Goal: Task Accomplishment & Management: Use online tool/utility

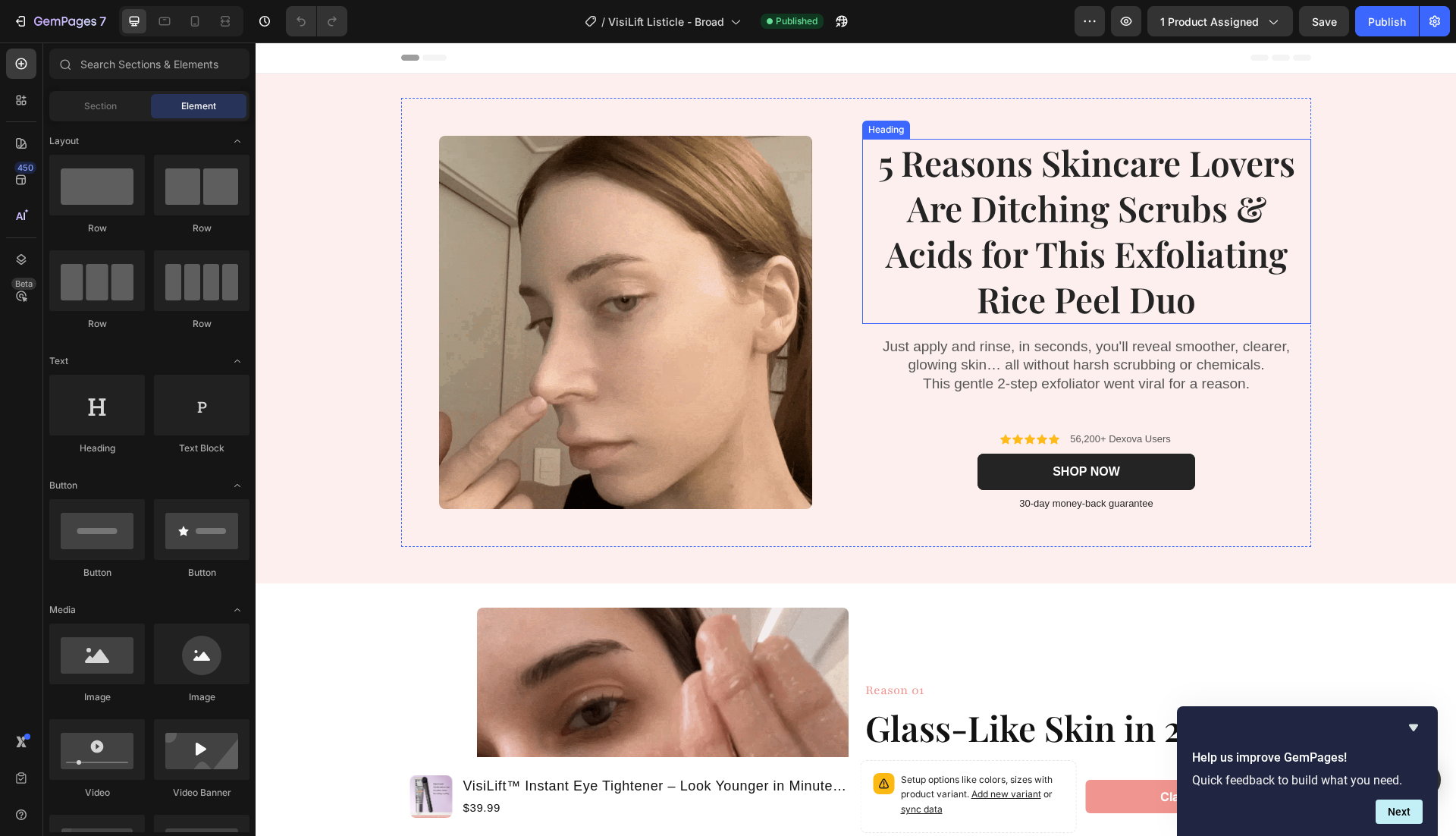
click at [922, 172] on strong "5 Reasons Skincare Lovers Are Ditching Scrubs & Acids for This Exfoliating Rice…" at bounding box center [1087, 230] width 417 height 182
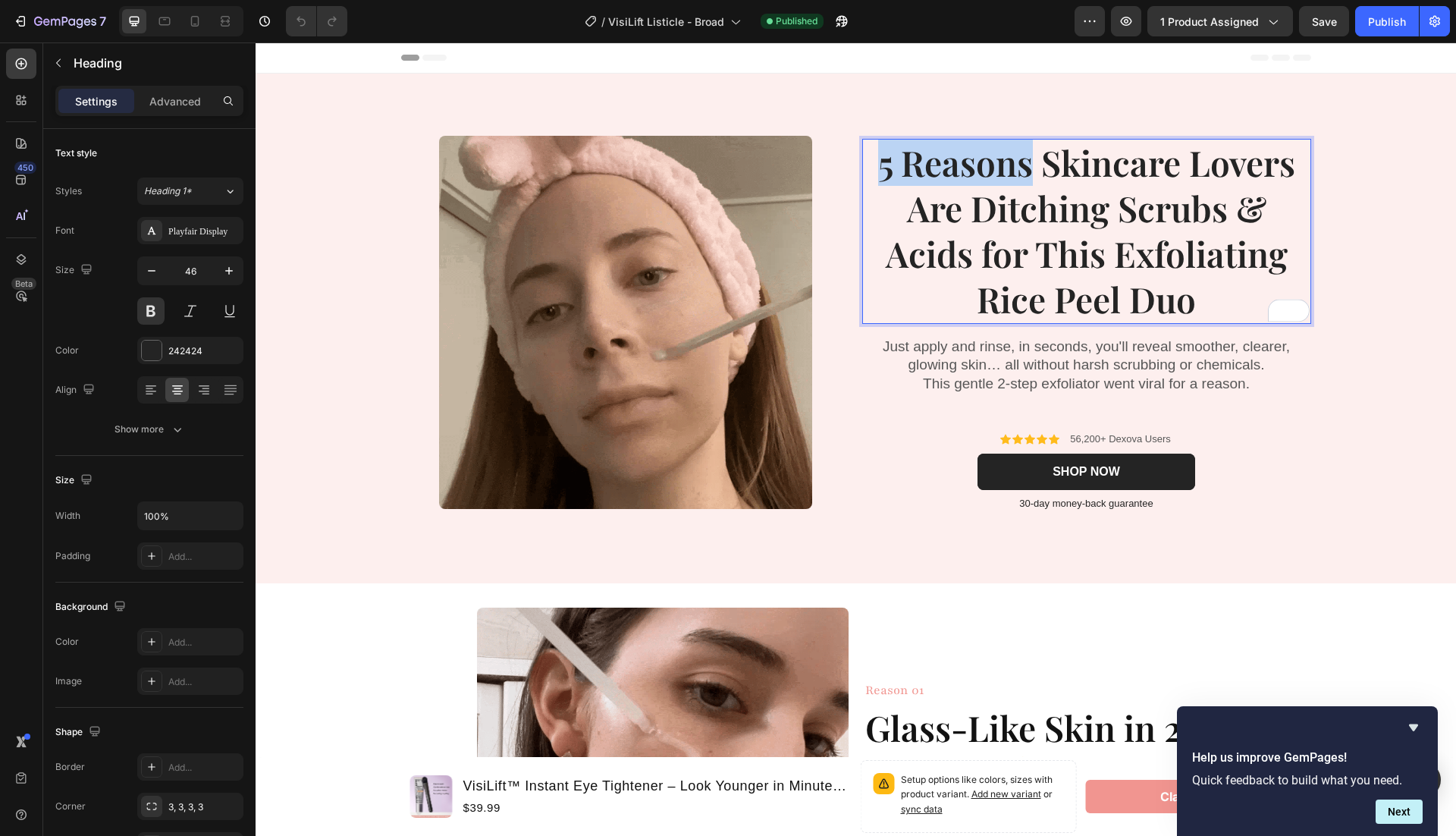
drag, startPoint x: 878, startPoint y: 169, endPoint x: 1027, endPoint y: 167, distance: 149.0
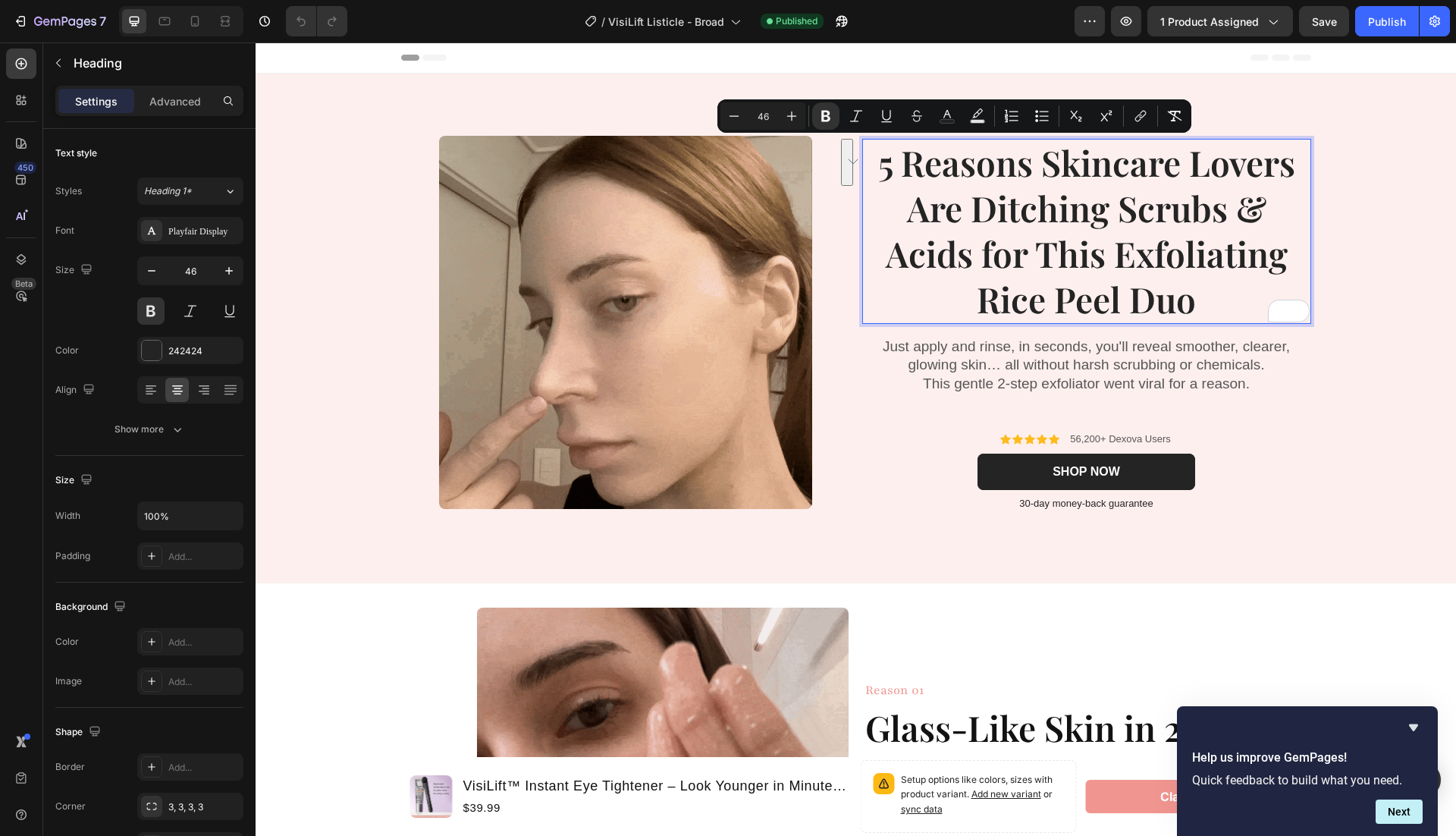
click at [1087, 192] on strong "5 Reasons Skincare Lovers Are Ditching Scrubs & Acids for This Exfoliating Rice…" at bounding box center [1087, 230] width 417 height 182
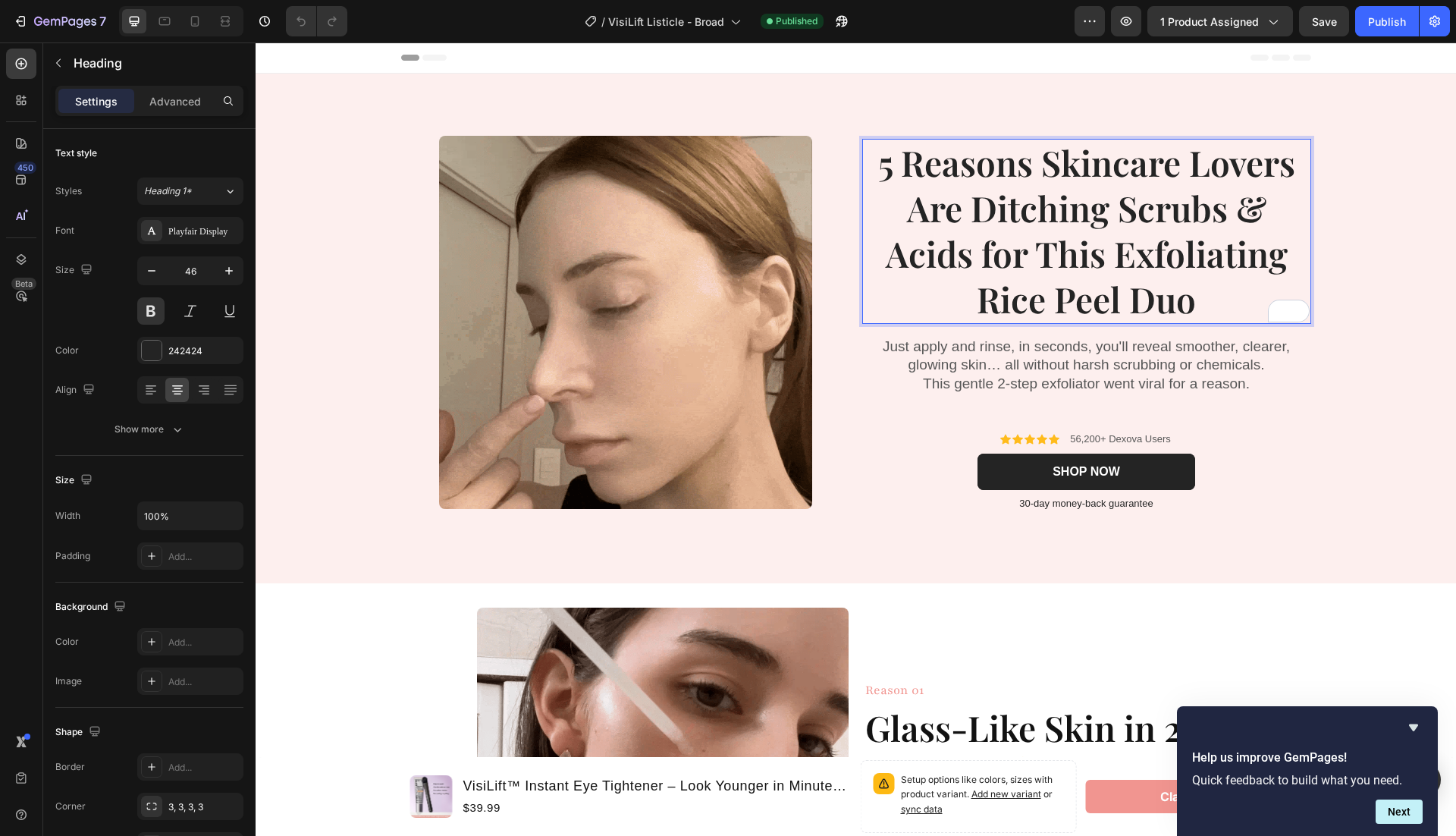
click at [1135, 229] on strong "5 Reasons Skincare Lovers Are Ditching Scrubs & Acids for This Exfoliating Rice…" at bounding box center [1087, 230] width 417 height 182
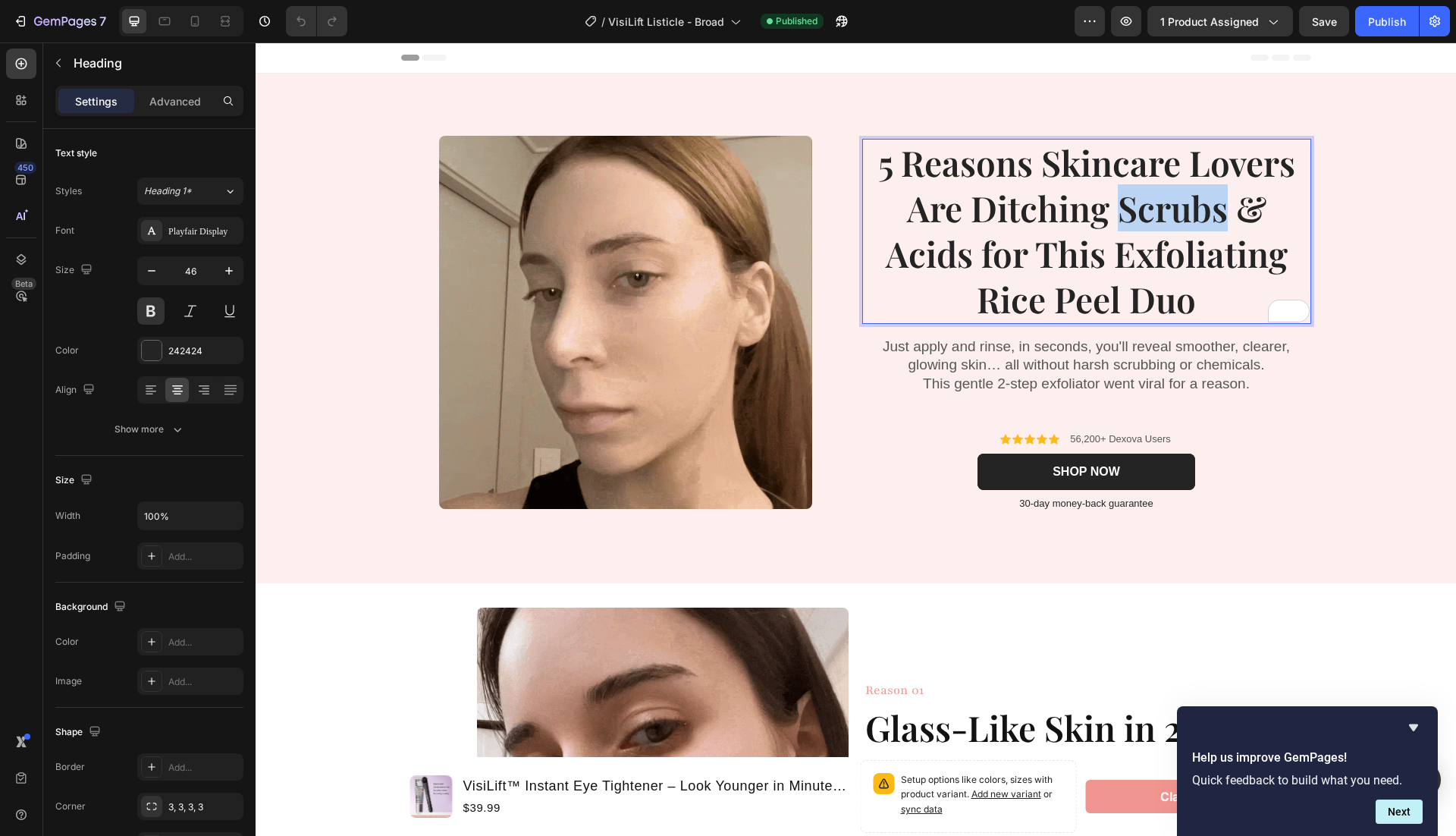
click at [1135, 229] on strong "5 Reasons Skincare Lovers Are Ditching Scrubs & Acids for This Exfoliating Rice…" at bounding box center [1087, 230] width 417 height 182
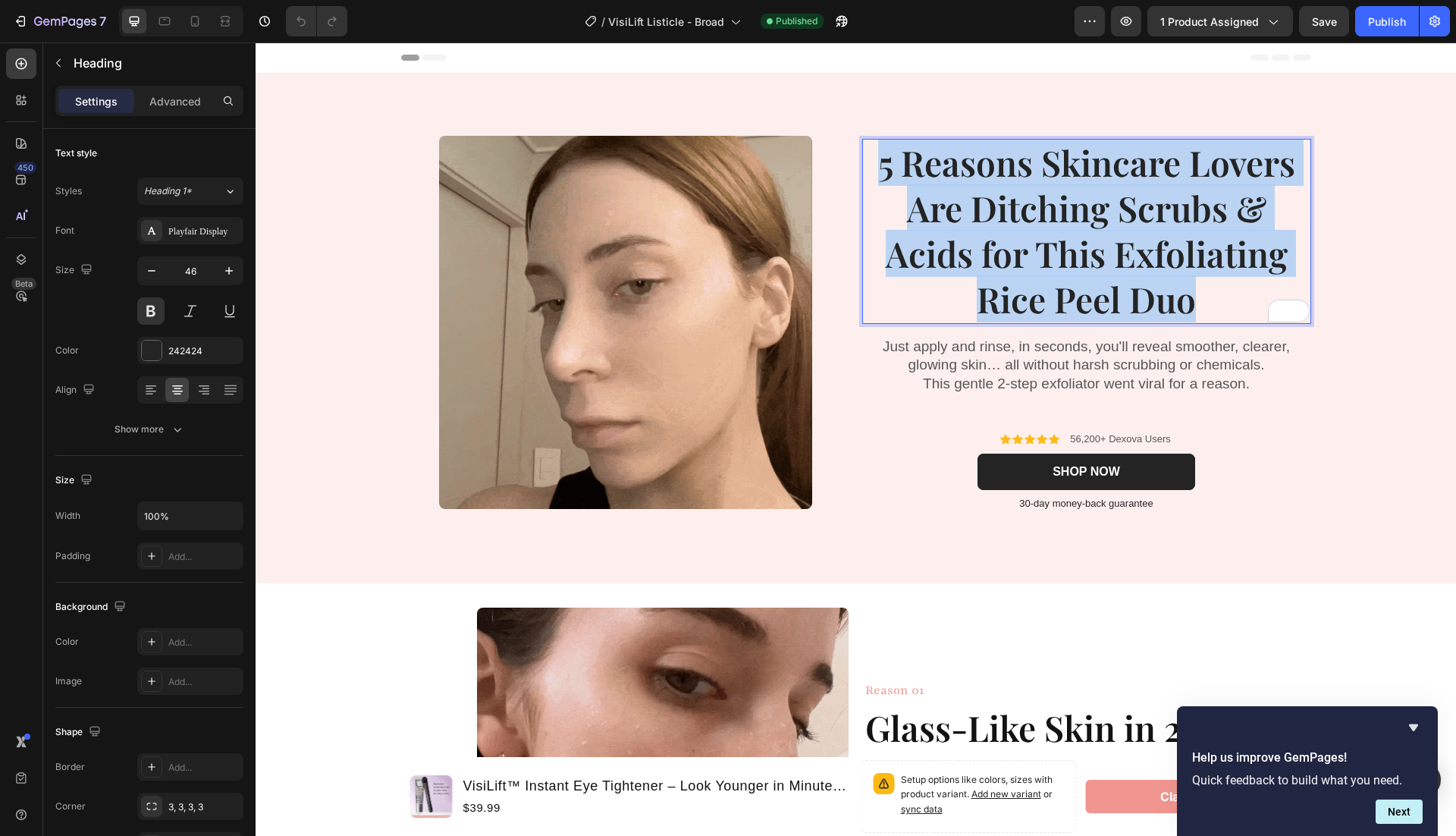
click at [1135, 229] on strong "5 Reasons Skincare Lovers Are Ditching Scrubs & Acids for This Exfoliating Rice…" at bounding box center [1087, 230] width 417 height 182
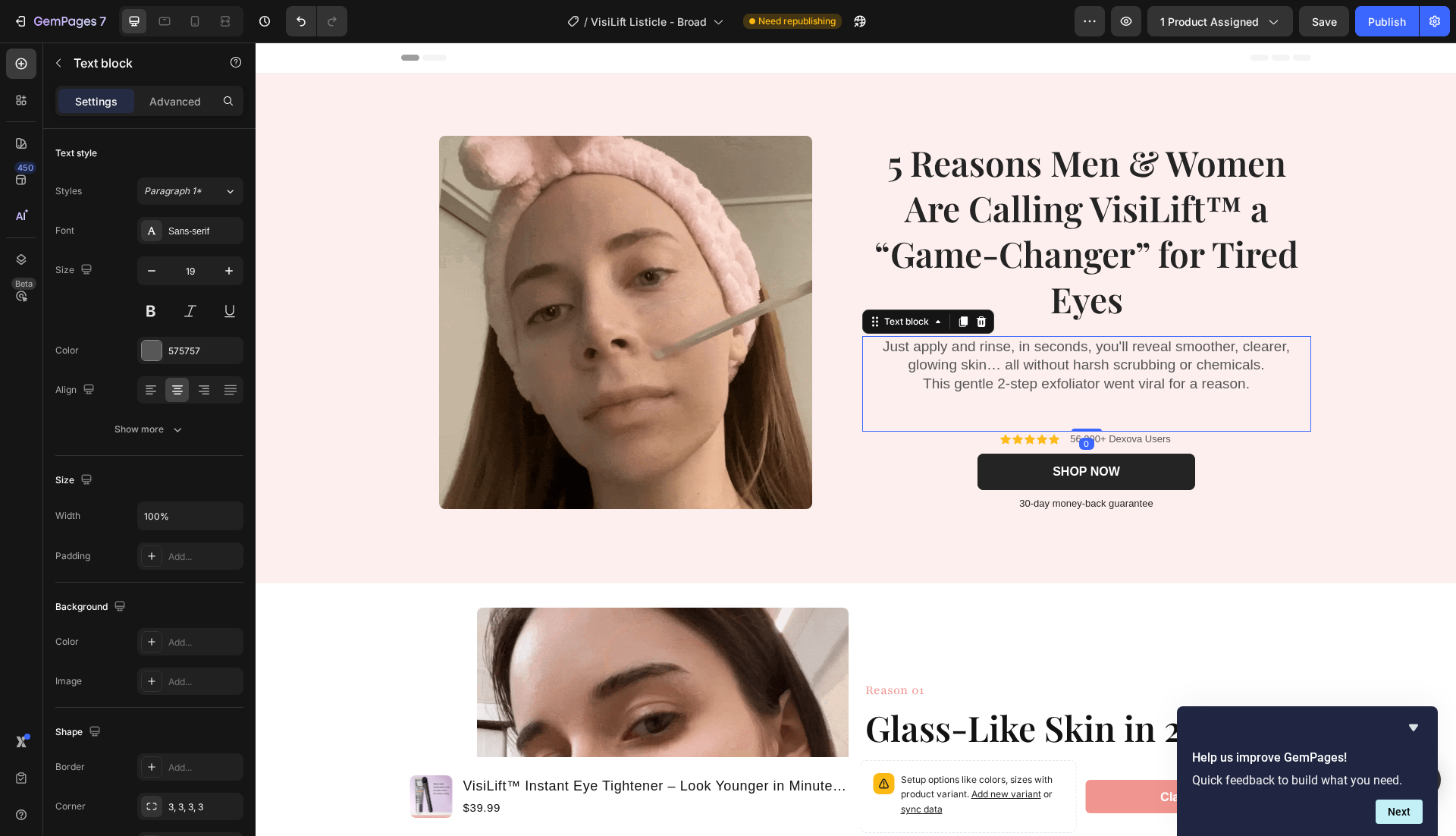
click at [1155, 358] on p "Just apply and rinse, in seconds, you'll reveal smoother, clearer, glowing skin…" at bounding box center [1086, 356] width 446 height 37
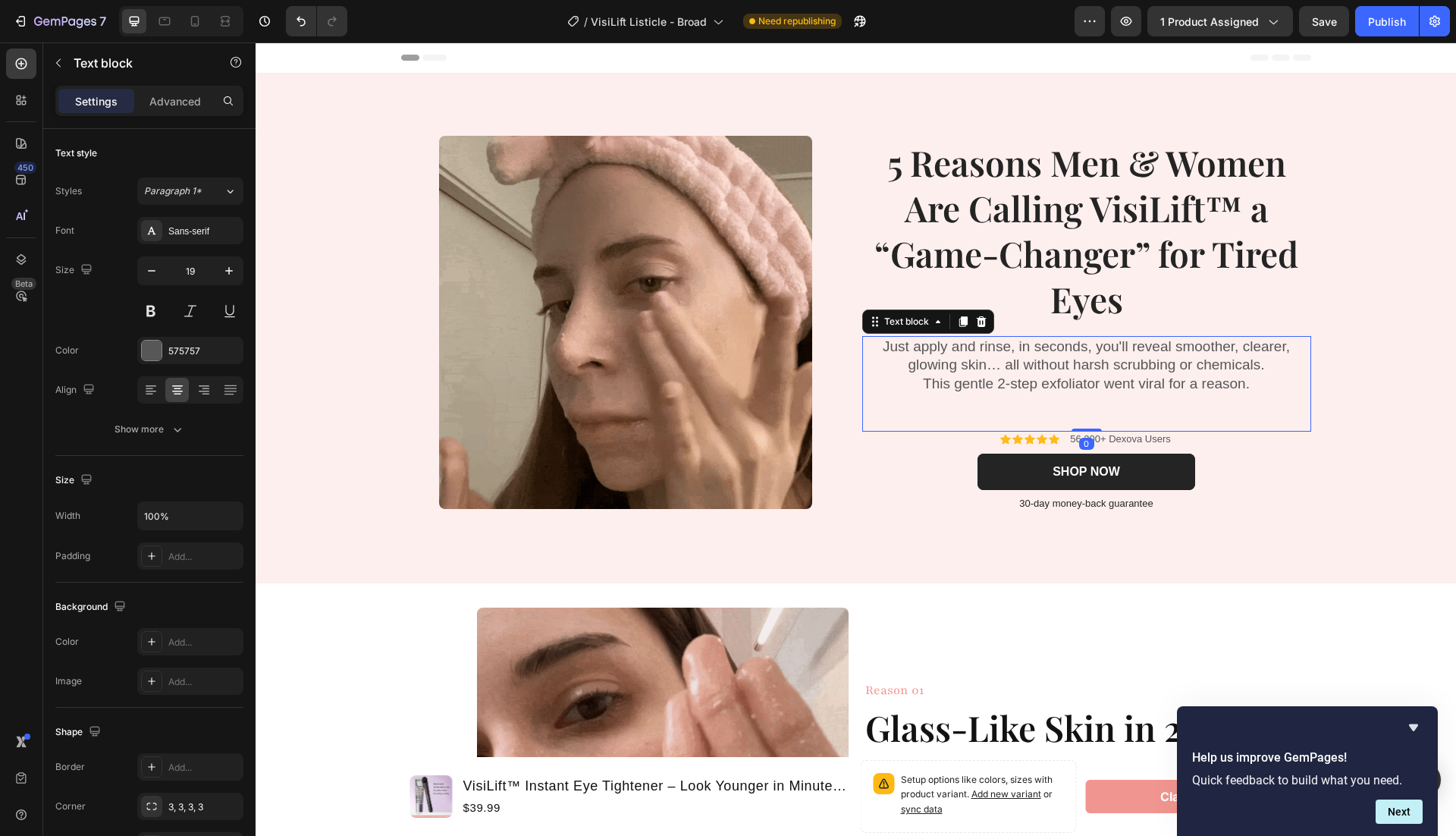
click at [1155, 358] on p "Just apply and rinse, in seconds, you'll reveal smoother, clearer, glowing skin…" at bounding box center [1086, 356] width 446 height 37
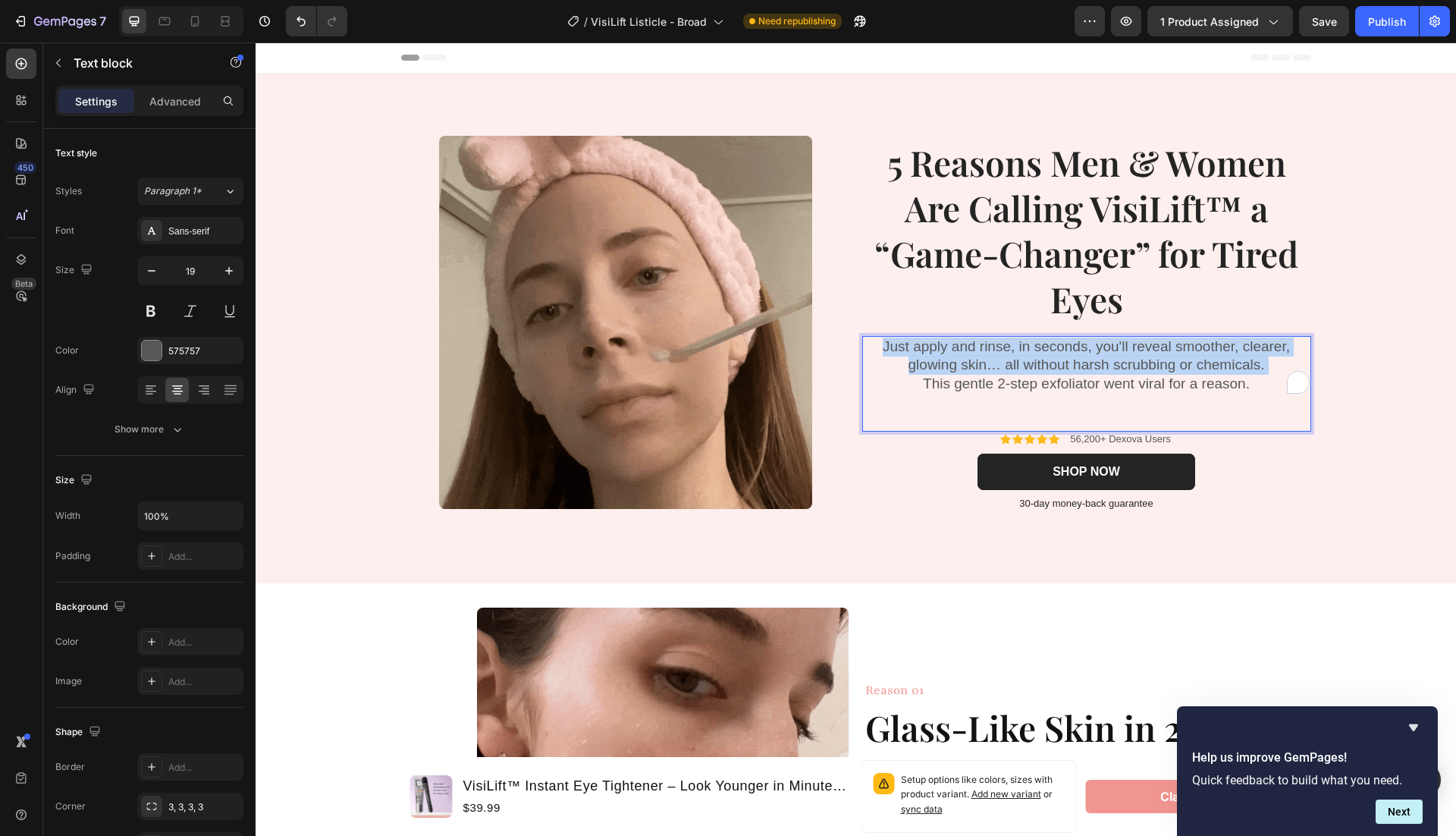
click at [1155, 358] on p "Just apply and rinse, in seconds, you'll reveal smoother, clearer, glowing skin…" at bounding box center [1086, 356] width 446 height 37
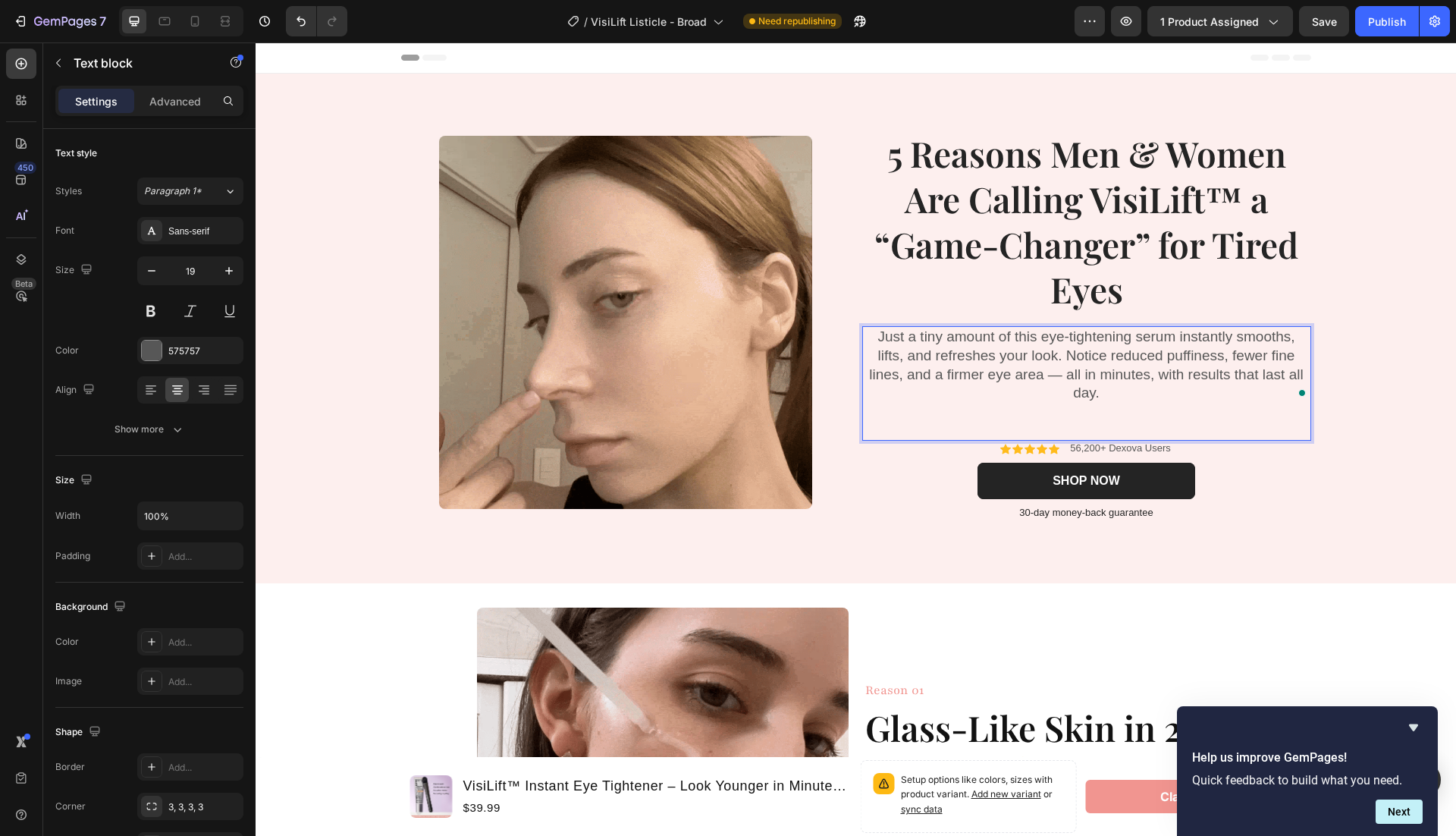
click at [1104, 399] on p "Just a tiny amount of this eye-tightening serum instantly smooths, lifts, and r…" at bounding box center [1086, 365] width 446 height 75
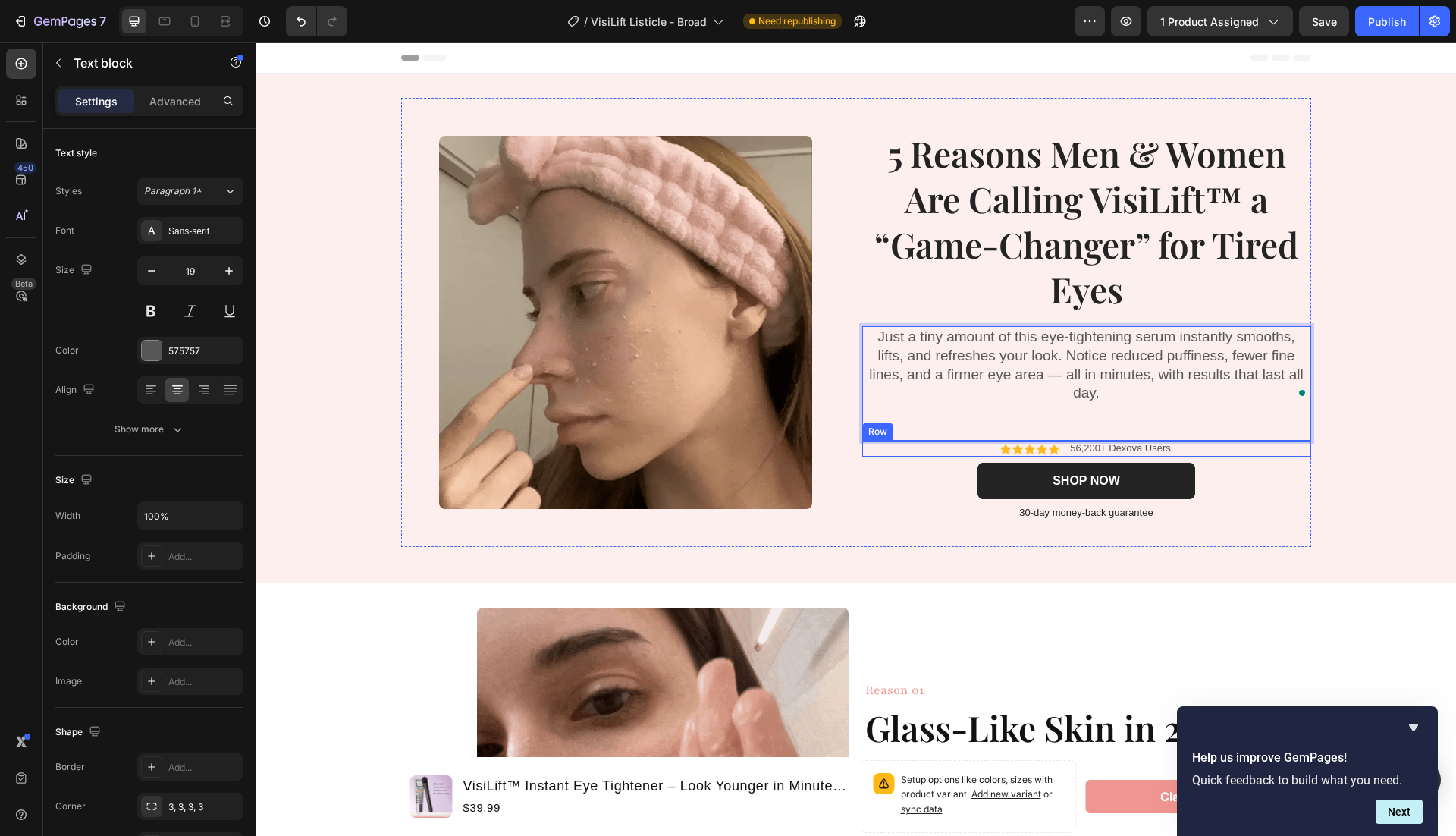
click at [1294, 448] on div "Icon Icon Icon Icon Icon Icon List 56,200+ Dexova Users Text Block Row" at bounding box center [1086, 448] width 449 height 16
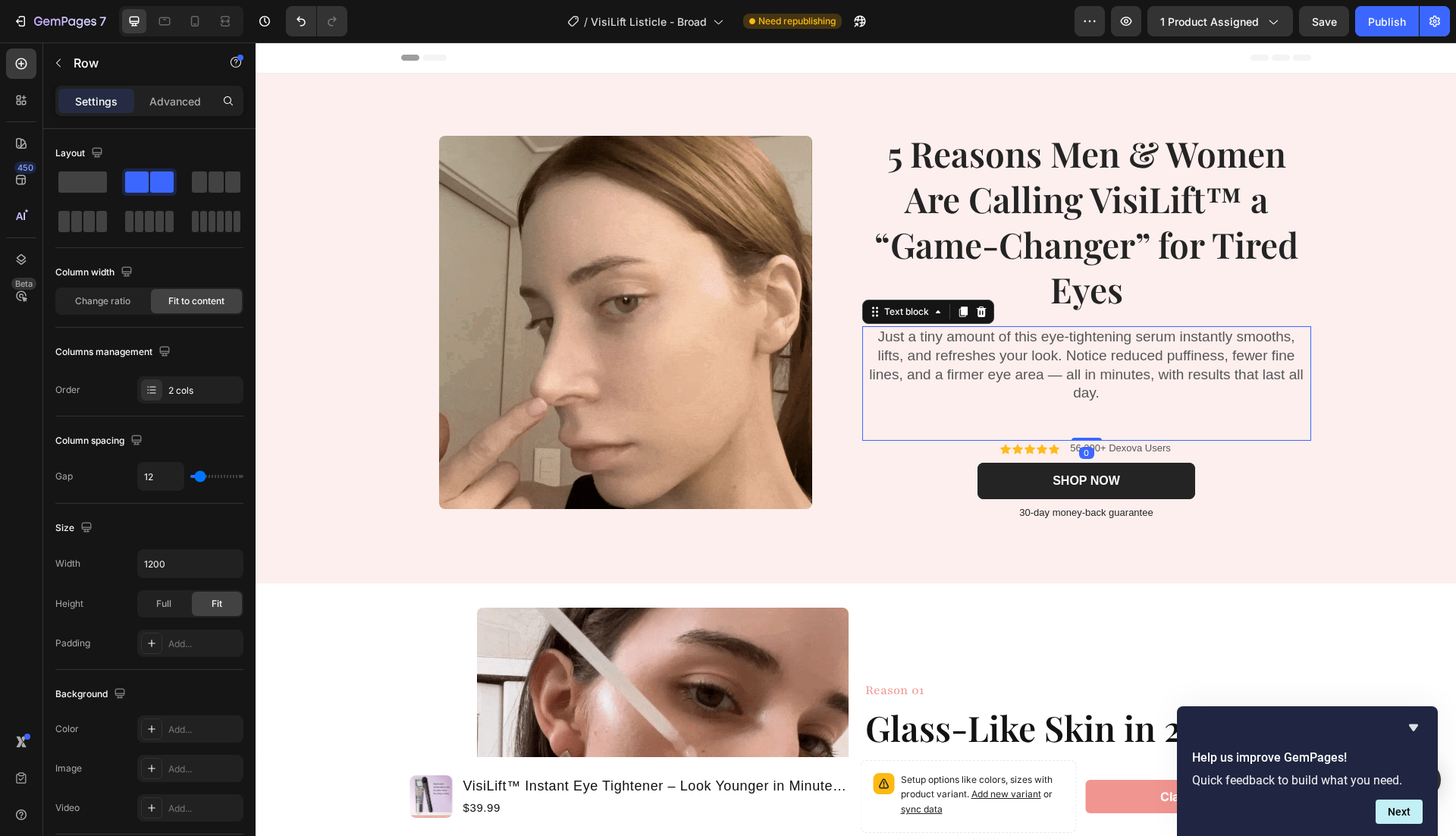
click at [1047, 377] on p "Just a tiny amount of this eye-tightening serum instantly smooths, lifts, and r…" at bounding box center [1086, 365] width 446 height 75
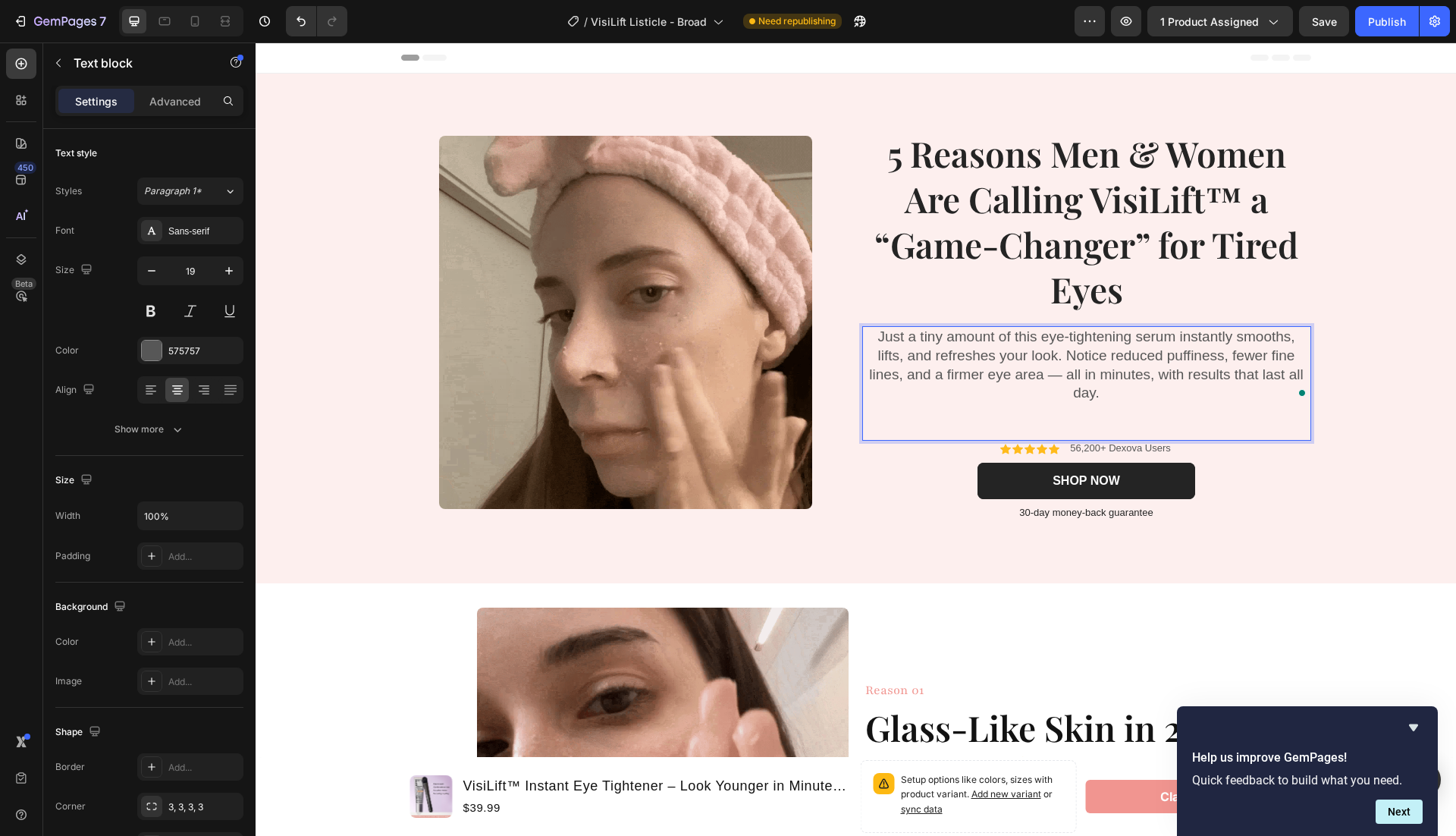
click at [1065, 374] on p "Just a tiny amount of this eye-tightening serum instantly smooths, lifts, and r…" at bounding box center [1086, 365] width 446 height 75
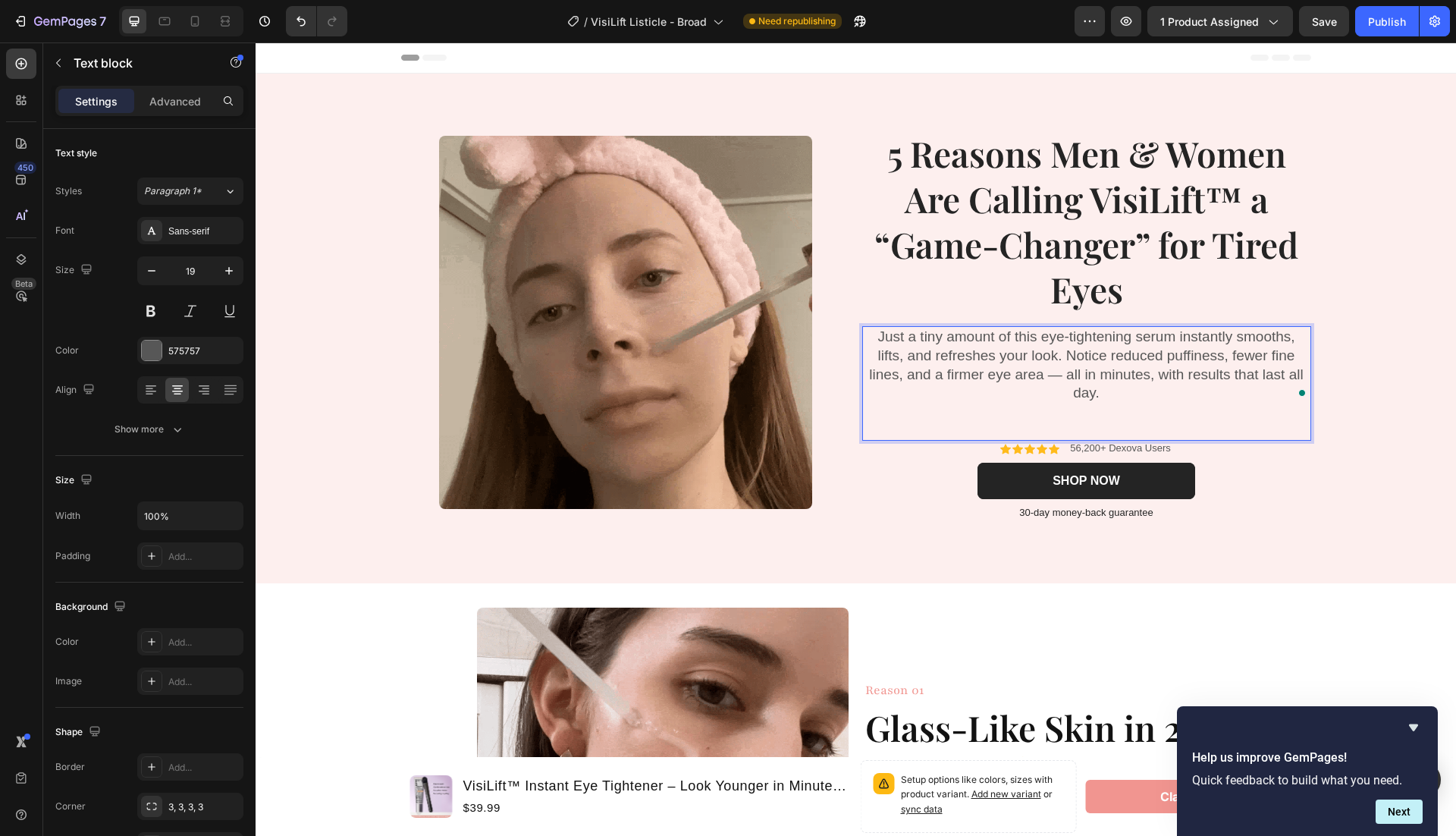
click at [1062, 375] on p "Just a tiny amount of this eye-tightening serum instantly smooths, lifts, and r…" at bounding box center [1086, 365] width 446 height 75
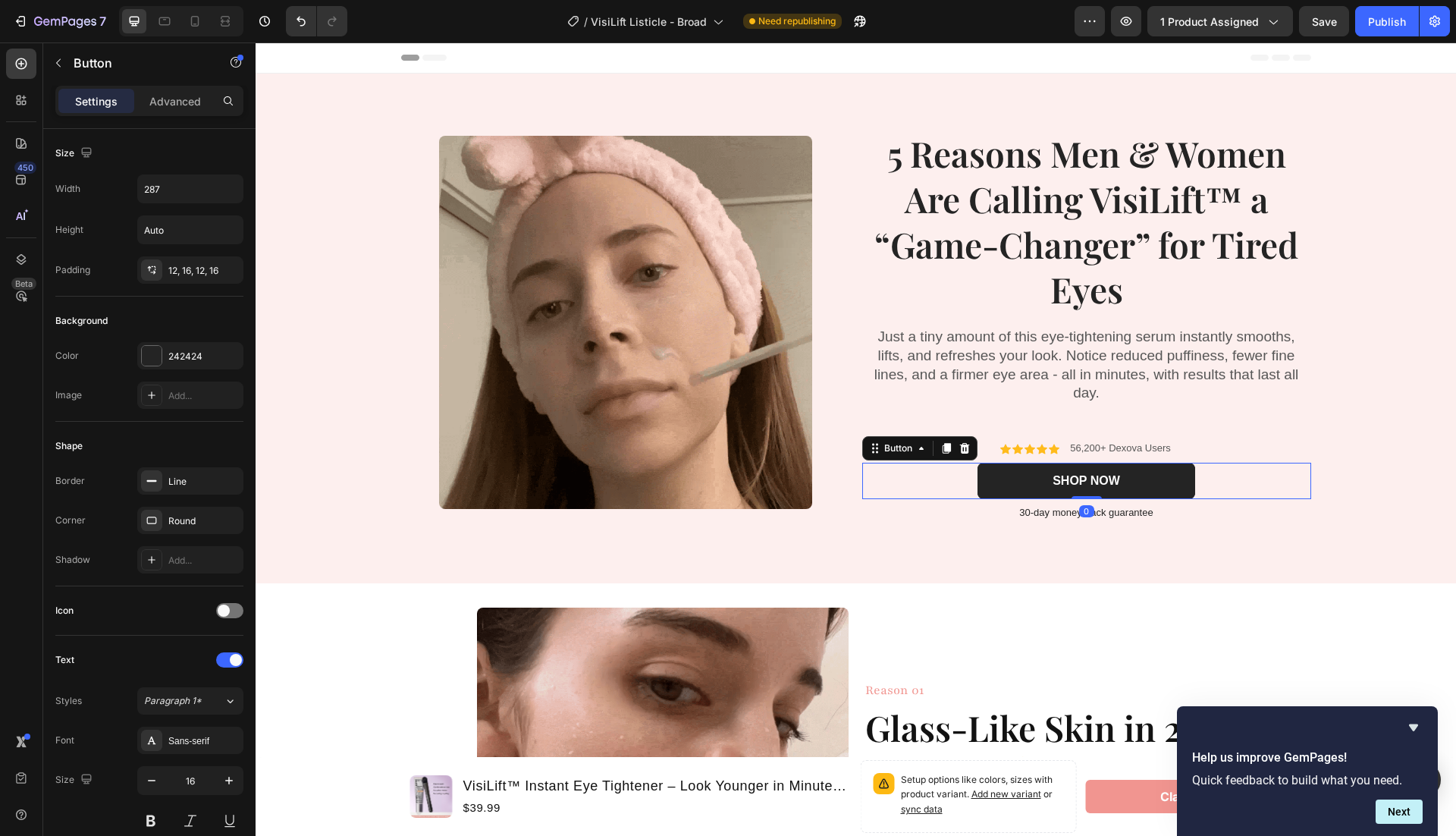
click div "SHOP NOW Button 0"
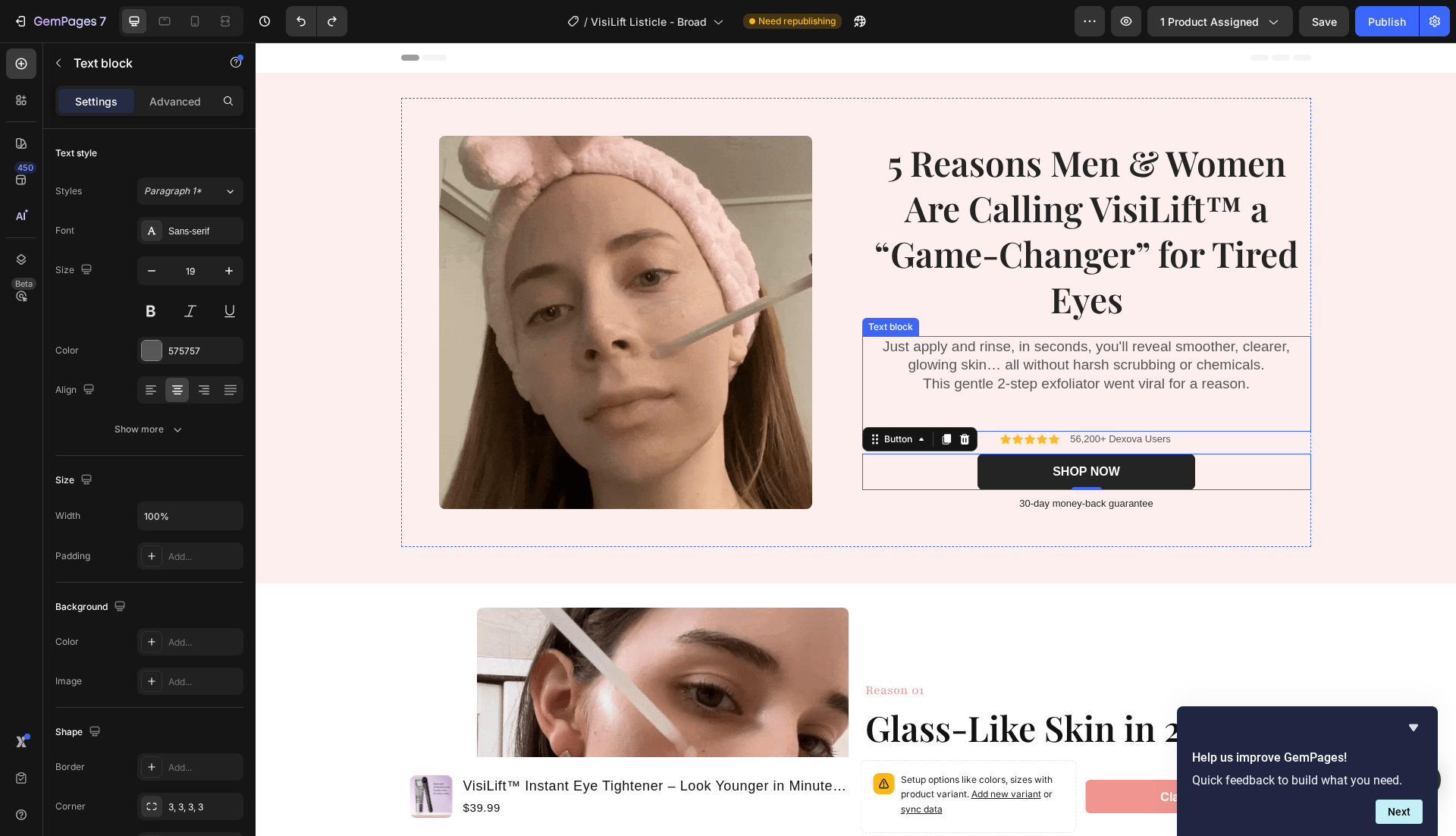
click p "This gentle 2-step exfoliator went viral for a reason."
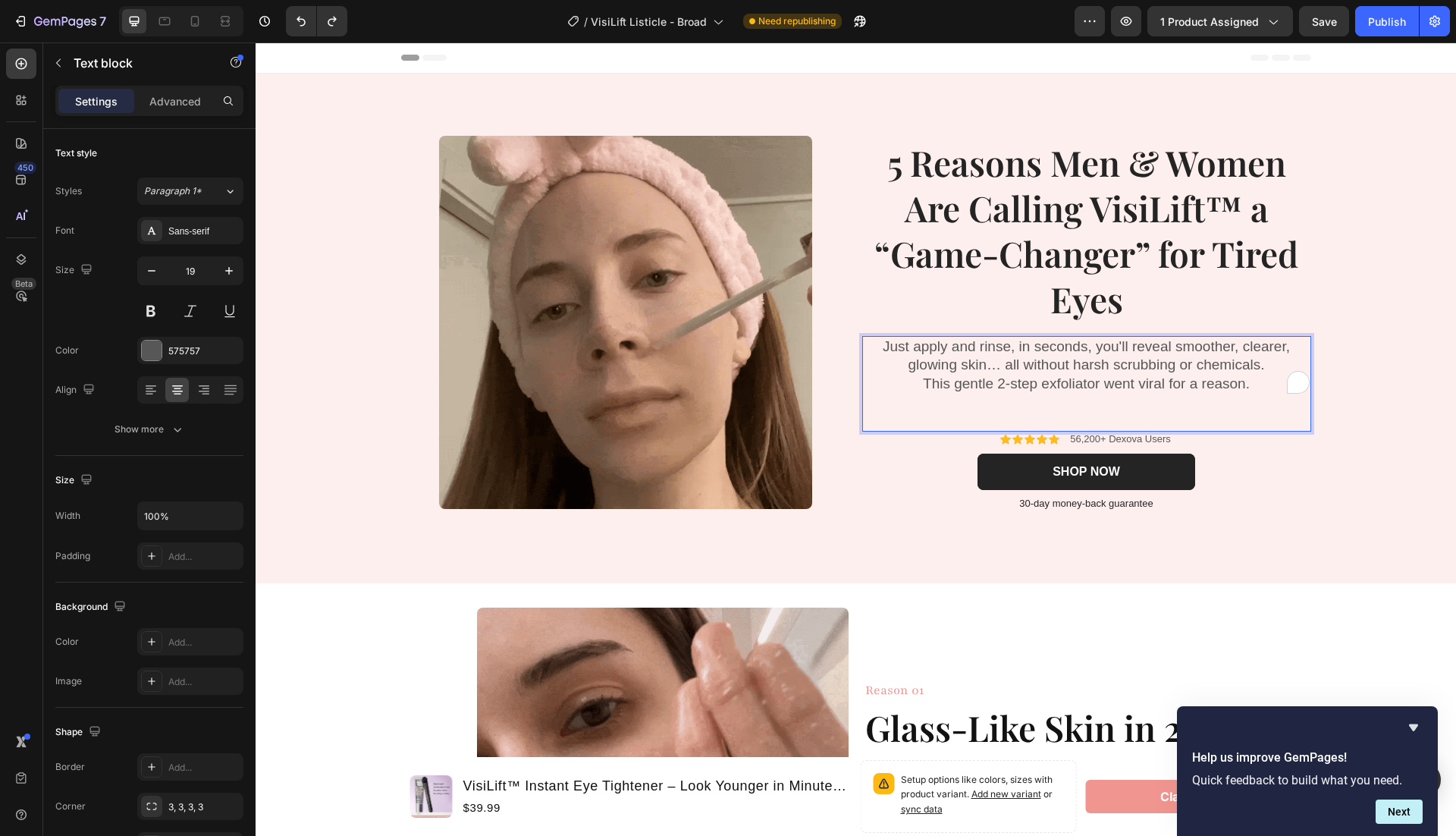
click p "This gentle 2-step exfoliator went viral for a reason."
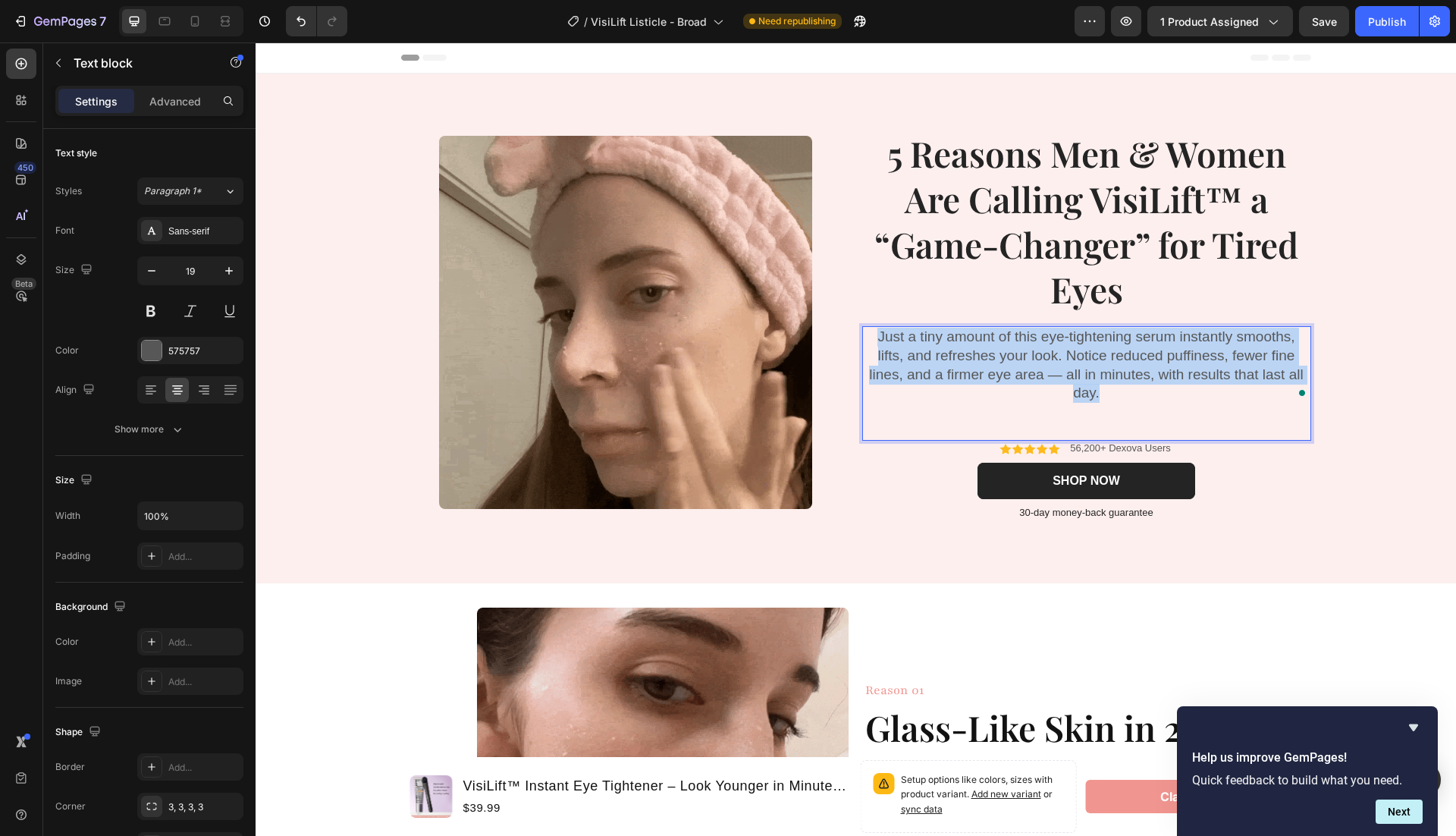
drag, startPoint x: 900, startPoint y: 353, endPoint x: 617, endPoint y: 295, distance: 288.9
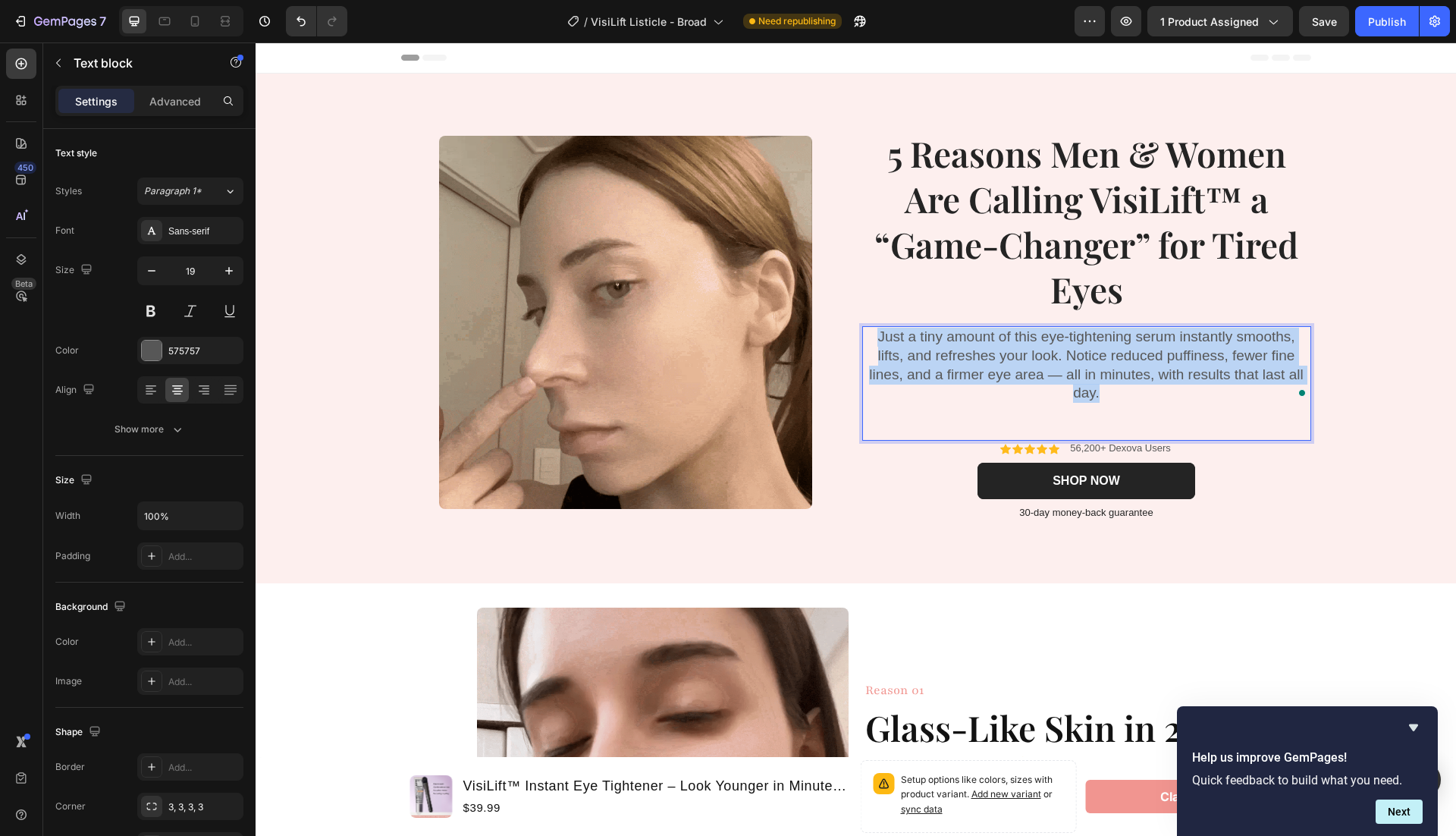
click p "Just a tiny amount of this eye-tightening serum instantly smooths, lifts, and r…"
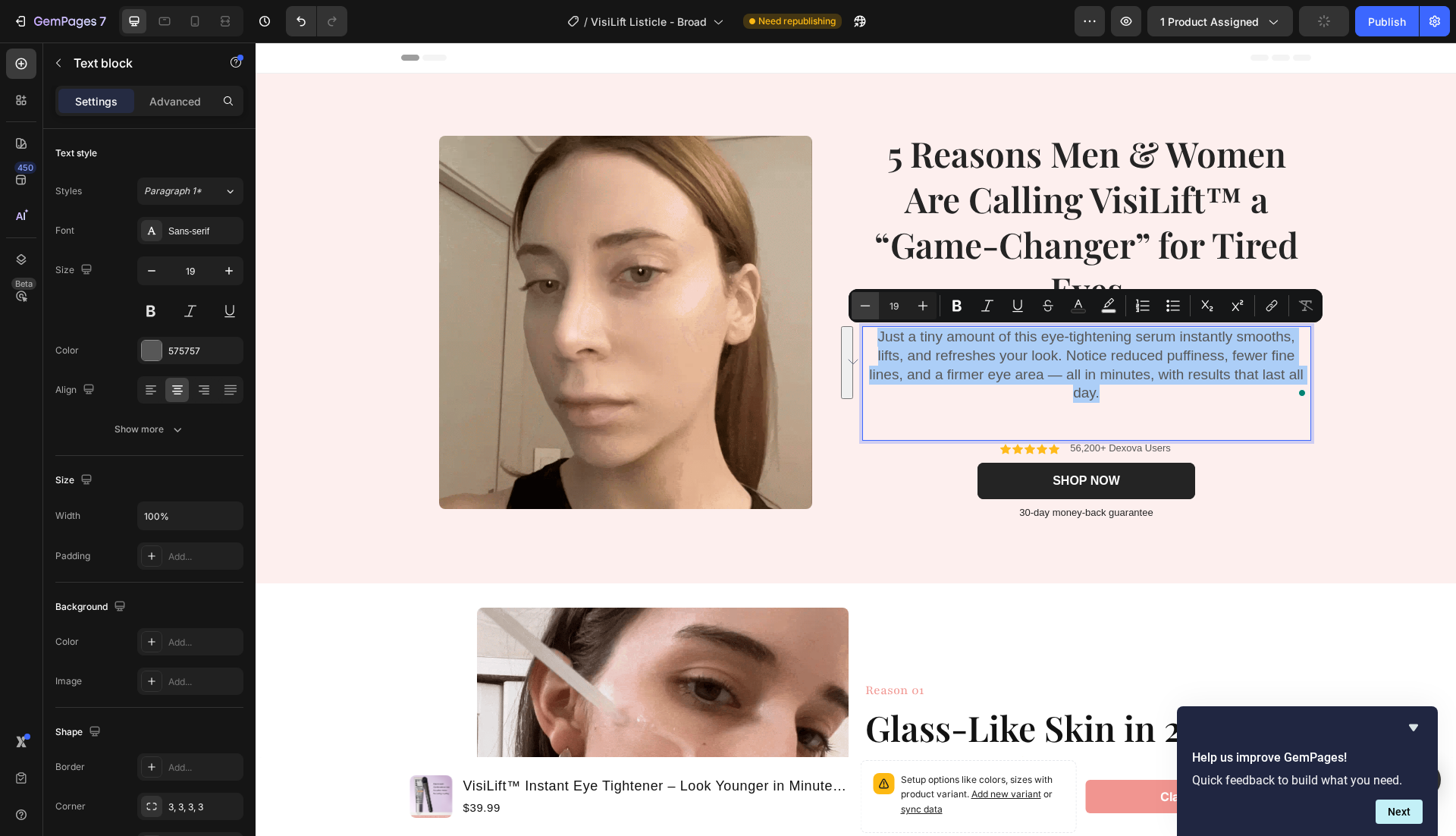
click icon "Editor contextual toolbar"
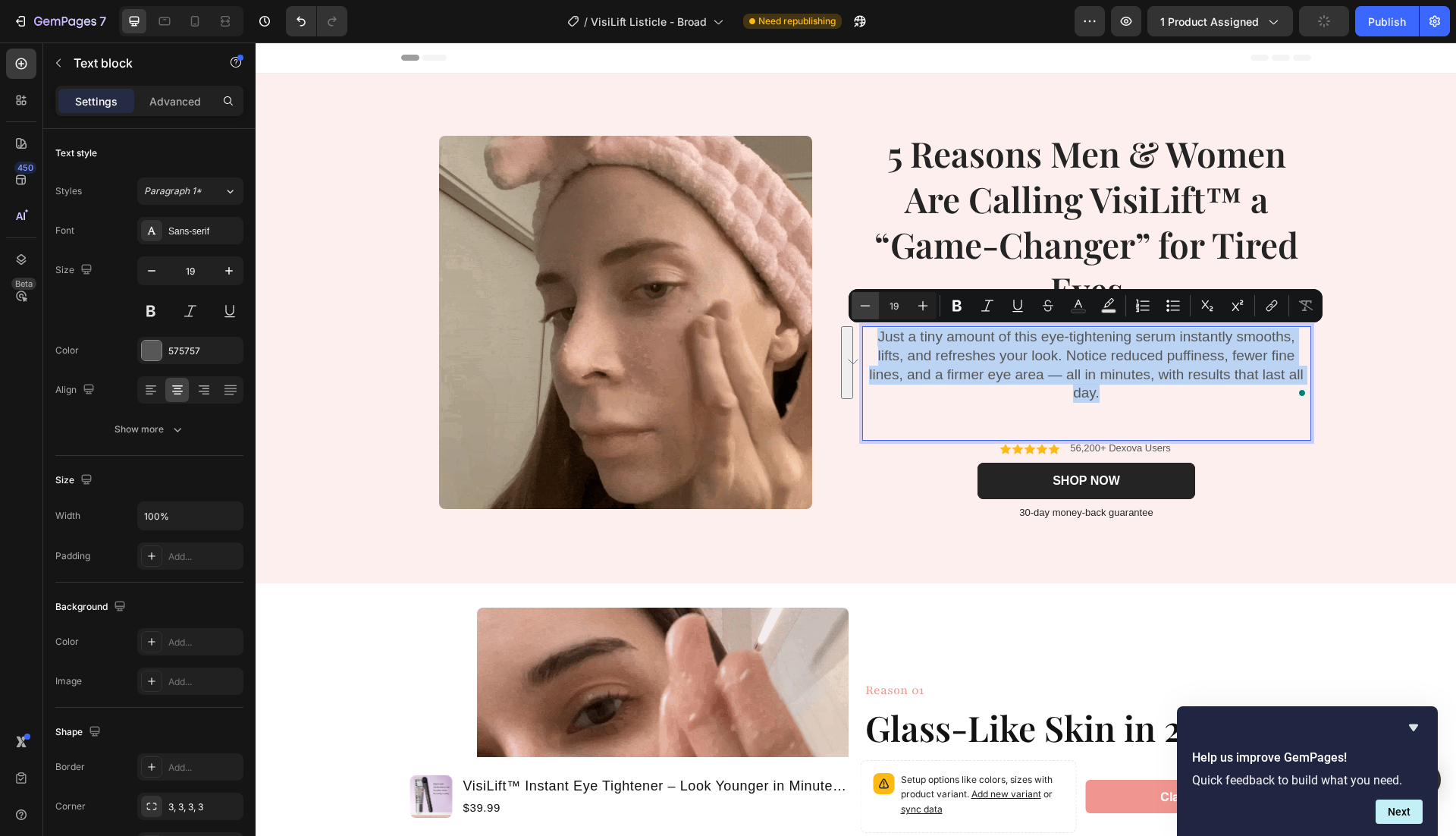
type input "18"
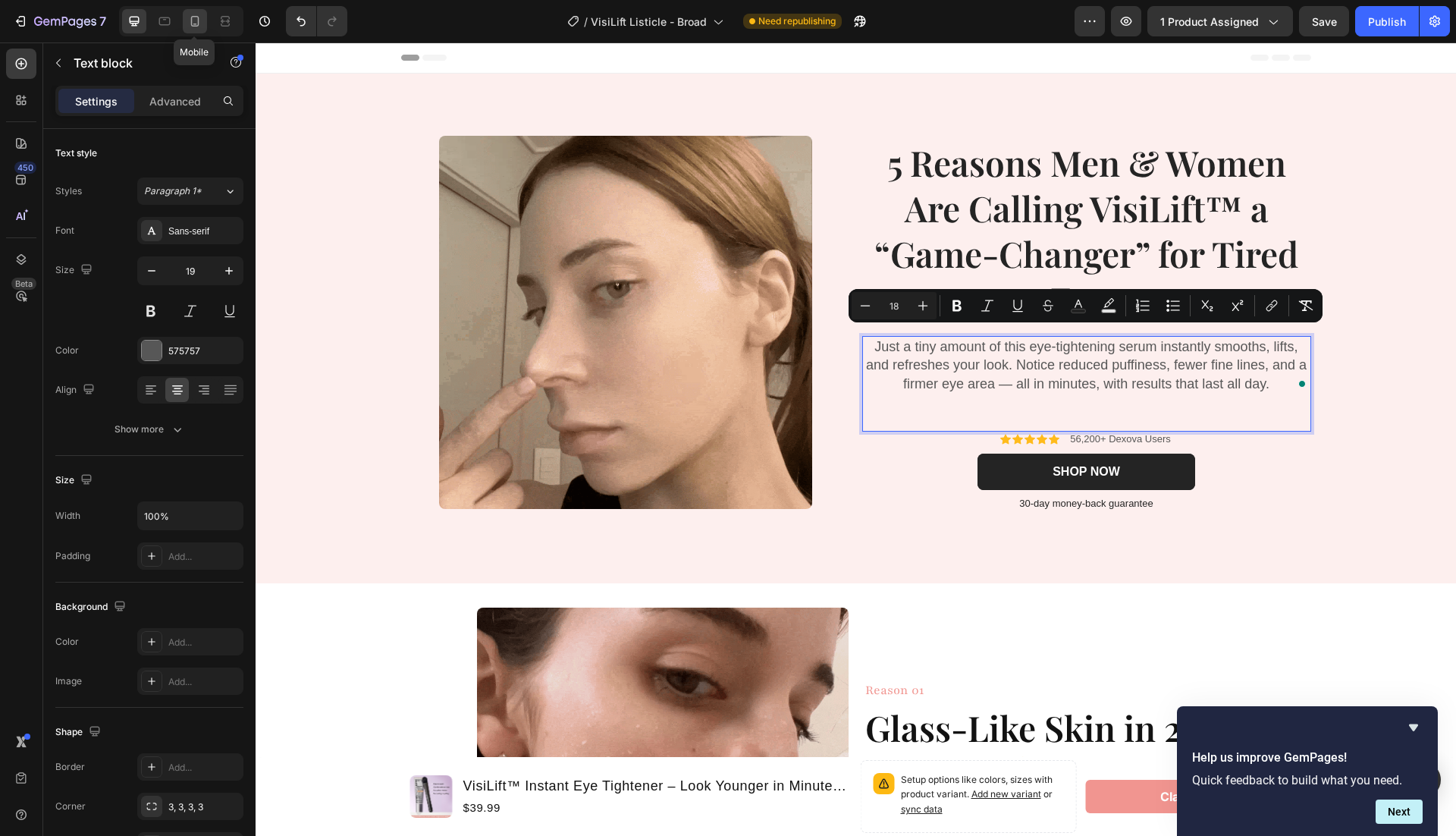
click icon
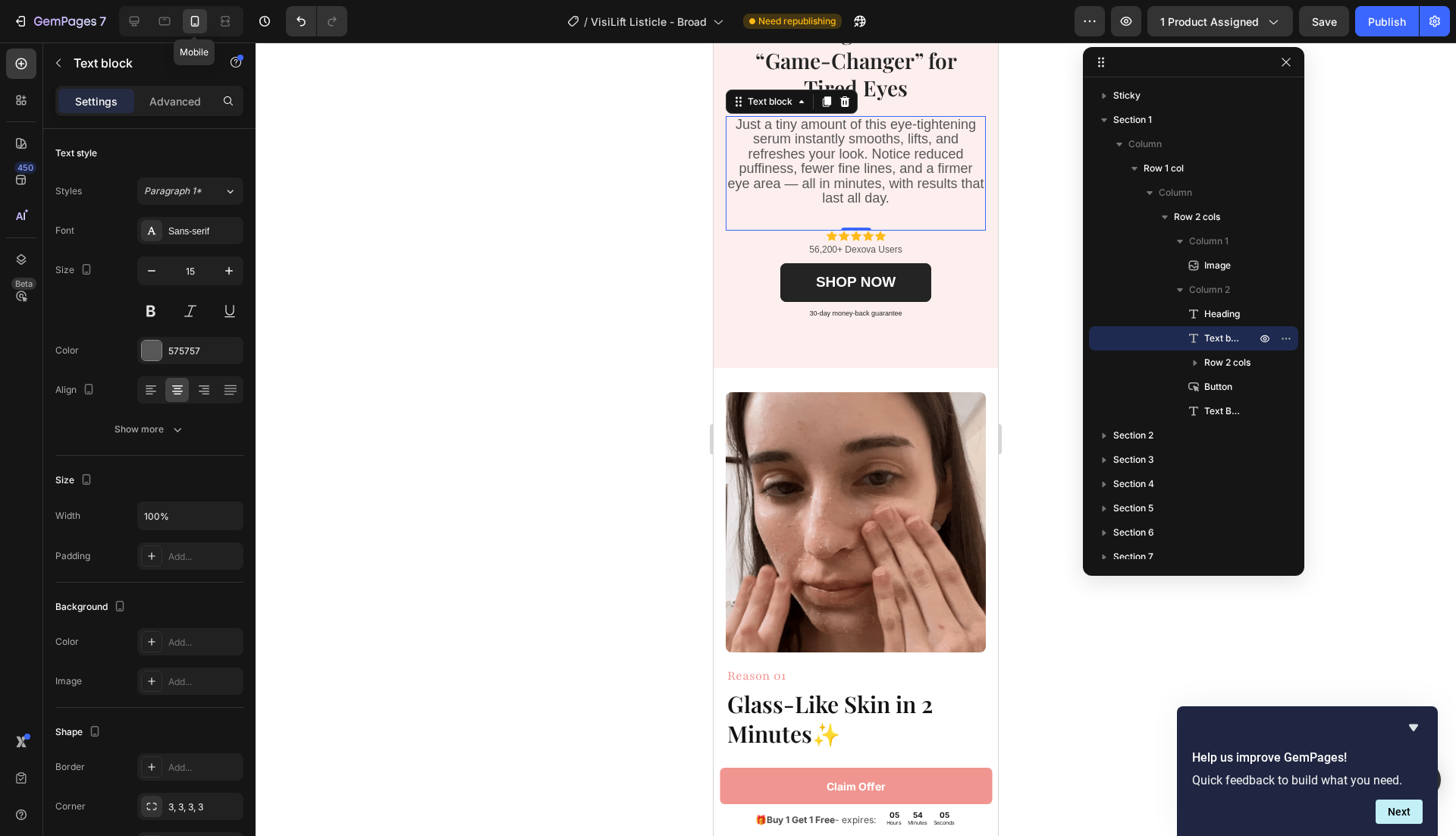
scroll to position [349, 0]
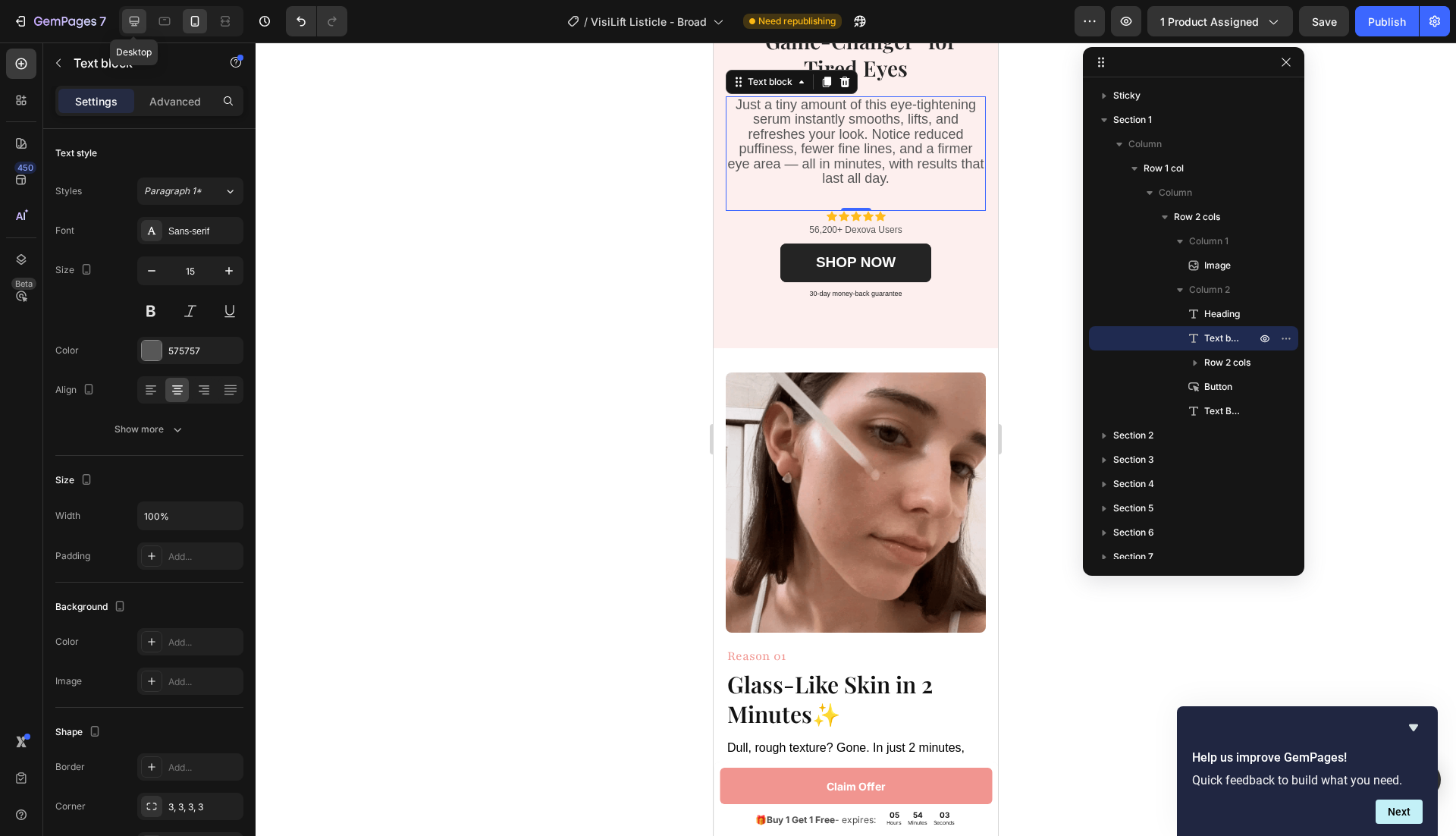
click div
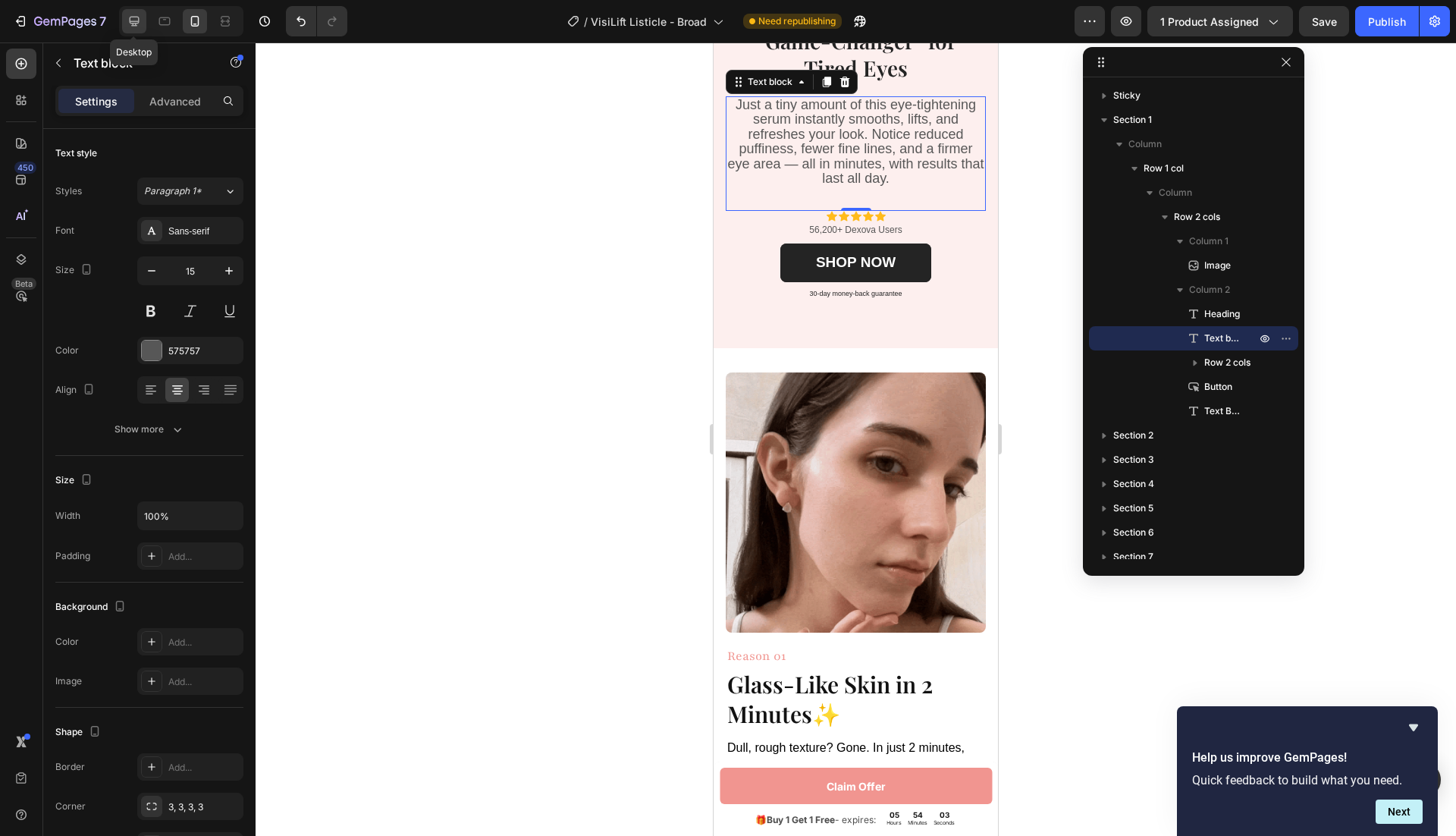
type input "19"
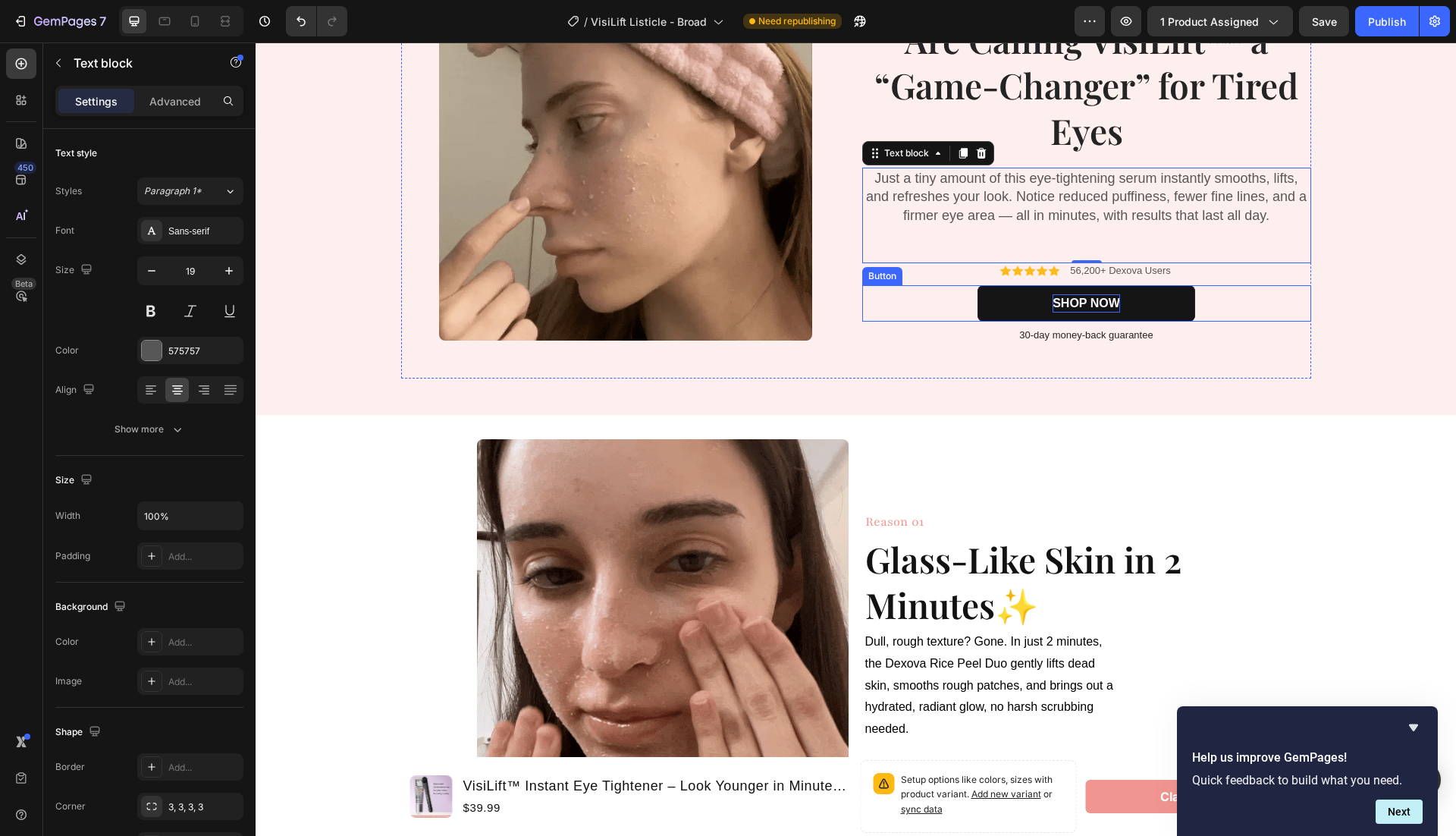
scroll to position [152, 0]
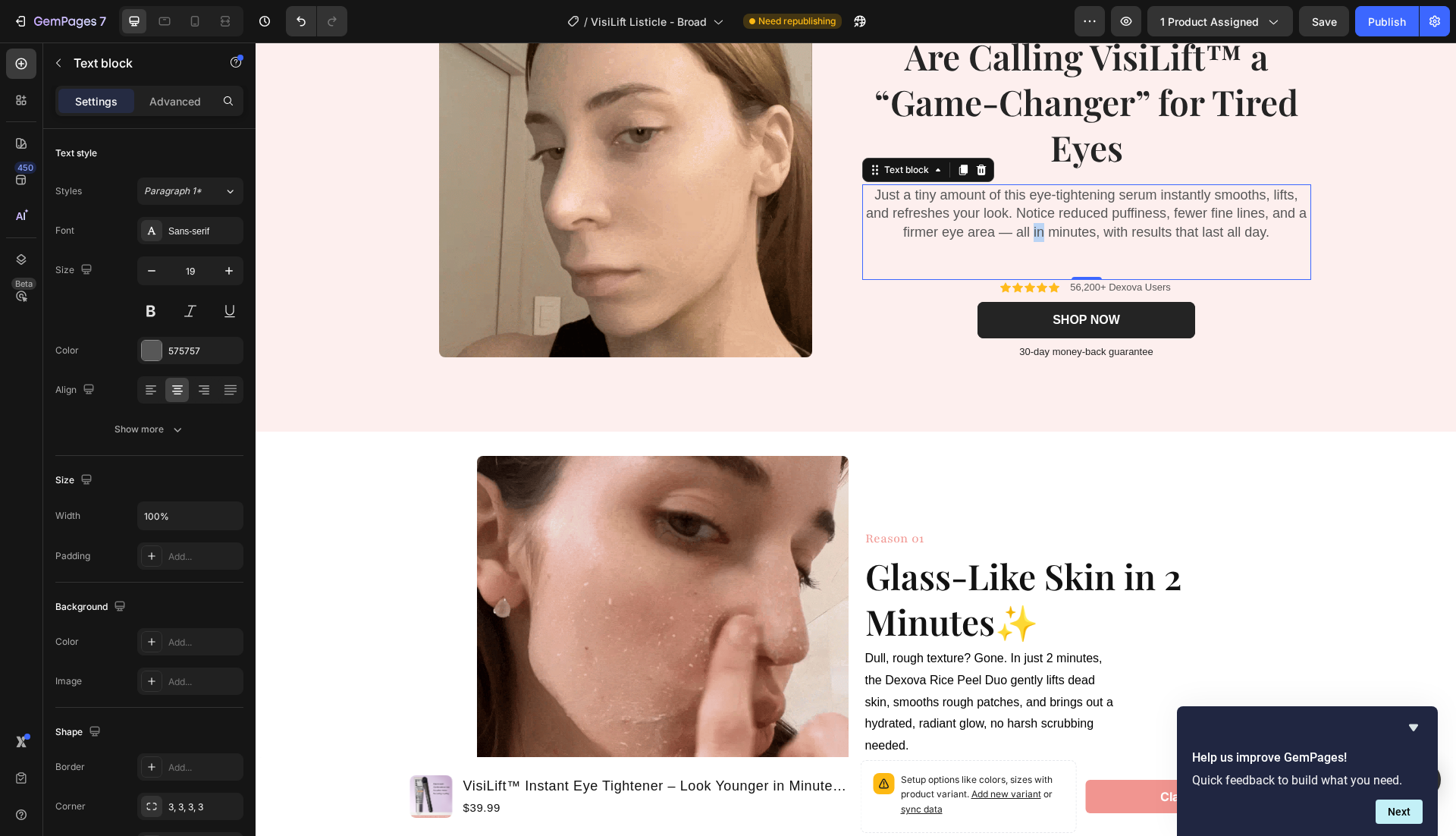
click span "Just a tiny amount of this eye-tightening serum instantly smooths, lifts, and r…"
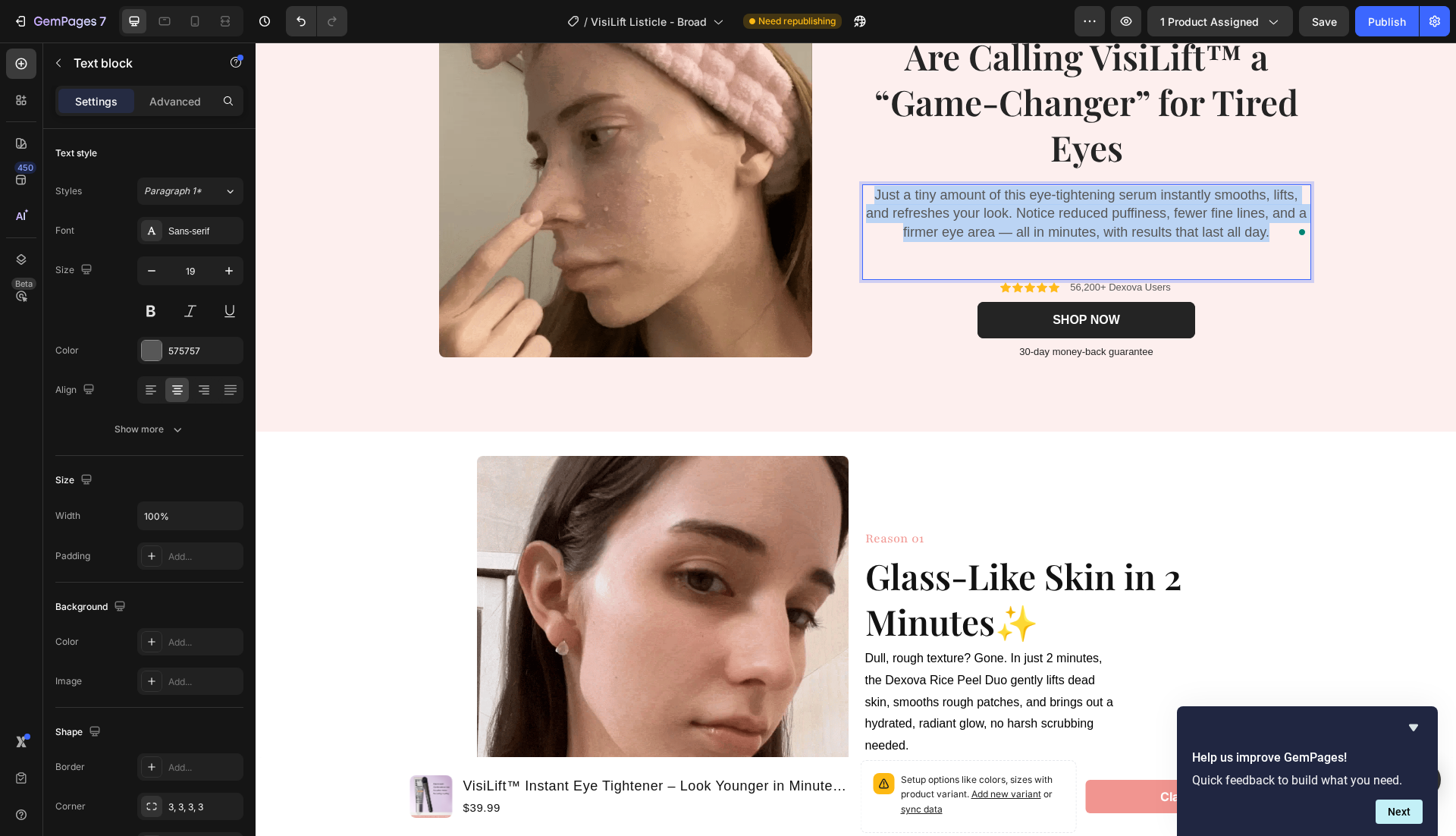
click span "Just a tiny amount of this eye-tightening serum instantly smooths, lifts, and r…"
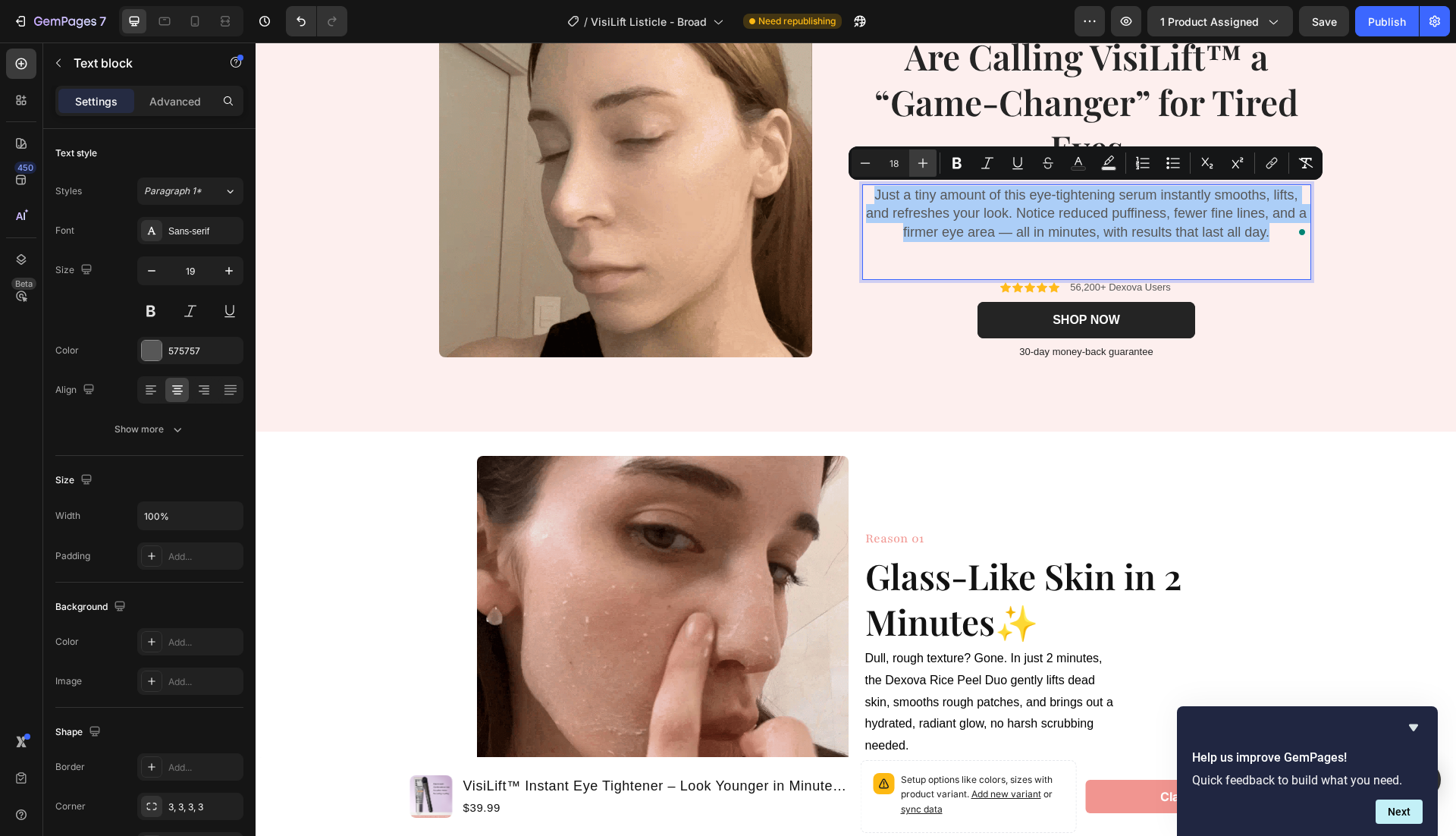
click icon "Editor contextual toolbar"
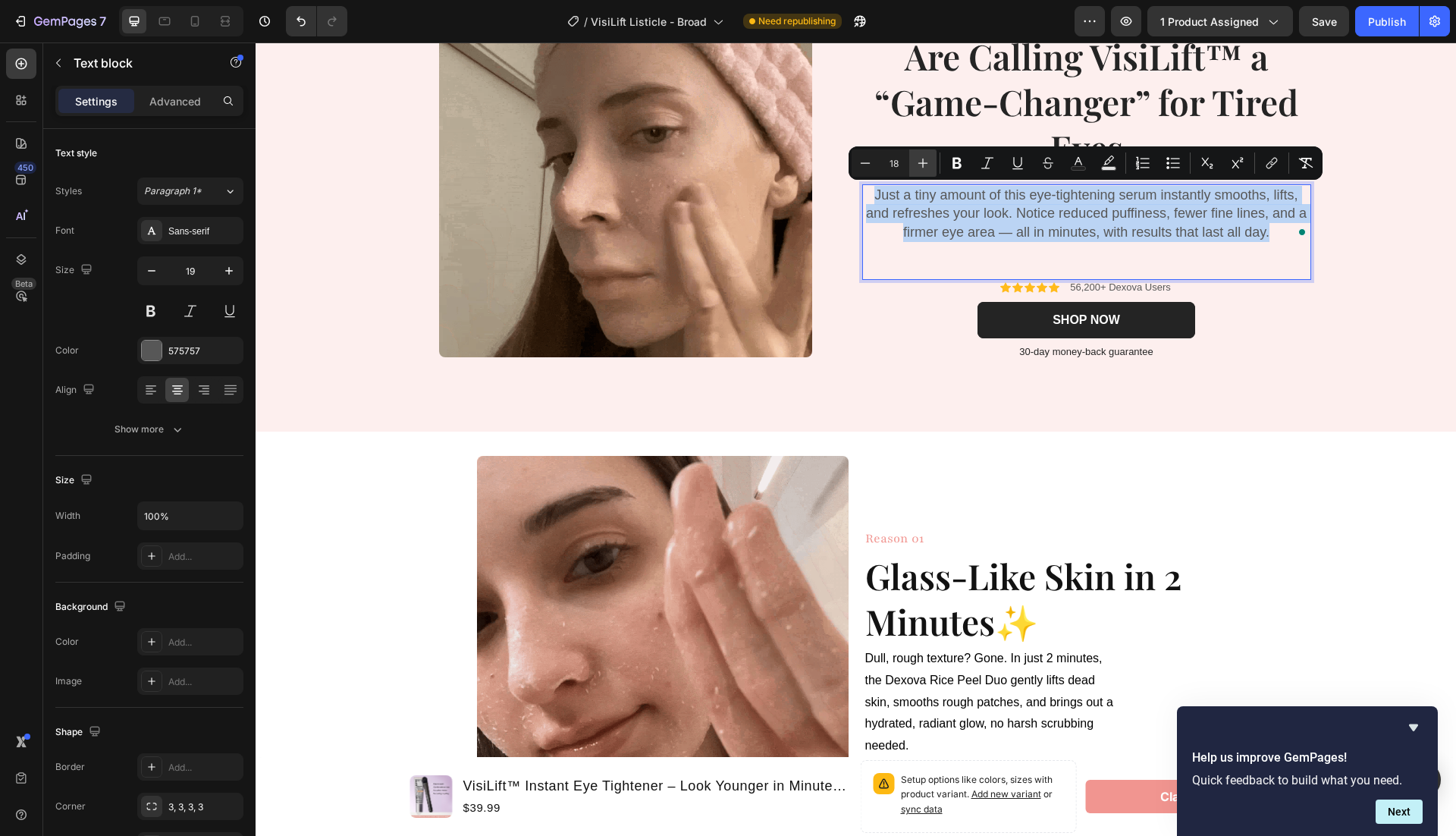
type input "19"
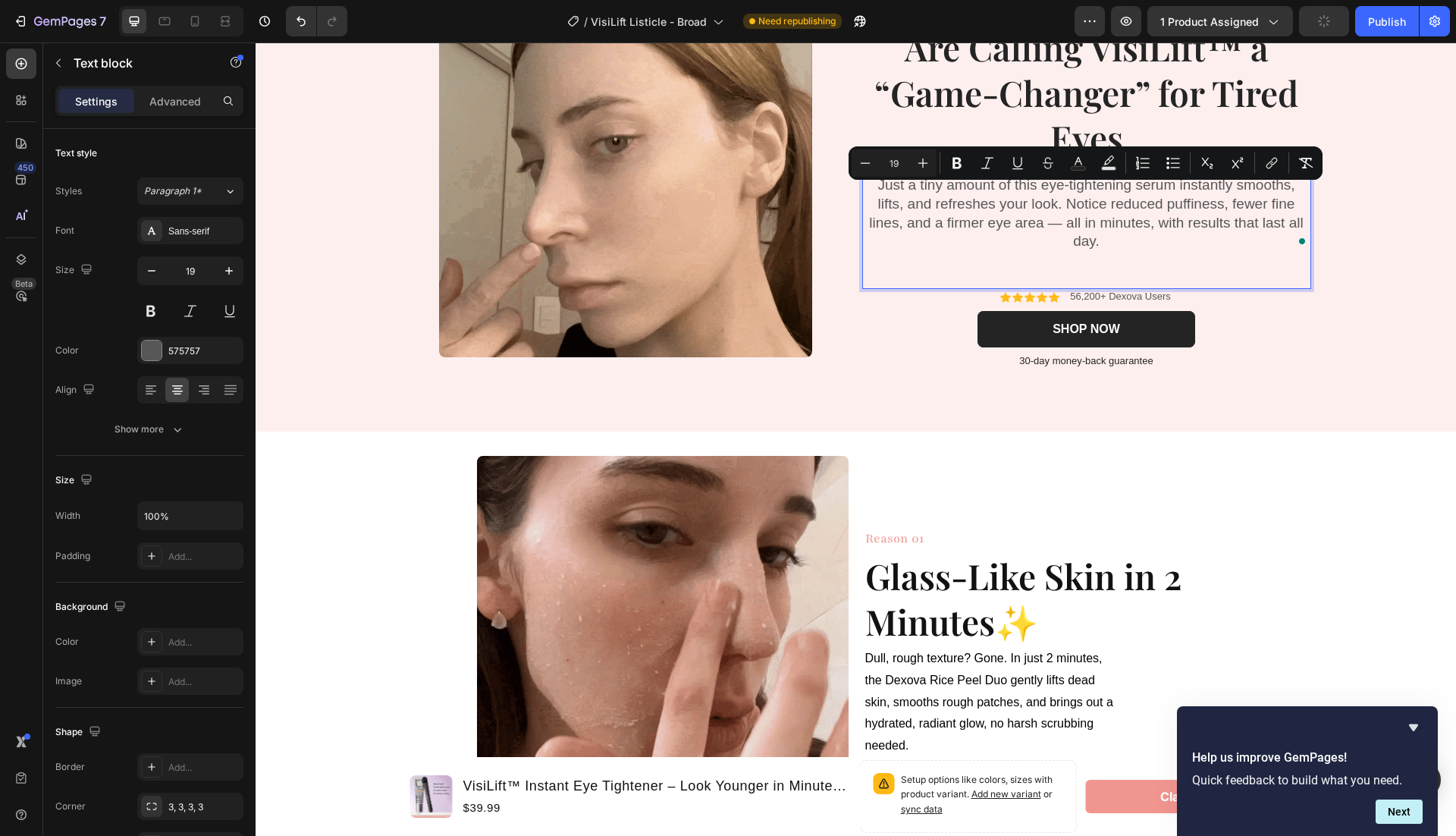
click p "Just a tiny amount of this eye-tightening serum instantly smooths, lifts, and r…"
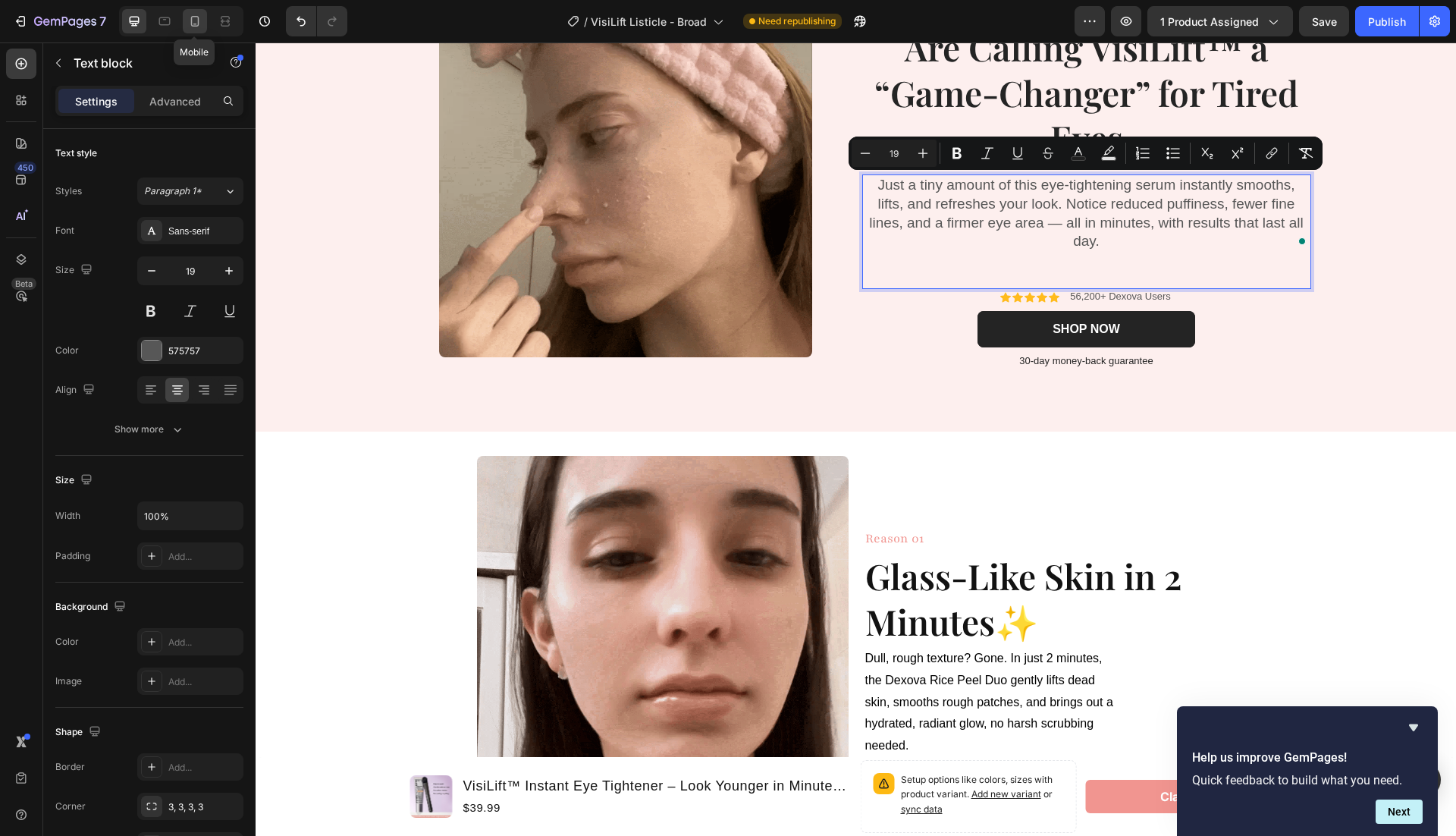
click icon
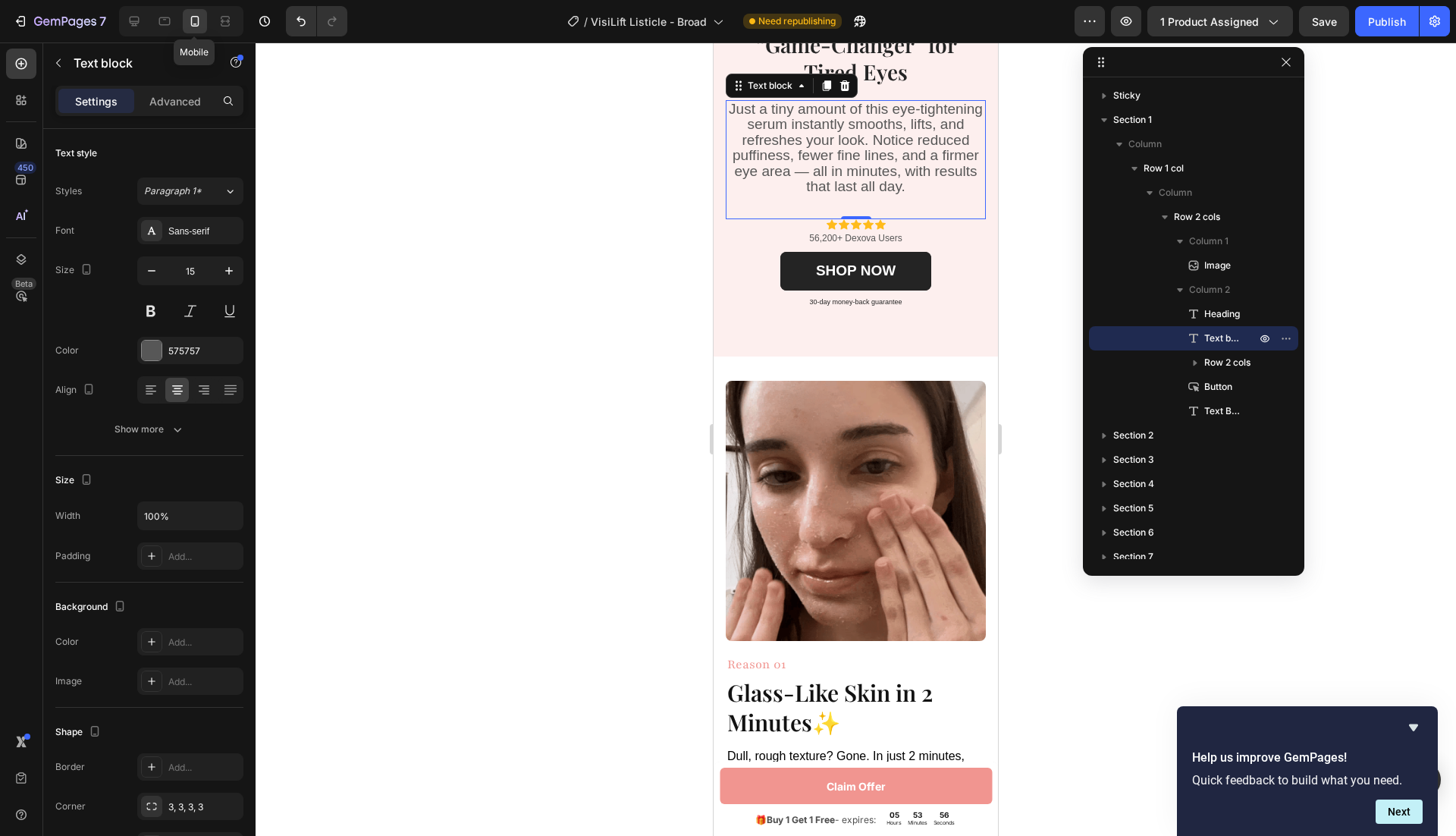
scroll to position [349, 0]
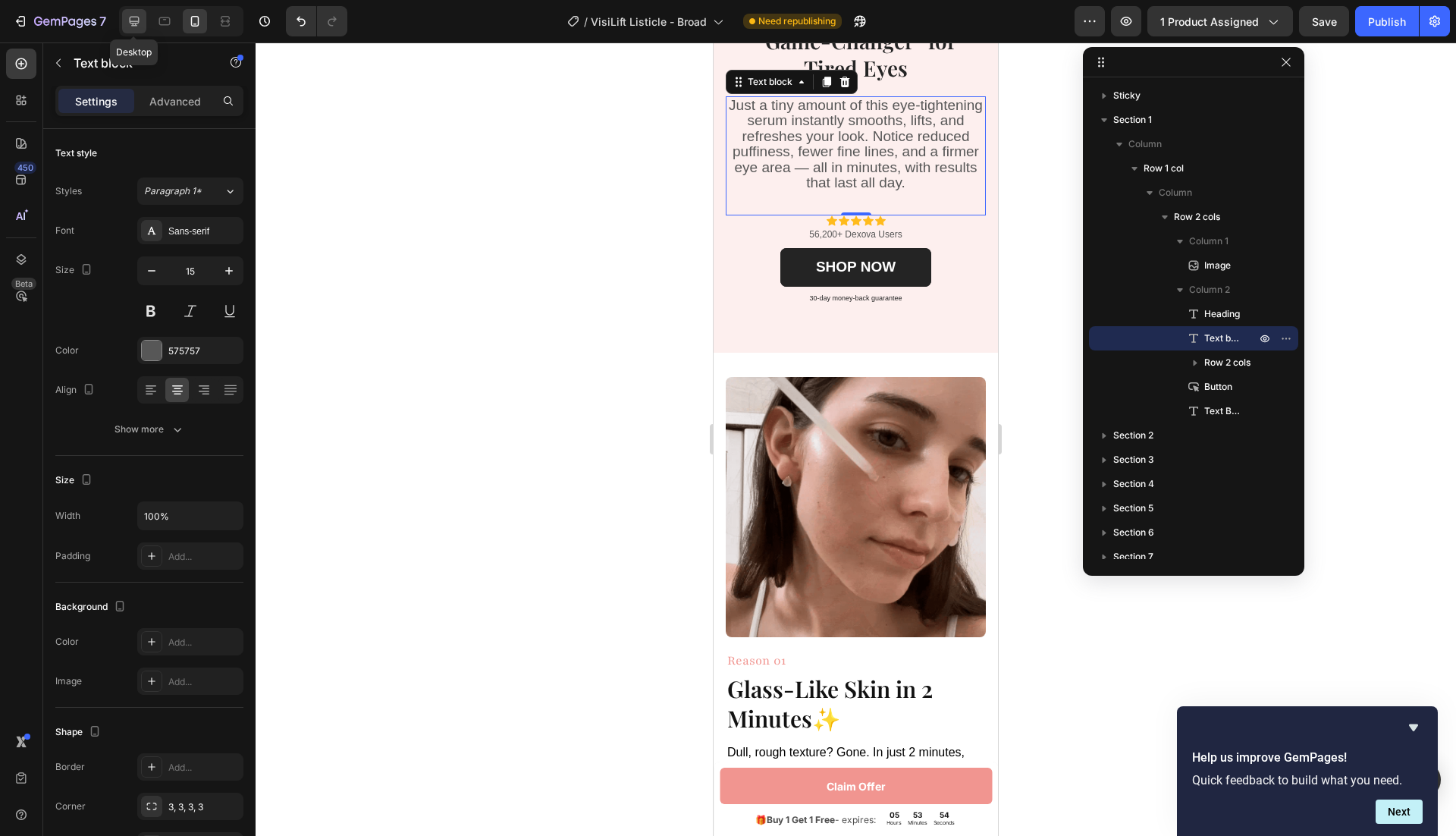
click icon
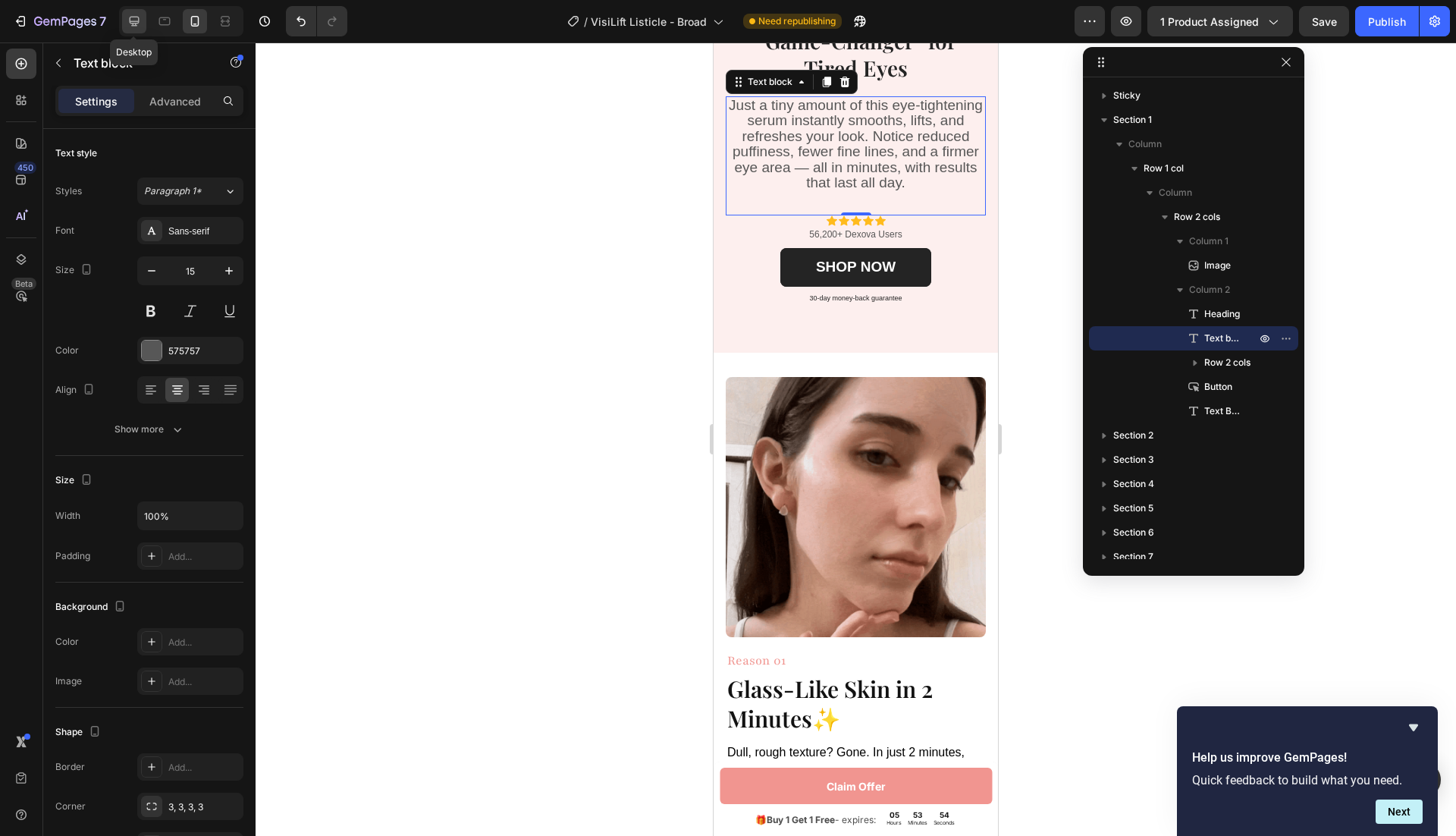
type input "19"
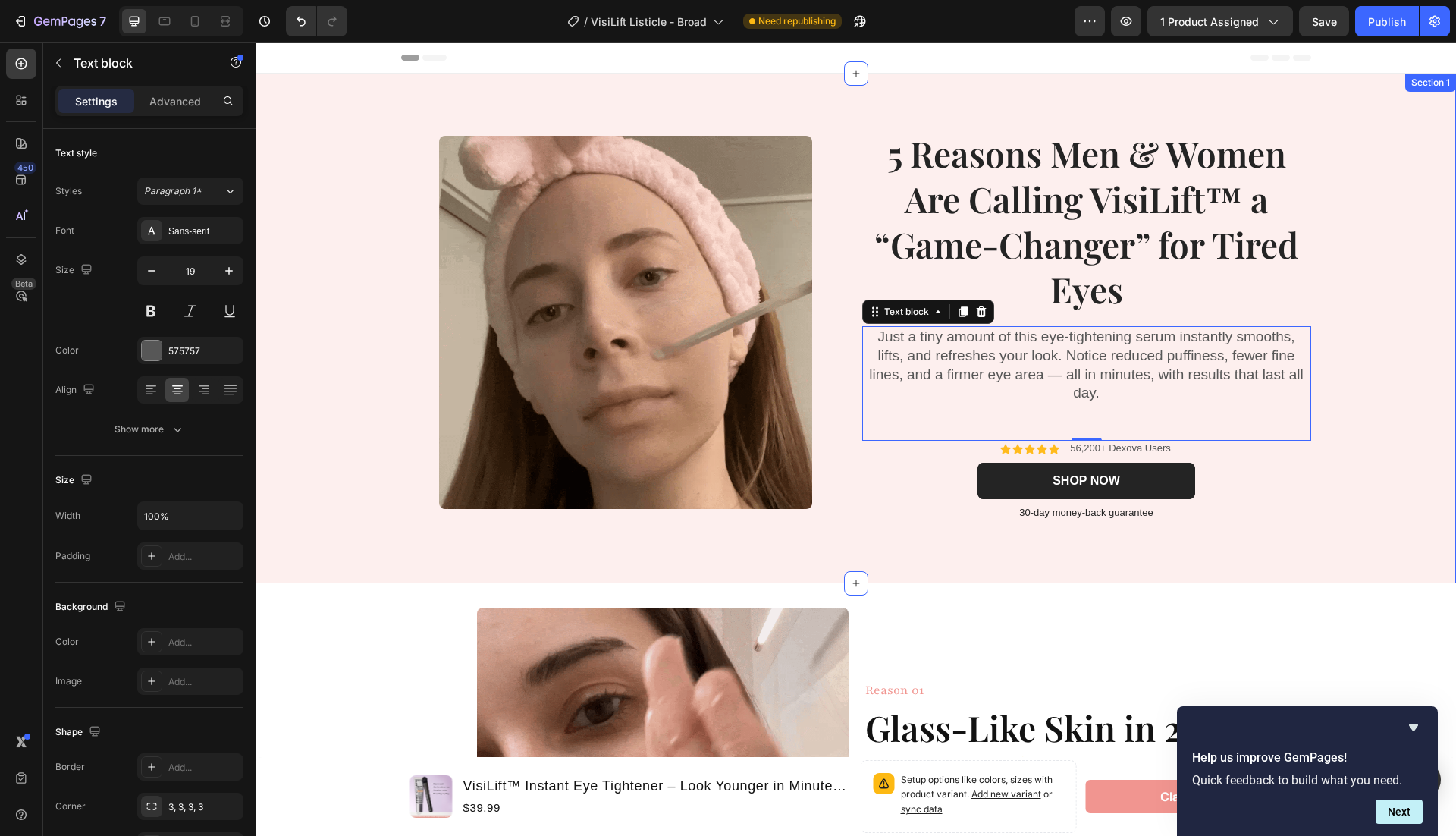
click div "Image ⁠⁠⁠⁠⁠⁠⁠ 5 Reasons Men & Women Are Calling VisiLift™ a “Game-Changer” for …"
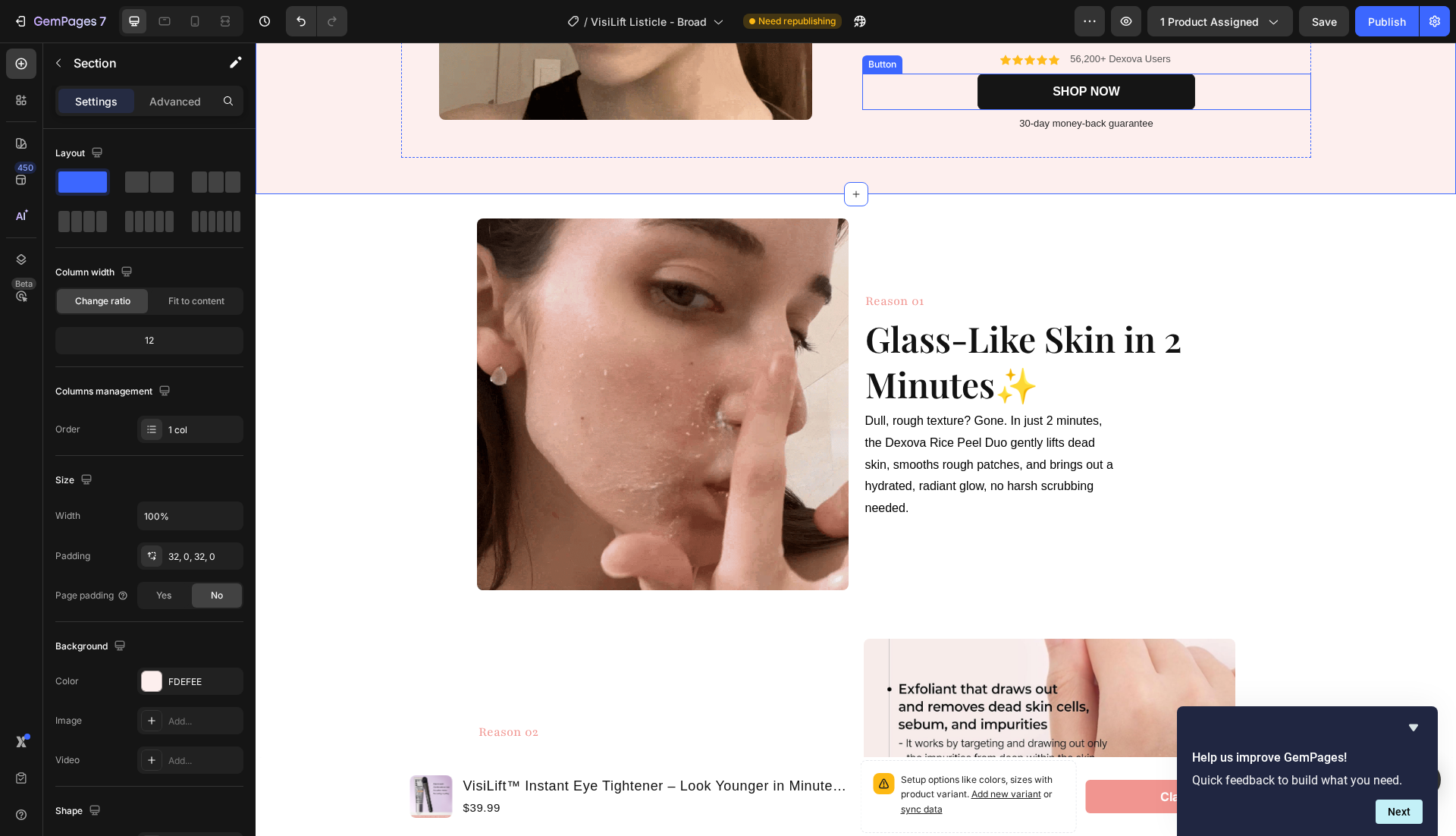
scroll to position [409, 0]
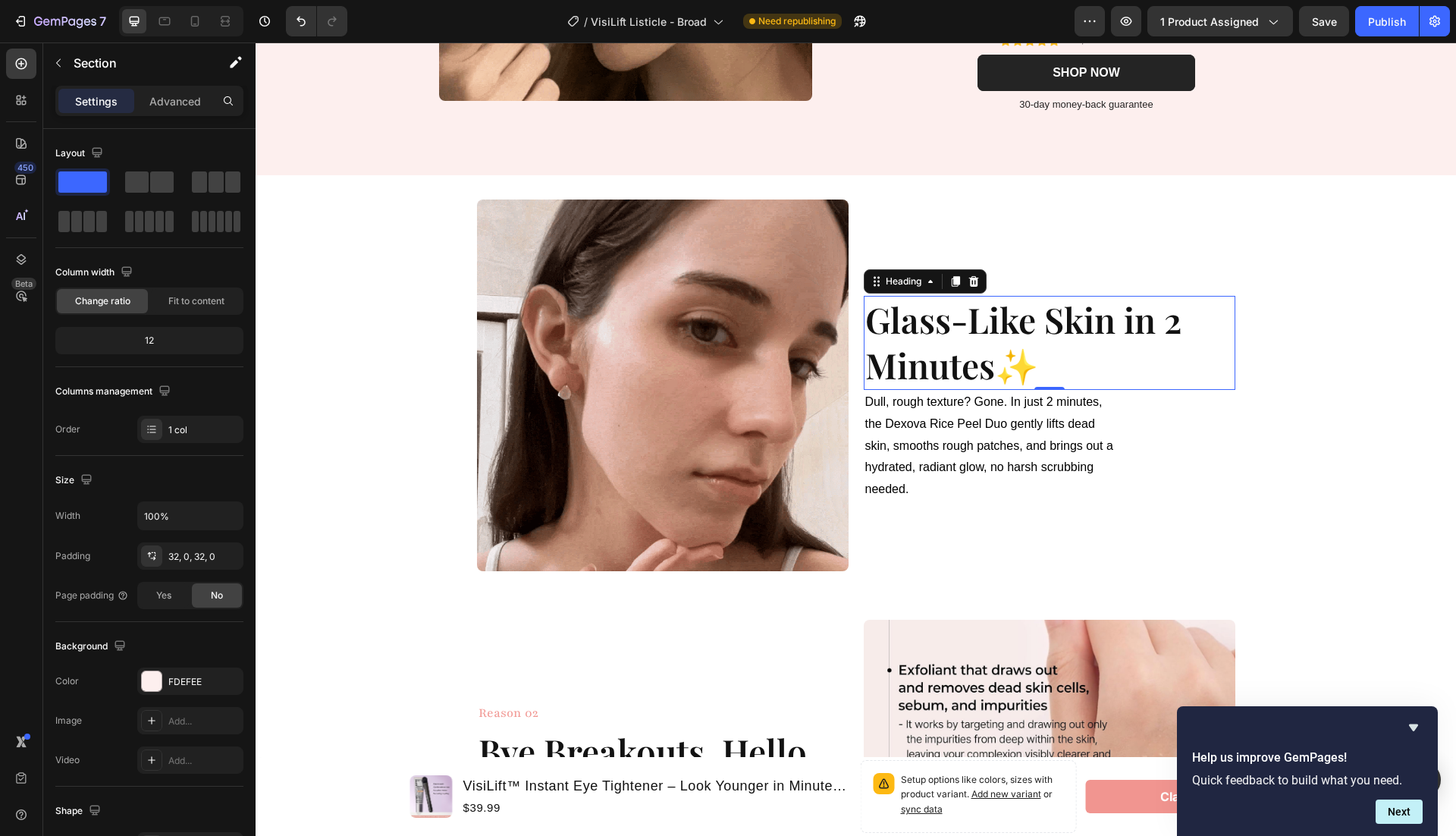
click strong "Glass-Like Skin in 2 Minutes"
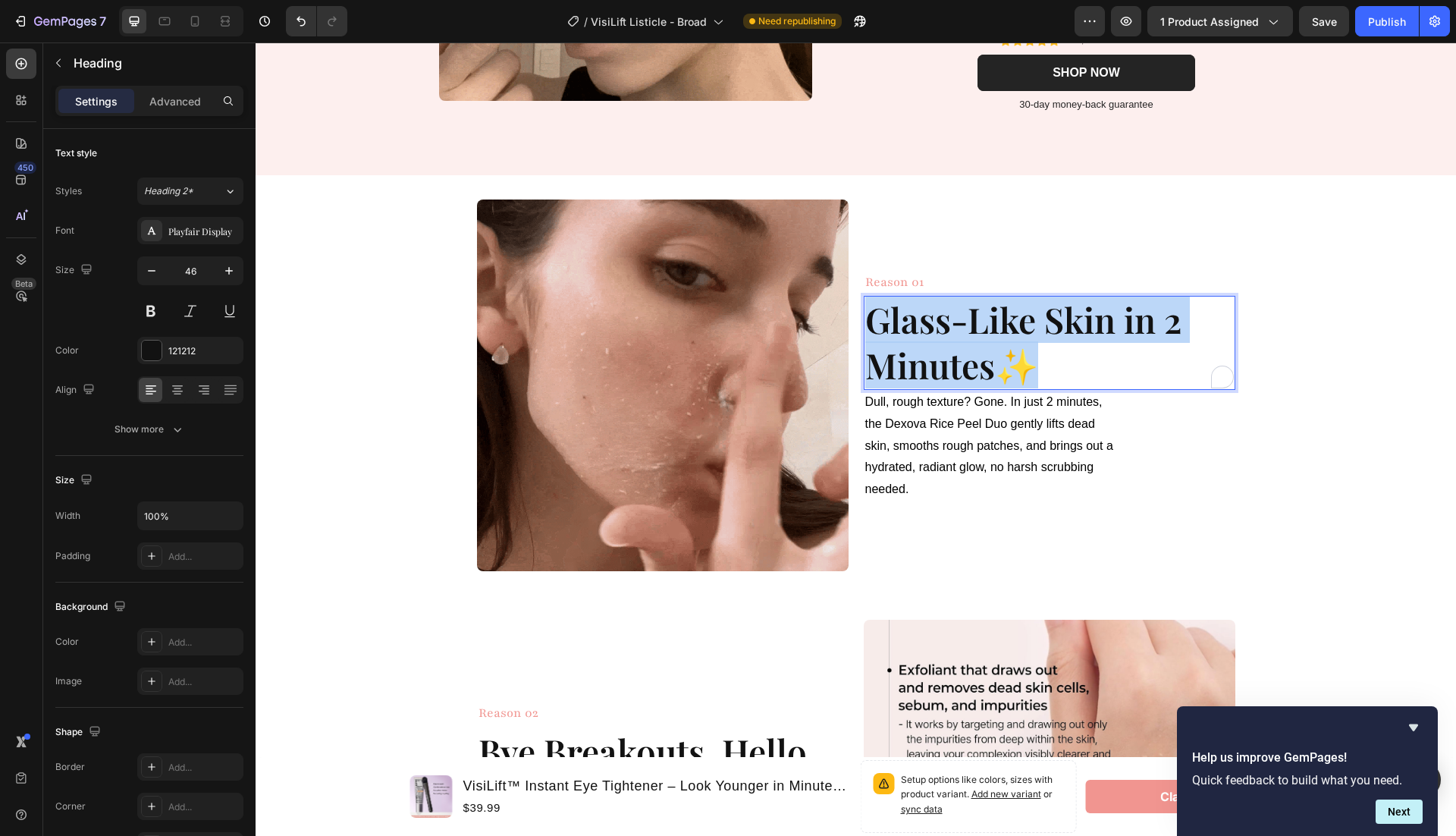
click strong "Glass-Like Skin in 2 Minutes"
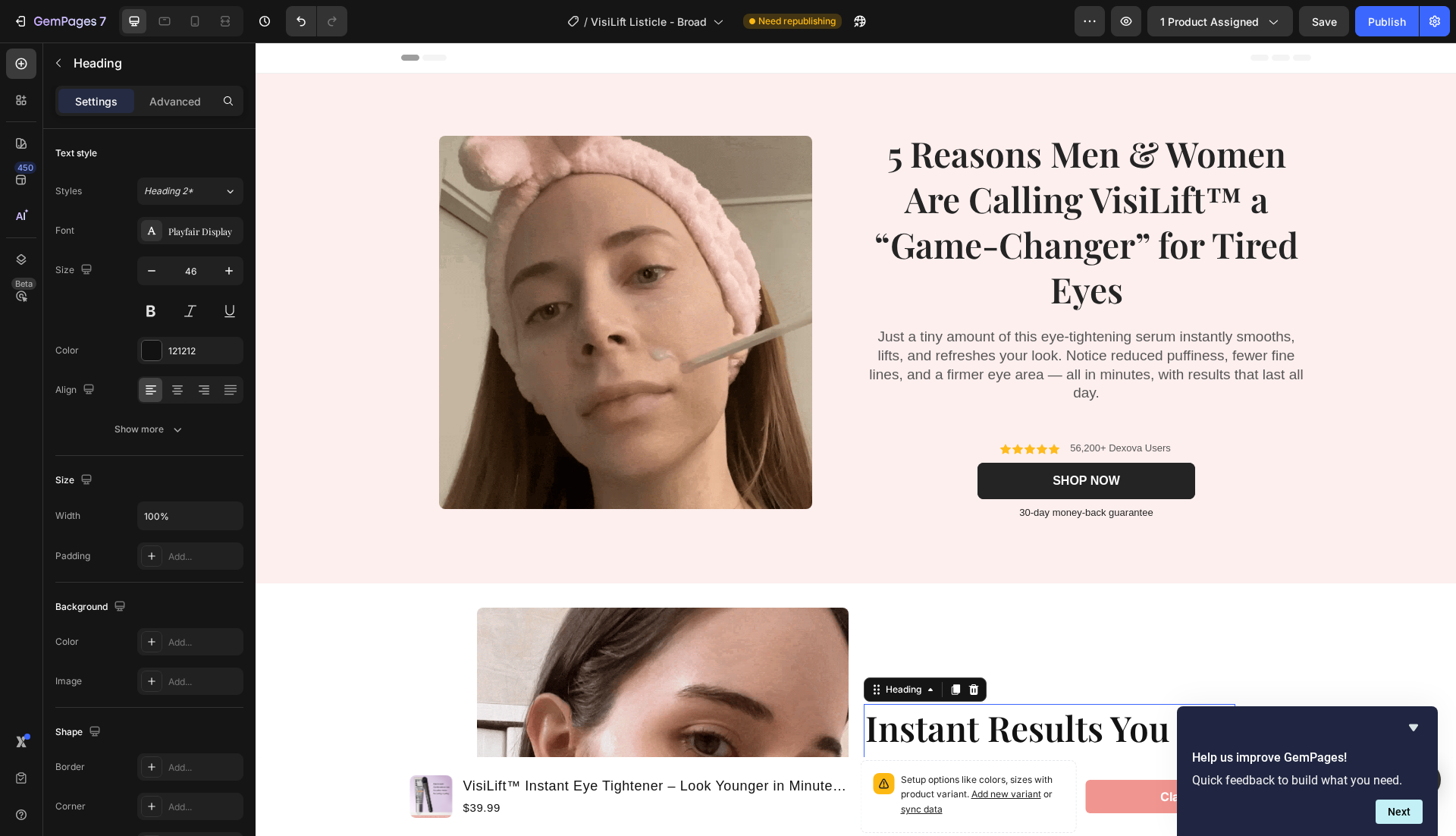
scroll to position [409, 0]
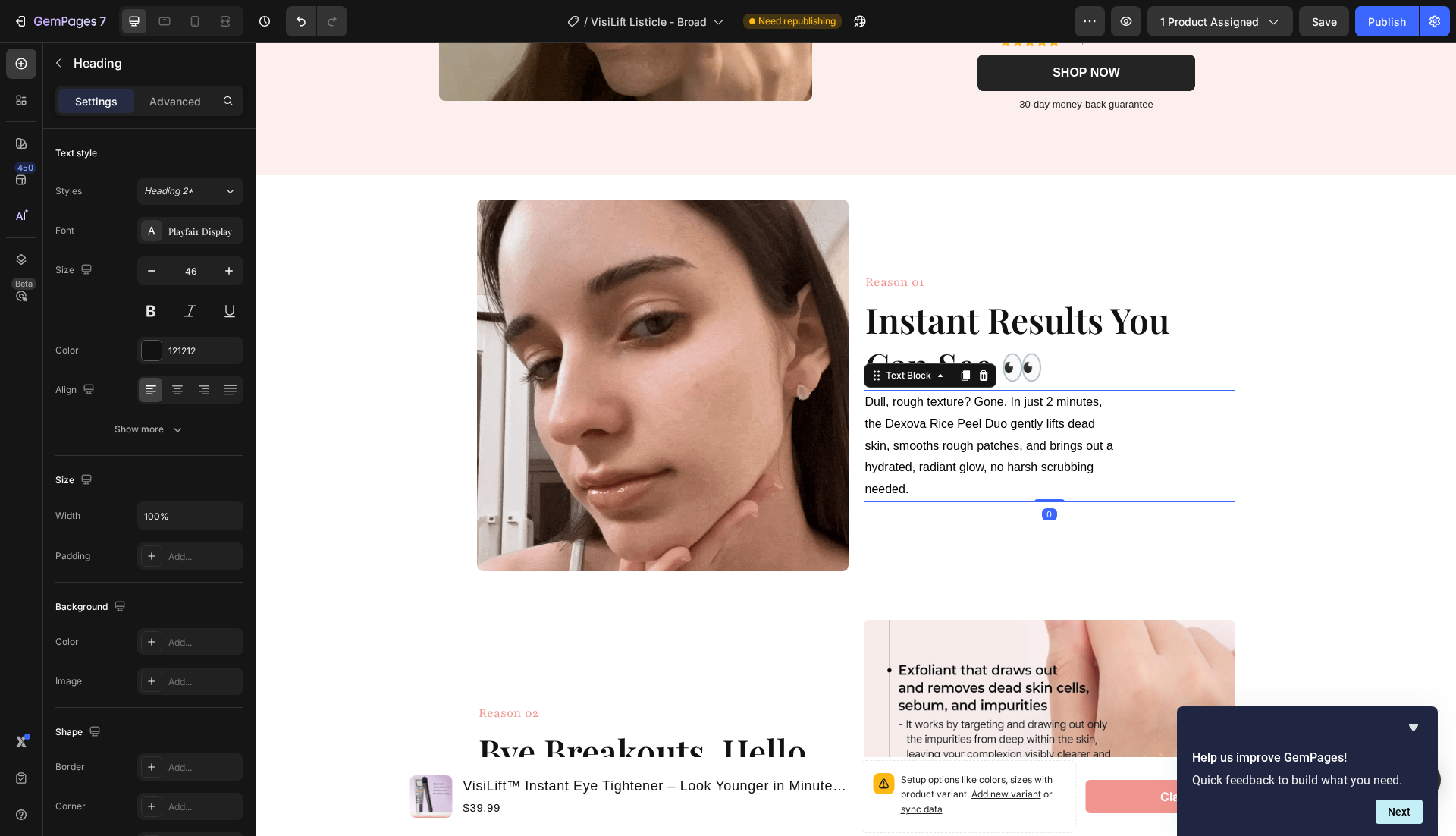
click at [910, 464] on span "Dull, rough texture? Gone. In just 2 minutes, the Dexova Rice Peel Duo gently l…" at bounding box center [989, 446] width 248 height 100
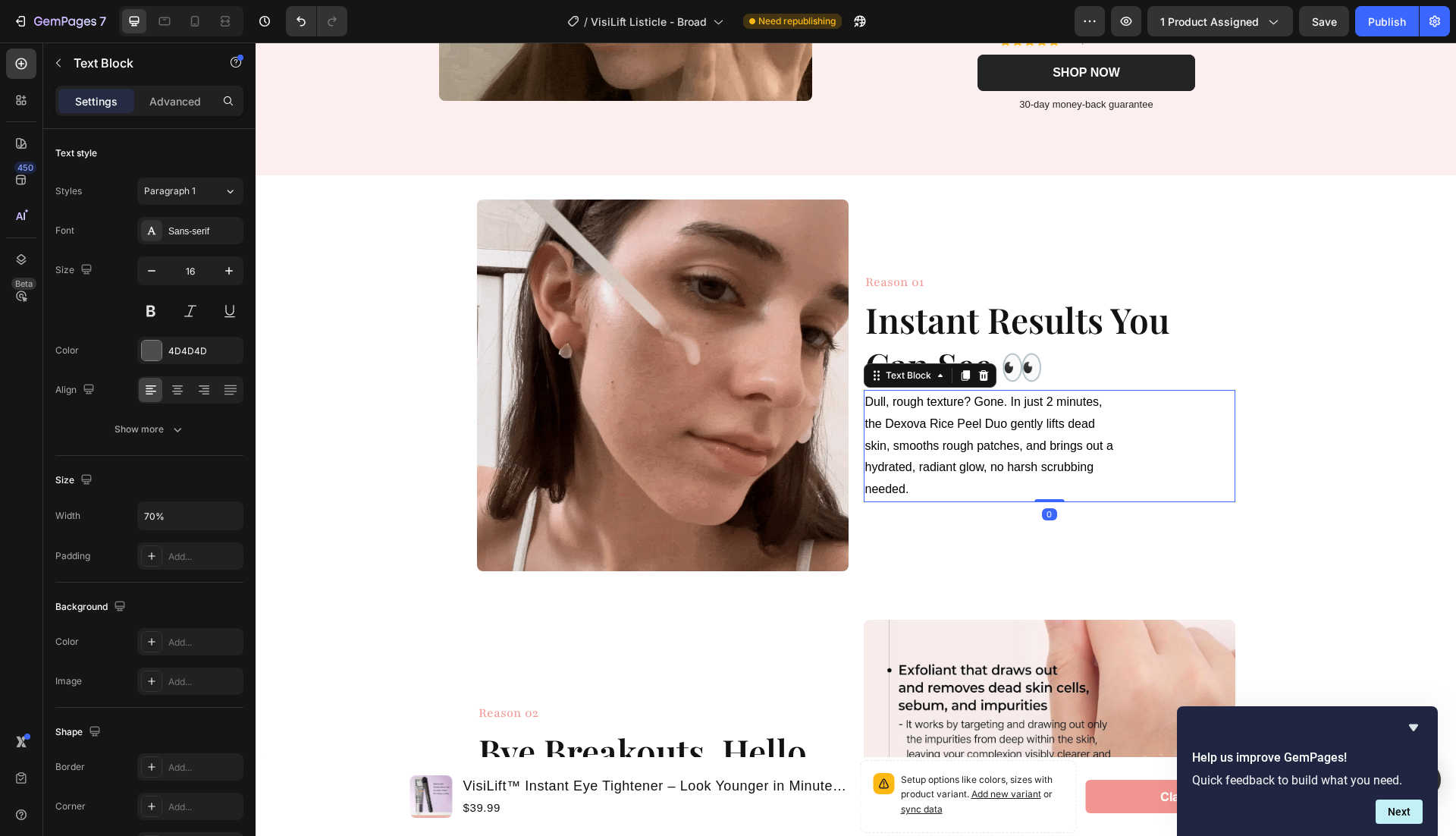
click at [910, 464] on span "Dull, rough texture? Gone. In just 2 minutes, the Dexova Rice Peel Duo gently l…" at bounding box center [989, 446] width 248 height 100
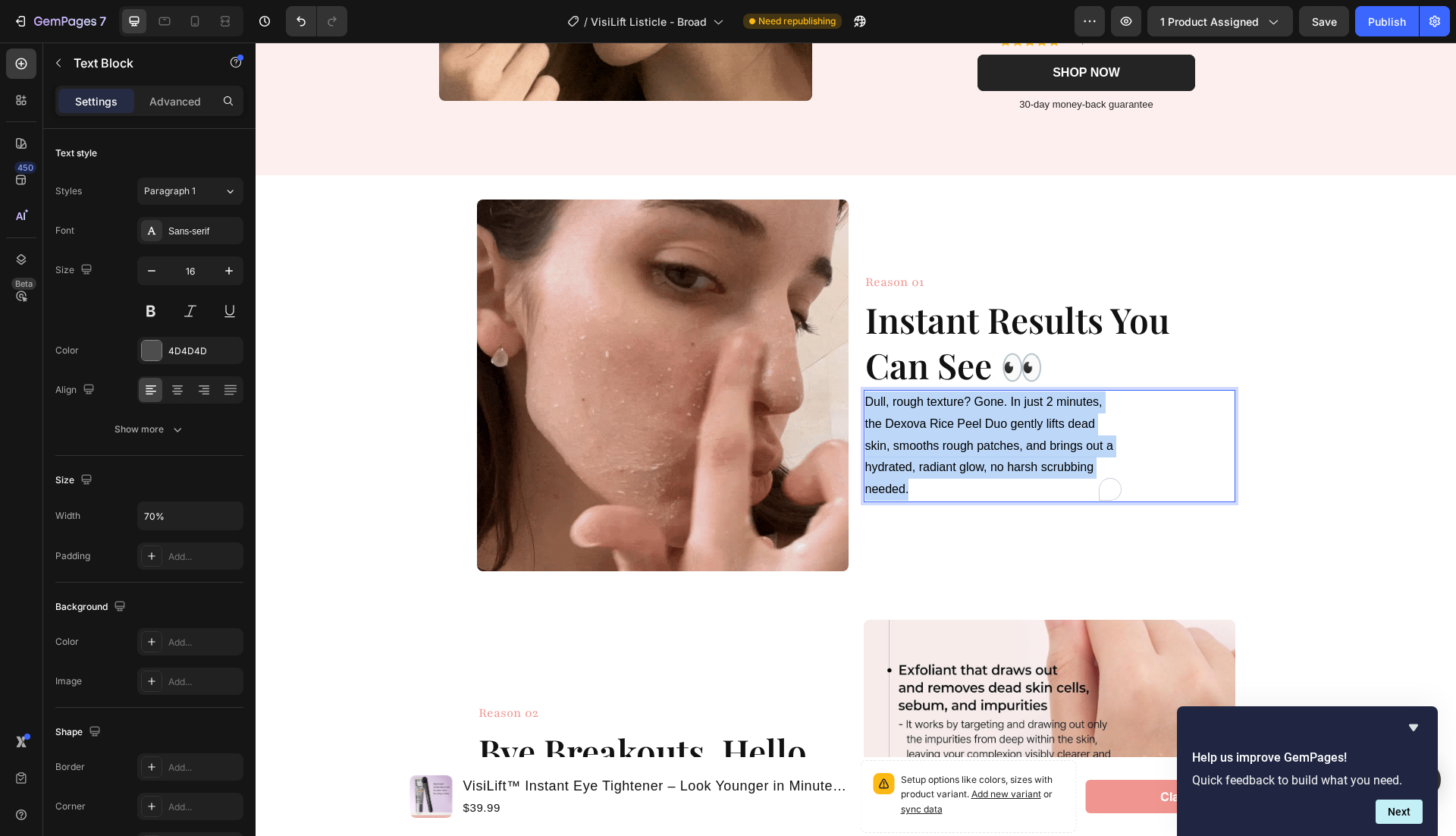
click at [910, 464] on span "Dull, rough texture? Gone. In just 2 minutes, the Dexova Rice Peel Duo gently l…" at bounding box center [989, 446] width 248 height 100
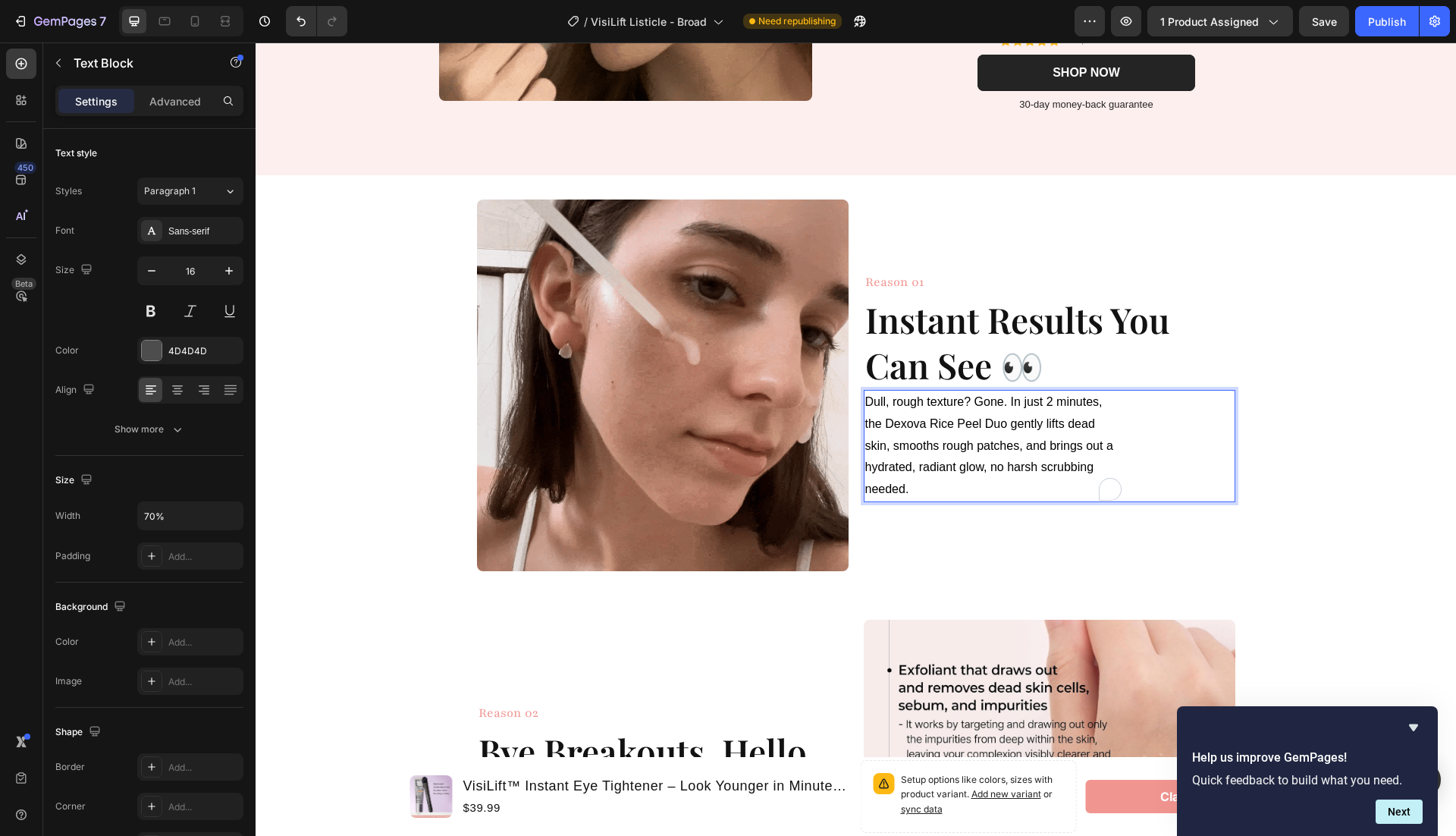
scroll to position [419, 0]
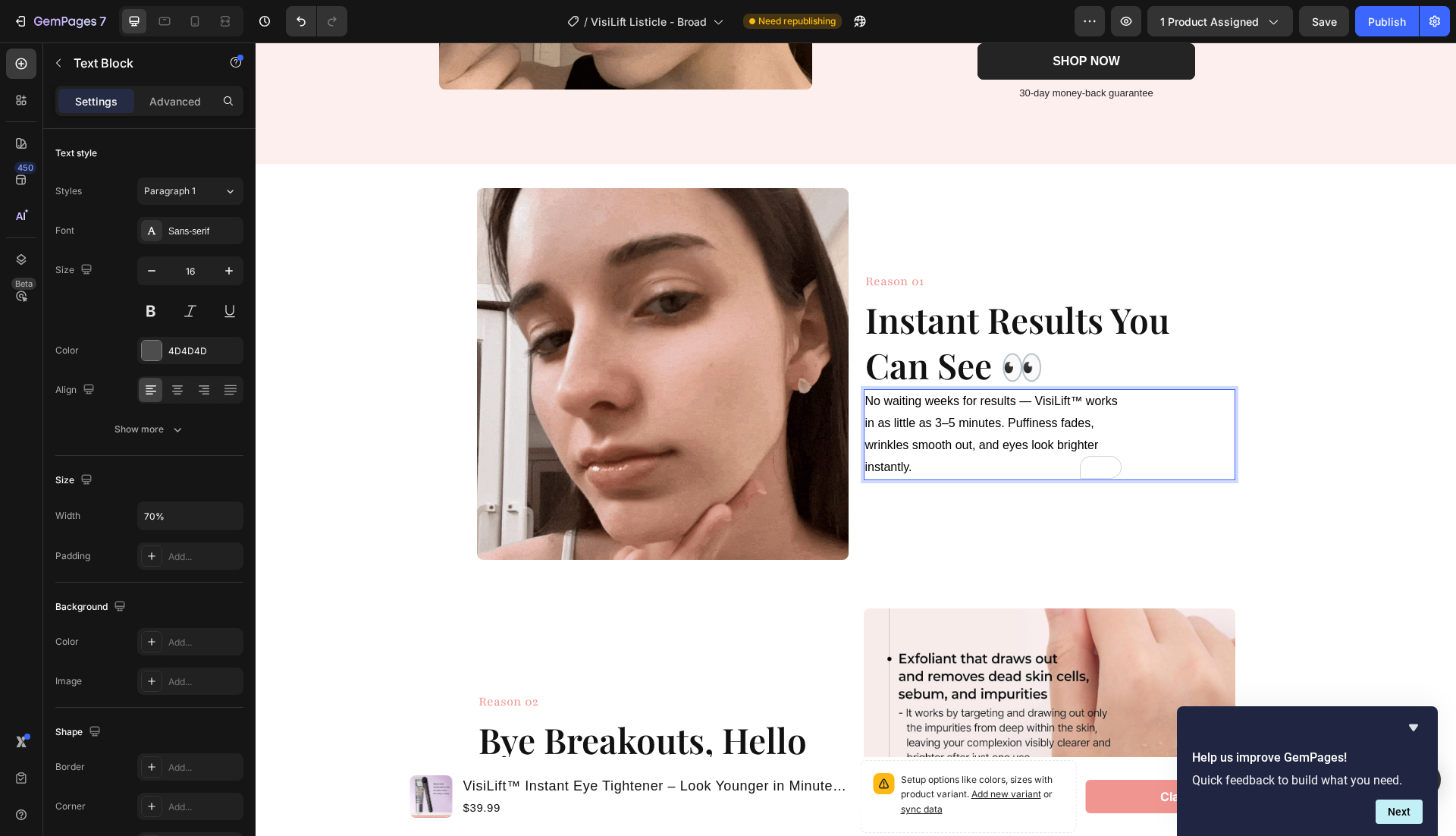
click at [1029, 404] on span "No waiting weeks for results — VisiLift™ works in as little as 3–5 minutes. Puf…" at bounding box center [991, 433] width 252 height 78
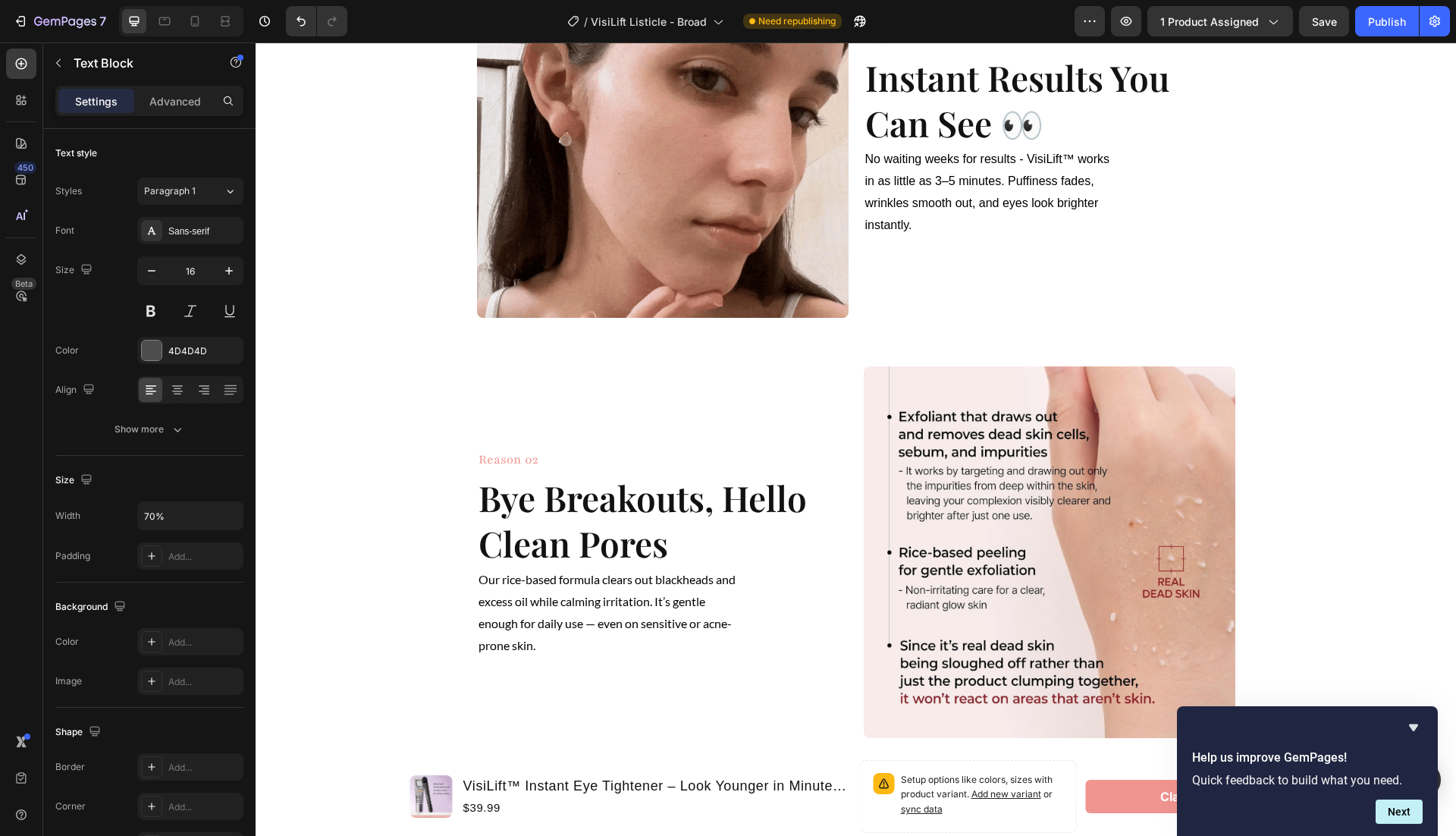
scroll to position [695, 0]
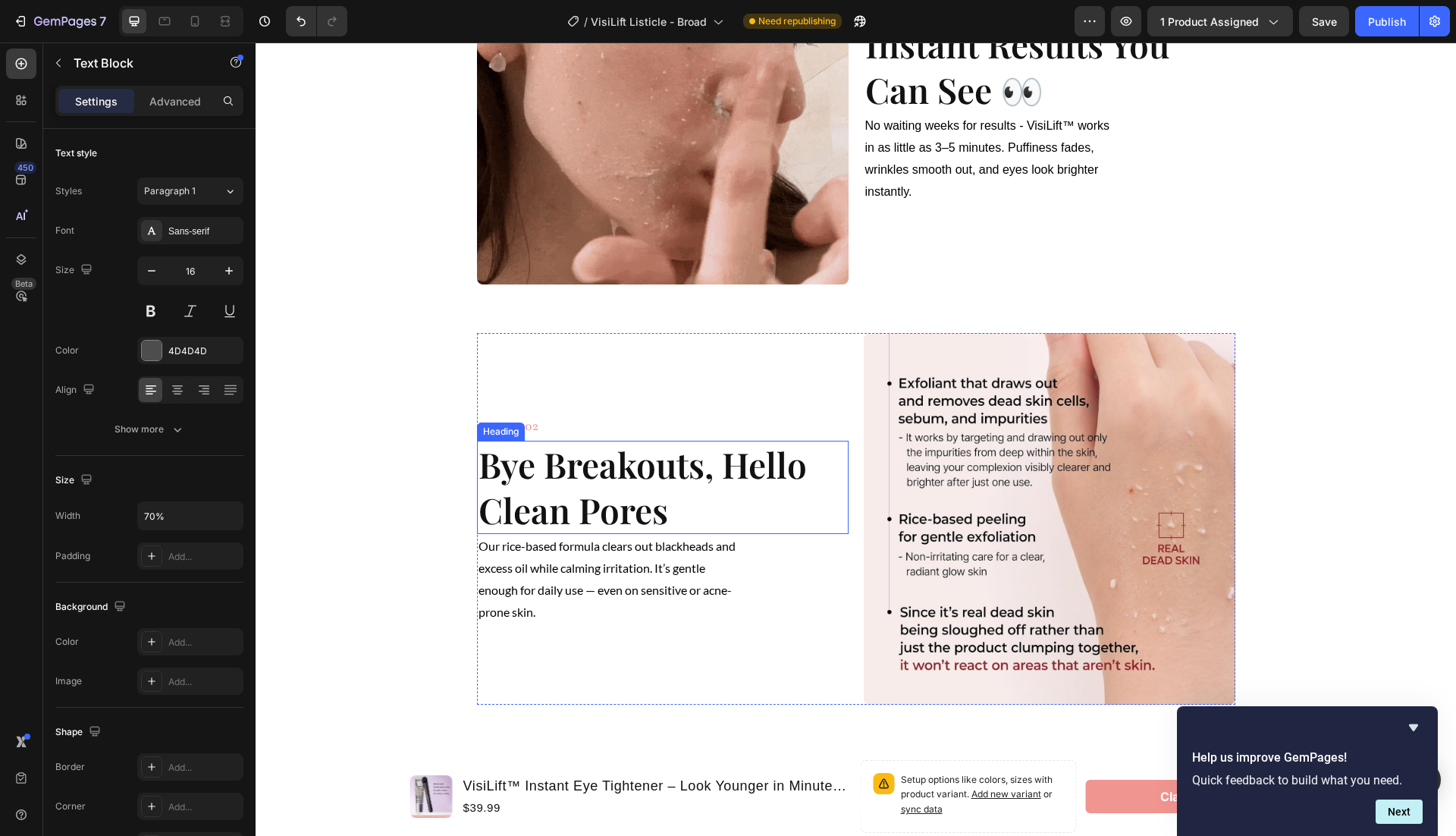
click at [615, 488] on strong "Bye Breakouts, Hello Clean Pores" at bounding box center [643, 487] width 329 height 93
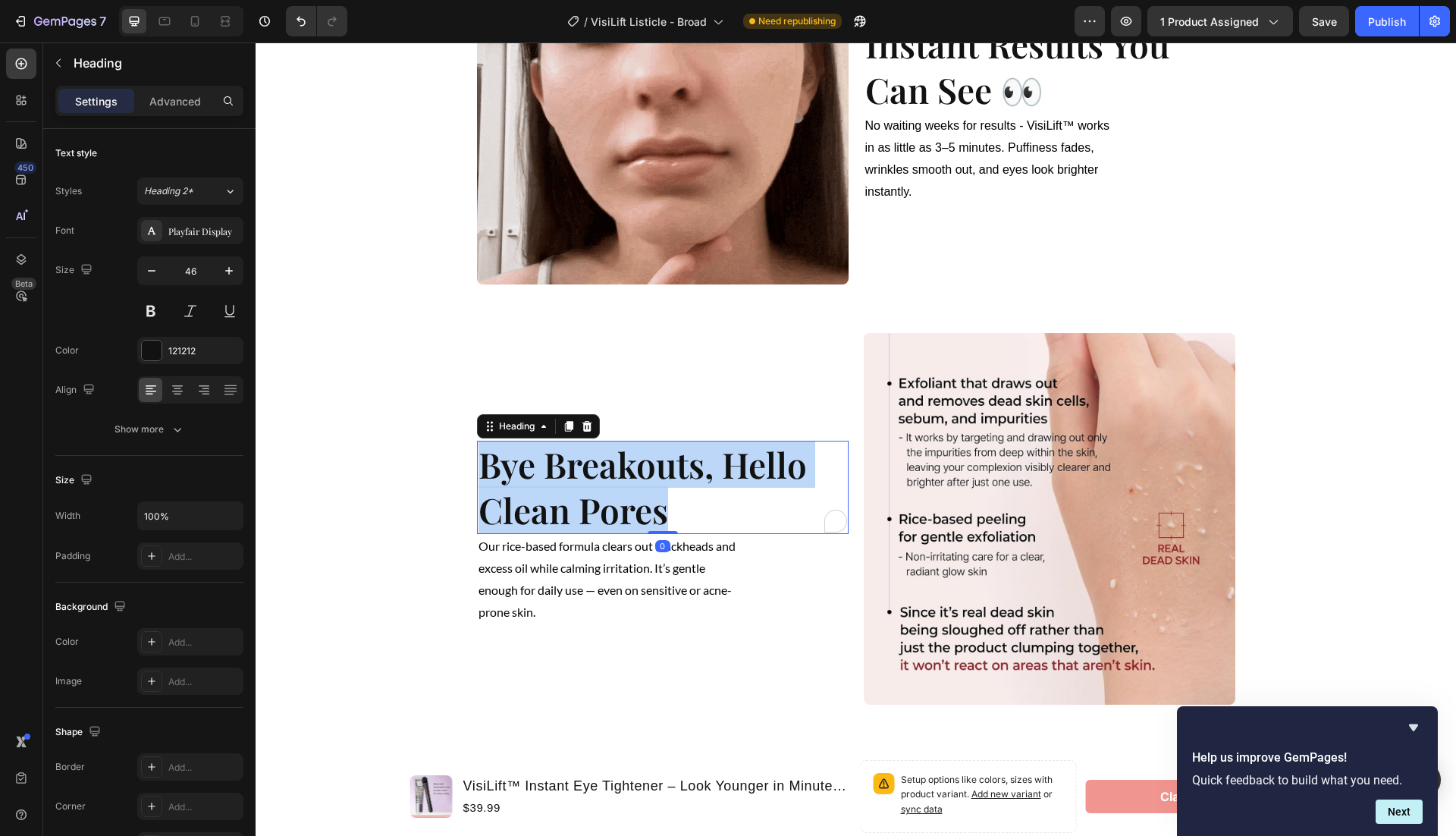
click at [615, 488] on strong "Bye Breakouts, Hello Clean Pores" at bounding box center [643, 487] width 329 height 93
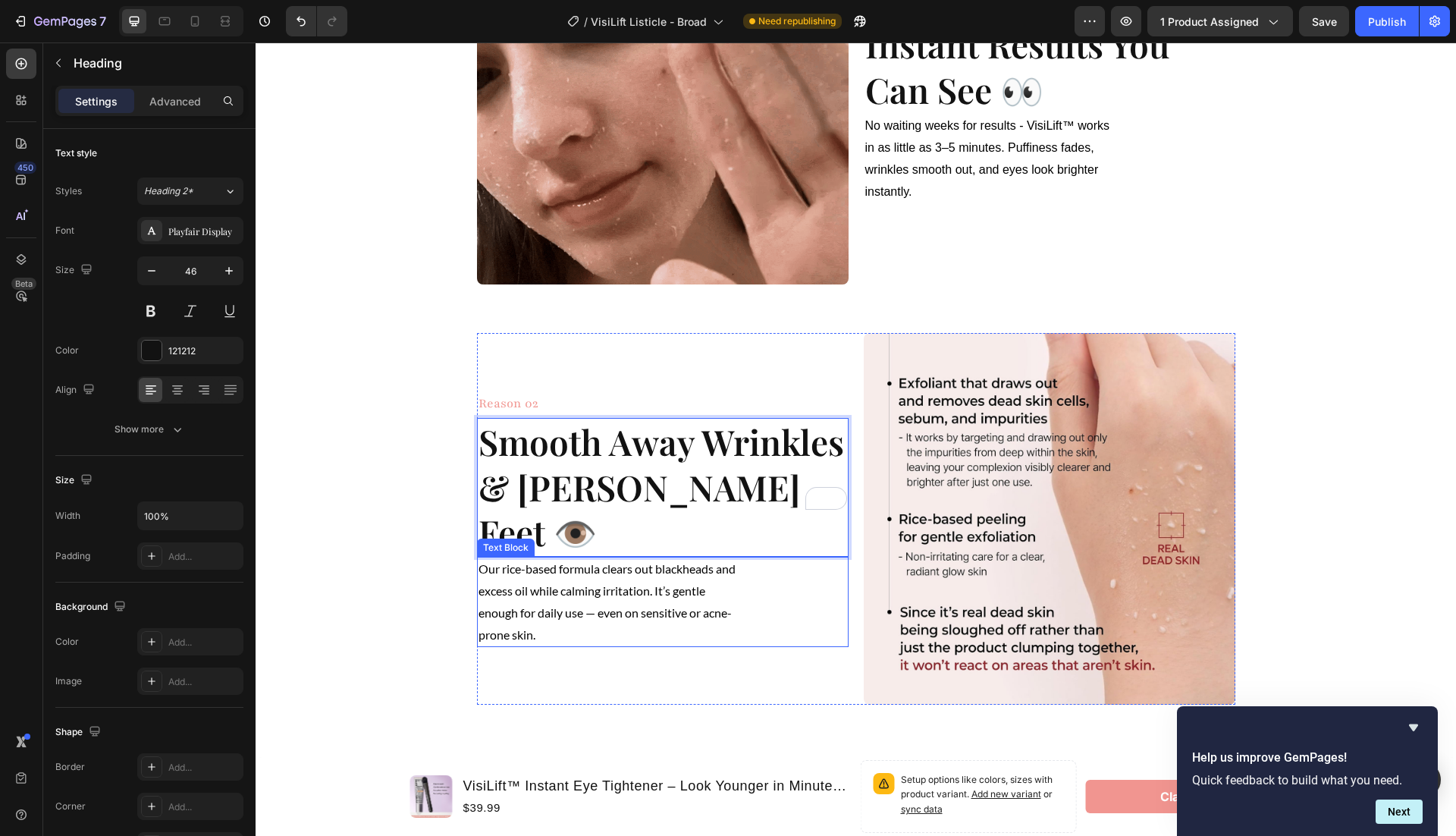
click at [582, 563] on span "Our rice-based formula clears out blackheads and excess oil while calming irrit…" at bounding box center [606, 601] width 257 height 80
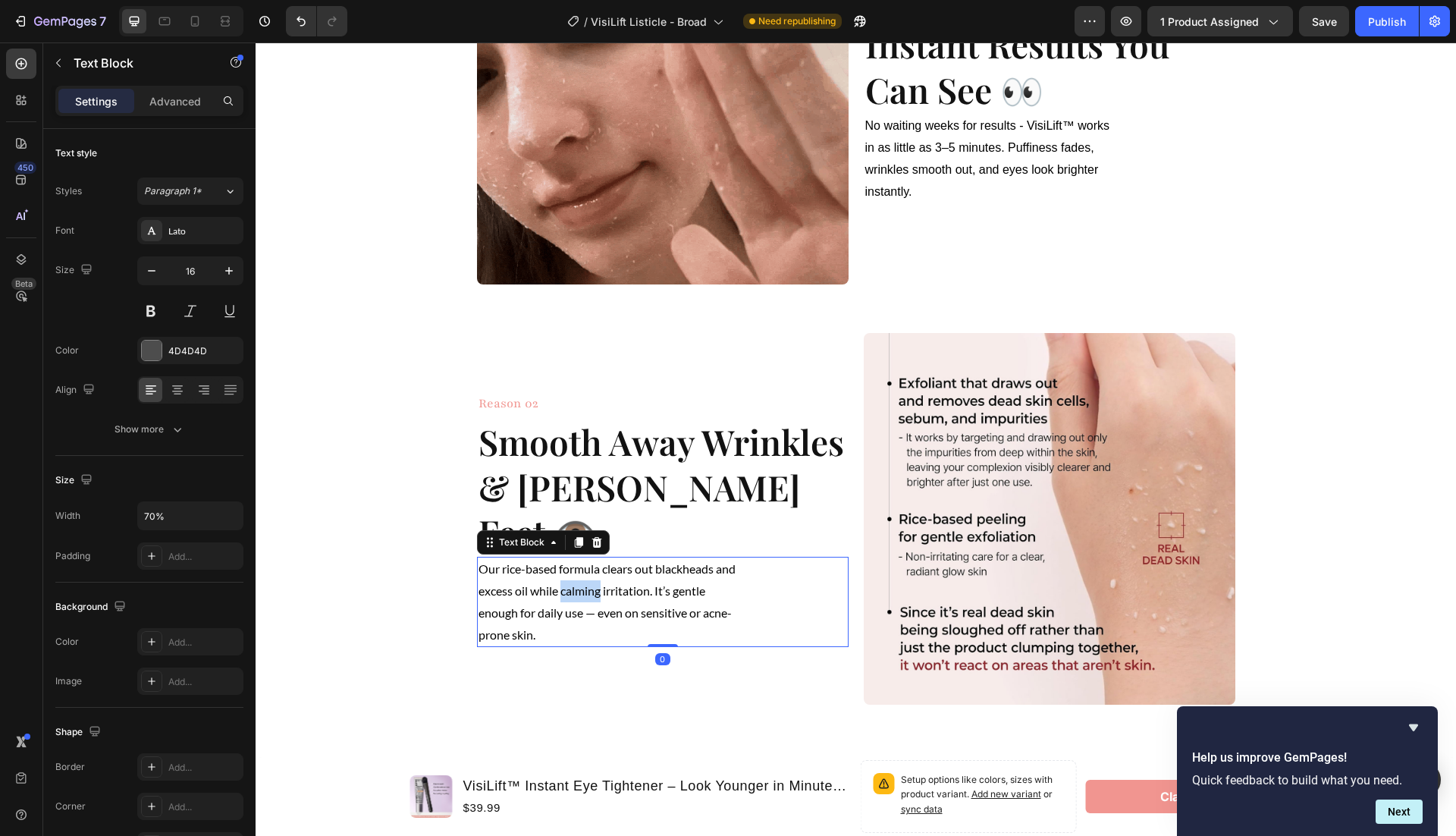
click at [582, 563] on span "Our rice-based formula clears out blackheads and excess oil while calming irrit…" at bounding box center [606, 601] width 257 height 80
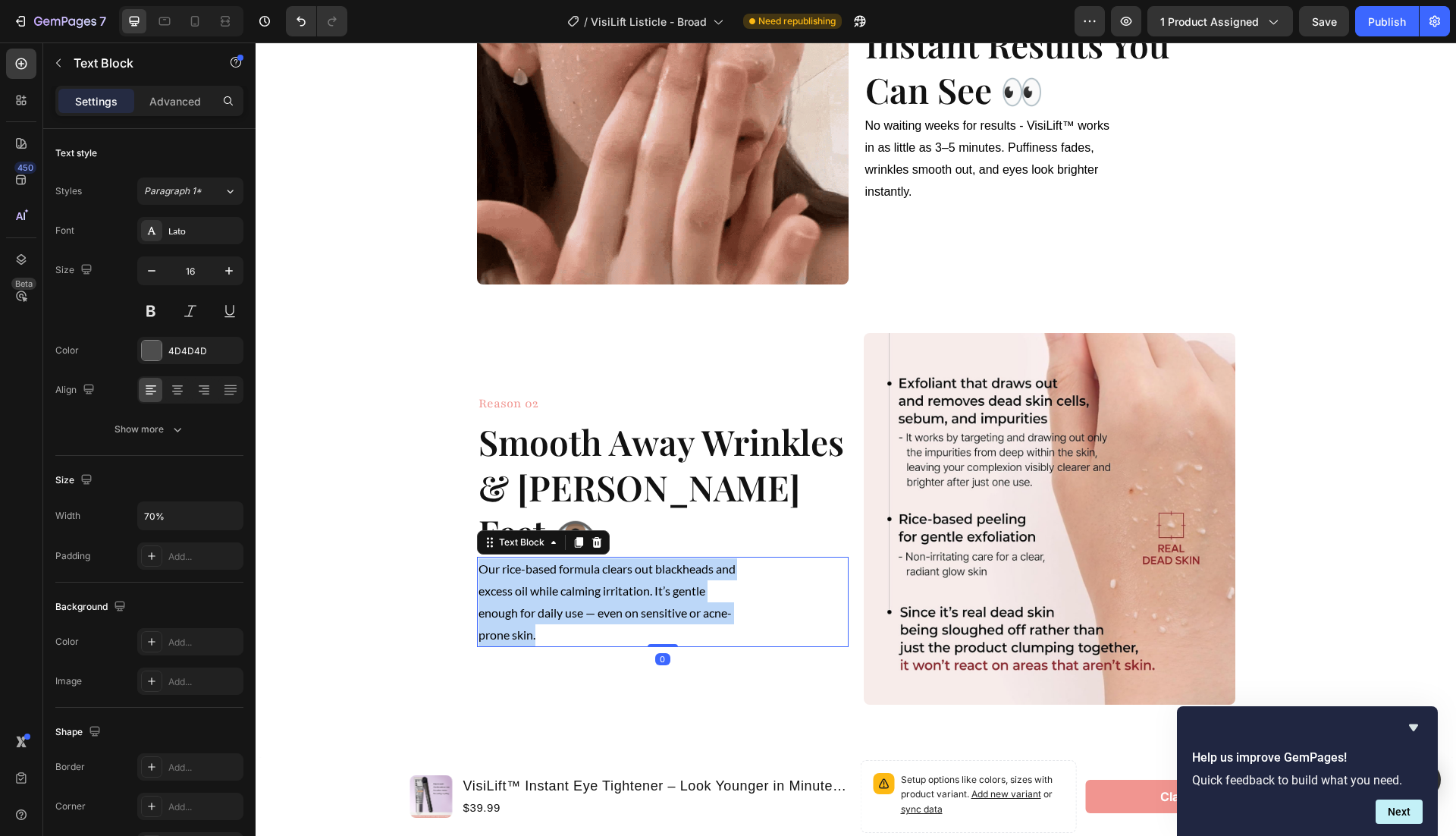
click at [582, 563] on span "Our rice-based formula clears out blackheads and excess oil while calming irrit…" at bounding box center [606, 601] width 257 height 80
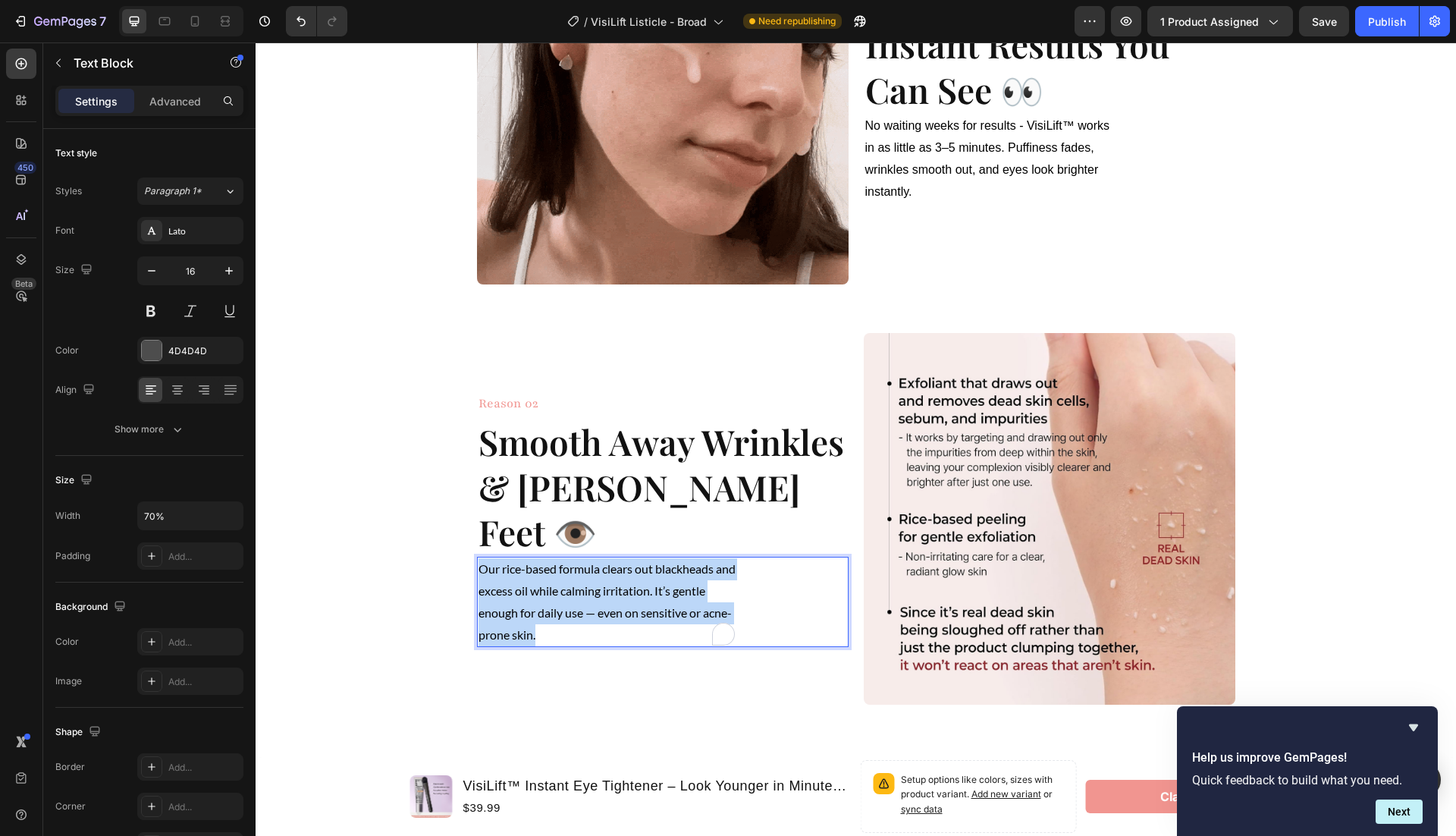
scroll to position [685, 0]
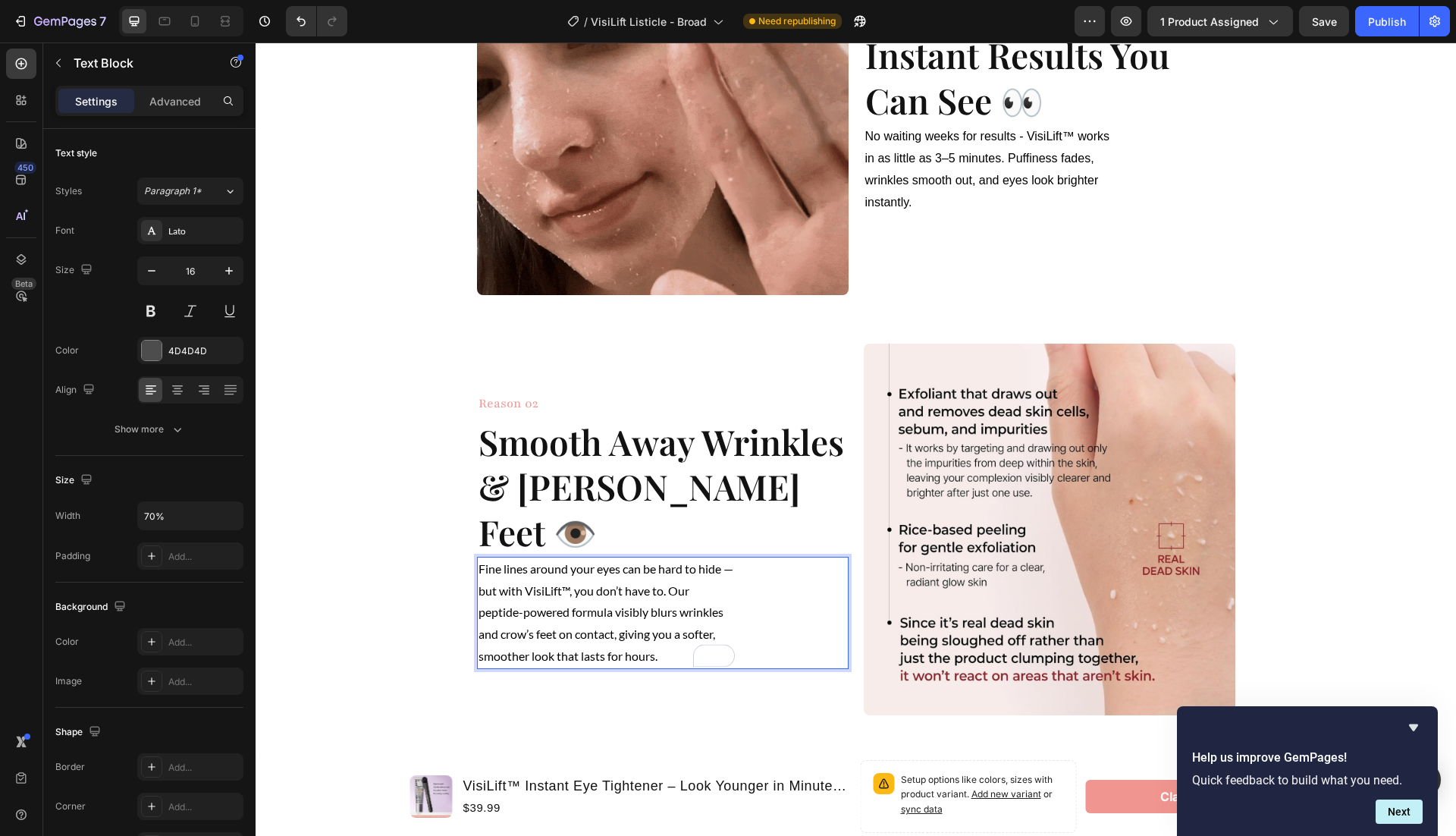
click at [483, 568] on span "Fine lines around your eyes can be hard to hide — but with VisiLift™, you don’t…" at bounding box center [606, 612] width 255 height 102
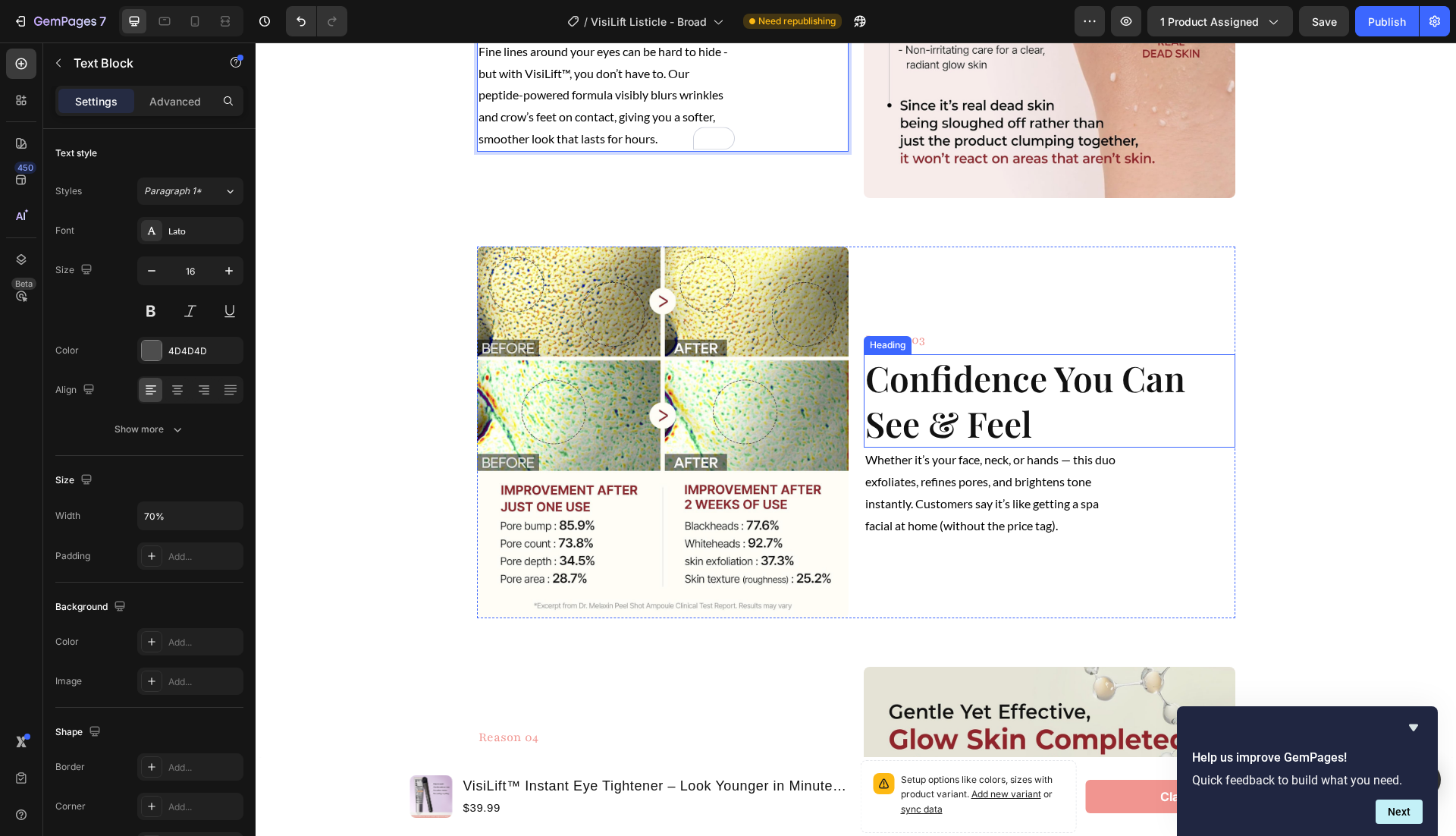
scroll to position [1222, 0]
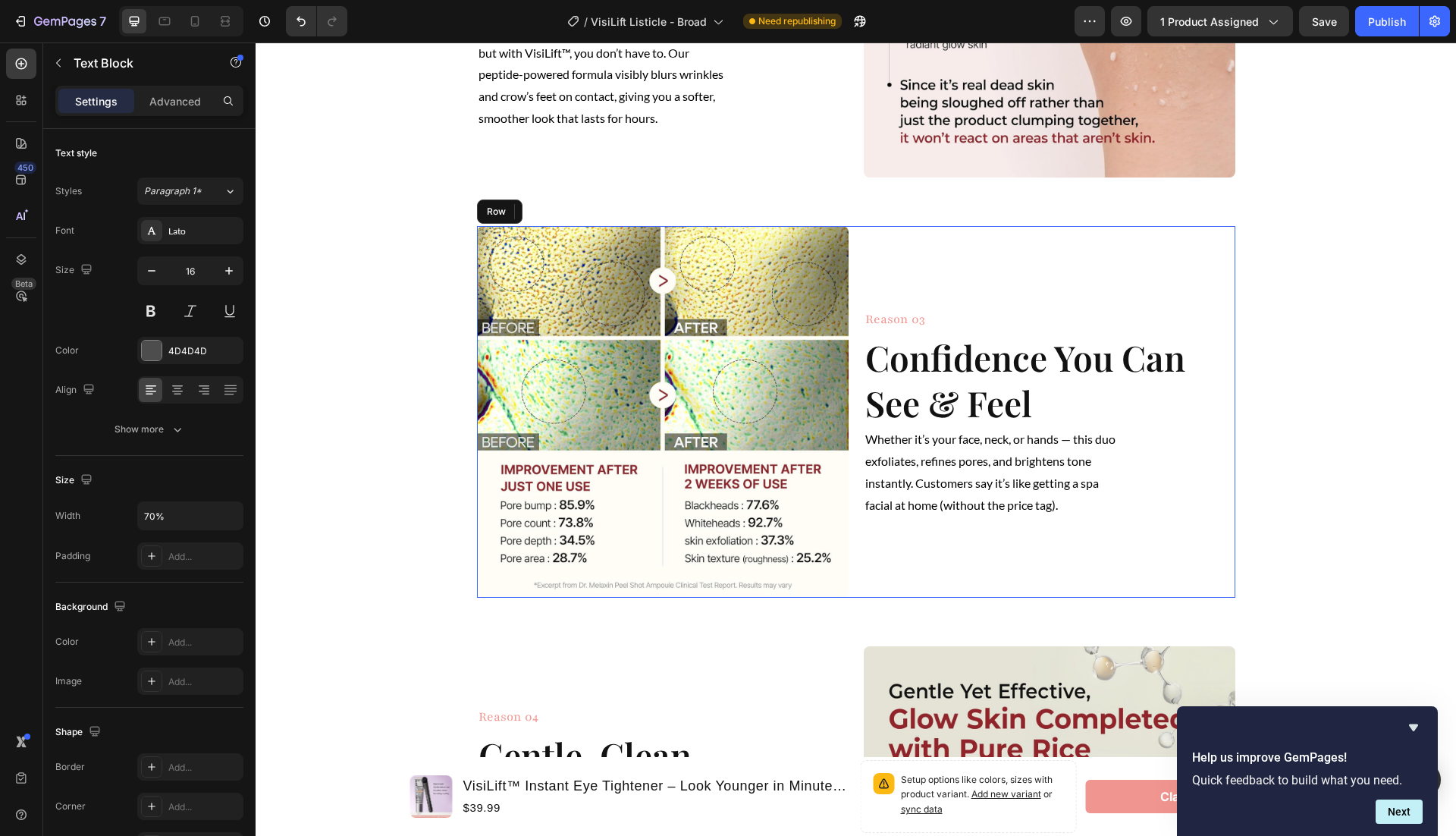
click at [947, 291] on div "Reason 03 Heading Confidence You Can See & Feel Heading Whether it’s your face,…" at bounding box center [1049, 412] width 371 height 372
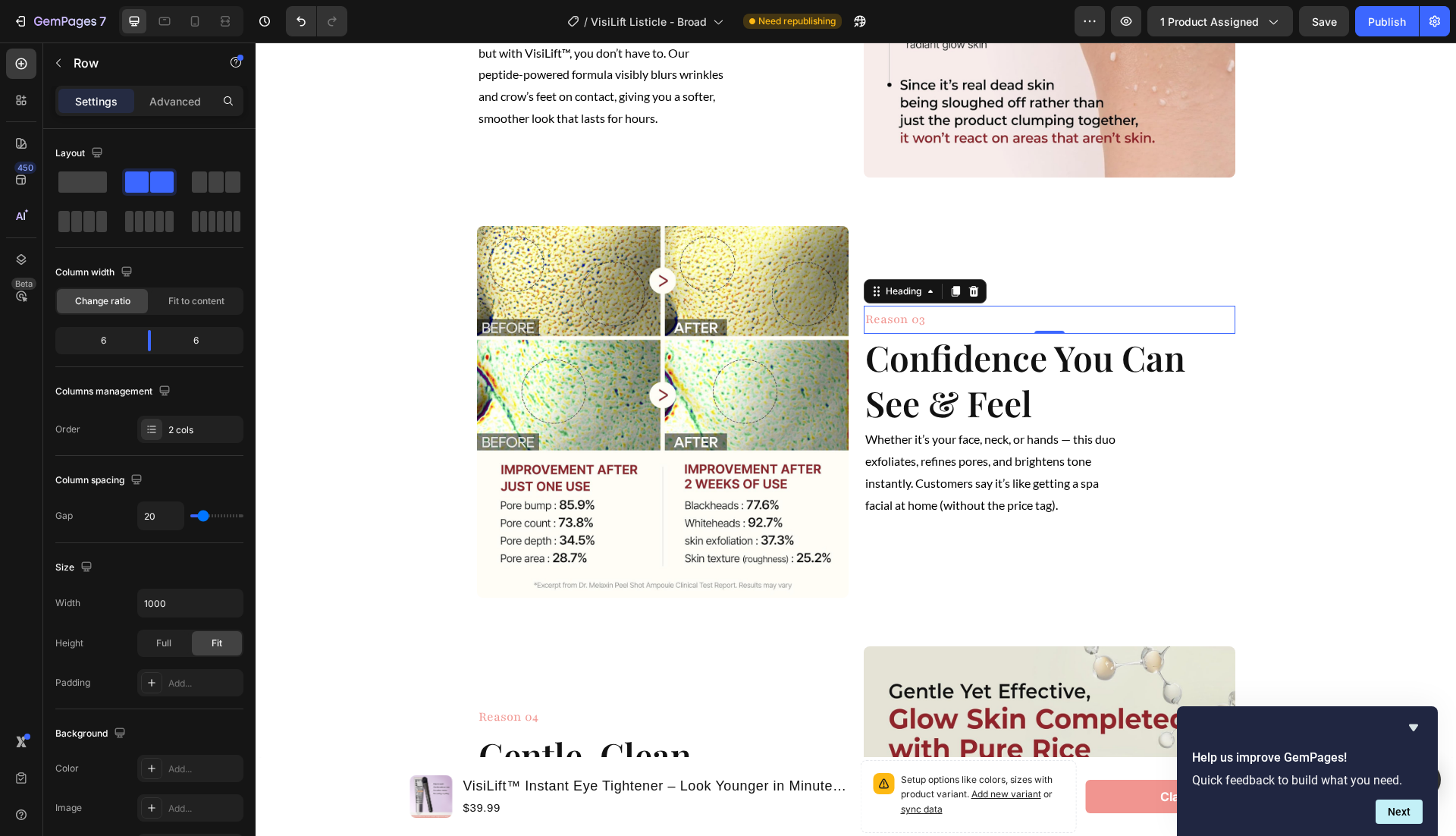
click at [903, 317] on span "Reason 03" at bounding box center [895, 319] width 60 height 16
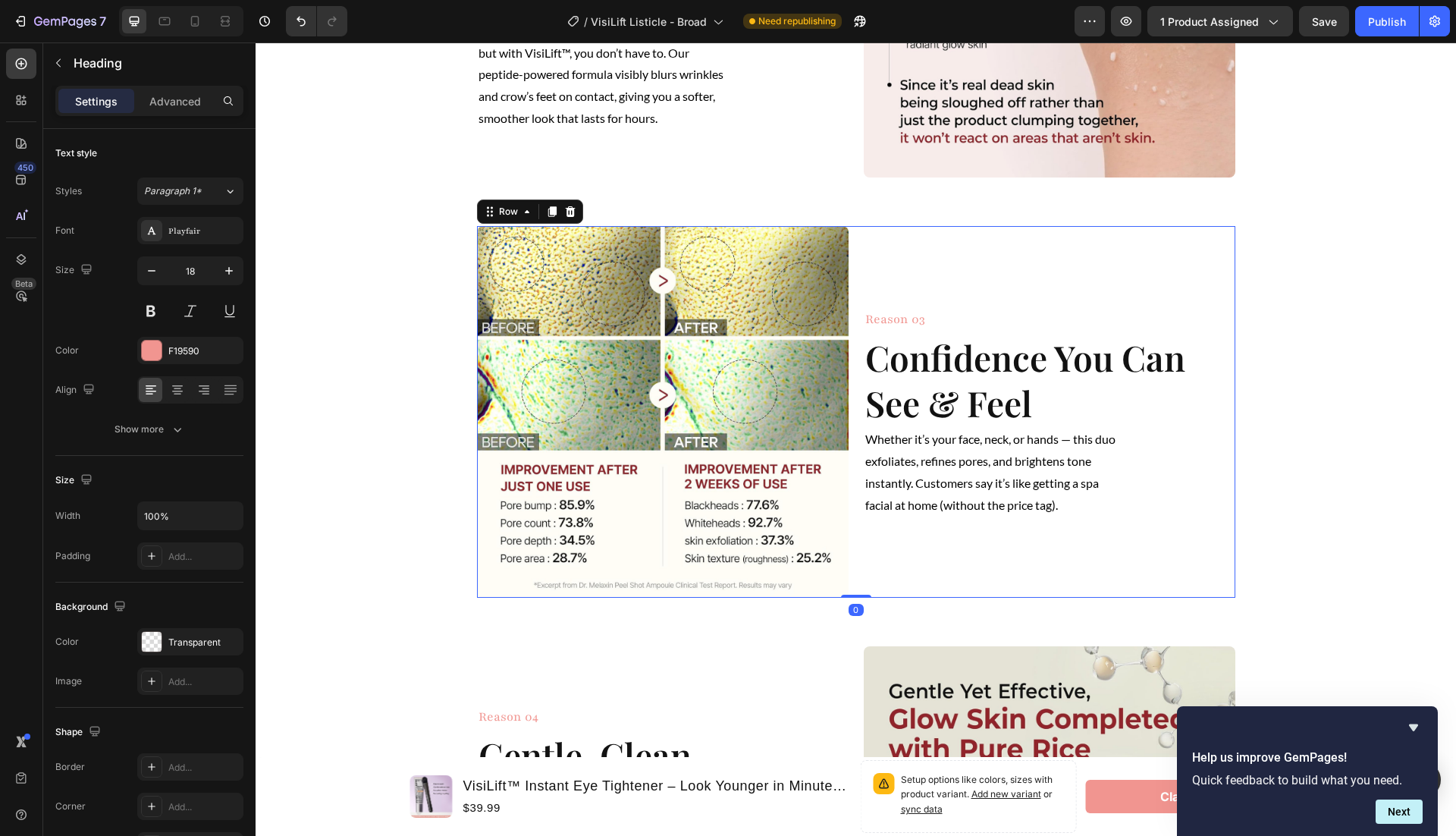
click at [941, 256] on div "Reason 03 Heading Confidence You Can See & Feel Heading Whether it’s your face,…" at bounding box center [1049, 412] width 371 height 372
click at [892, 324] on span "Reason 03" at bounding box center [895, 319] width 60 height 16
click at [1052, 289] on div "Reason 03 Heading Confidence You Can See & Feel Heading Whether it’s your face,…" at bounding box center [1049, 412] width 371 height 372
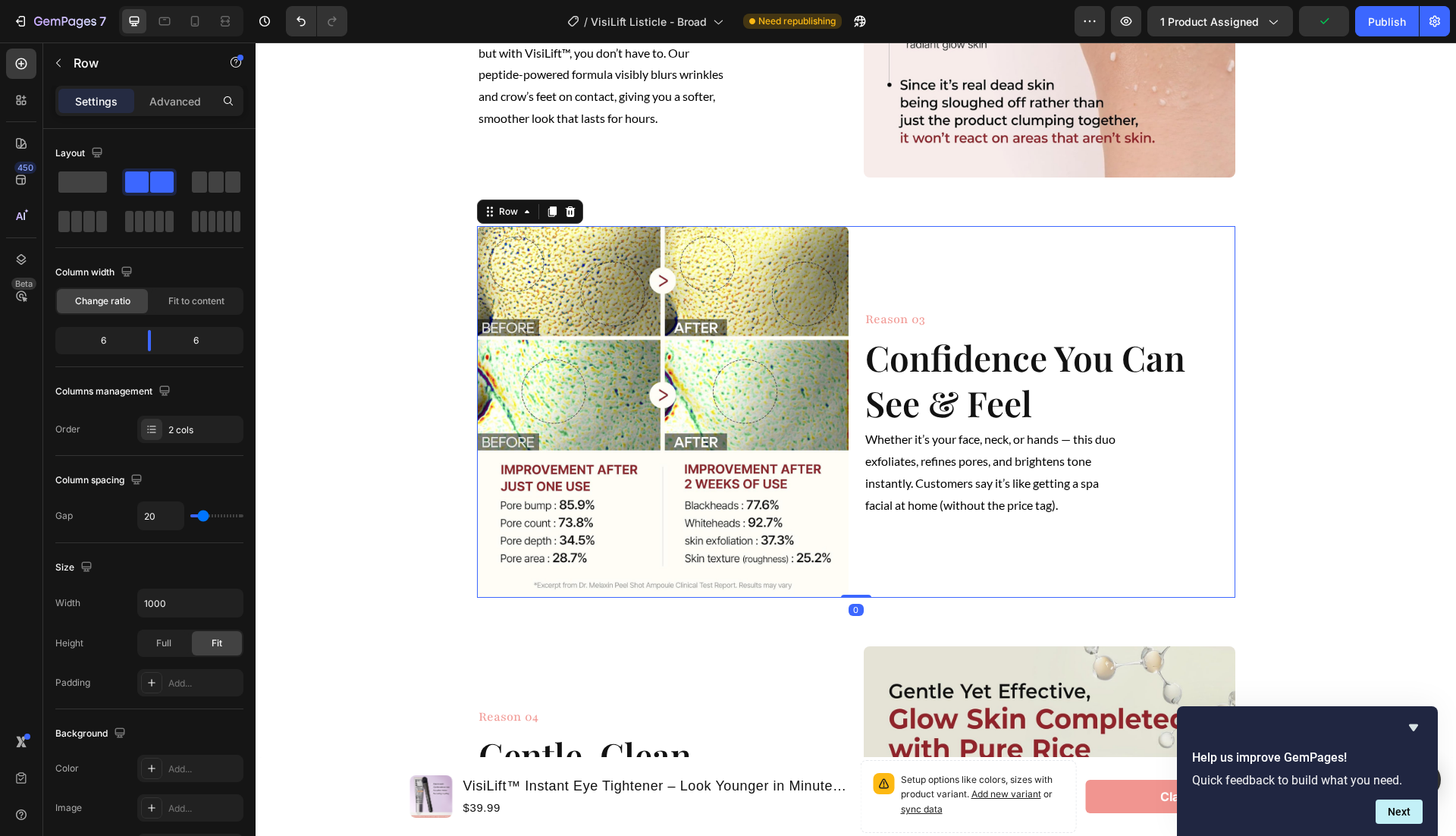
click at [1024, 289] on div "Reason 03 Heading Confidence You Can See & Feel Heading Whether it’s your face,…" at bounding box center [1049, 412] width 371 height 372
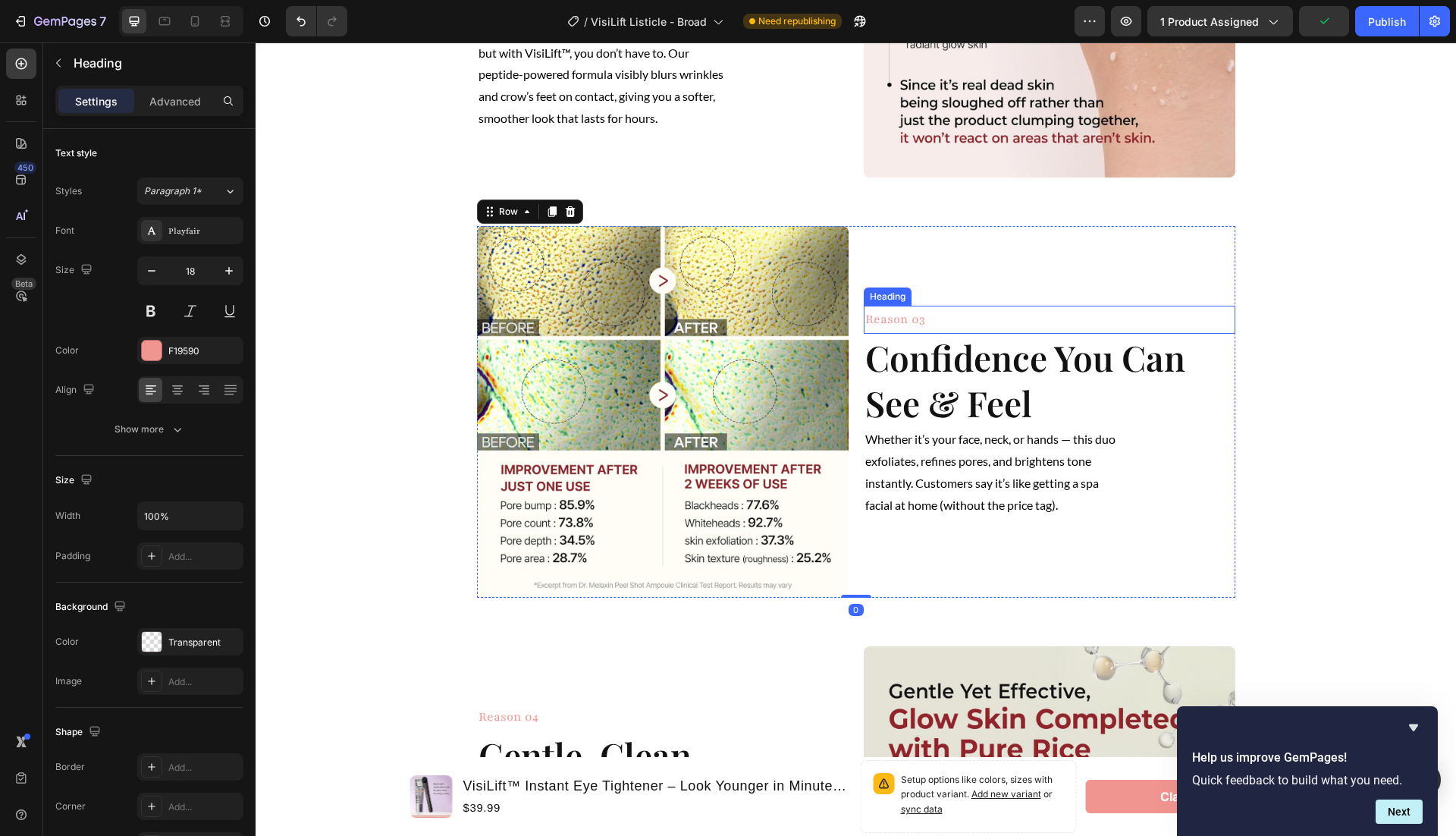
click at [865, 321] on span "Reason 03" at bounding box center [895, 319] width 60 height 16
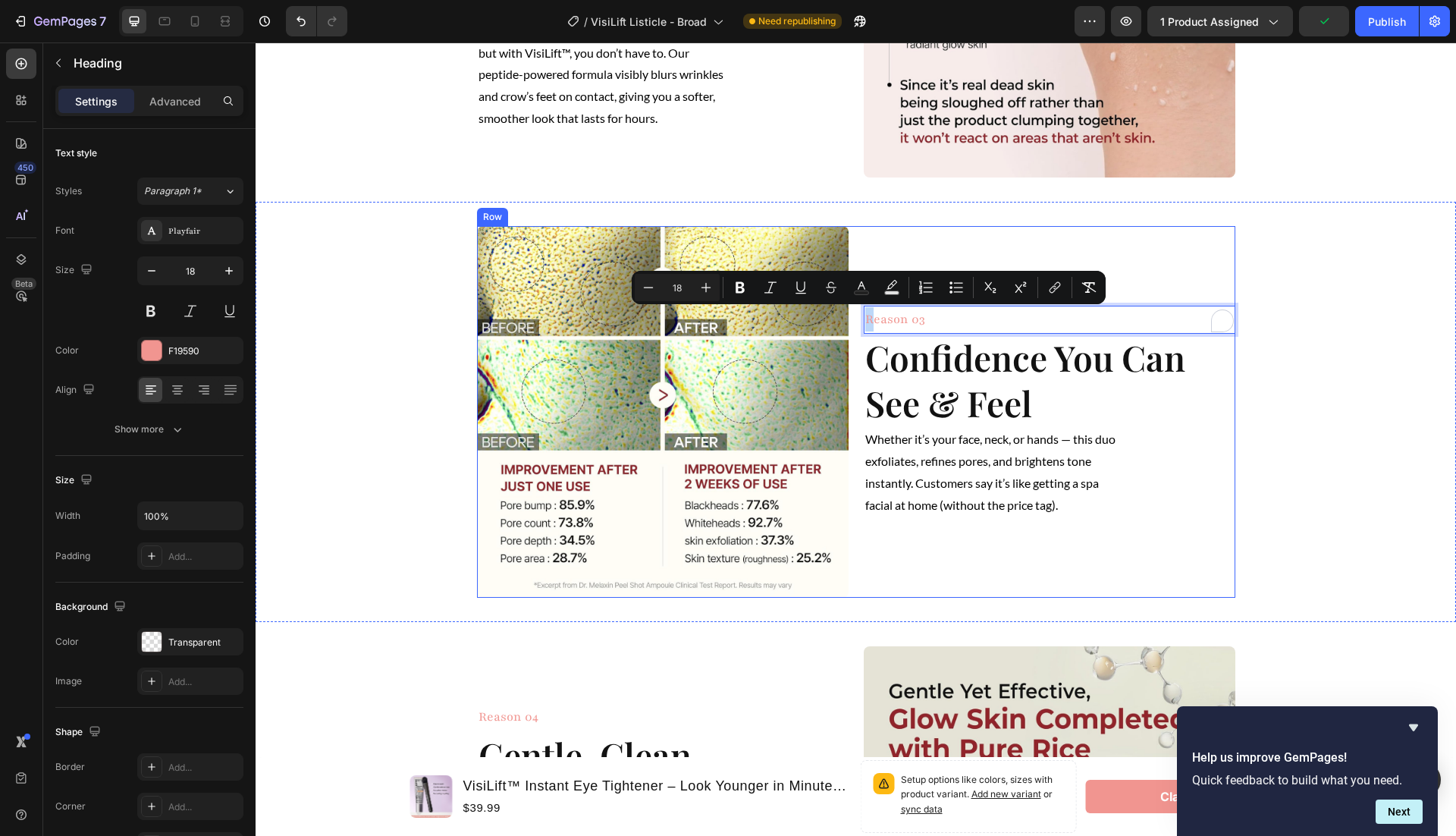
drag, startPoint x: 869, startPoint y: 320, endPoint x: 869, endPoint y: 274, distance: 46.0
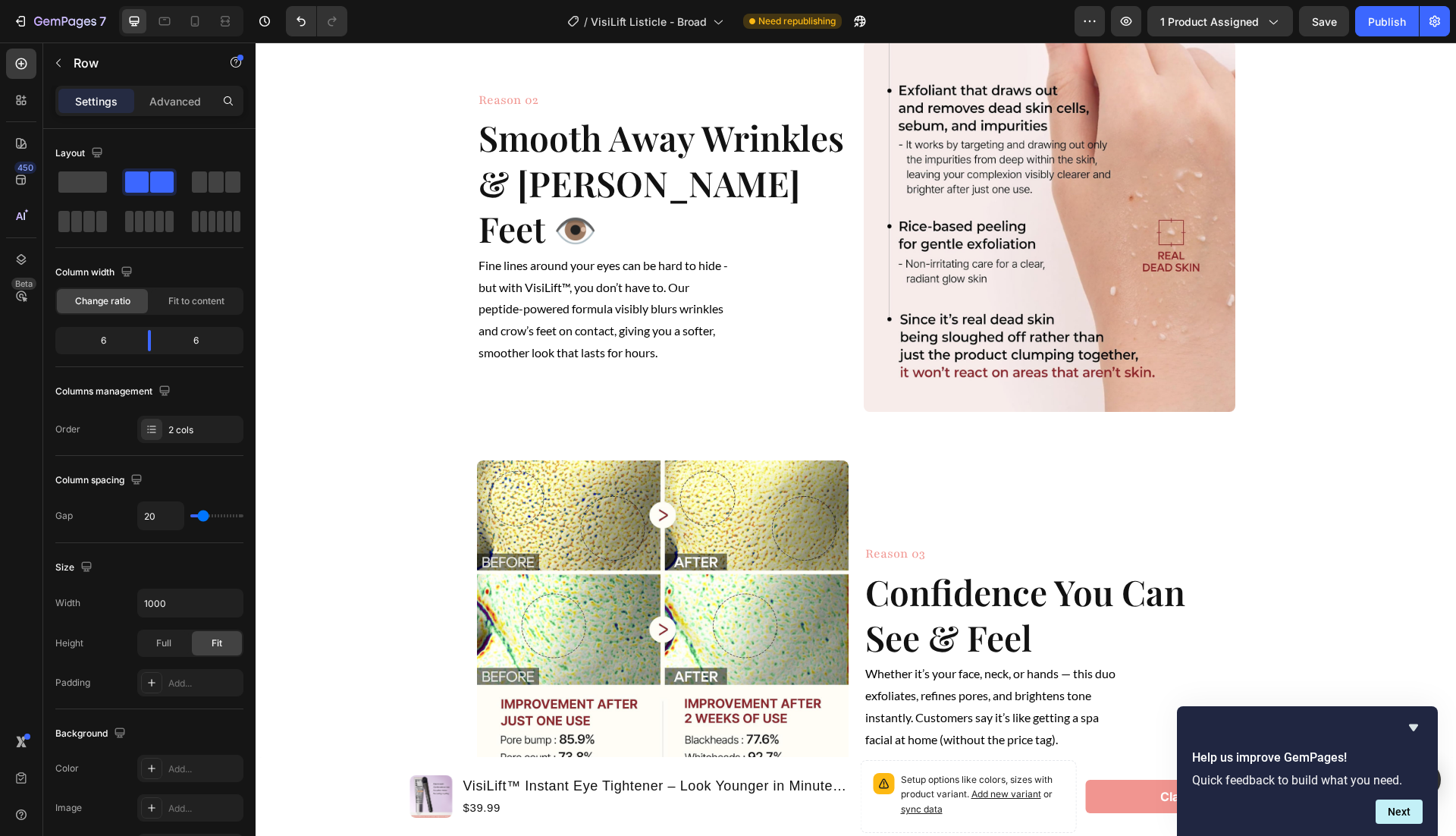
scroll to position [1238, 0]
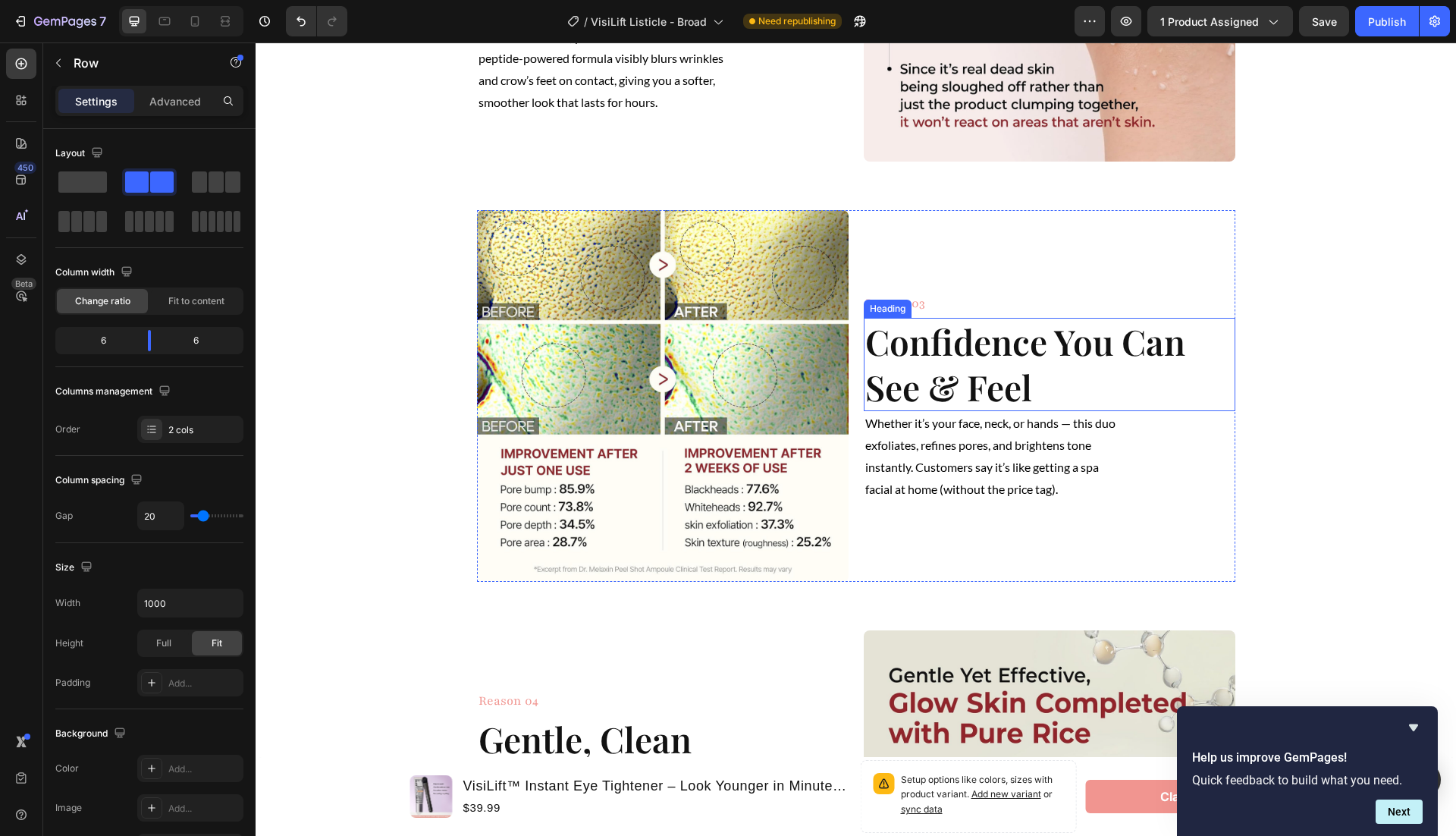
click at [1029, 359] on strong "Confidence You Can See & Feel" at bounding box center [1025, 364] width 320 height 93
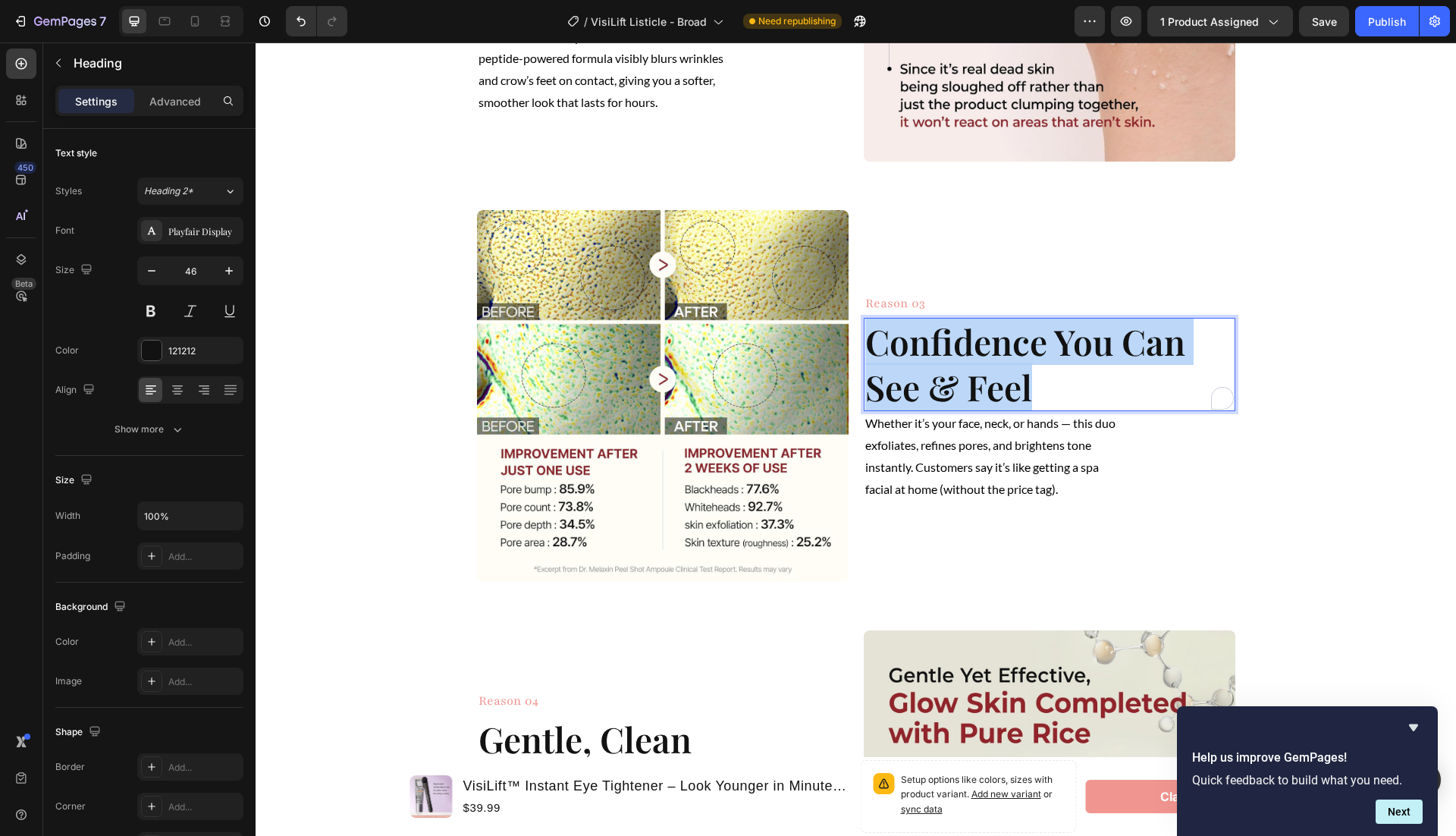
click at [1013, 345] on strong "Confidence You Can See & Feel" at bounding box center [1025, 364] width 320 height 93
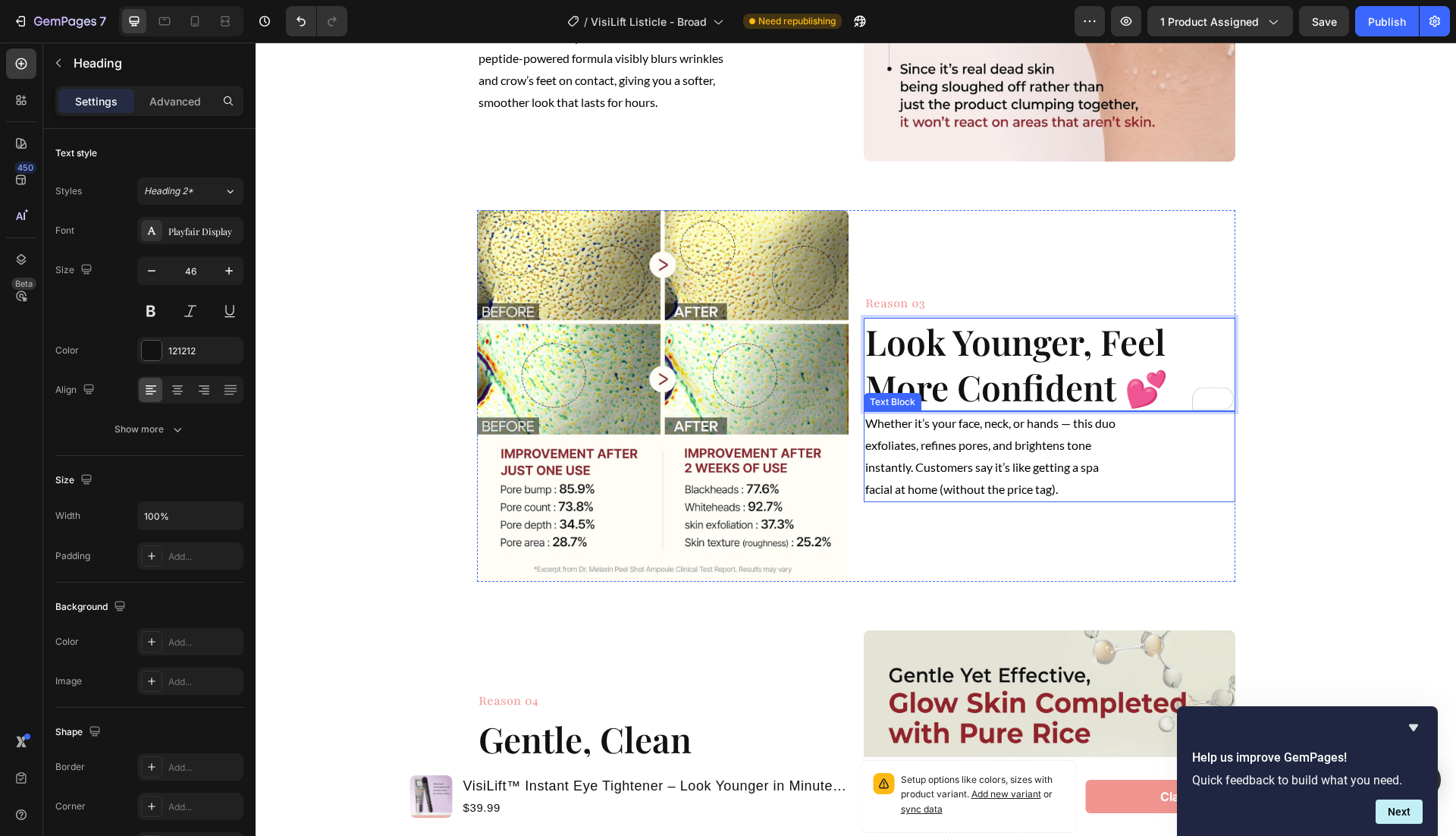
click at [1009, 458] on p "Whether it’s your face, neck, or hands — this duo exfoliates, refines pores, an…" at bounding box center [993, 456] width 257 height 87
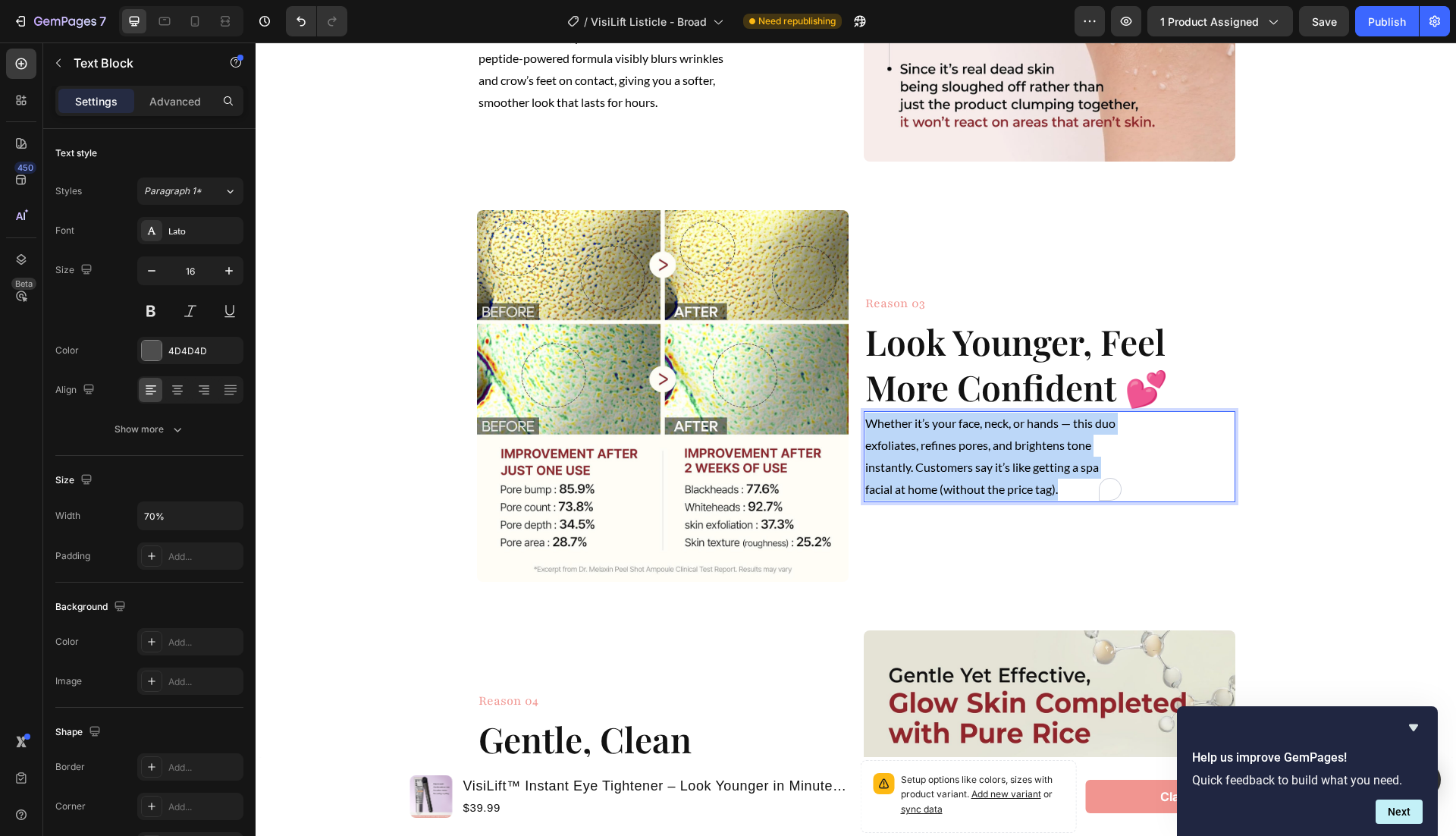
click at [1009, 458] on p "Whether it’s your face, neck, or hands — this duo exfoliates, refines pores, an…" at bounding box center [993, 456] width 257 height 87
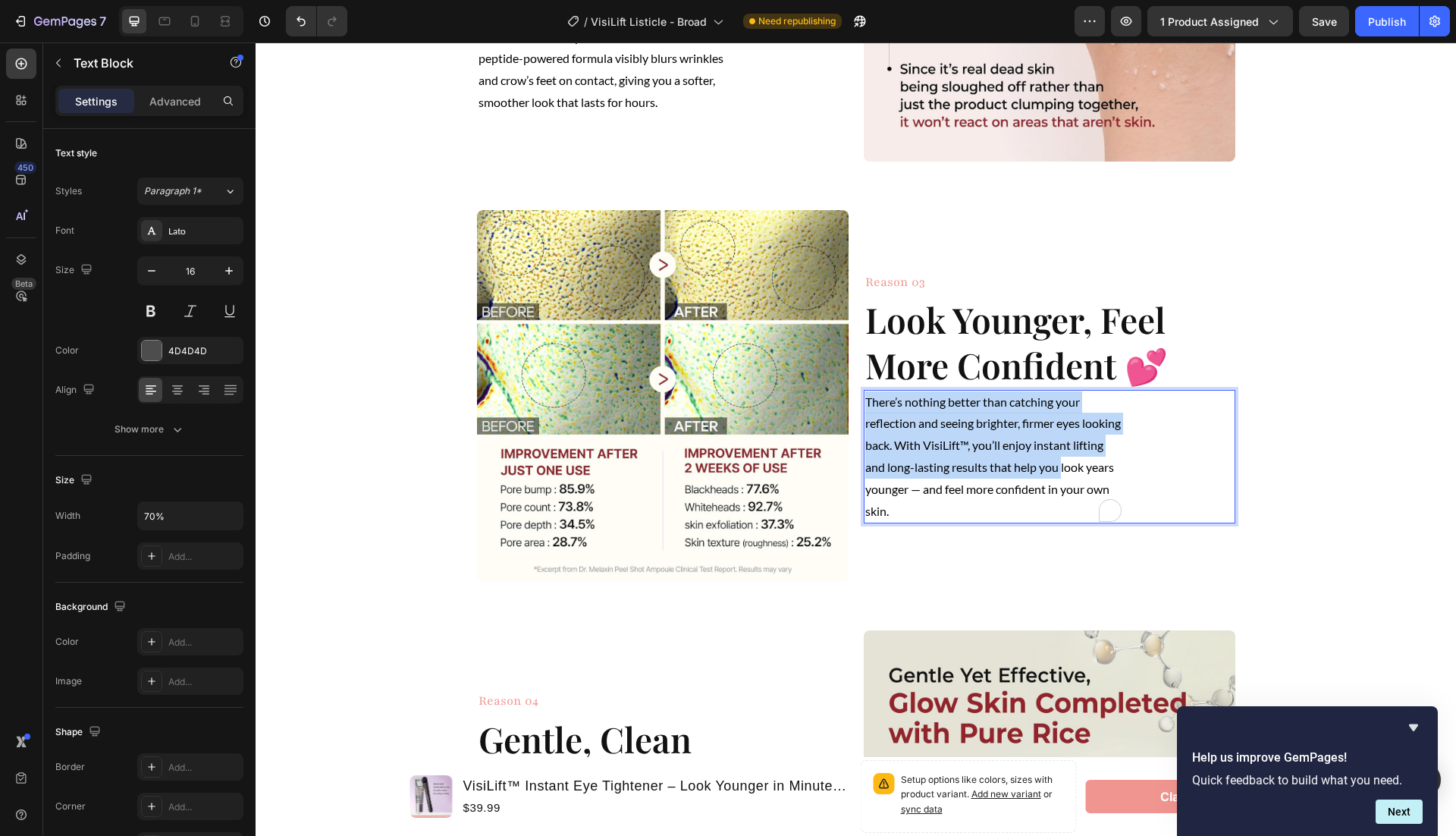
scroll to position [1216, 0]
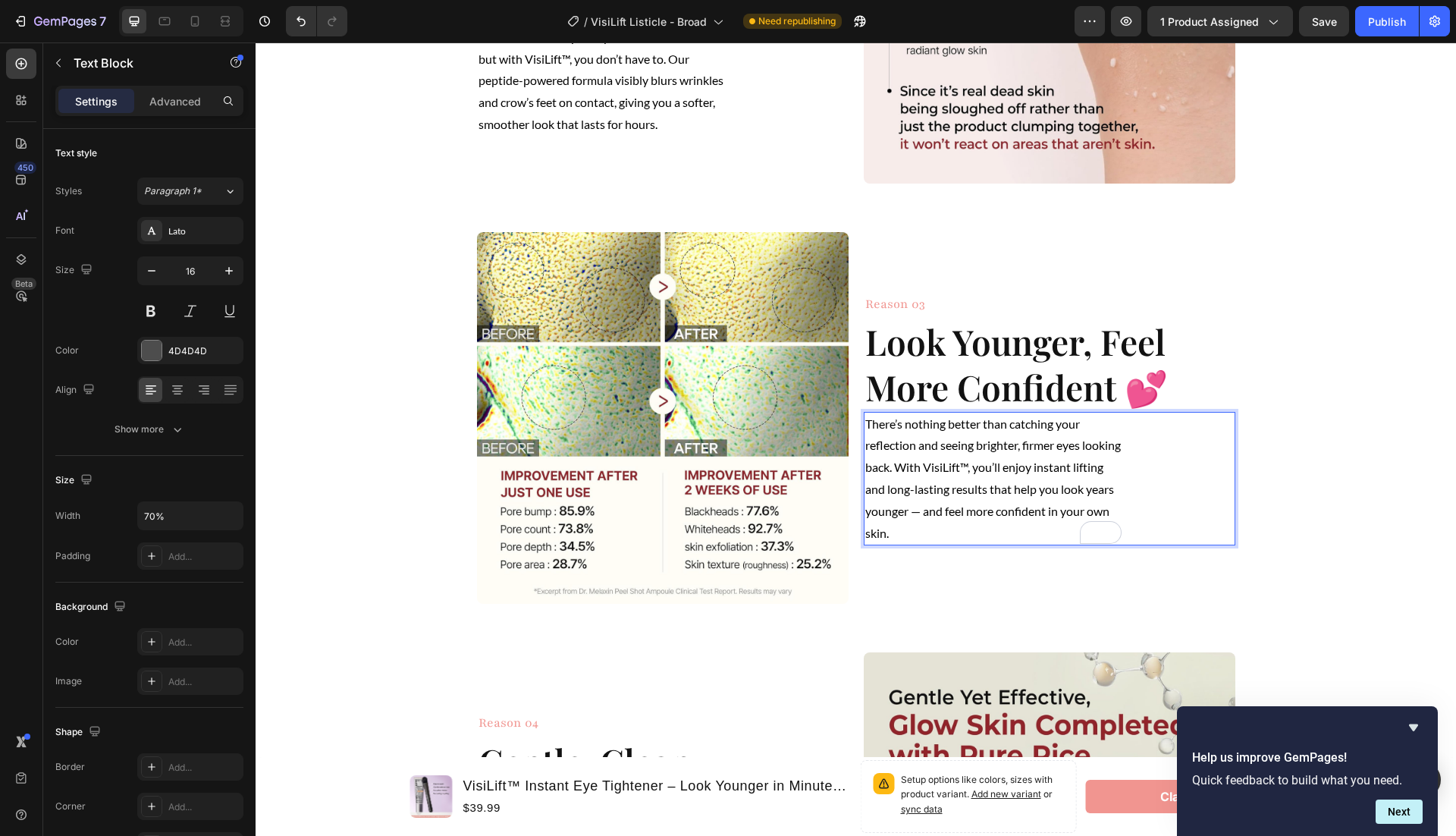
click at [951, 510] on span "There’s nothing better than catching your reflection and seeing brighter, firme…" at bounding box center [993, 478] width 256 height 123
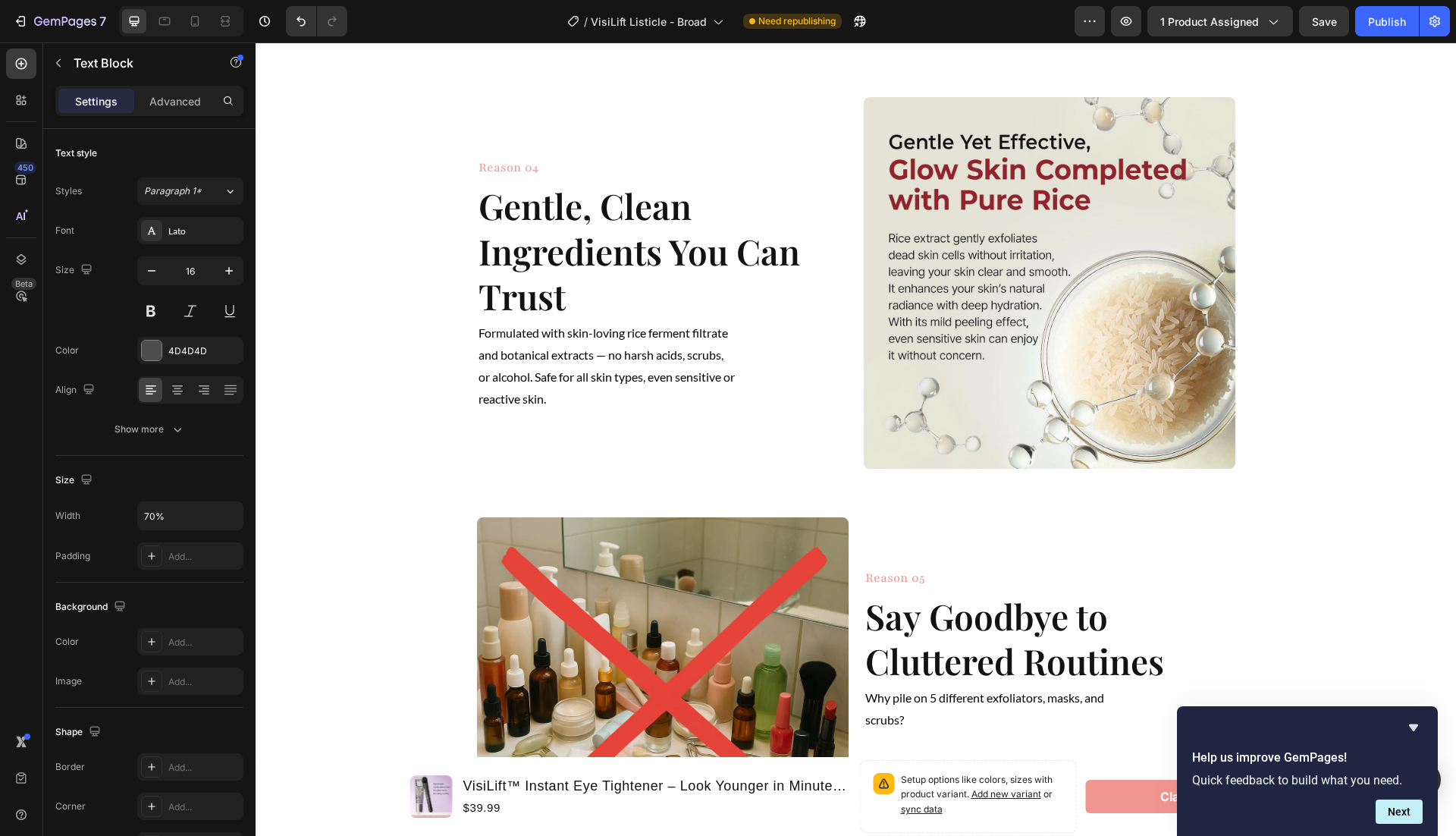
scroll to position [1739, 0]
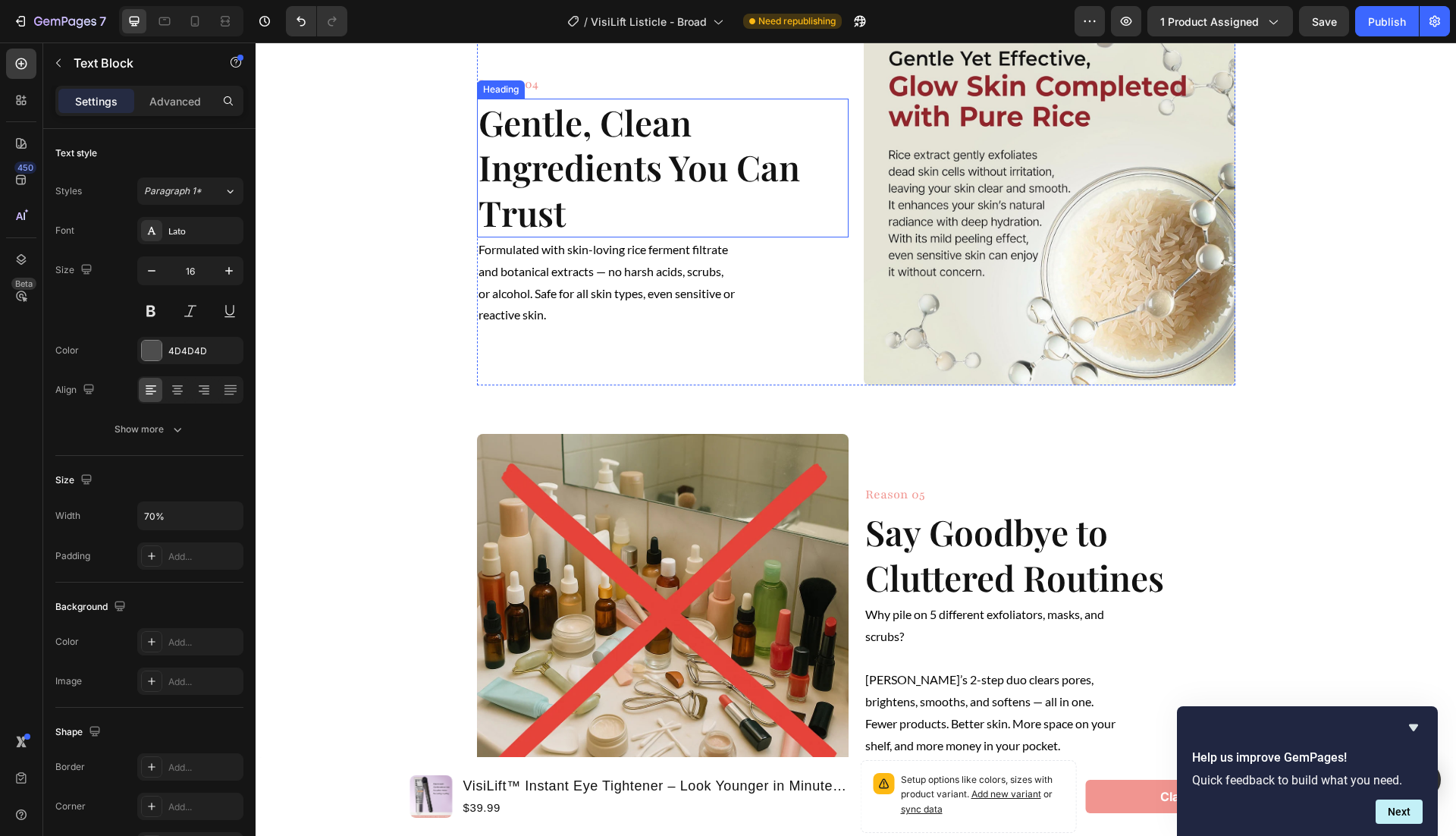
click at [545, 237] on strong "Gentle, Clean Ingredients You Can Trust" at bounding box center [638, 168] width 321 height 138
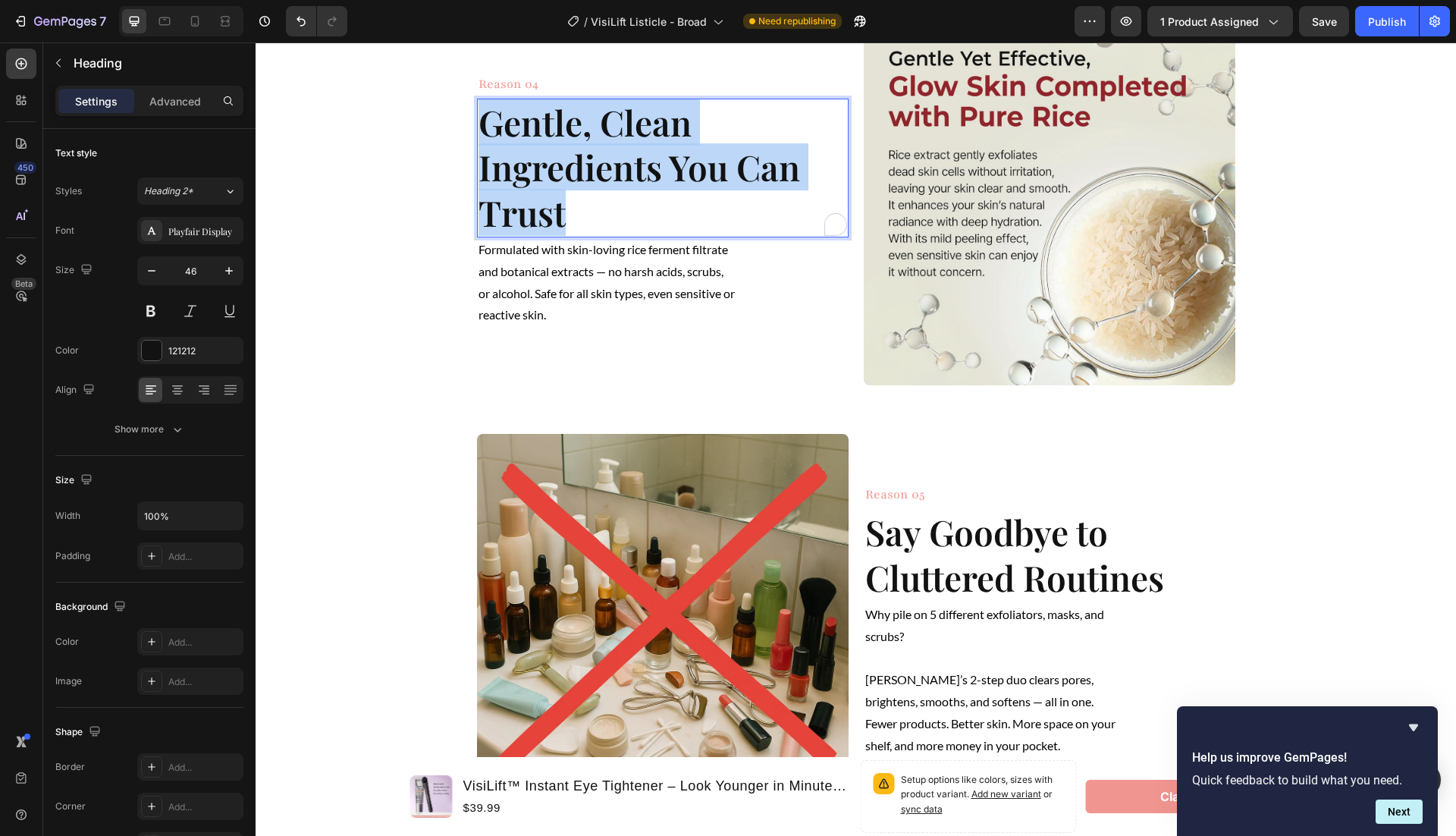
click at [545, 237] on strong "Gentle, Clean Ingredients You Can Trust" at bounding box center [638, 168] width 321 height 138
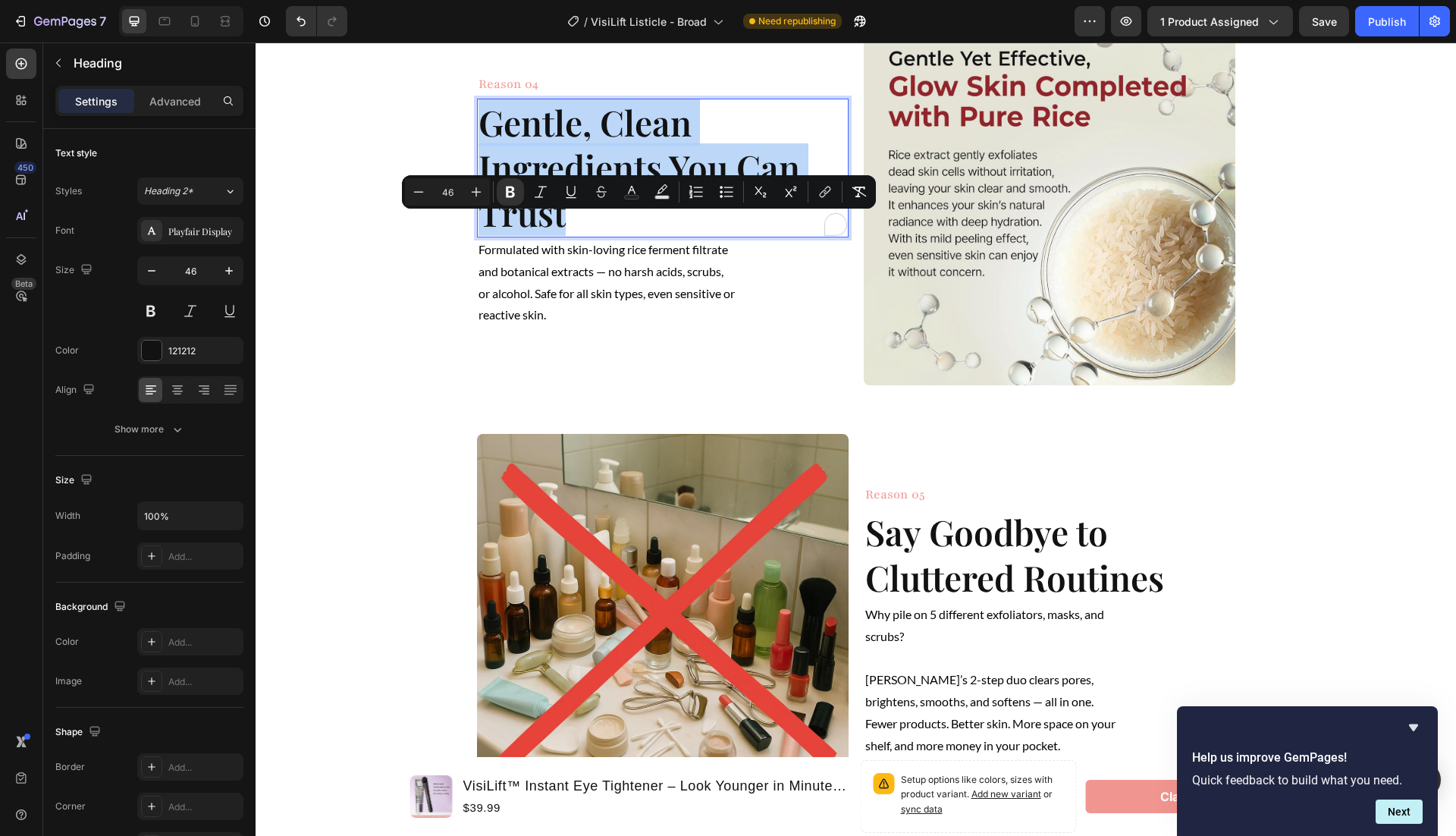
click at [545, 237] on strong "Gentle, Clean Ingredients You Can Trust" at bounding box center [638, 168] width 321 height 138
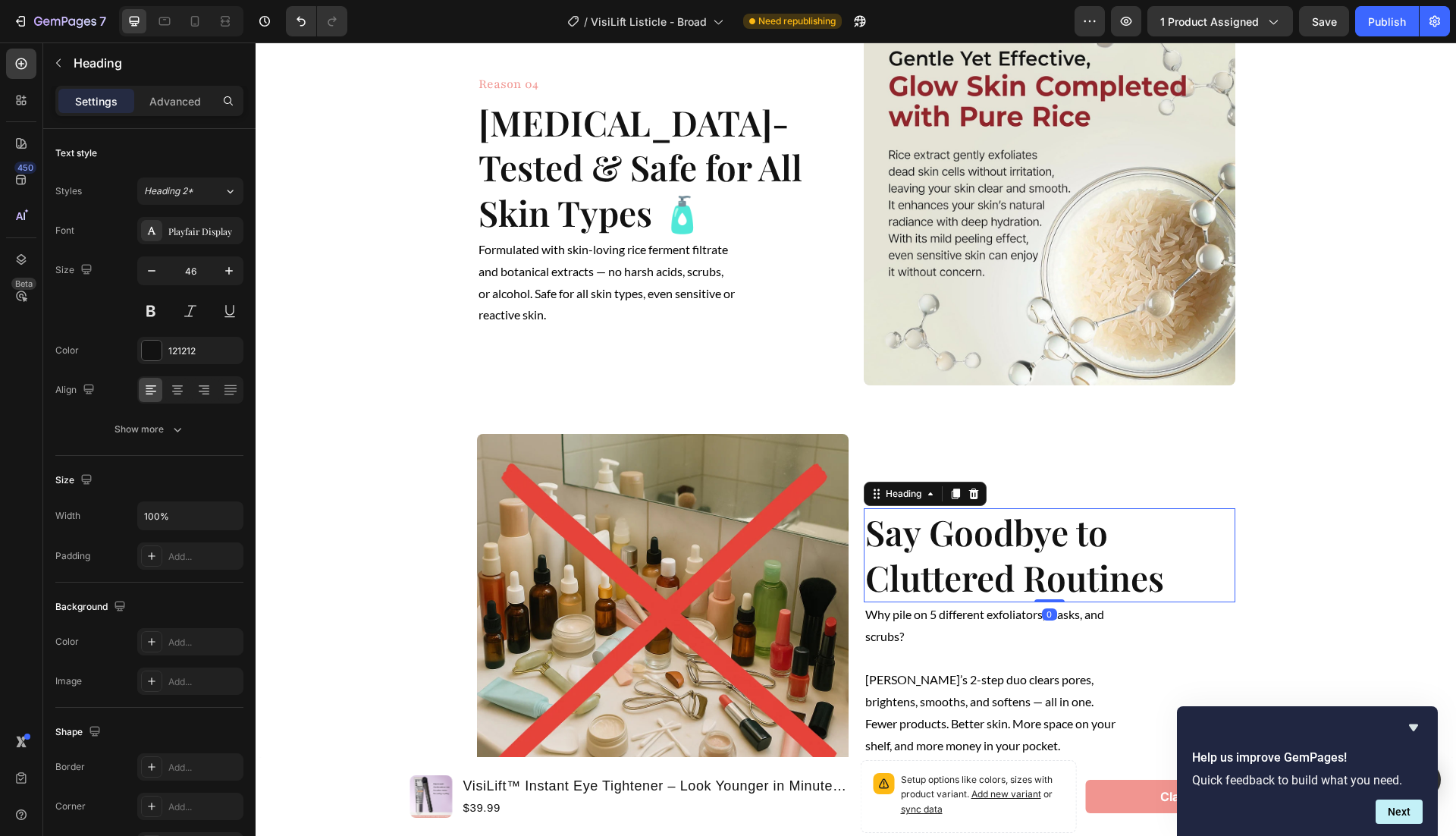
click at [981, 601] on strong "Say Goodbye to Cluttered Routines" at bounding box center [1015, 554] width 299 height 93
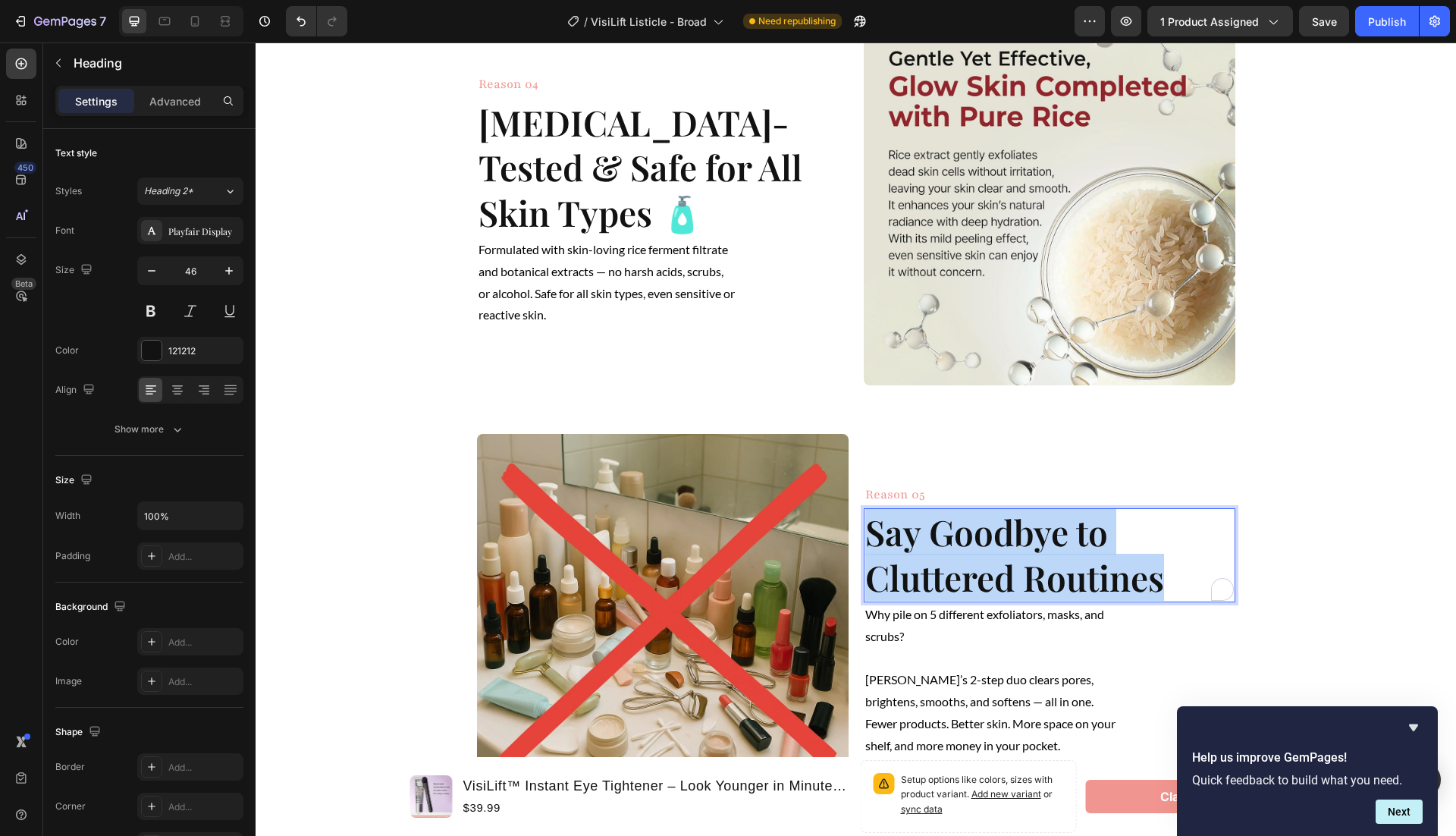
click at [981, 601] on strong "Say Goodbye to Cluttered Routines" at bounding box center [1015, 554] width 299 height 93
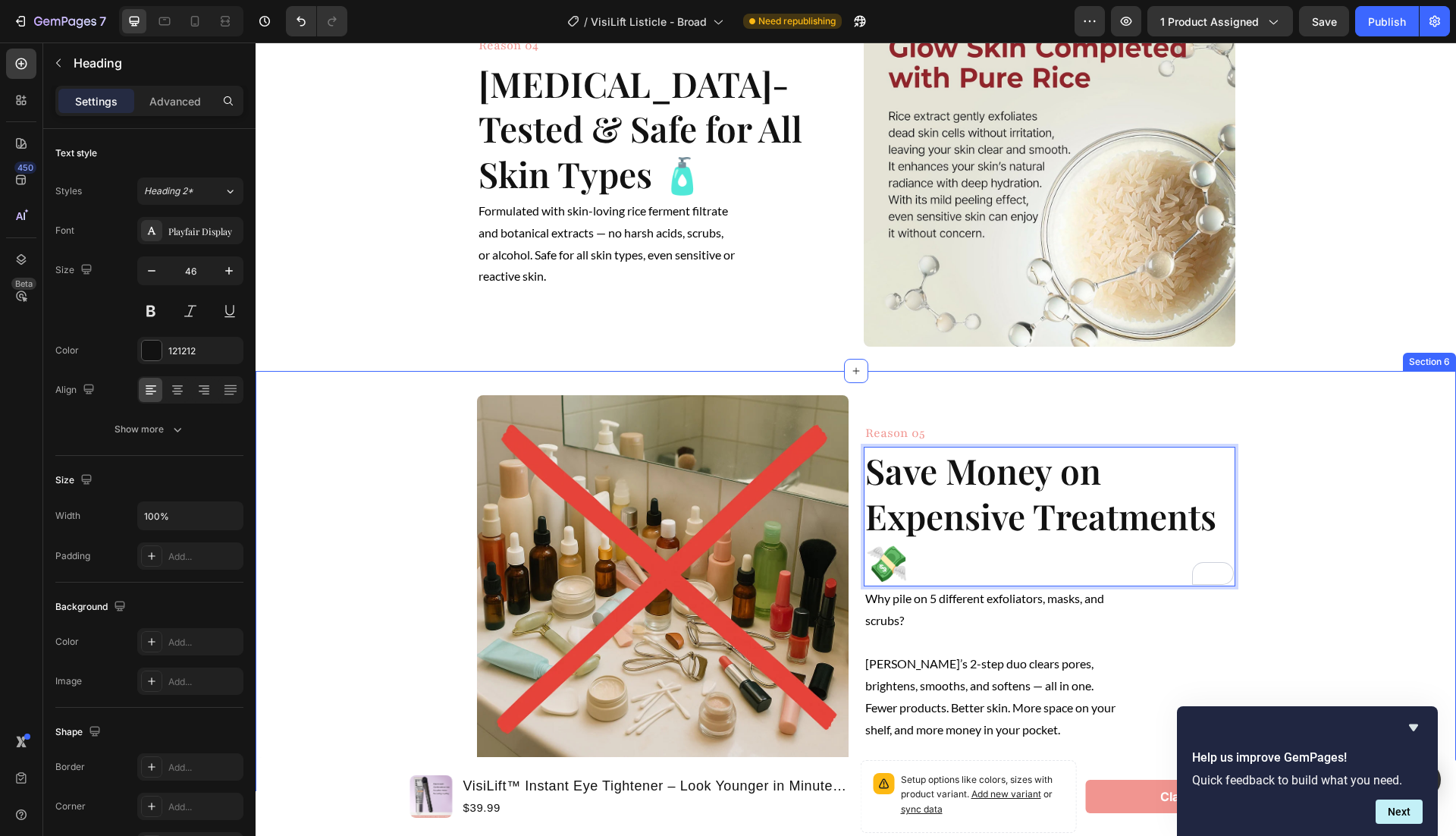
scroll to position [1785, 0]
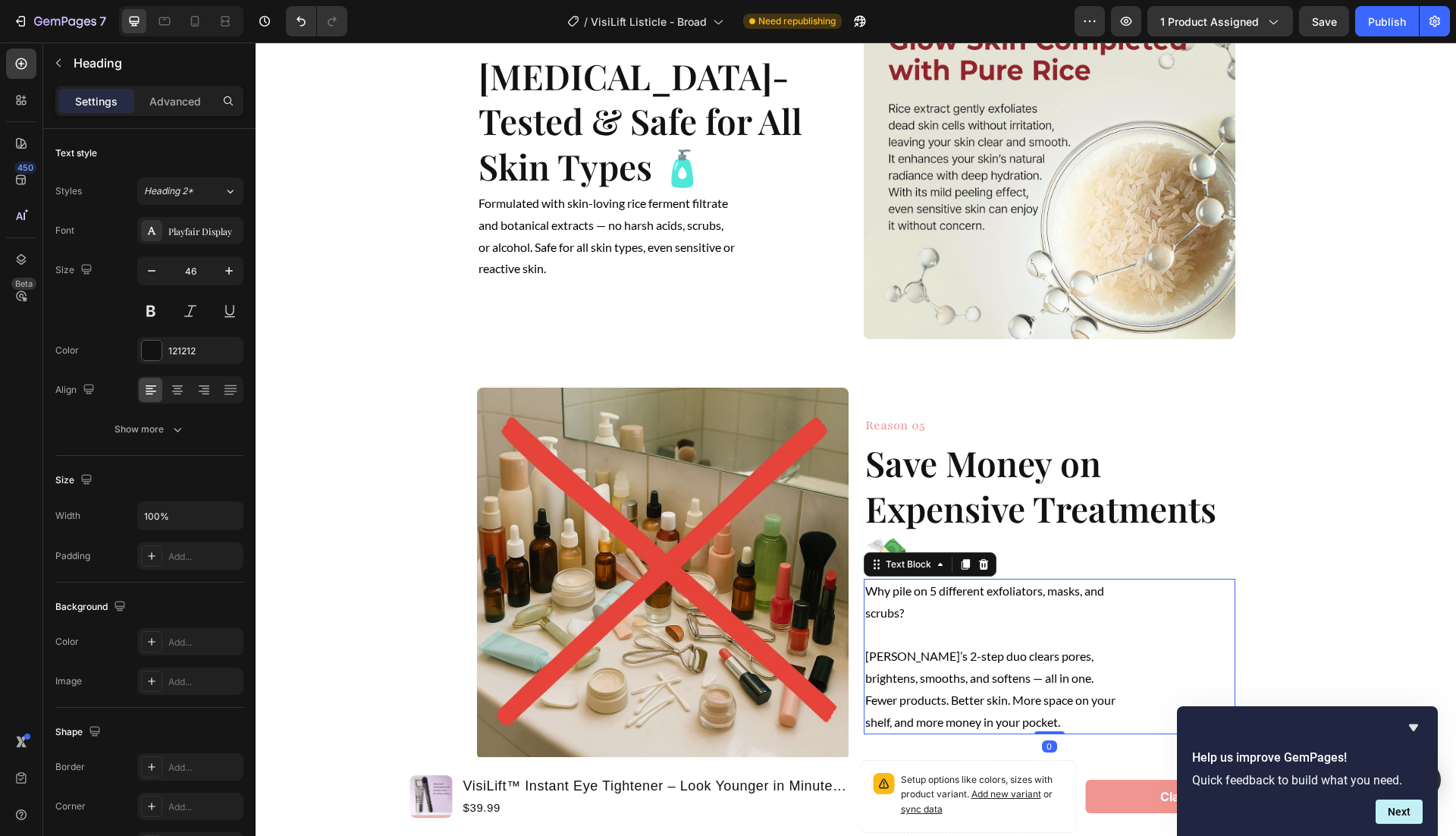
click at [987, 625] on p "Why pile on 5 different exfoliators, masks, and scrubs?" at bounding box center [993, 603] width 257 height 44
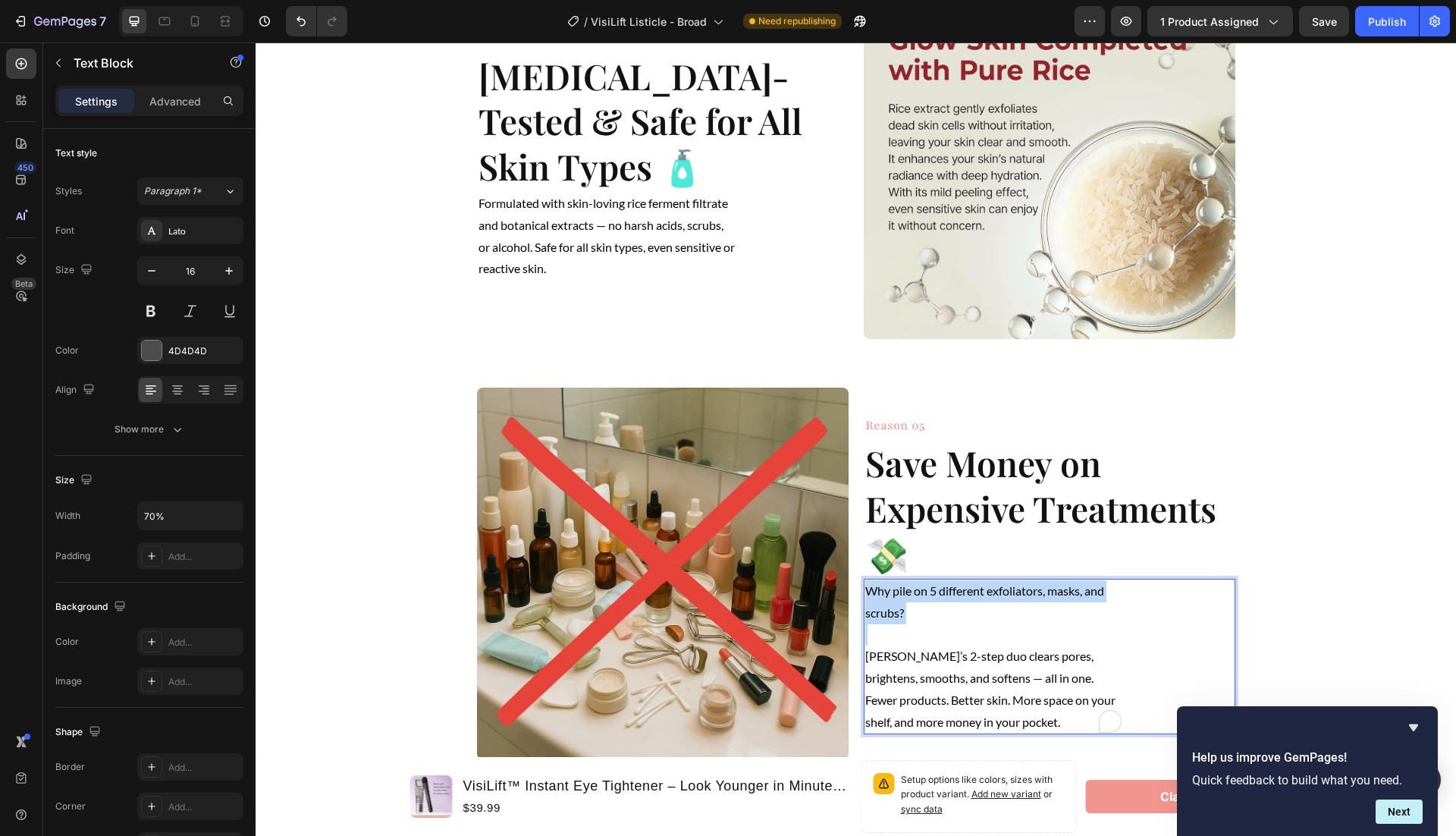
click at [987, 625] on p "Why pile on 5 different exfoliators, masks, and scrubs?" at bounding box center [993, 603] width 257 height 44
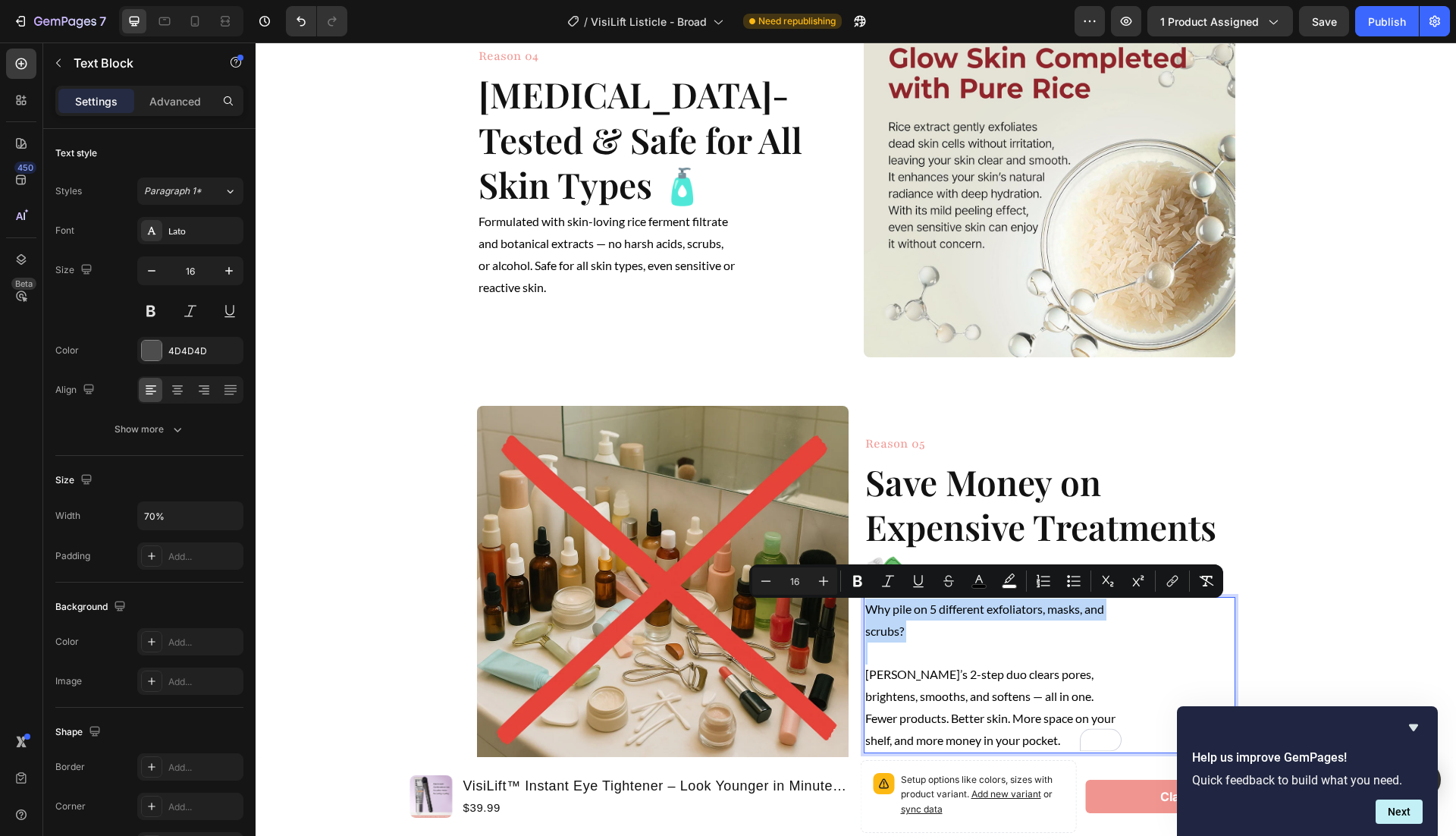
scroll to position [1925, 0]
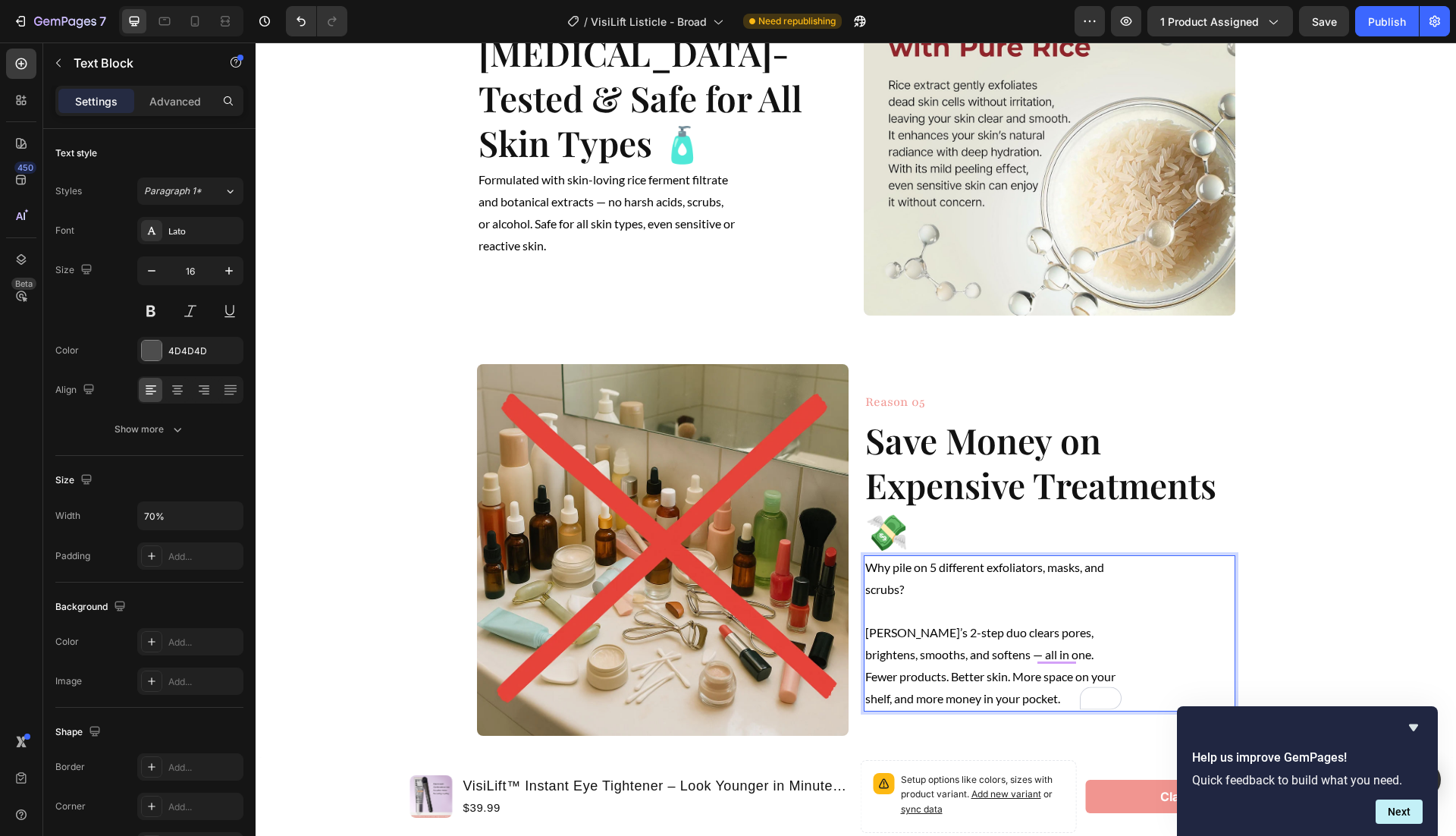
click at [976, 640] on p "Dexova’s 2-step duo clears pores, brightens, smooths, and softens — all in one.…" at bounding box center [993, 666] width 257 height 87
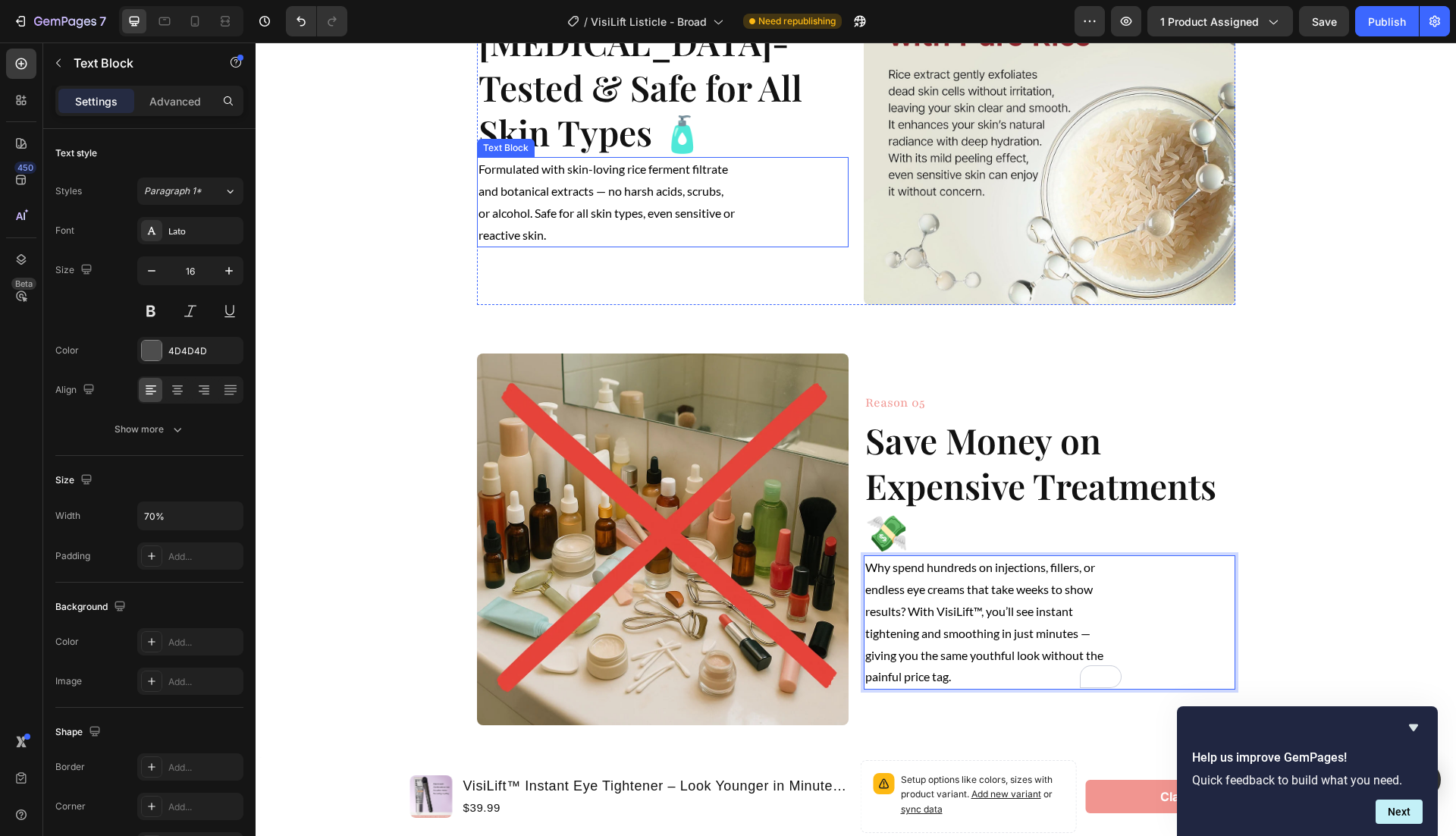
click at [676, 180] on p "Formulated with skin-loving rice ferment filtrate and botanical extracts — no h…" at bounding box center [606, 202] width 257 height 87
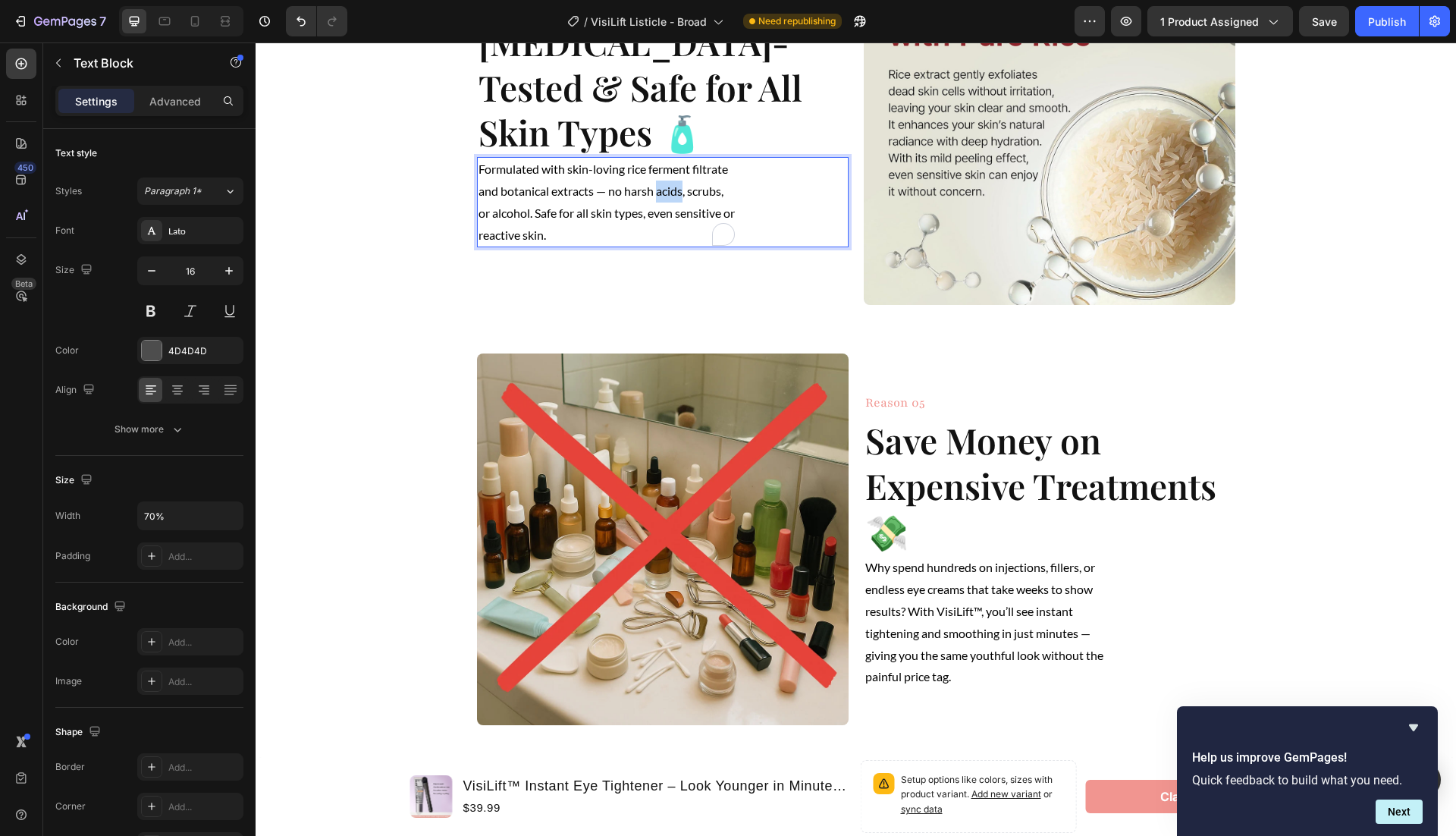
click at [676, 180] on p "Formulated with skin-loving rice ferment filtrate and botanical extracts — no h…" at bounding box center [606, 202] width 257 height 87
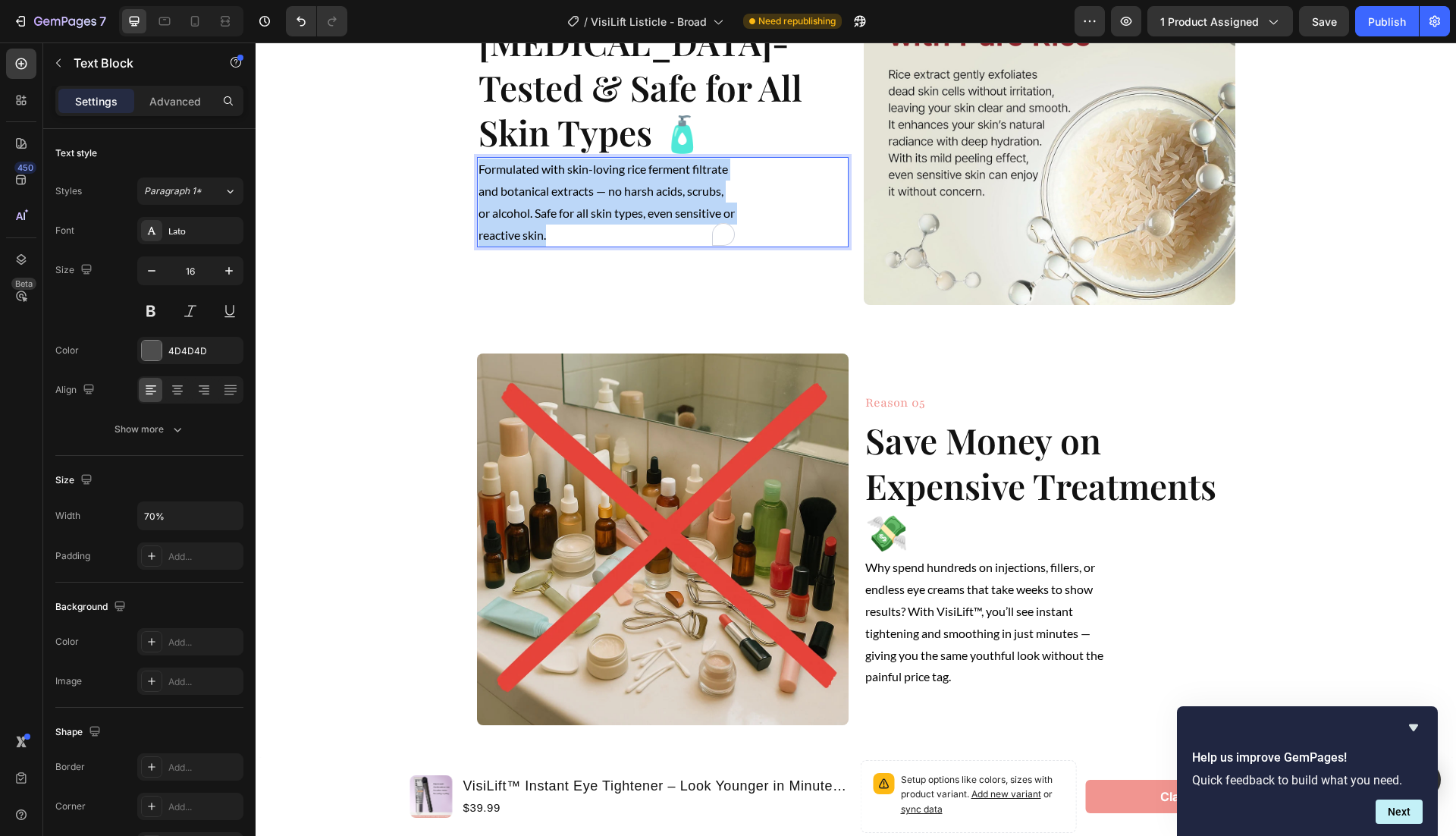
click at [676, 180] on p "Formulated with skin-loving rice ferment filtrate and botanical extracts — no h…" at bounding box center [606, 202] width 257 height 87
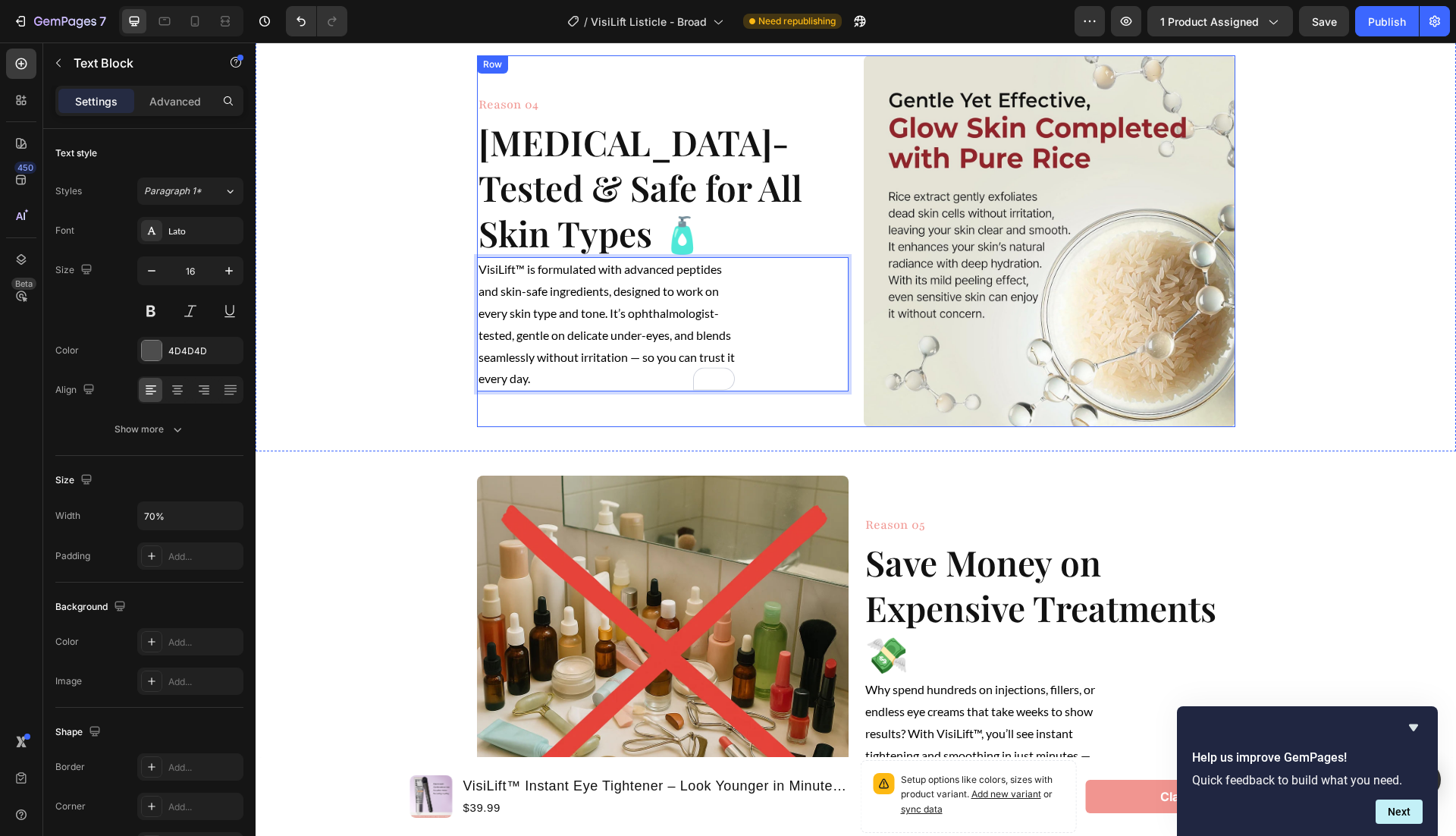
scroll to position [1790, 0]
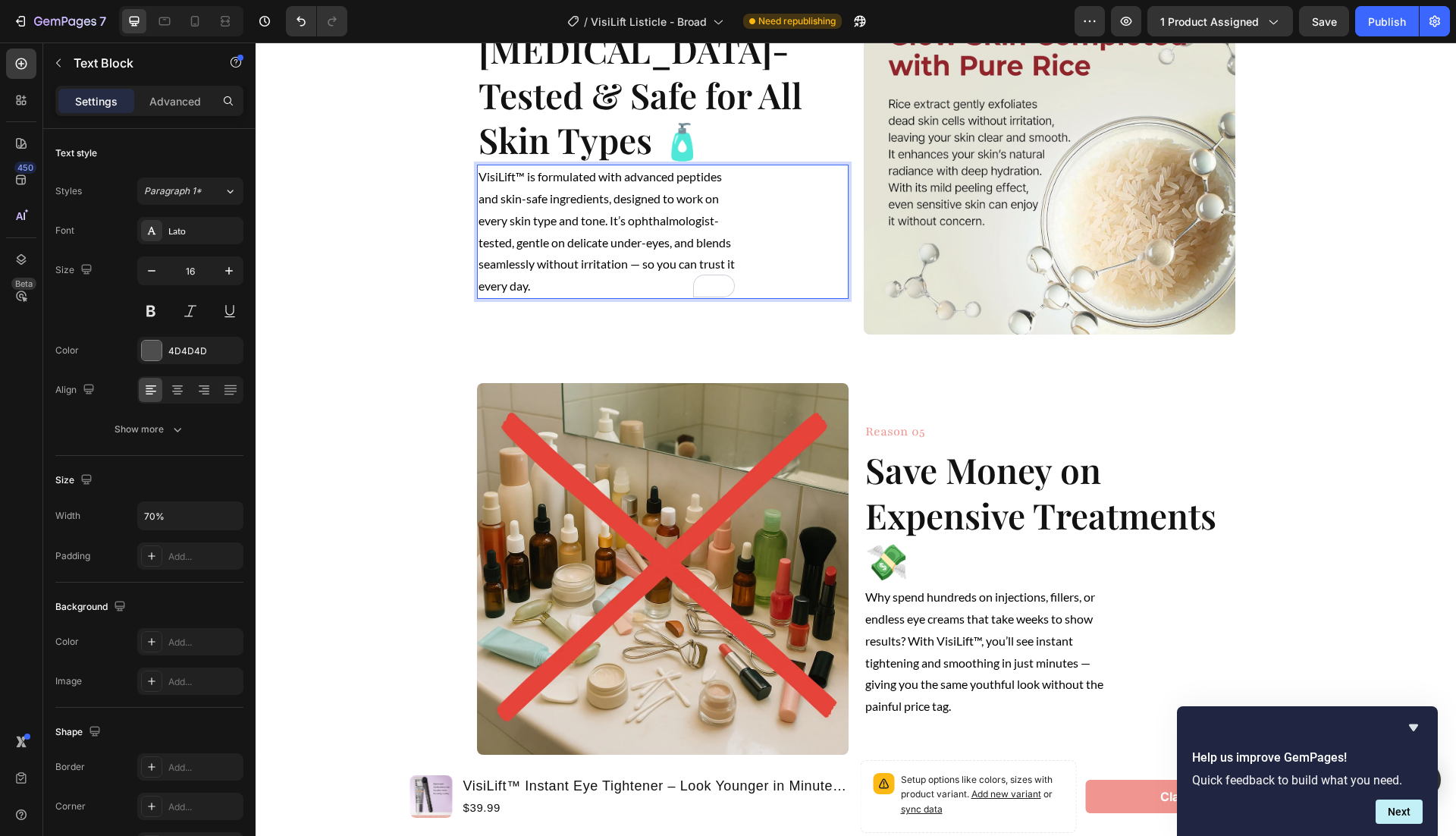
click at [640, 293] on span "VisiLift™ is formulated with advanced peptides and skin-safe ingredients, desig…" at bounding box center [606, 231] width 256 height 123
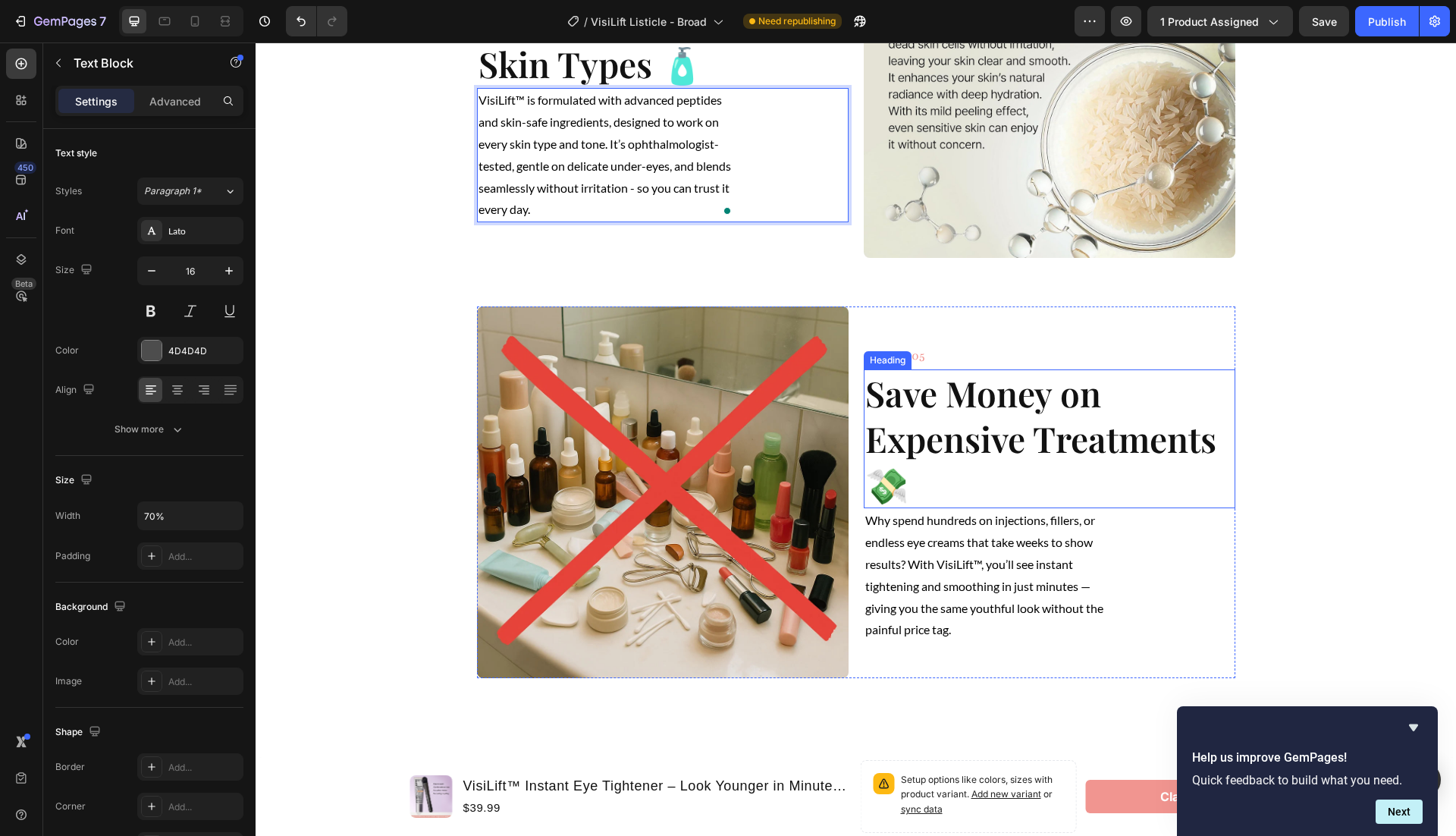
scroll to position [2030, 0]
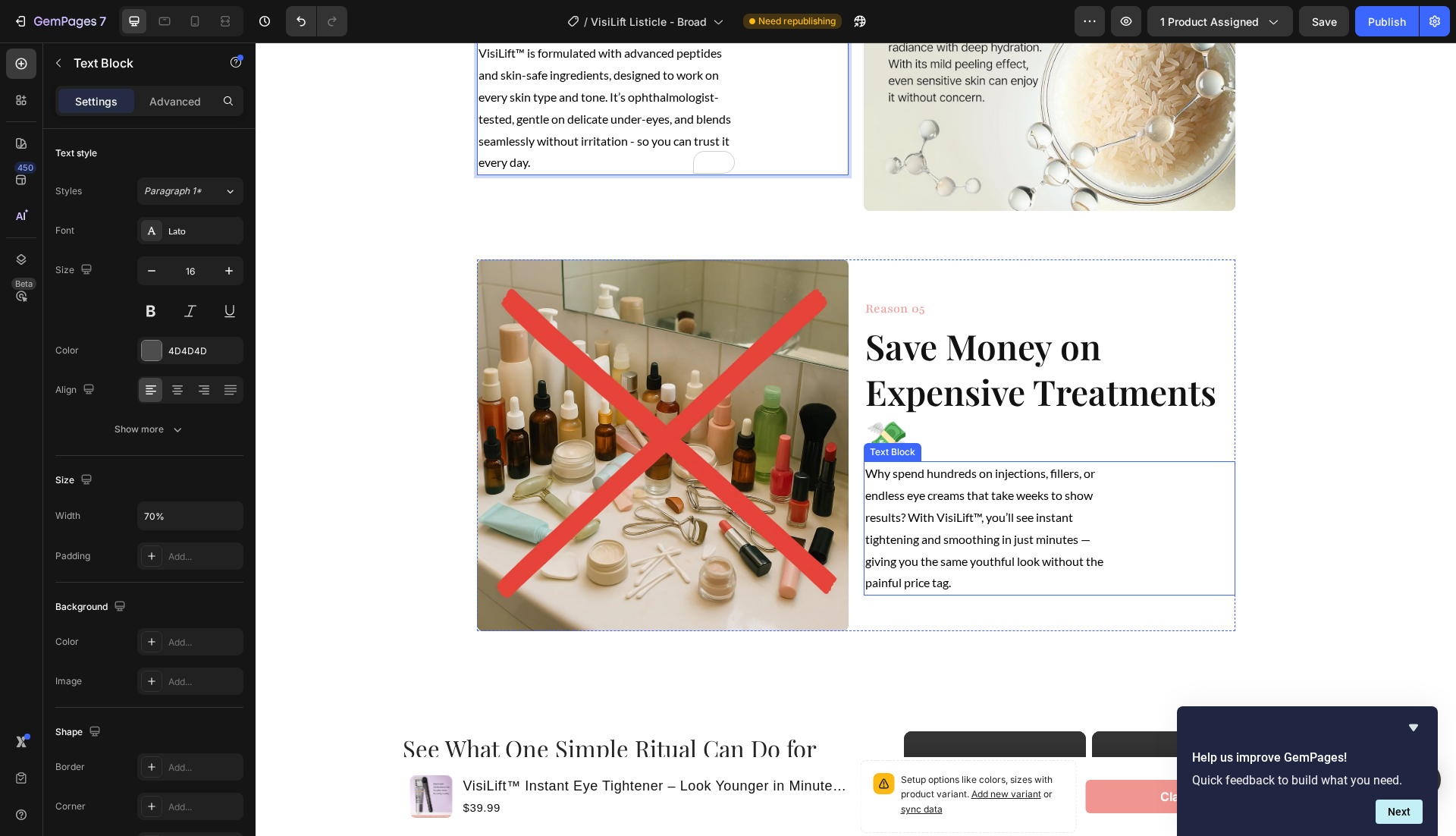
click at [1090, 545] on span "Why spend hundreds on injections, fillers, or endless eye creams that take week…" at bounding box center [984, 528] width 238 height 123
click at [1088, 541] on span "Why spend hundreds on injections, fillers, or endless eye creams that take week…" at bounding box center [984, 528] width 238 height 123
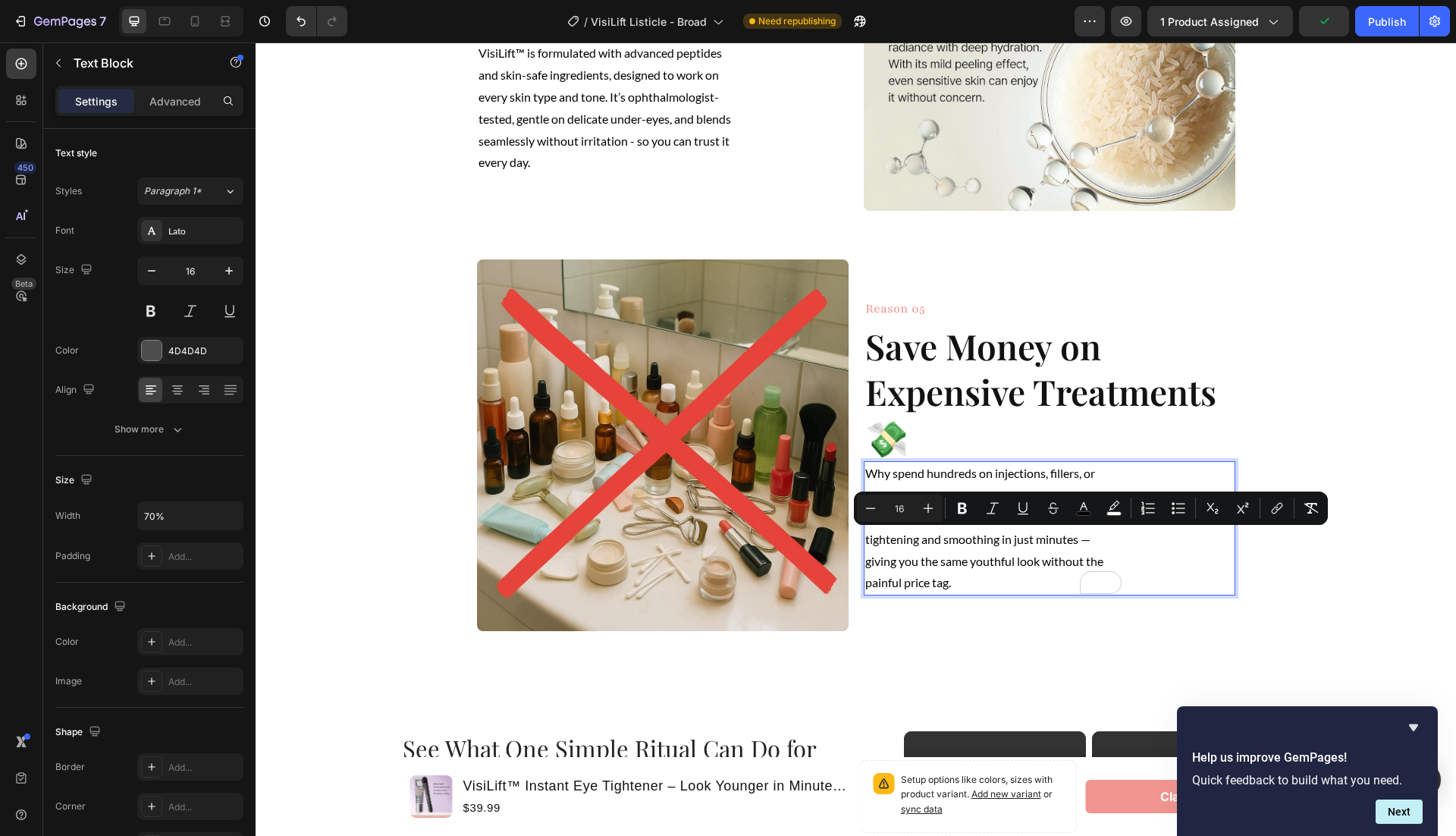
click at [1091, 534] on p "Why spend hundreds on injections, fillers, or endless eye creams that take week…" at bounding box center [993, 529] width 257 height 132
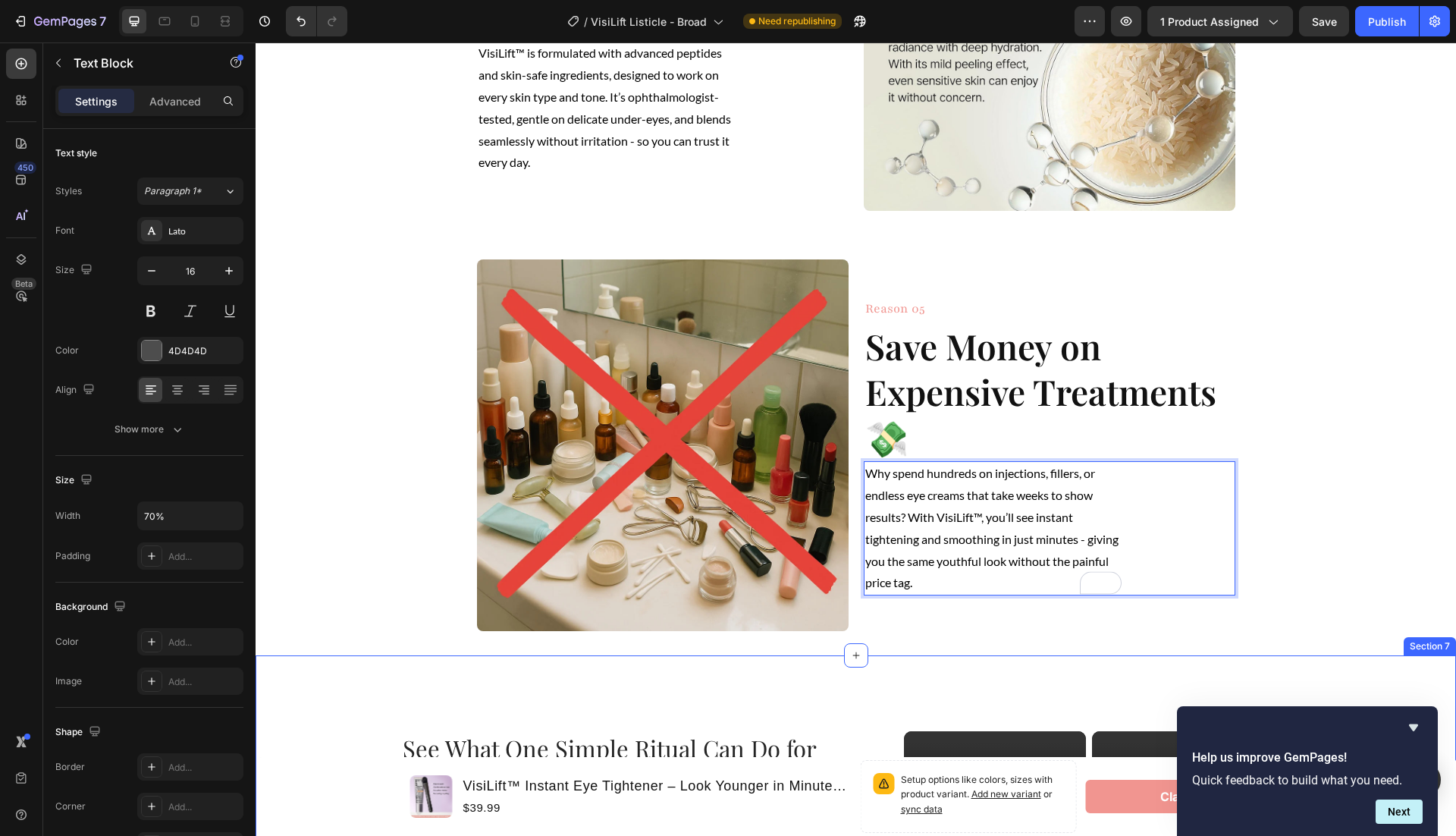
scroll to position [2330, 0]
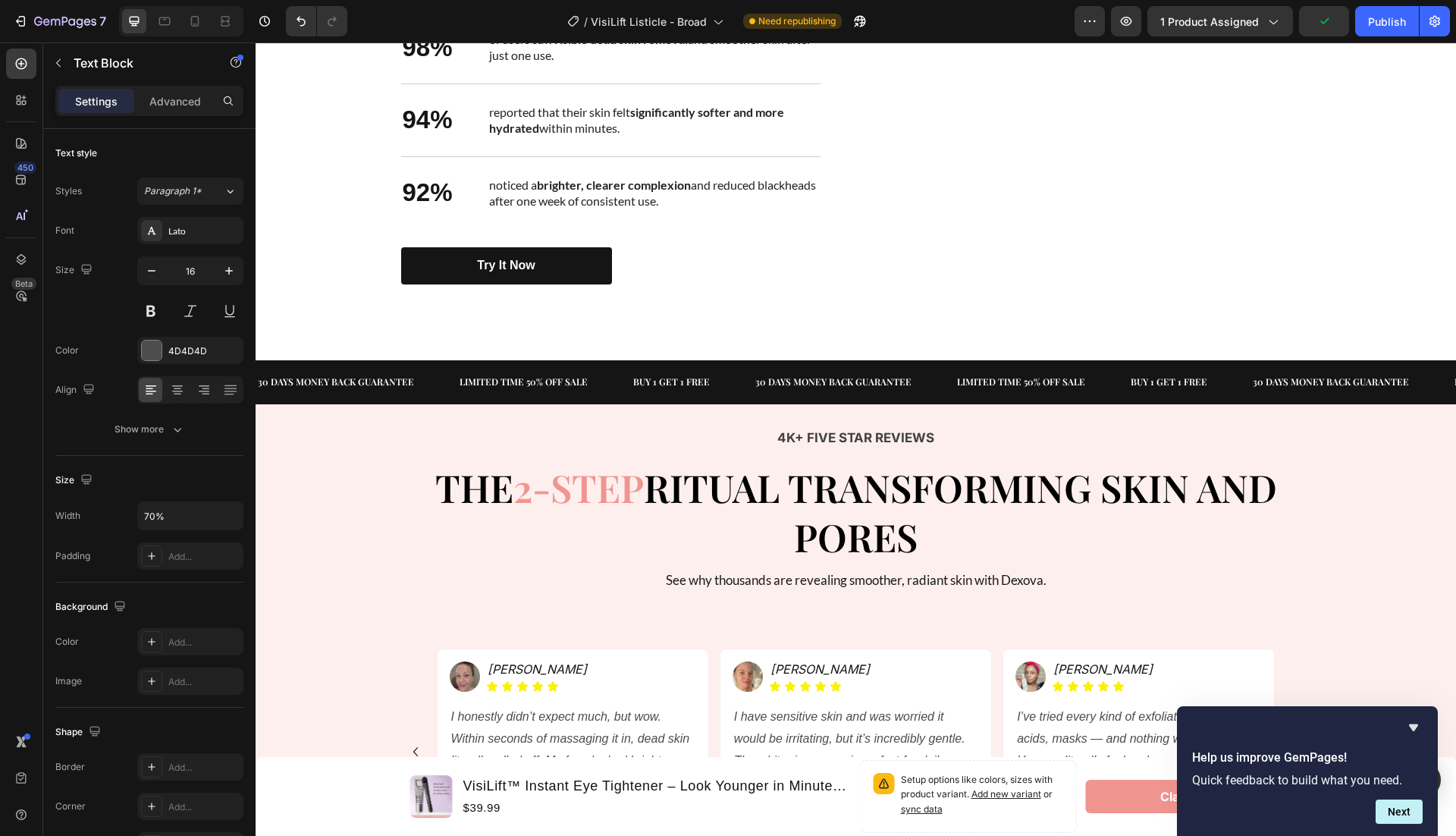
scroll to position [2830, 0]
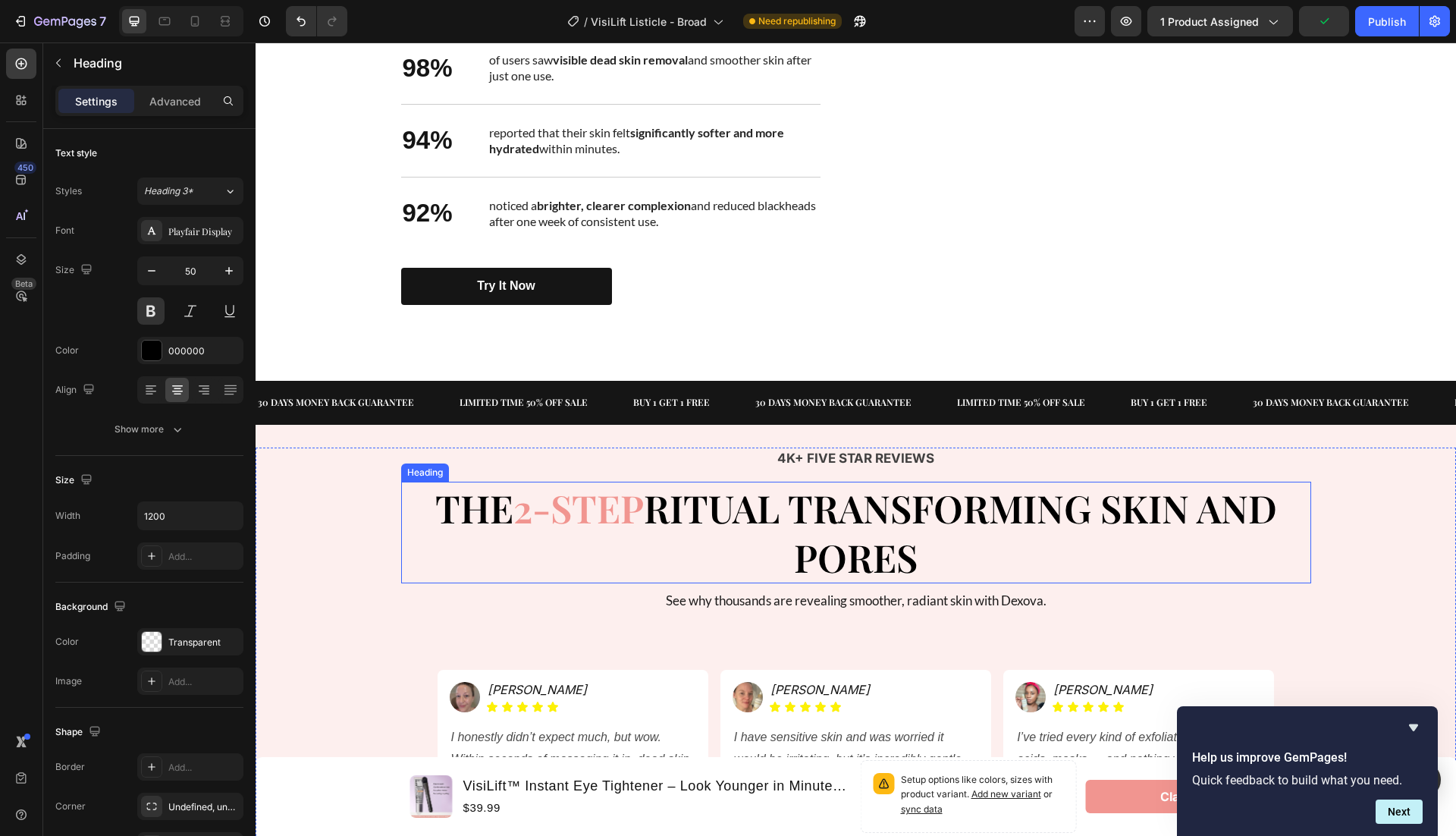
click at [925, 557] on h2 "THE 2-STEP RITUAL TRANSFORMING SKIN AND PORES" at bounding box center [856, 533] width 910 height 102
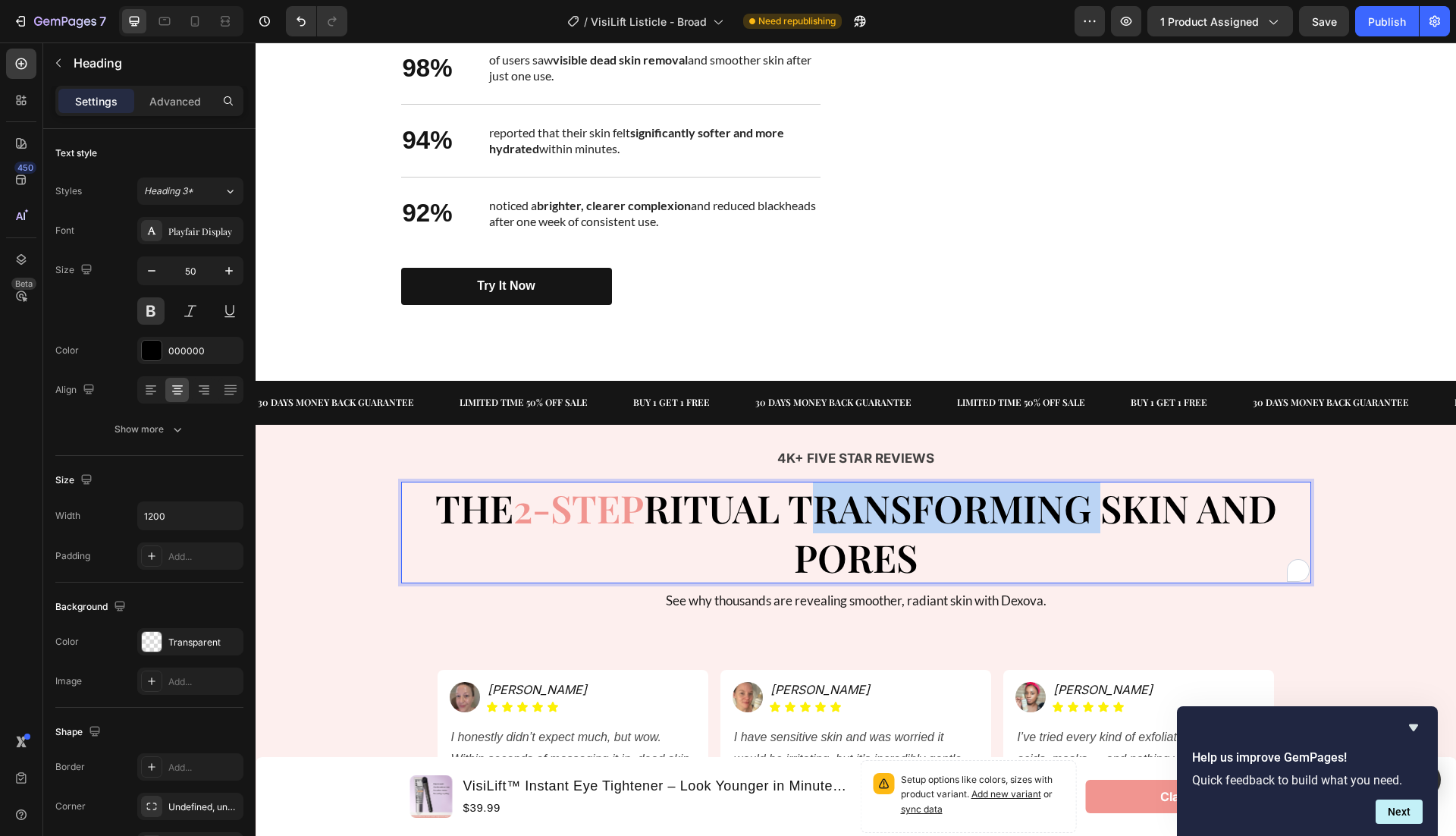
click at [831, 520] on strong "RITUAL TRANSFORMING SKIN AND PORES" at bounding box center [961, 533] width 634 height 100
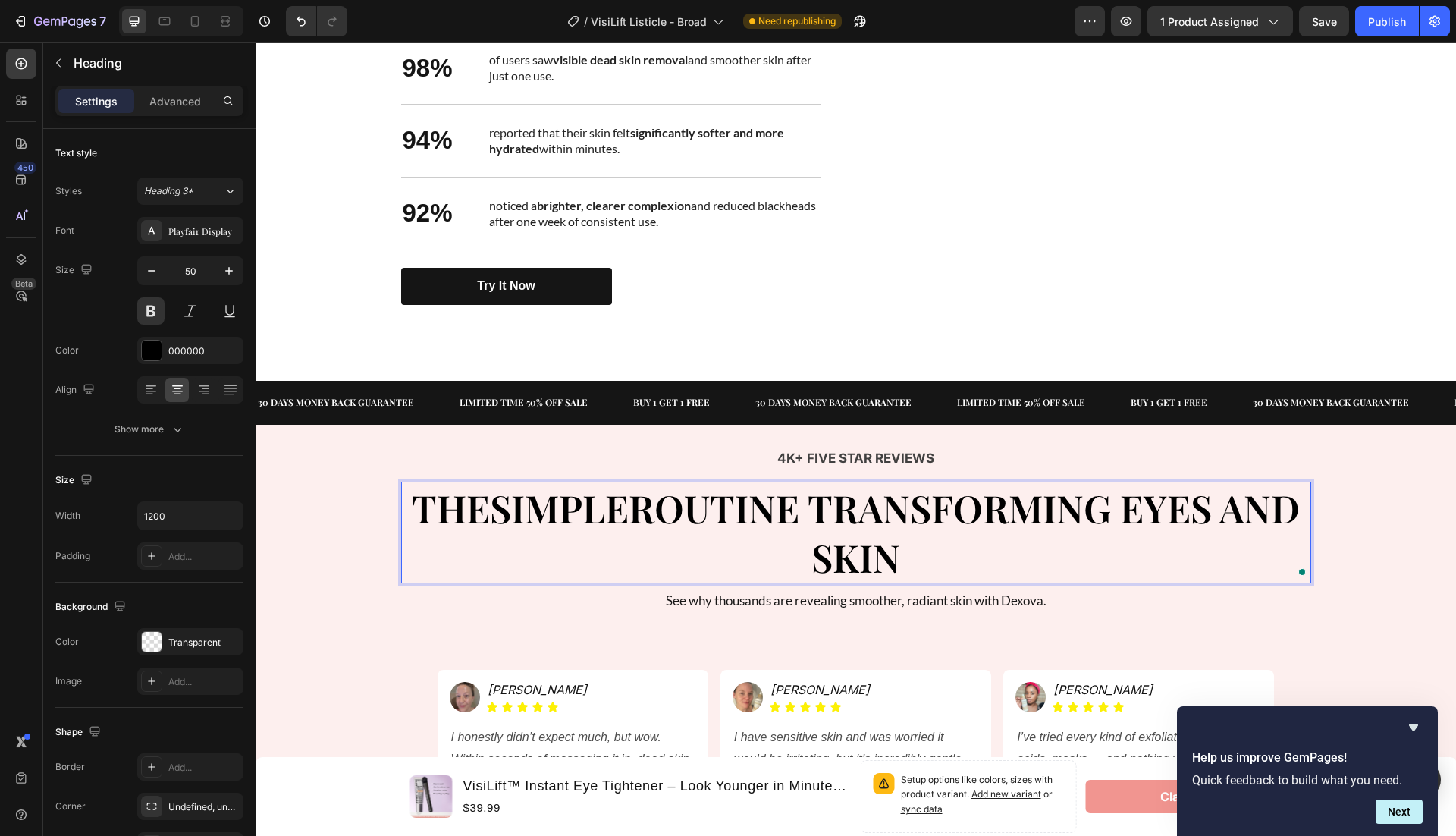
click at [590, 516] on strong "SIMPLE" at bounding box center [559, 508] width 139 height 51
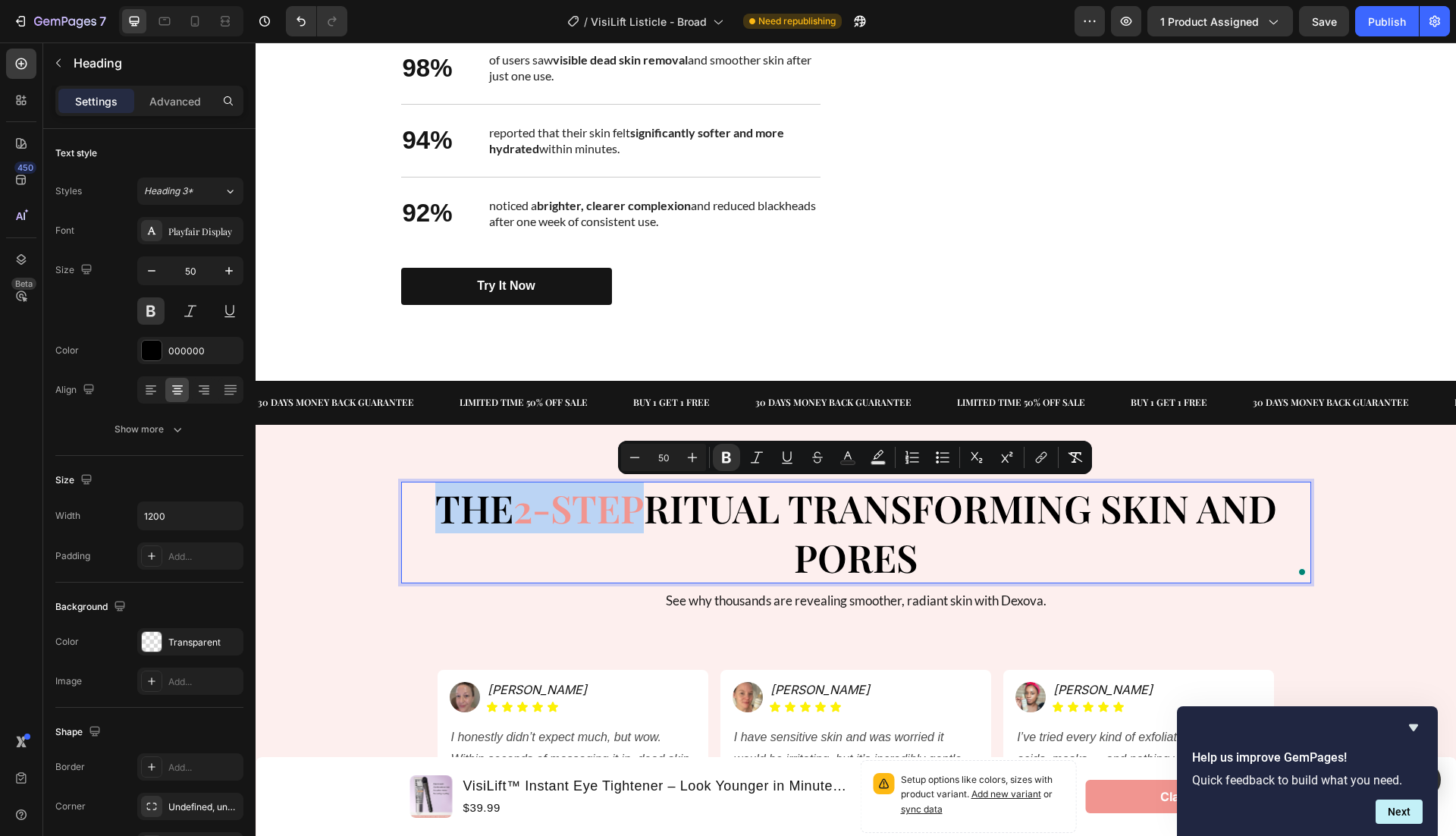
click at [934, 557] on p "THE 2-STEP RITUAL TRANSFORMING SKIN AND PORES" at bounding box center [856, 533] width 907 height 99
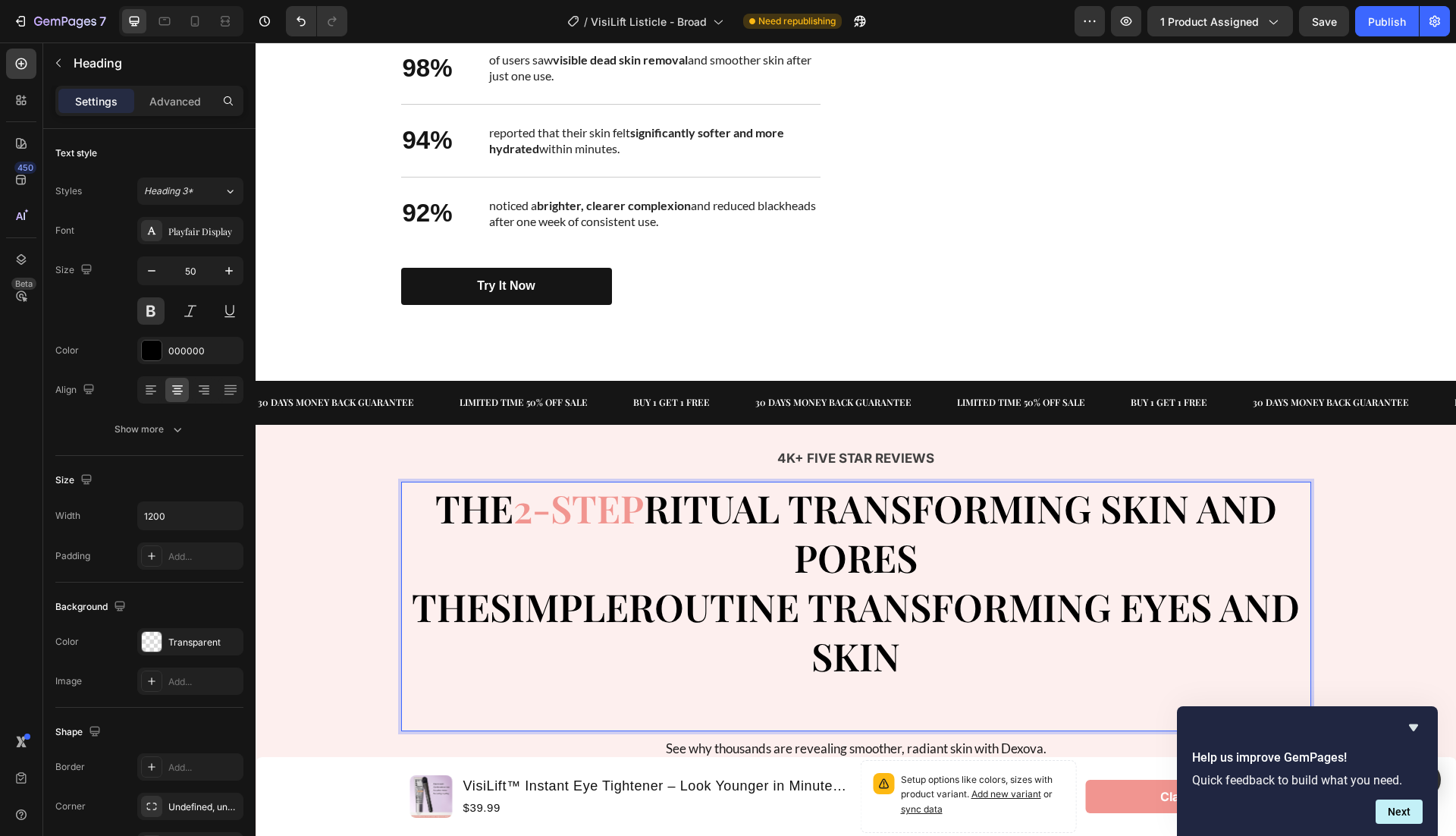
click at [598, 504] on strong "2-STEP" at bounding box center [578, 508] width 131 height 51
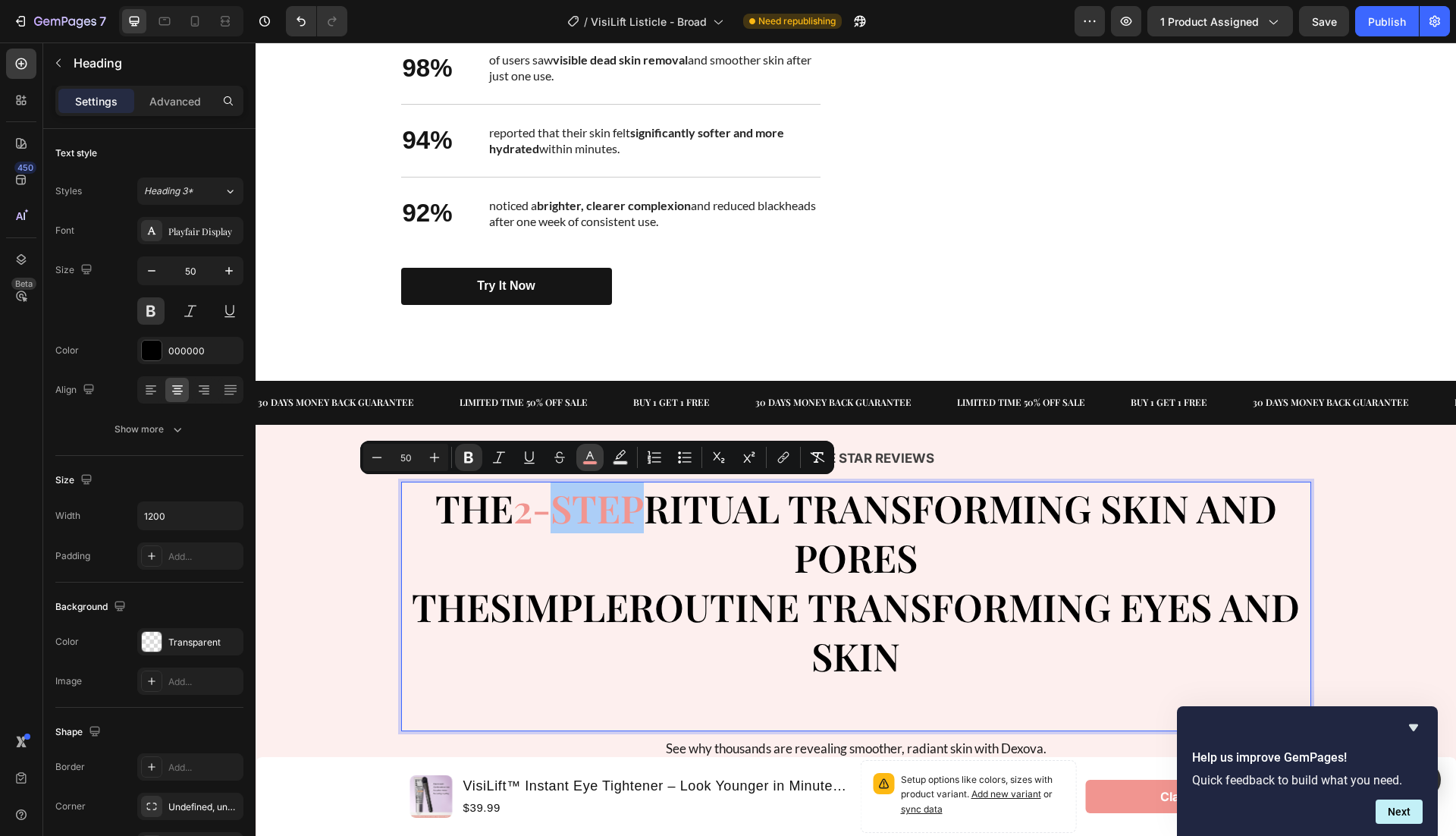
click at [587, 464] on rect "Editor contextual toolbar" at bounding box center [591, 463] width 15 height 4
type input "F19590"
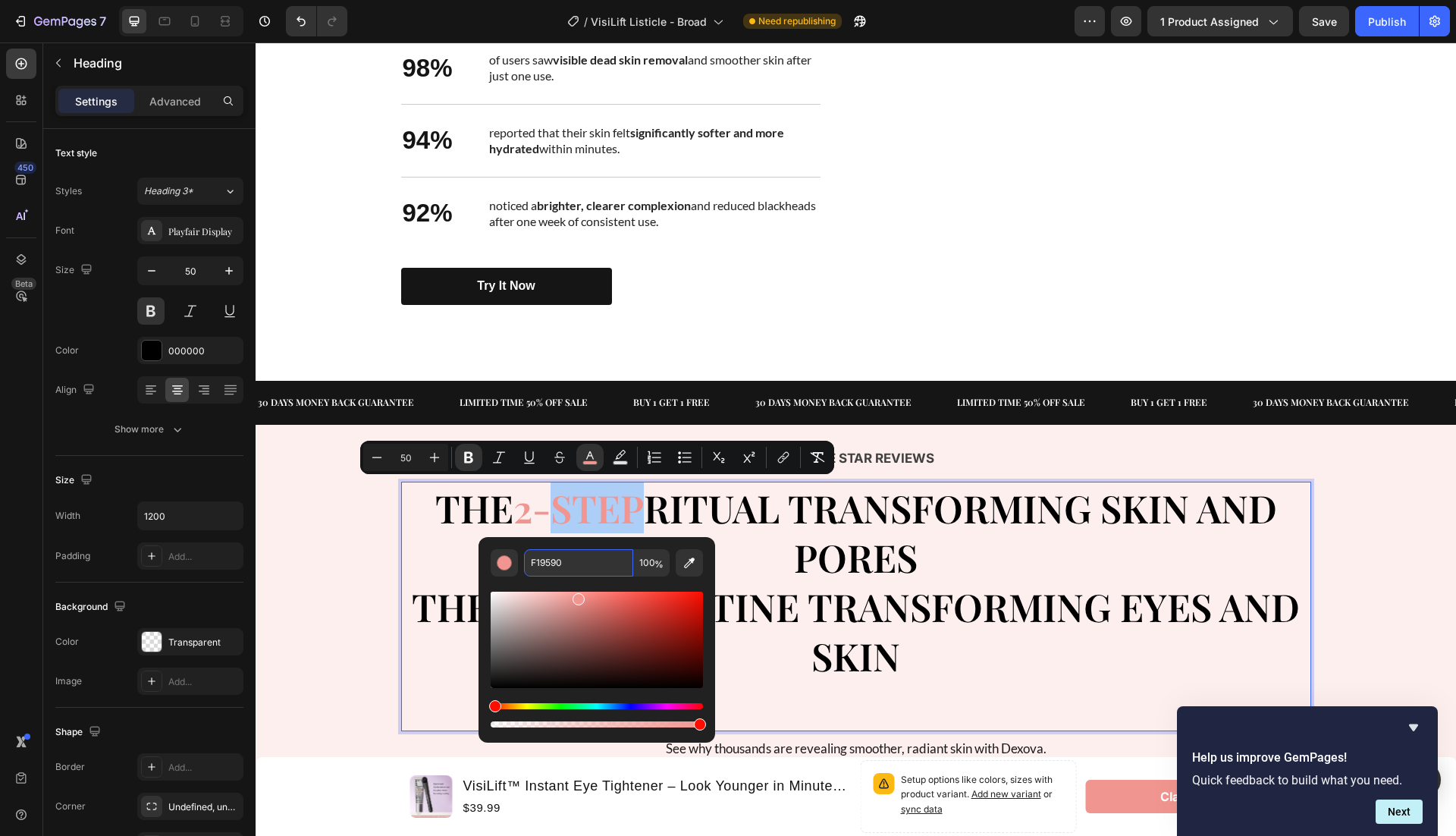
click at [564, 570] on input "F19590" at bounding box center [578, 562] width 109 height 27
copy strong "STEP"
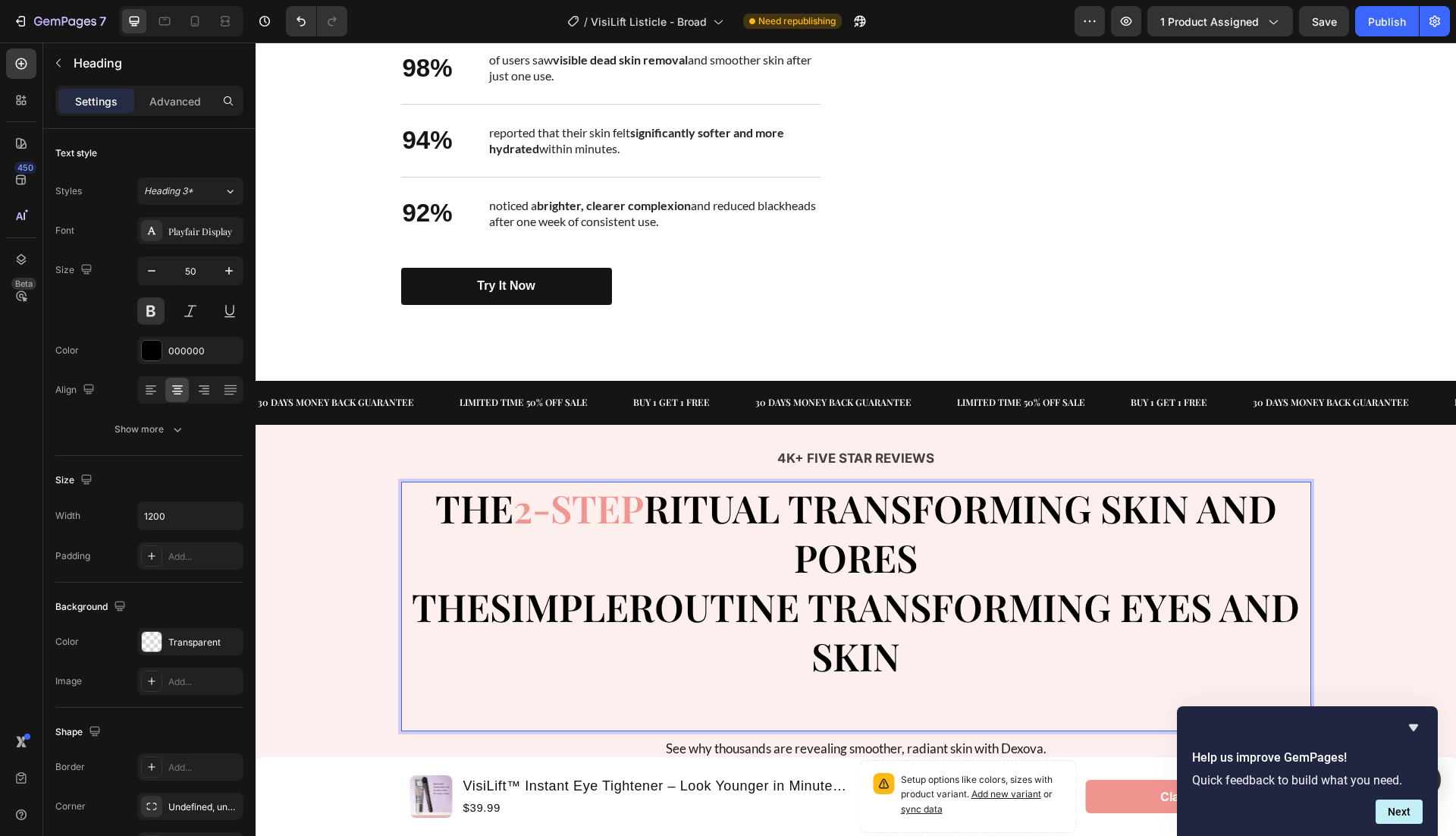
click at [752, 572] on p "THE 2-STEP RITUAL TRANSFORMING SKIN AND PORES THE SIMPLE ROUTINE TRANSFORMING E…" at bounding box center [856, 582] width 907 height 197
click at [550, 612] on strong "SIMPLE" at bounding box center [559, 607] width 139 height 51
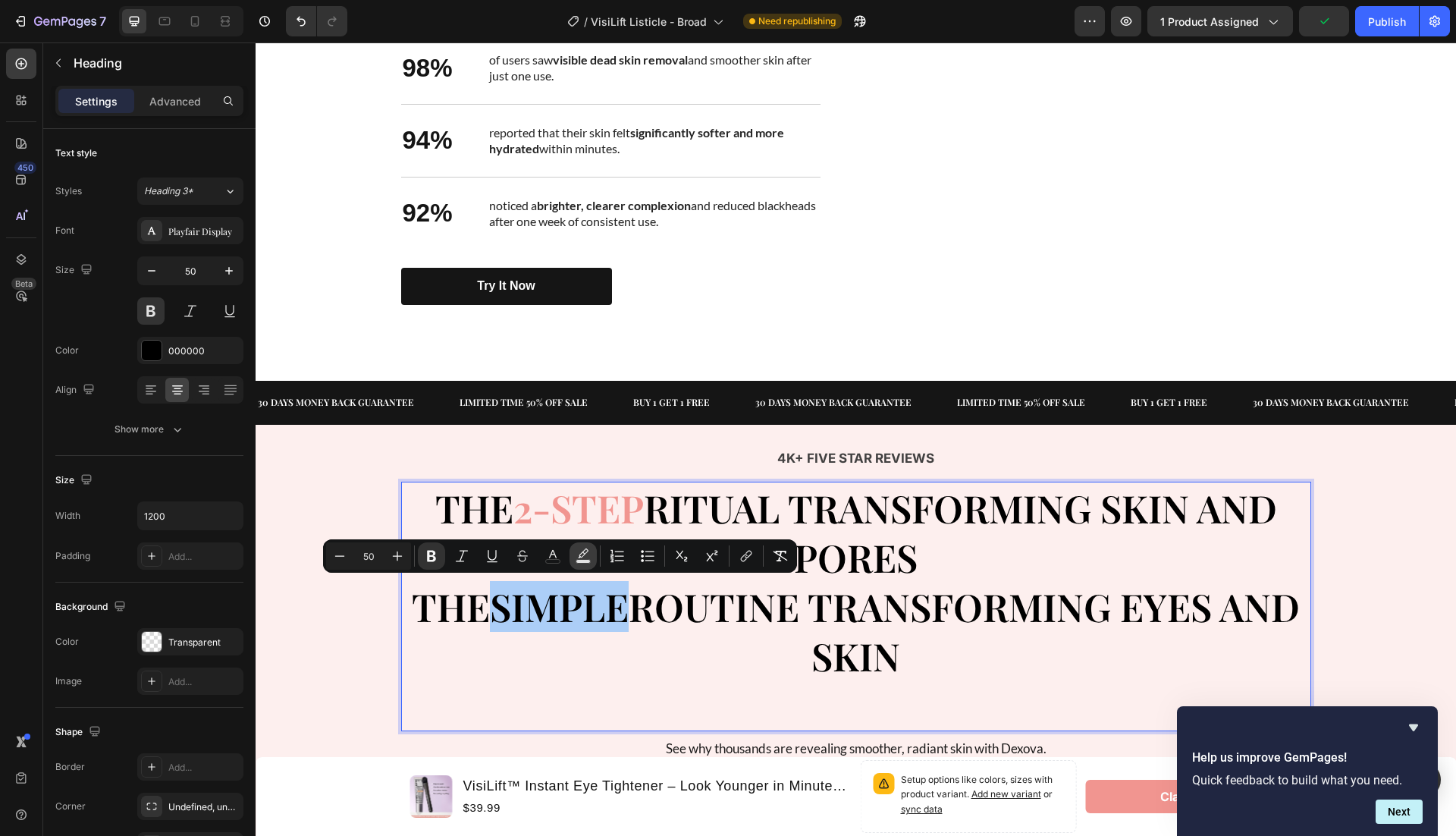
click at [586, 560] on rect "Editor contextual toolbar" at bounding box center [583, 561] width 15 height 4
type input "000000"
type input "77"
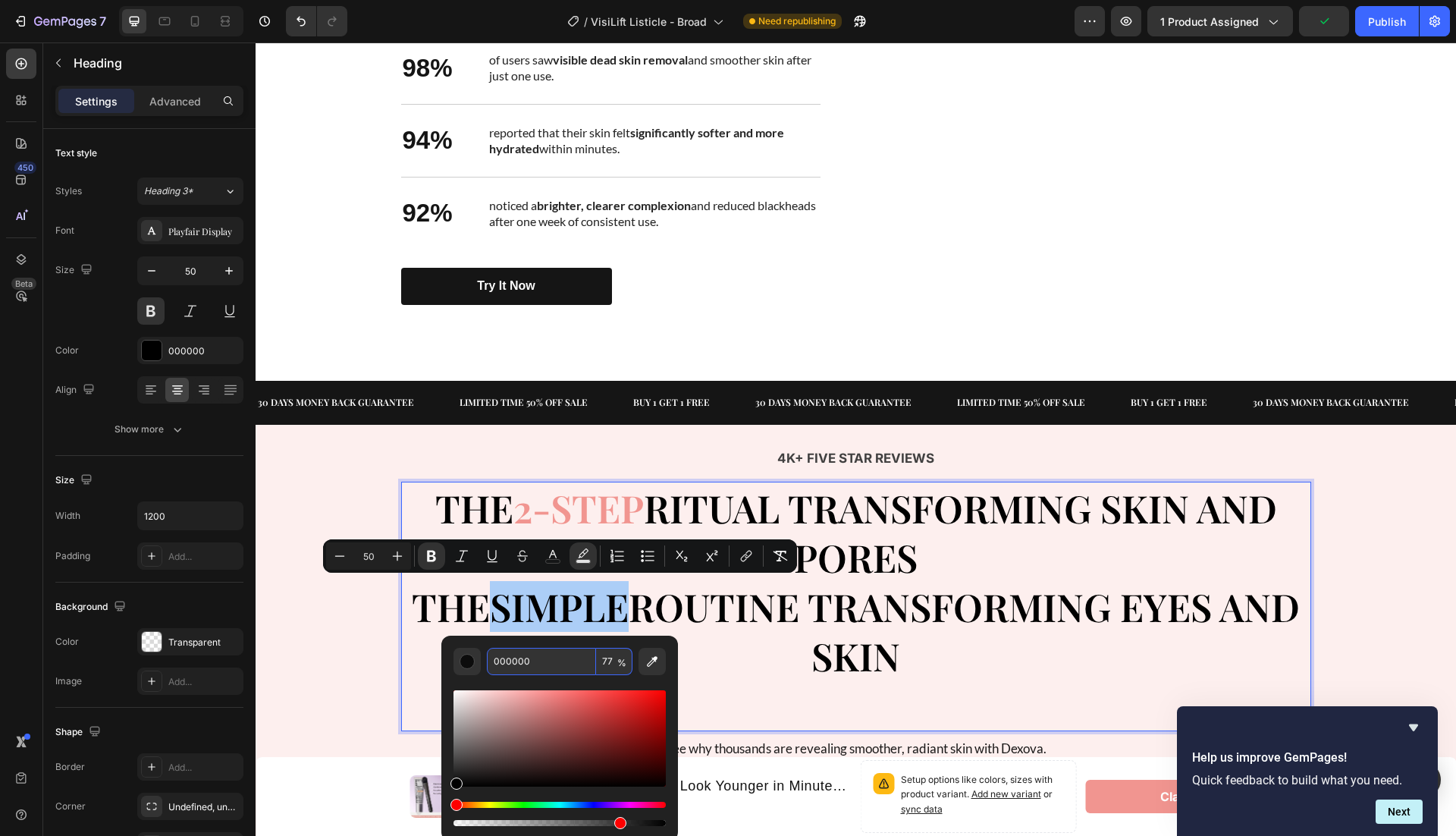
click at [523, 667] on input "000000" at bounding box center [541, 661] width 109 height 27
paste input "F1959"
type input "F19590"
click at [826, 647] on p "THE 2-STEP RITUAL TRANSFORMING SKIN AND PORES THE SIMPLE ROUTINE TRANSFORMING E…" at bounding box center [856, 582] width 907 height 197
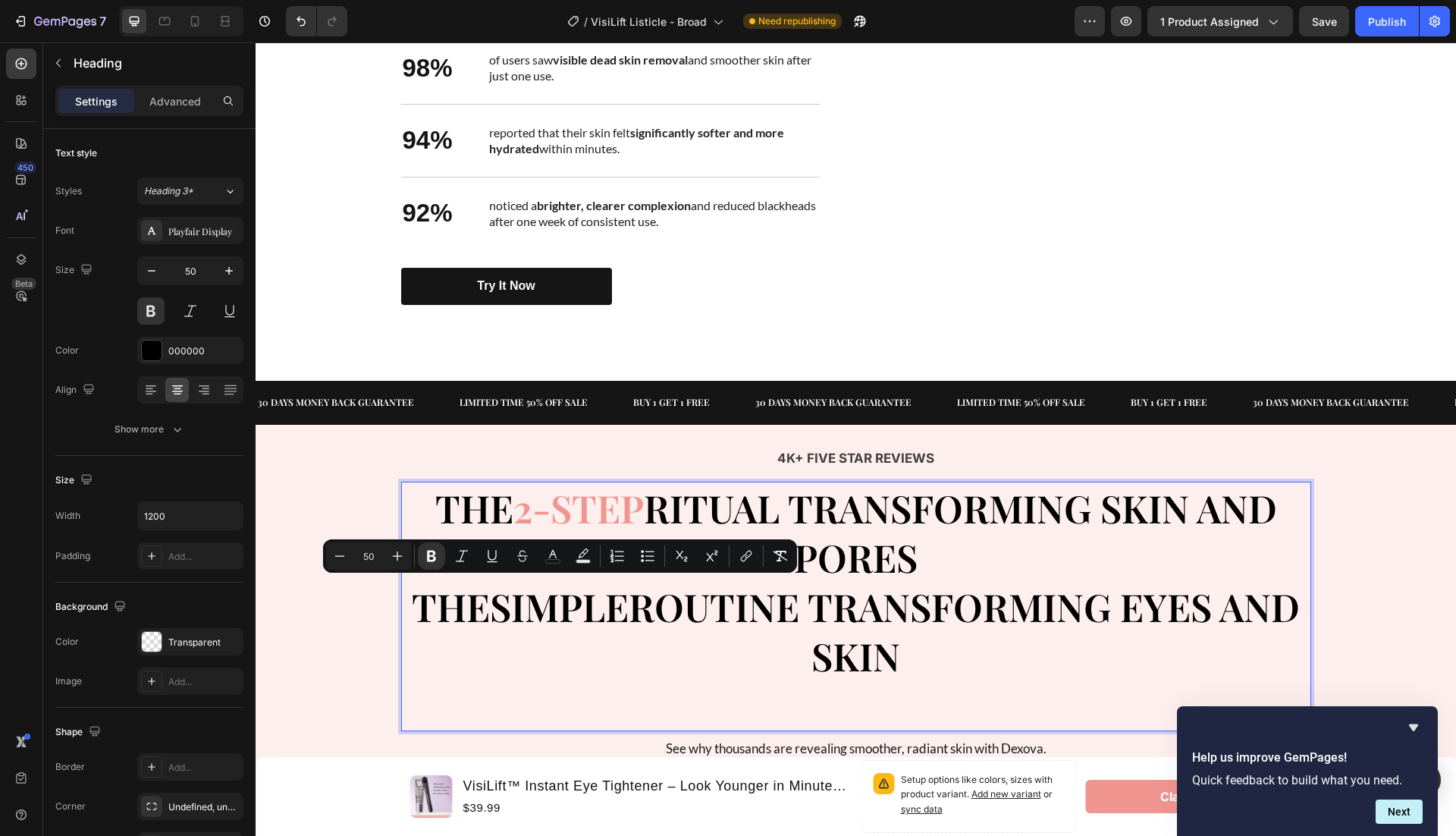
click at [601, 616] on strong "SIMPLE" at bounding box center [559, 607] width 139 height 51
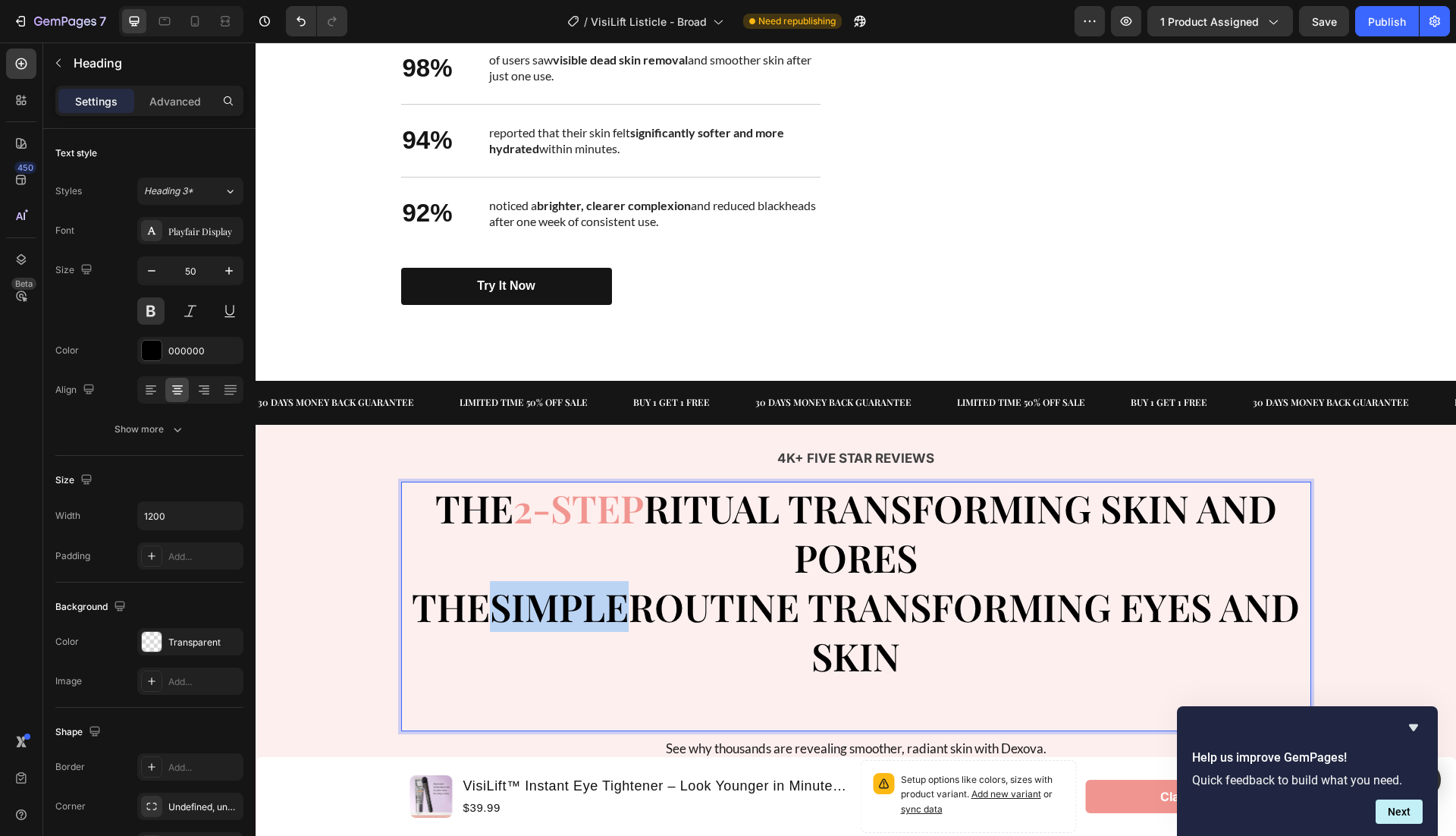
click at [601, 616] on strong "SIMPLE" at bounding box center [559, 607] width 139 height 51
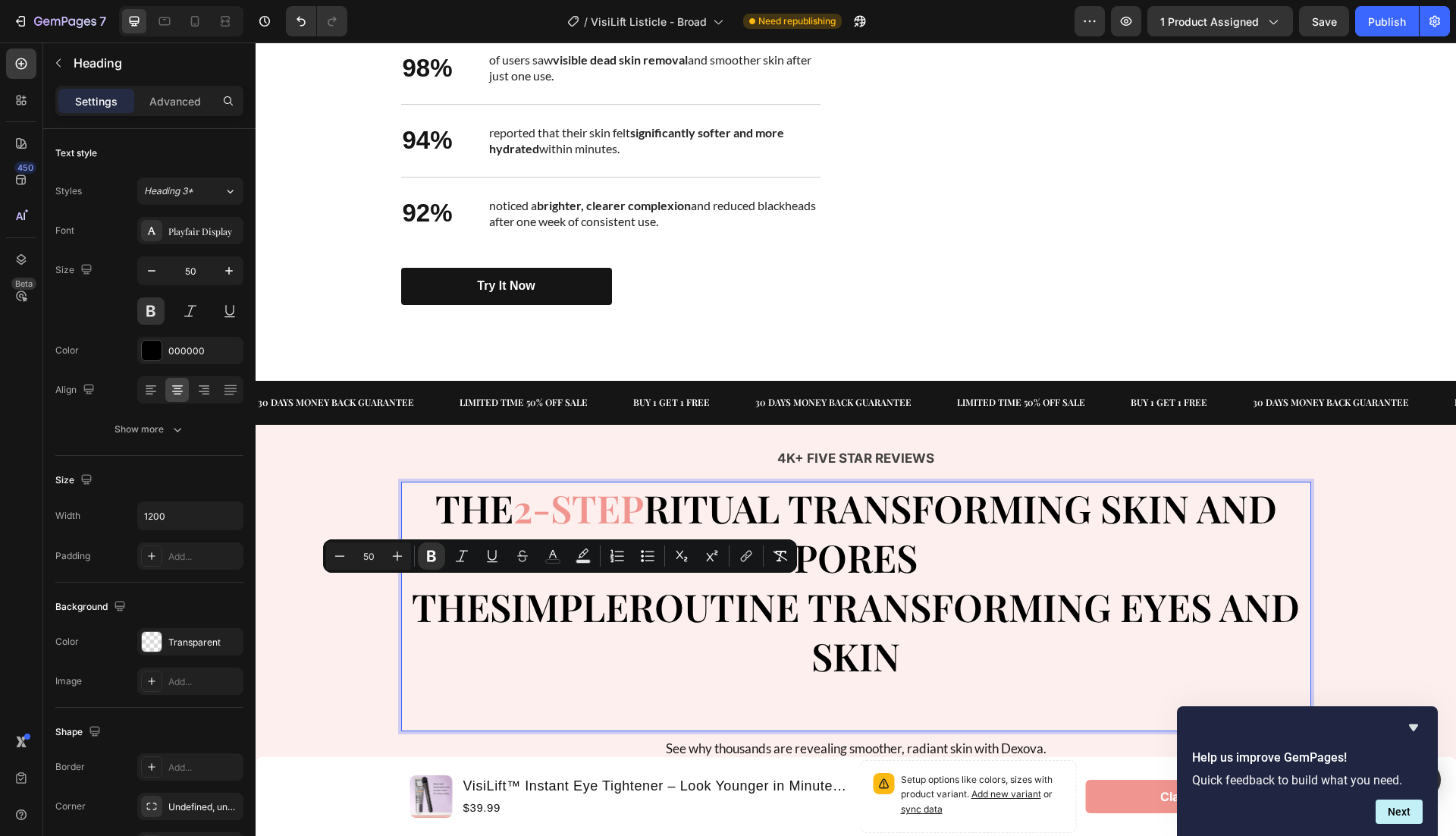
click at [569, 511] on strong "2-STEP" at bounding box center [578, 508] width 131 height 51
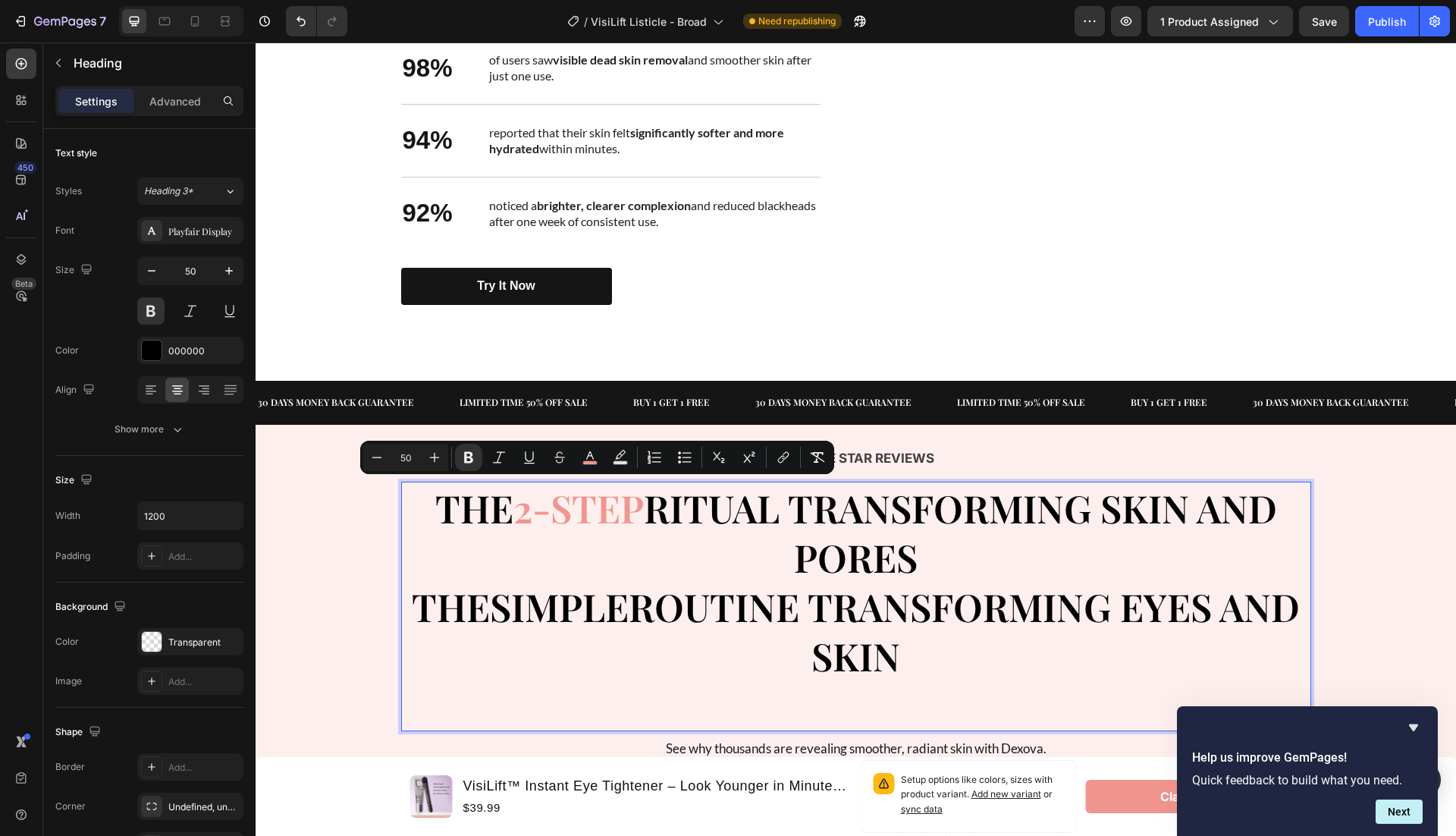
click at [574, 590] on strong "SIMPLE" at bounding box center [559, 607] width 139 height 51
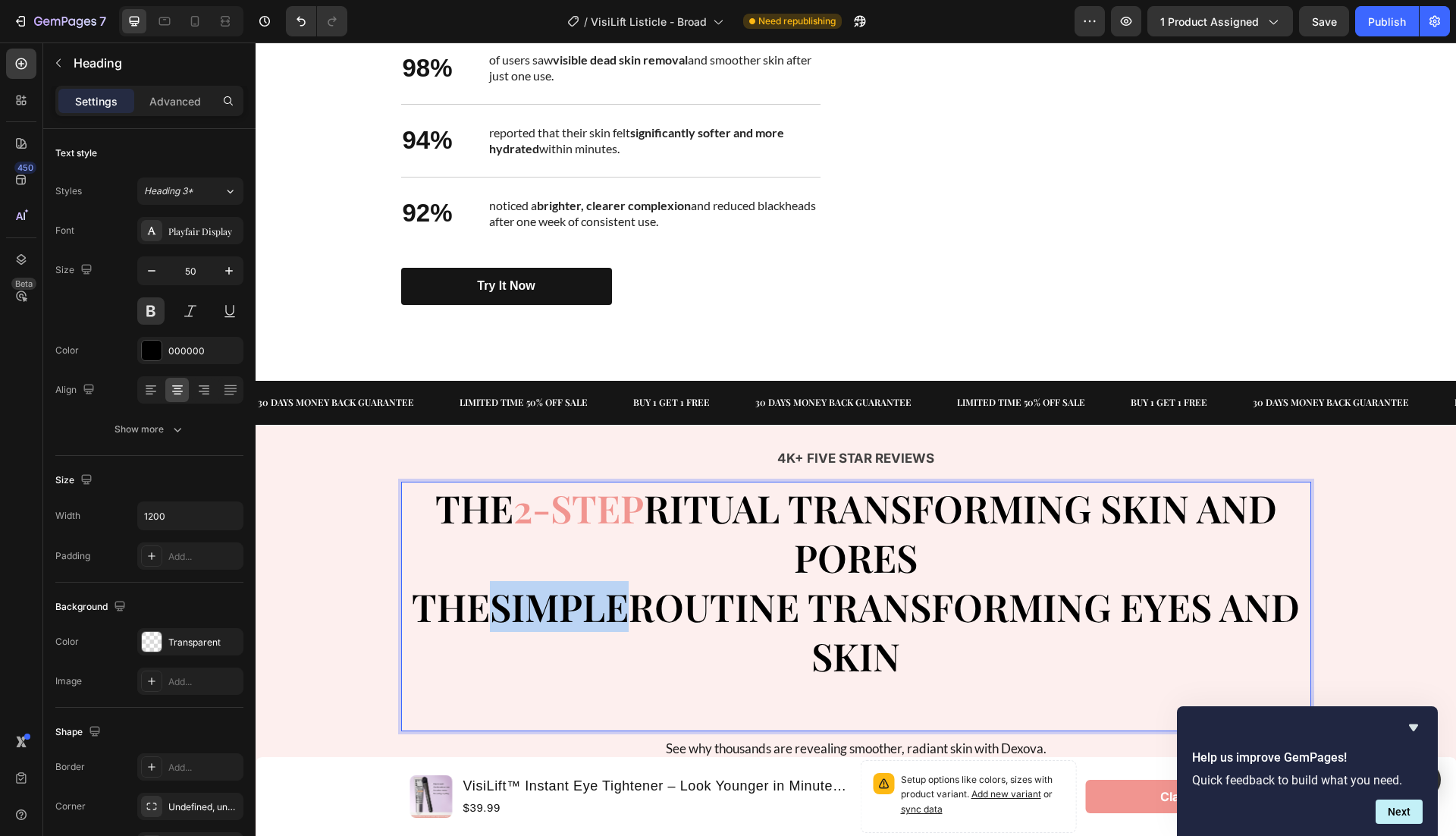
click at [574, 590] on strong "SIMPLE" at bounding box center [559, 607] width 139 height 51
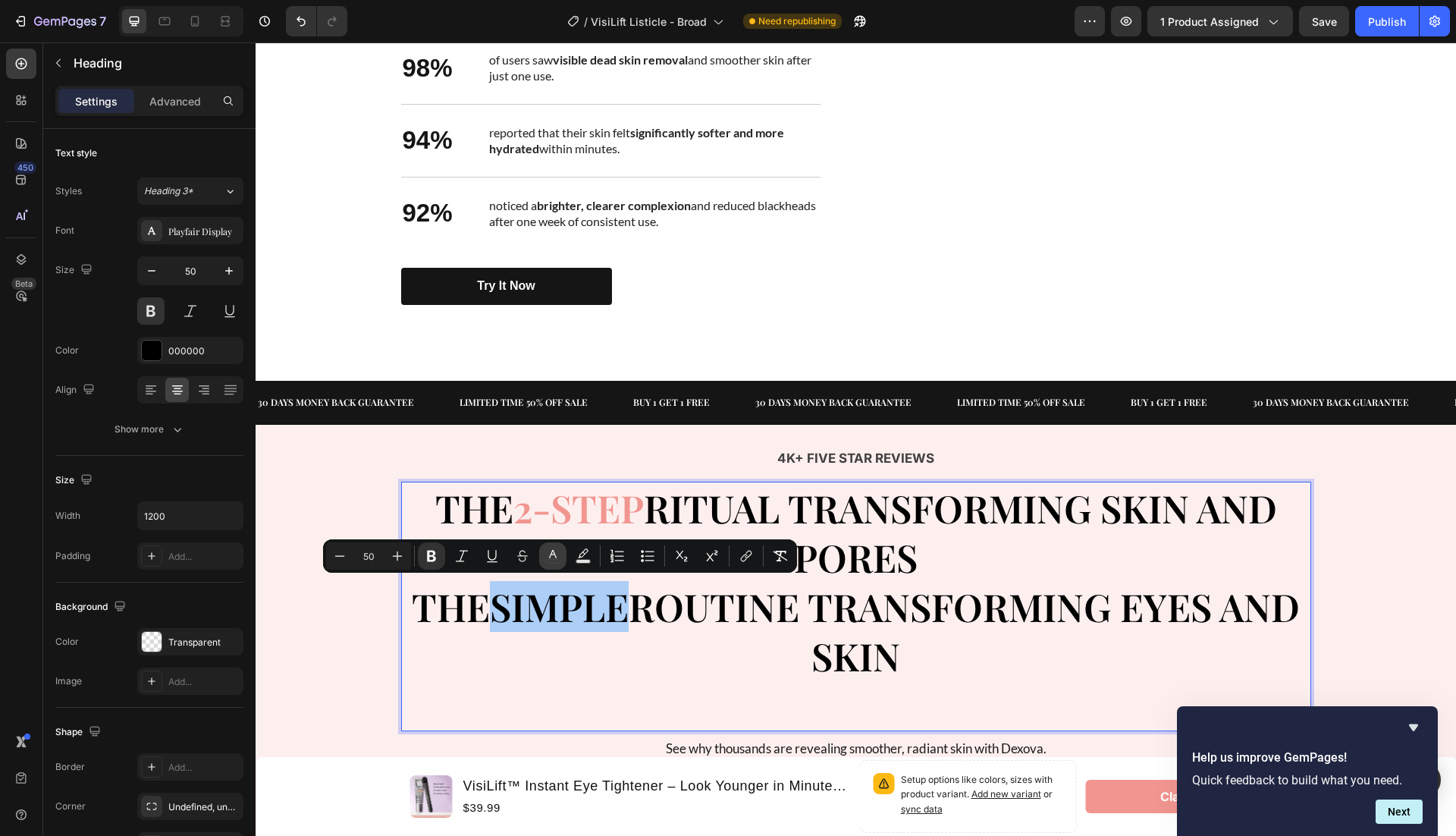
click at [554, 553] on icon "Editor contextual toolbar" at bounding box center [552, 554] width 7 height 8
type input "000000"
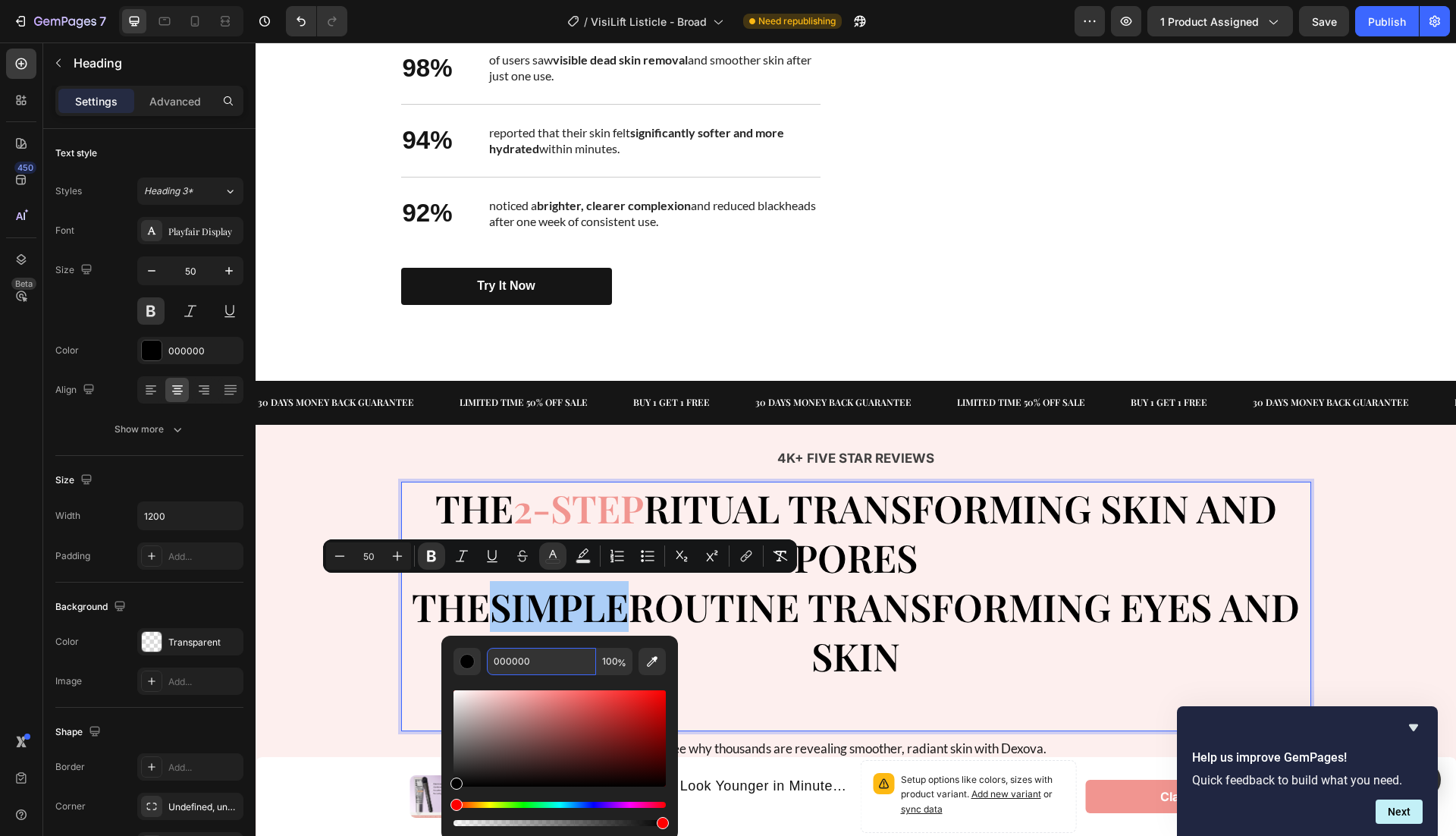
click at [561, 655] on input "000000" at bounding box center [541, 661] width 109 height 27
paste input "F1959"
type input "F19590"
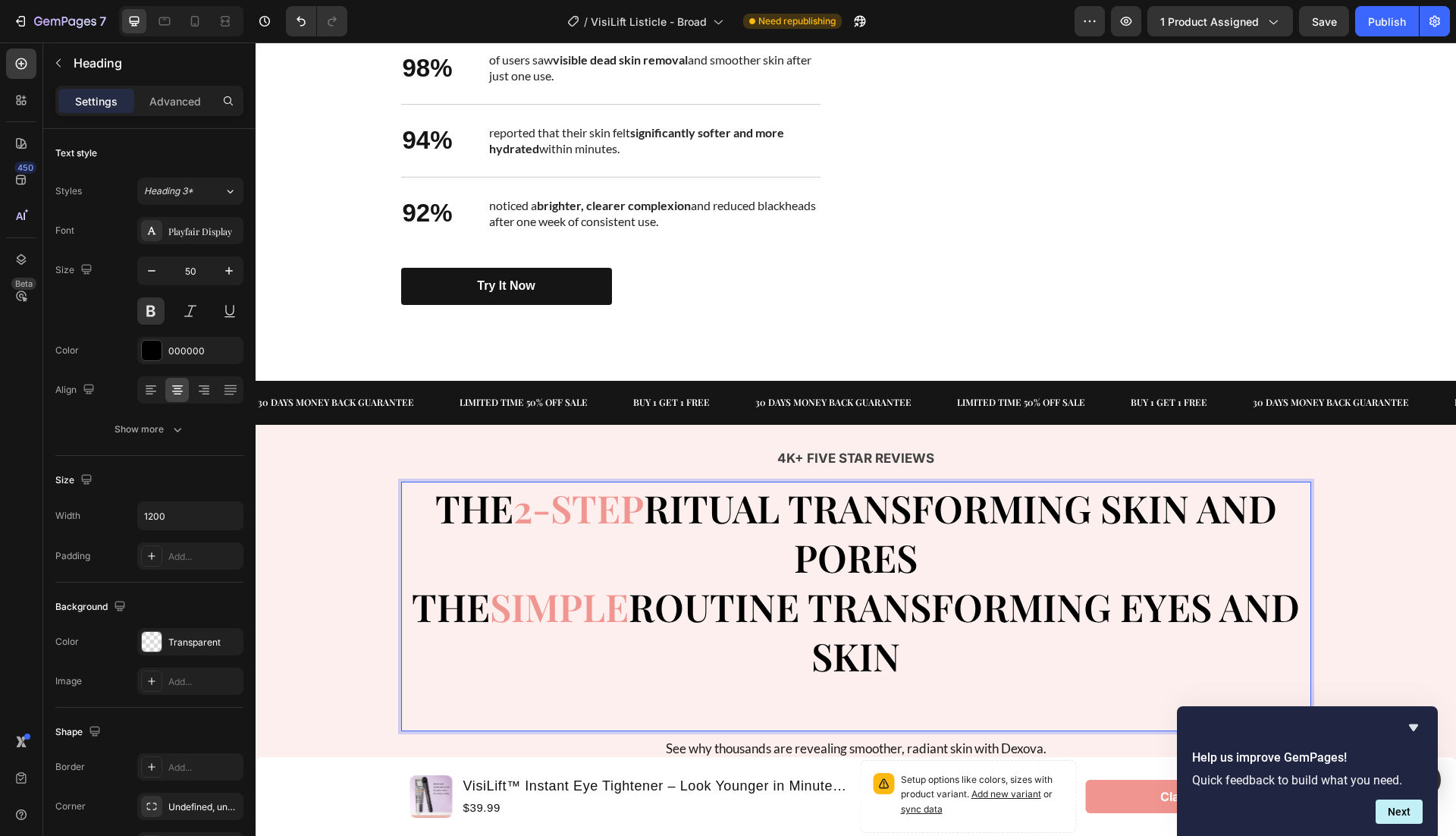
click at [764, 657] on p "THE 2-STEP RITUAL TRANSFORMING SKIN AND PORES THE SIMPLE ROUTINE TRANSFORMING E…" at bounding box center [856, 582] width 907 height 197
click at [961, 533] on p "THE 2-STEP RITUAL TRANSFORMING SKIN AND PORES THE SIMPLE ROUTINE TRANSFORMING E…" at bounding box center [856, 582] width 907 height 197
drag, startPoint x: 946, startPoint y: 552, endPoint x: 438, endPoint y: 515, distance: 509.3
click at [438, 515] on p "THE 2-STEP RITUAL TRANSFORMING SKIN AND PORES THE SIMPLE ROUTINE TRANSFORMING E…" at bounding box center [856, 582] width 907 height 197
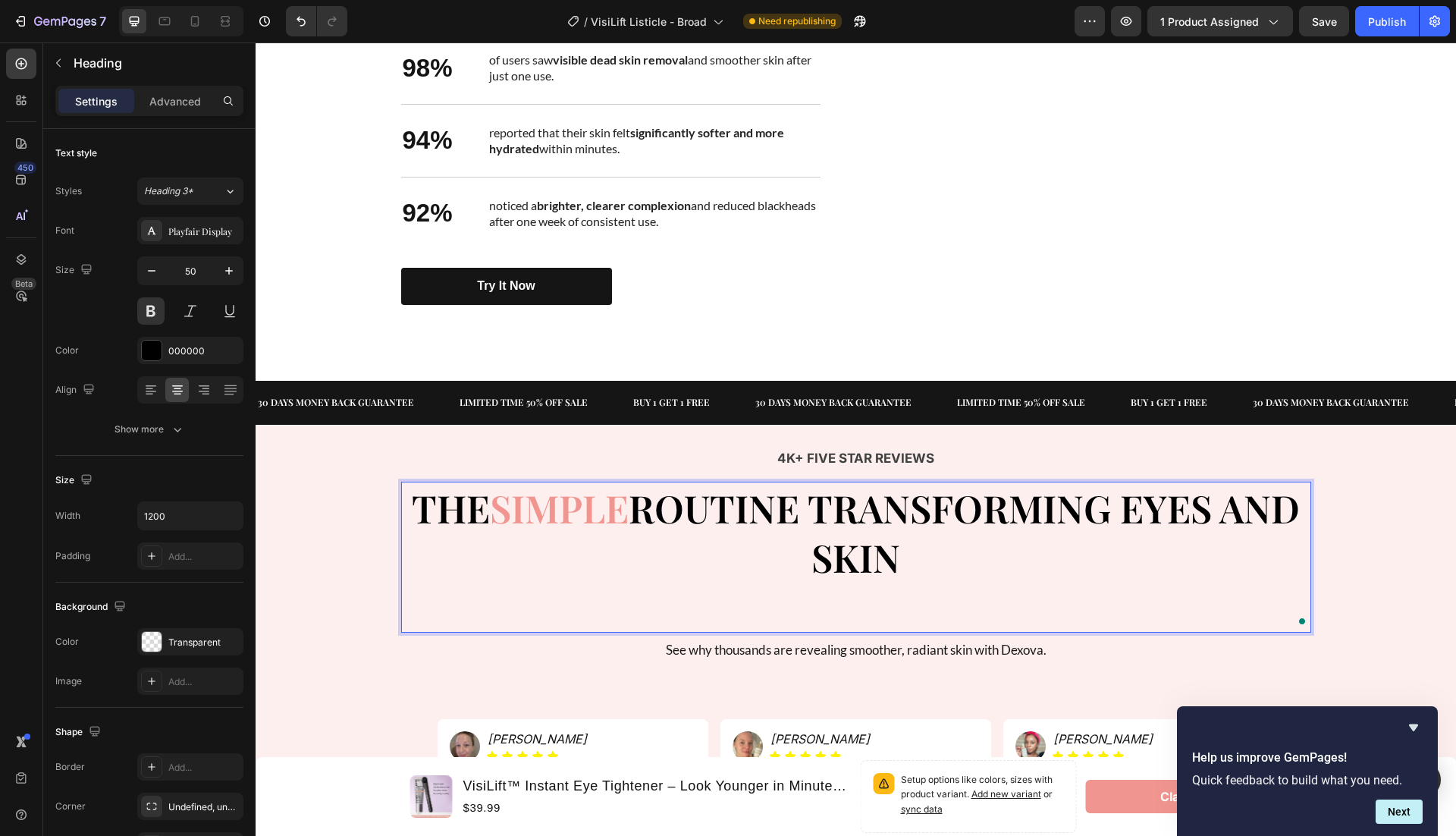
click at [877, 594] on p "Rich Text Editor. Editing area: main" at bounding box center [856, 607] width 907 height 49
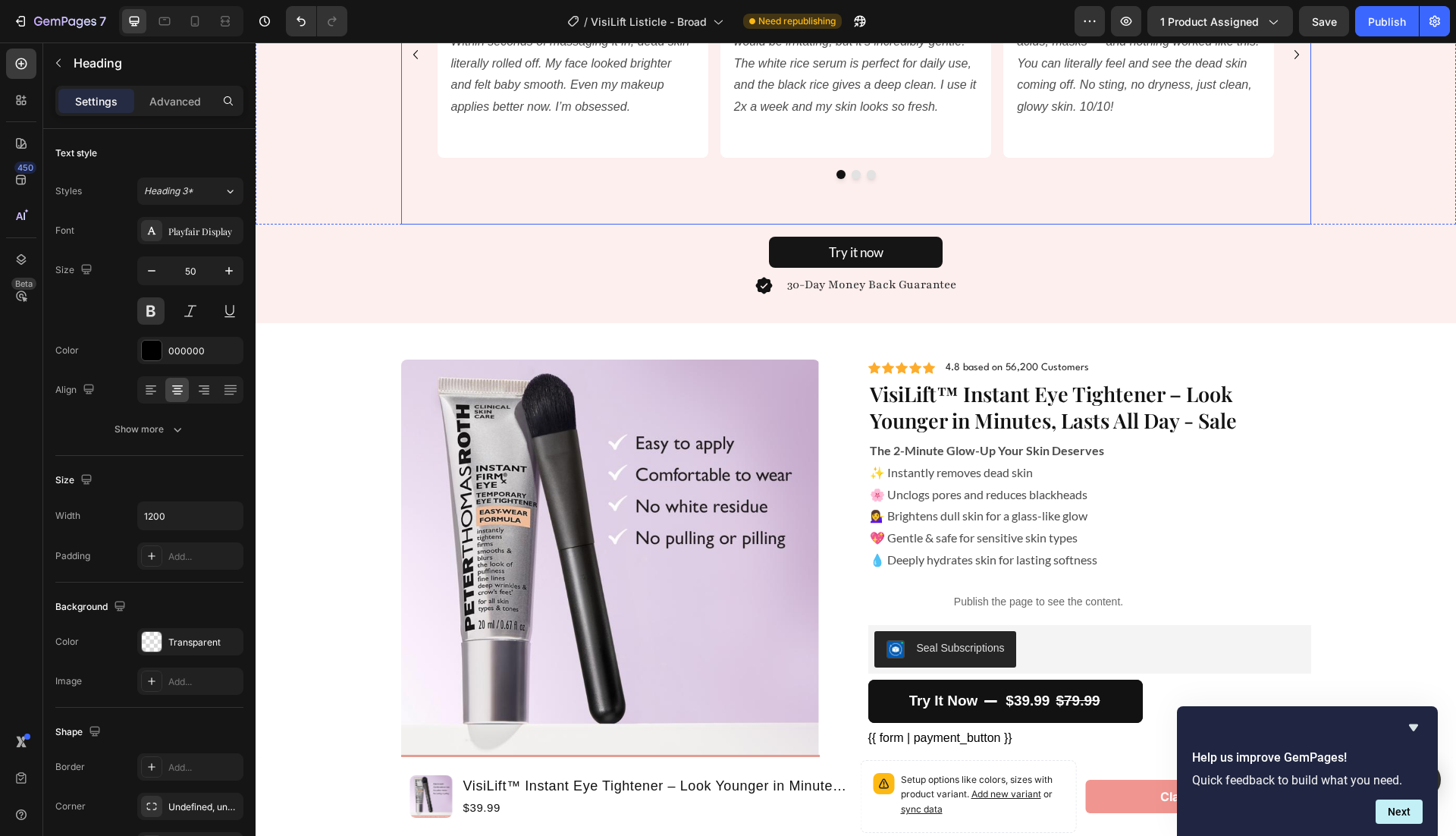
scroll to position [3575, 0]
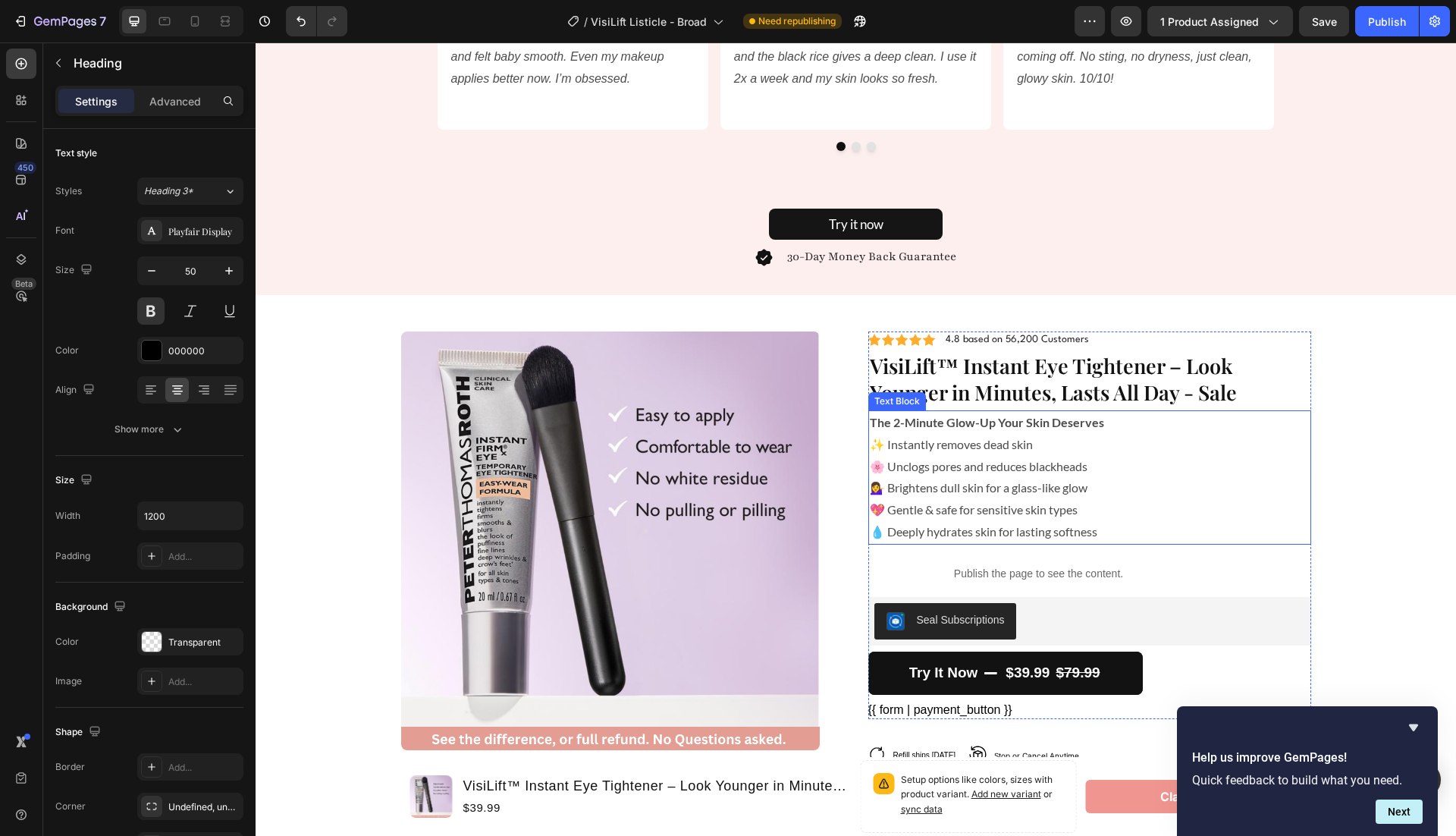
click at [963, 428] on strong "The 2-Minute Glow-Up Your Skin Deserves" at bounding box center [987, 423] width 234 height 15
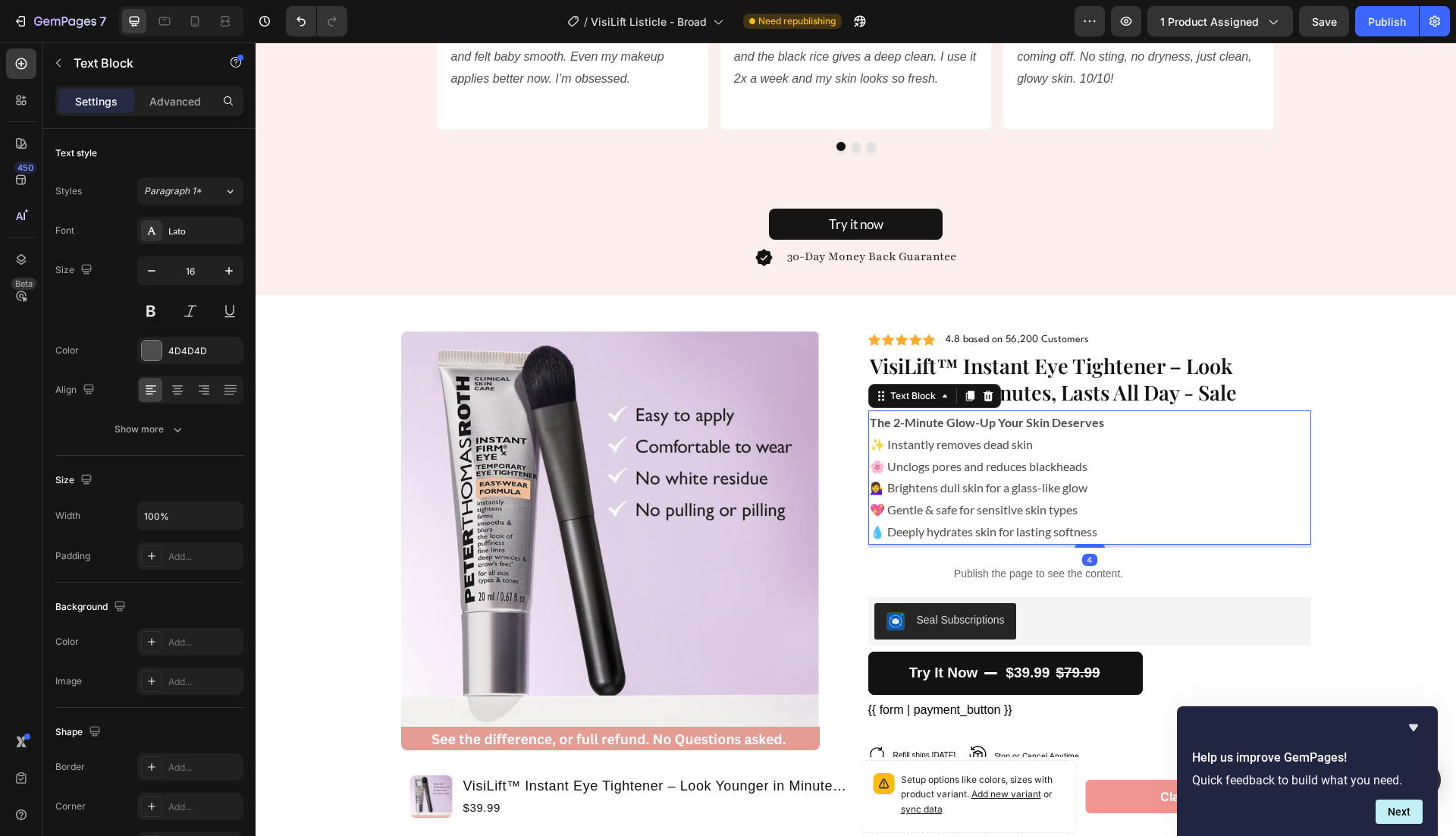
click at [963, 428] on strong "The 2-Minute Glow-Up Your Skin Deserves" at bounding box center [987, 423] width 234 height 15
click at [1131, 431] on p "The 2-Minute Glow-Up Your Skin Deserves" at bounding box center [1090, 423] width 440 height 22
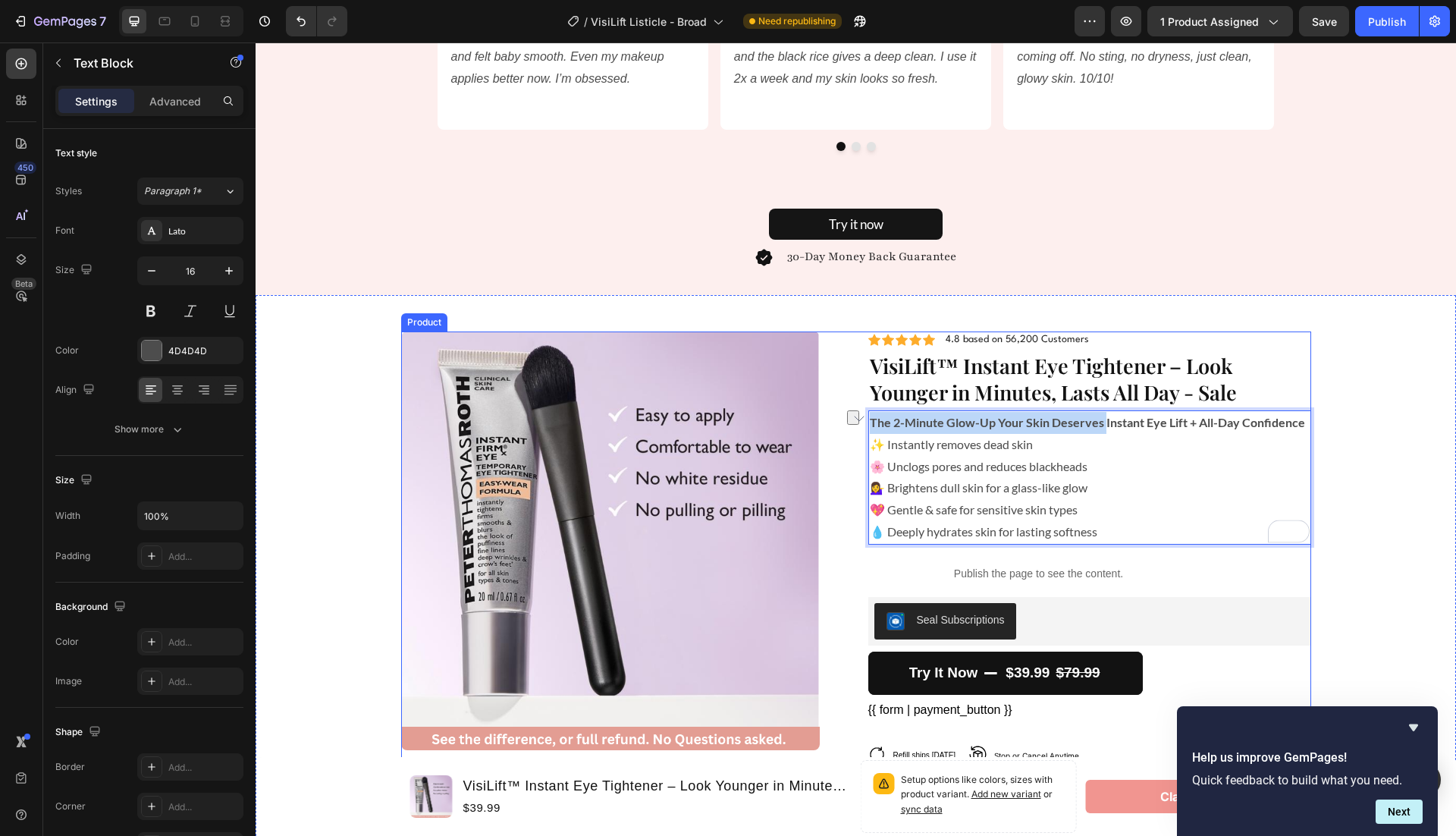
drag, startPoint x: 1104, startPoint y: 423, endPoint x: 861, endPoint y: 418, distance: 243.1
click at [861, 418] on div "Product Images Icon Icon Icon Icon Icon Icon List 4.8 based on 56,200 Customers…" at bounding box center [856, 592] width 910 height 521
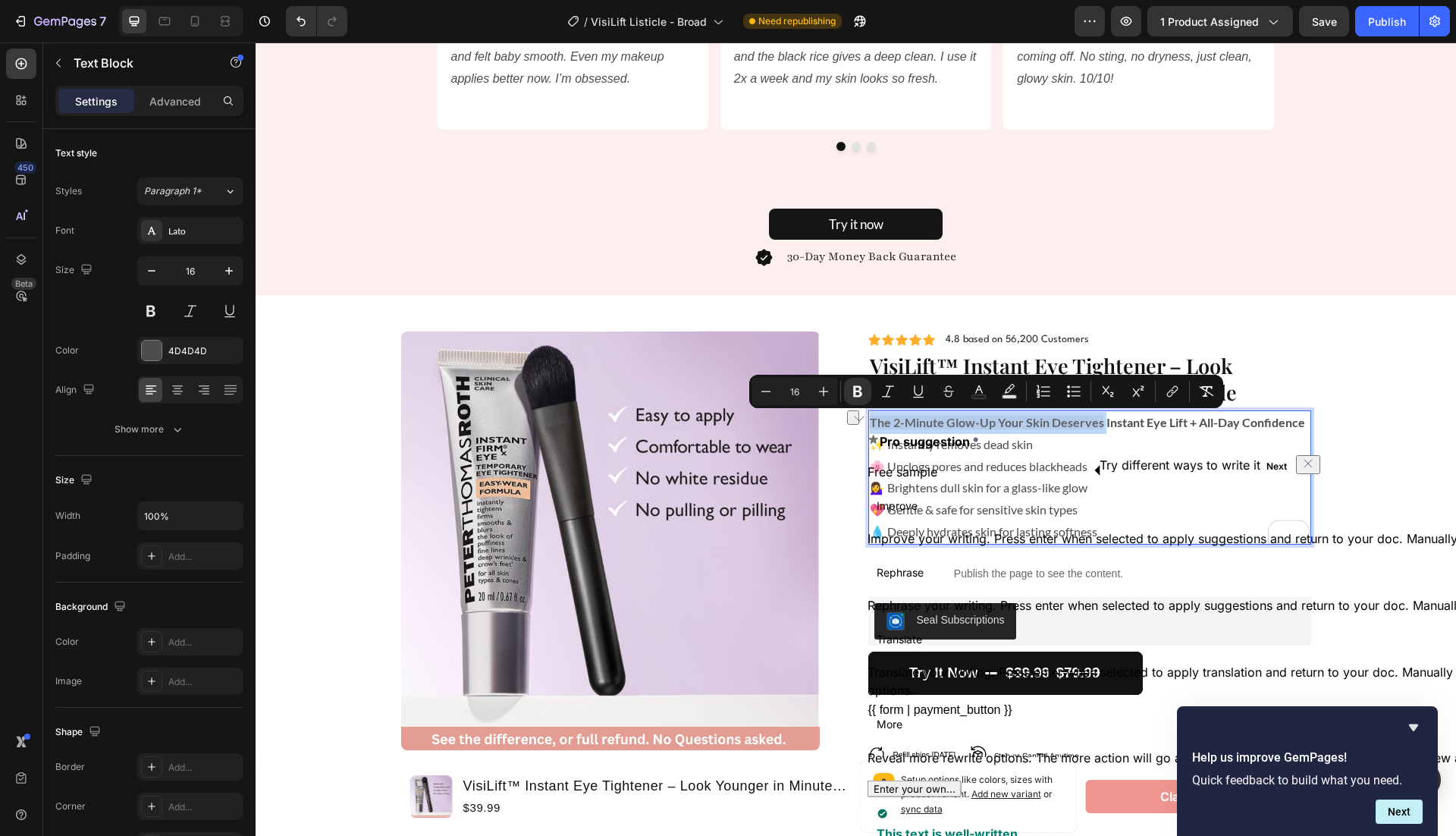
click at [923, 428] on strong "The 2-Minute Glow-Up Your Skin Deserves Instant Eye Lift + All-Day Confidence" at bounding box center [1088, 423] width 435 height 15
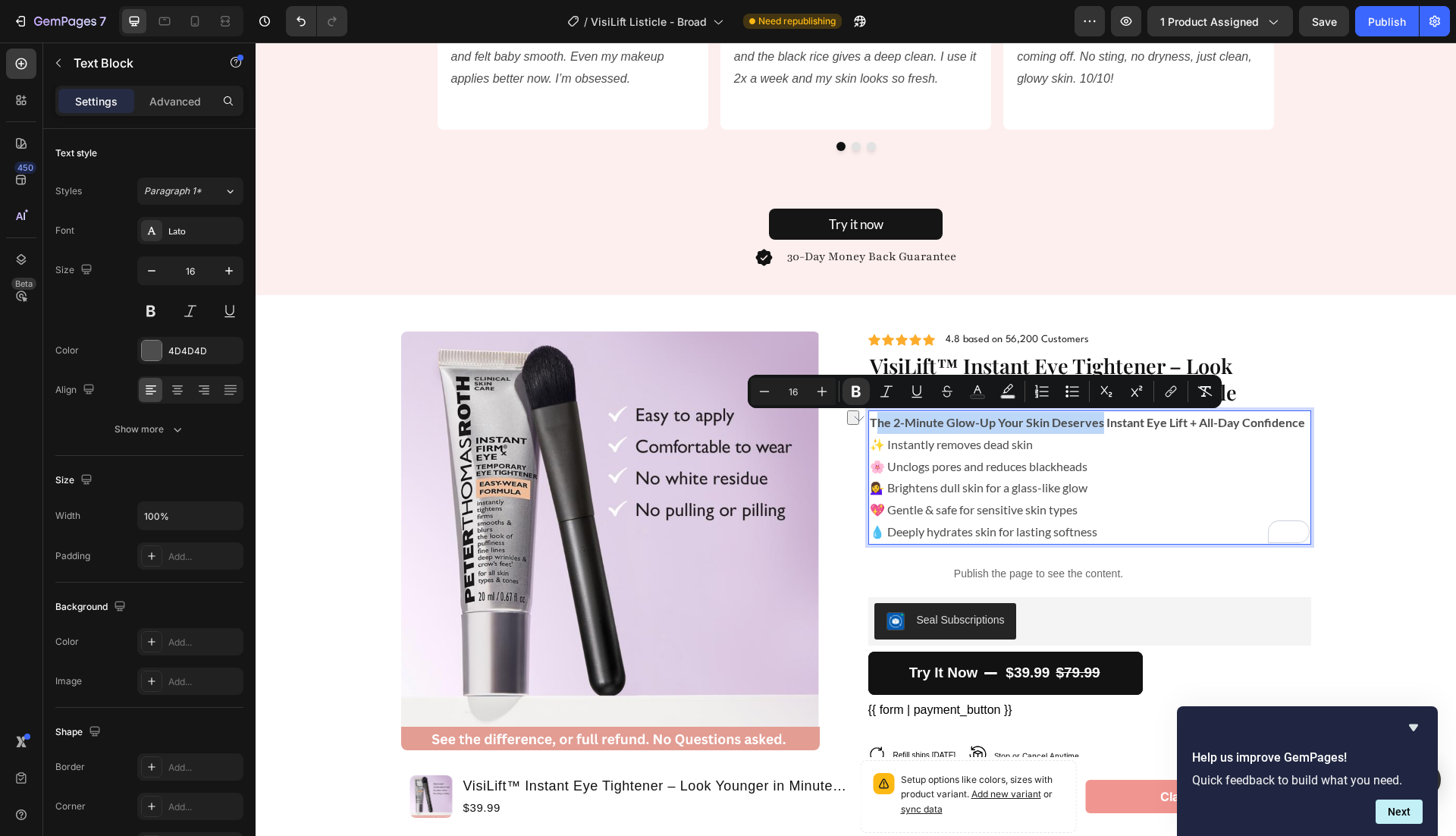
drag, startPoint x: 1099, startPoint y: 422, endPoint x: 873, endPoint y: 427, distance: 226.1
click at [873, 427] on strong "The 2-Minute Glow-Up Your Skin Deserves Instant Eye Lift + All-Day Confidence" at bounding box center [1088, 423] width 435 height 15
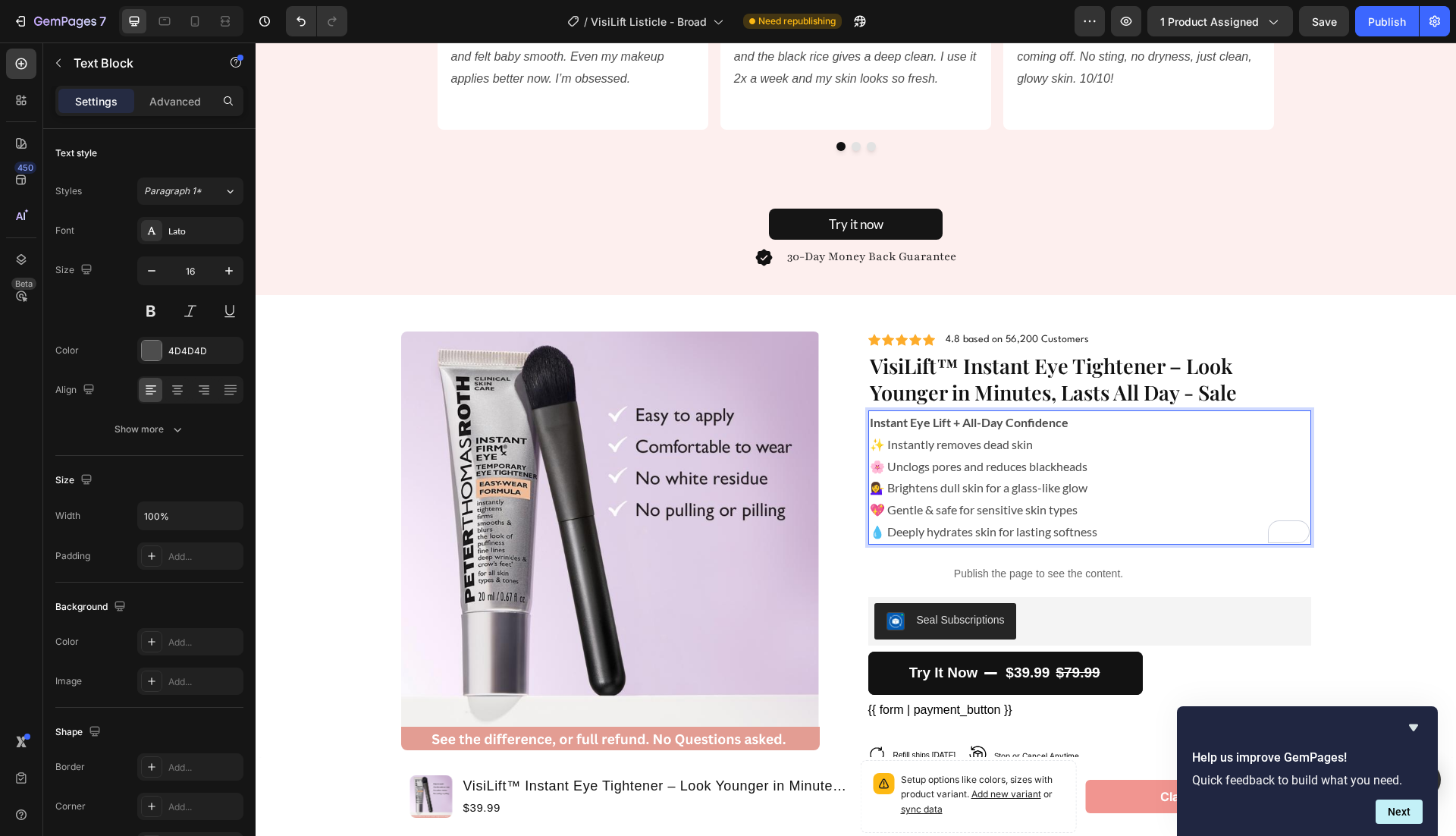
click at [1015, 448] on p "✨ Instantly removes dead skin" at bounding box center [1090, 445] width 440 height 22
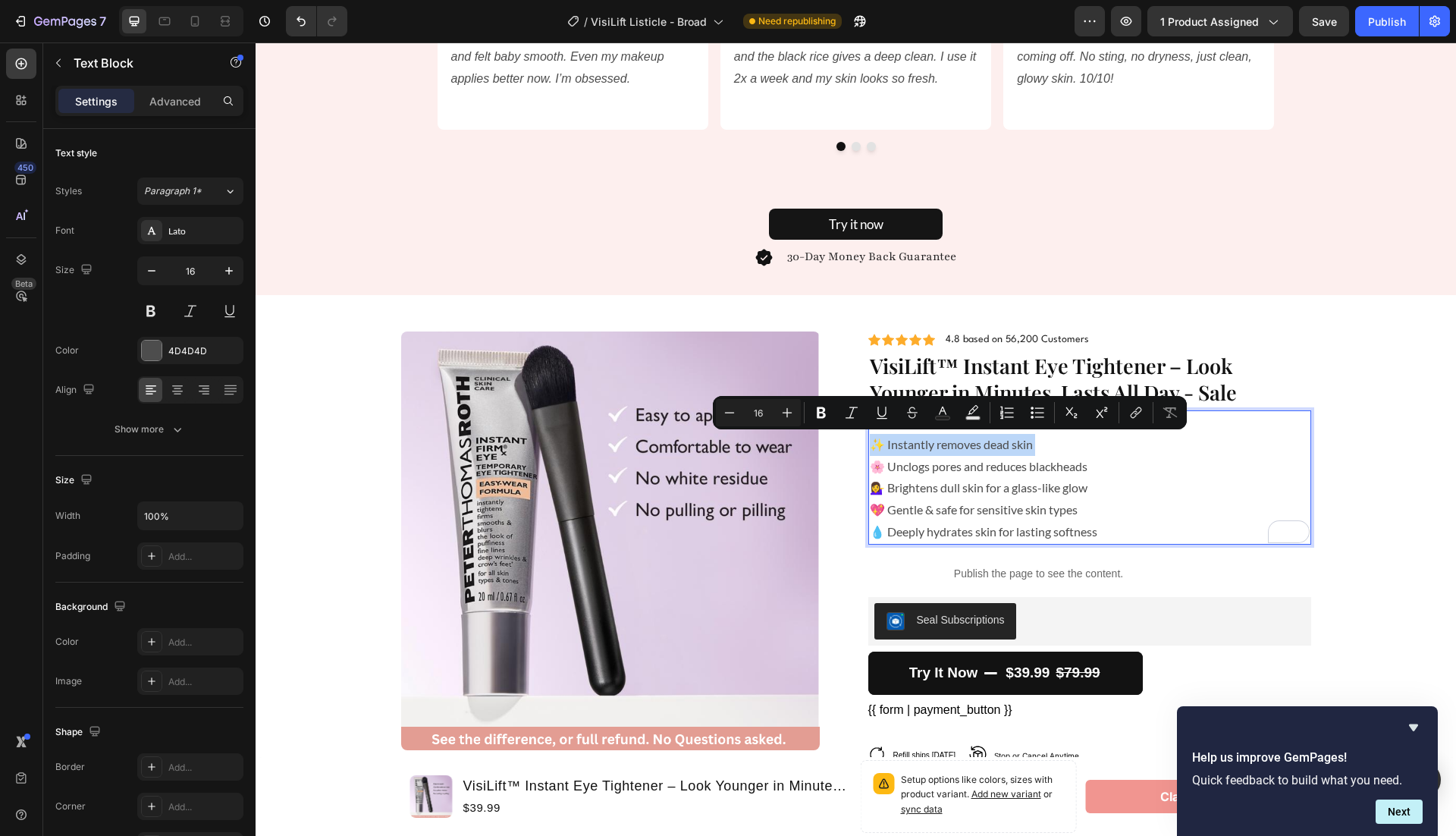
click at [1044, 445] on p "✨ Instantly removes dead skin" at bounding box center [1090, 445] width 440 height 22
drag, startPoint x: 1039, startPoint y: 445, endPoint x: 885, endPoint y: 447, distance: 154.0
click at [885, 447] on p "✨ Instantly removes dead skin" at bounding box center [1090, 445] width 440 height 22
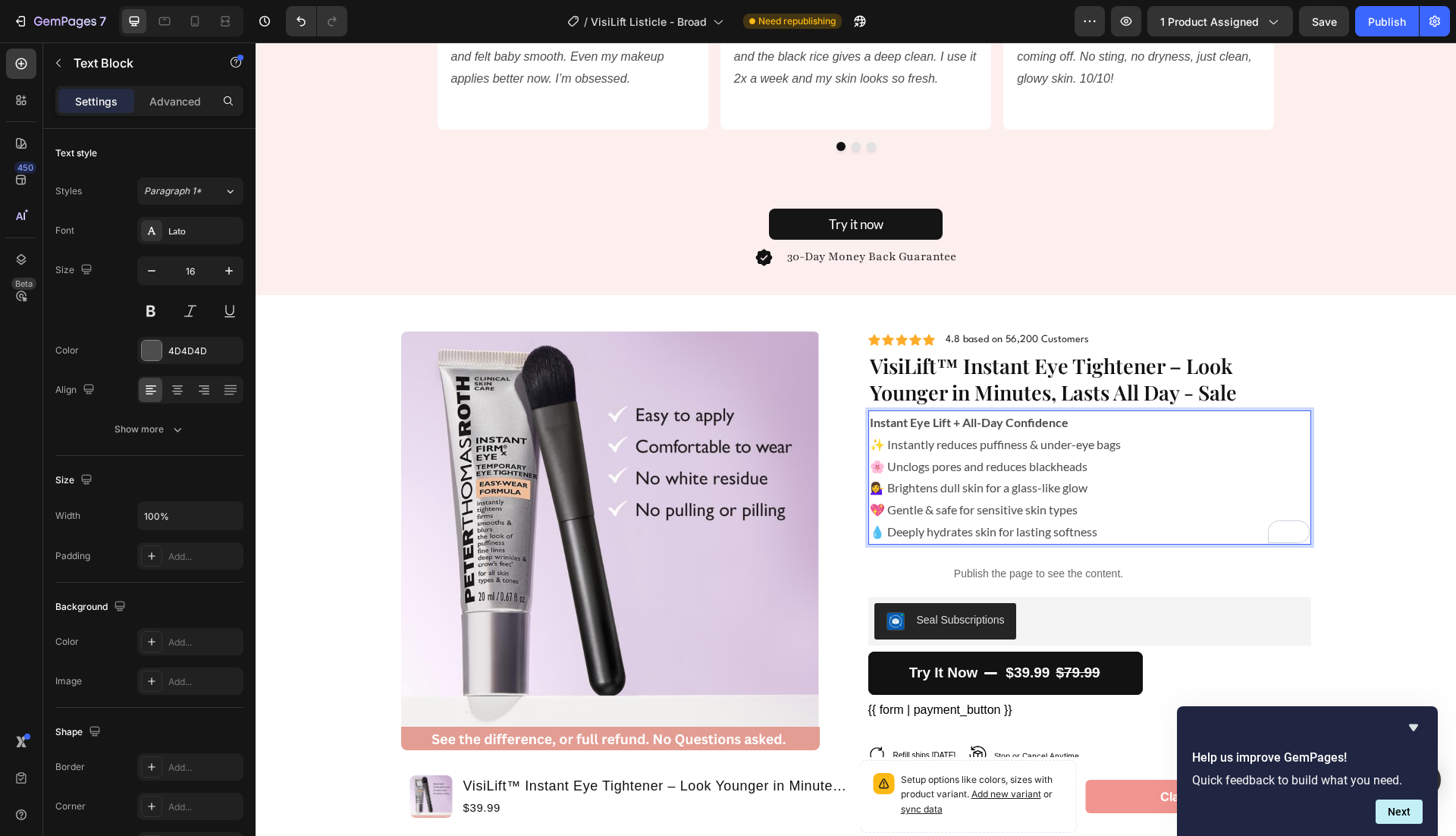
click at [958, 464] on p "🌸 Unclogs pores and reduces blackheads" at bounding box center [1090, 467] width 440 height 22
click at [999, 487] on p "💁‍♀️ Brightens dull skin for a glass-like glow" at bounding box center [1090, 488] width 440 height 22
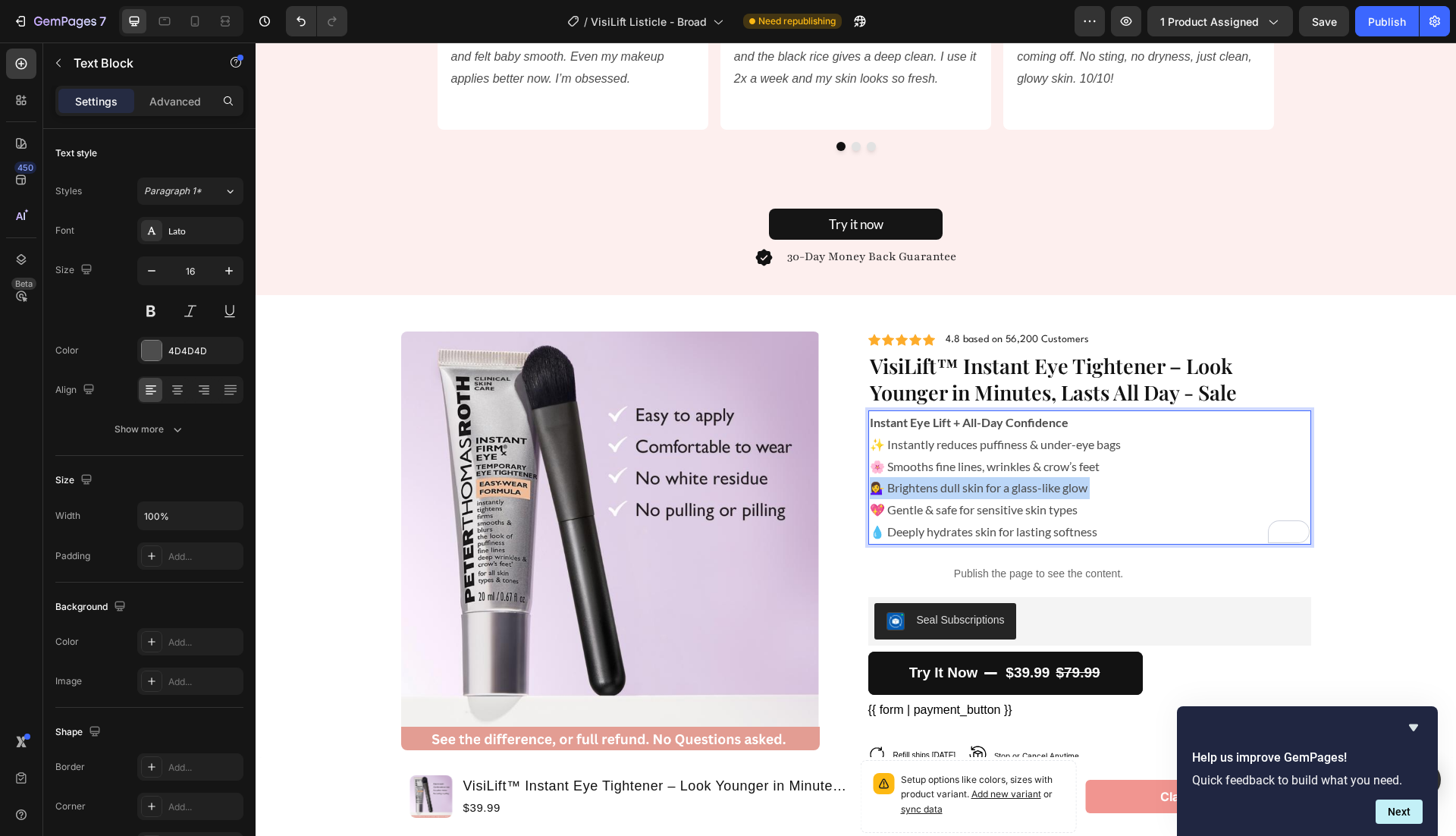
click at [999, 487] on p "💁‍♀️ Brightens dull skin for a glass-like glow" at bounding box center [1090, 488] width 440 height 22
click at [989, 501] on p "💖 Gentle & safe for sensitive skin types" at bounding box center [1090, 510] width 440 height 22
click at [988, 527] on p "💧 Deeply hydrates skin for lasting softness" at bounding box center [1090, 532] width 440 height 22
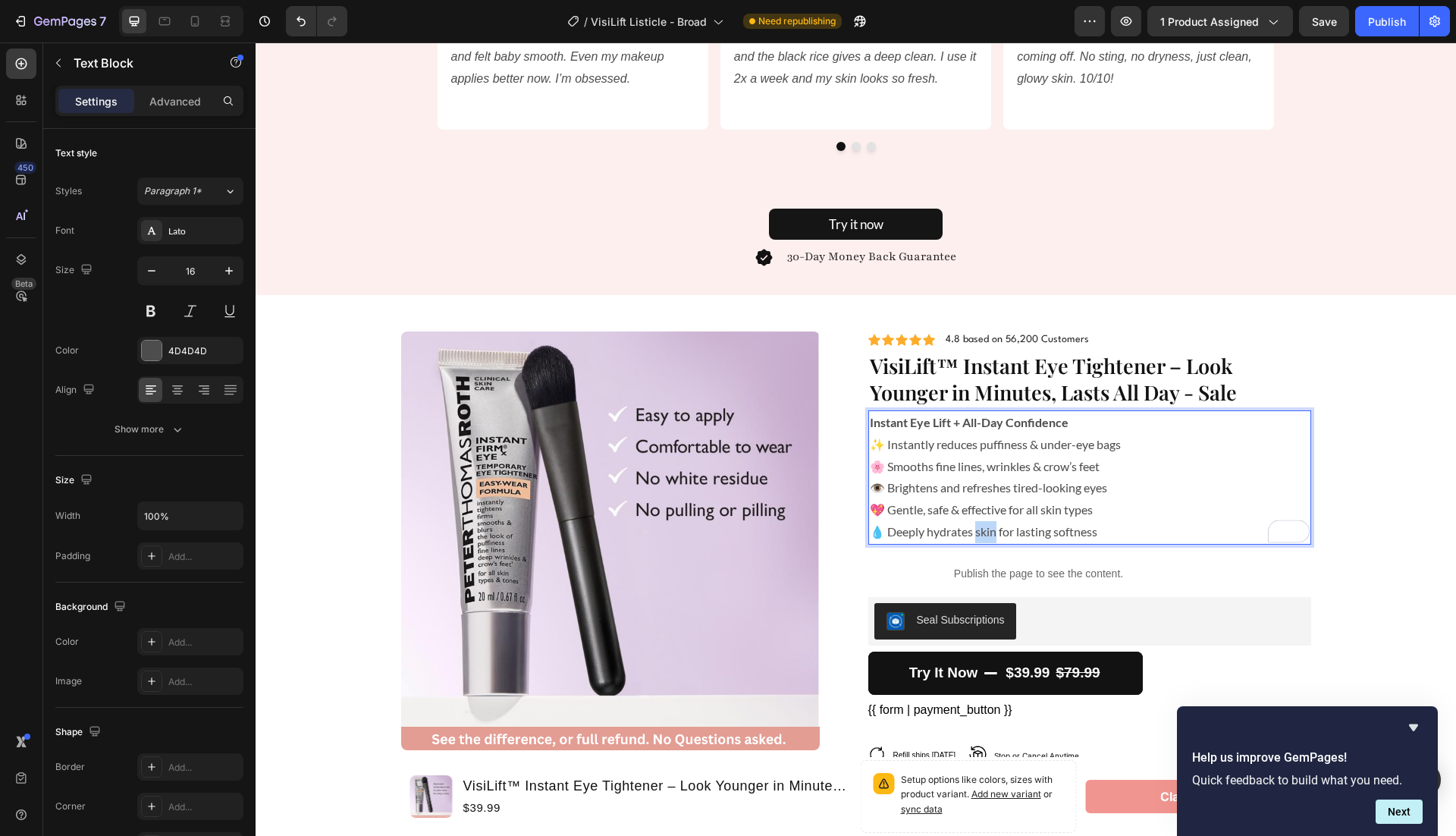
click at [988, 527] on p "💧 Deeply hydrates skin for lasting softness" at bounding box center [1090, 532] width 440 height 22
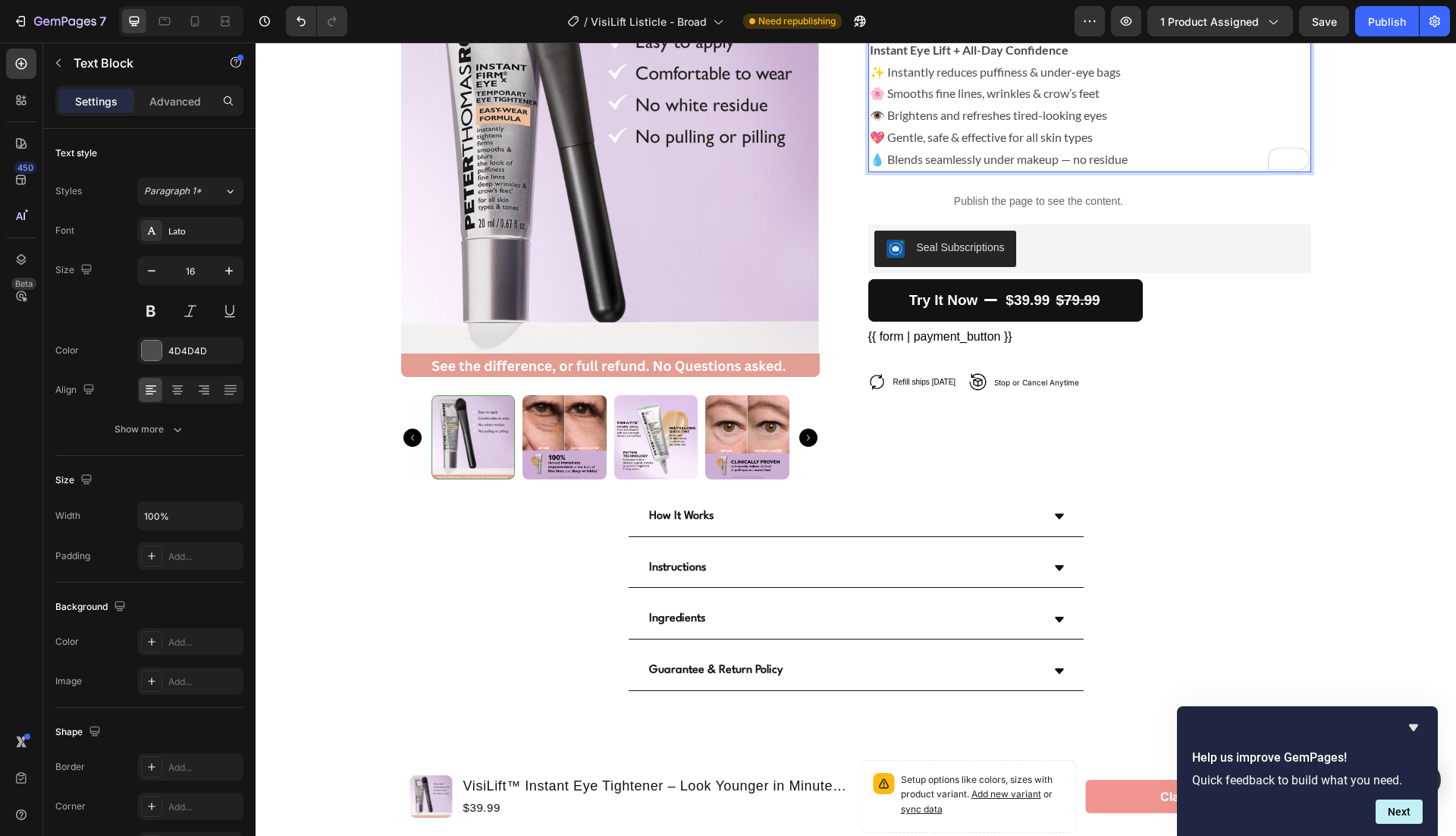
scroll to position [3954, 0]
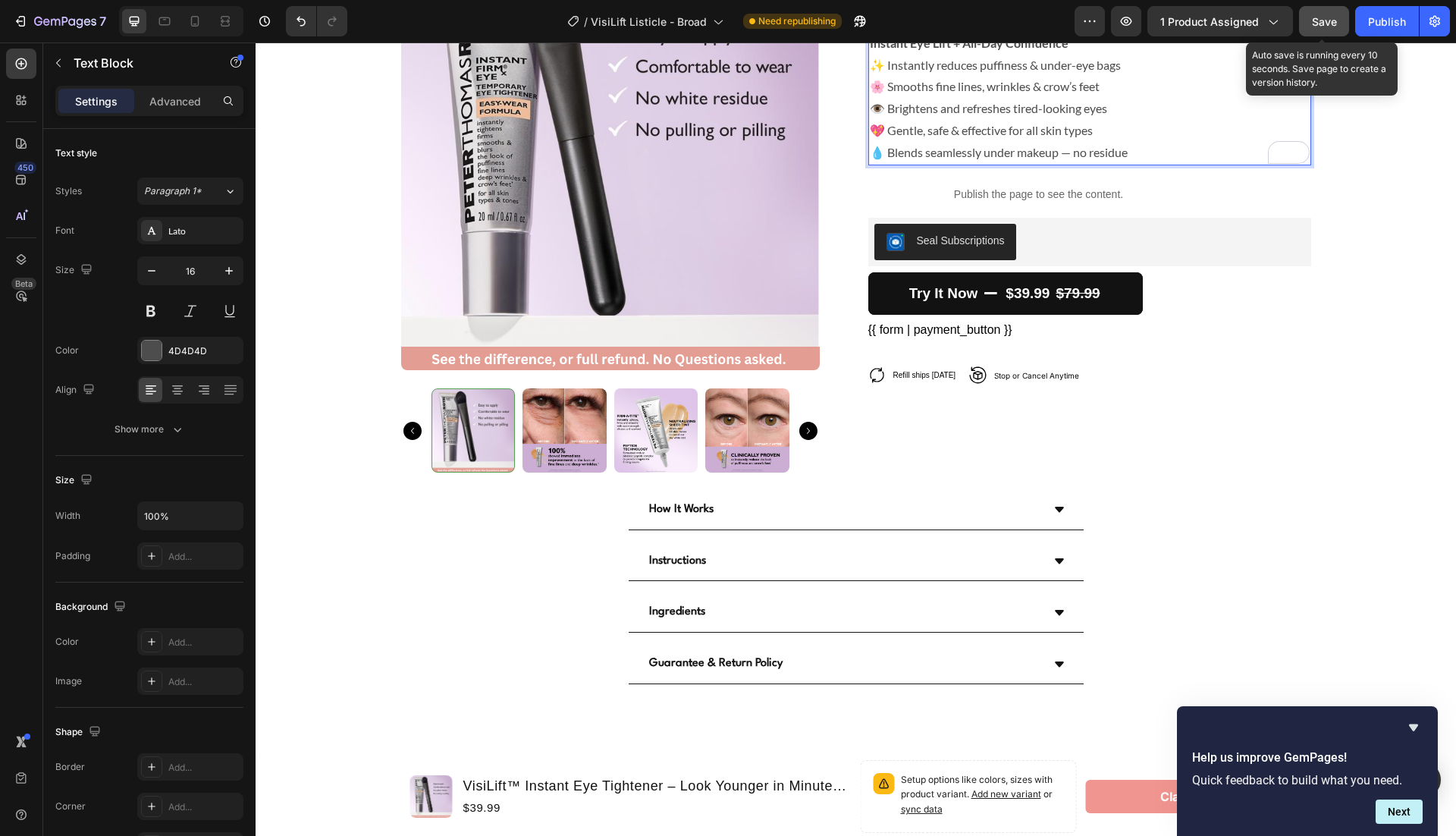
click at [1324, 14] on div "Save" at bounding box center [1325, 21] width 25 height 16
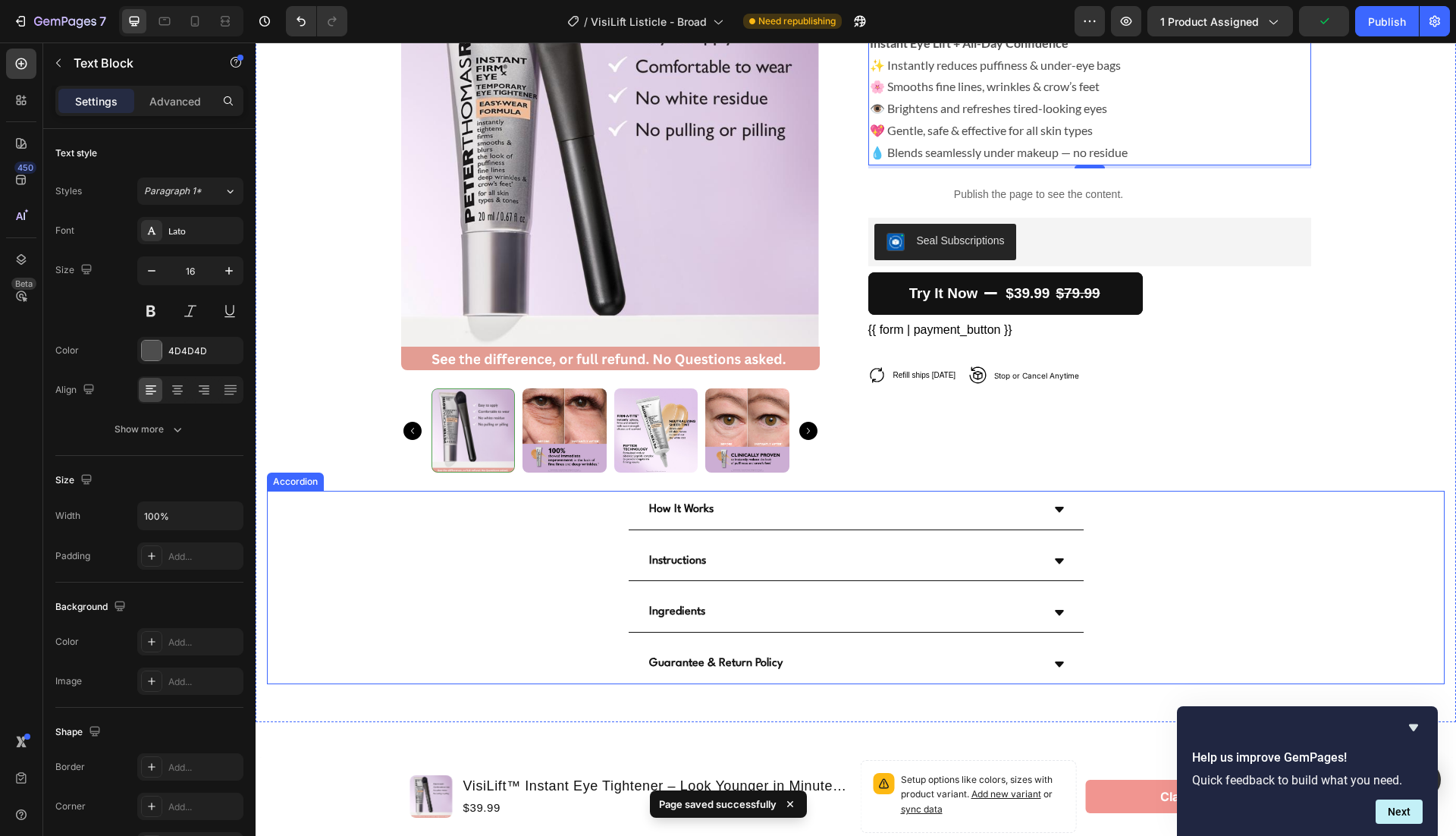
click at [1056, 549] on div "Instructions" at bounding box center [856, 562] width 455 height 39
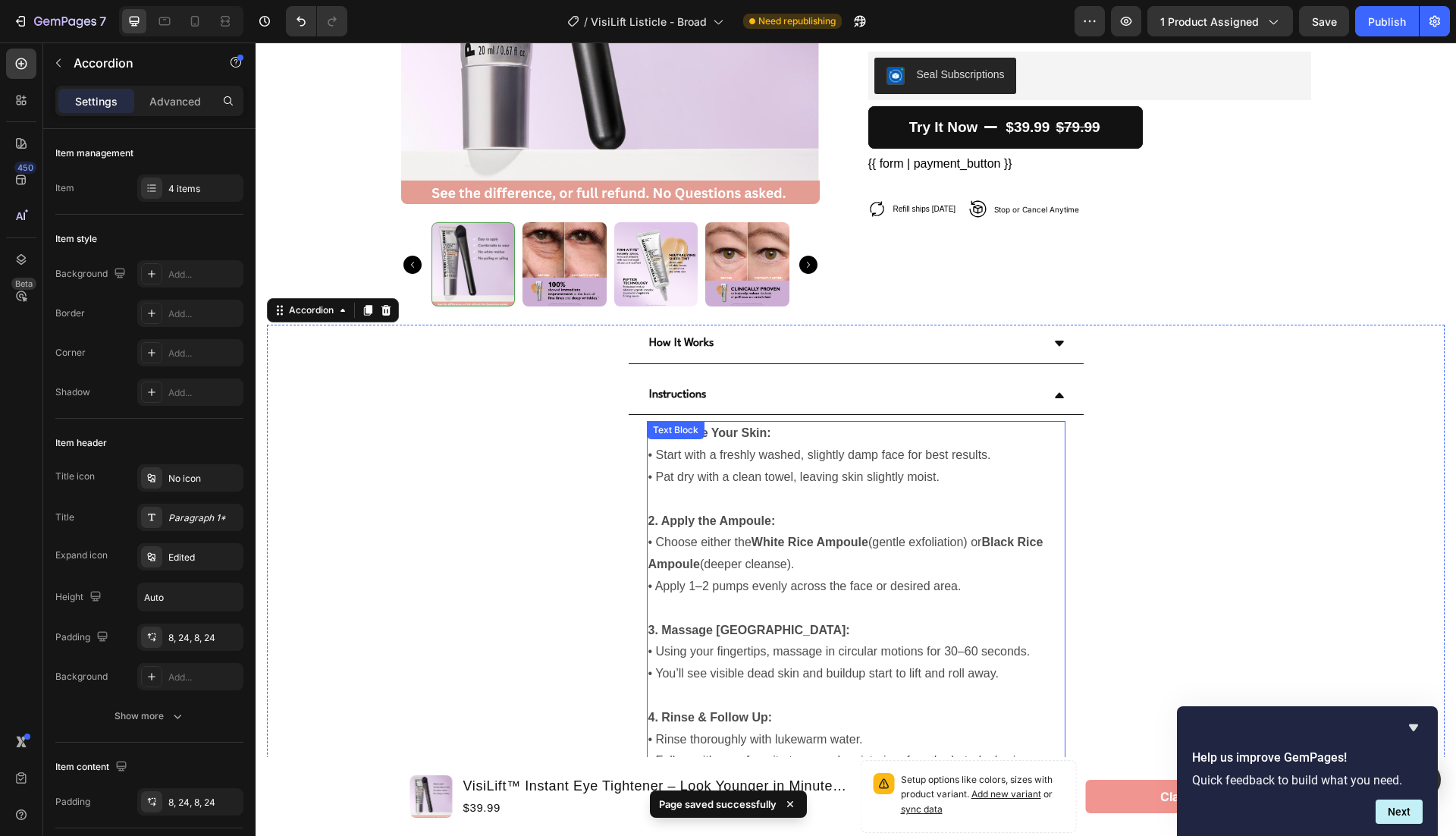
scroll to position [4297, 0]
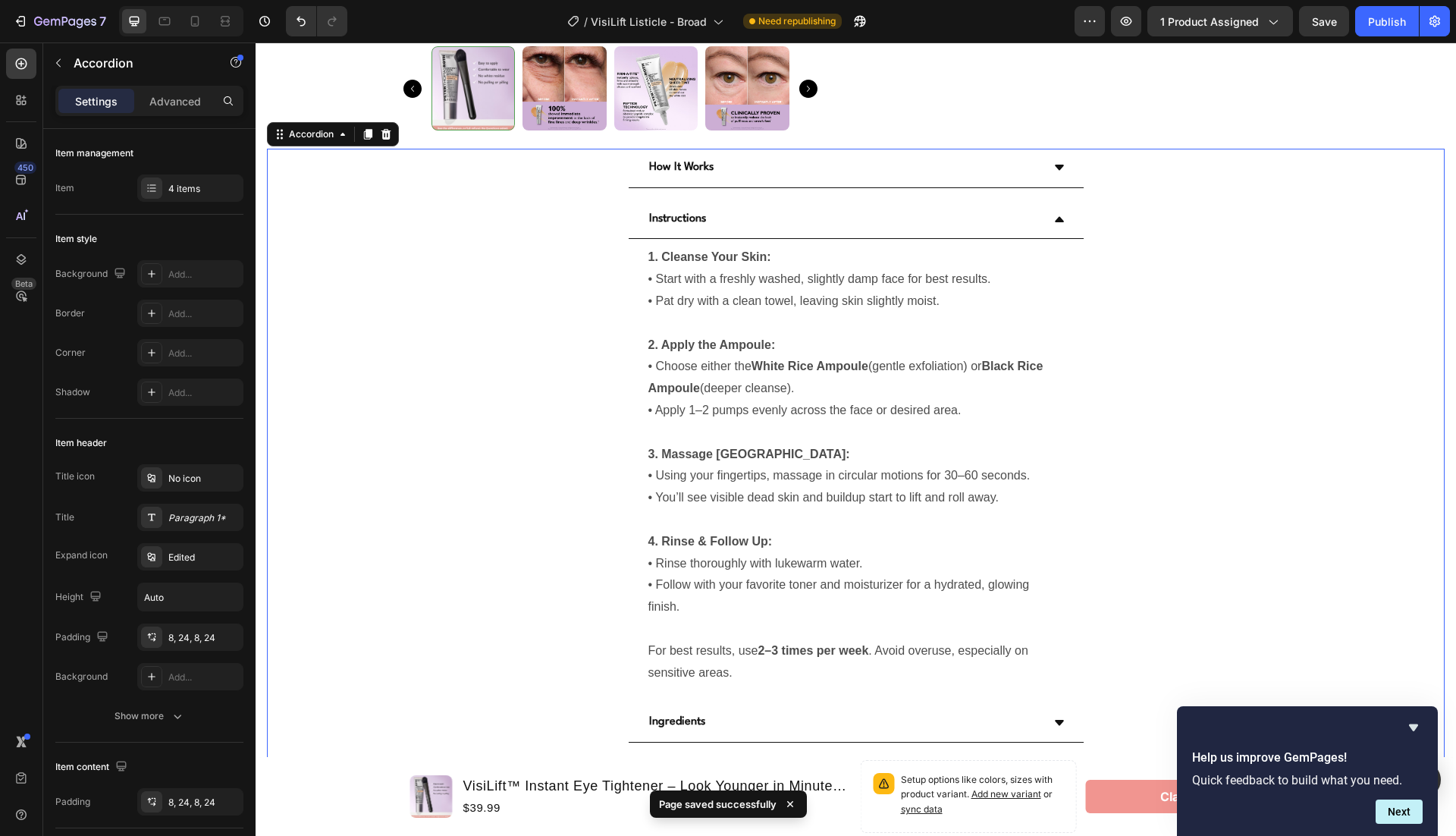
click at [1057, 214] on icon at bounding box center [1059, 219] width 12 height 12
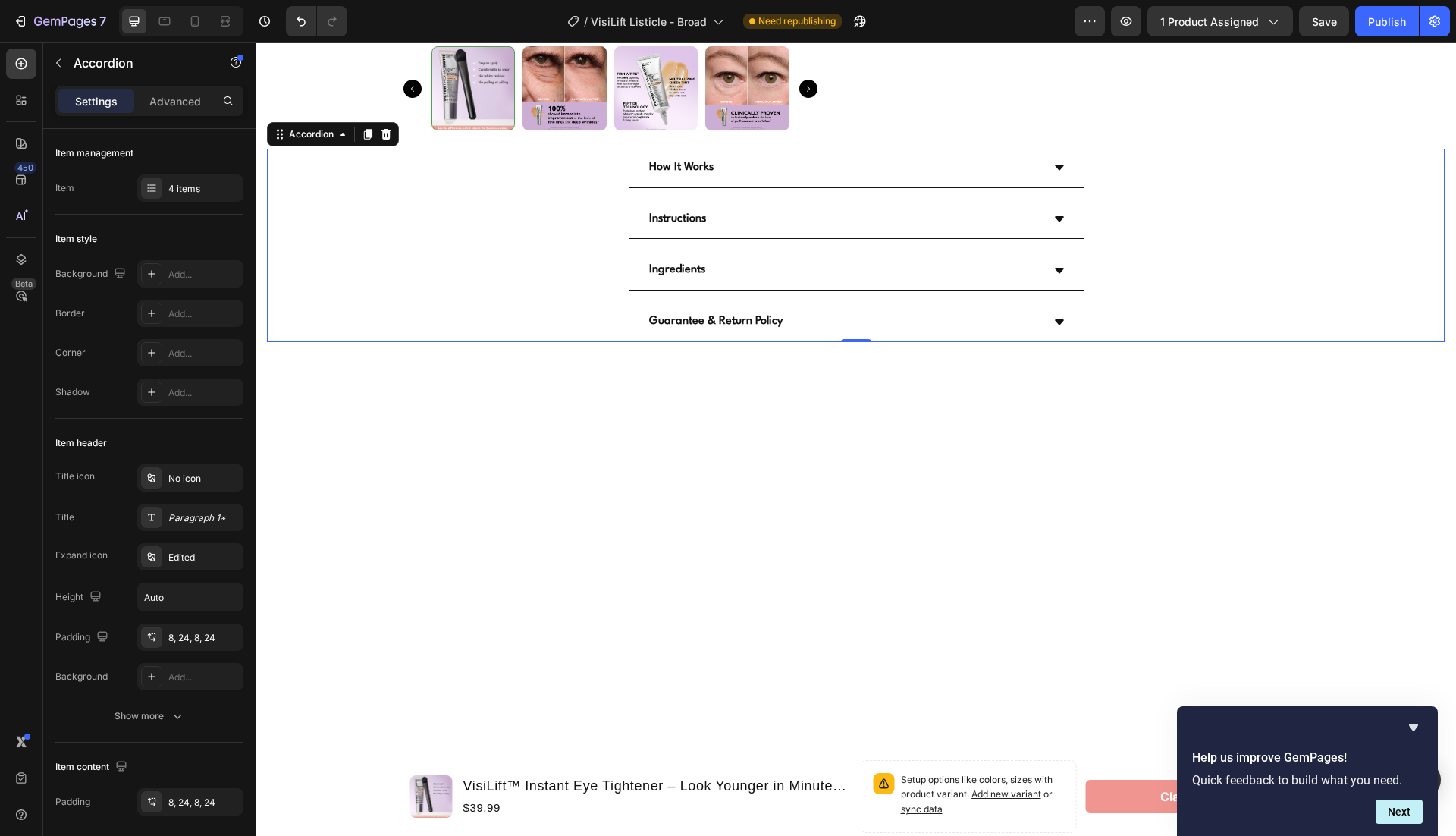
click at [1039, 263] on div "Ingredients" at bounding box center [844, 270] width 394 height 26
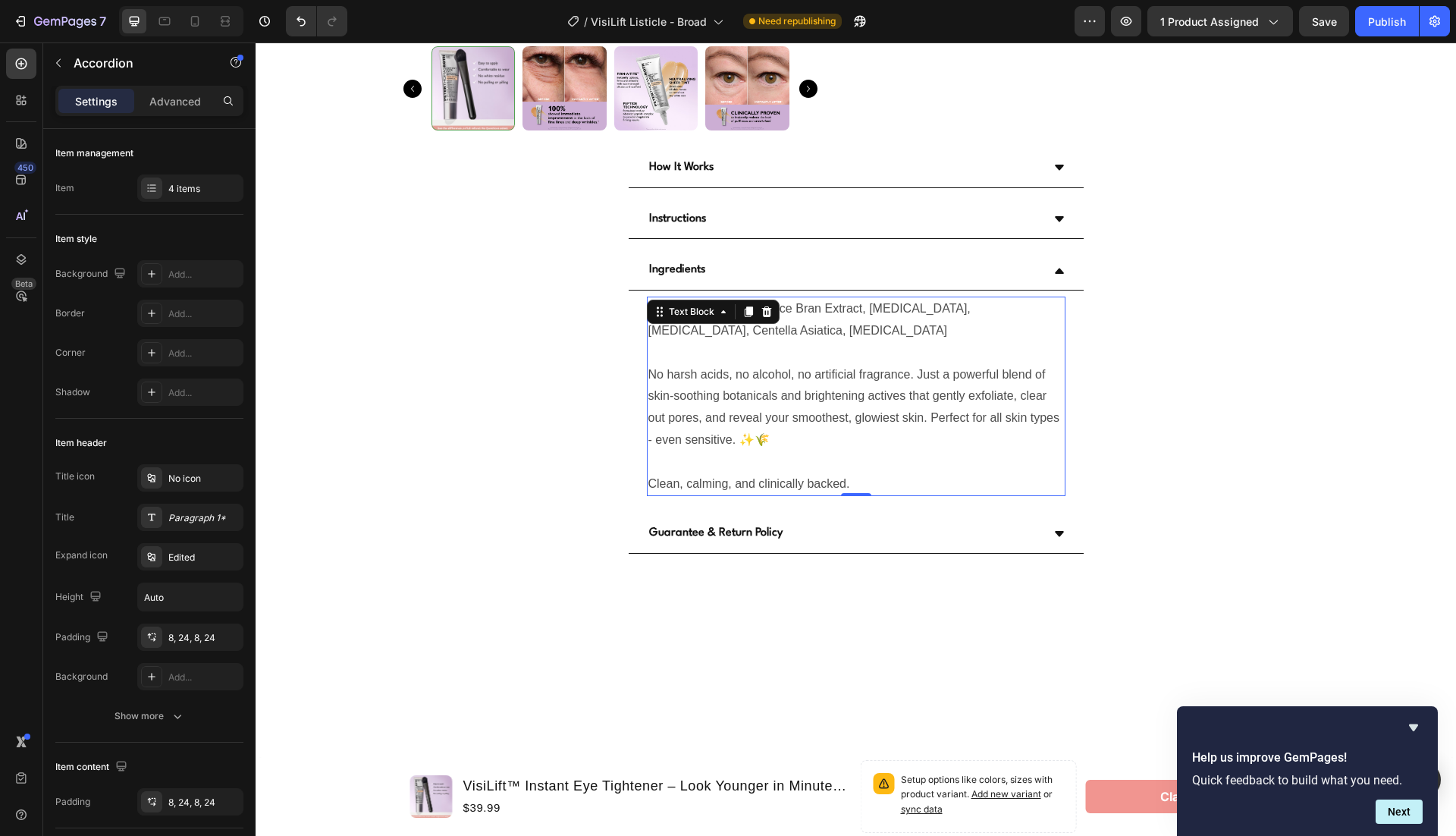
click at [869, 359] on p "No harsh acids, no alcohol, no artificial fragrance. Just a powerful blend of s…" at bounding box center [856, 396] width 416 height 109
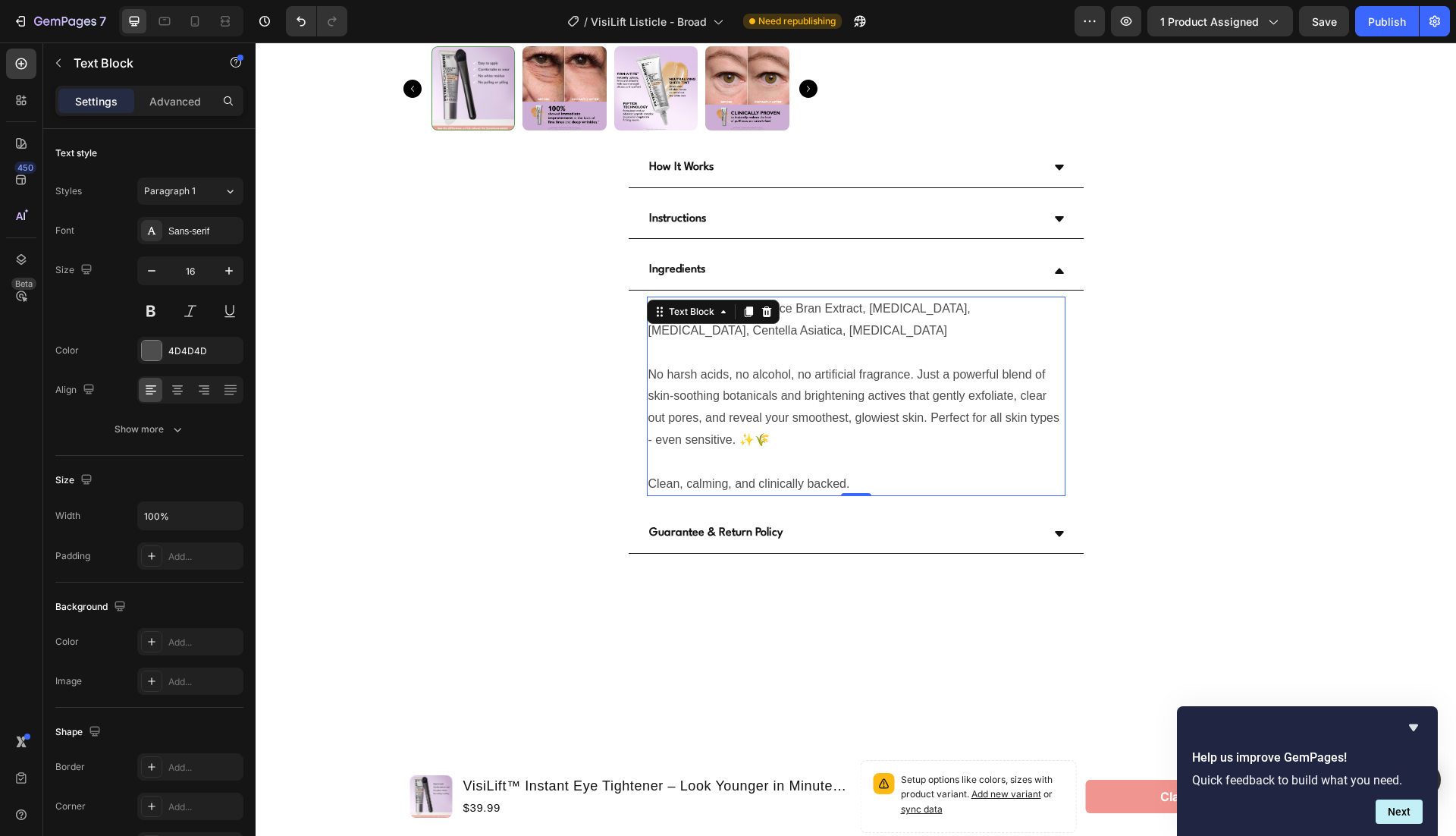
click at [869, 359] on p "No harsh acids, no alcohol, no artificial fragrance. Just a powerful blend of s…" at bounding box center [856, 396] width 416 height 109
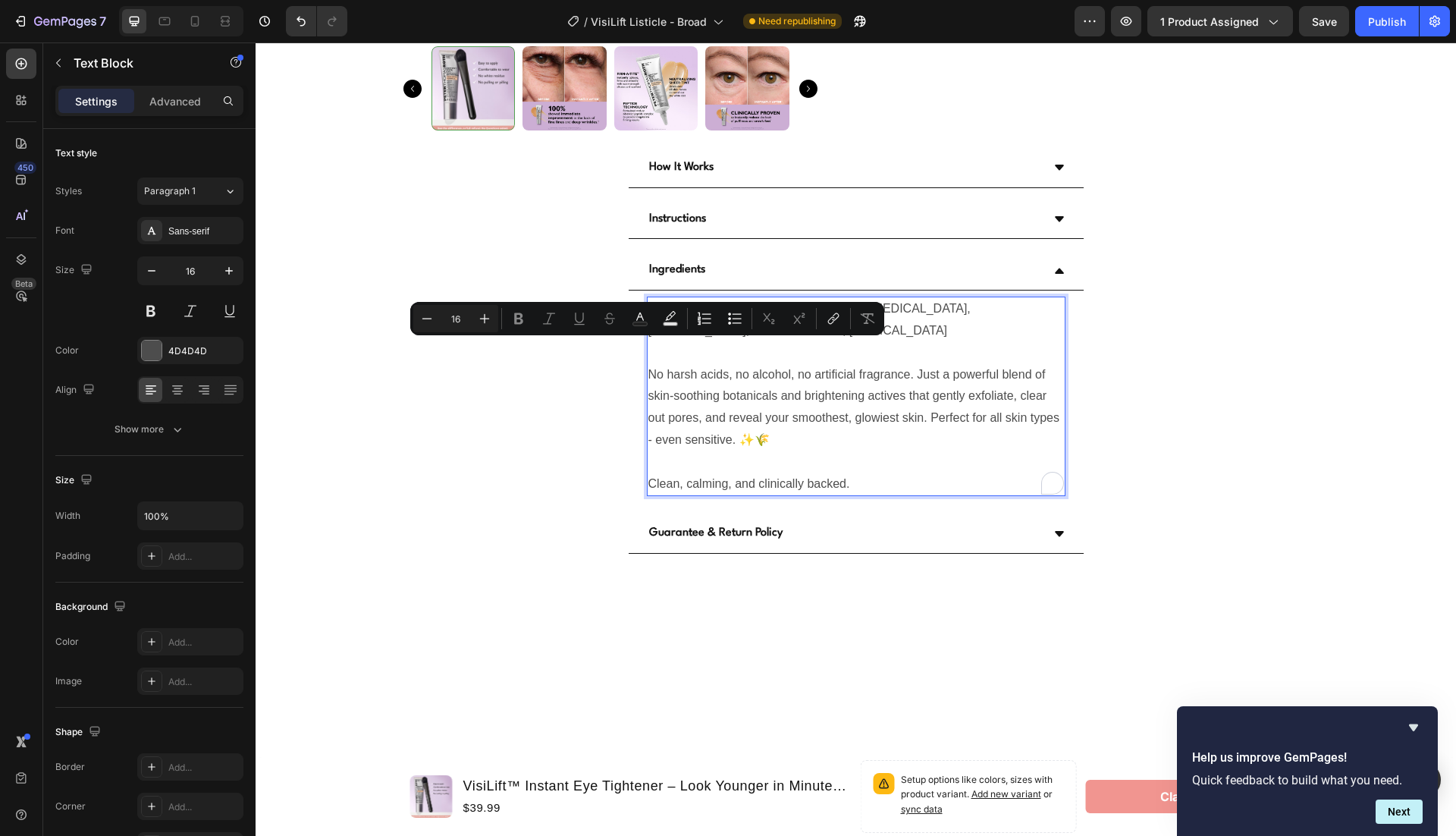
click at [836, 423] on p "No harsh acids, no alcohol, no artificial fragrance. Just a powerful blend of s…" at bounding box center [856, 396] width 416 height 109
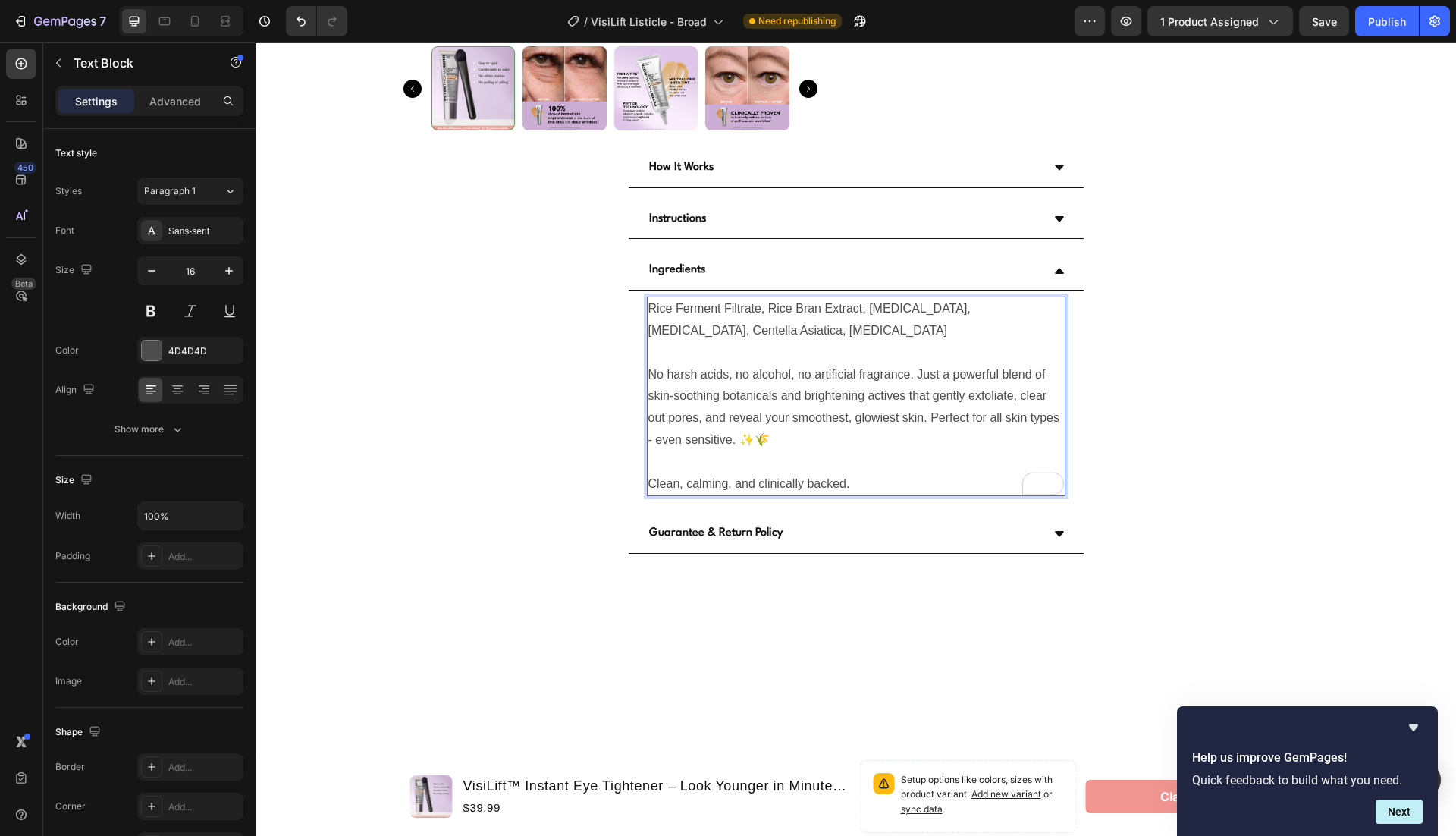
click at [857, 400] on p "No harsh acids, no alcohol, no artificial fragrance. Just a powerful blend of s…" at bounding box center [856, 396] width 416 height 109
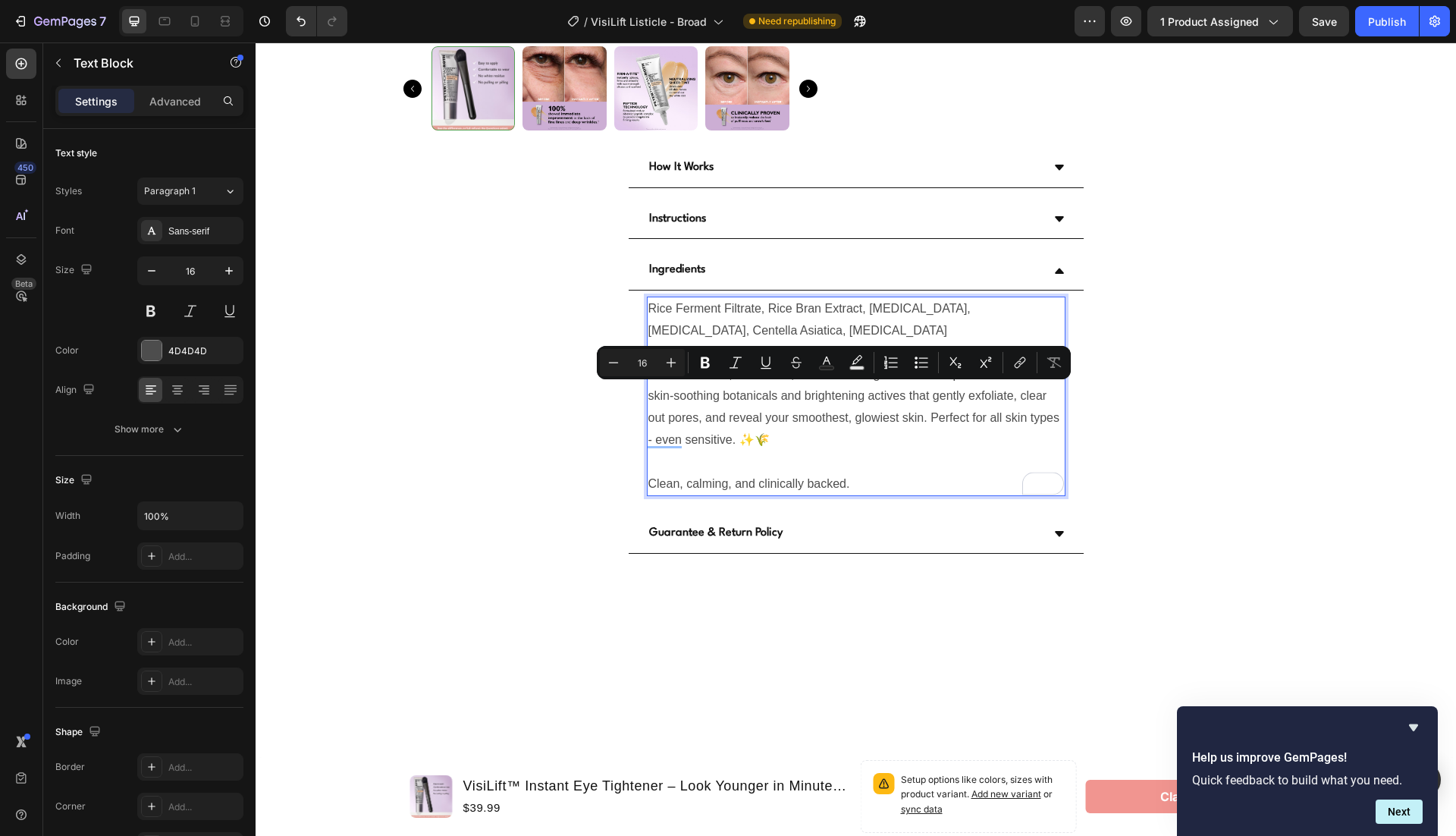
click at [909, 409] on p "No harsh acids, no alcohol, no artificial fragrance. Just a powerful blend of s…" at bounding box center [856, 396] width 416 height 109
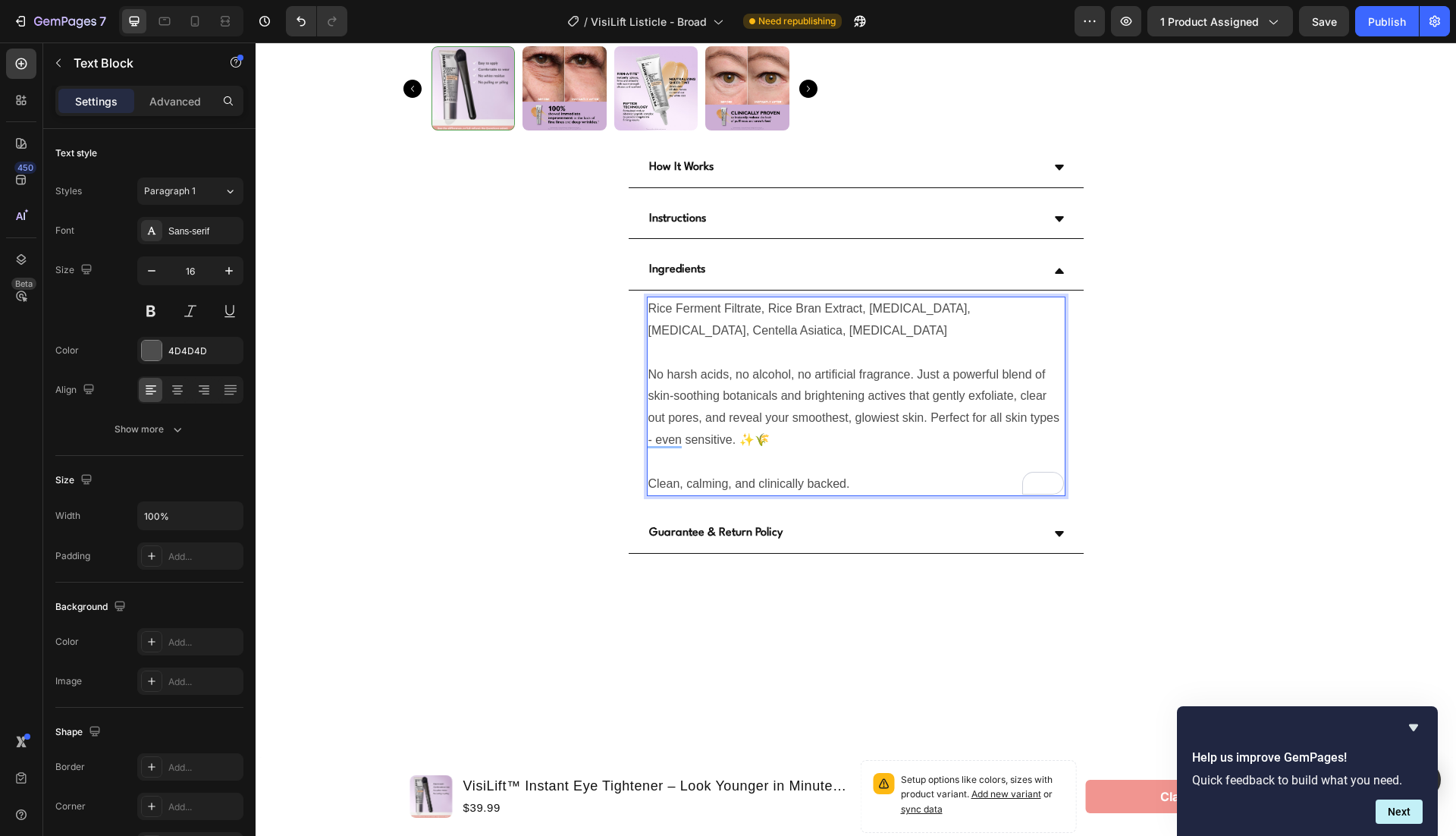
click at [821, 441] on p "No harsh acids, no alcohol, no artificial fragrance. Just a powerful blend of s…" at bounding box center [856, 396] width 416 height 109
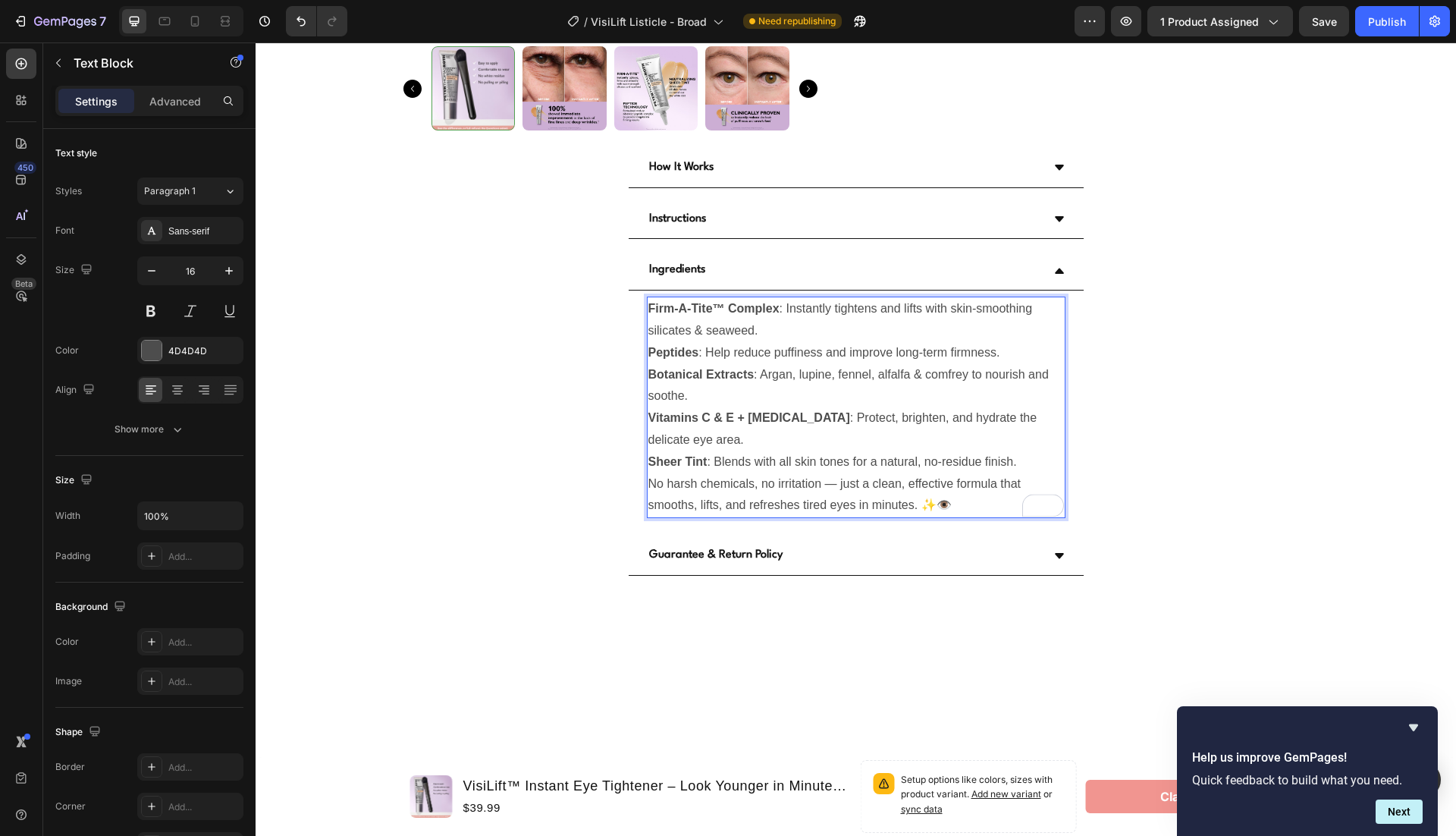
click at [1029, 456] on p "Sheer Tint : Blends with all skin tones for a natural, no-residue finish." at bounding box center [856, 462] width 416 height 22
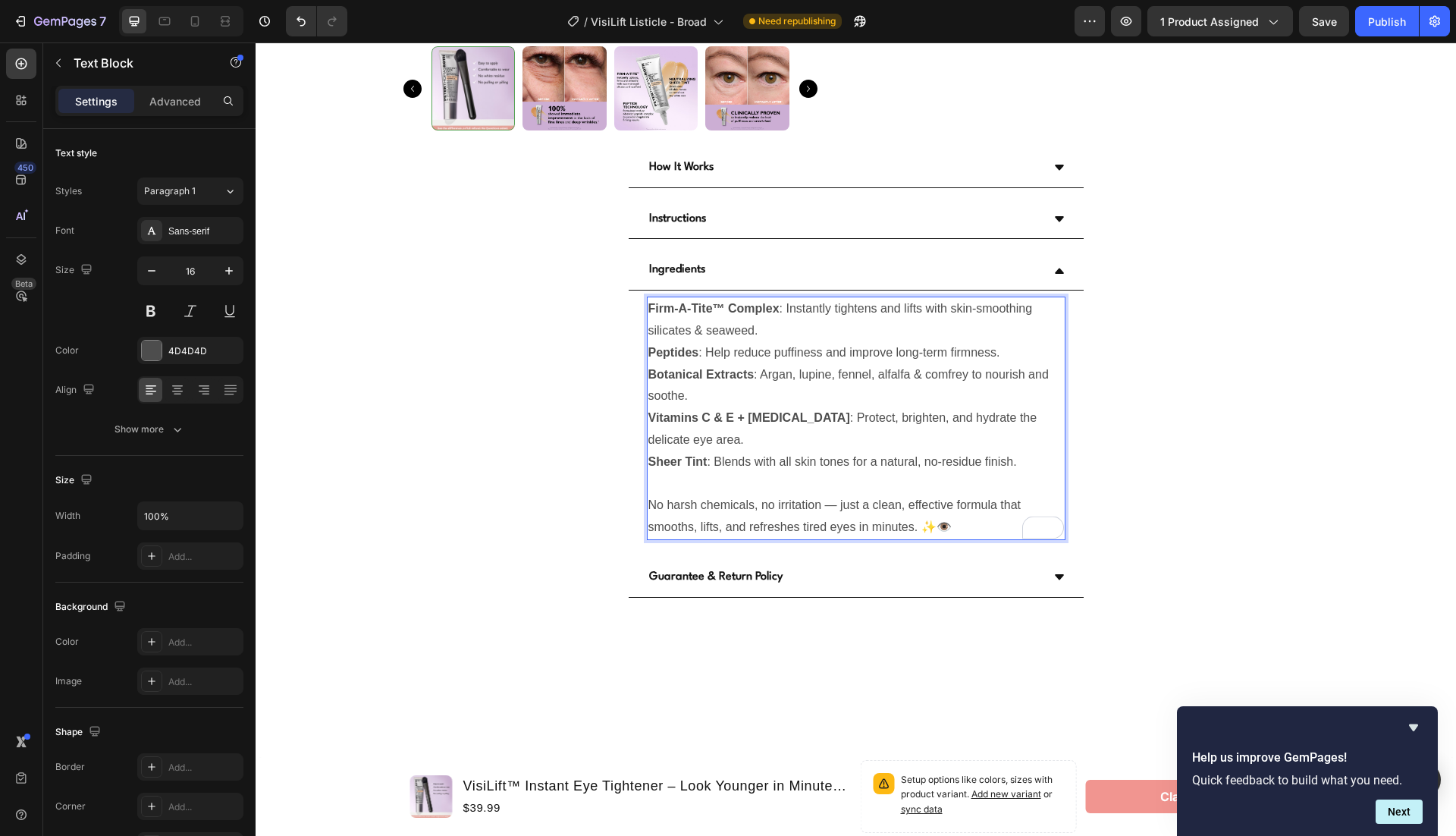
click at [803, 464] on p "Sheer Tint : Blends with all skin tones for a natural, no-residue finish." at bounding box center [856, 462] width 416 height 22
click at [650, 307] on strong "Firm-A-Tite™ Complex" at bounding box center [714, 308] width 131 height 13
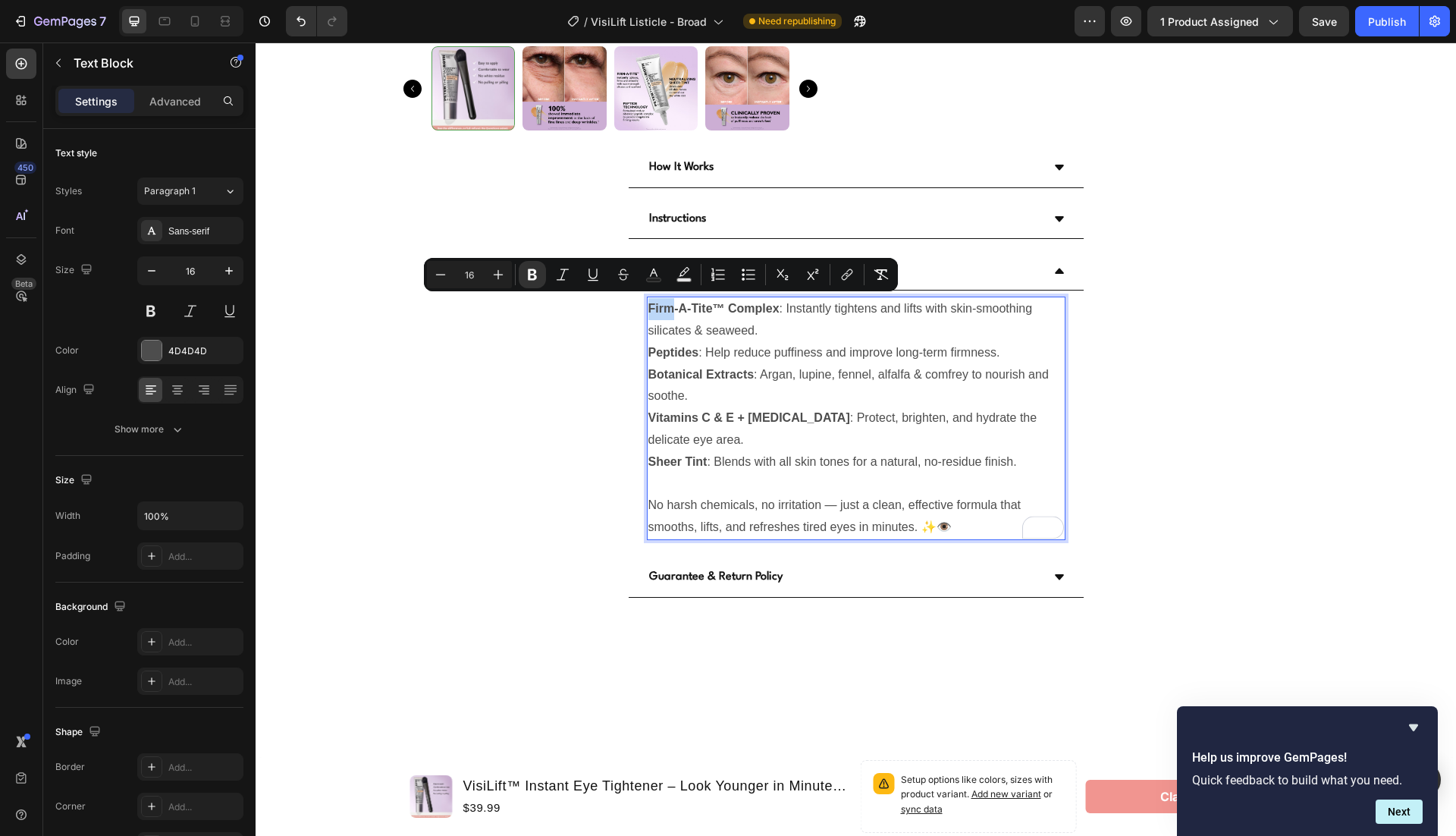
click at [650, 307] on strong "Firm-A-Tite™ Complex" at bounding box center [714, 308] width 131 height 13
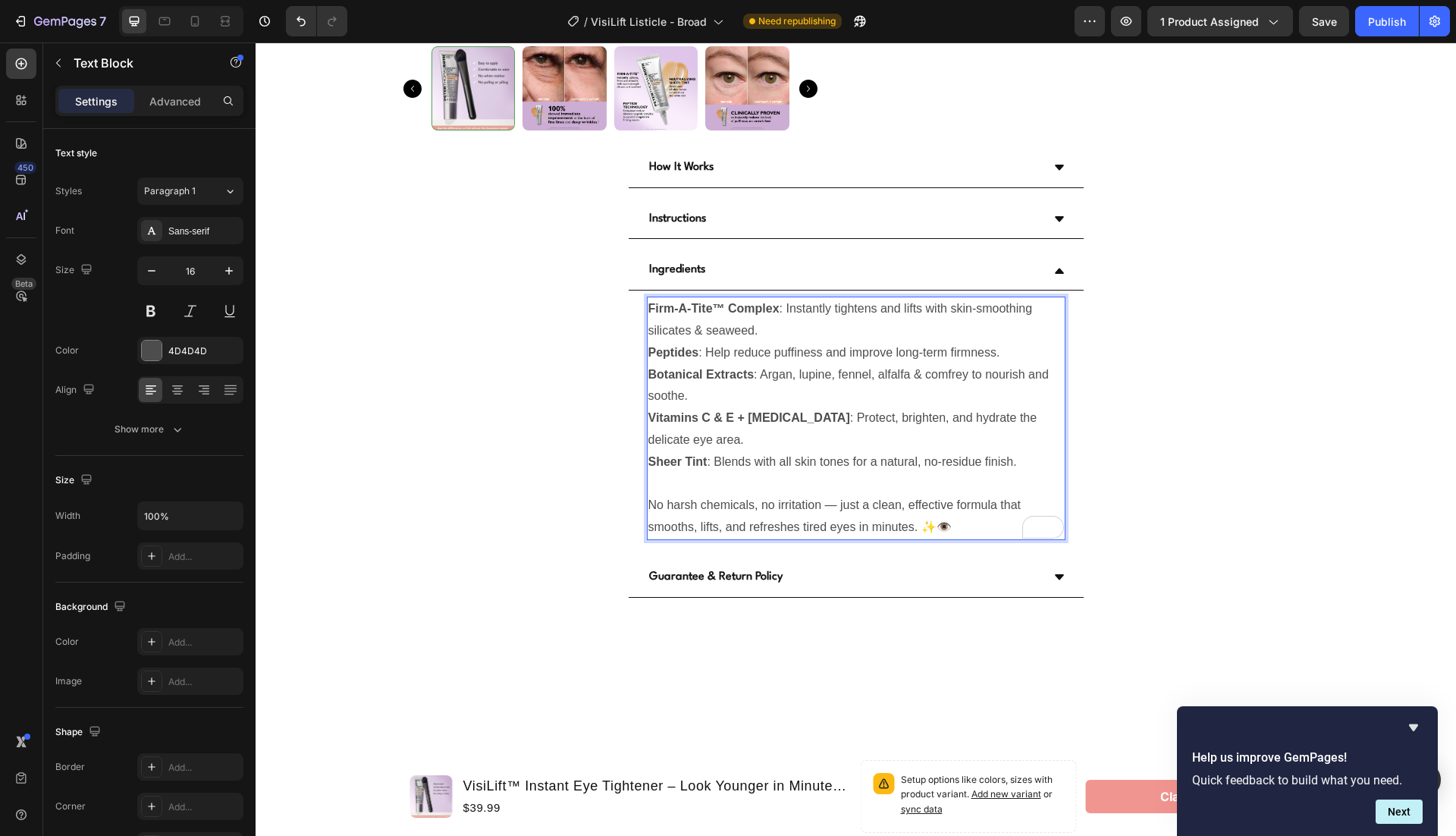
click at [650, 307] on strong "Firm-A-Tite™ Complex" at bounding box center [714, 308] width 131 height 13
drag, startPoint x: 650, startPoint y: 307, endPoint x: 659, endPoint y: 307, distance: 9.0
click at [659, 307] on strong "Firm-A-Tite™ Complex" at bounding box center [714, 308] width 131 height 13
click at [668, 307] on strong "Firm-A-Tite™ Complex" at bounding box center [714, 308] width 131 height 13
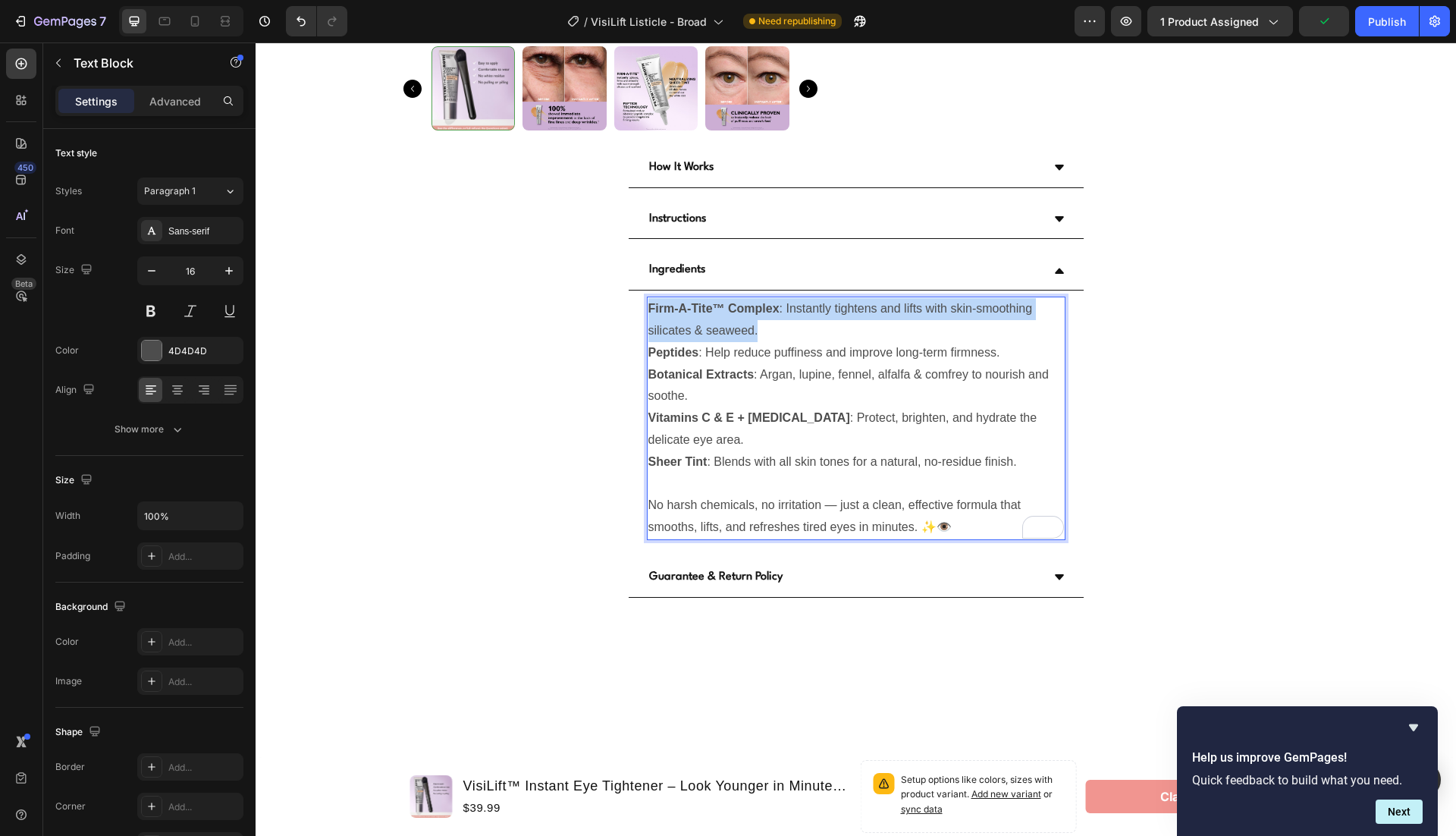
click at [668, 307] on strong "Firm-A-Tite™ Complex" at bounding box center [714, 308] width 131 height 13
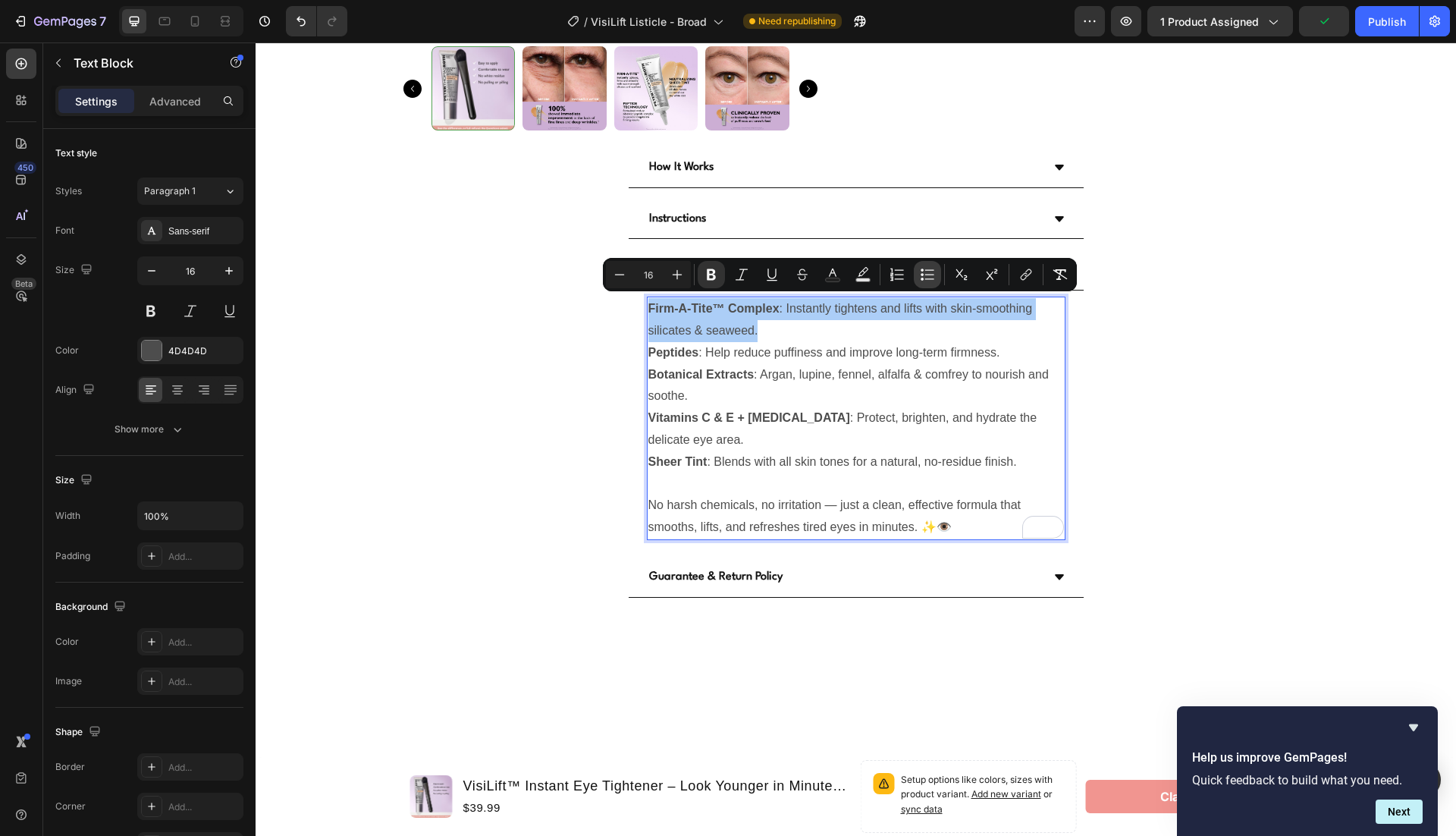
click at [934, 275] on icon "Editor contextual toolbar" at bounding box center [928, 275] width 15 height 15
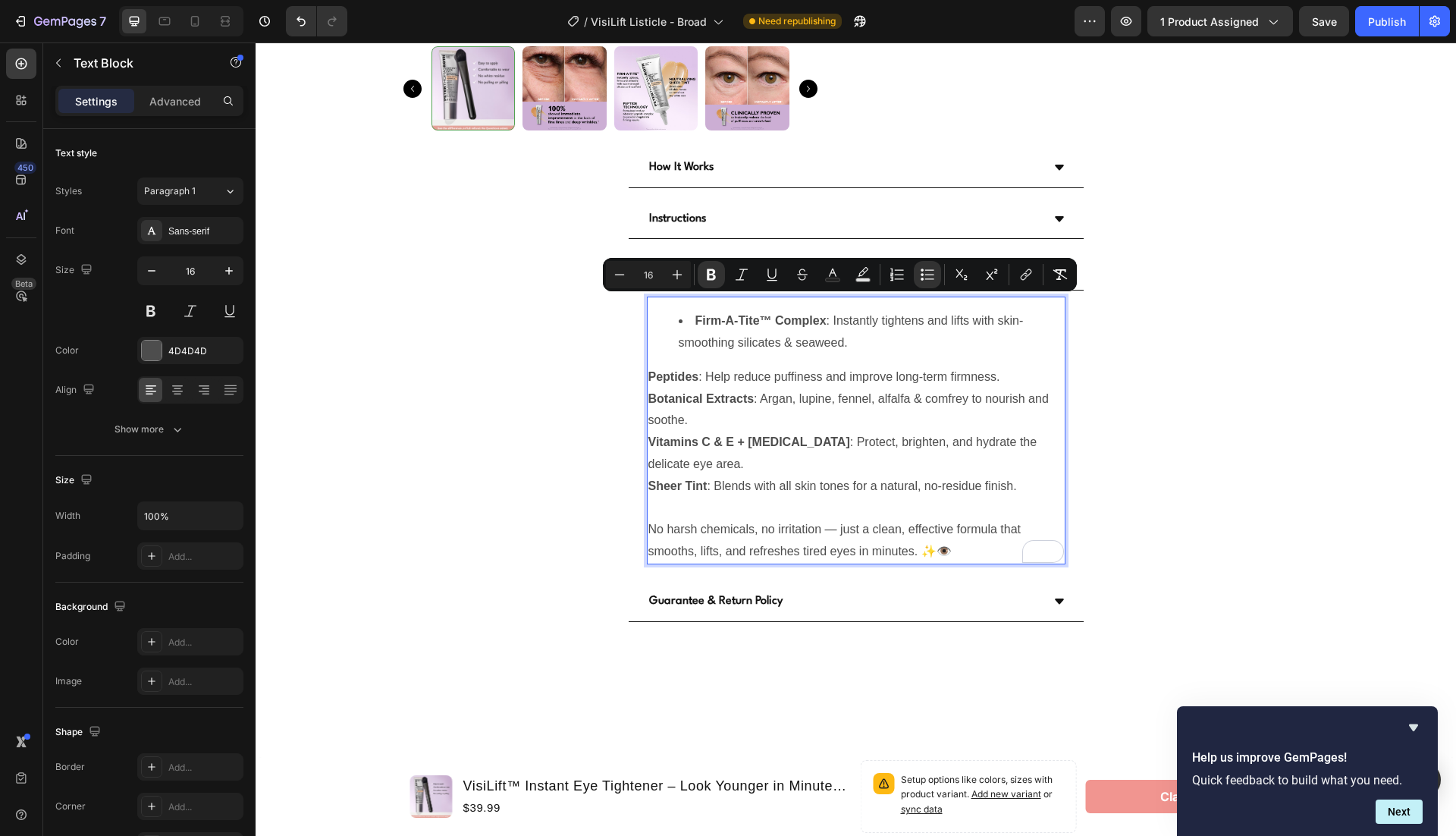
click at [652, 372] on strong "Peptides" at bounding box center [674, 376] width 51 height 13
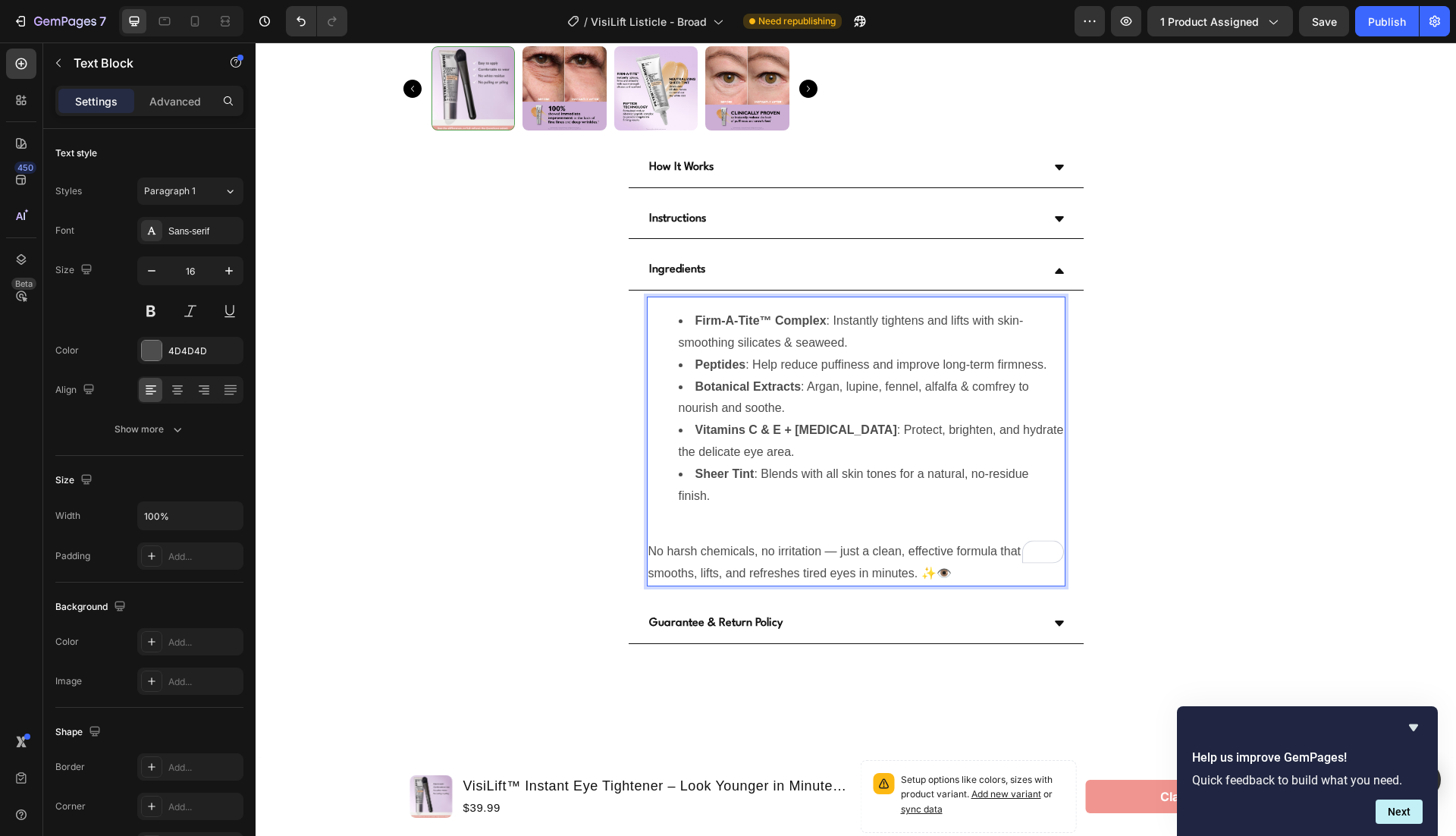
click at [835, 541] on p "No harsh chemicals, no irritation — just a clean, effective formula that smooth…" at bounding box center [856, 563] width 416 height 44
click at [975, 549] on p "No harsh chemicals, no irritation - just a clean, effective formula that smooth…" at bounding box center [856, 563] width 416 height 44
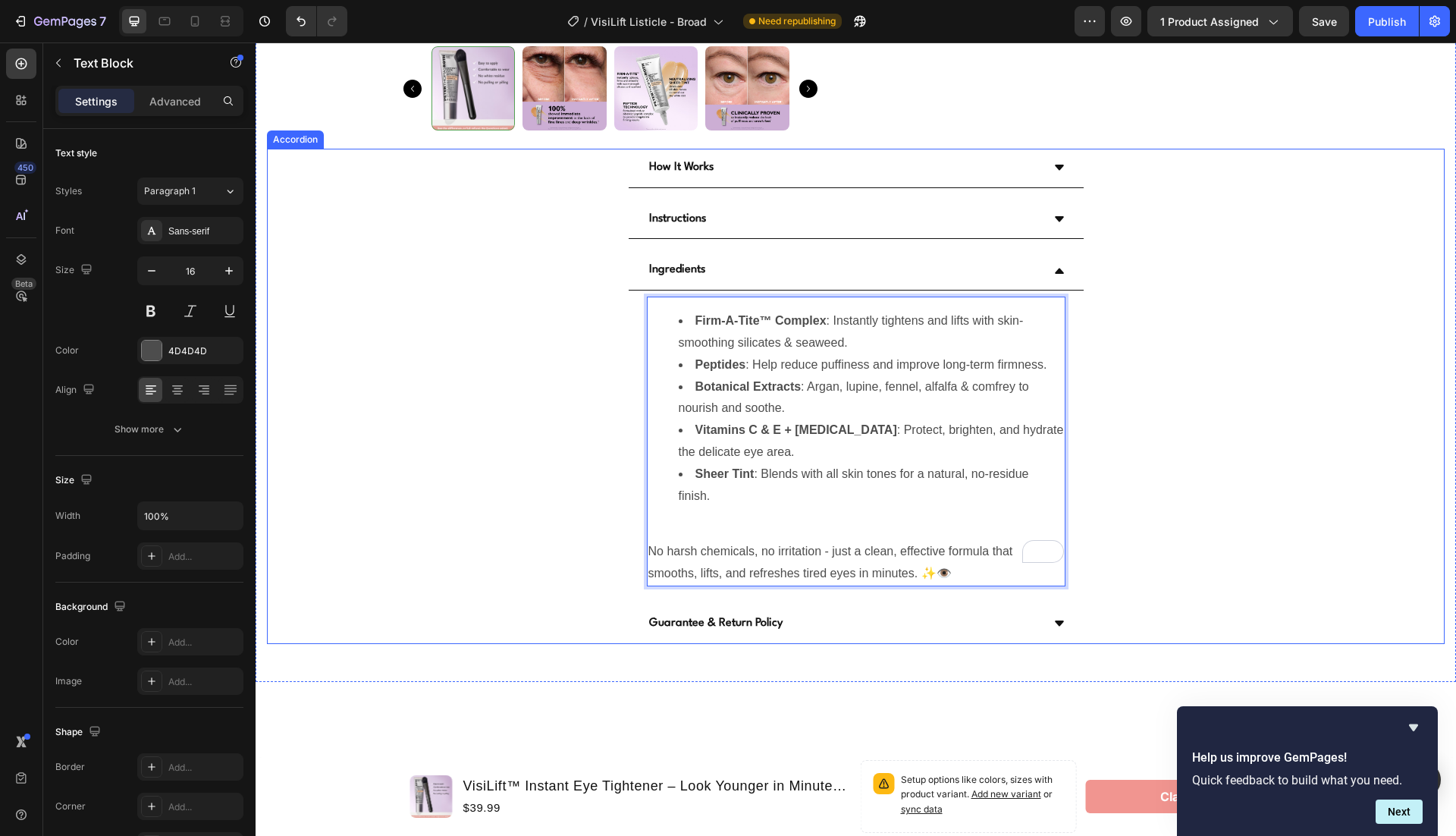
click at [763, 263] on div "Ingredients" at bounding box center [844, 270] width 394 height 26
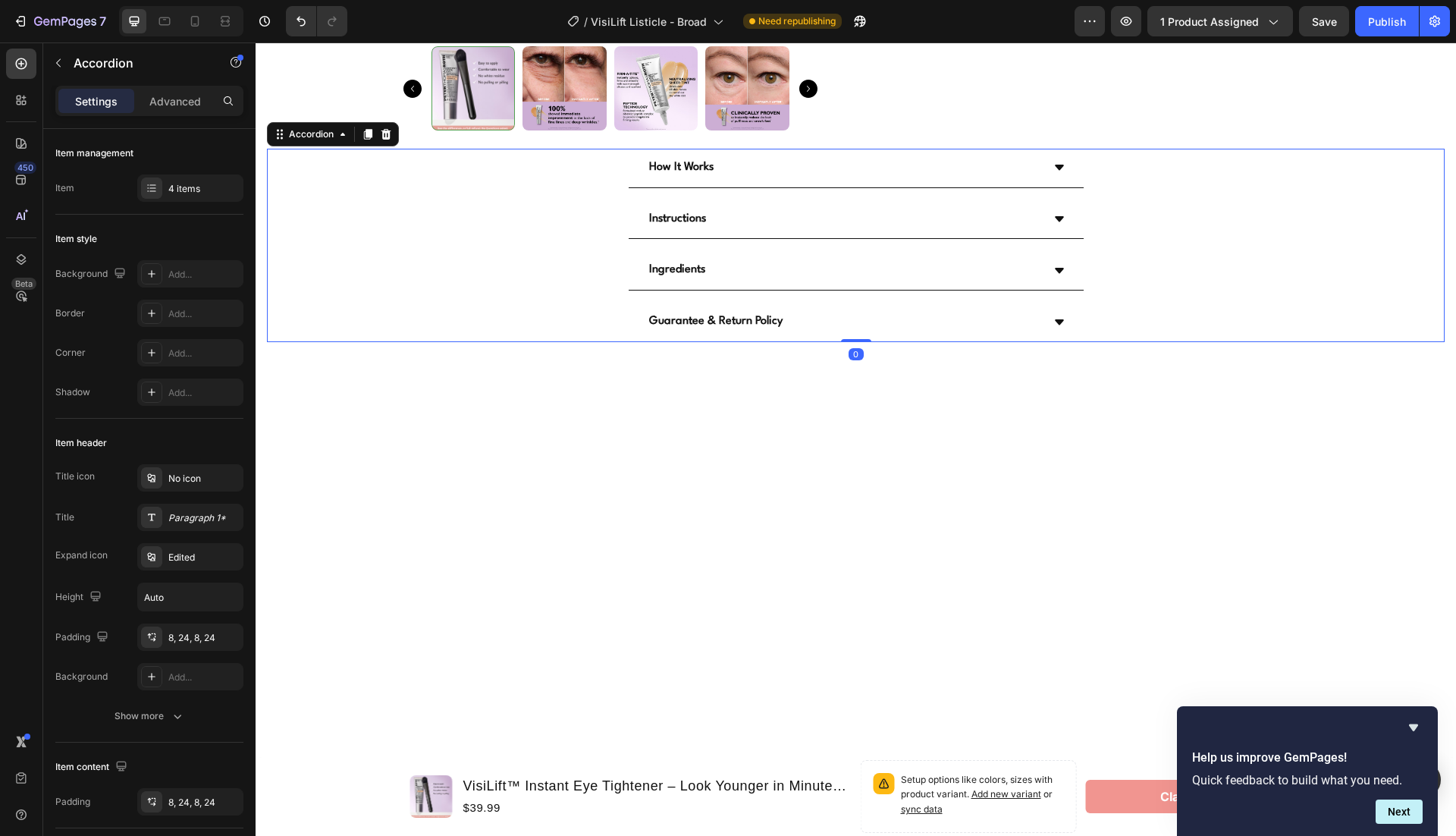
click at [751, 155] on div "How It Works" at bounding box center [844, 168] width 394 height 26
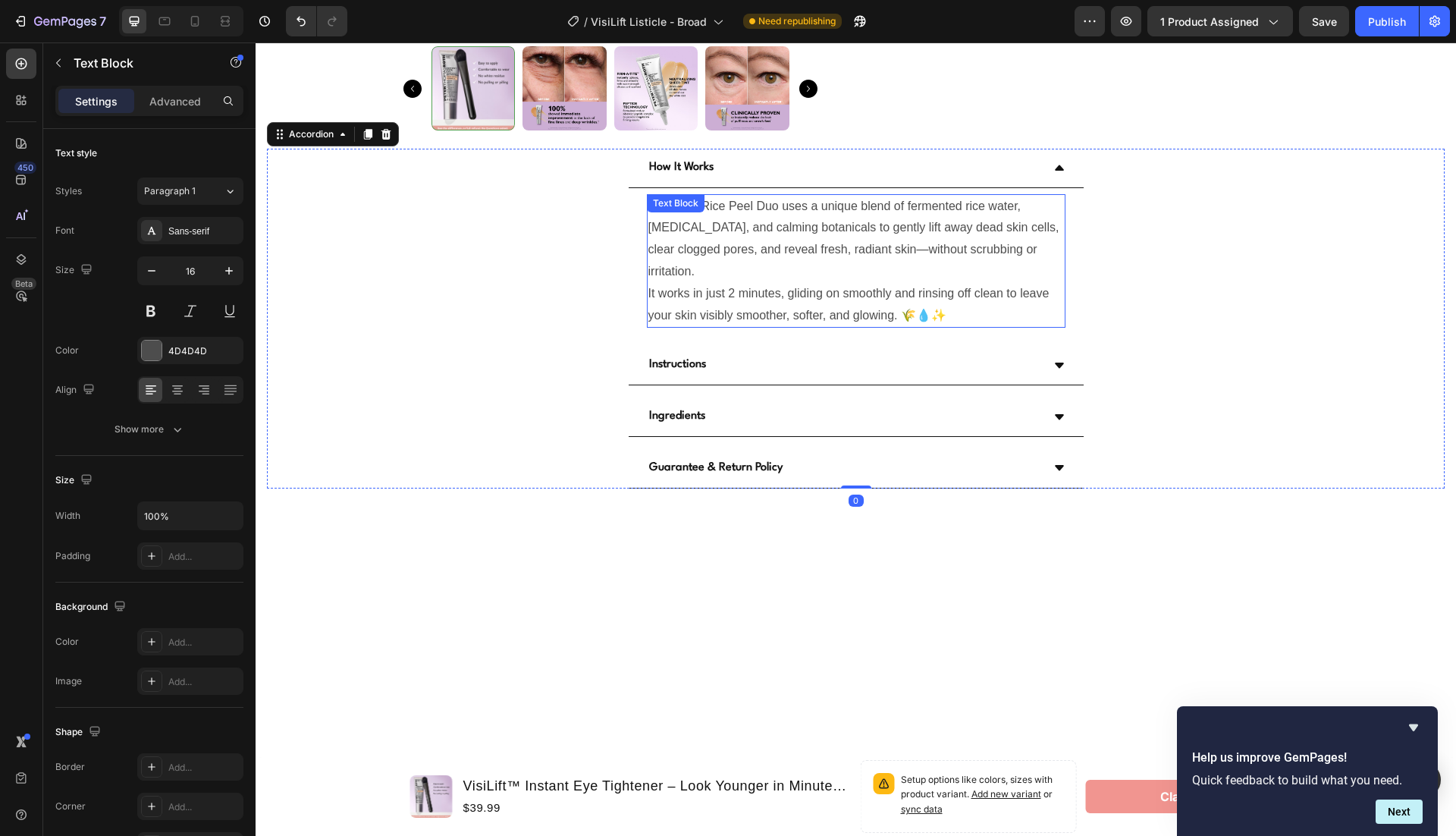
click at [794, 228] on p "Dexova’s Rice Peel Duo uses a unique blend of fermented rice water, niacinamide…" at bounding box center [856, 239] width 416 height 87
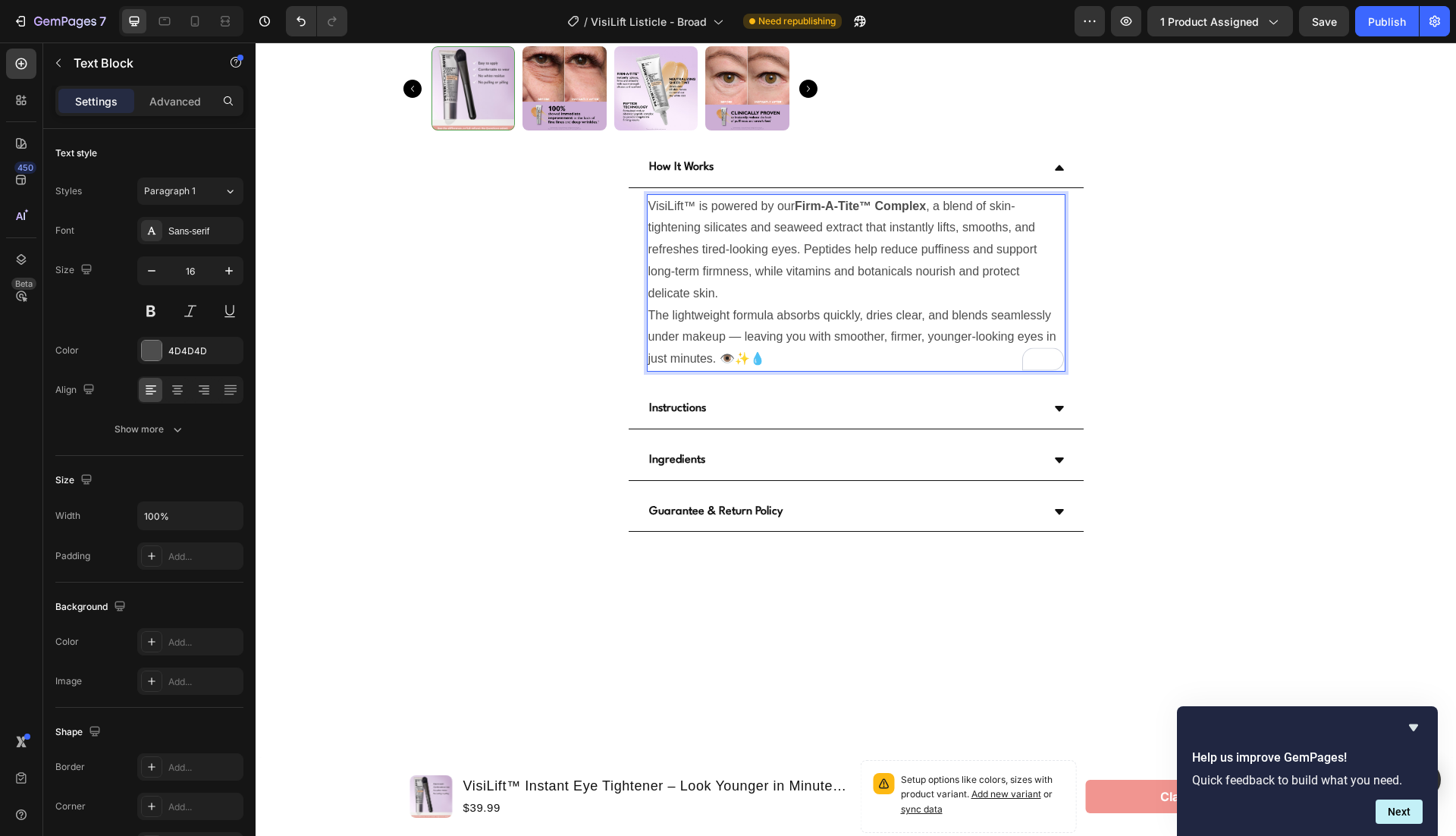
click at [772, 298] on p "VisiLift™ is powered by our Firm-A-Tite™ Complex , a blend of skin-tightening s…" at bounding box center [856, 250] width 416 height 109
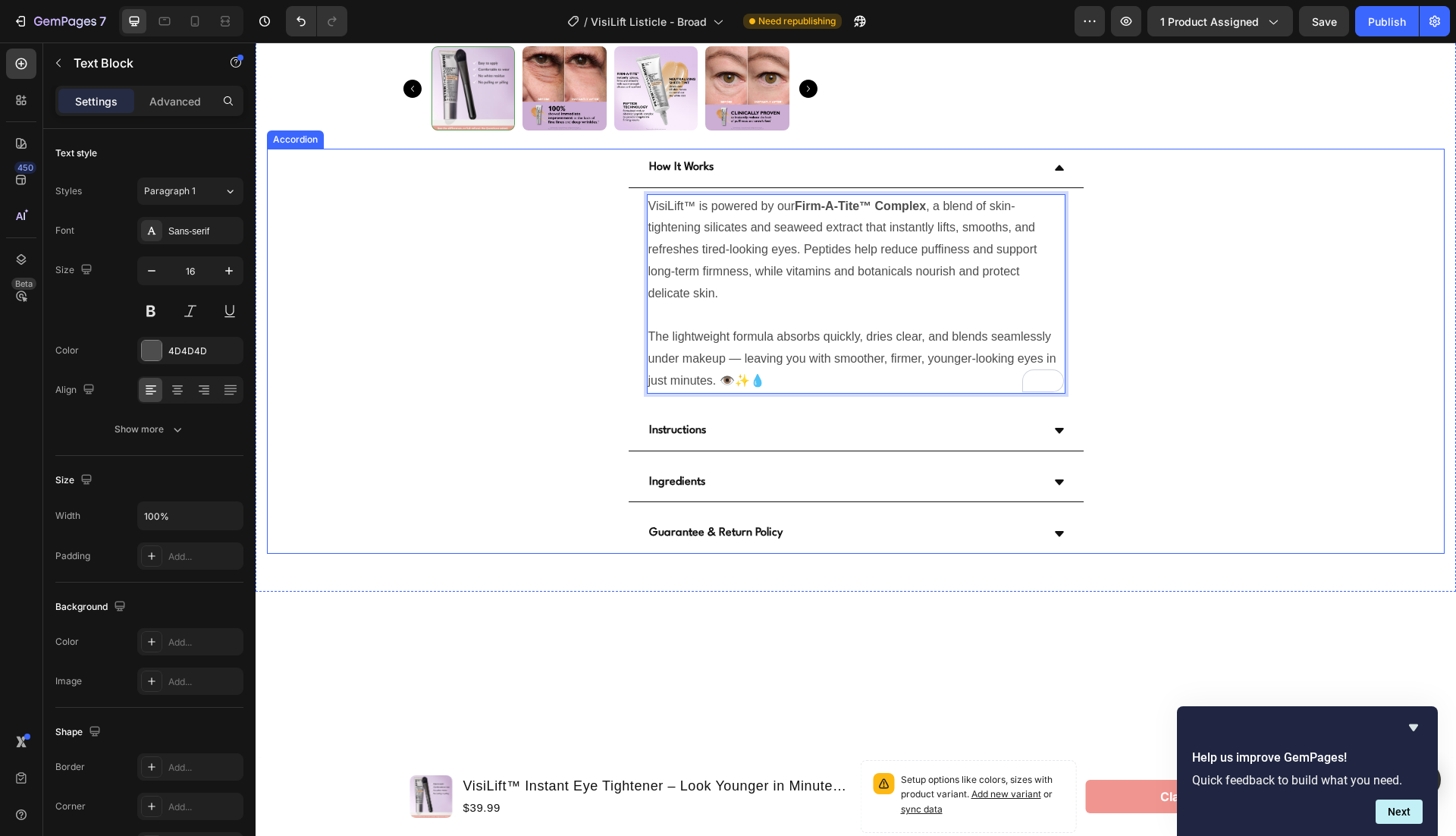
click at [812, 432] on div "Instructions" at bounding box center [844, 432] width 394 height 26
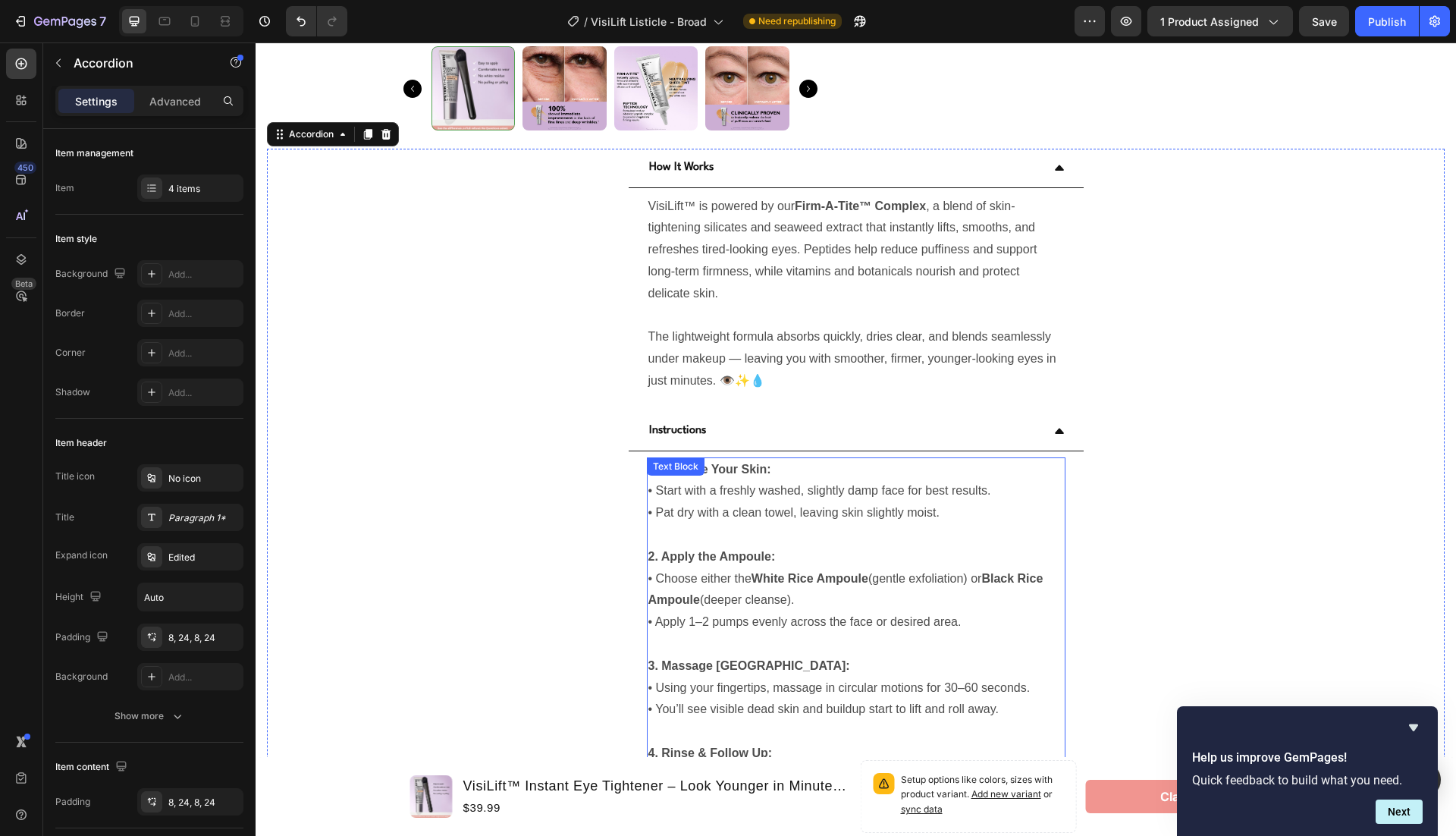
click at [776, 530] on p at bounding box center [856, 535] width 416 height 22
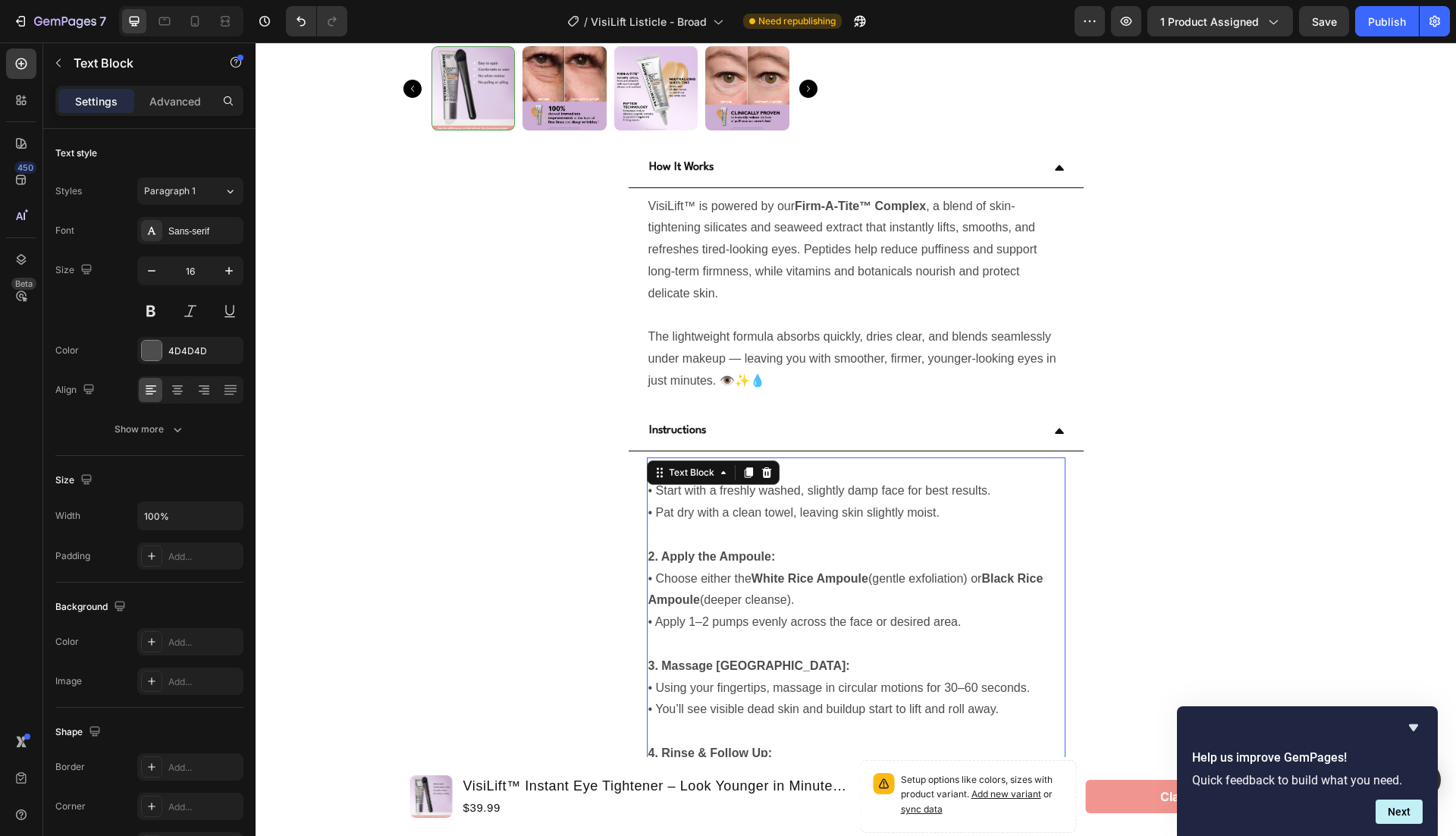
scroll to position [4515, 0]
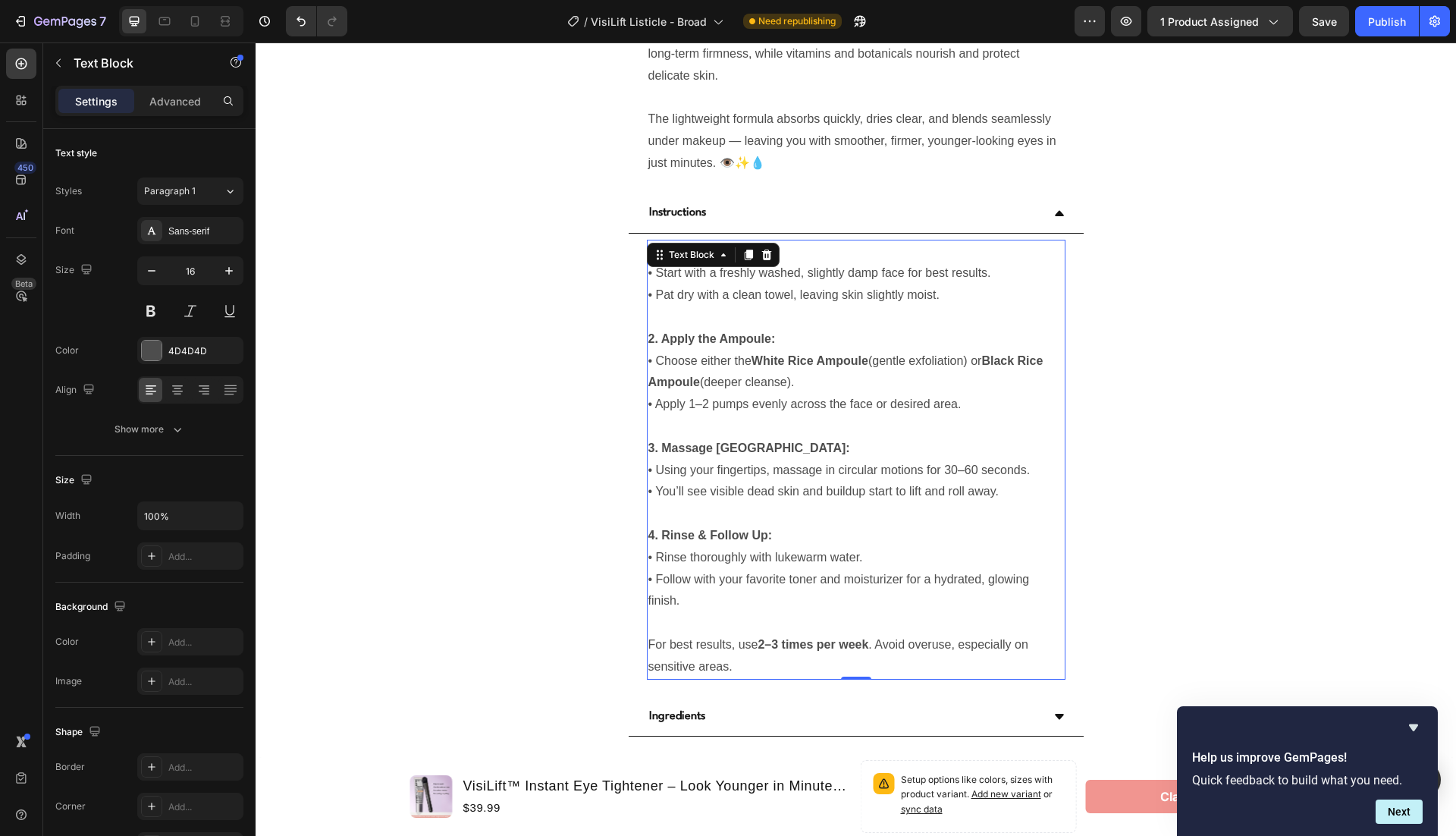
click at [847, 406] on p "2. Apply the Ampoule: • Choose either the White Rice Ampoule (gentle exfoliatio…" at bounding box center [856, 372] width 416 height 87
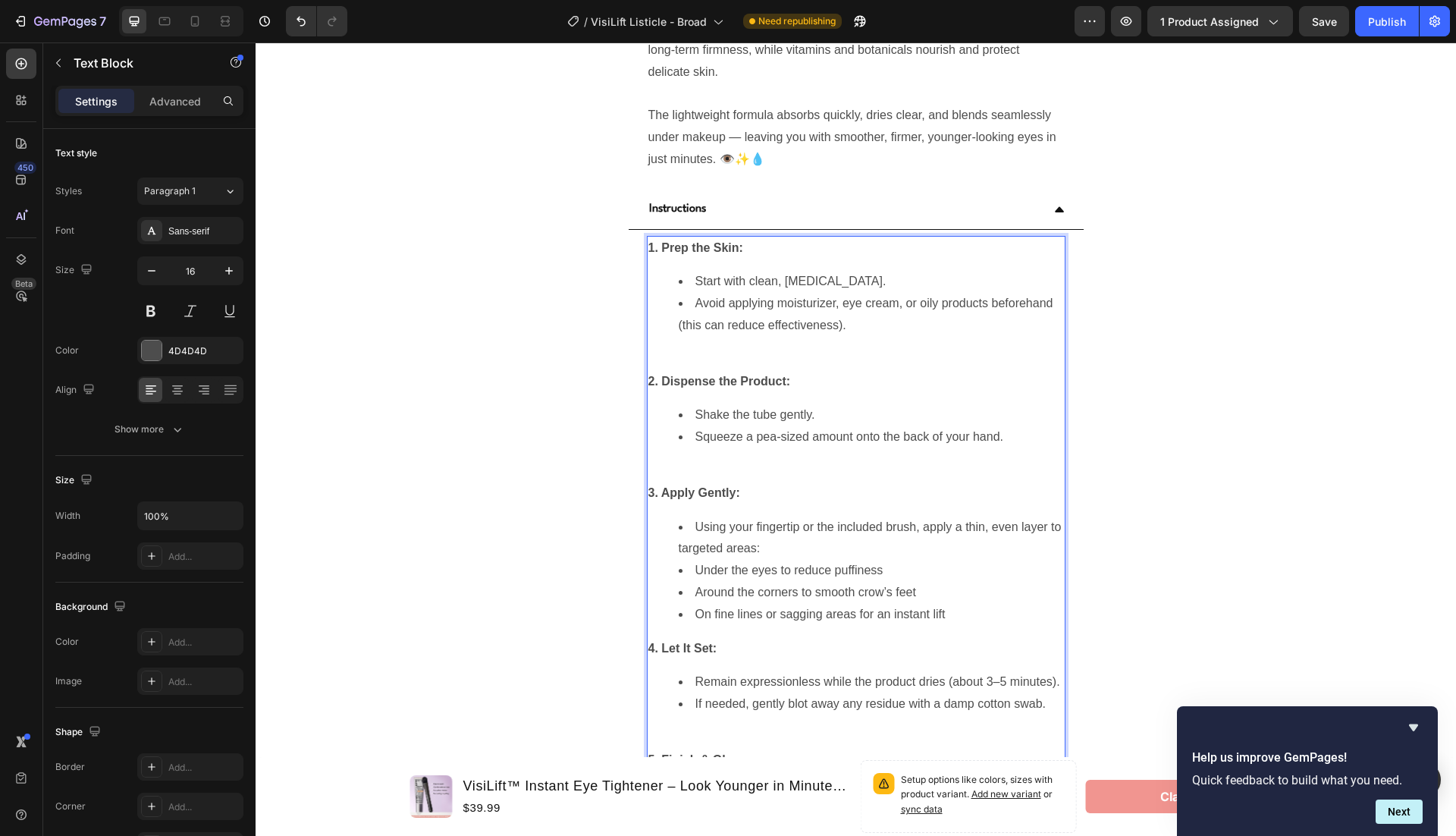
click at [733, 723] on li "If needed, gently blot away any residue with a damp cotton swab." at bounding box center [871, 716] width 385 height 44
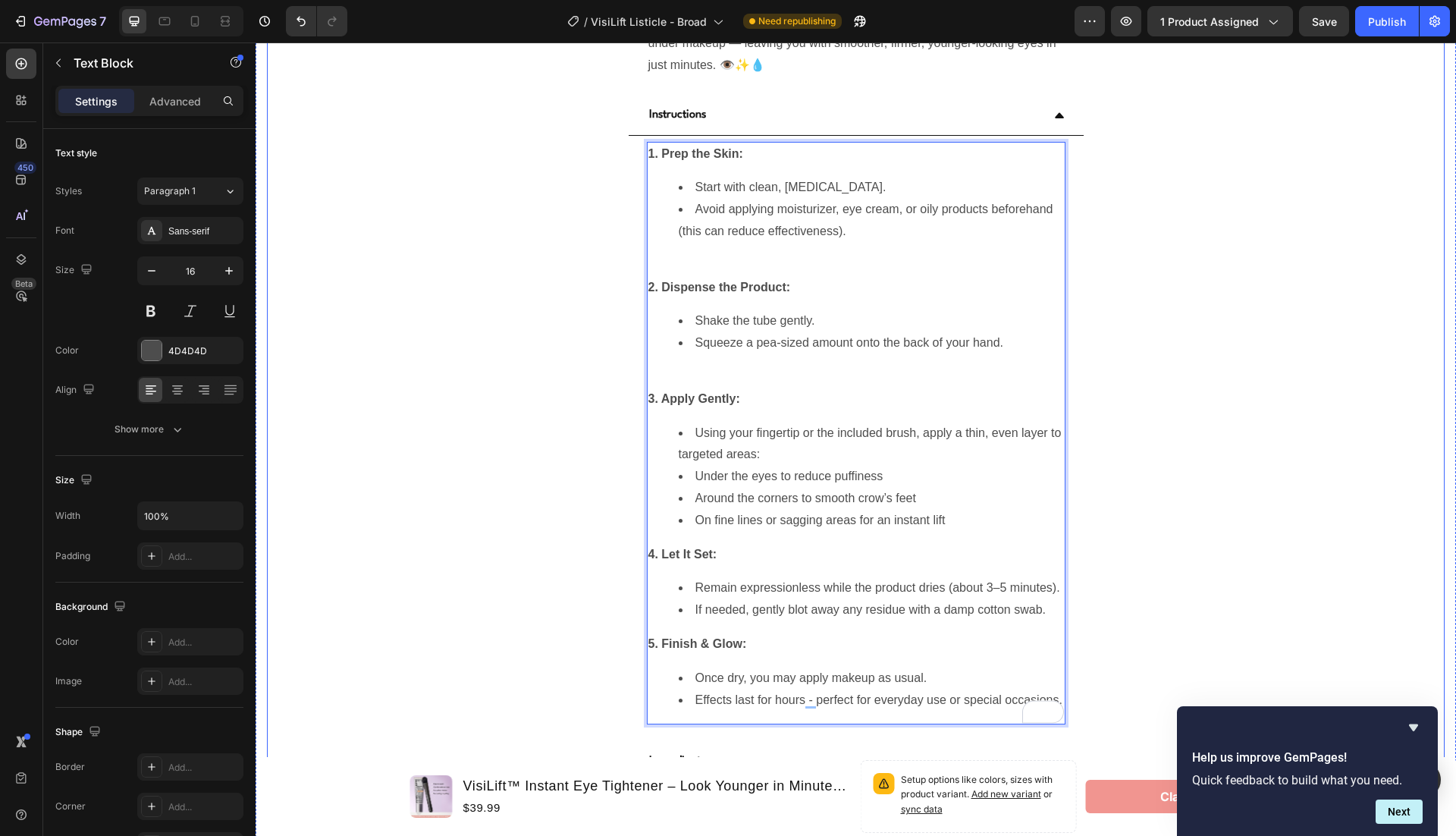
scroll to position [4602, 0]
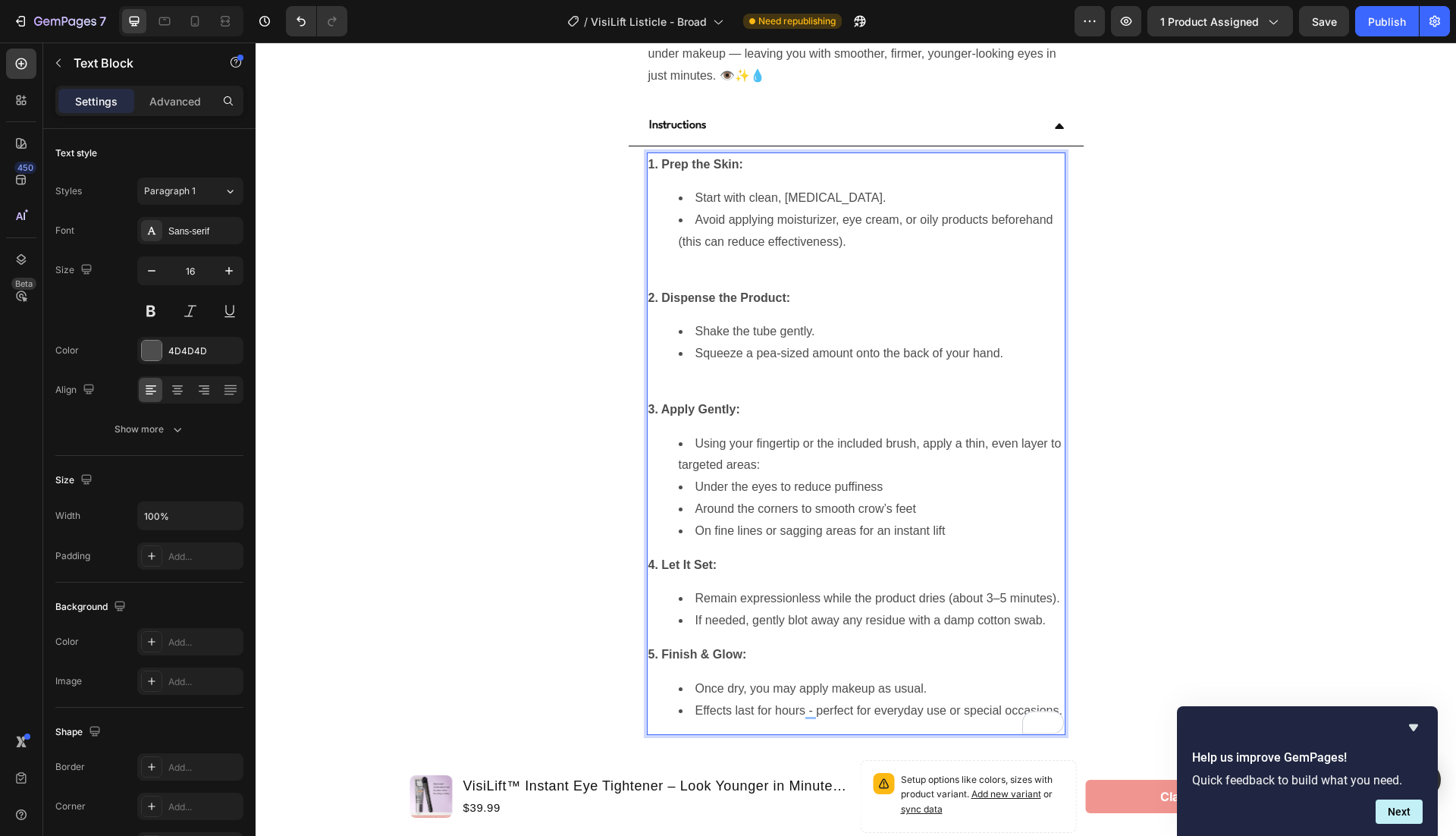
click at [713, 280] on div "1. Prep the Skin: Start with clean, dry skin. Avoid applying moisturizer, eye c…" at bounding box center [855, 445] width 418 height 584
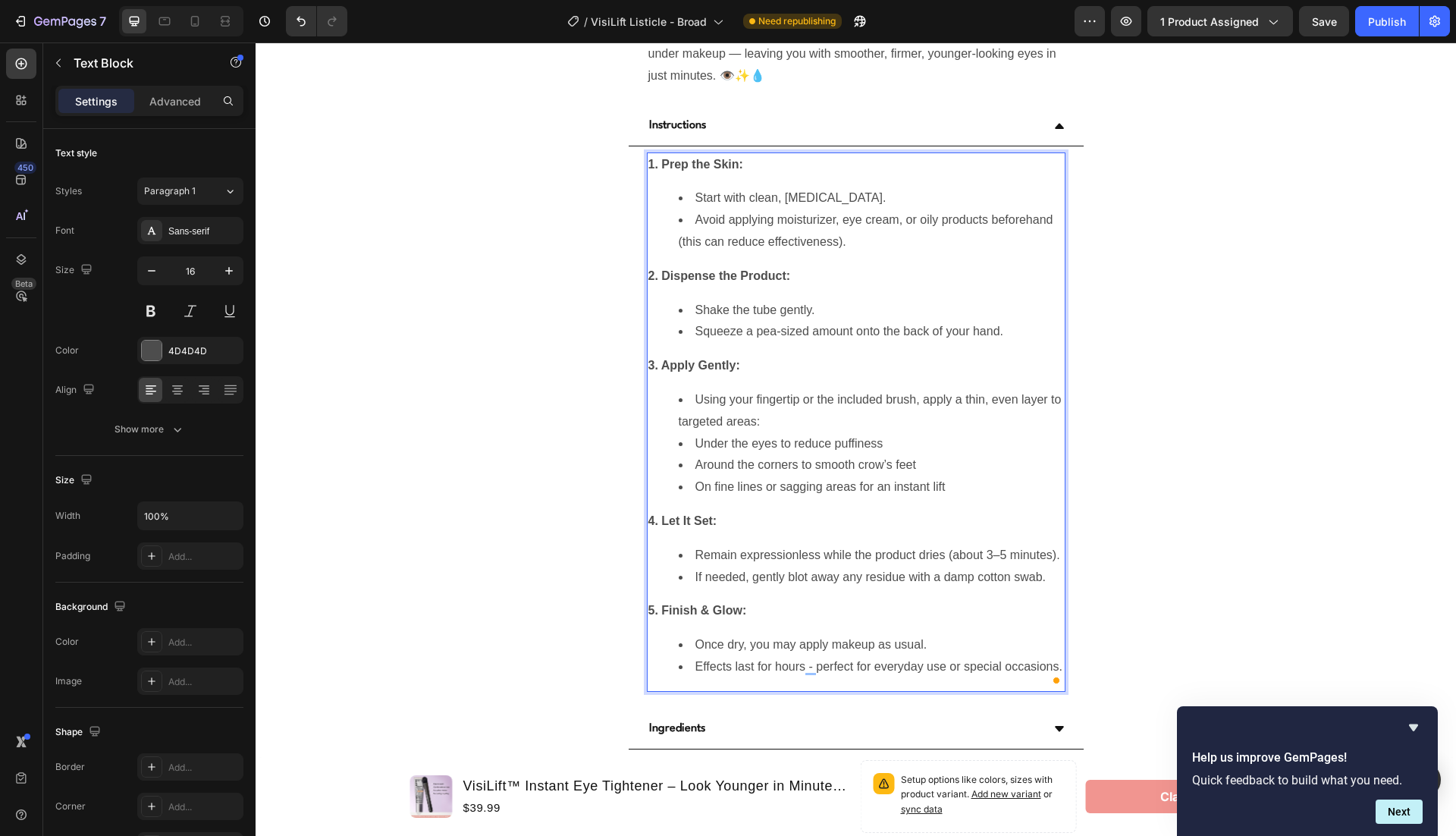
scroll to position [4674, 0]
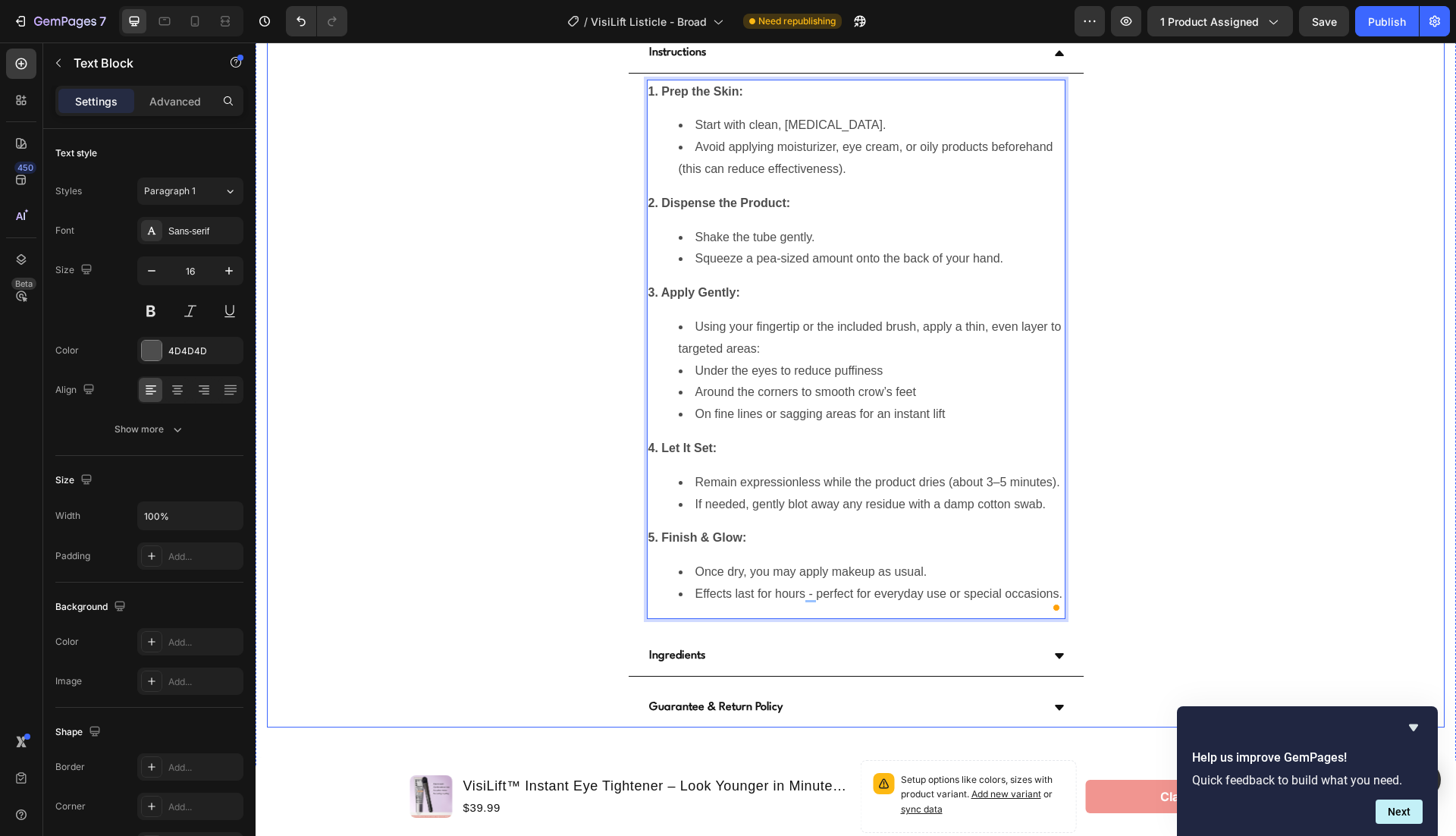
click at [1183, 408] on div "Instructions 1. Prep the Skin: Start with clean, dry skin. Avoid applying moist…" at bounding box center [856, 330] width 1177 height 591
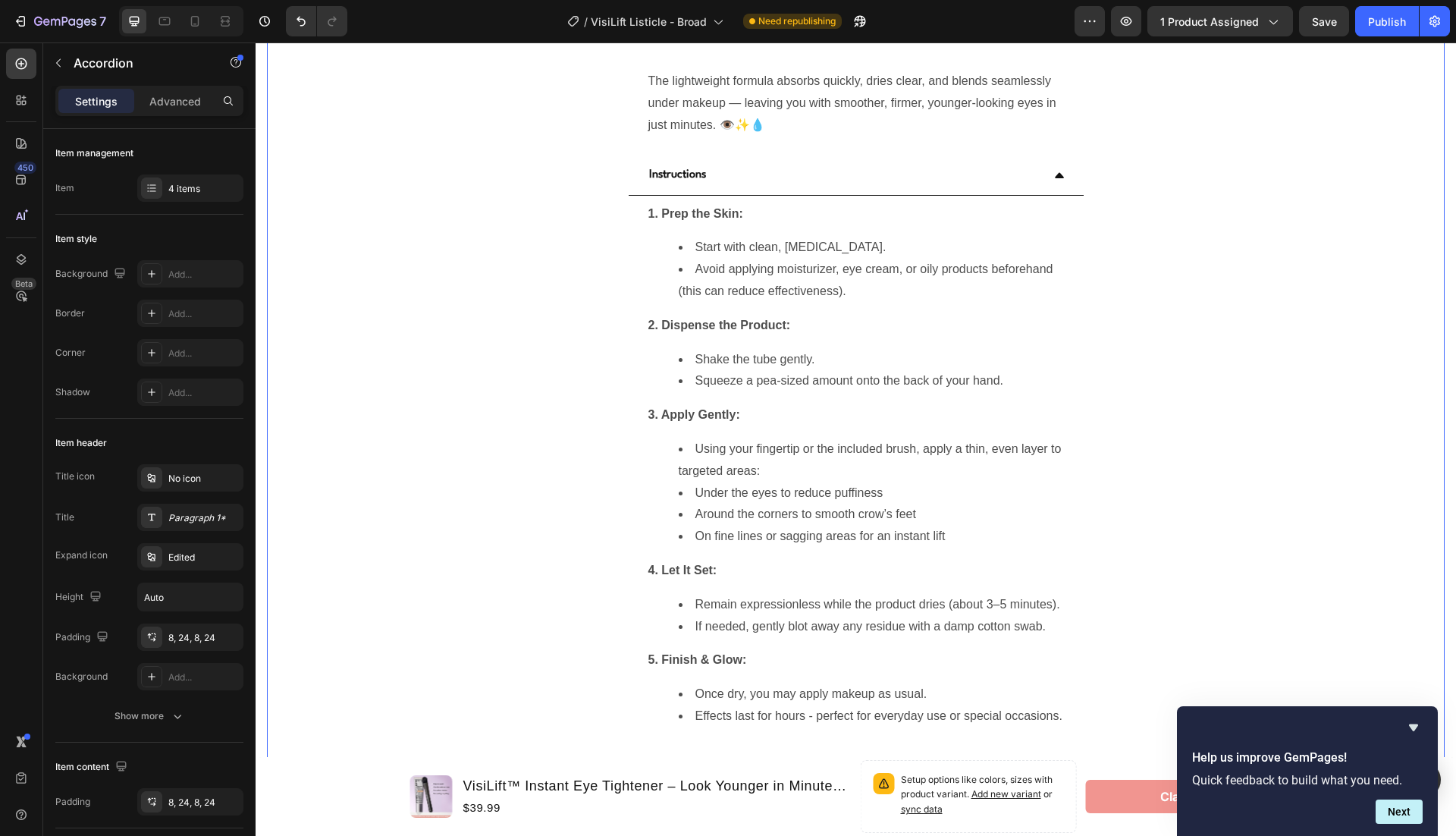
scroll to position [4507, 0]
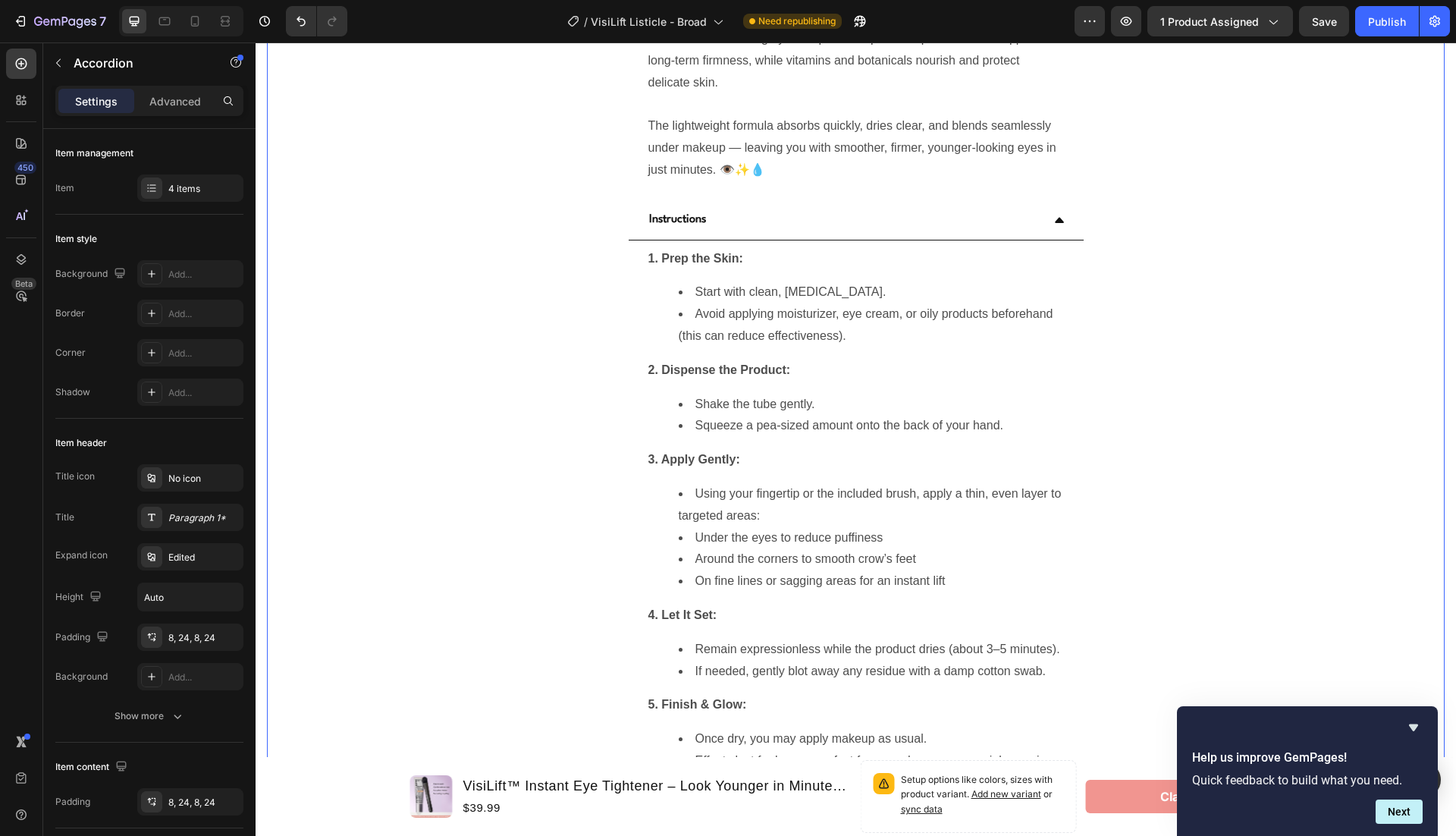
click at [1062, 219] on icon at bounding box center [1059, 219] width 12 height 12
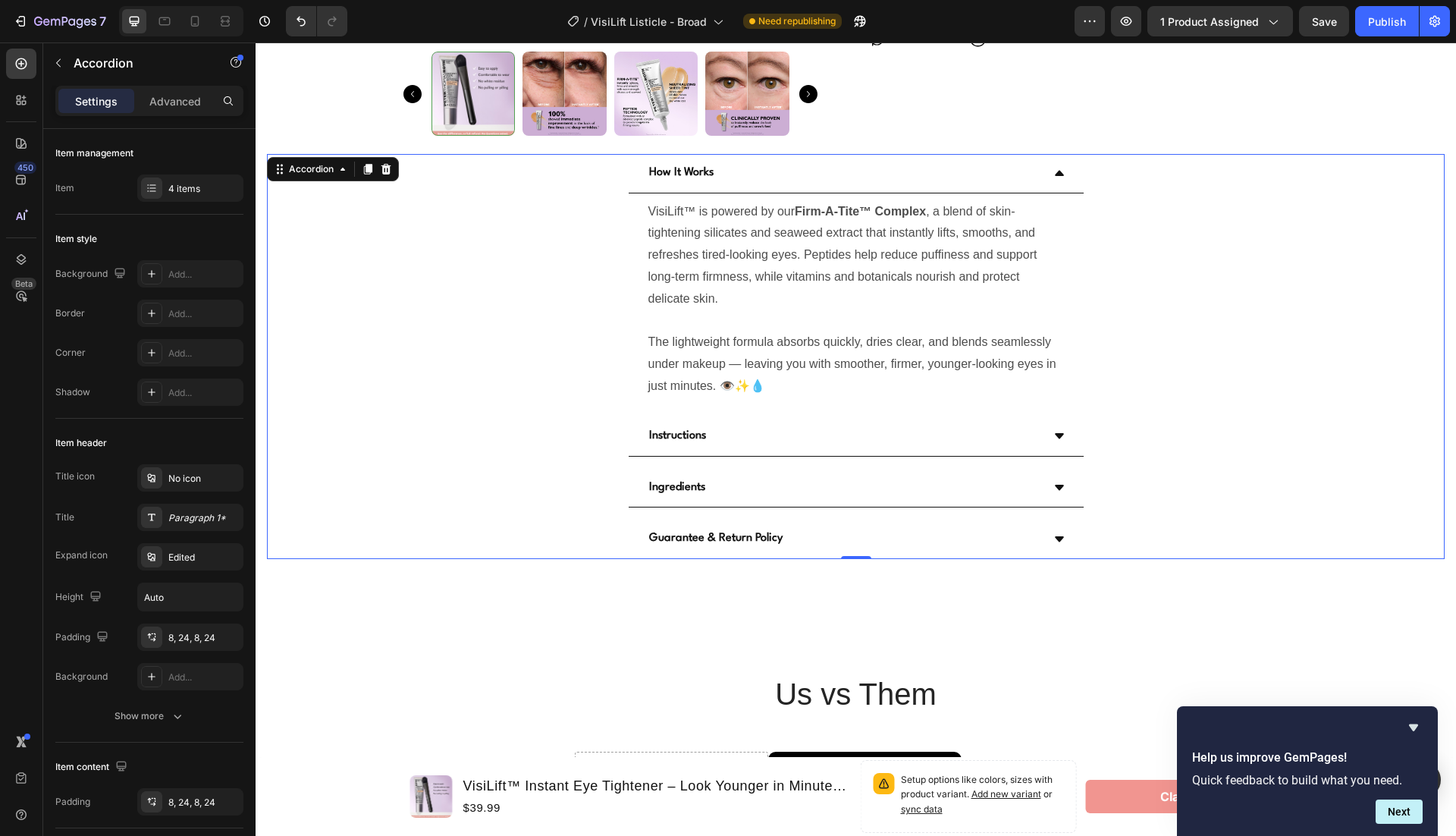
scroll to position [4255, 0]
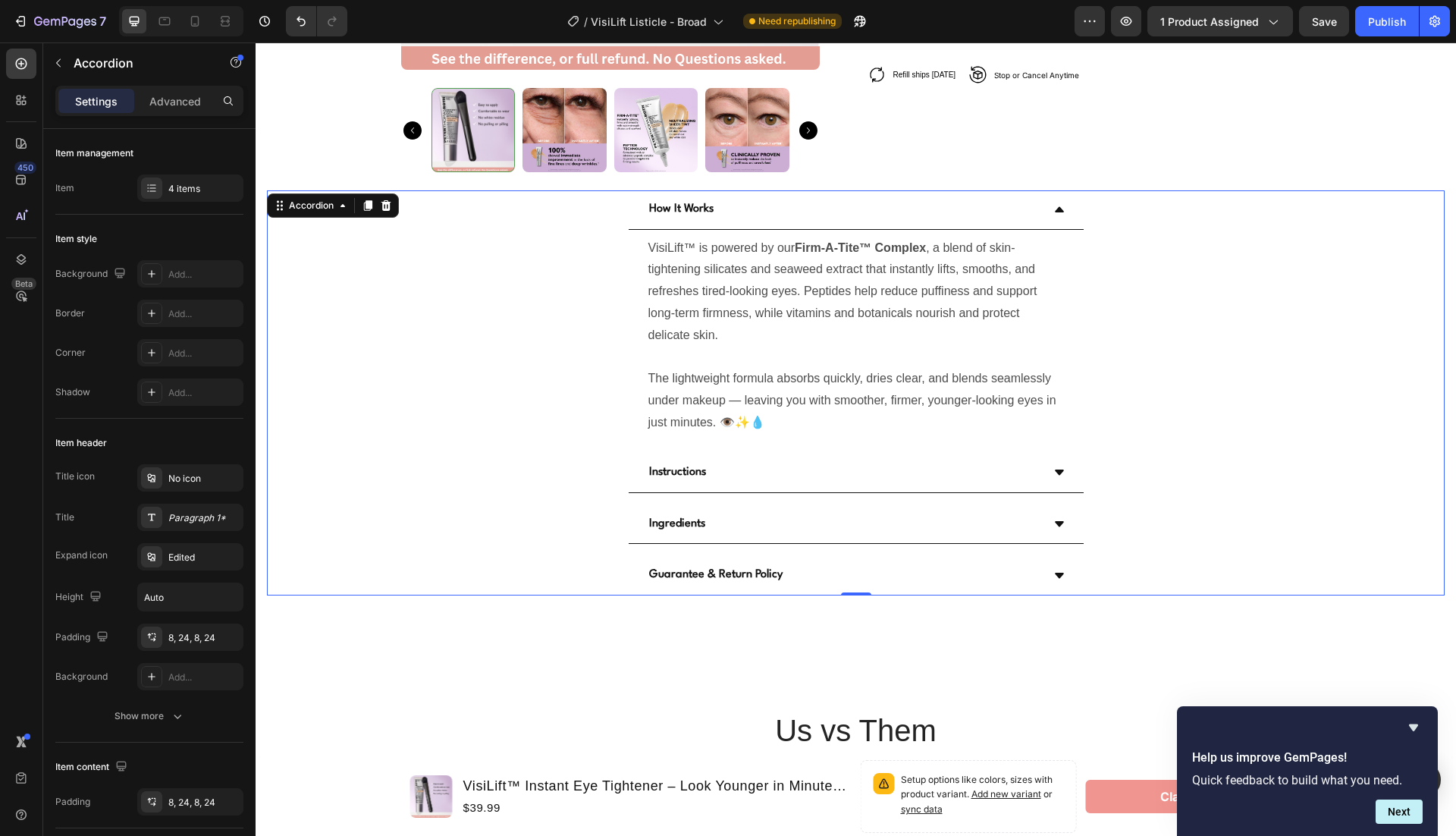
click at [1057, 212] on icon at bounding box center [1059, 209] width 12 height 12
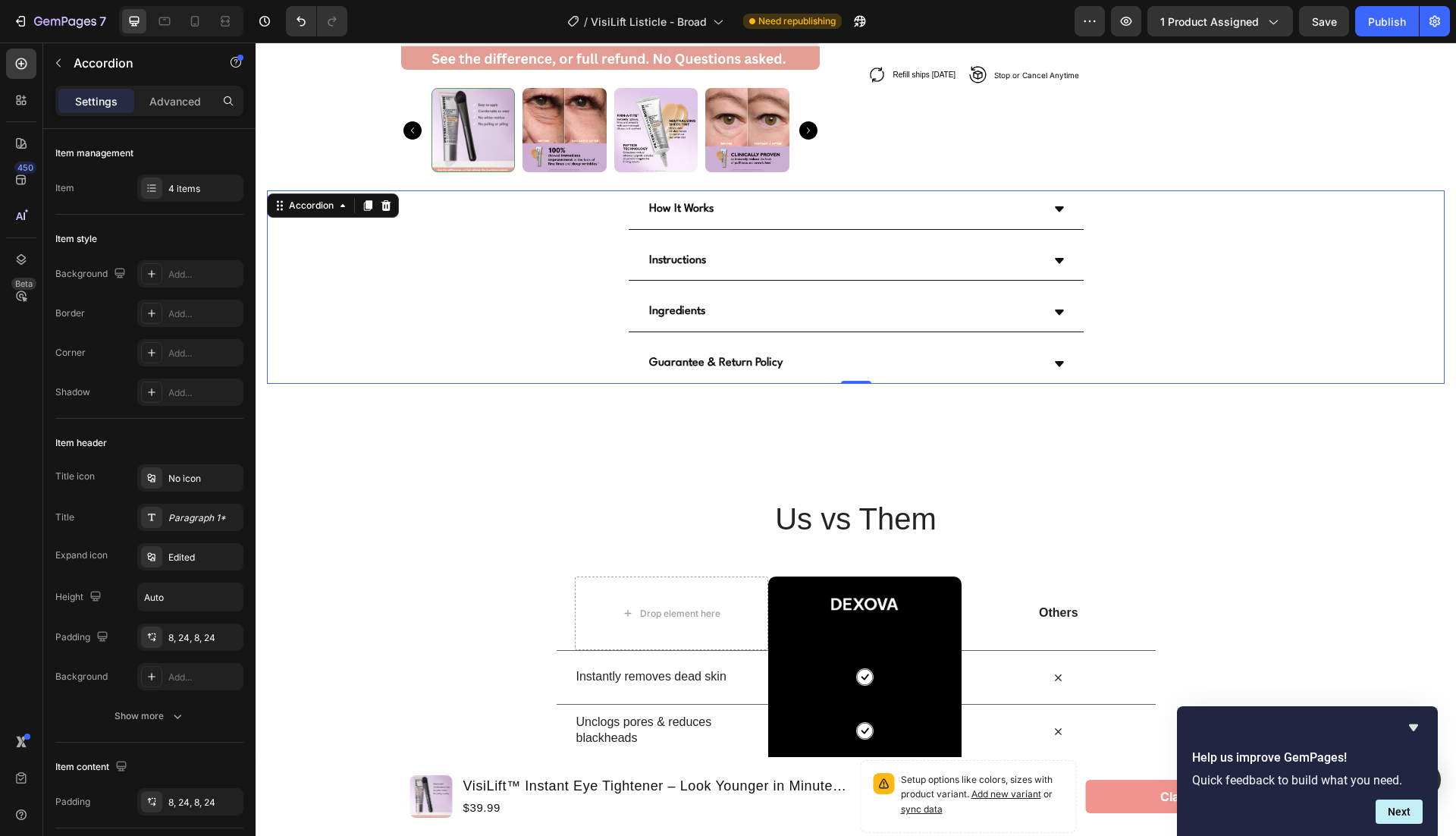
click at [1058, 349] on div "Guarantee & Return Policy" at bounding box center [856, 364] width 455 height 39
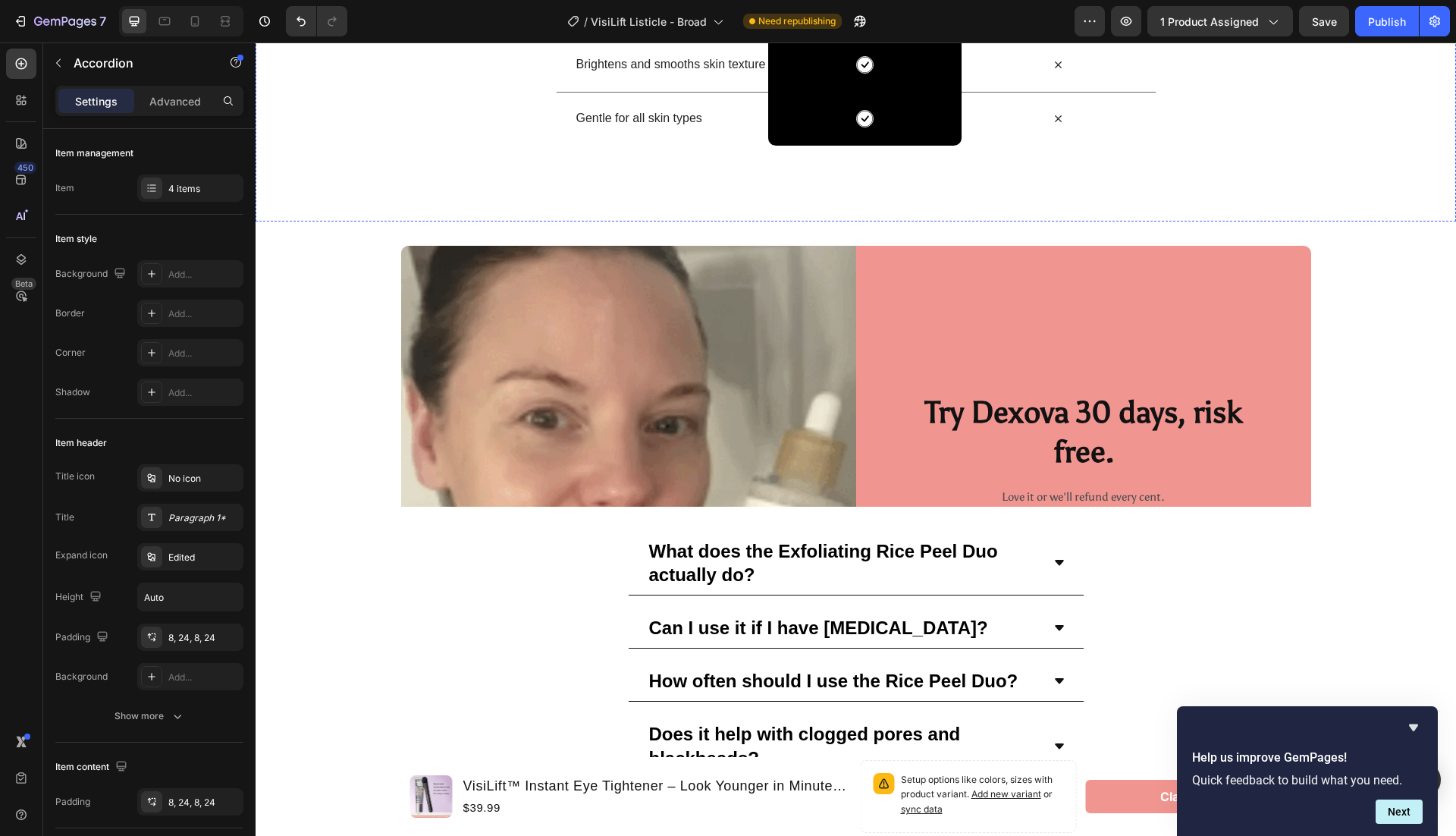
scroll to position [5313, 0]
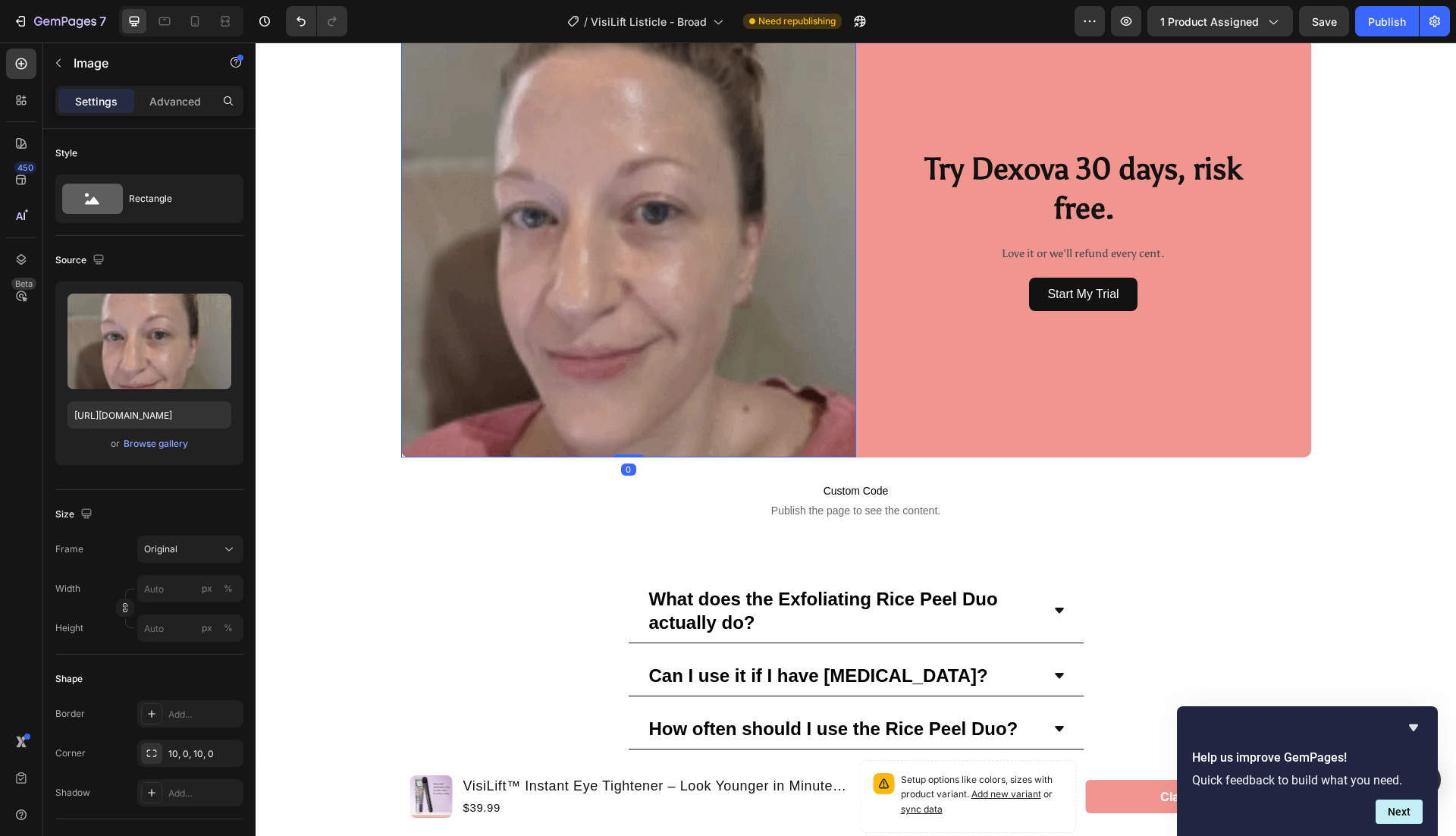
click at [850, 317] on img at bounding box center [629, 230] width 455 height 455
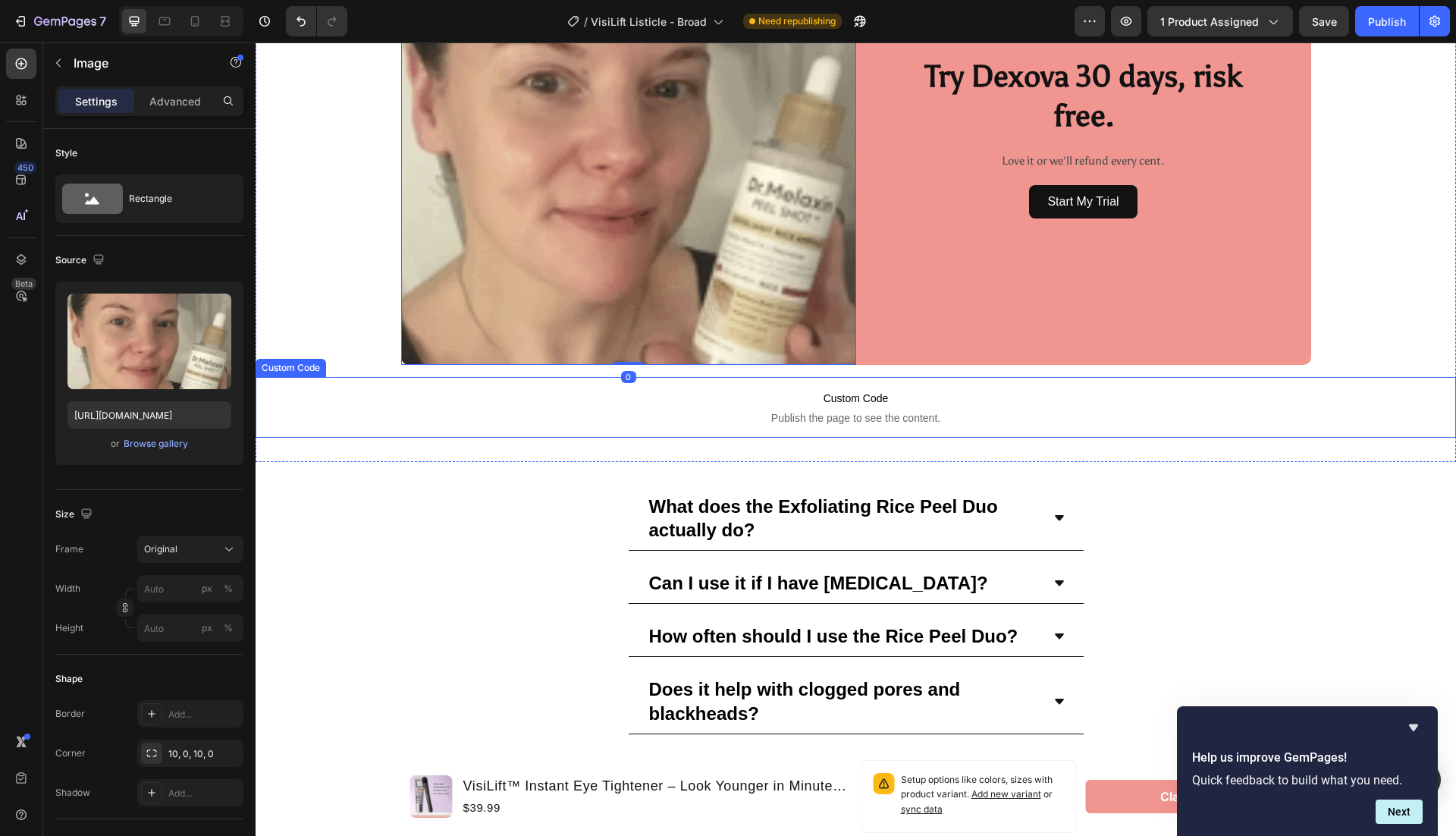
scroll to position [5653, 0]
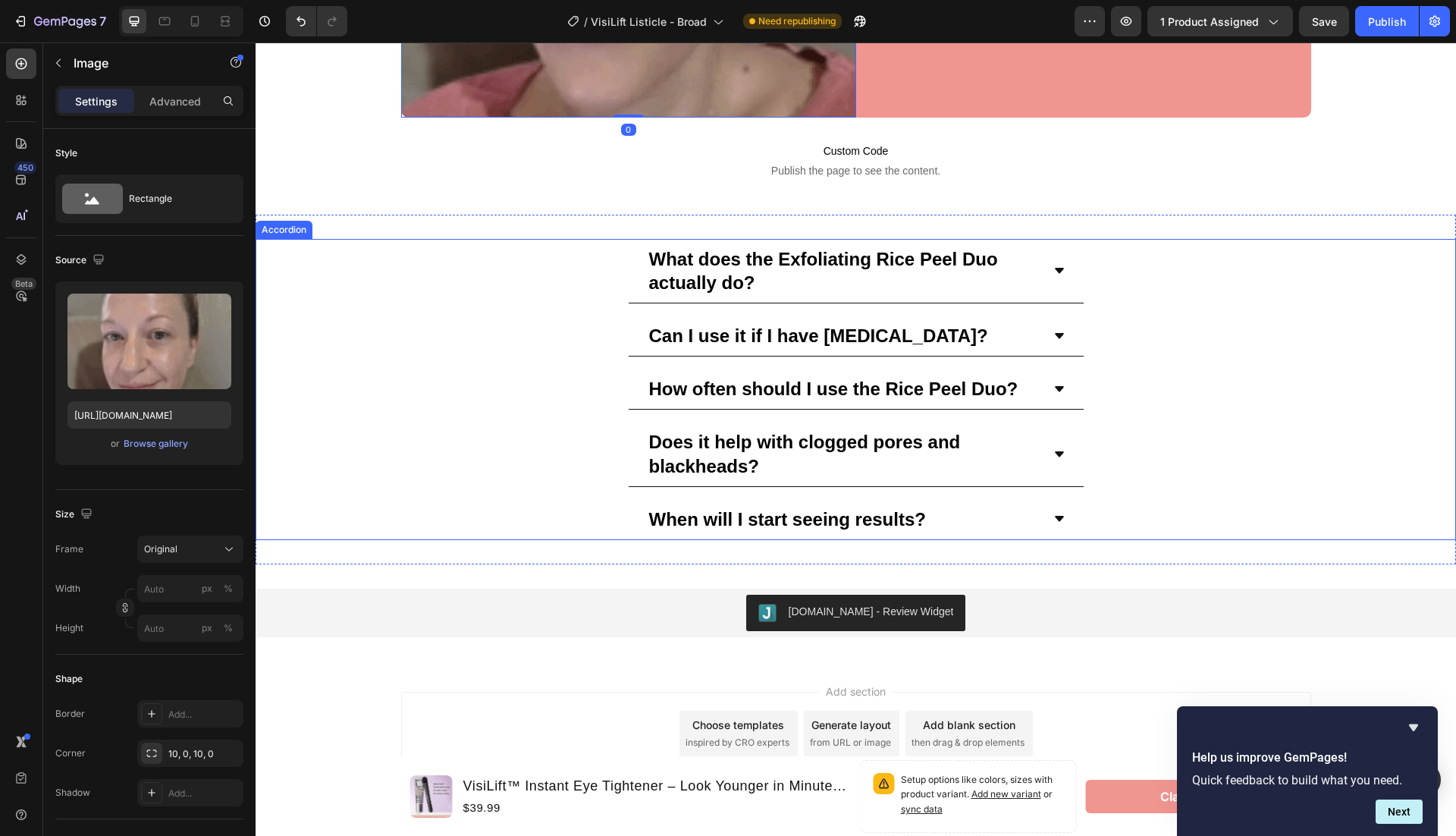
click at [881, 266] on strong "What does the Exfoliating Rice Peel Duo actually do?" at bounding box center [823, 271] width 349 height 44
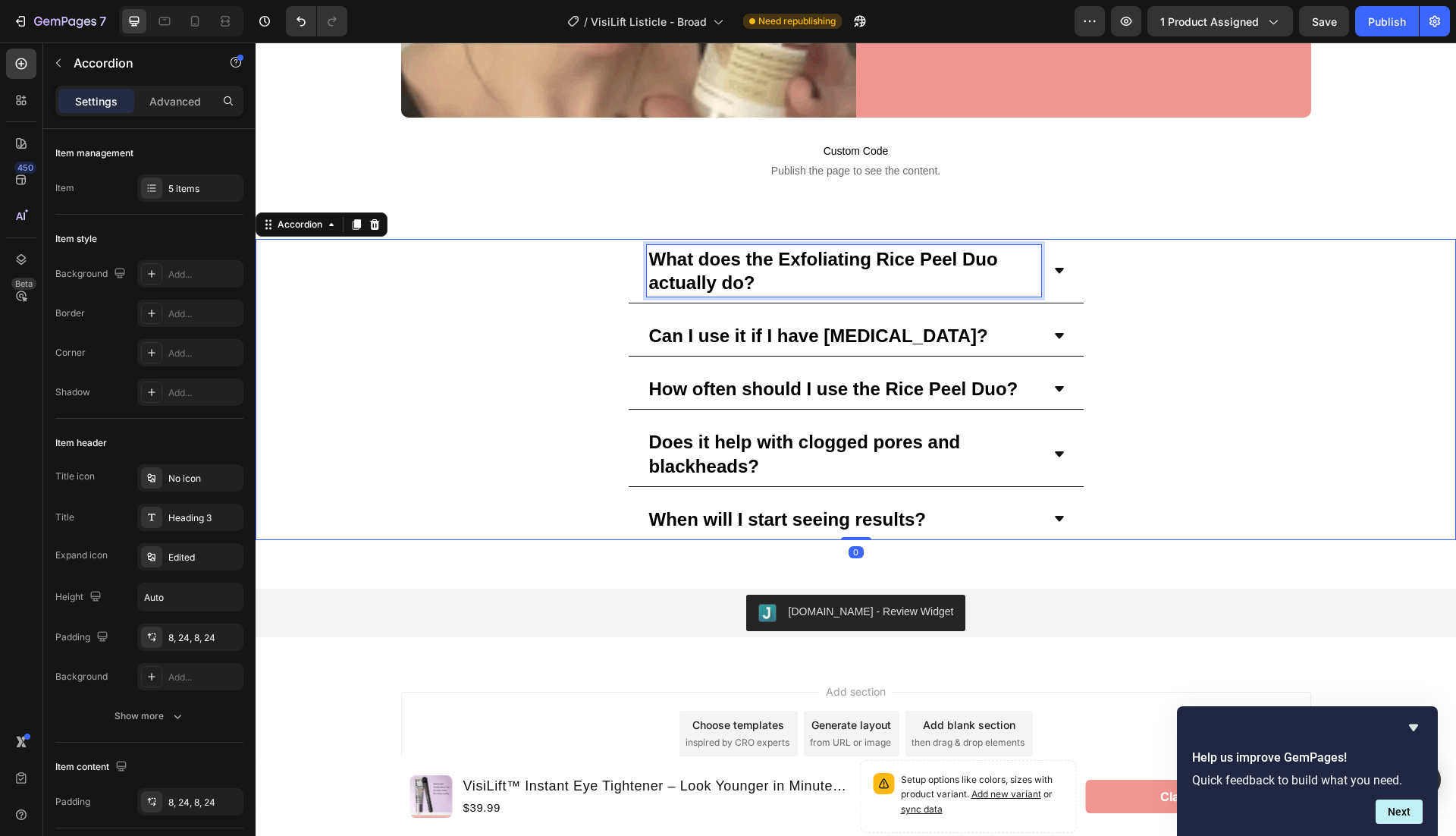
click at [901, 270] on p "What does the Exfoliating Rice Peel Duo actually do?" at bounding box center [844, 270] width 389 height 47
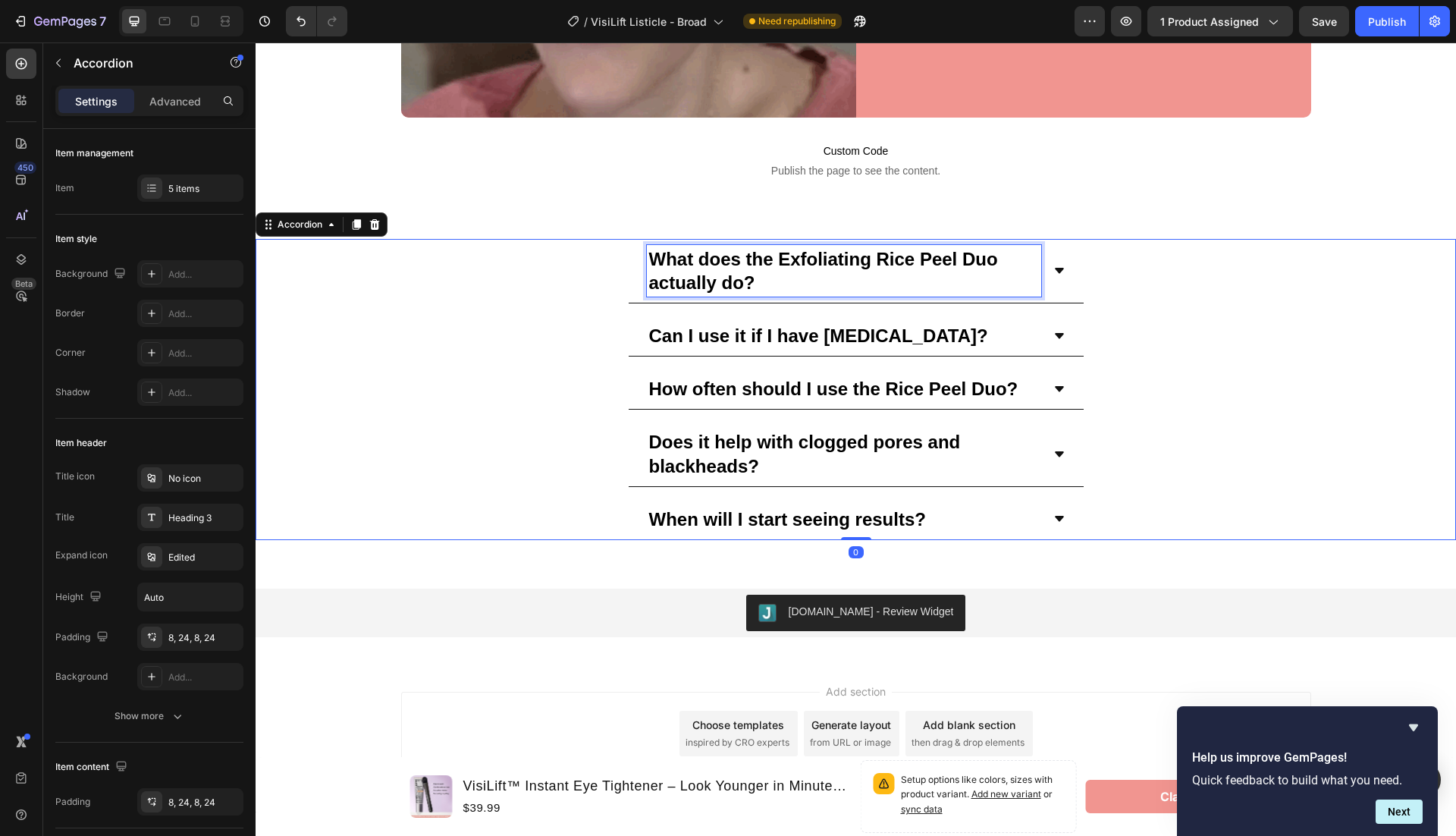
click at [901, 270] on p "What does the Exfoliating Rice Peel Duo actually do?" at bounding box center [844, 270] width 389 height 47
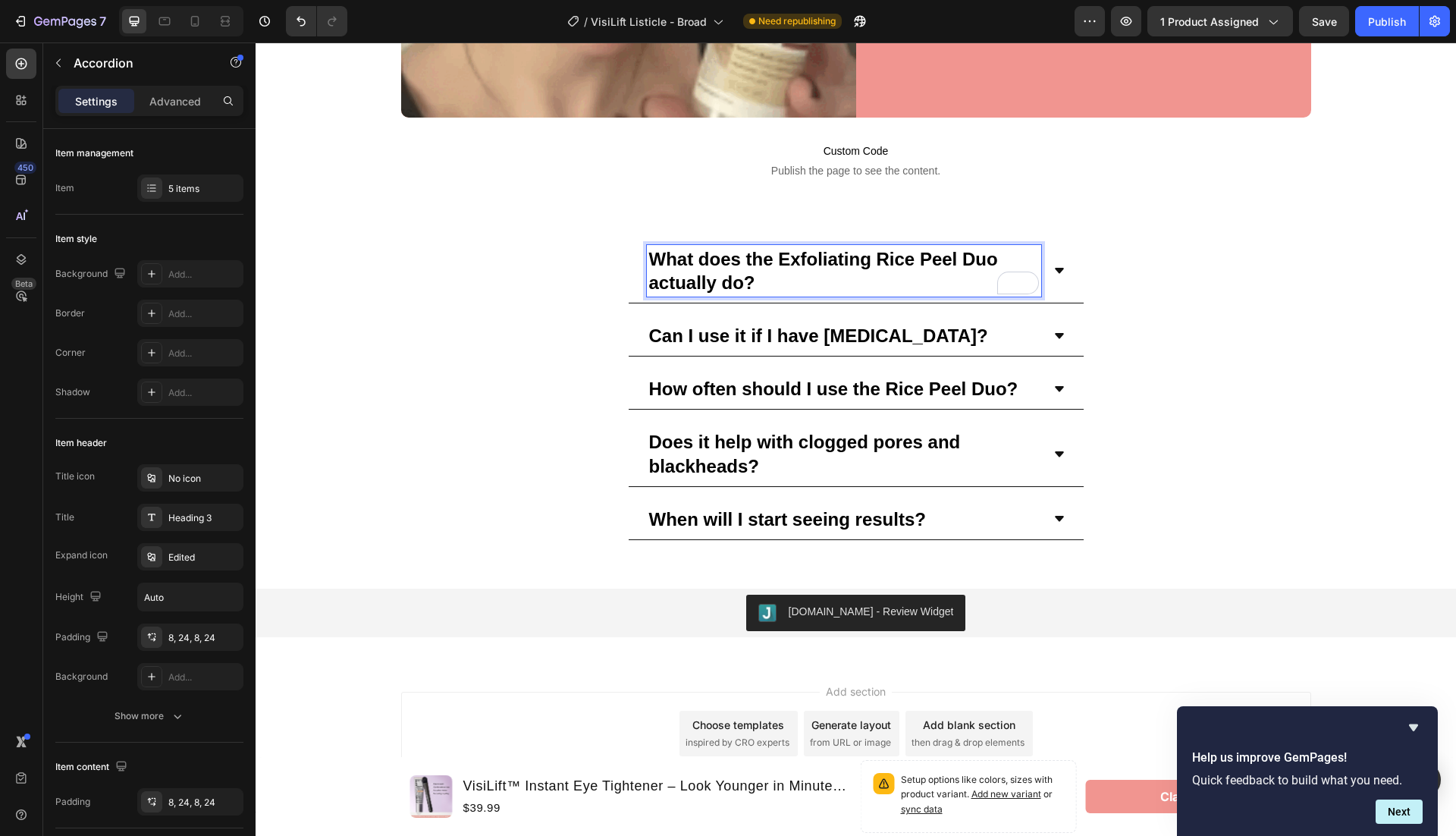
click at [1079, 266] on div "What does the Exfoliating Rice Peel Duo actually do?" at bounding box center [856, 271] width 455 height 64
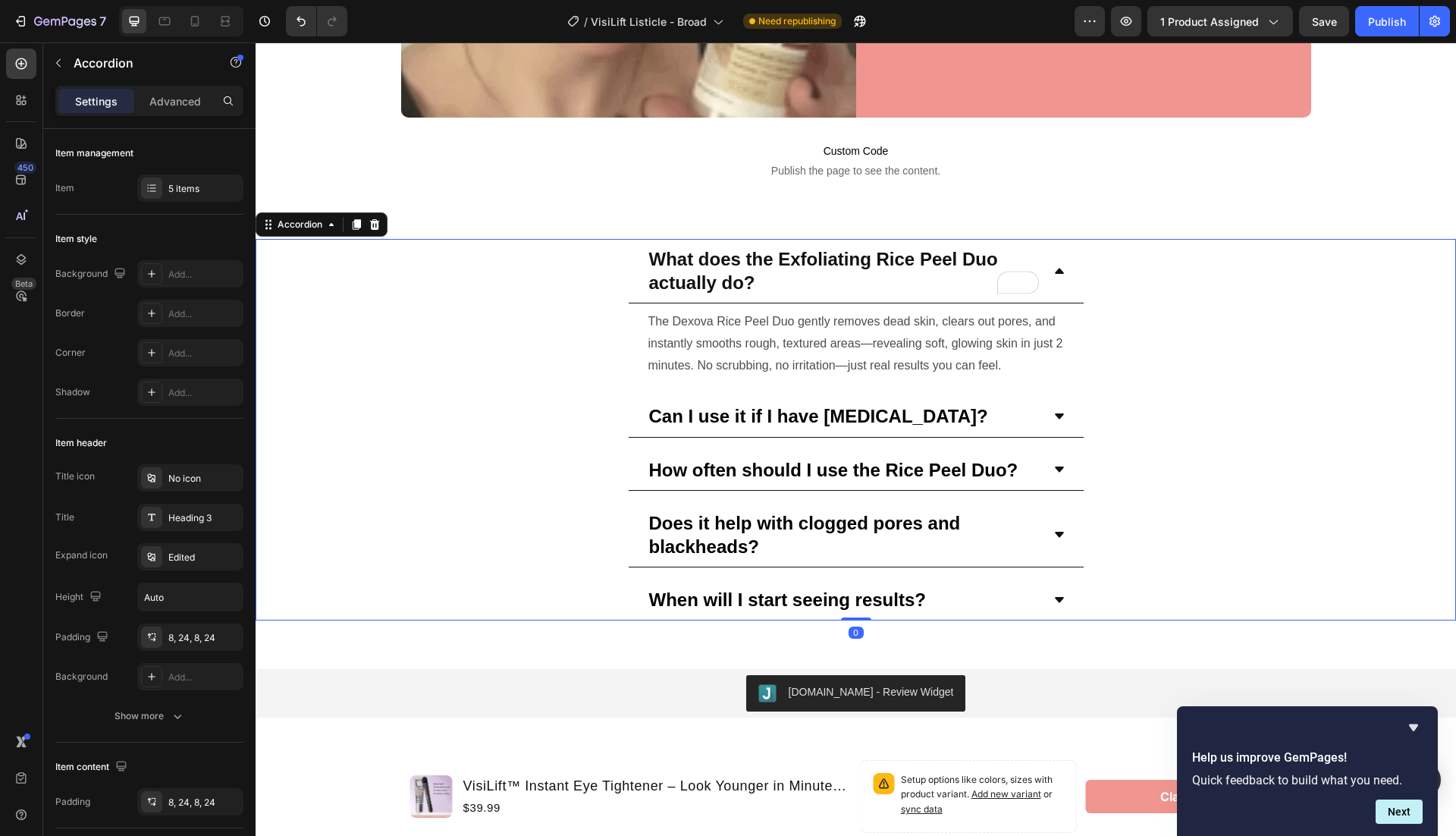
click at [933, 266] on strong "What does the Exfoliating Rice Peel Duo actually do?" at bounding box center [823, 271] width 349 height 44
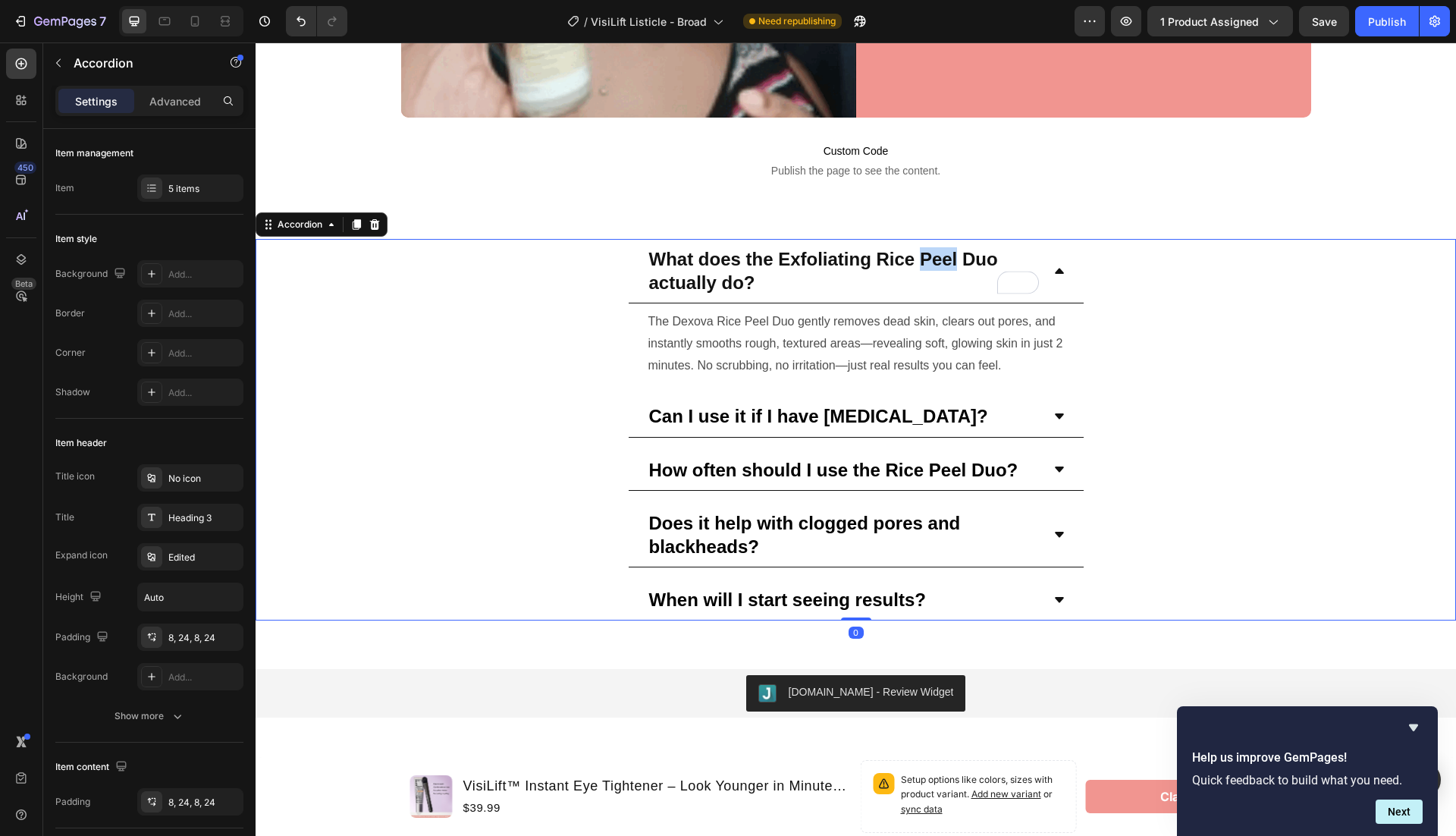
click at [933, 266] on strong "What does the Exfoliating Rice Peel Duo actually do?" at bounding box center [823, 271] width 349 height 44
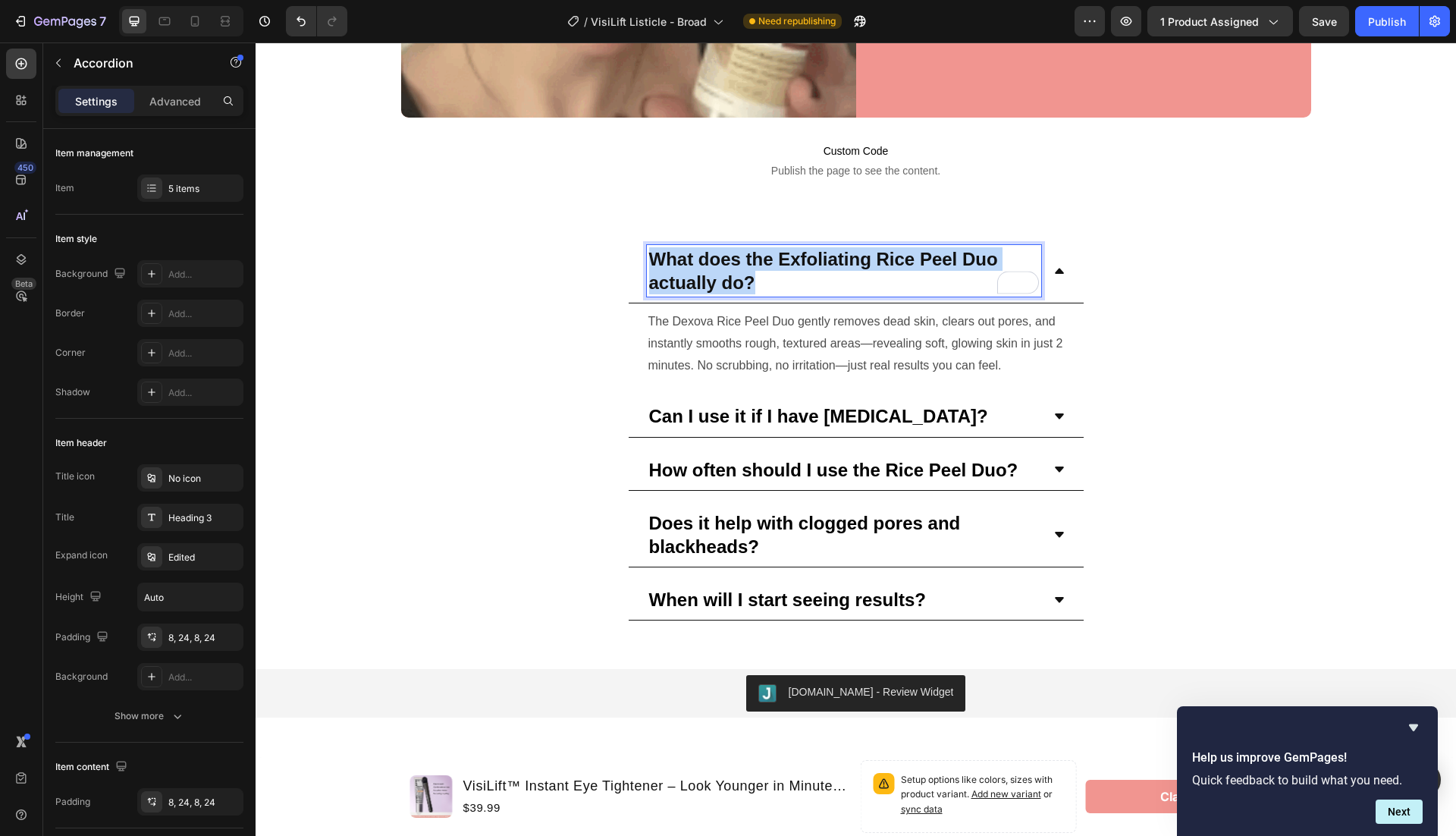
click at [933, 266] on strong "What does the Exfoliating Rice Peel Duo actually do?" at bounding box center [823, 271] width 349 height 44
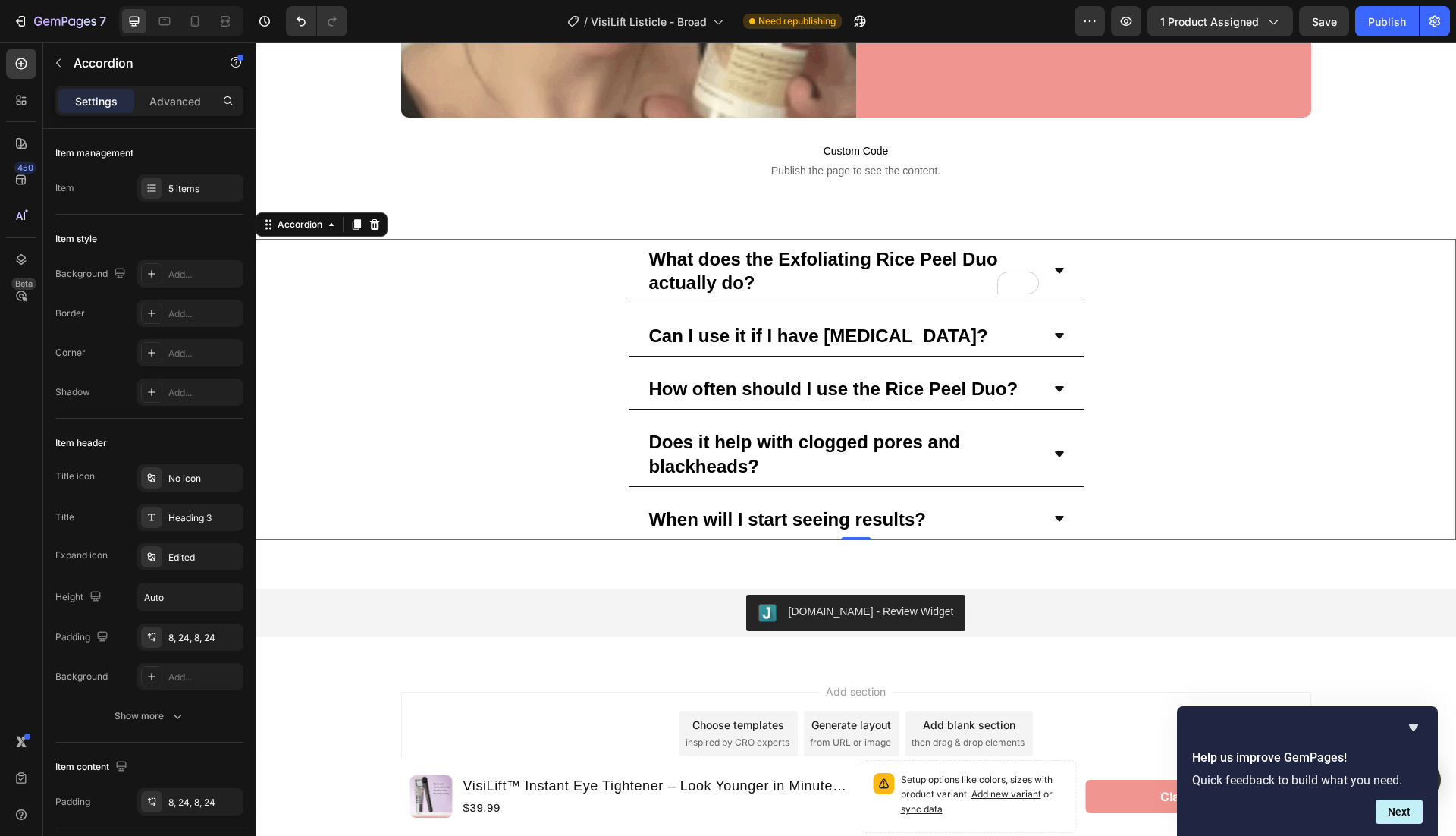
click at [834, 289] on p "What does the Exfoliating Rice Peel Duo actually do?" at bounding box center [844, 270] width 389 height 47
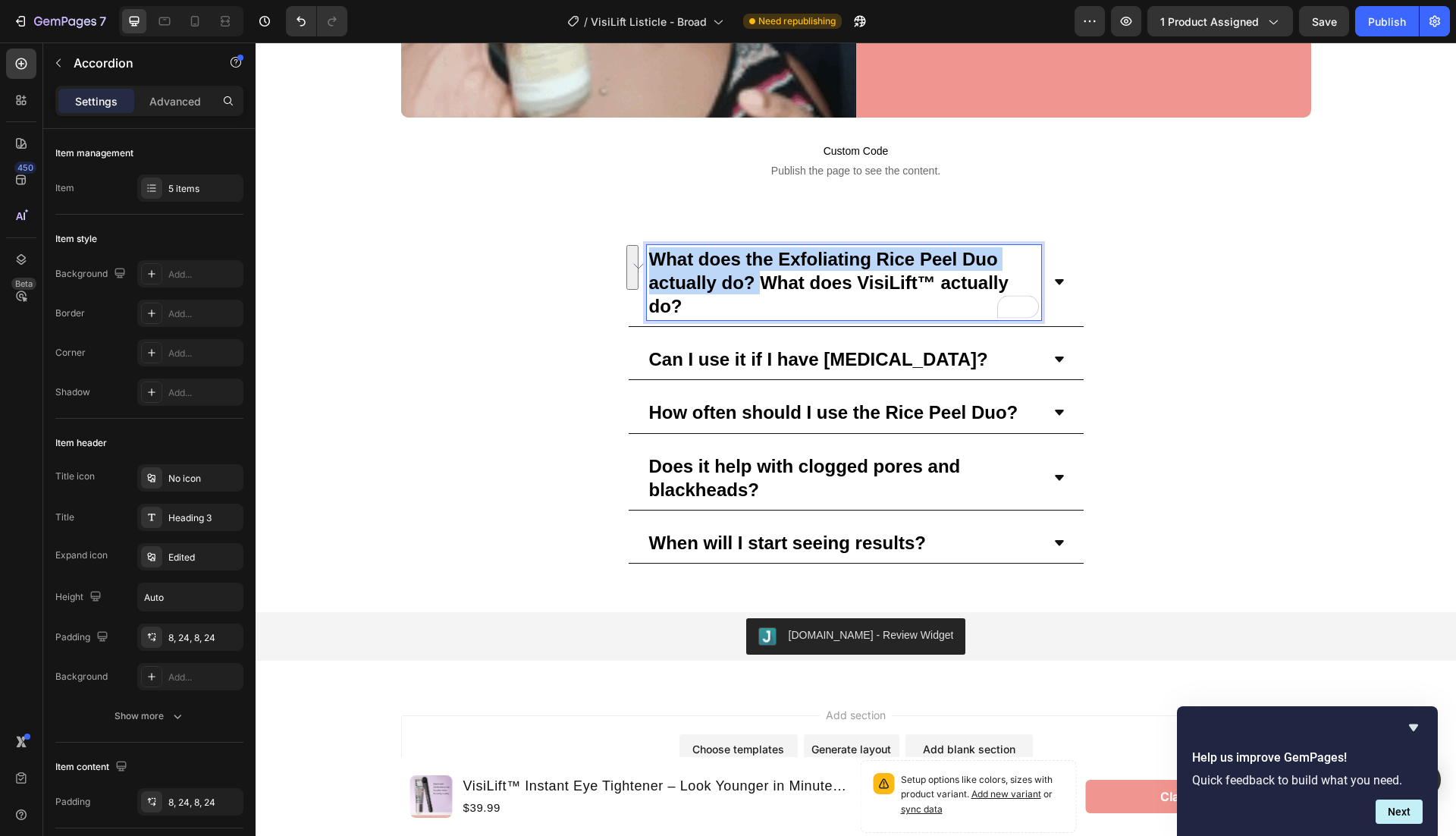
drag, startPoint x: 763, startPoint y: 279, endPoint x: 644, endPoint y: 249, distance: 122.7
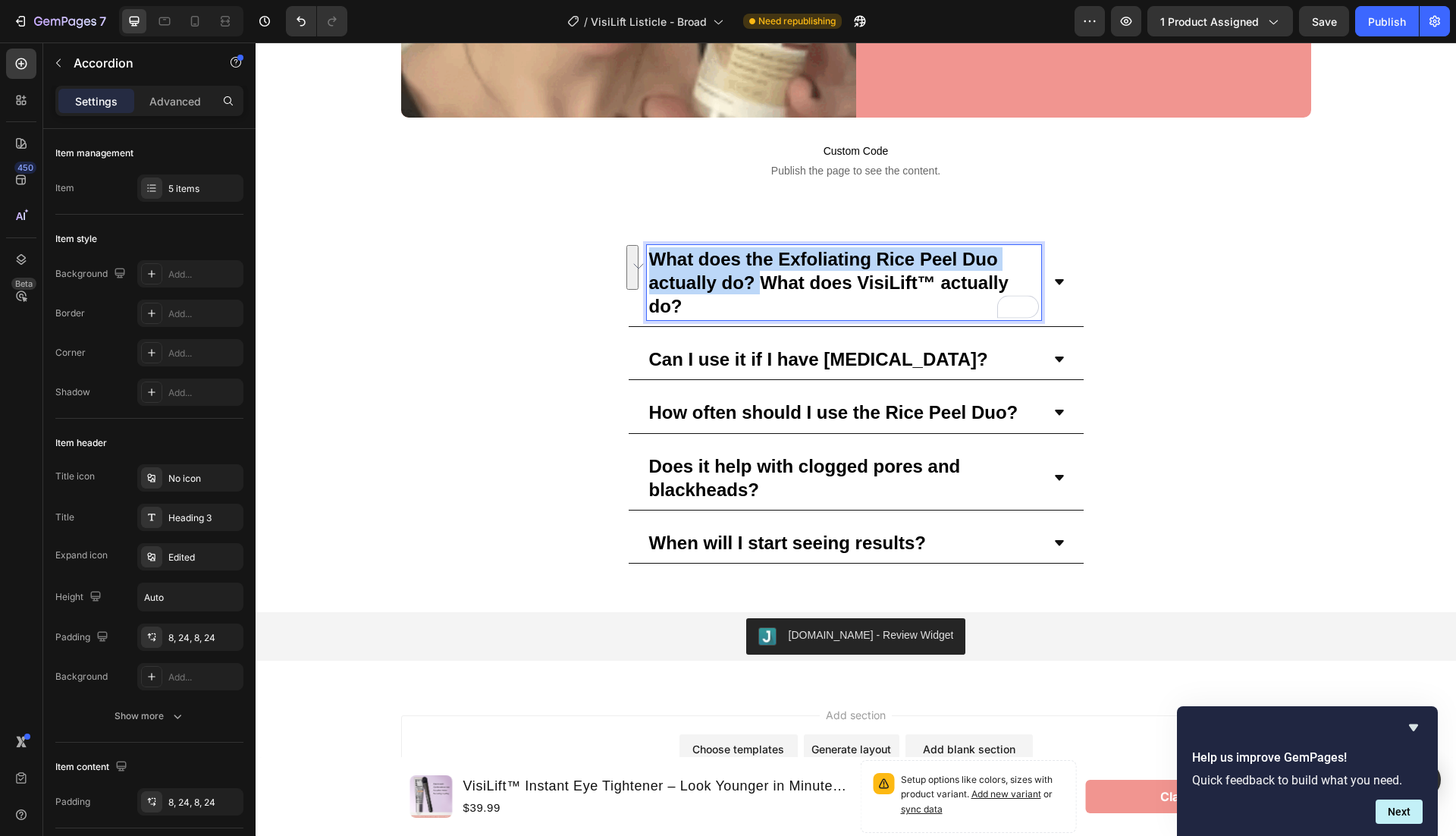
click at [644, 249] on div "What does the Exfoliating Rice Peel Duo actually do? What does VisiLift™ actual…" at bounding box center [855, 402] width 1200 height 326
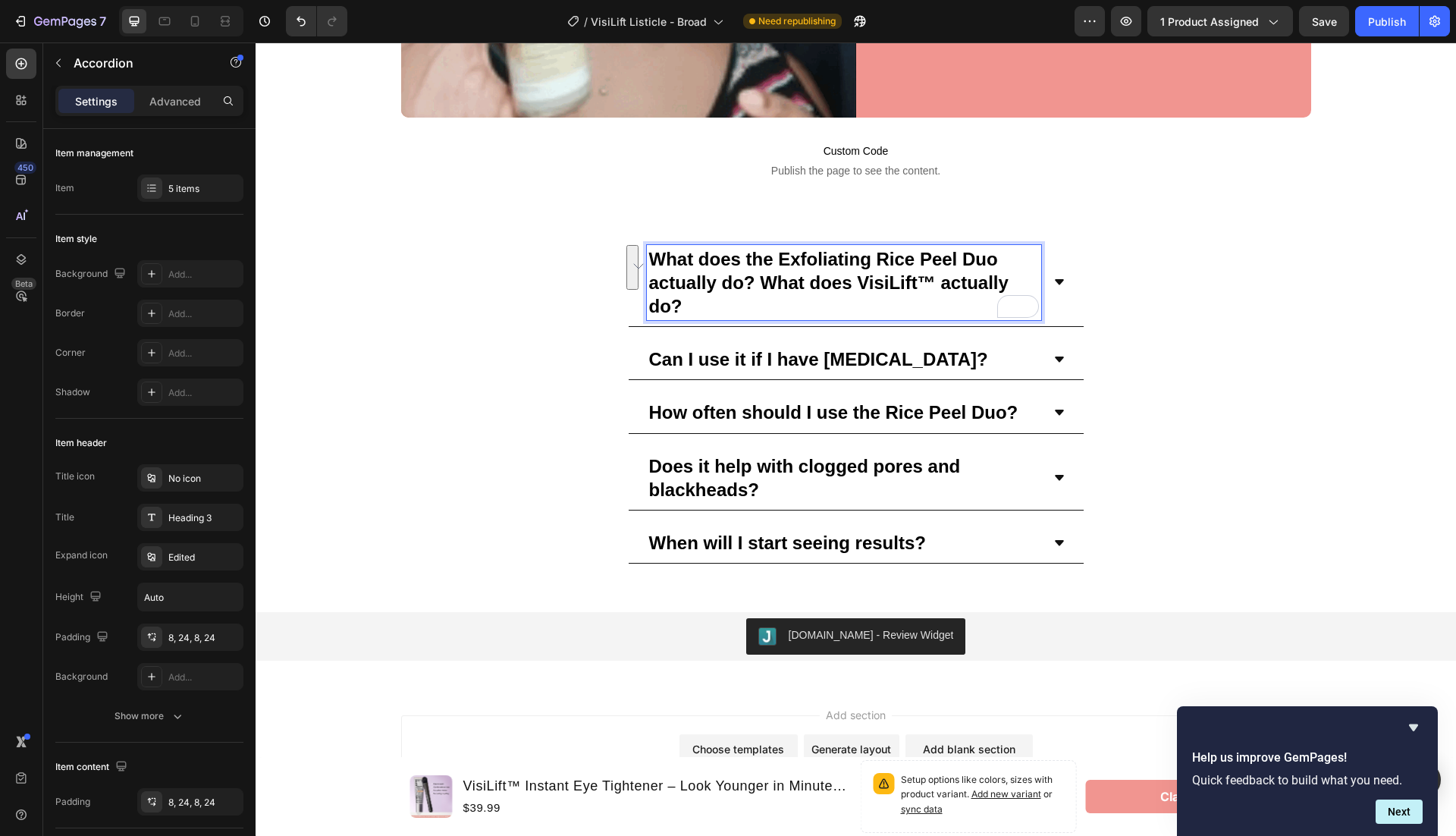
scroll to position [5629, 0]
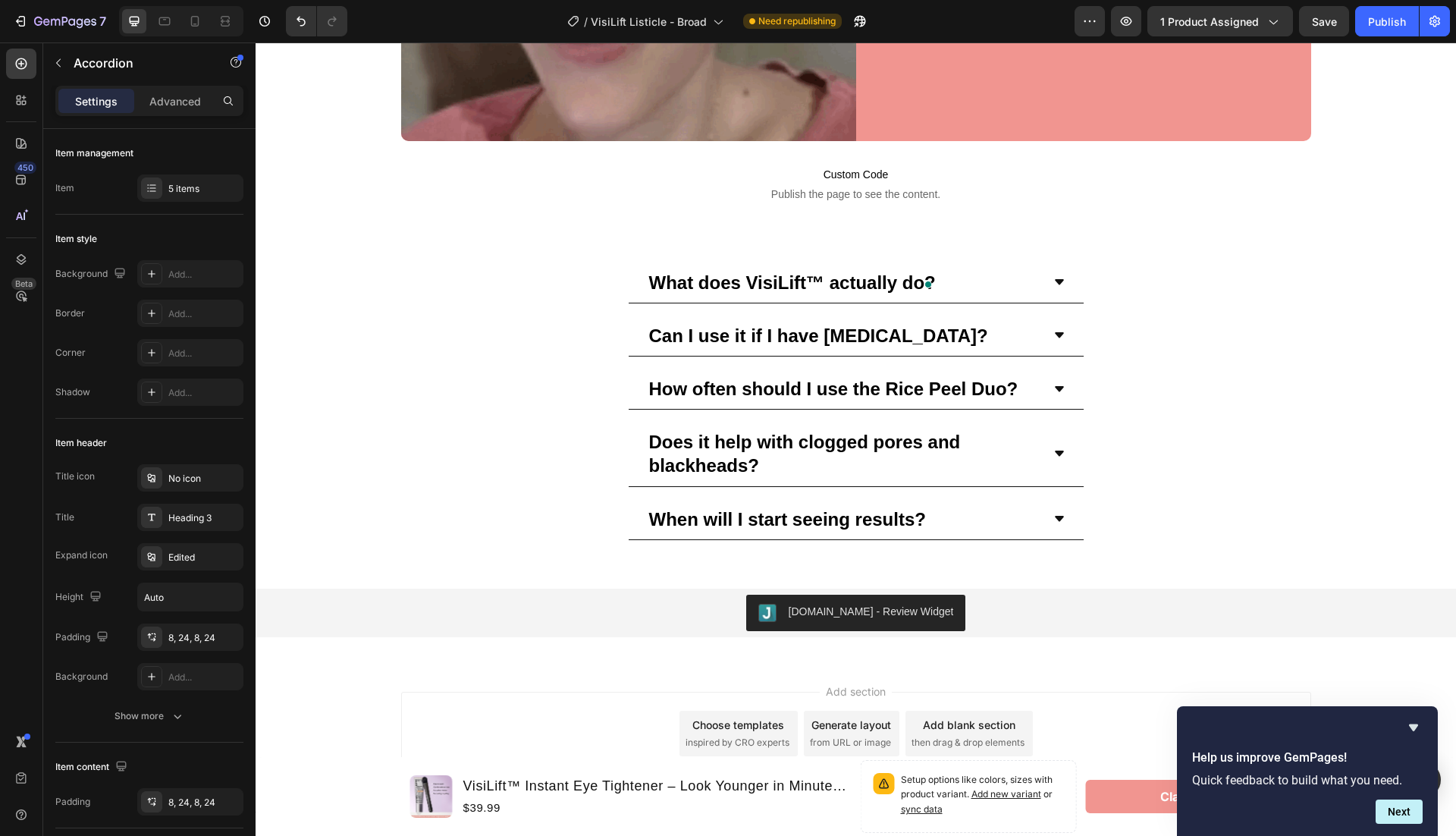
click at [1053, 276] on icon at bounding box center [1059, 282] width 12 height 12
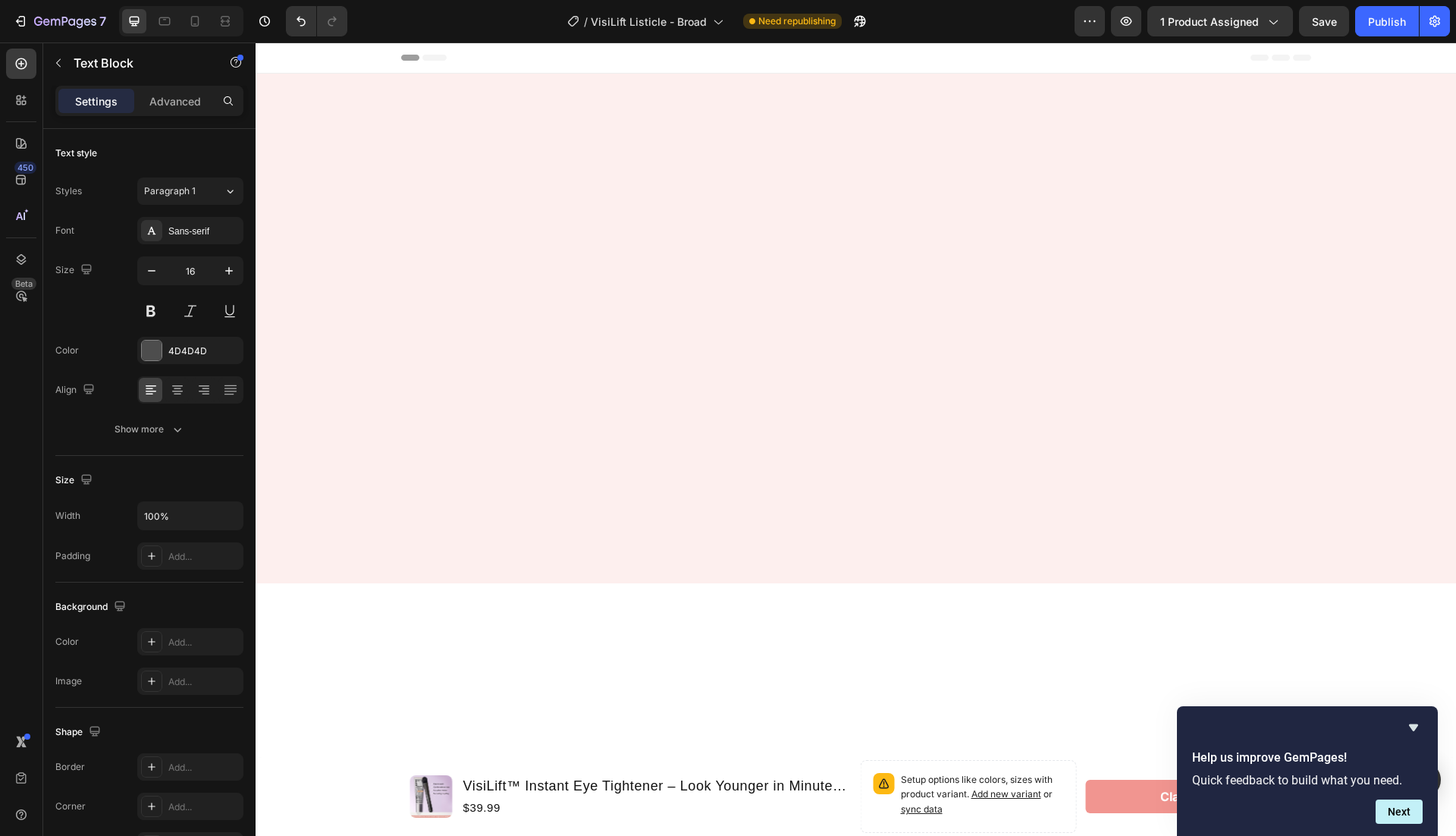
scroll to position [5629, 0]
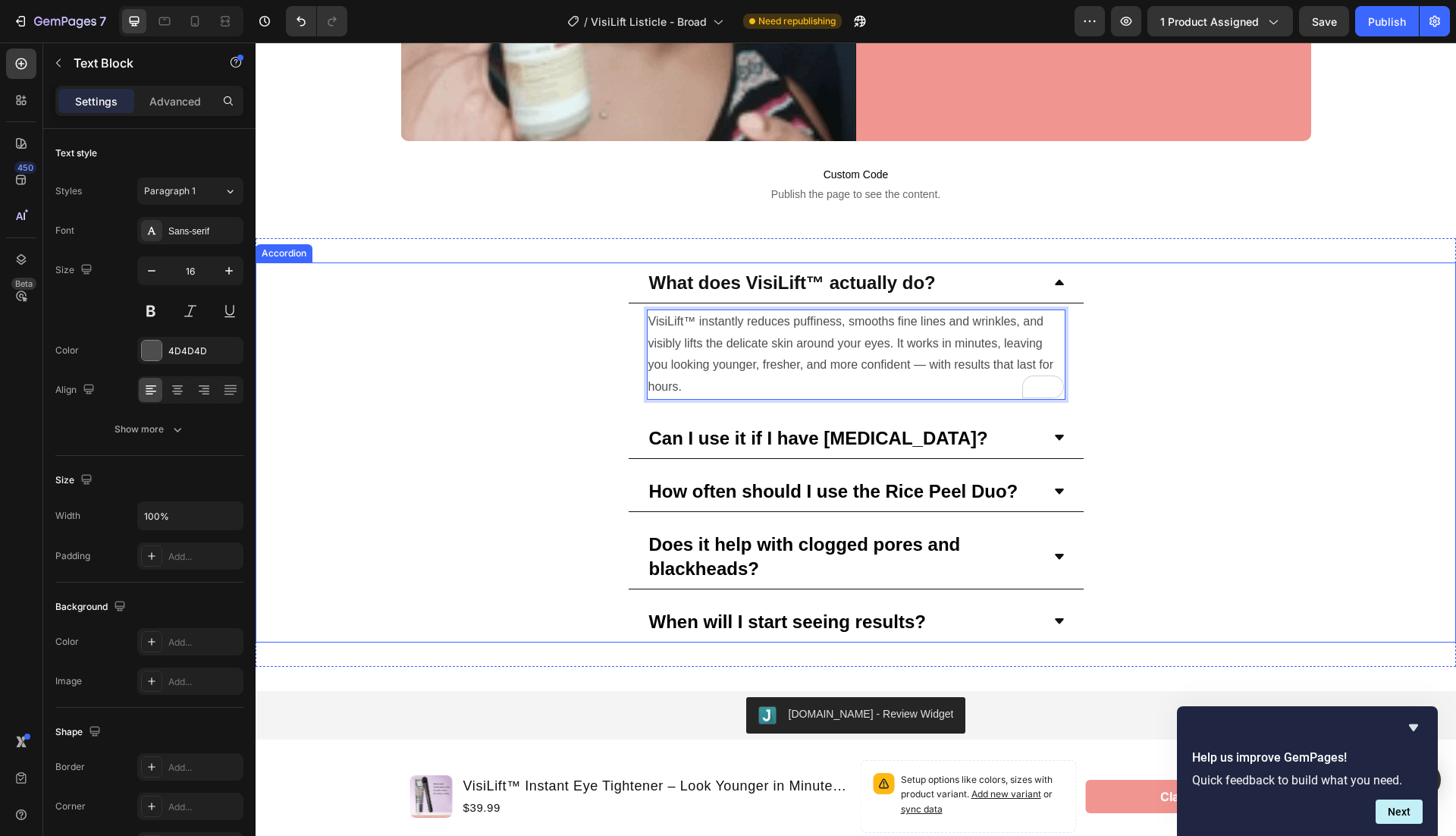
click at [762, 438] on strong "Can I use it if I have [MEDICAL_DATA]?" at bounding box center [818, 438] width 339 height 21
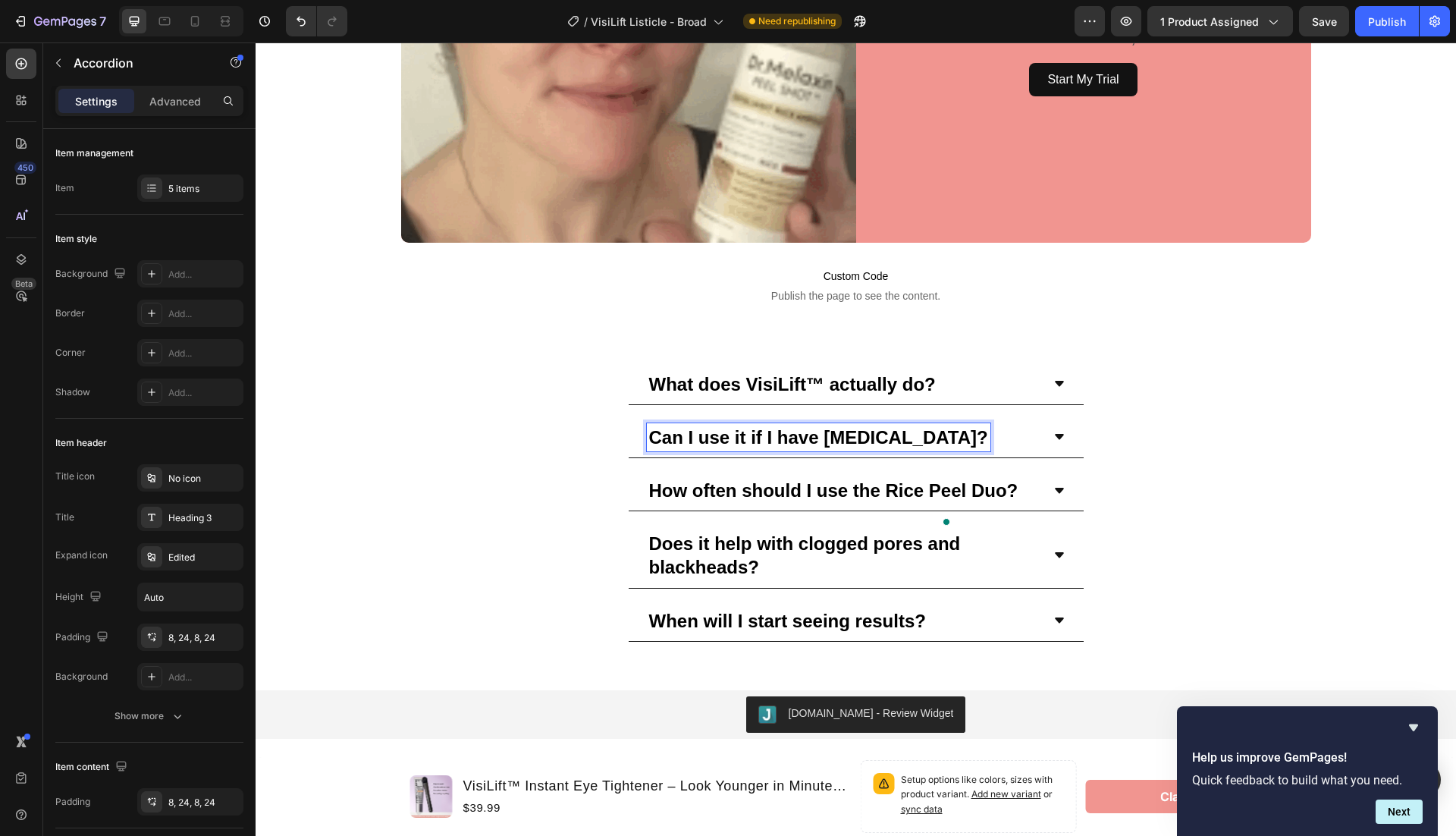
scroll to position [5527, 0]
click at [899, 432] on strong "Can I use it if I have [MEDICAL_DATA]?" at bounding box center [818, 438] width 339 height 21
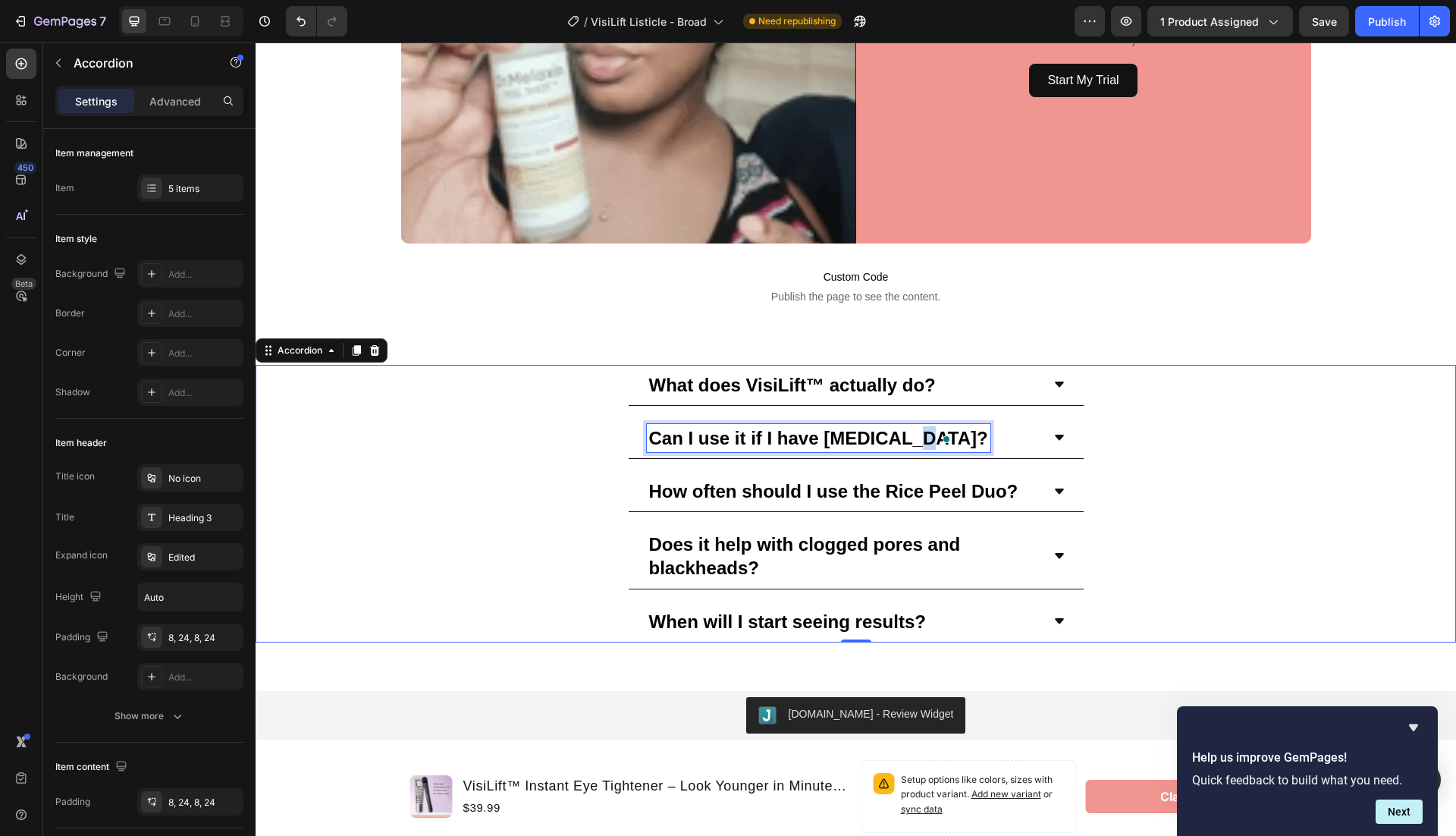
click at [899, 432] on strong "Can I use it if I have [MEDICAL_DATA]?" at bounding box center [818, 438] width 339 height 21
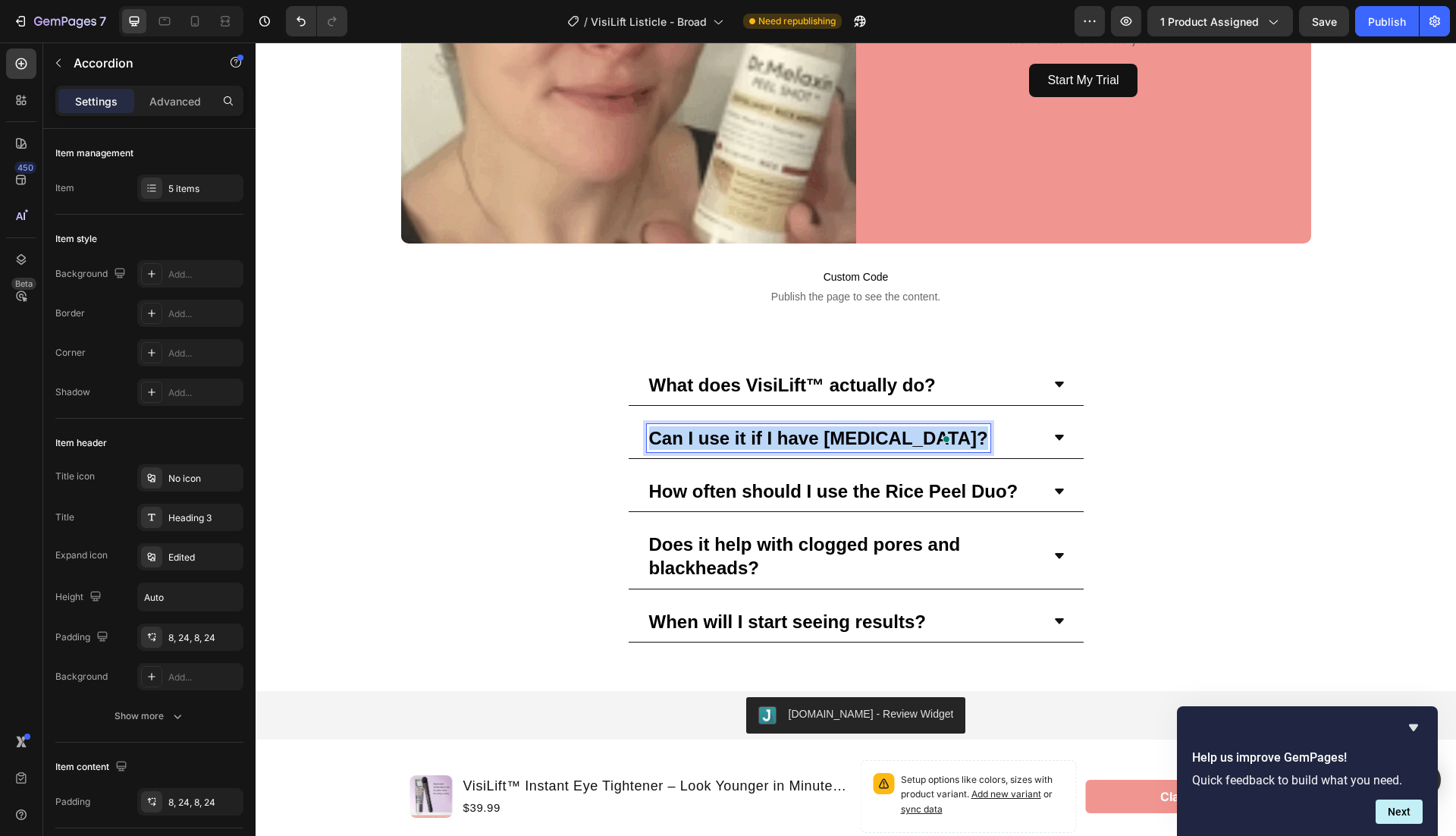
click at [899, 432] on strong "Can I use it if I have [MEDICAL_DATA]?" at bounding box center [818, 438] width 339 height 21
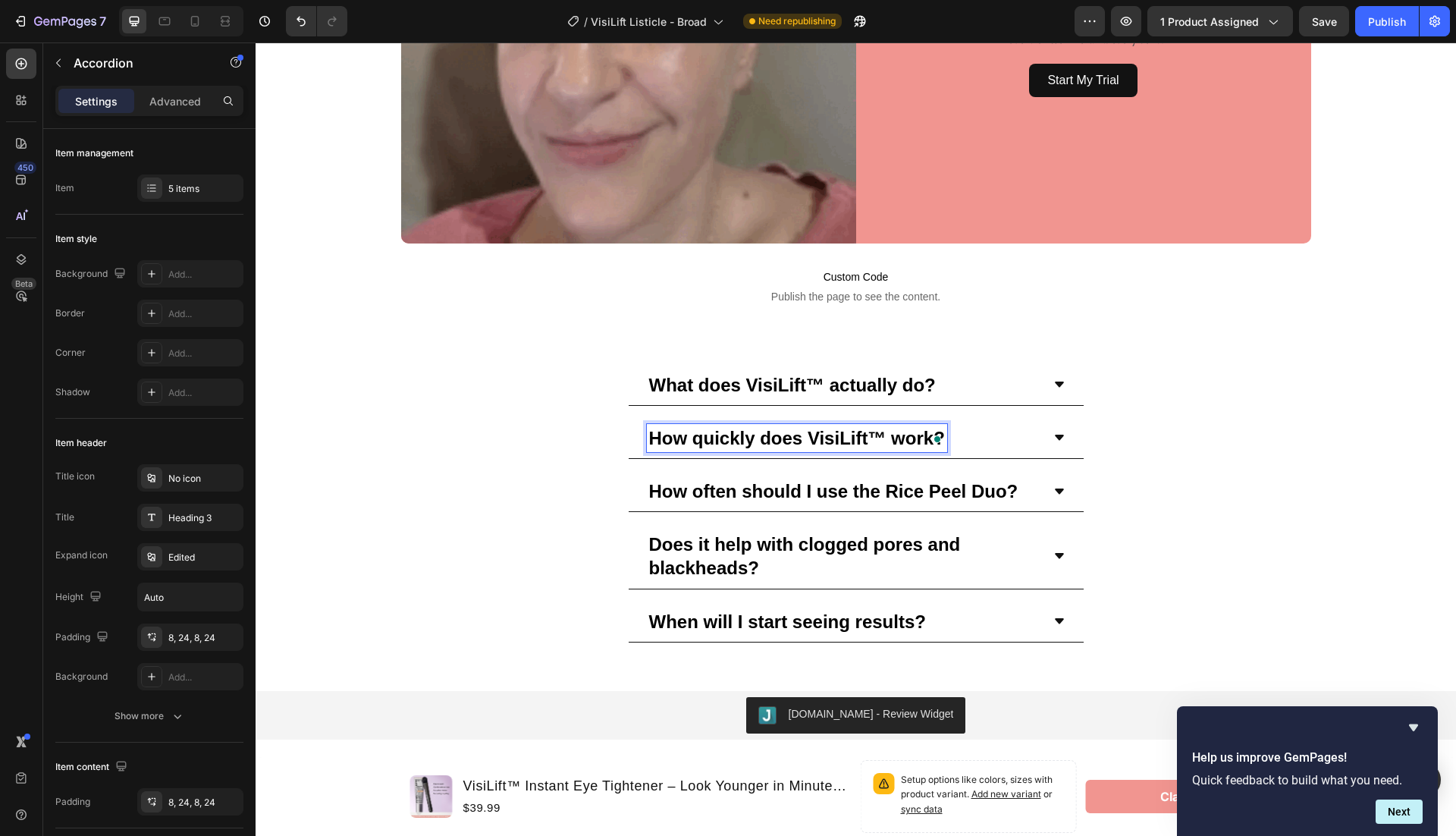
click at [1054, 432] on icon at bounding box center [1059, 437] width 12 height 12
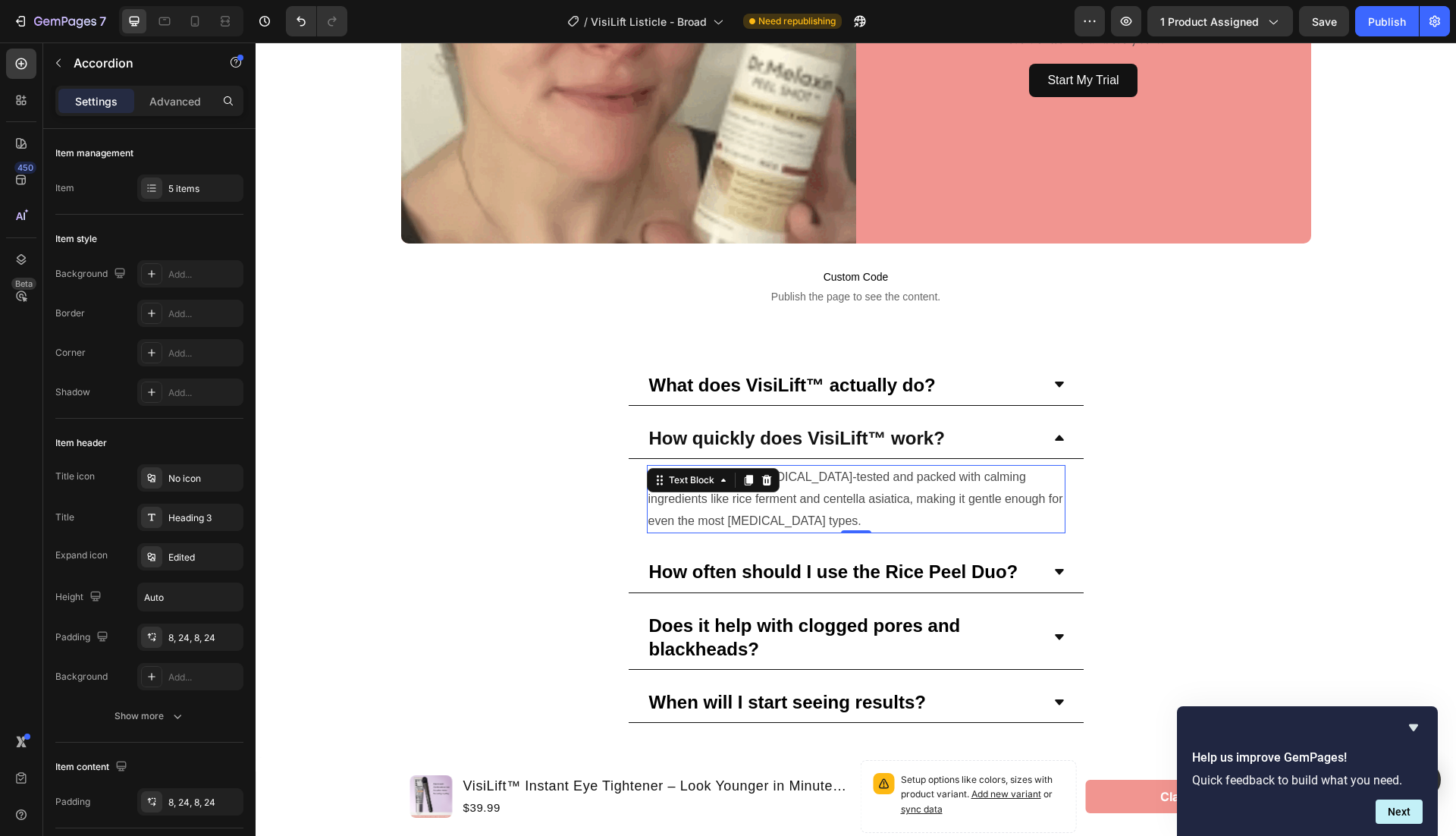
click at [902, 492] on p "Yes! The formula is [MEDICAL_DATA]-tested and packed with calming ingredients l…" at bounding box center [856, 499] width 416 height 65
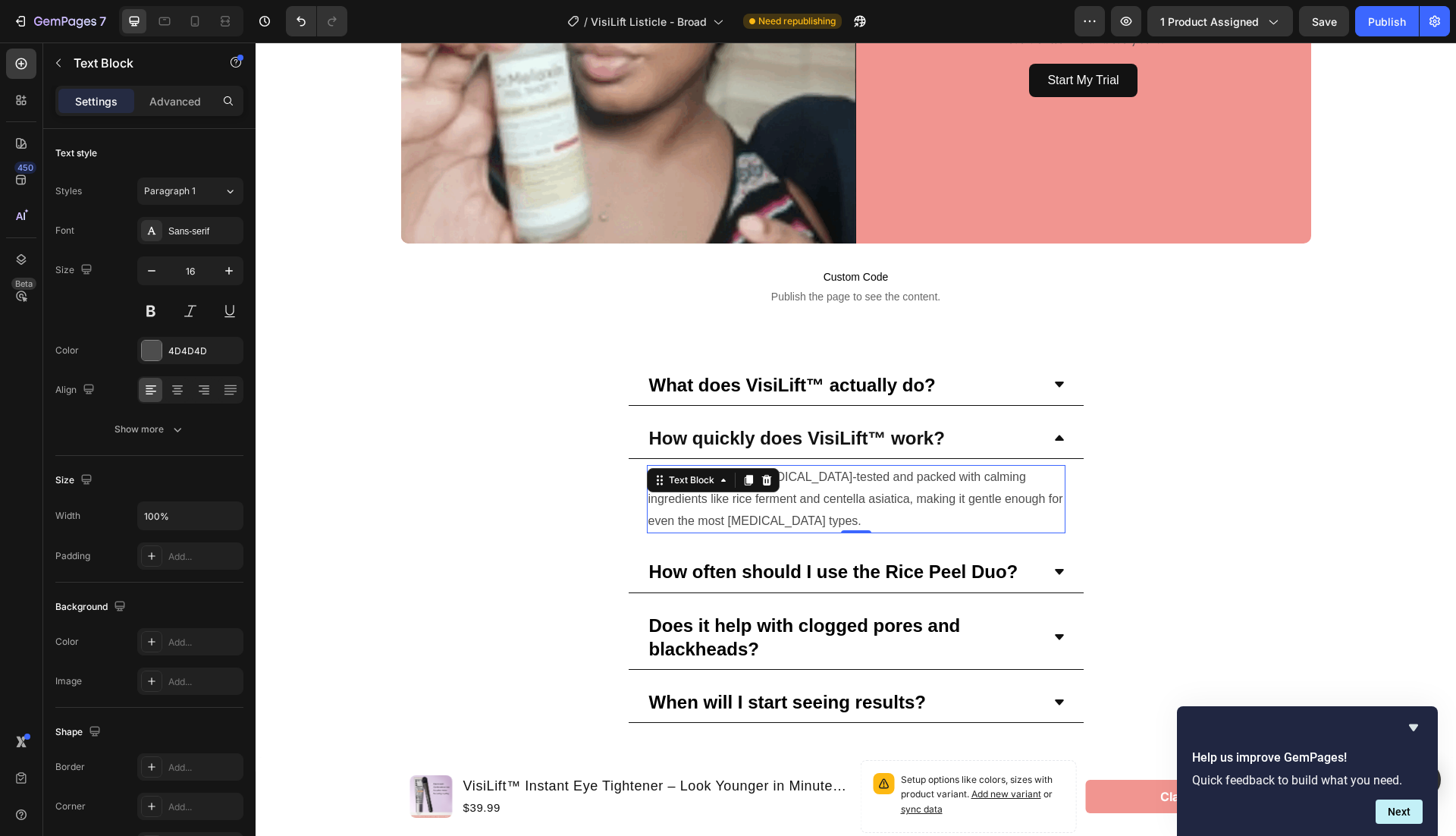
click at [902, 492] on p "Yes! The formula is [MEDICAL_DATA]-tested and packed with calming ingredients l…" at bounding box center [856, 499] width 416 height 65
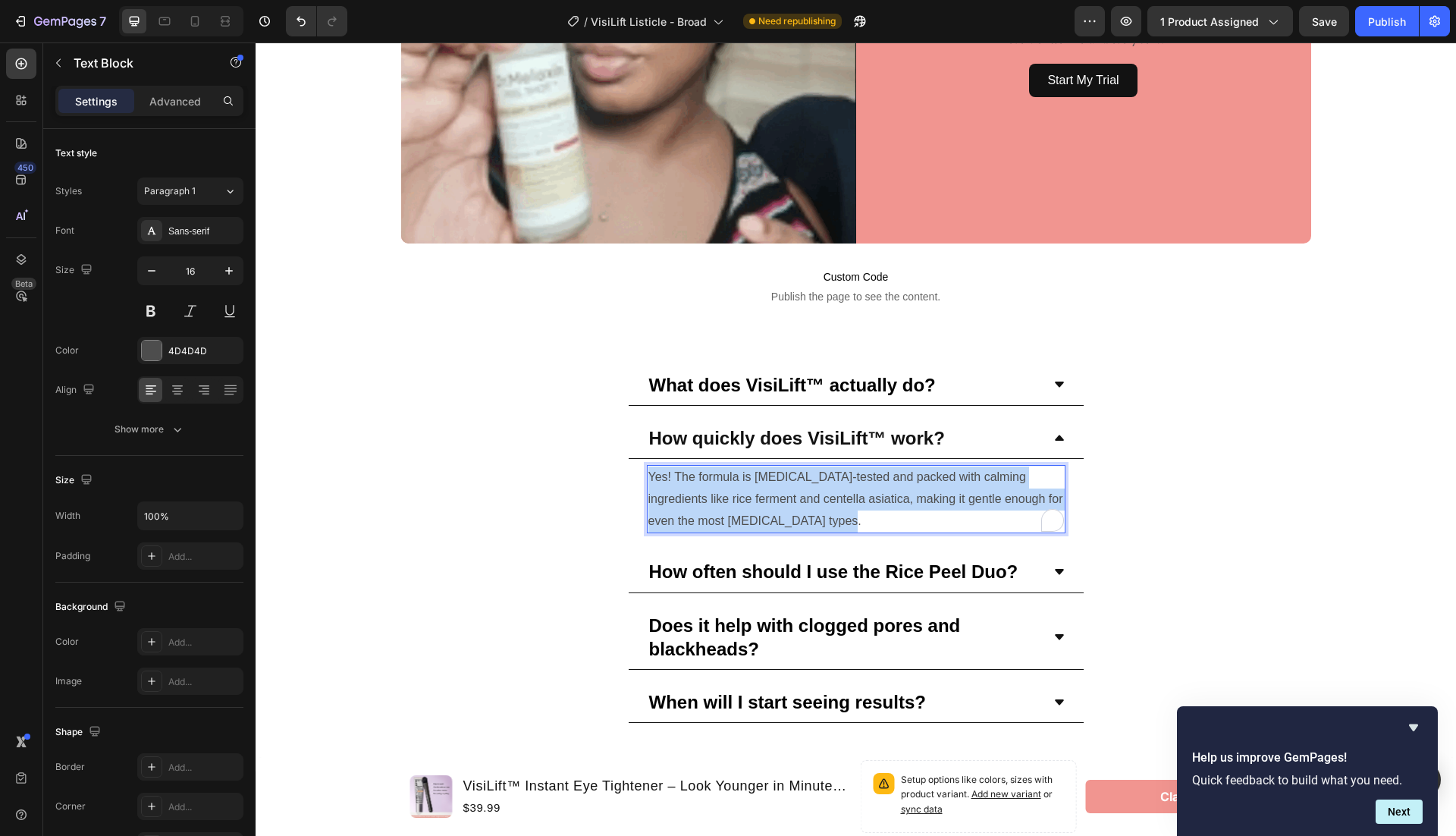
click at [902, 492] on p "Yes! The formula is [MEDICAL_DATA]-tested and packed with calming ingredients l…" at bounding box center [856, 499] width 416 height 65
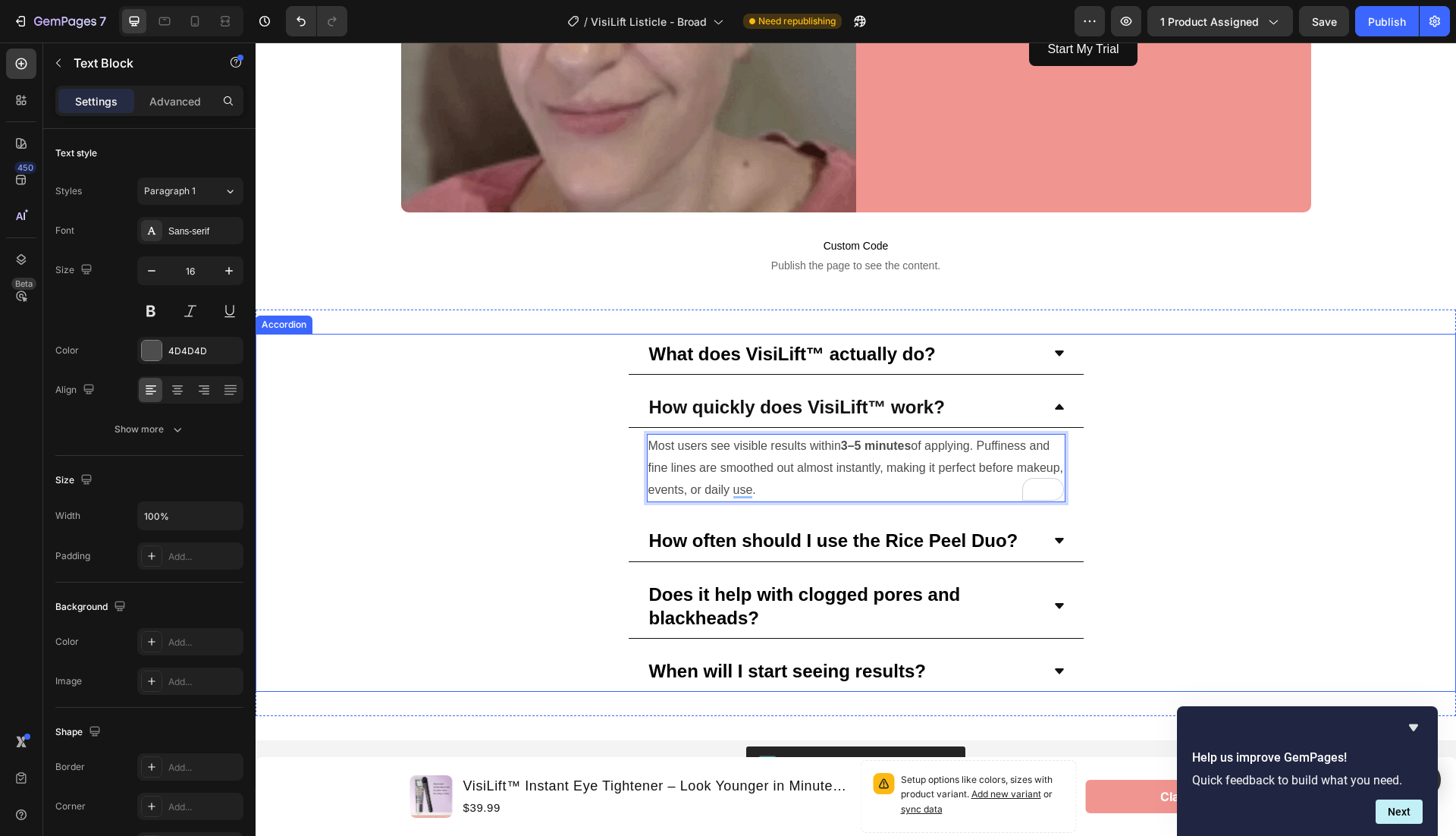
scroll to position [5597, 0]
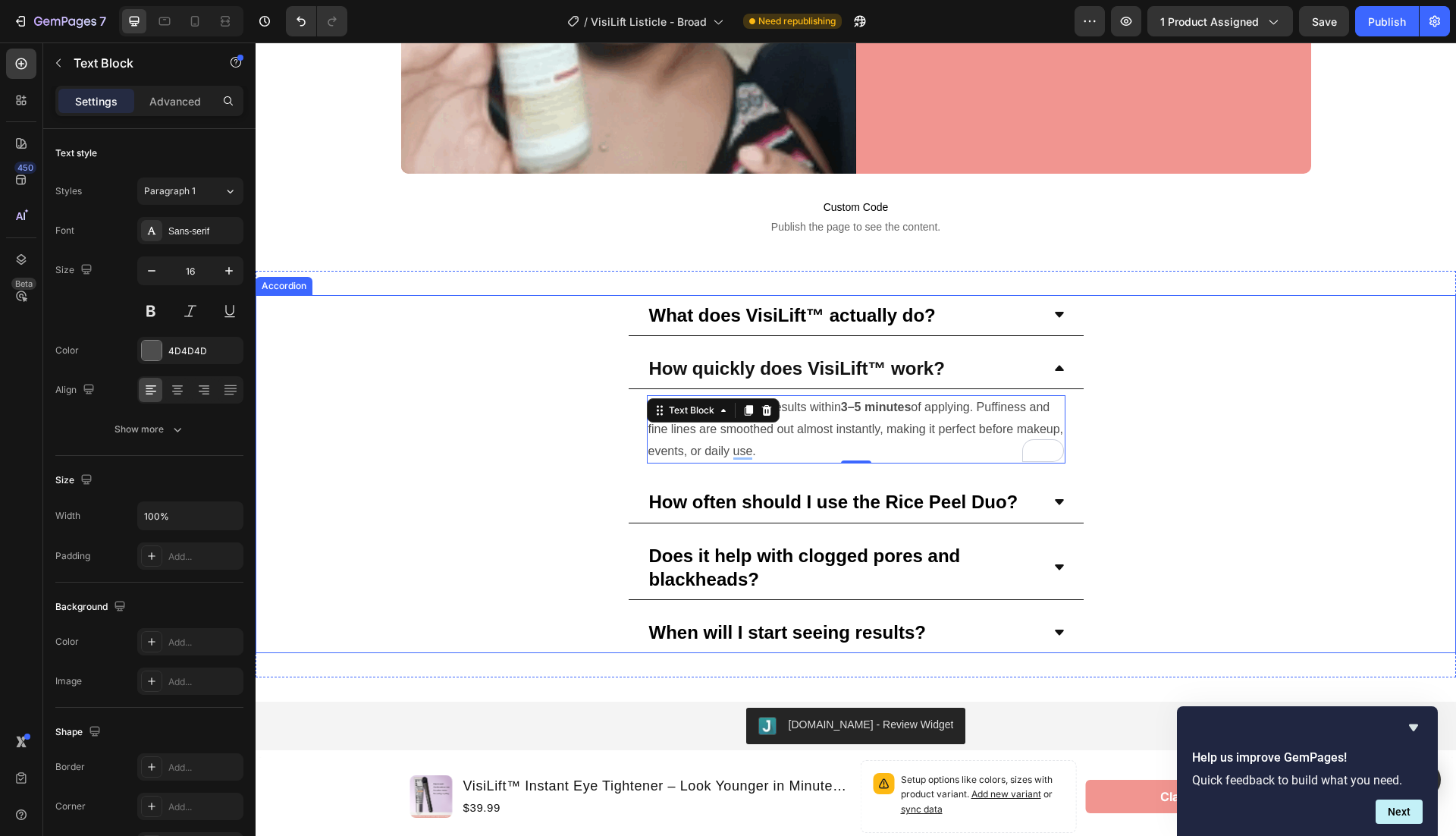
click at [859, 514] on div "How often should I use the Rice Peel Duo?" at bounding box center [856, 502] width 455 height 41
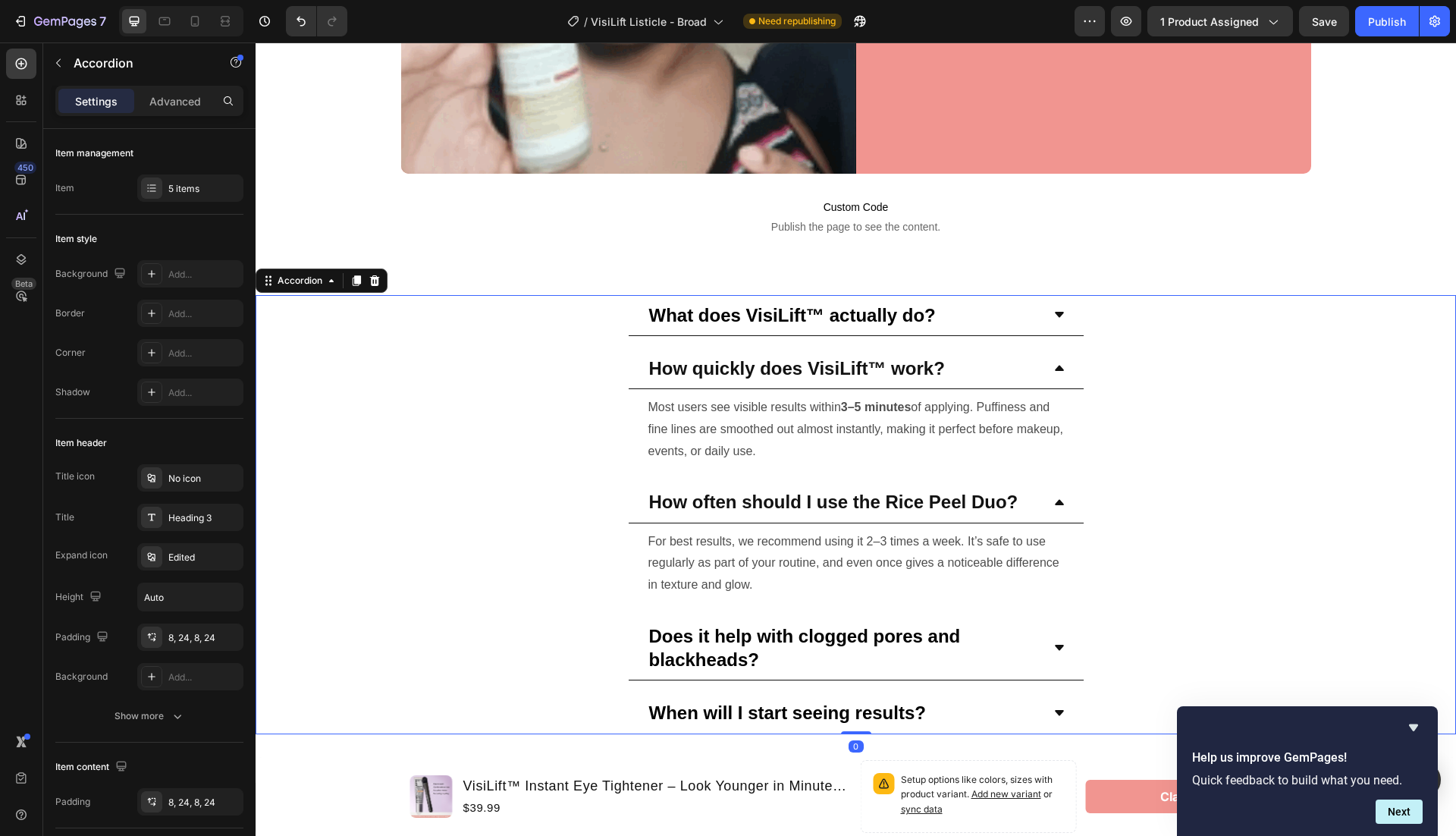
click at [859, 514] on div "How often should I use the Rice Peel Duo?" at bounding box center [856, 502] width 455 height 41
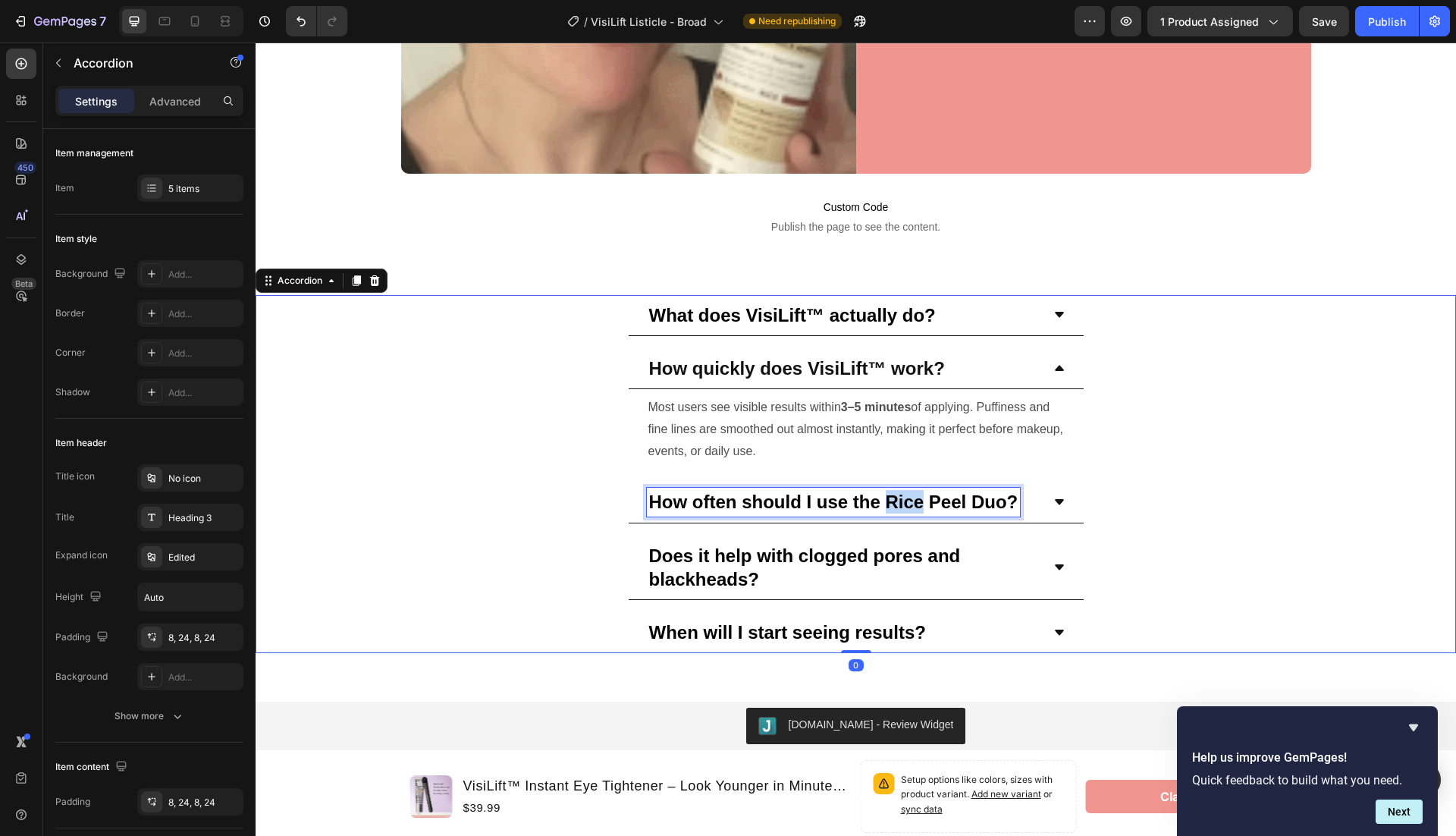
click at [889, 497] on strong "How often should I use the Rice Peel Duo?" at bounding box center [833, 501] width 369 height 21
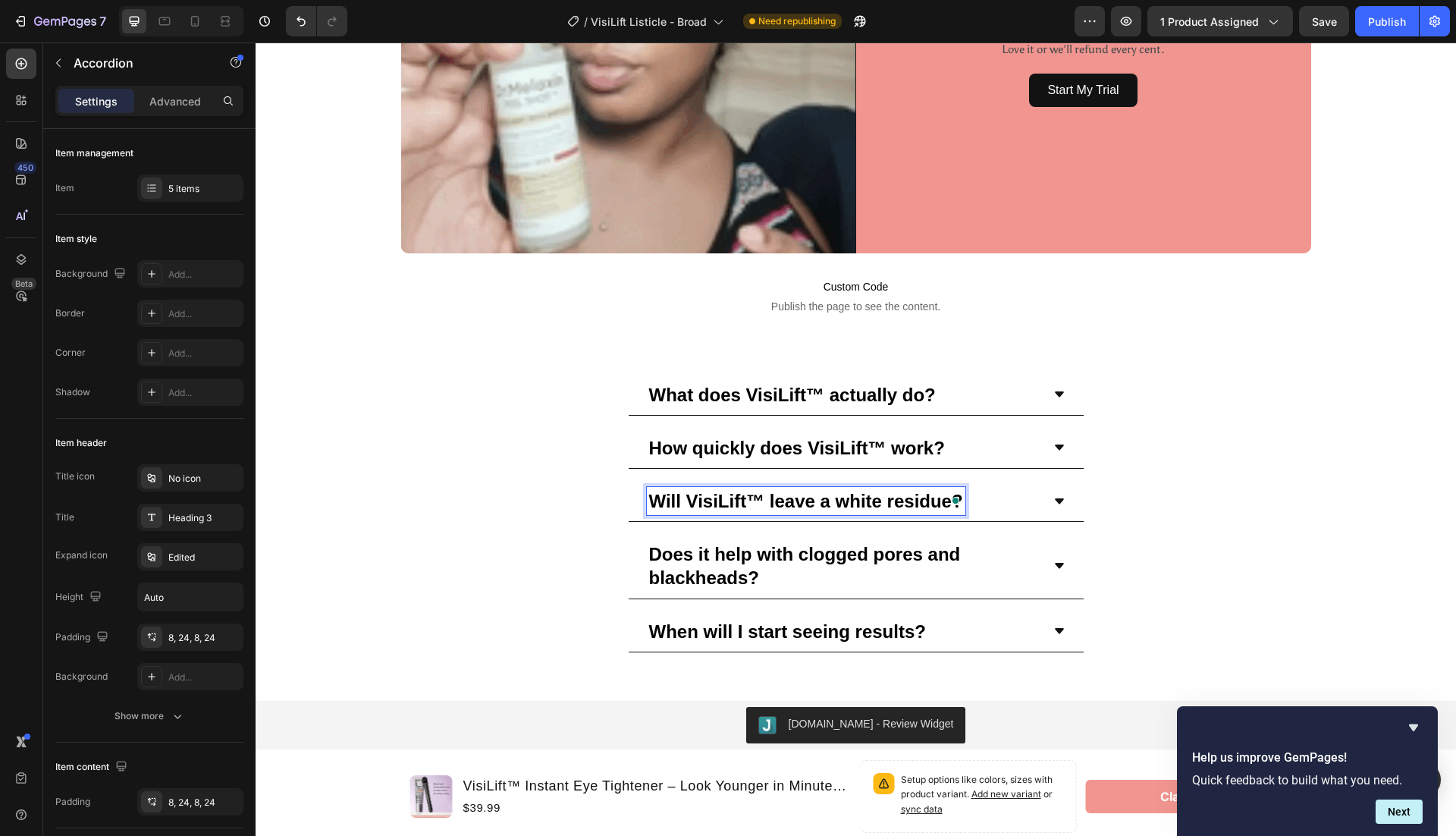
scroll to position [5517, 0]
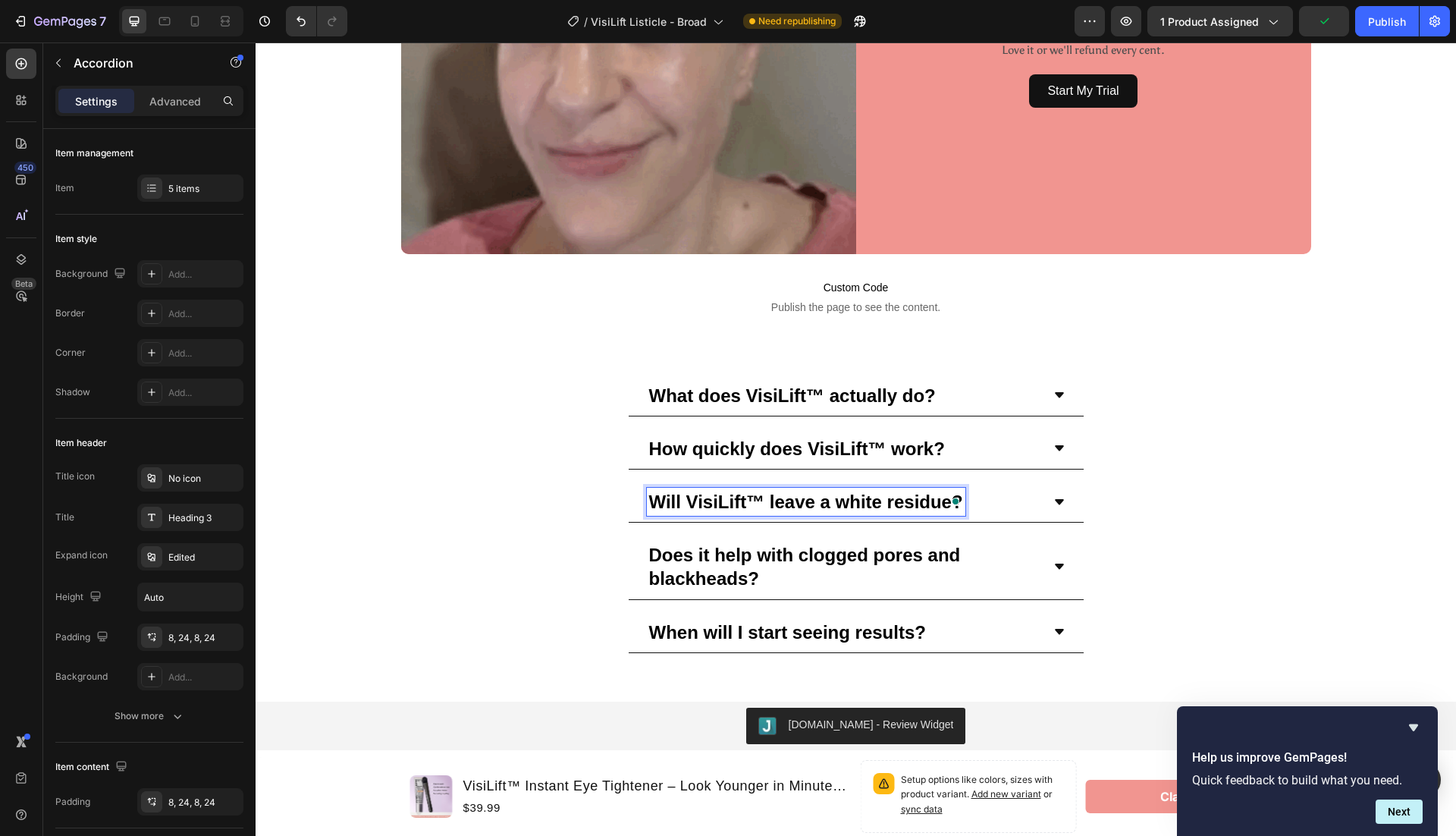
click at [1069, 506] on div "Will VisiLift™ leave a white residue?" at bounding box center [856, 502] width 455 height 41
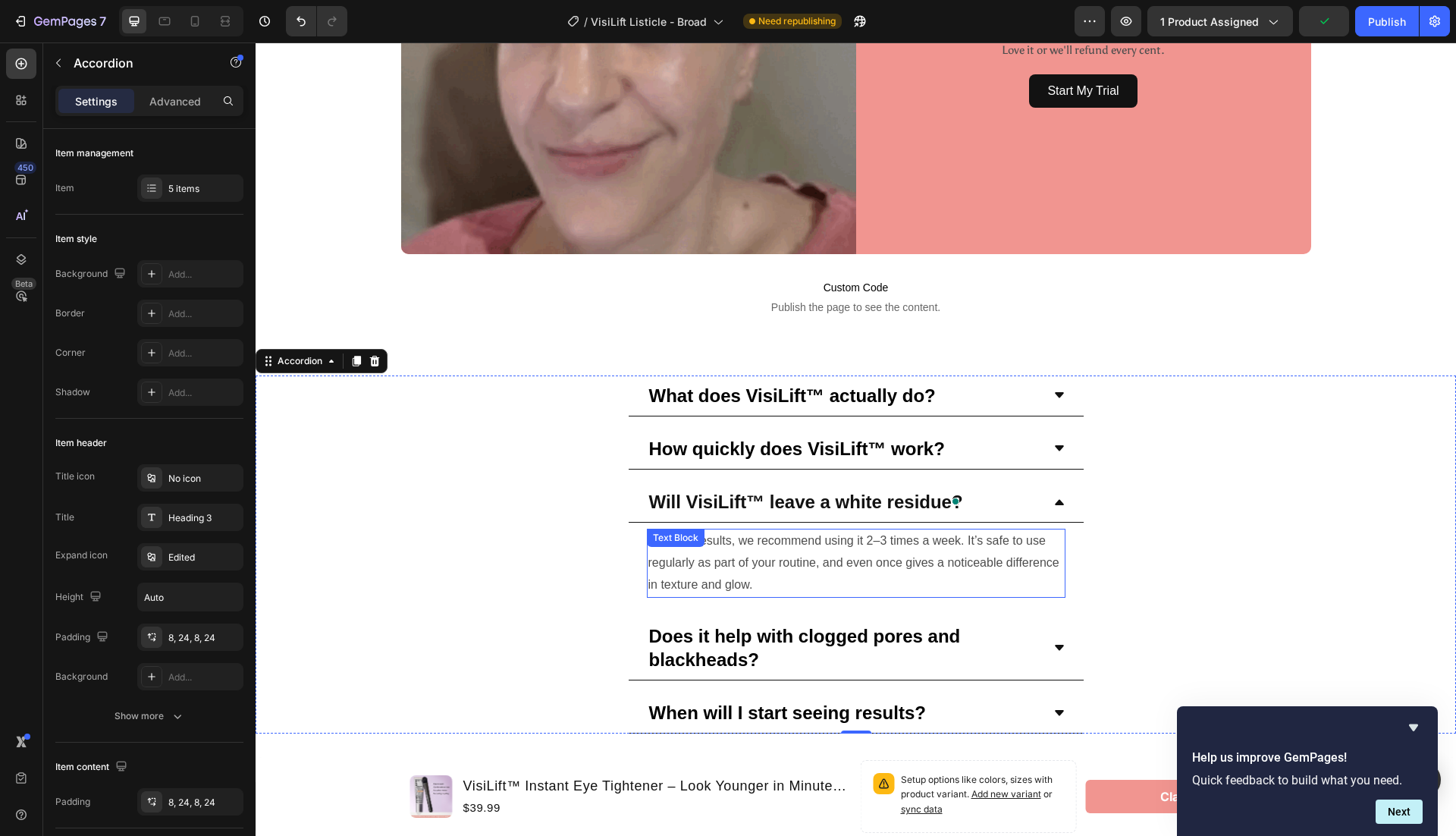
click at [937, 549] on p "For best results, we recommend using it 2–3 times a week. It’s safe to use regu…" at bounding box center [856, 562] width 416 height 65
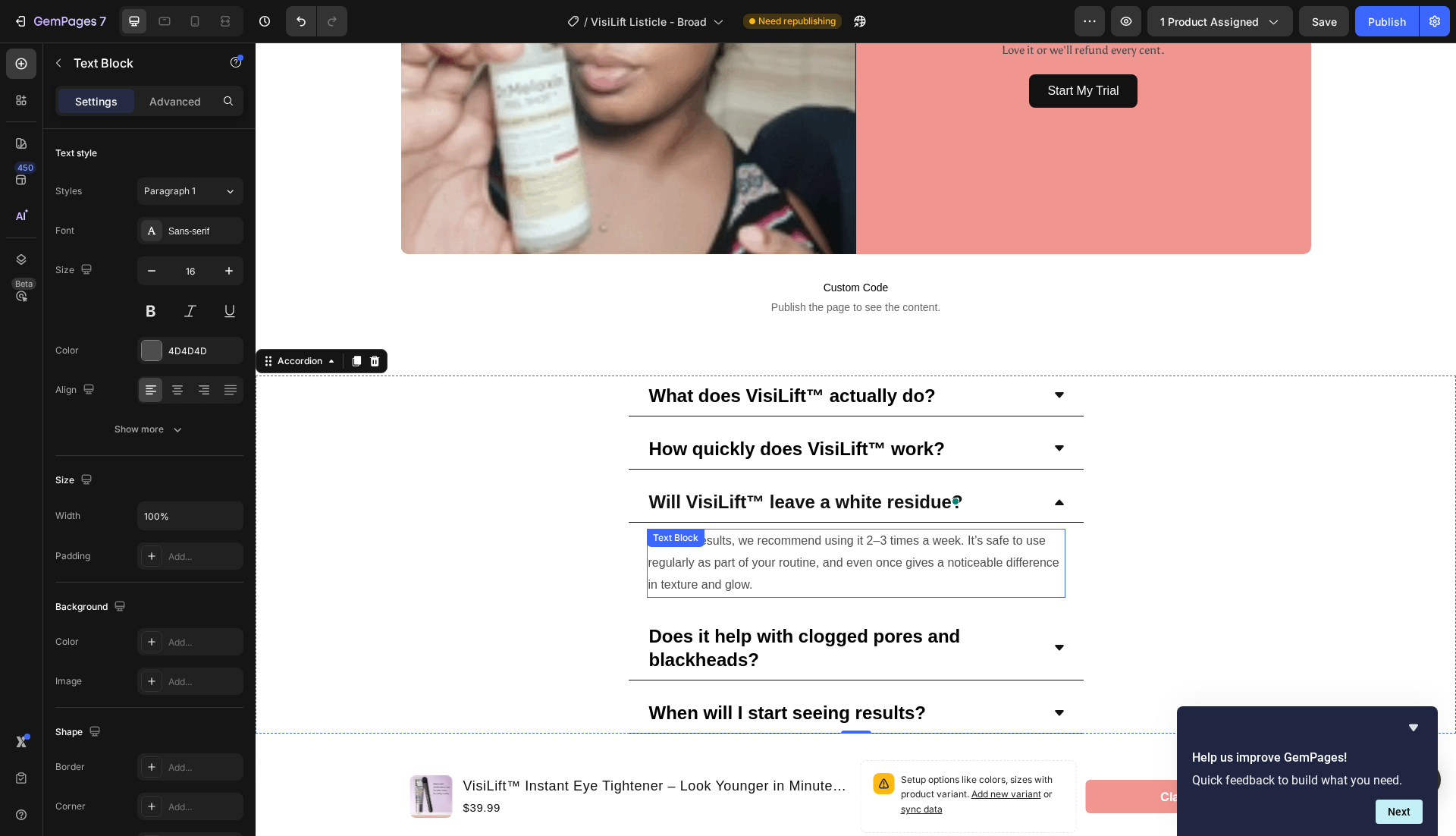
click at [937, 549] on p "For best results, we recommend using it 2–3 times a week. It’s safe to use regu…" at bounding box center [856, 562] width 416 height 65
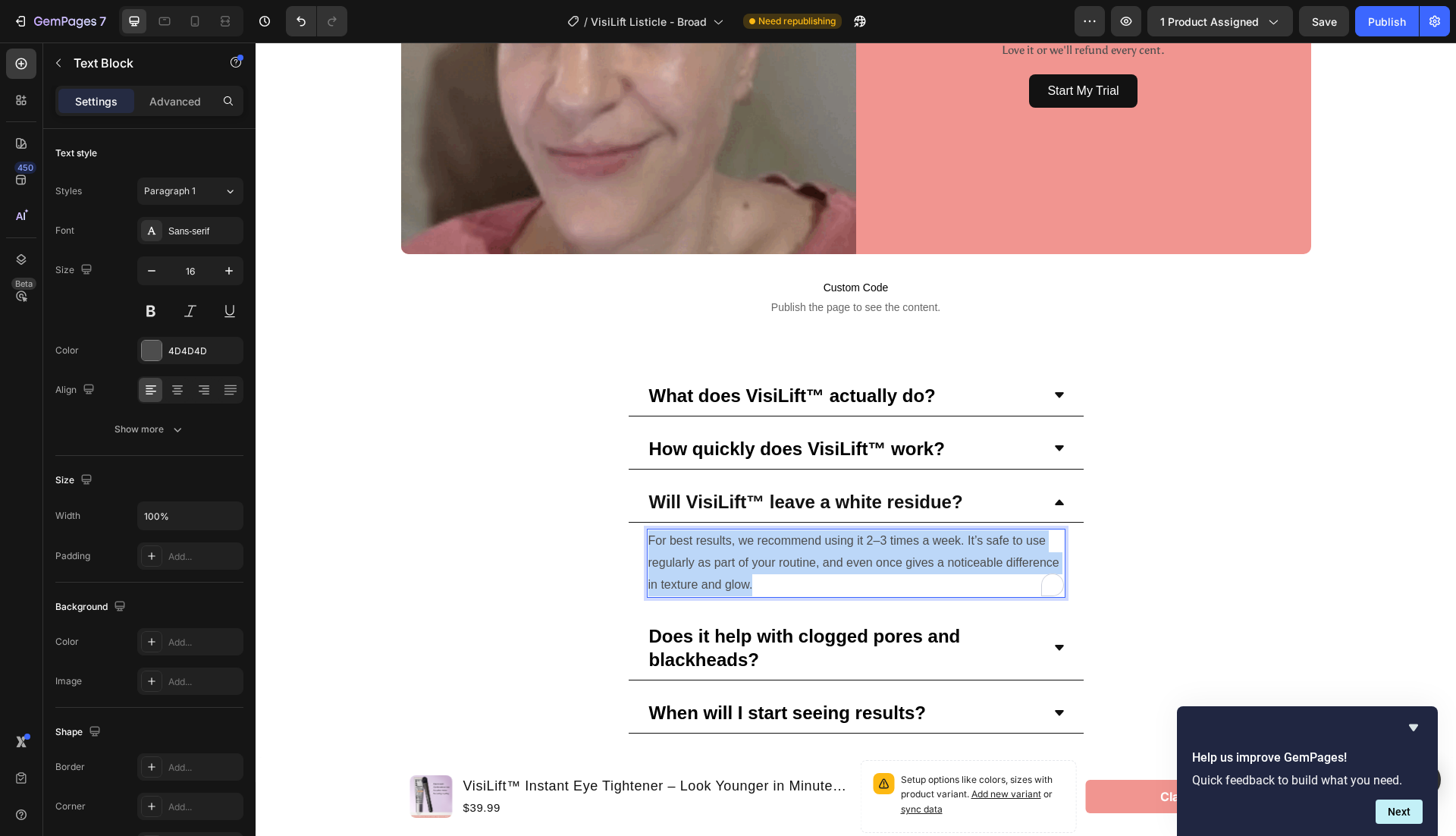
click at [937, 549] on p "For best results, we recommend using it 2–3 times a week. It’s safe to use regu…" at bounding box center [856, 562] width 416 height 65
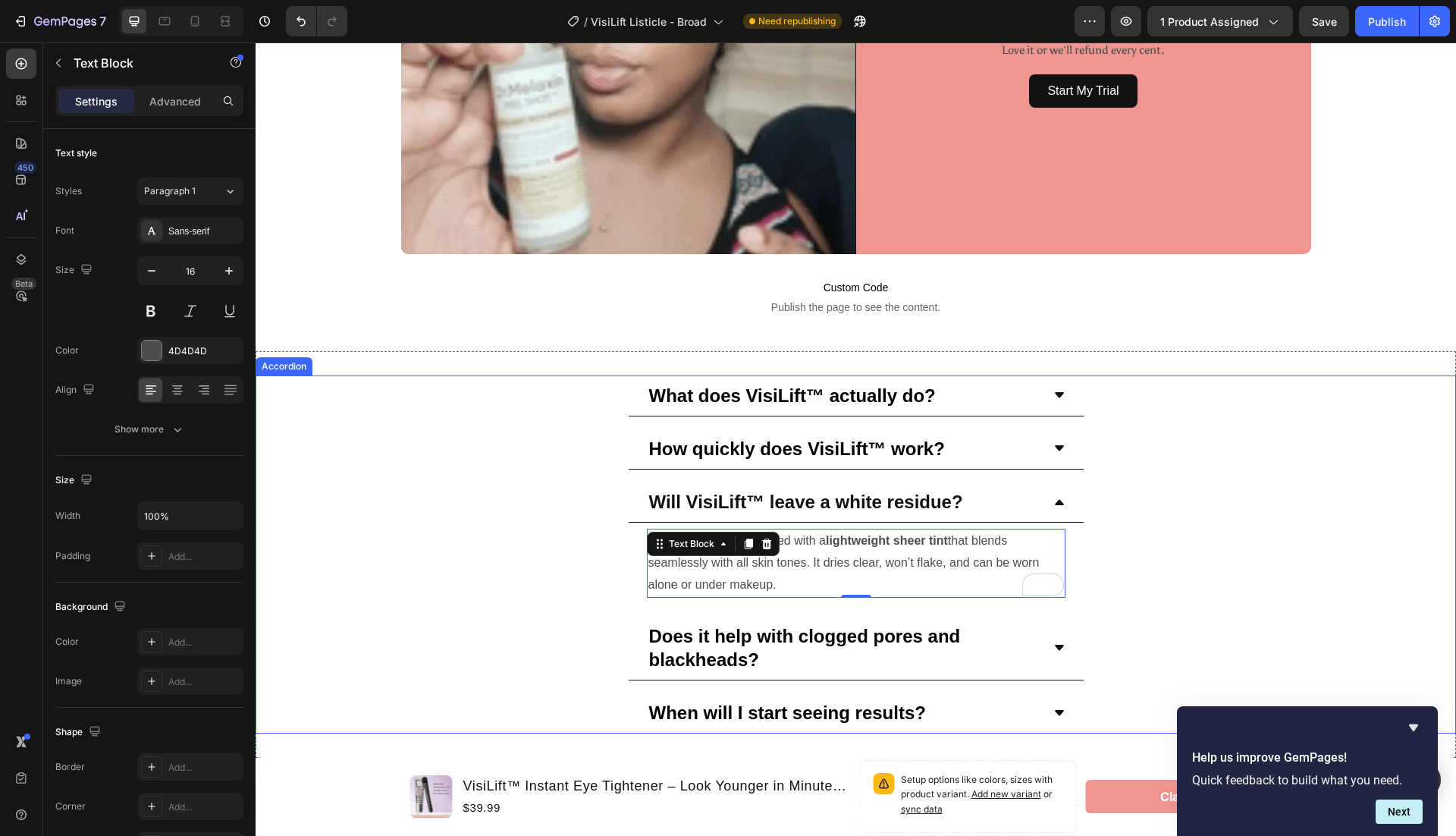
click at [770, 626] on strong "Does it help with clogged pores and blackheads?" at bounding box center [804, 648] width 311 height 44
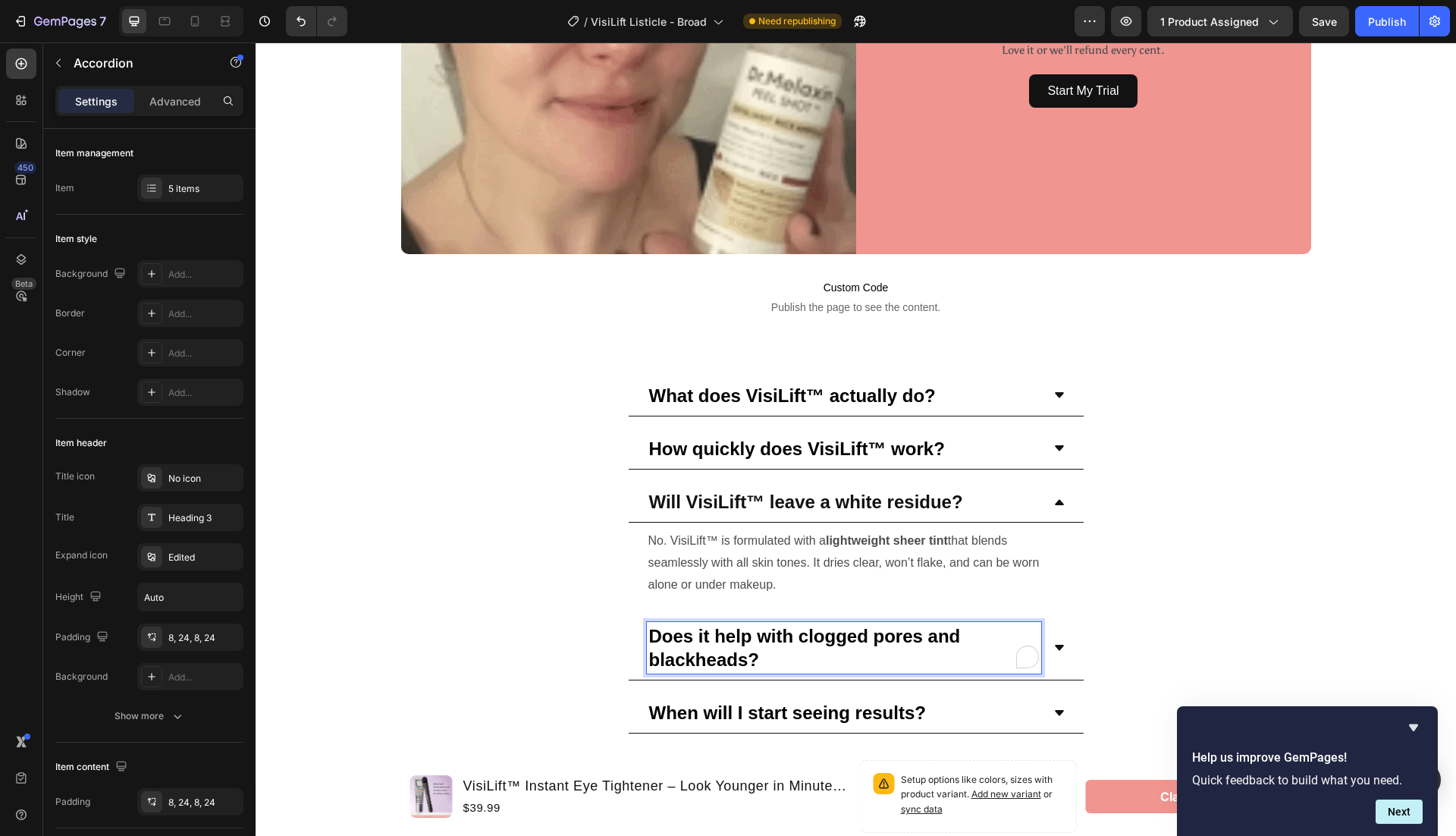
click at [770, 626] on strong "Does it help with clogged pores and blackheads?" at bounding box center [804, 648] width 311 height 44
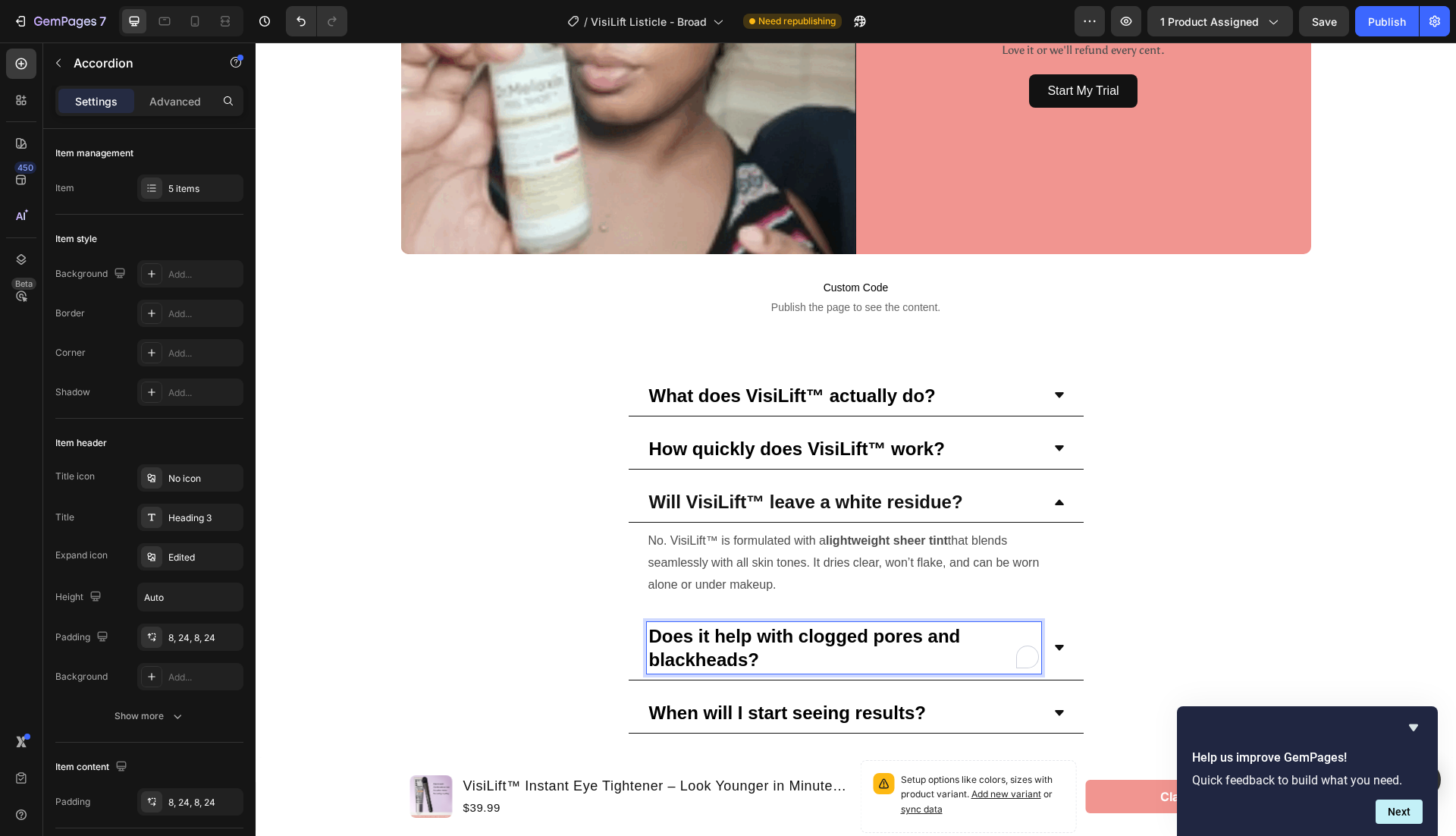
click at [770, 626] on strong "Does it help with clogged pores and blackheads?" at bounding box center [804, 648] width 311 height 44
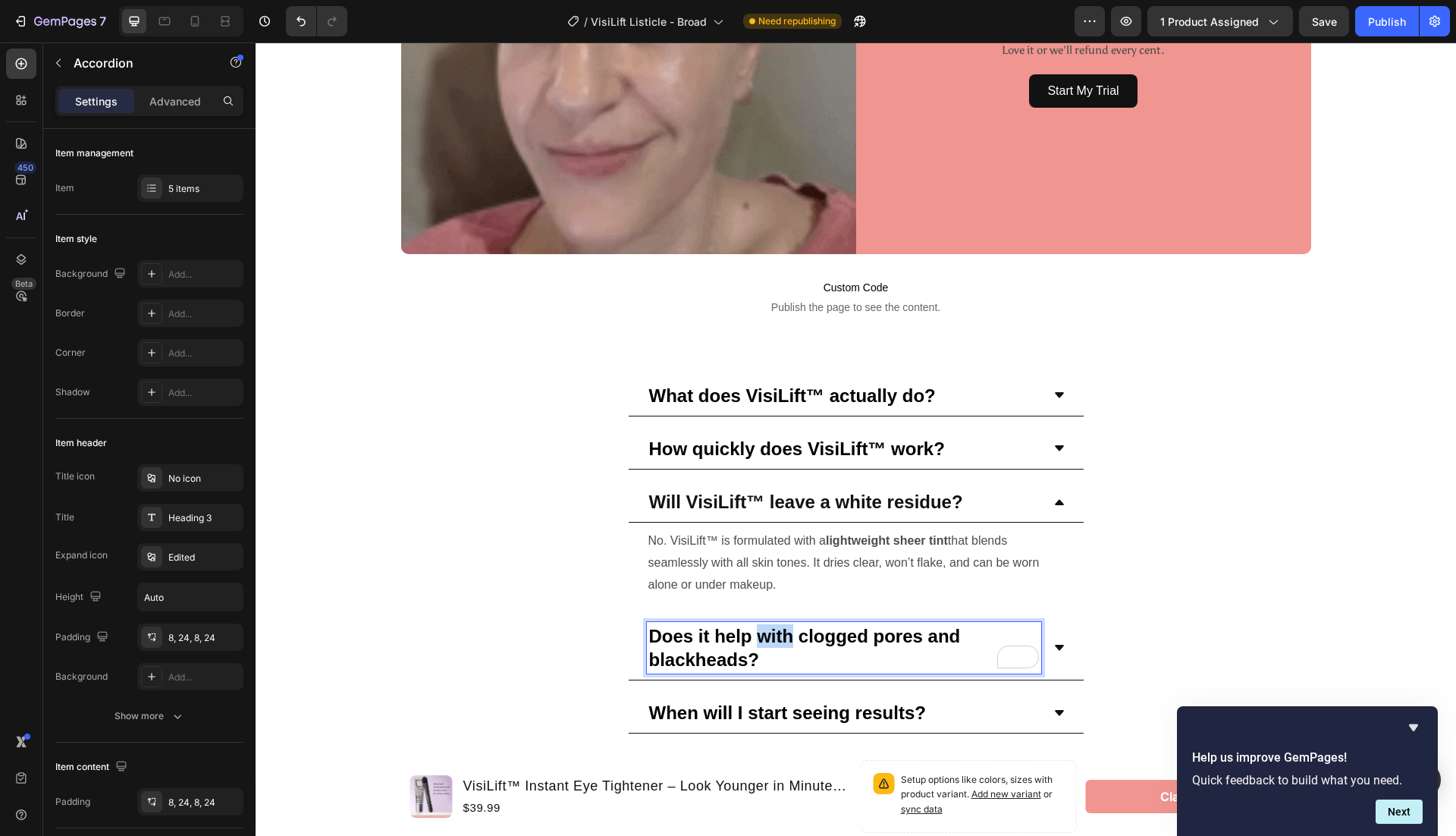
click at [770, 626] on strong "Does it help with clogged pores and blackheads?" at bounding box center [804, 648] width 311 height 44
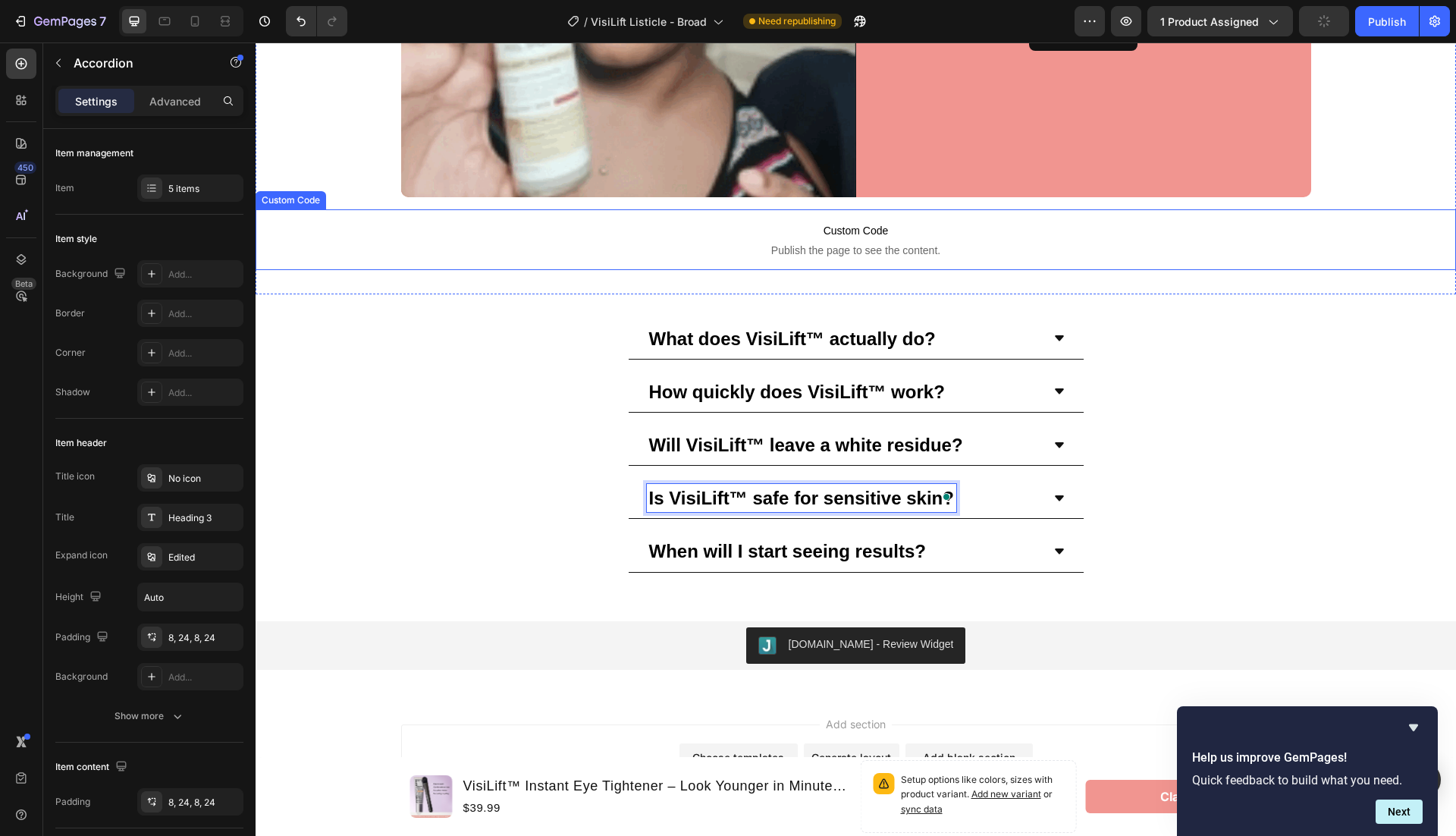
scroll to position [5589, 0]
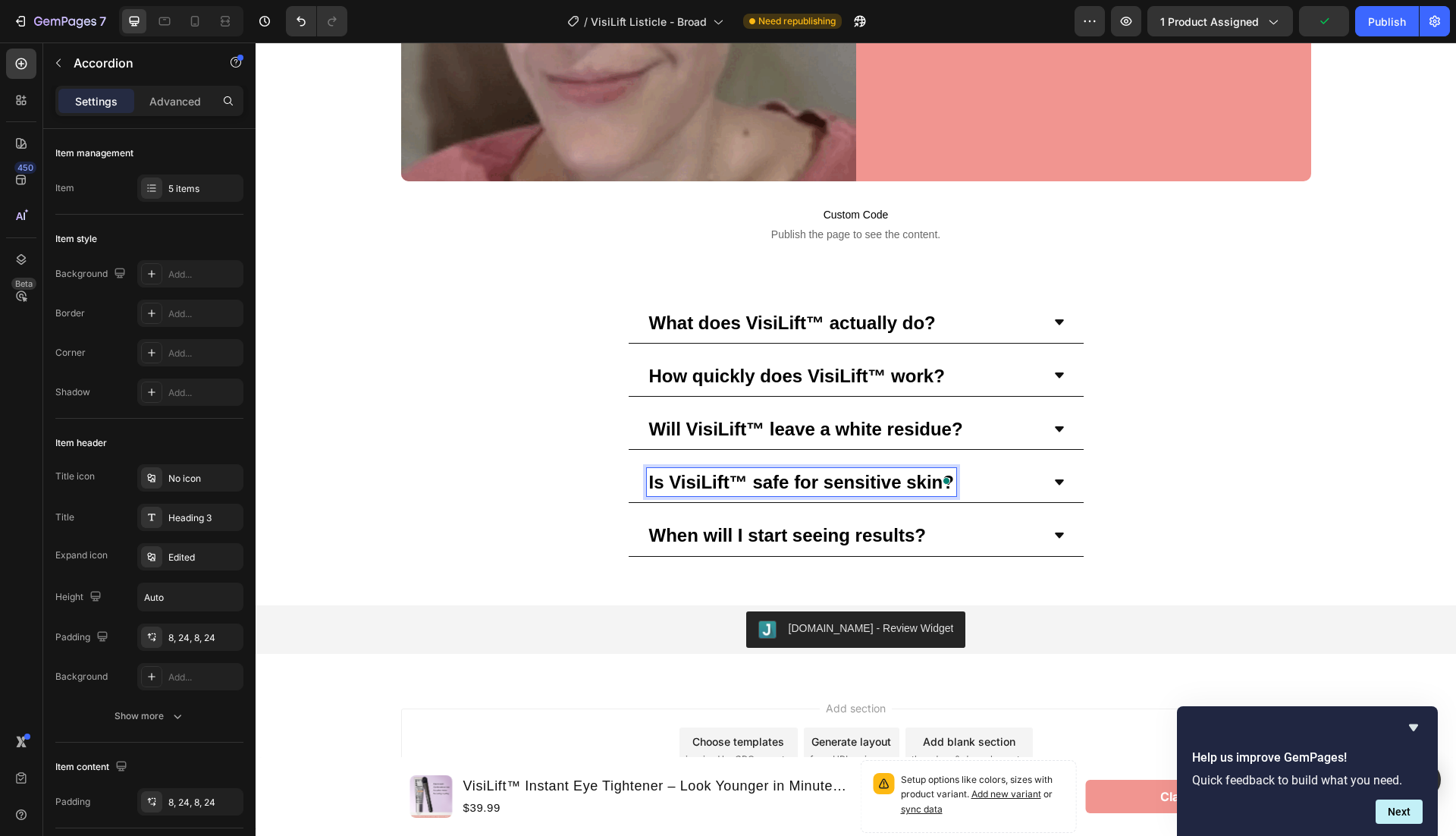
click at [1062, 477] on icon at bounding box center [1059, 483] width 12 height 12
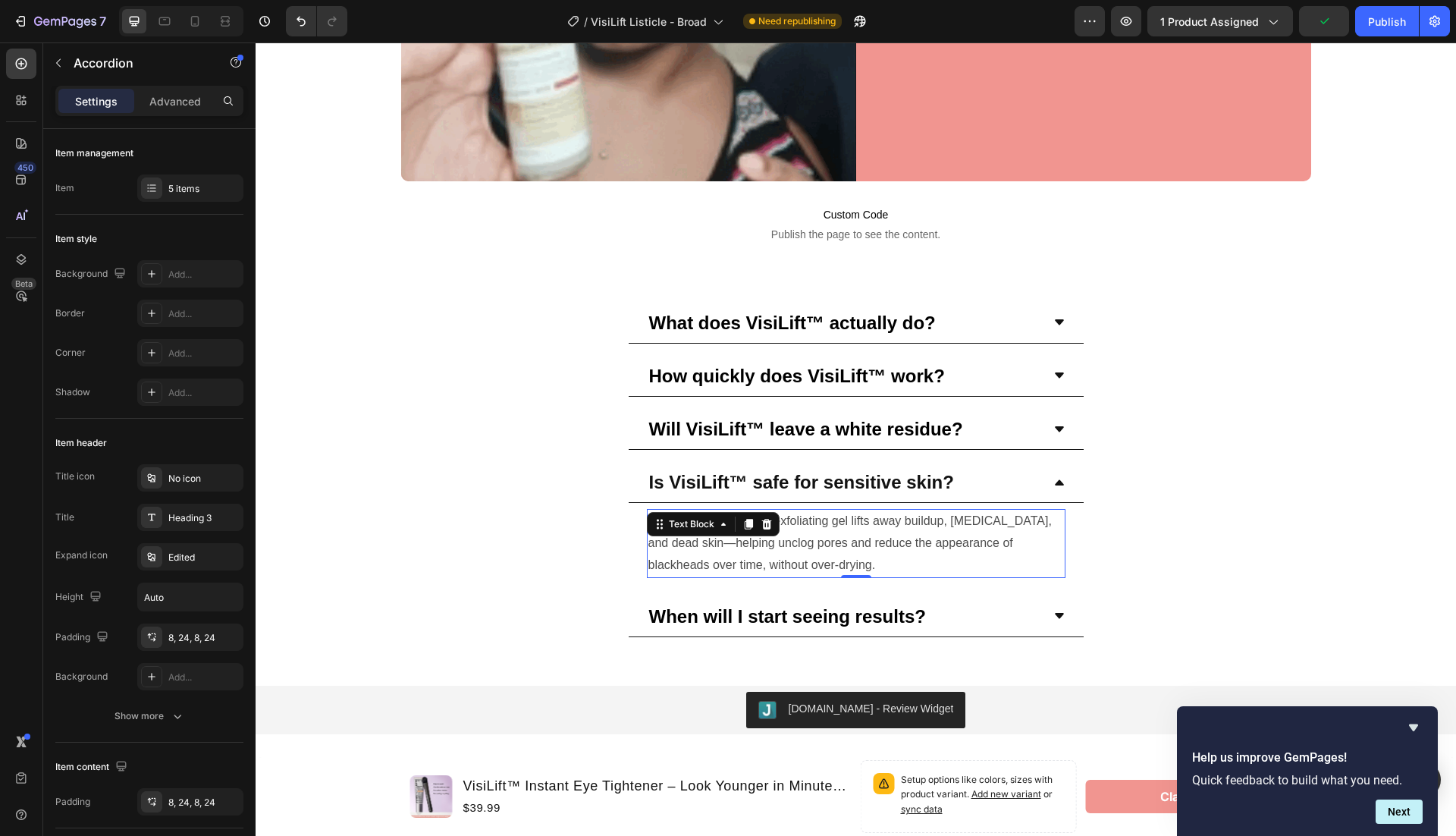
click at [899, 527] on p "Absolutely. The unique exfoliating gel lifts away buildup, [MEDICAL_DATA], and …" at bounding box center [856, 543] width 416 height 65
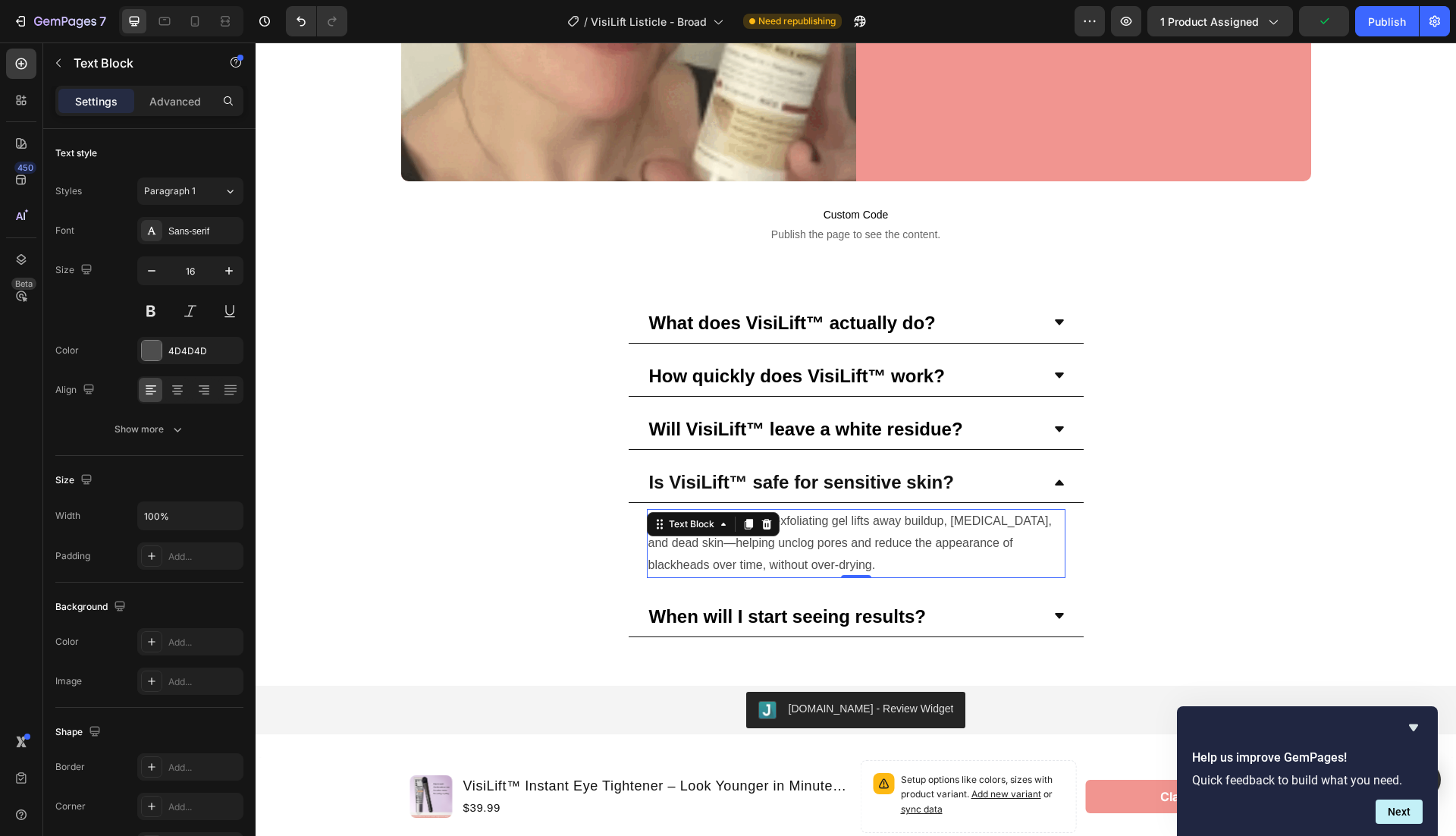
click at [899, 527] on p "Absolutely. The unique exfoliating gel lifts away buildup, [MEDICAL_DATA], and …" at bounding box center [856, 543] width 416 height 65
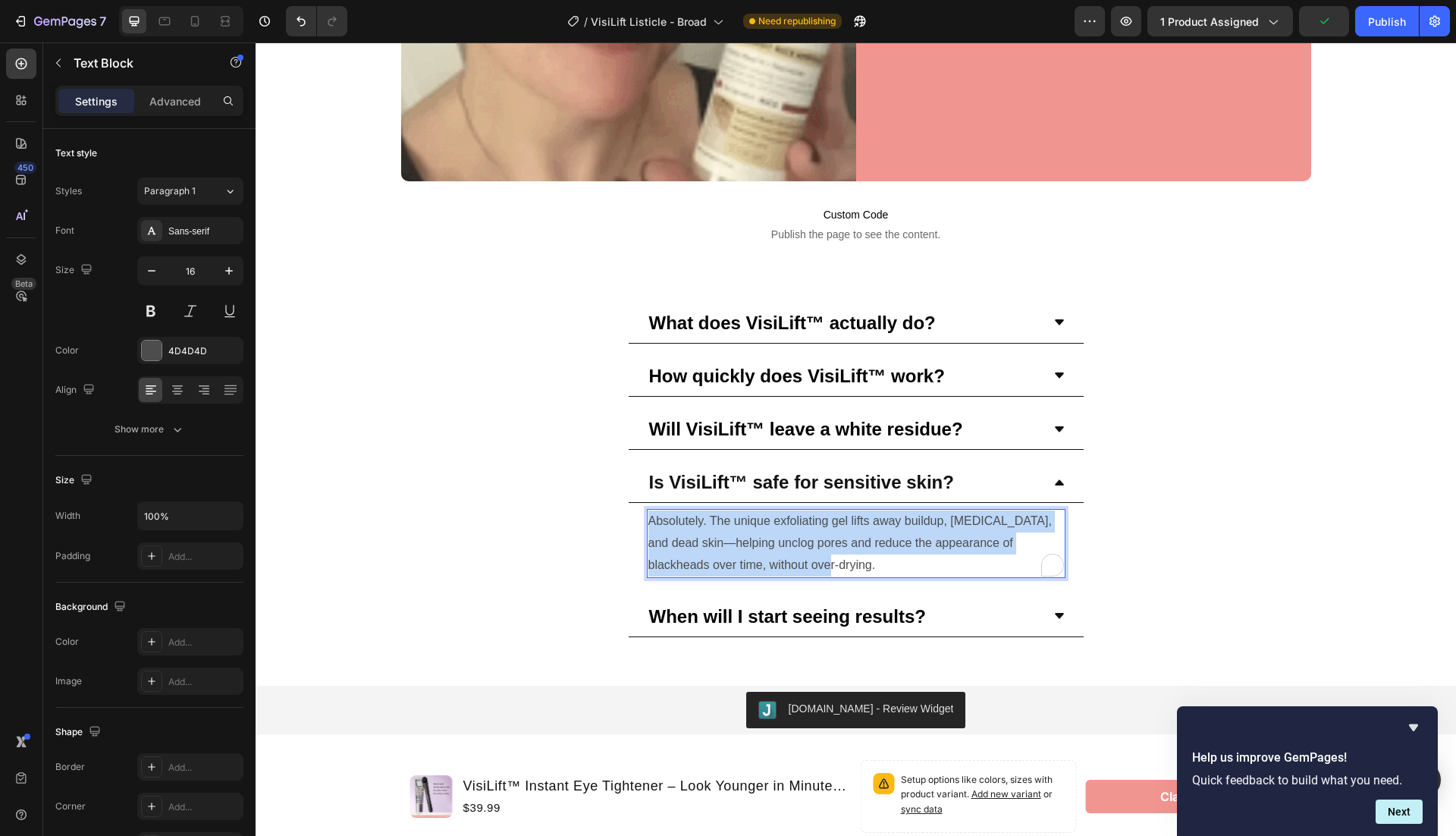
click at [899, 527] on p "Absolutely. The unique exfoliating gel lifts away buildup, [MEDICAL_DATA], and …" at bounding box center [856, 543] width 416 height 65
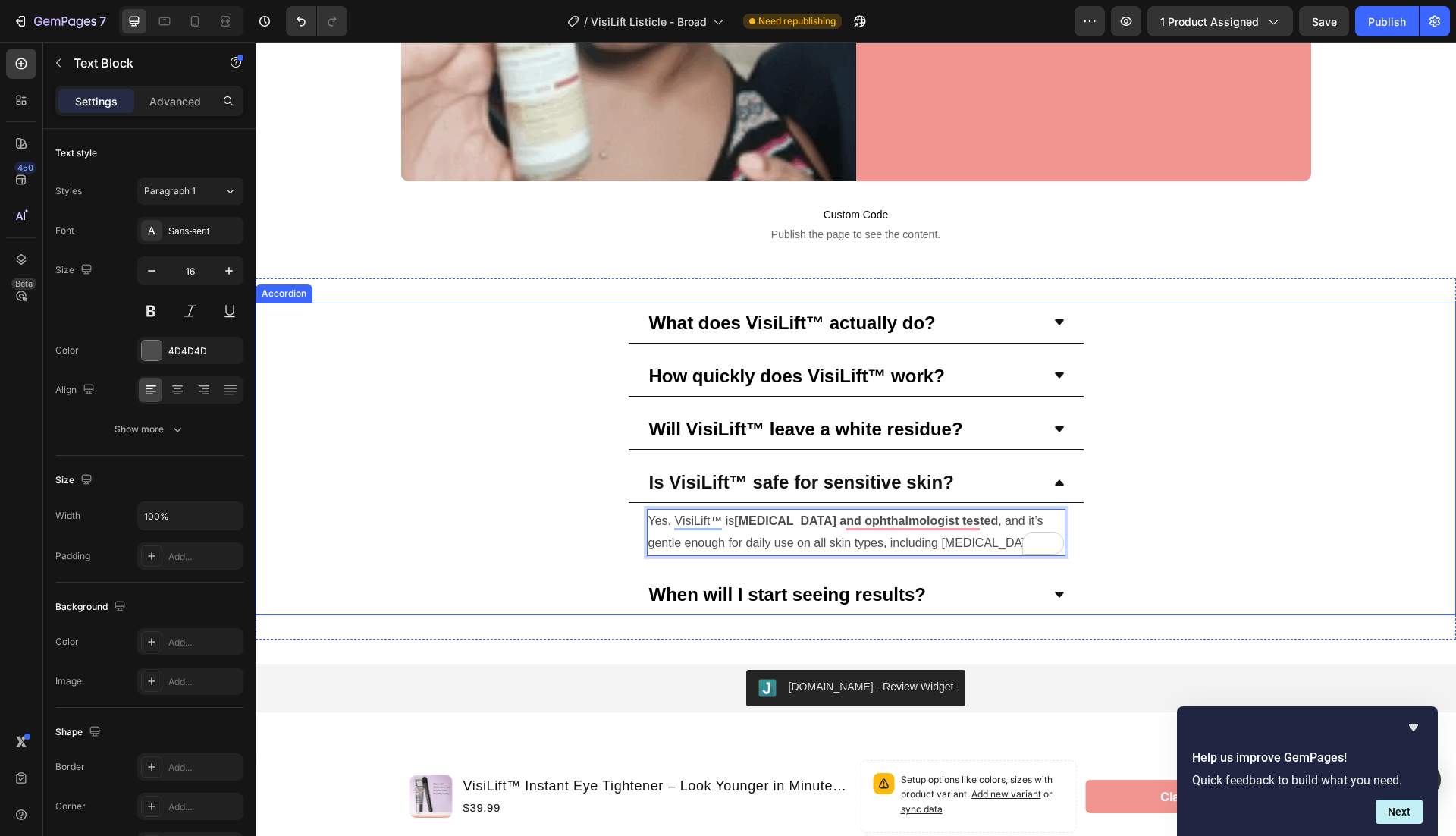
scroll to position [5665, 0]
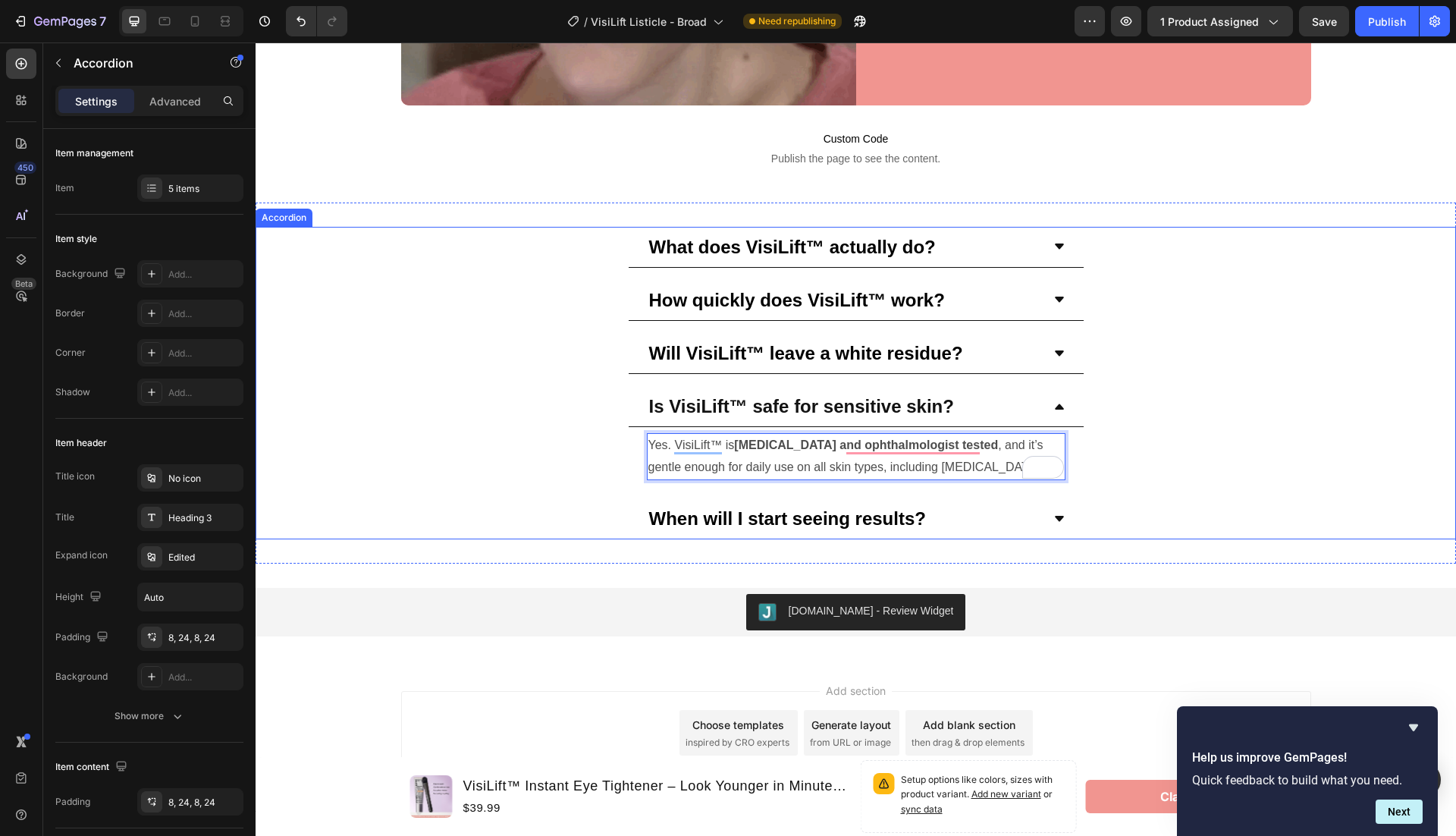
click at [908, 505] on div "When will I start seeing results?" at bounding box center [787, 519] width 281 height 28
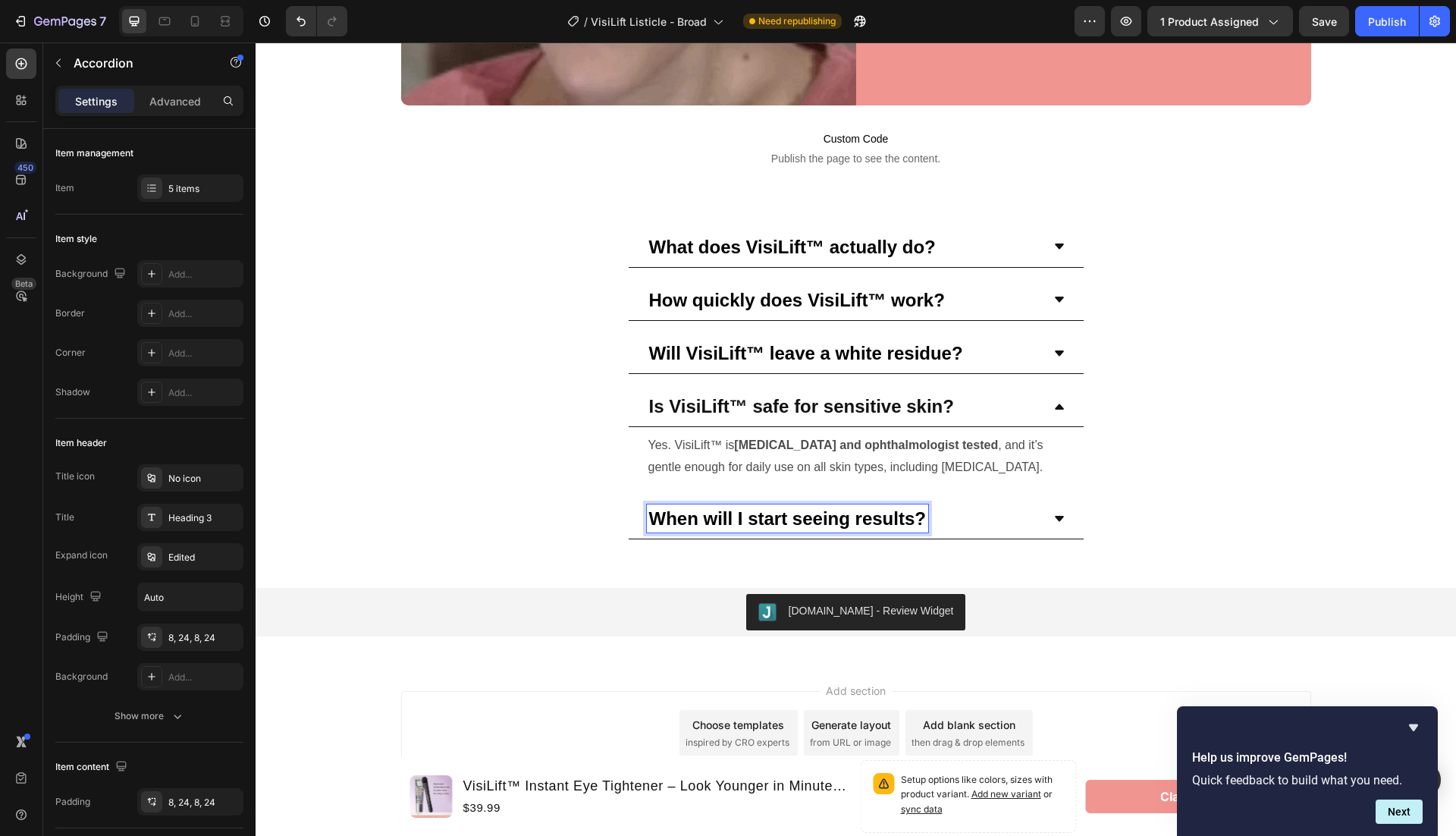
click at [881, 511] on strong "When will I start seeing results?" at bounding box center [787, 518] width 277 height 21
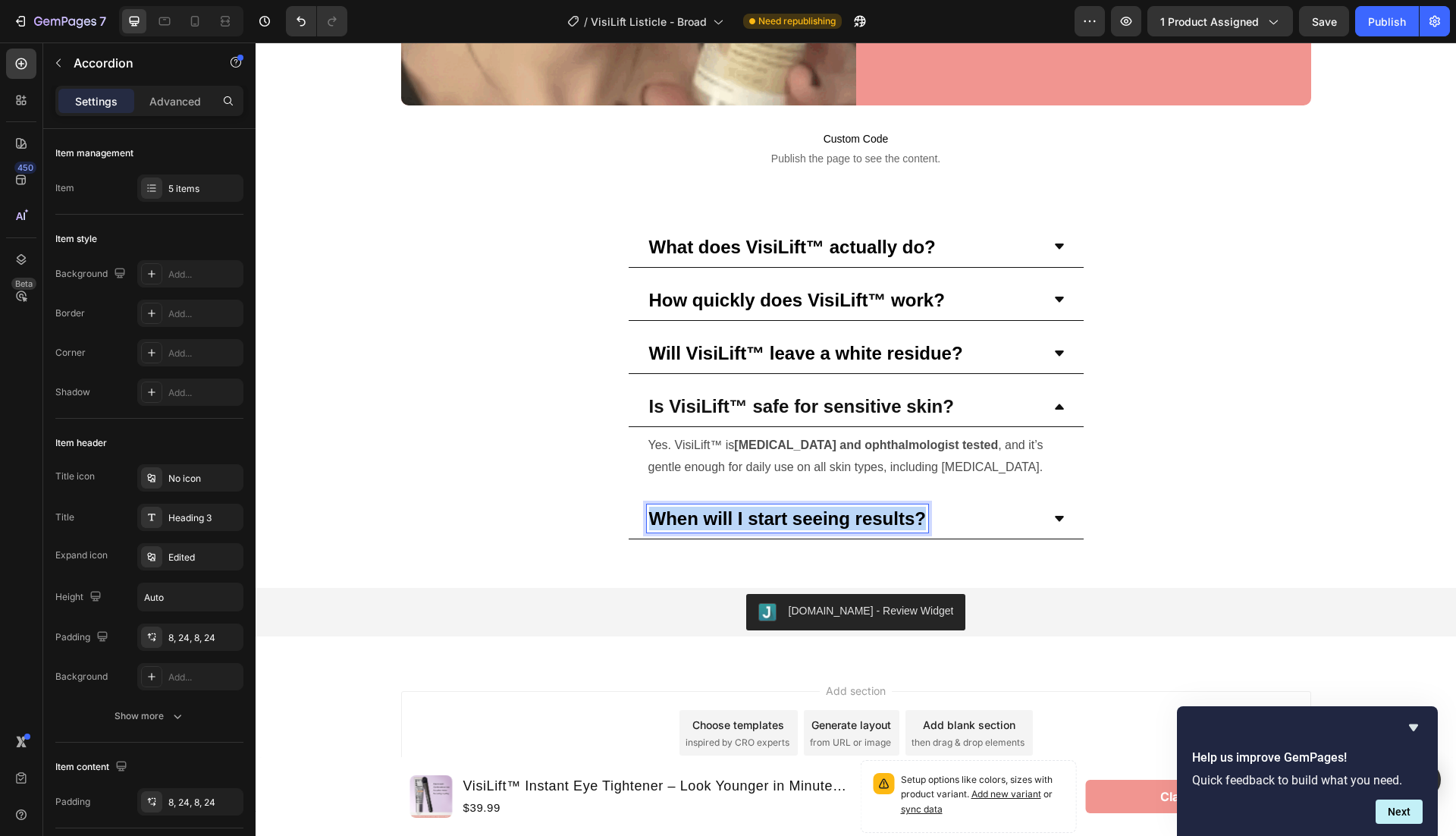
click at [881, 511] on strong "When will I start seeing results?" at bounding box center [787, 518] width 277 height 21
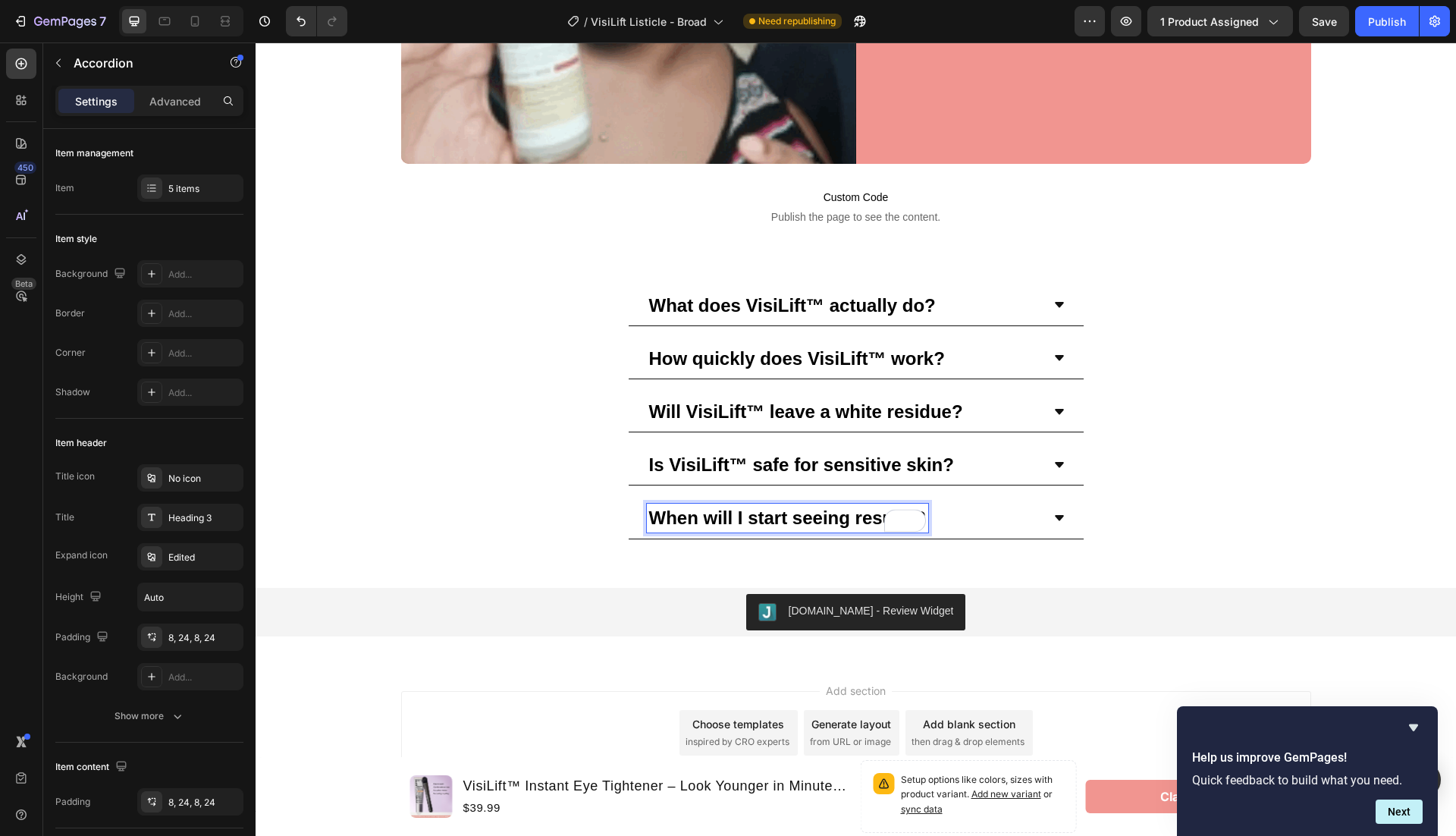
scroll to position [5606, 0]
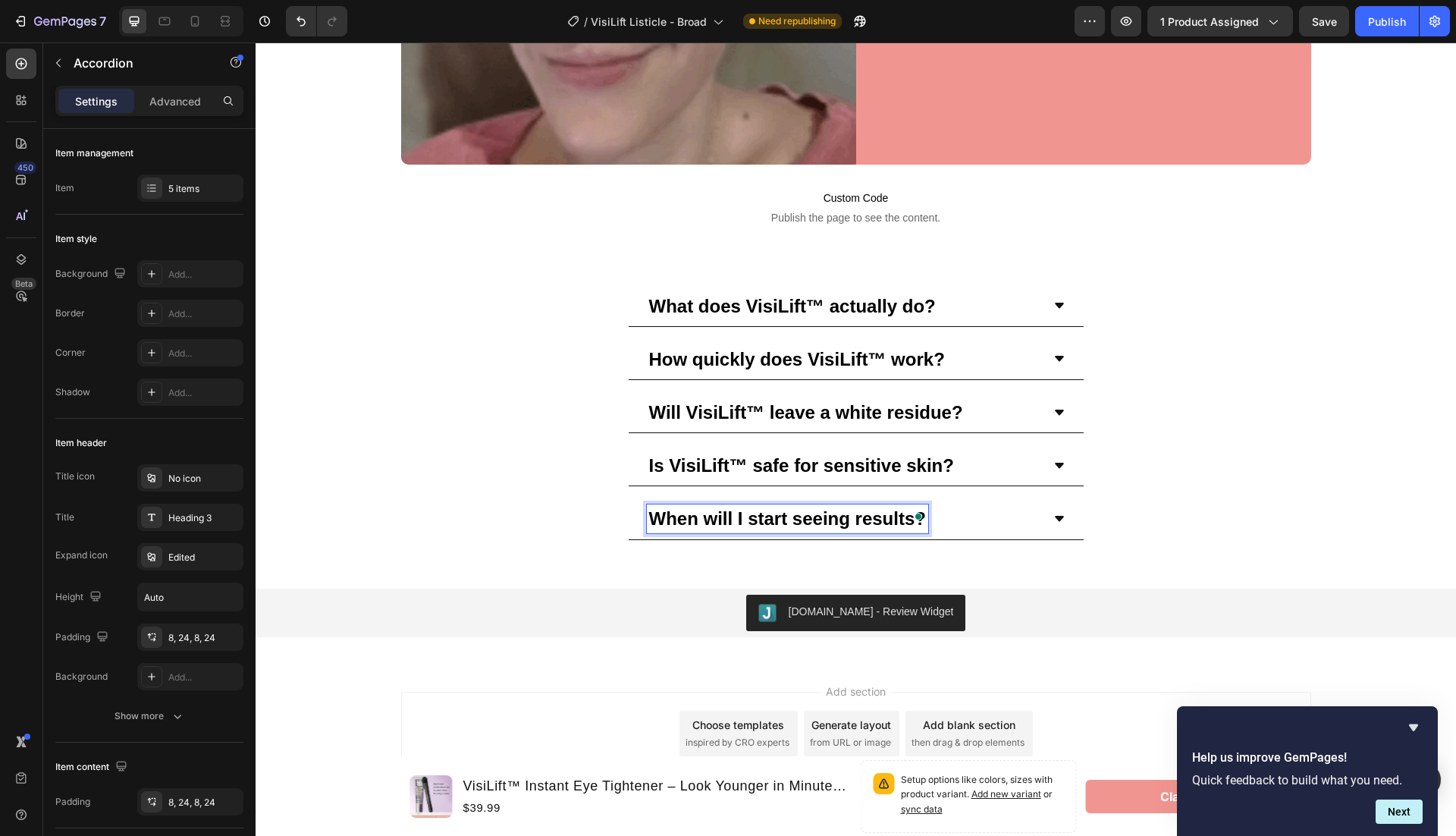
click at [844, 514] on strong "When will I start seeing results?" at bounding box center [787, 518] width 277 height 21
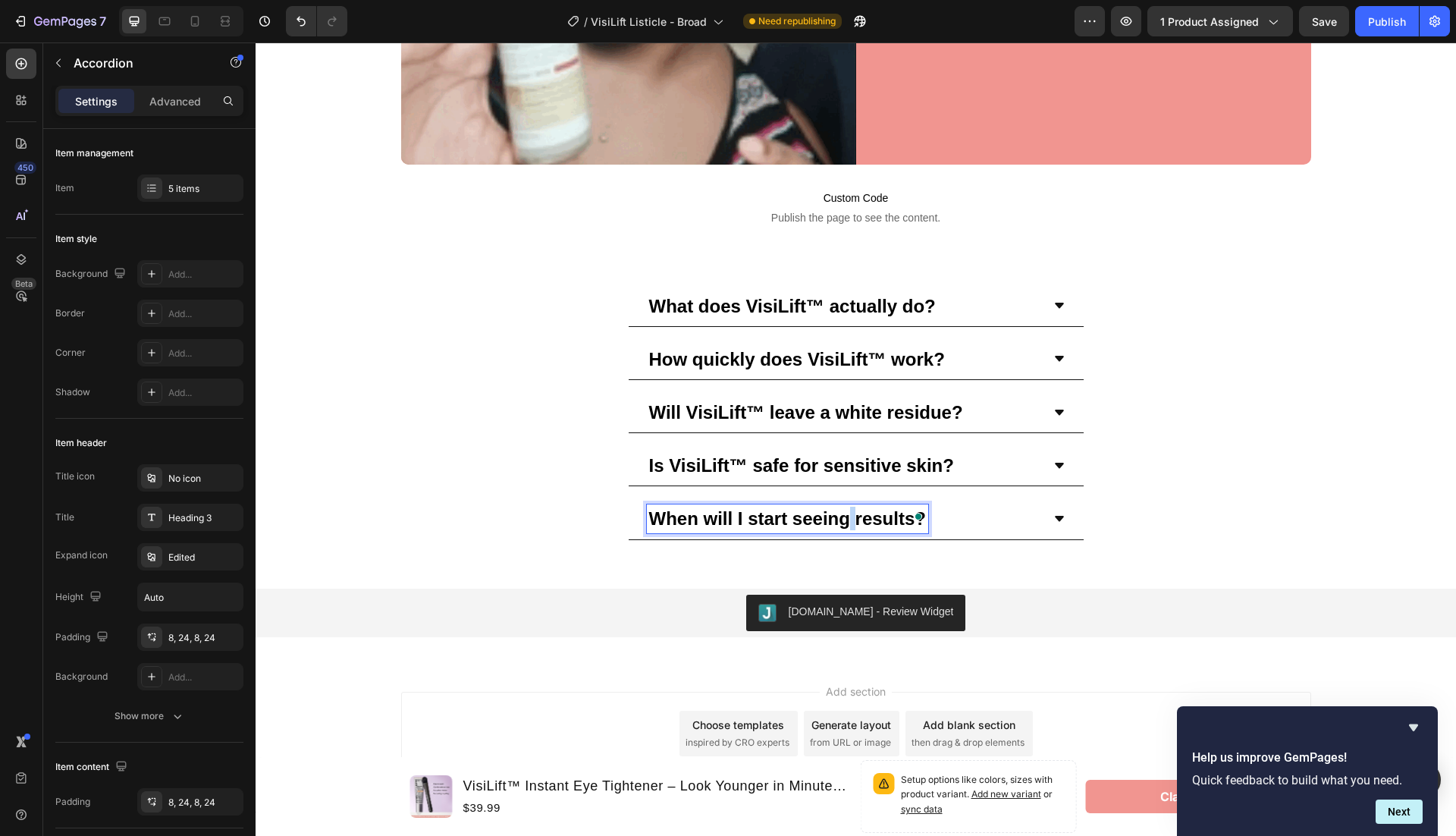
click at [844, 514] on strong "When will I start seeing results?" at bounding box center [787, 518] width 277 height 21
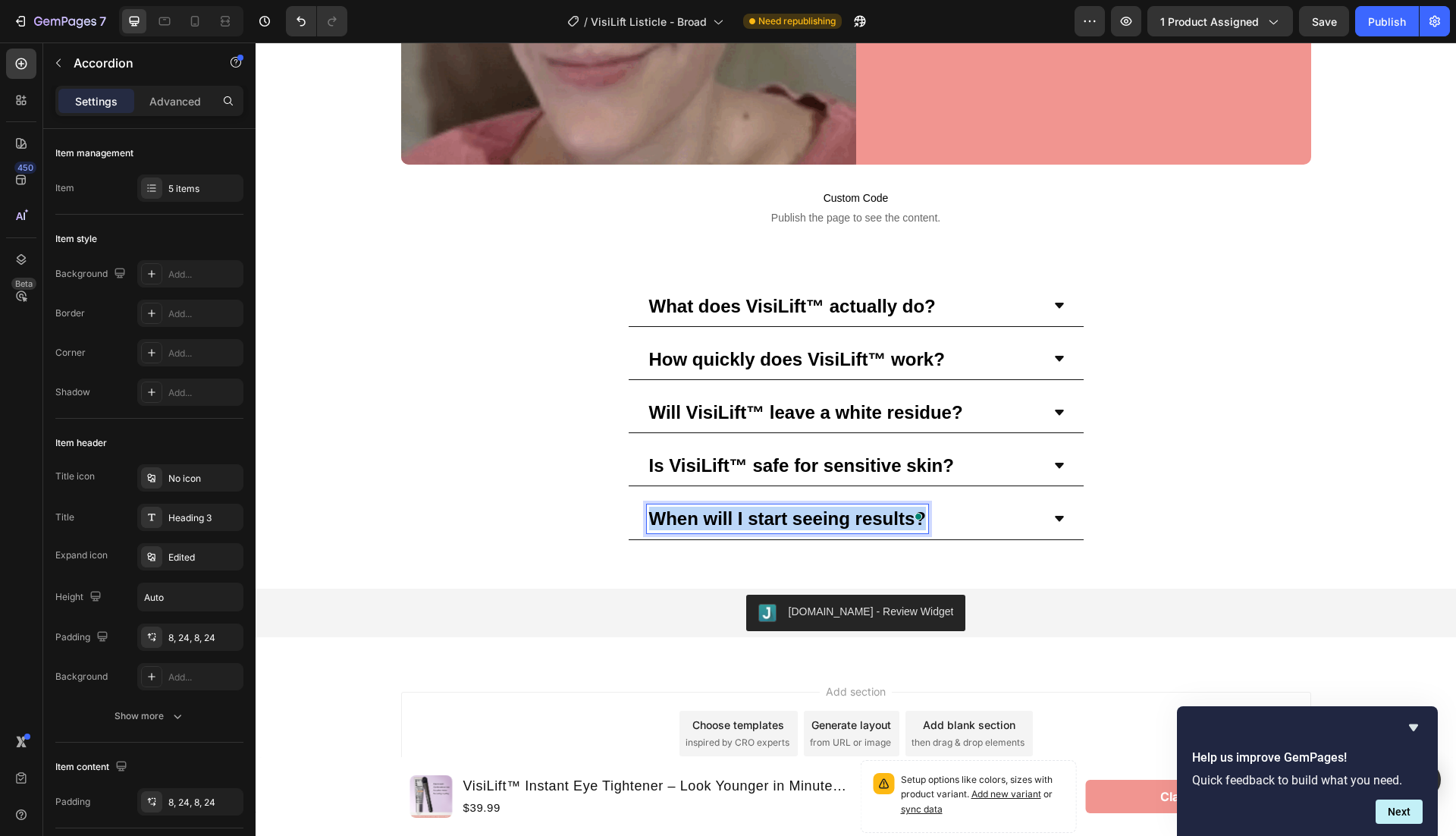
click at [844, 514] on strong "When will I start seeing results?" at bounding box center [787, 518] width 277 height 21
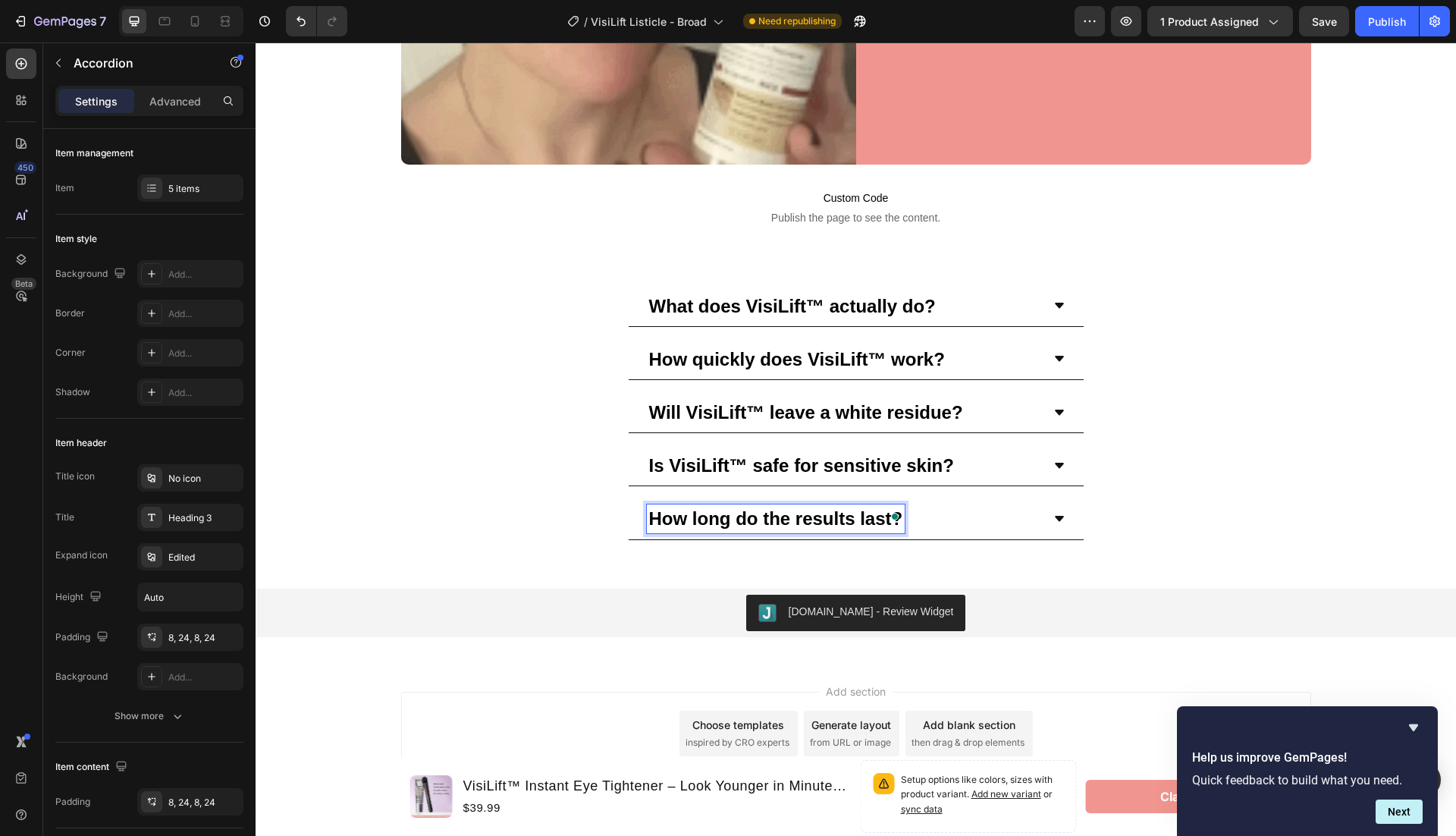
click at [1014, 505] on div "How long do the results last?" at bounding box center [844, 519] width 394 height 28
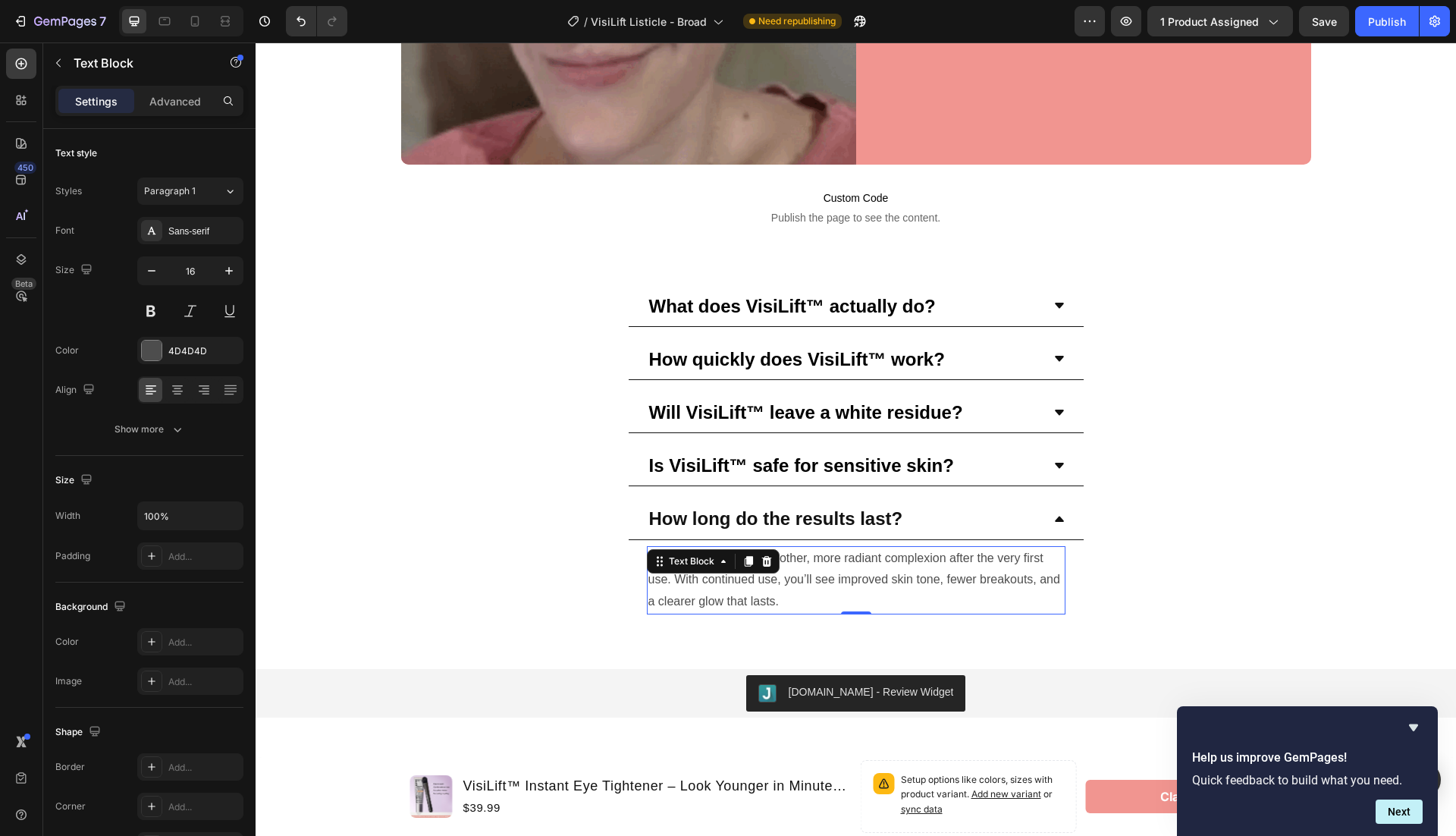
click at [879, 562] on p "Most users notice a smoother, more radiant complexion after the very first use.…" at bounding box center [856, 580] width 416 height 65
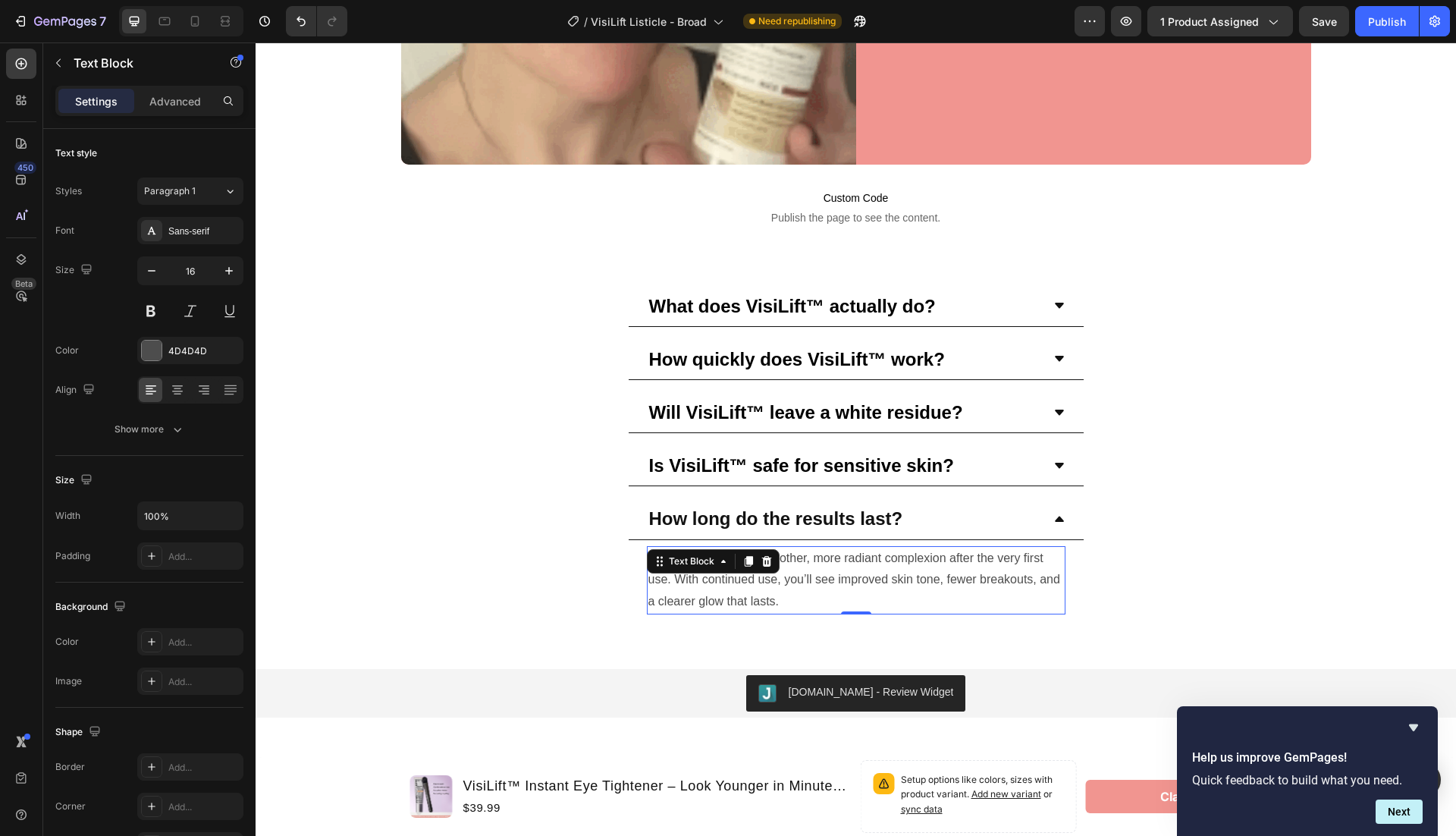
click at [879, 562] on p "Most users notice a smoother, more radiant complexion after the very first use.…" at bounding box center [856, 580] width 416 height 65
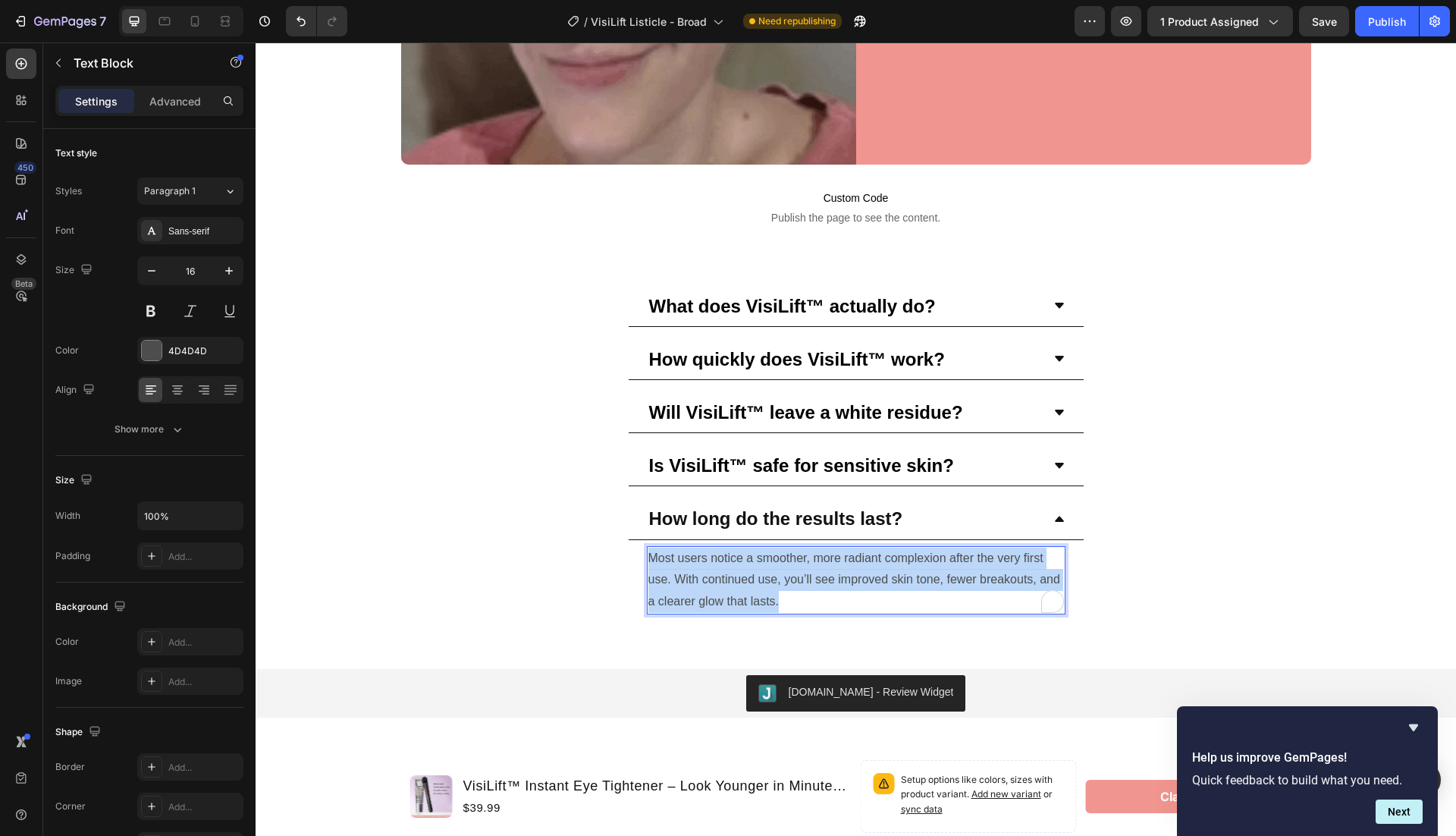
click at [879, 562] on p "Most users notice a smoother, more radiant complexion after the very first use.…" at bounding box center [856, 580] width 416 height 65
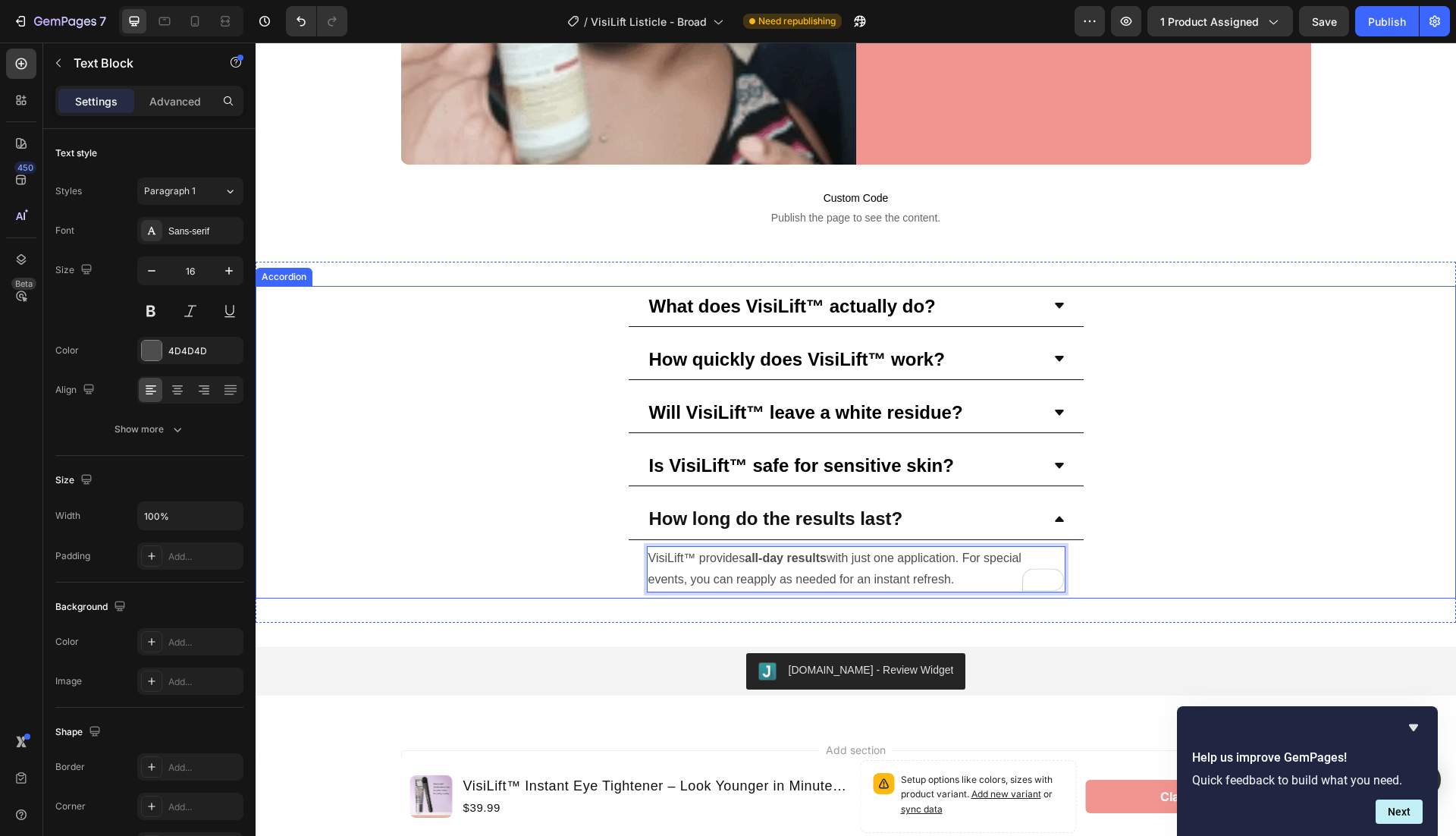
click at [1145, 530] on div "How long do the results last? VisiLift™ provides all-day results with just one …" at bounding box center [855, 548] width 1199 height 100
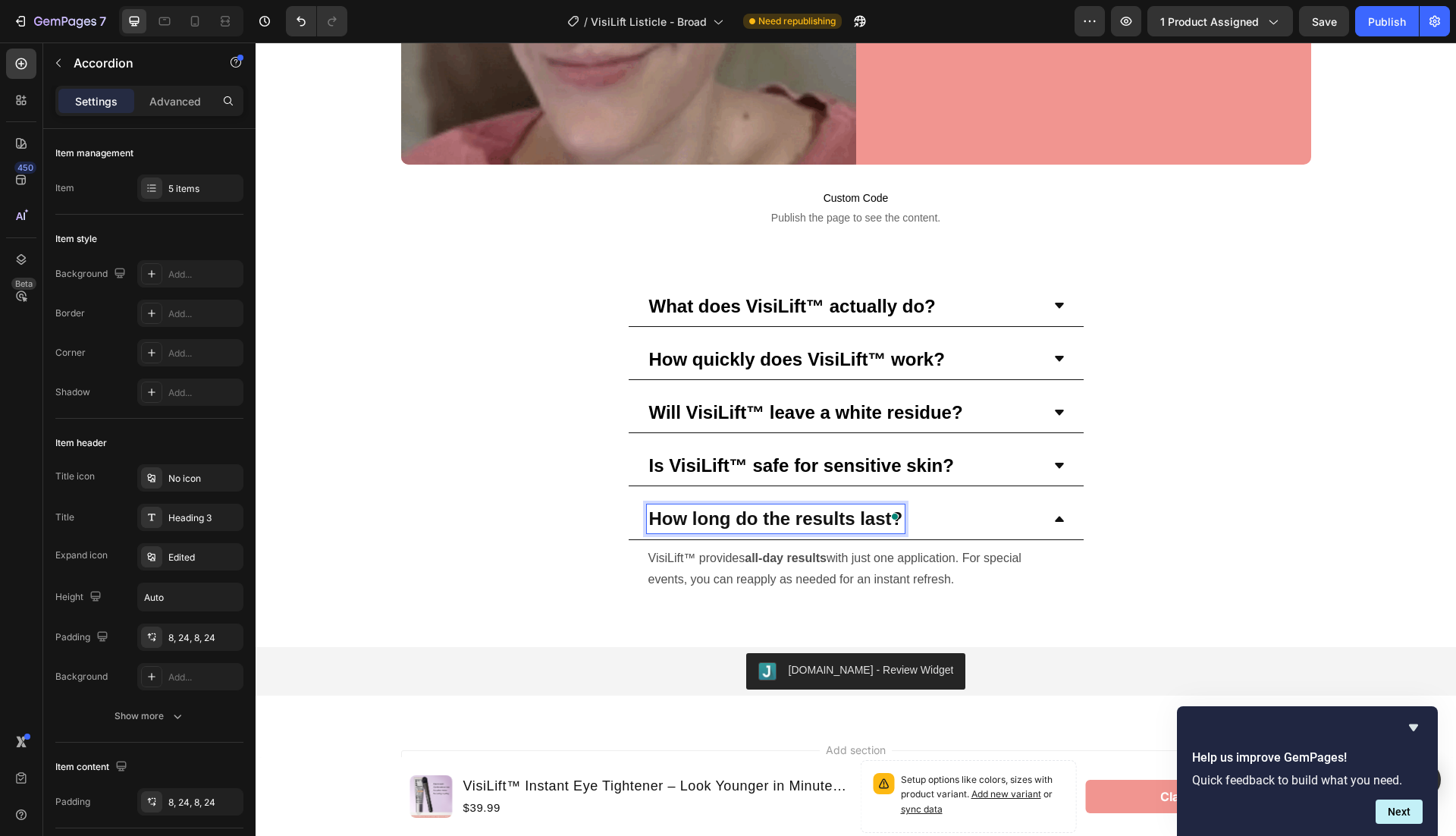
click at [1051, 515] on div "How long do the results last?" at bounding box center [856, 519] width 455 height 41
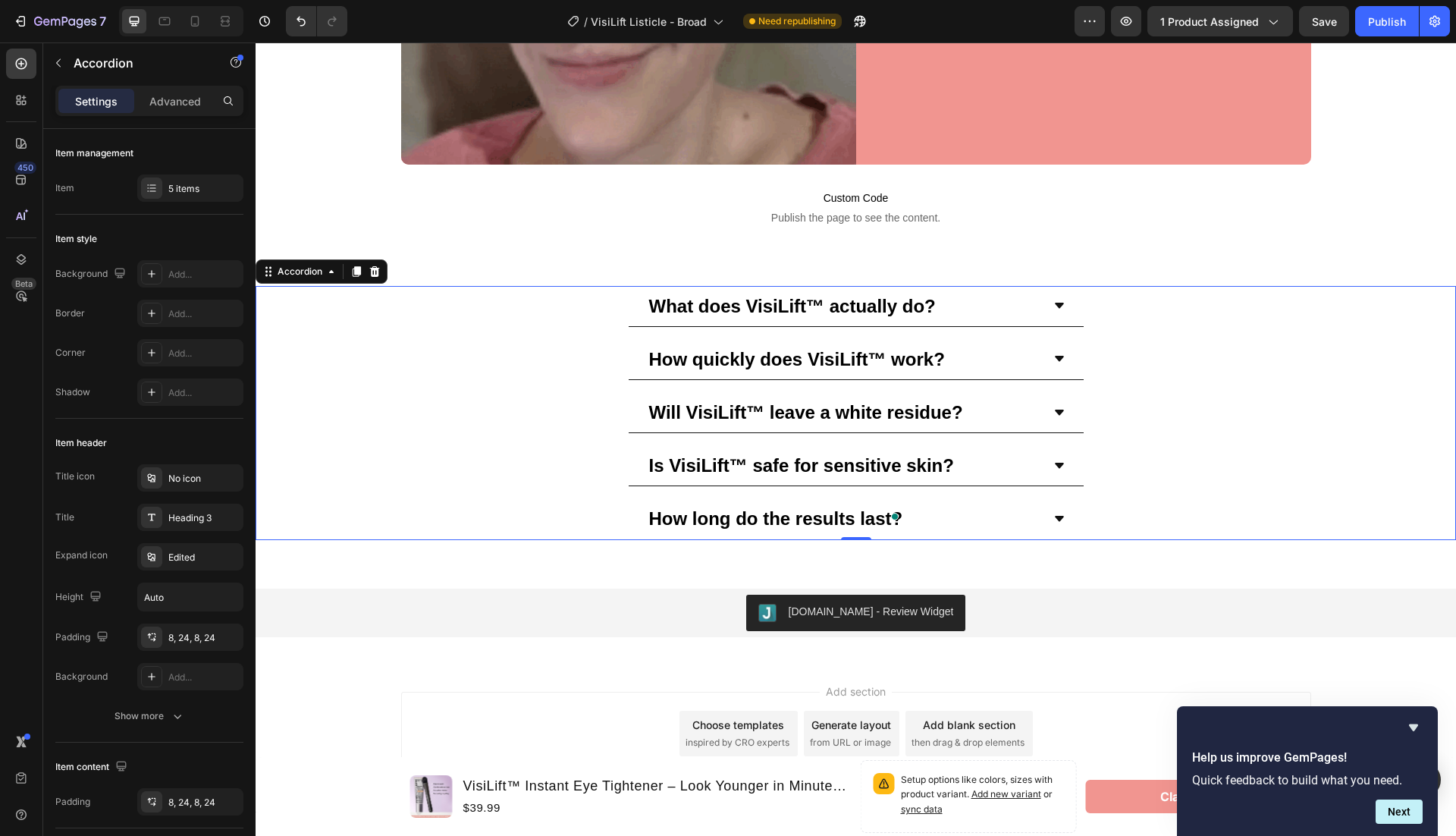
click at [662, 508] on strong "How long do the results last?" at bounding box center [776, 518] width 254 height 21
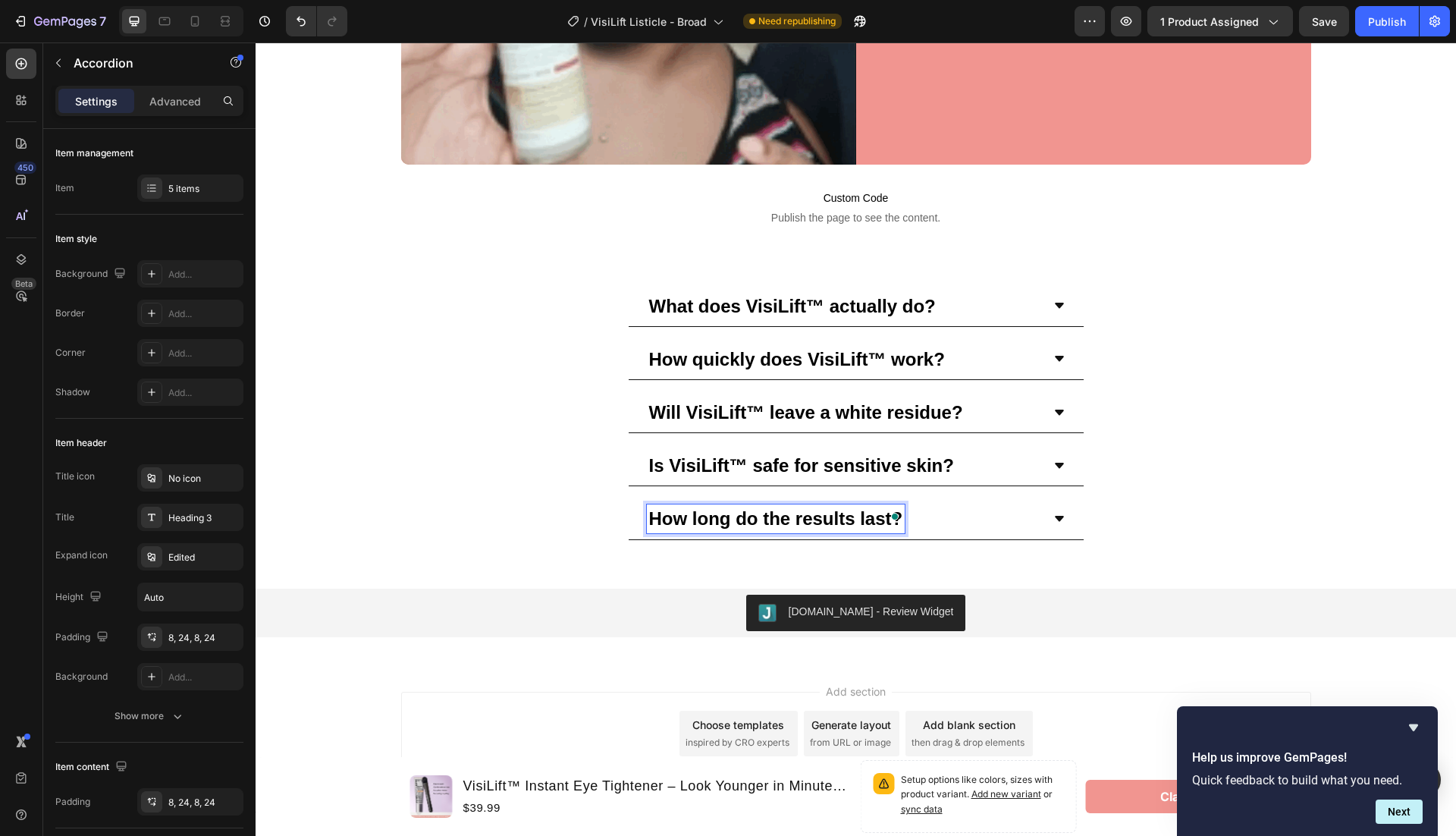
click at [792, 510] on strong "How long do the results last?" at bounding box center [776, 518] width 254 height 21
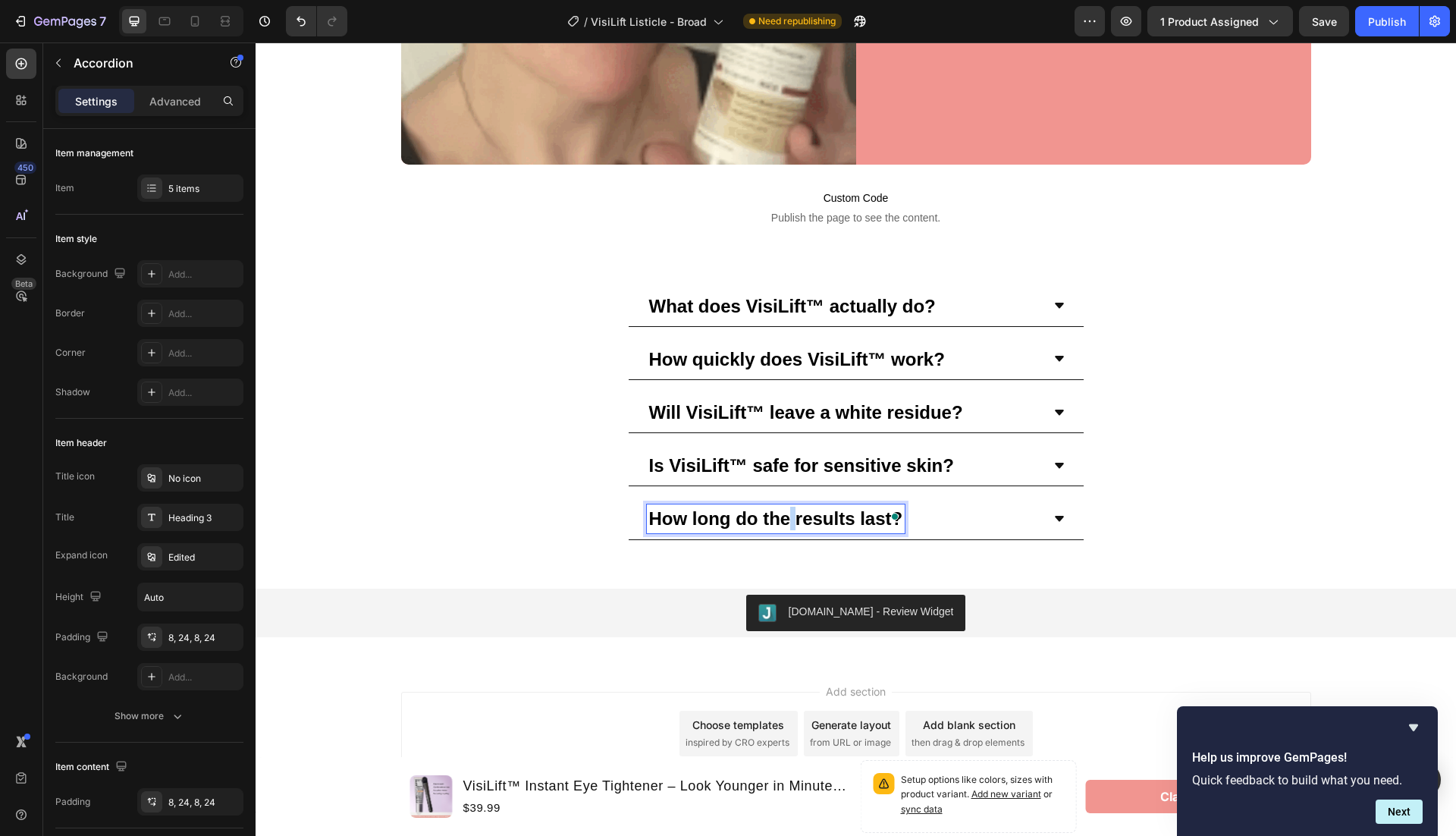
click at [792, 510] on strong "How long do the results last?" at bounding box center [776, 518] width 254 height 21
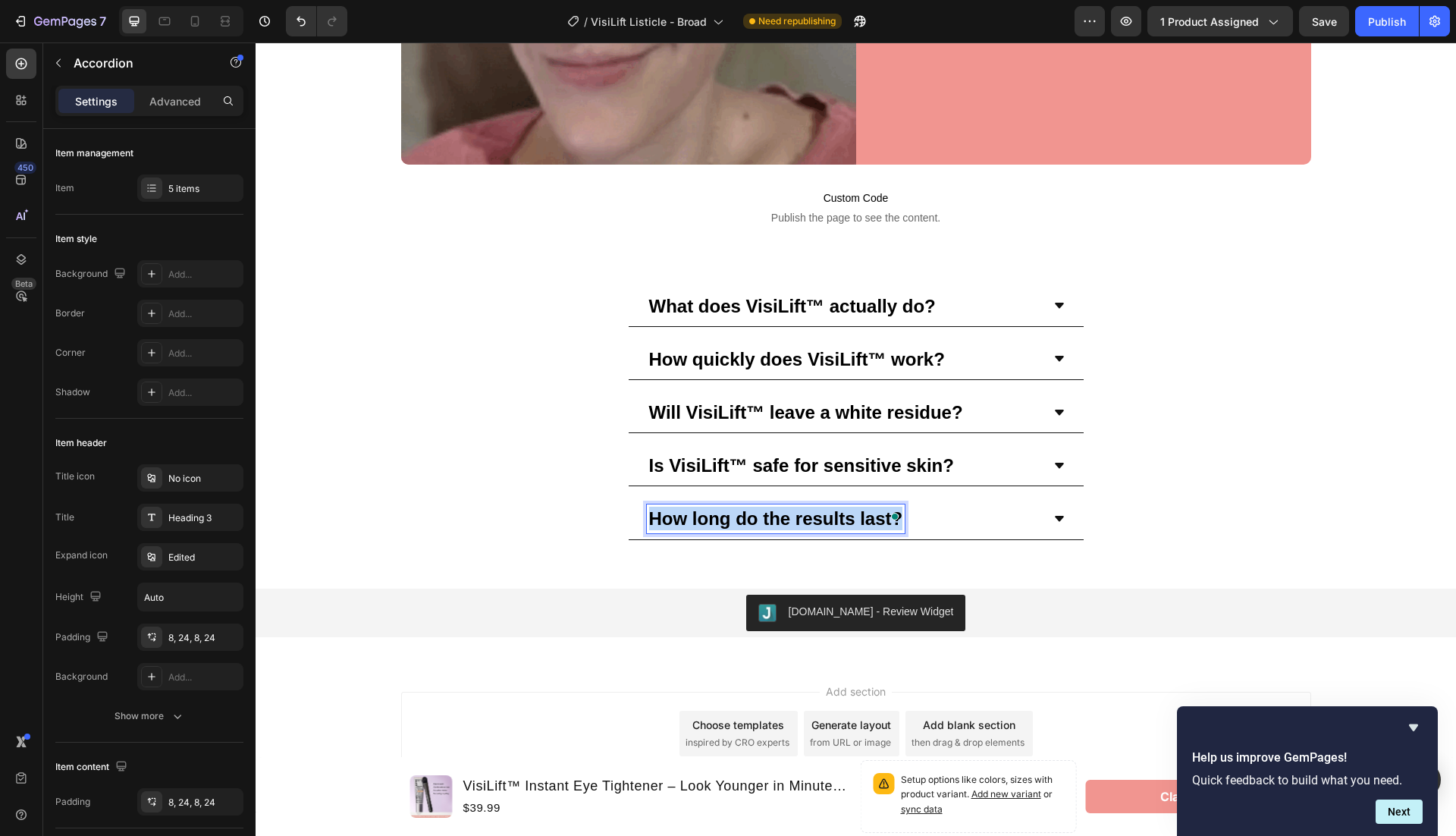
click at [792, 510] on strong "How long do the results last?" at bounding box center [776, 518] width 254 height 21
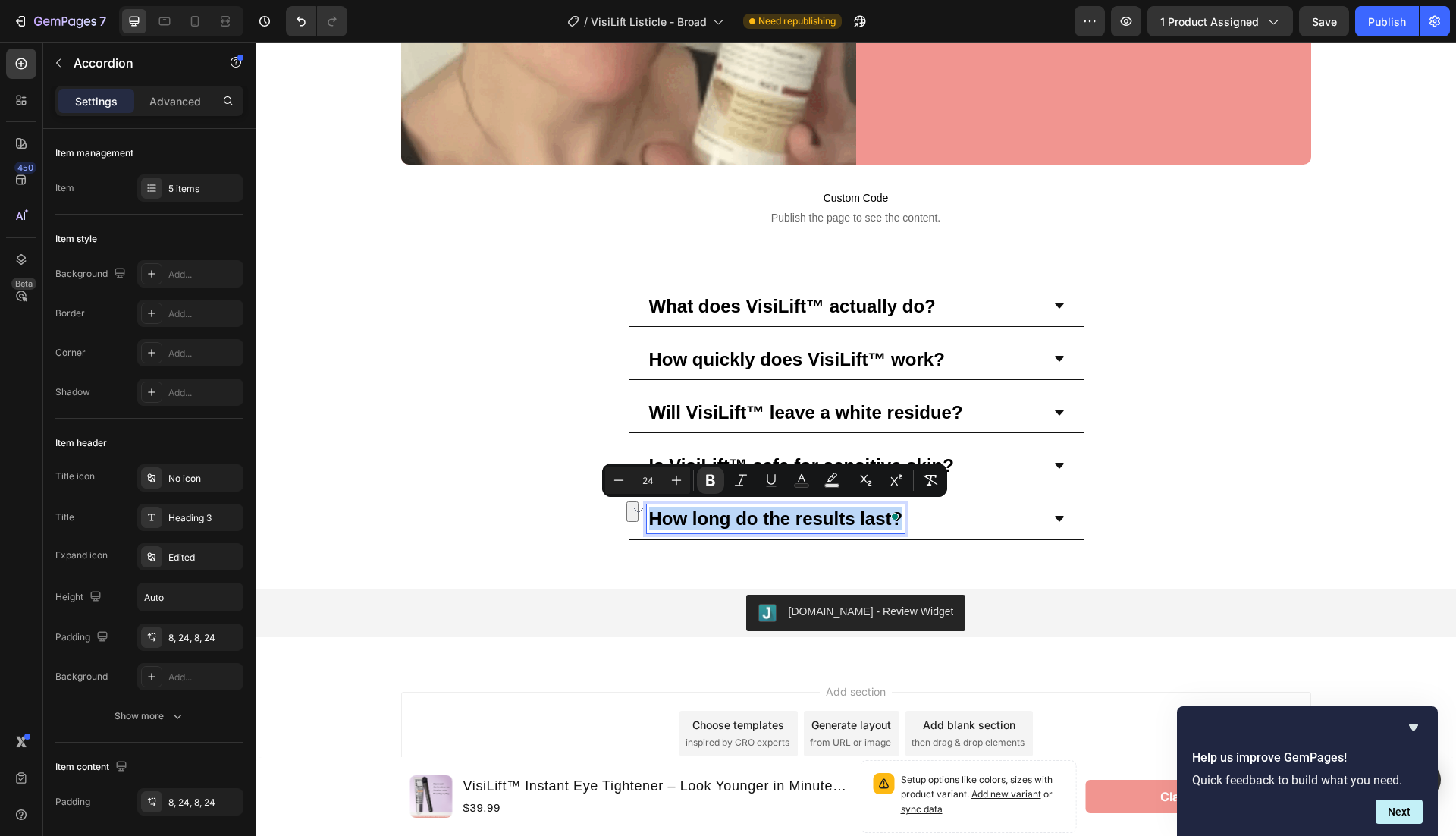
click at [927, 510] on div "How long do the results last?" at bounding box center [844, 519] width 394 height 28
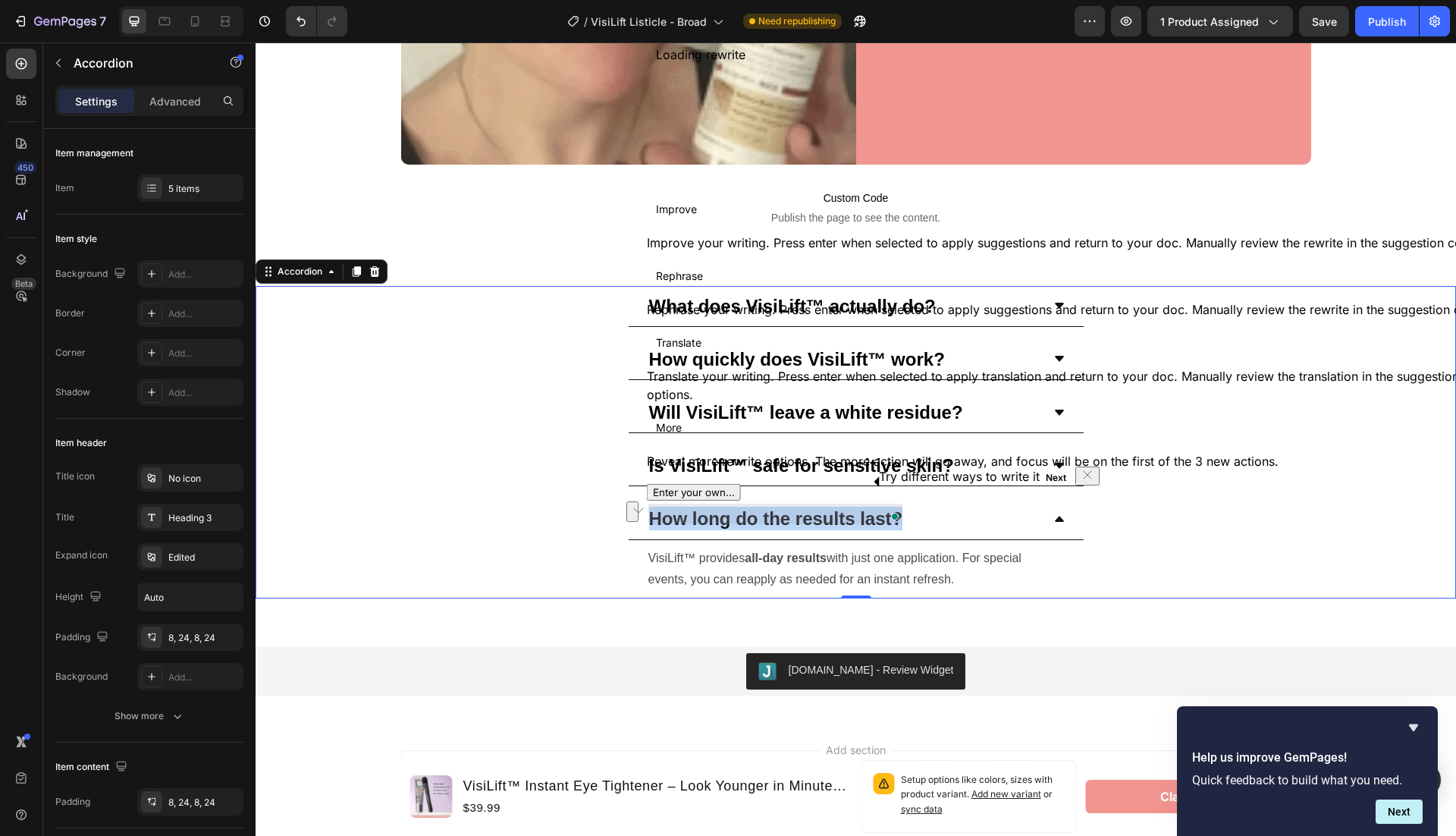
click at [638, 518] on button "See rewrite suggestions" at bounding box center [632, 511] width 12 height 21
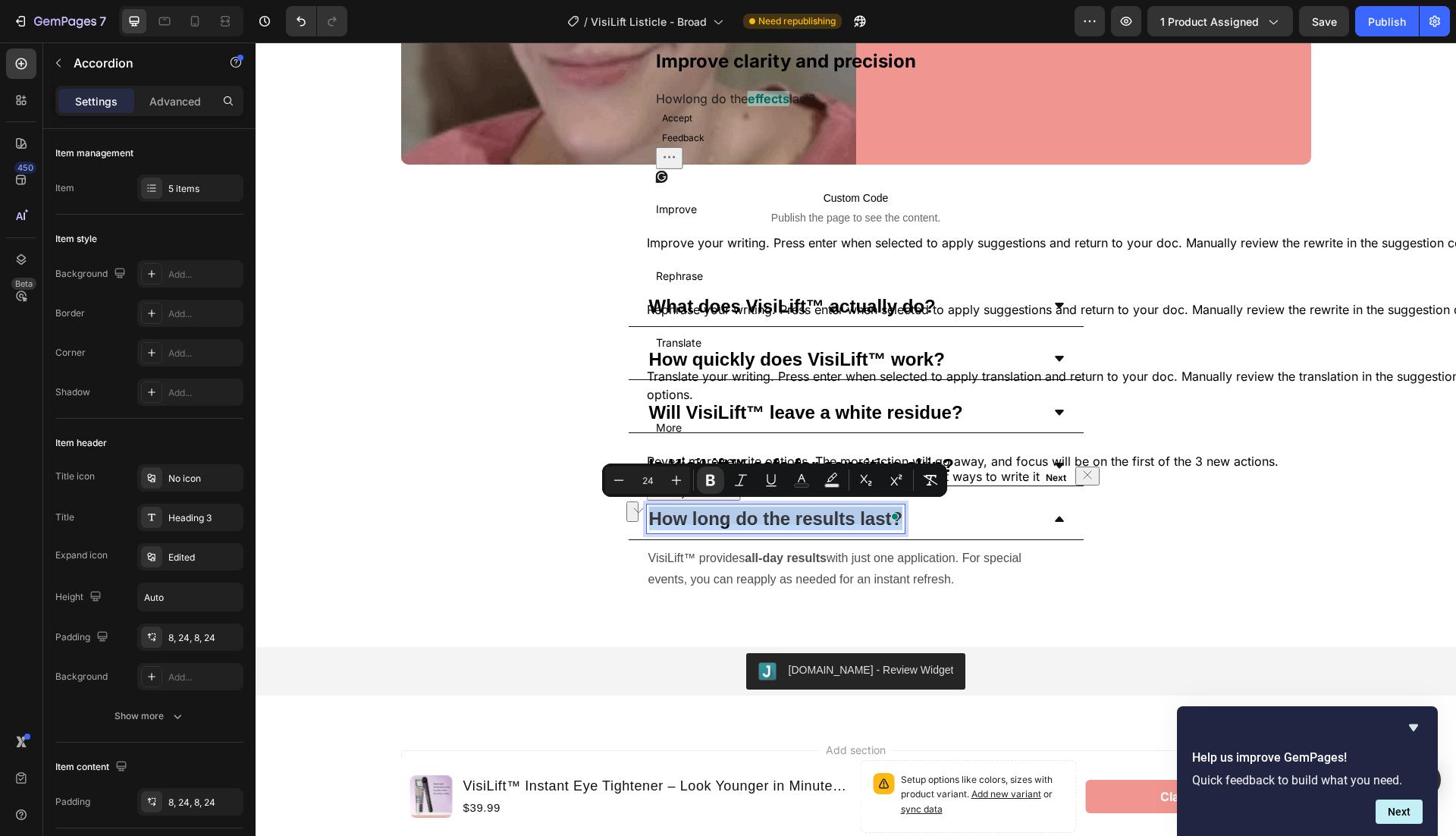
click at [647, 518] on div "How long do the results last?" at bounding box center [776, 519] width 259 height 28
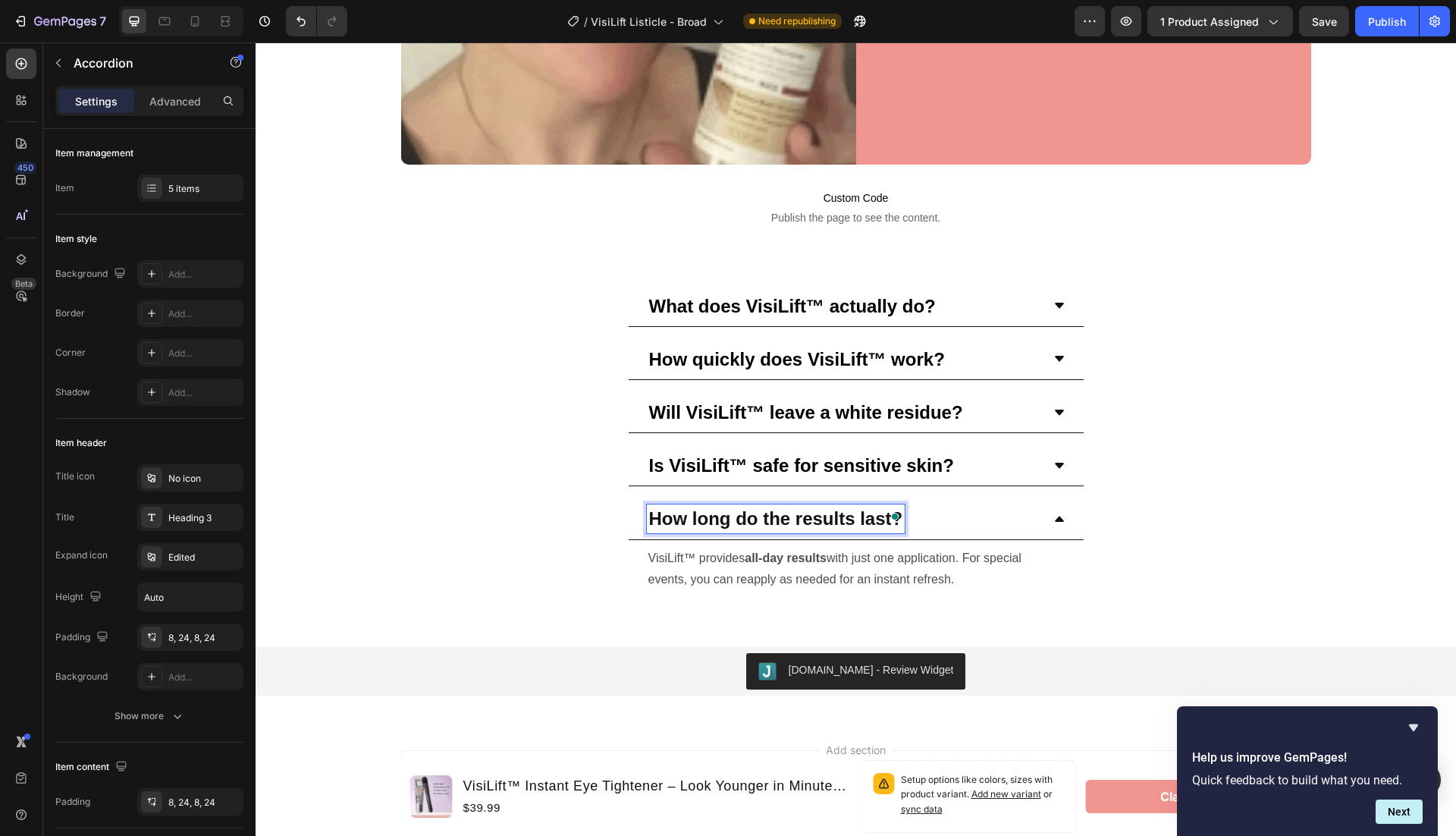
click at [1062, 513] on icon at bounding box center [1059, 519] width 12 height 12
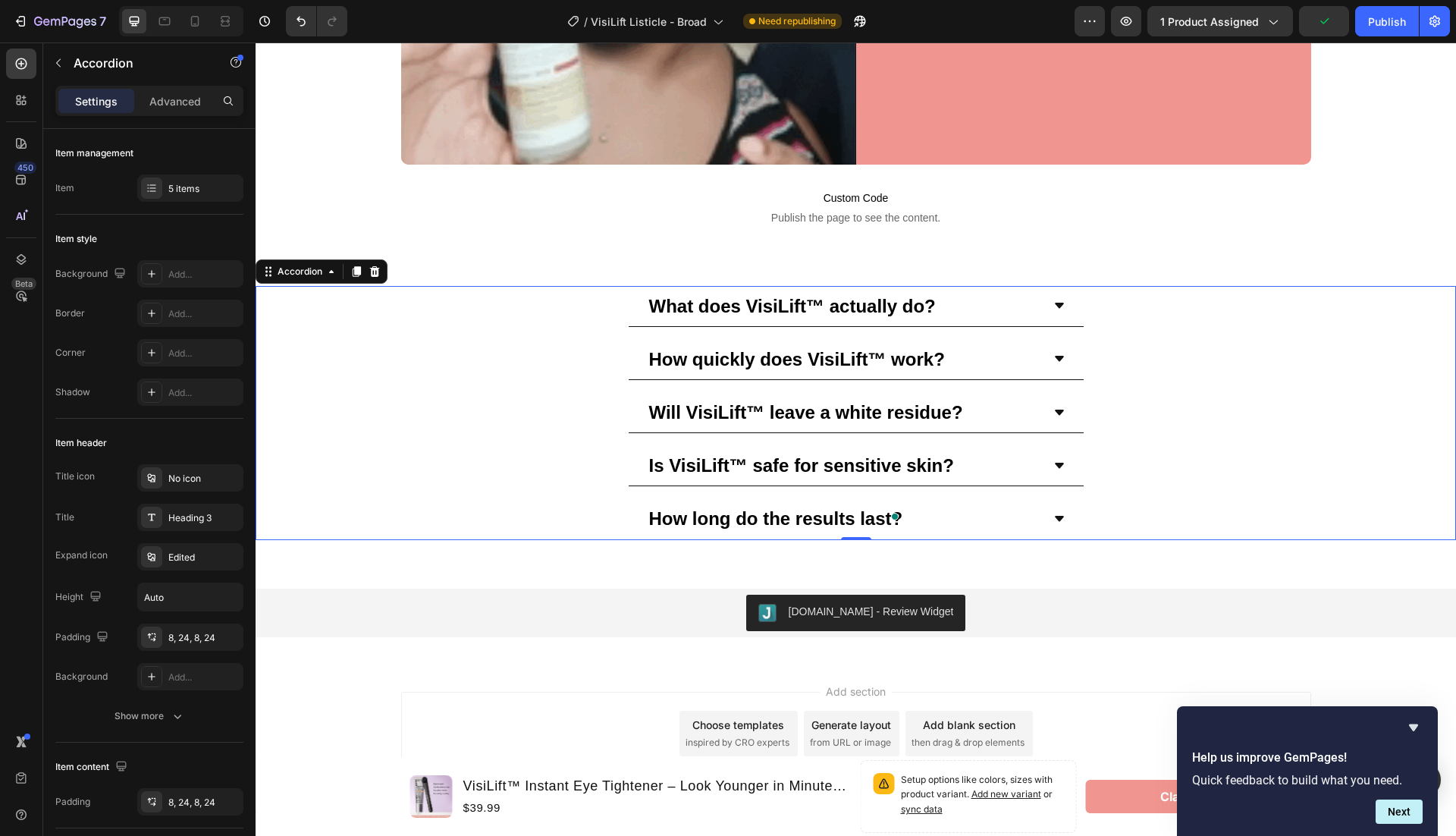
click at [1168, 498] on div "How long do the results last?" at bounding box center [855, 519] width 1199 height 41
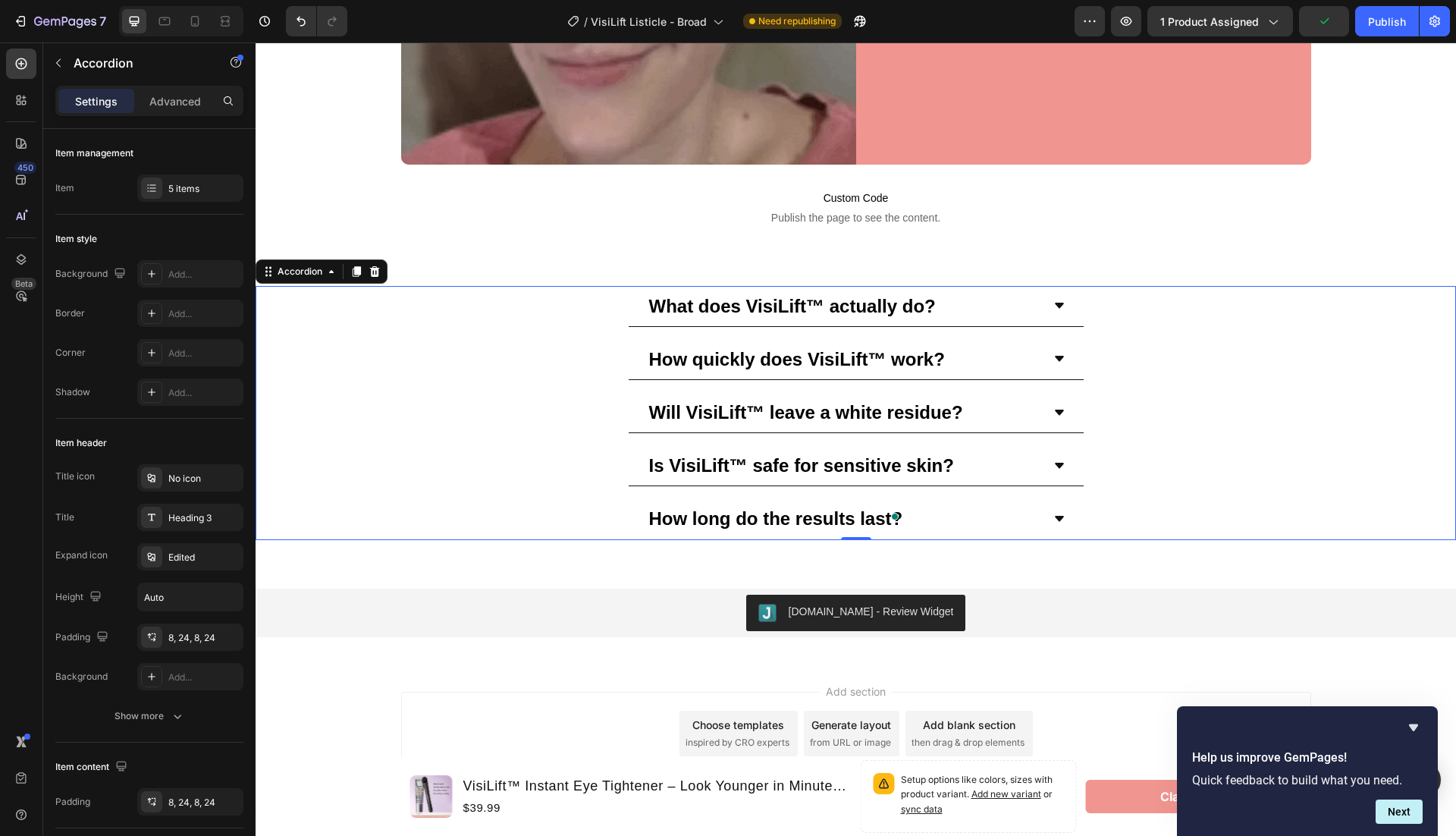
click at [1030, 498] on div "How long do the results last?" at bounding box center [856, 519] width 455 height 41
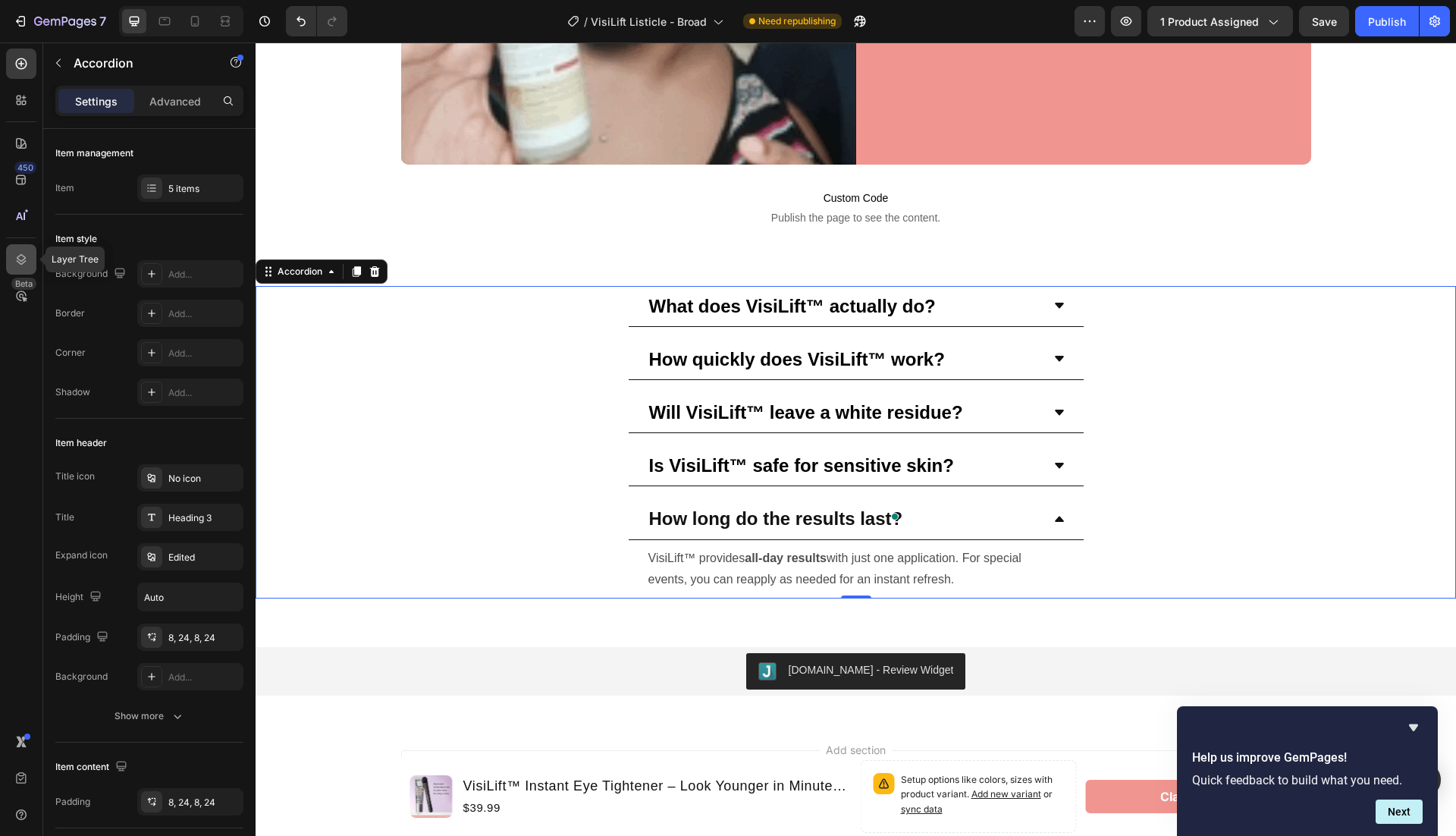
click at [16, 261] on icon at bounding box center [21, 259] width 10 height 11
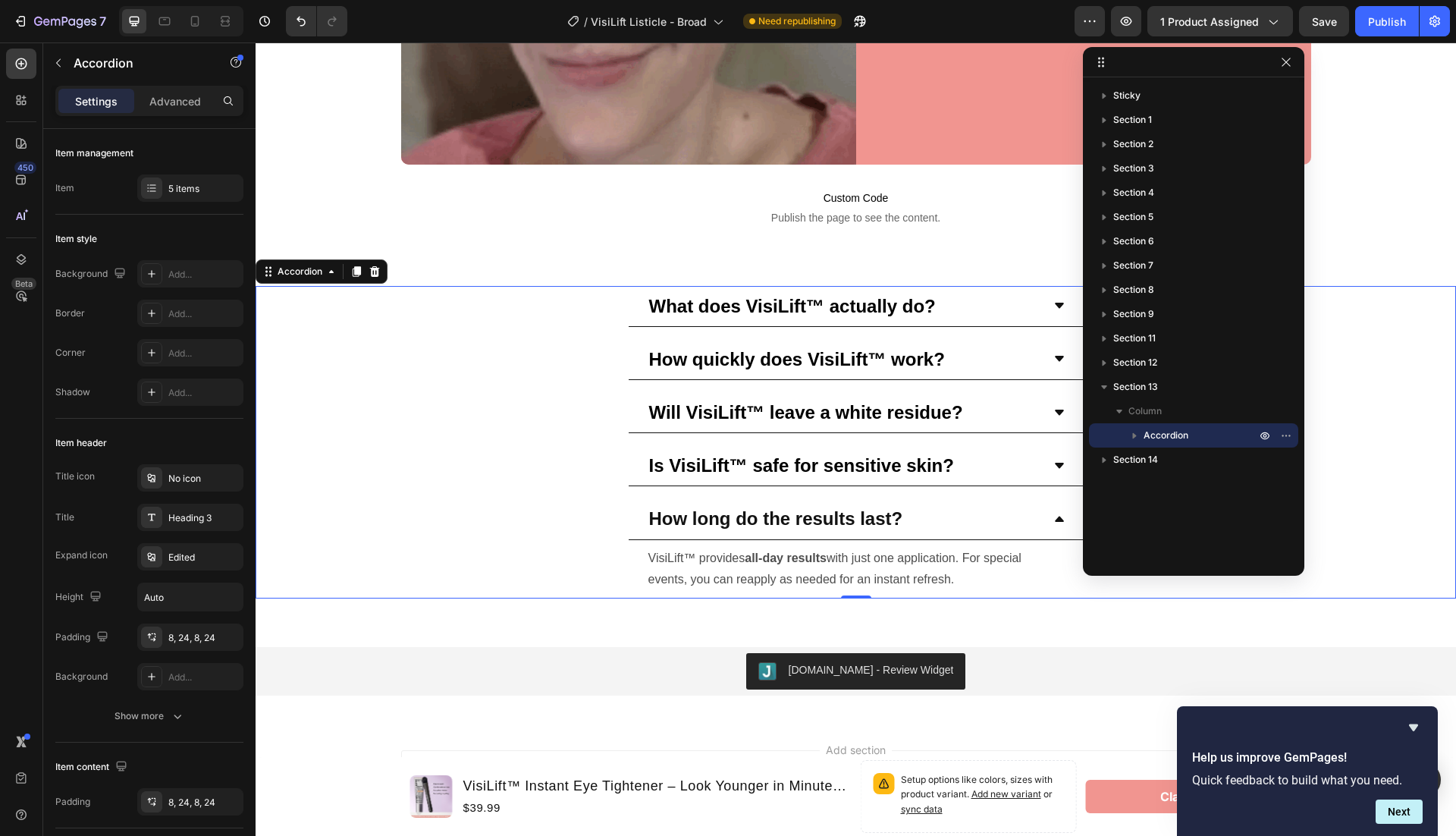
click at [1130, 432] on icon "button" at bounding box center [1135, 436] width 15 height 15
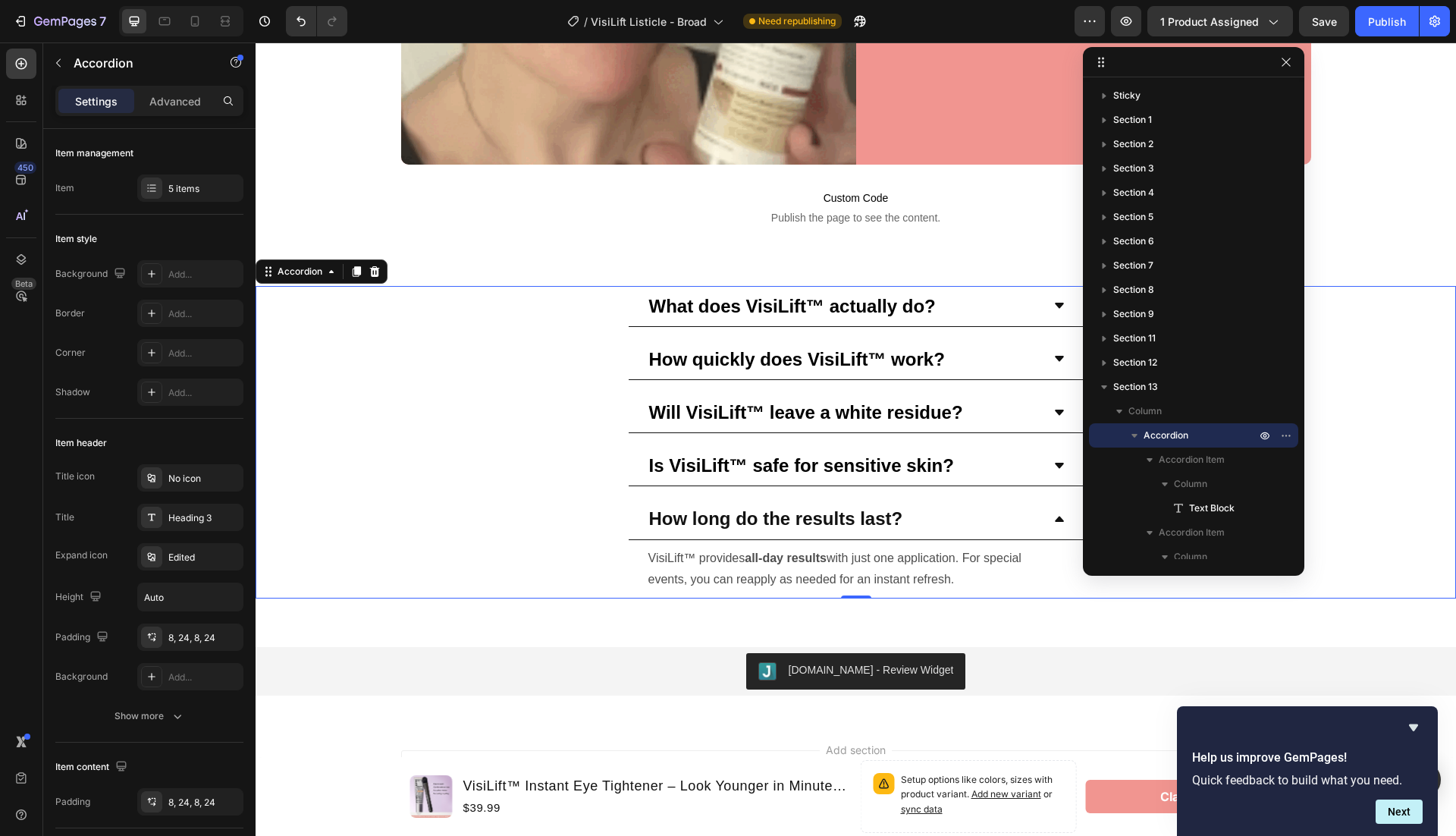
click at [1130, 432] on icon "button" at bounding box center [1135, 436] width 15 height 15
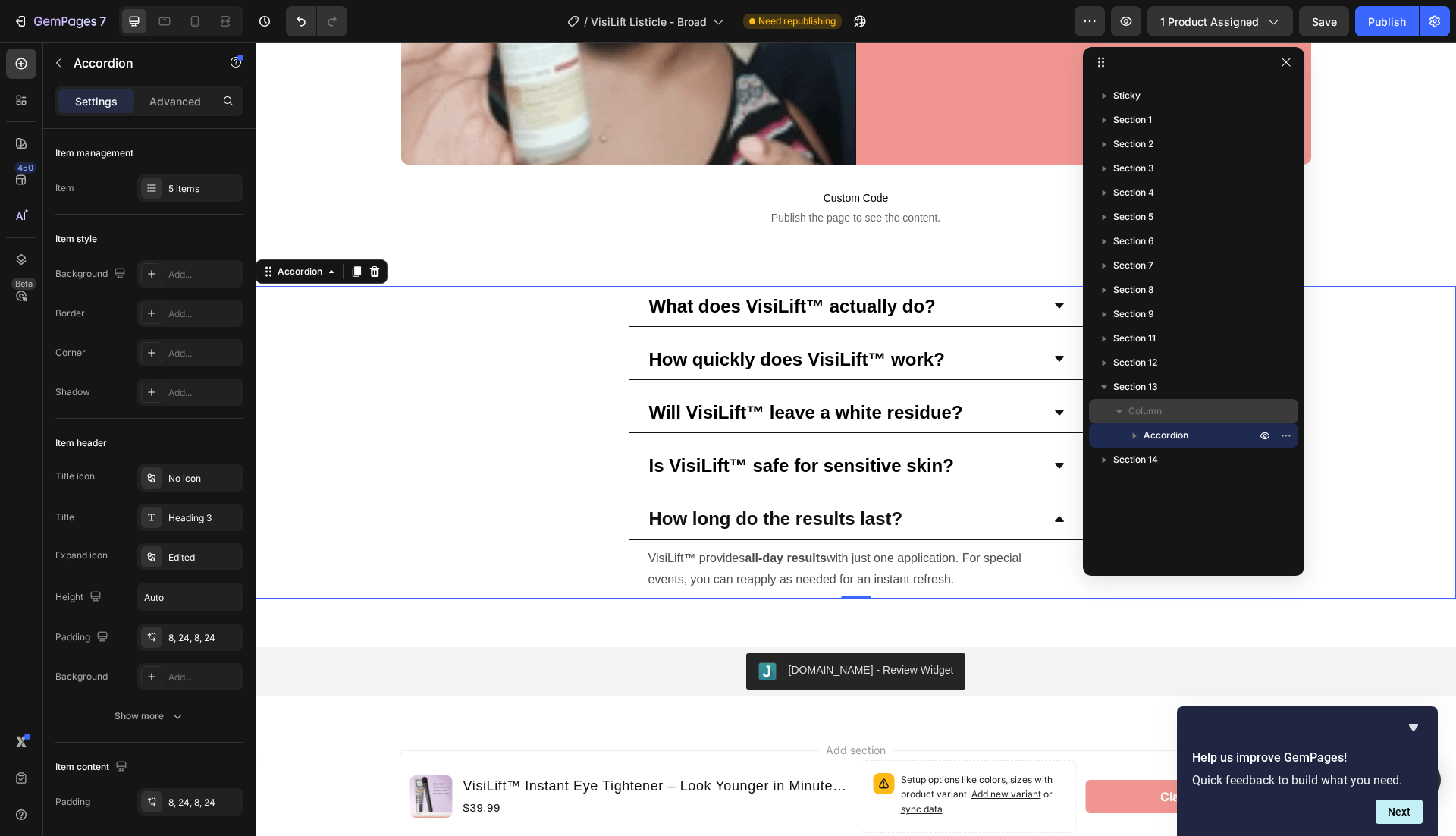
click at [1122, 413] on icon "button" at bounding box center [1119, 411] width 15 height 15
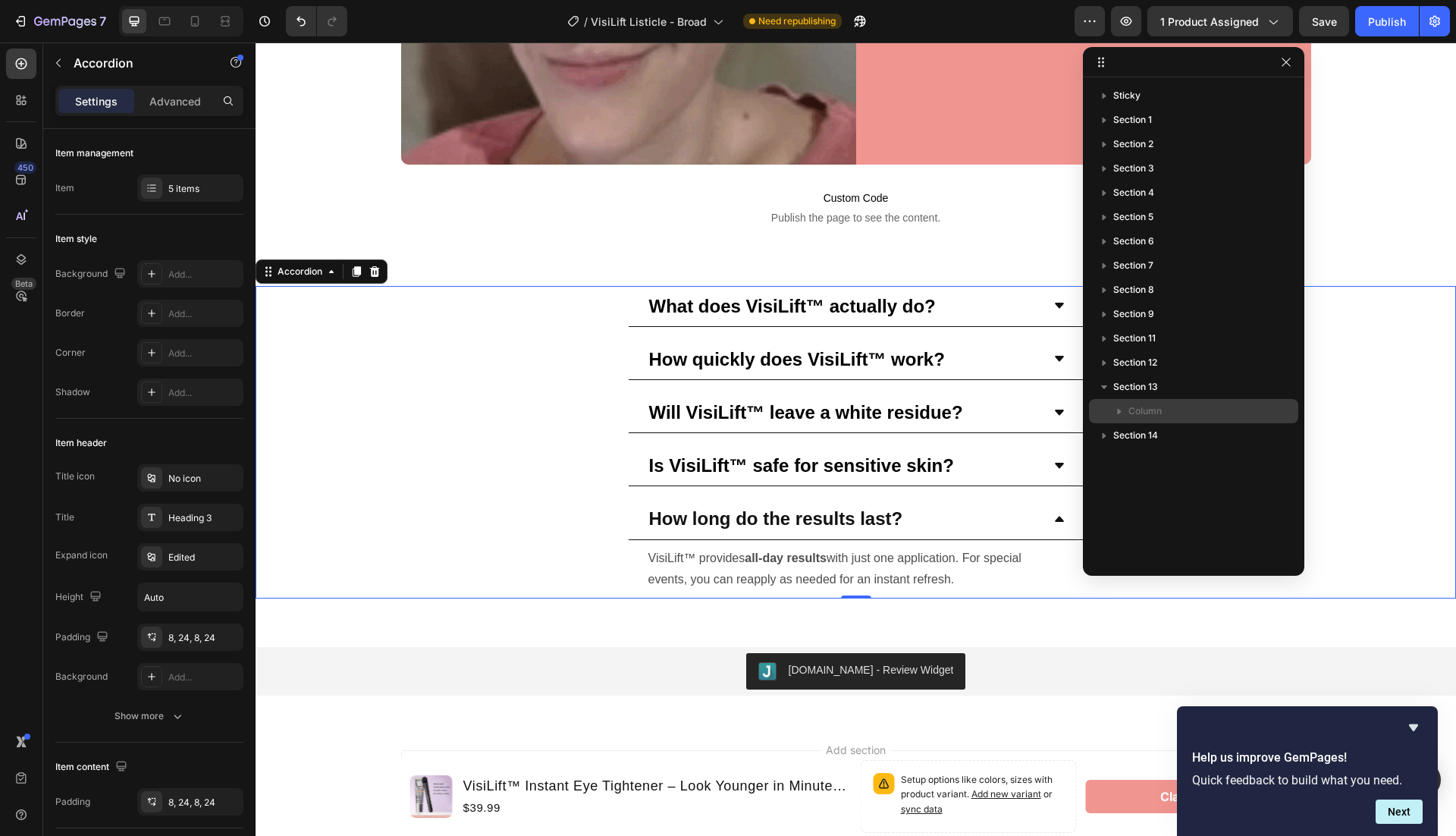
click at [1120, 412] on icon "button" at bounding box center [1119, 411] width 15 height 15
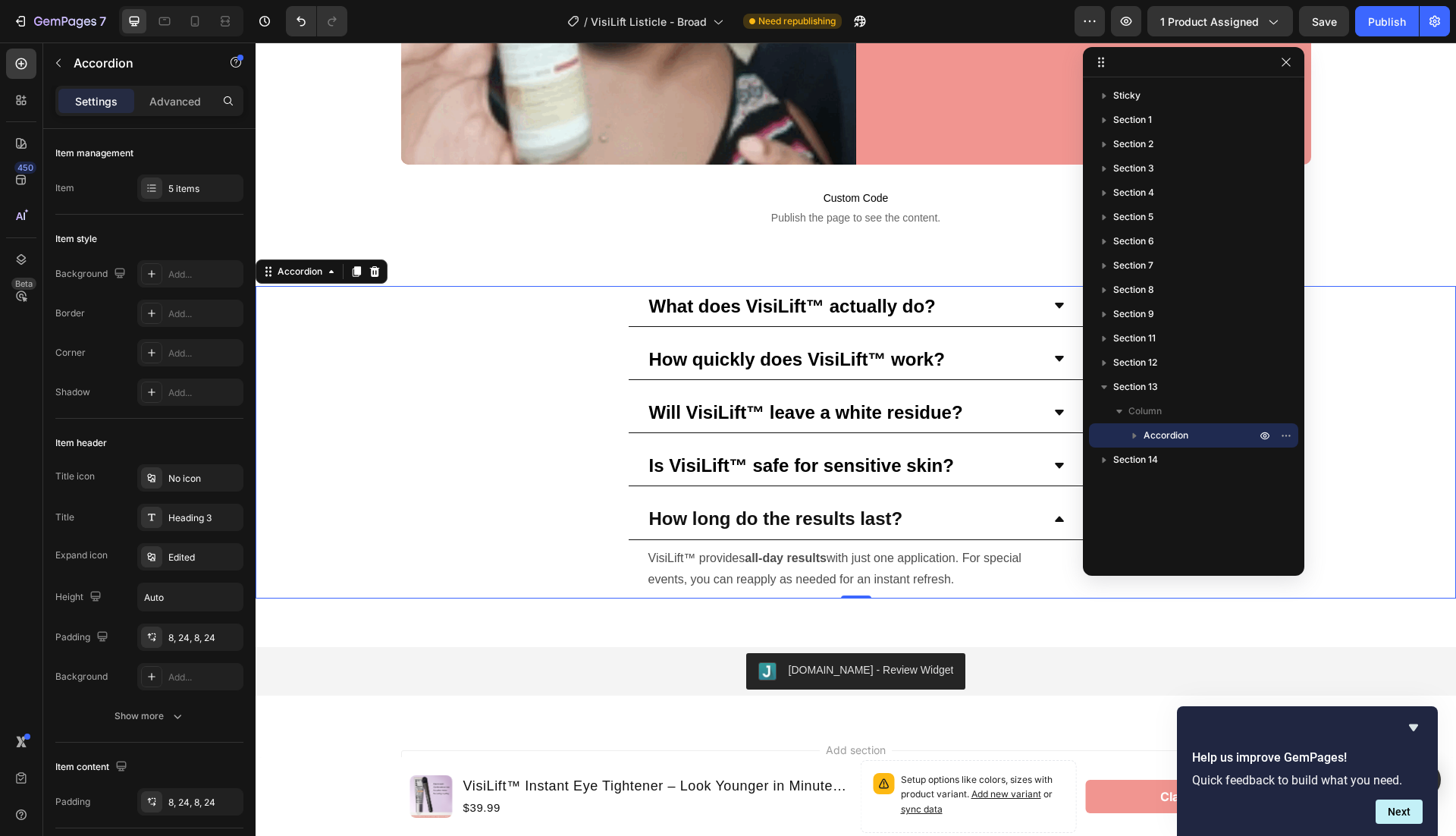
click at [1127, 432] on icon "button" at bounding box center [1135, 436] width 15 height 15
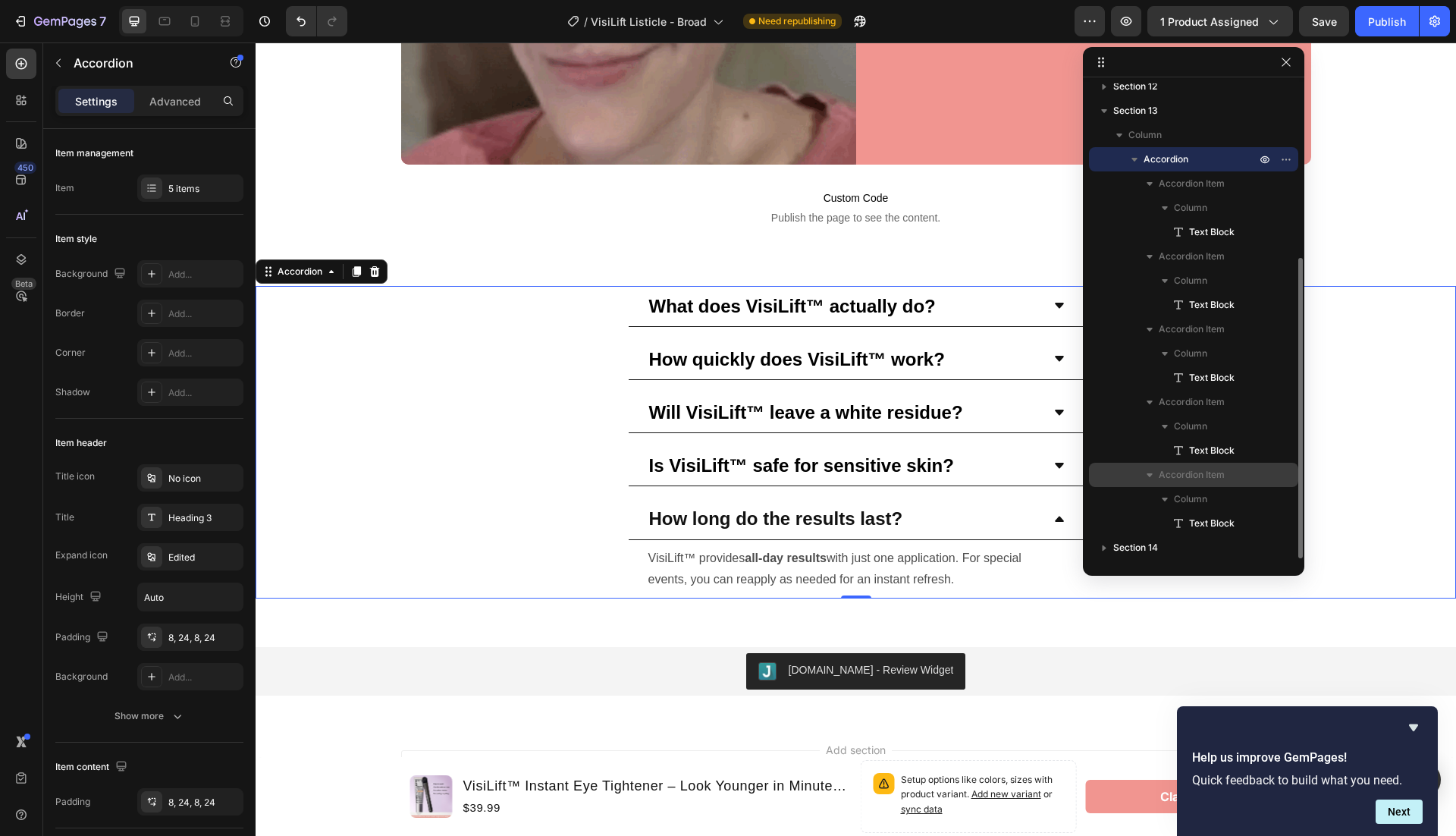
click at [1203, 474] on span "Accordion Item" at bounding box center [1191, 475] width 66 height 15
click at [1191, 484] on span "Accordion Item" at bounding box center [1191, 478] width 66 height 15
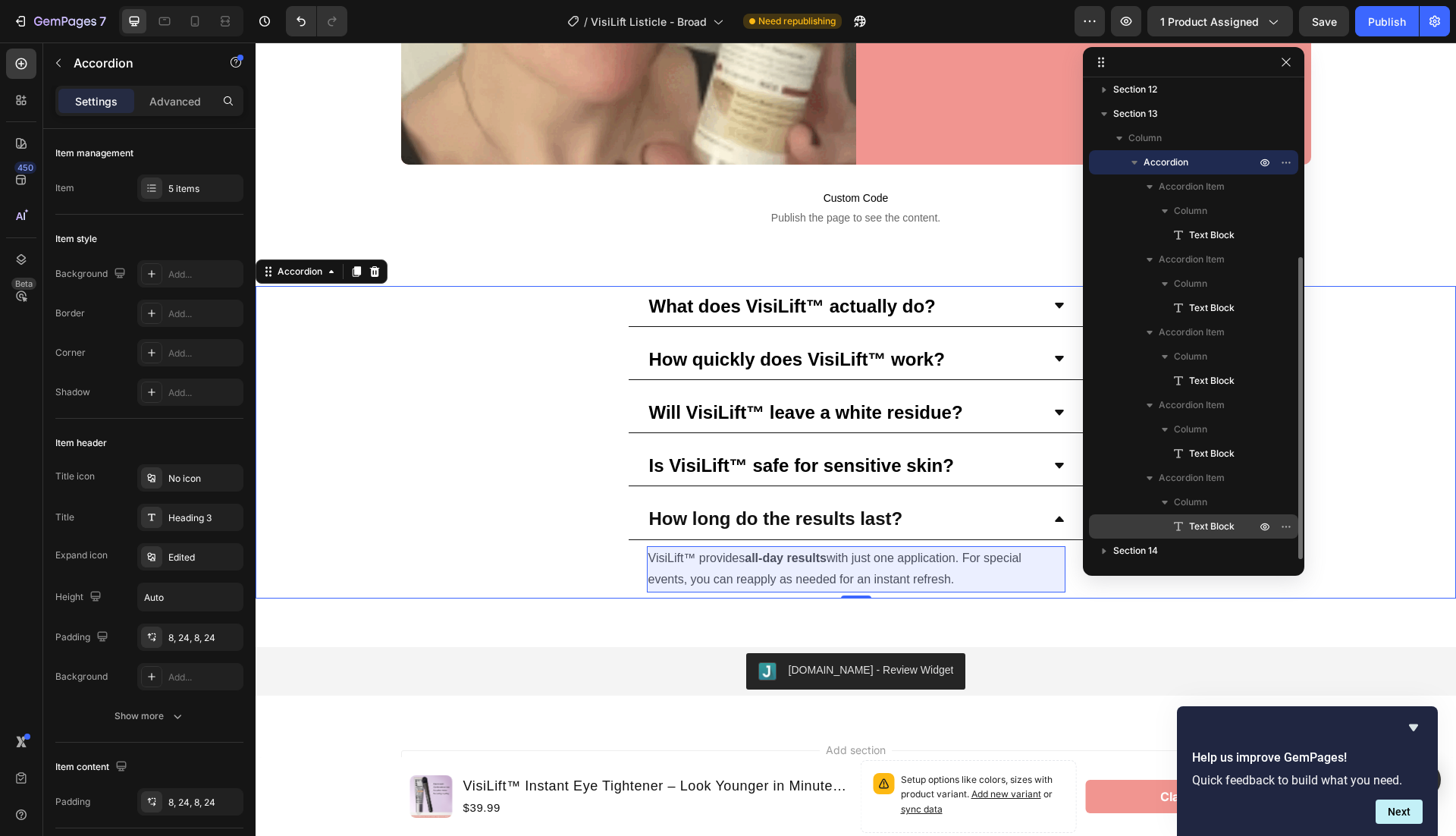
click at [1207, 528] on span "Text Block" at bounding box center [1211, 526] width 45 height 15
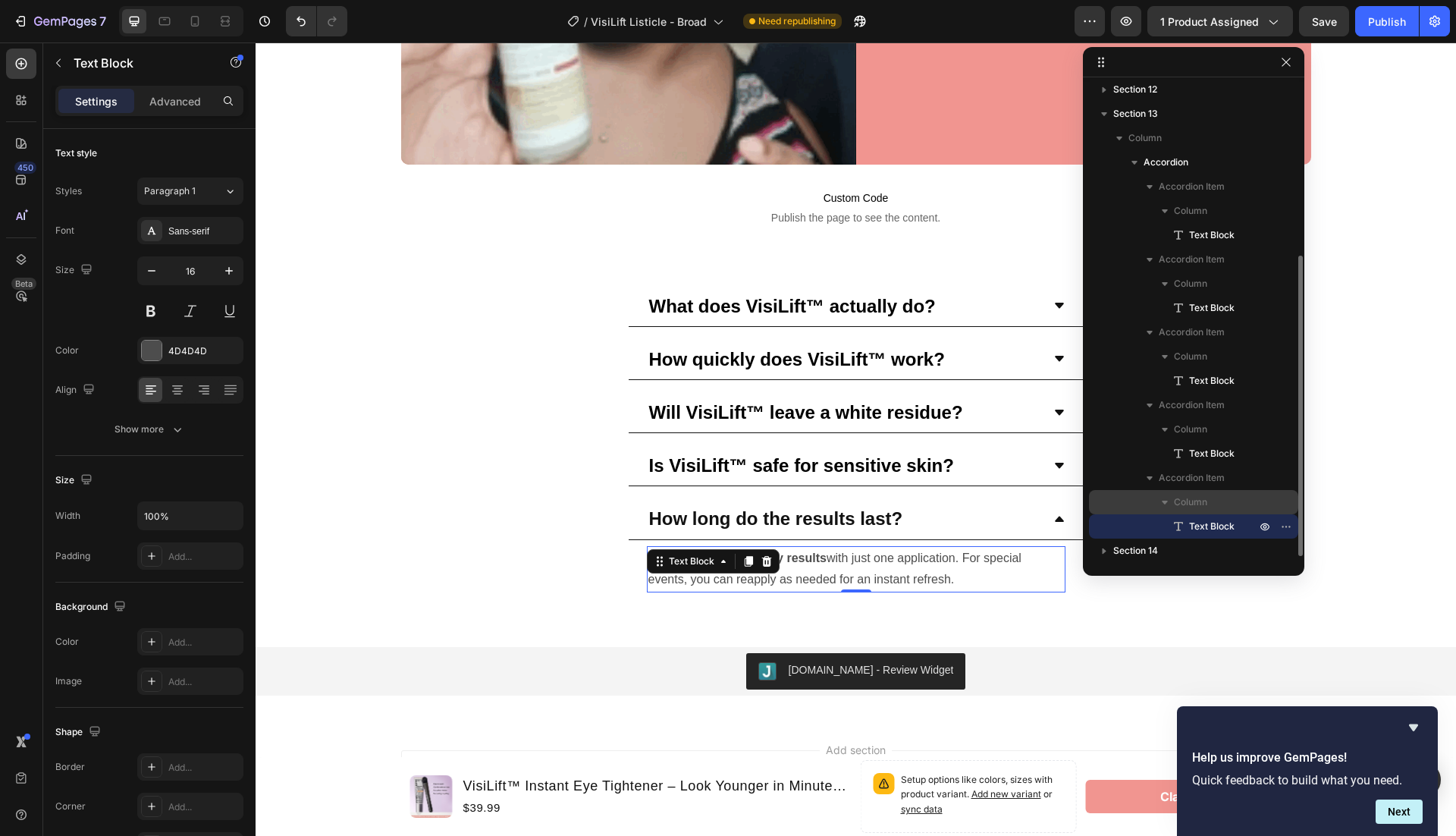
click at [1195, 498] on span "Column" at bounding box center [1191, 502] width 34 height 15
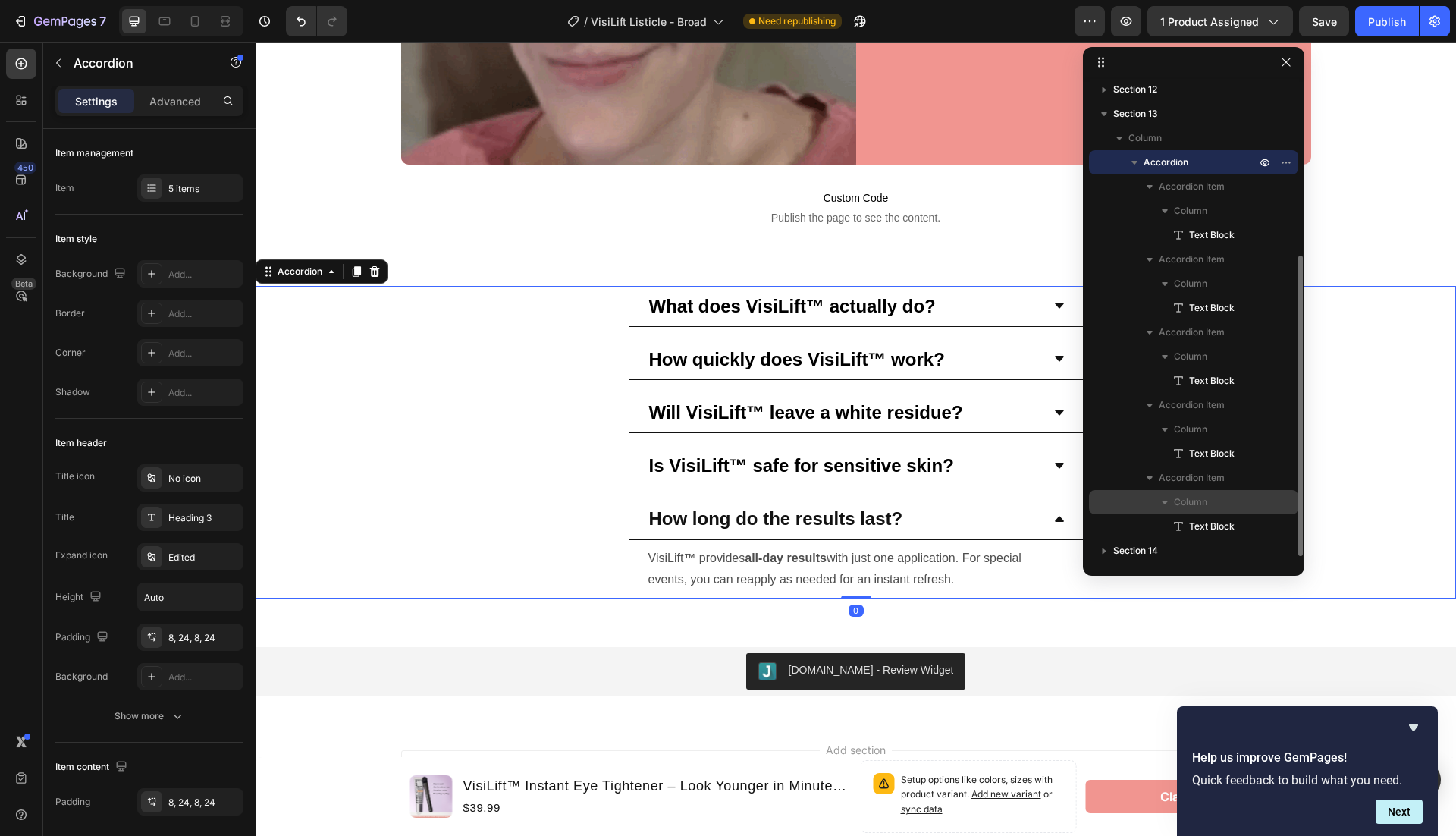
click at [1168, 502] on icon "button" at bounding box center [1164, 502] width 15 height 15
click at [1170, 473] on span "Accordion Item" at bounding box center [1191, 478] width 66 height 15
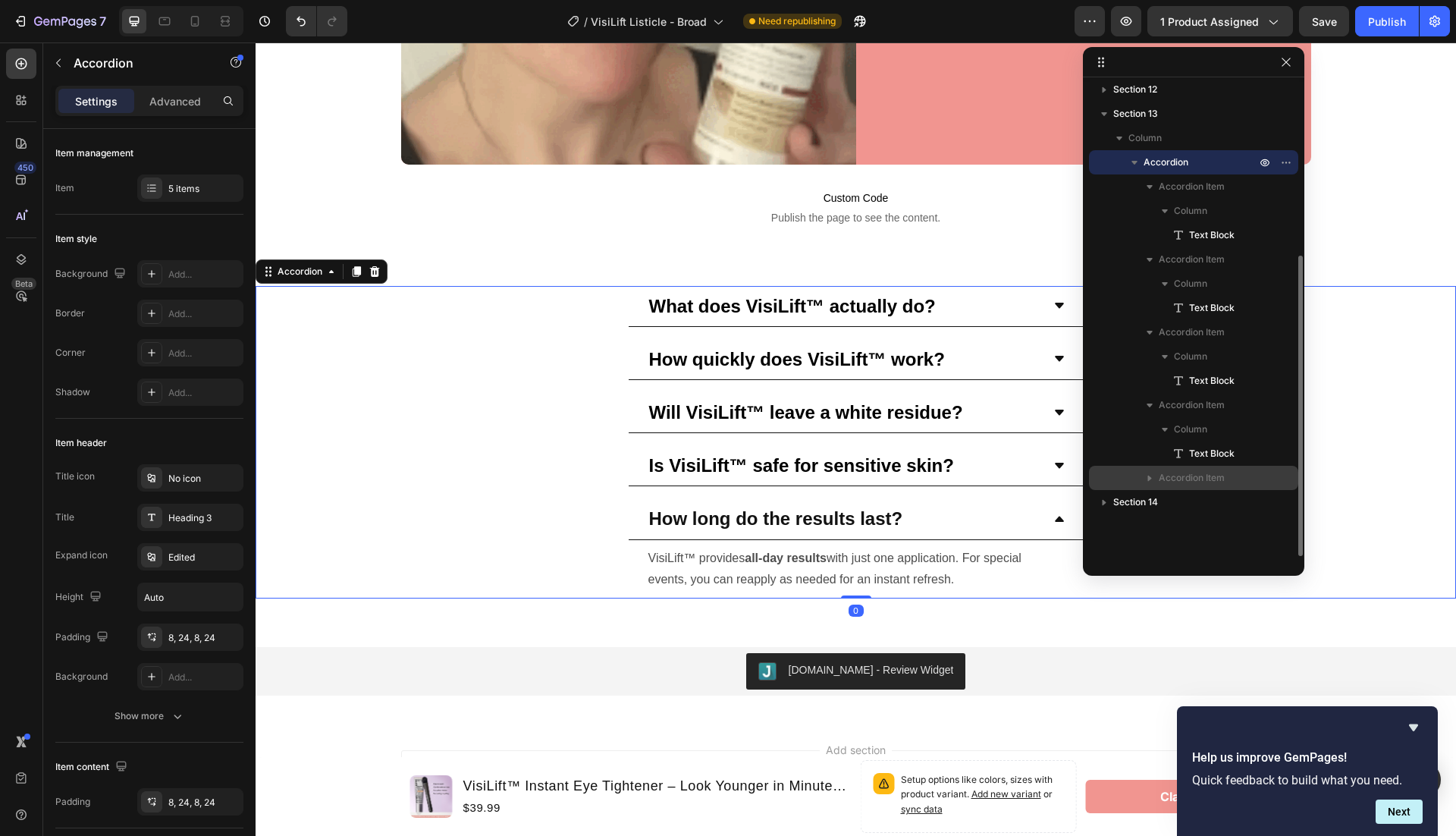
click at [1203, 478] on span "Accordion Item" at bounding box center [1191, 478] width 66 height 15
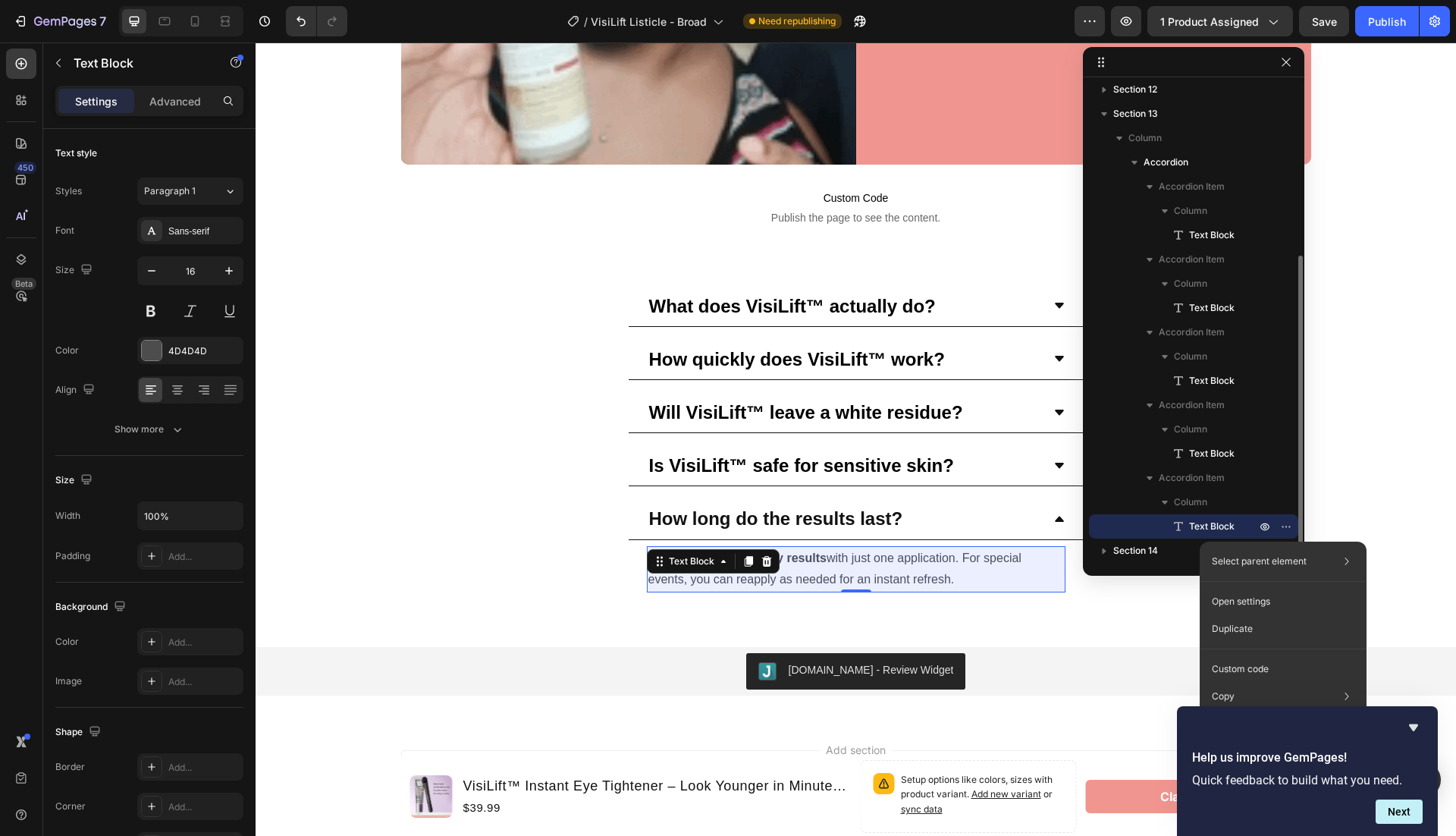
click at [1187, 524] on p "Text Block" at bounding box center [1205, 526] width 70 height 15
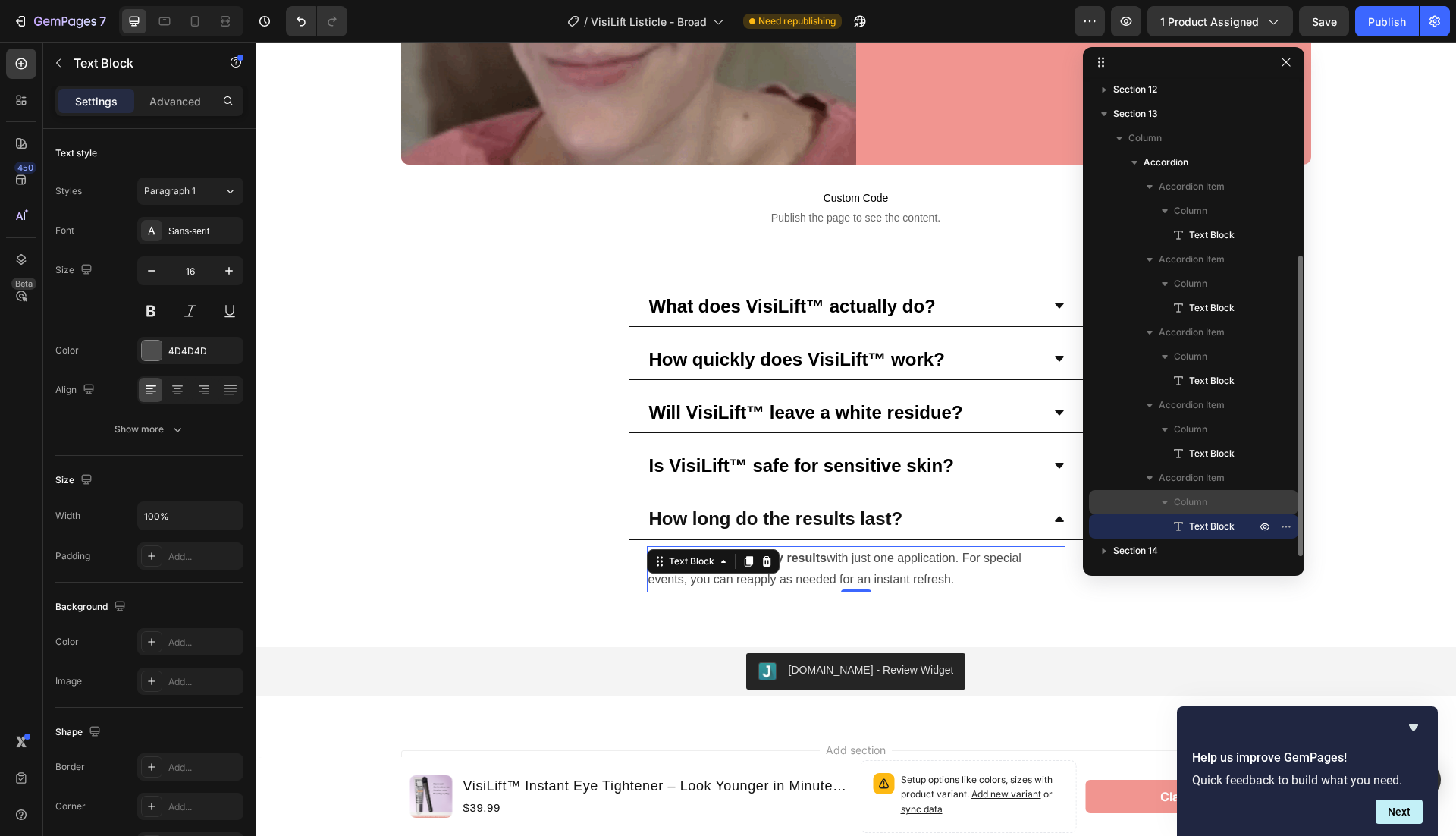
click at [1191, 509] on span "Column" at bounding box center [1191, 502] width 34 height 15
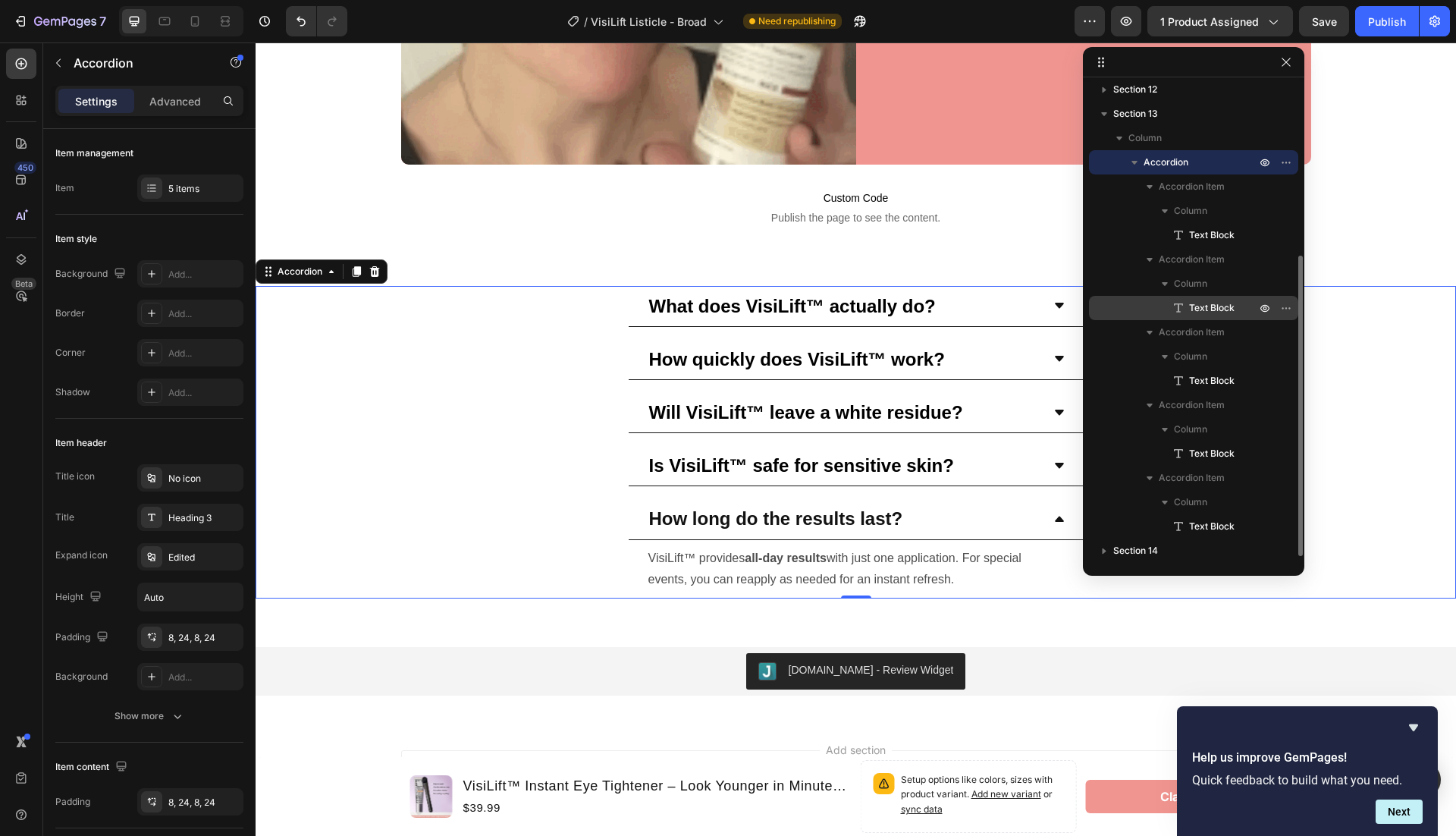
click at [1197, 310] on span "Text Block" at bounding box center [1211, 307] width 45 height 15
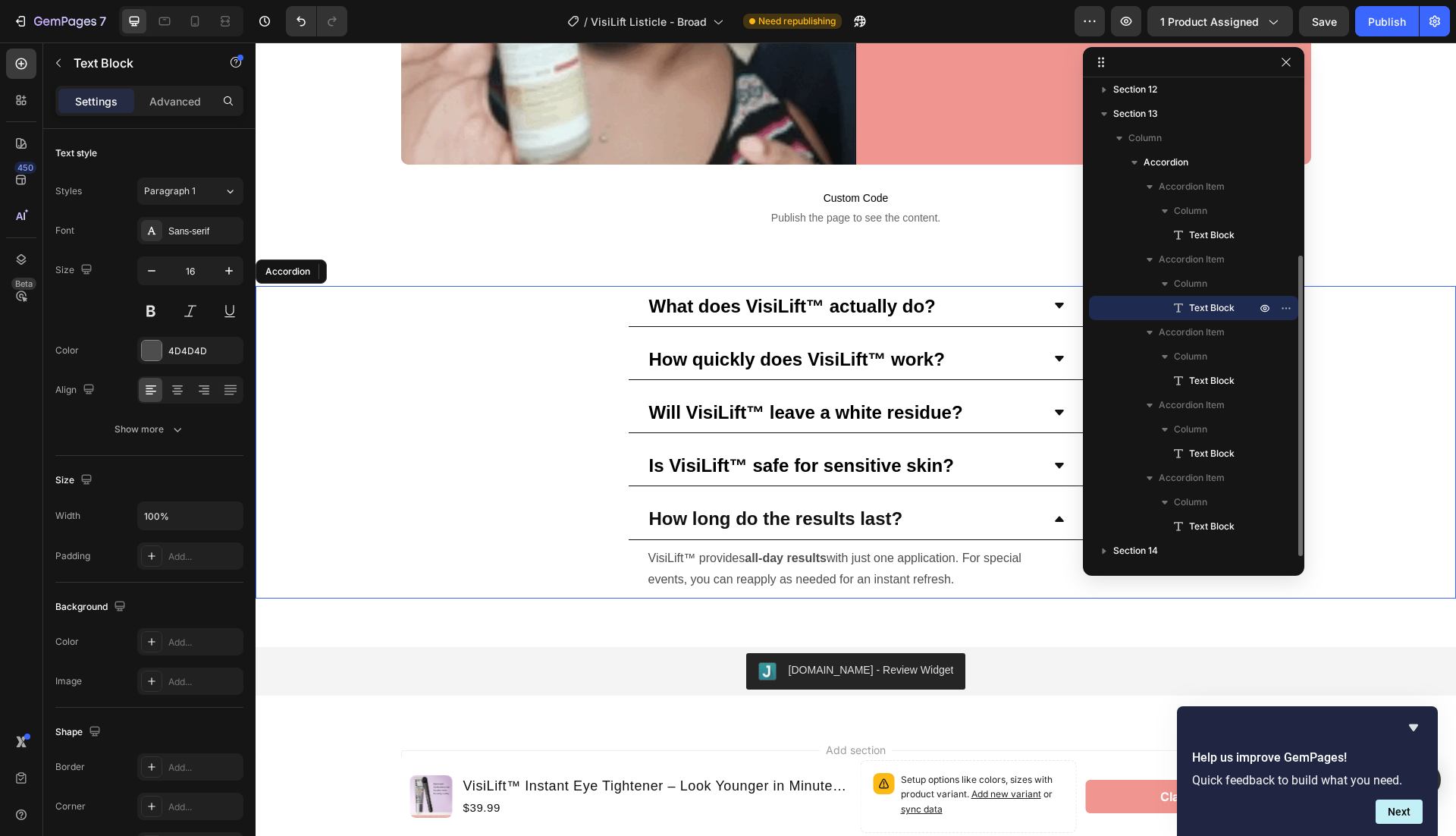
click at [1211, 311] on span "Text Block" at bounding box center [1211, 307] width 45 height 15
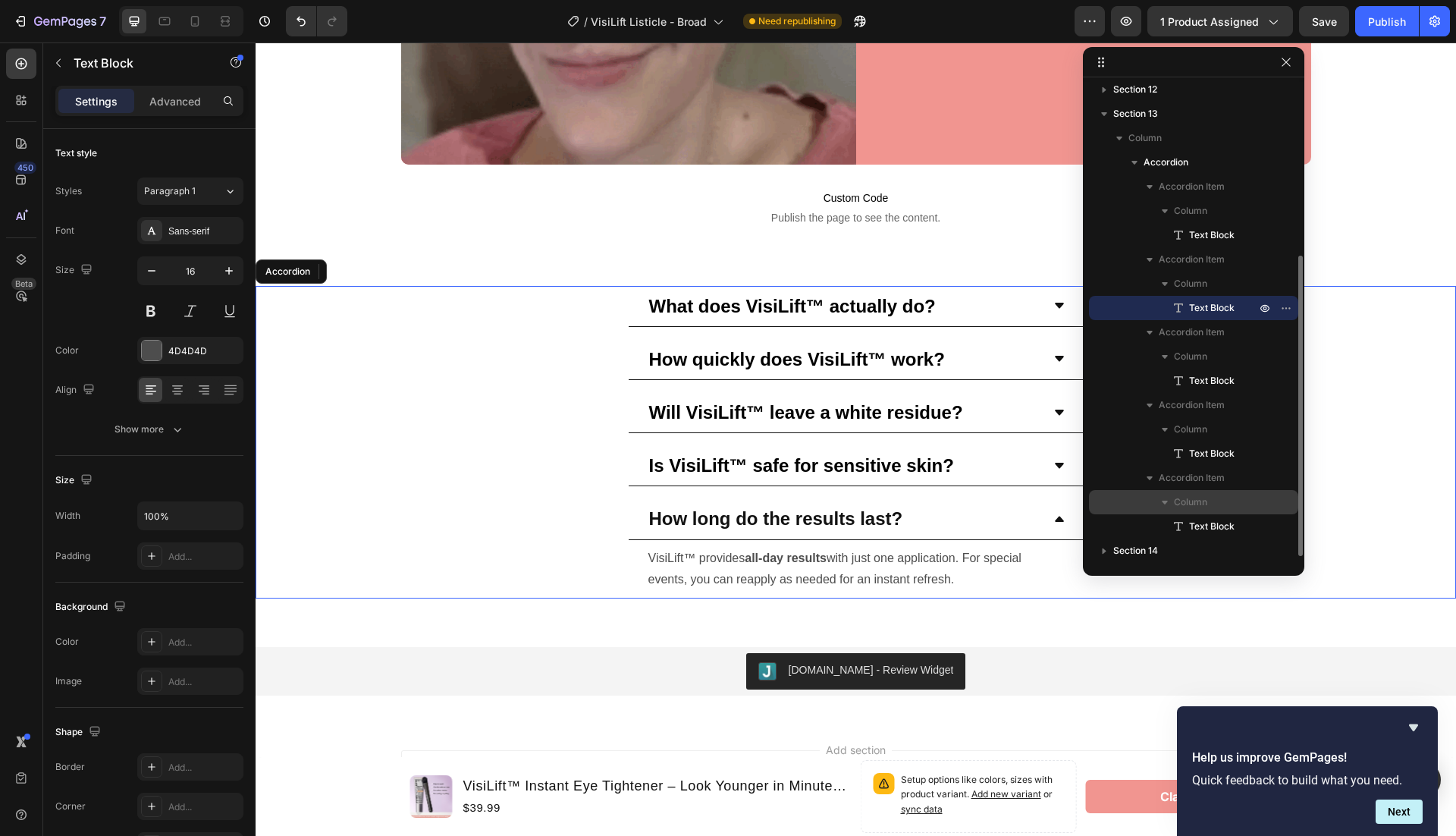
click at [1159, 502] on icon "button" at bounding box center [1164, 502] width 15 height 15
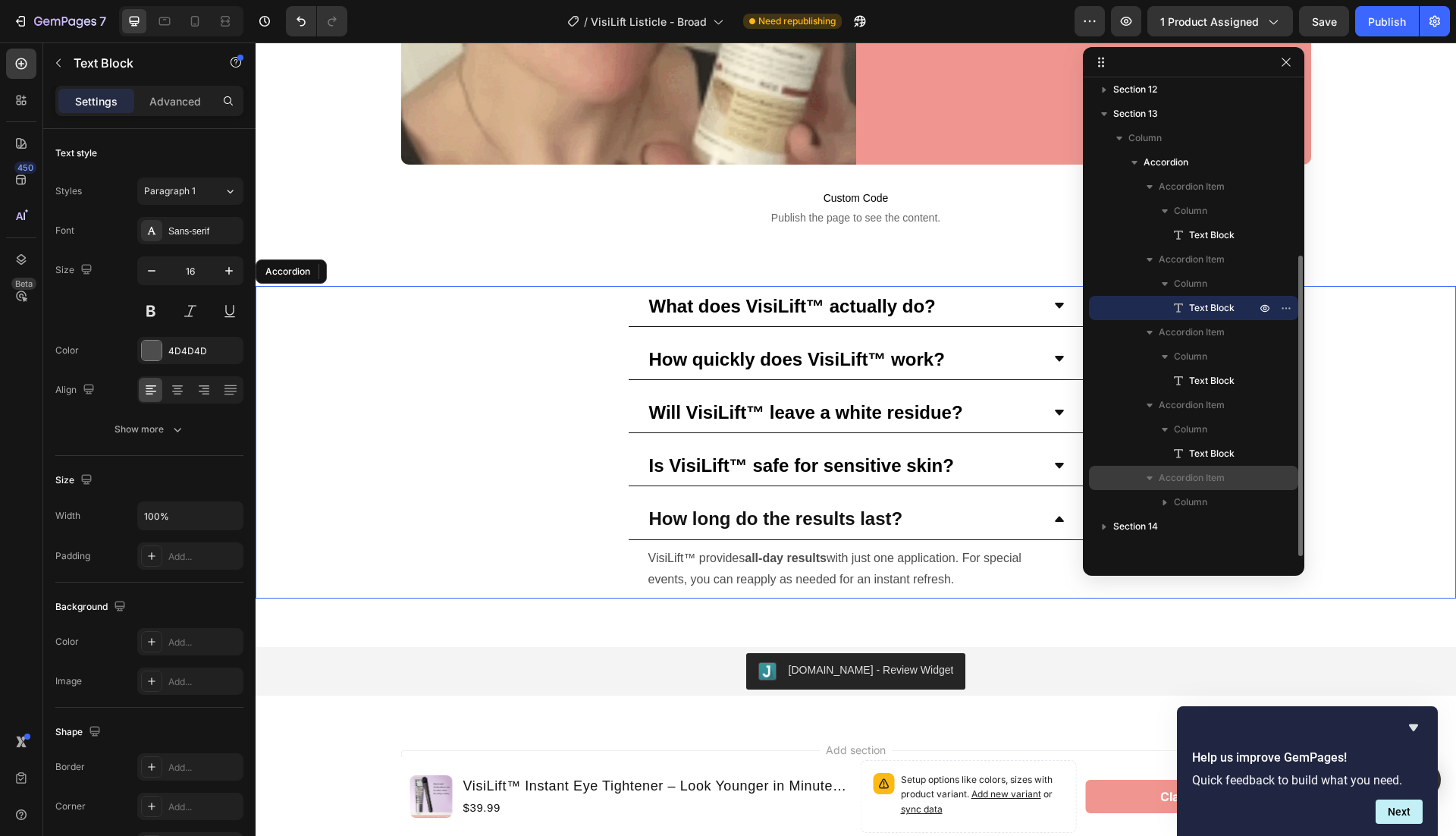
click at [1147, 473] on icon "button" at bounding box center [1150, 478] width 15 height 15
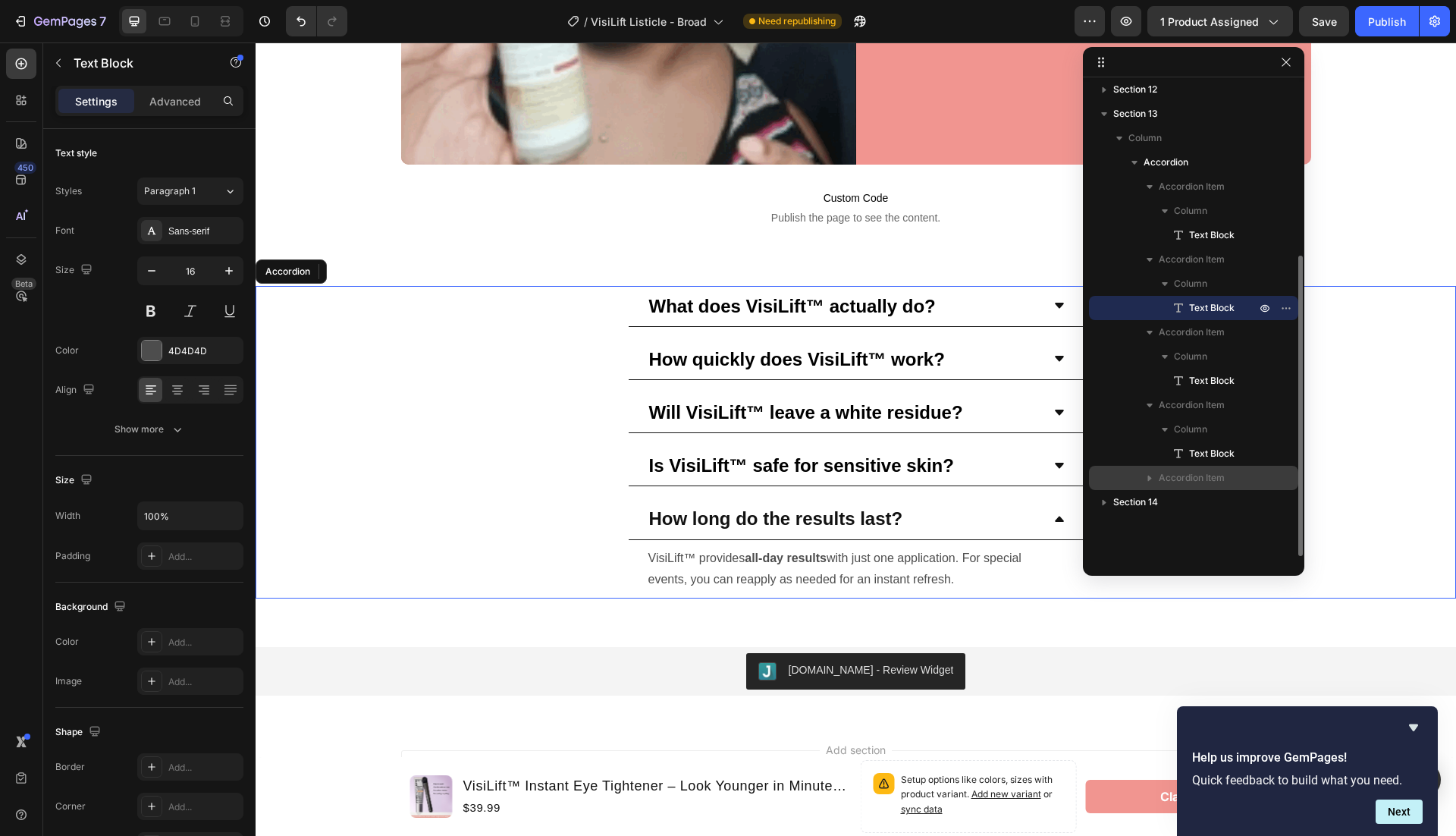
click at [1157, 476] on button "button" at bounding box center [1150, 478] width 18 height 18
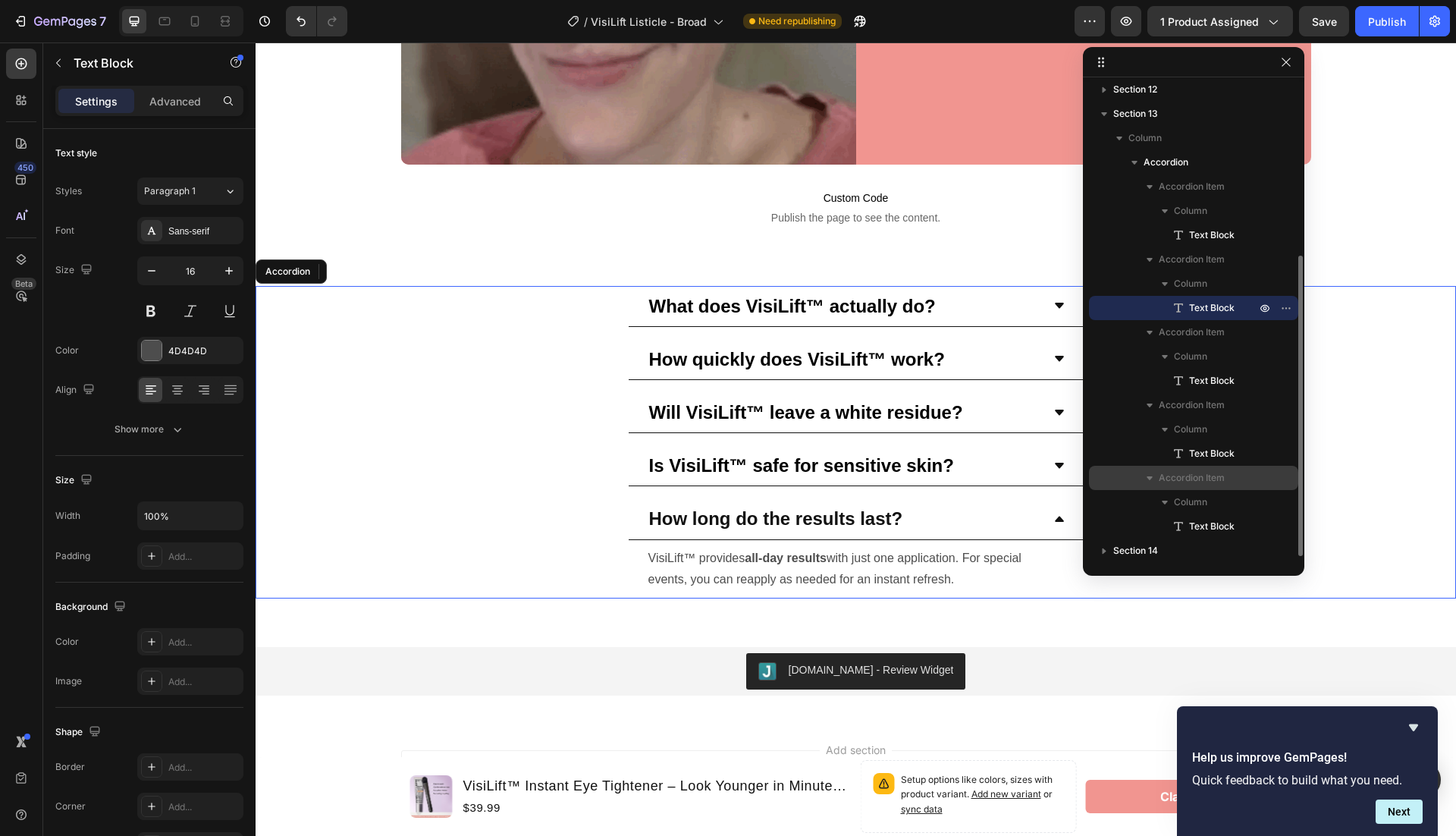
click at [1186, 476] on span "Accordion Item" at bounding box center [1191, 478] width 66 height 15
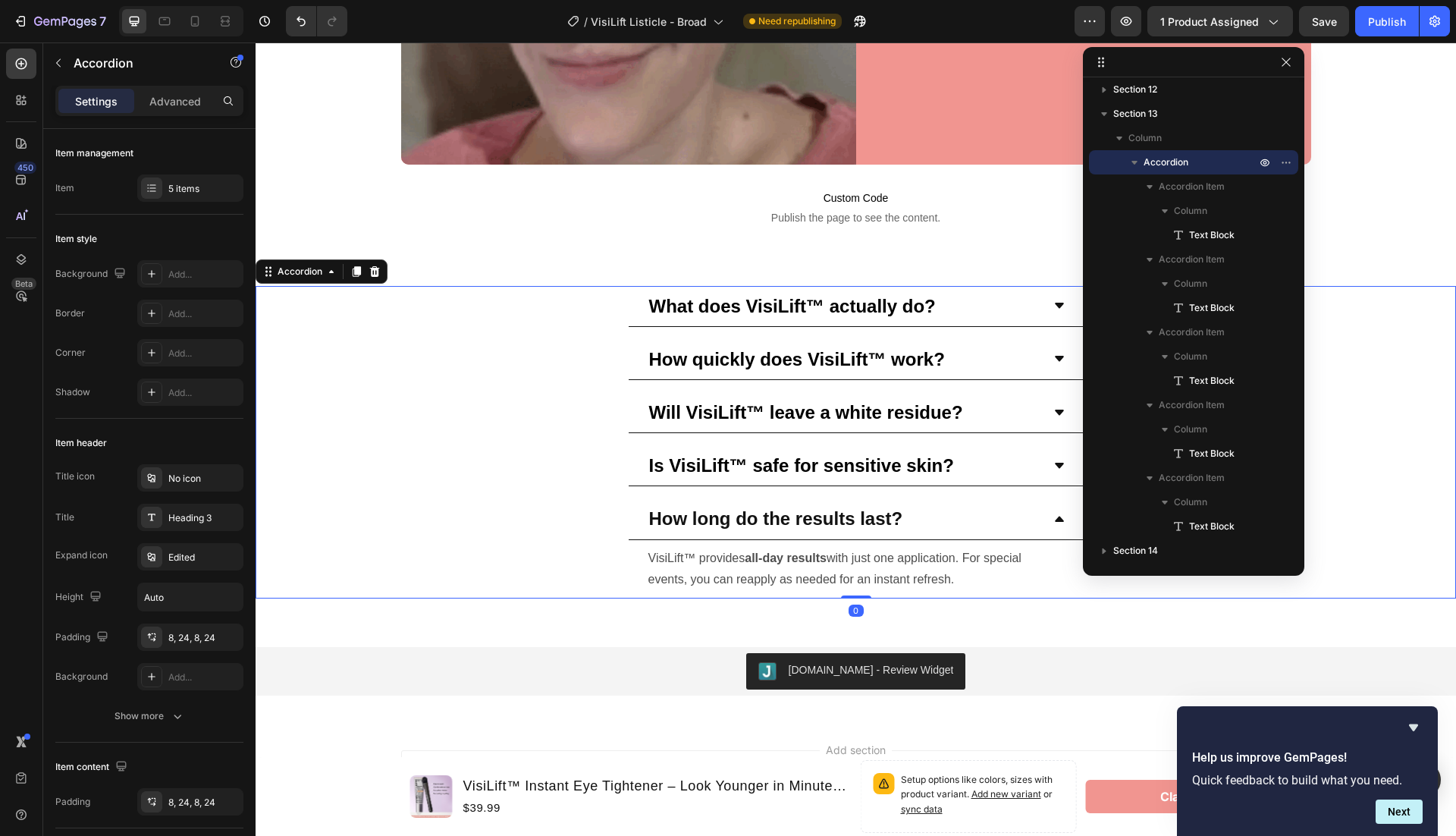
click at [1019, 511] on div "How long do the results last?" at bounding box center [844, 519] width 394 height 28
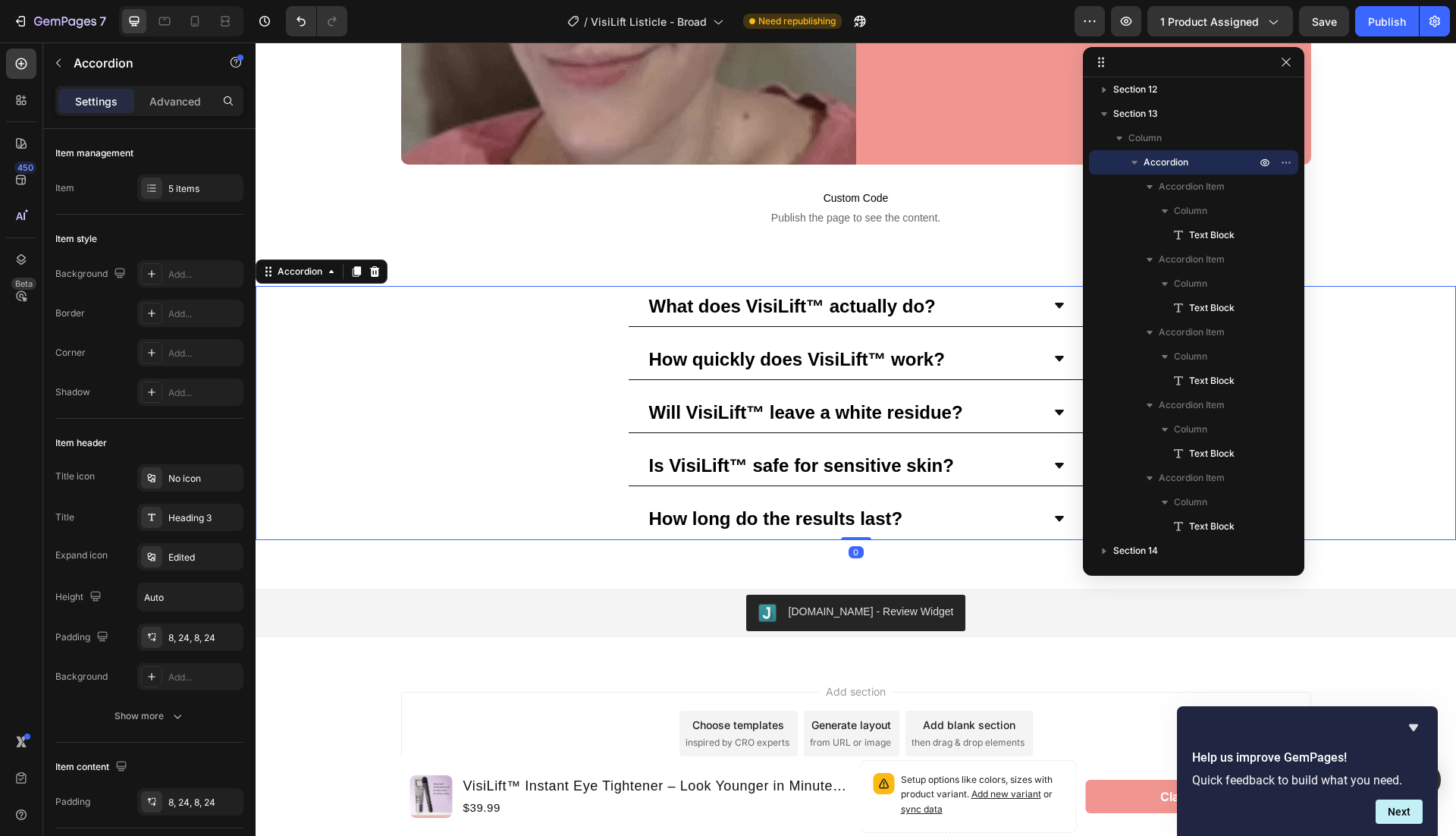
click at [1019, 511] on div "How long do the results last?" at bounding box center [844, 519] width 394 height 28
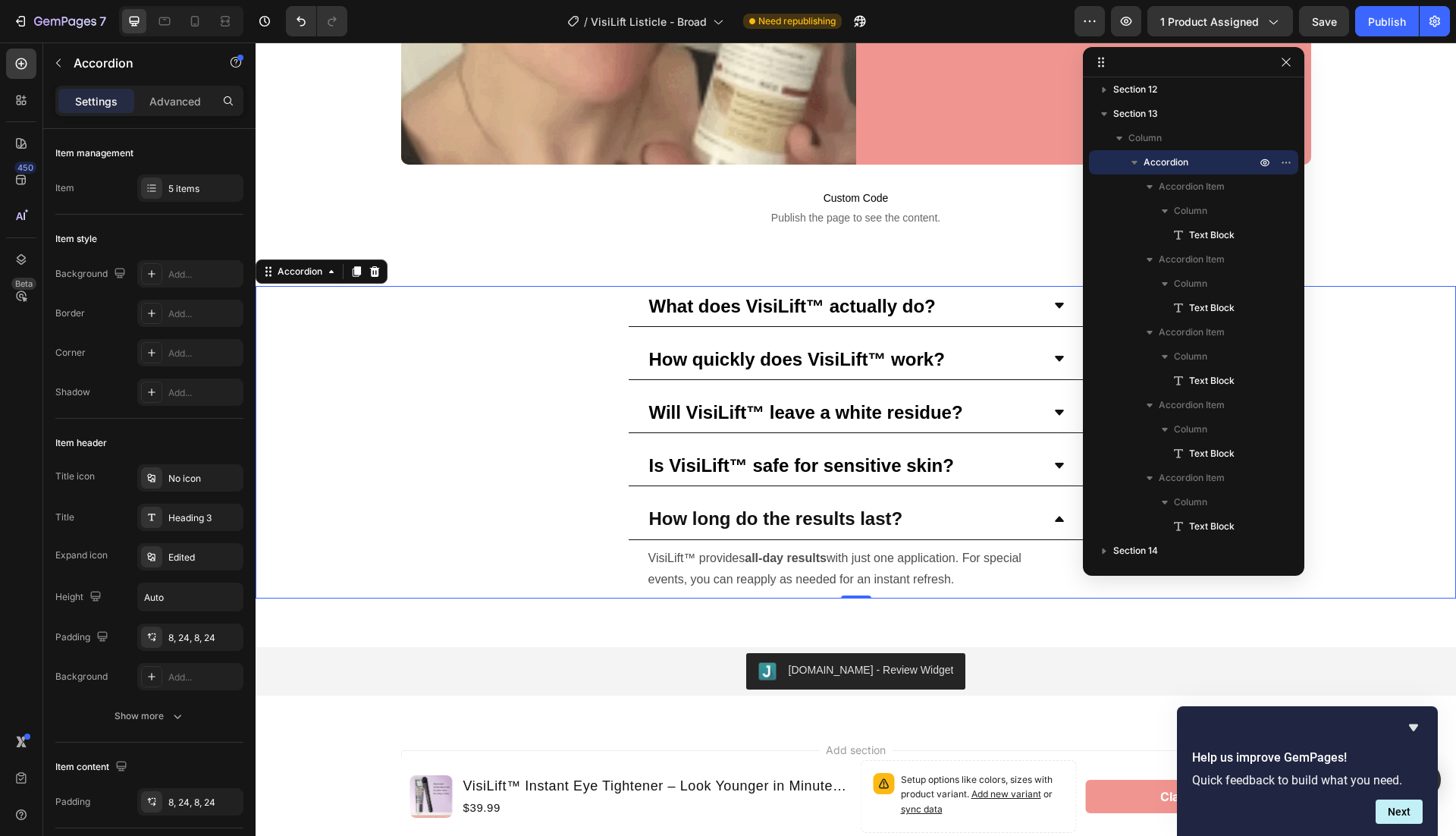
click at [1060, 507] on div "How long do the results last?" at bounding box center [856, 519] width 455 height 41
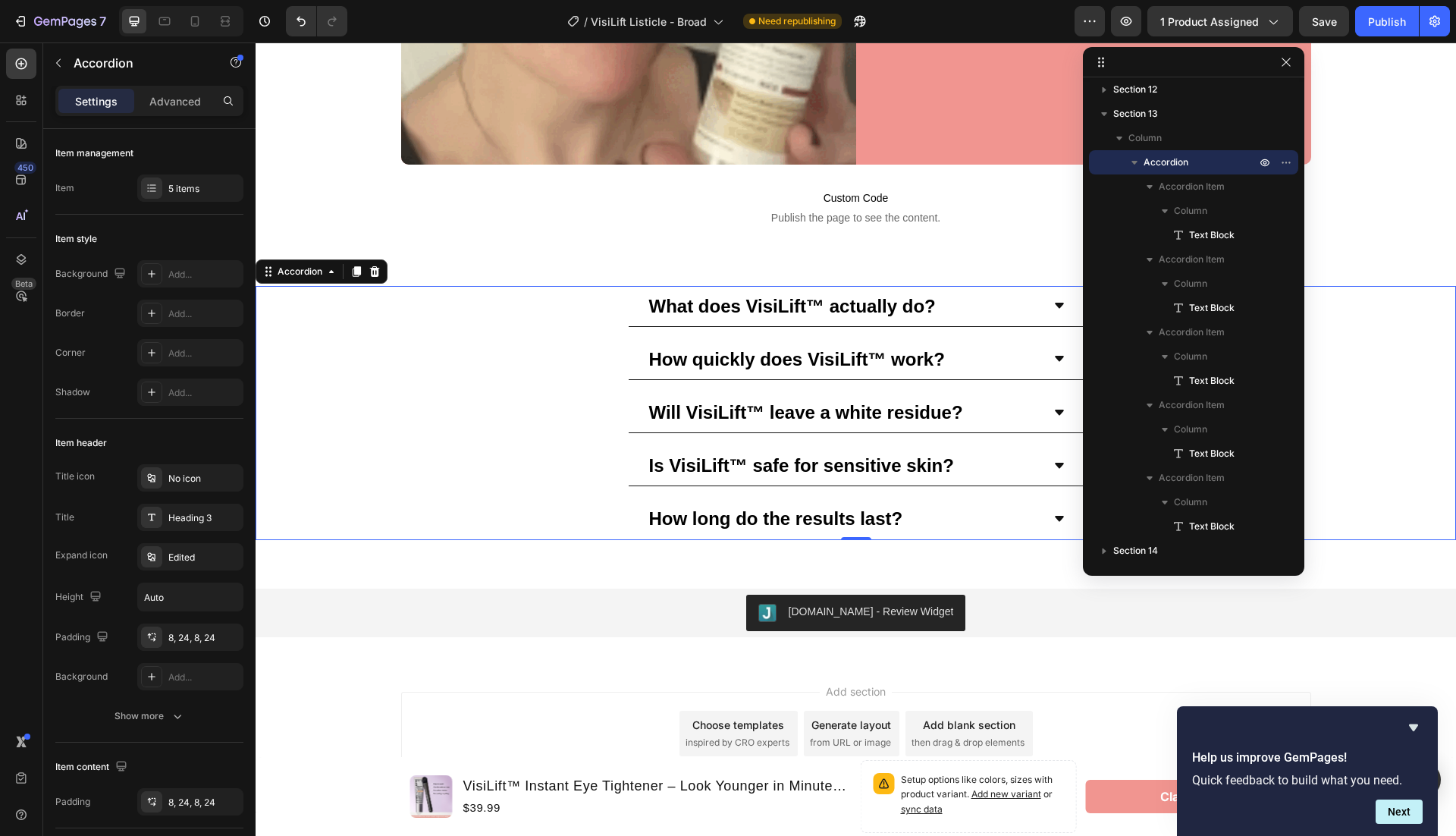
click at [920, 506] on div "How long do the results last?" at bounding box center [844, 519] width 394 height 28
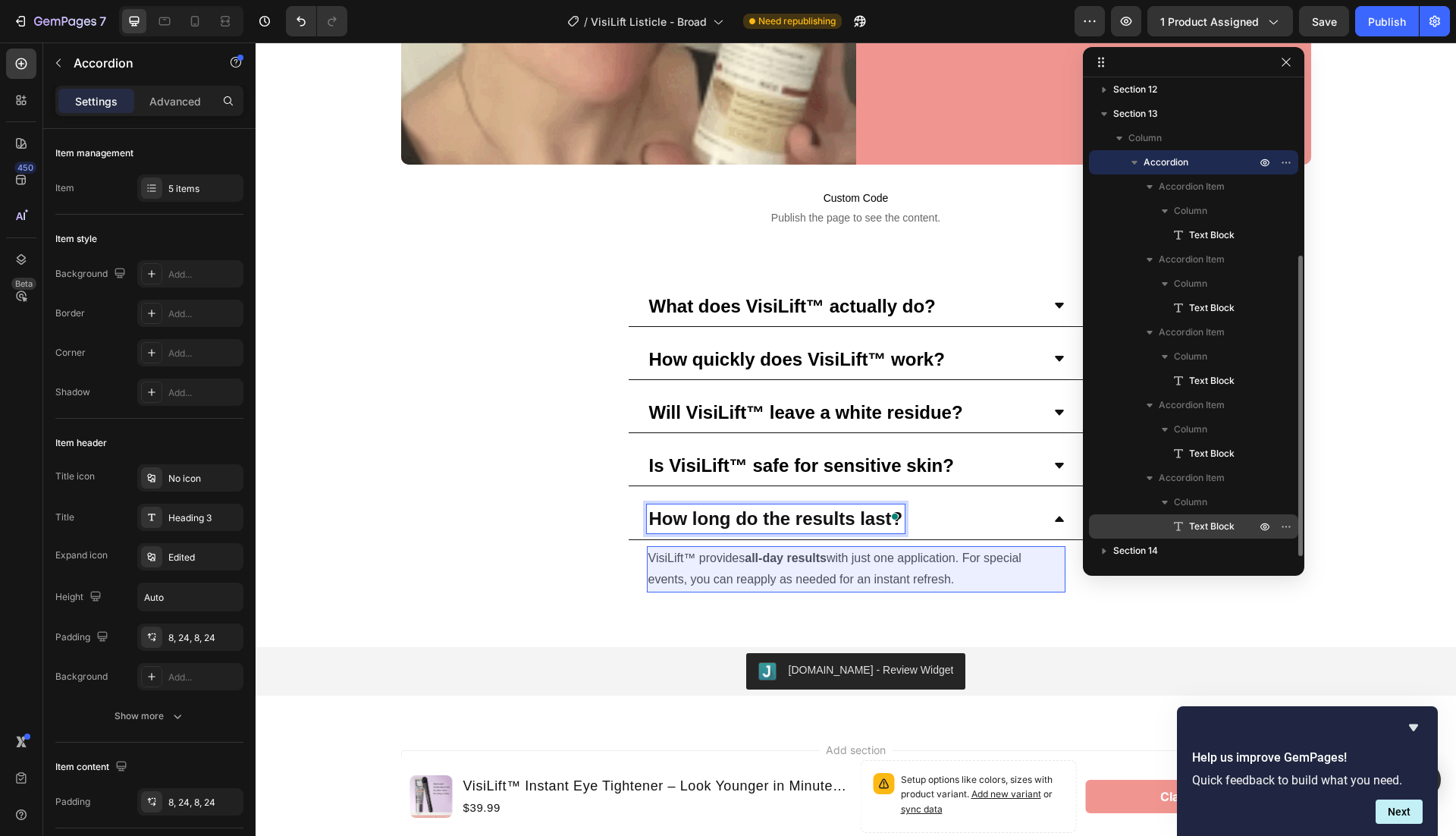
scroll to position [276, 0]
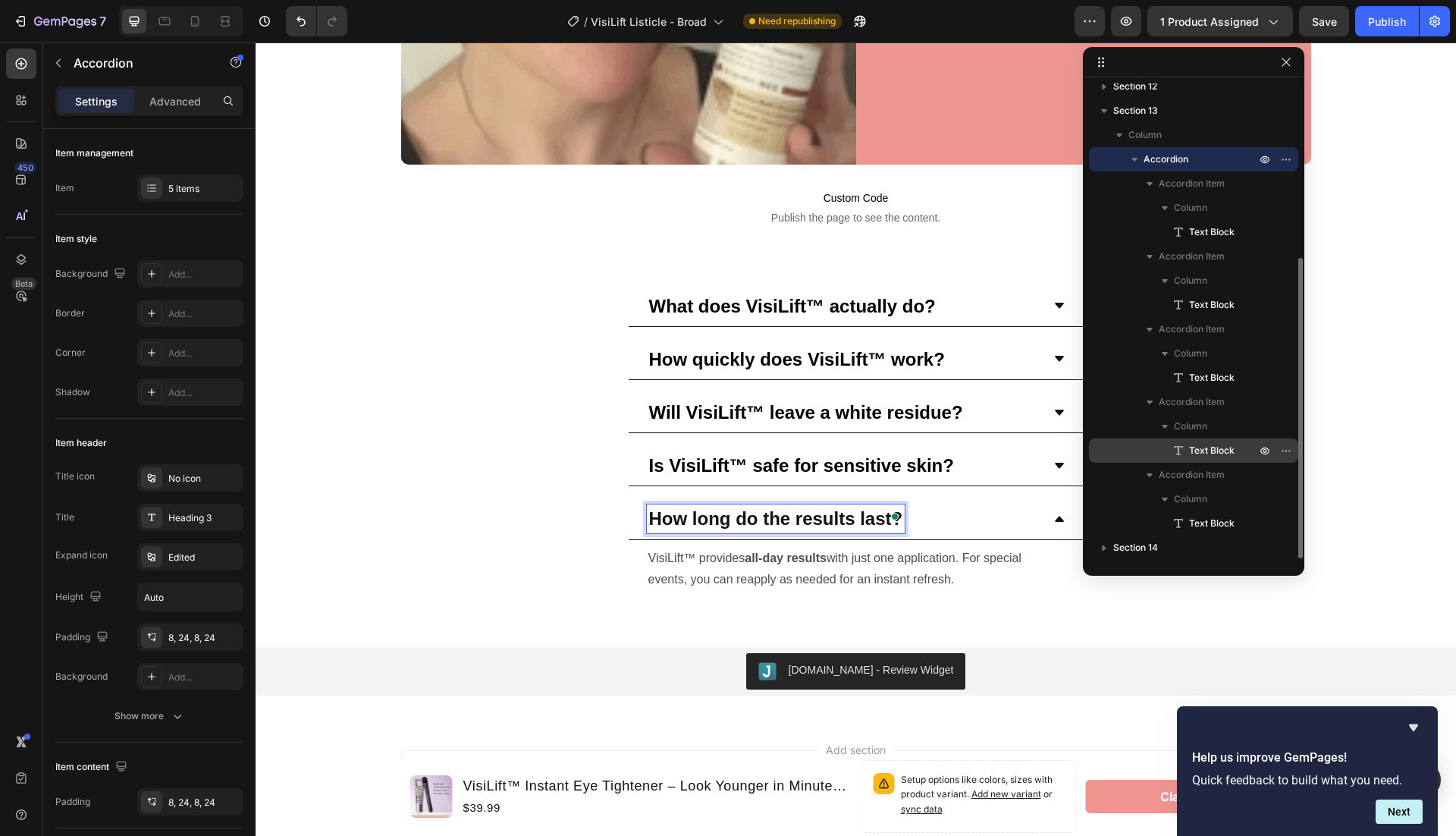
click at [1199, 453] on span "Text Block" at bounding box center [1211, 450] width 45 height 15
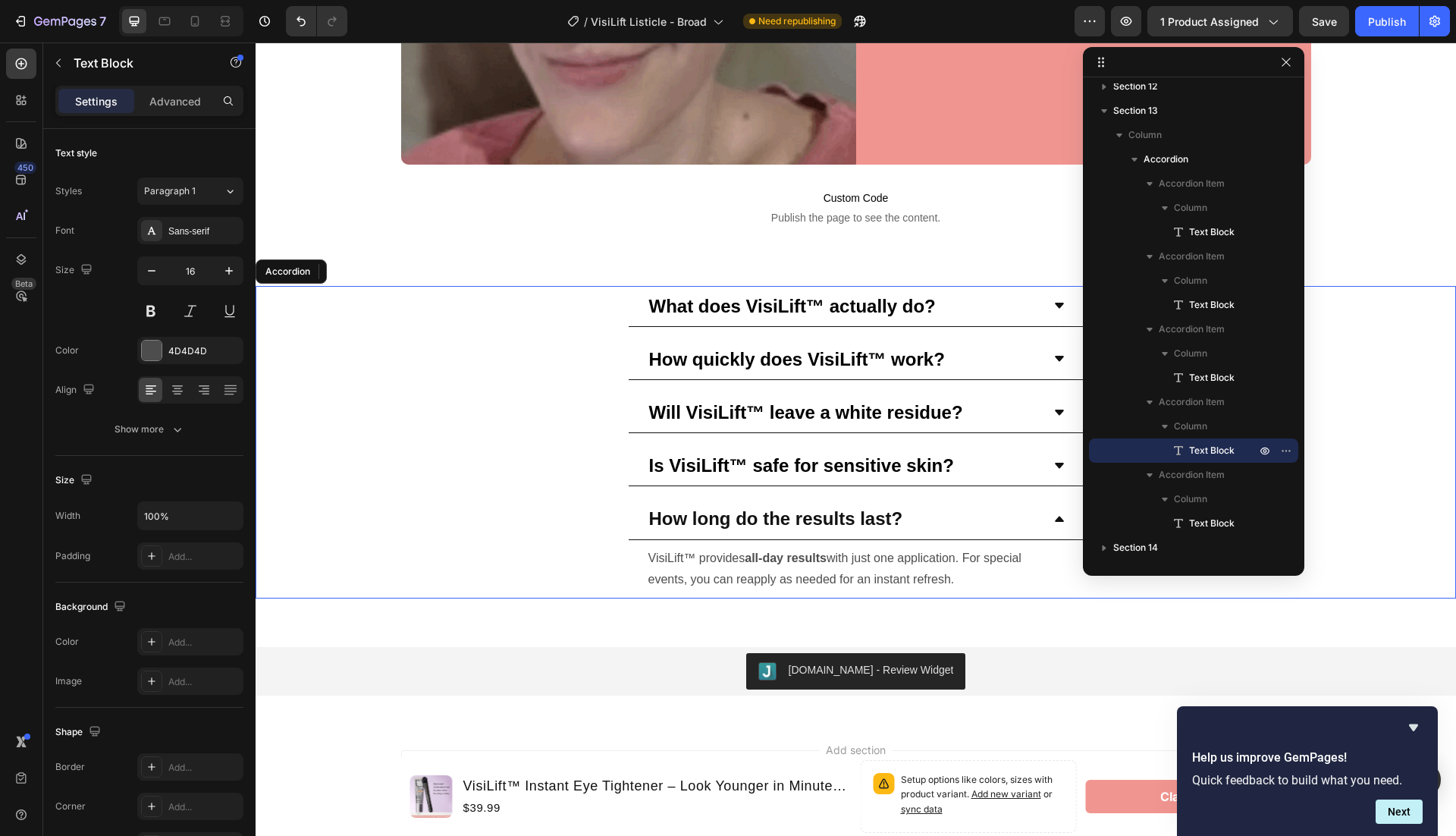
click at [1062, 464] on icon at bounding box center [1059, 465] width 12 height 12
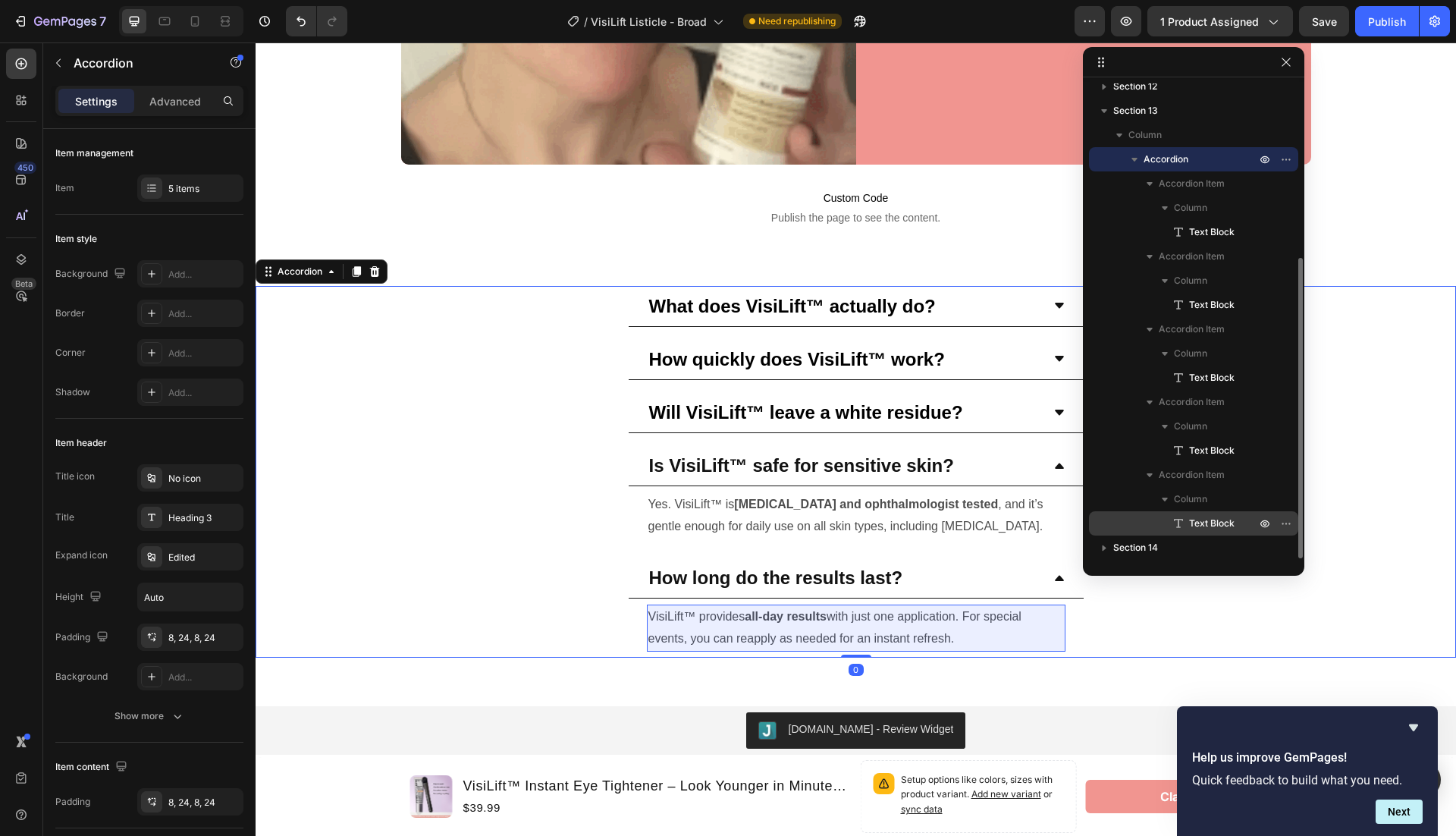
click at [1203, 526] on span "Text Block" at bounding box center [1211, 524] width 45 height 15
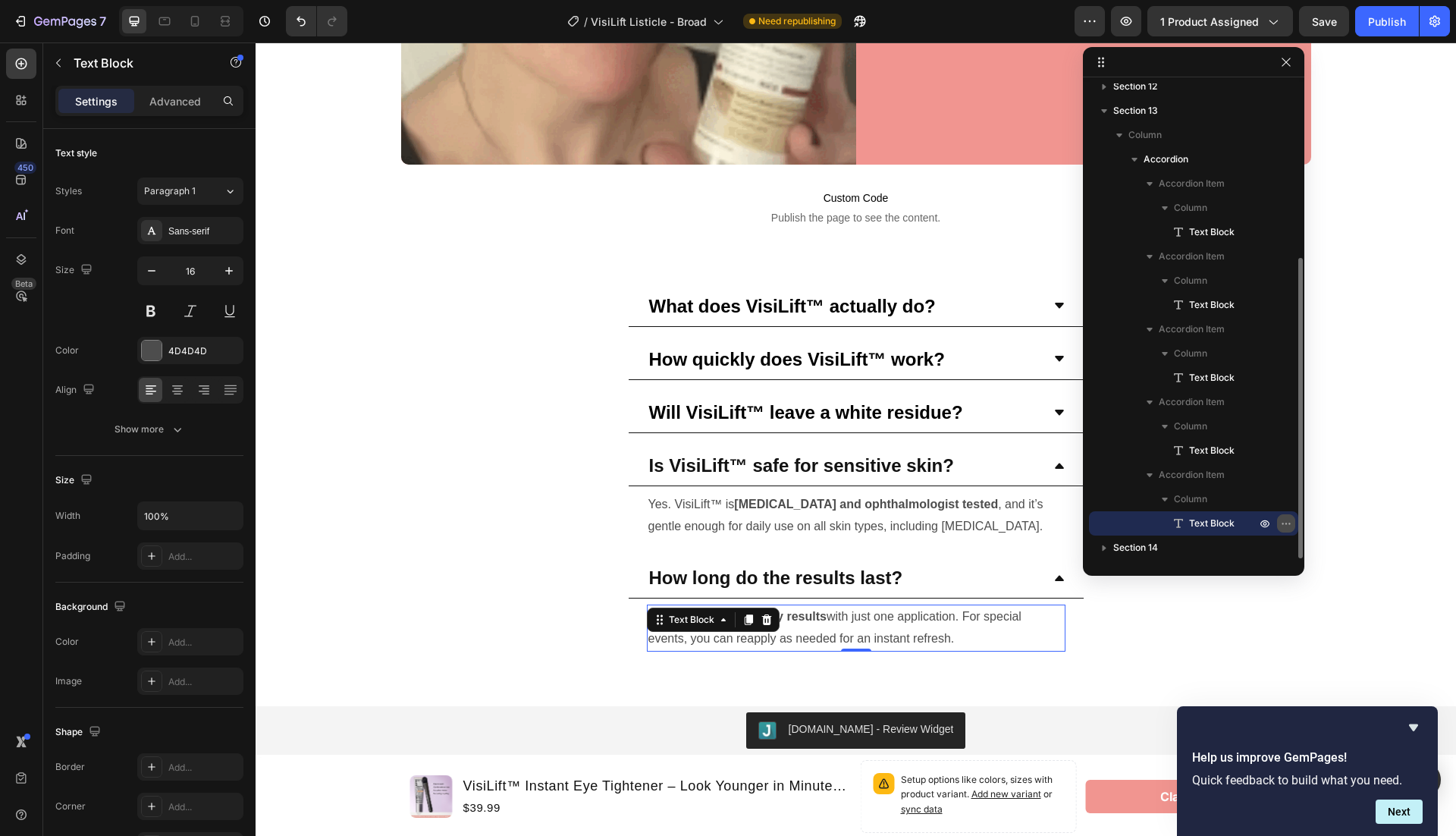
click at [1292, 522] on icon "button" at bounding box center [1286, 523] width 12 height 12
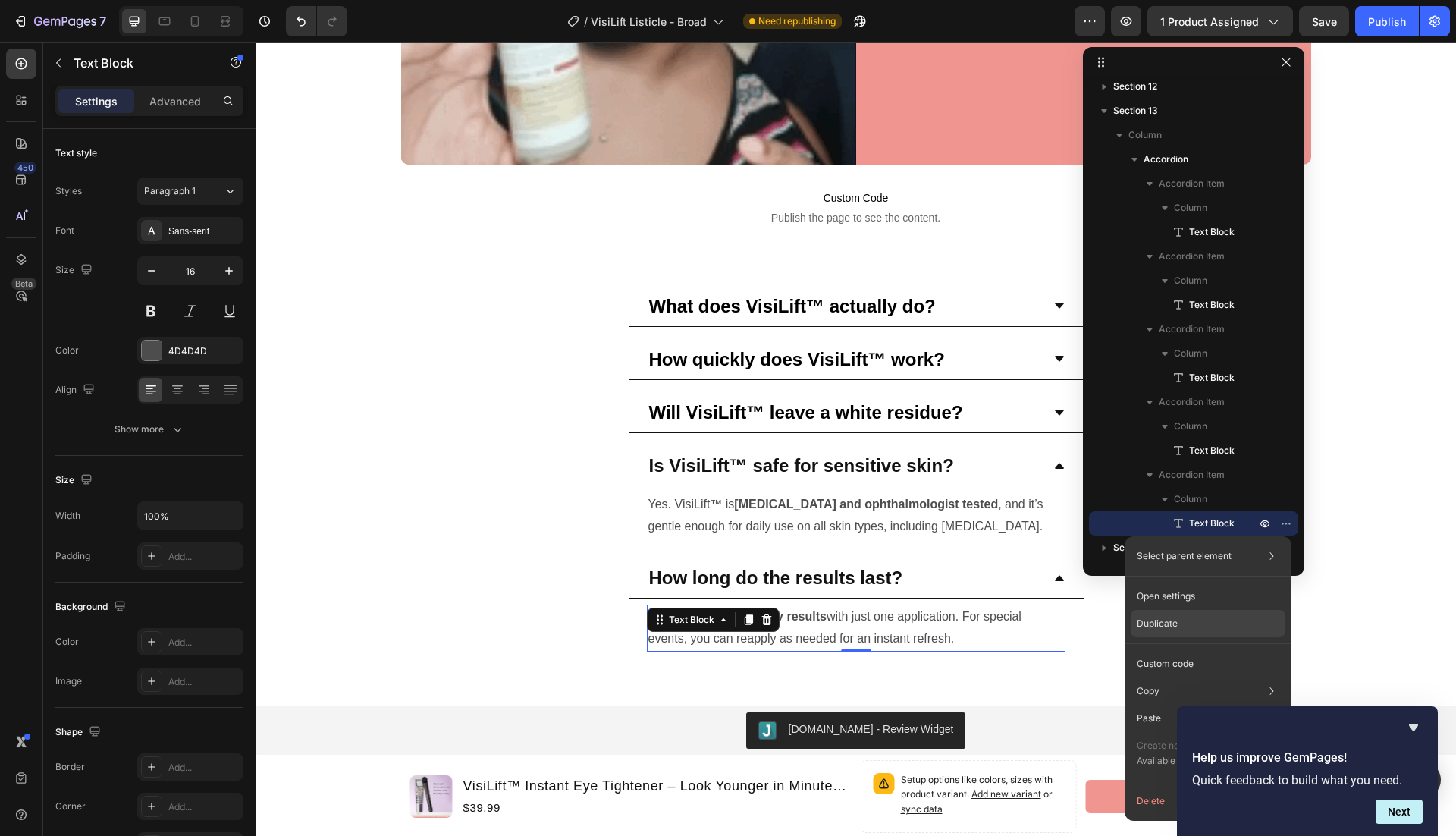
click at [1214, 626] on div "Duplicate" at bounding box center [1208, 623] width 154 height 27
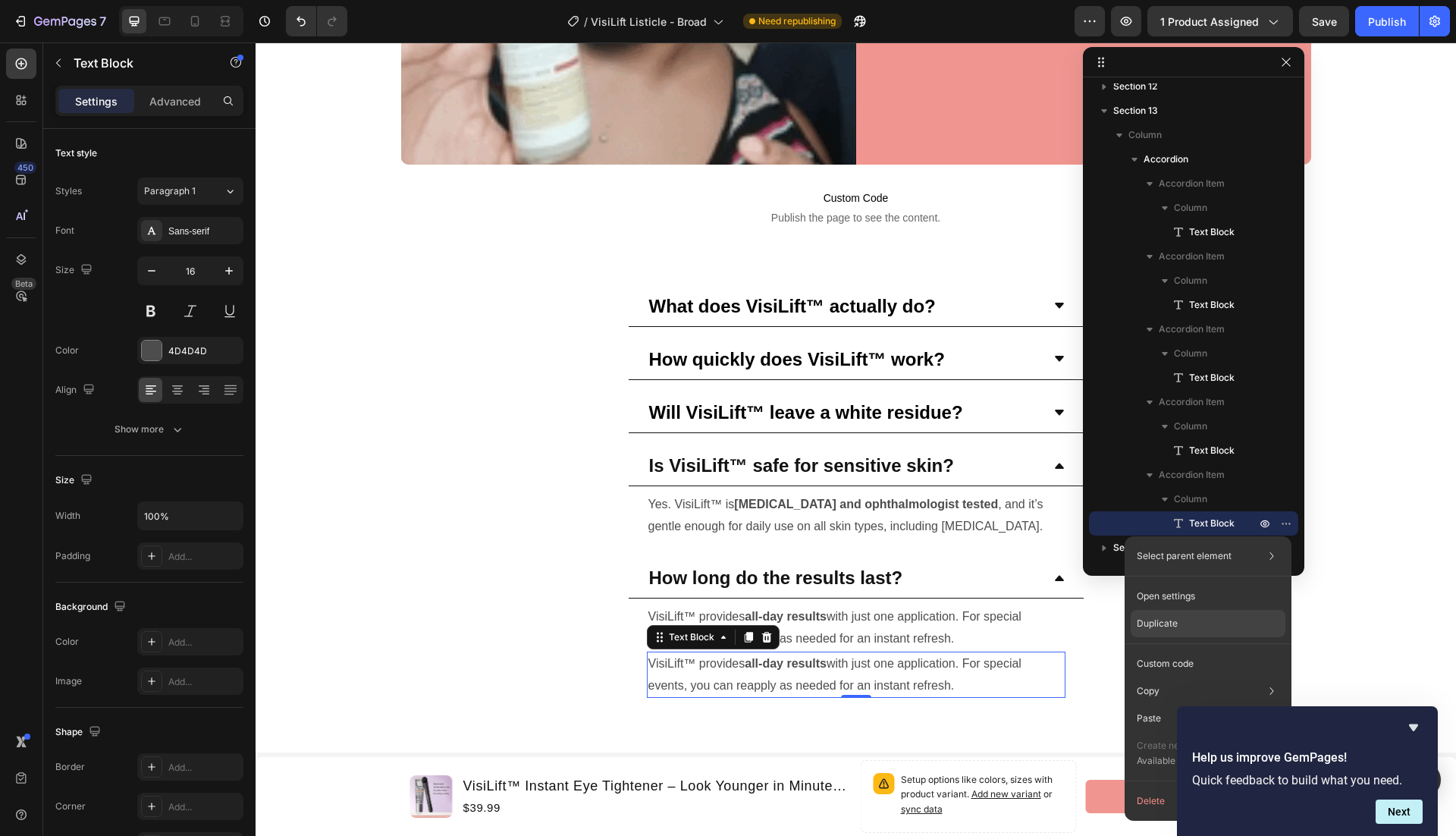
scroll to position [300, 0]
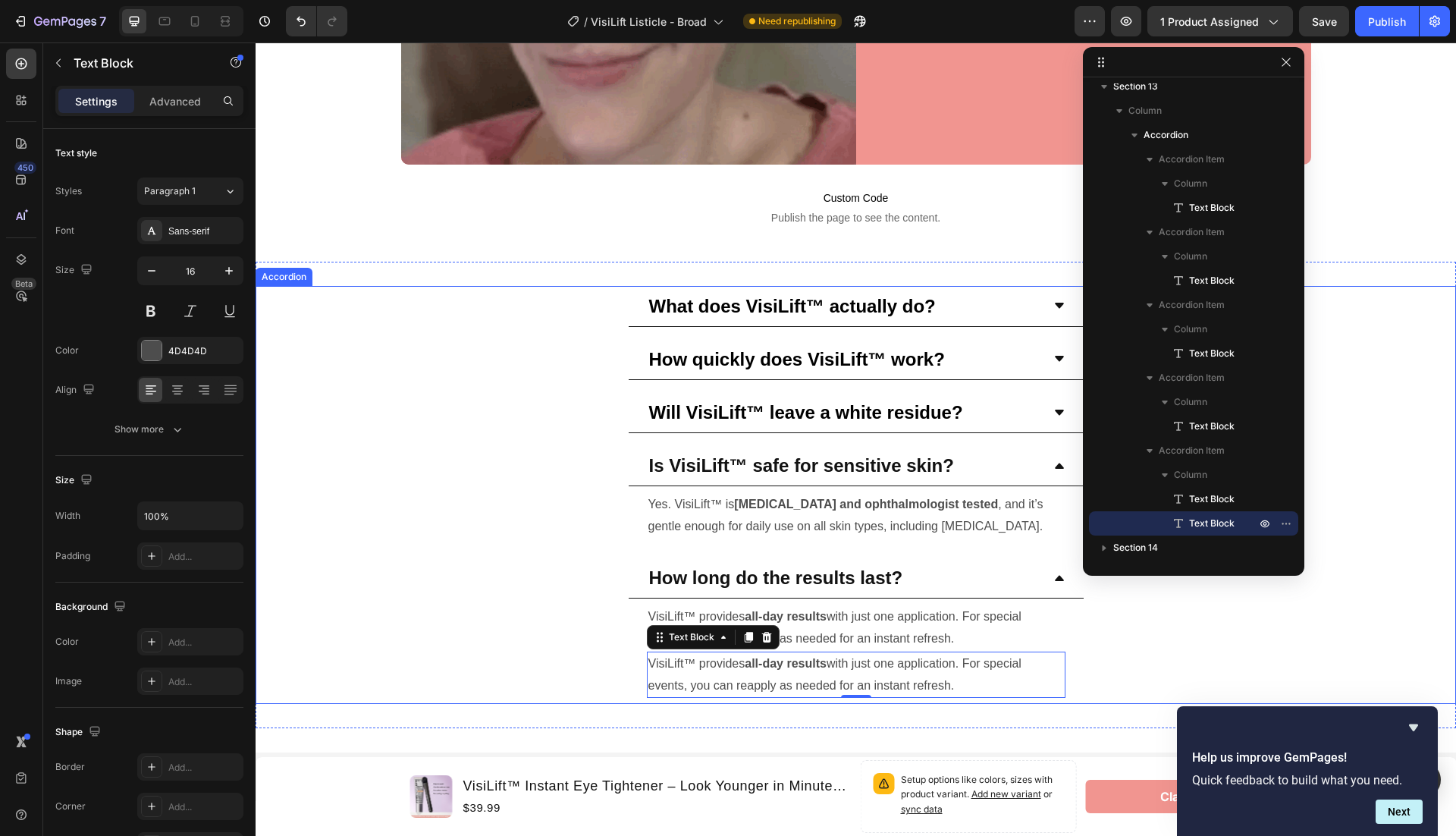
click at [1297, 629] on div "How long do the results last? VisiLift™ provides all-day results with just one …" at bounding box center [855, 630] width 1199 height 146
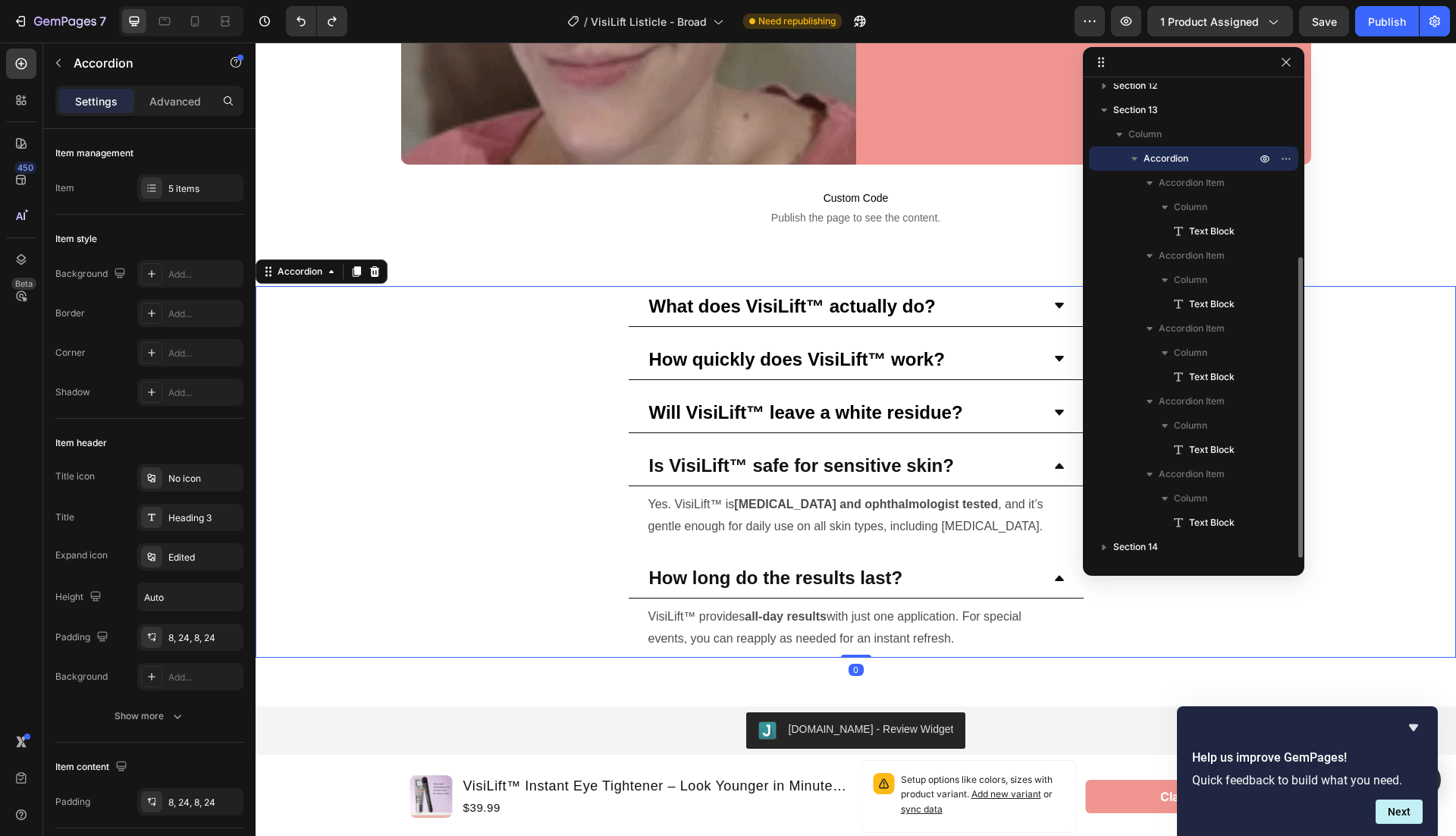
scroll to position [276, 0]
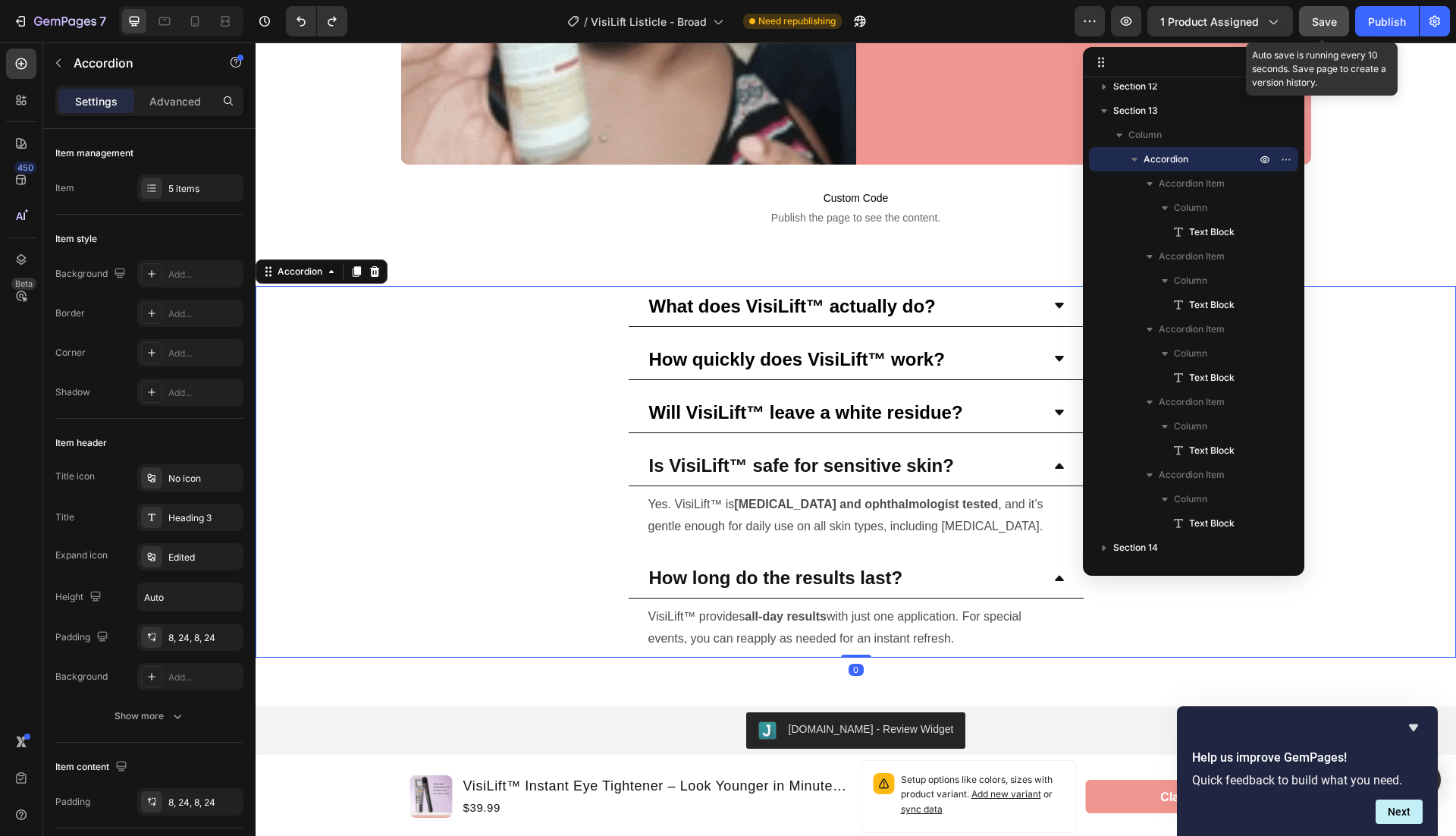
click at [1328, 19] on span "Save" at bounding box center [1325, 21] width 25 height 13
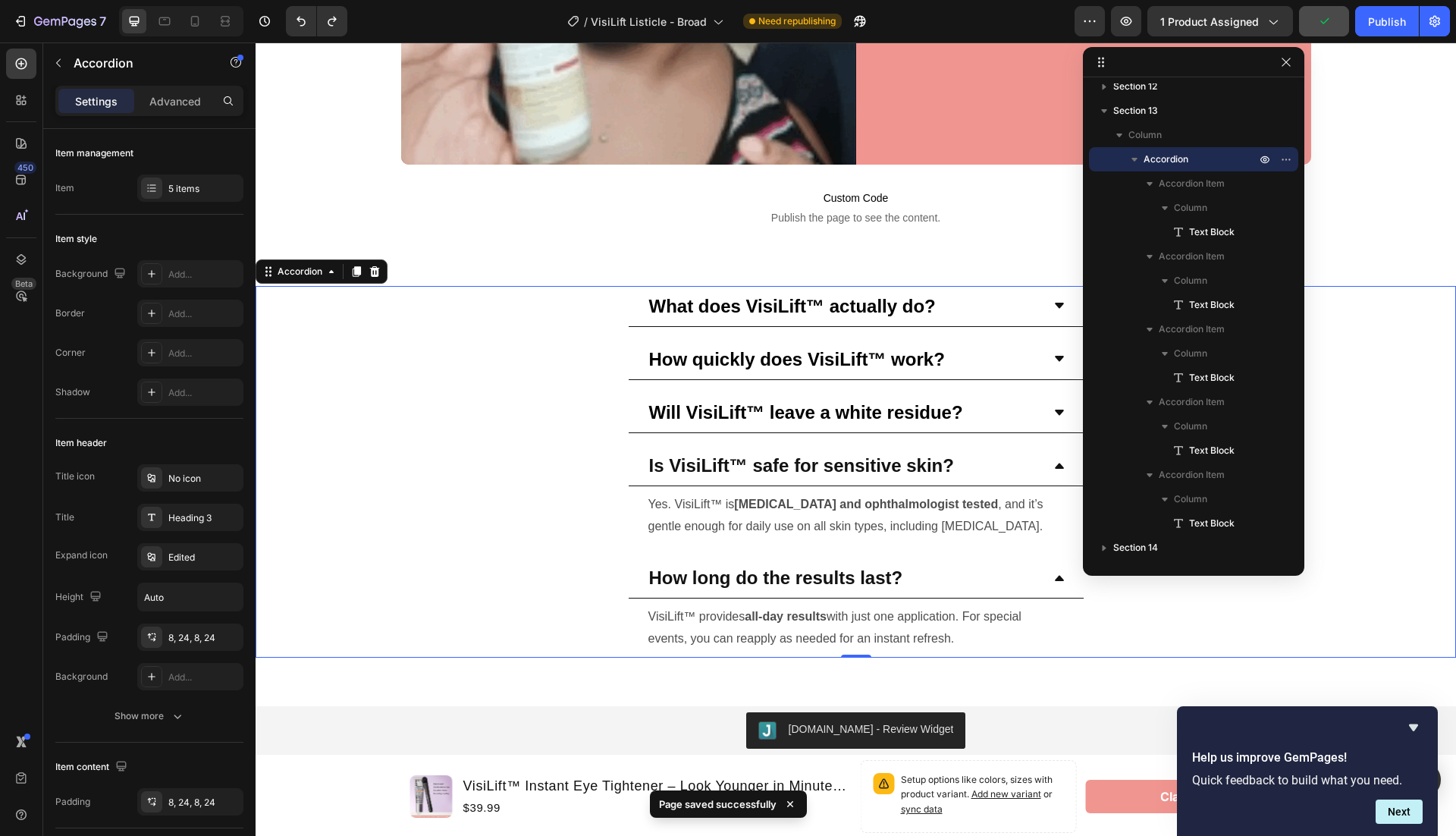
scroll to position [5630, 0]
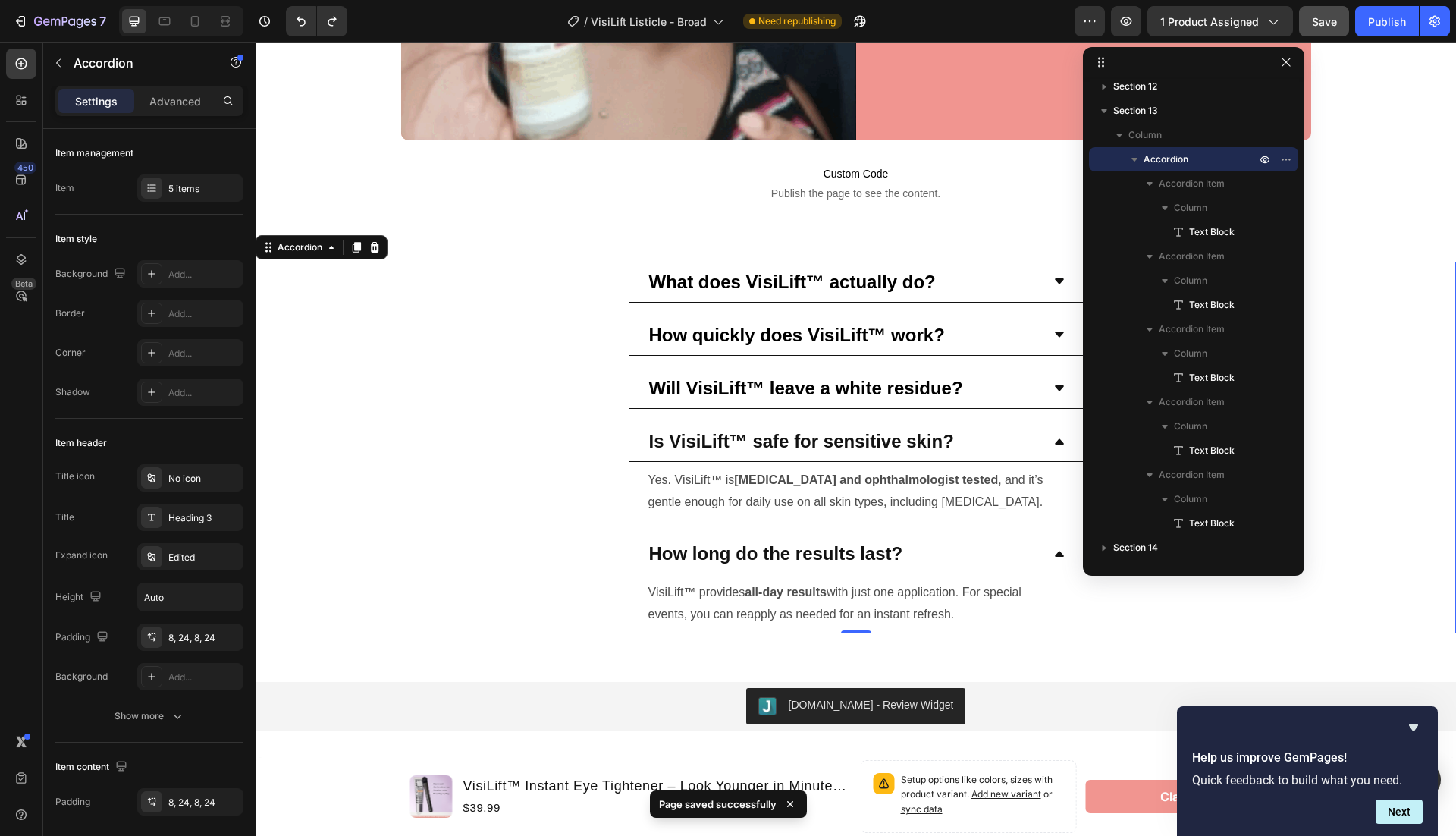
click at [1054, 429] on div "Is VisiLift™ safe for sensitive skin?" at bounding box center [856, 441] width 455 height 41
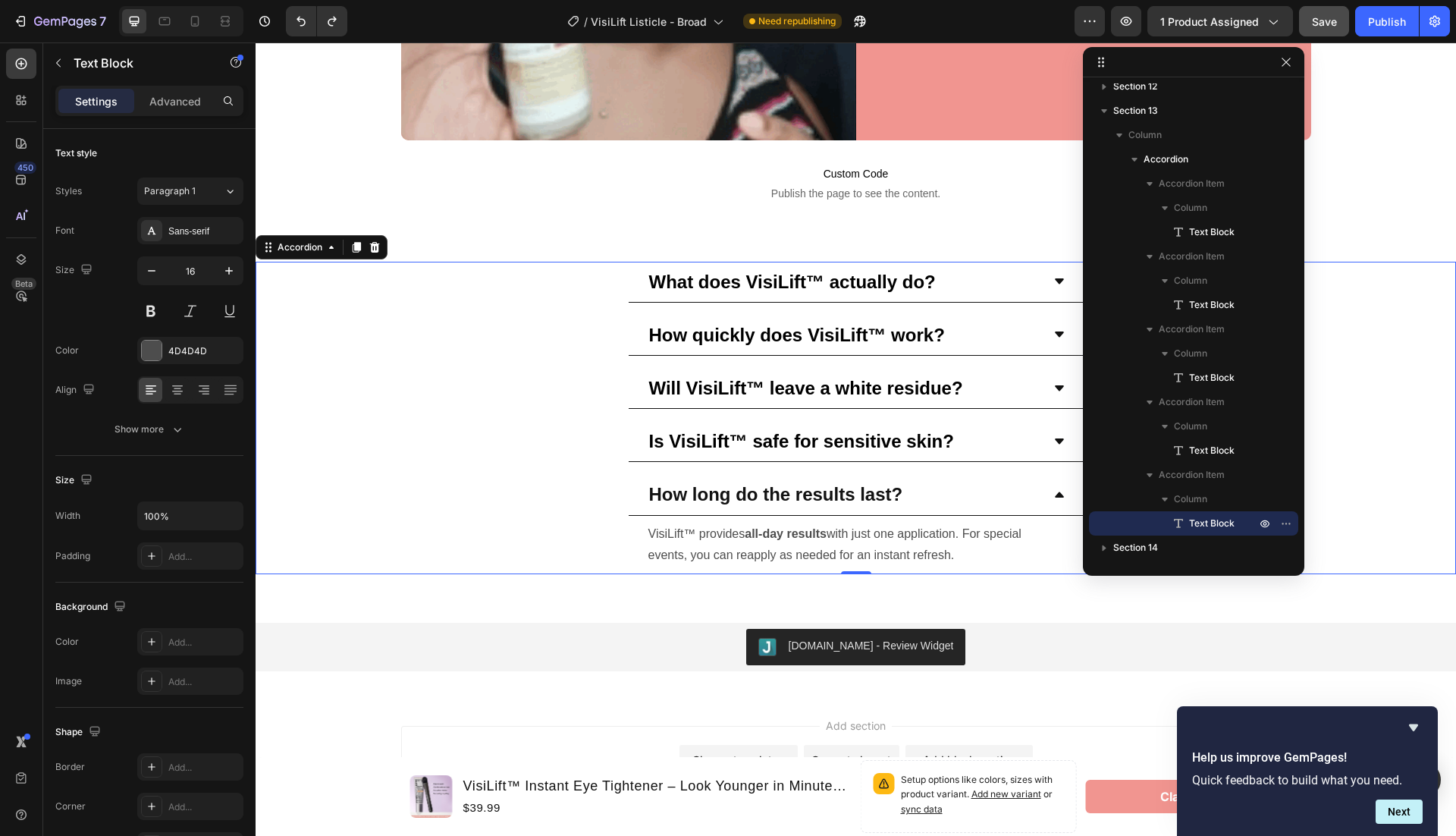
click at [846, 524] on p "VisiLift™ provides all-day results with just one application. For special event…" at bounding box center [856, 546] width 416 height 44
click at [734, 487] on strong "How long do the results last?" at bounding box center [776, 494] width 254 height 21
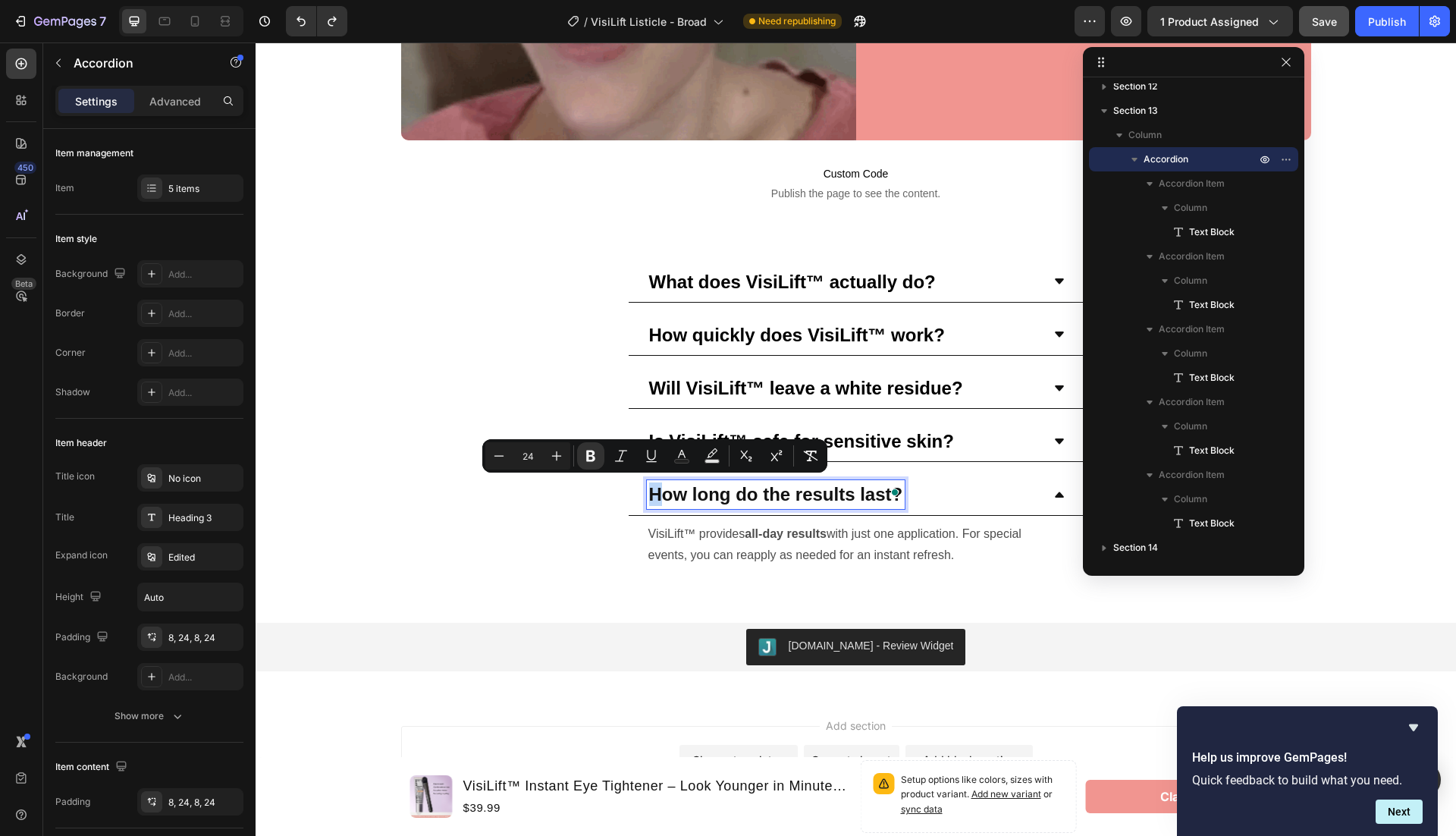
drag, startPoint x: 661, startPoint y: 483, endPoint x: 635, endPoint y: 464, distance: 32.2
click at [717, 495] on strong "How long do the results last?" at bounding box center [776, 494] width 254 height 21
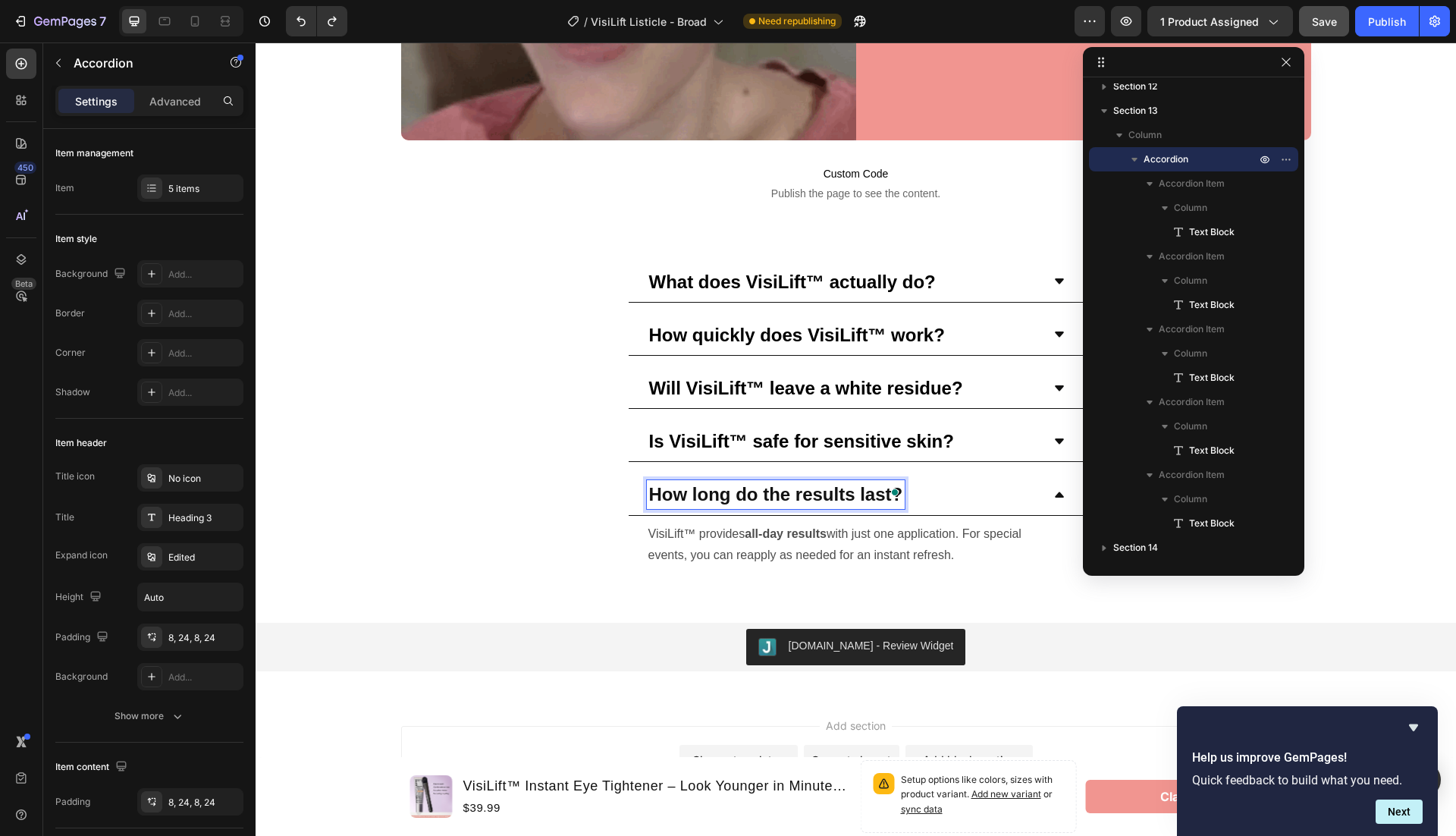
click at [1004, 487] on div "How long do the results last?" at bounding box center [844, 494] width 394 height 28
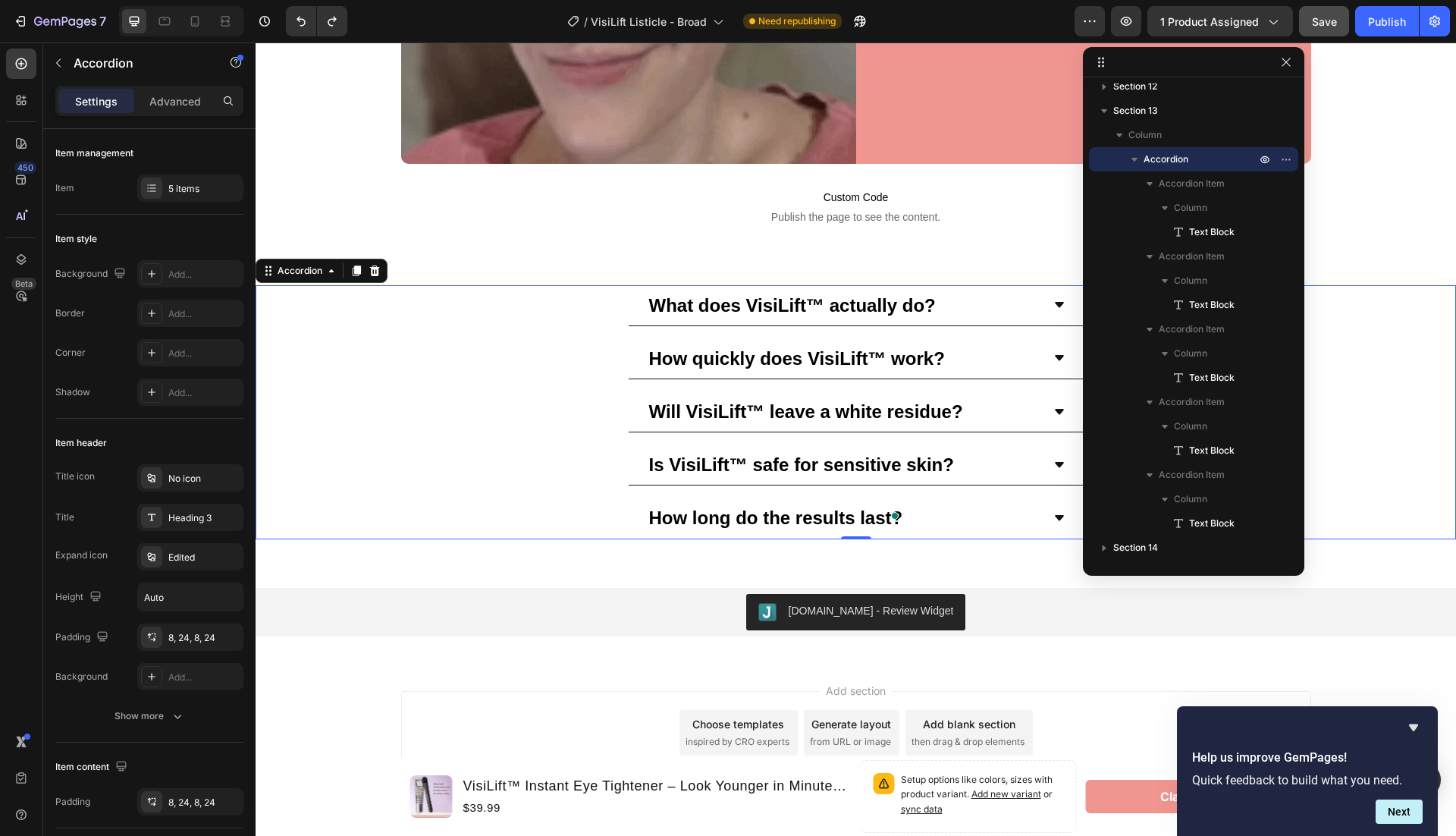
scroll to position [5606, 0]
click at [1171, 160] on span "Accordion" at bounding box center [1166, 159] width 44 height 15
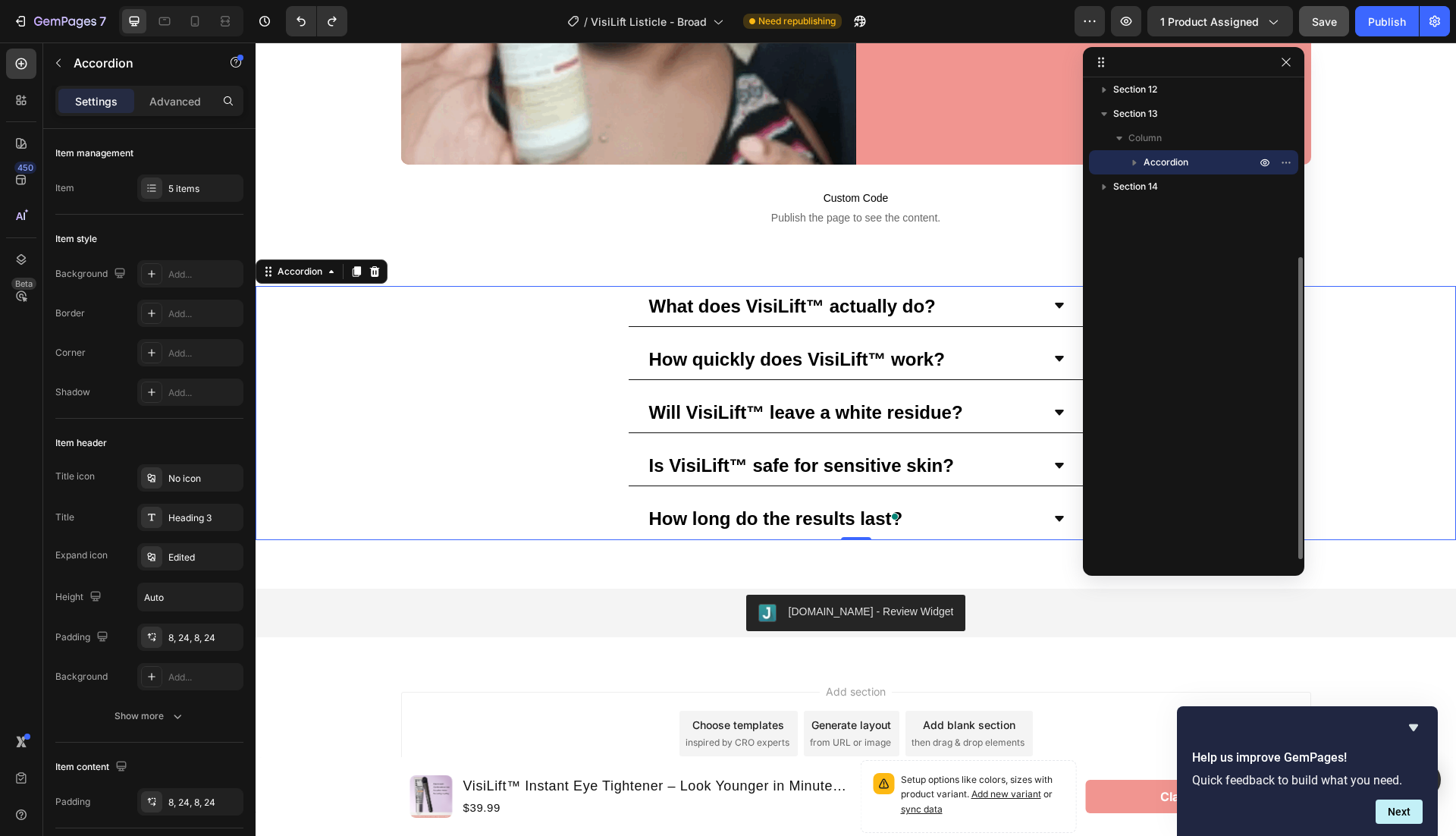
scroll to position [273, 0]
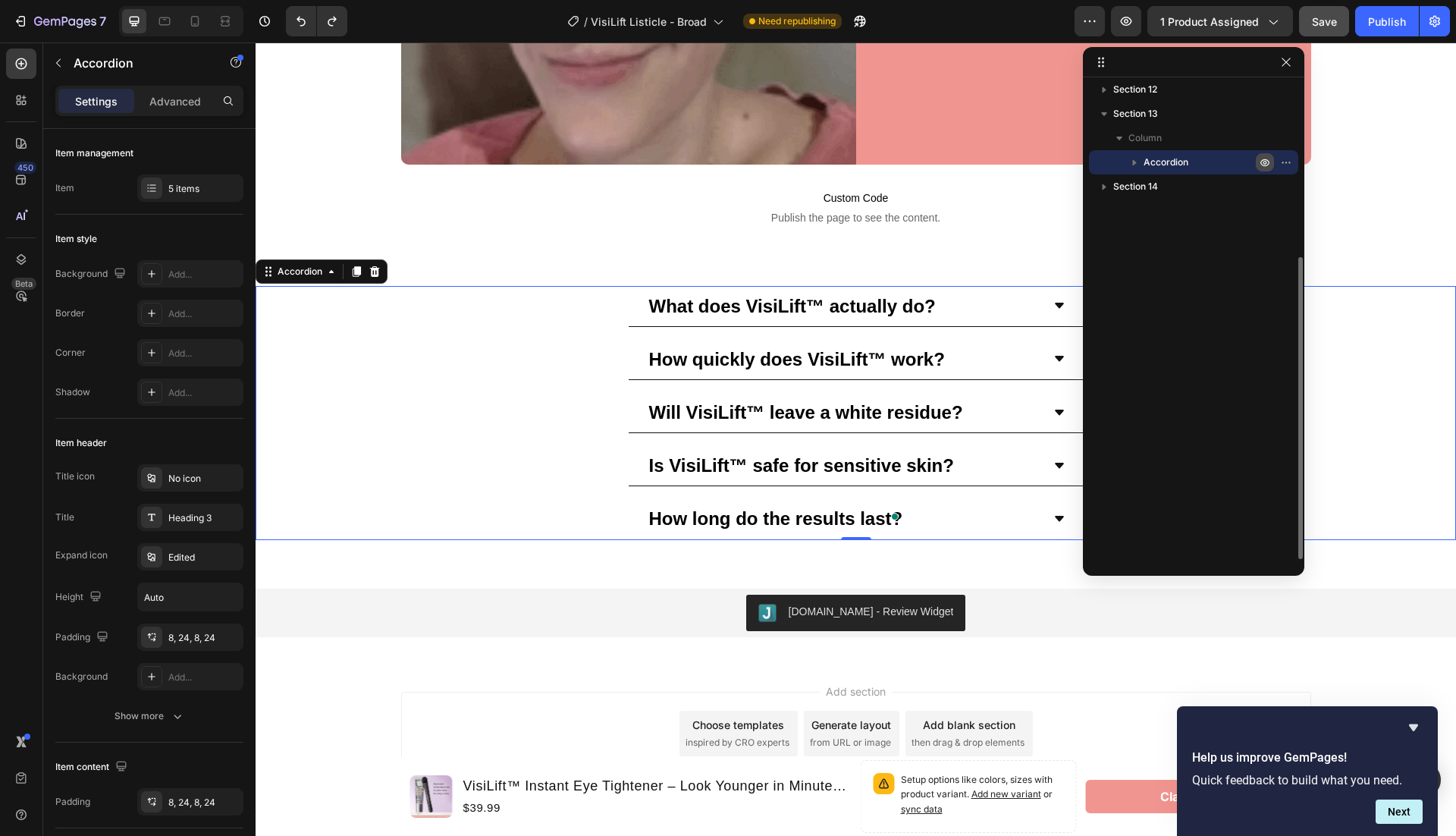
click at [1265, 163] on icon "button" at bounding box center [1265, 162] width 12 height 12
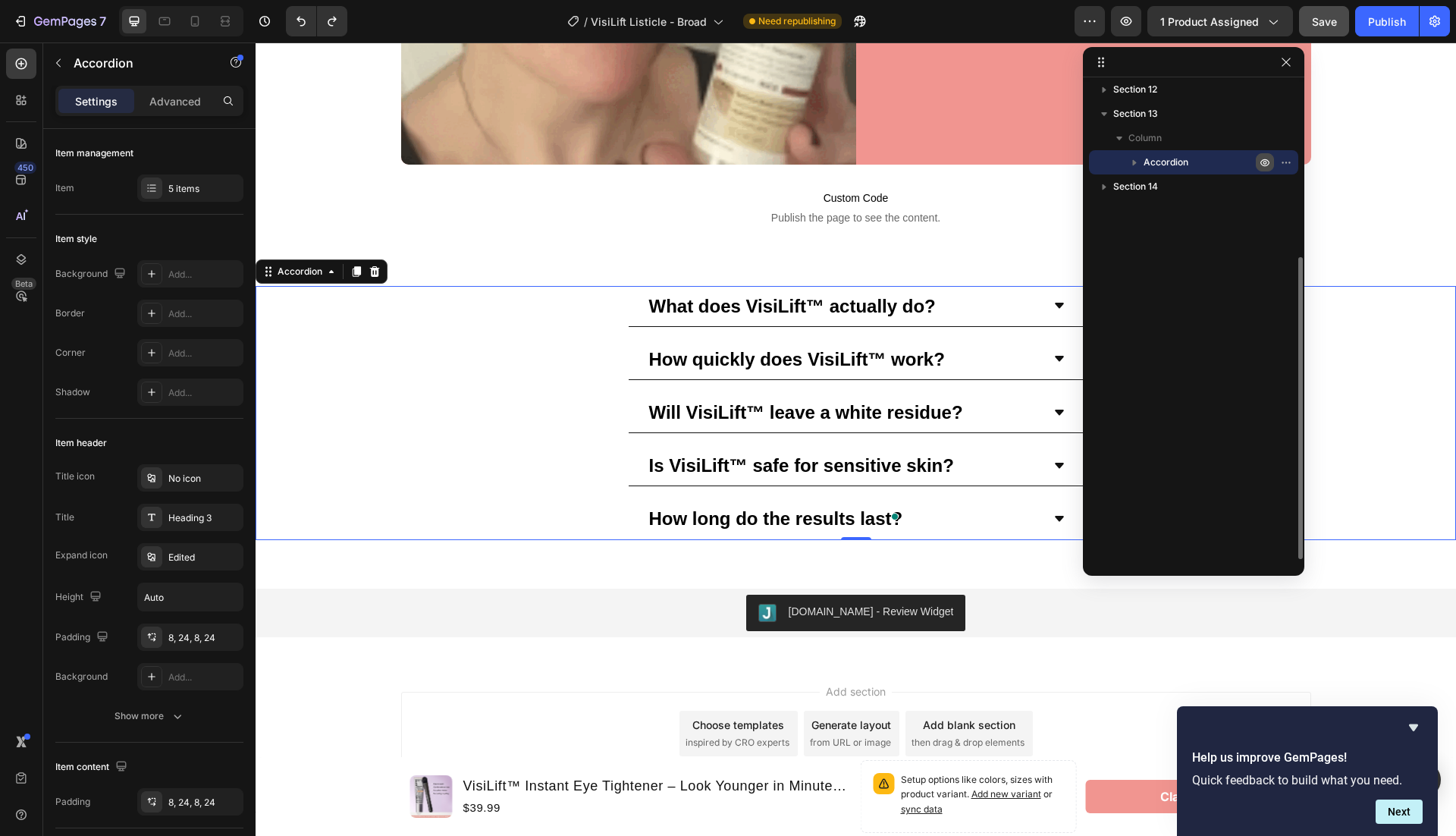
type input "100%"
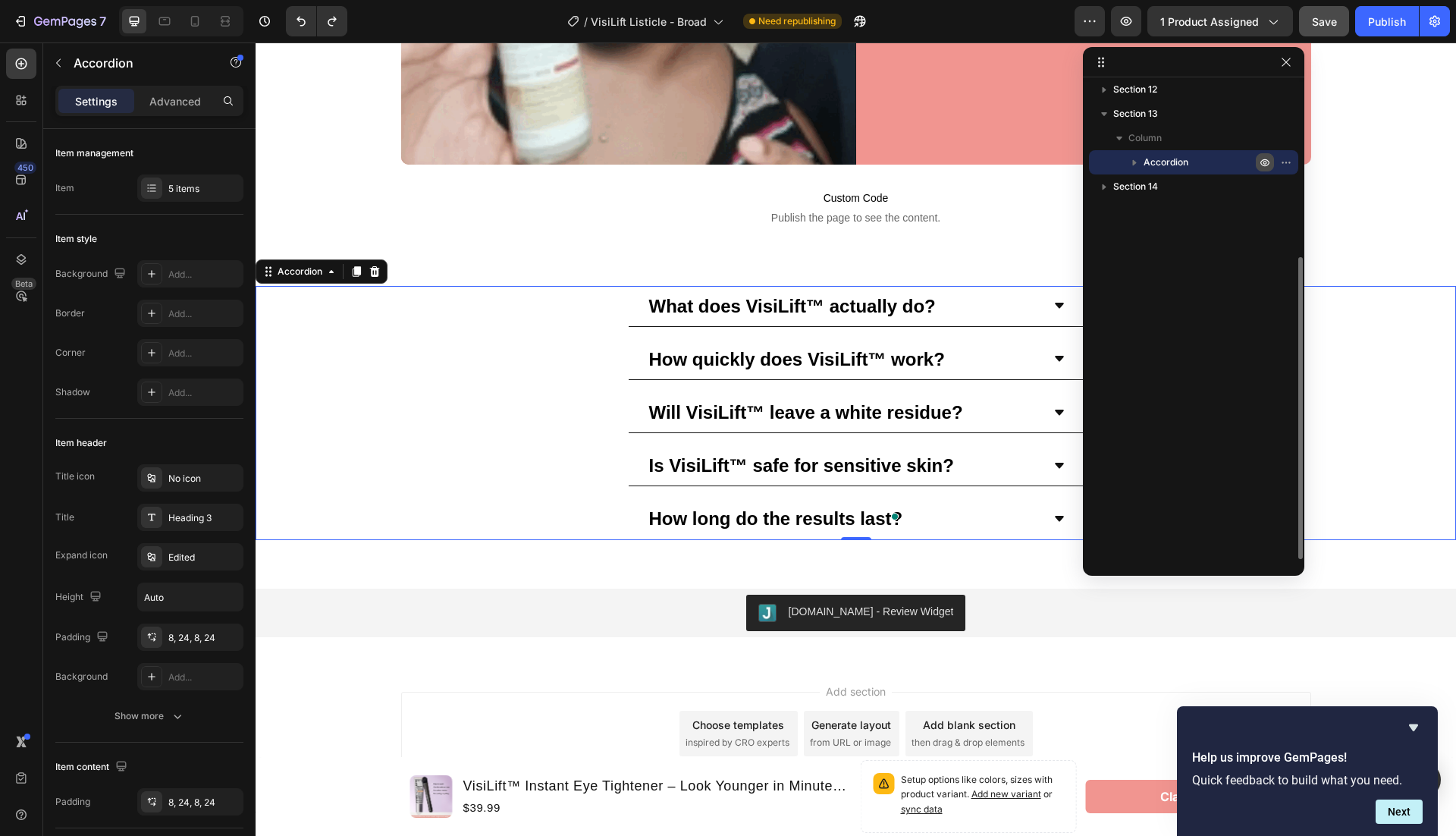
type input "100"
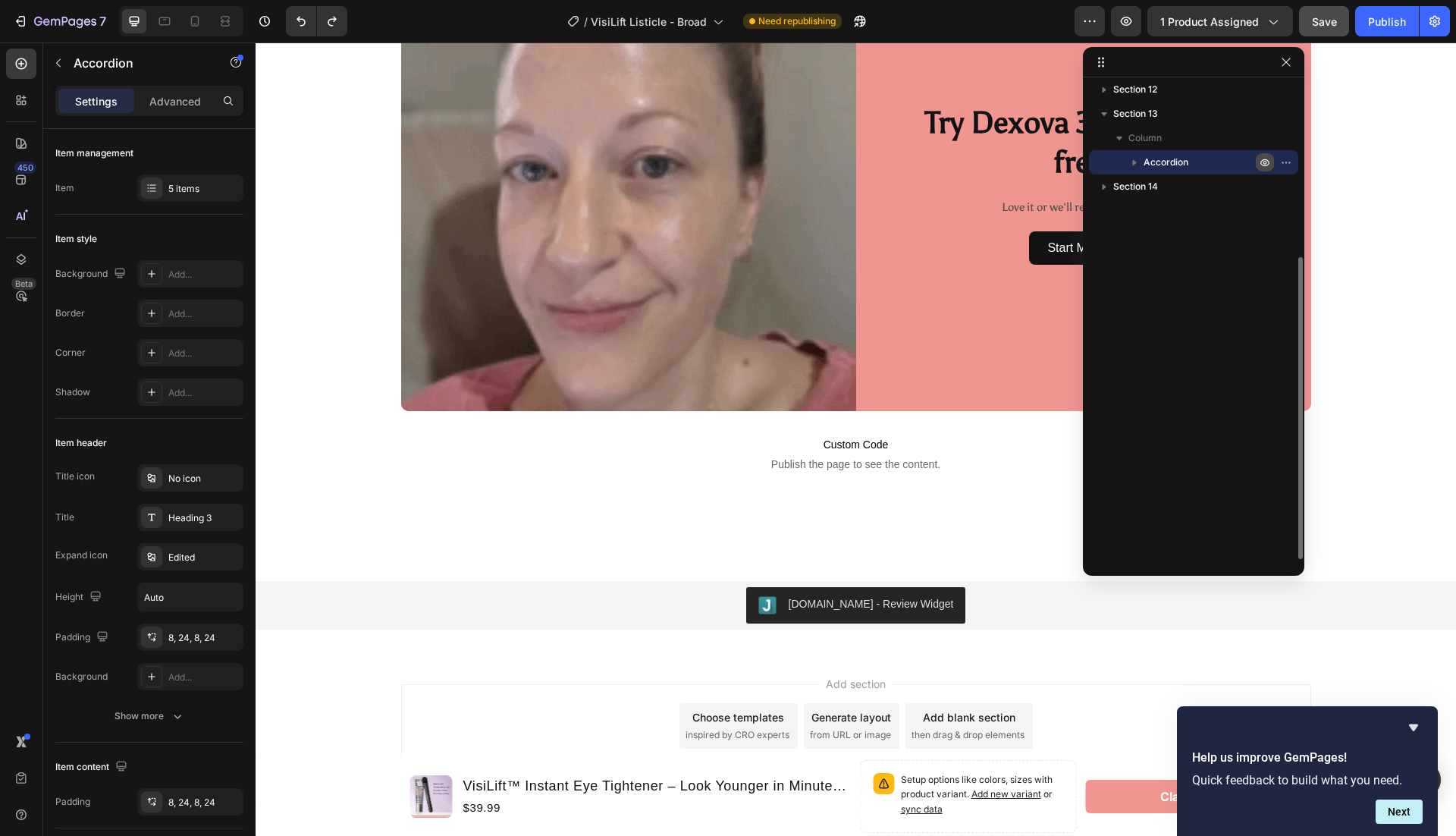
scroll to position [0, 0]
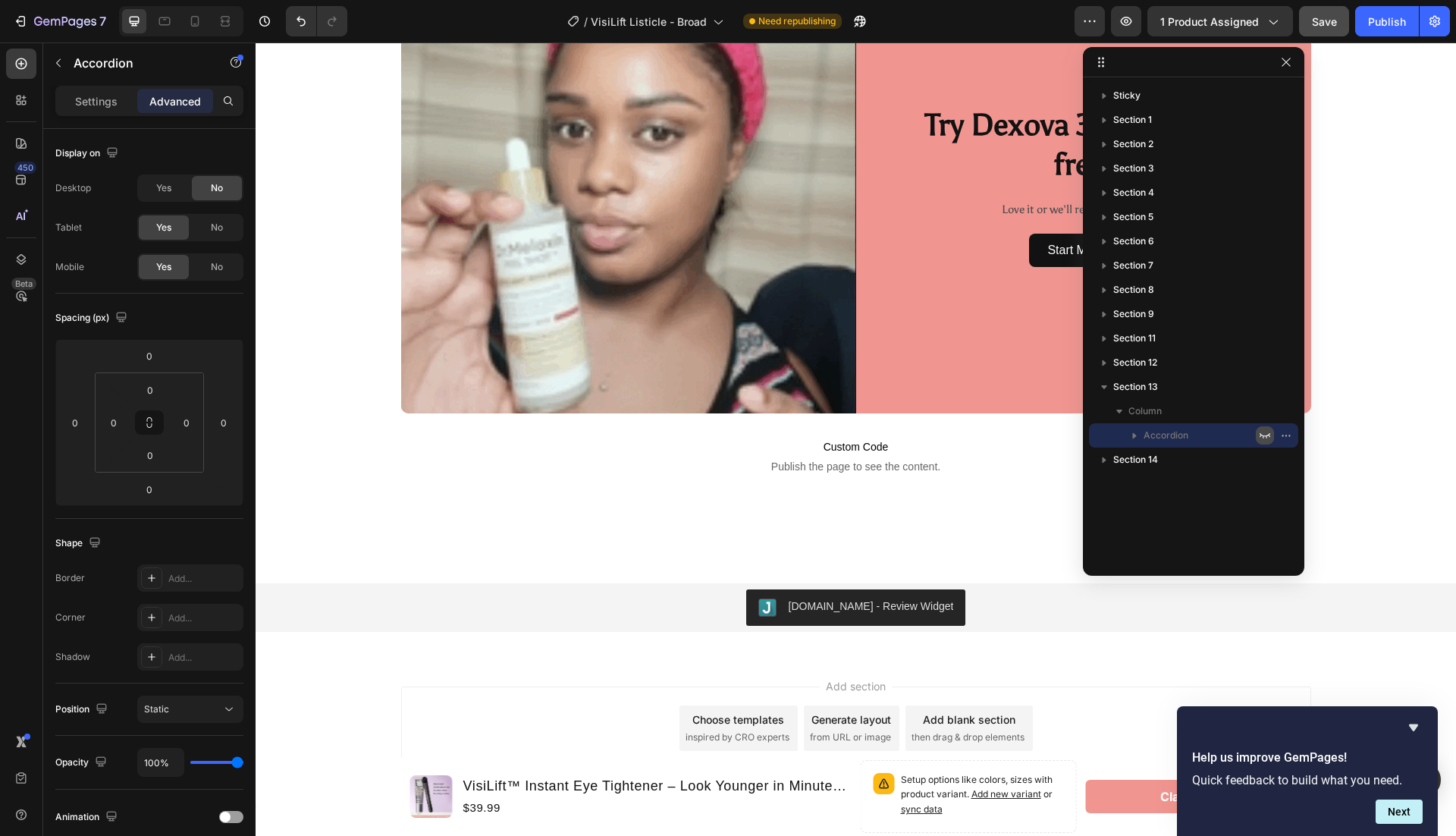
click at [1265, 163] on icon "button" at bounding box center [1265, 169] width 12 height 12
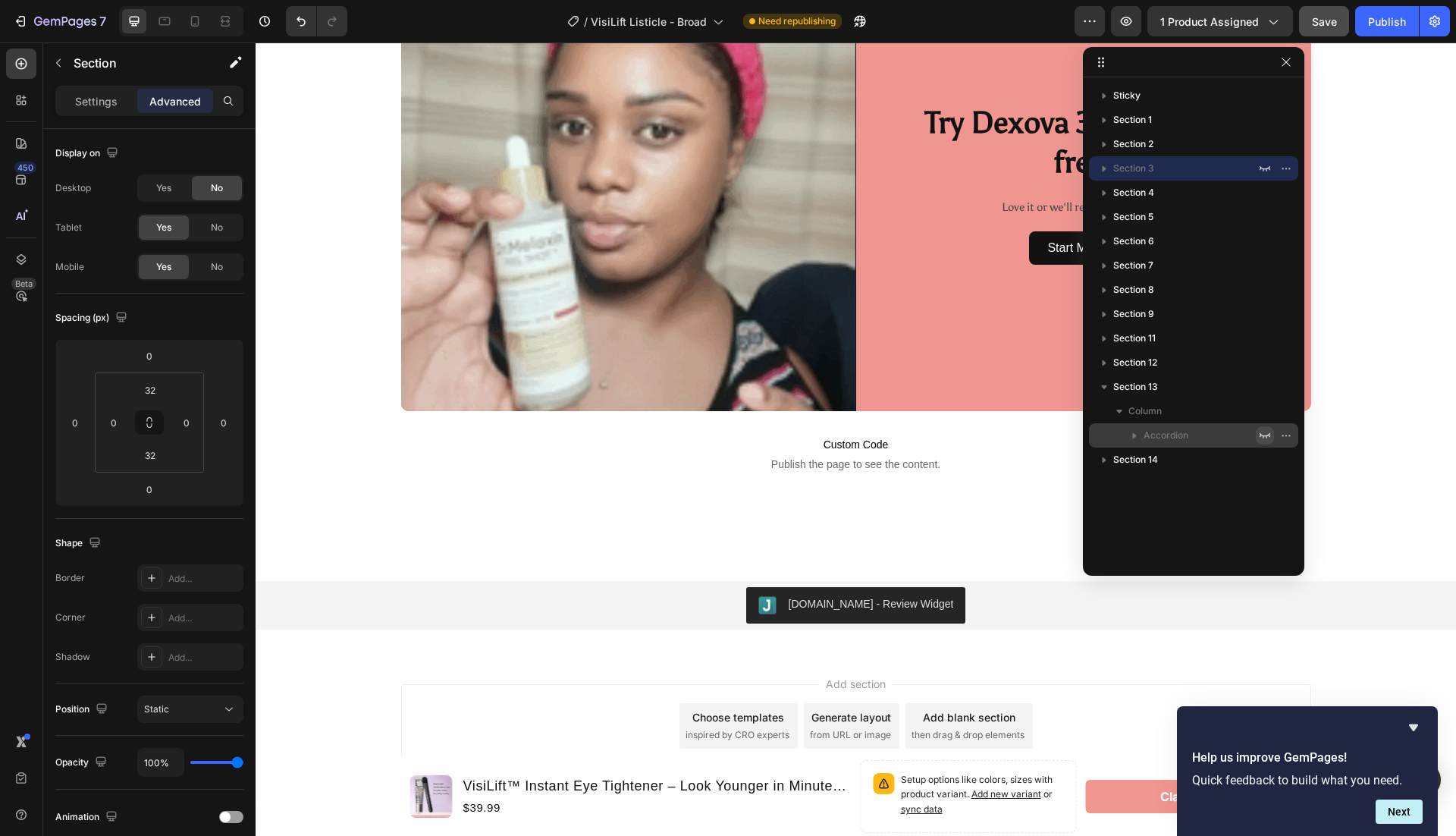
scroll to position [4937, 0]
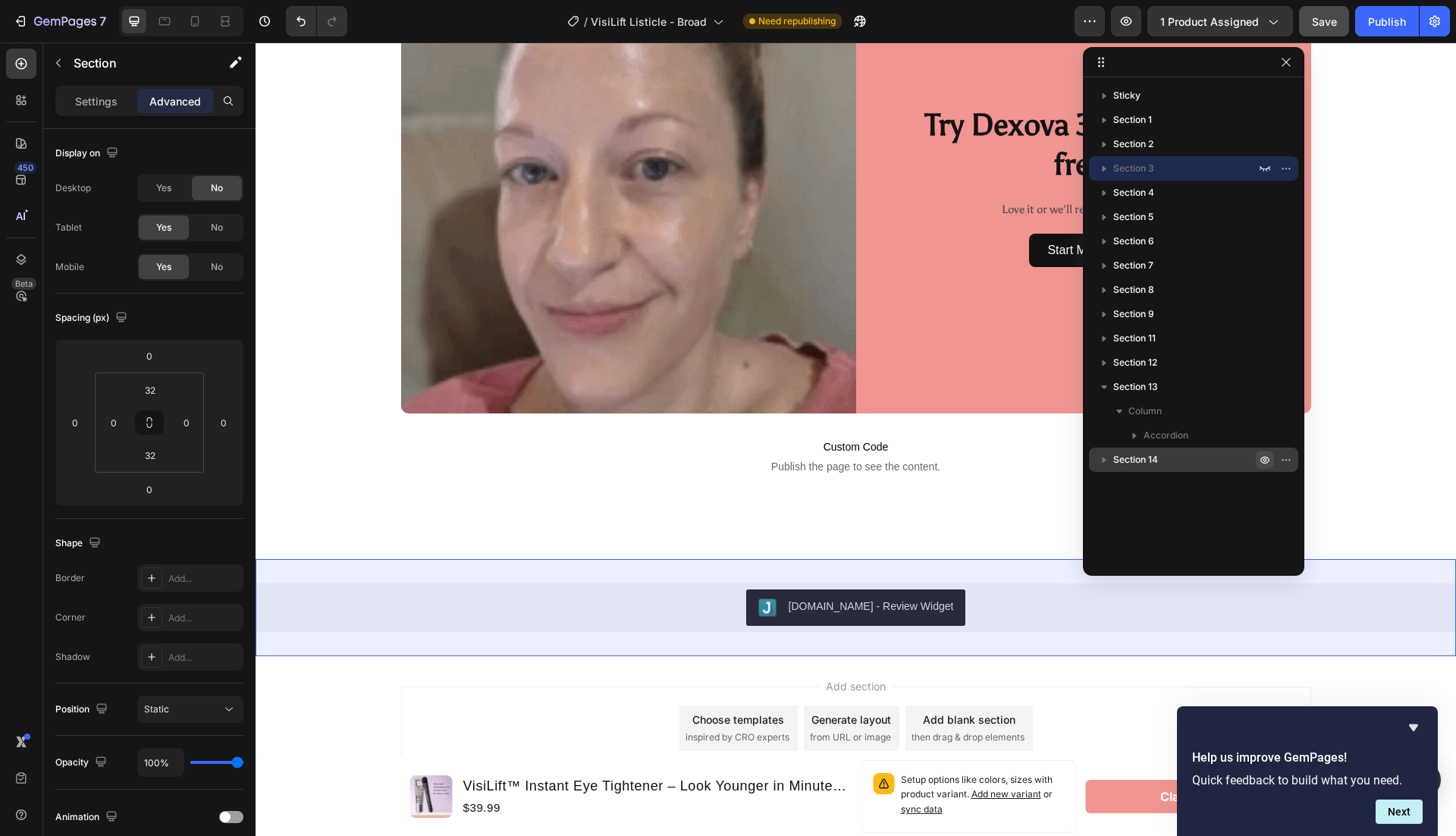
click at [1268, 458] on icon "button" at bounding box center [1265, 460] width 12 height 12
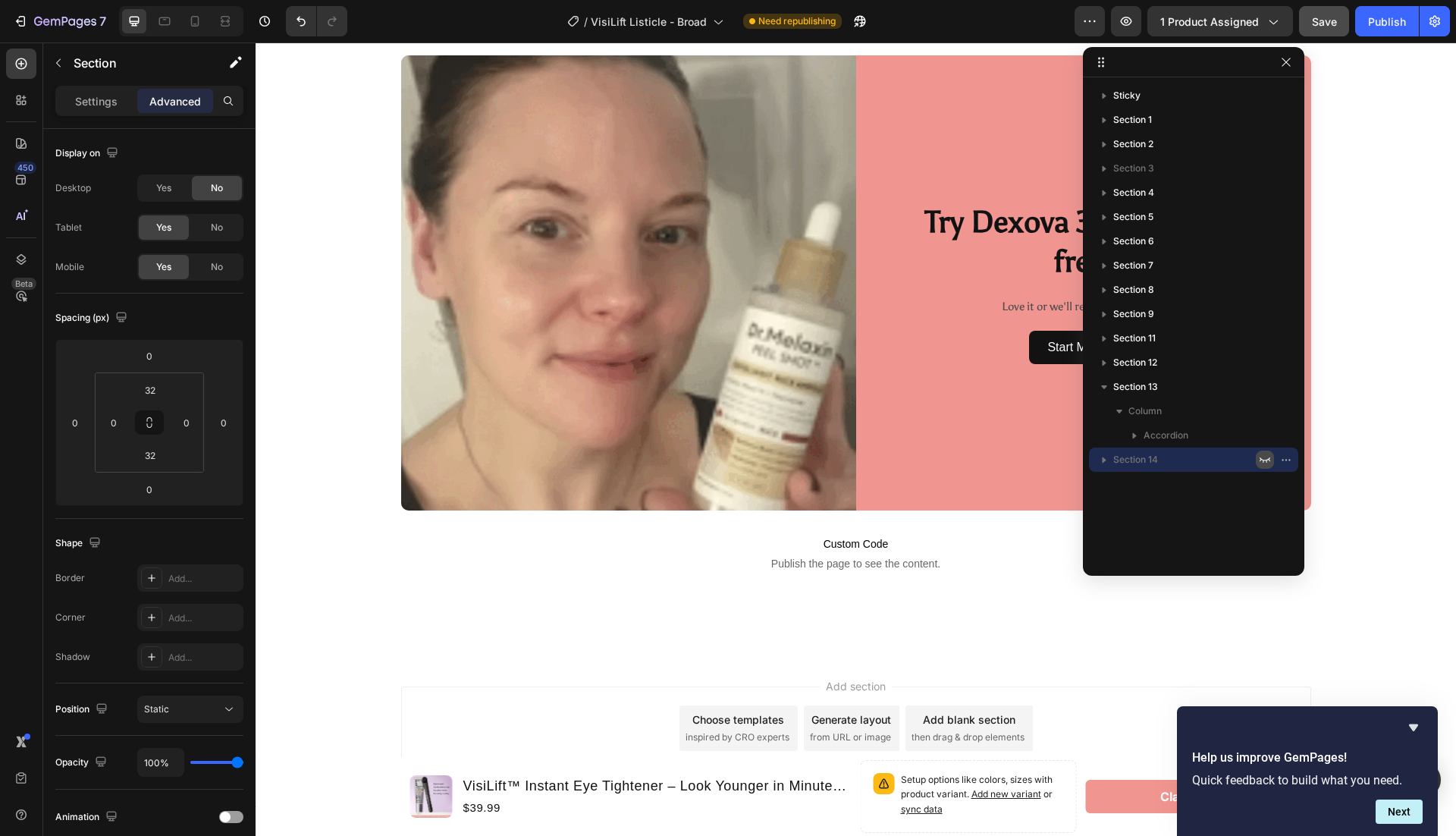
click at [1268, 458] on icon "button" at bounding box center [1265, 460] width 12 height 12
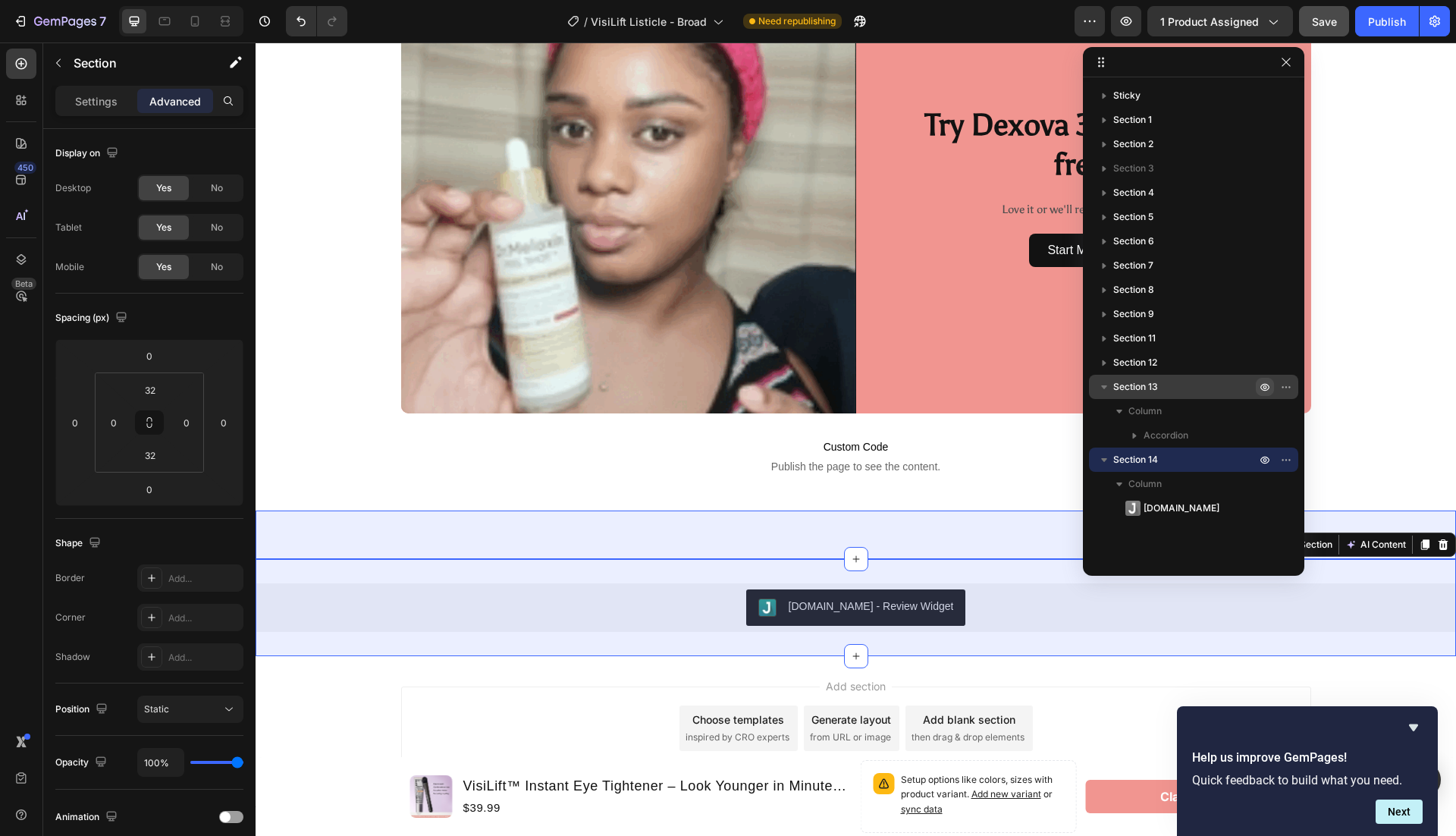
click at [1265, 390] on icon "button" at bounding box center [1265, 387] width 9 height 7
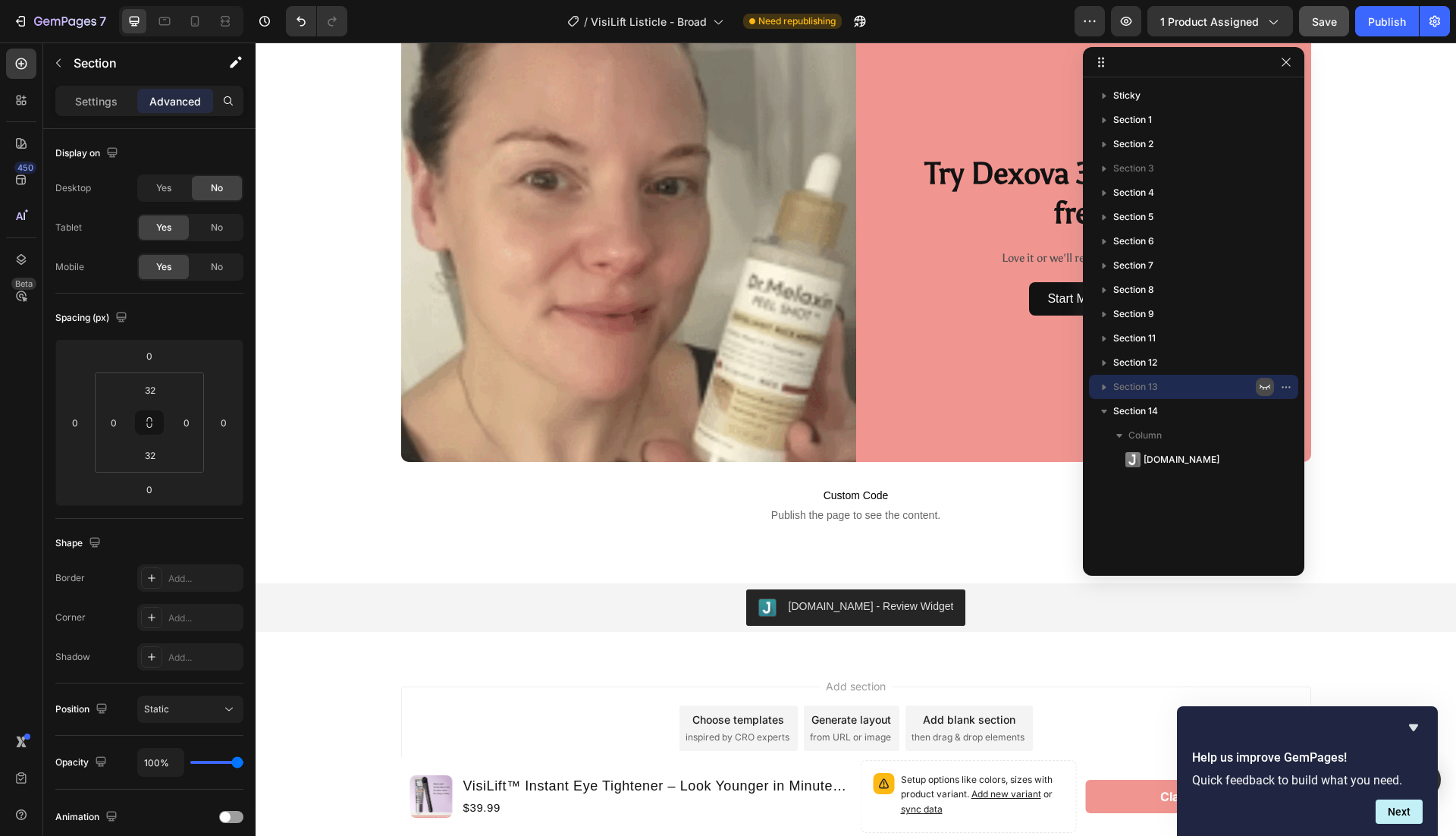
click at [1265, 390] on icon "button" at bounding box center [1265, 386] width 12 height 12
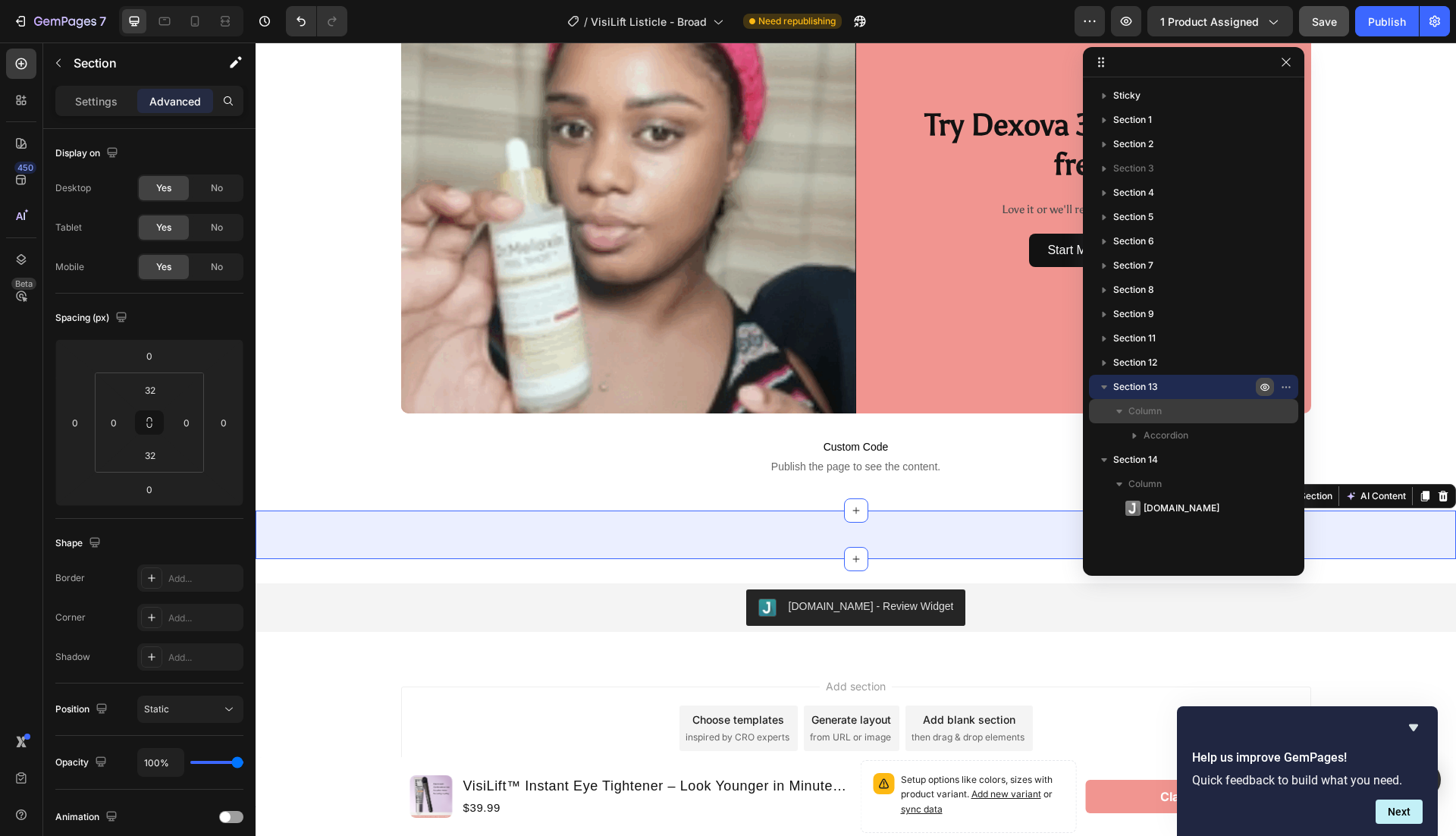
click at [1121, 409] on icon "button" at bounding box center [1119, 411] width 15 height 15
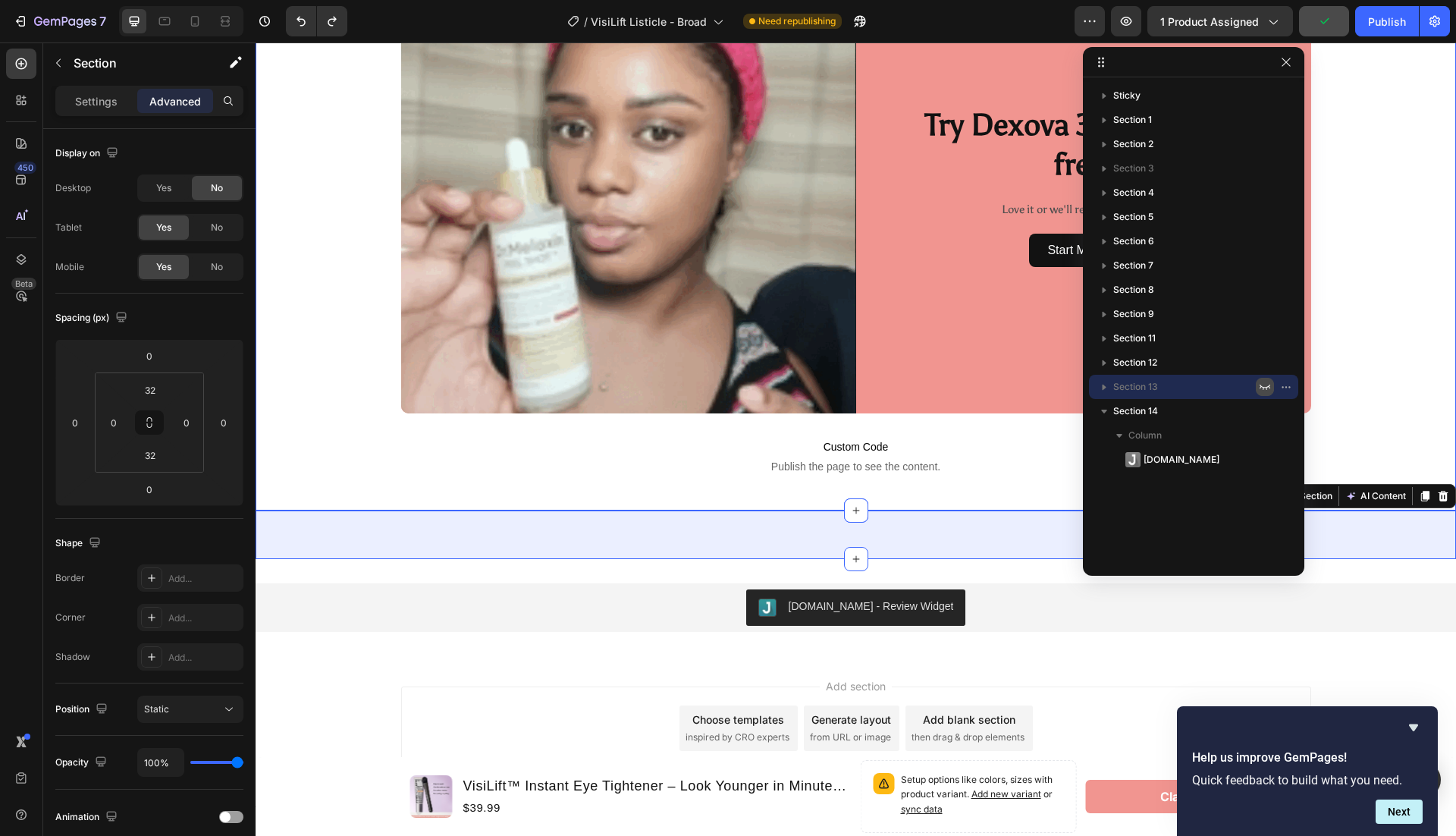
scroll to position [4889, 0]
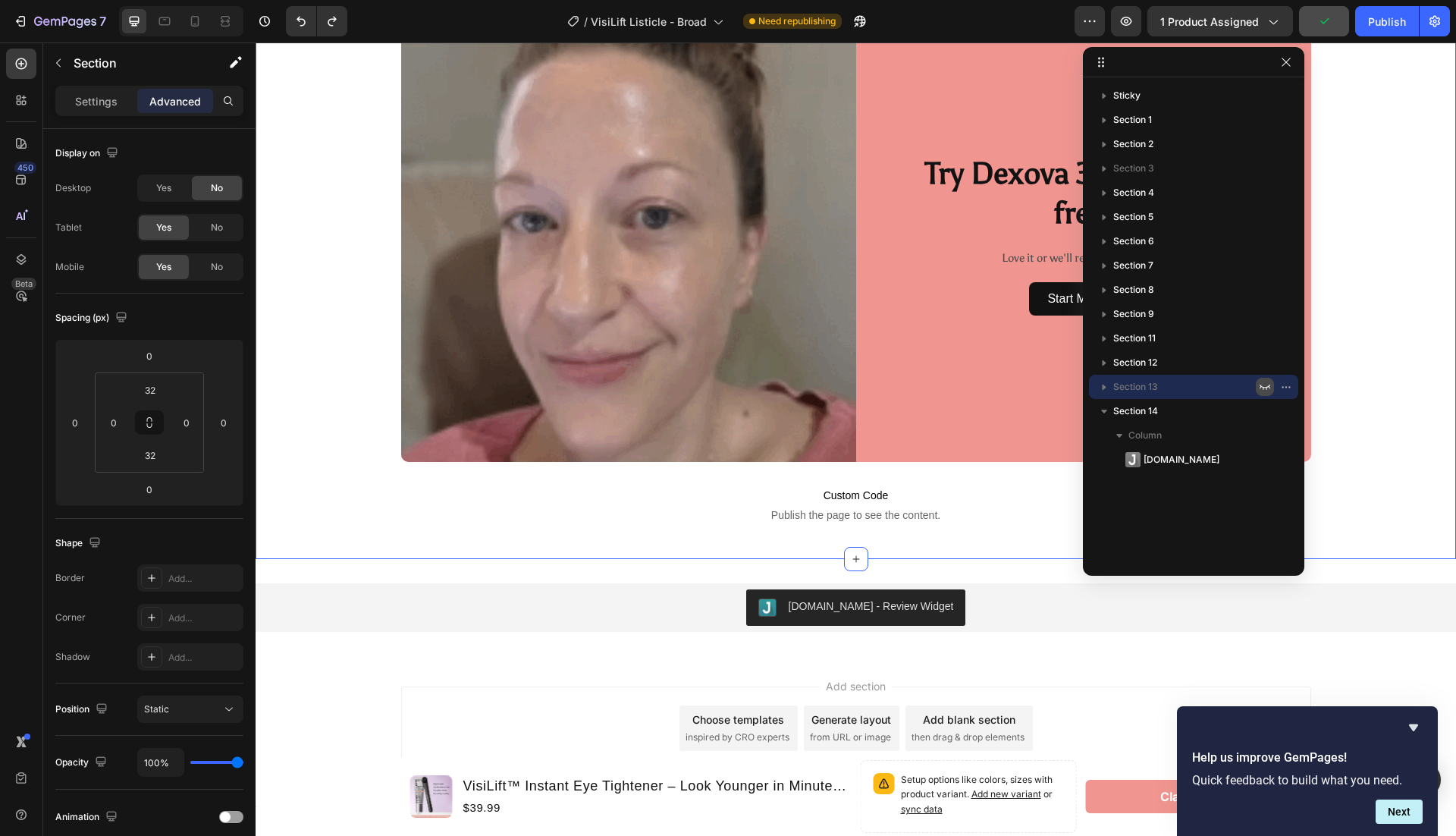
click at [1424, 350] on div "Image Try Dexova 30 days, risk free. Heading Love it or we'll refund every cent…" at bounding box center [855, 270] width 1200 height 528
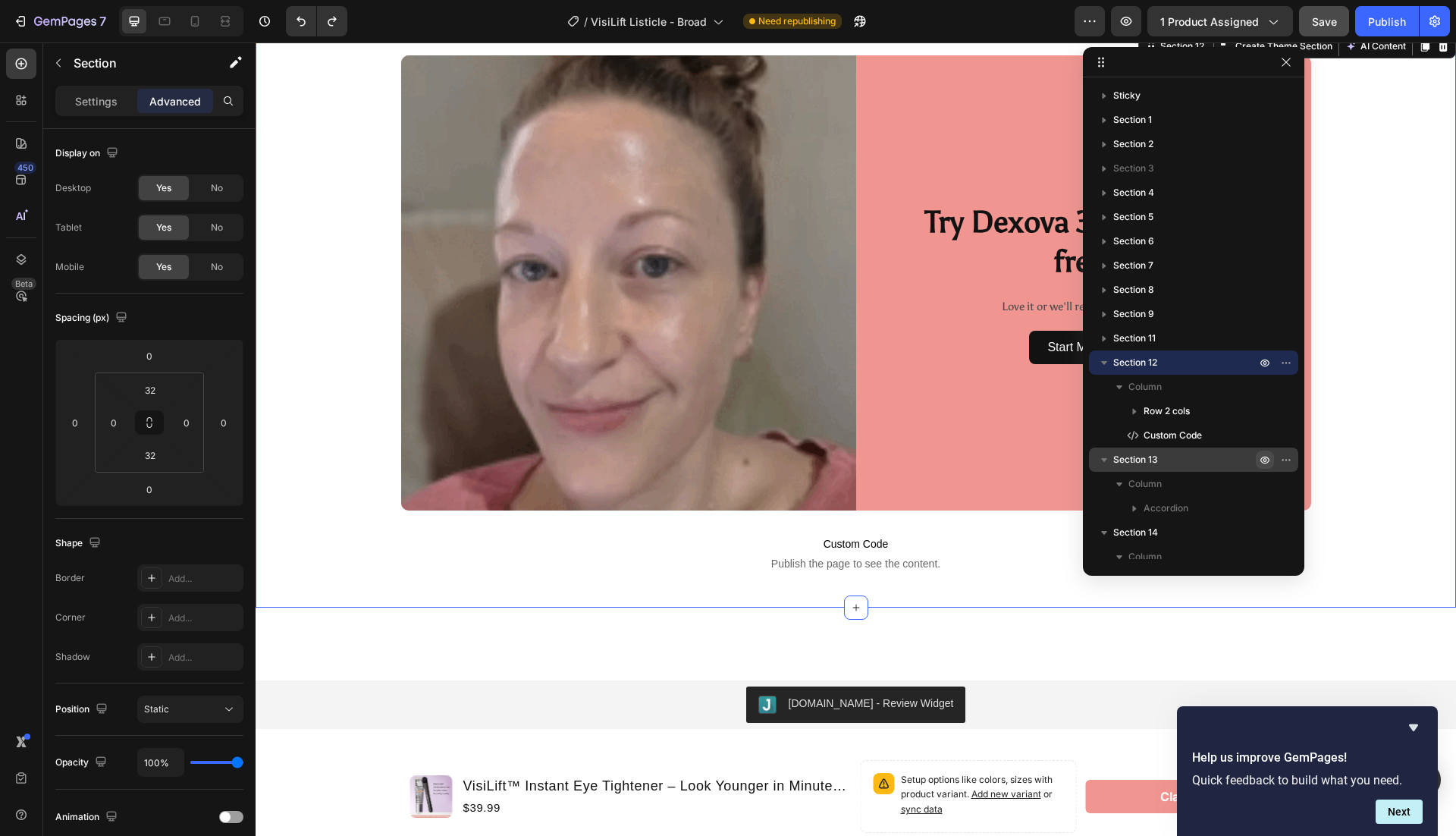
scroll to position [4937, 0]
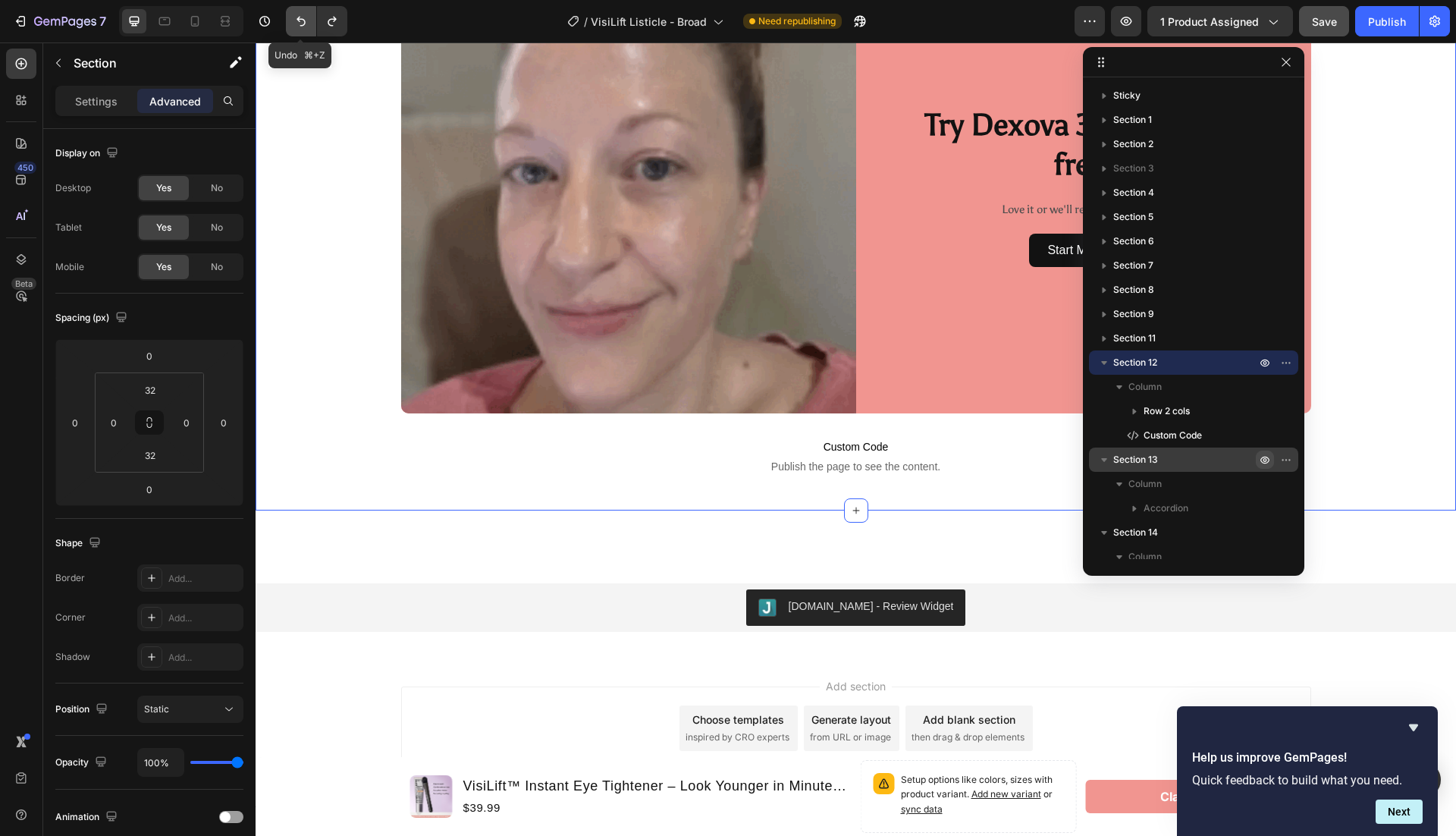
click at [290, 25] on button "Undo/Redo" at bounding box center [301, 21] width 30 height 30
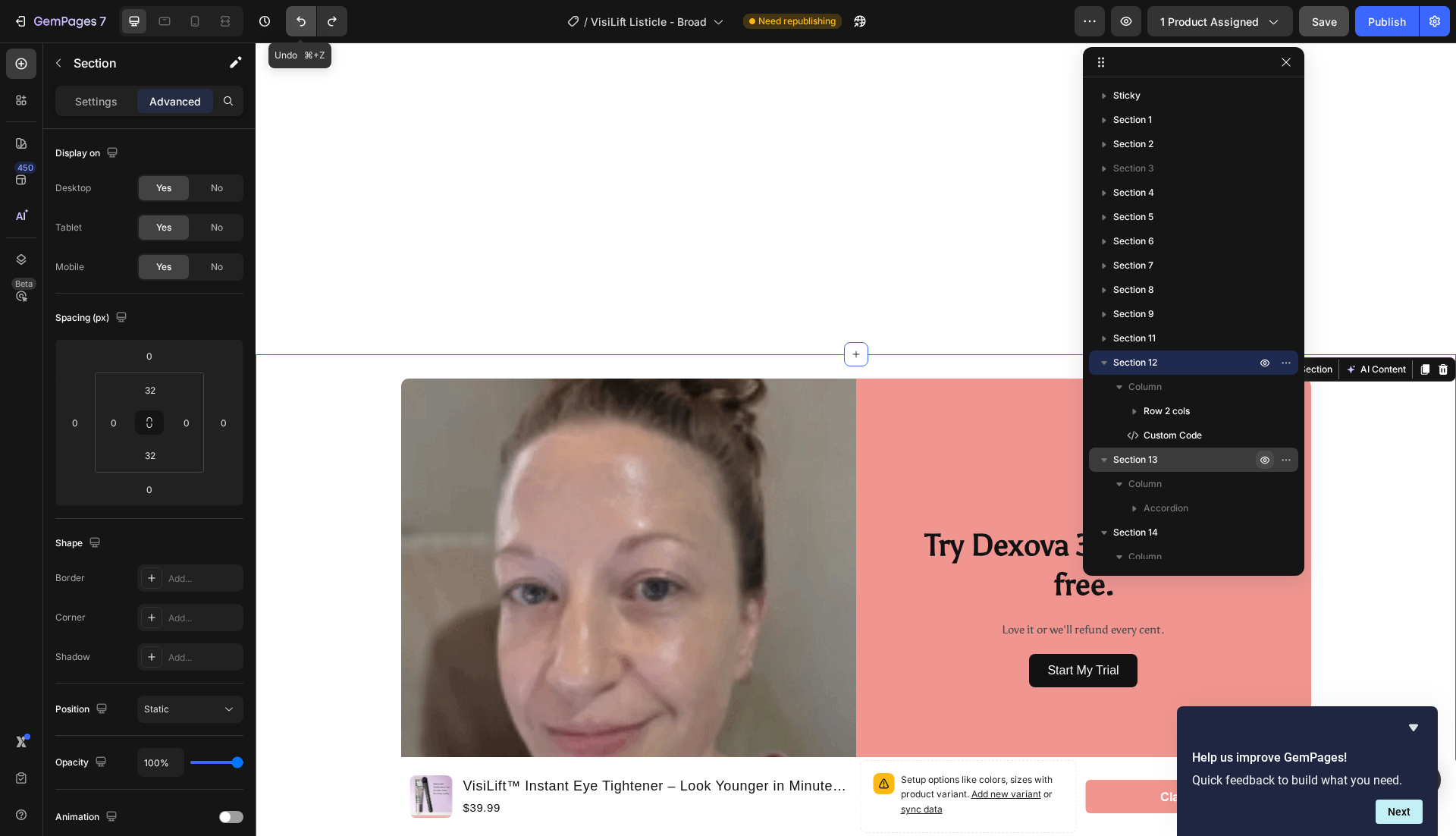
scroll to position [5357, 0]
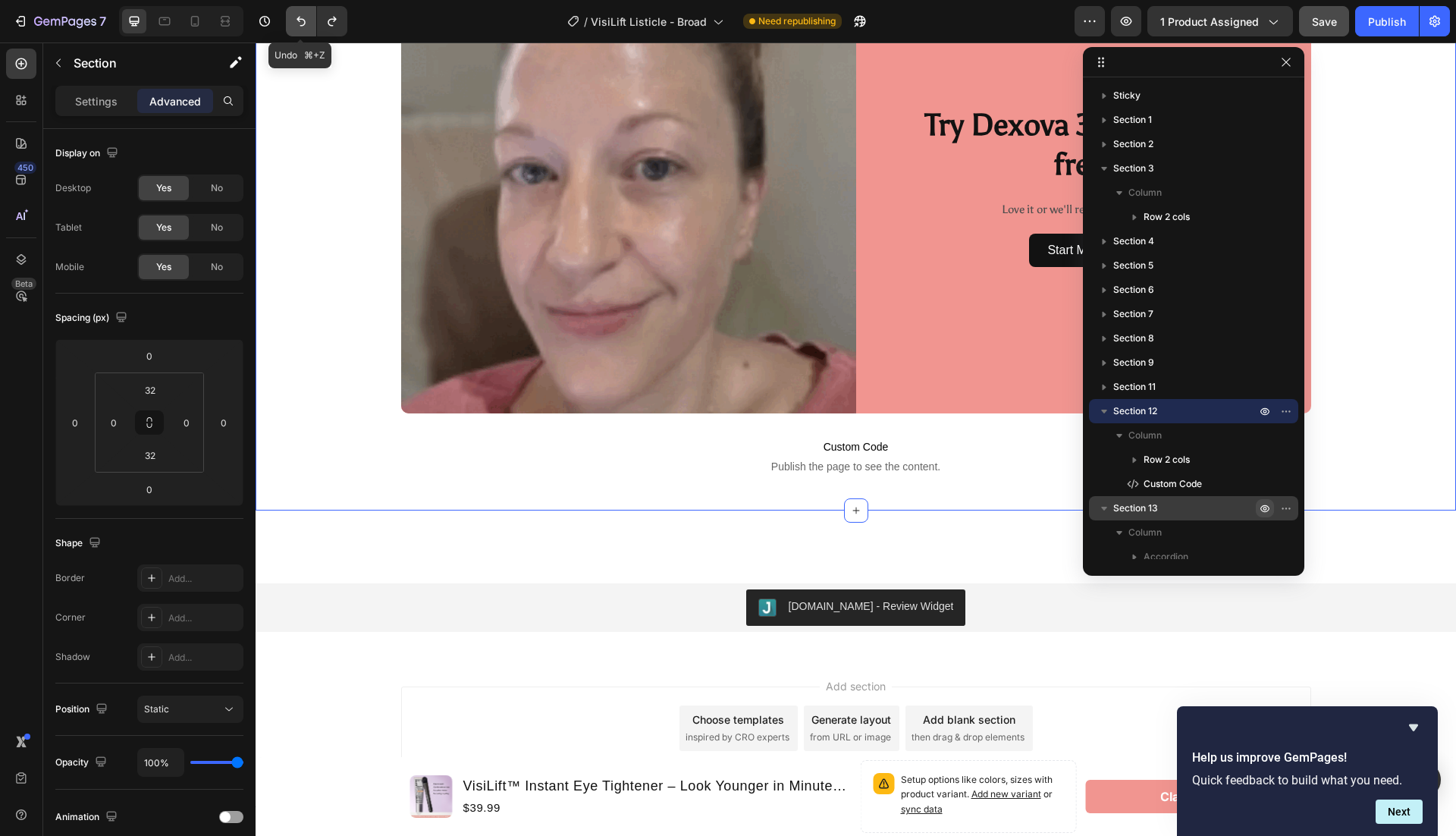
click at [290, 25] on button "Undo/Redo" at bounding box center [301, 21] width 30 height 30
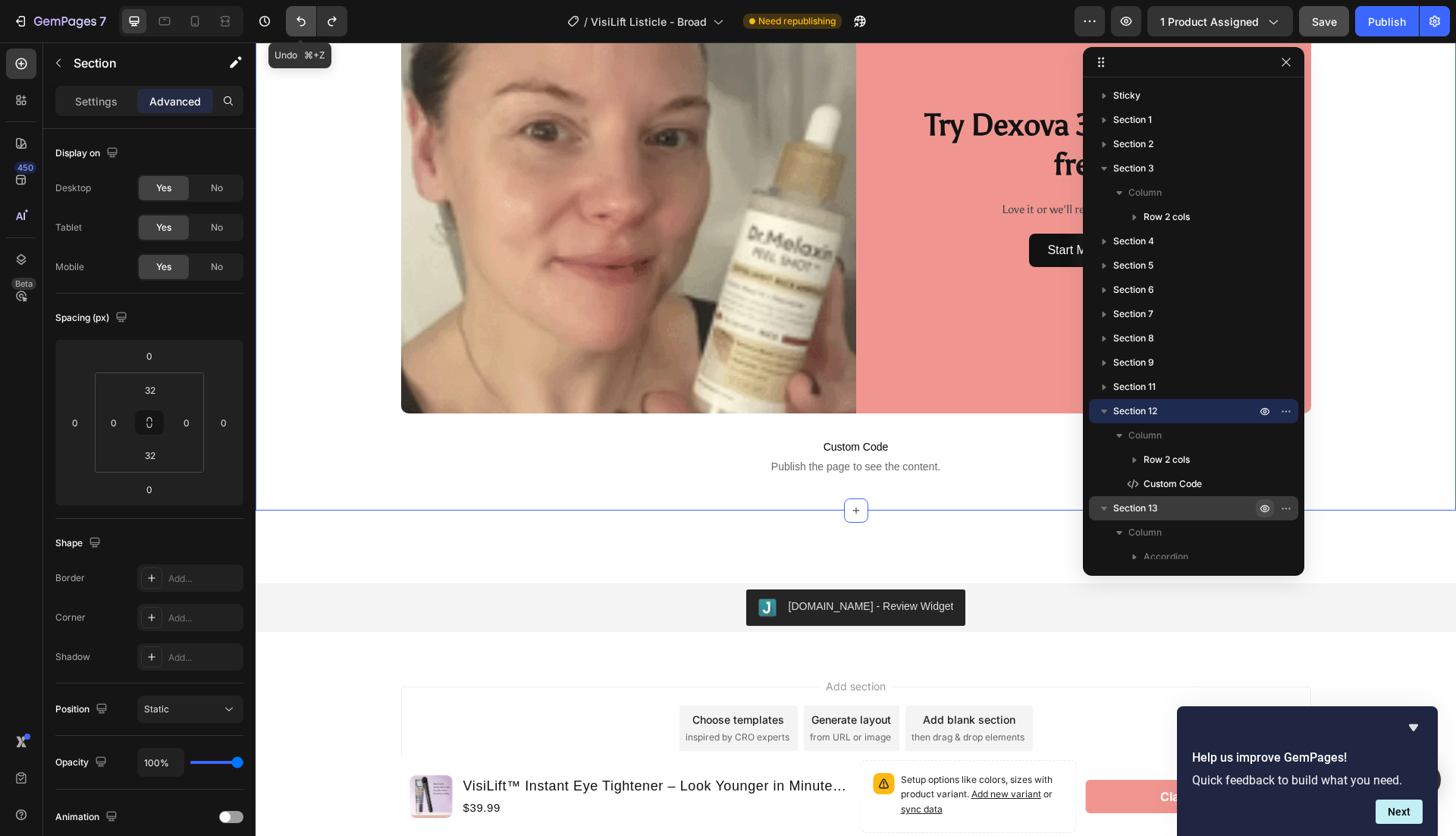
click at [290, 25] on button "Undo/Redo" at bounding box center [301, 21] width 30 height 30
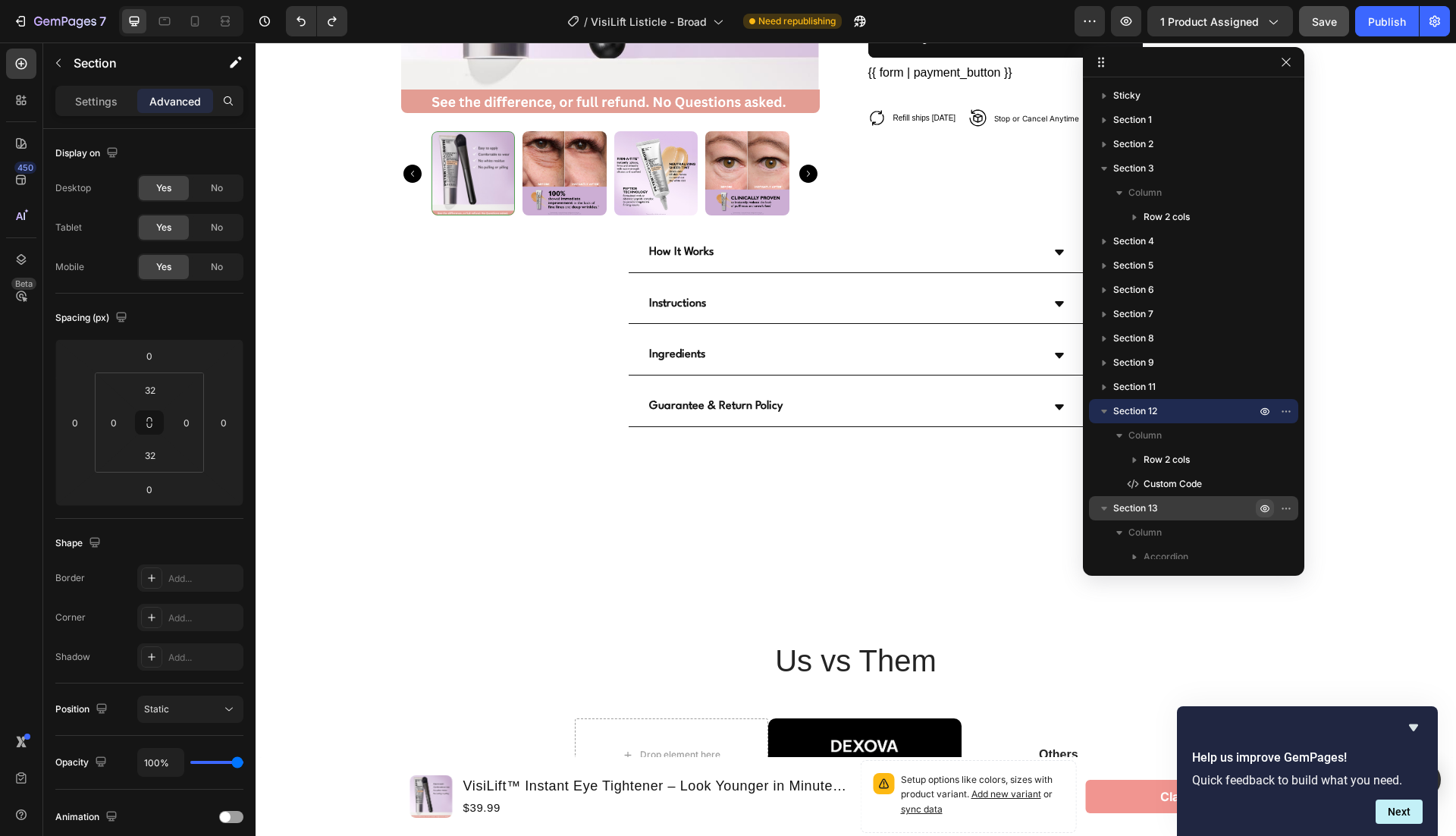
scroll to position [4122, 0]
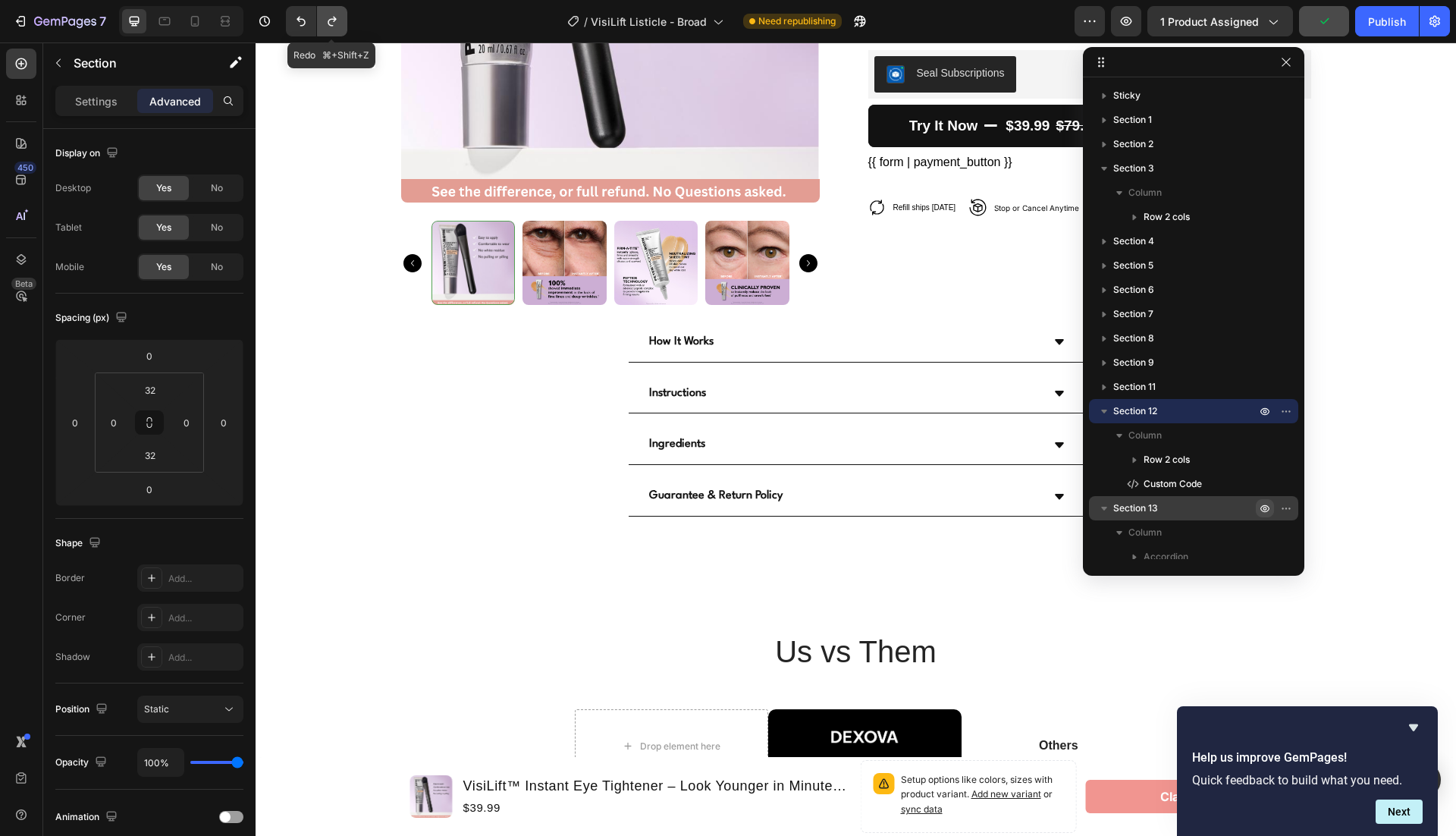
click at [328, 21] on icon "Undo/Redo" at bounding box center [332, 21] width 8 height 10
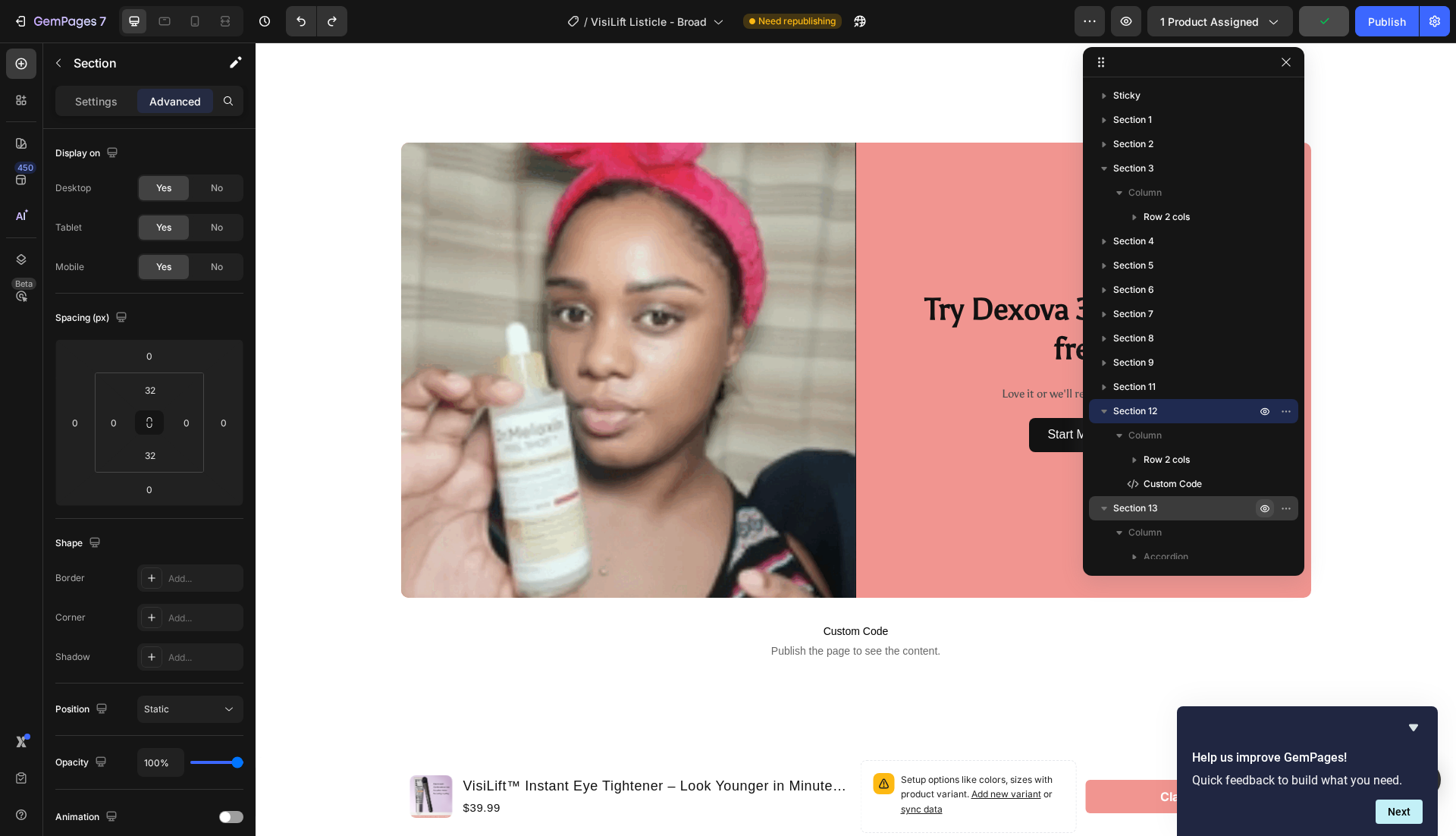
scroll to position [5254, 0]
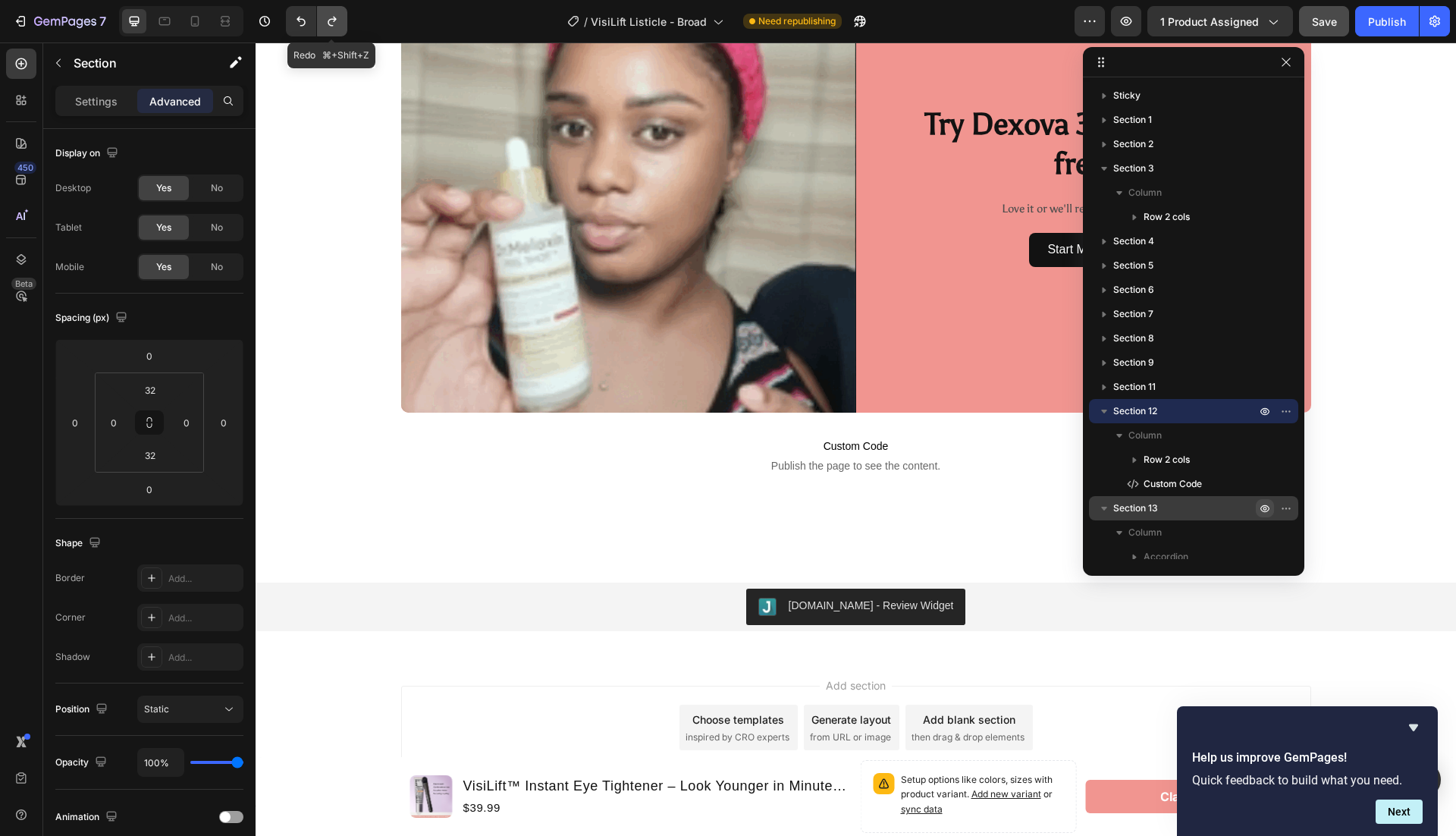
click at [341, 21] on button "Undo/Redo" at bounding box center [332, 21] width 30 height 30
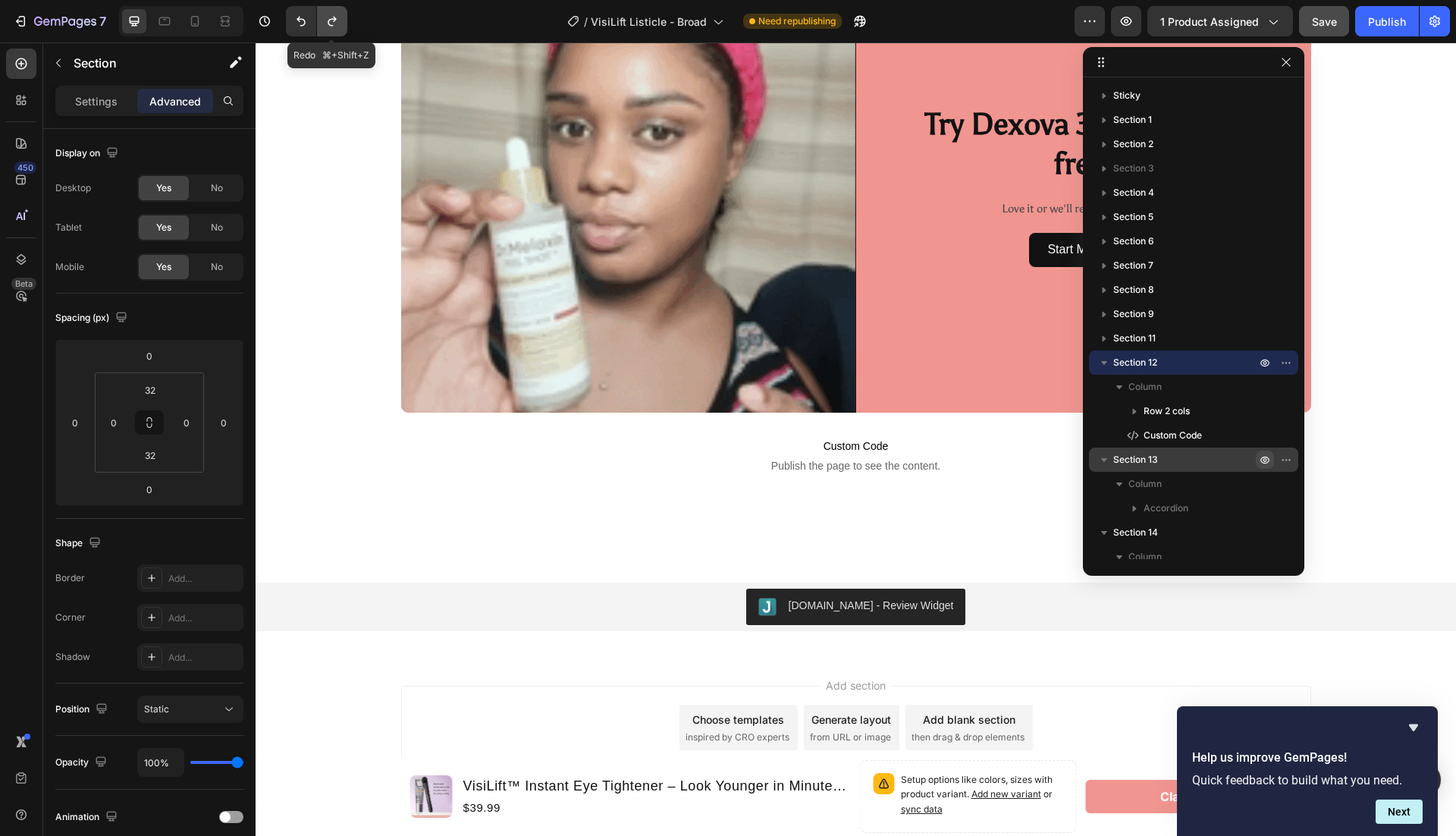
scroll to position [4834, 0]
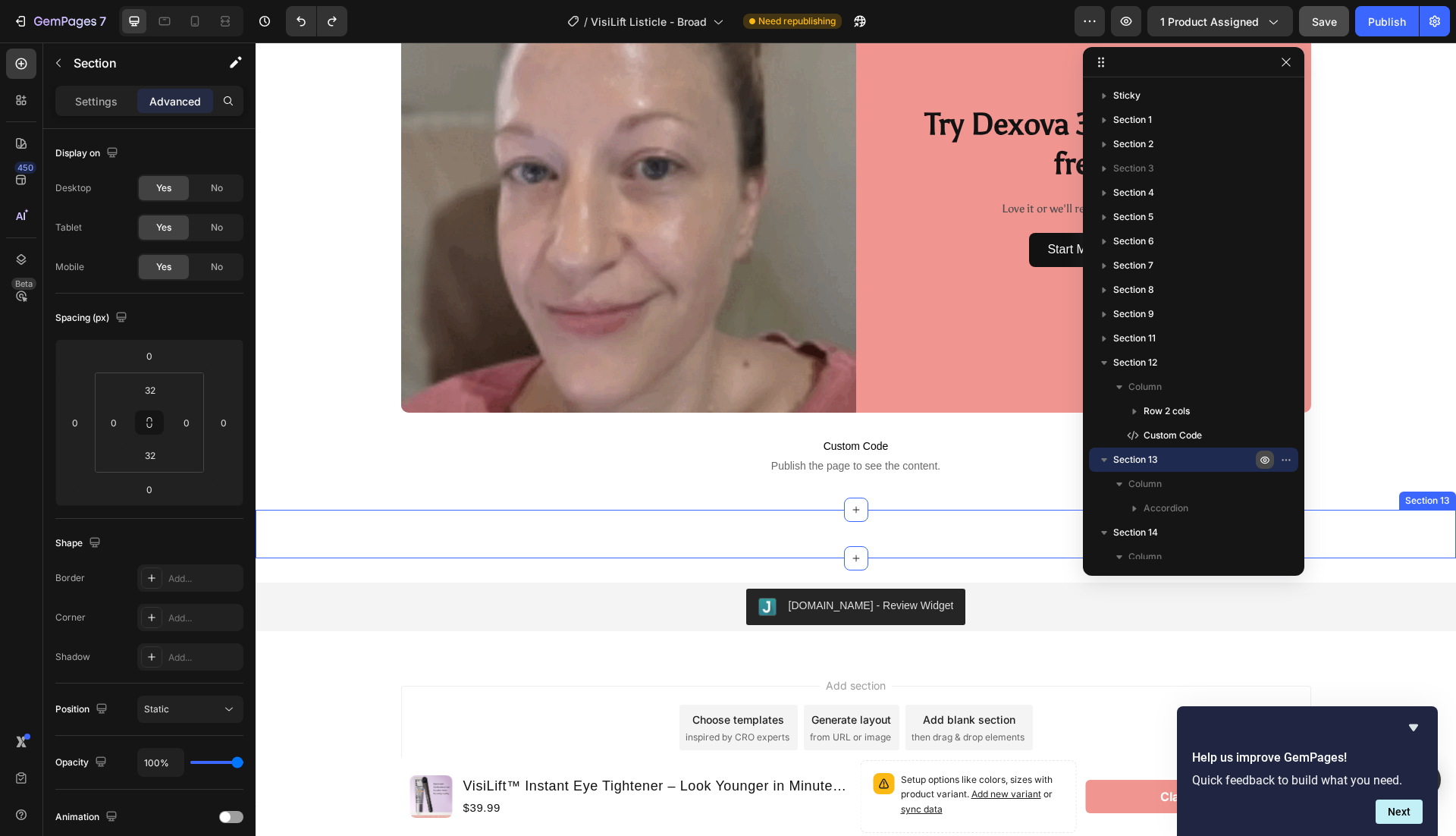
click at [871, 537] on div "What does VisiLift™ actually do? How quickly does VisiLift™ work? Will VisiLift…" at bounding box center [855, 533] width 1200 height 48
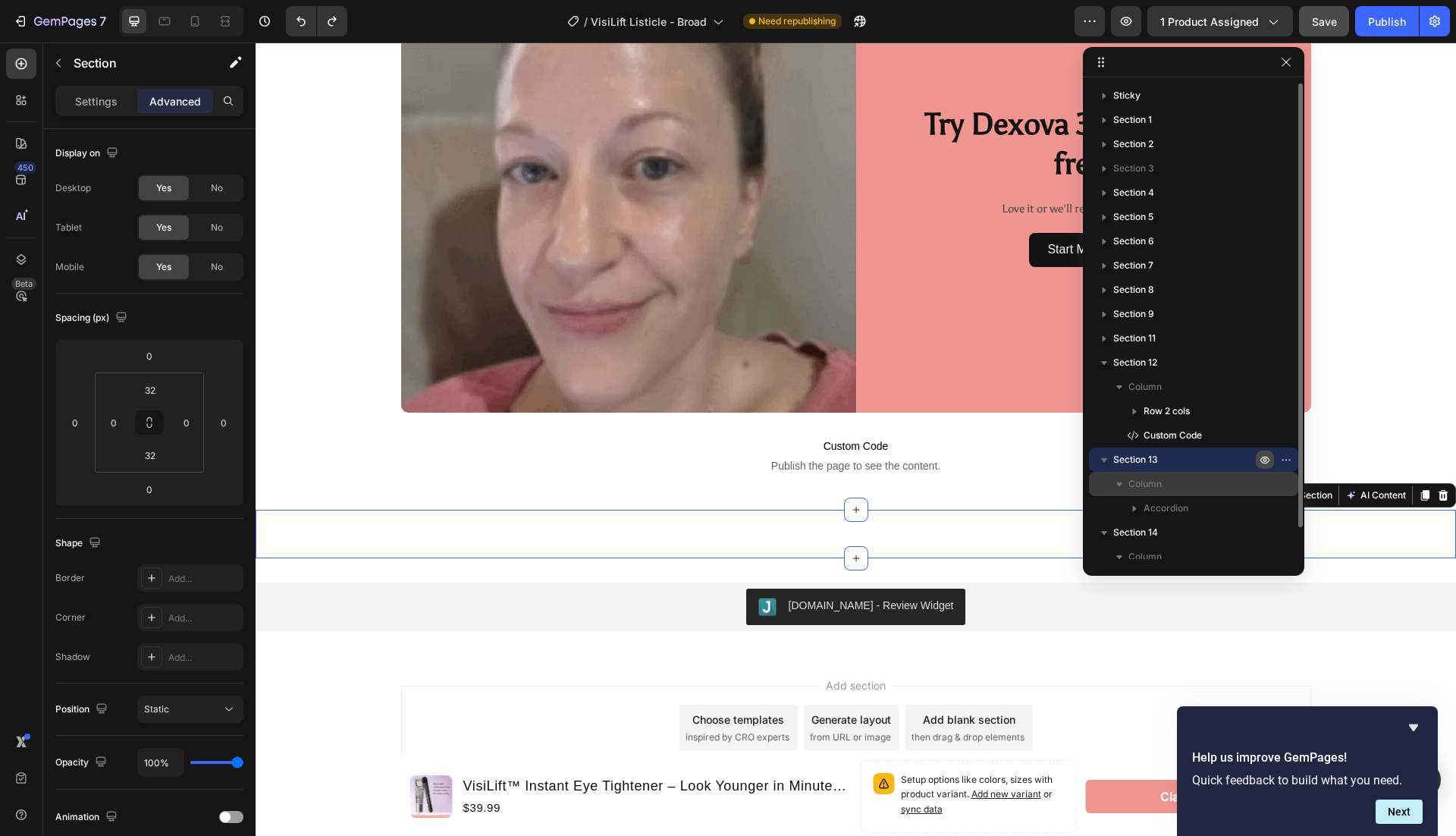
click at [1124, 482] on icon "button" at bounding box center [1119, 484] width 15 height 15
click at [1120, 484] on icon "button" at bounding box center [1119, 484] width 4 height 6
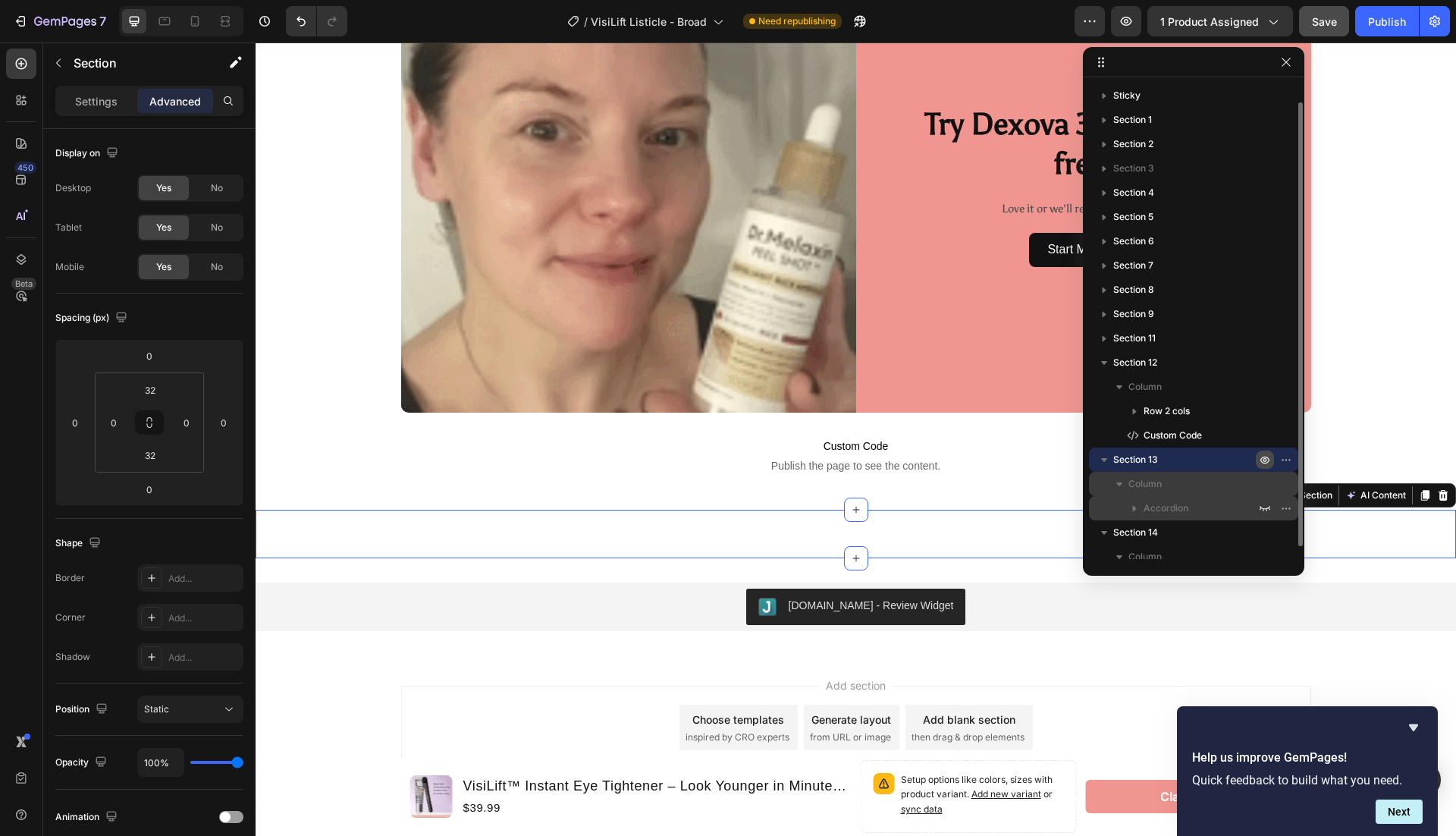
scroll to position [34, 0]
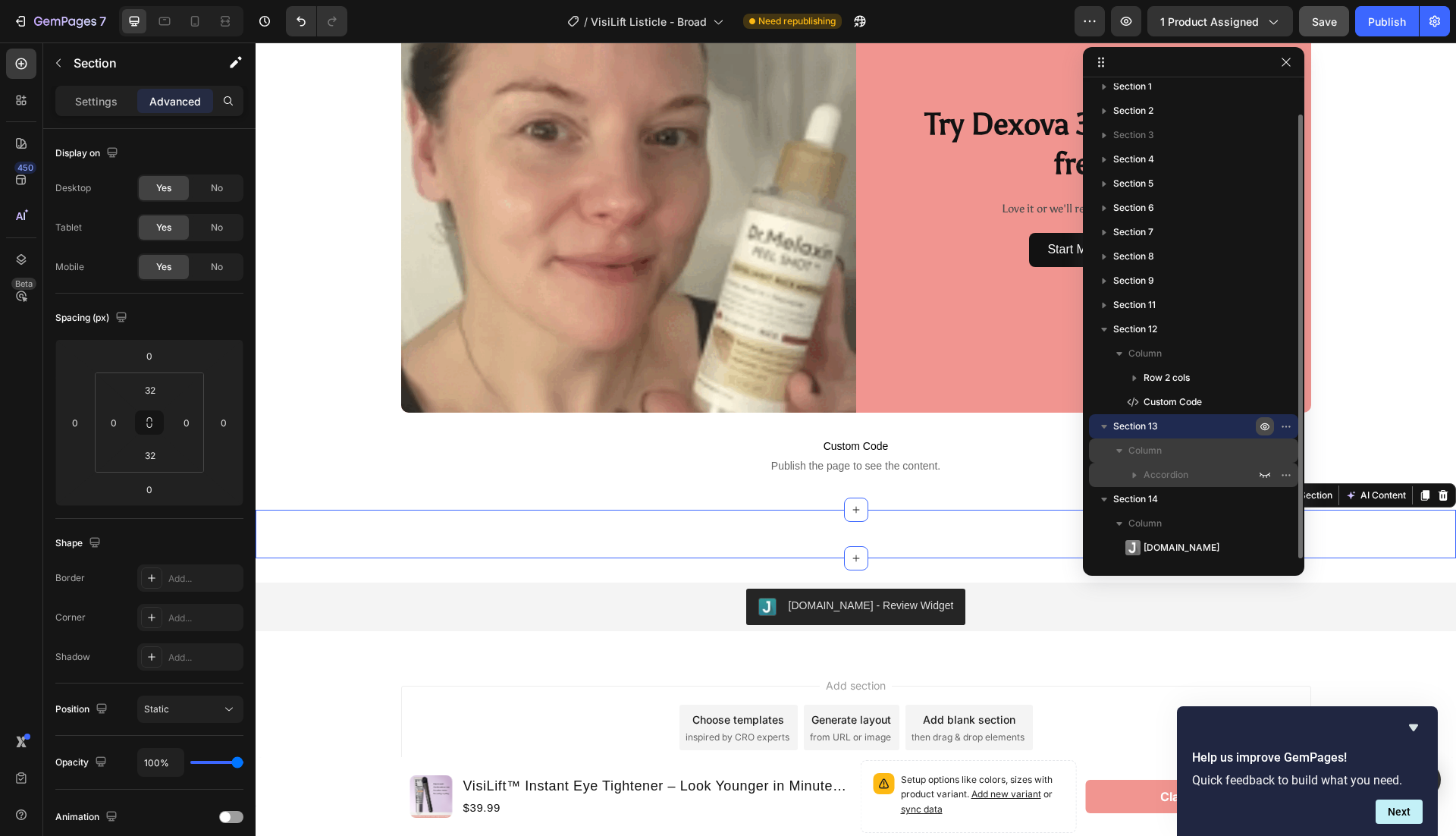
click at [1137, 478] on icon "button" at bounding box center [1135, 475] width 15 height 15
click at [1268, 473] on icon "button" at bounding box center [1265, 474] width 12 height 12
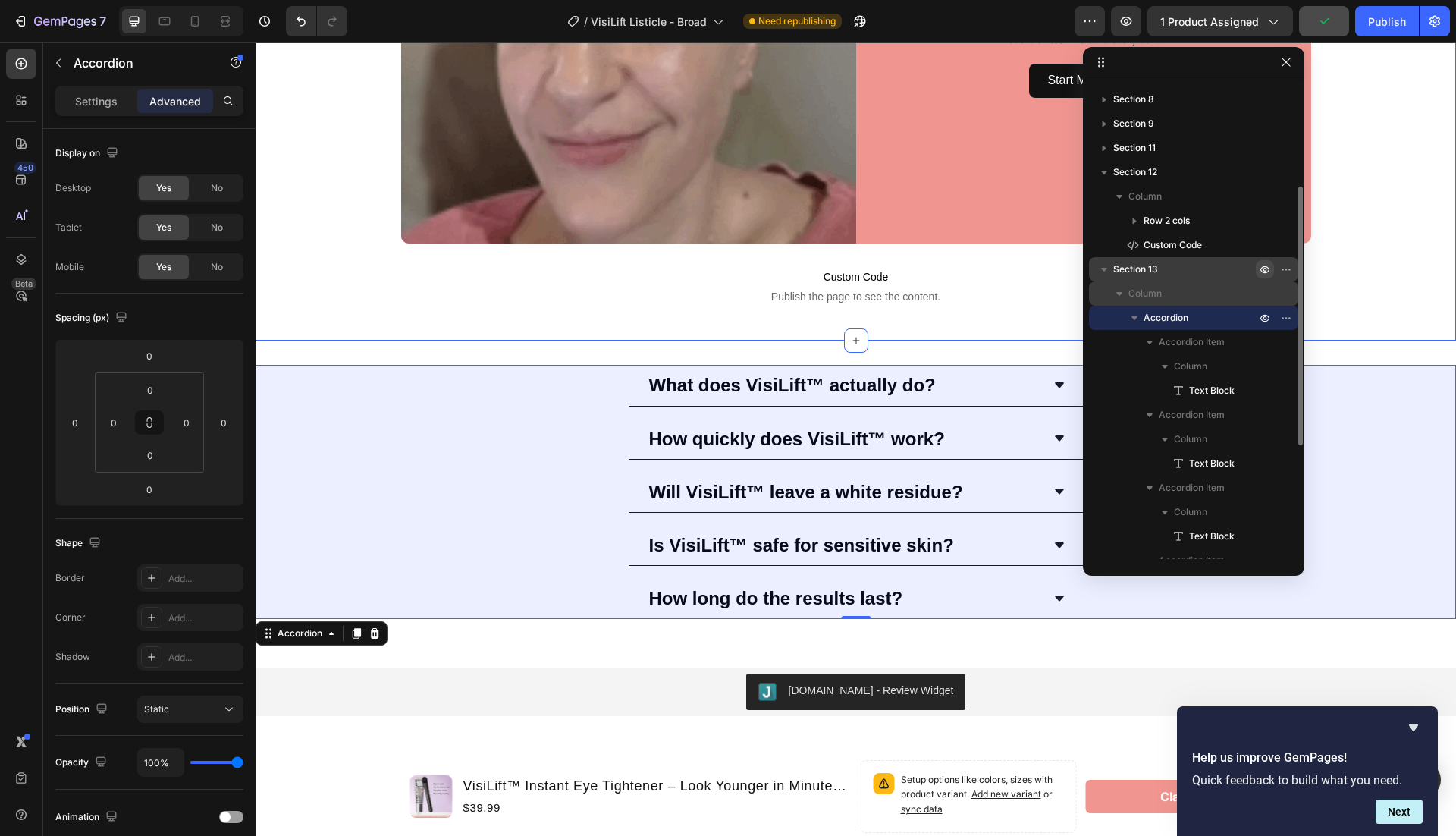
scroll to position [5063, 0]
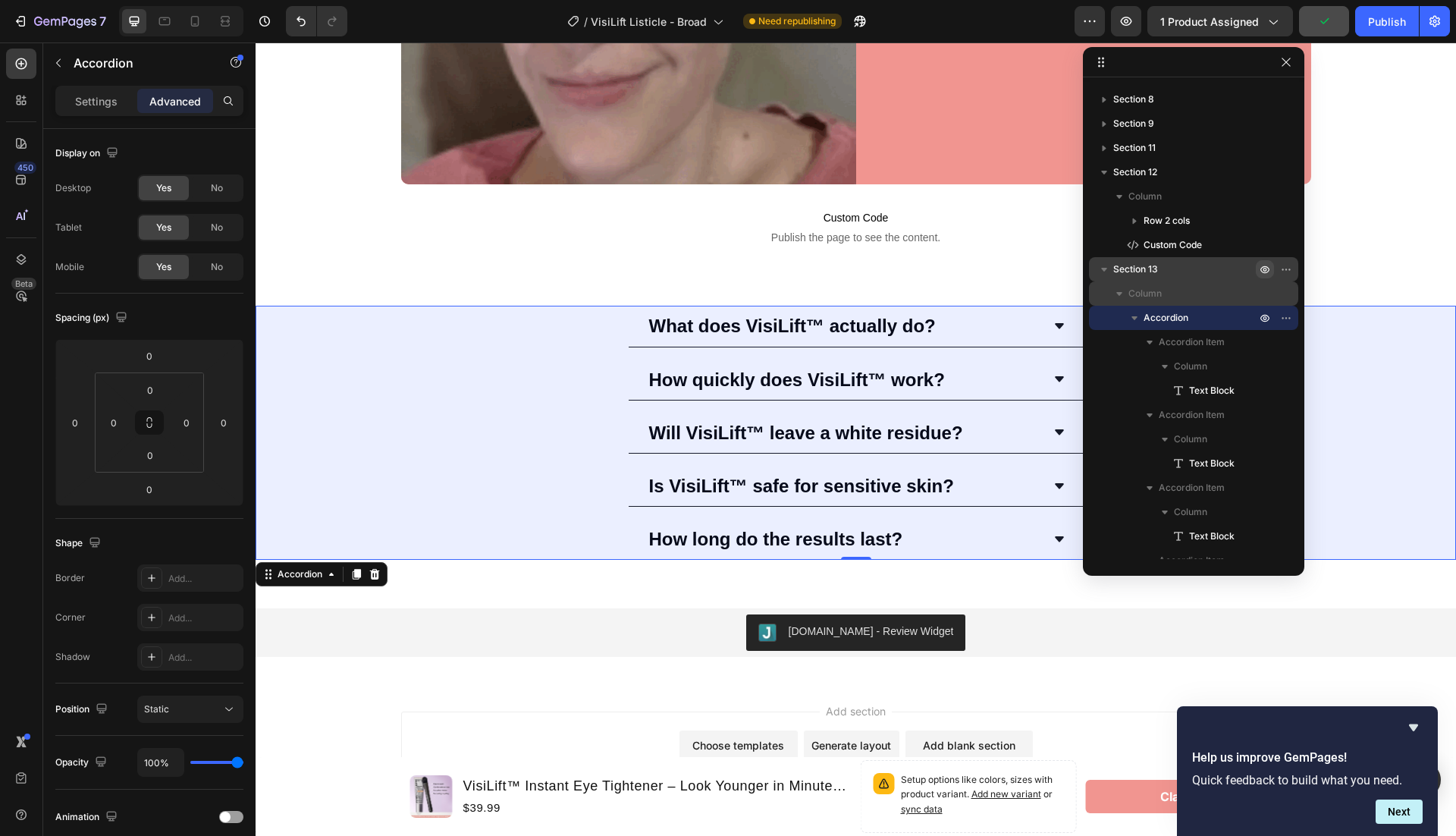
click at [1041, 528] on div "How long do the results last?" at bounding box center [856, 539] width 455 height 41
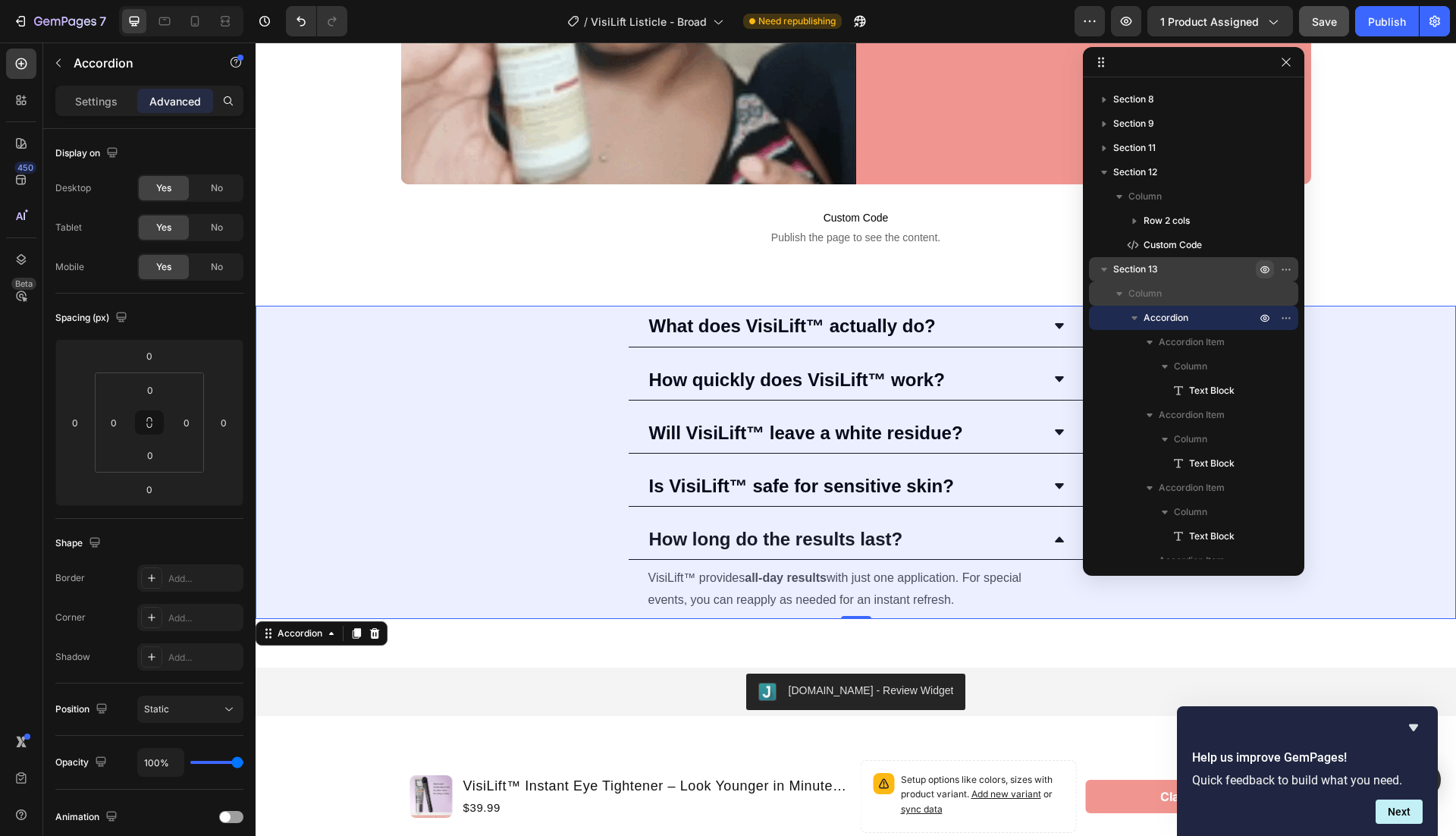
click at [703, 538] on strong "How long do the results last?" at bounding box center [776, 538] width 254 height 21
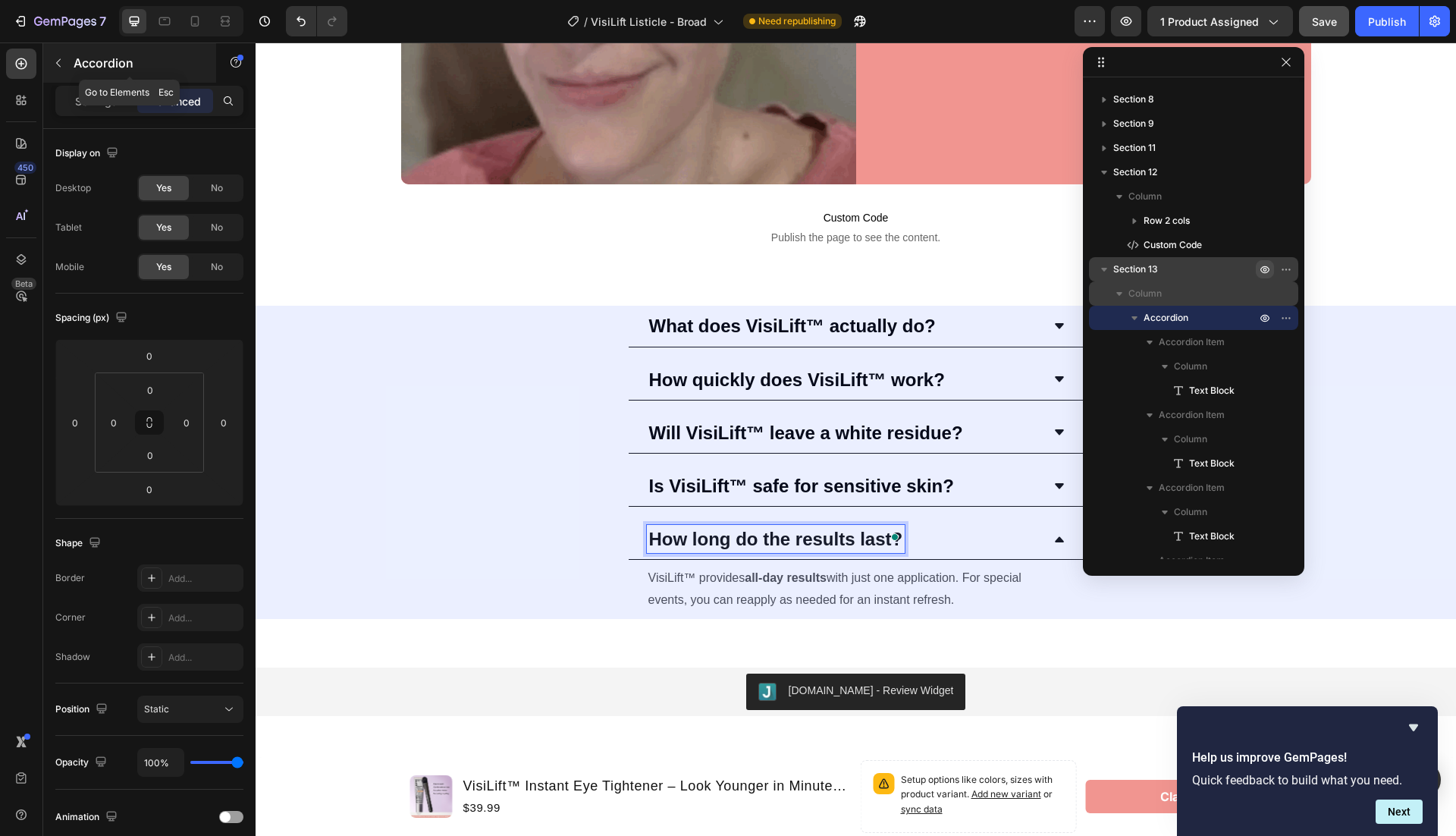
click at [63, 67] on icon "button" at bounding box center [58, 62] width 12 height 12
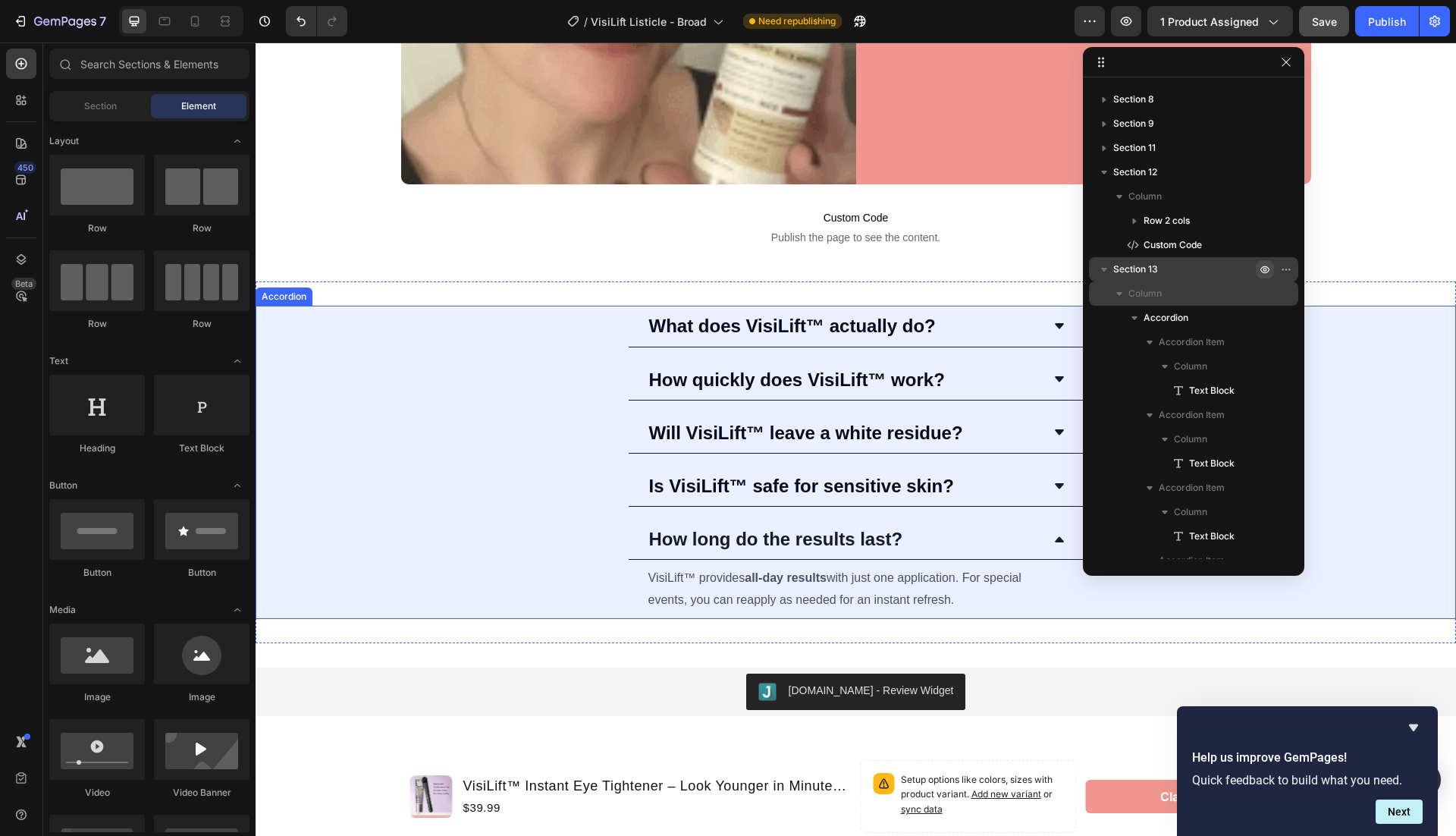
click at [649, 529] on strong "How long do the results last?" at bounding box center [776, 538] width 254 height 21
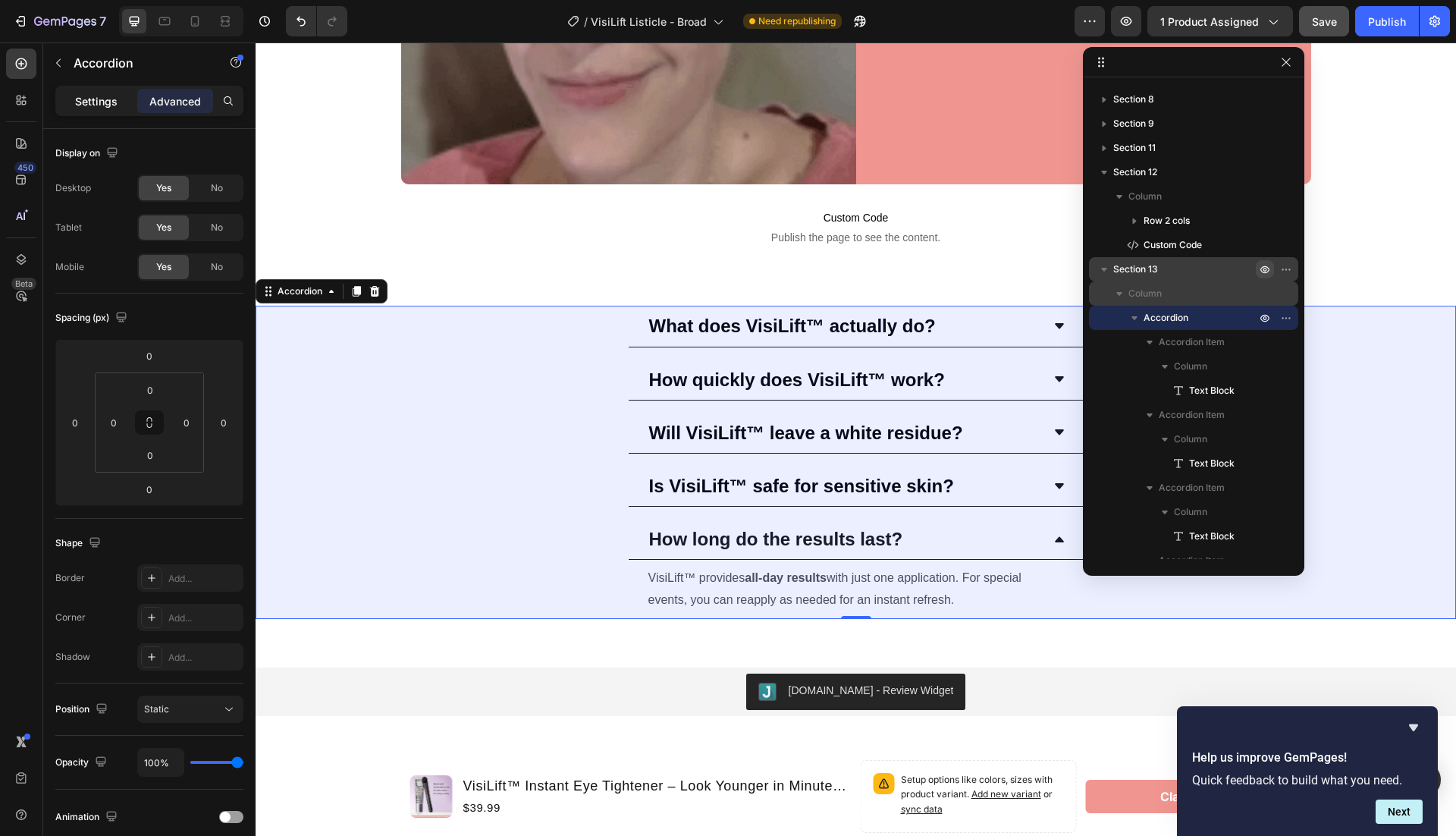
click at [98, 99] on p "Settings" at bounding box center [96, 101] width 43 height 16
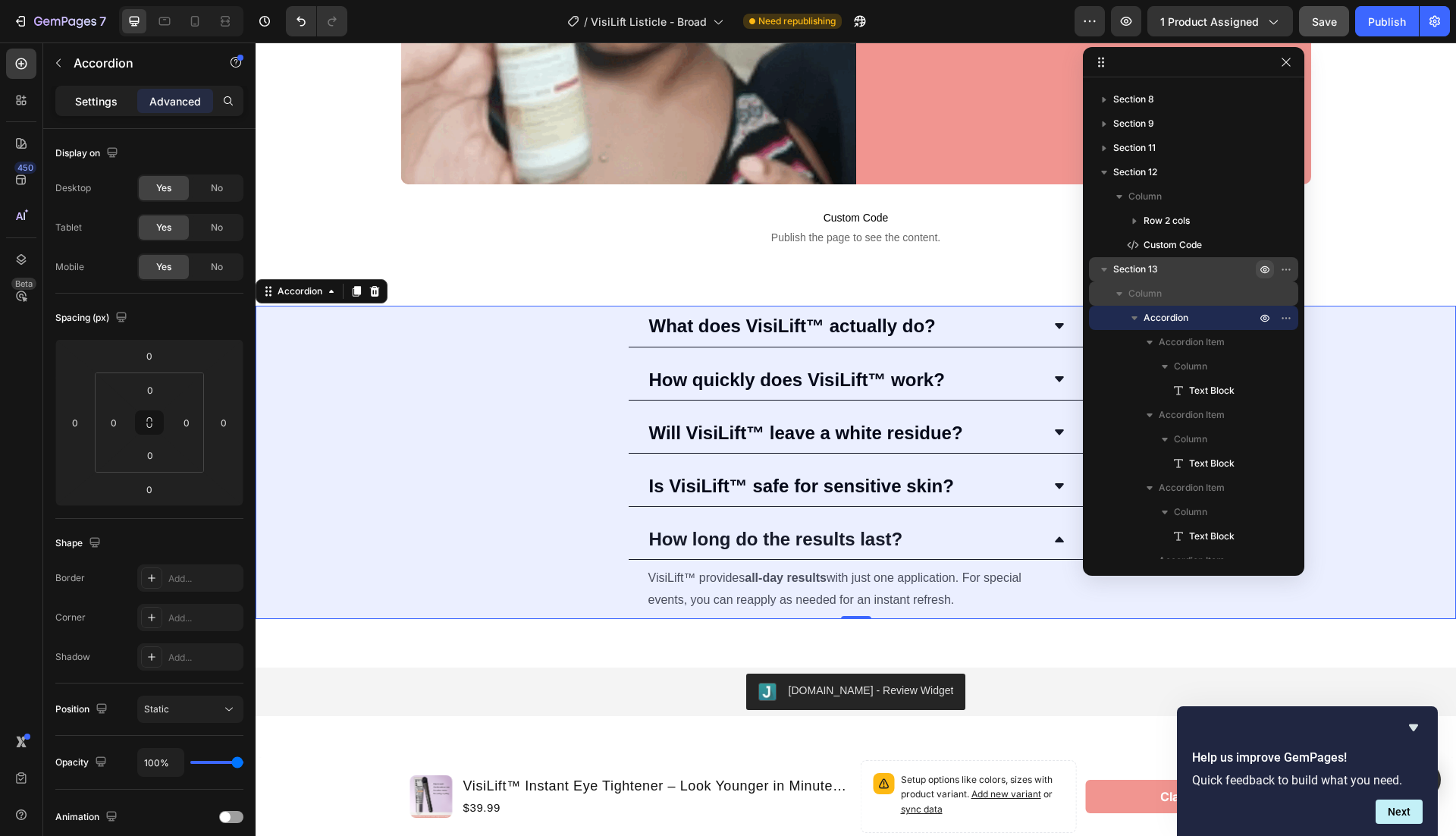
type input "16"
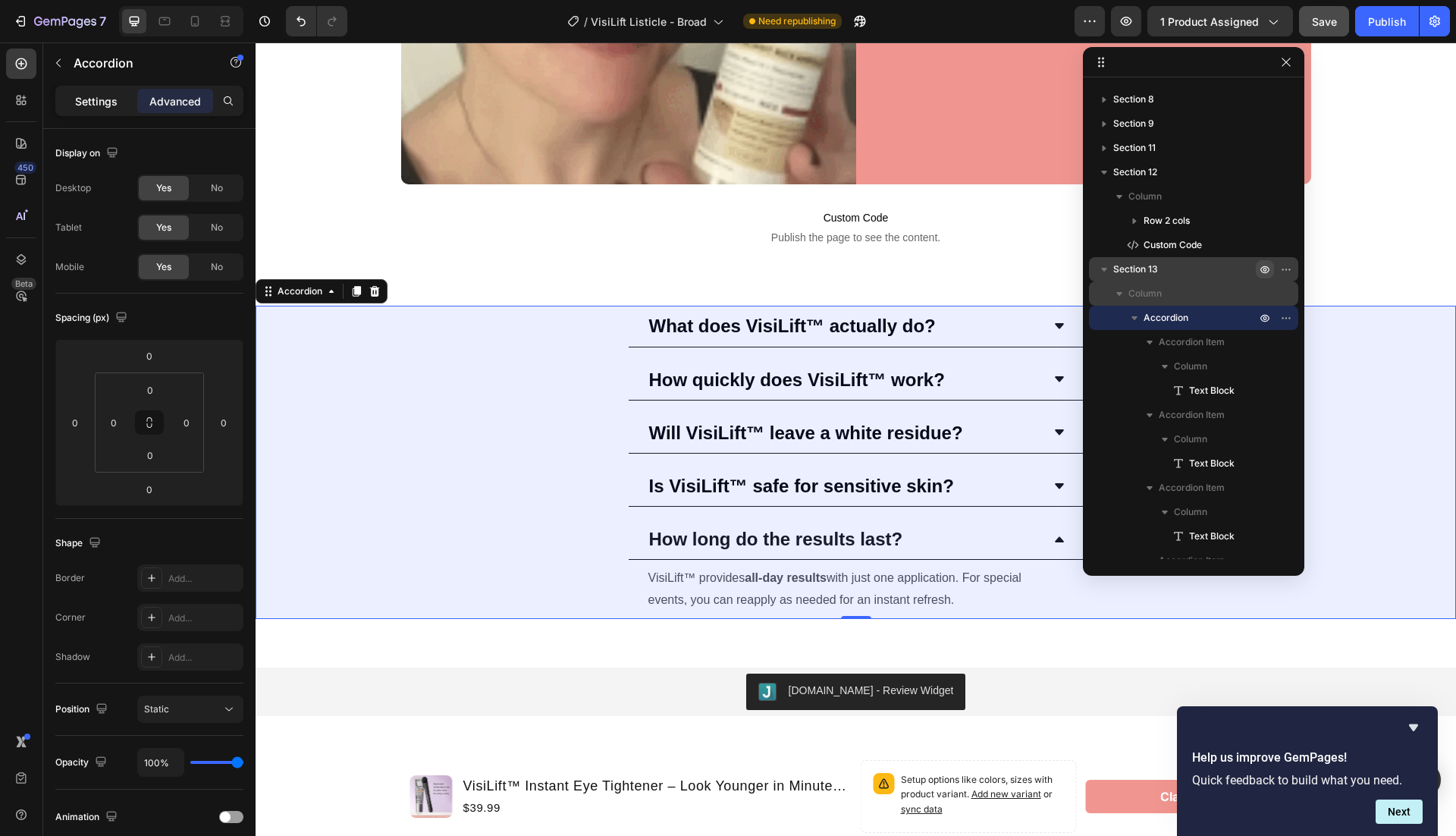
type input "16"
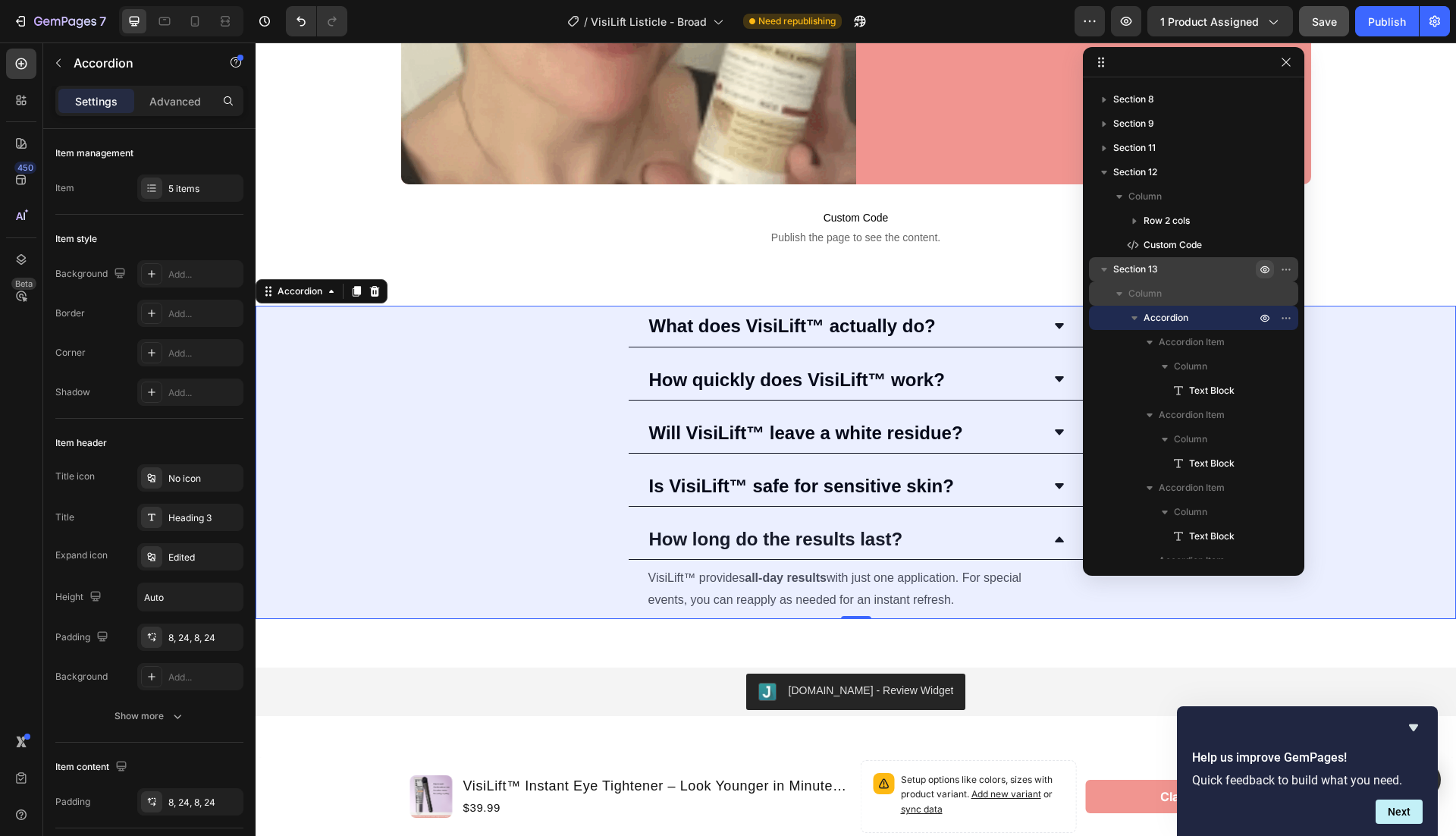
click at [718, 552] on div "How long do the results last?" at bounding box center [856, 539] width 455 height 41
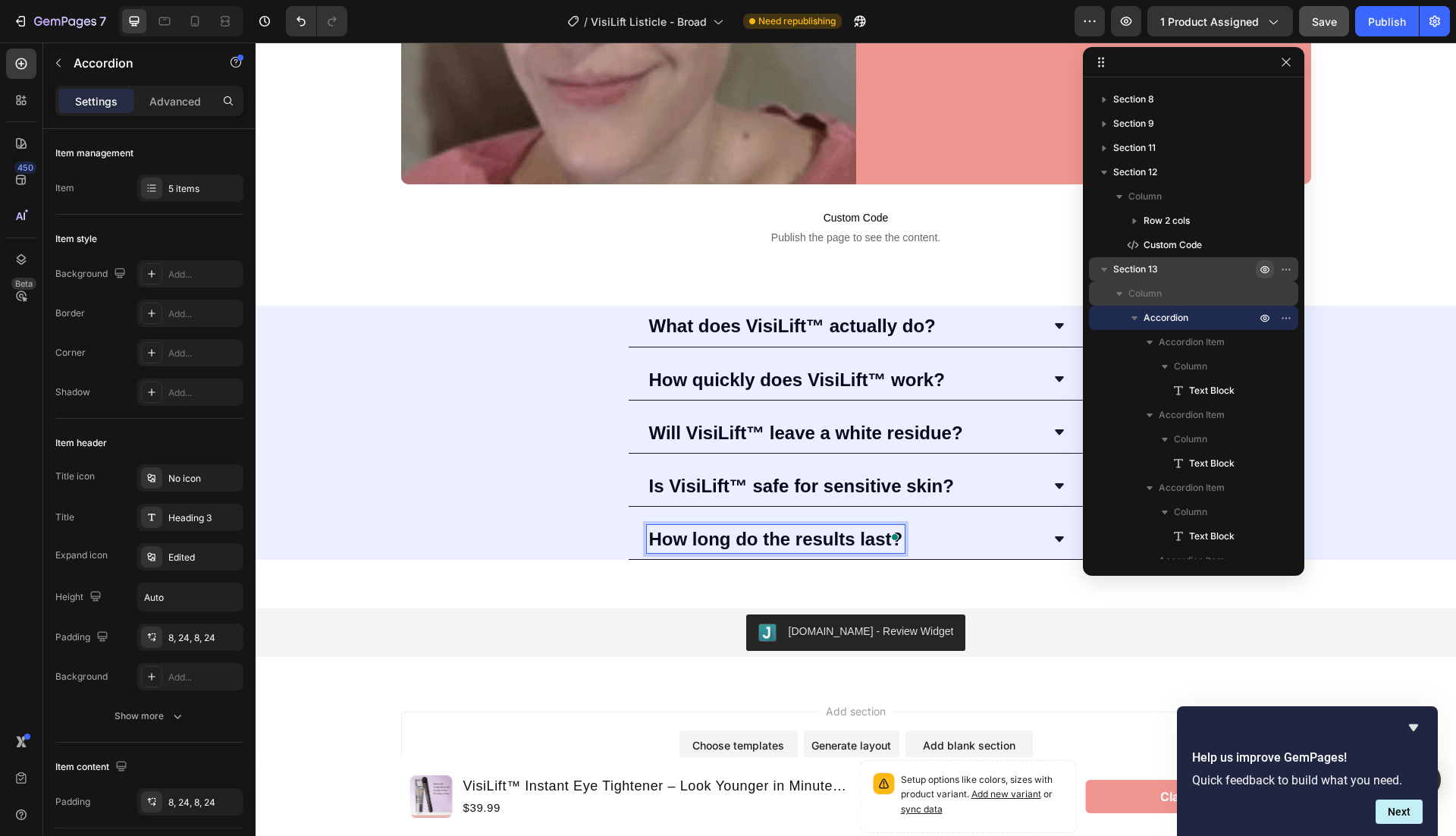
click at [632, 533] on div "How long do the results last?" at bounding box center [856, 539] width 455 height 41
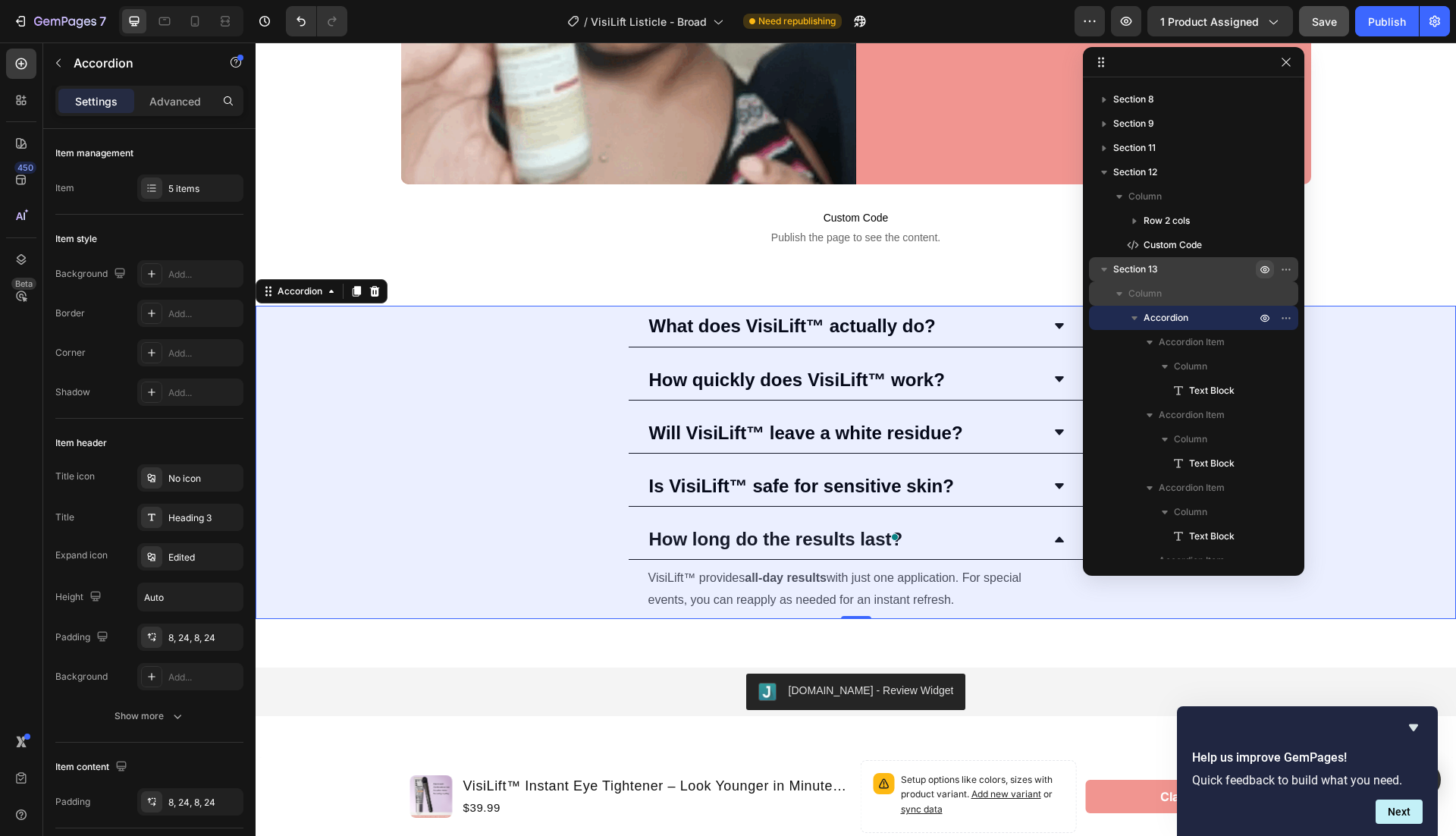
click at [622, 530] on div "How long do the results last? VisiLift™ provides all-day results with just one …" at bounding box center [855, 569] width 1199 height 100
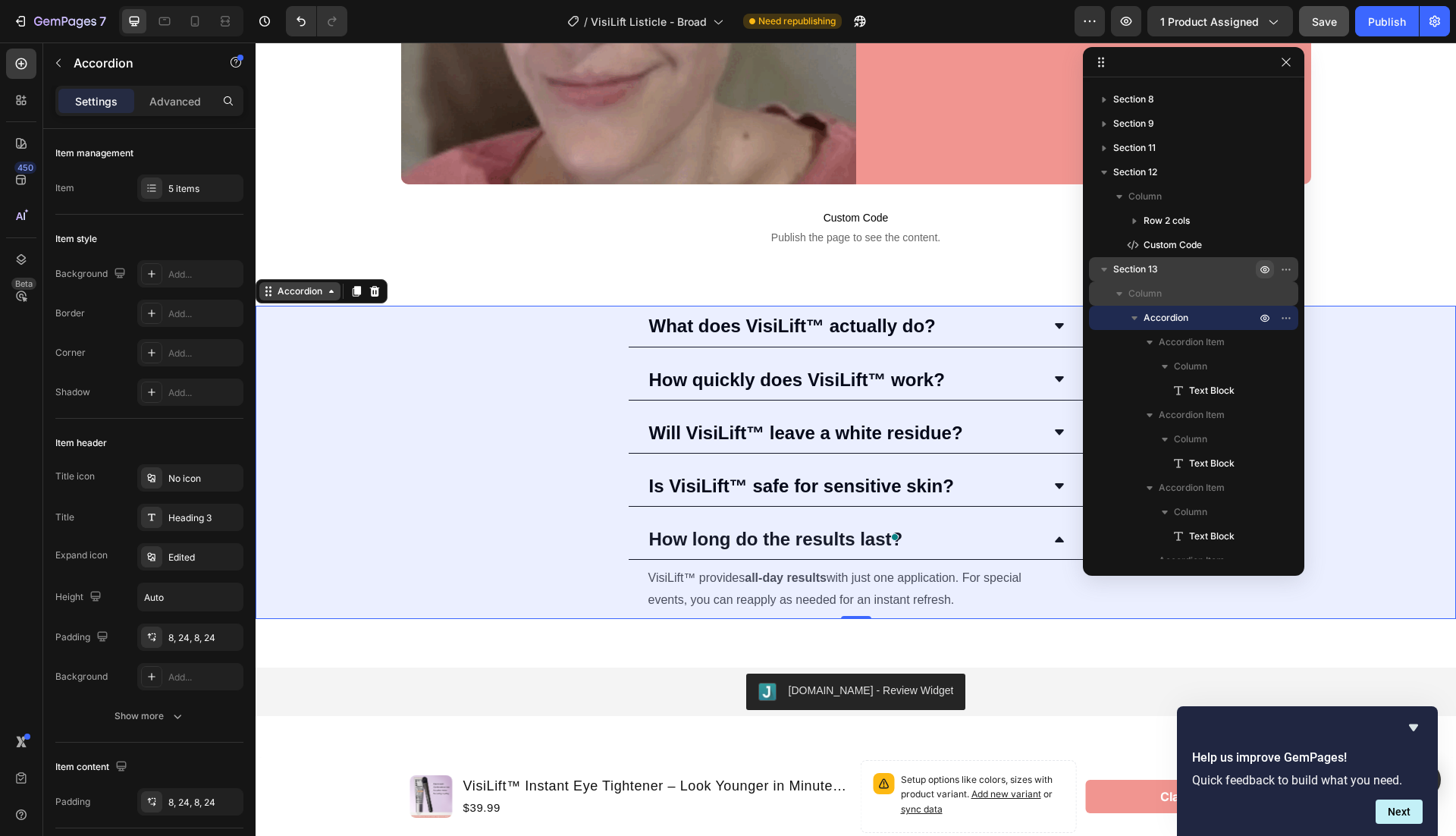
click at [279, 299] on div "Accordion" at bounding box center [300, 291] width 81 height 18
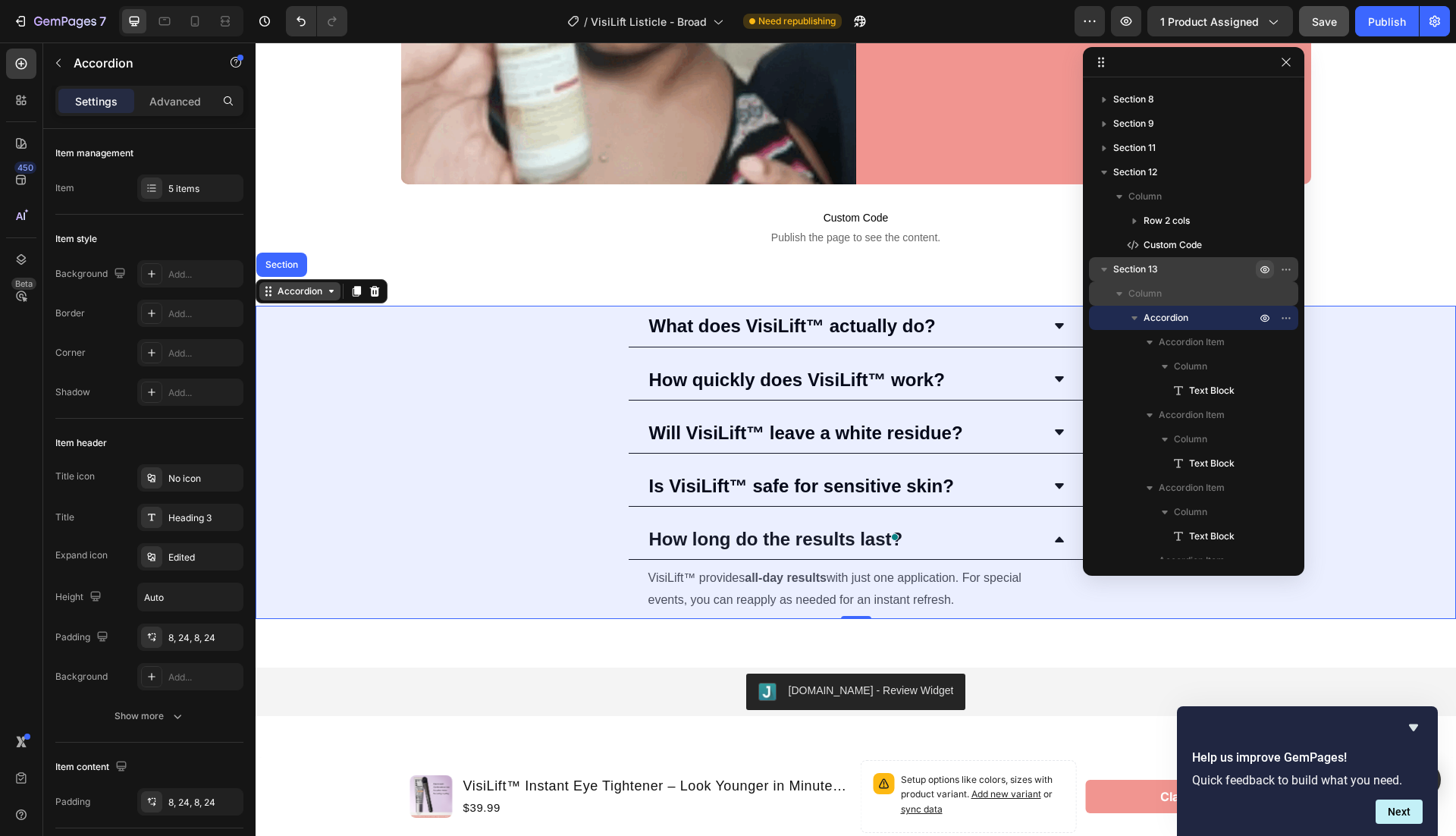
click at [311, 298] on div "Accordion" at bounding box center [300, 291] width 81 height 18
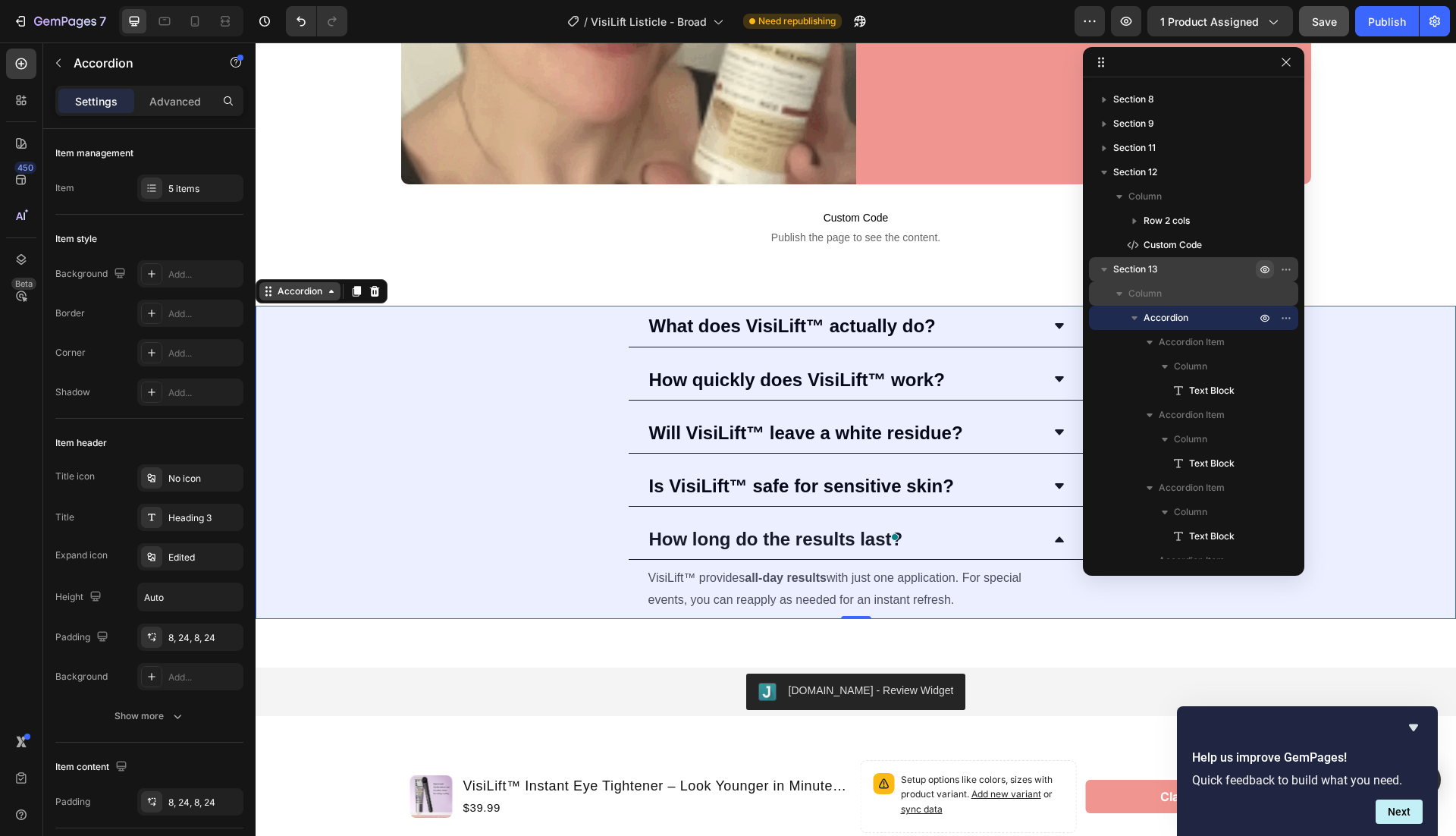
click at [334, 298] on div "Accordion" at bounding box center [300, 291] width 81 height 18
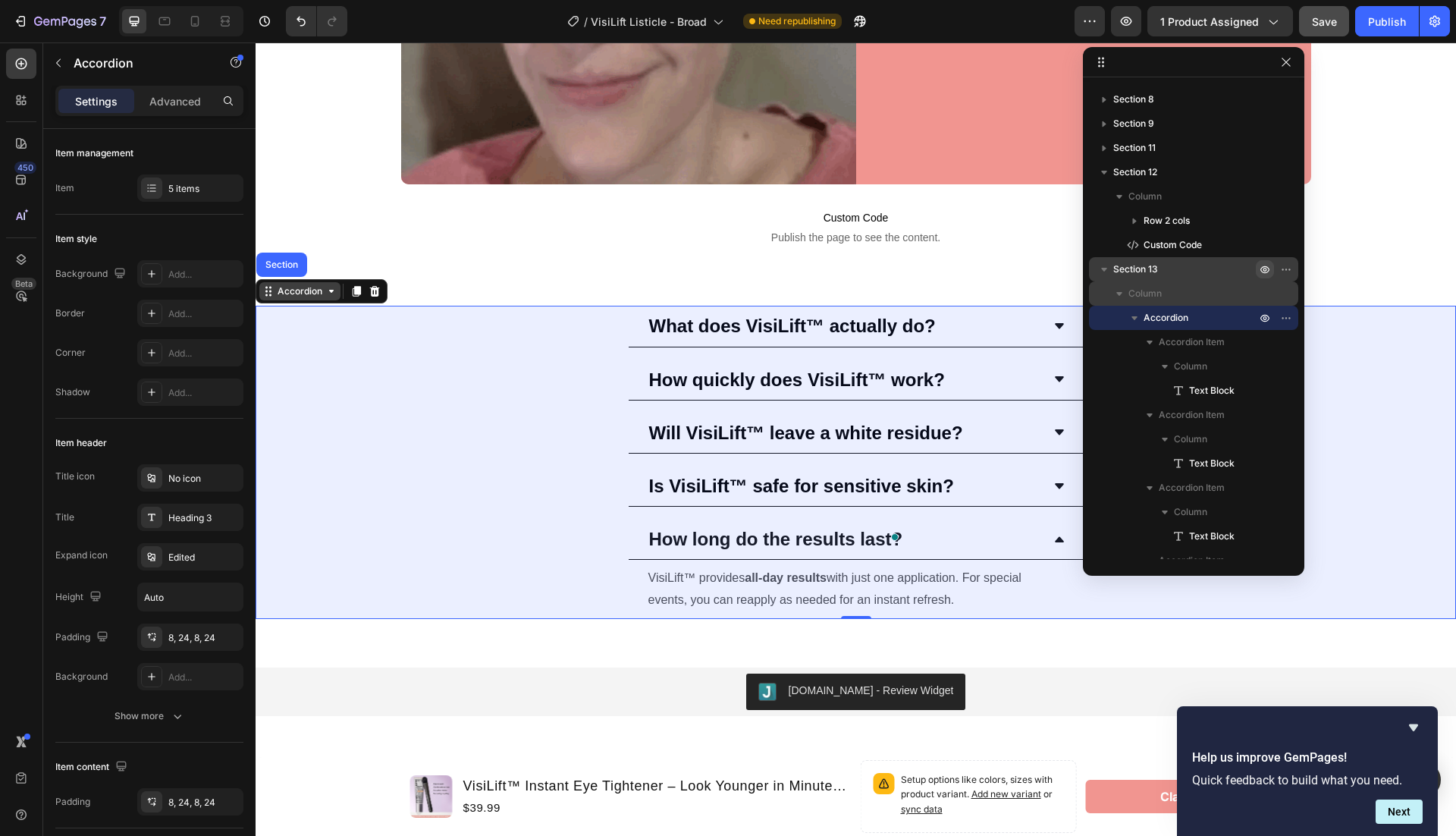
click at [268, 297] on icon at bounding box center [268, 291] width 12 height 12
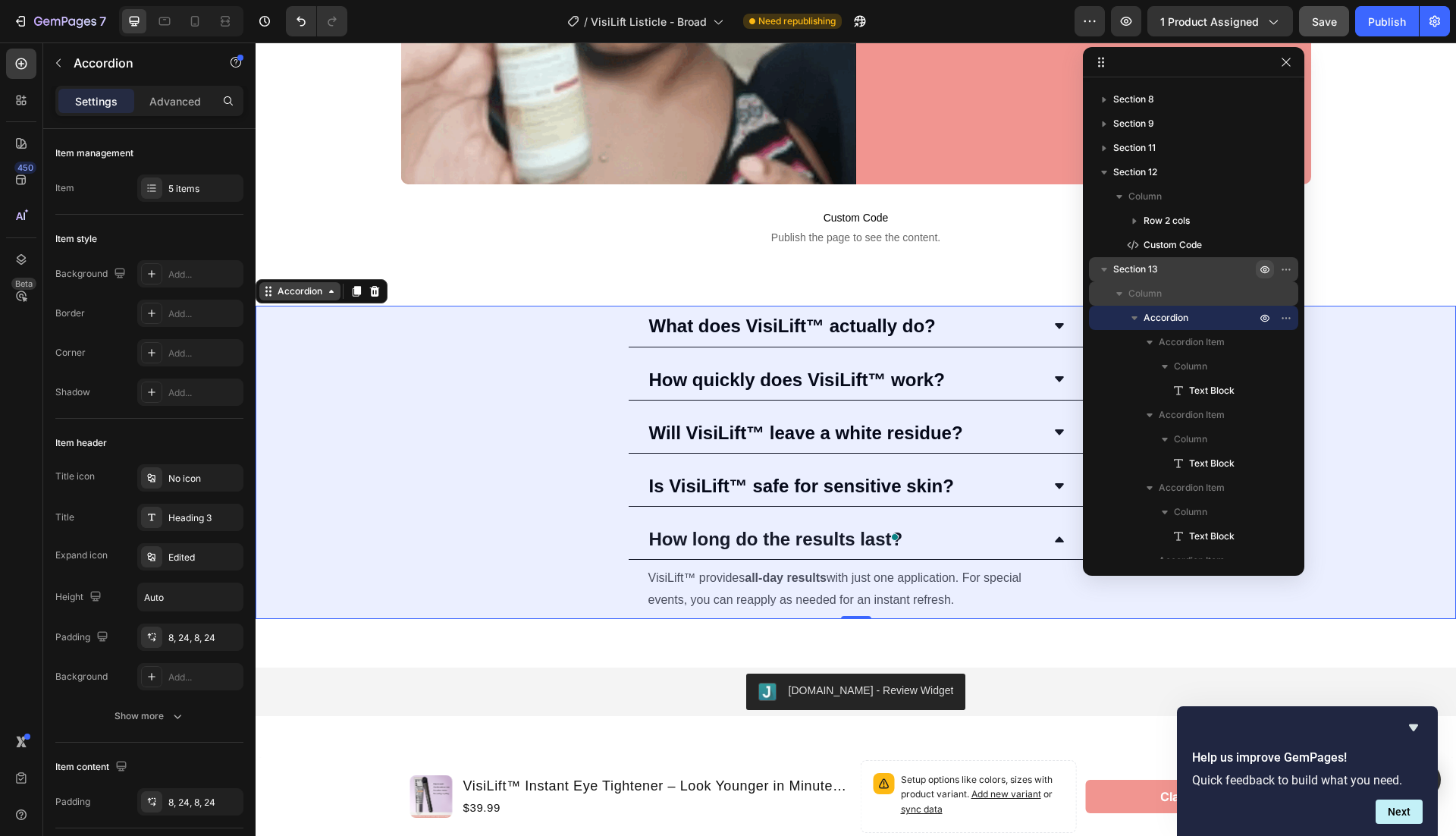
click at [268, 297] on icon at bounding box center [268, 291] width 12 height 12
click at [354, 294] on icon at bounding box center [356, 291] width 12 height 12
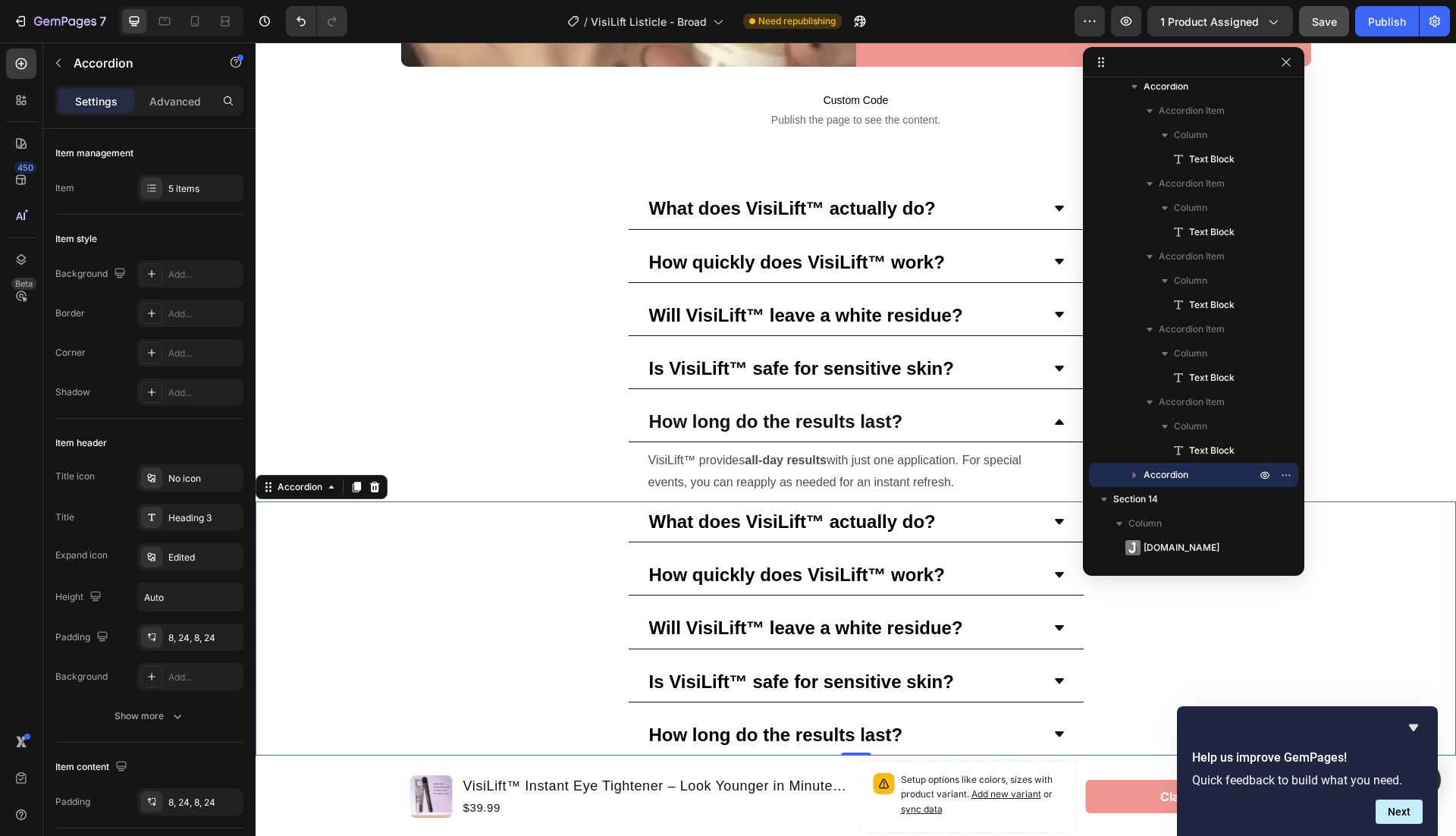
scroll to position [5194, 0]
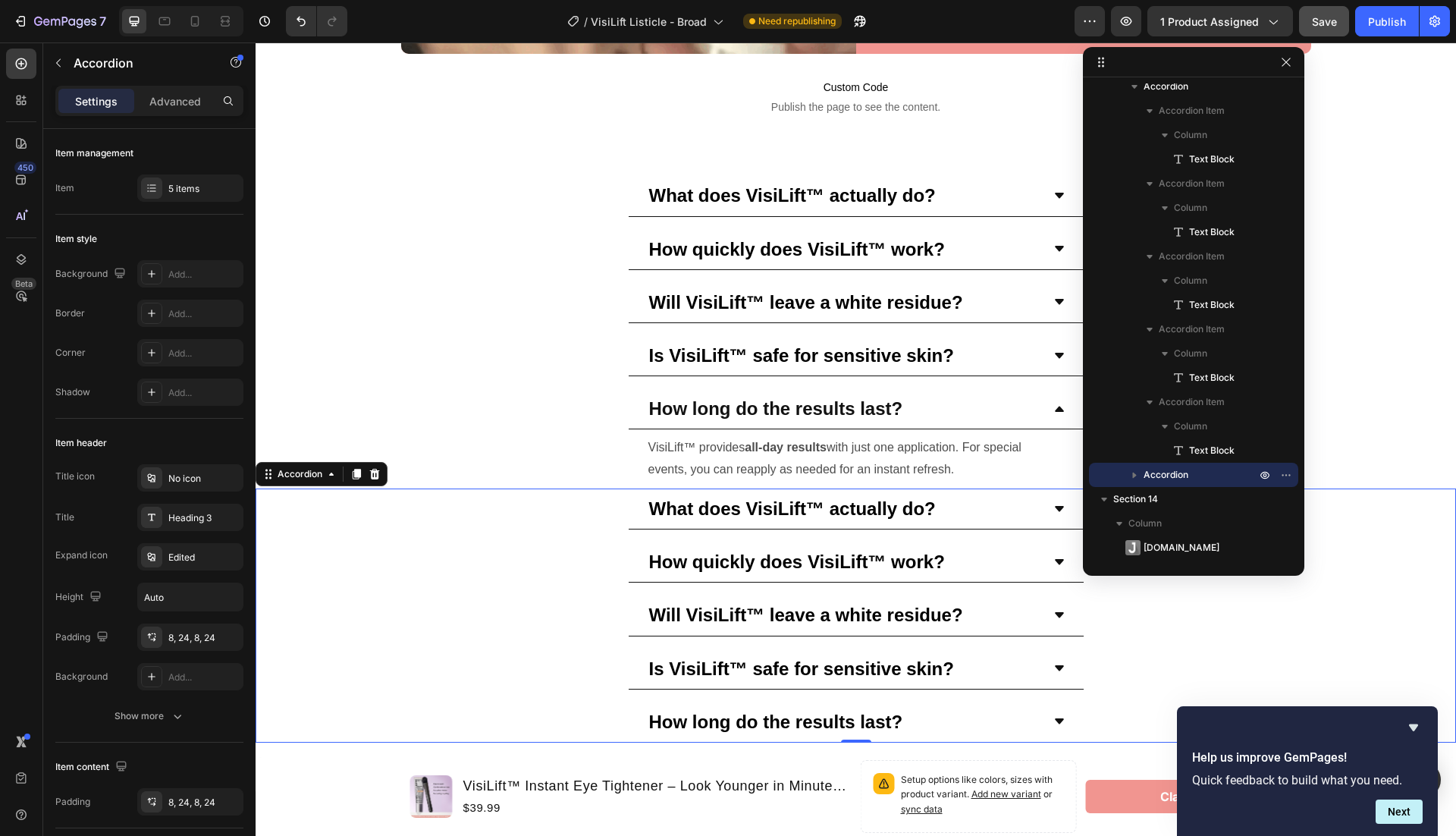
click at [689, 712] on strong "How long do the results last?" at bounding box center [776, 722] width 254 height 21
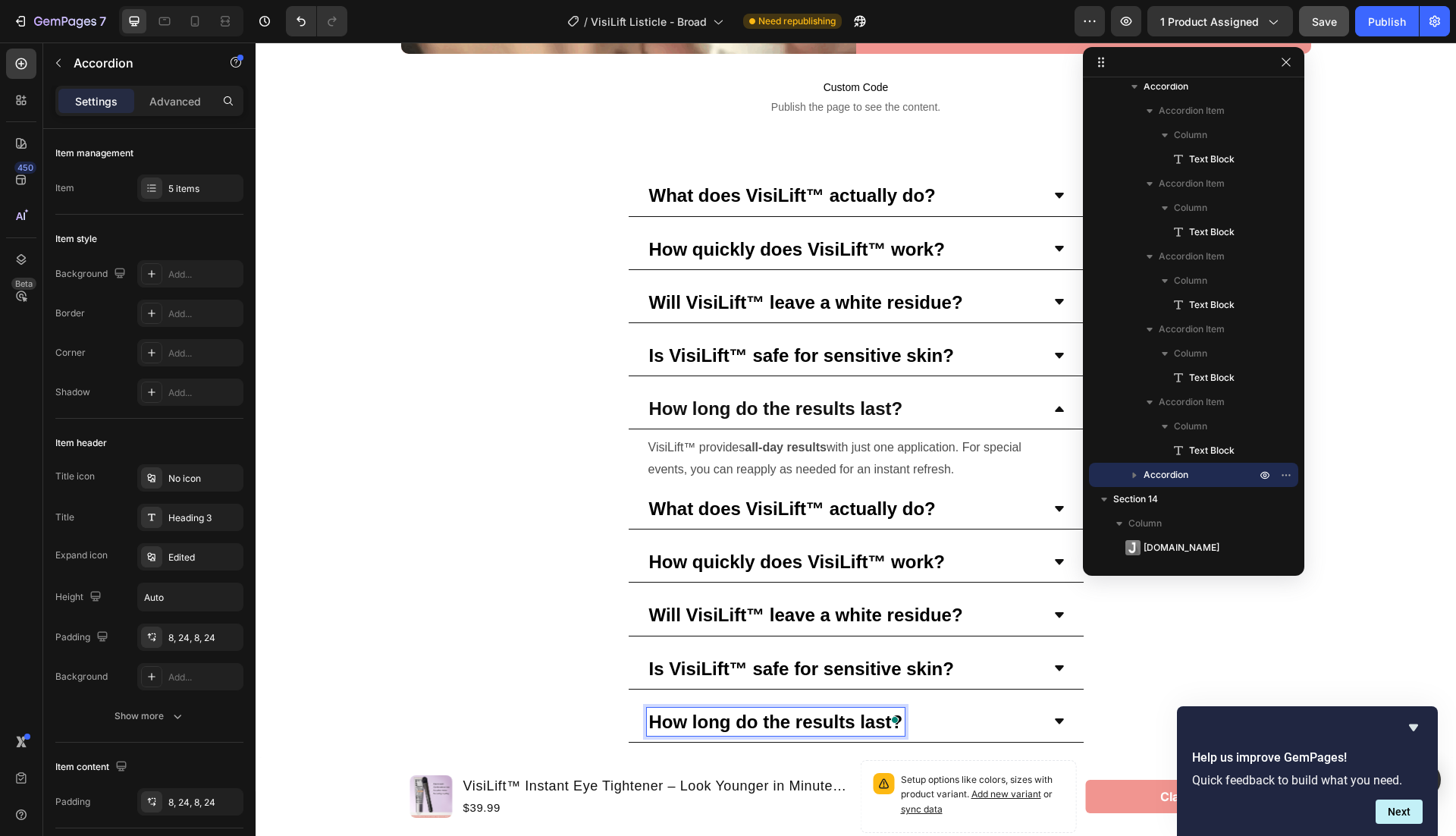
scroll to position [5236, 0]
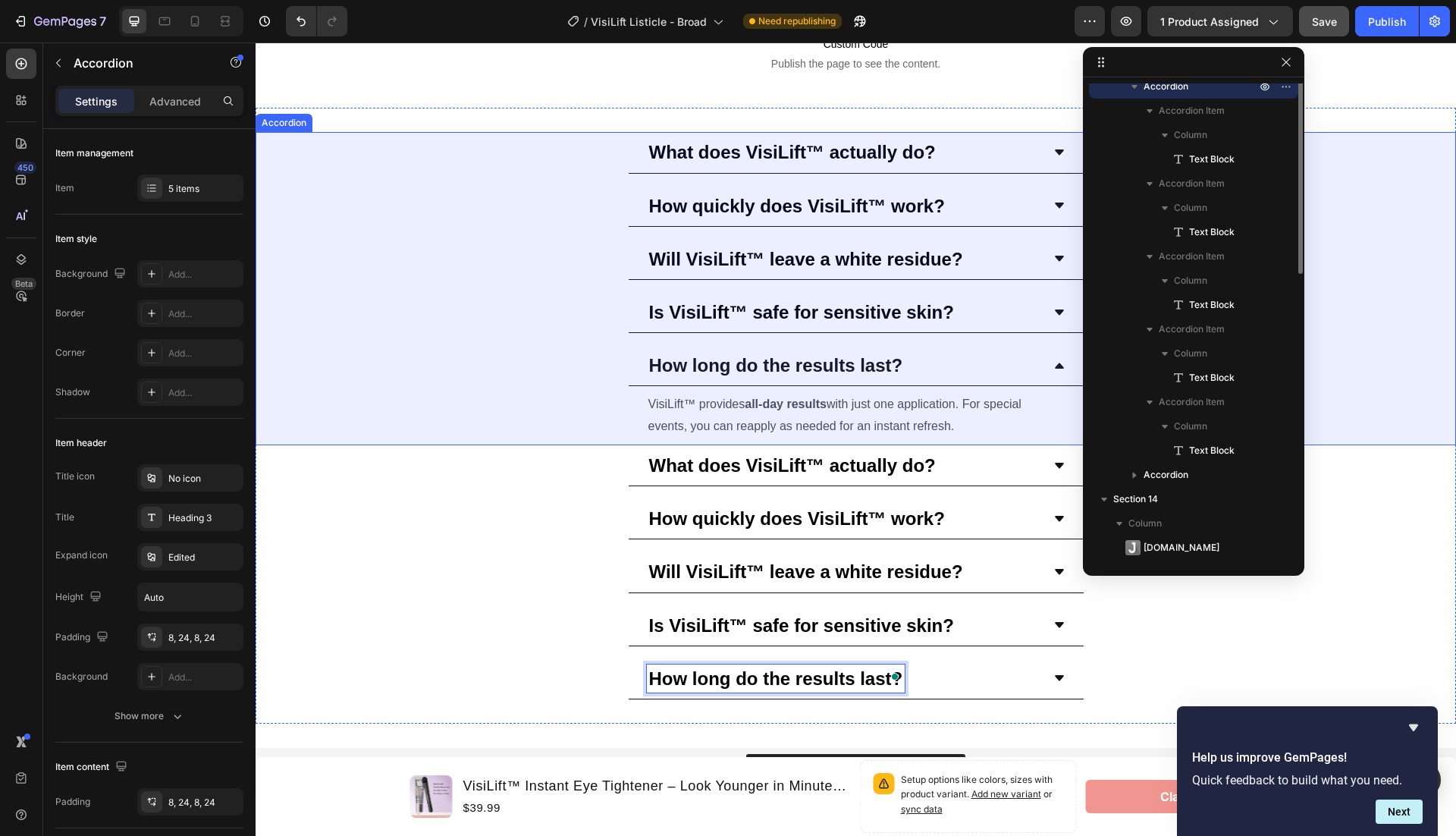
click at [1057, 359] on icon at bounding box center [1059, 365] width 12 height 12
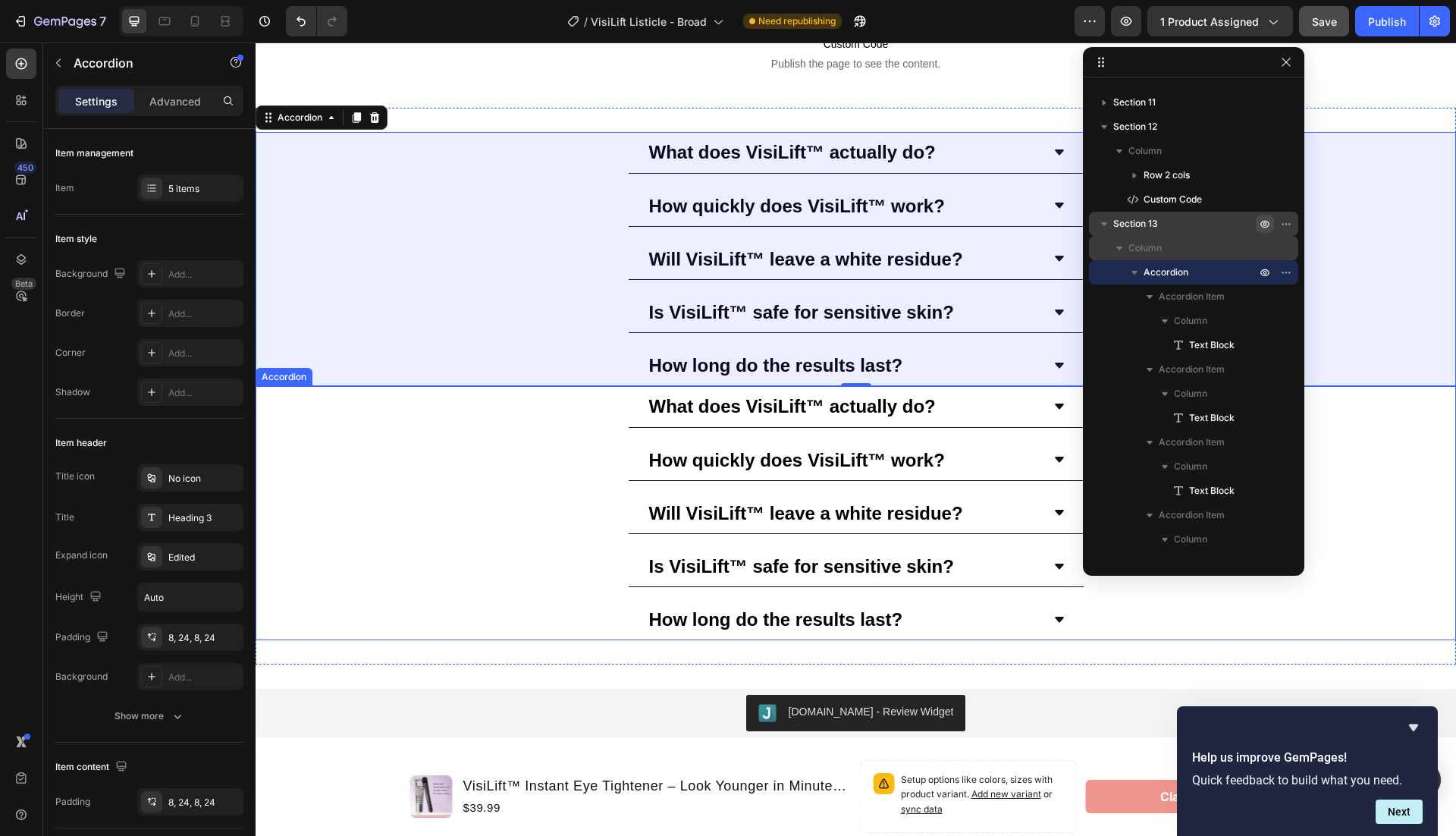
click at [739, 611] on strong "How long do the results last?" at bounding box center [776, 619] width 254 height 21
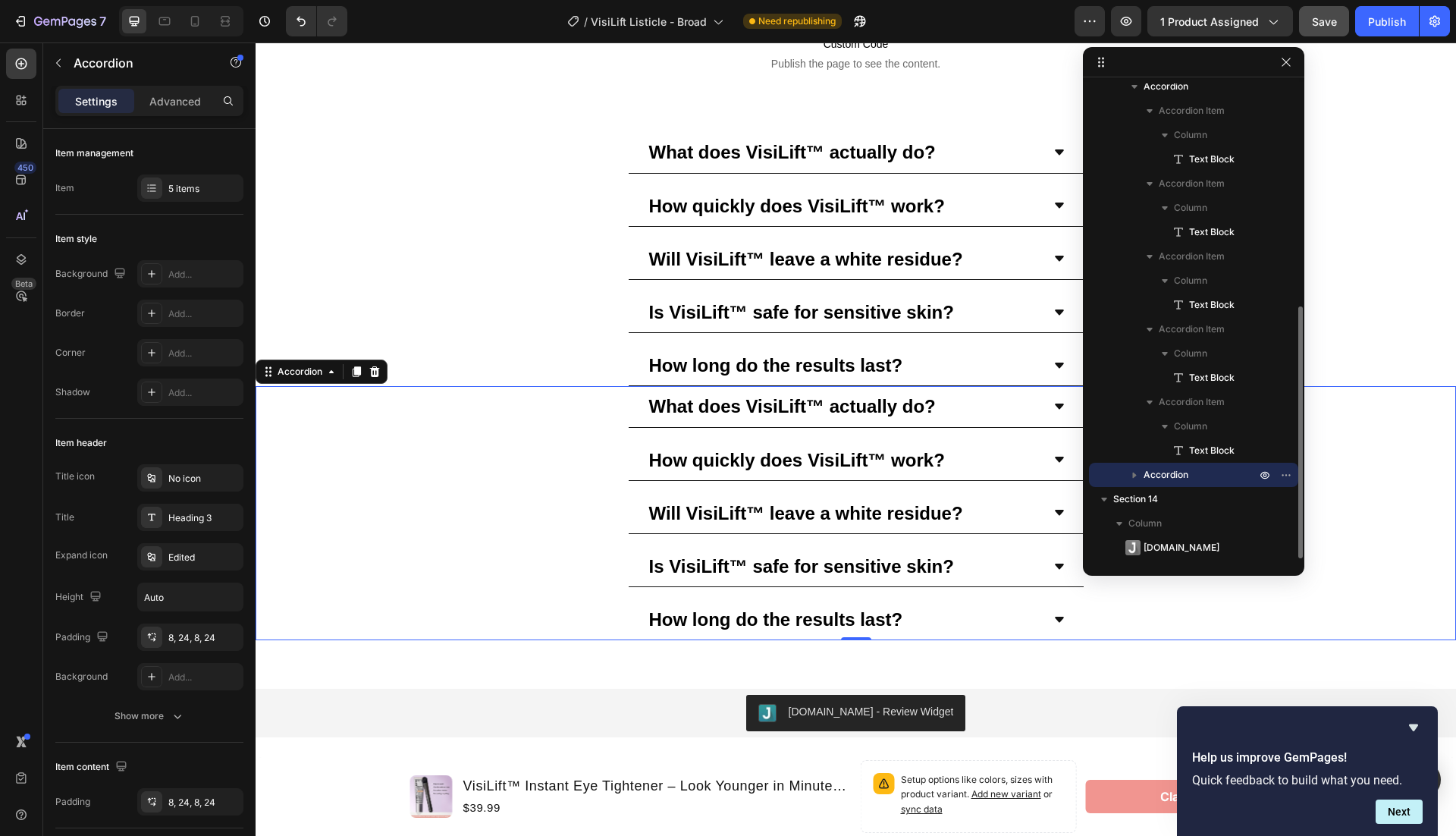
click at [1136, 472] on icon "button" at bounding box center [1135, 475] width 15 height 15
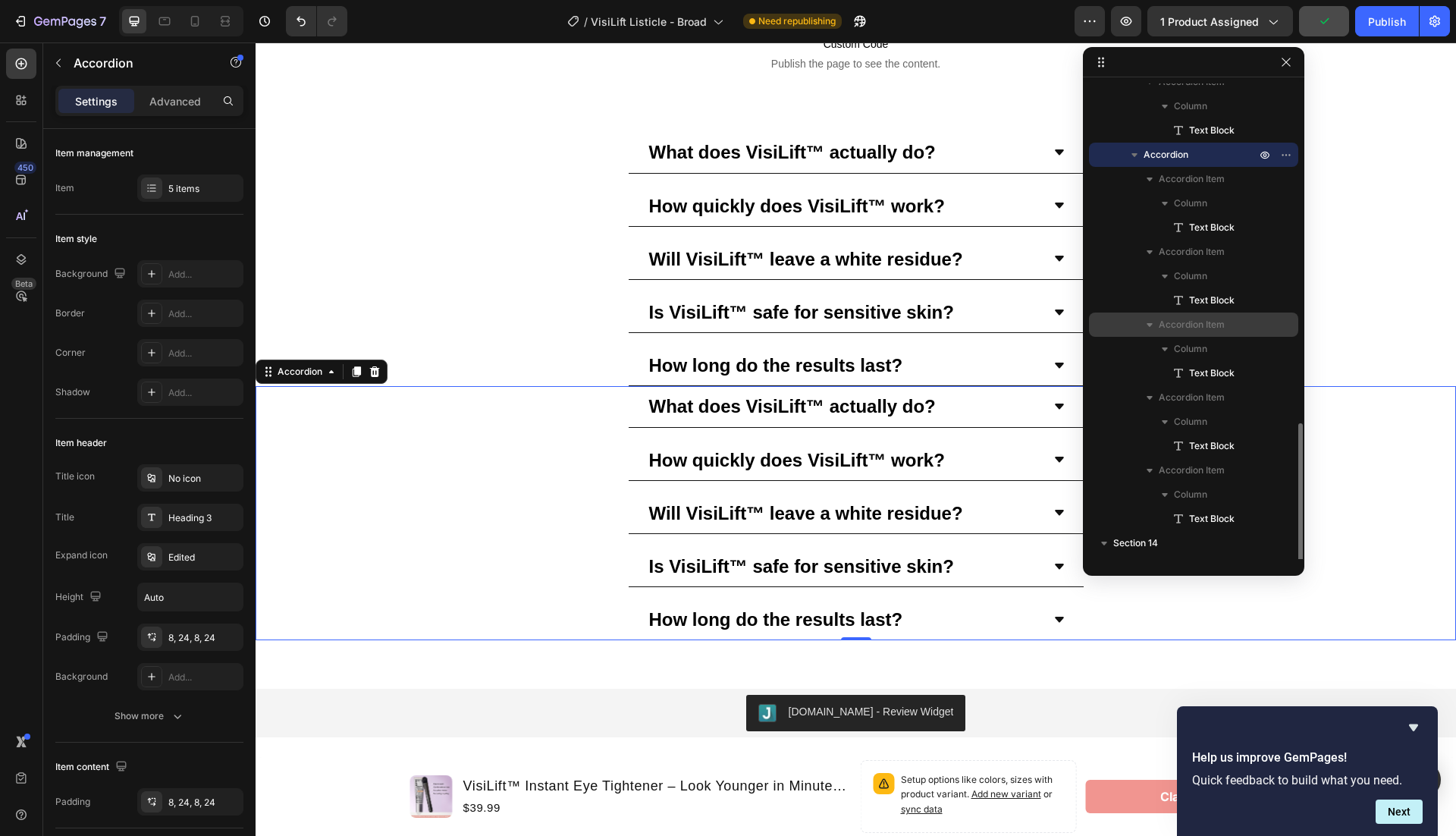
scroll to position [786, 0]
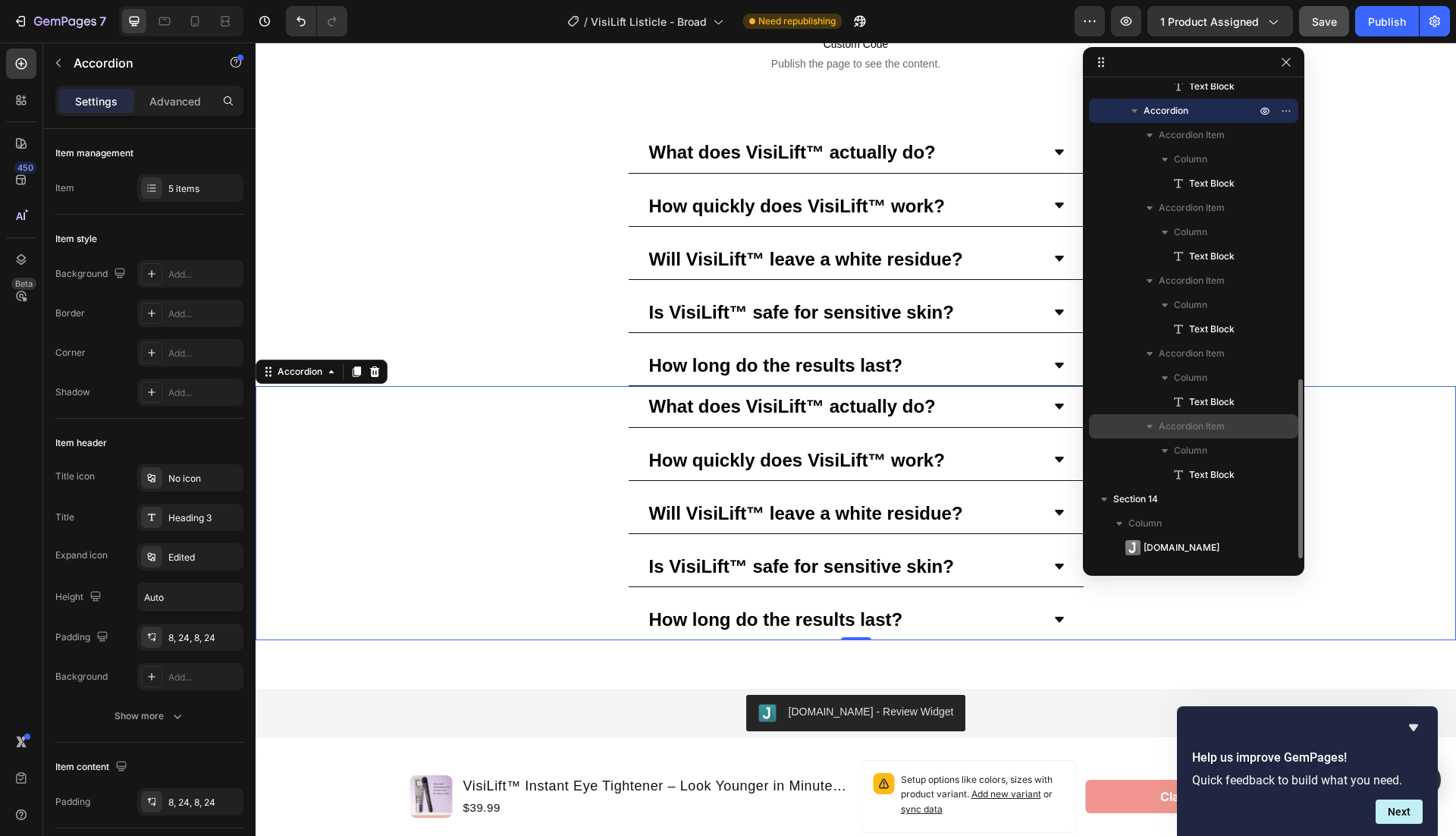
click at [1147, 428] on icon "button" at bounding box center [1150, 426] width 15 height 15
click at [1147, 428] on icon "button" at bounding box center [1150, 427] width 15 height 15
click at [1264, 472] on icon "button" at bounding box center [1265, 475] width 12 height 12
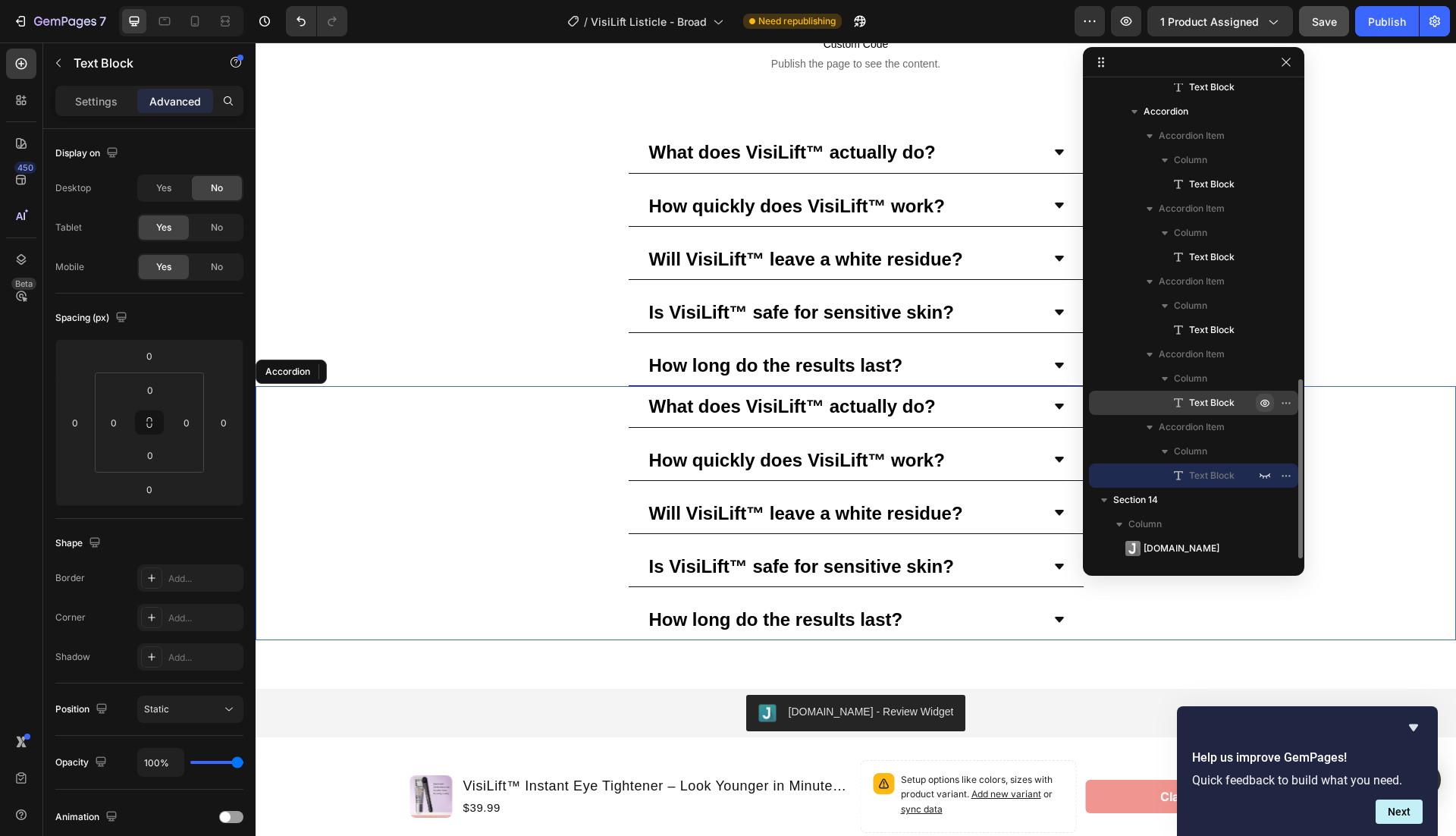
click at [1268, 400] on icon "button" at bounding box center [1265, 403] width 12 height 12
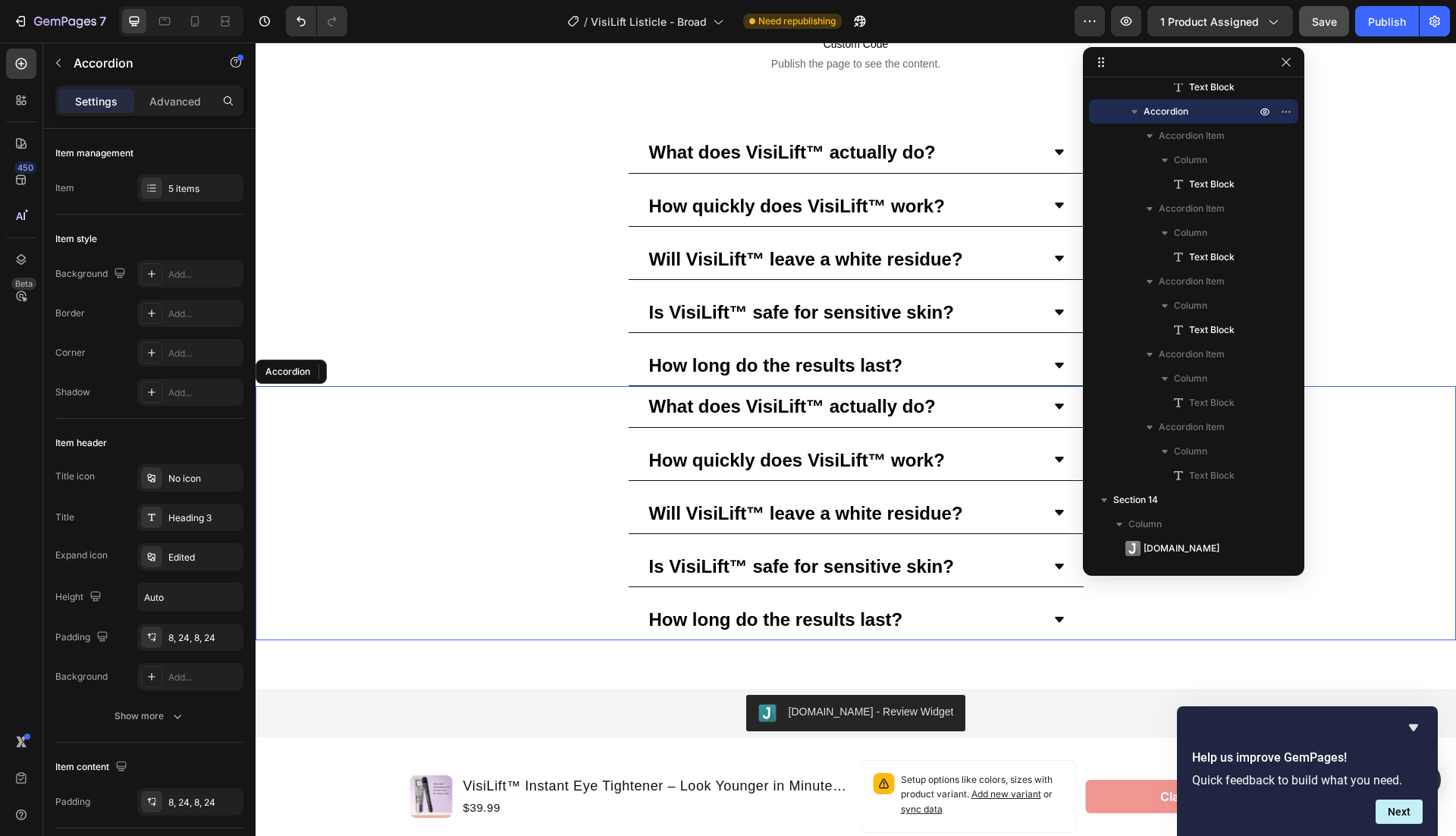
click at [910, 608] on div "How long do the results last?" at bounding box center [844, 620] width 394 height 28
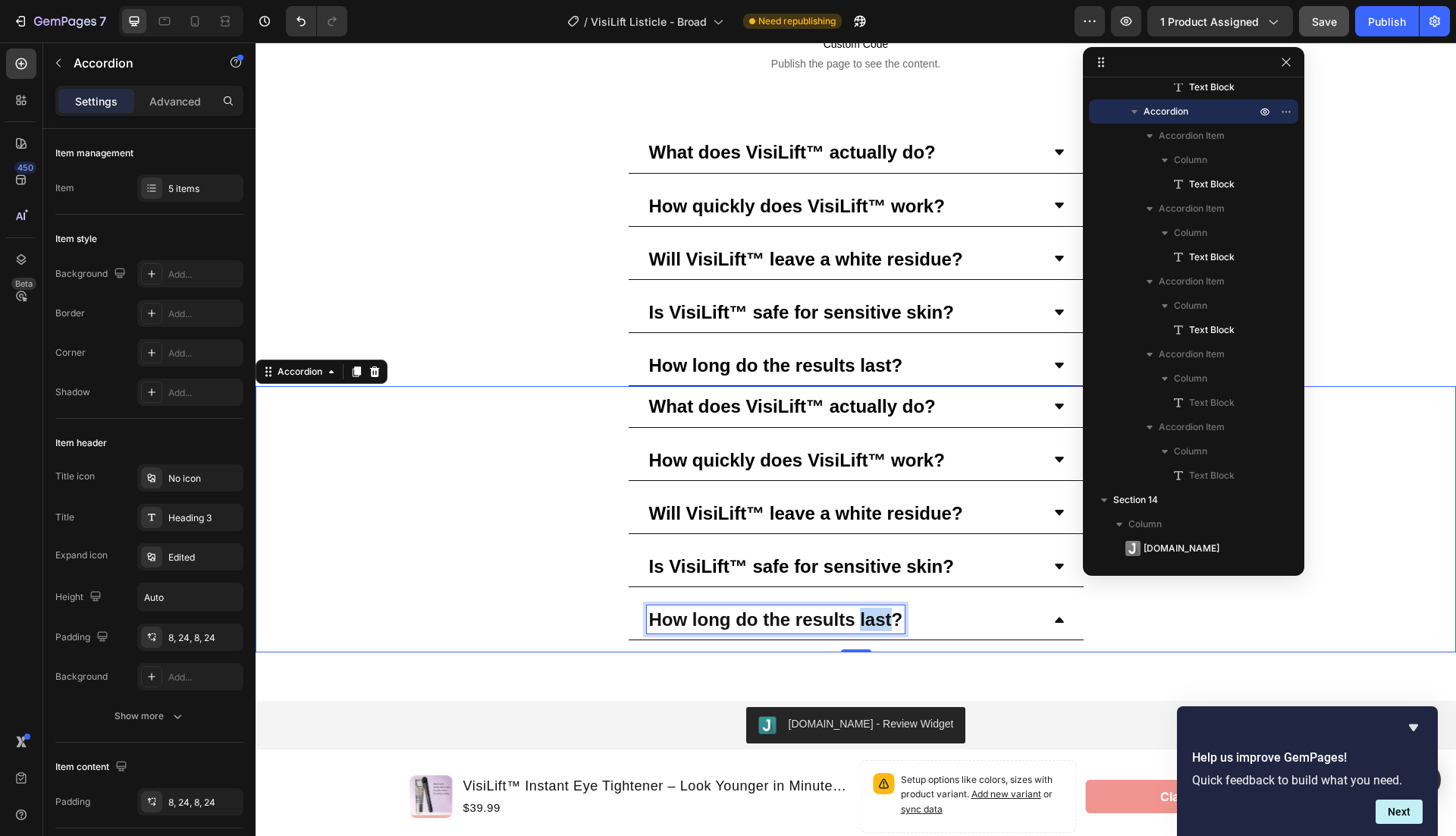
click at [878, 609] on strong "How long do the results last?" at bounding box center [776, 619] width 254 height 21
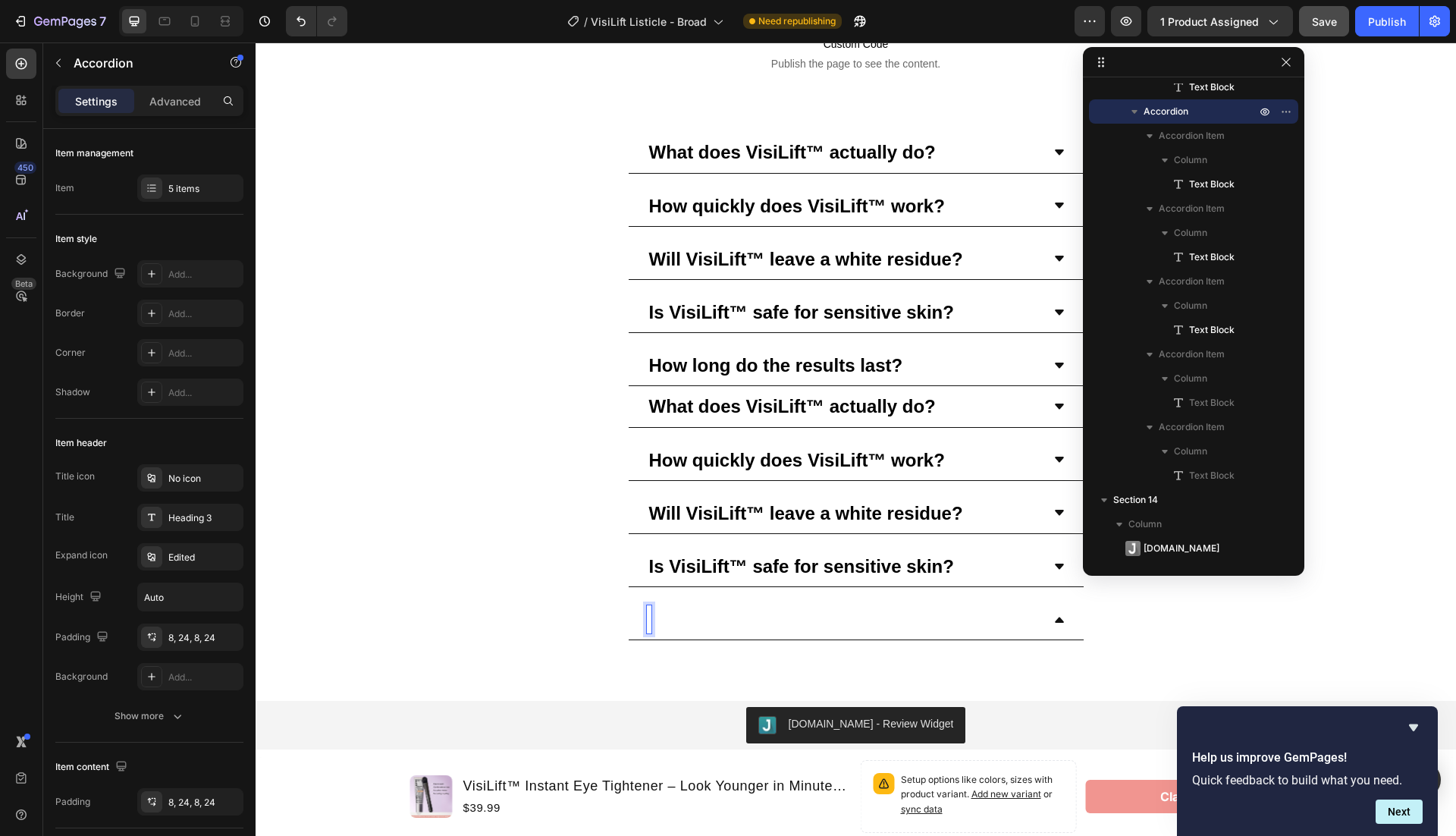
click at [1152, 642] on div "VisiLift™ provides all-day results with just one application. For special event…" at bounding box center [855, 626] width 1199 height 53
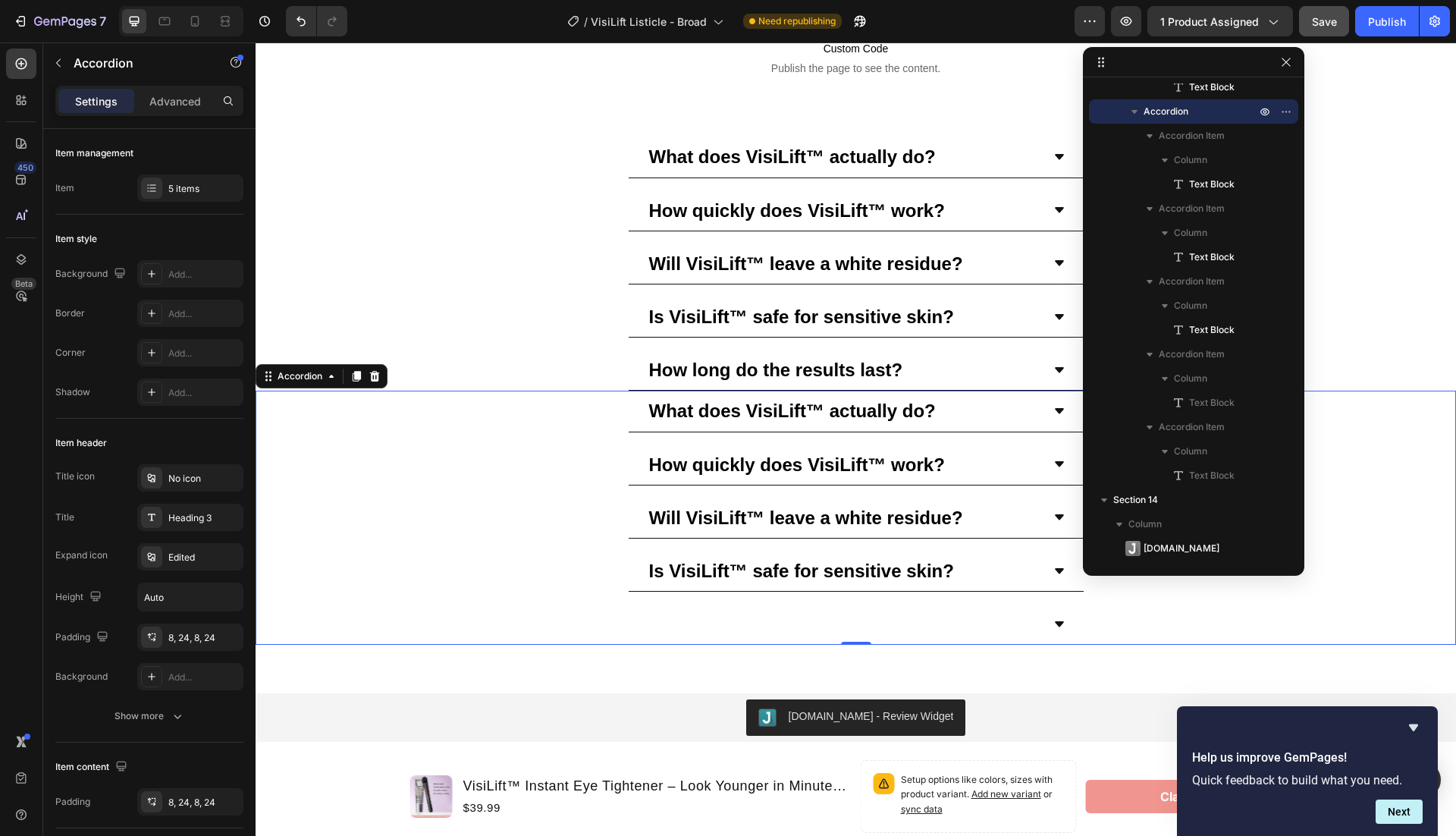
click at [1062, 618] on icon at bounding box center [1059, 624] width 12 height 12
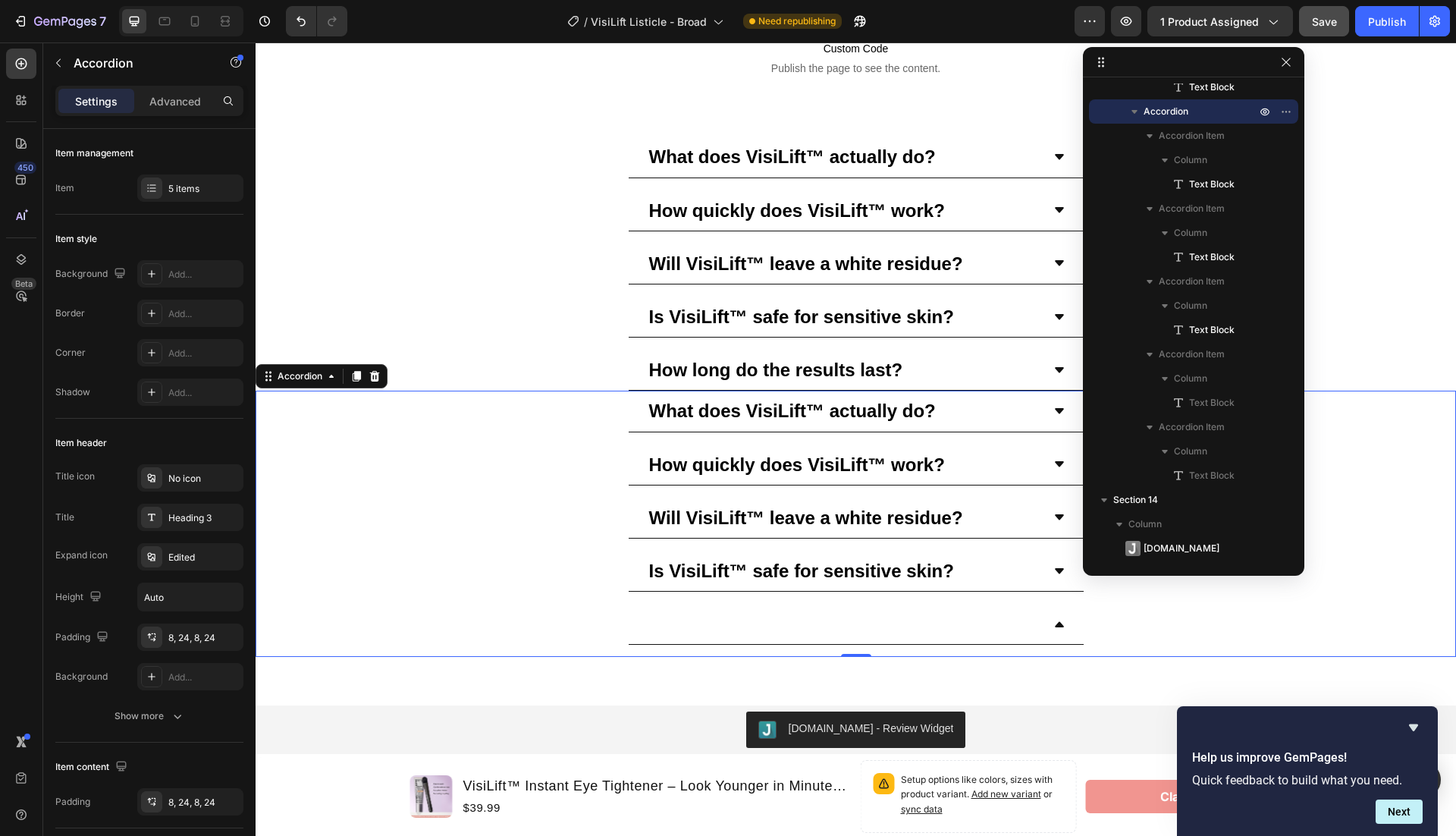
click at [1100, 610] on div "VisiLift™ provides all-day results with just one application. For special event…" at bounding box center [855, 630] width 1199 height 53
click at [979, 610] on div at bounding box center [844, 624] width 394 height 28
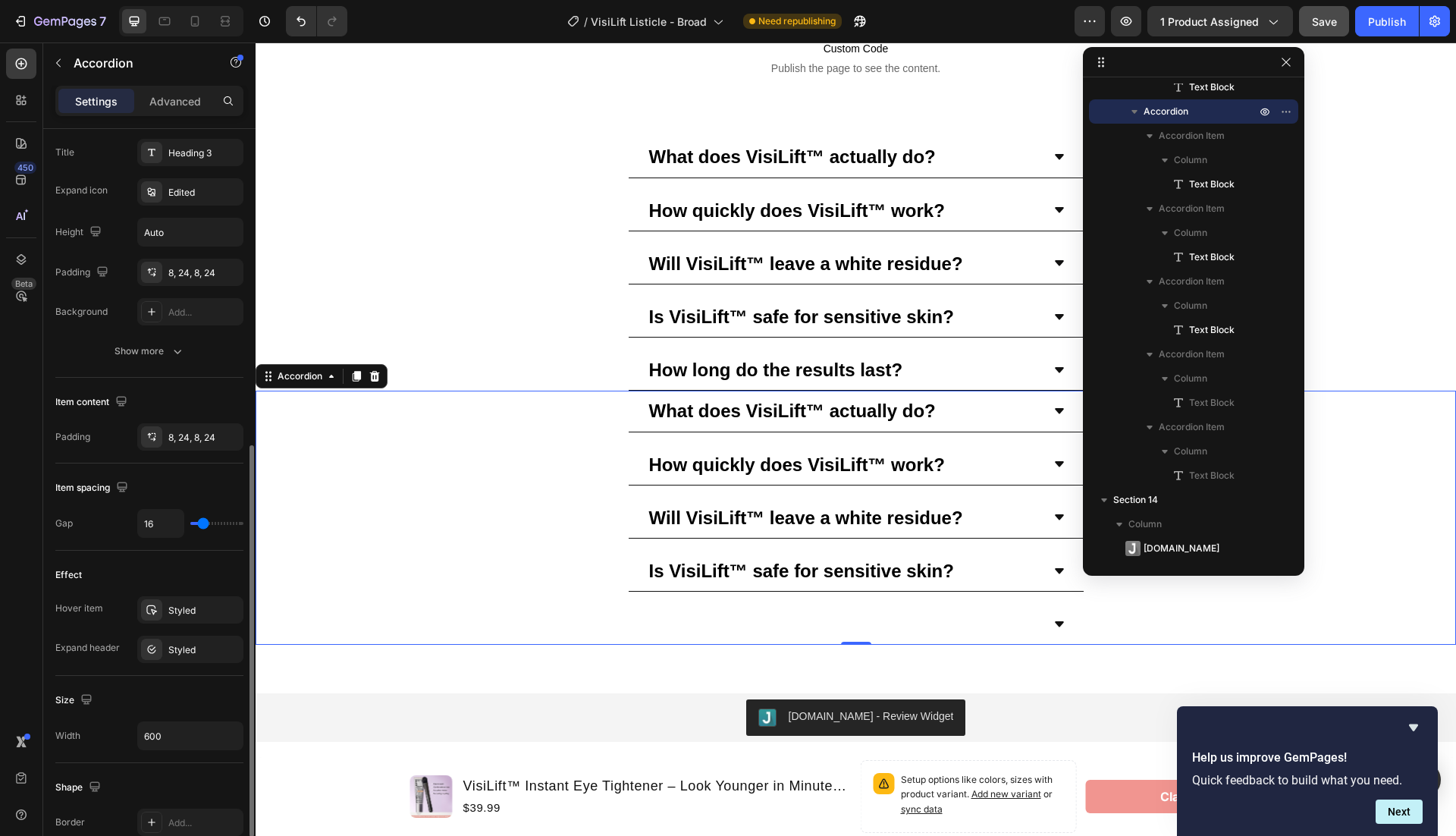
scroll to position [448, 0]
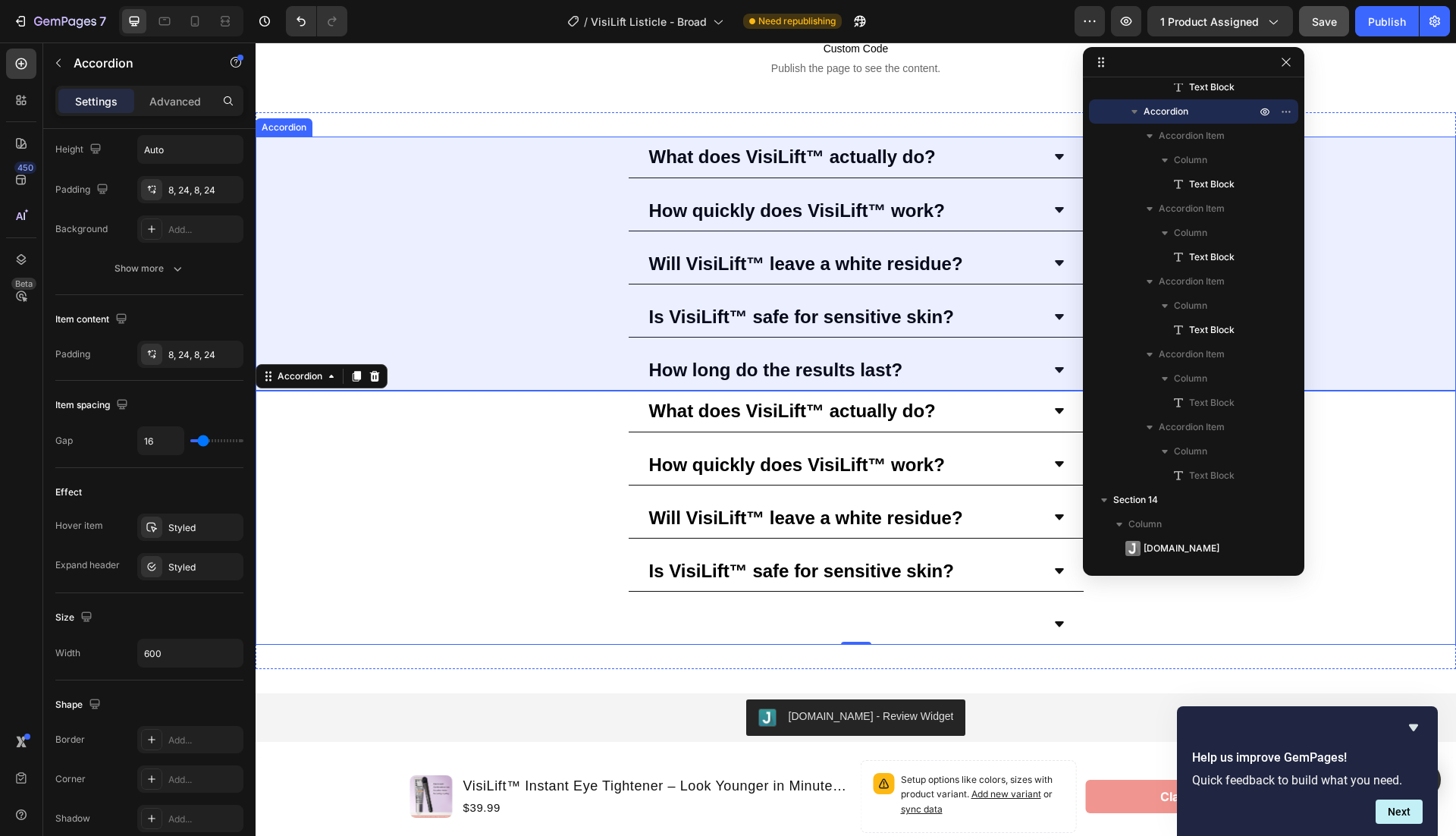
click at [651, 365] on strong "How long do the results last?" at bounding box center [776, 369] width 254 height 21
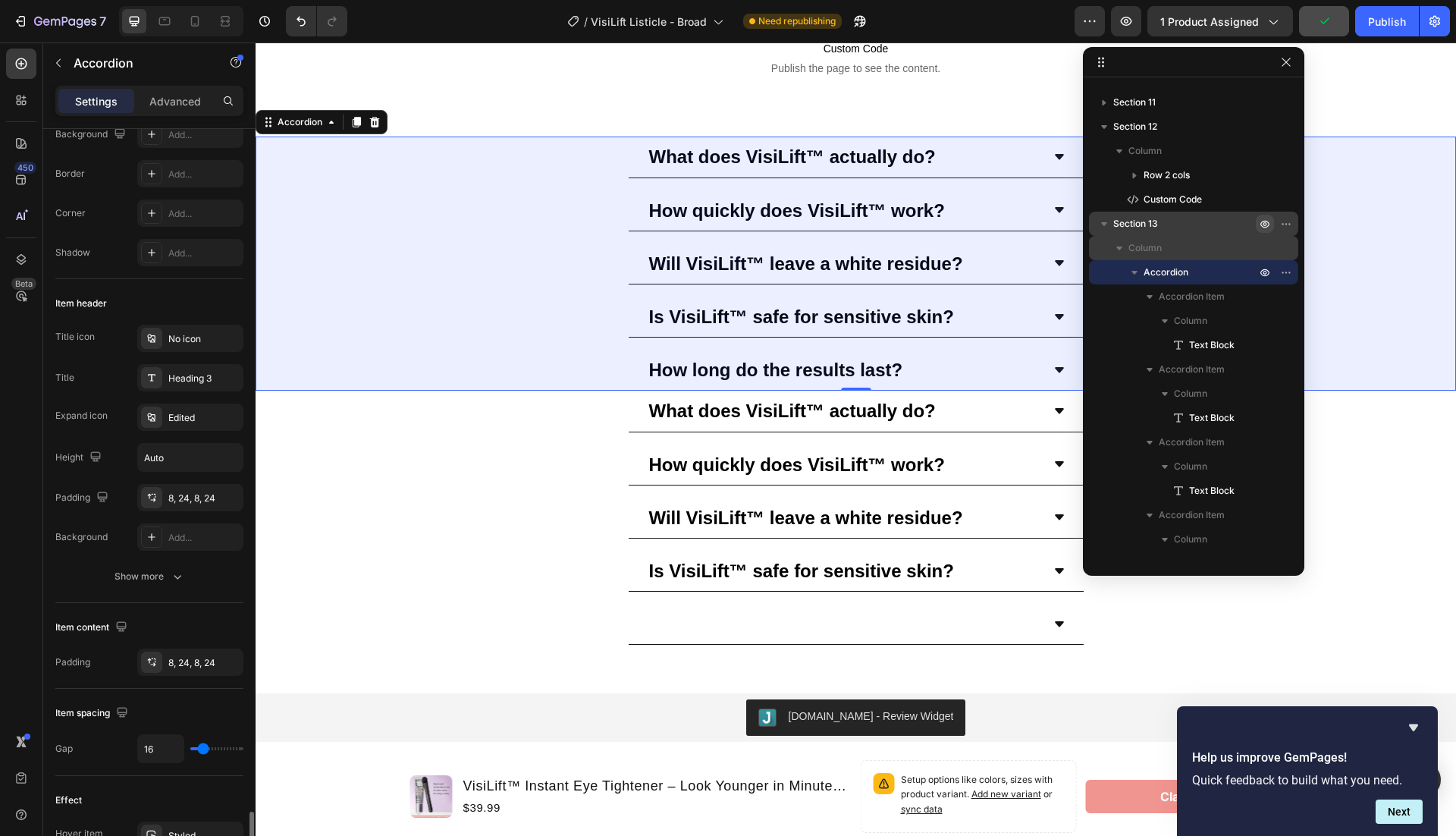
scroll to position [0, 0]
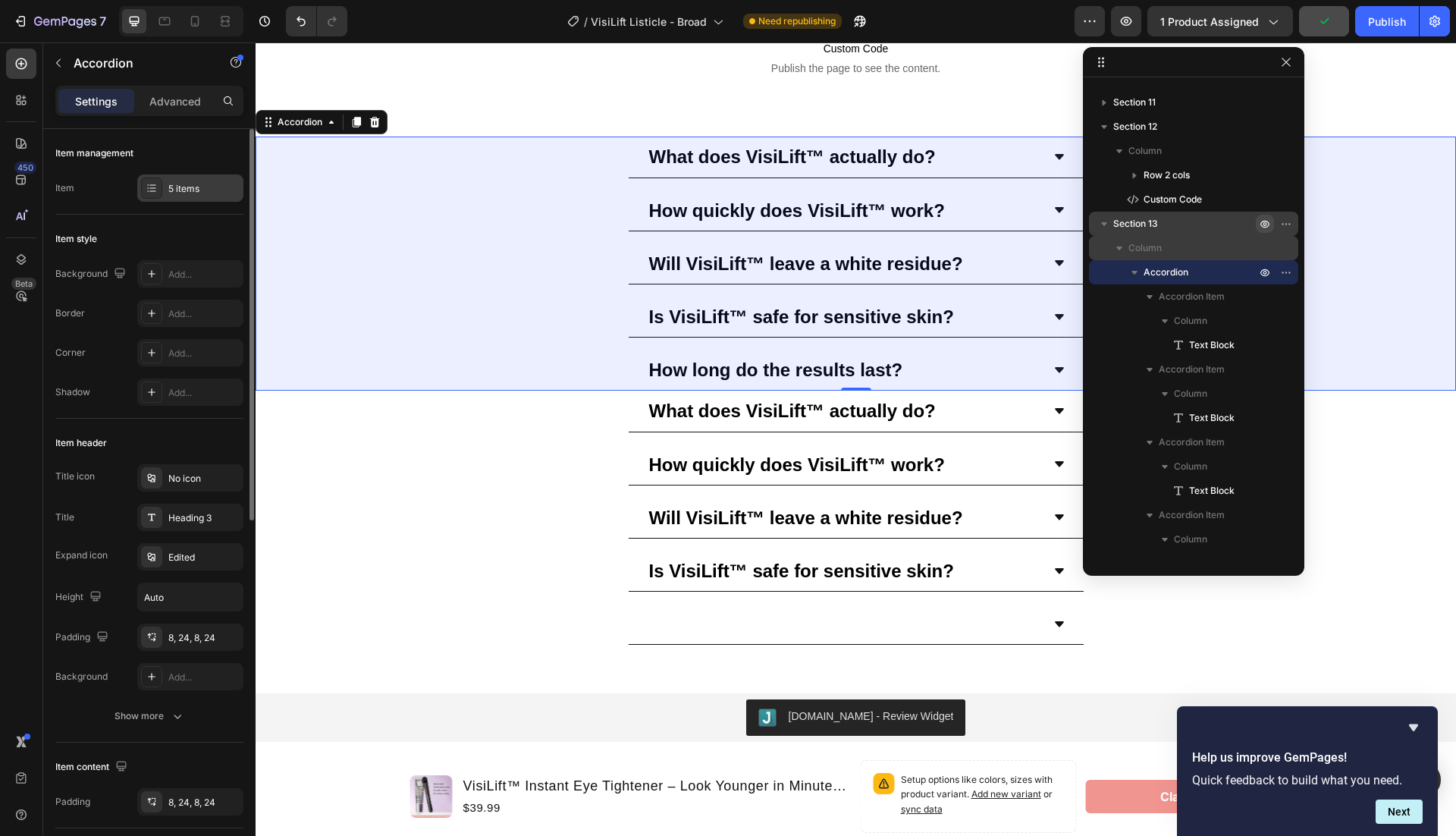
click at [195, 196] on div "5 items" at bounding box center [190, 187] width 106 height 27
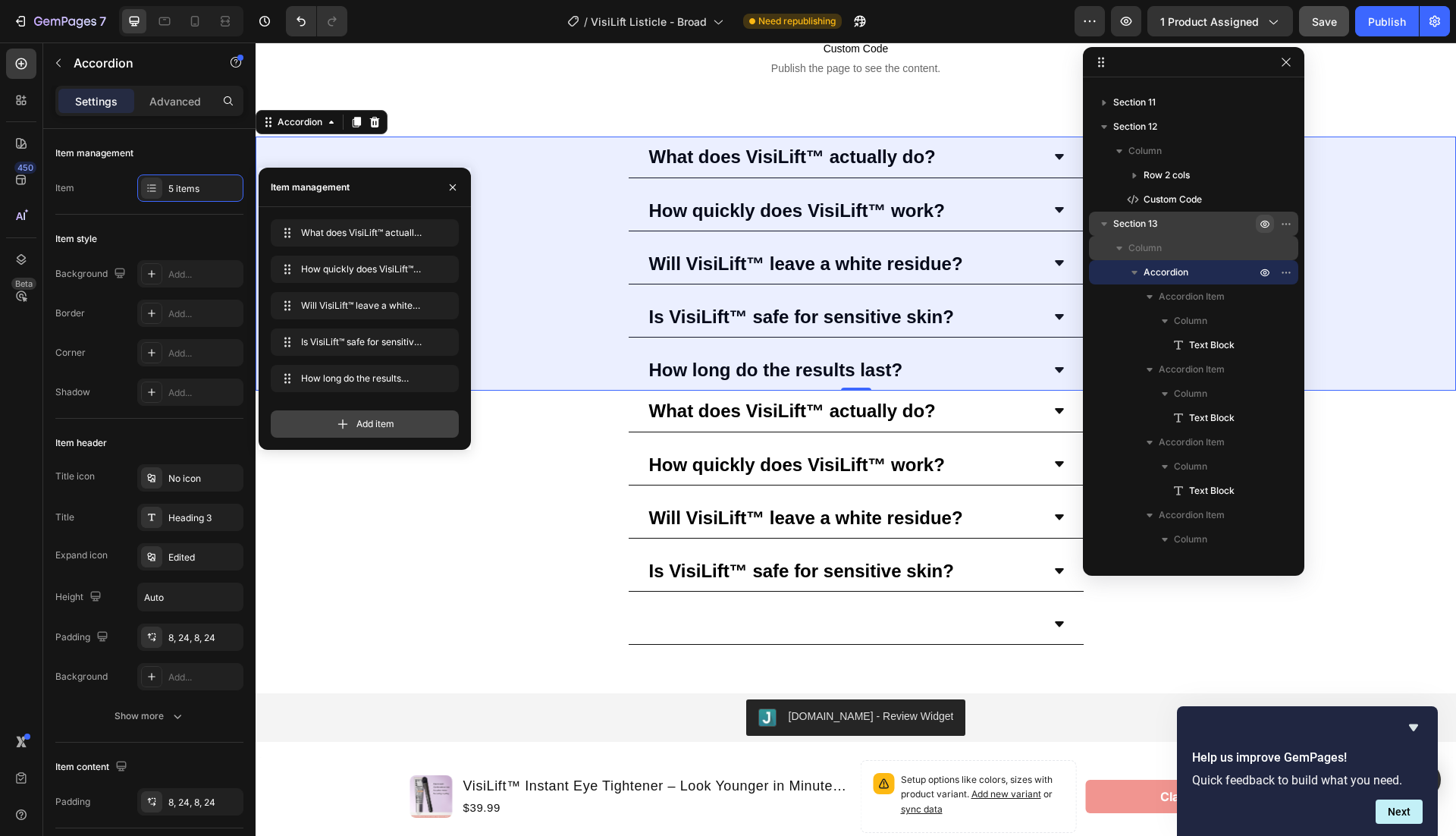
click at [399, 425] on div "Add item" at bounding box center [364, 423] width 188 height 27
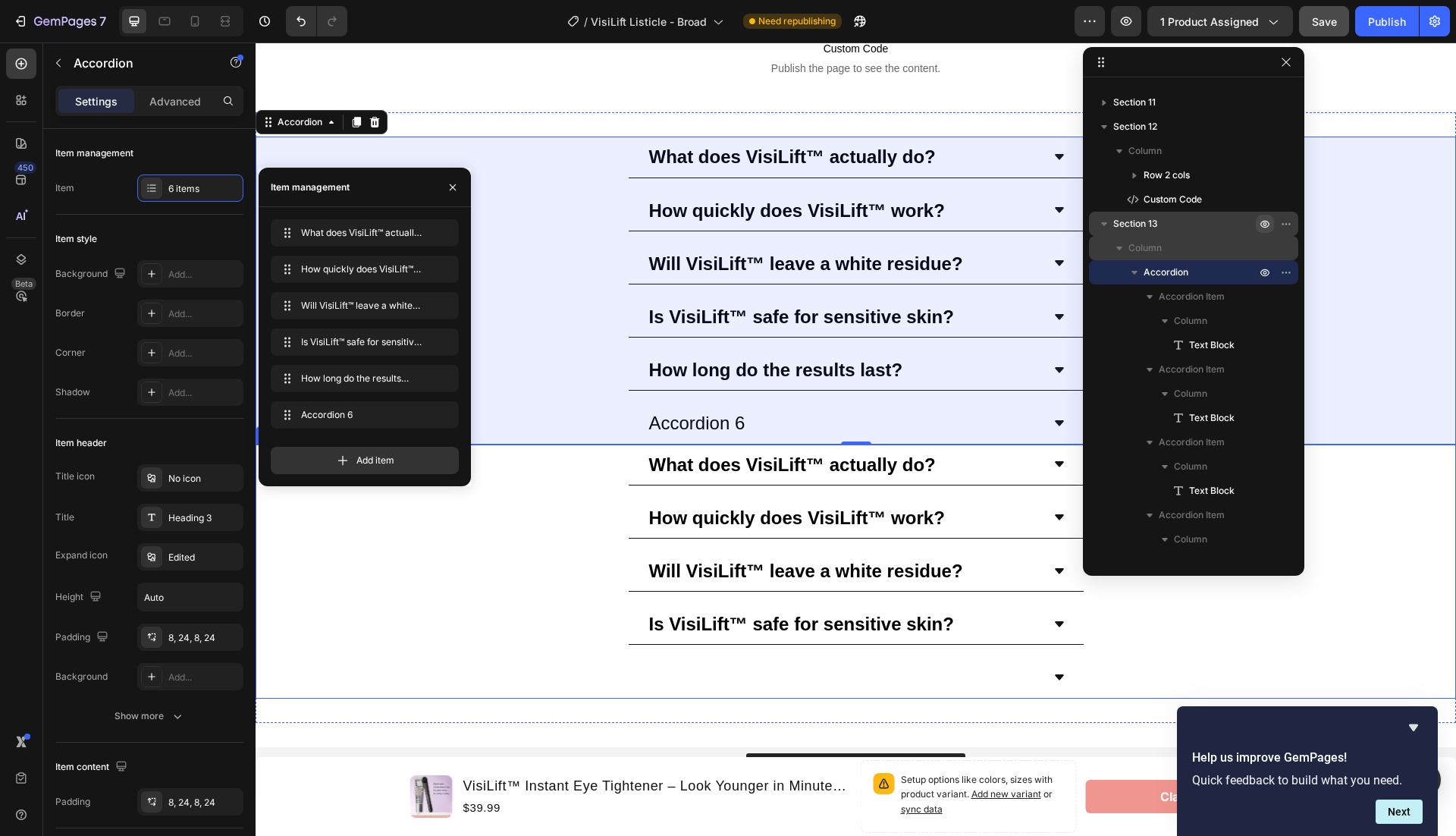
click at [581, 551] on div "Will VisiLift™ leave a white residue?" at bounding box center [855, 571] width 1199 height 41
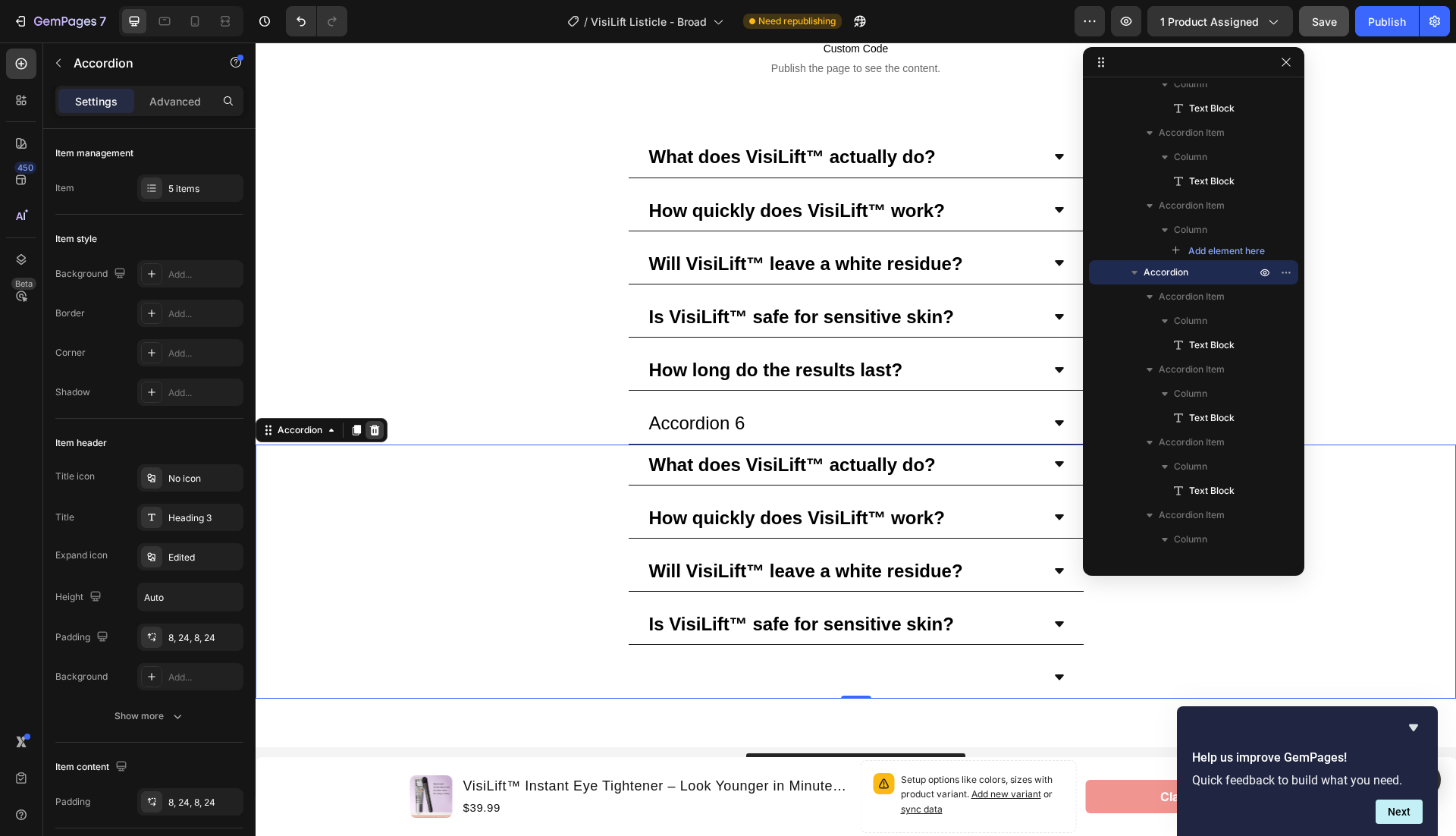
click at [375, 426] on icon at bounding box center [375, 429] width 10 height 11
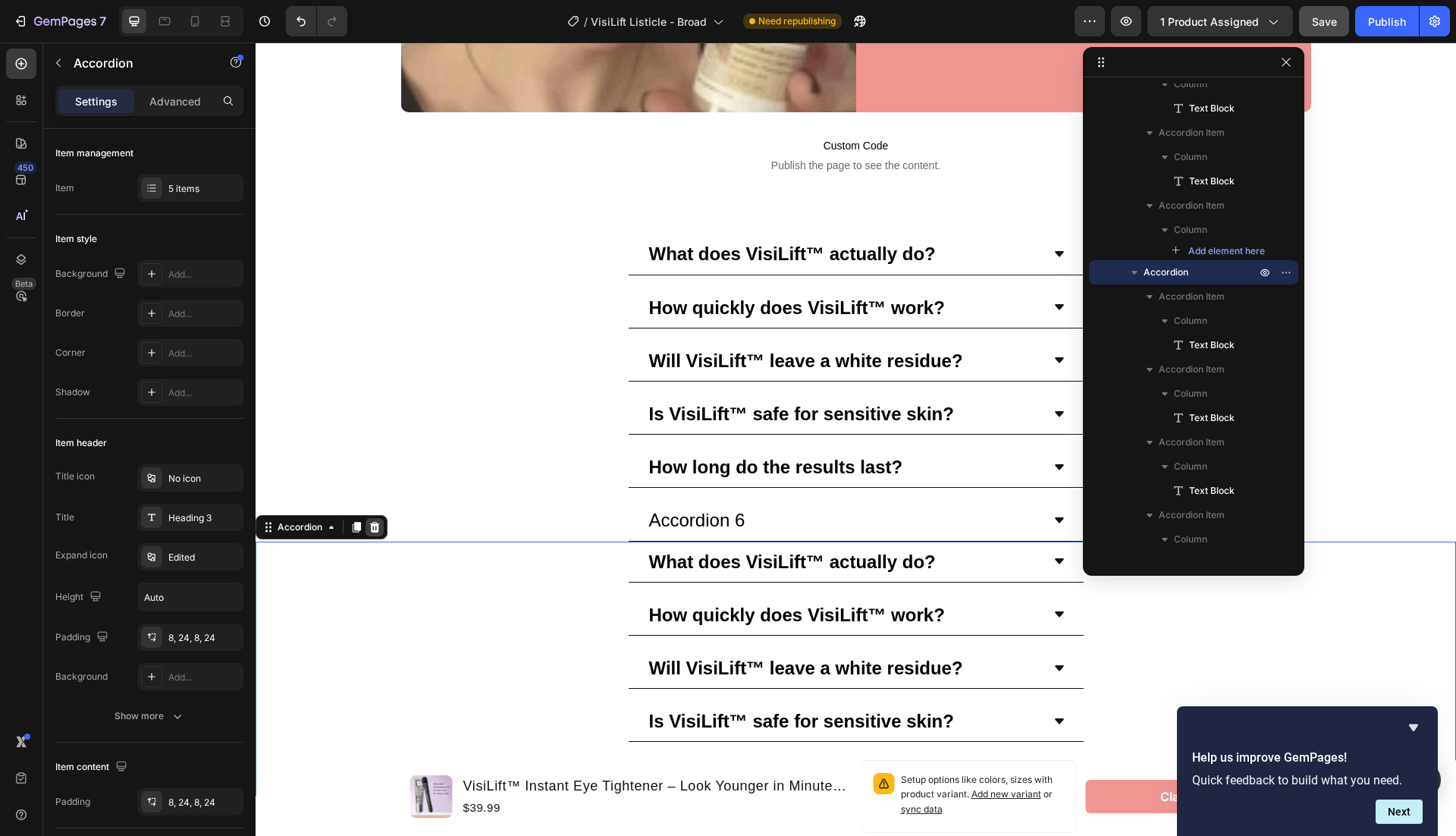
scroll to position [464, 0]
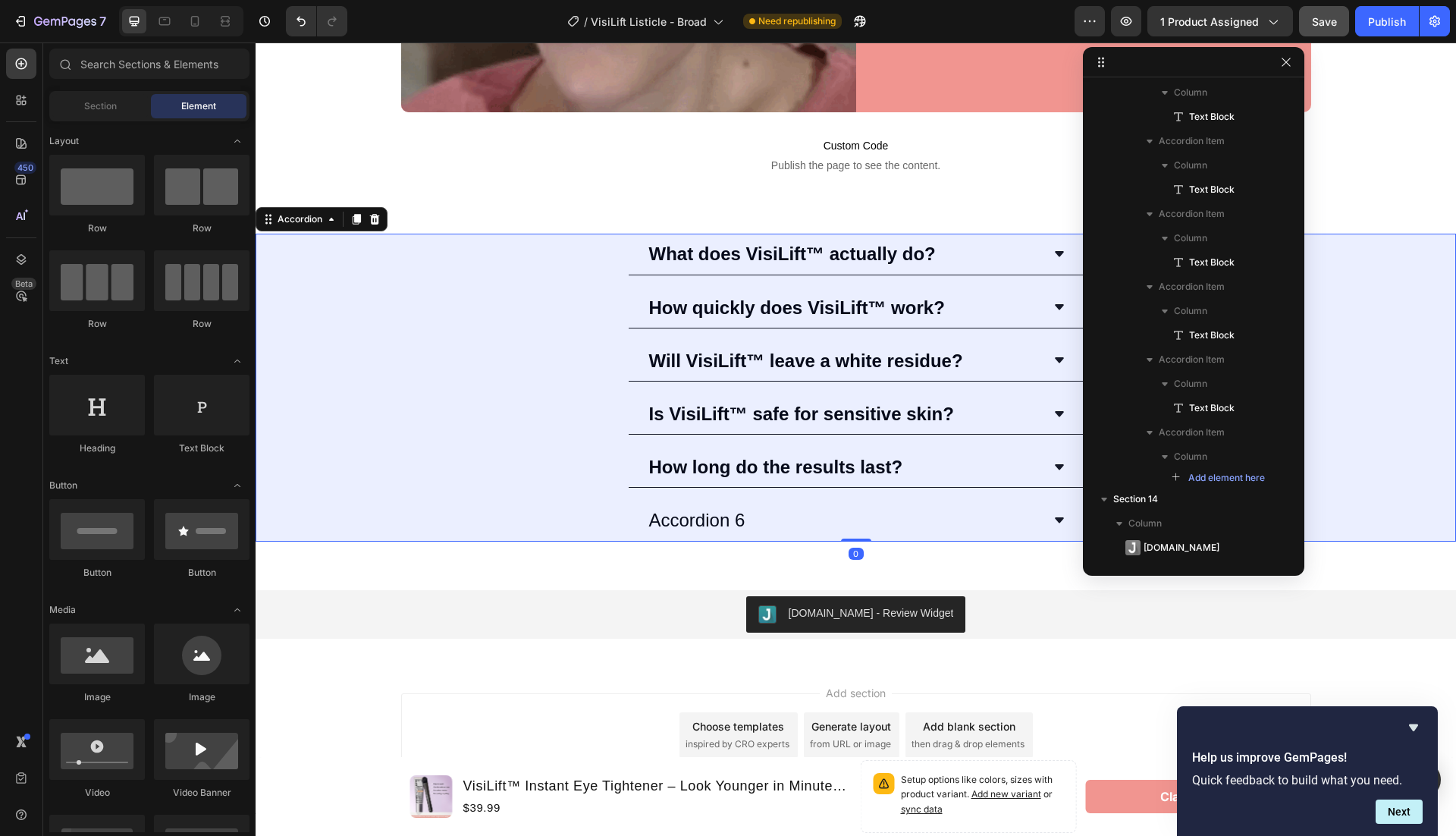
click at [812, 457] on strong "How long do the results last?" at bounding box center [776, 467] width 254 height 21
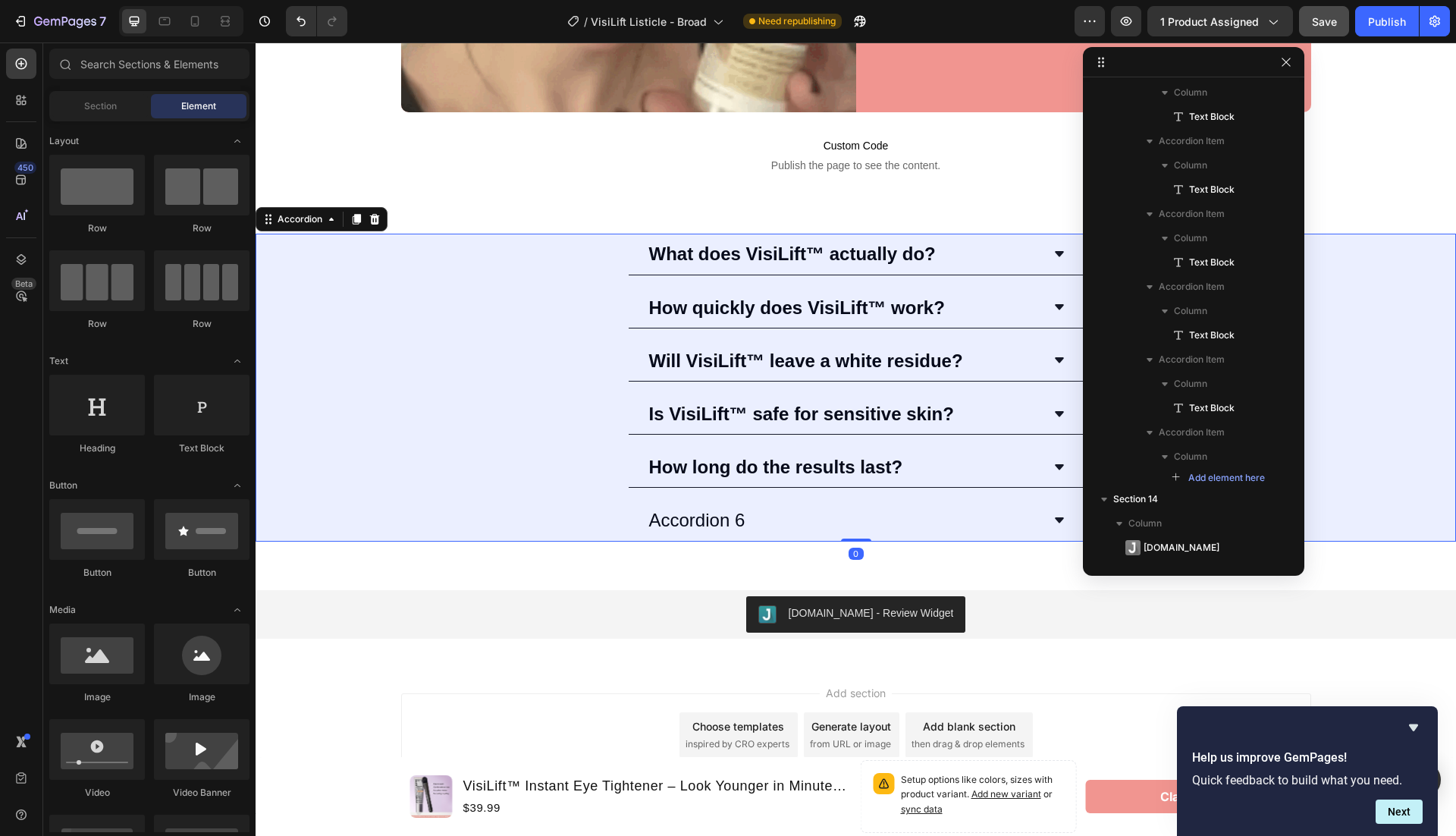
scroll to position [236, 0]
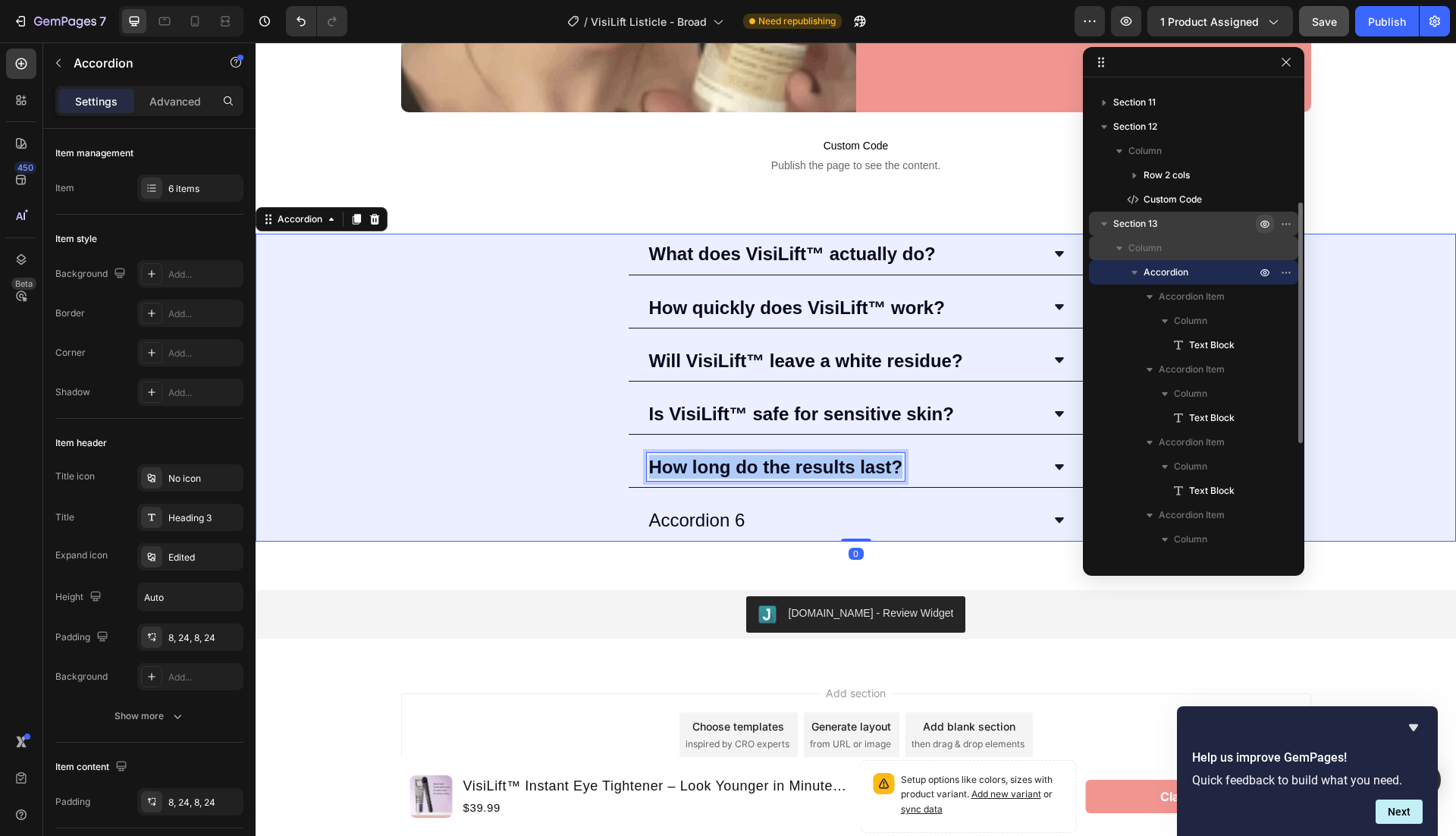
click at [812, 457] on strong "How long do the results last?" at bounding box center [776, 467] width 254 height 21
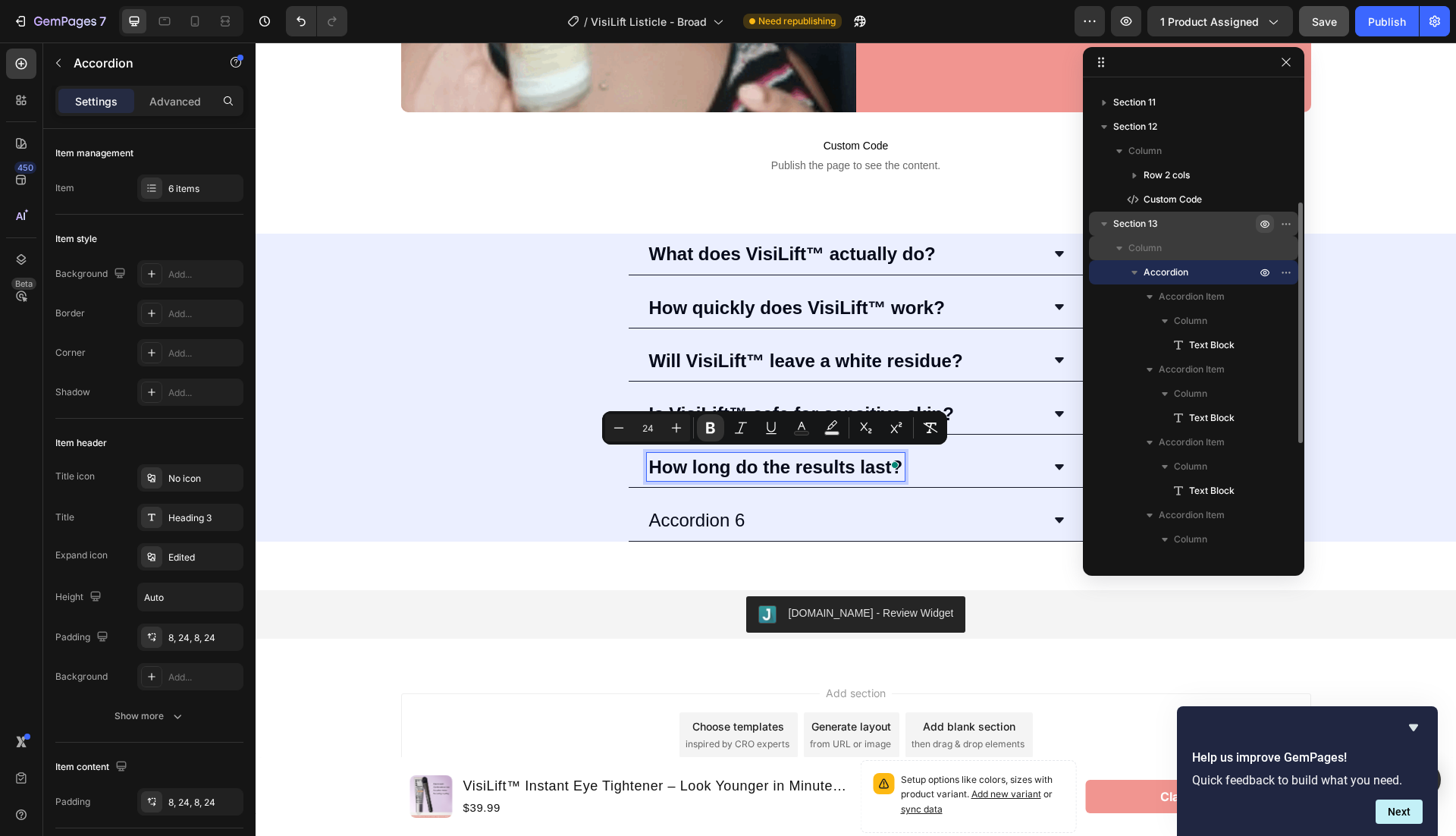
click at [734, 514] on p "Accordion 6" at bounding box center [697, 520] width 96 height 24
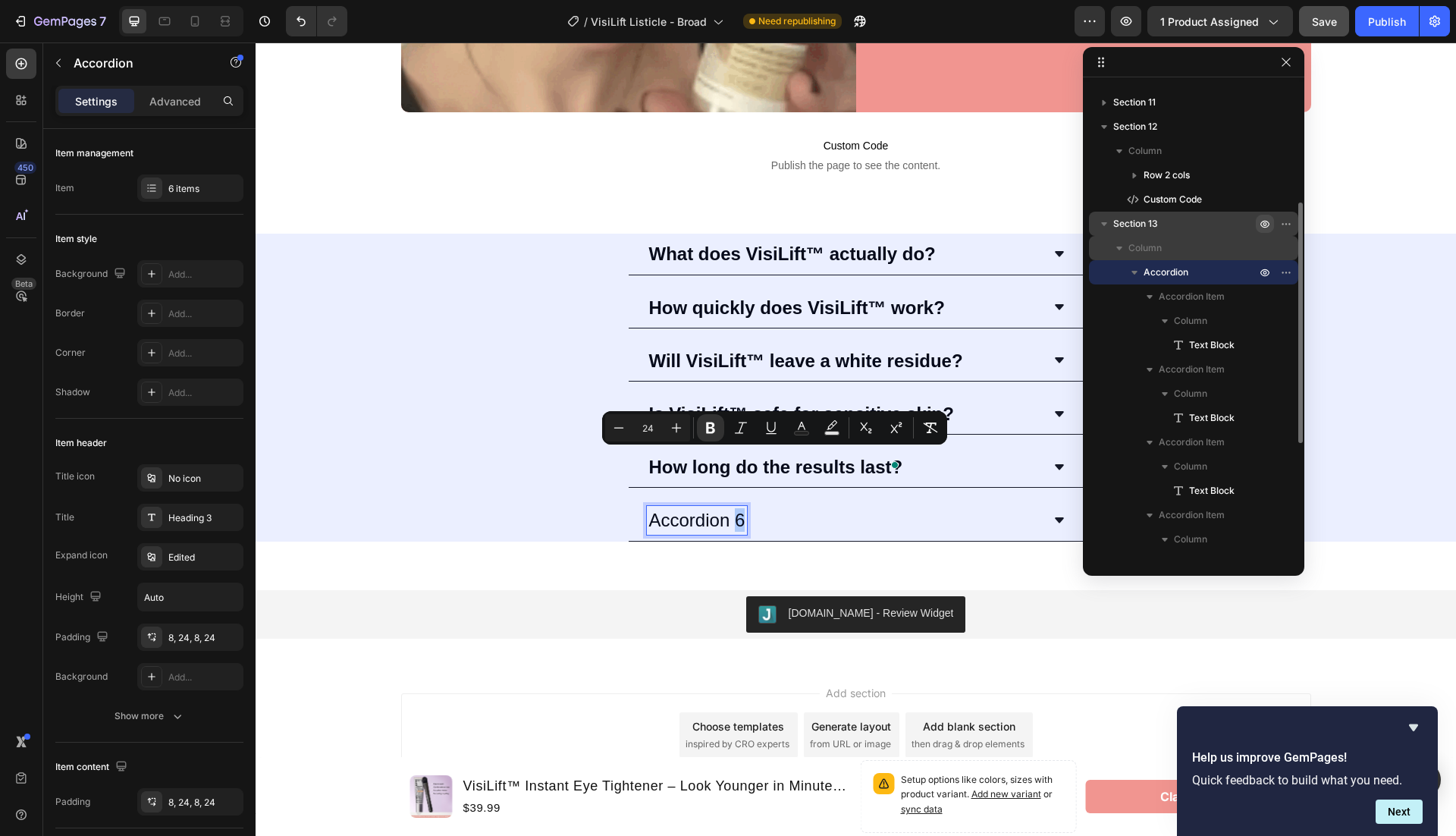
click at [734, 514] on p "Accordion 6" at bounding box center [697, 520] width 96 height 24
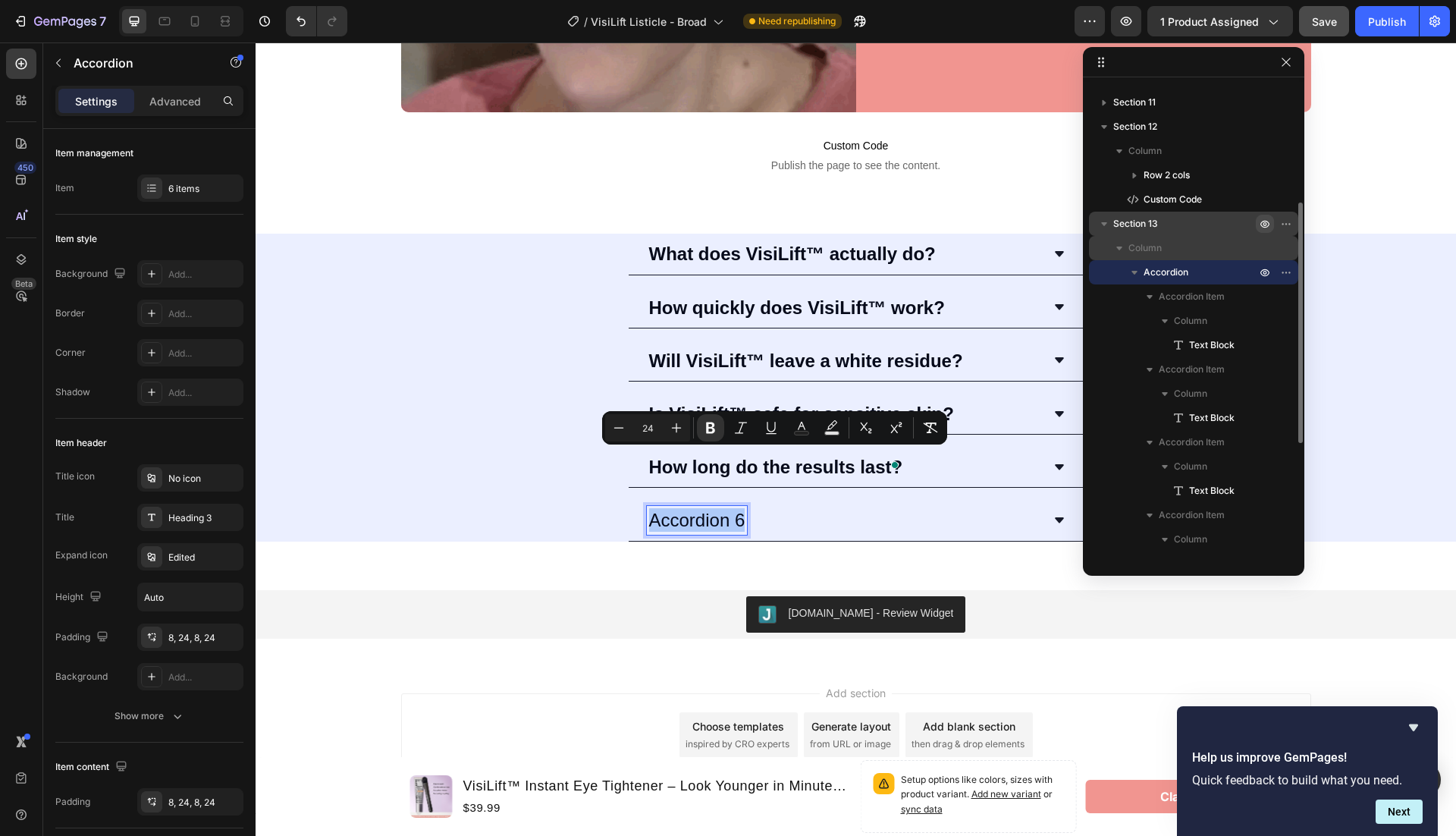
click at [734, 514] on p "Accordion 6" at bounding box center [697, 520] width 96 height 24
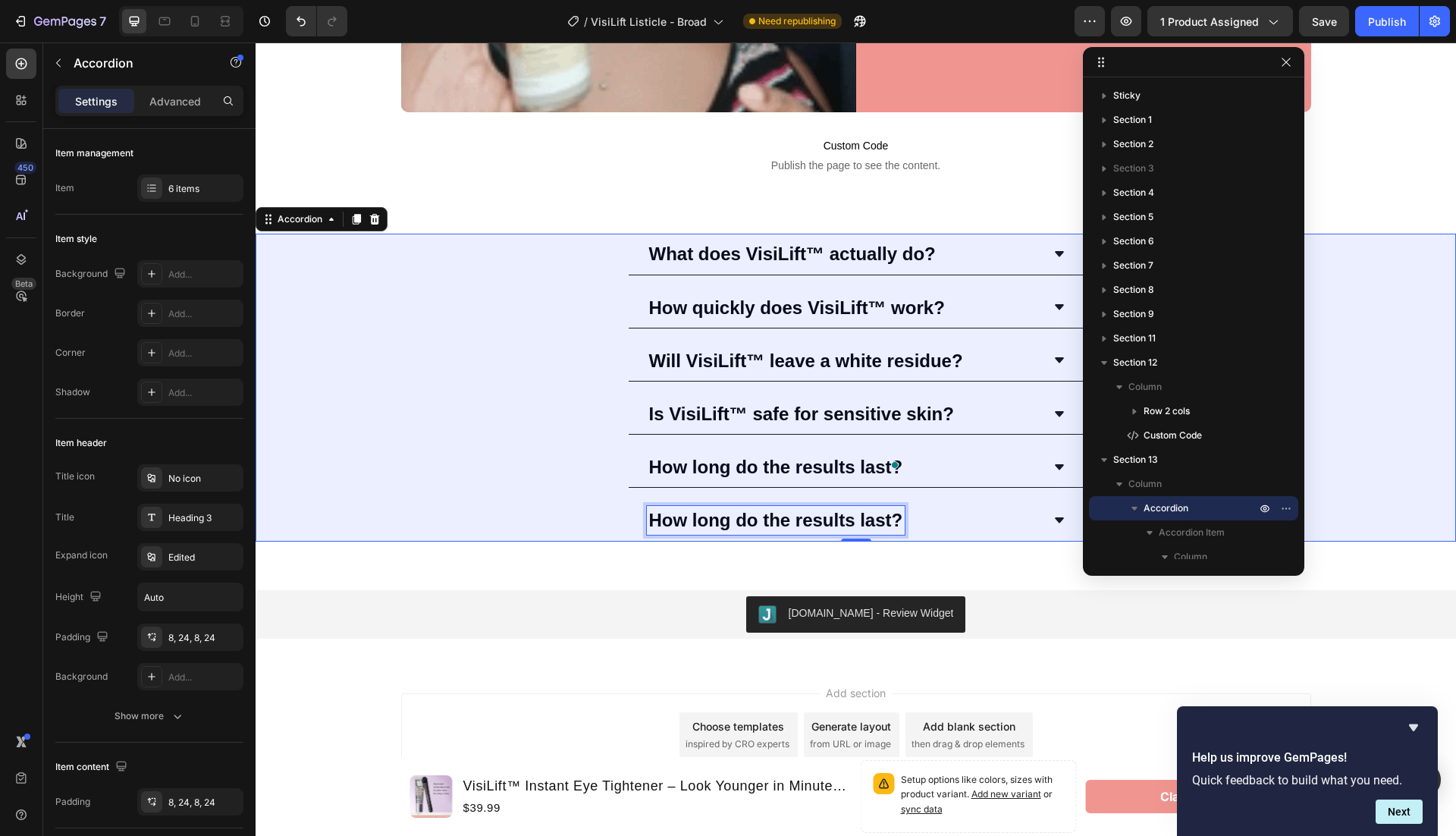
scroll to position [236, 0]
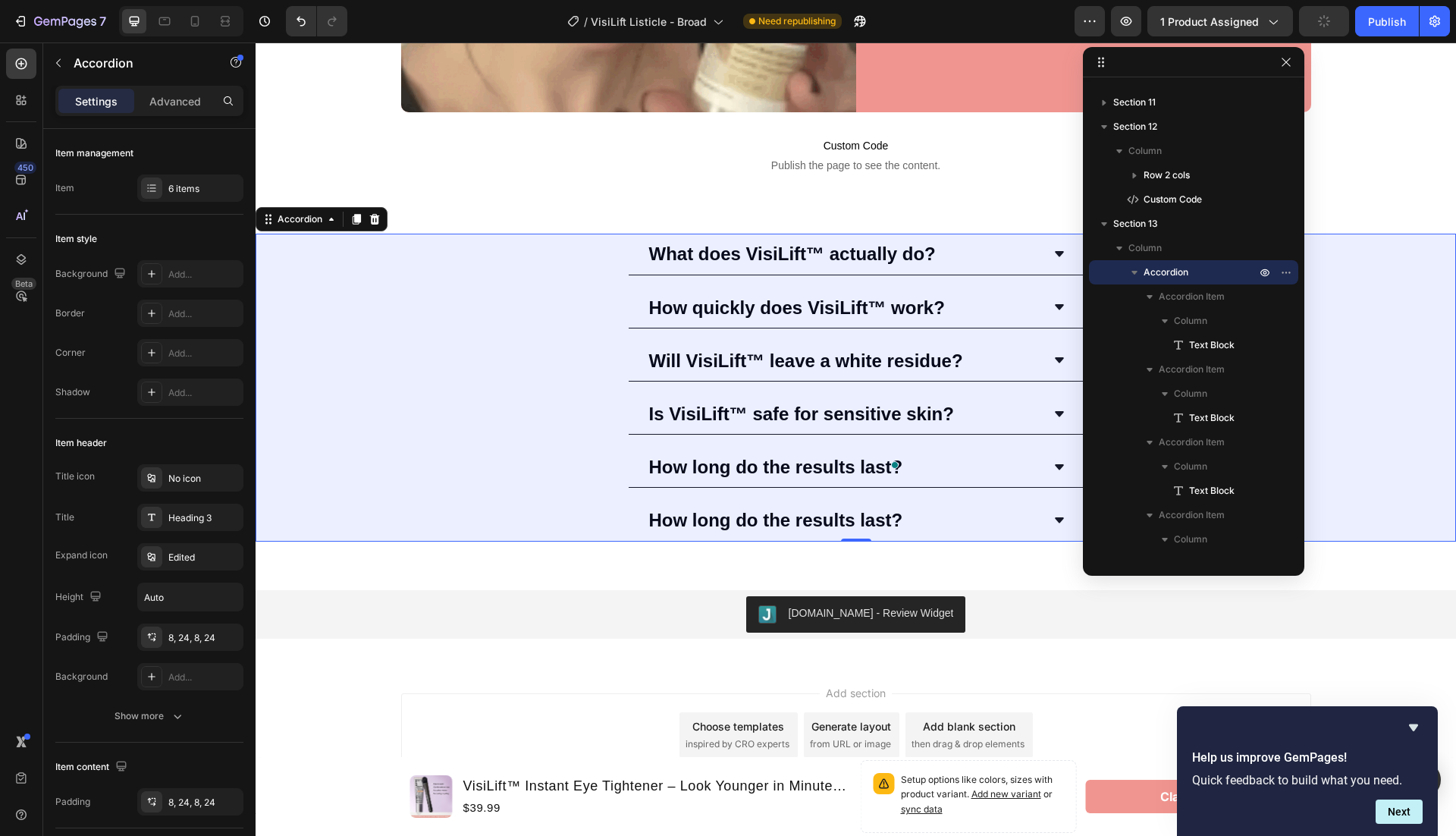
click at [799, 520] on strong "How long do the results last?" at bounding box center [776, 520] width 254 height 21
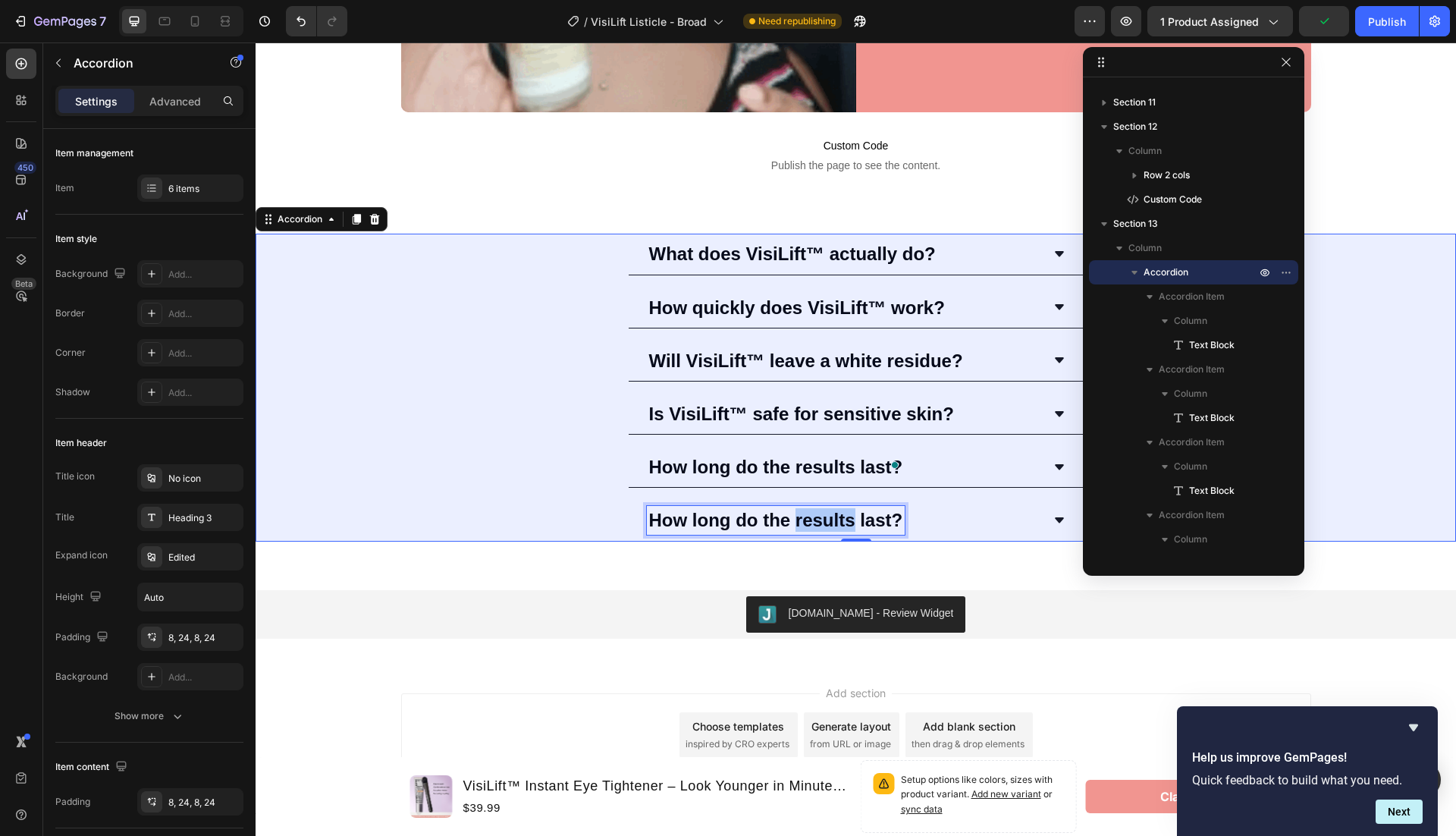
click at [799, 520] on strong "How long do the results last?" at bounding box center [776, 520] width 254 height 21
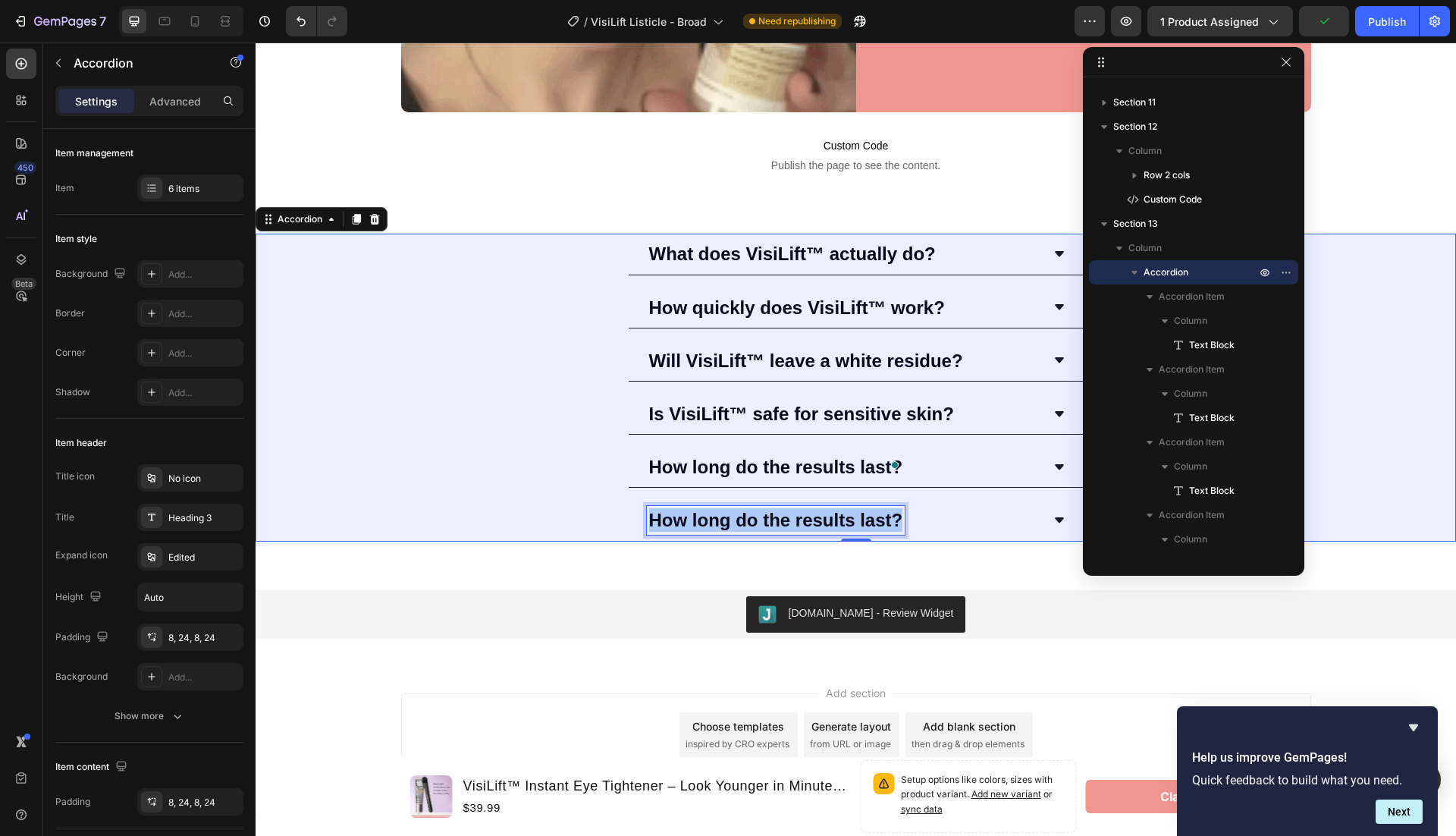
click at [799, 520] on strong "How long do the results last?" at bounding box center [776, 520] width 254 height 21
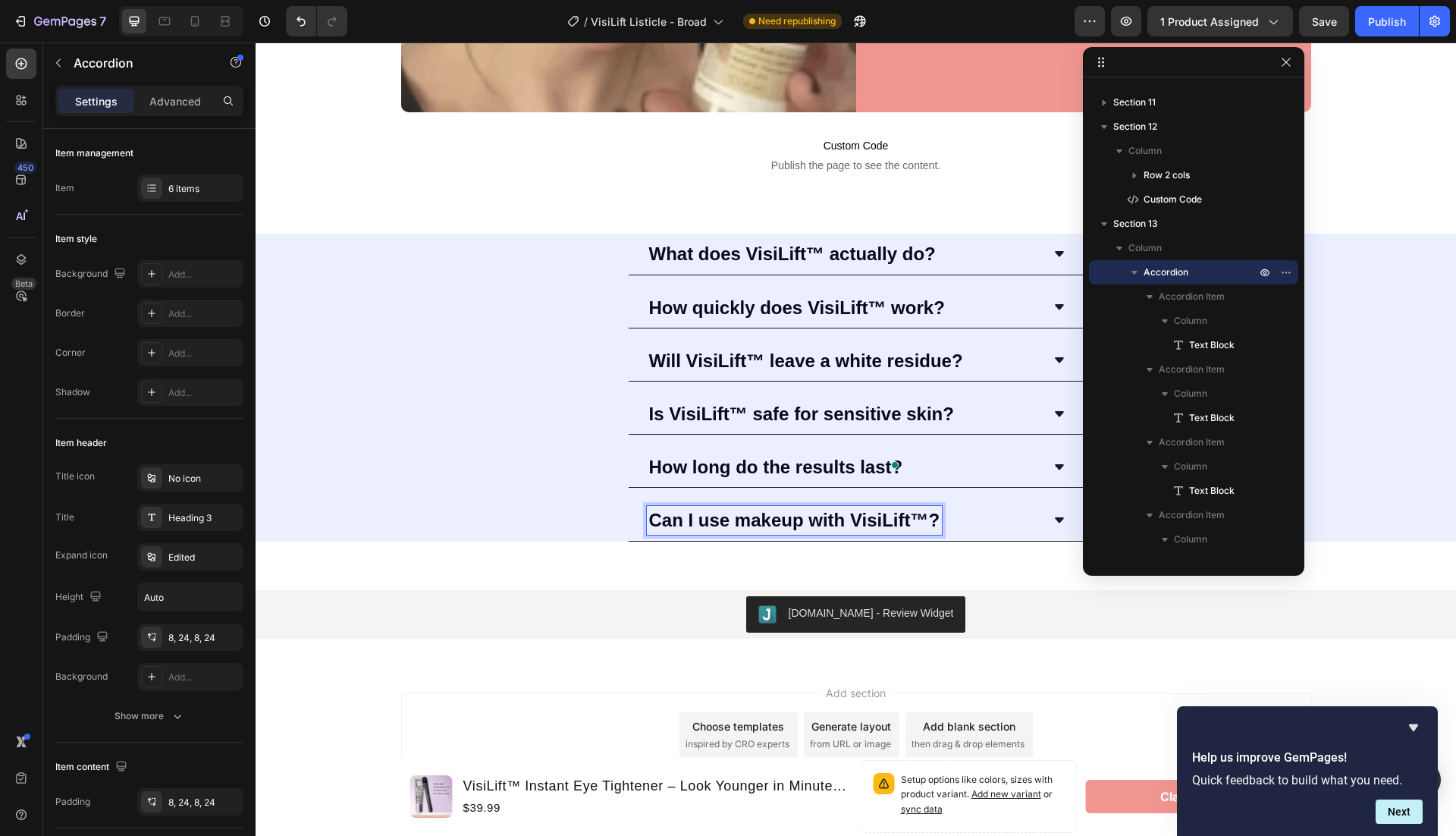
click at [1062, 517] on icon at bounding box center [1059, 520] width 9 height 5
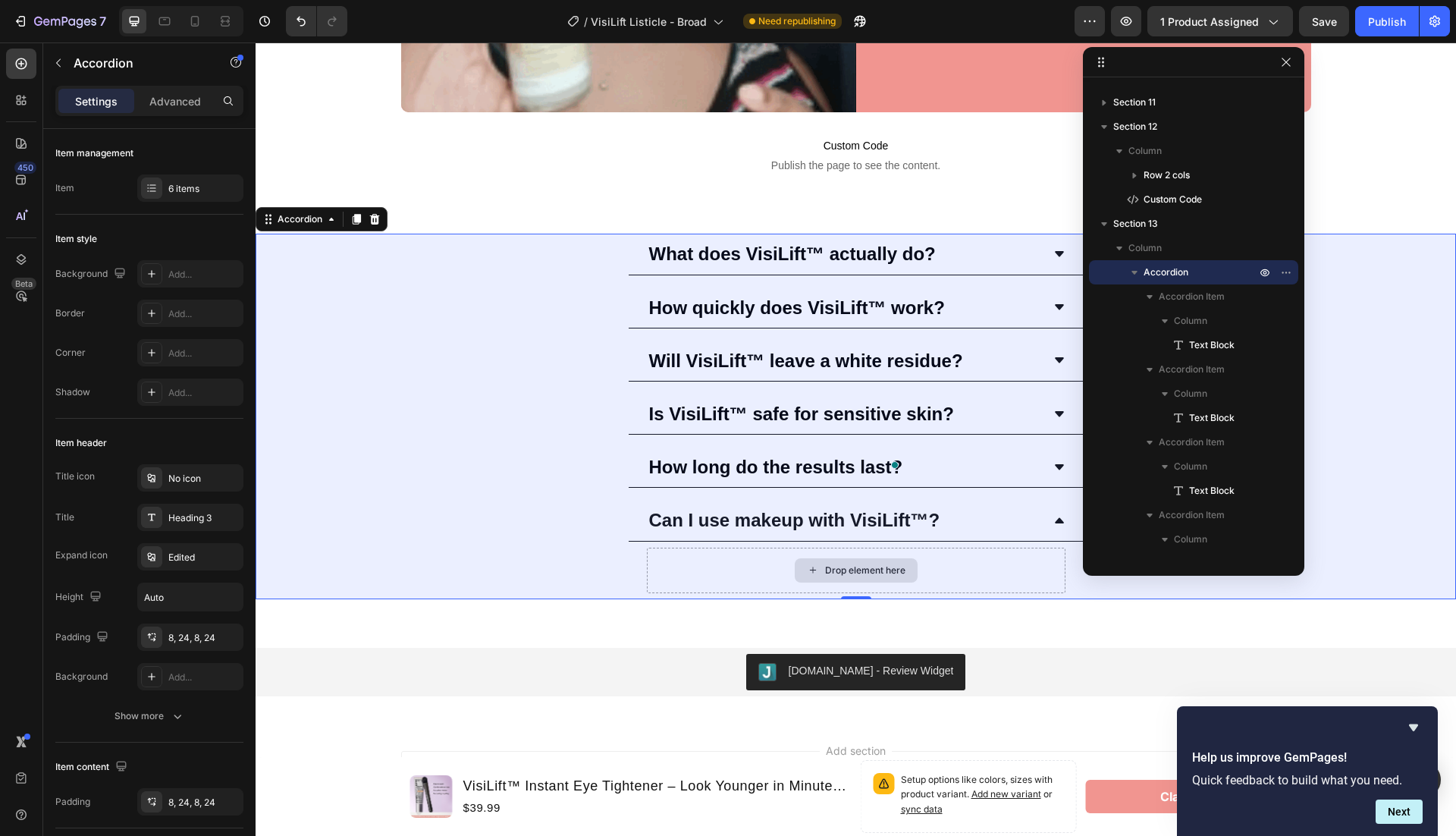
click at [893, 565] on div "Drop element here" at bounding box center [865, 570] width 81 height 12
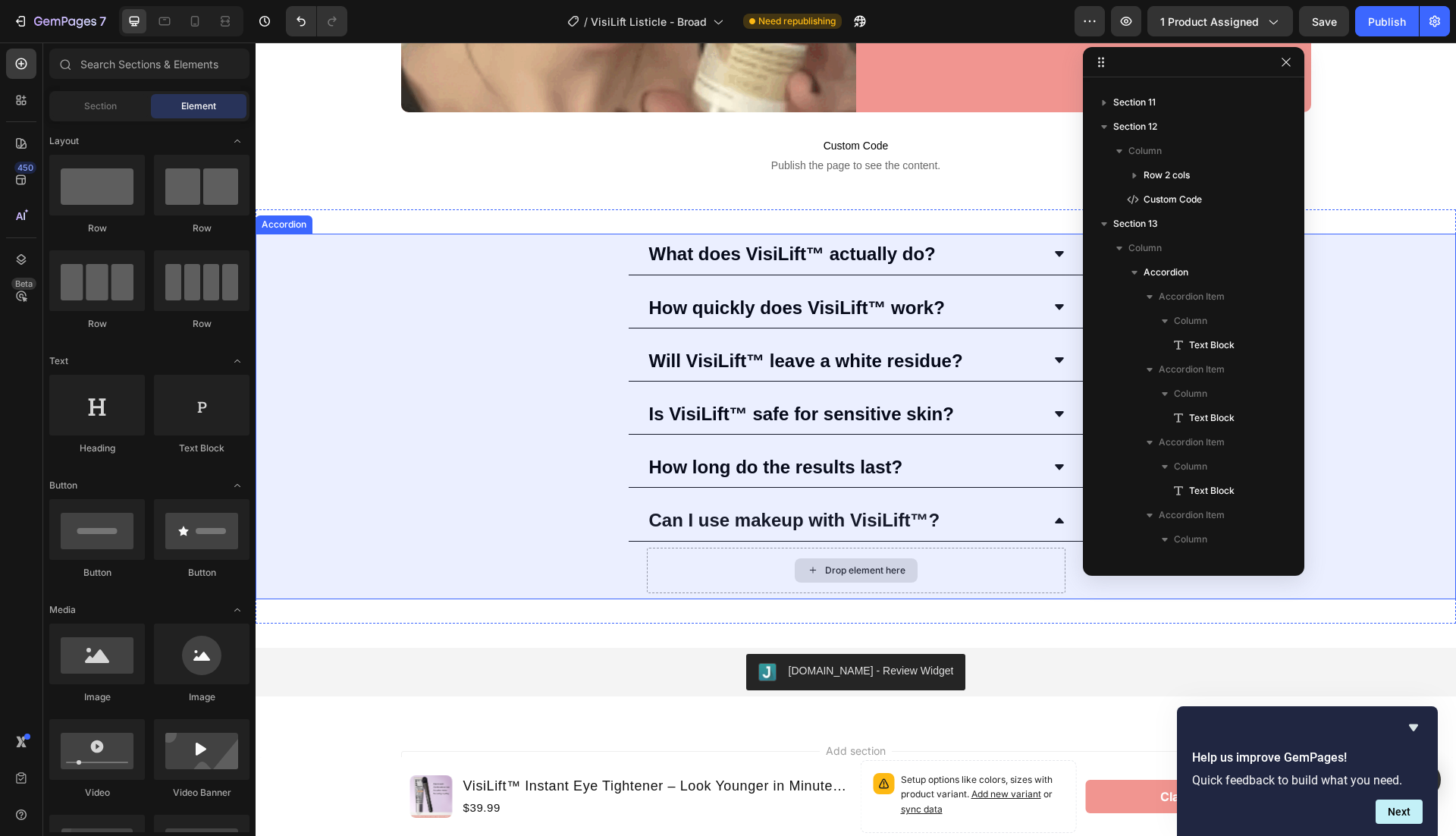
click at [889, 565] on div "Drop element here" at bounding box center [865, 570] width 81 height 12
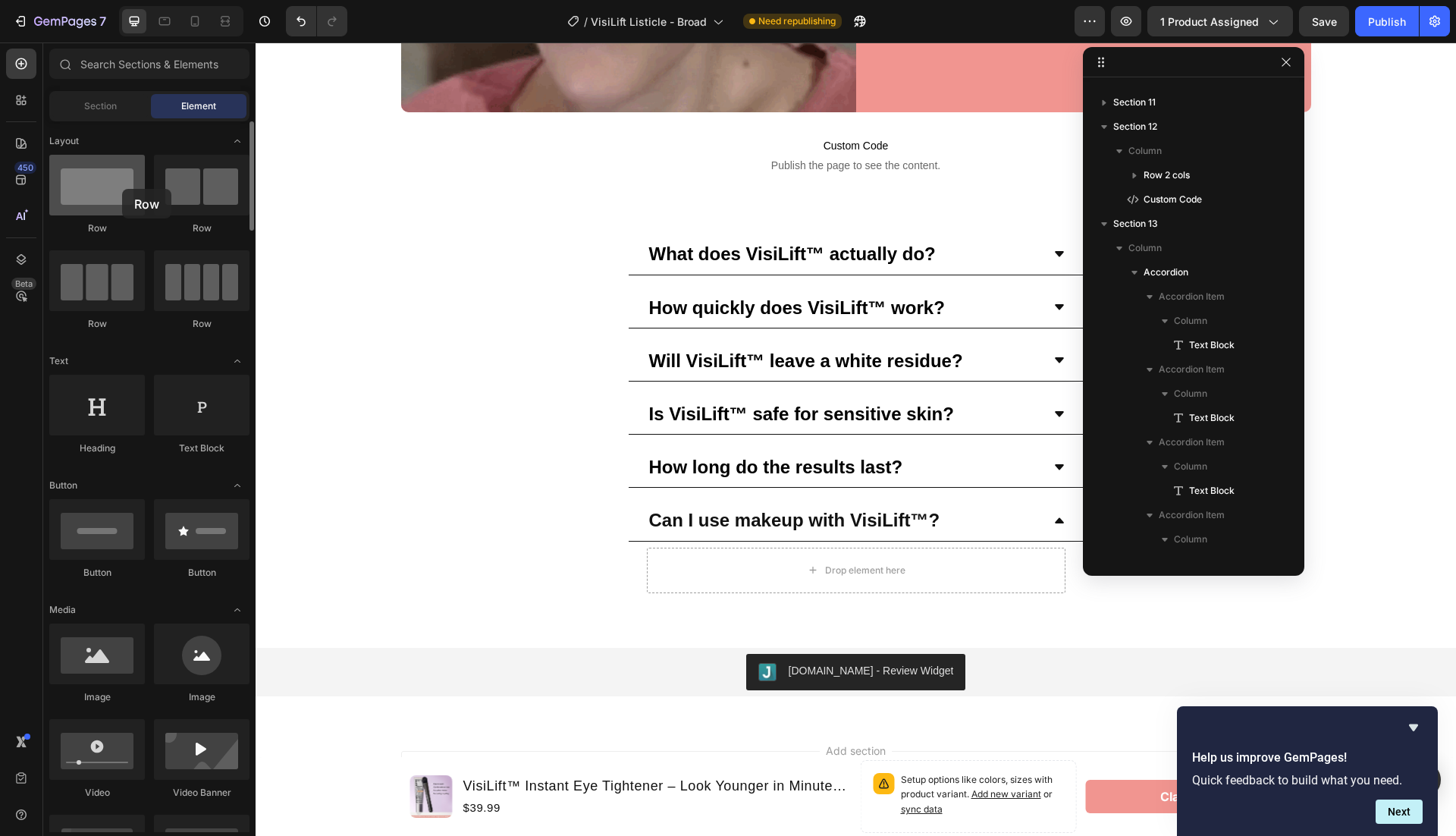
click at [122, 189] on div at bounding box center [97, 185] width 95 height 61
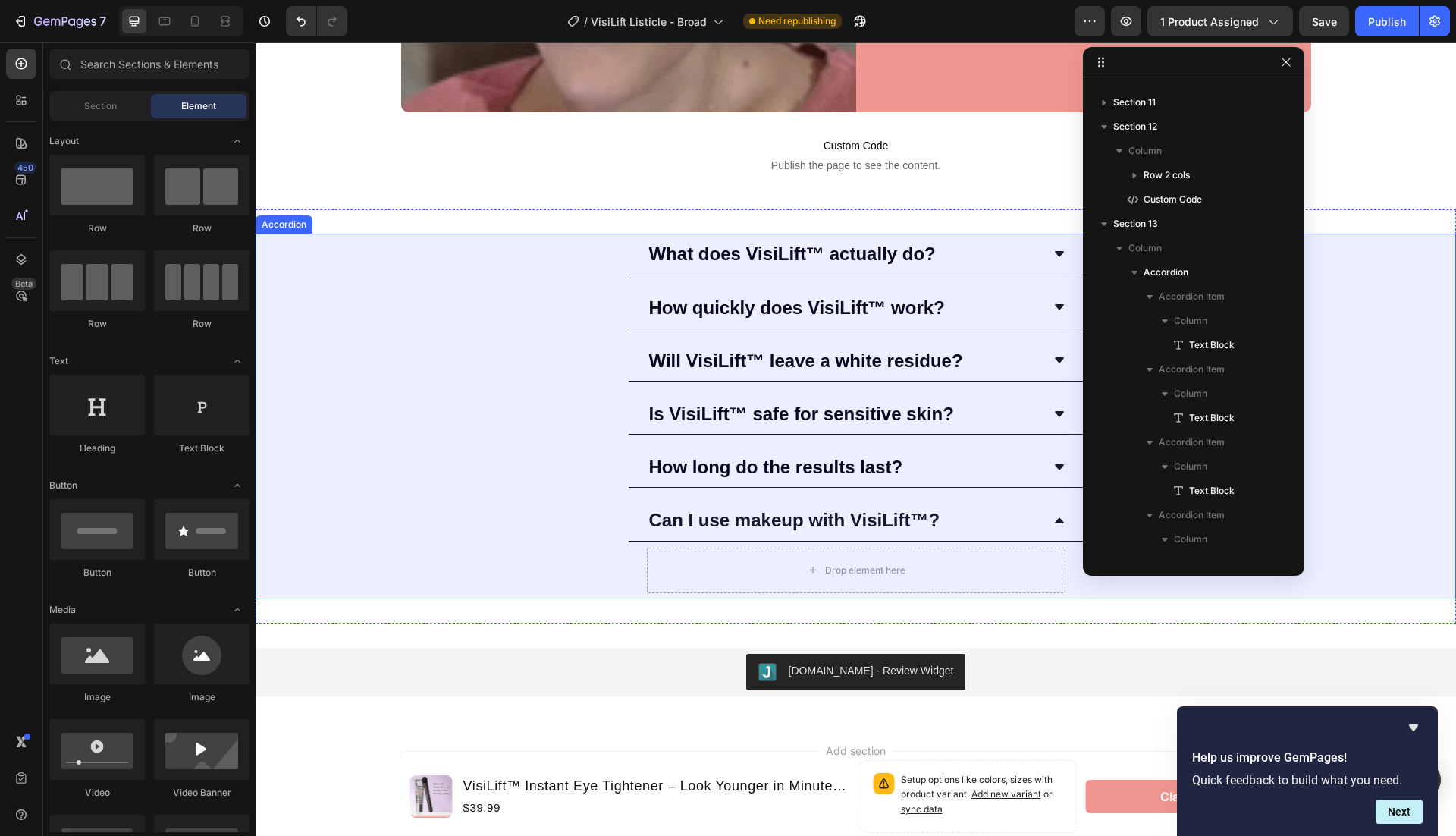
click at [932, 468] on div "How long do the results last?" at bounding box center [844, 467] width 394 height 28
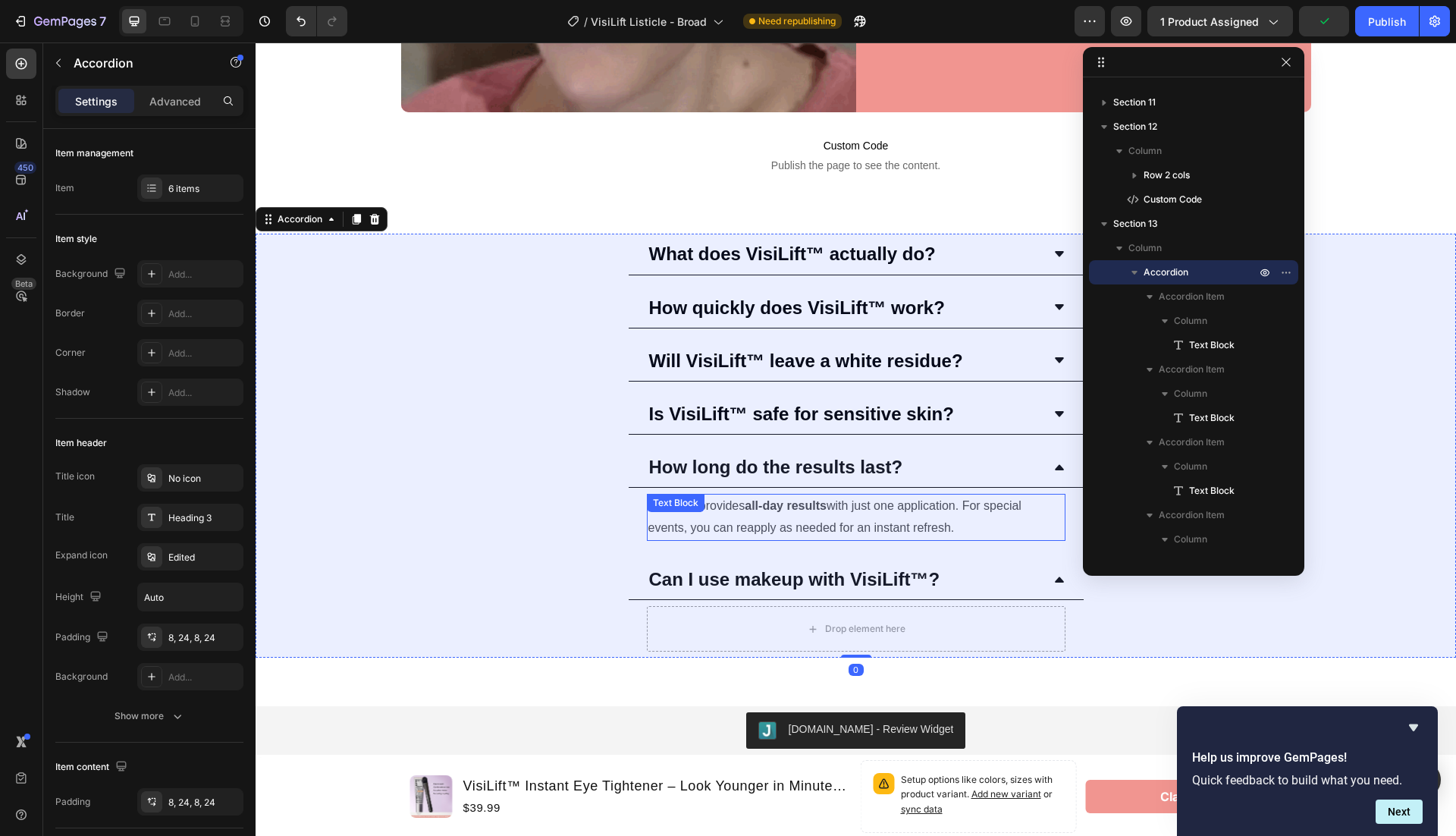
click at [873, 506] on p "VisiLift™ provides all-day results with just one application. For special event…" at bounding box center [856, 518] width 416 height 44
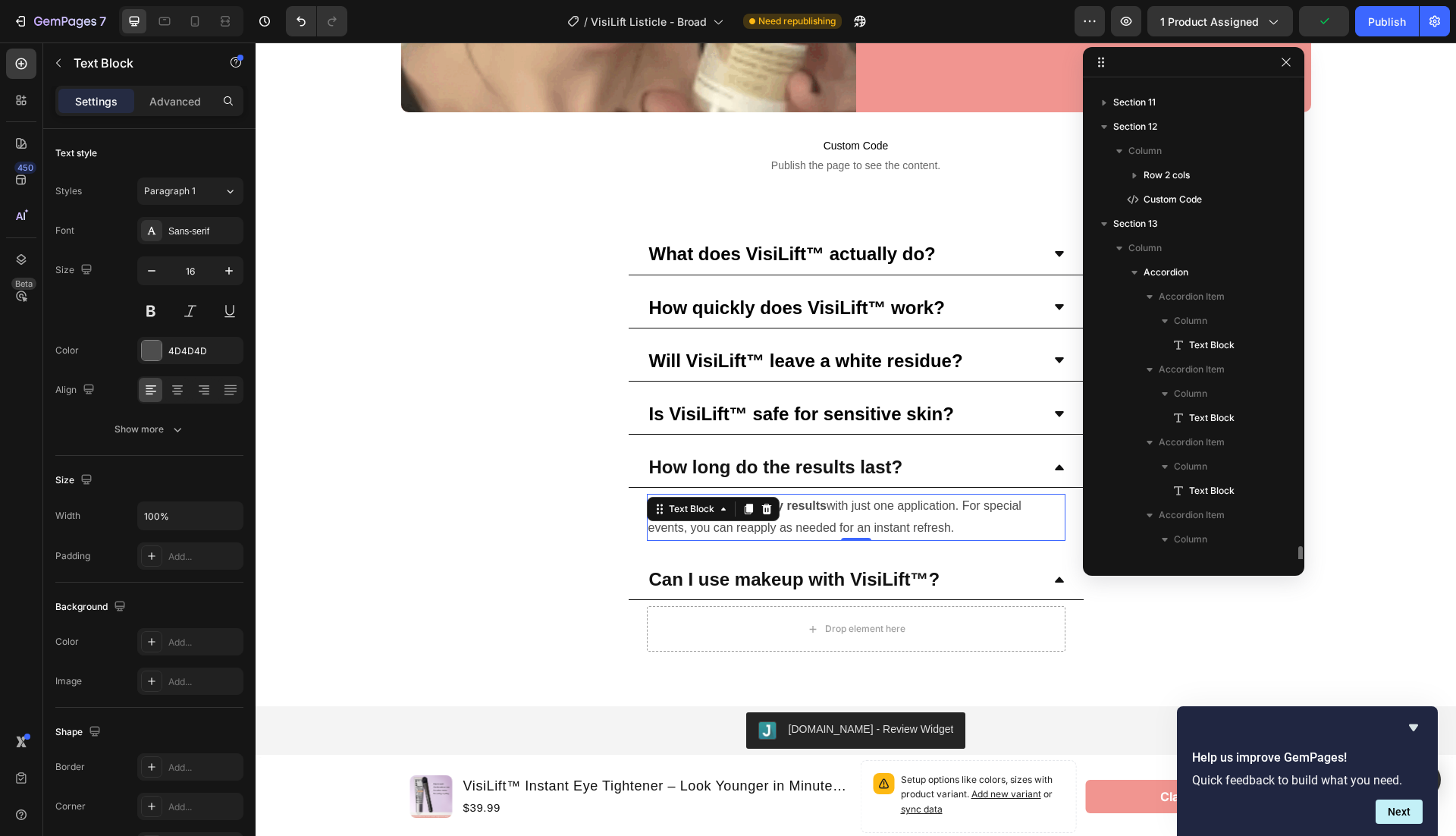
scroll to position [464, 0]
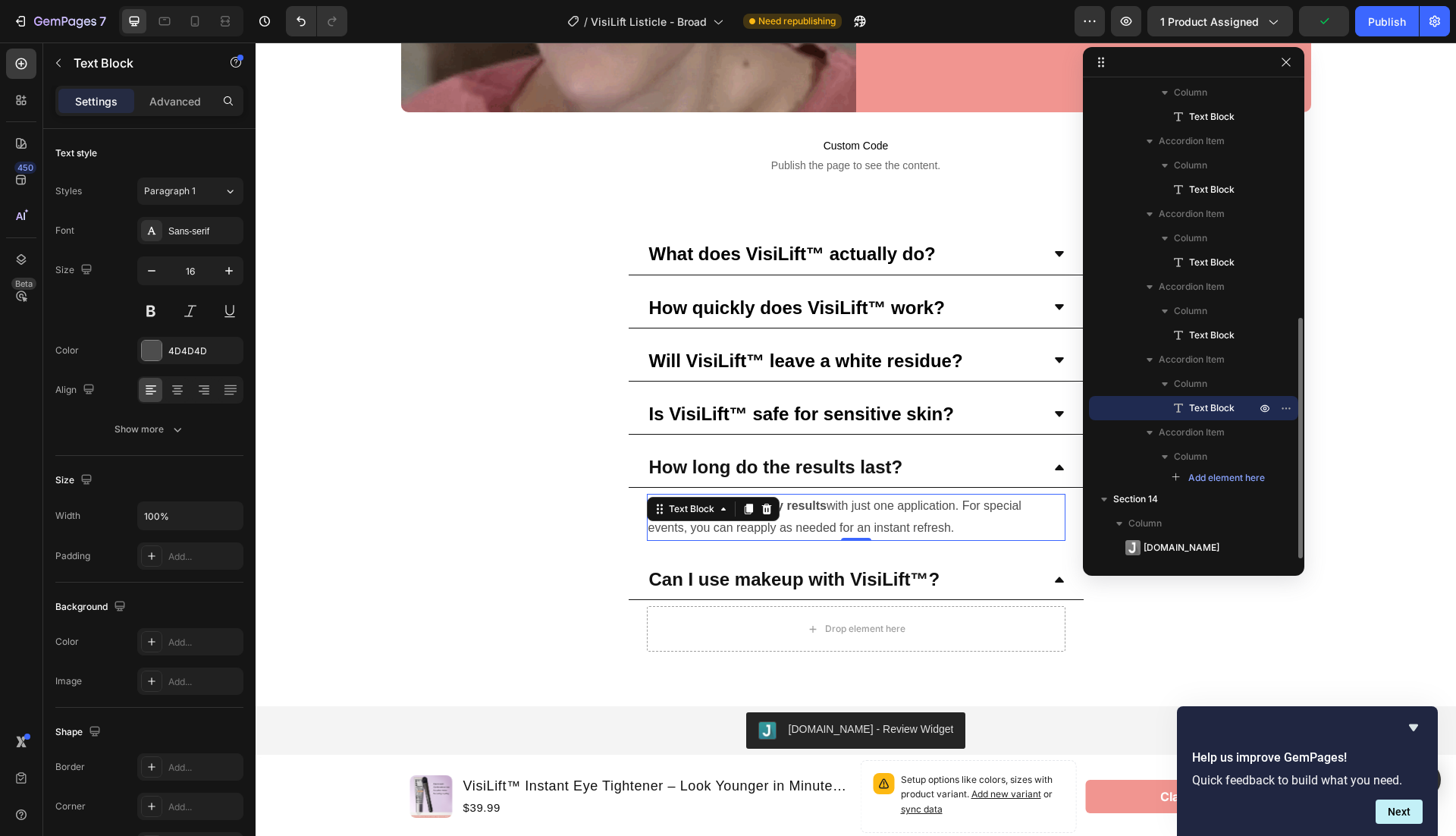
click at [873, 506] on p "VisiLift™ provides all-day results with just one application. For special event…" at bounding box center [856, 518] width 416 height 44
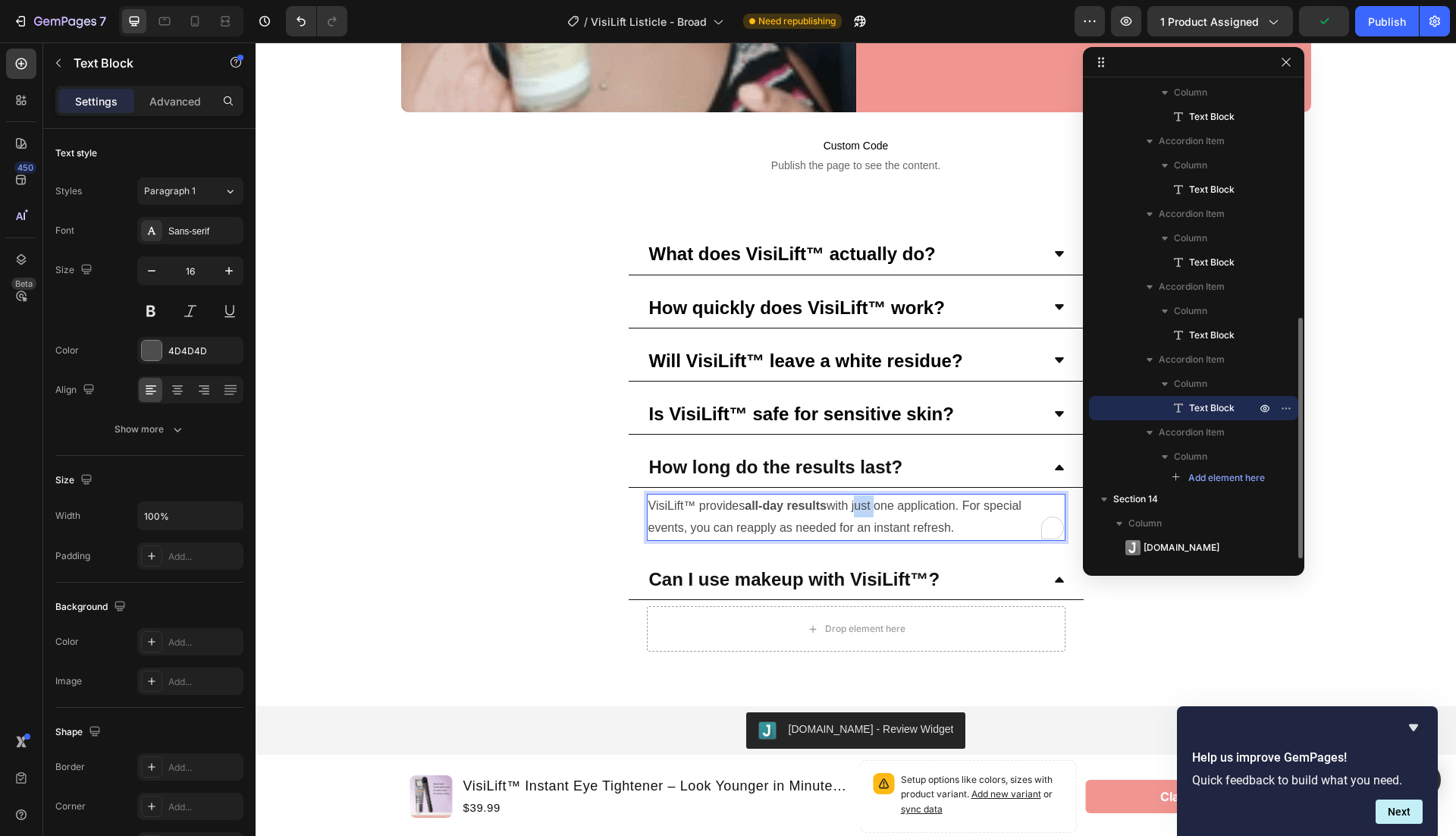
click at [873, 506] on p "VisiLift™ provides all-day results with just one application. For special event…" at bounding box center [856, 518] width 416 height 44
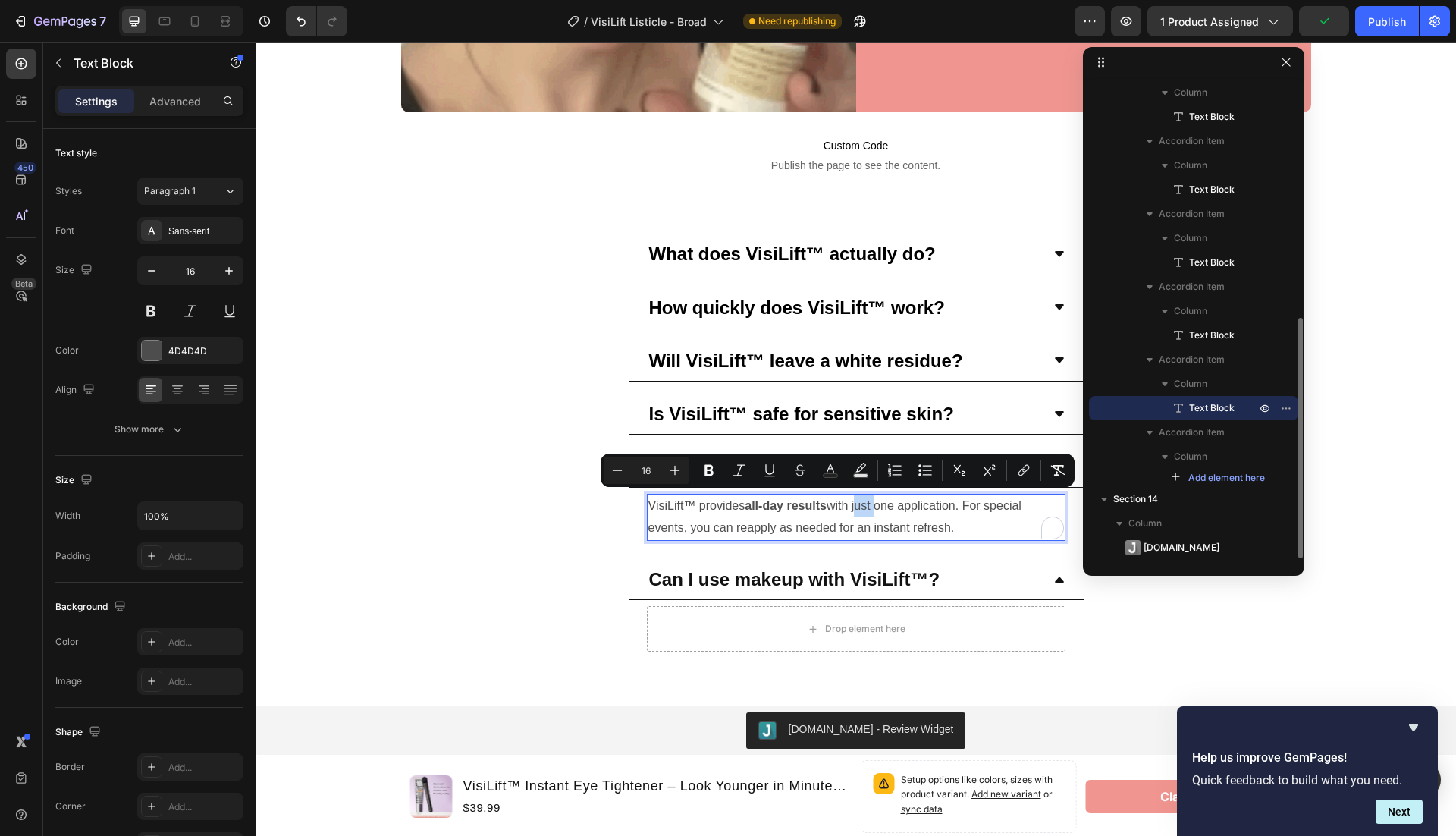
click at [970, 520] on p "VisiLift™ provides all-day results with just one application. For special event…" at bounding box center [856, 518] width 416 height 44
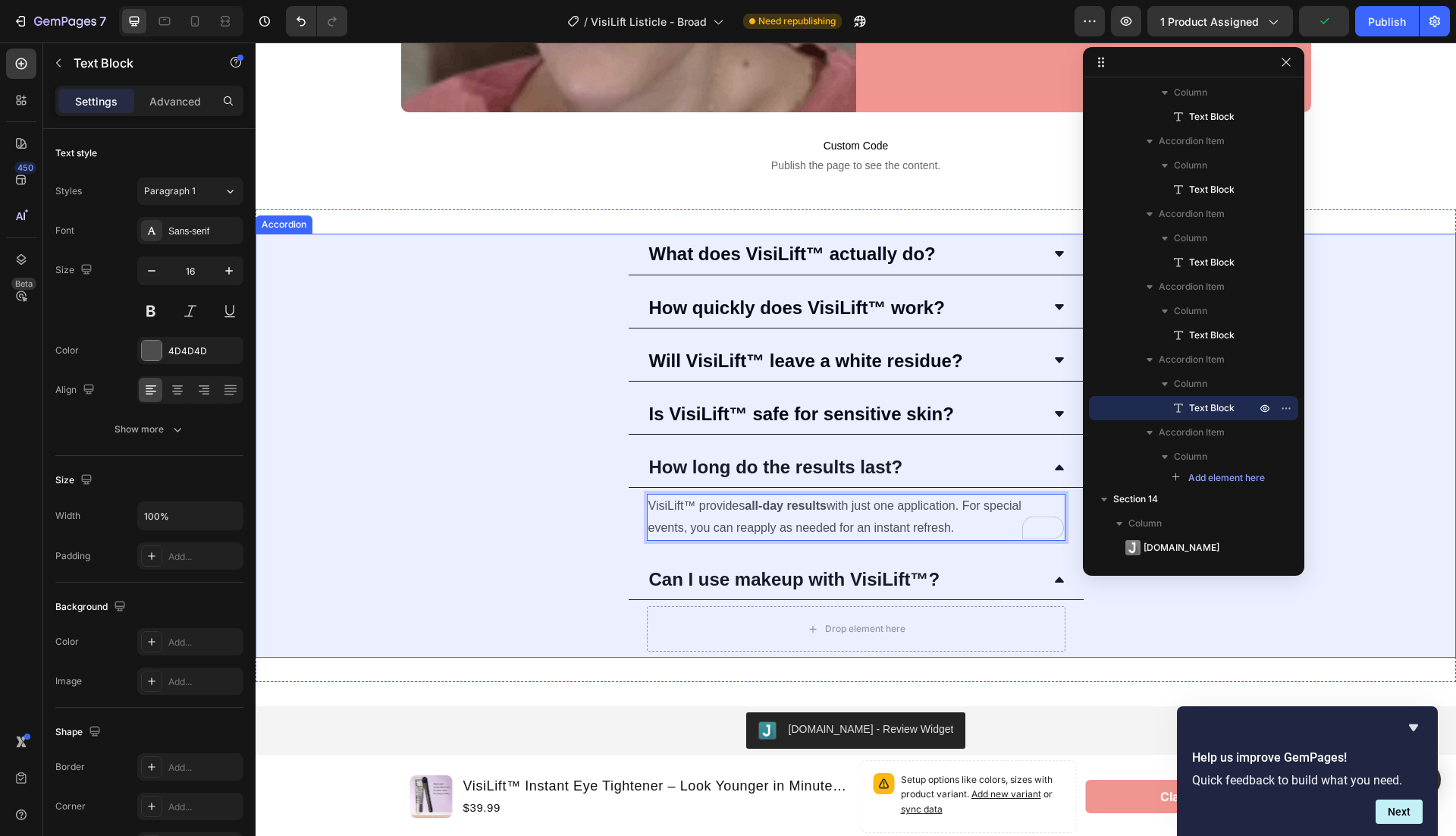
click at [996, 584] on div "Can I use makeup with VisiLift™?" at bounding box center [844, 580] width 394 height 28
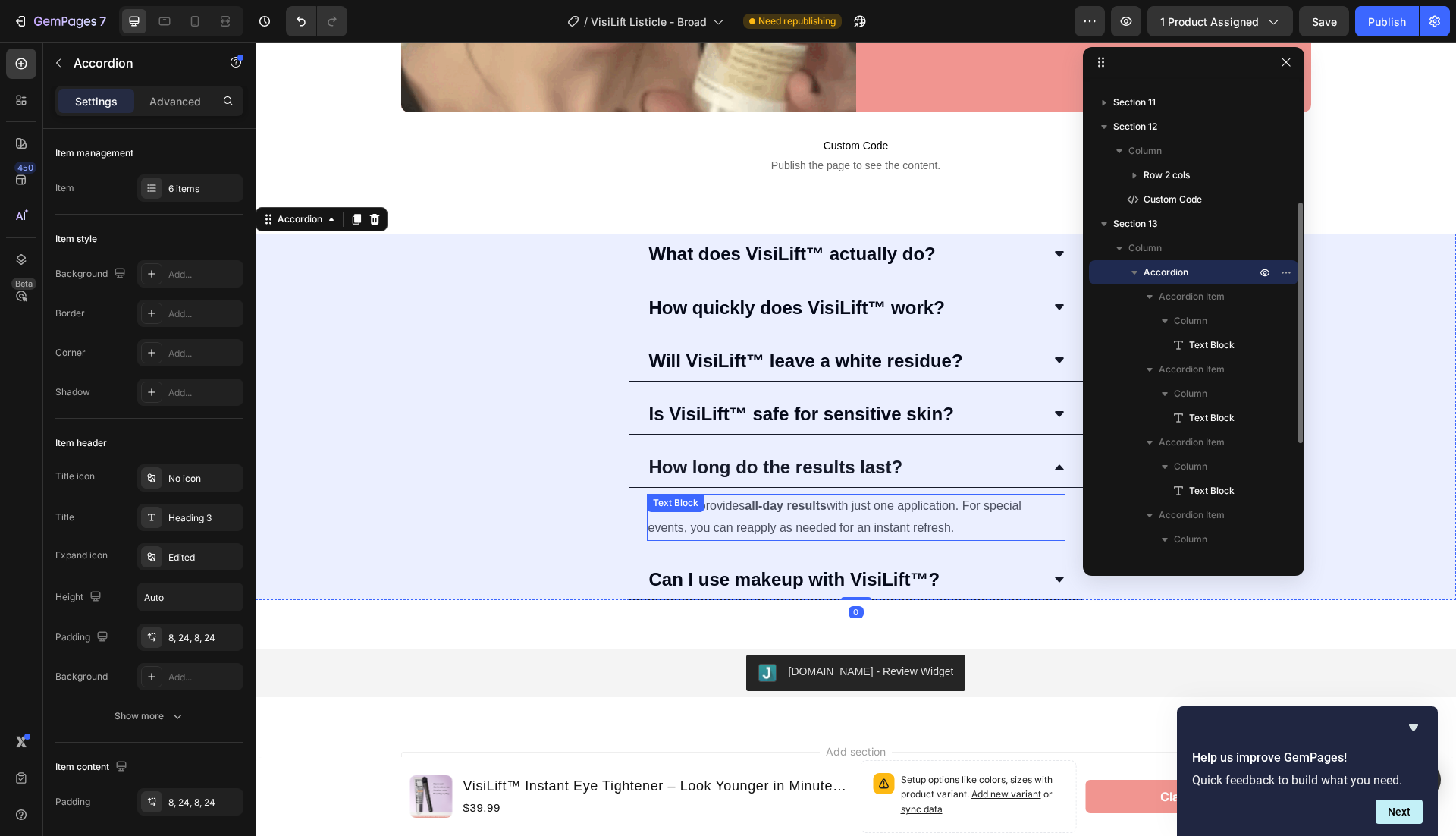
click at [943, 504] on p "VisiLift™ provides all-day results with just one application. For special event…" at bounding box center [856, 518] width 416 height 44
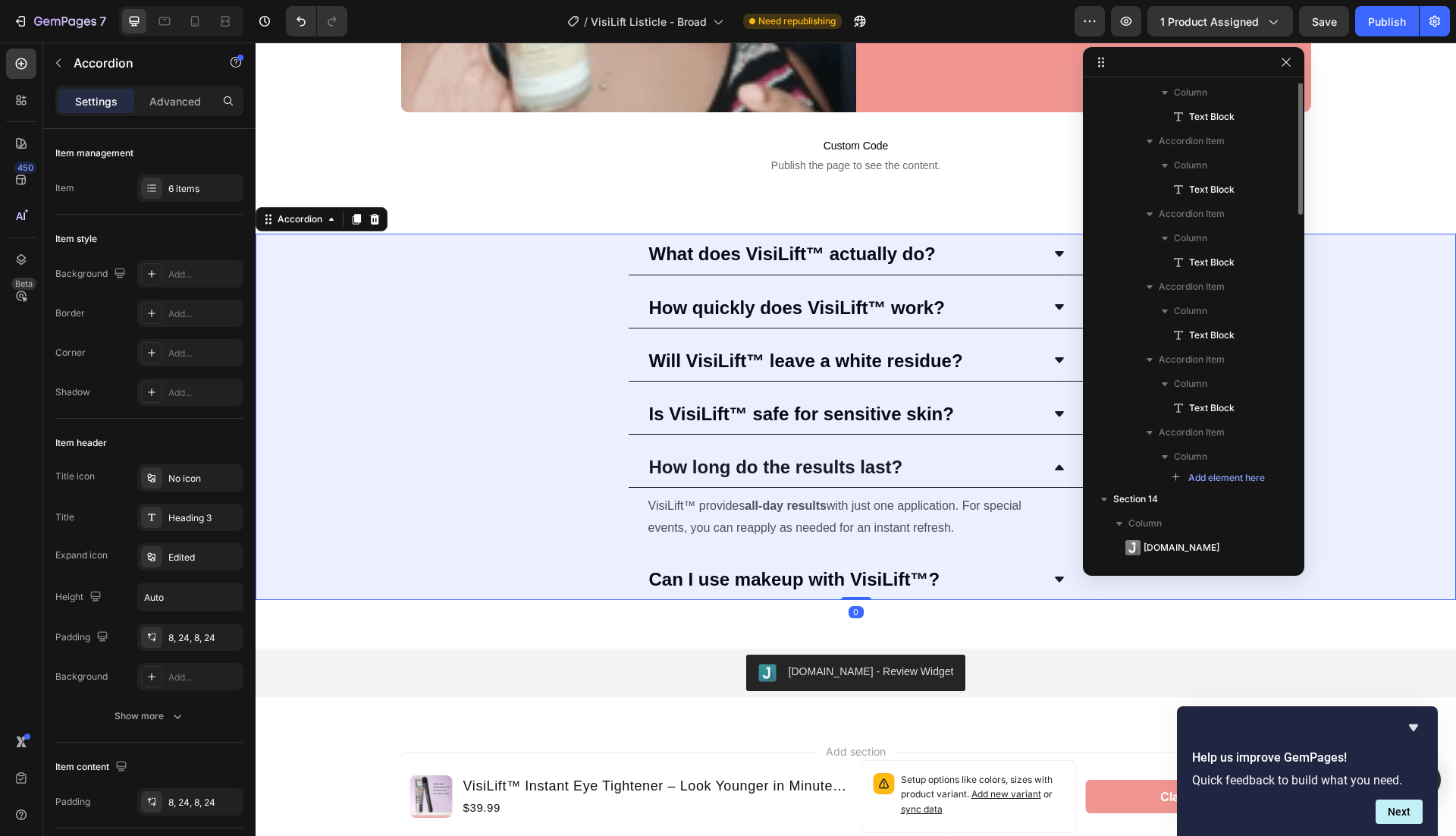
click at [953, 583] on div "Can I use makeup with VisiLift™?" at bounding box center [844, 580] width 394 height 28
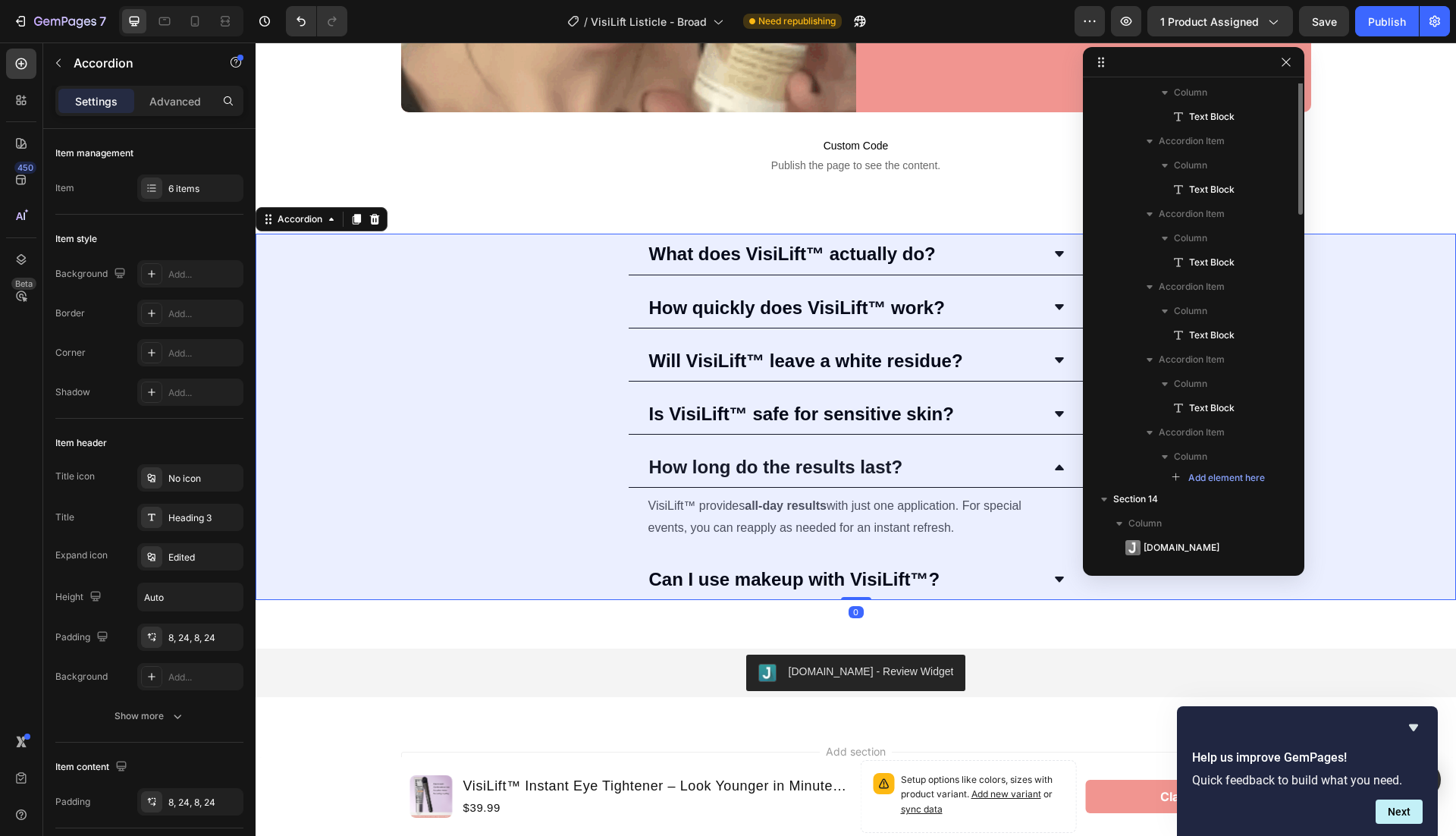
scroll to position [236, 0]
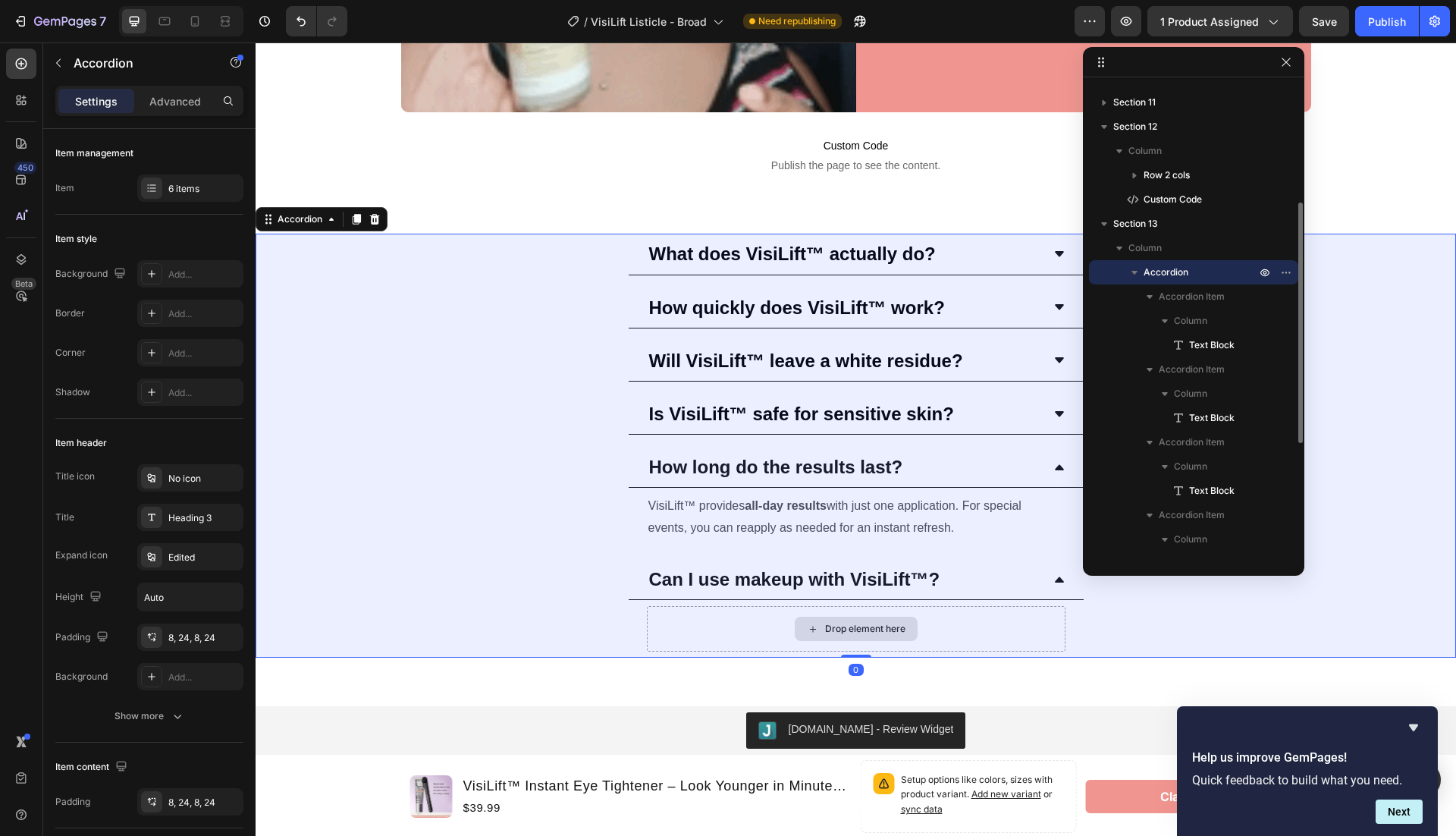
click at [942, 608] on div "Drop element here" at bounding box center [855, 628] width 418 height 45
click at [890, 617] on div "Drop element here" at bounding box center [856, 629] width 123 height 25
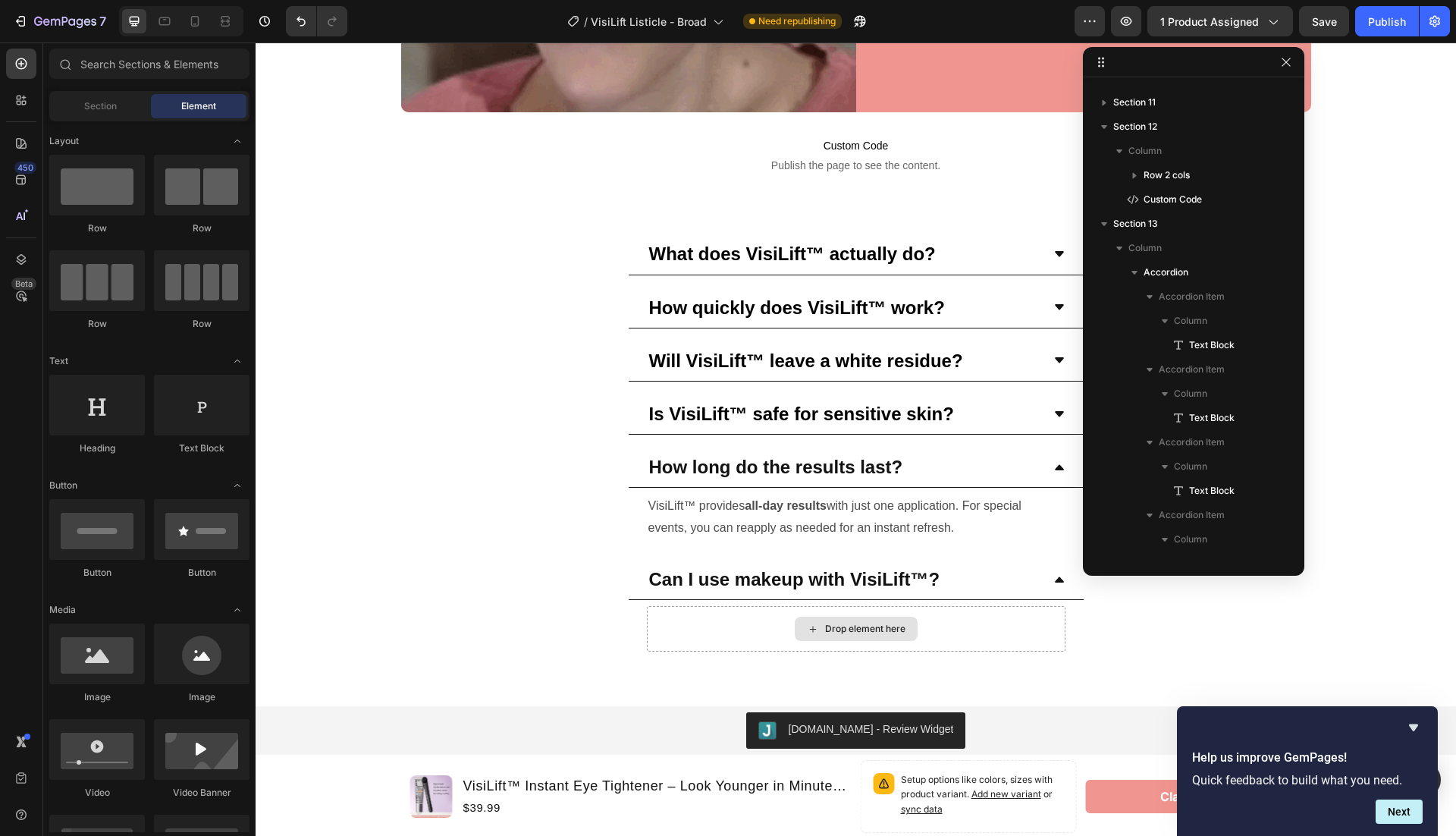
click at [826, 623] on div "Drop element here" at bounding box center [865, 629] width 81 height 12
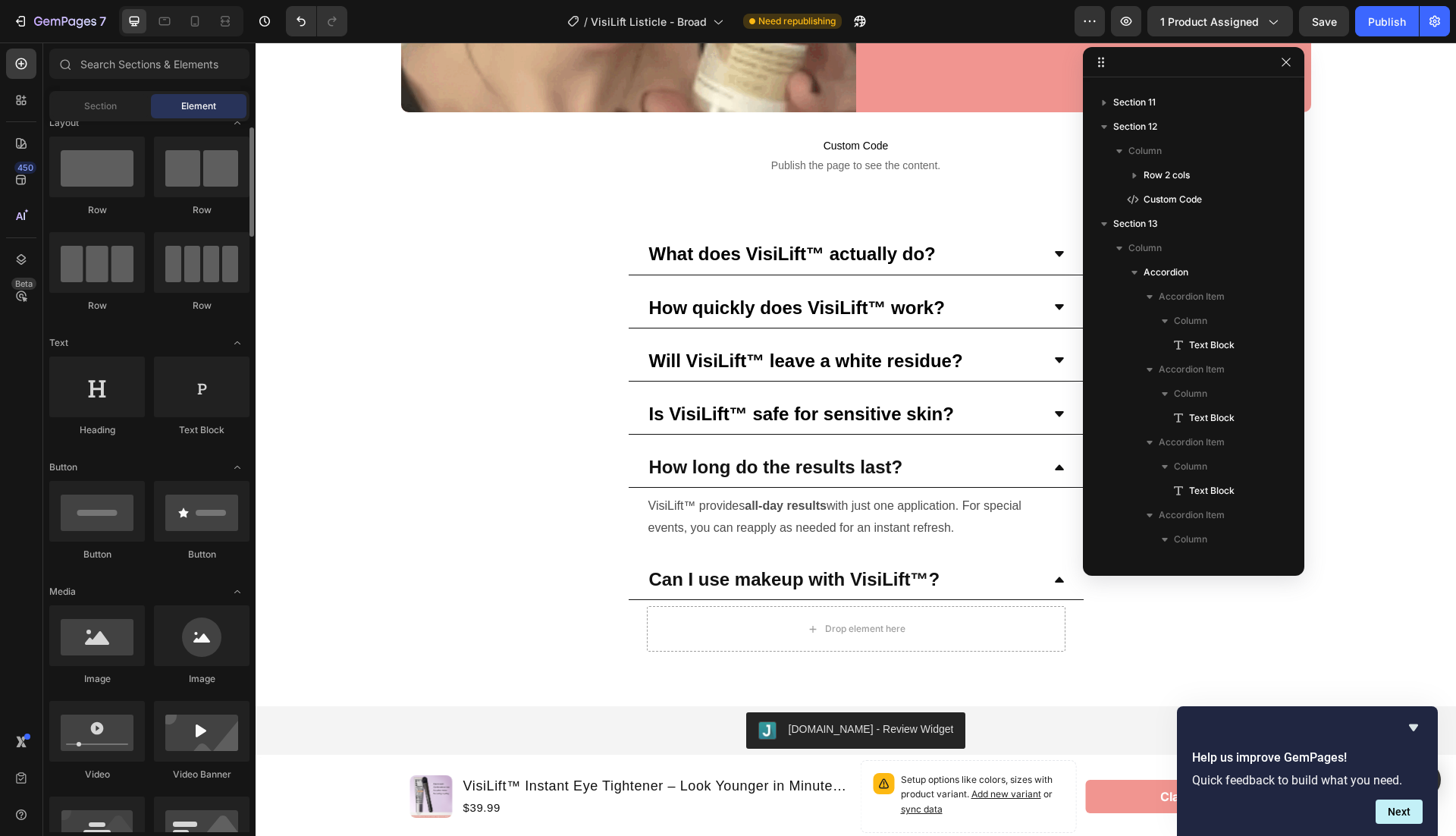
scroll to position [28, 0]
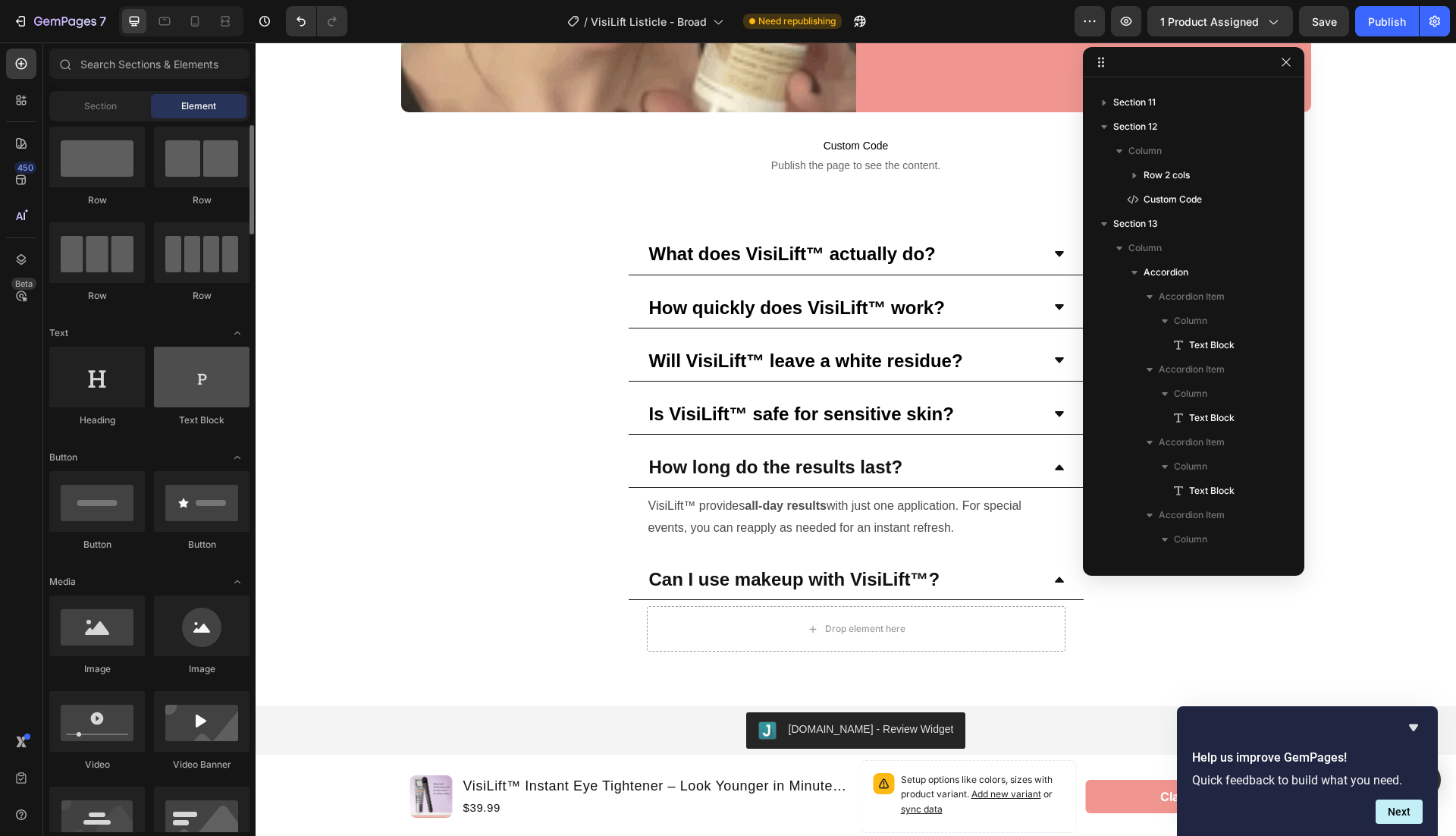
click at [197, 383] on div at bounding box center [201, 377] width 95 height 61
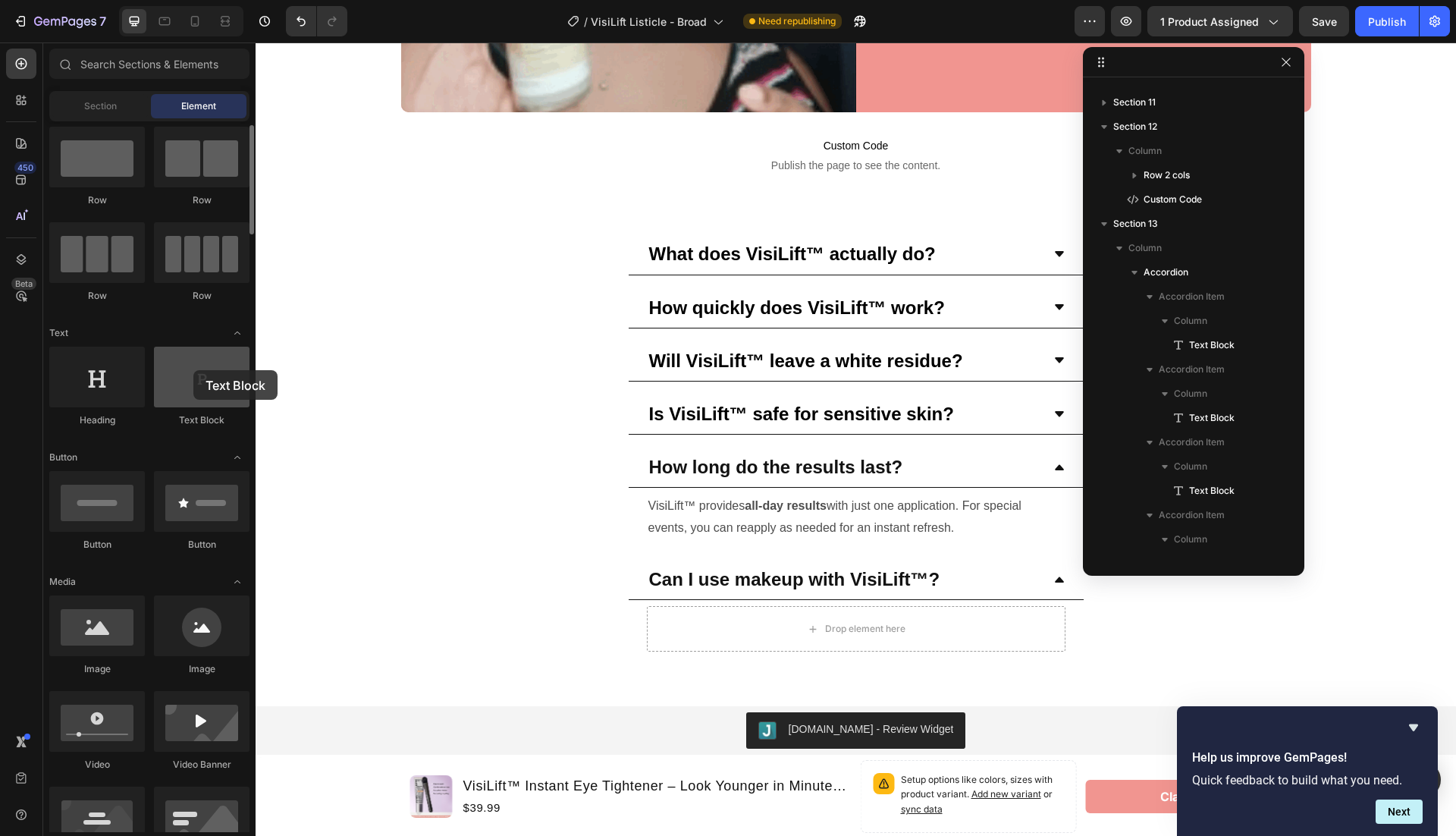
click at [193, 370] on div at bounding box center [201, 377] width 95 height 61
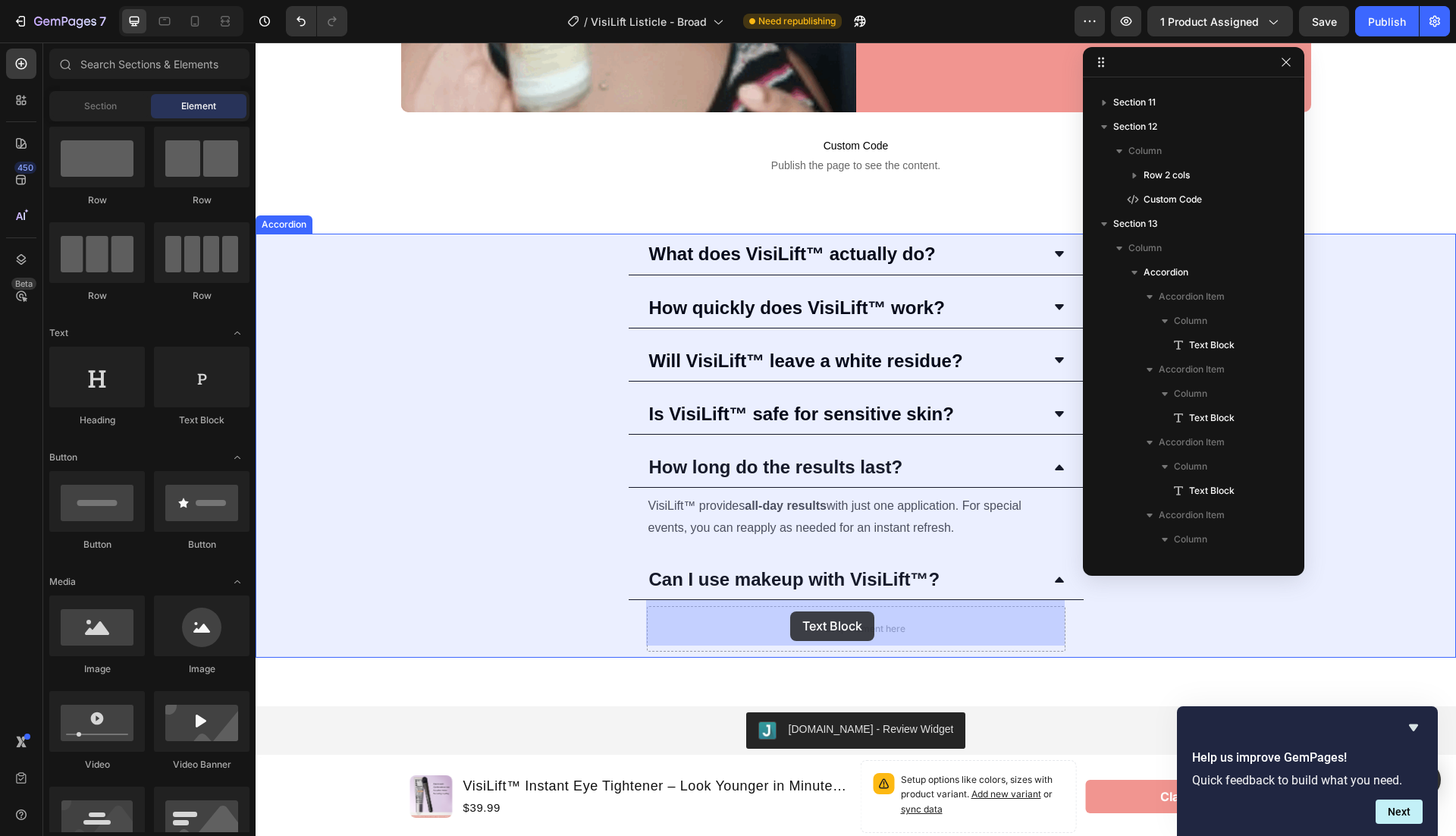
drag, startPoint x: 448, startPoint y: 419, endPoint x: 790, endPoint y: 611, distance: 392.2
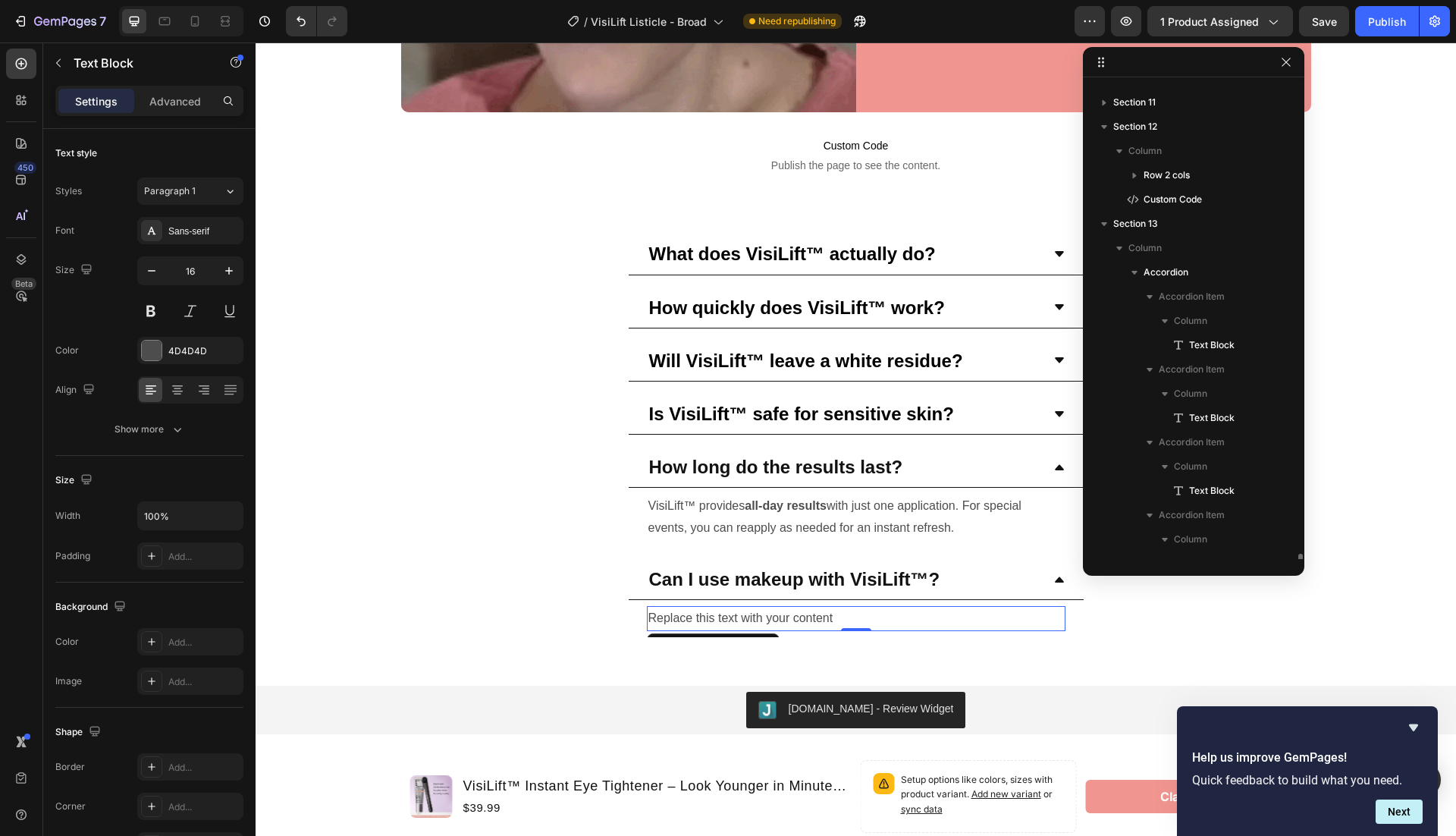
scroll to position [470, 0]
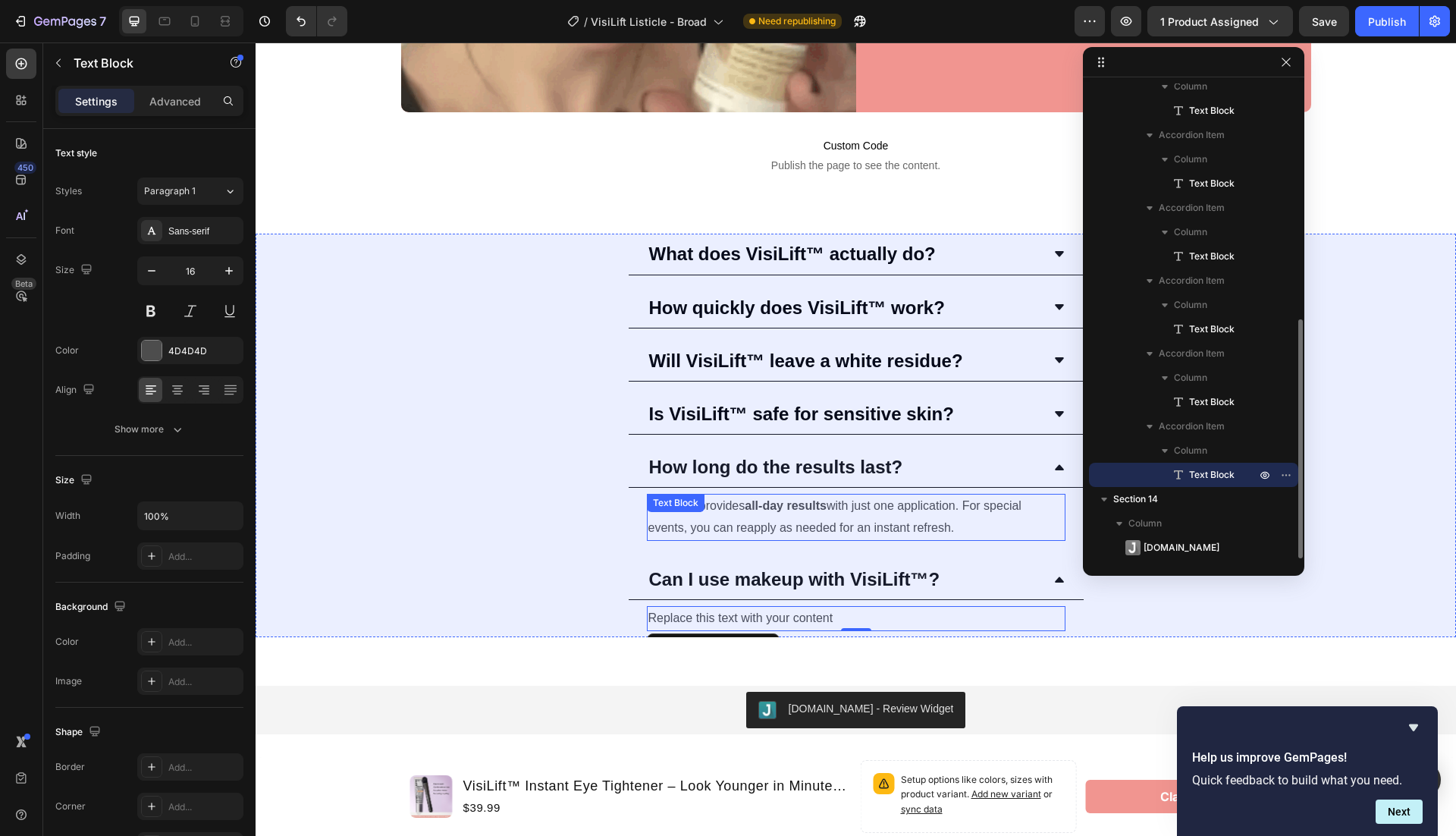
click at [878, 512] on p "VisiLift™ provides all-day results with just one application. For special event…" at bounding box center [856, 518] width 416 height 44
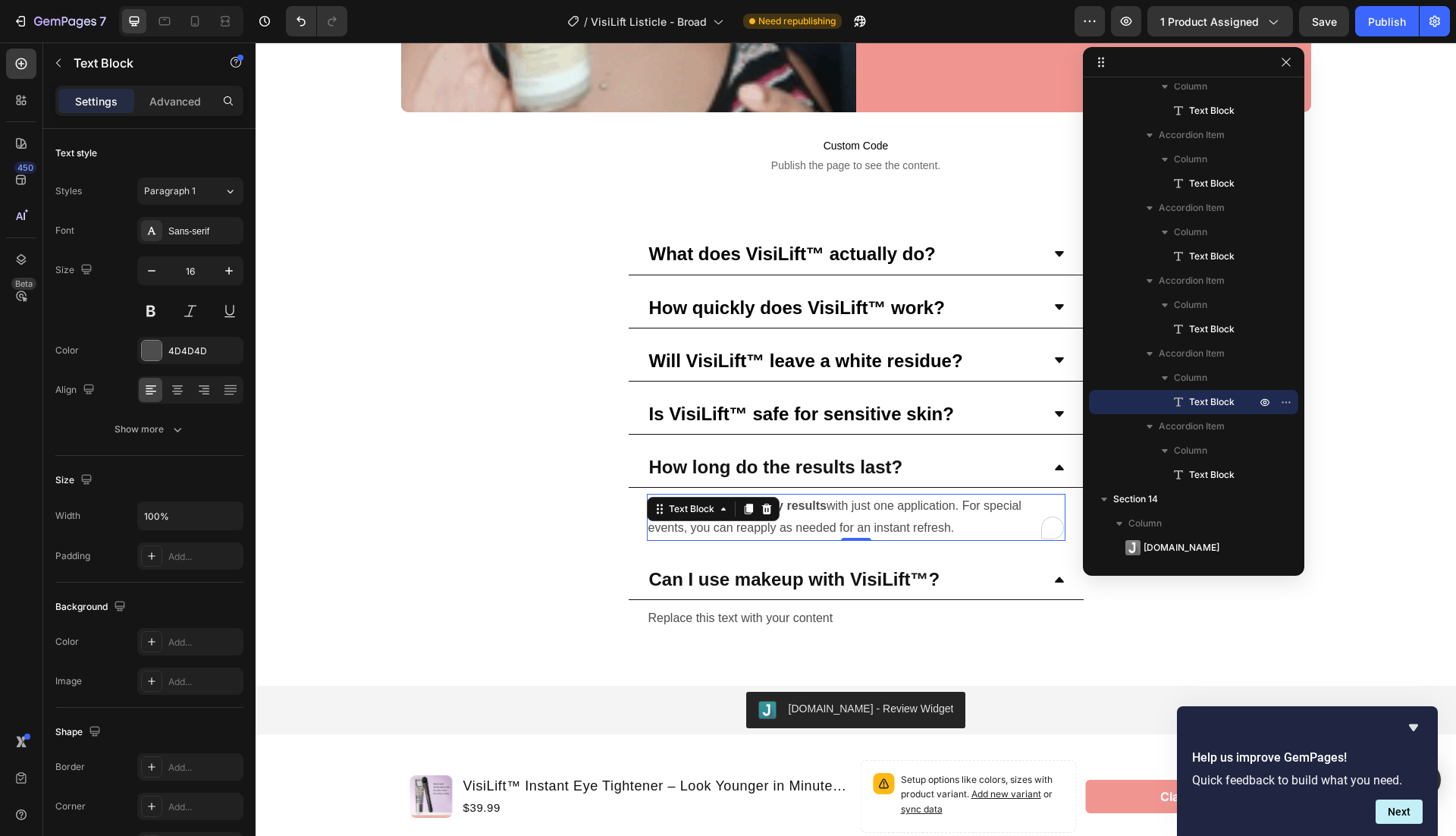
click at [878, 512] on p "VisiLift™ provides all-day results with just one application. For special event…" at bounding box center [856, 518] width 416 height 44
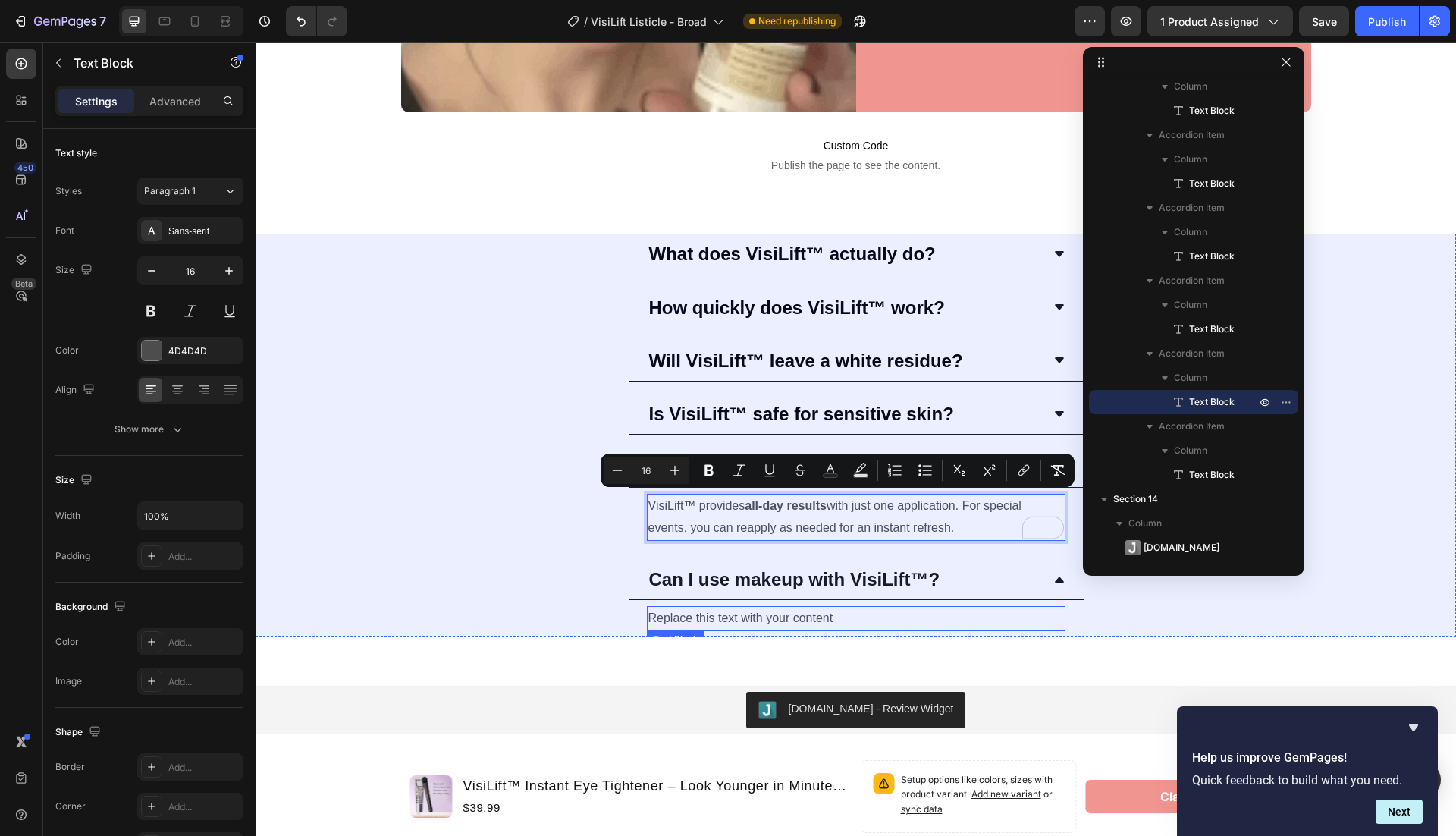
click at [832, 616] on div "Replace this text with your content" at bounding box center [855, 618] width 418 height 25
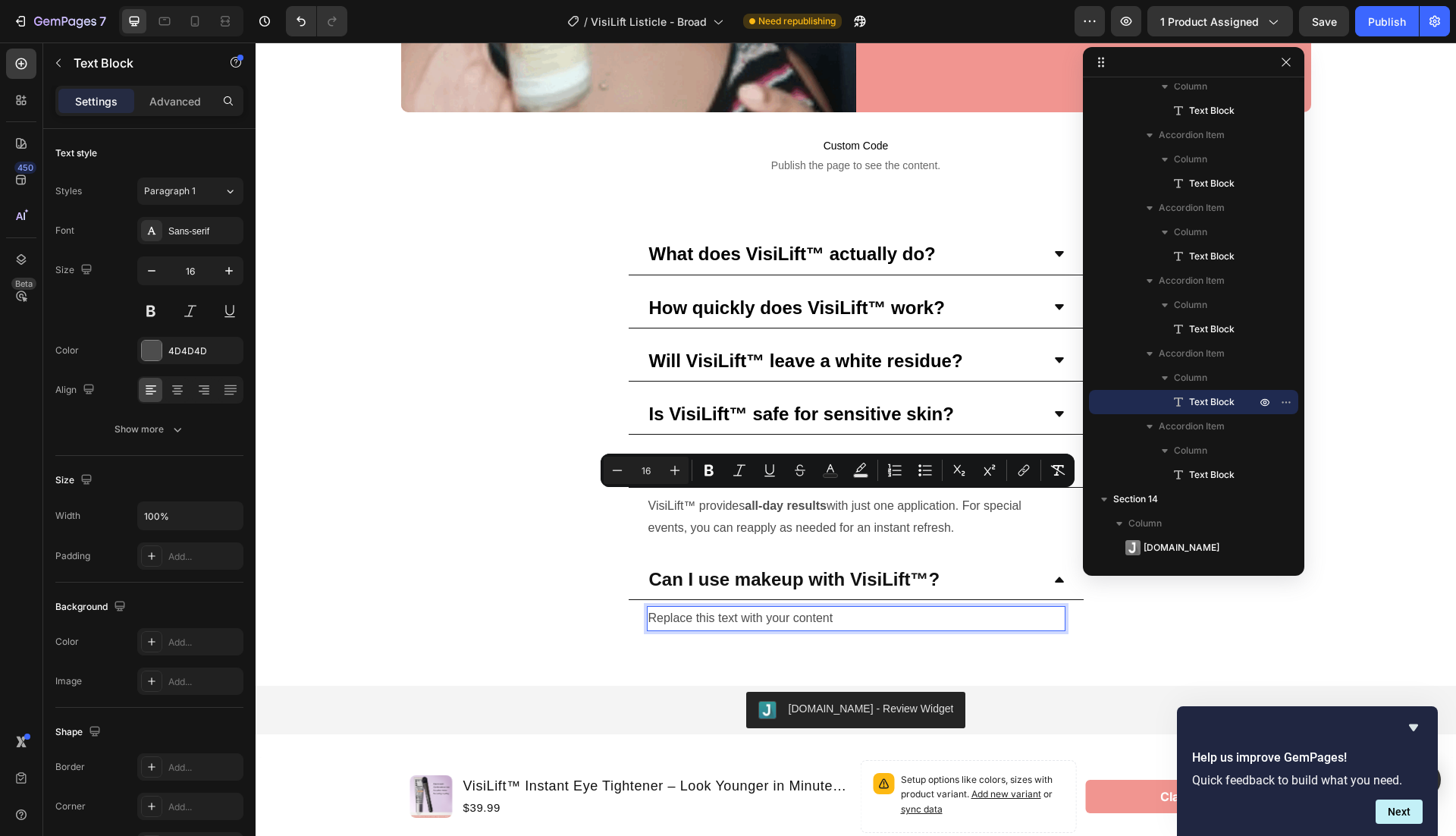
click at [832, 616] on div "Replace this text with your content" at bounding box center [855, 618] width 418 height 25
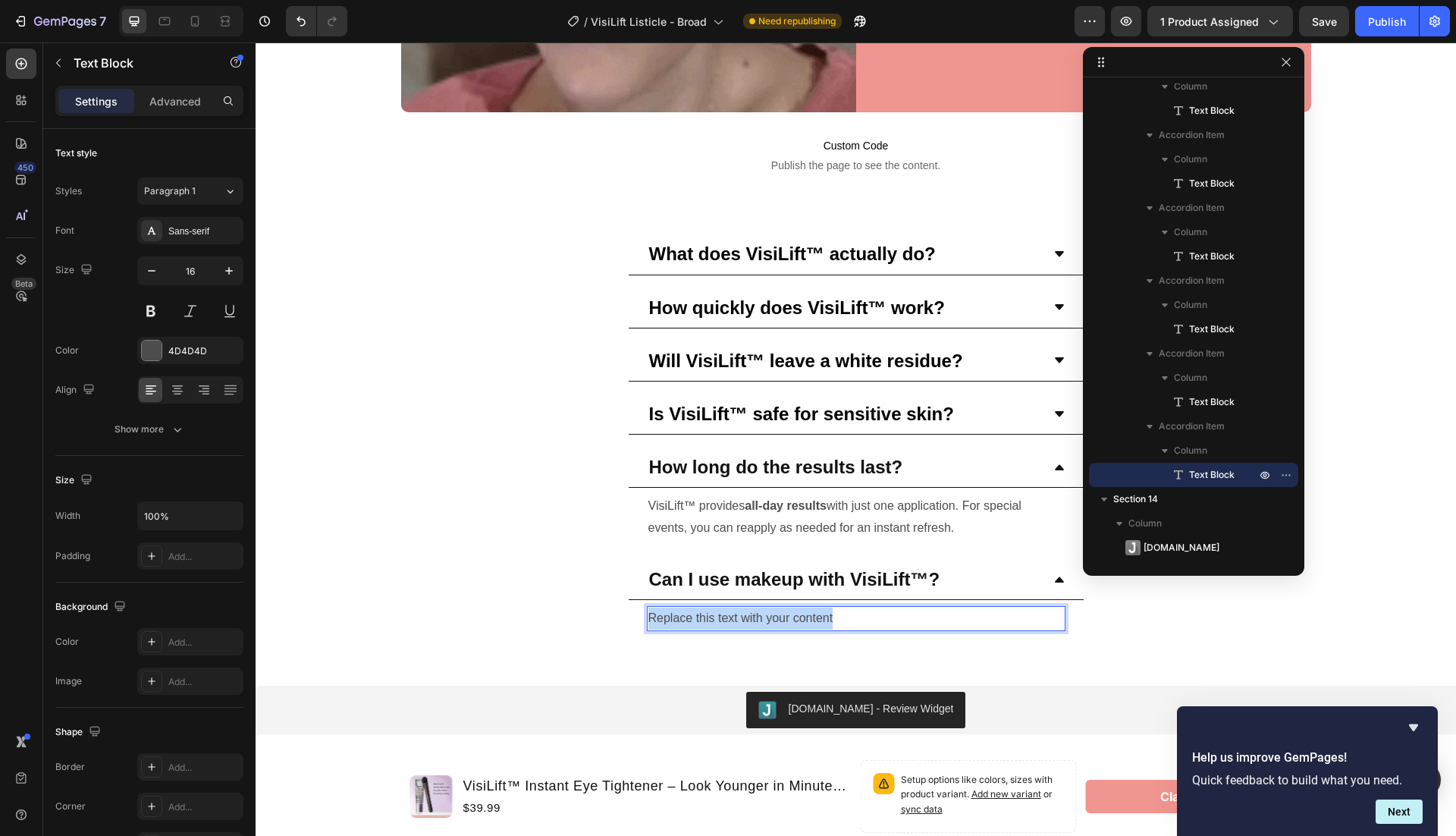
click at [832, 616] on p "Replace this text with your content" at bounding box center [856, 618] width 416 height 22
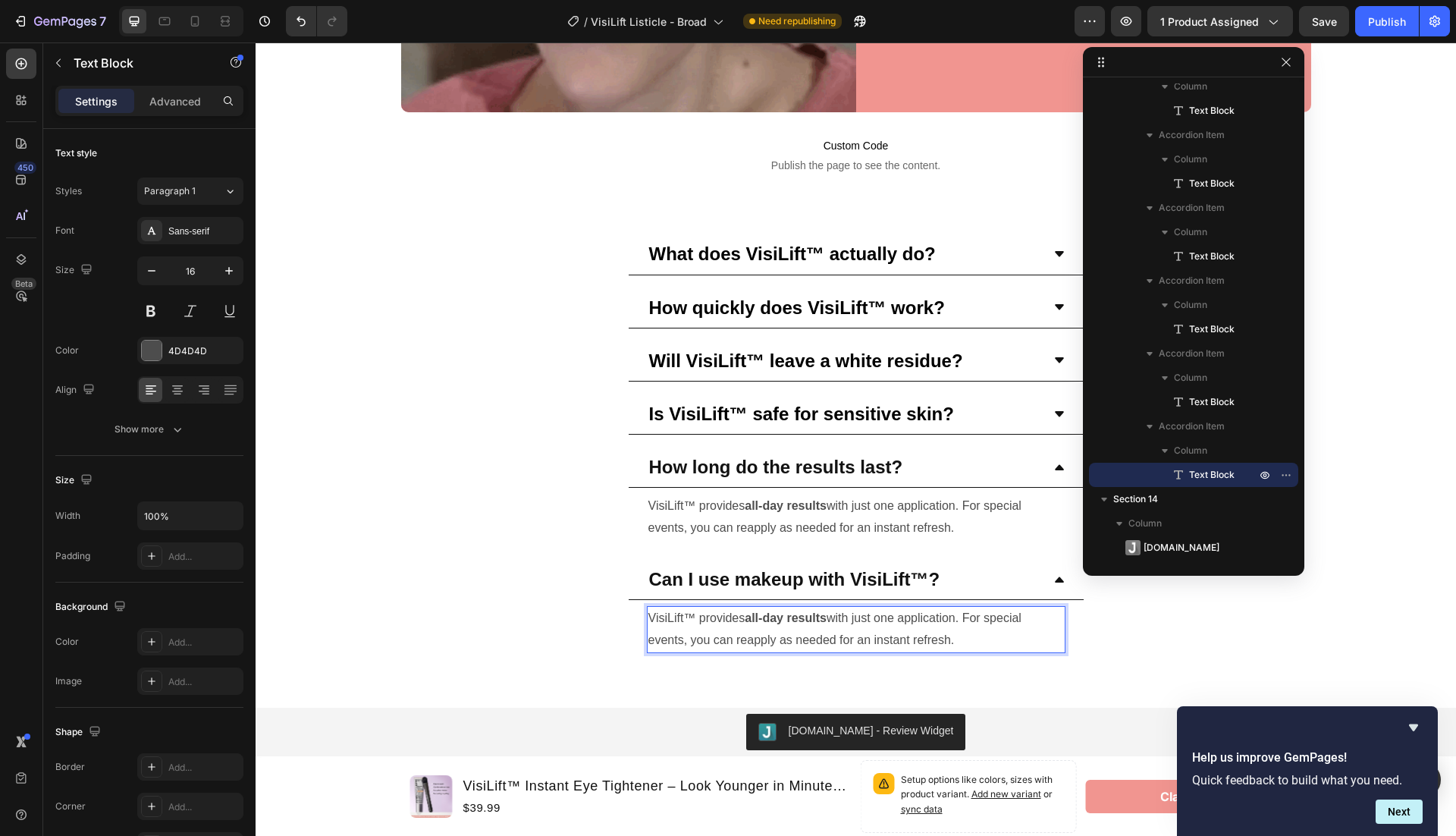
click at [850, 617] on p "VisiLift™ provides all-day results with just one application. For special event…" at bounding box center [856, 630] width 416 height 44
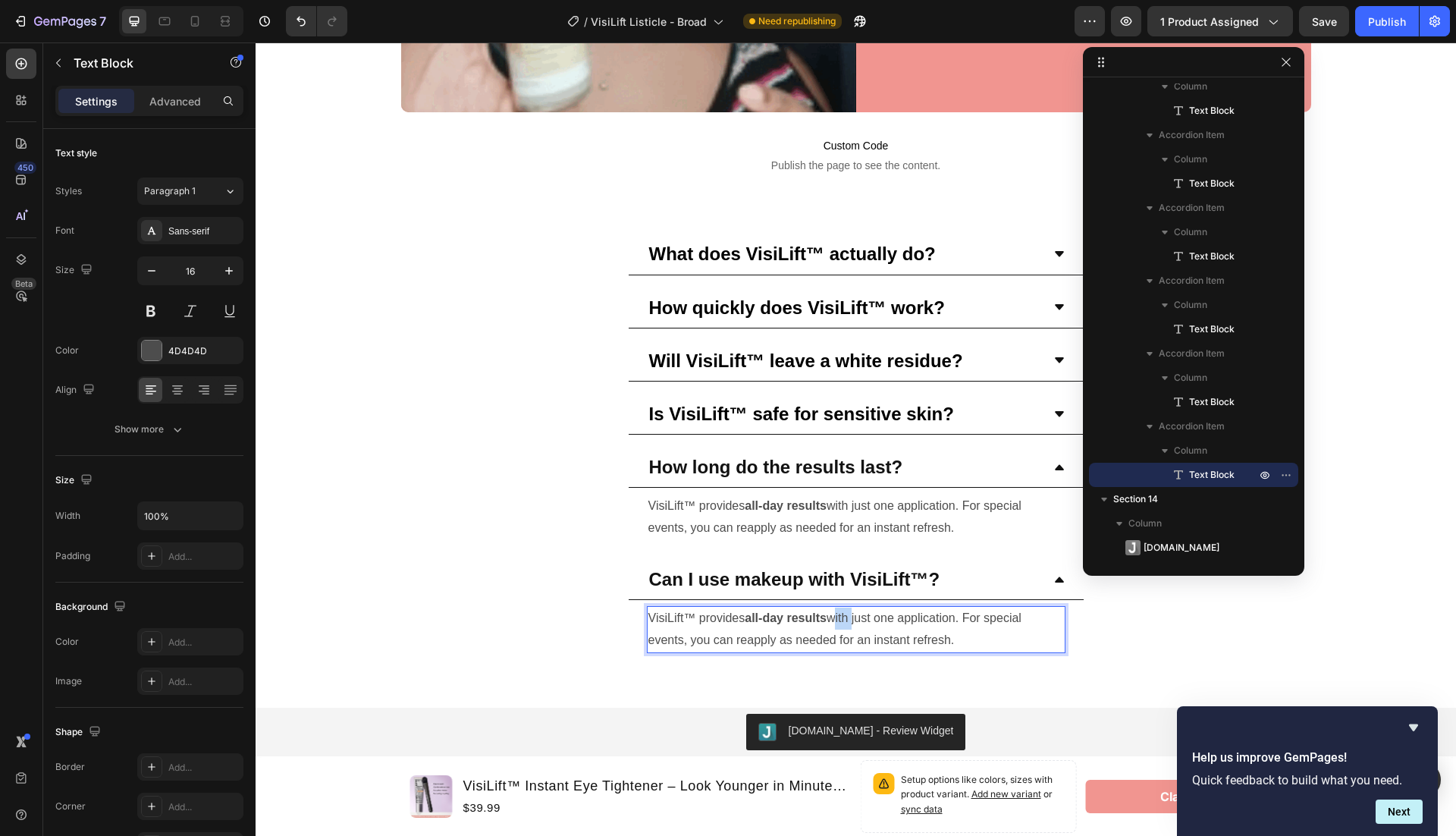
click at [850, 617] on p "VisiLift™ provides all-day results with just one application. For special event…" at bounding box center [856, 630] width 416 height 44
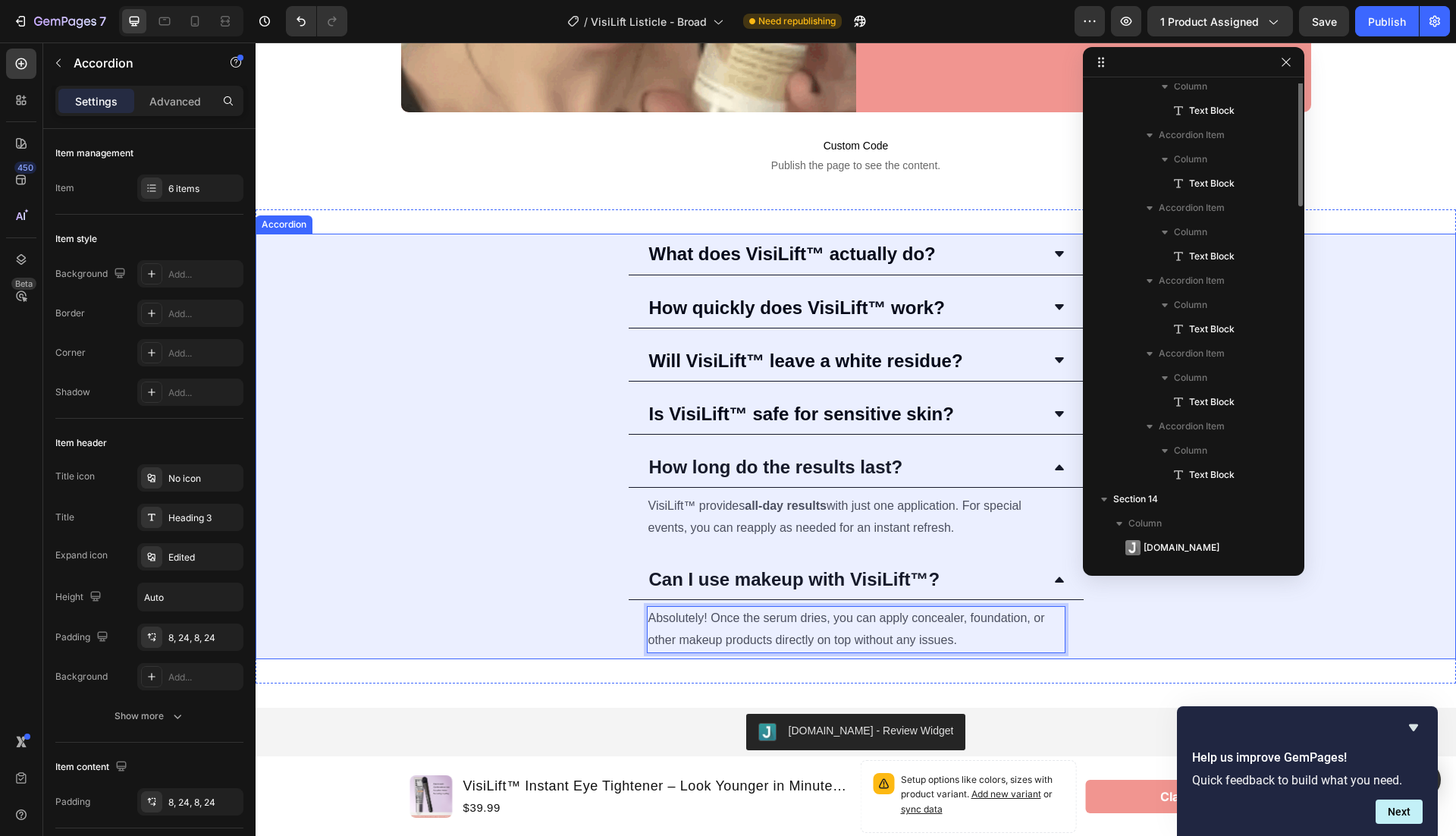
click at [1195, 631] on div "Can I use makeup with VisiLift™? Absolutely! Once the serum dries, you can appl…" at bounding box center [855, 609] width 1199 height 100
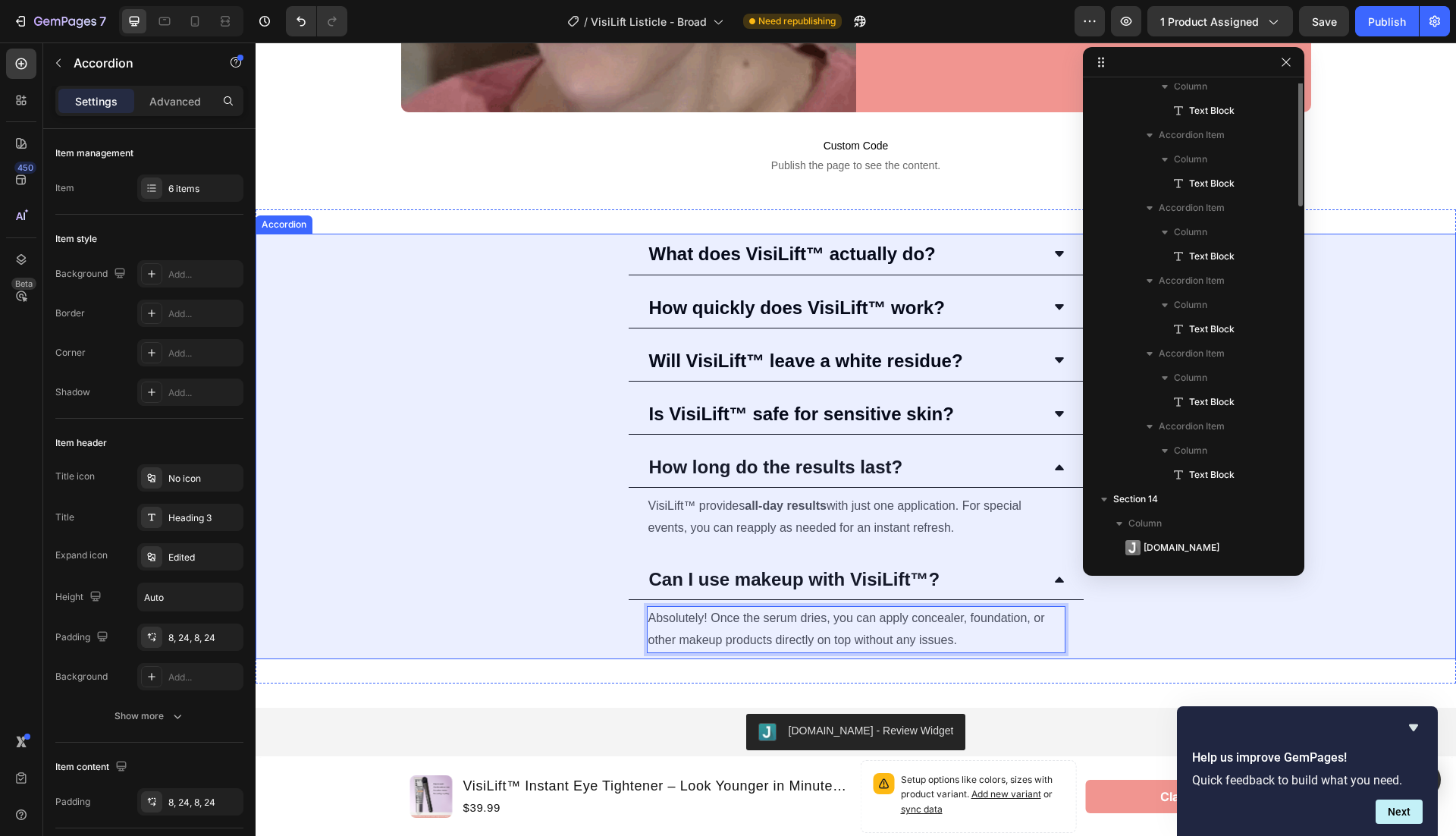
scroll to position [236, 0]
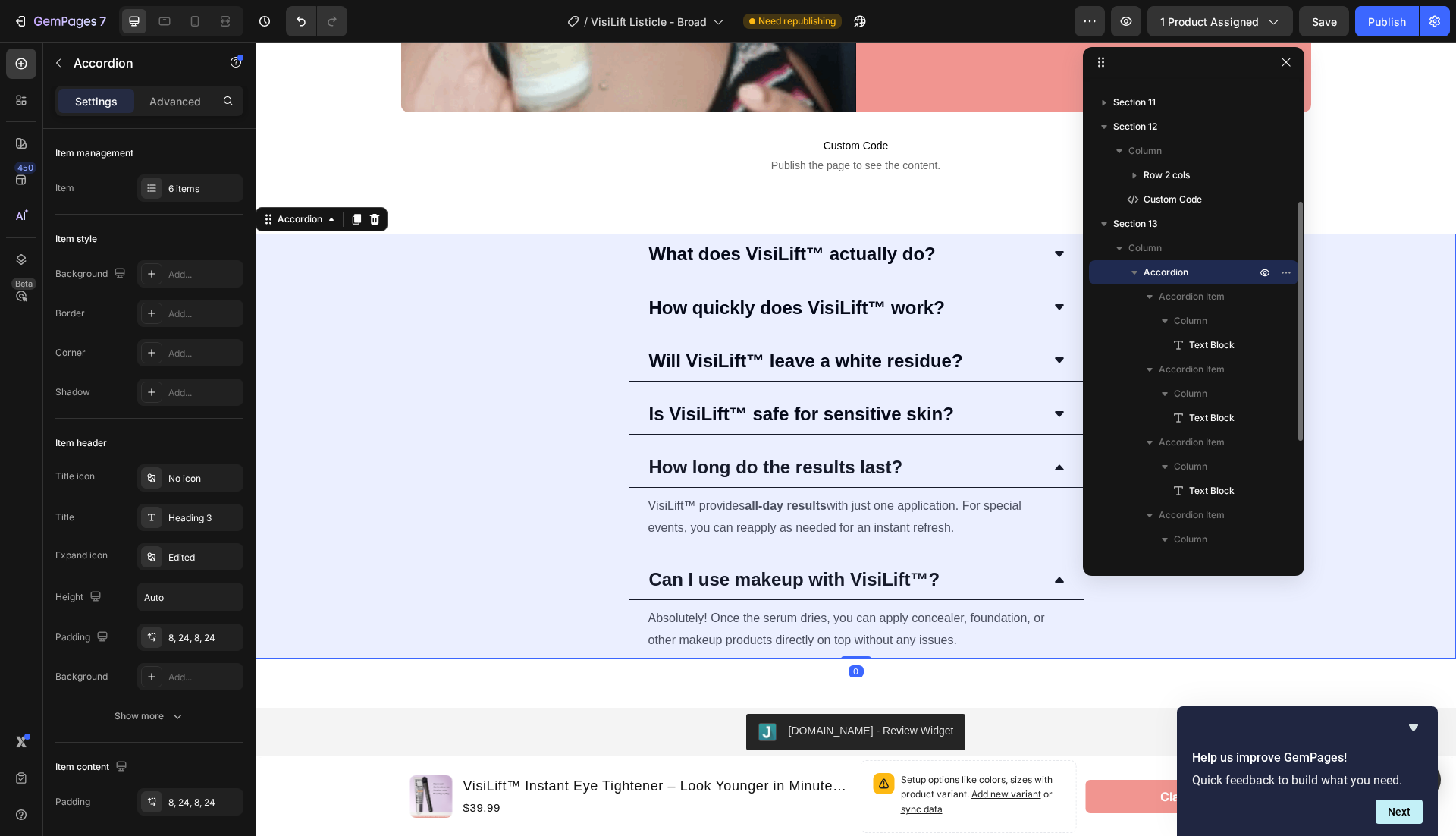
click at [1055, 461] on icon at bounding box center [1059, 467] width 12 height 12
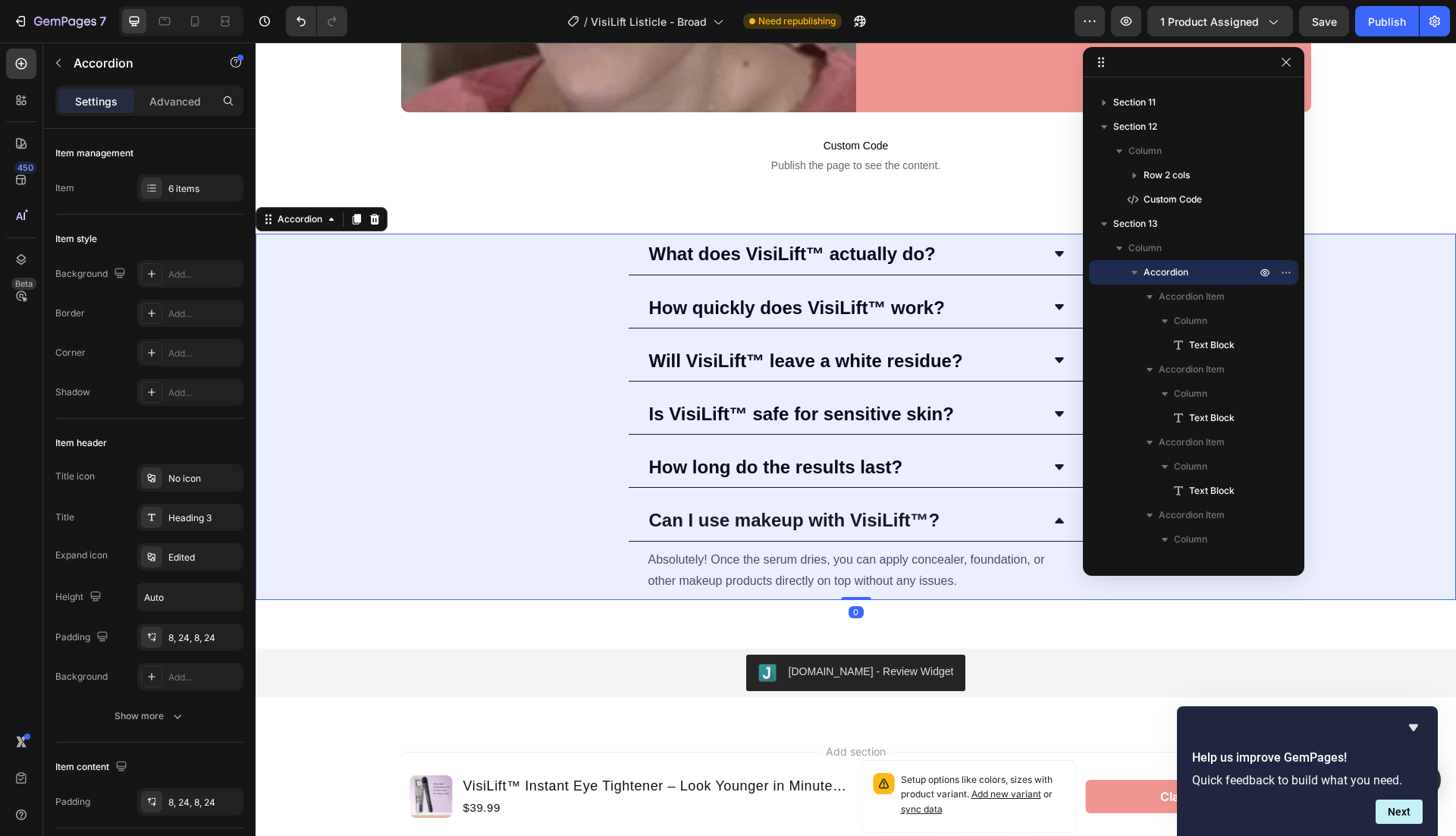
click at [1057, 517] on icon at bounding box center [1059, 520] width 9 height 5
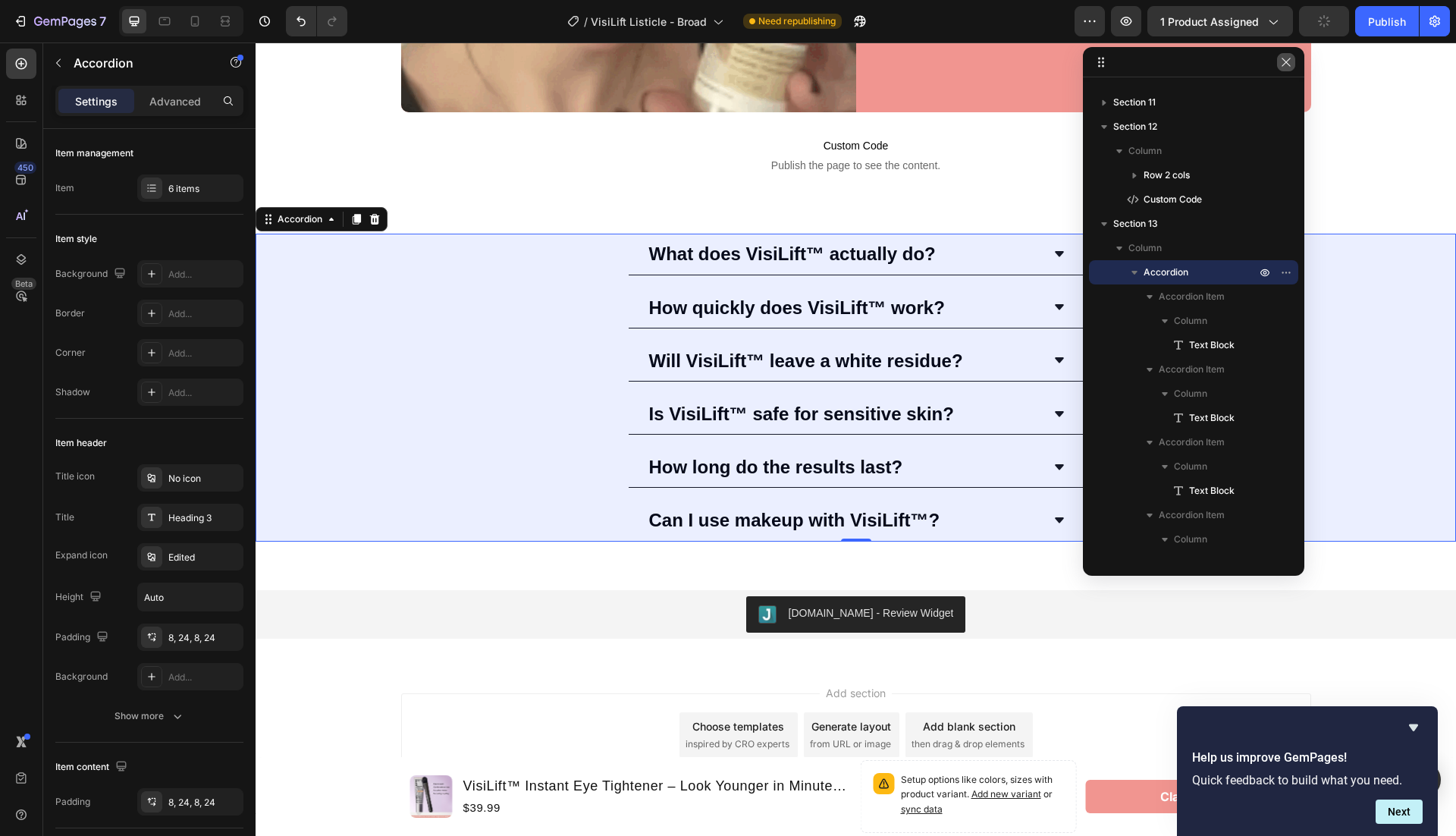
click at [1284, 61] on icon "button" at bounding box center [1286, 62] width 8 height 8
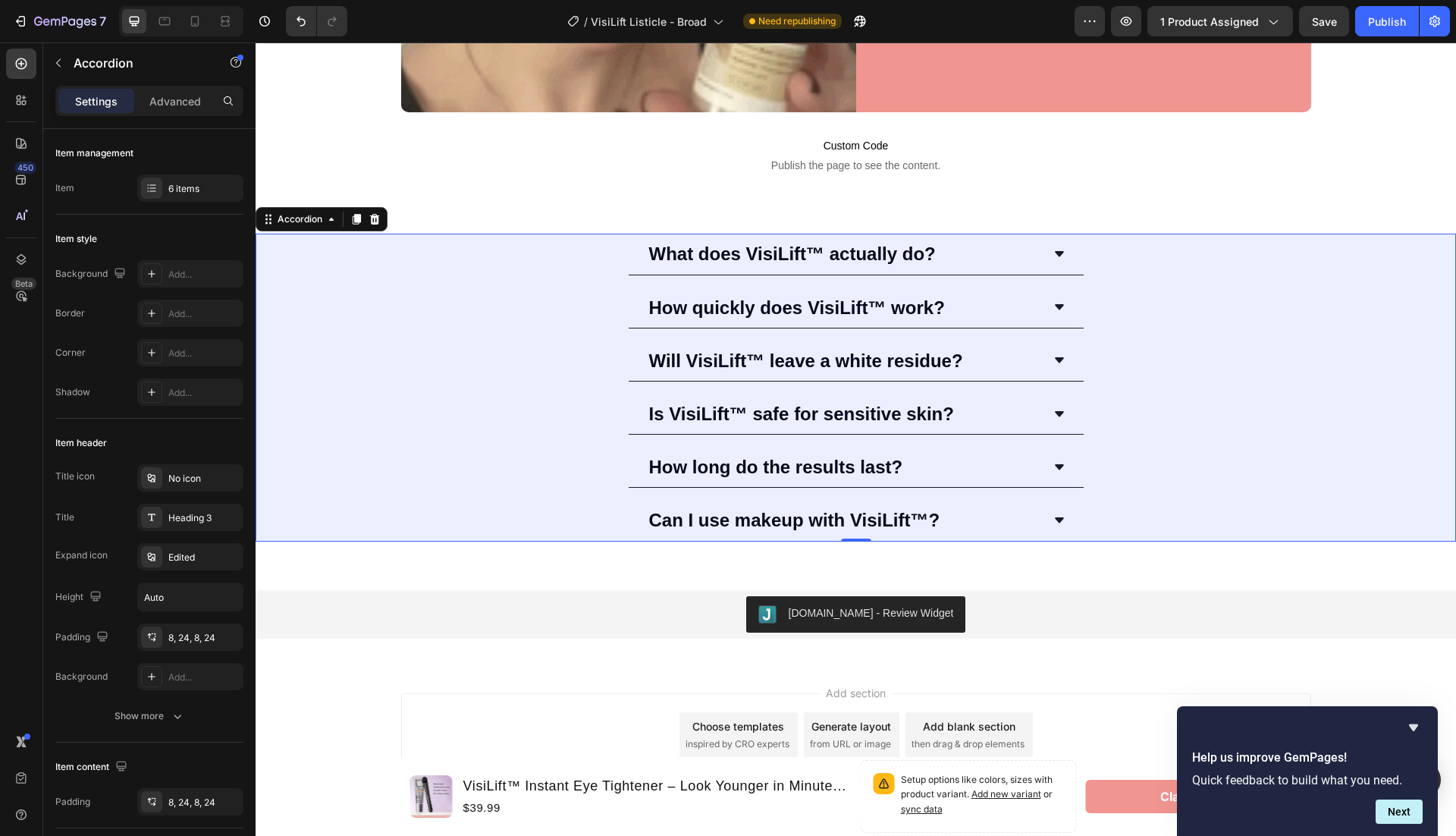
click at [1417, 716] on div "Help us improve GemPages! Quick feedback to build what you need. Next" at bounding box center [1306, 771] width 260 height 130
click at [1416, 729] on icon "Hide survey" at bounding box center [1413, 727] width 18 height 18
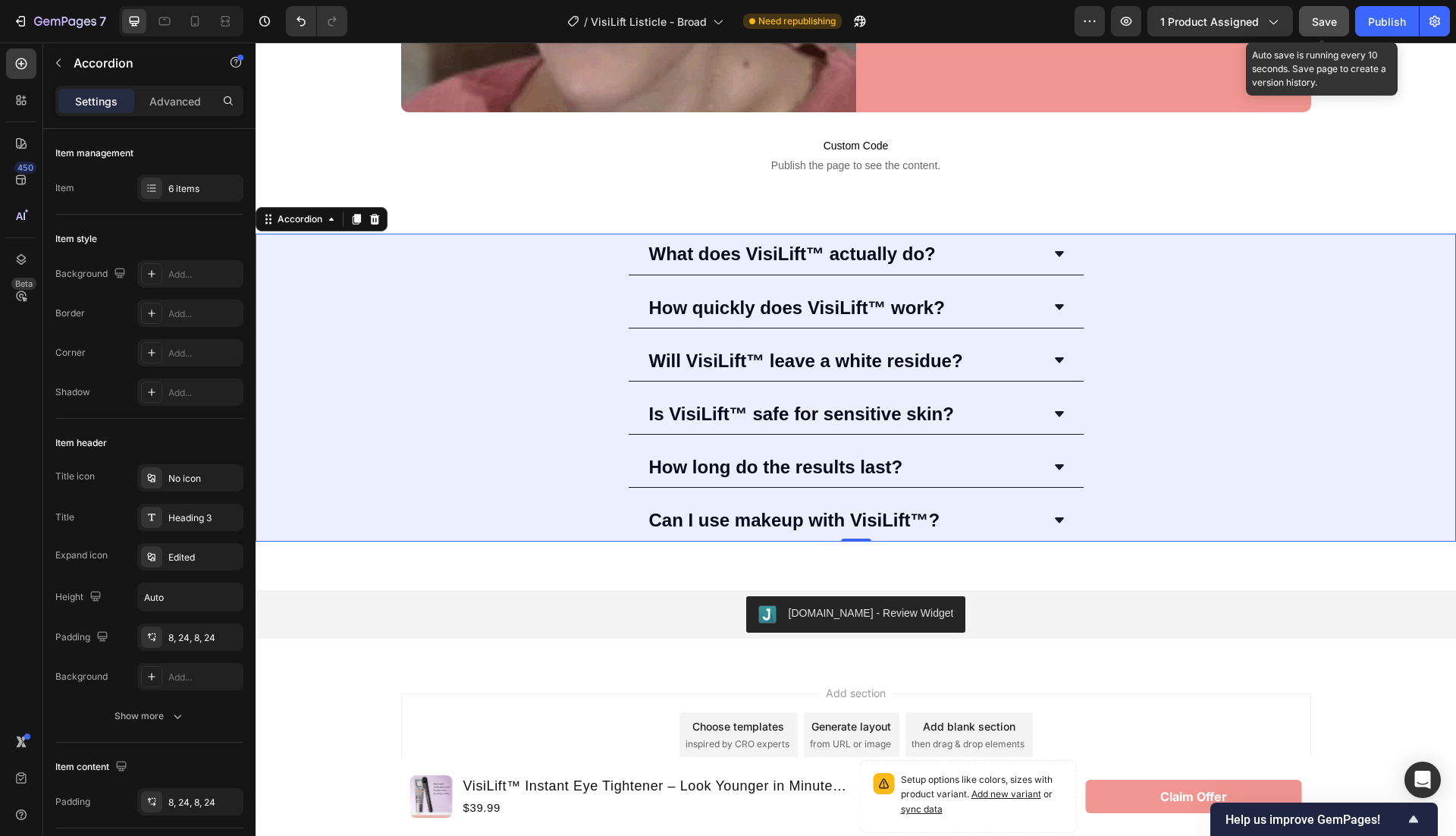
click at [1320, 19] on span "Save" at bounding box center [1325, 21] width 25 height 13
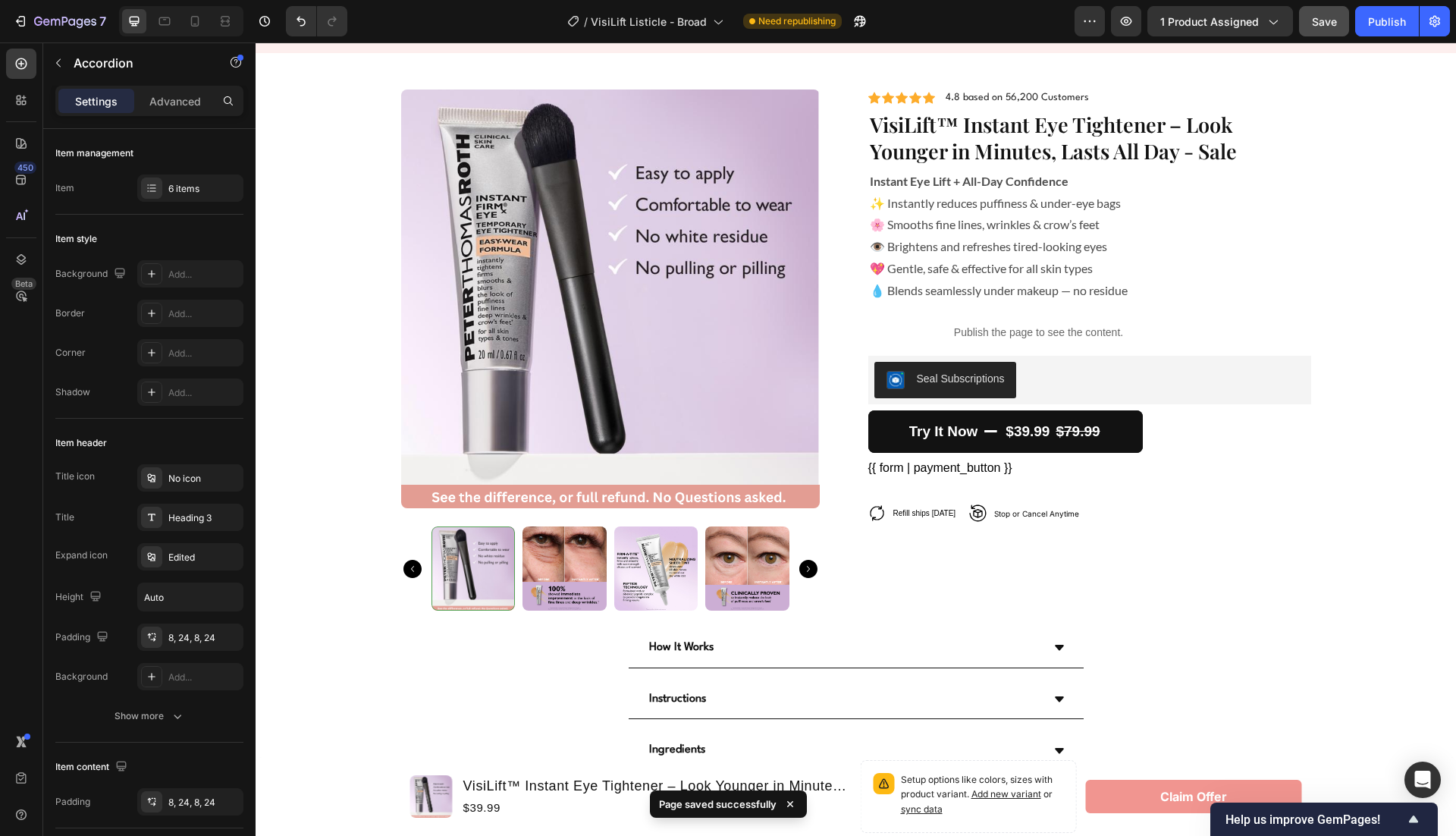
scroll to position [3531, 0]
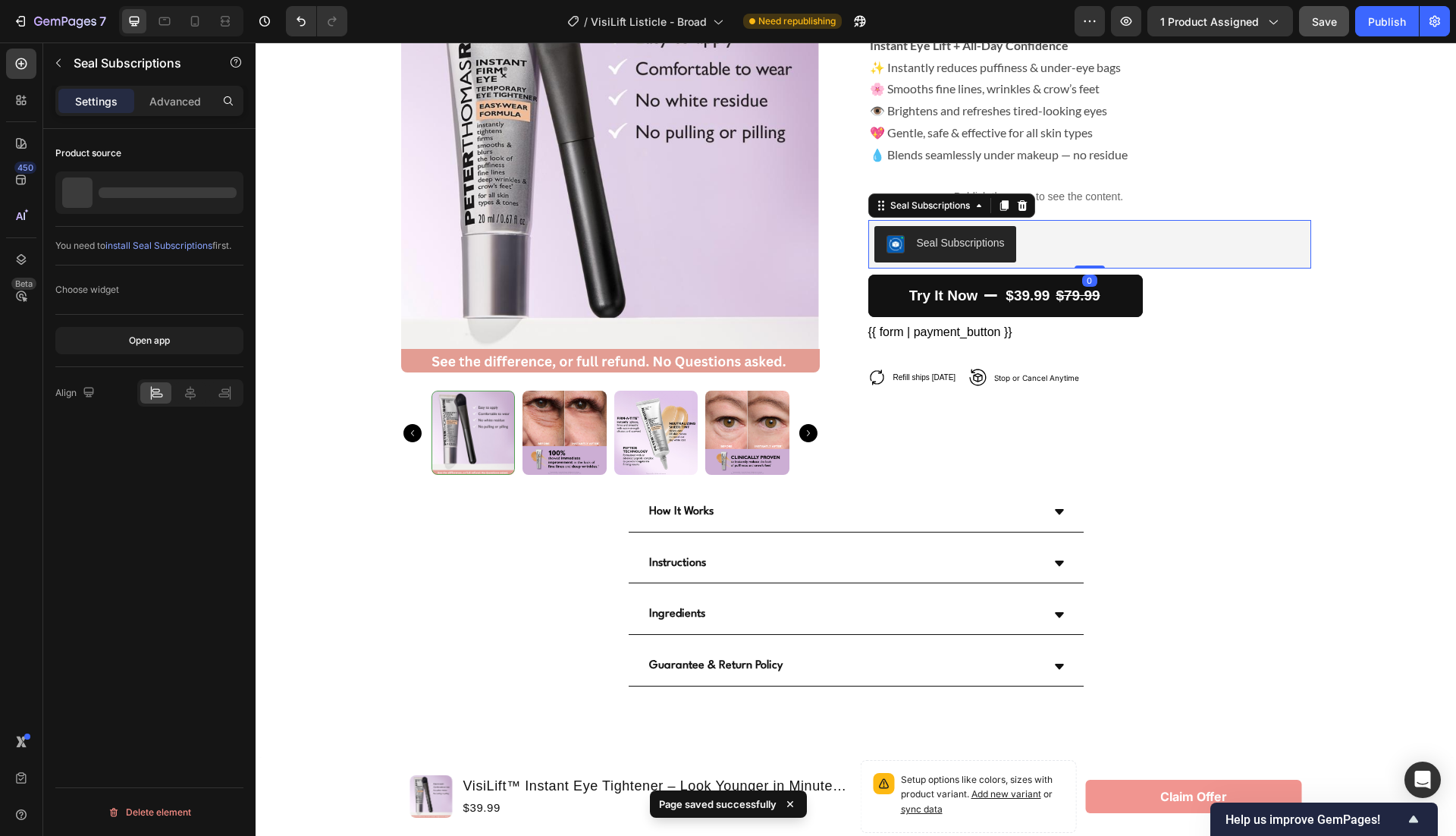
click at [993, 235] on div "Seal Subscriptions" at bounding box center [961, 242] width 88 height 16
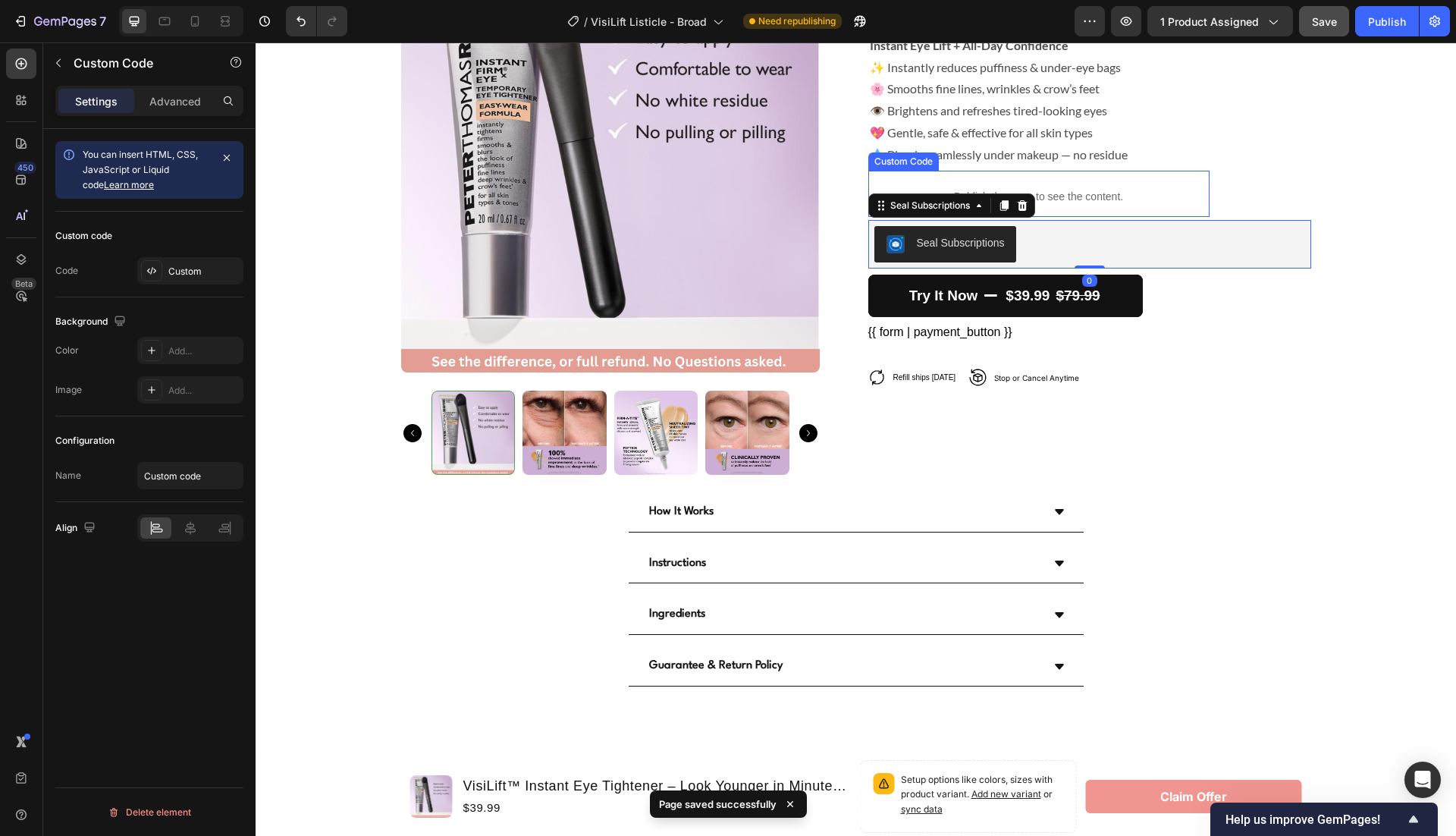
click at [1082, 193] on p "Publish the page to see the content." at bounding box center [1039, 196] width 341 height 16
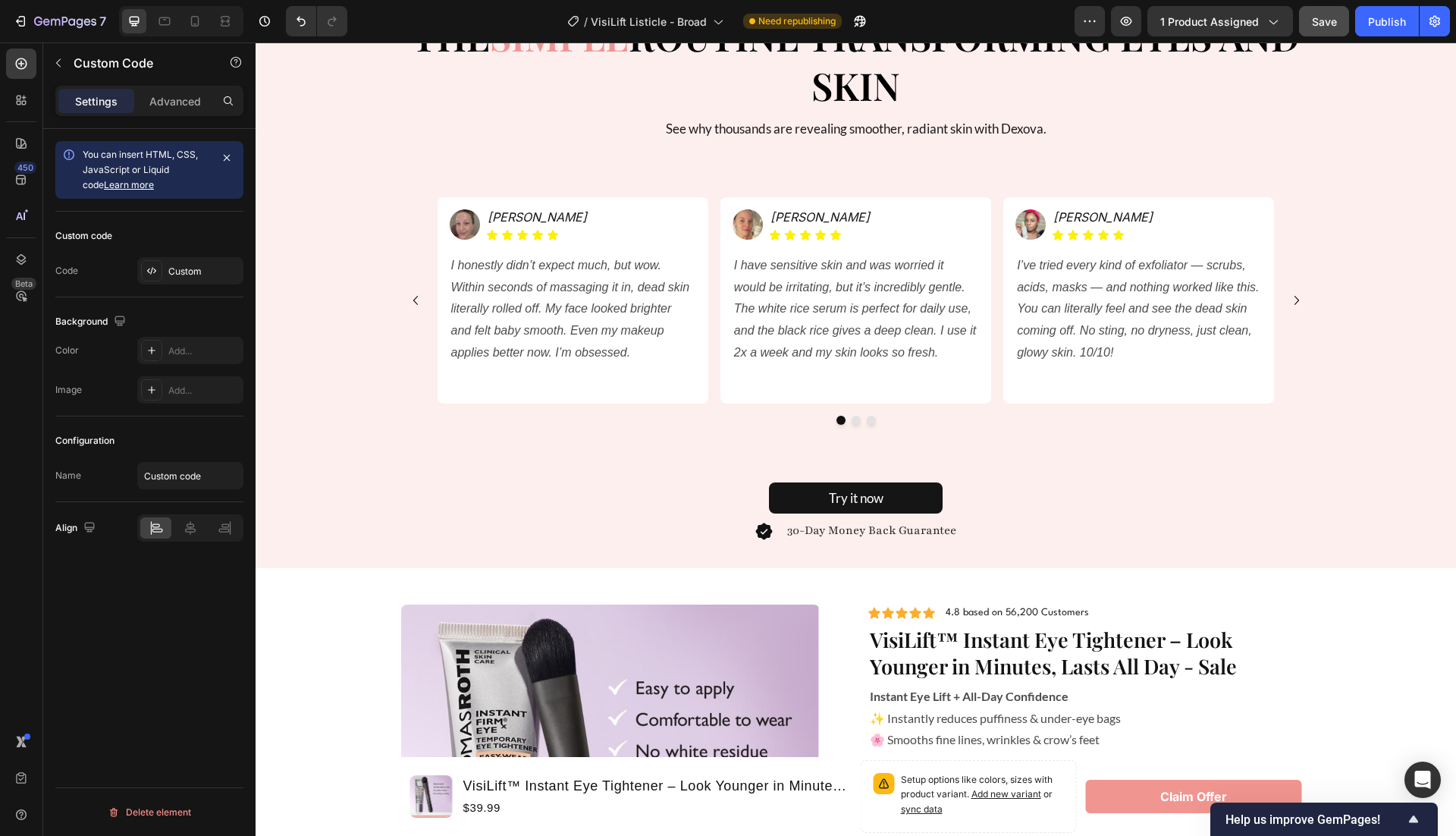
scroll to position [2548, 0]
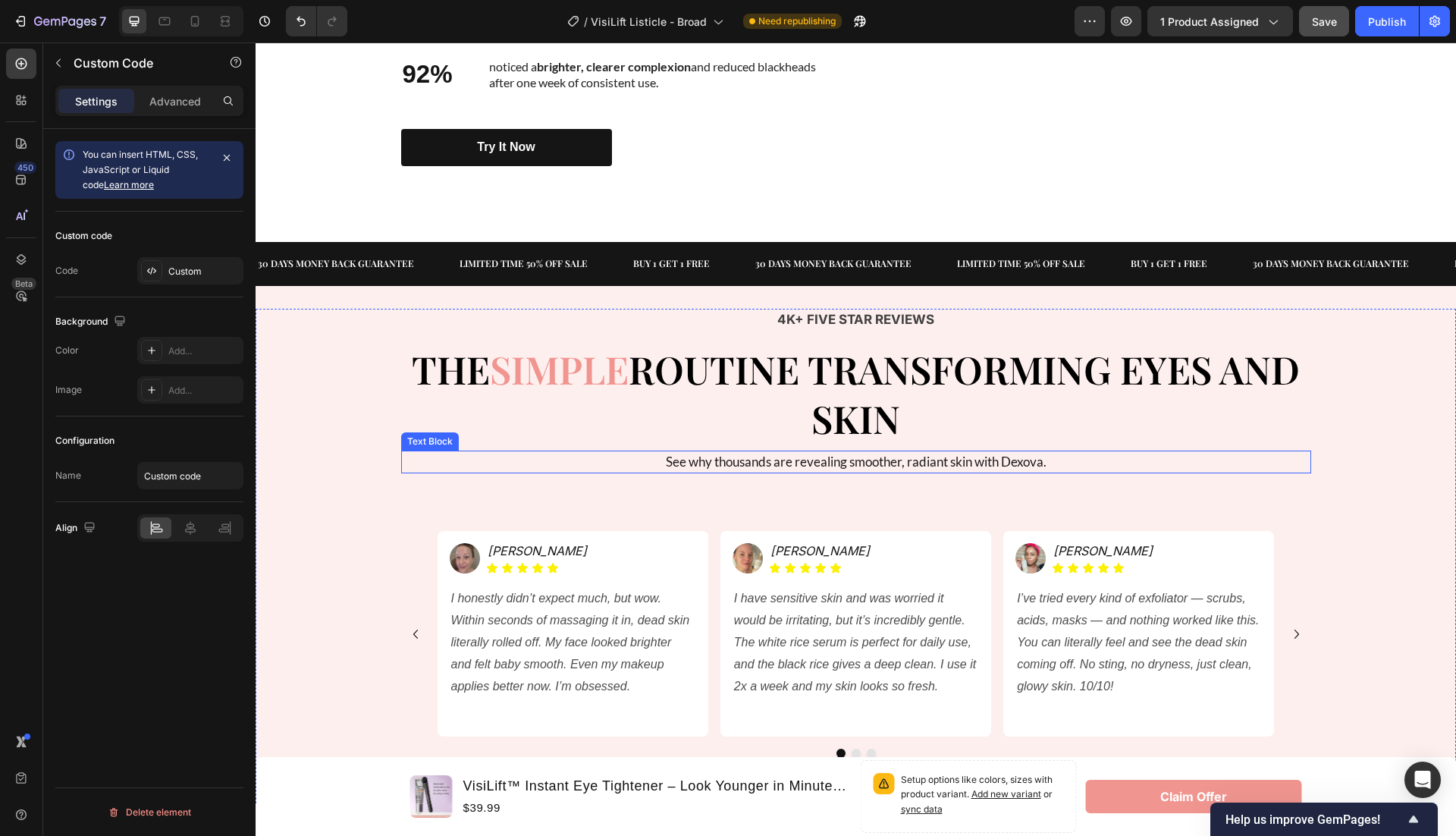
click at [941, 455] on p "See why thousands are revealing smoother, radiant skin with Dexova." at bounding box center [856, 462] width 907 height 20
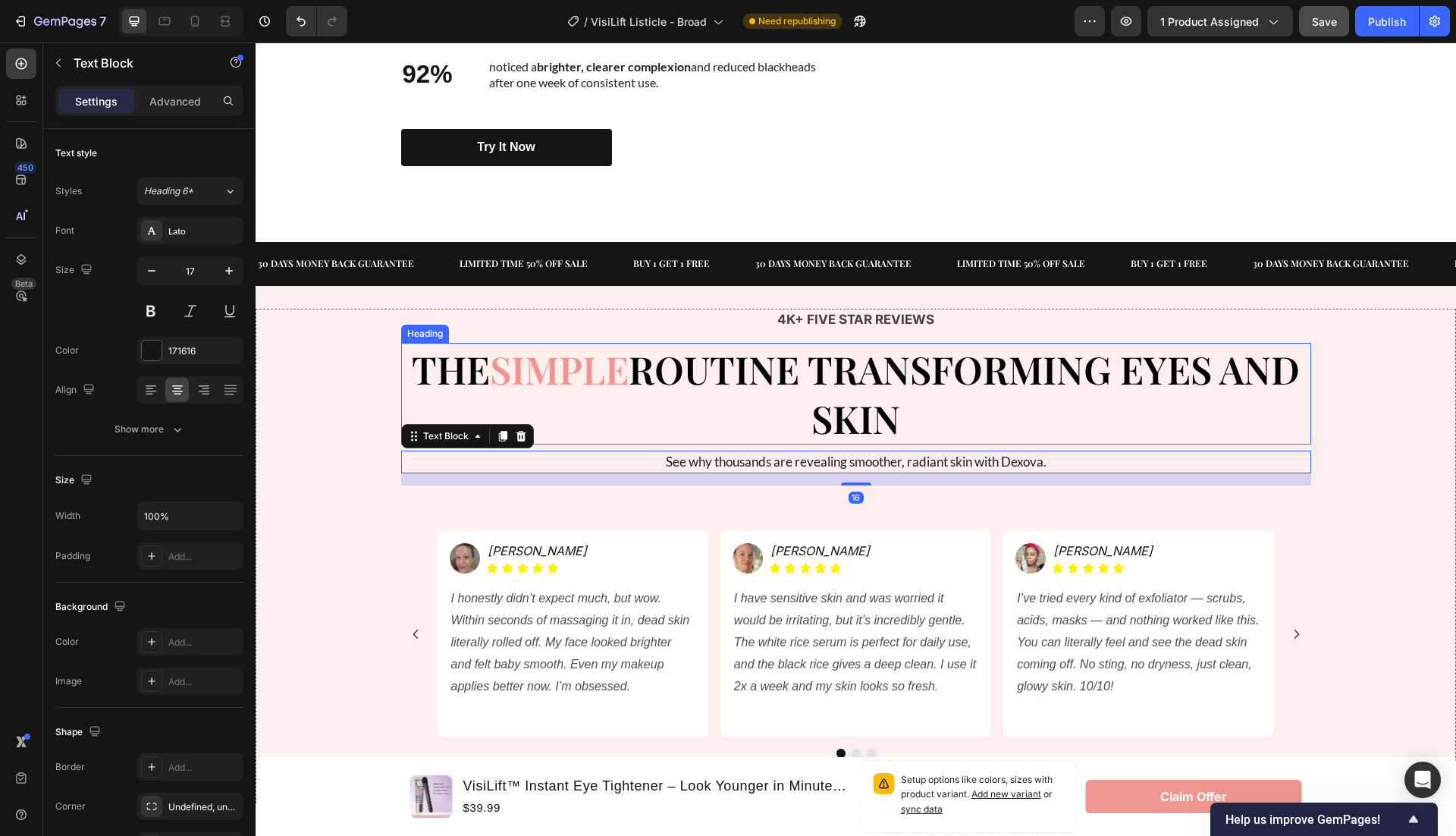
scroll to position [2577, 0]
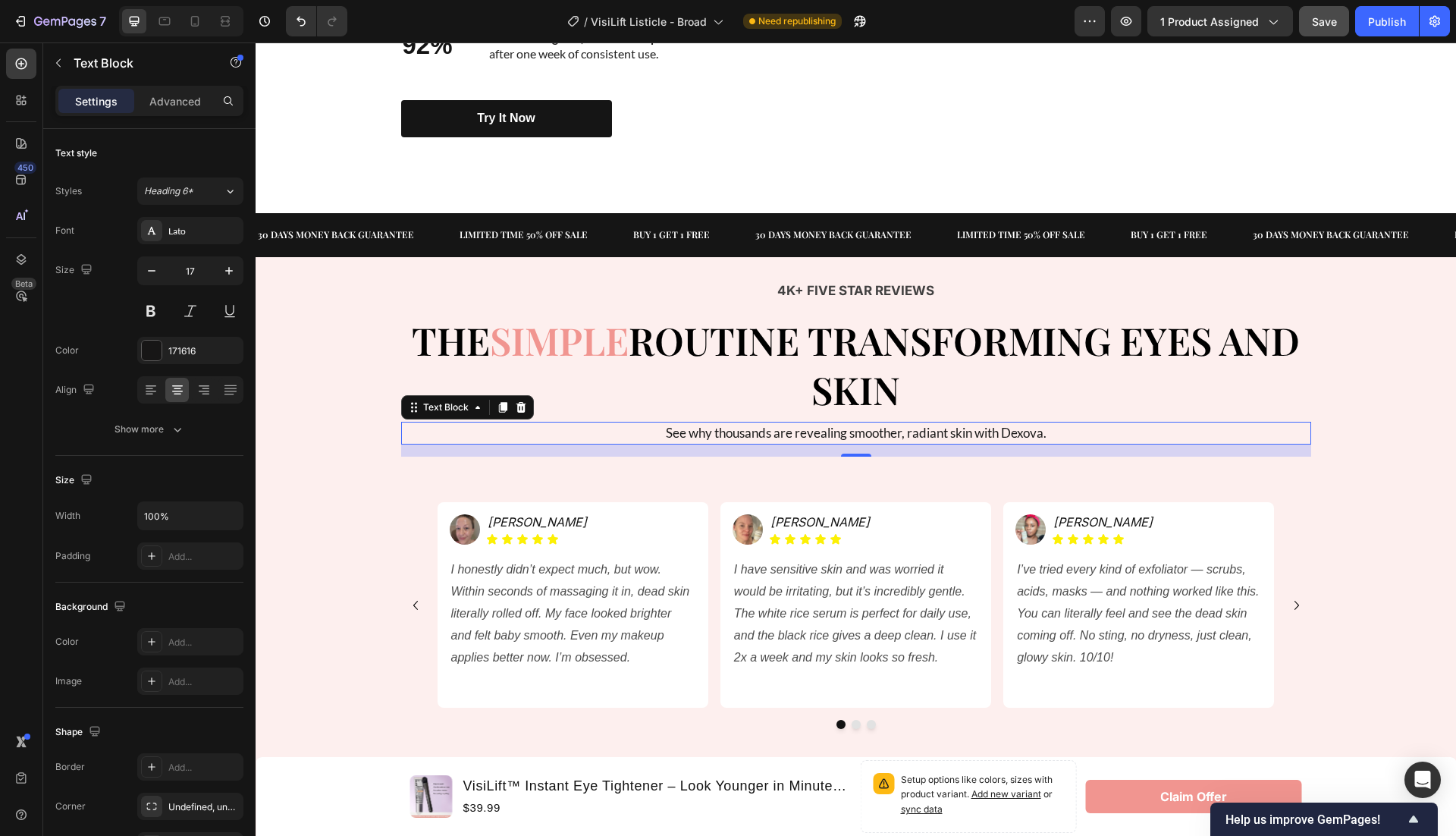
click at [924, 432] on p "See why thousands are revealing smoother, radiant skin with Dexova." at bounding box center [856, 433] width 907 height 20
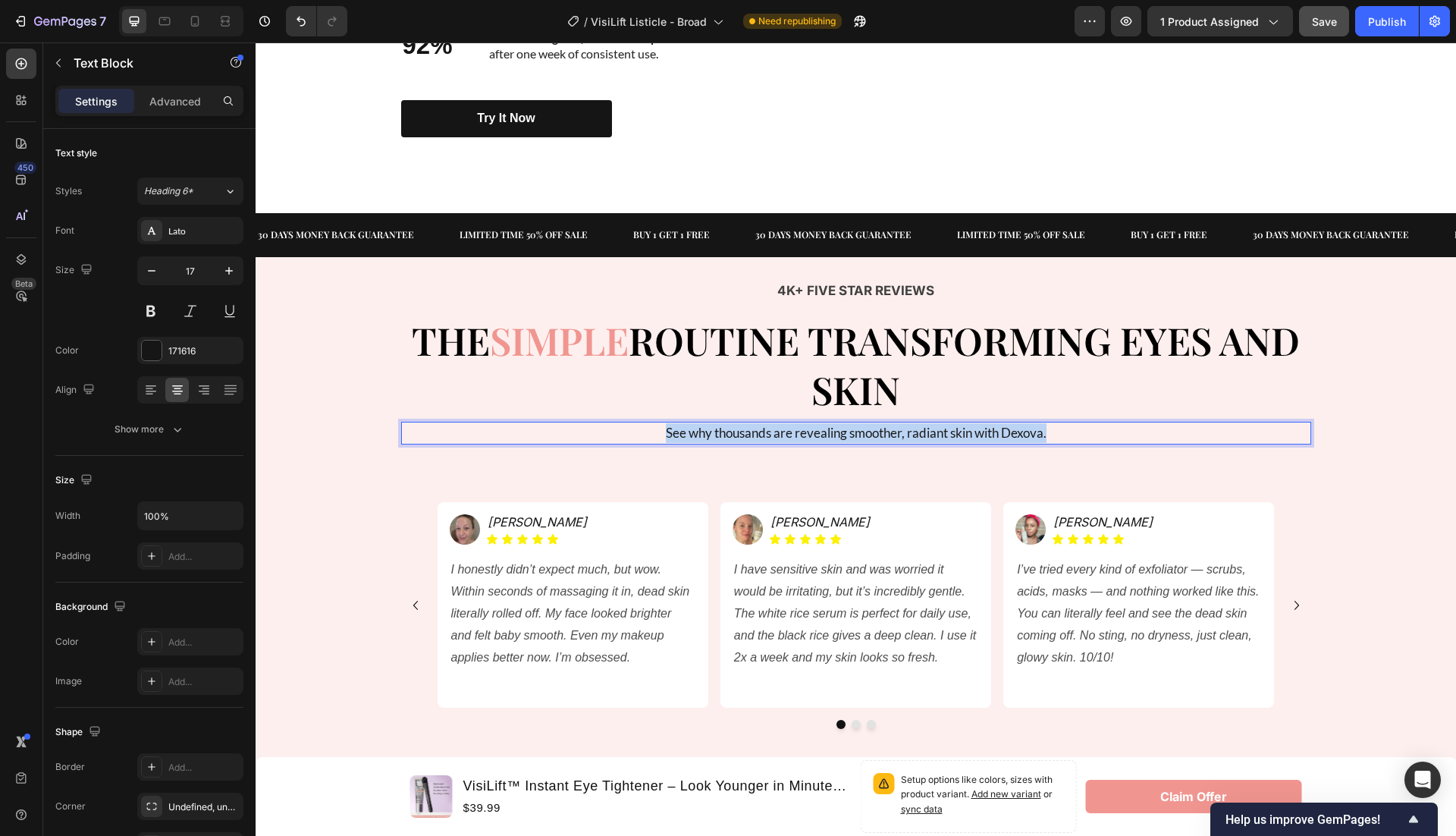
click at [924, 432] on p "See why thousands are revealing smoother, radiant skin with Dexova." at bounding box center [856, 433] width 907 height 20
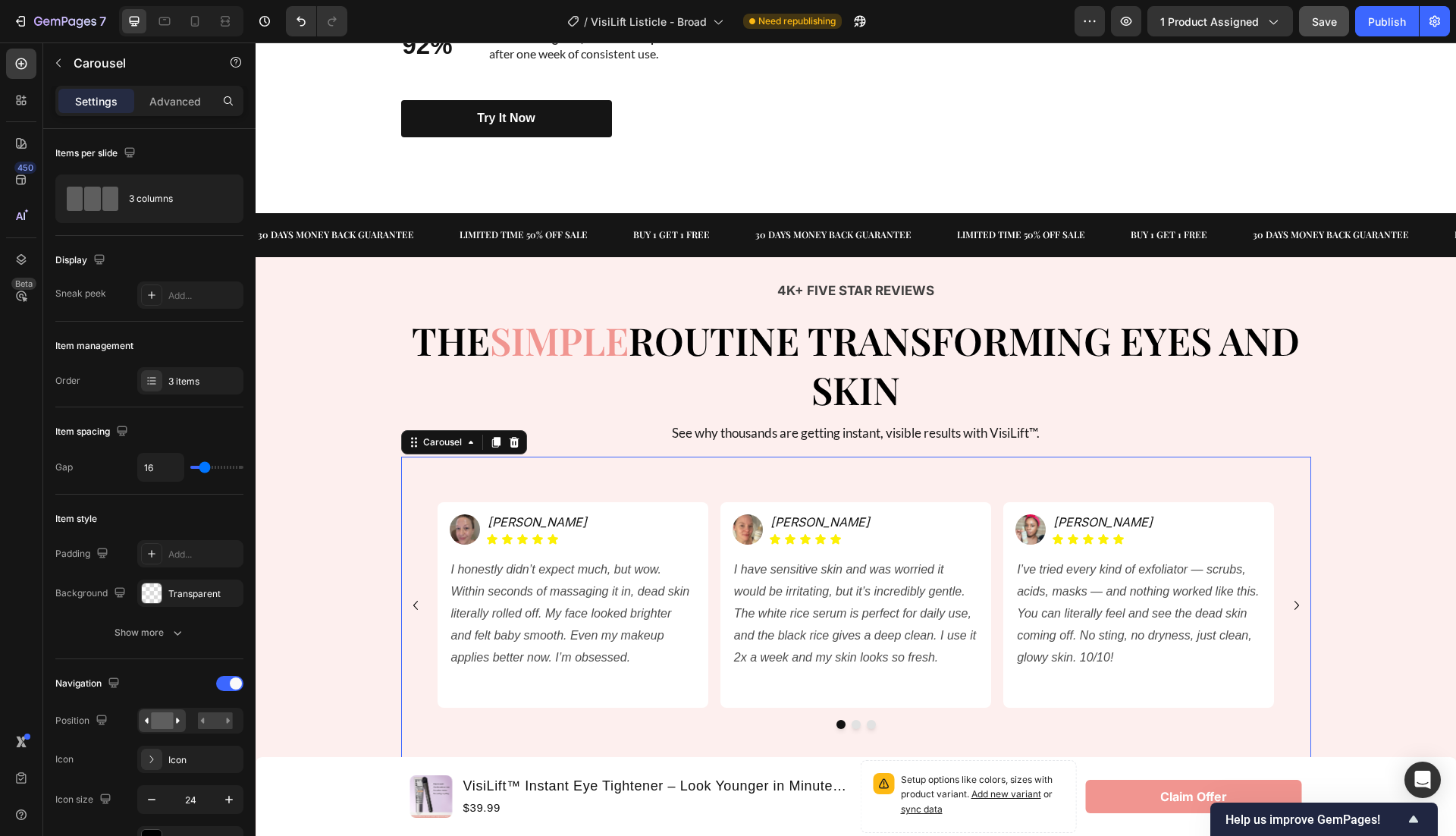
click at [1084, 478] on div "Image Amanda K. Heading Icon Icon Icon Icon Icon Icon List Row I honestly didn’…" at bounding box center [856, 617] width 910 height 319
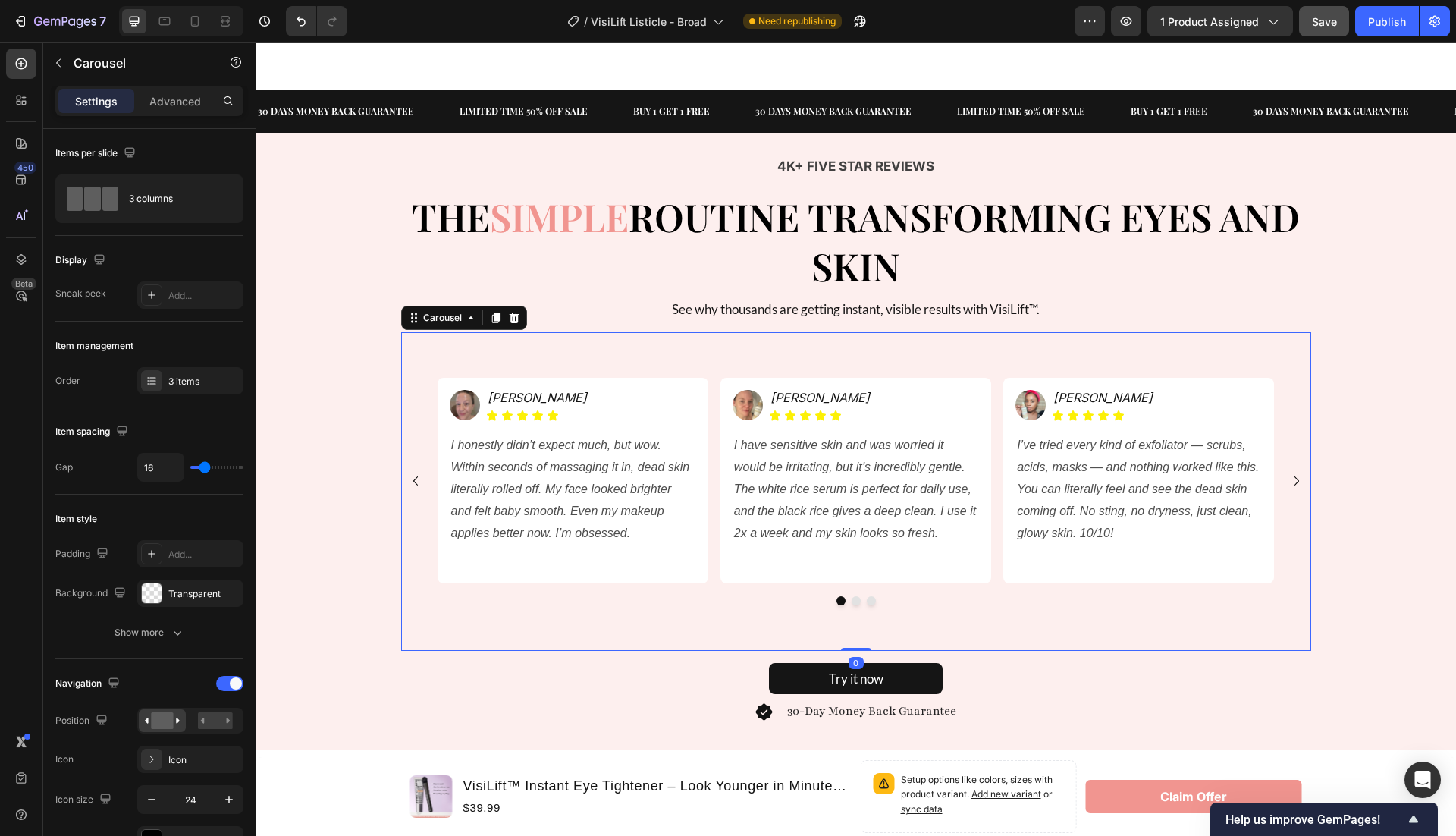
scroll to position [2754, 0]
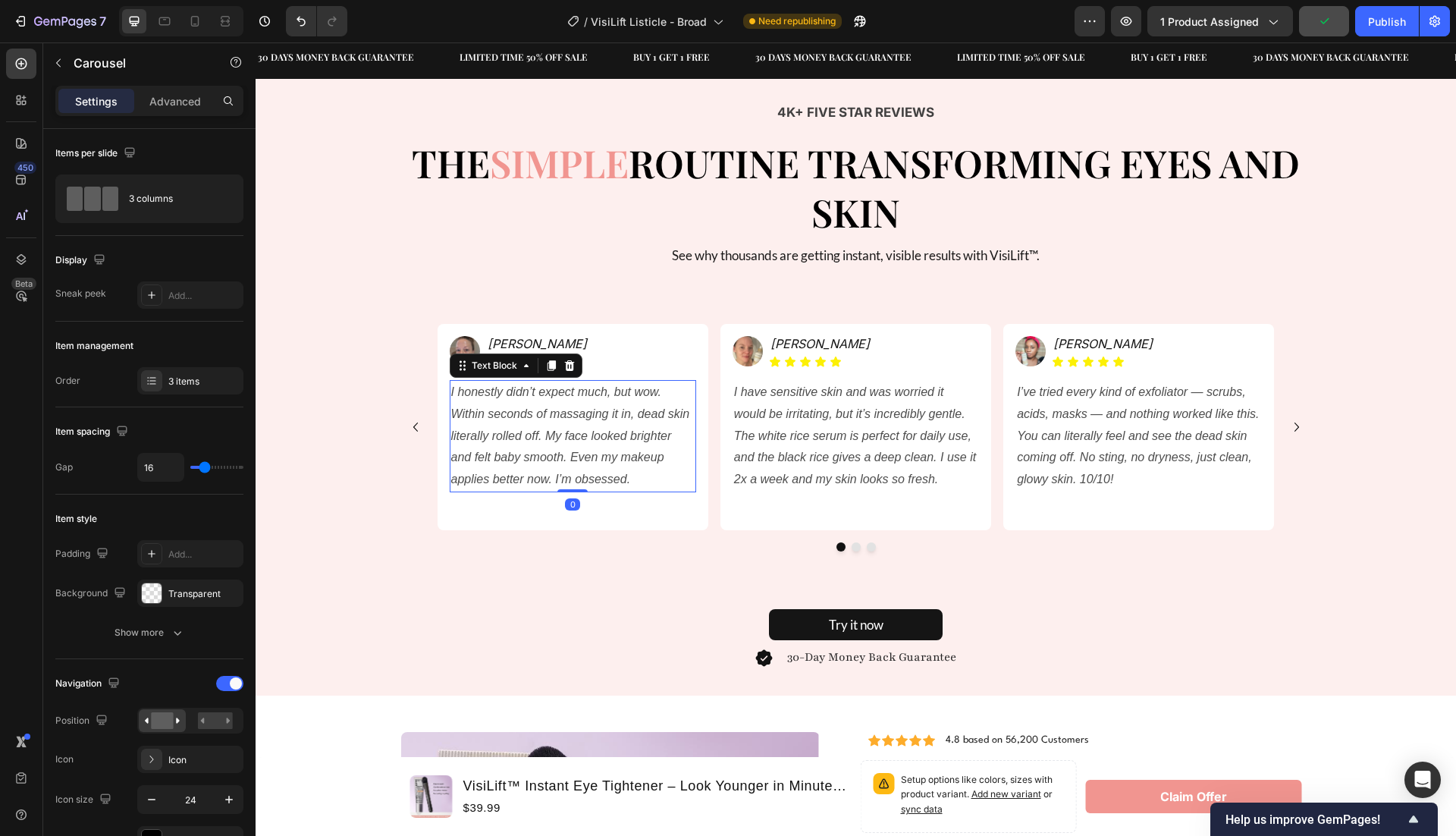
click at [552, 427] on p "I honestly didn’t expect much, but wow. Within seconds of massaging it in, dead…" at bounding box center [573, 436] width 243 height 109
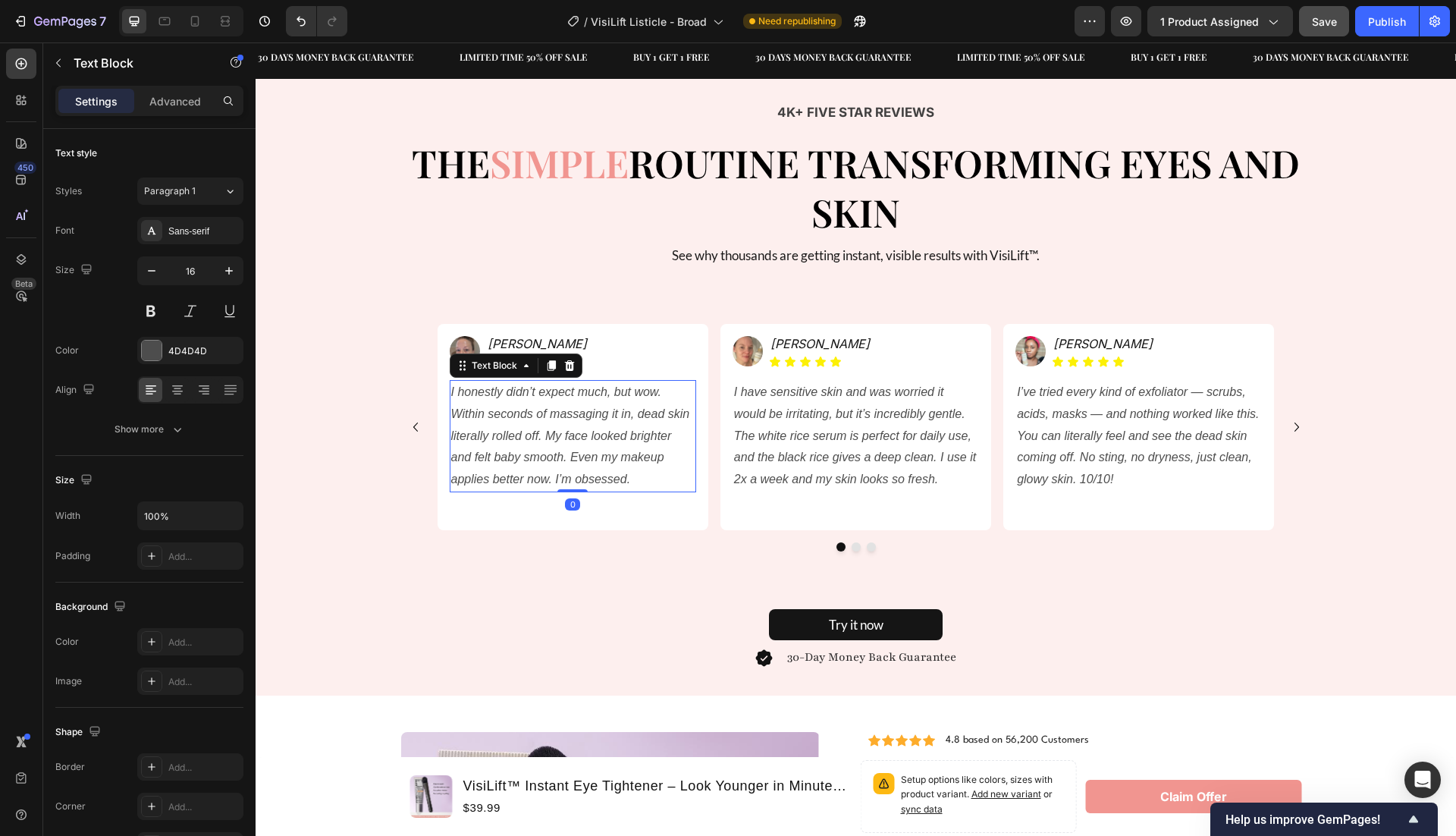
click at [524, 428] on icon "I honestly didn’t expect much, but wow. Within seconds of massaging it in, dead…" at bounding box center [570, 436] width 239 height 100
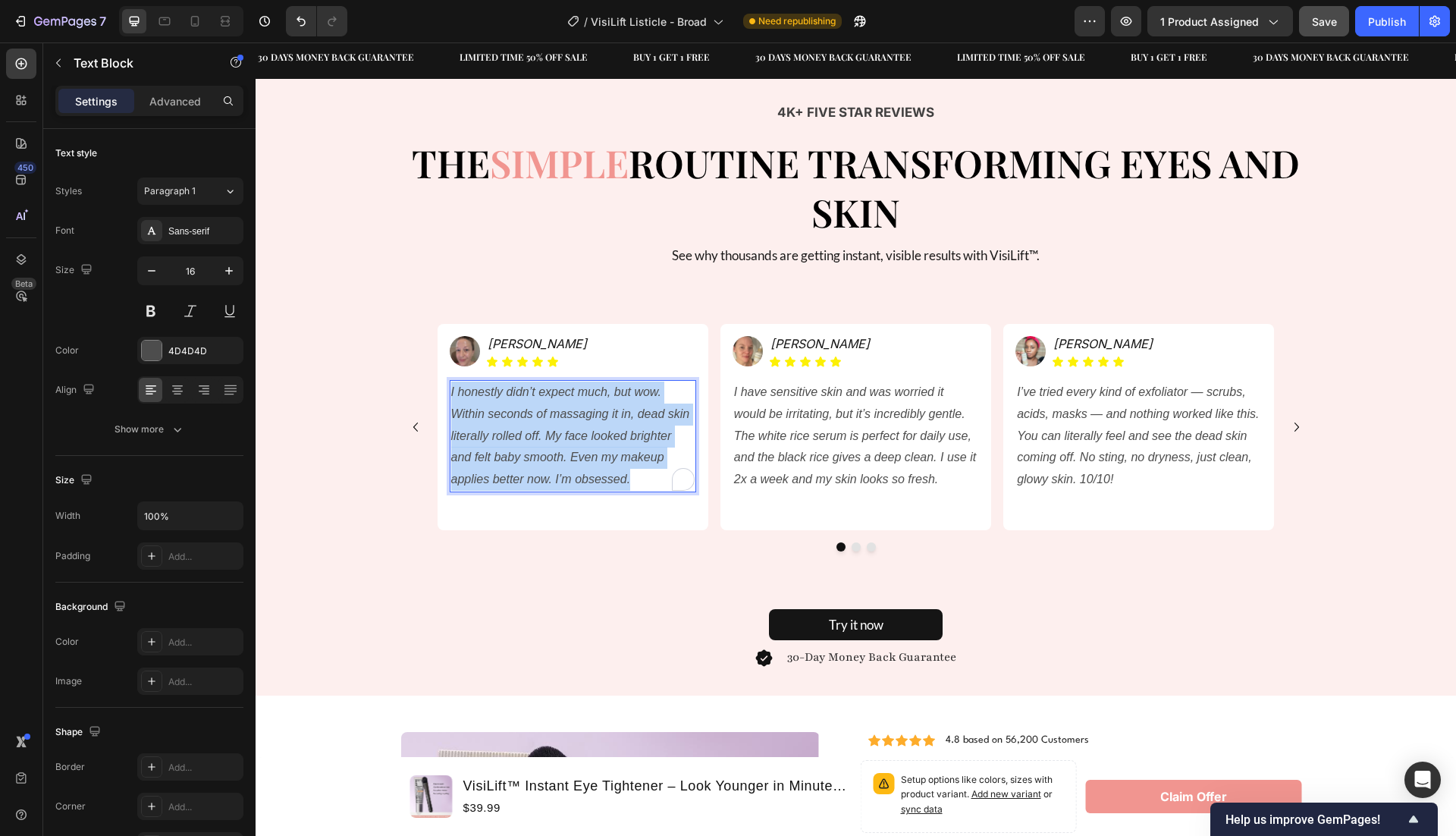
click at [524, 428] on icon "I honestly didn’t expect much, but wow. Within seconds of massaging it in, dead…" at bounding box center [570, 436] width 239 height 100
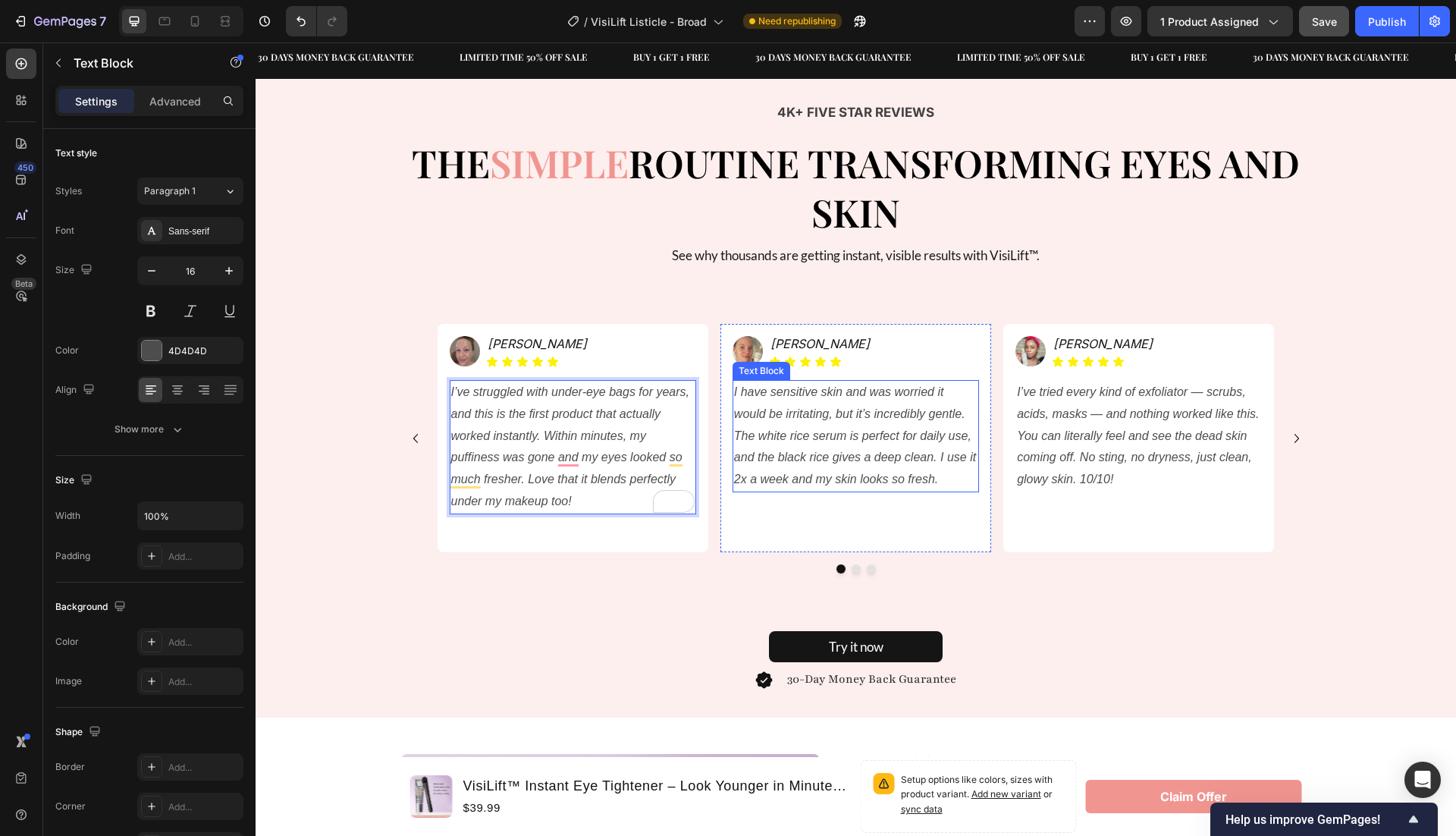
click at [818, 420] on p "I have sensitive skin and was worried it would be irritating, but it’s incredib…" at bounding box center [855, 436] width 243 height 109
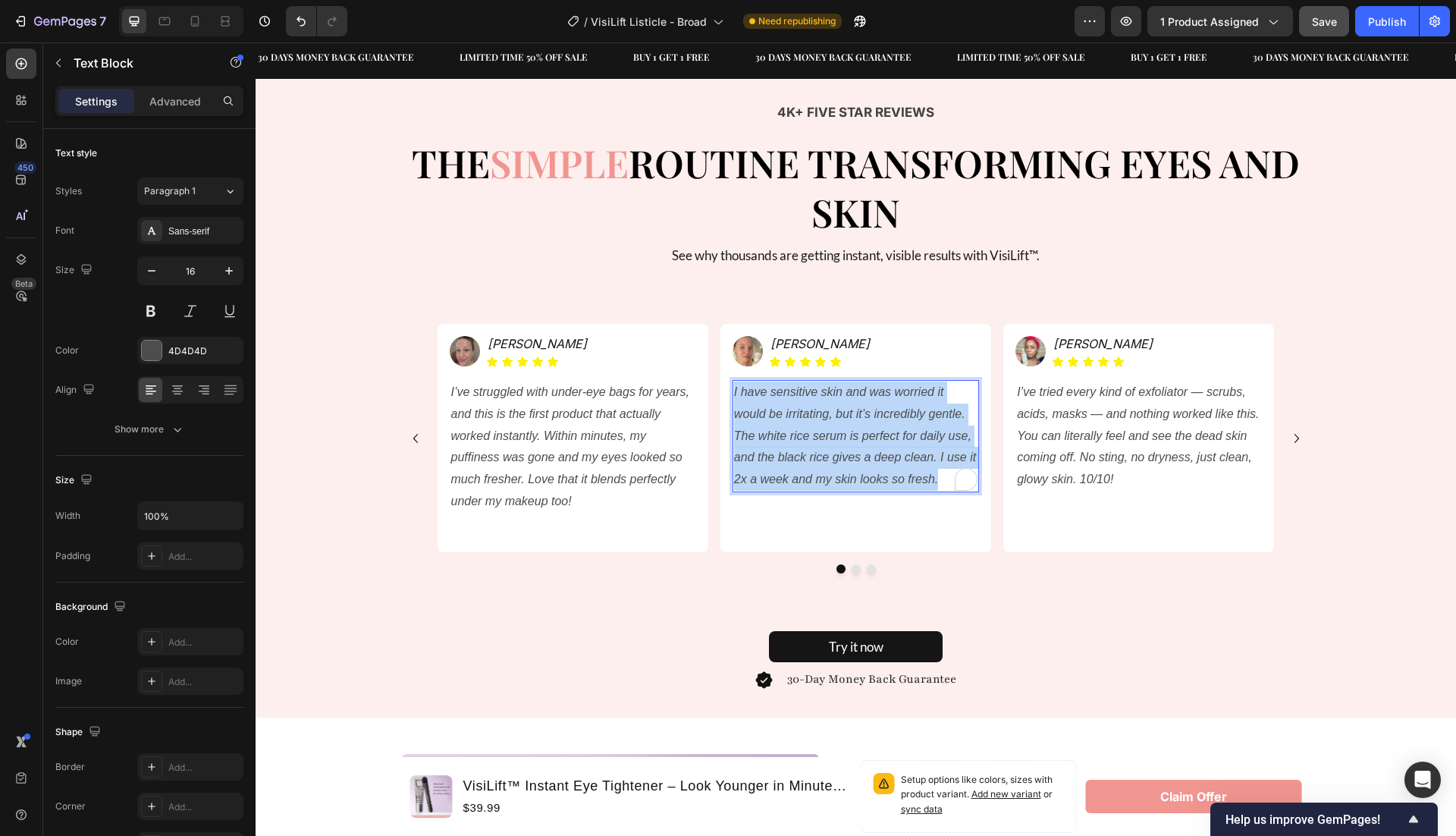
click at [818, 420] on p "I have sensitive skin and was worried it would be irritating, but it’s incredib…" at bounding box center [855, 436] width 243 height 109
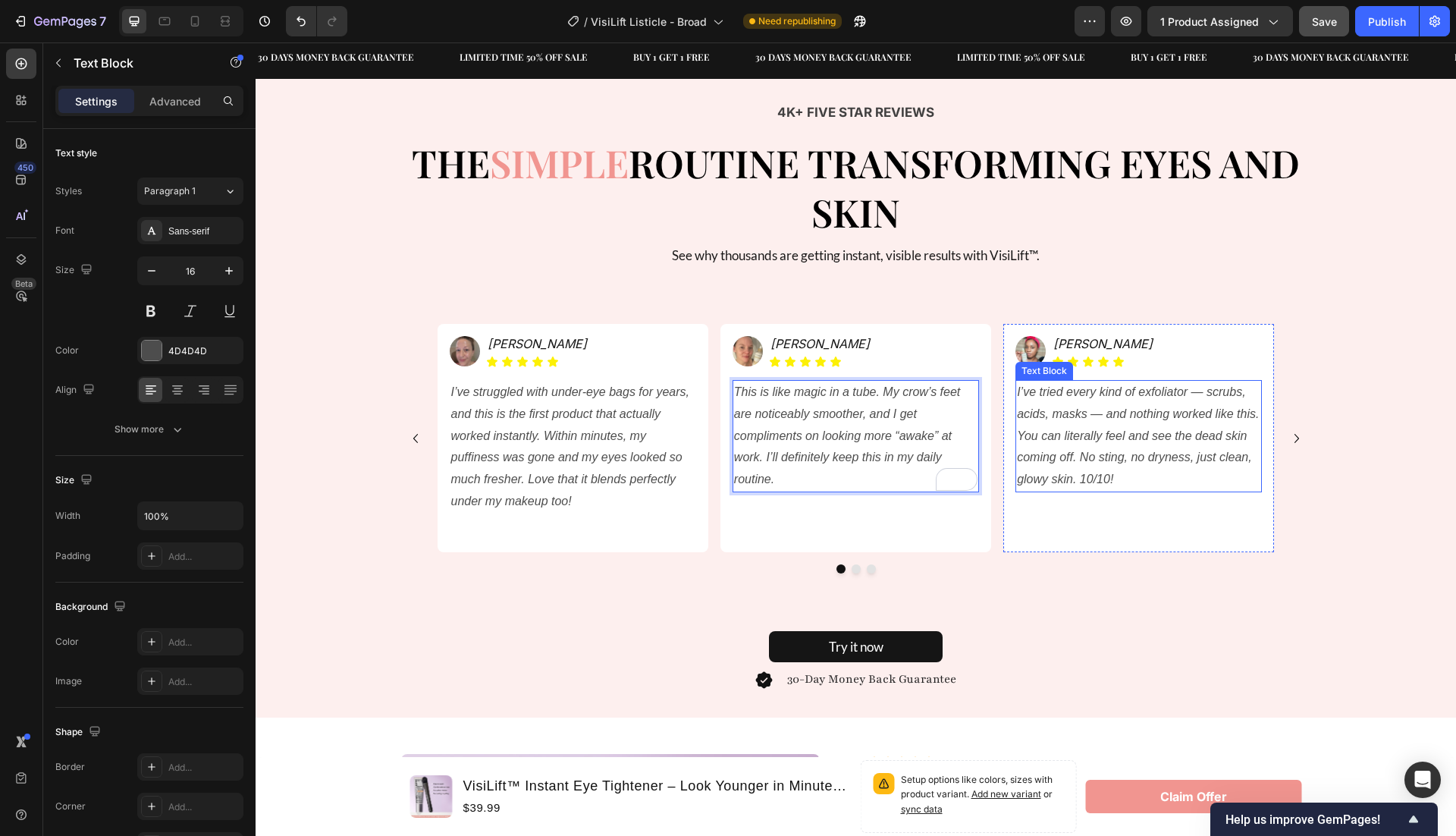
click at [1093, 408] on icon "I’ve tried every kind of exfoliator — scrubs, acids, masks — and nothing worked…" at bounding box center [1138, 436] width 242 height 100
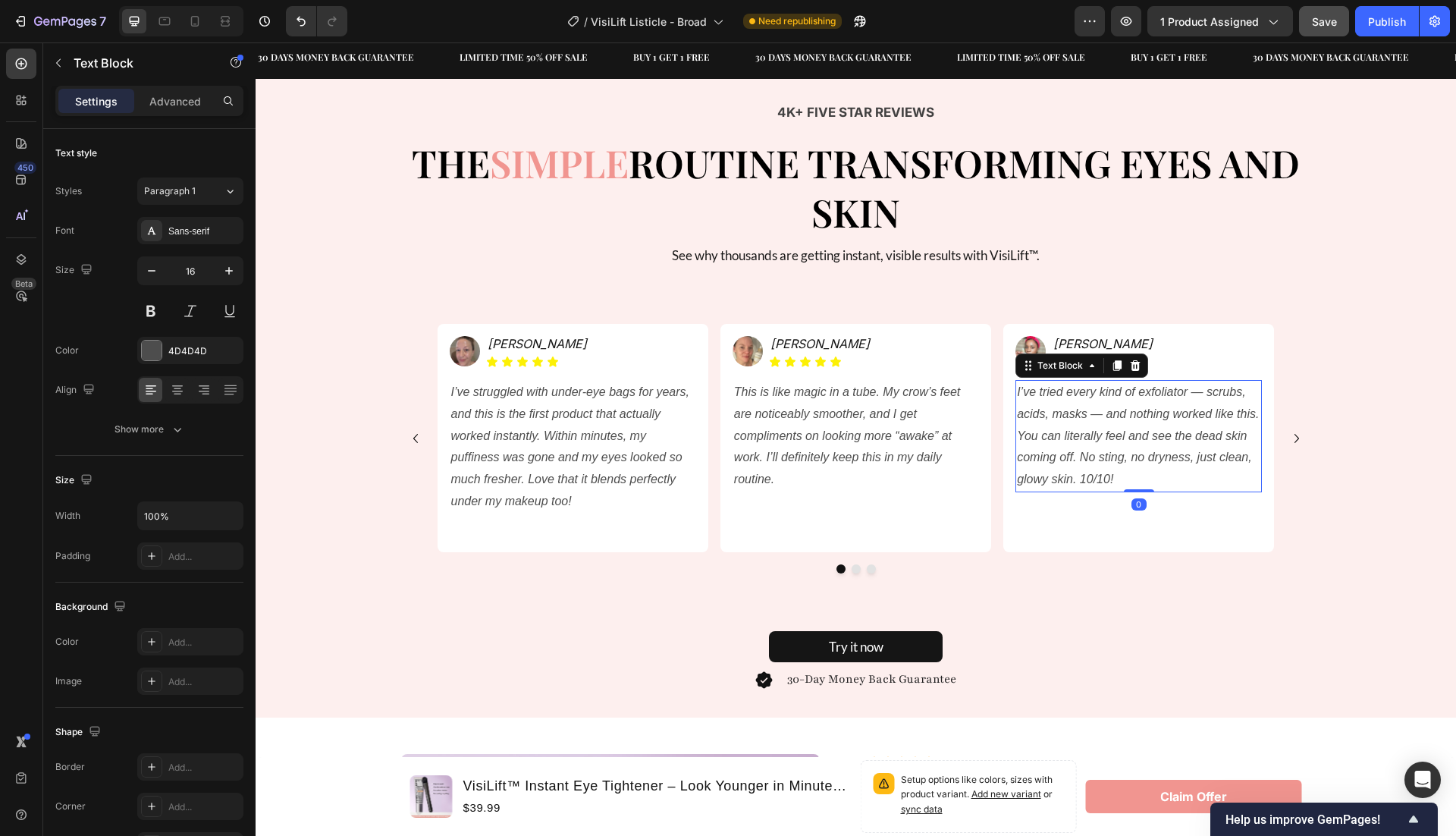
click at [1093, 408] on icon "I’ve tried every kind of exfoliator — scrubs, acids, masks — and nothing worked…" at bounding box center [1138, 436] width 242 height 100
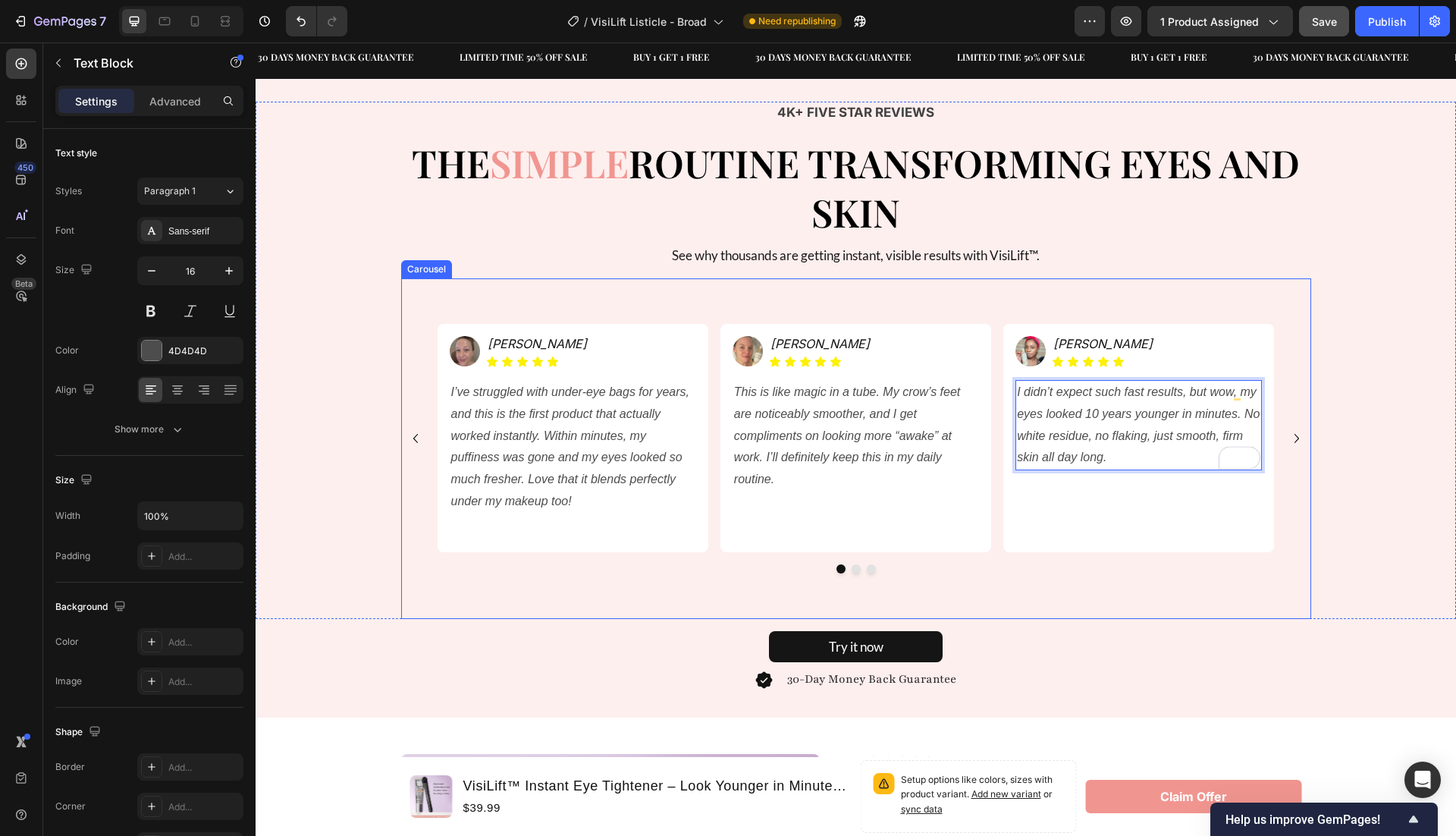
click at [1292, 436] on icon "Carousel Next Arrow" at bounding box center [1297, 438] width 18 height 18
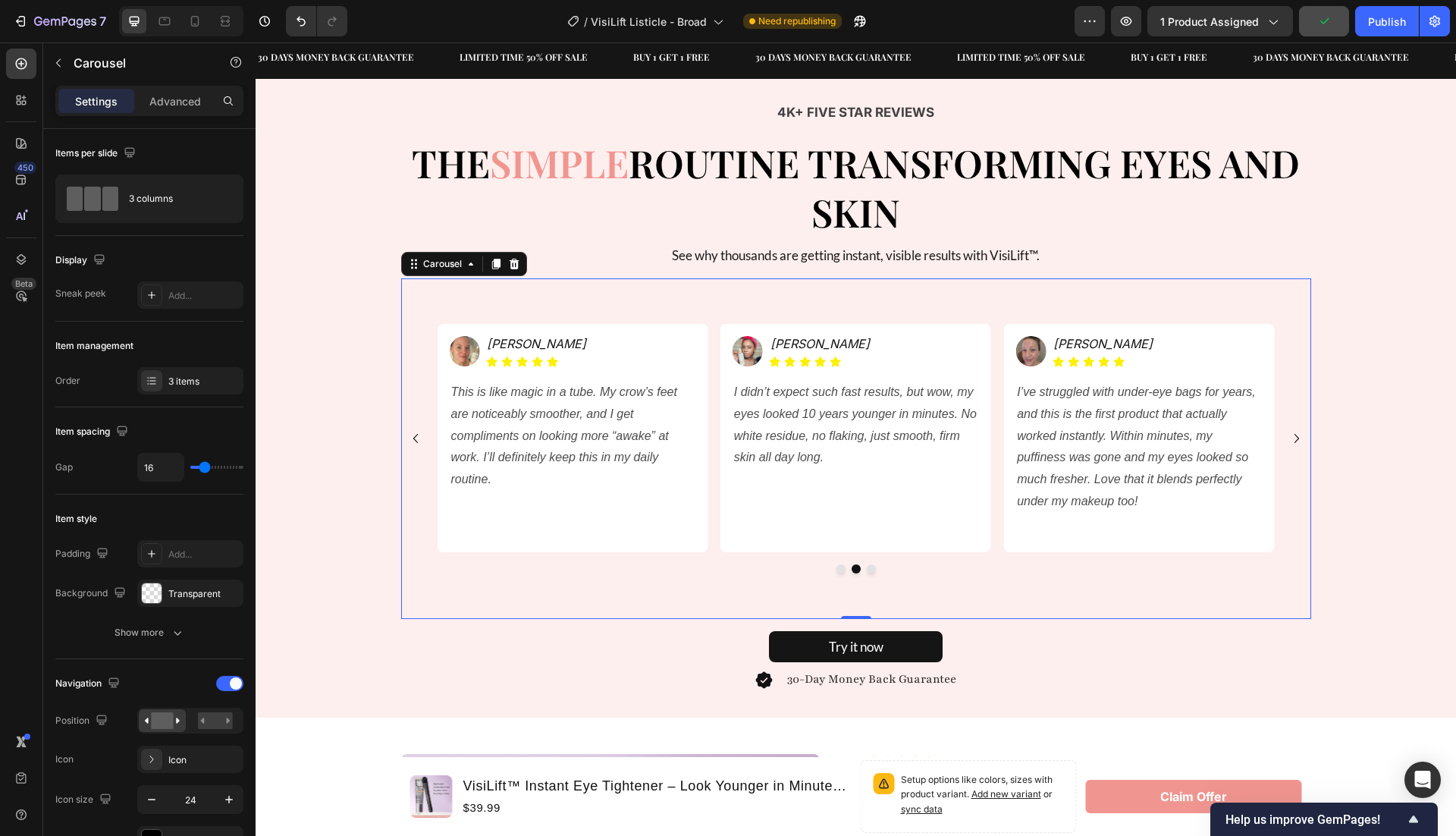
click at [416, 437] on icon "Carousel Back Arrow" at bounding box center [416, 438] width 18 height 18
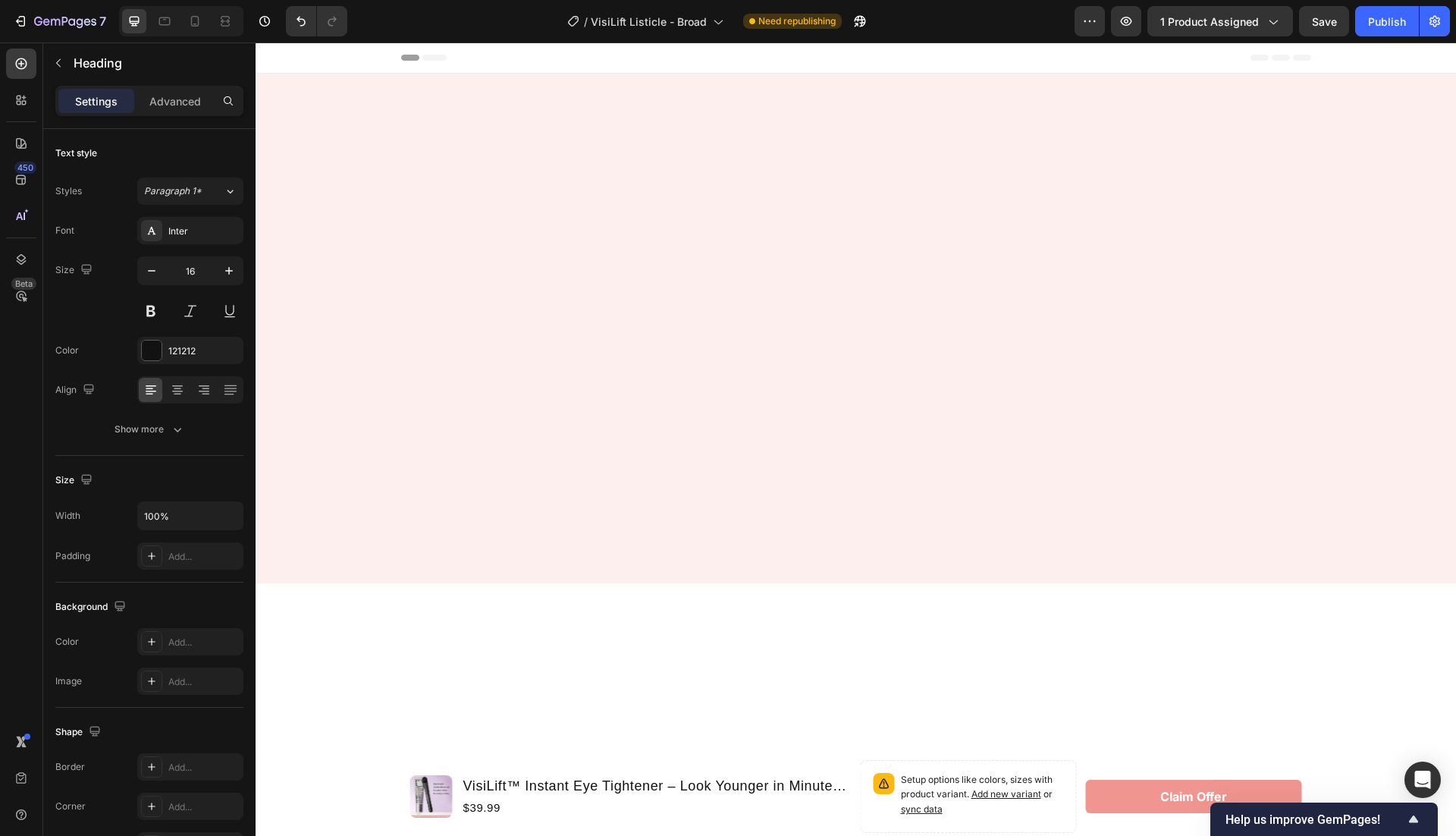
scroll to position [2754, 0]
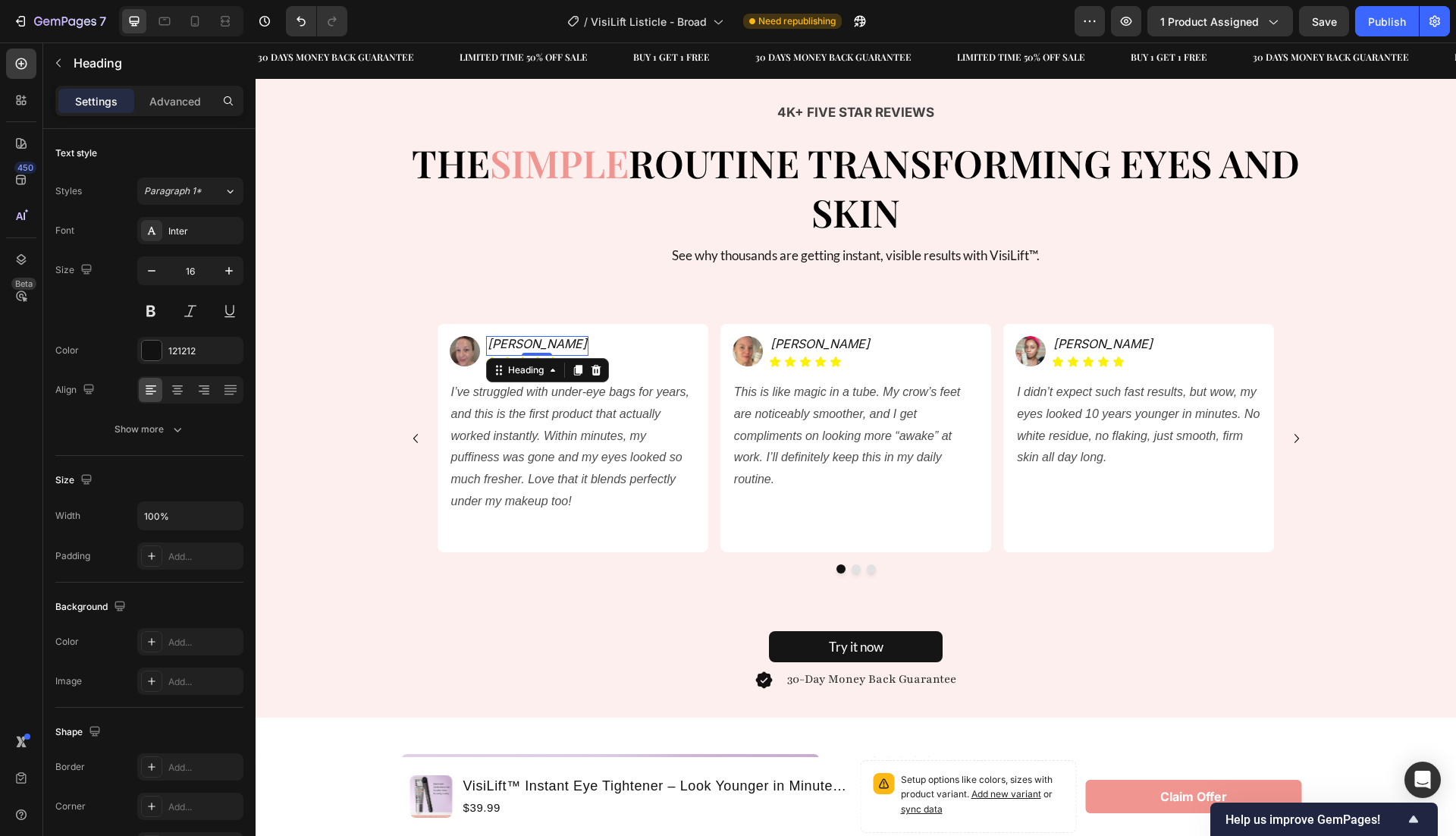
click at [532, 344] on icon "[PERSON_NAME]" at bounding box center [537, 344] width 99 height 15
click at [809, 345] on icon "Jasmin R." at bounding box center [820, 344] width 99 height 15
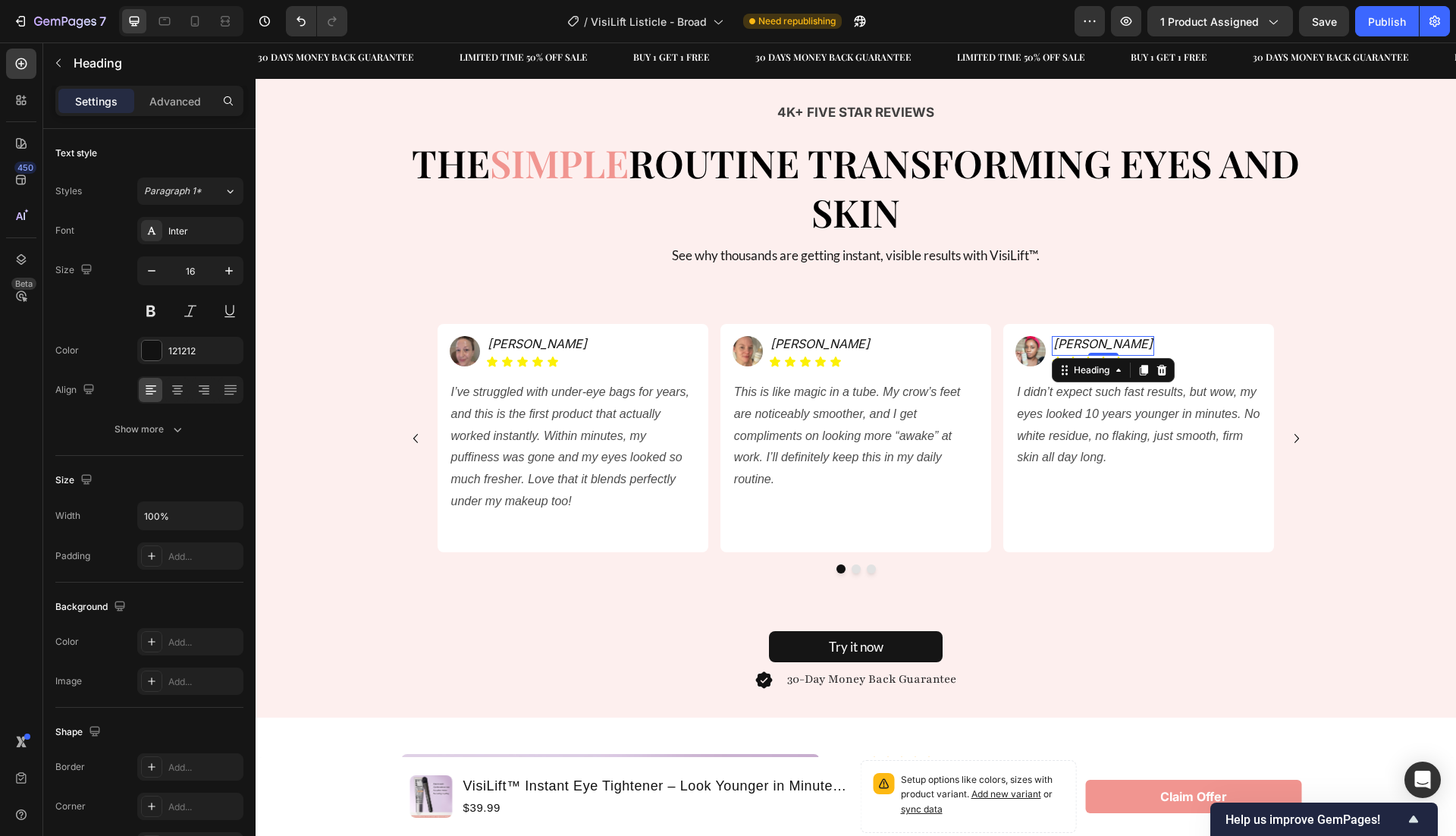
click at [1092, 346] on icon "Melissa D." at bounding box center [1103, 344] width 99 height 15
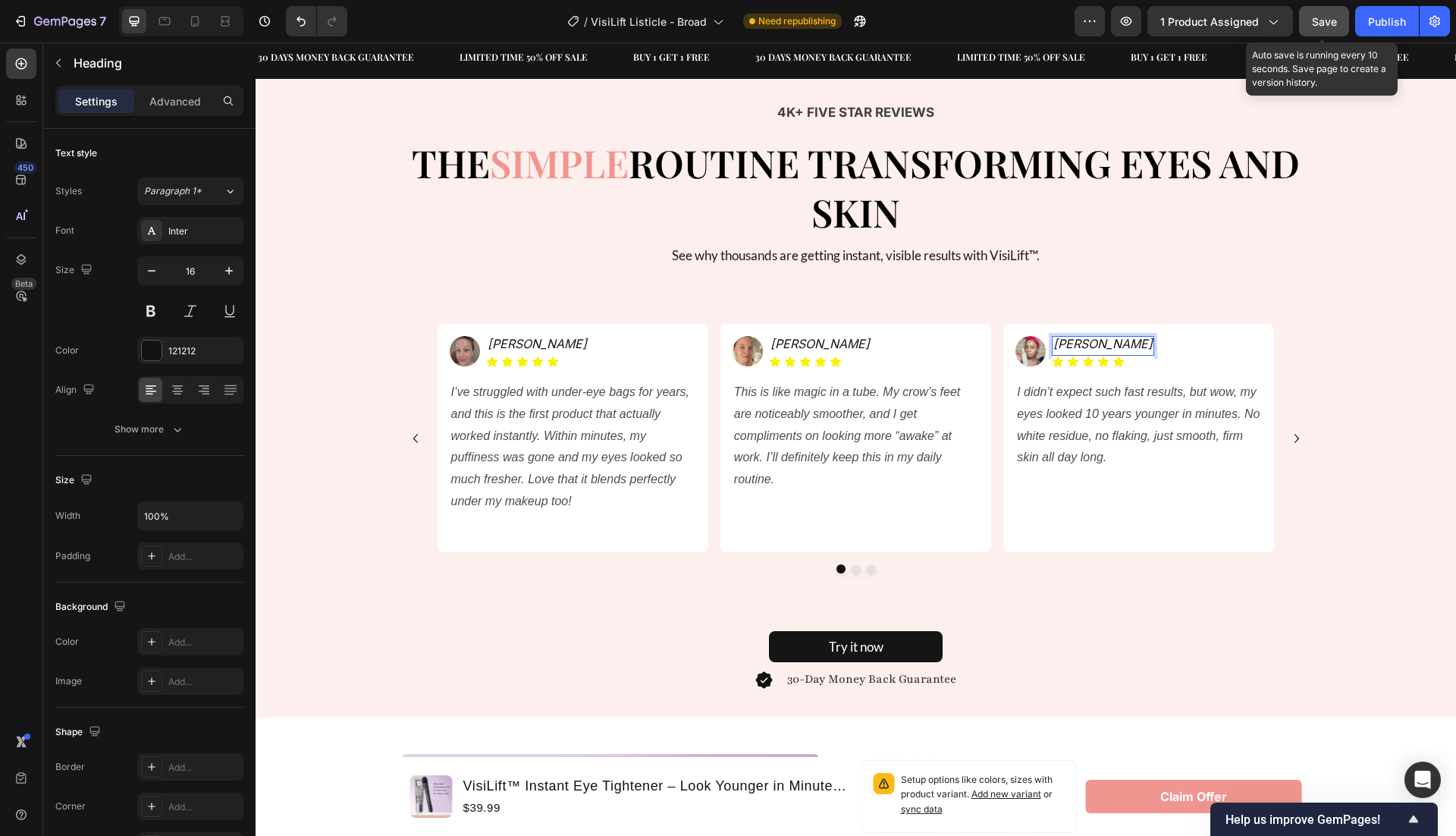
click at [1329, 16] on span "Save" at bounding box center [1325, 21] width 25 height 13
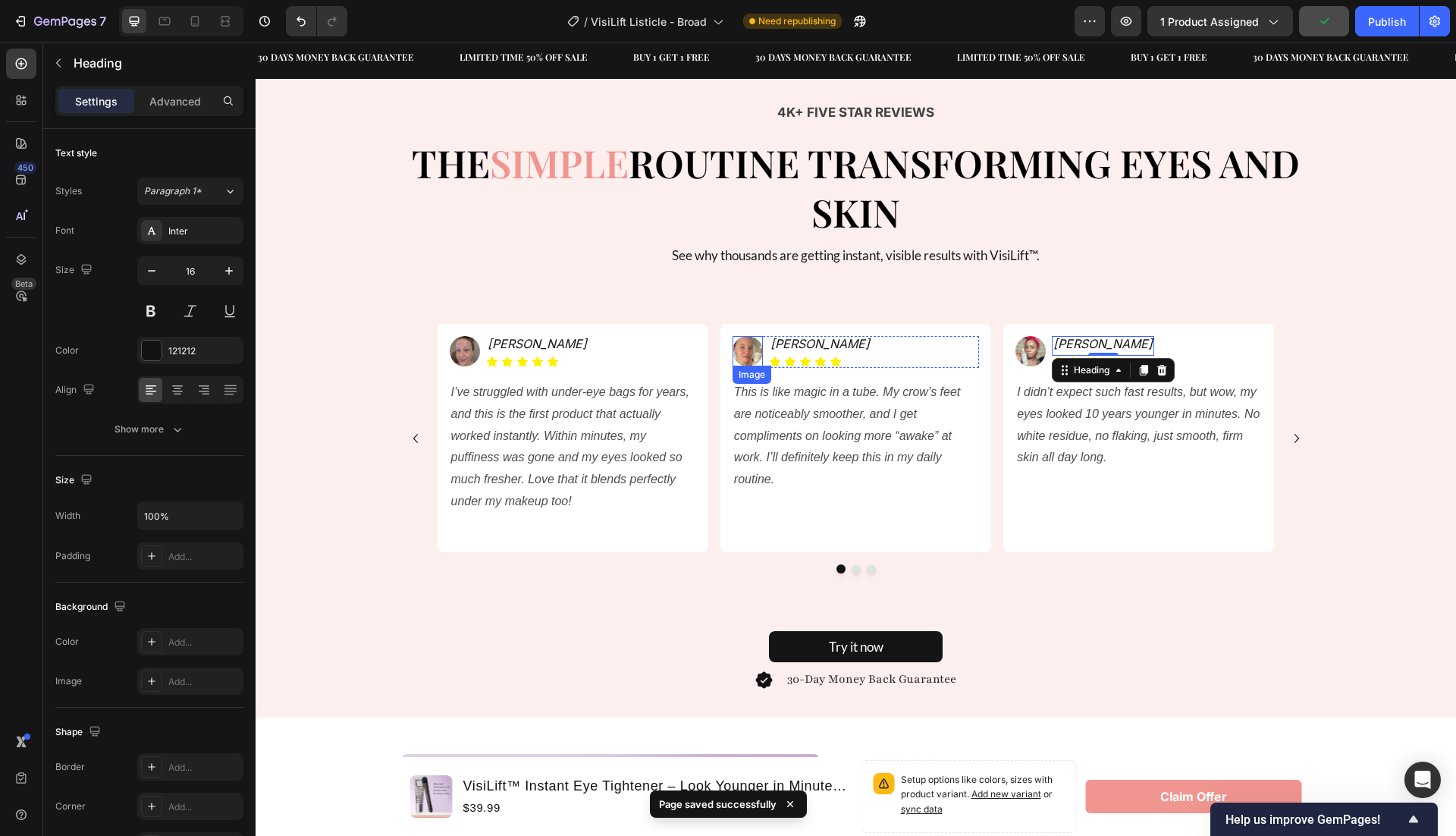
click at [746, 351] on img at bounding box center [748, 351] width 30 height 30
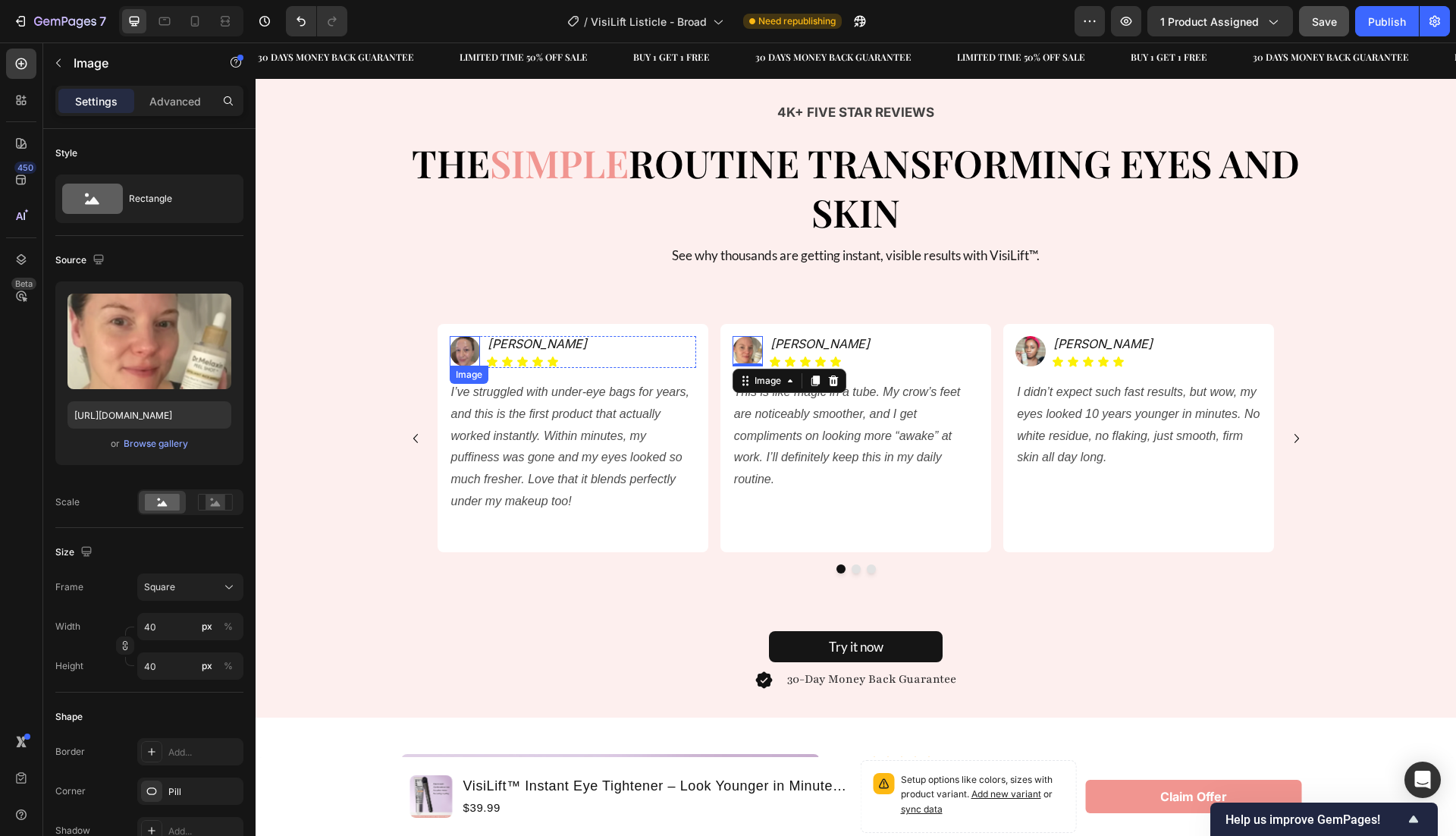
click at [467, 349] on img at bounding box center [464, 351] width 30 height 30
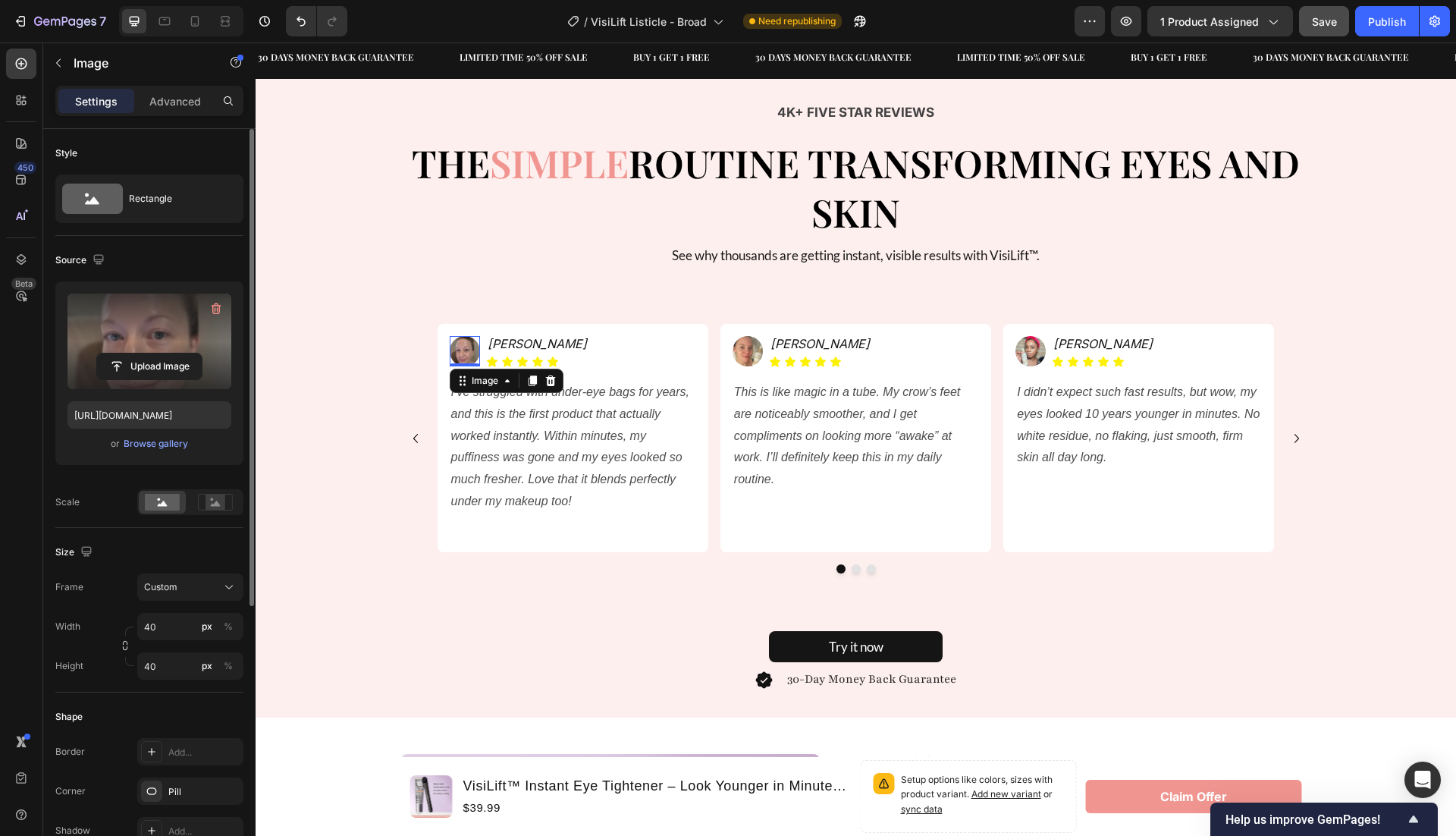
click at [159, 339] on label at bounding box center [149, 341] width 164 height 95
click at [159, 353] on input "file" at bounding box center [149, 366] width 104 height 25
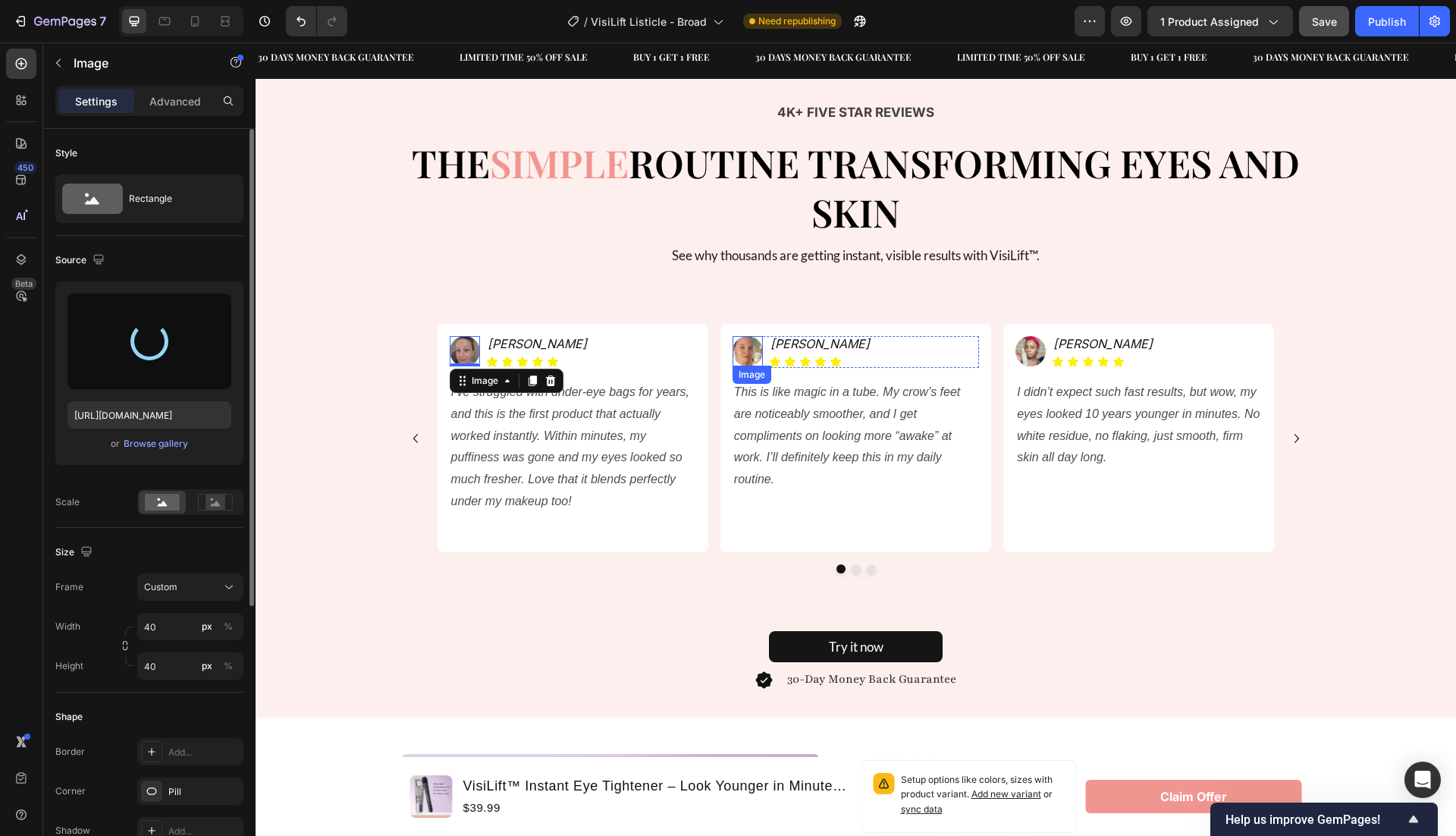
click at [751, 349] on img at bounding box center [748, 351] width 30 height 30
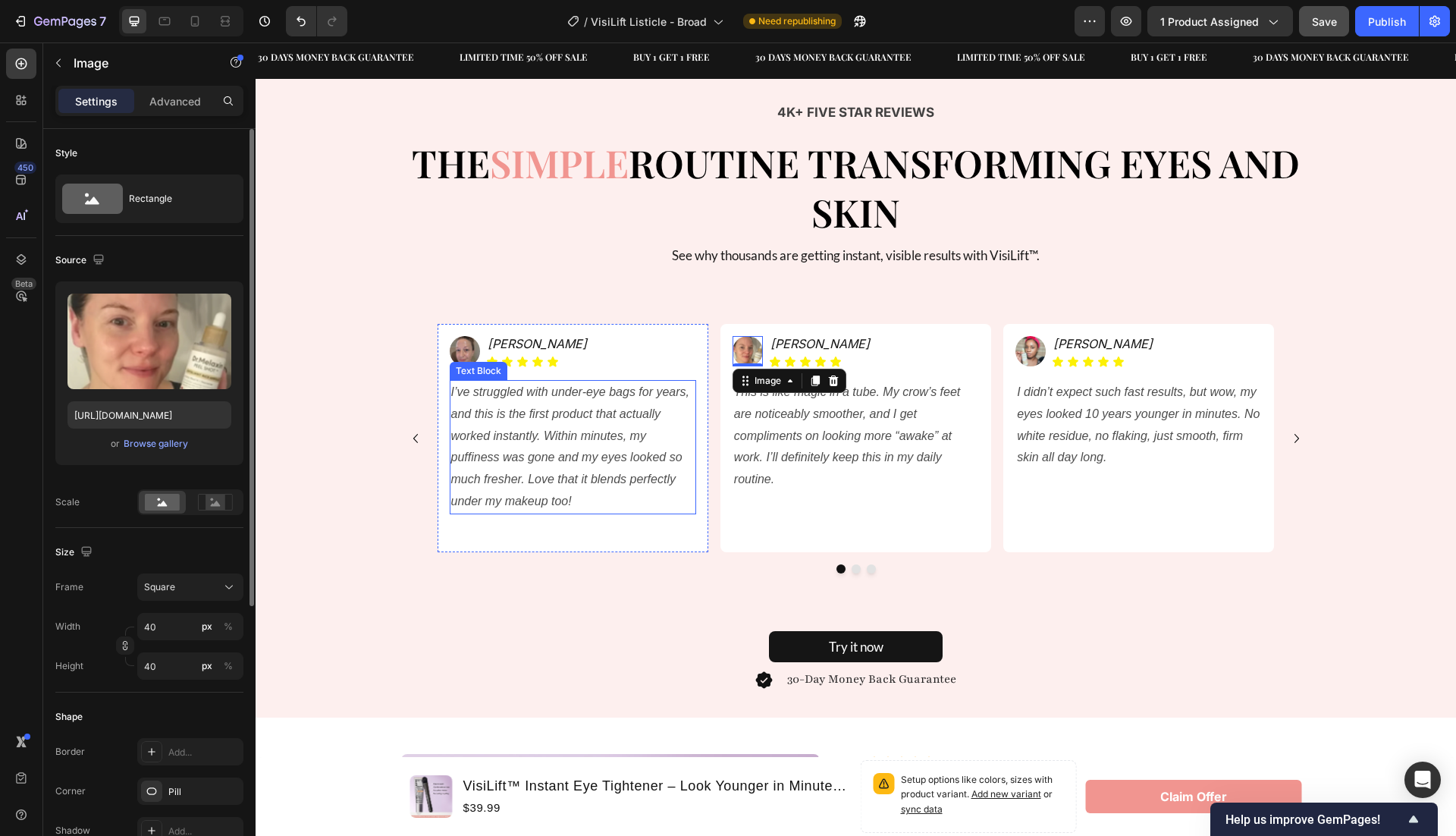
click at [464, 356] on img at bounding box center [464, 351] width 30 height 30
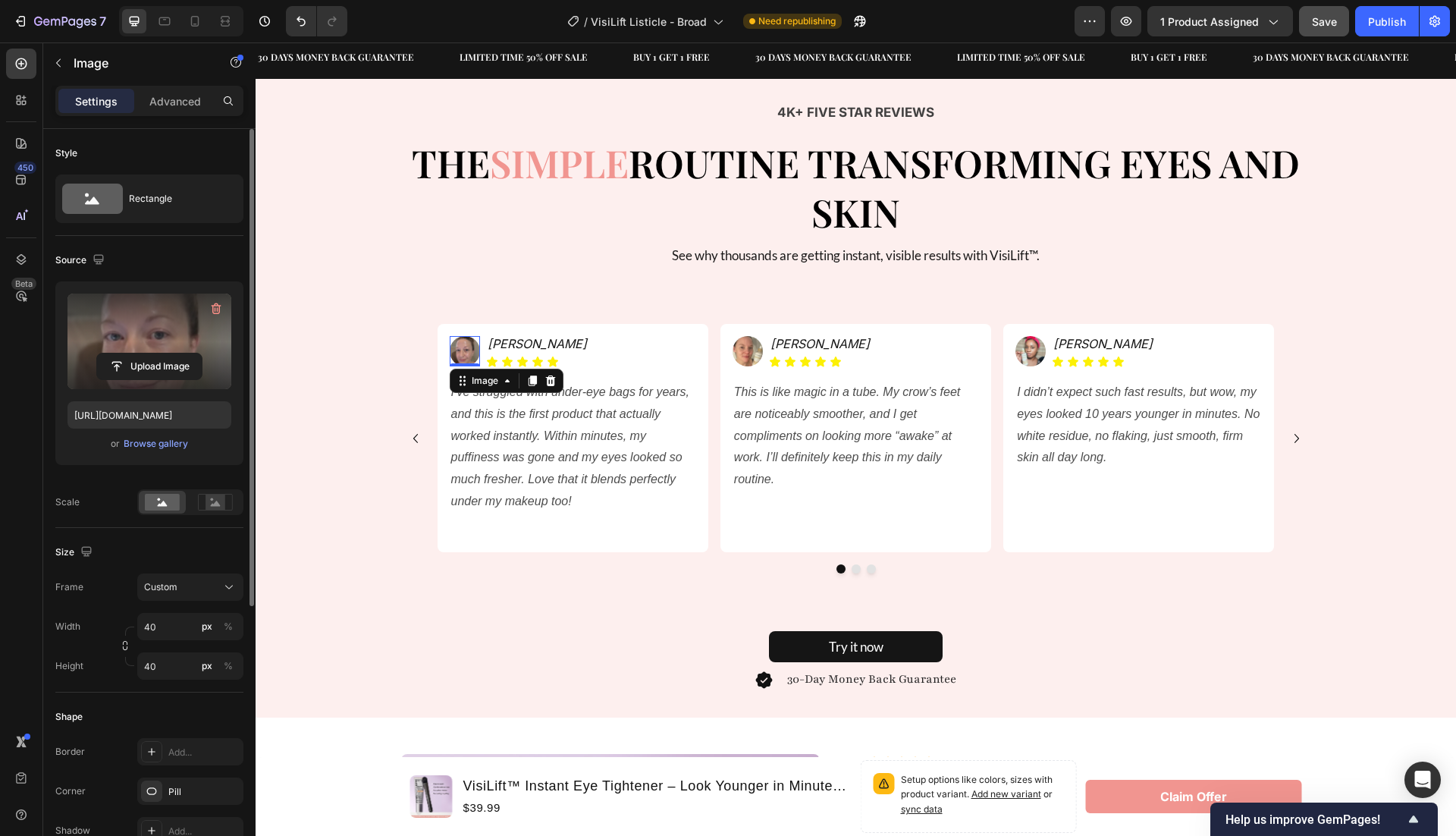
click at [163, 343] on label at bounding box center [149, 341] width 164 height 95
click at [163, 353] on input "file" at bounding box center [149, 366] width 104 height 25
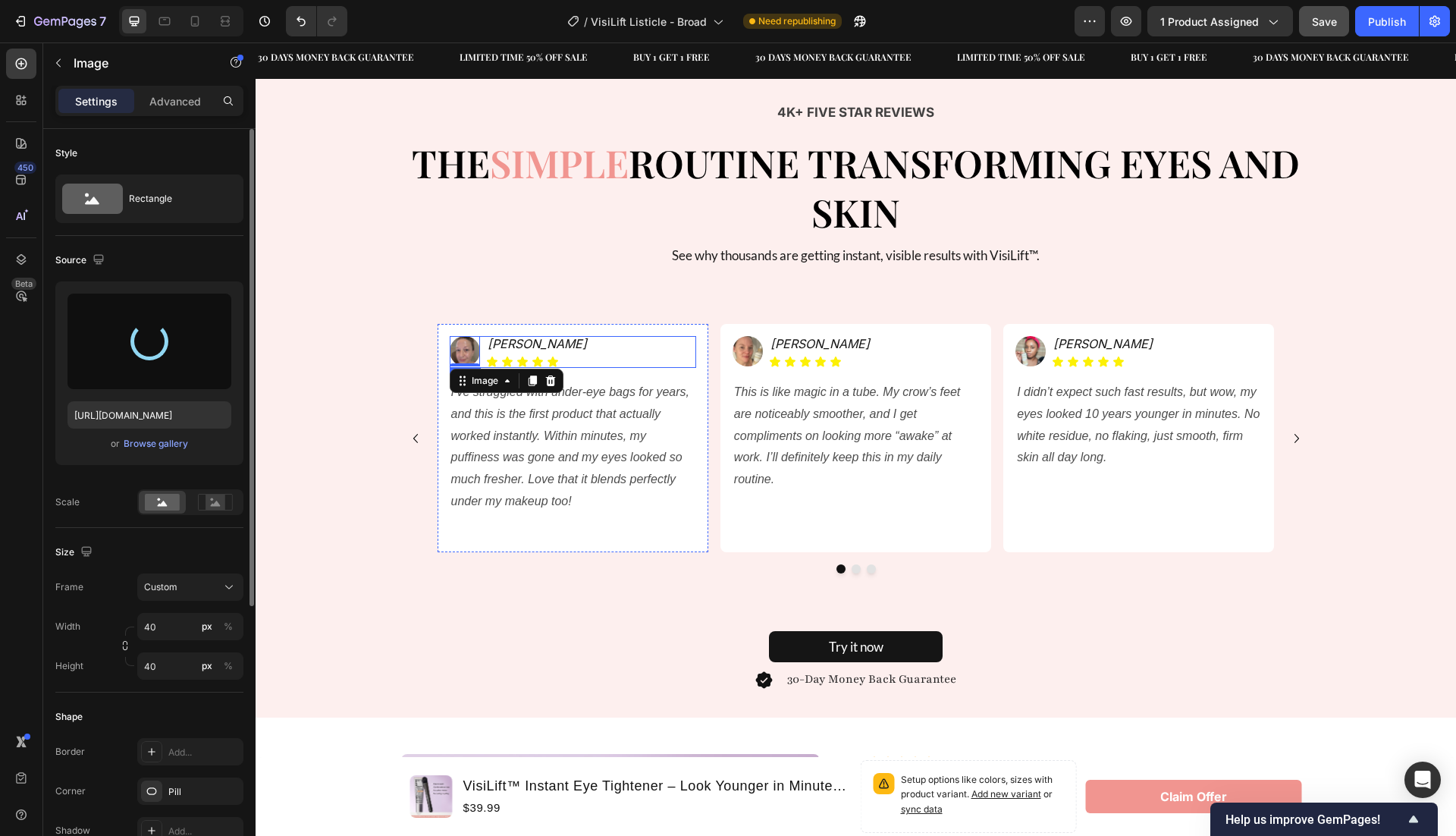
type input "https://cdn.shopify.com/s/files/1/0946/1497/8907/files/gempages_585300907361567…"
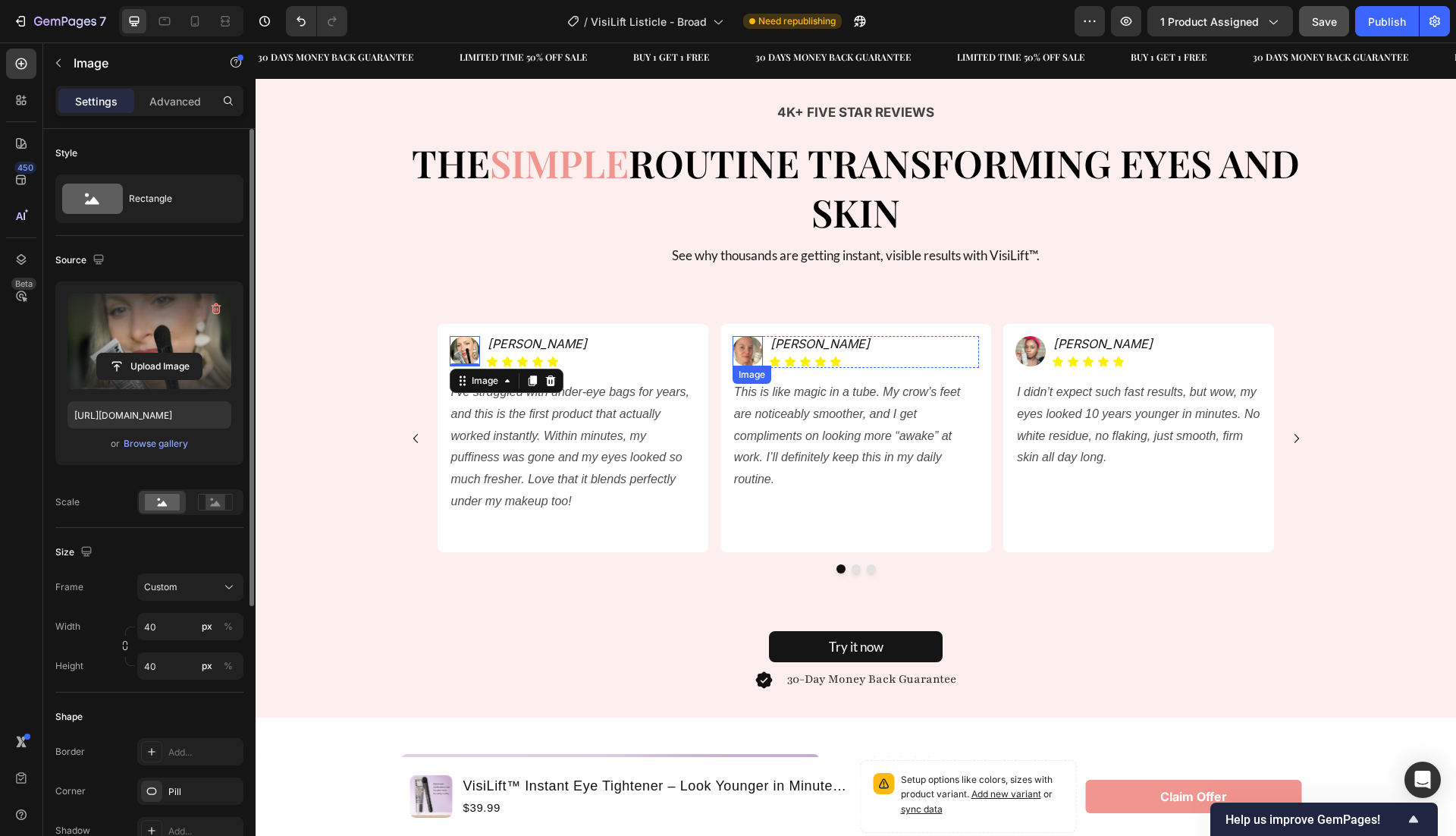
click at [750, 359] on img at bounding box center [748, 351] width 30 height 30
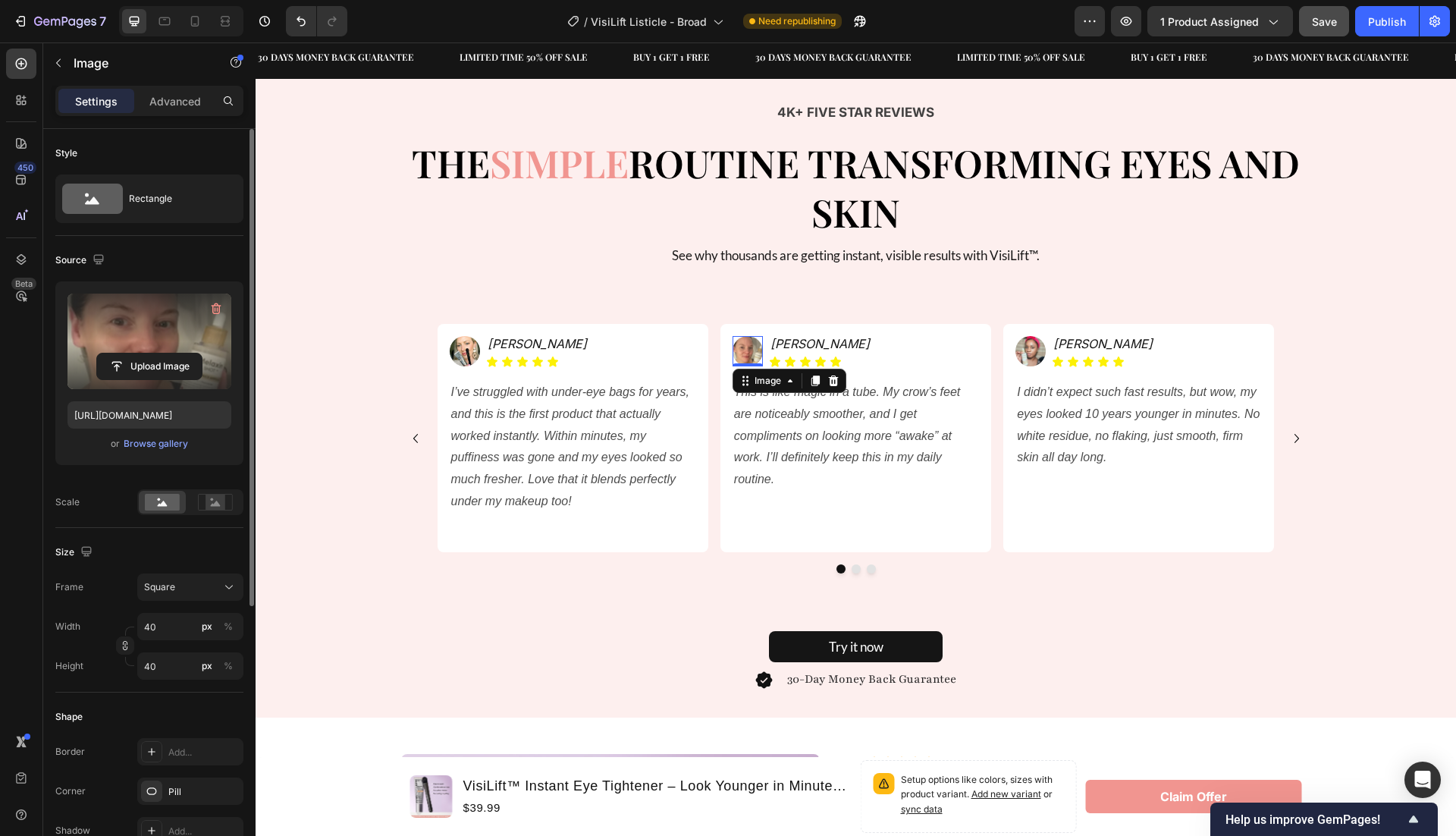
click at [179, 324] on label at bounding box center [149, 341] width 164 height 95
click at [179, 353] on input "file" at bounding box center [149, 366] width 104 height 25
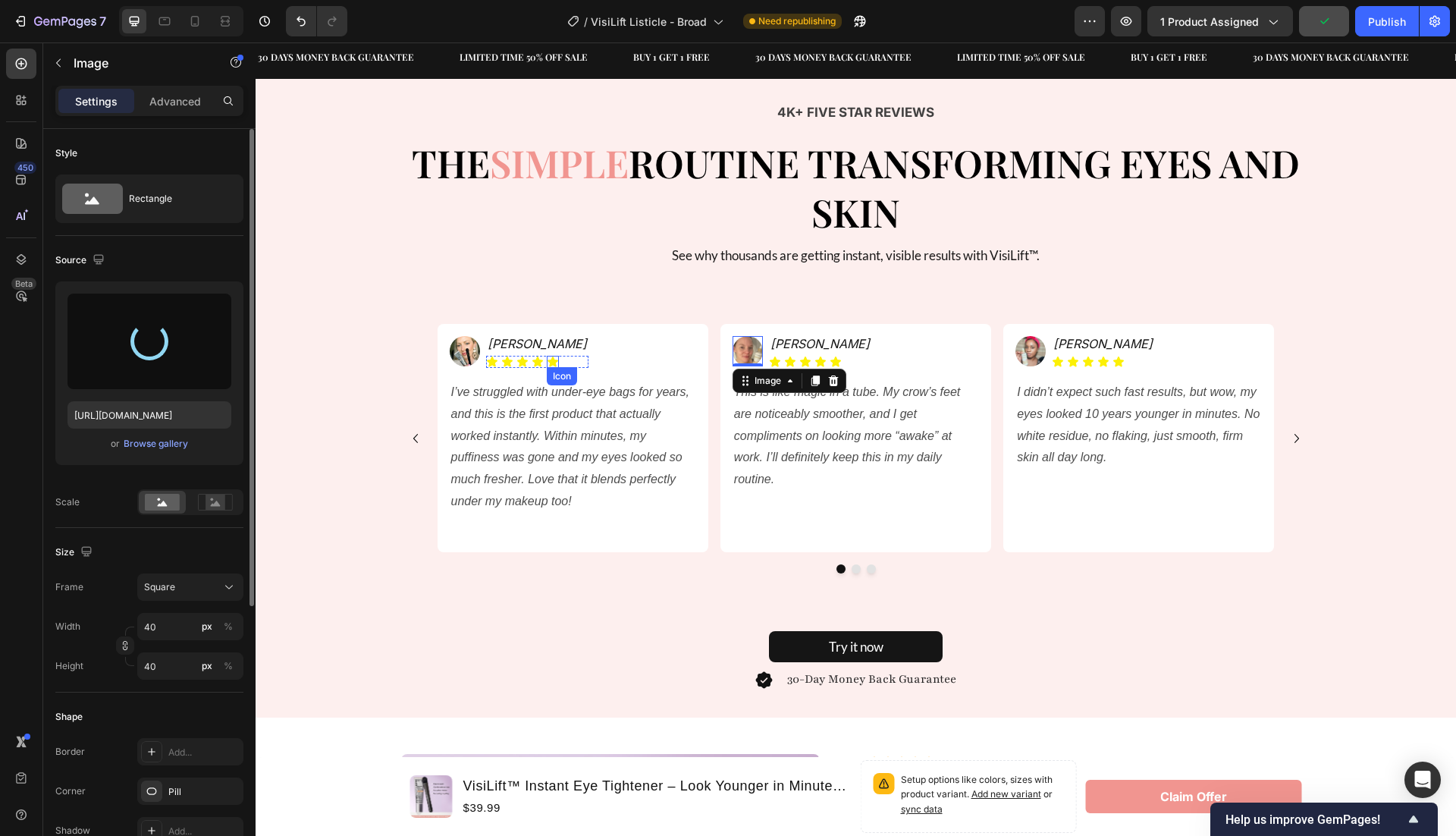
type input "https://cdn.shopify.com/s/files/1/0946/1497/8907/files/gempages_585300907361567…"
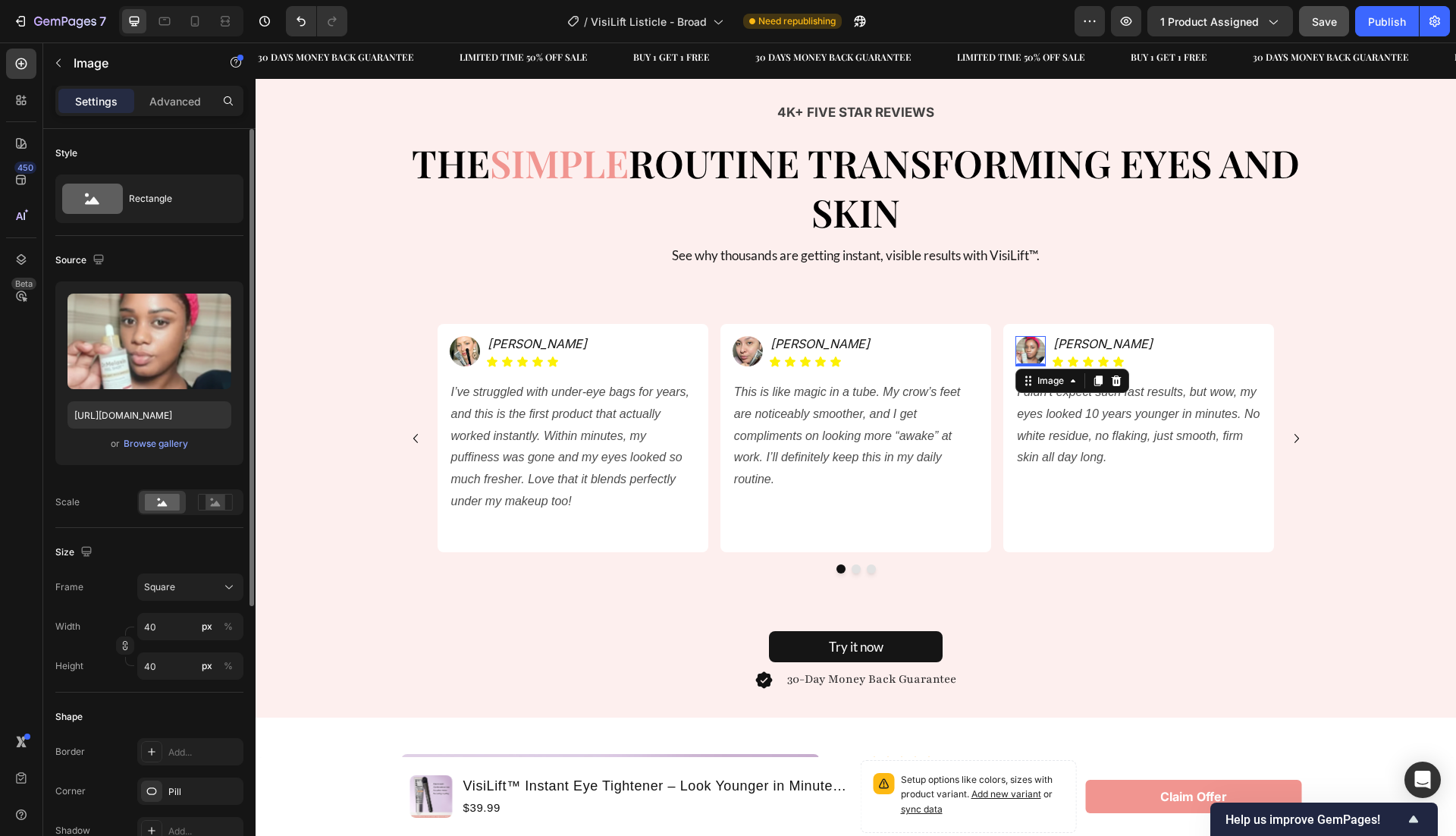
click at [1032, 347] on img at bounding box center [1030, 351] width 30 height 30
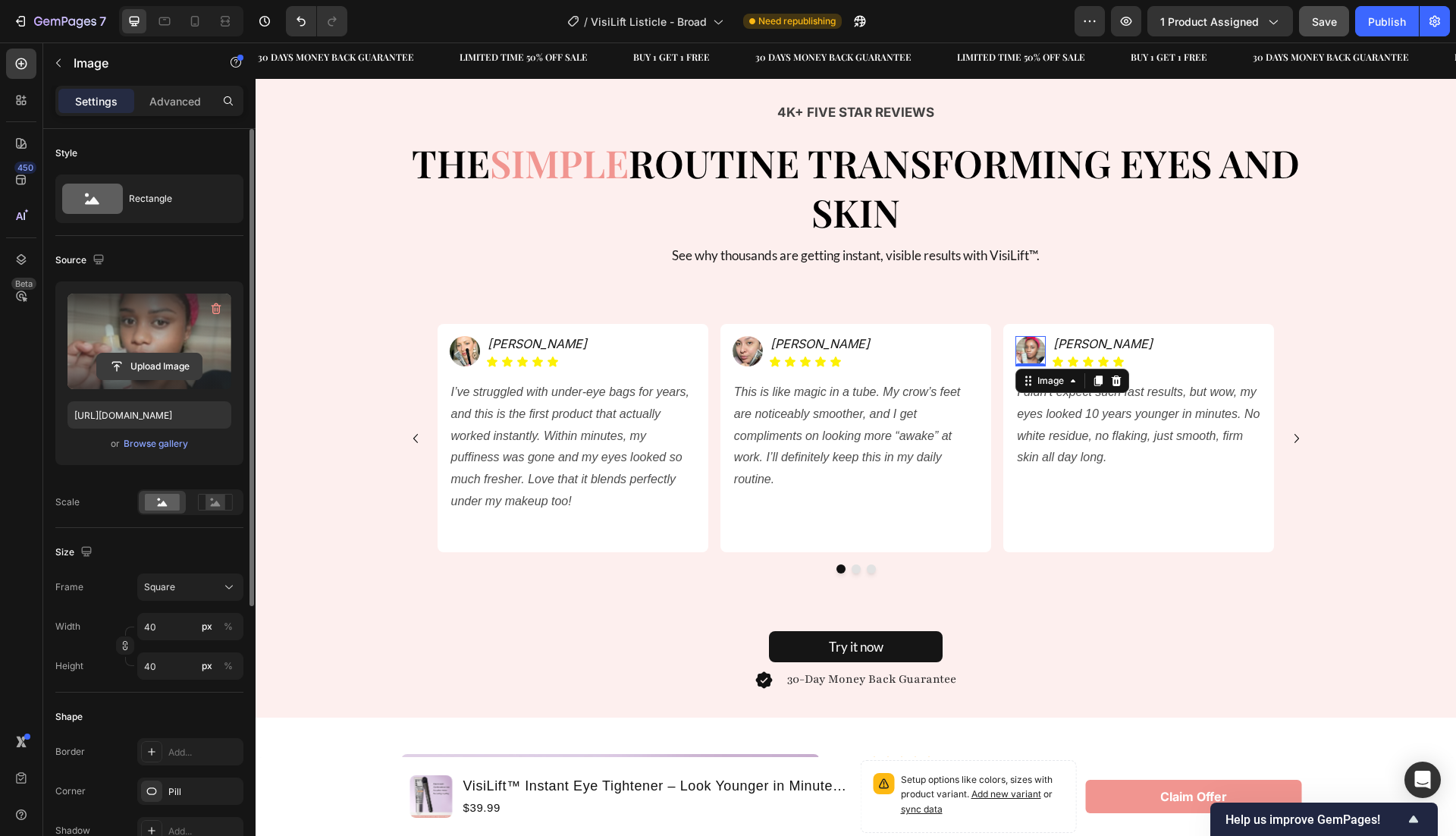
click at [162, 363] on input "file" at bounding box center [149, 366] width 104 height 25
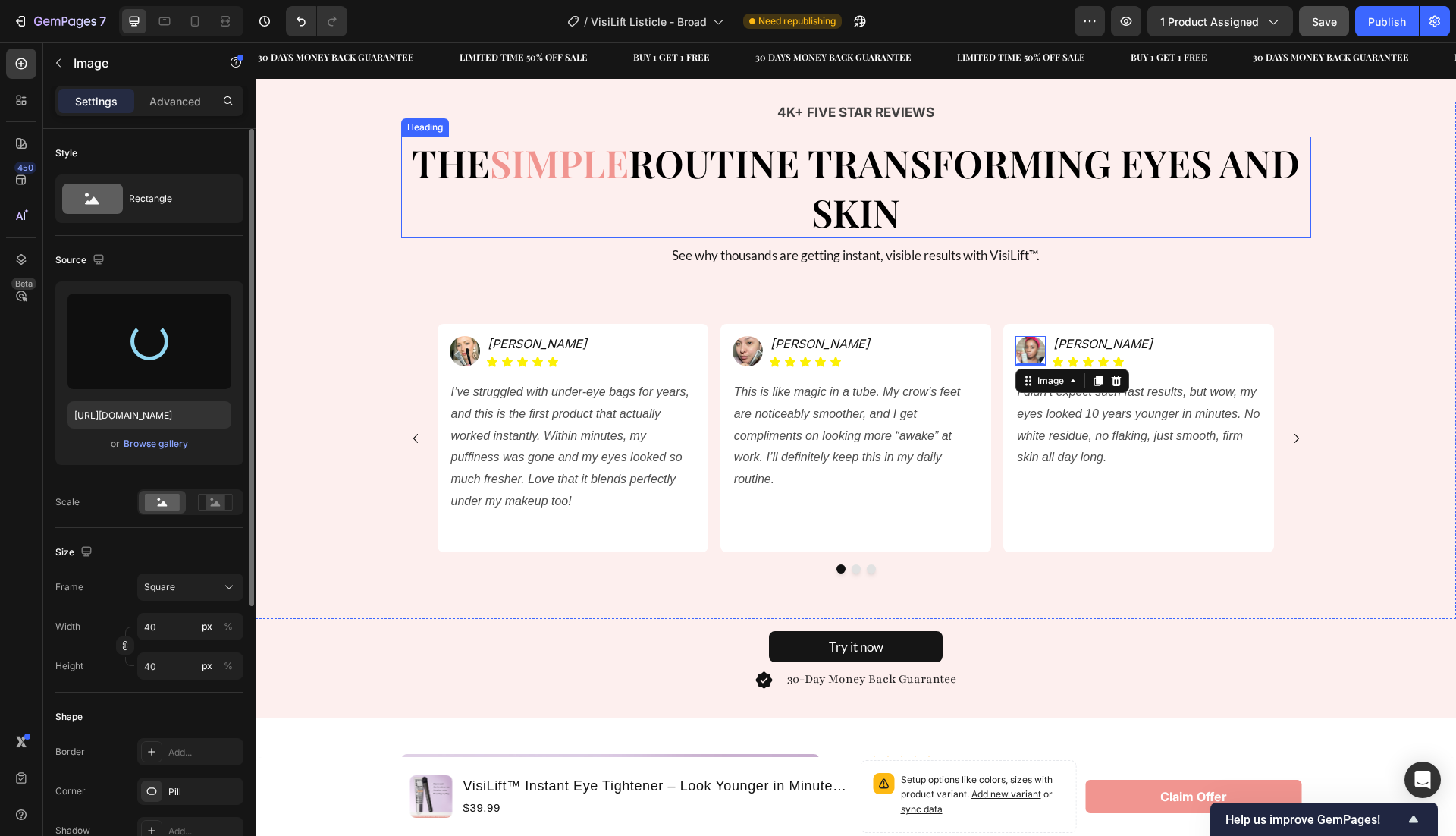
type input "https://cdn.shopify.com/s/files/1/0946/1497/8907/files/gempages_585300907361567…"
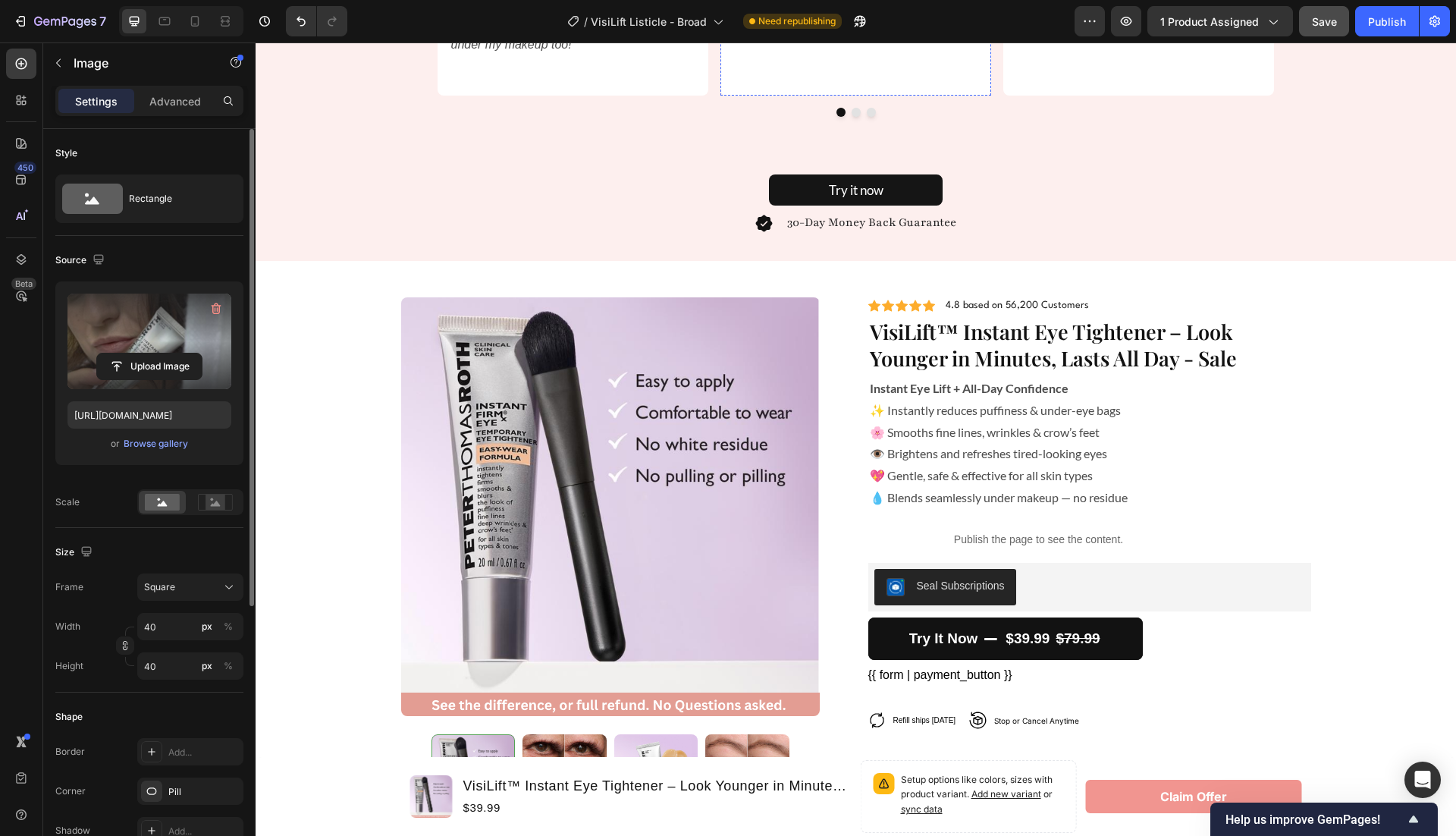
scroll to position [3213, 0]
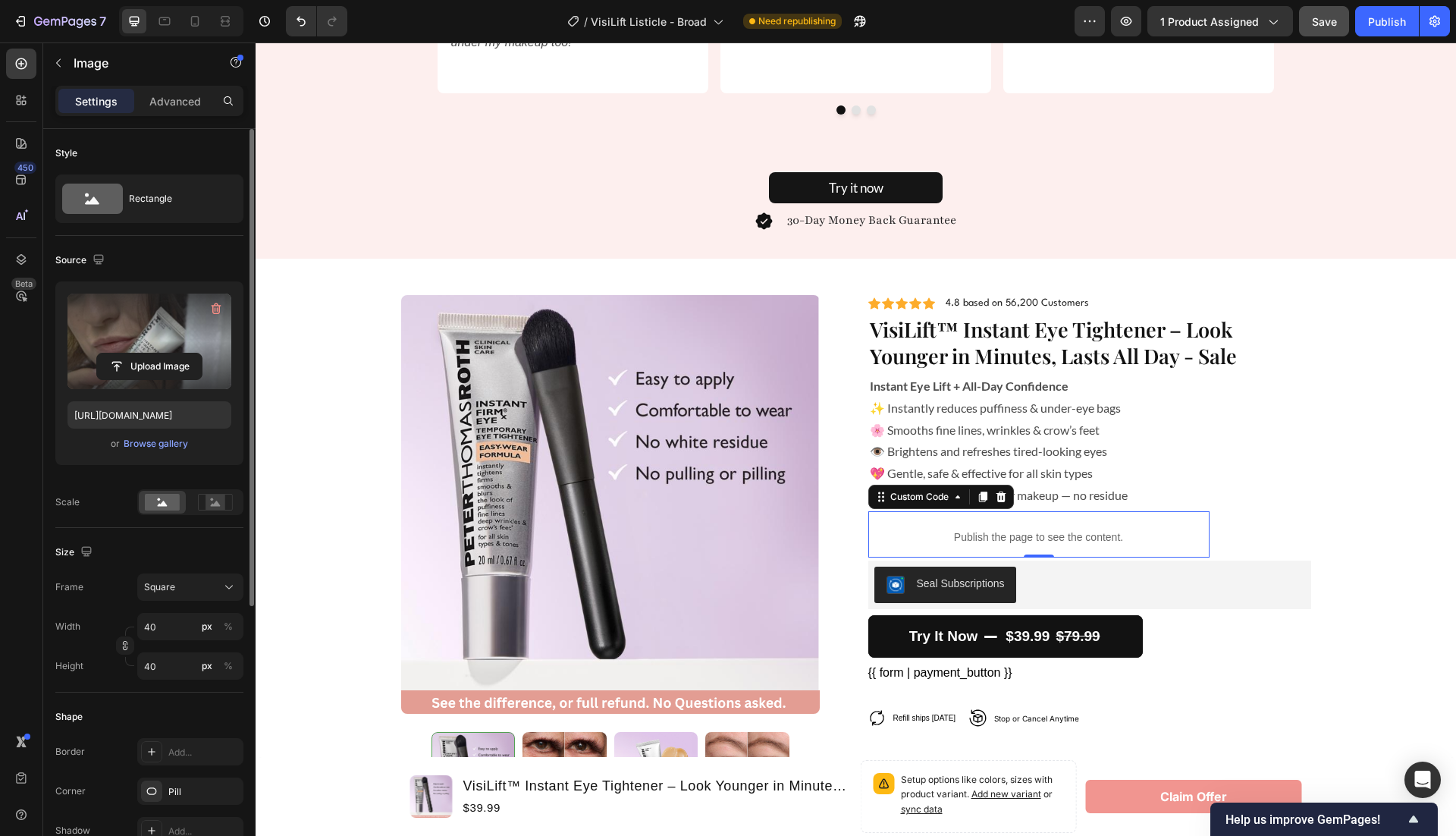
click at [1015, 547] on div "Publish the page to see the content." at bounding box center [1039, 537] width 341 height 40
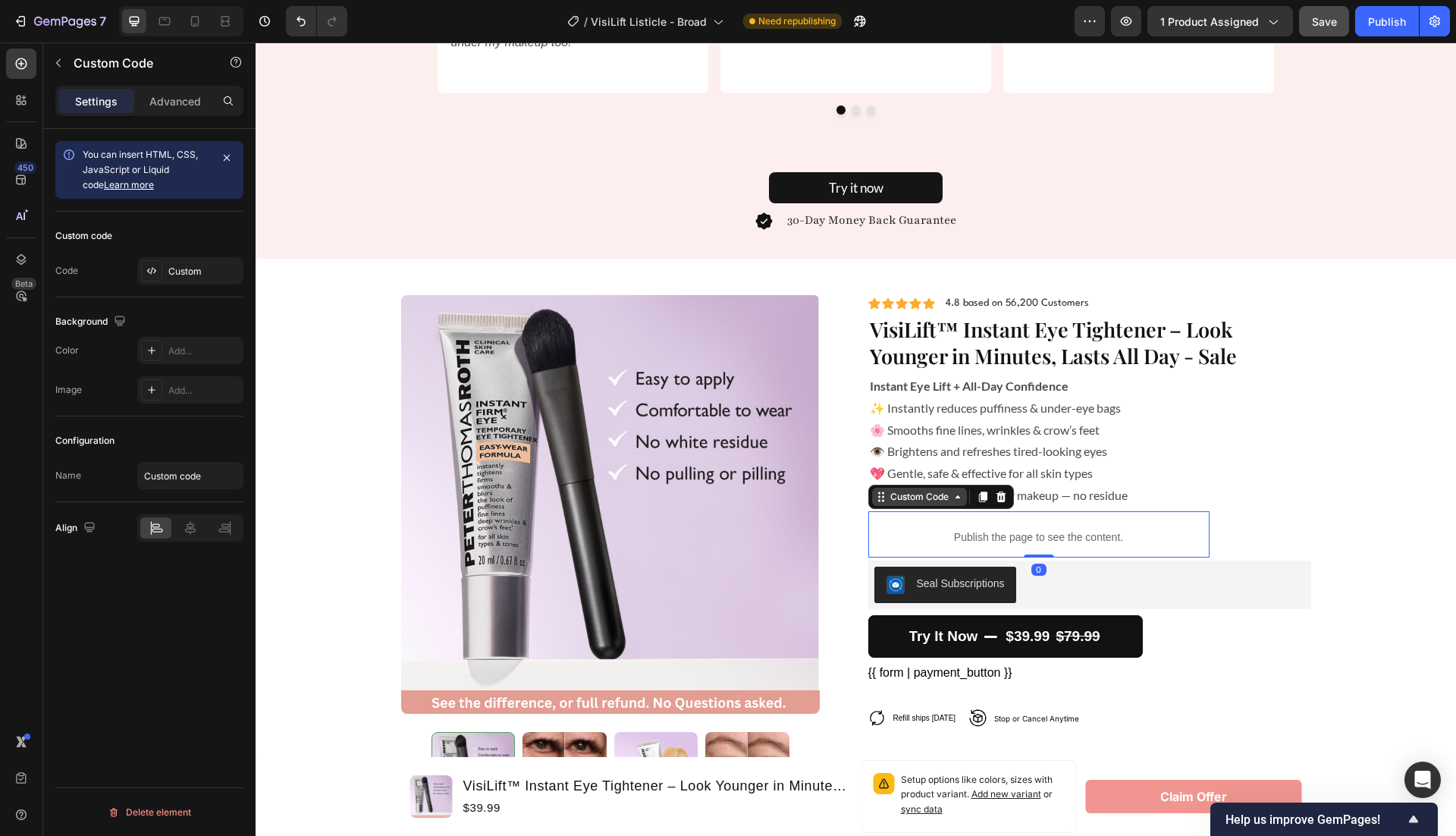
click at [924, 502] on div "Custom Code" at bounding box center [919, 497] width 64 height 14
click at [1057, 534] on p "Publish the page to see the content." at bounding box center [1039, 537] width 341 height 16
click at [1063, 456] on p "👁️ Brightens and refreshes tired-looking eyes" at bounding box center [1090, 451] width 440 height 22
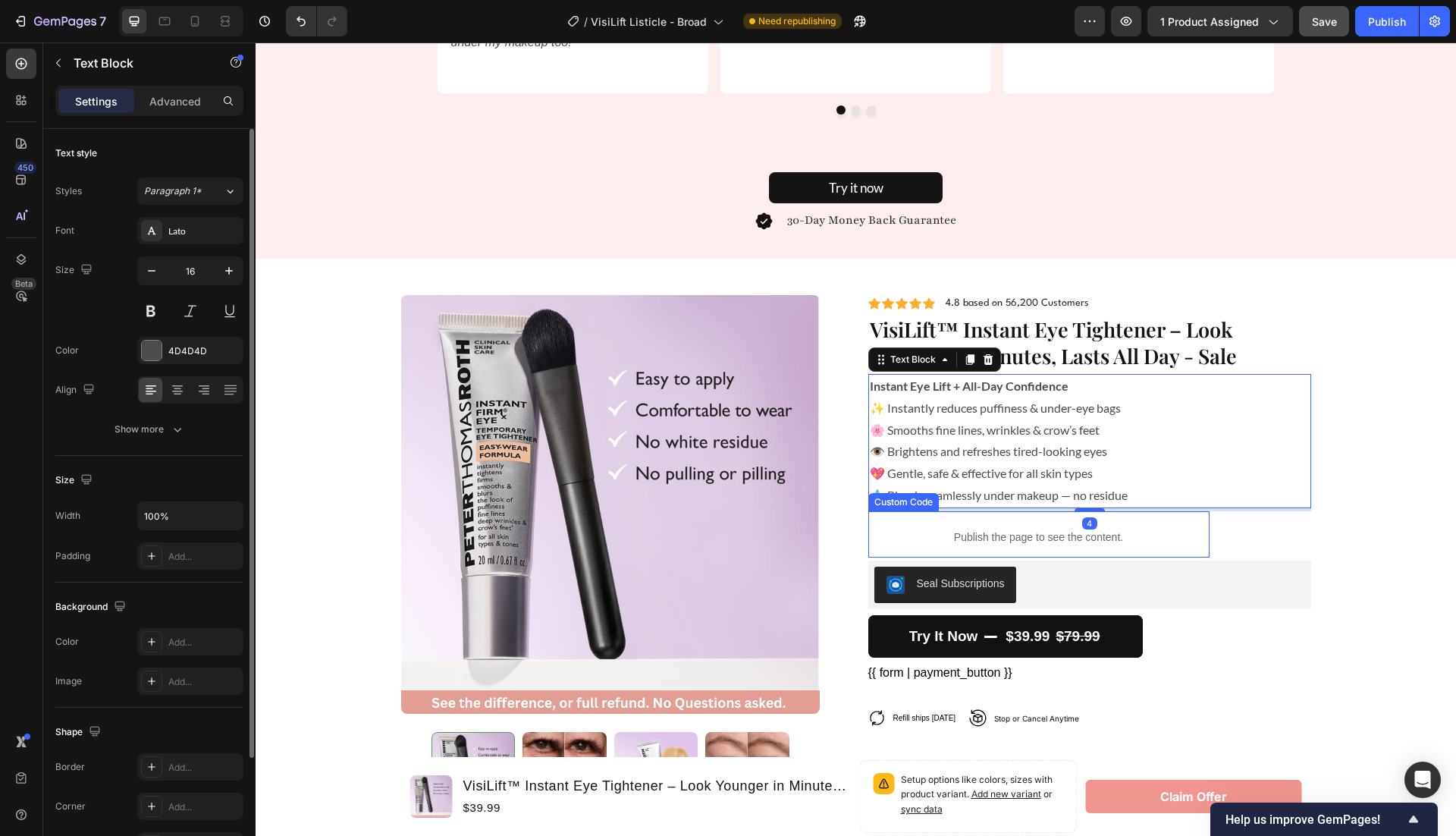
click at [1056, 535] on p "Publish the page to see the content." at bounding box center [1039, 537] width 341 height 16
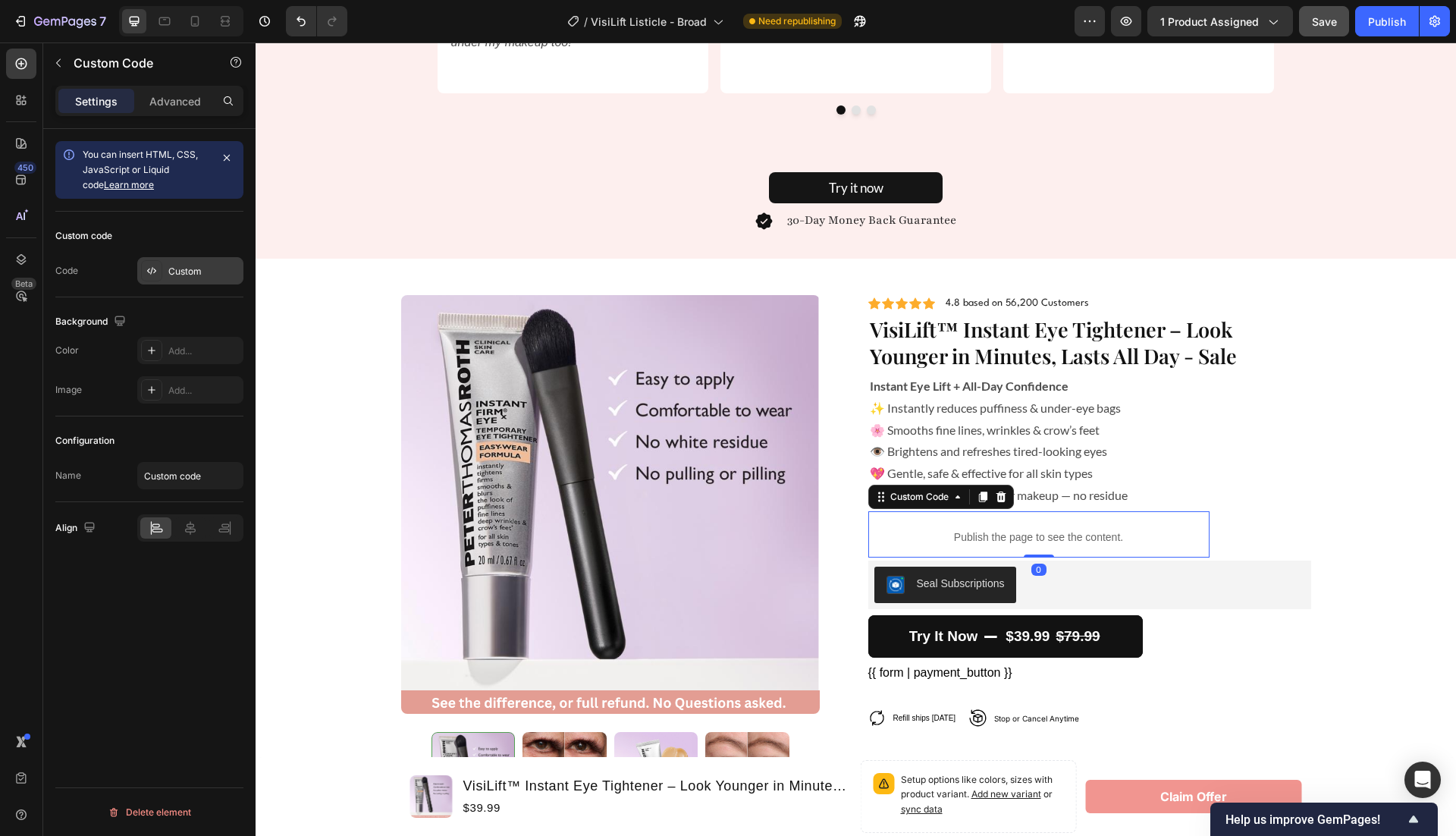
click at [197, 276] on div "Custom" at bounding box center [204, 271] width 71 height 14
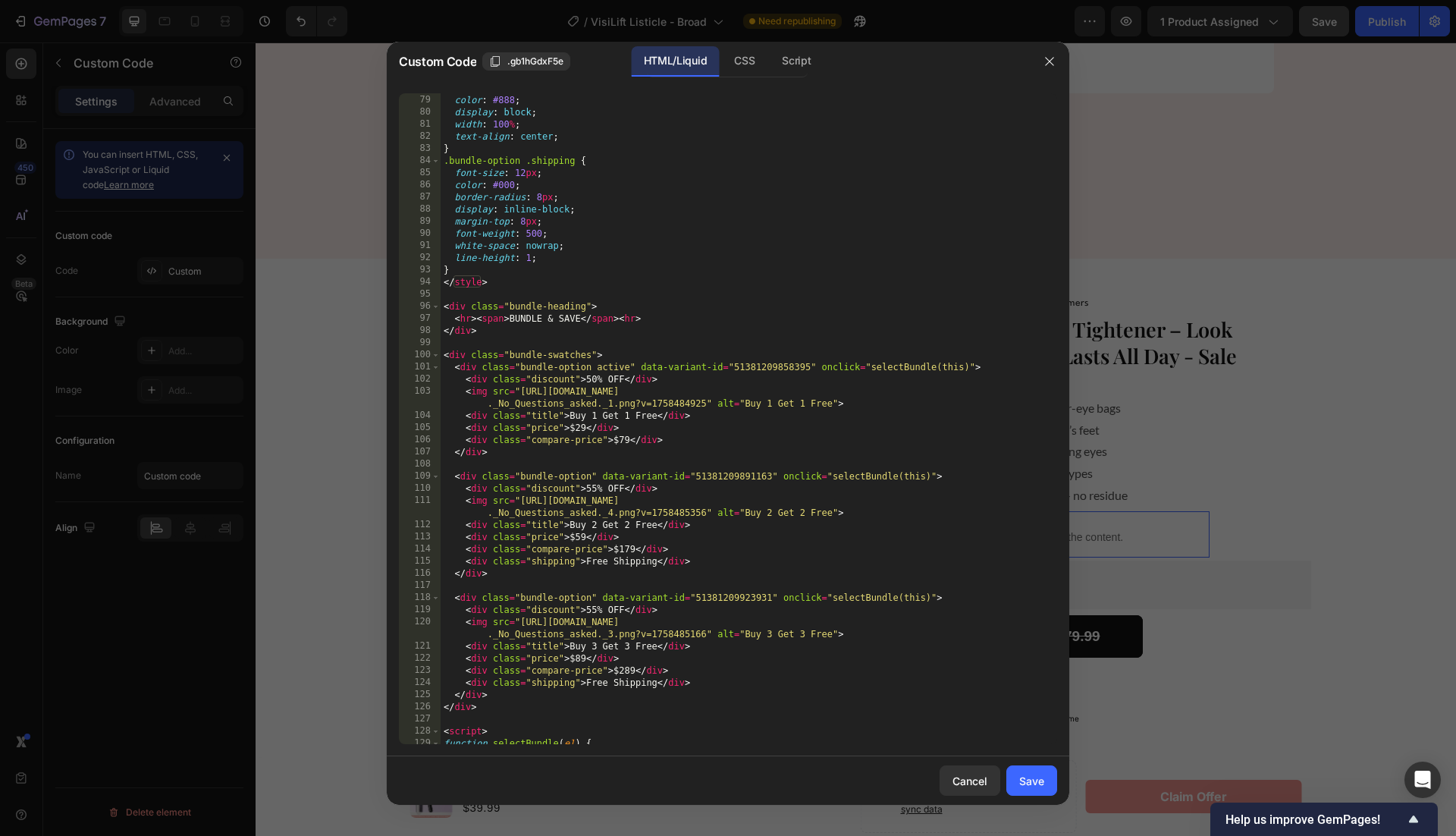
scroll to position [966, 0]
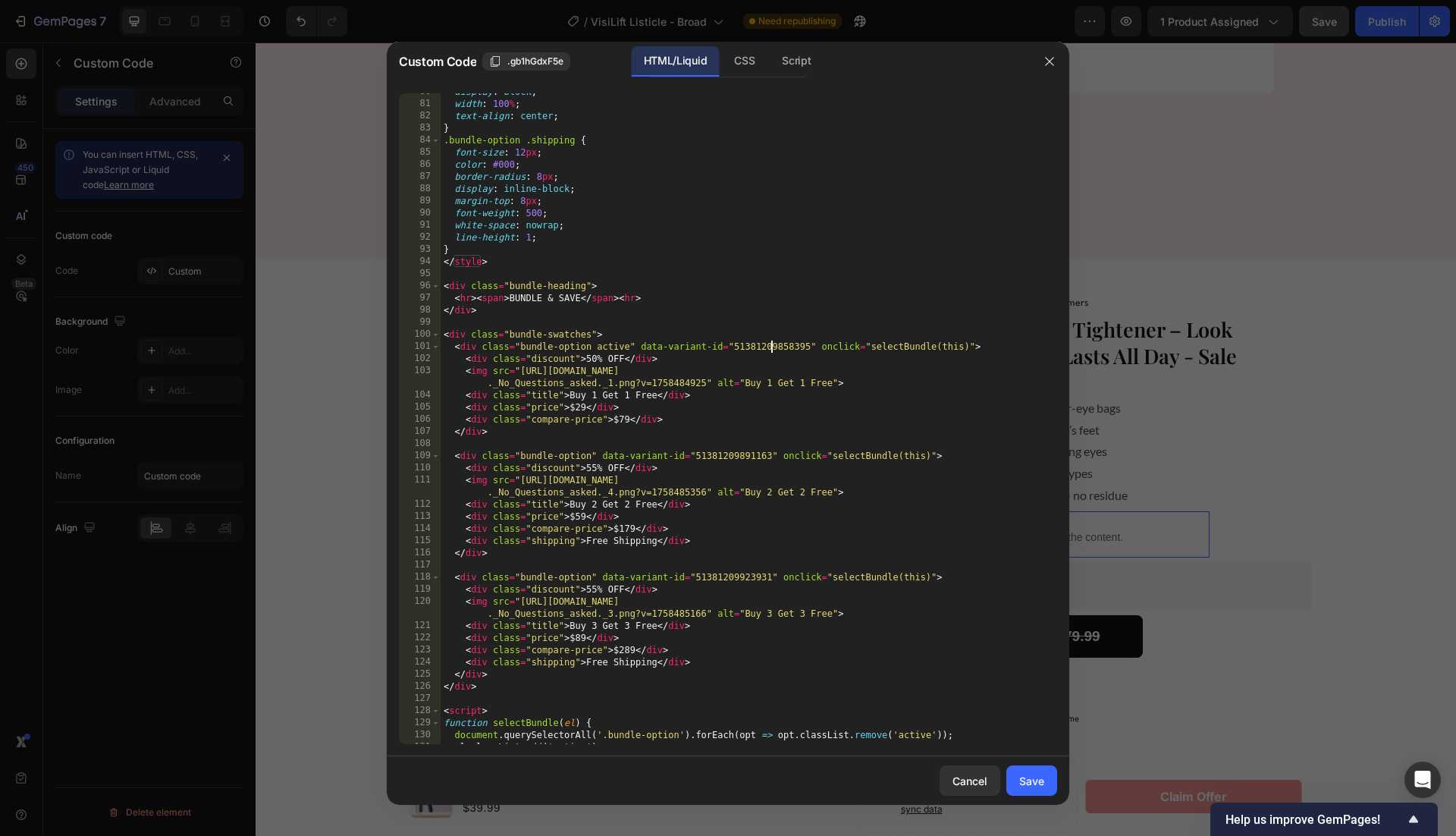
click at [772, 345] on div "display : block ; width : 100 % ; text-align : center ; } .bundle-option .shipp…" at bounding box center [749, 423] width 616 height 675
click at [753, 347] on div "display : block ; width : 100 % ; text-align : center ; } .bundle-option .shipp…" at bounding box center [749, 423] width 616 height 675
paste textarea "410168971611"
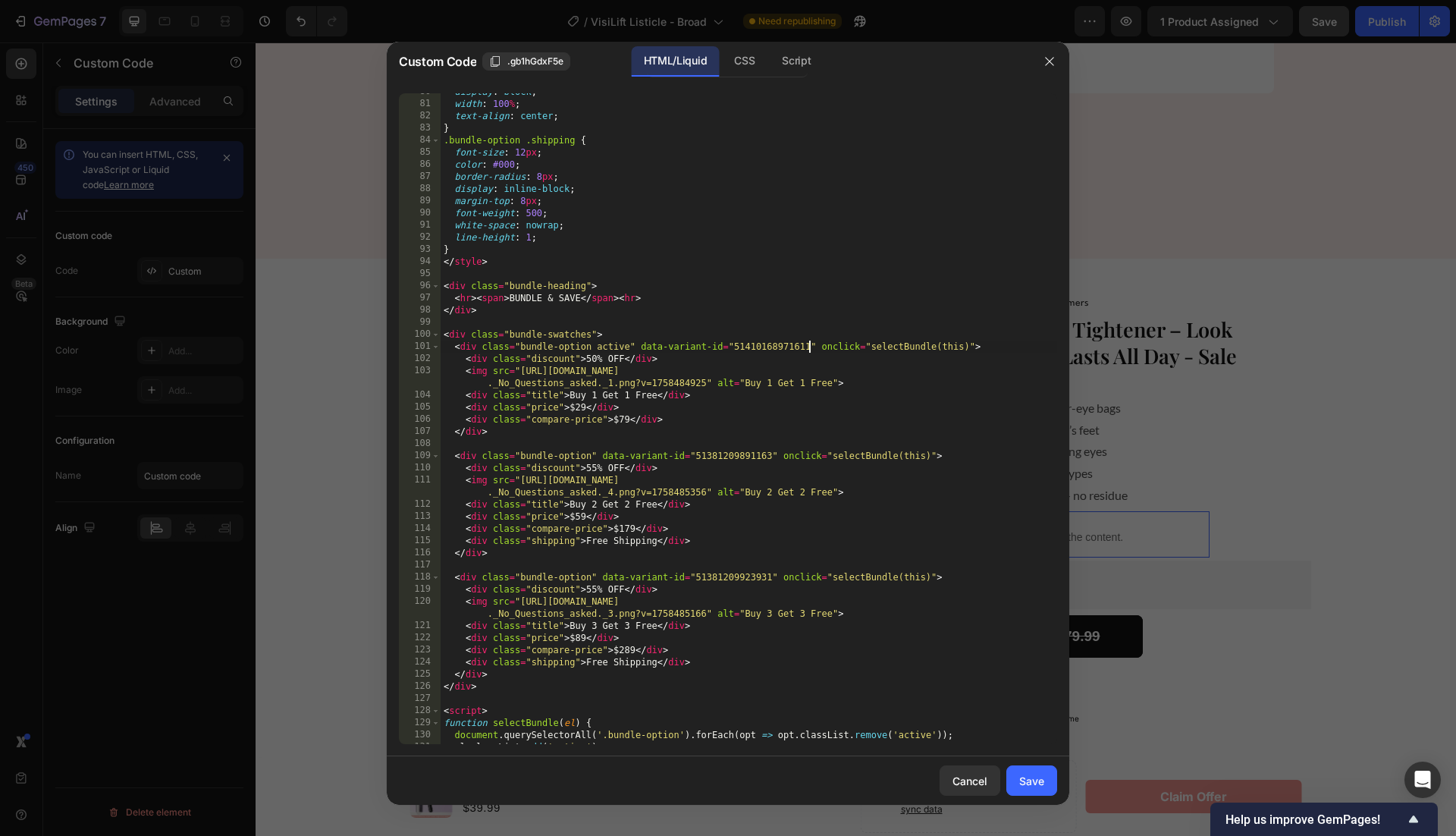
click at [744, 452] on div "display : block ; width : 100 % ; text-align : center ; } .bundle-option .shipp…" at bounding box center [749, 423] width 616 height 675
paste textarea "410169004379"
click at [744, 577] on div "display : block ; width : 100 % ; text-align : center ; } .bundle-option .shipp…" at bounding box center [749, 423] width 616 height 675
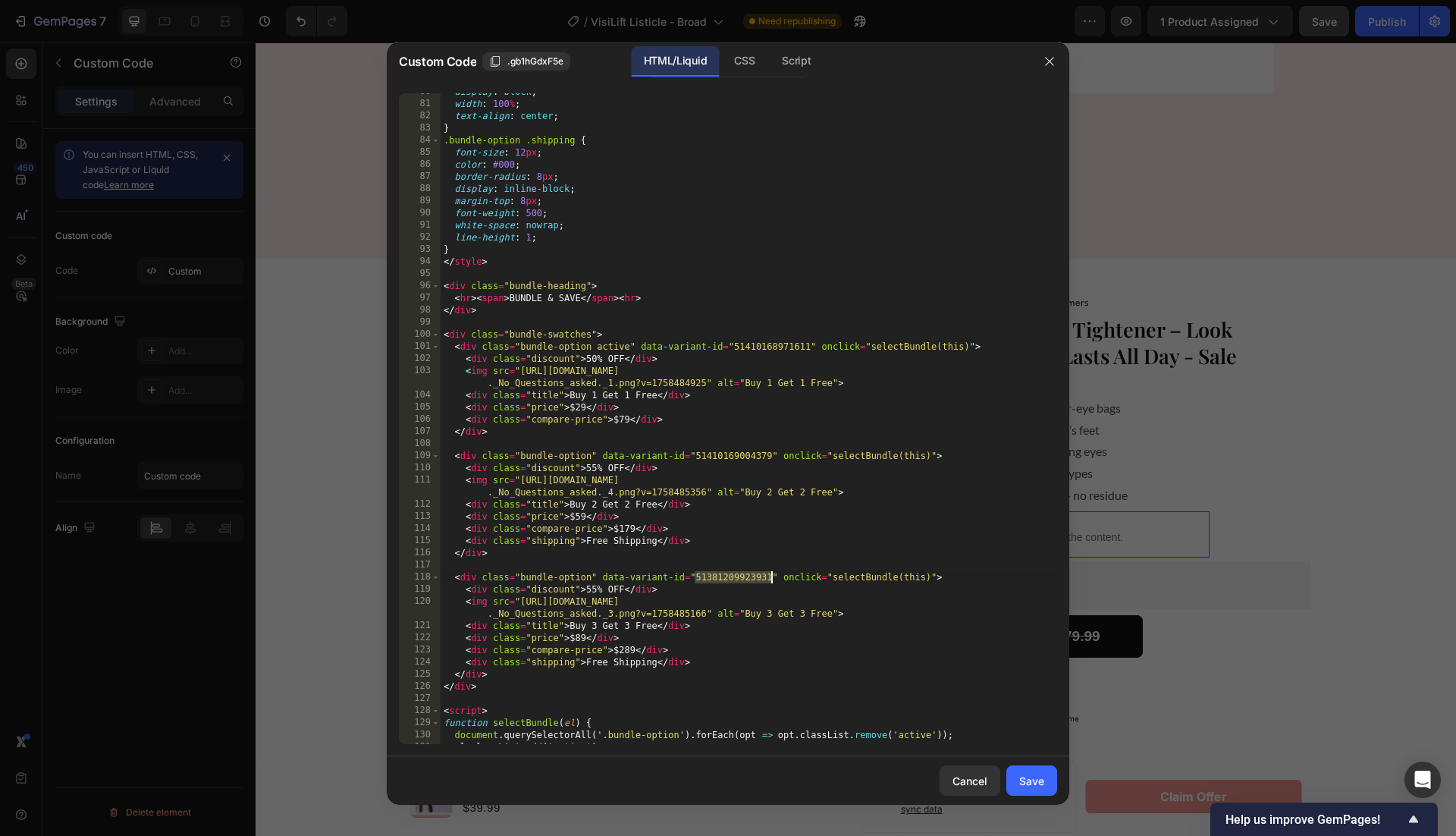
paste textarea "410169037147"
type textarea "<div class="bundle-option" data-variant-id="51410169037147" onclick="selectBund…"
click at [1031, 778] on div "Save" at bounding box center [1031, 780] width 25 height 16
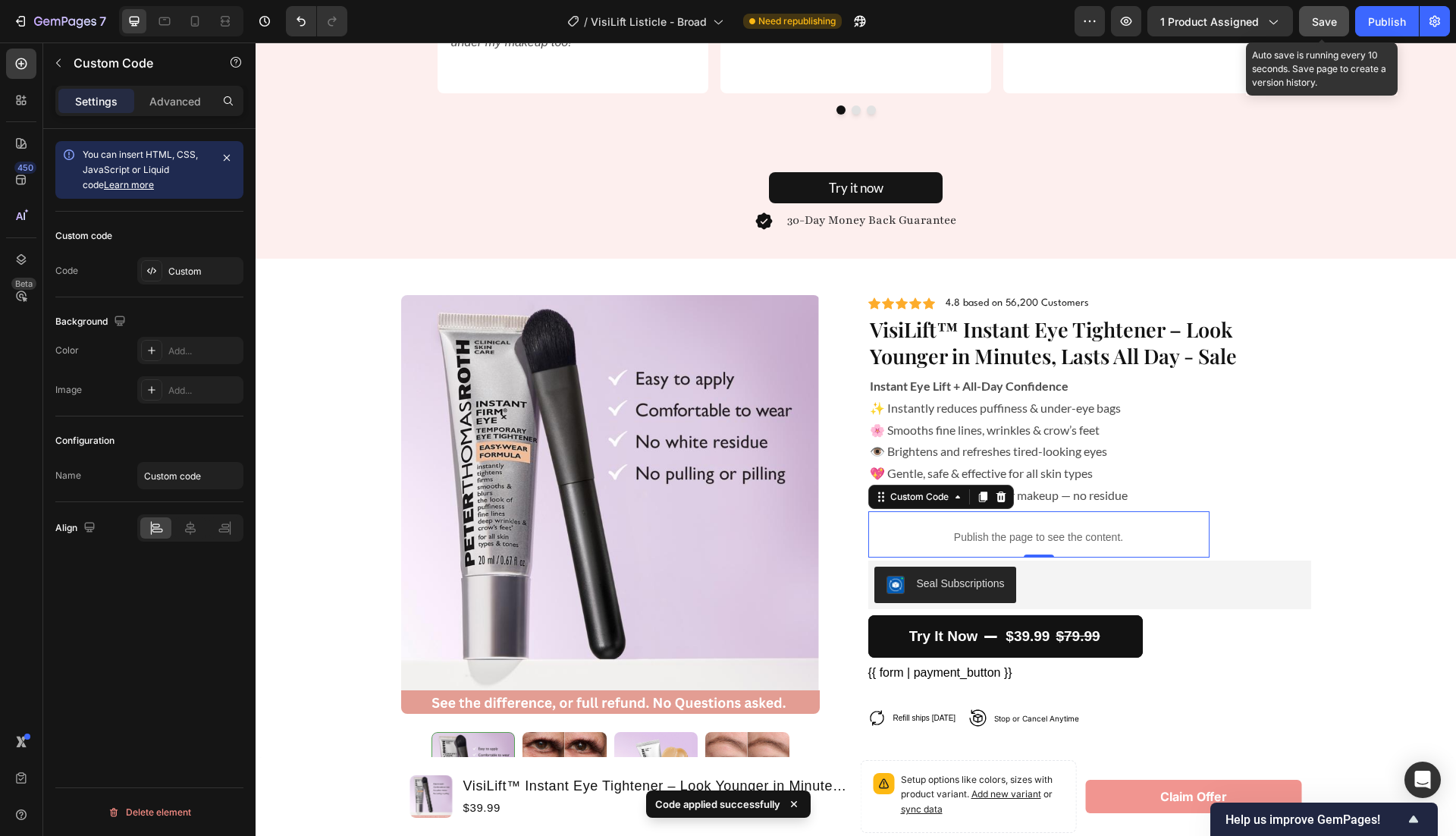
click at [1335, 21] on span "Save" at bounding box center [1325, 21] width 25 height 13
click at [1390, 29] on button "Publish" at bounding box center [1387, 21] width 64 height 30
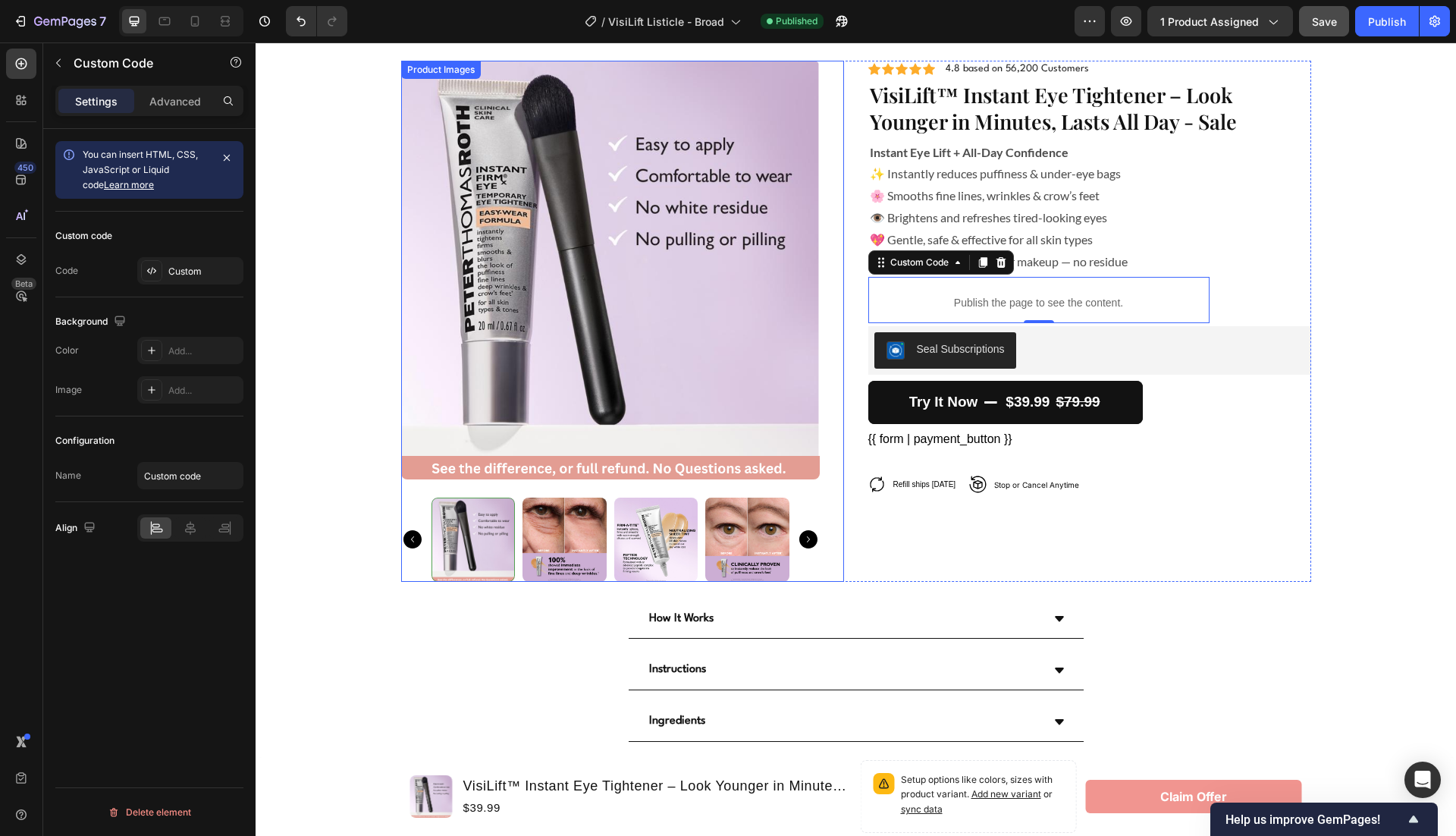
scroll to position [3443, 0]
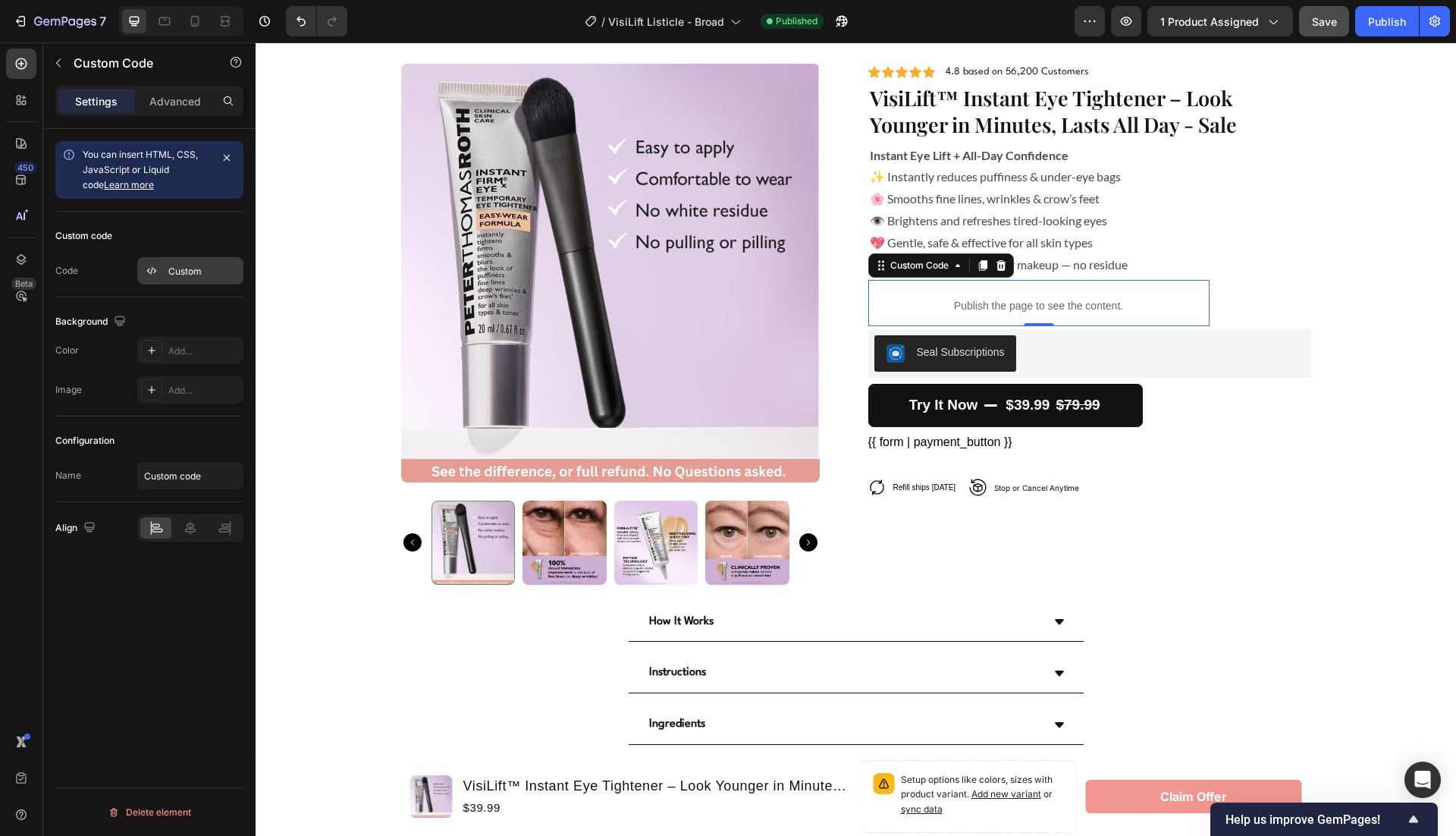
click at [189, 269] on div "Custom" at bounding box center [204, 271] width 71 height 14
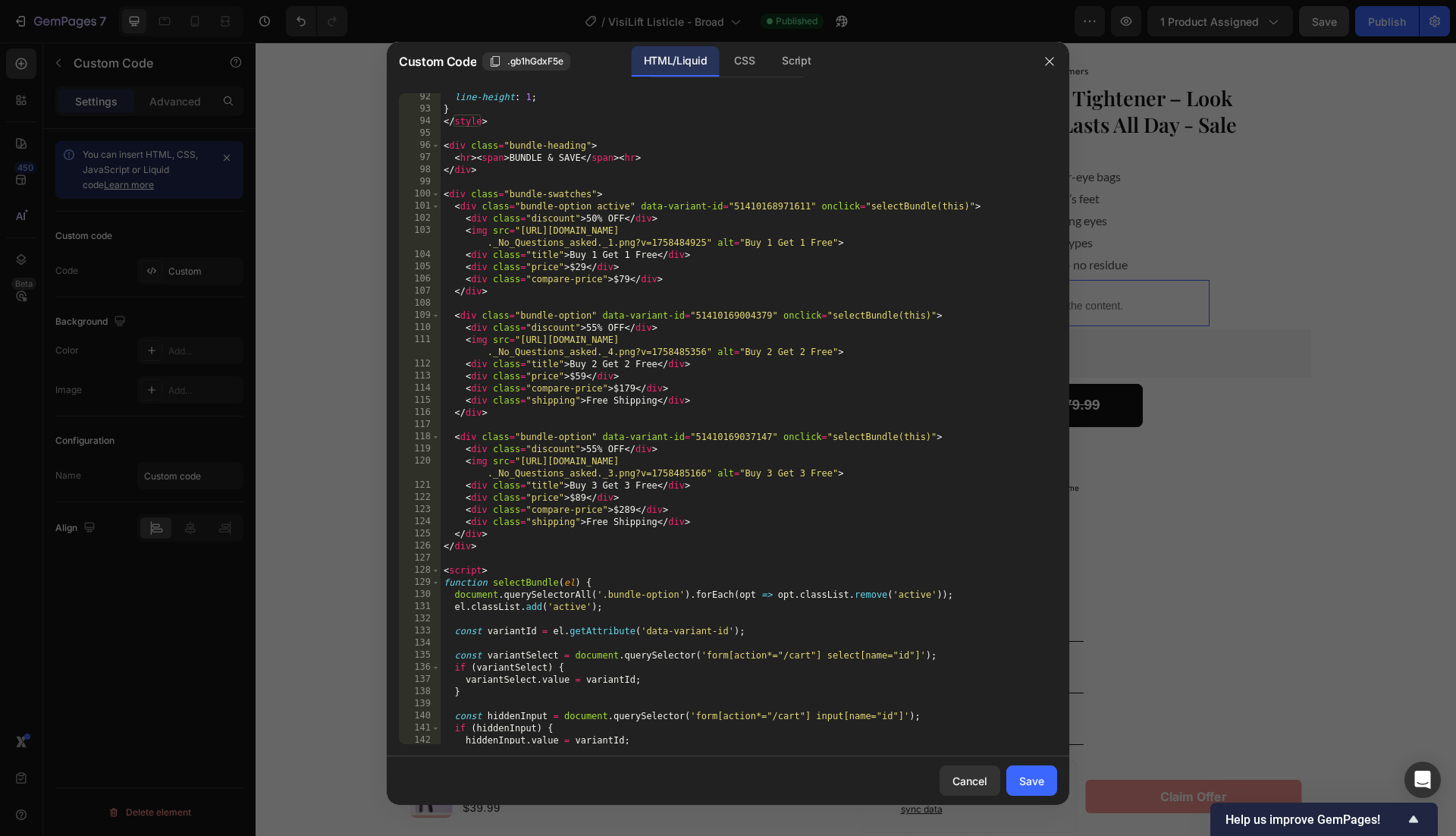
scroll to position [1075, 0]
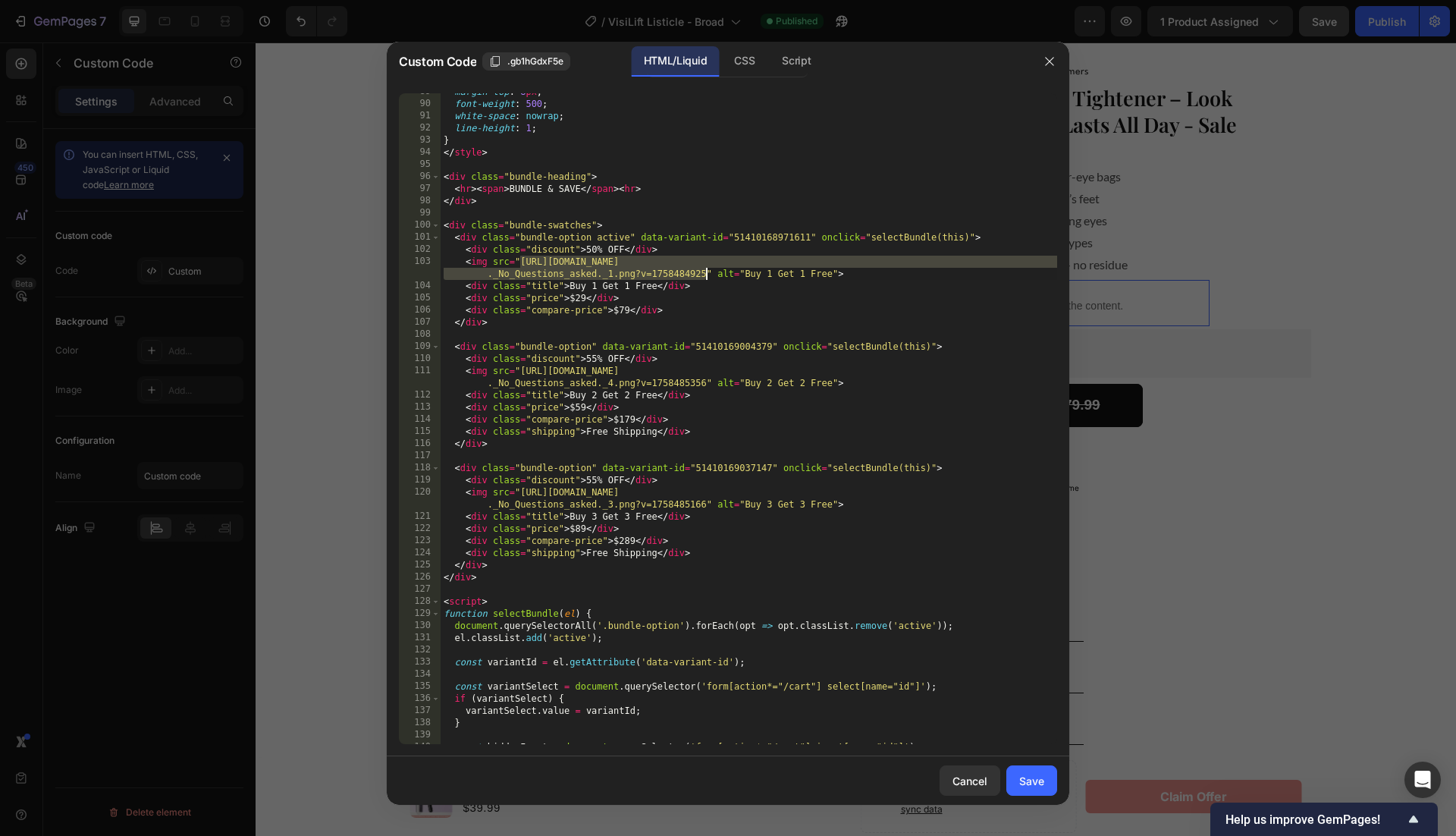
drag, startPoint x: 519, startPoint y: 262, endPoint x: 704, endPoint y: 278, distance: 185.7
click at [704, 278] on div "margin-top : 8 px ; font-weight : 500 ; white-space : nowrap ; line-height : 1 …" at bounding box center [749, 423] width 616 height 675
paste textarea "8_392221af-7c81-456c-a90c-0bee4d7a2aee.png?v=1758901554"
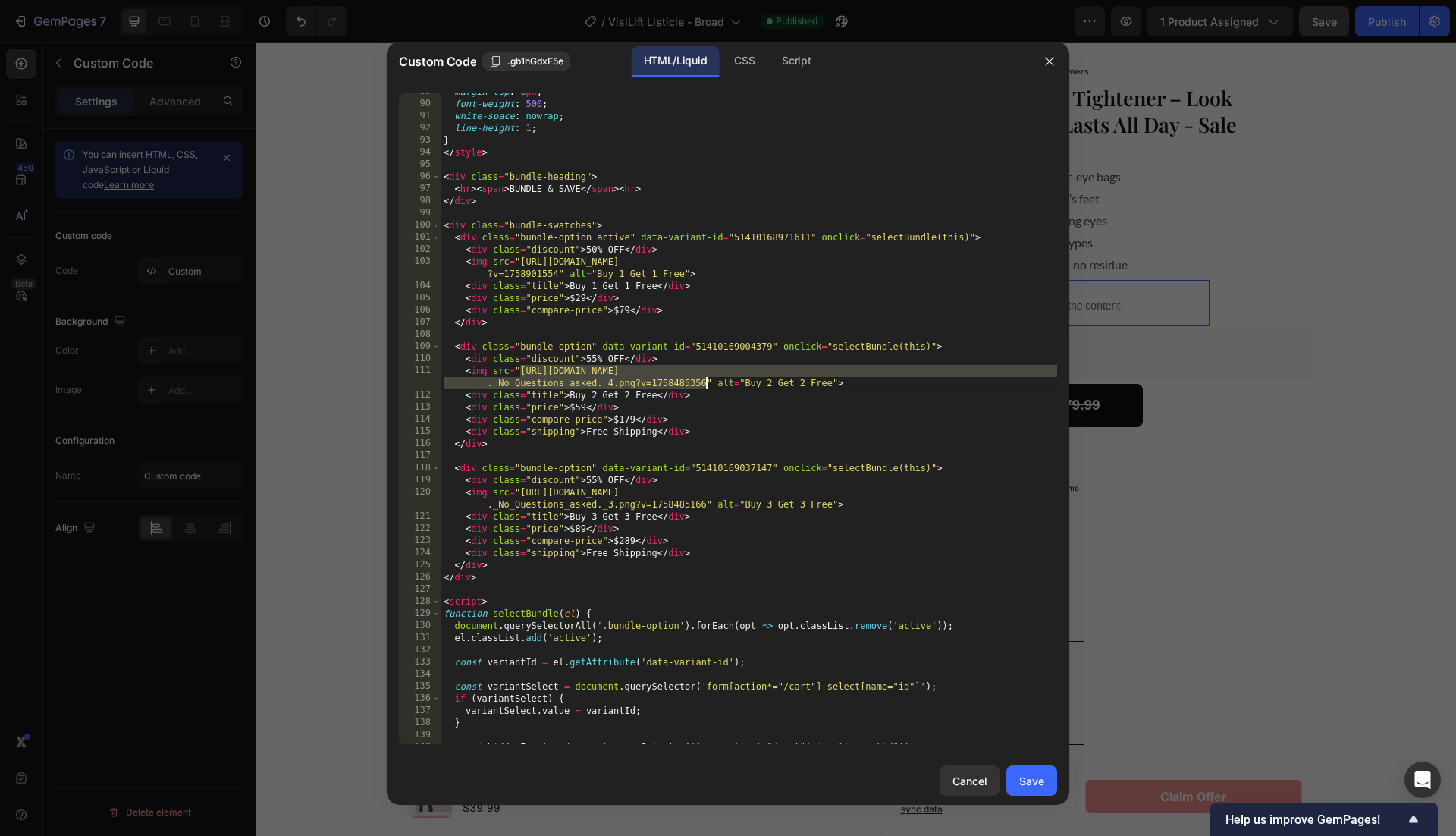
drag, startPoint x: 520, startPoint y: 372, endPoint x: 704, endPoint y: 388, distance: 184.7
click at [704, 388] on div "margin-top : 8 px ; font-weight : 500 ; white-space : nowrap ; line-height : 1 …" at bounding box center [749, 423] width 616 height 675
paste textarea "9.png?v=1758901569"
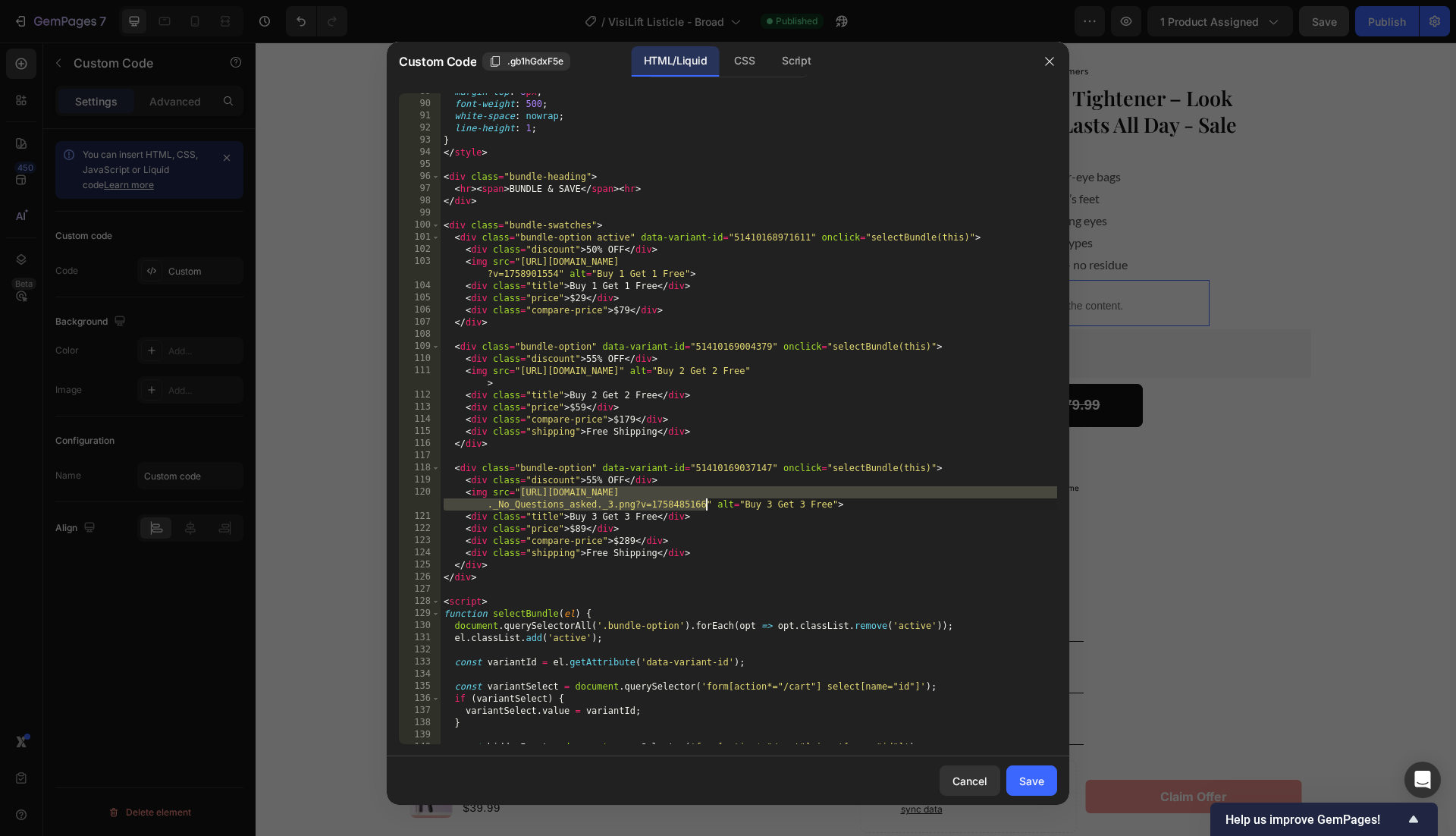
drag, startPoint x: 520, startPoint y: 493, endPoint x: 705, endPoint y: 505, distance: 185.4
click at [705, 505] on div "margin-top : 8 px ; font-weight : 500 ; white-space : nowrap ; line-height : 1 …" at bounding box center [749, 423] width 616 height 675
paste textarea "10.png?v=1758901569"
type textarea "<img src="https://cdn.shopify.com/s/files/1/0946/1497/8907/files/10.png?v=17589…"
click at [1038, 777] on div "Save" at bounding box center [1031, 780] width 25 height 16
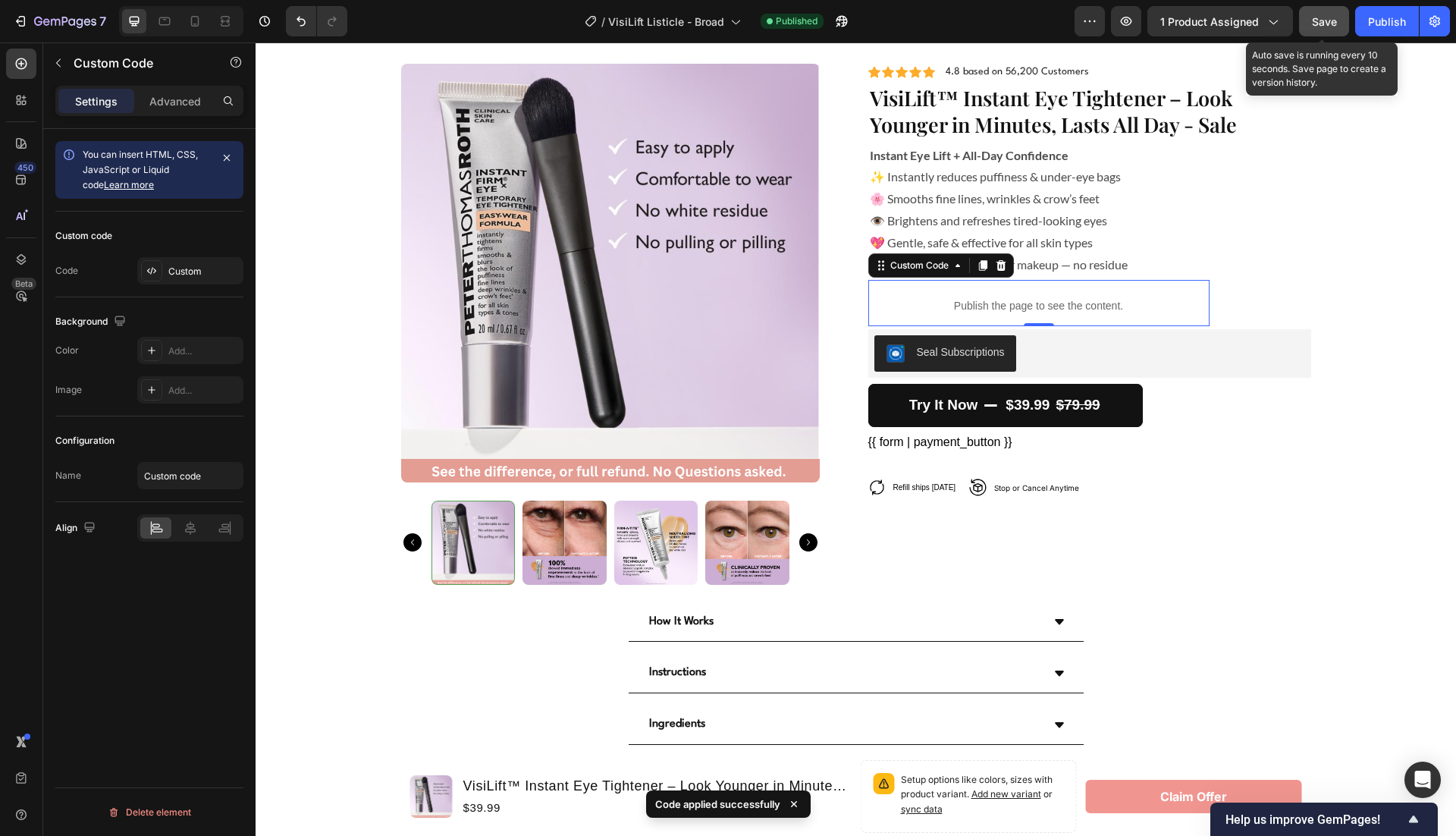
click at [1334, 26] on span "Save" at bounding box center [1325, 21] width 25 height 13
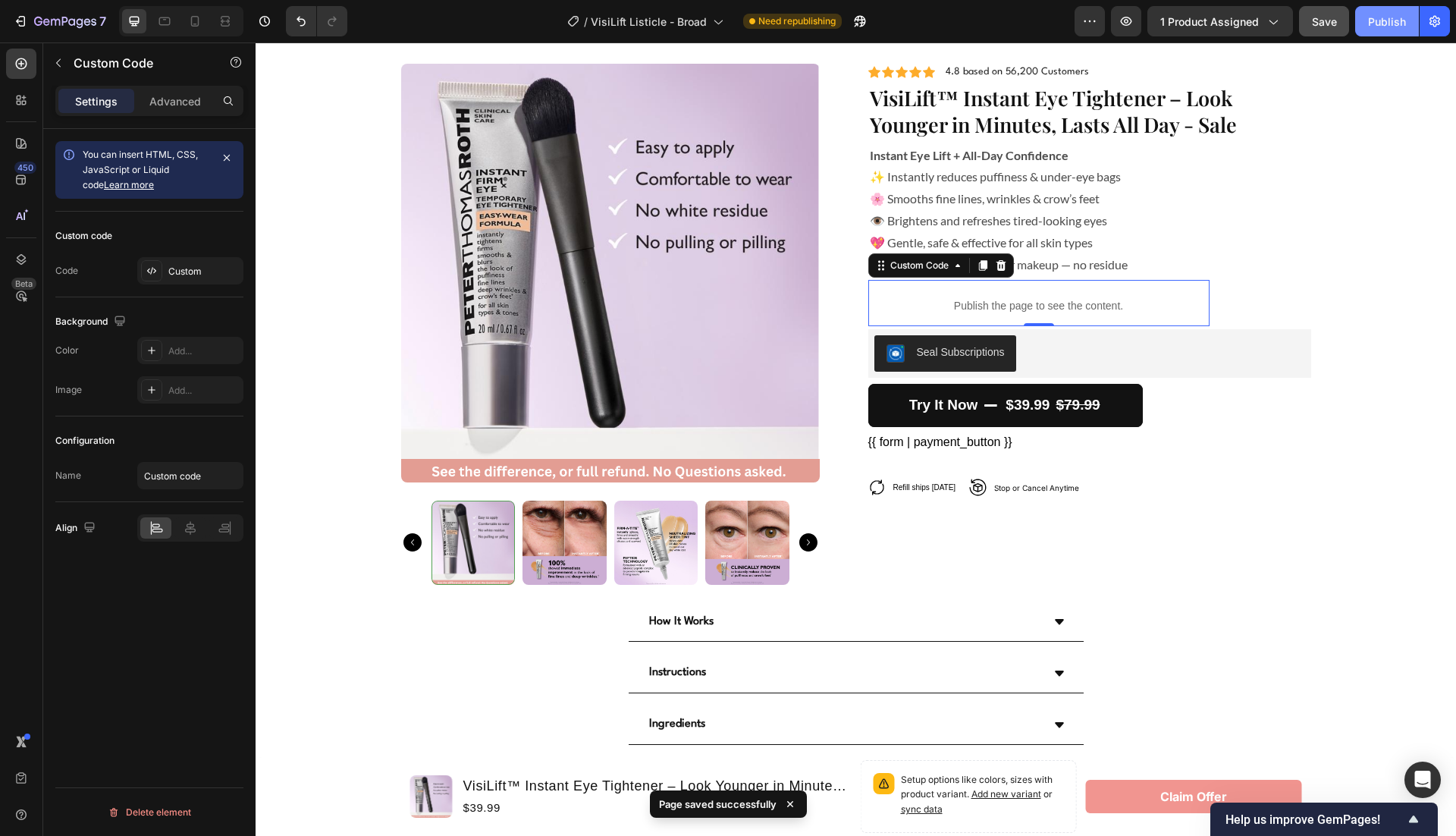
click at [1405, 26] on div "Publish" at bounding box center [1387, 21] width 38 height 16
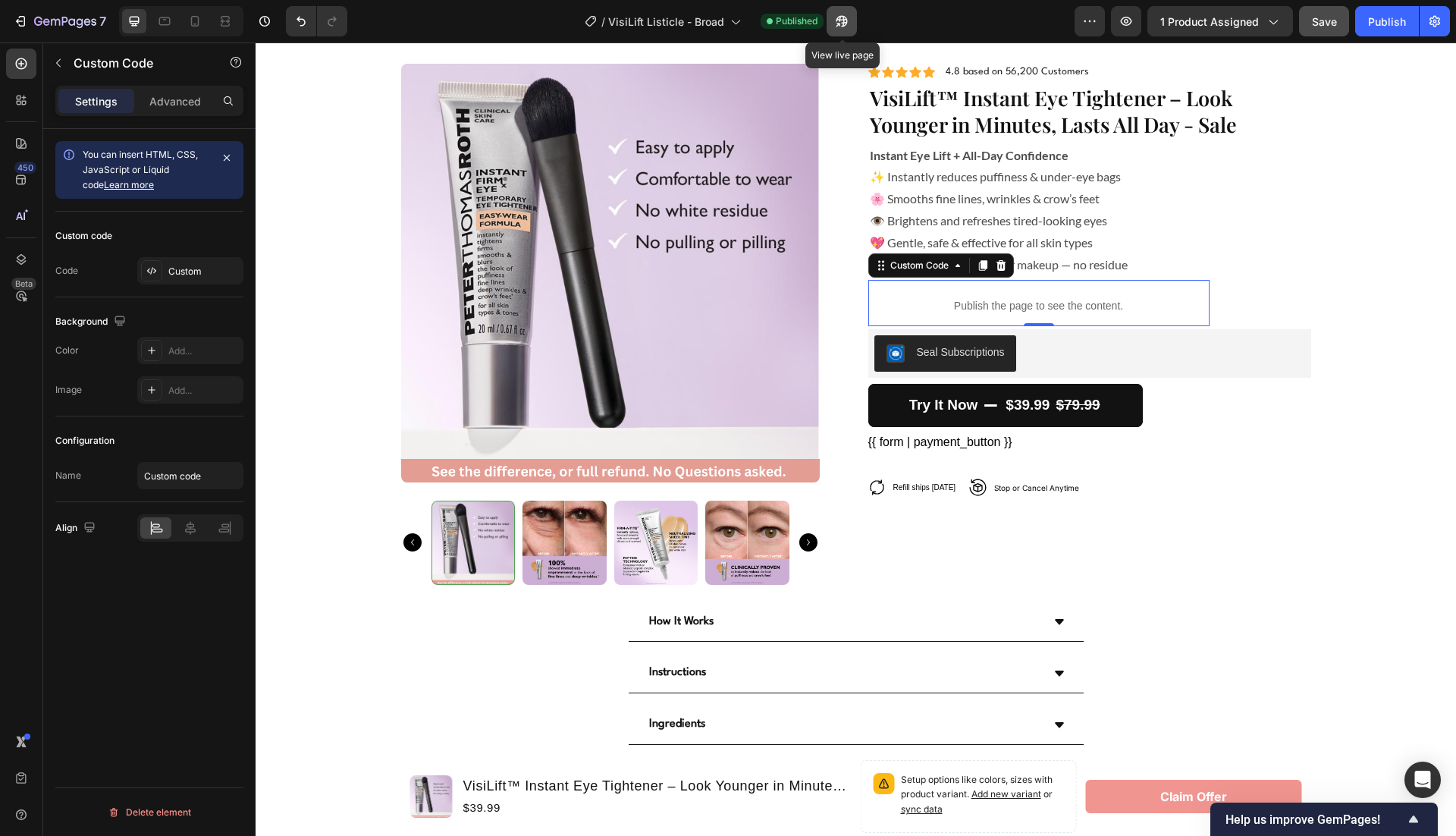
click at [850, 21] on button "button" at bounding box center [841, 21] width 30 height 30
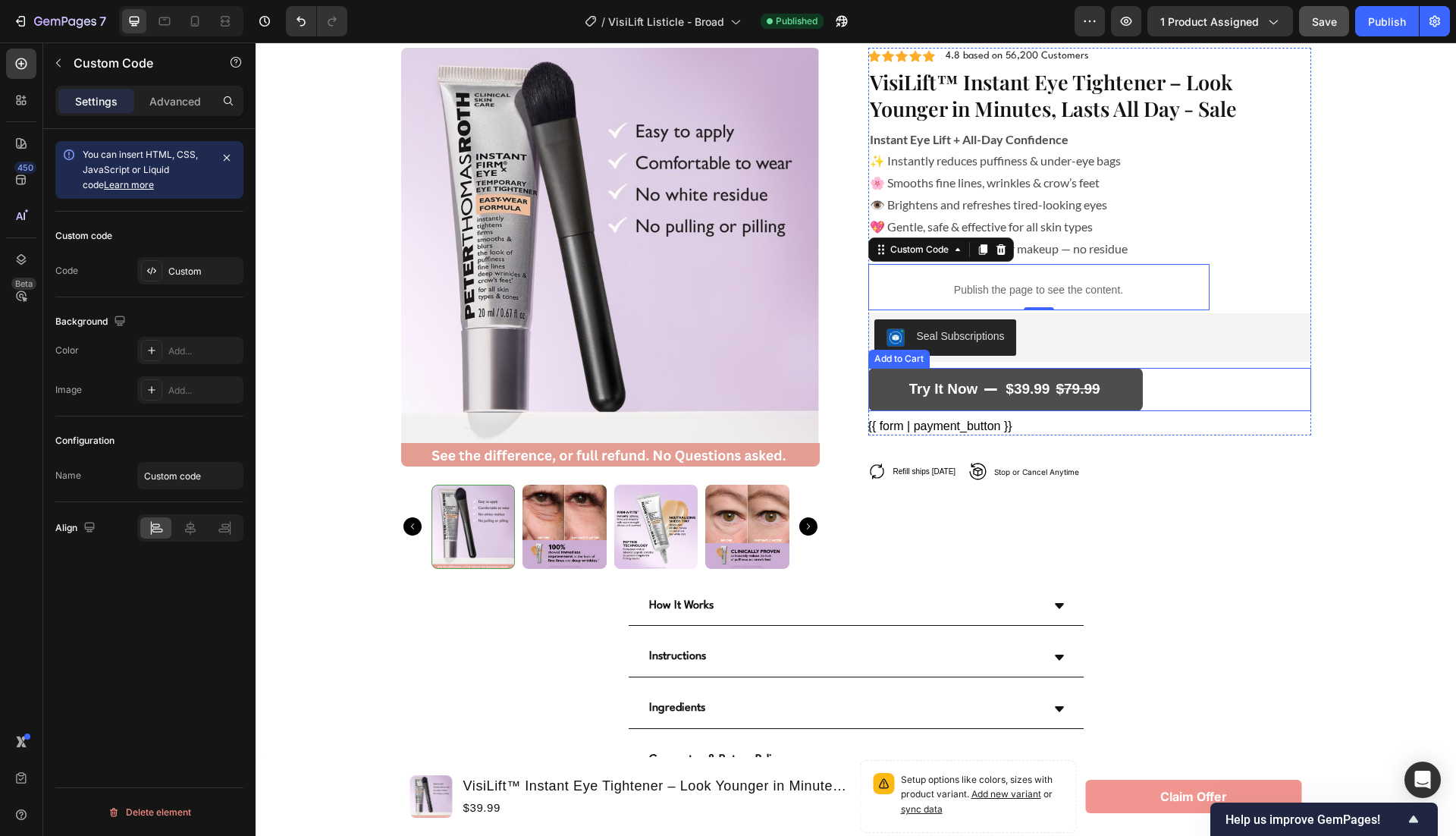
click at [1044, 383] on div "$39.99" at bounding box center [1027, 390] width 47 height 22
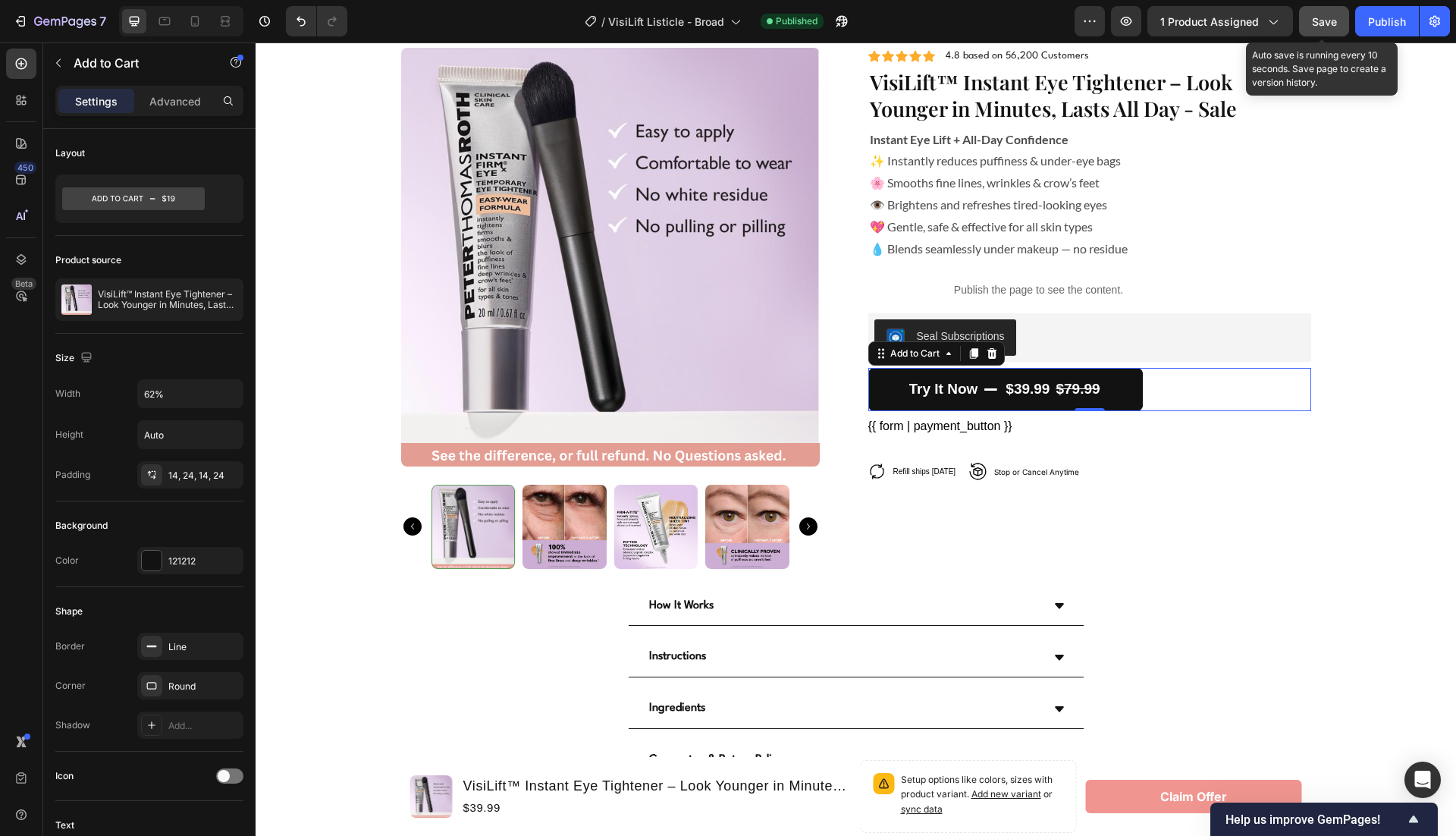
click at [1325, 21] on span "Save" at bounding box center [1325, 21] width 25 height 13
click at [1033, 343] on div "Seal Subscriptions" at bounding box center [1090, 338] width 431 height 36
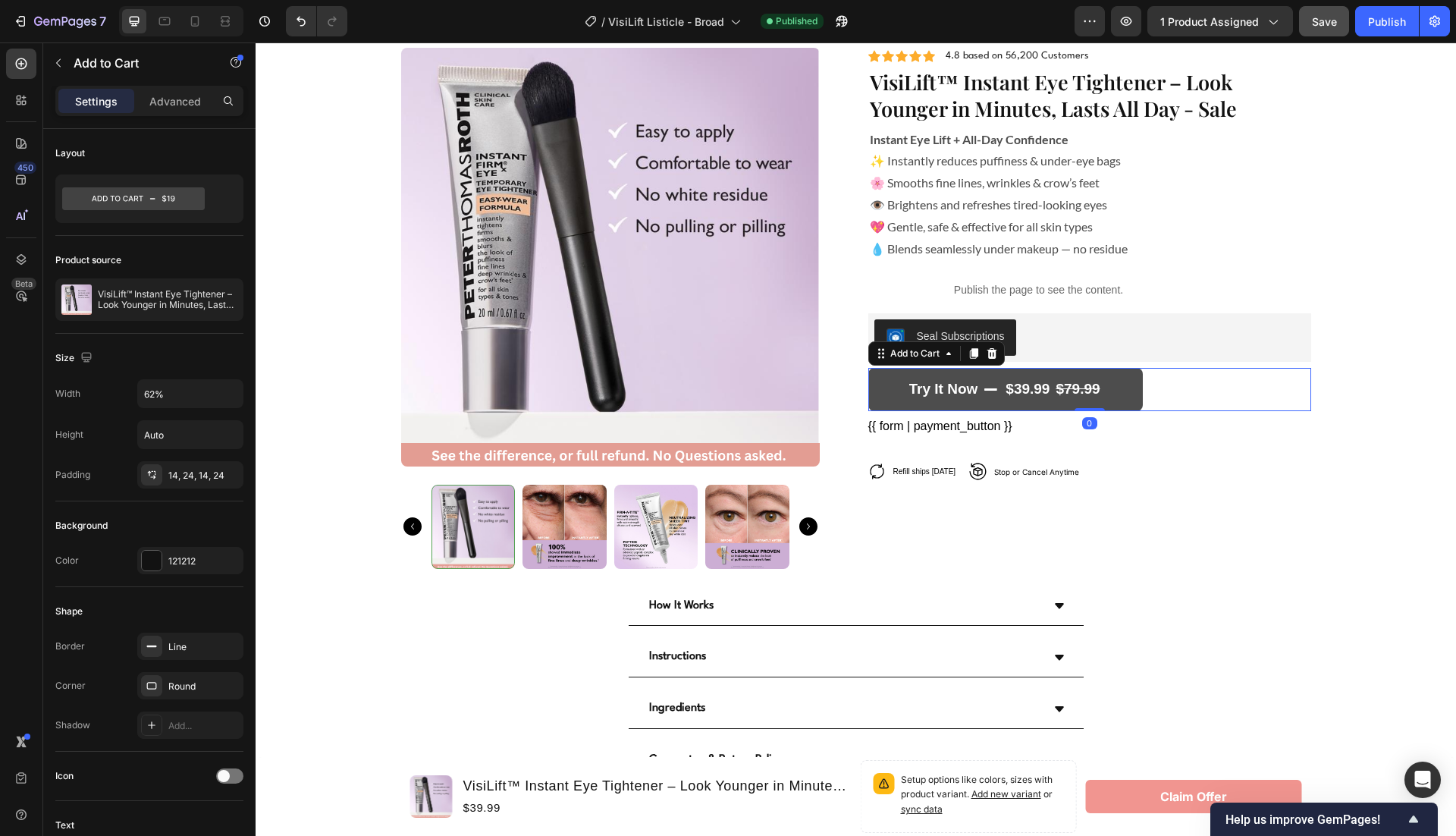
click at [1016, 387] on div "$39.99" at bounding box center [1027, 390] width 47 height 22
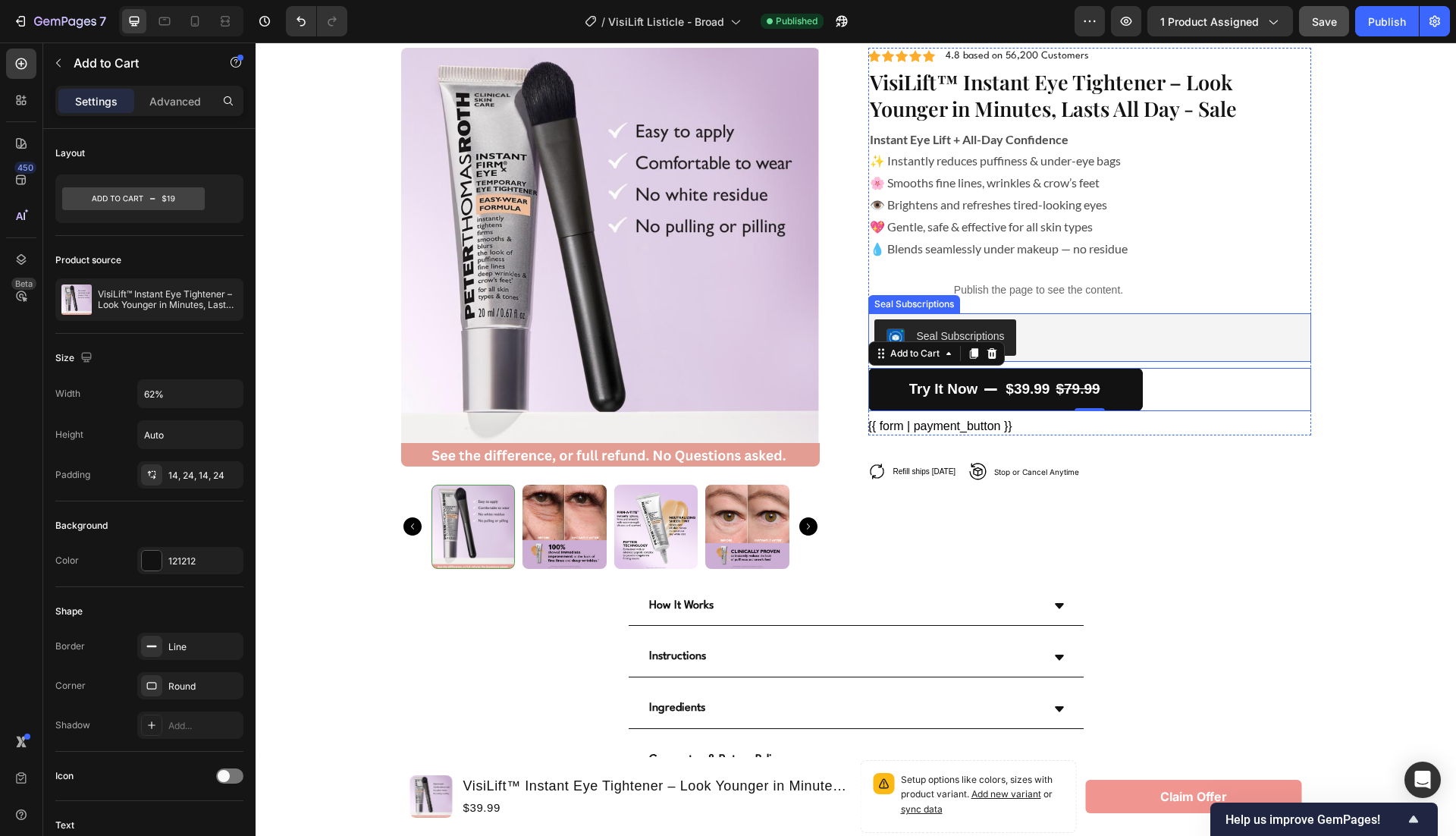
scroll to position [3437, 0]
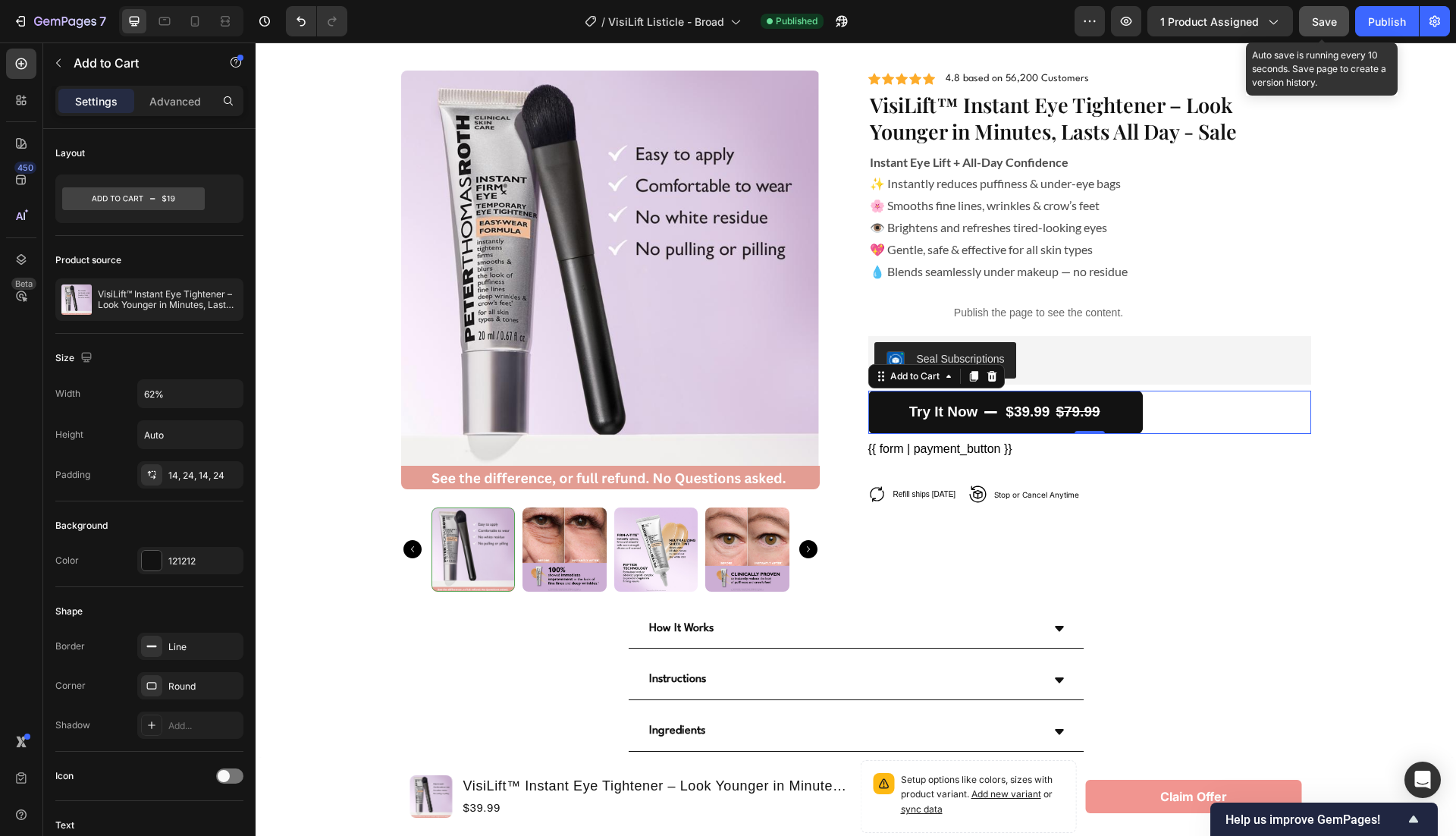
click at [1324, 25] on span "Save" at bounding box center [1325, 21] width 25 height 13
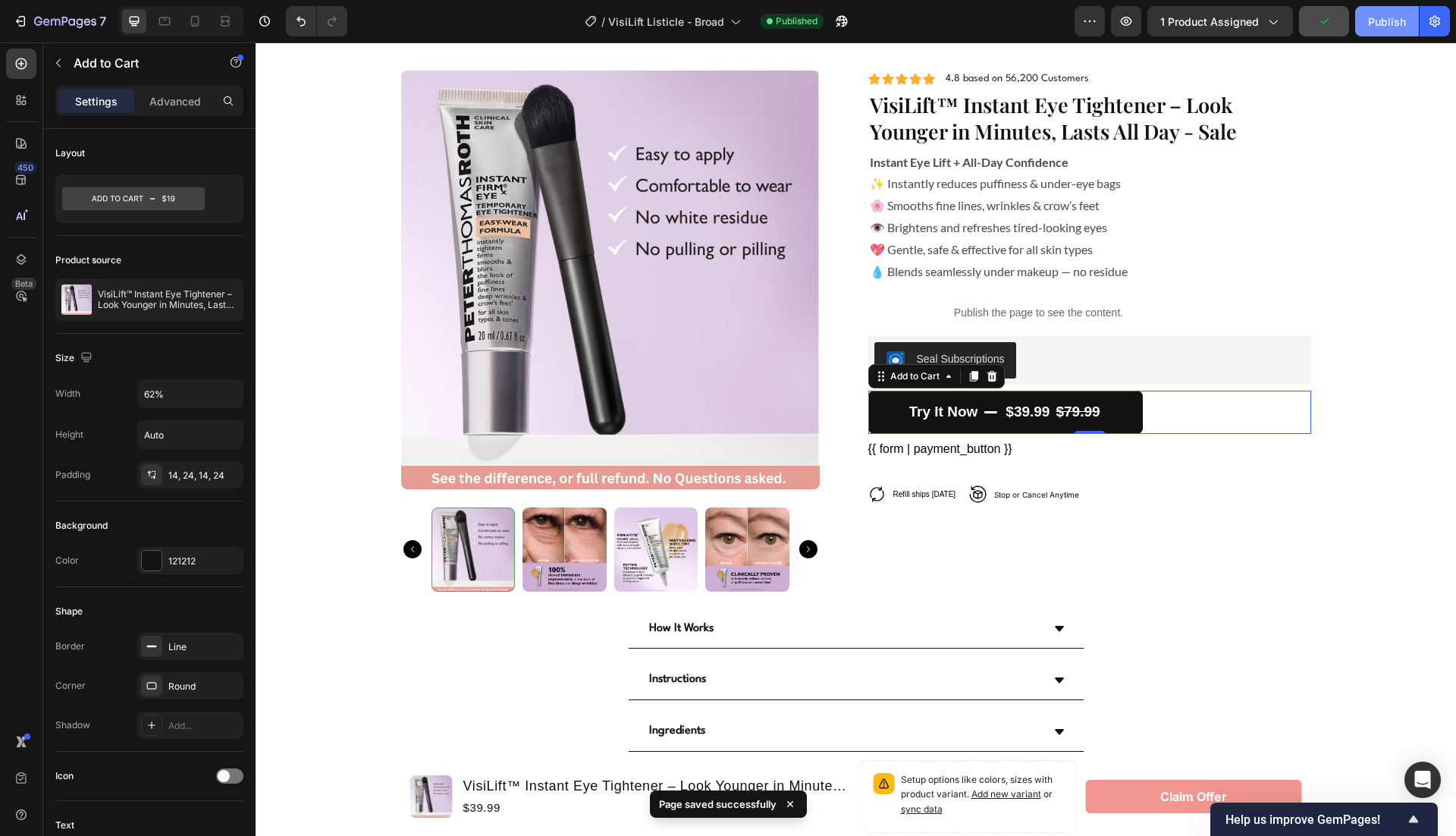
click at [1385, 24] on div "Publish" at bounding box center [1387, 21] width 38 height 16
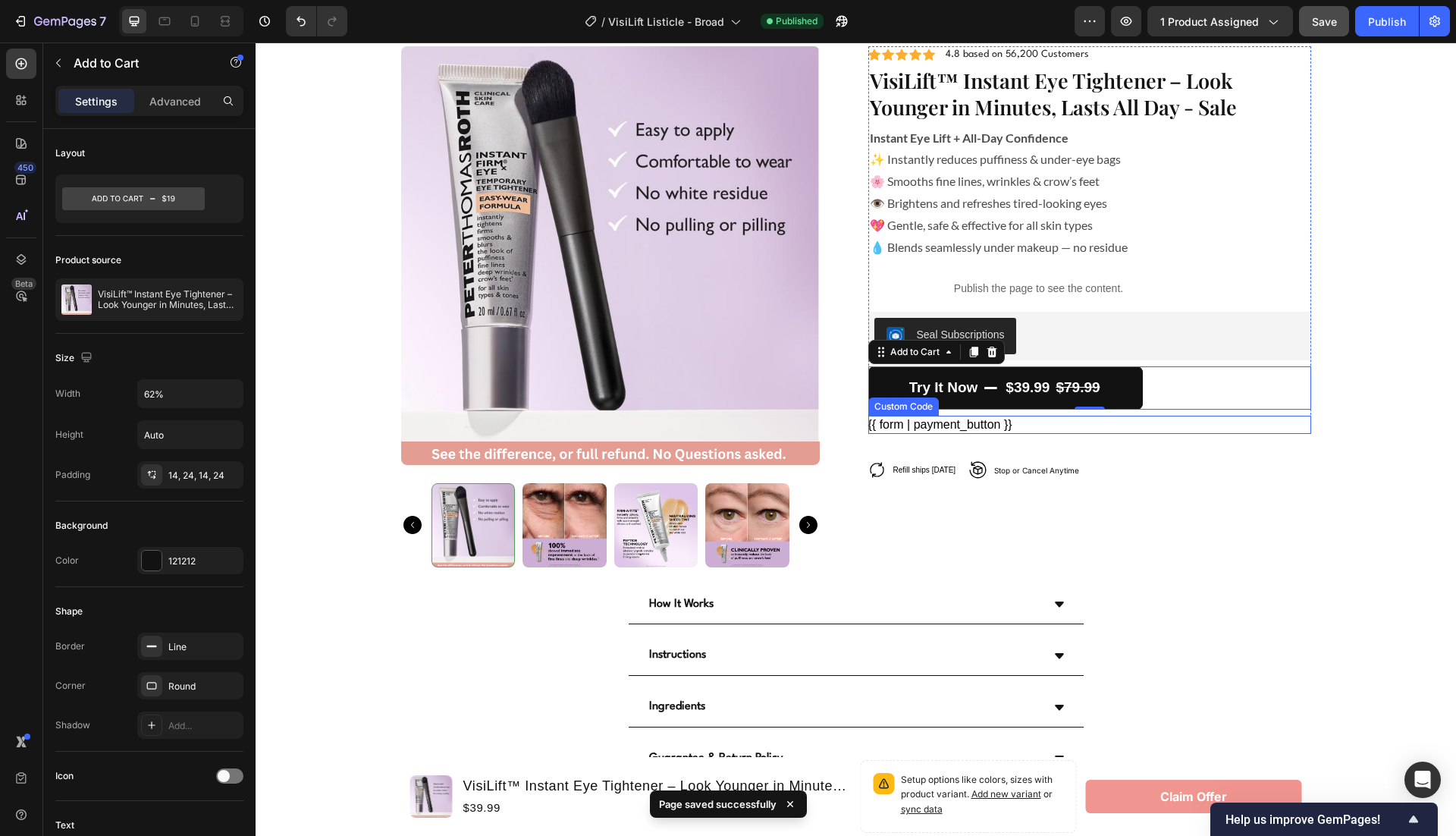
click at [956, 428] on div "{{ form | payment_button }}" at bounding box center [1090, 425] width 443 height 18
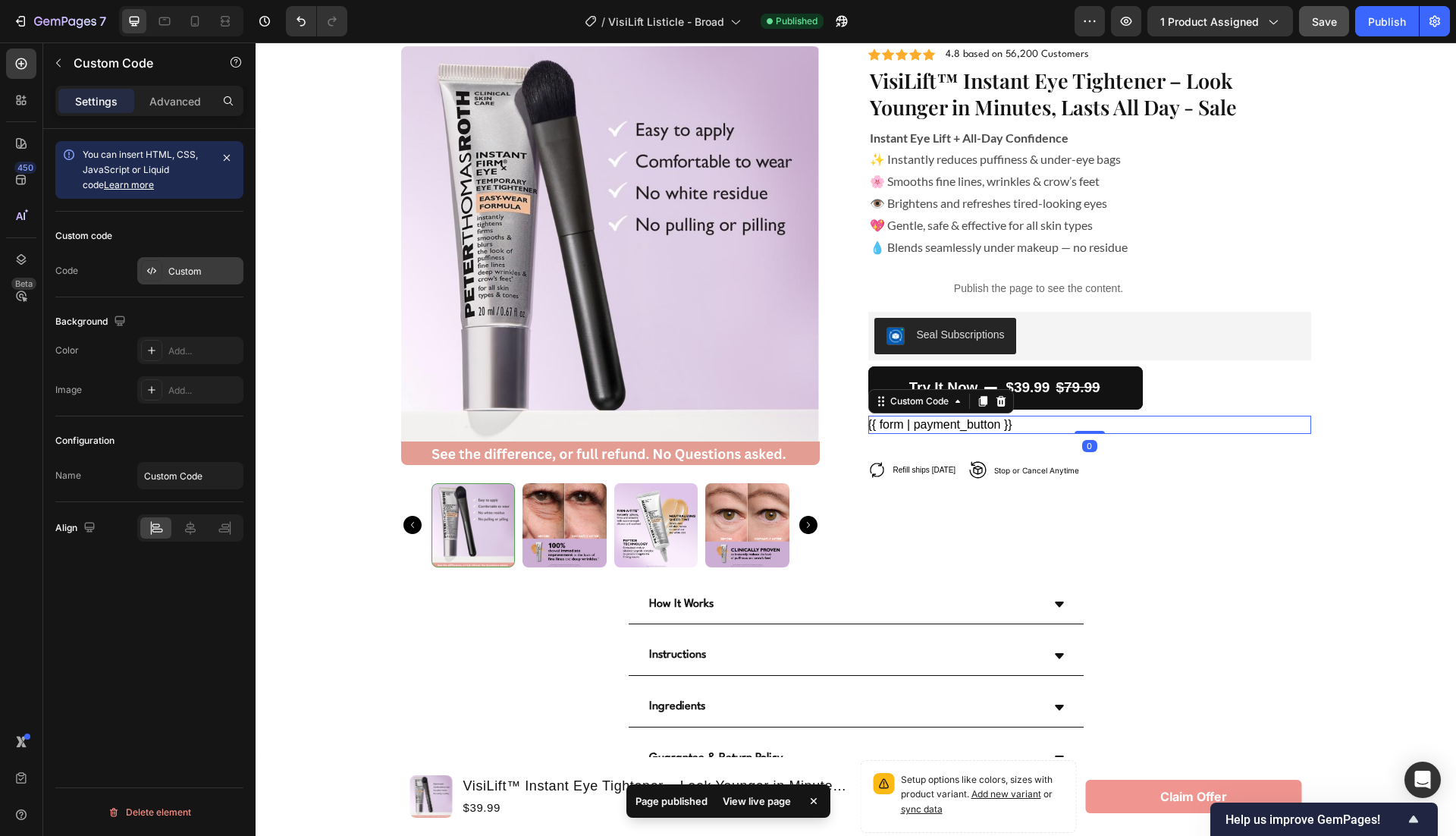
click at [175, 266] on div "Custom" at bounding box center [204, 271] width 71 height 14
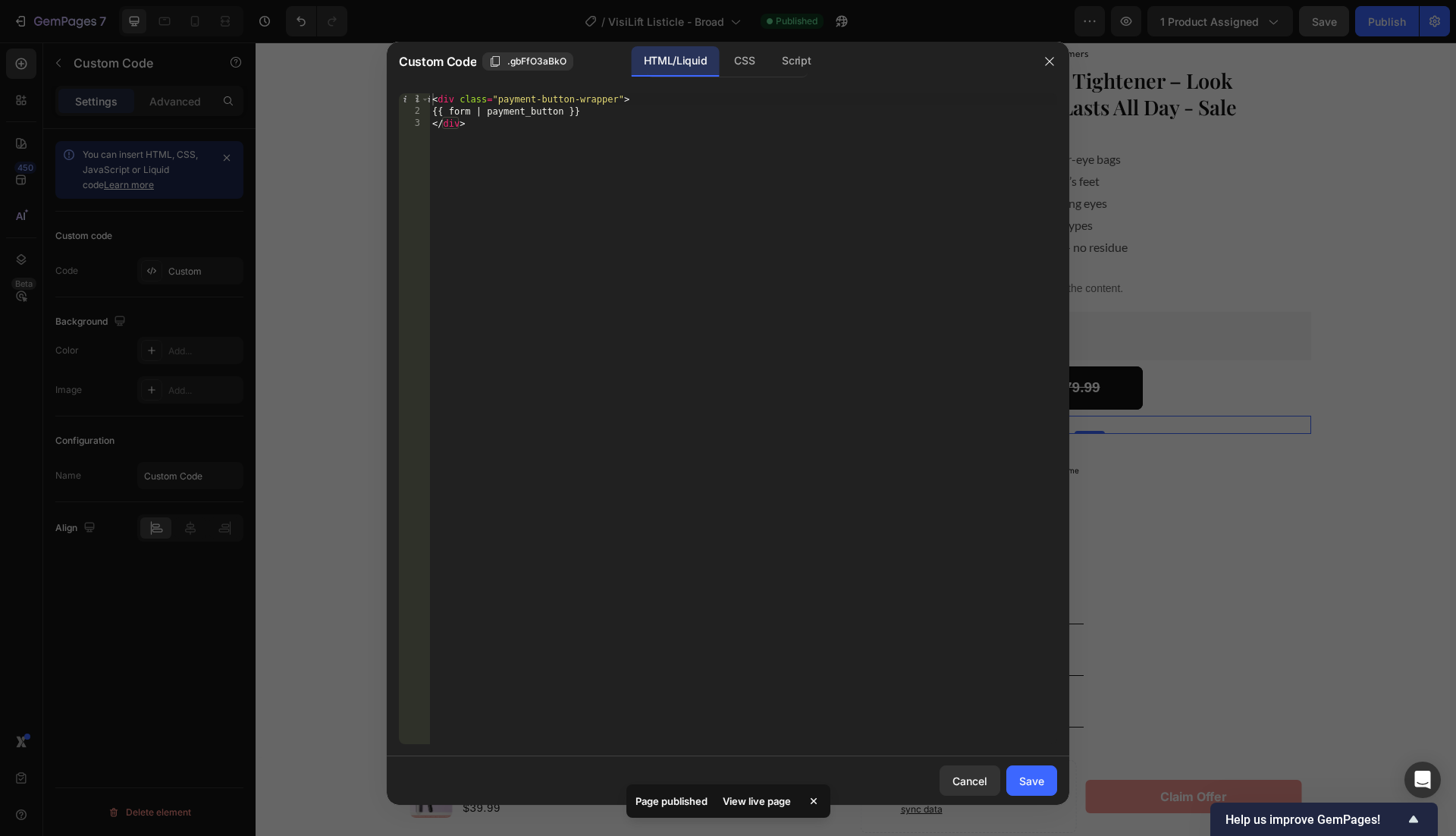
click at [1307, 284] on div at bounding box center [728, 418] width 1456 height 836
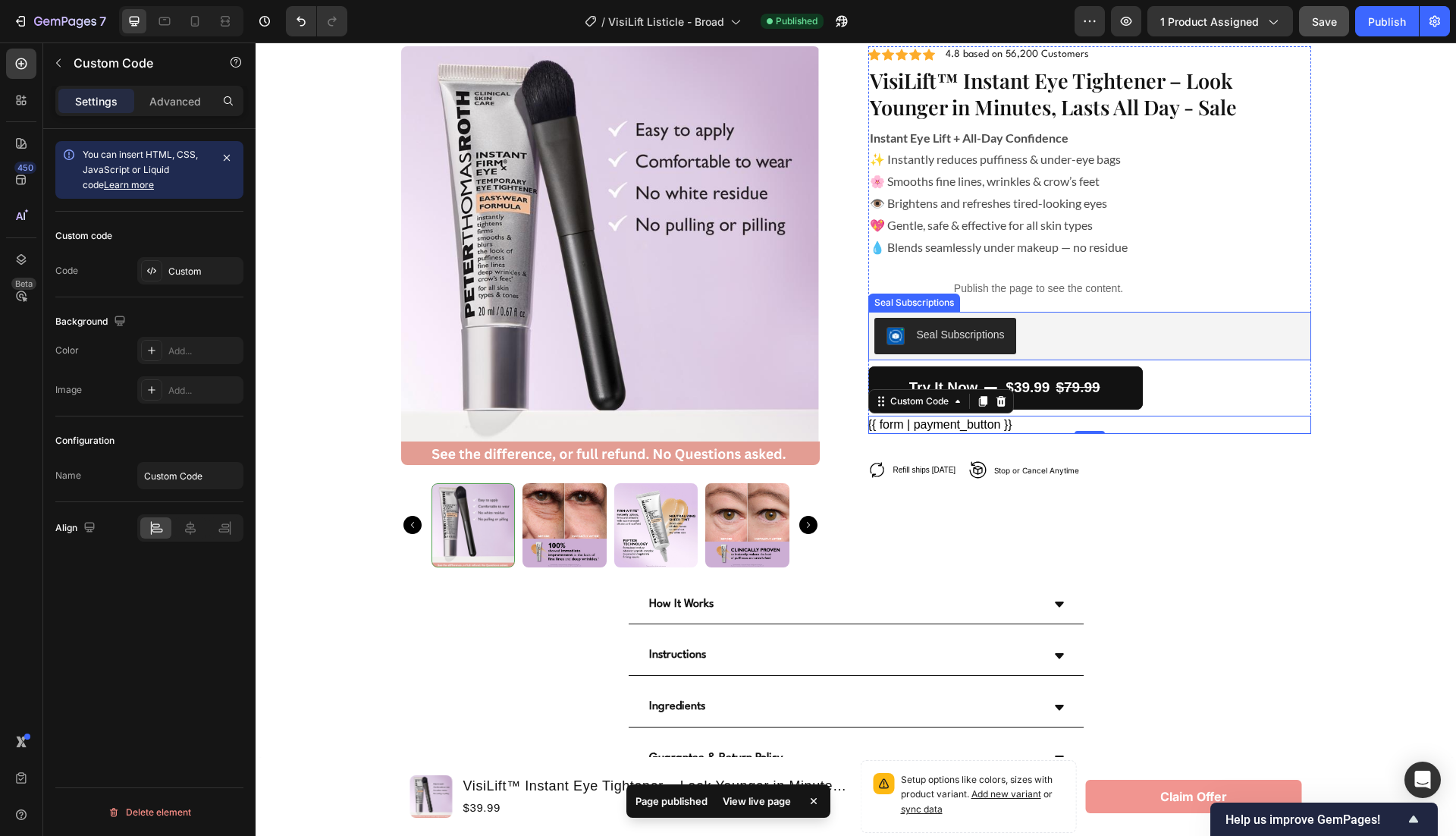
click at [1046, 341] on div "Seal Subscriptions" at bounding box center [1090, 336] width 431 height 36
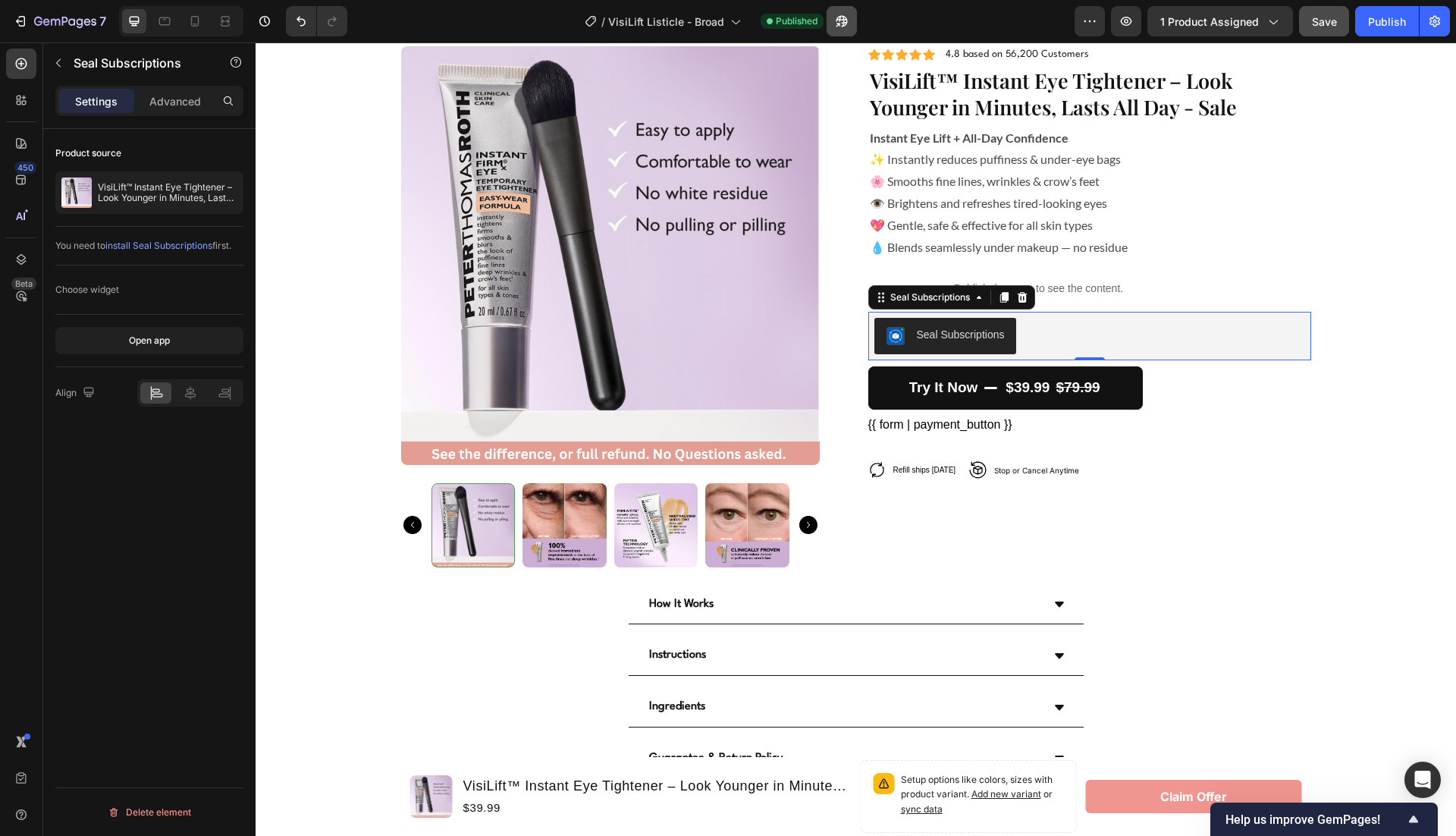
click at [846, 20] on icon "button" at bounding box center [842, 21] width 12 height 12
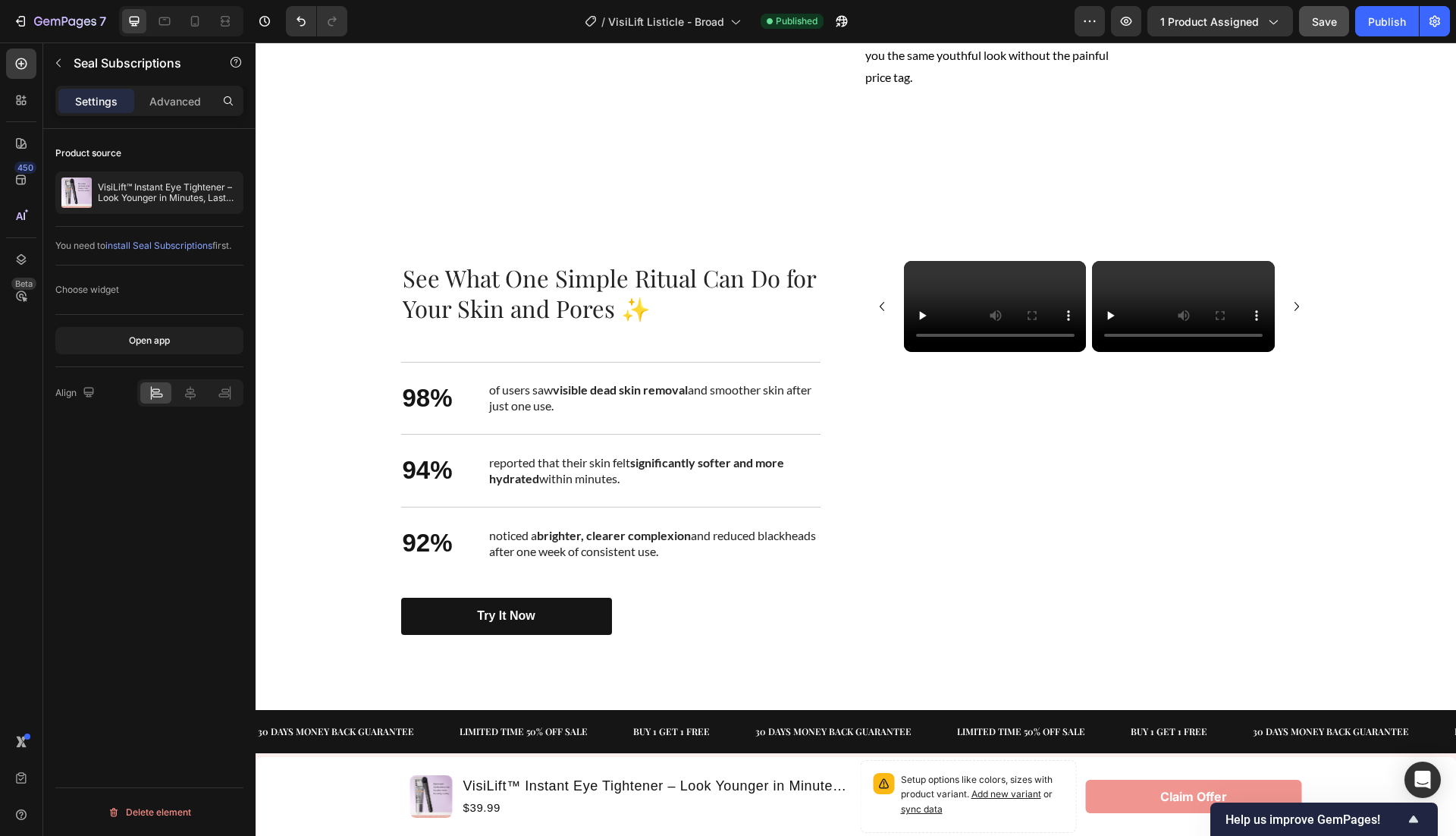
scroll to position [2060, 0]
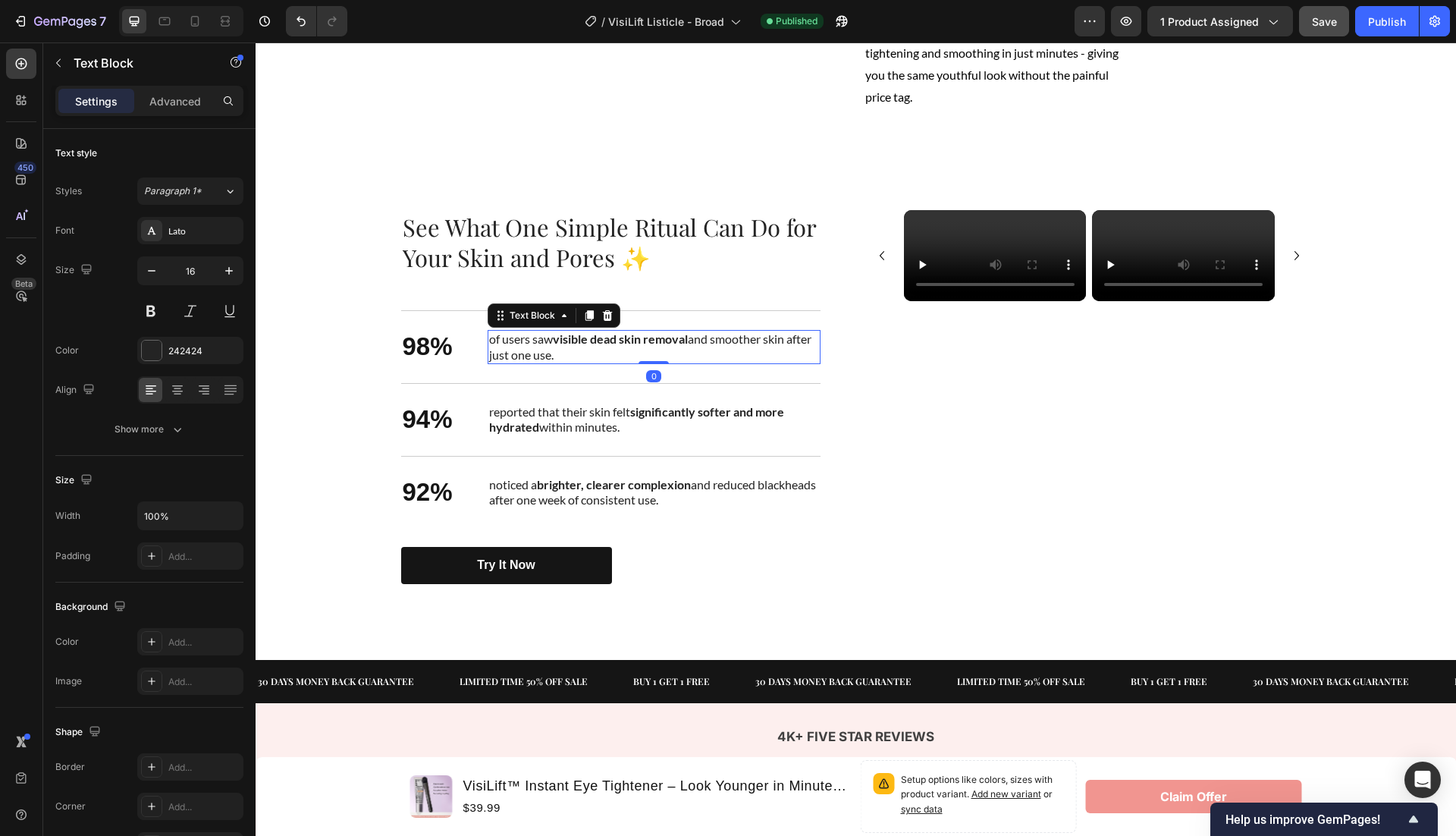
click at [554, 363] on p "of users saw visible dead skin removal and smoother skin after just one use." at bounding box center [653, 347] width 329 height 32
click at [600, 436] on p "reported that their skin felt significantly softer and more hydrated within min…" at bounding box center [653, 420] width 329 height 32
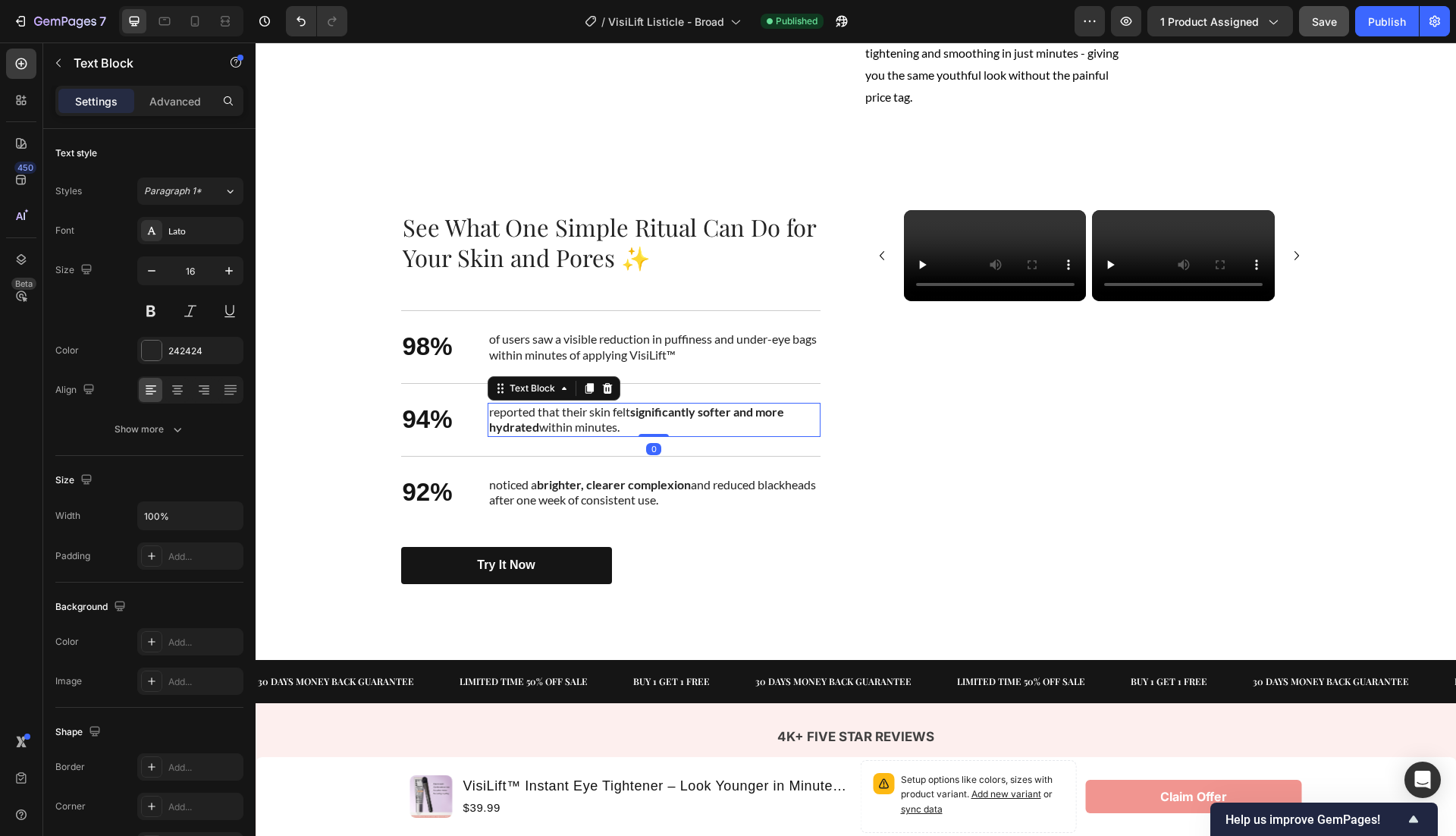
click at [600, 436] on p "reported that their skin felt significantly softer and more hydrated within min…" at bounding box center [653, 420] width 329 height 32
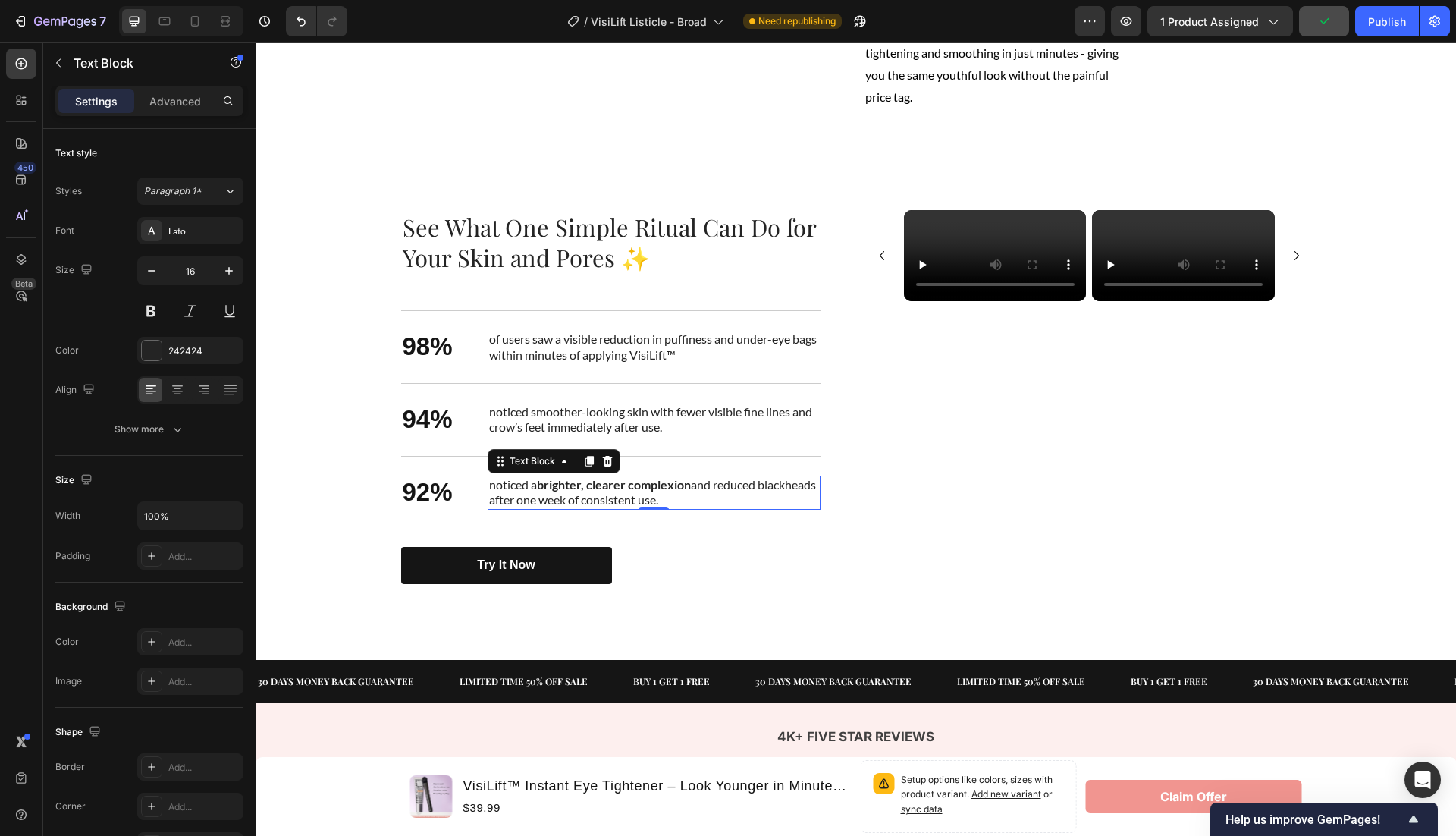
click at [693, 509] on p "noticed a brighter, clearer complexion and reduced blackheads after one week of…" at bounding box center [653, 493] width 329 height 32
click at [566, 275] on h2 "See What One Simple Ritual Can Do for Your Skin and Pores ✨" at bounding box center [611, 242] width 419 height 64
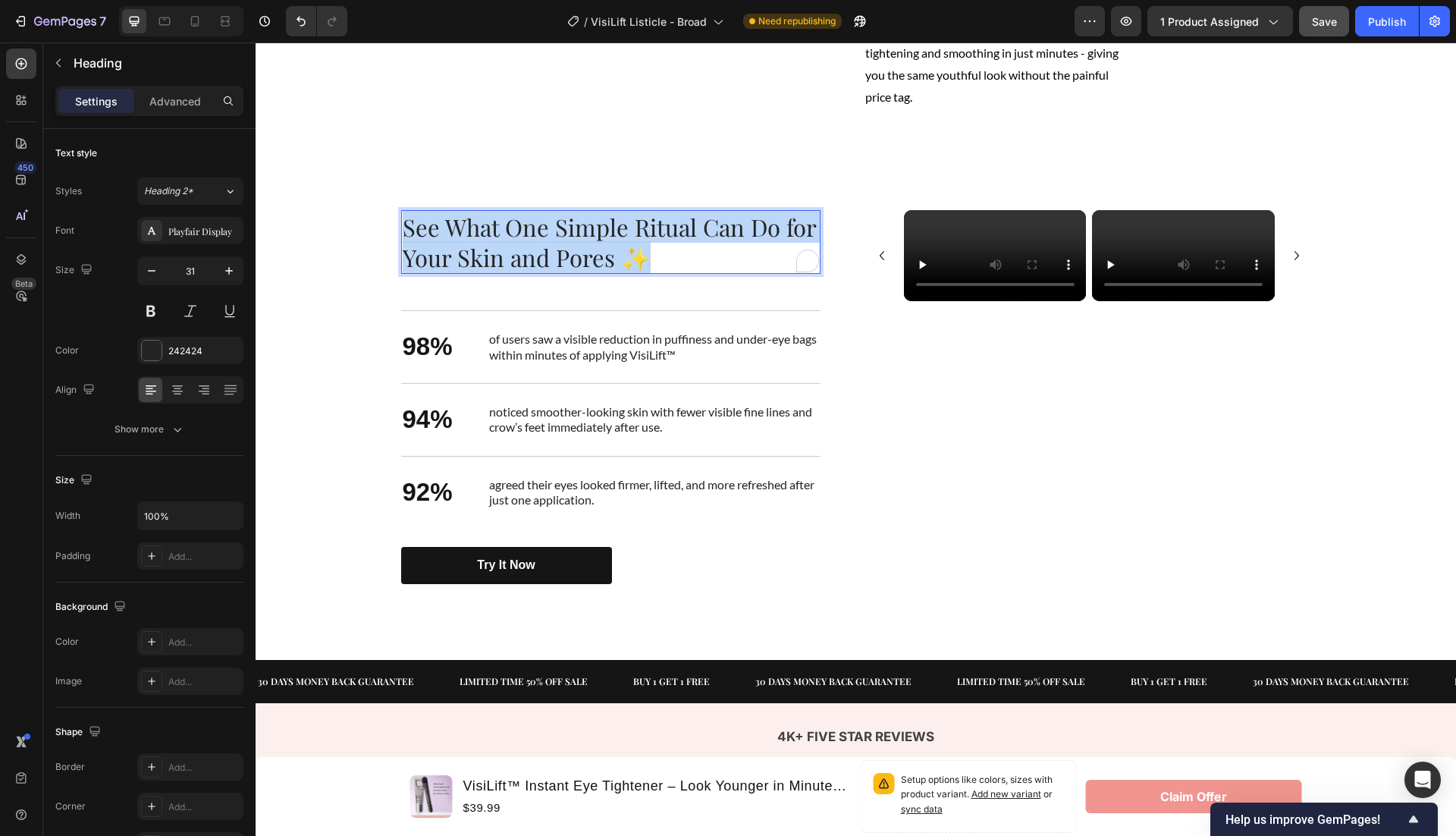
click at [566, 273] on p "See What One Simple Ritual Can Do for Your Skin and Pores ✨" at bounding box center [611, 242] width 417 height 62
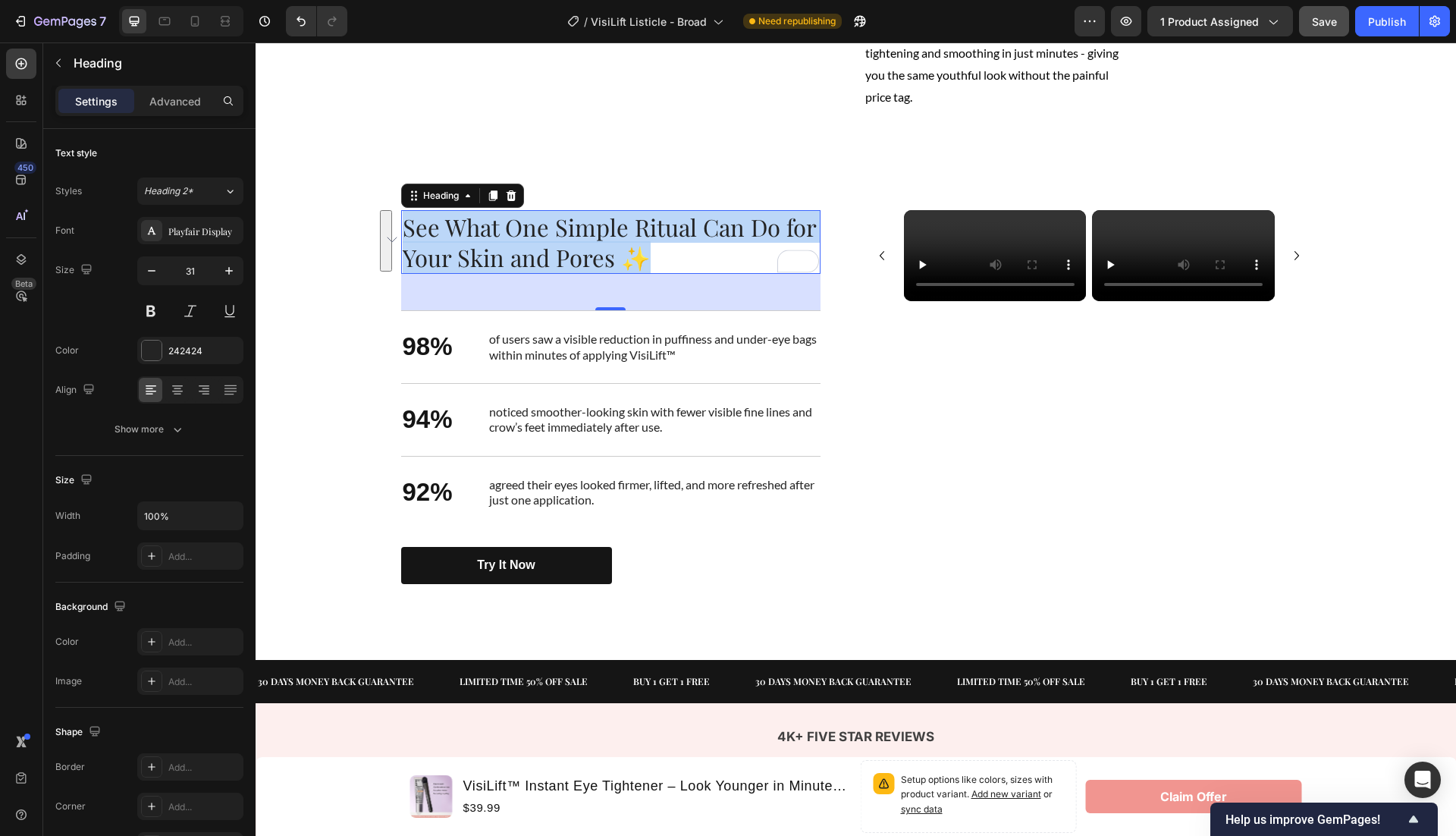
click at [606, 273] on p "See What One Simple Ritual Can Do for Your Skin and Pores ✨" at bounding box center [611, 242] width 417 height 62
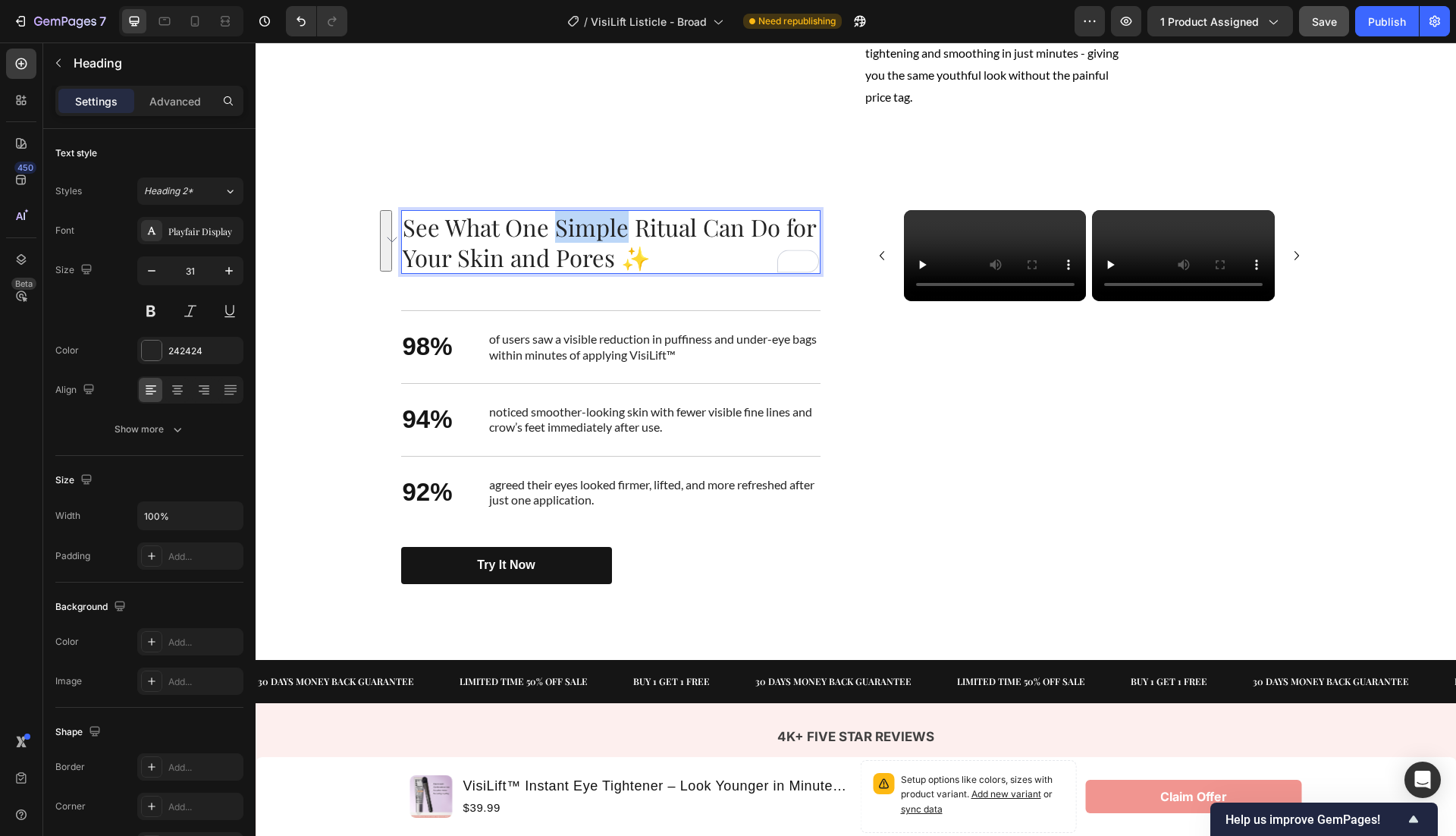
click at [606, 273] on p "See What One Simple Ritual Can Do for Your Skin and Pores ✨" at bounding box center [611, 242] width 417 height 62
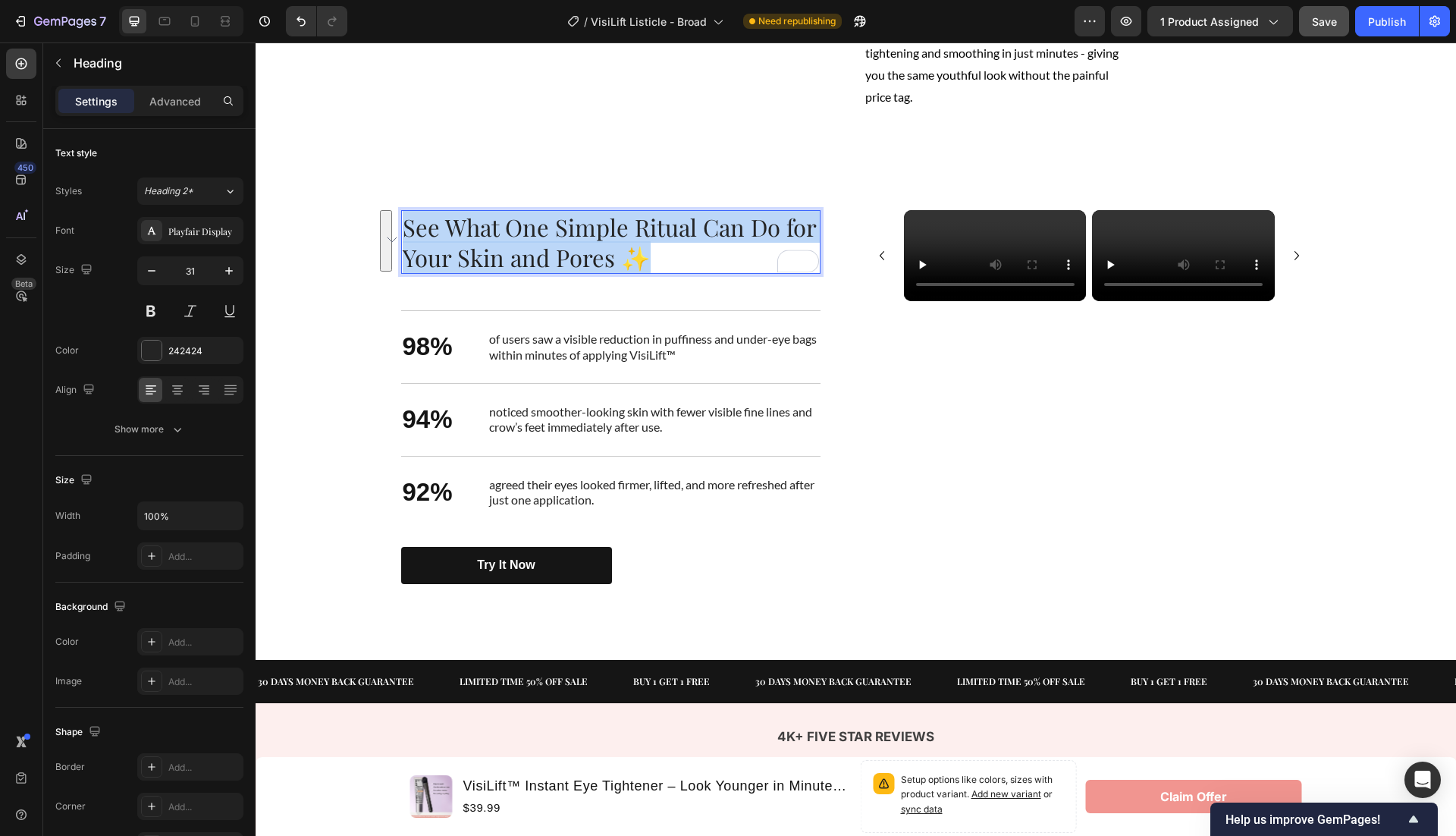
click at [606, 273] on p "See What One Simple Ritual Can Do for Your Skin and Pores ✨" at bounding box center [611, 242] width 417 height 62
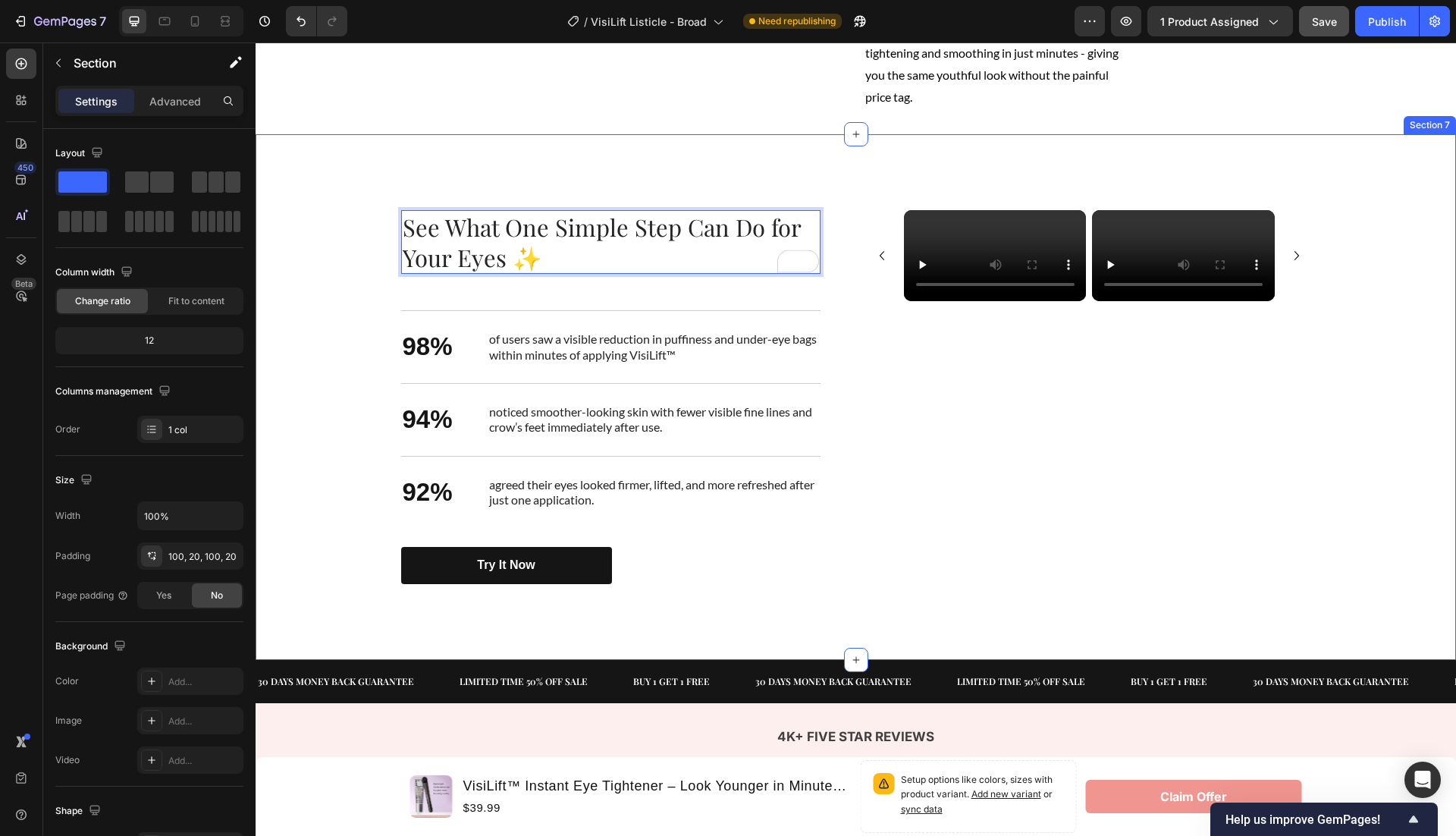
click at [309, 414] on div "See What One Simple Ritual Can Do for Your Skin and Pores ✨ Heading See What On…" at bounding box center [855, 397] width 1170 height 374
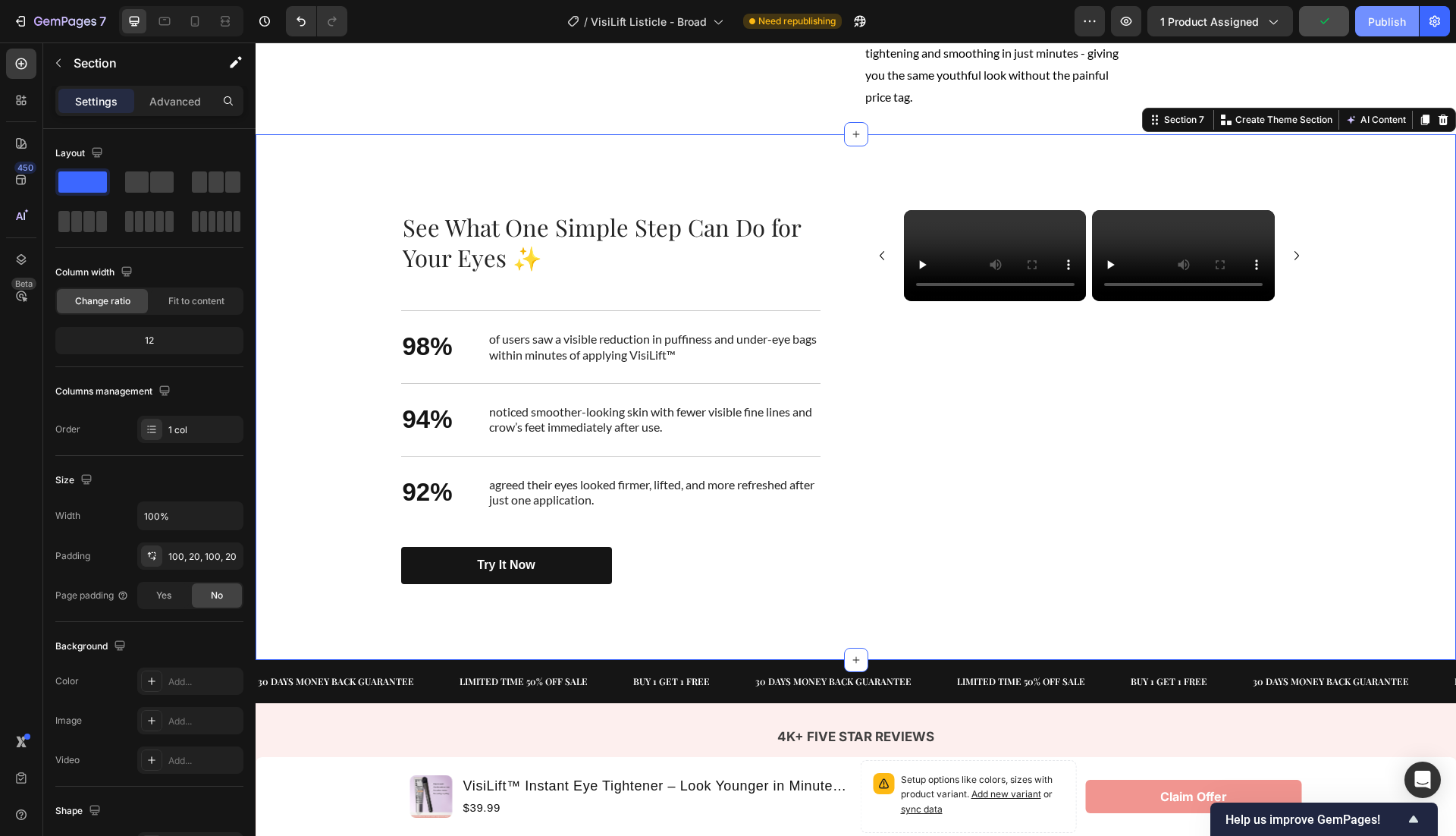
click at [1374, 20] on div "Publish" at bounding box center [1387, 21] width 38 height 16
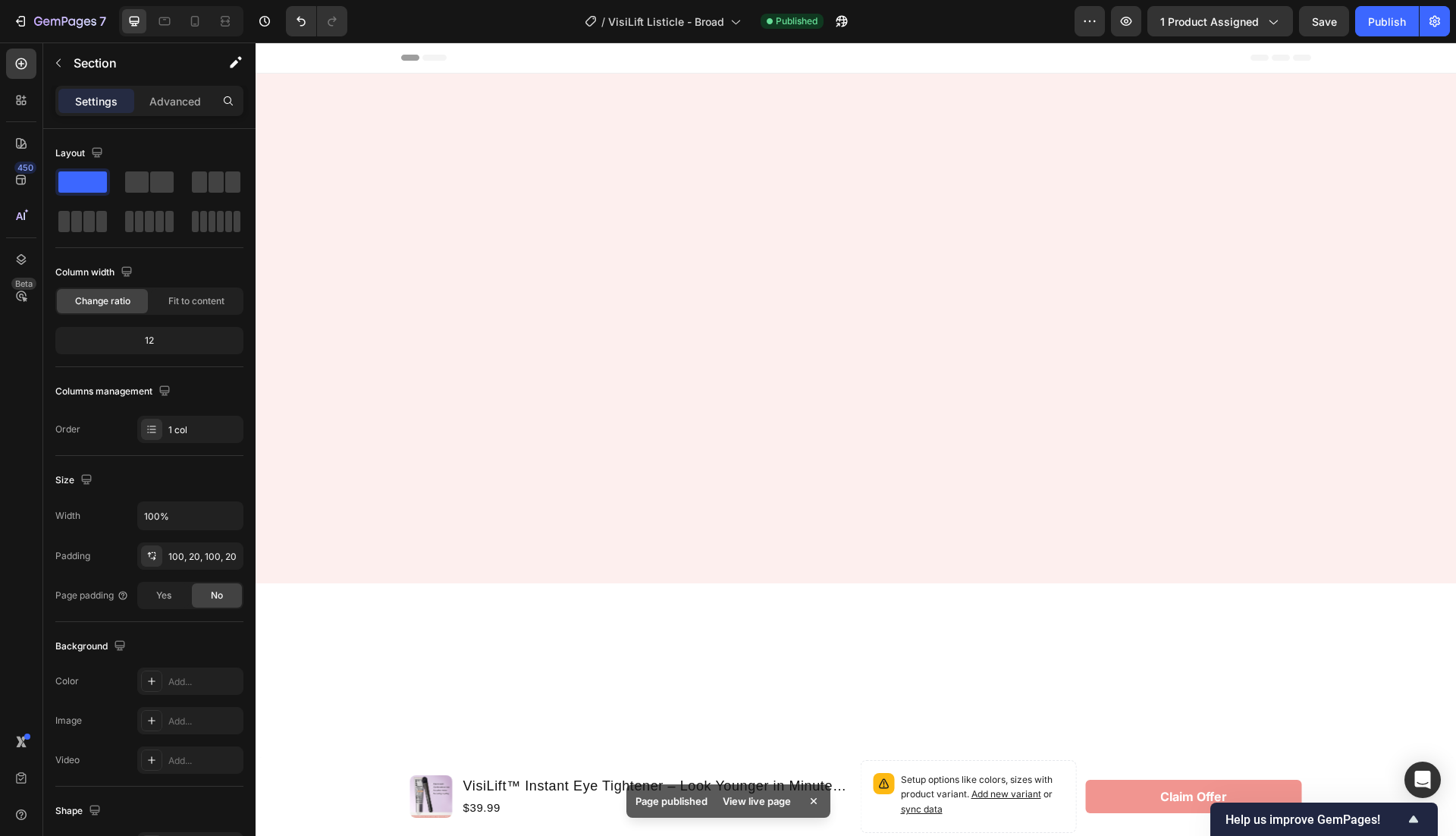
scroll to position [2060, 0]
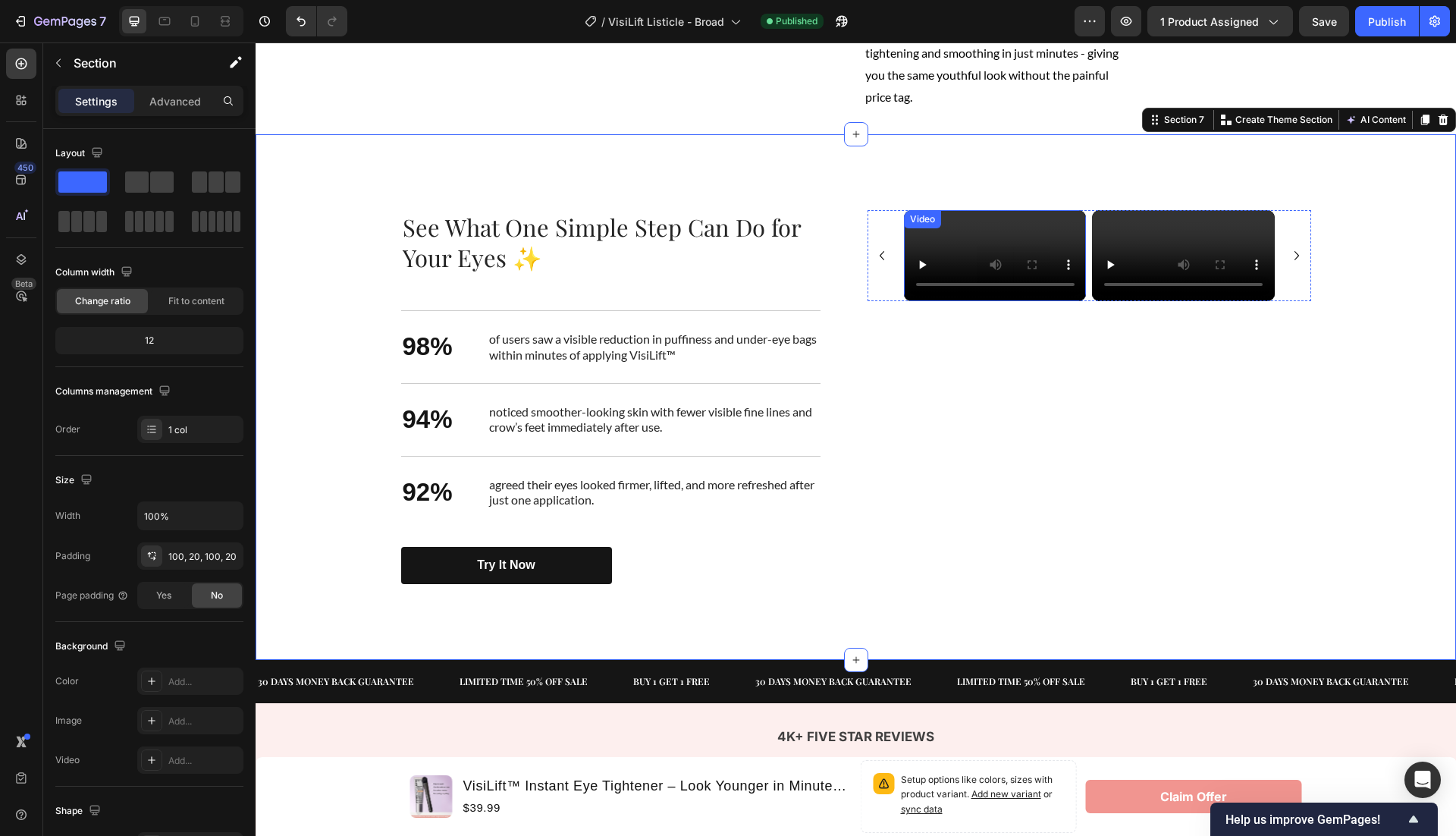
click at [1009, 301] on video at bounding box center [995, 256] width 182 height 91
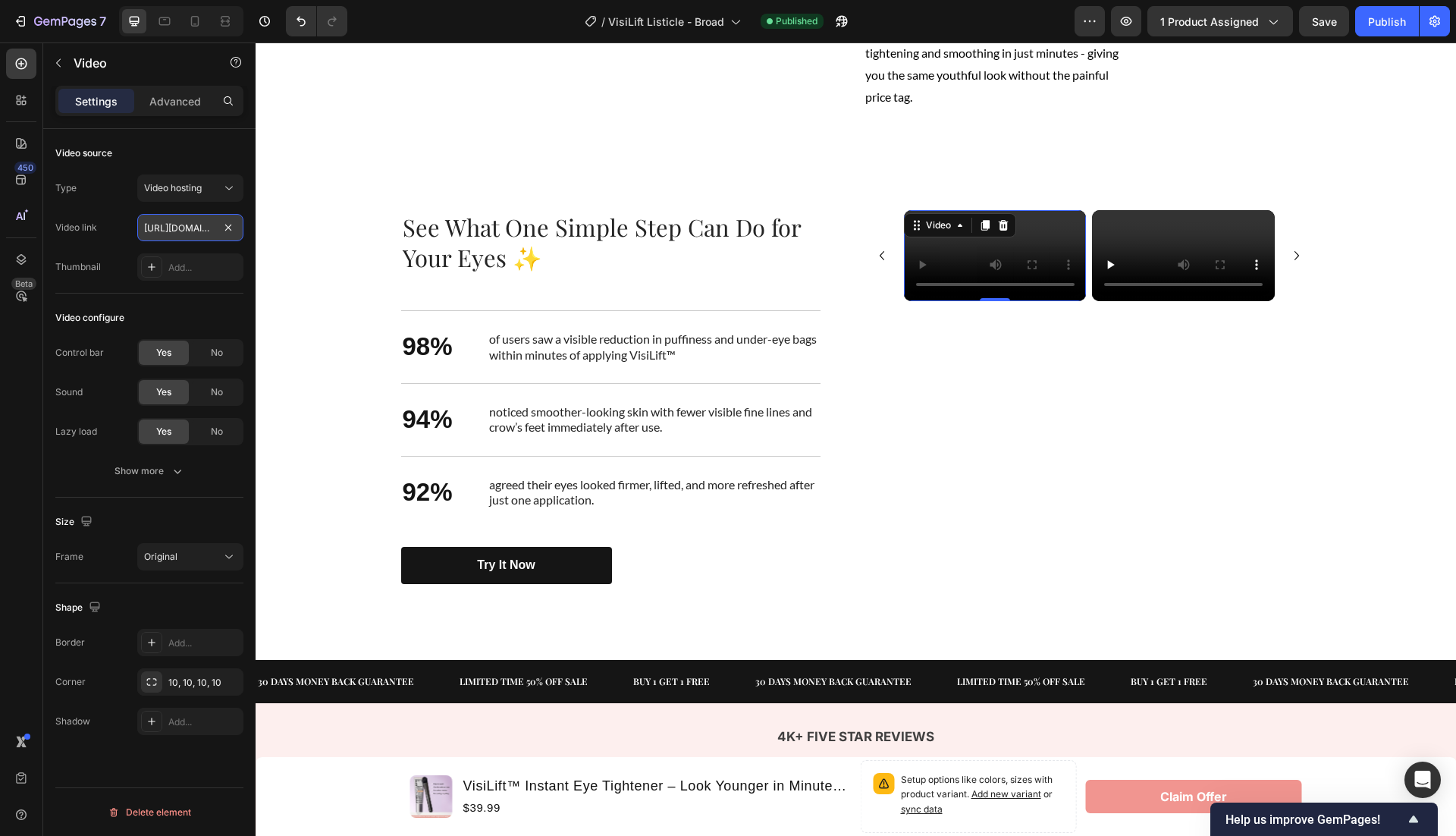
click at [191, 222] on input "[URL][DOMAIN_NAME]" at bounding box center [190, 227] width 106 height 27
paste input "50e3174145d6430d8c4f80138846064c"
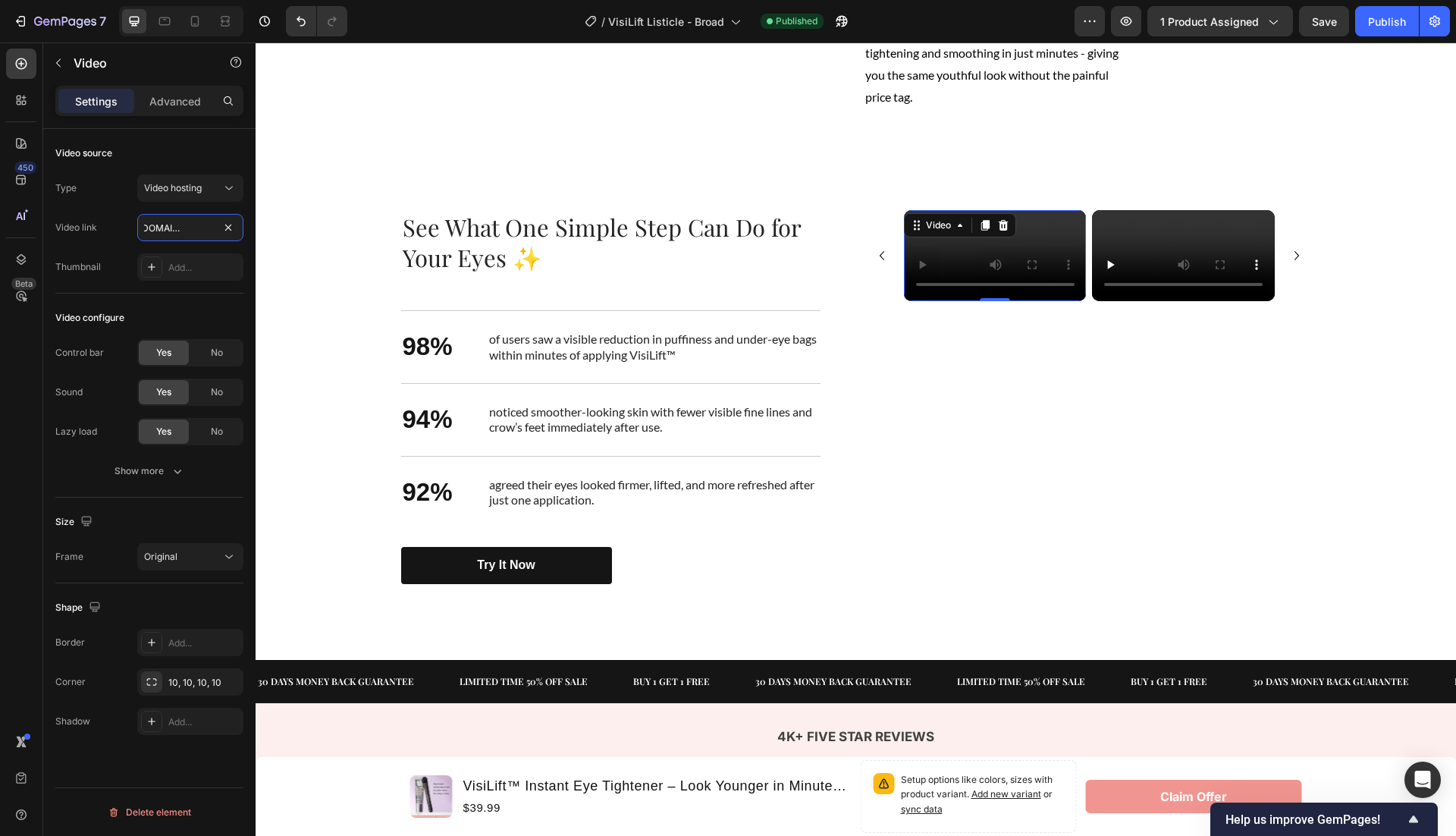
type input "[URL][DOMAIN_NAME]"
click at [1202, 301] on video at bounding box center [1183, 256] width 182 height 91
click at [1176, 301] on video at bounding box center [1183, 256] width 182 height 91
click at [185, 222] on input "https://cdn.shopify.com/videos/c/o/v/1bb63be76f0c411a9d281f485edc060c.mp4" at bounding box center [190, 227] width 106 height 27
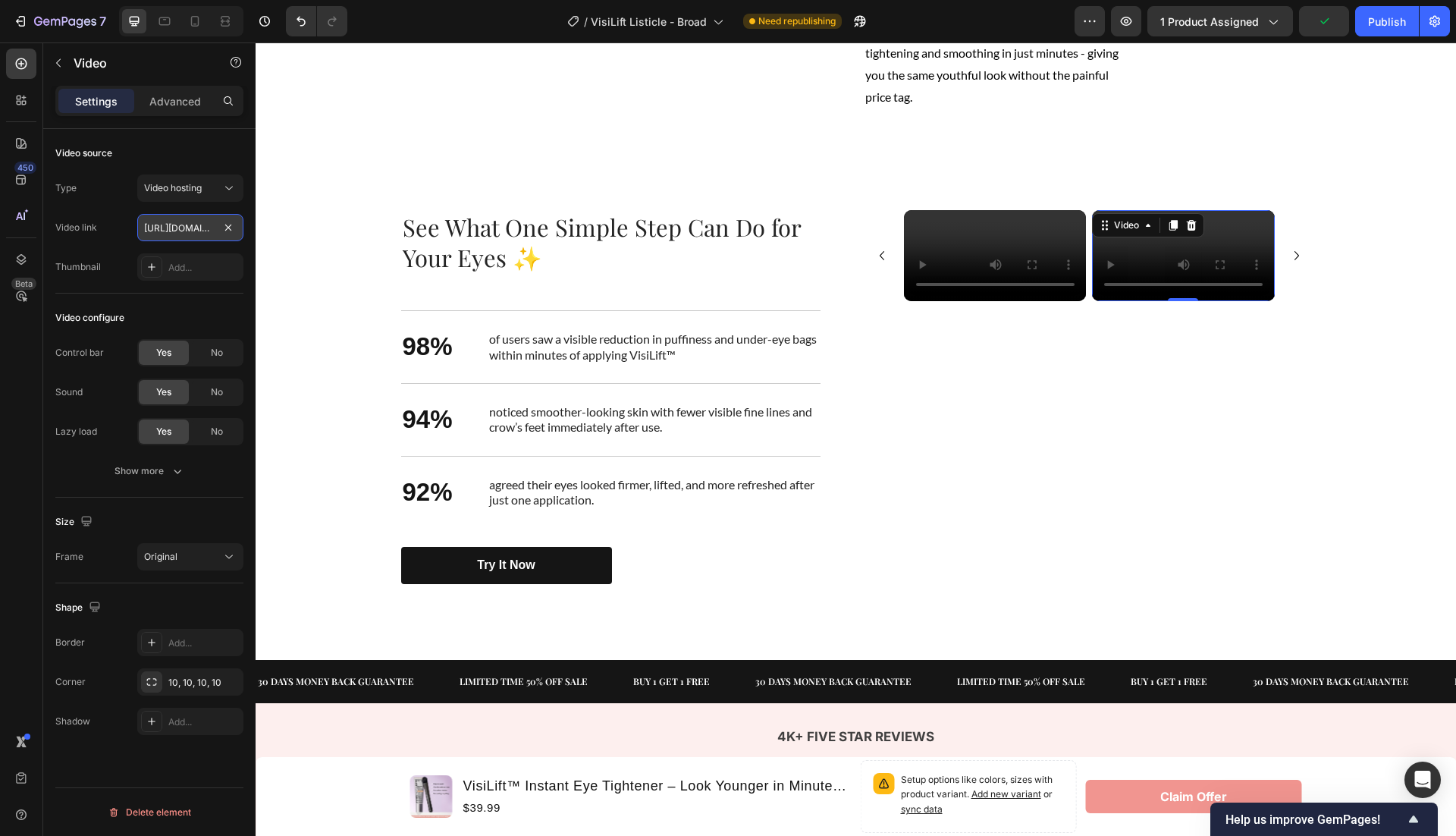
click at [185, 222] on input "https://cdn.shopify.com/videos/c/o/v/1bb63be76f0c411a9d281f485edc060c.mp4" at bounding box center [190, 227] width 106 height 27
type input "https://cdn.shopify.com/videos/c/o/v/c3cfcfe122f141efb046e8807298dc3e.mp4"
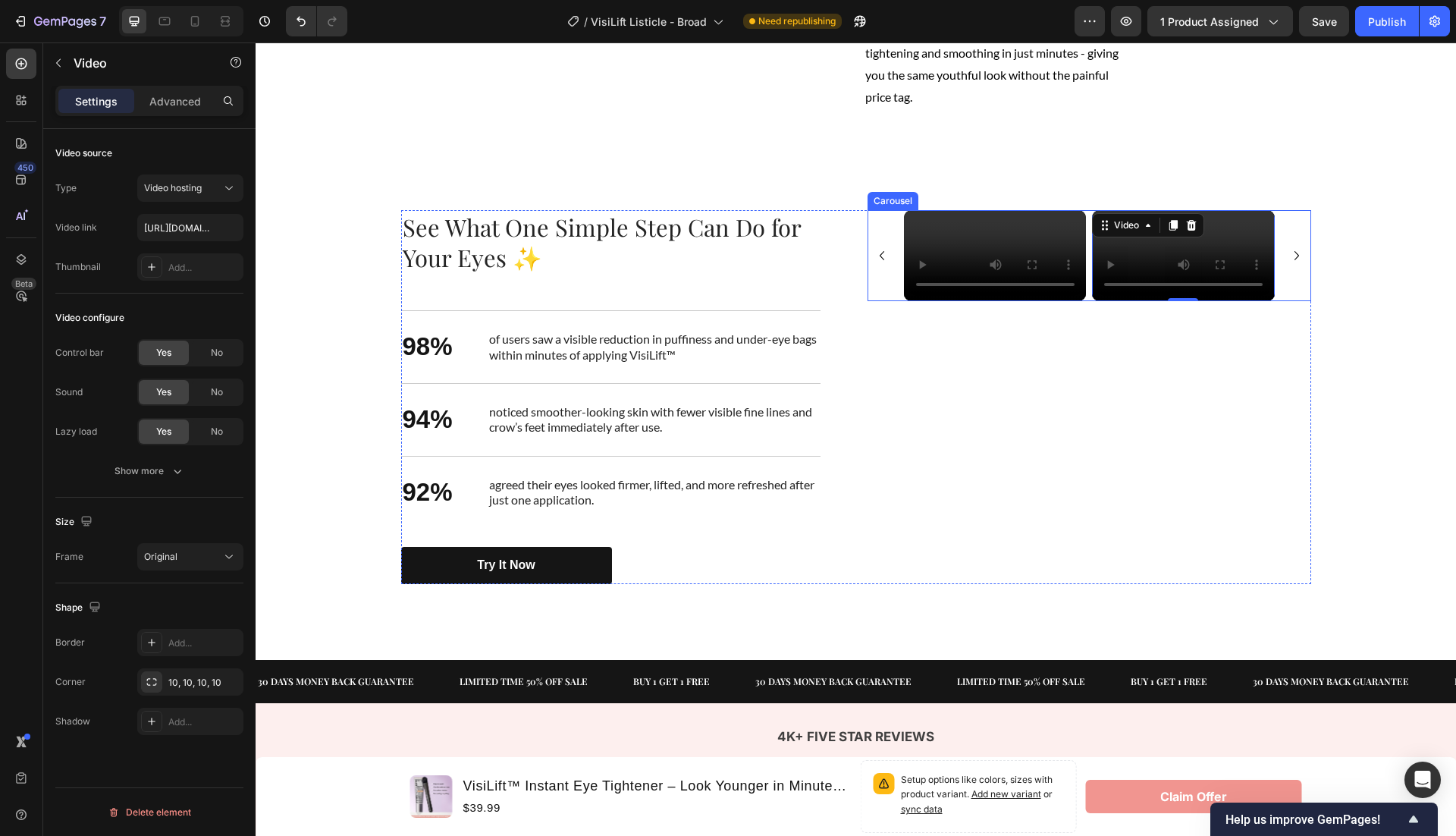
click at [1297, 261] on icon "Carousel Next Arrow" at bounding box center [1297, 255] width 5 height 9
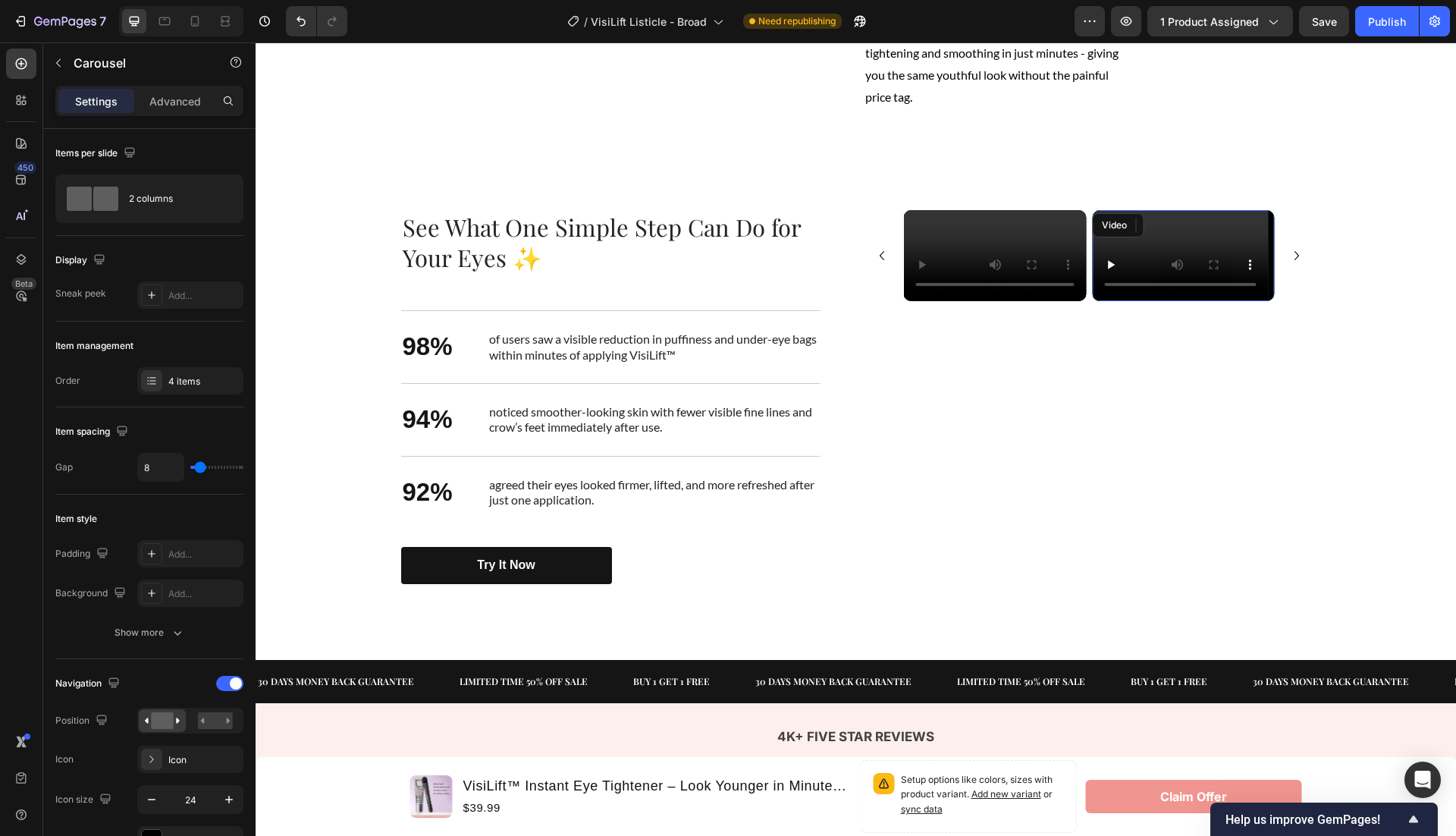
click at [1189, 301] on video at bounding box center [1183, 256] width 182 height 91
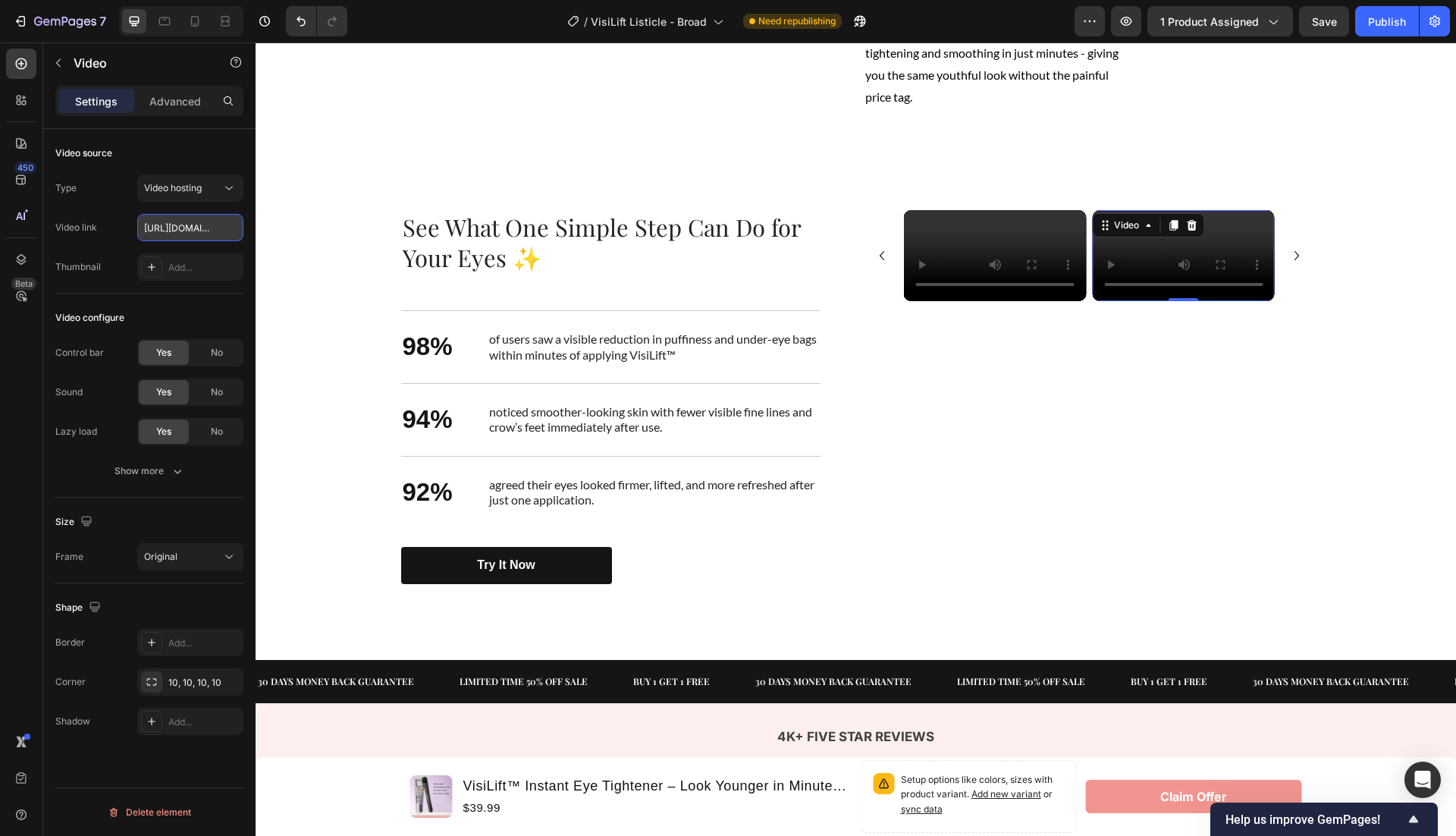
click at [192, 222] on input "https://cdn.shopify.com/videos/c/o/v/b11b253ed1ba46e0aabbb3197f911c62.mp4" at bounding box center [190, 227] width 106 height 27
type input "https://cdn.shopify.com/videos/c/o/v/50e3174145d6430d8c4f80138846064c.mp4"
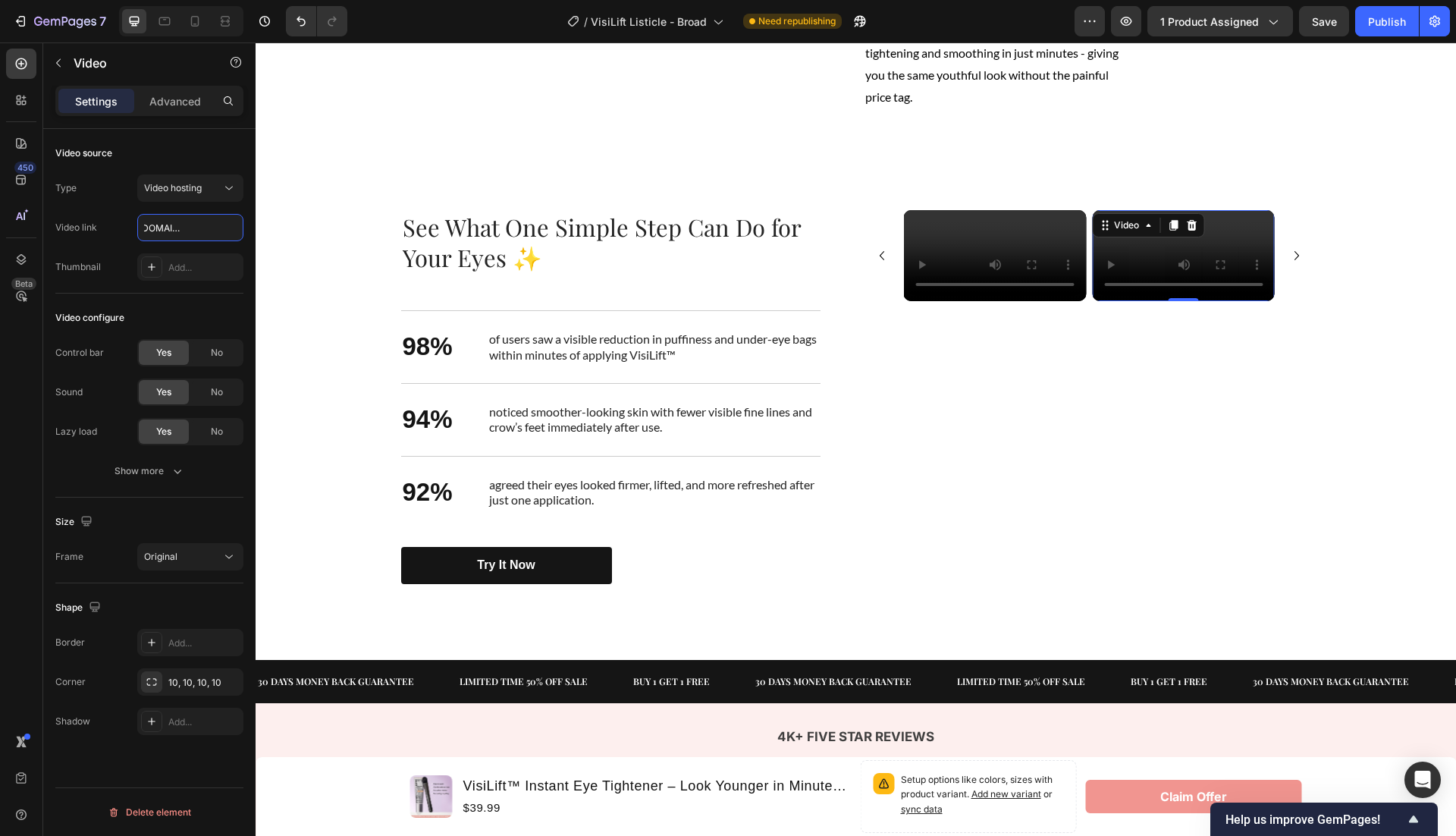
scroll to position [0, 0]
click at [1297, 265] on icon "Carousel Next Arrow" at bounding box center [1297, 256] width 18 height 18
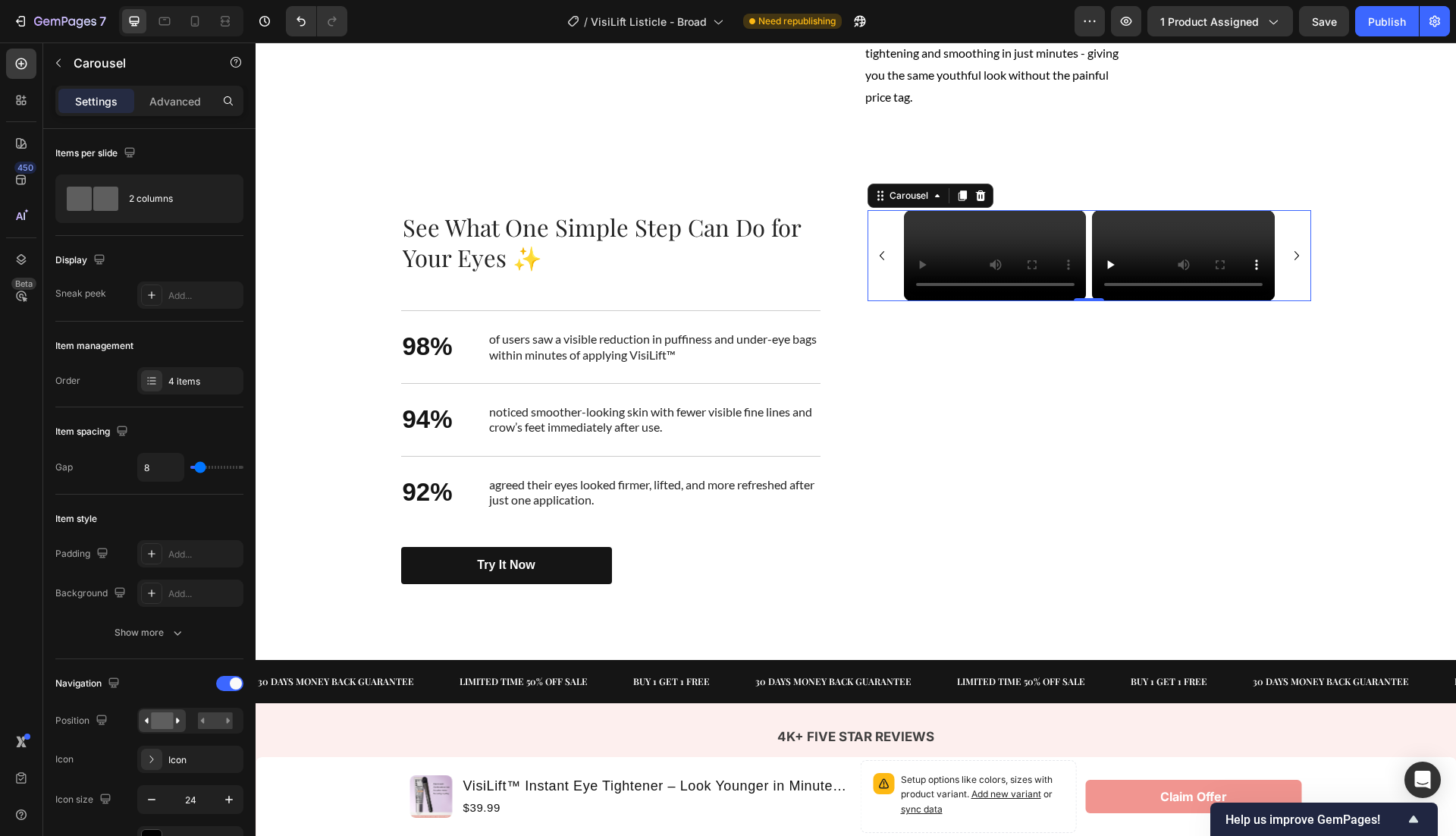
click at [1297, 261] on icon "Carousel Next Arrow" at bounding box center [1297, 255] width 5 height 9
click at [882, 265] on icon "Carousel Back Arrow" at bounding box center [882, 256] width 18 height 18
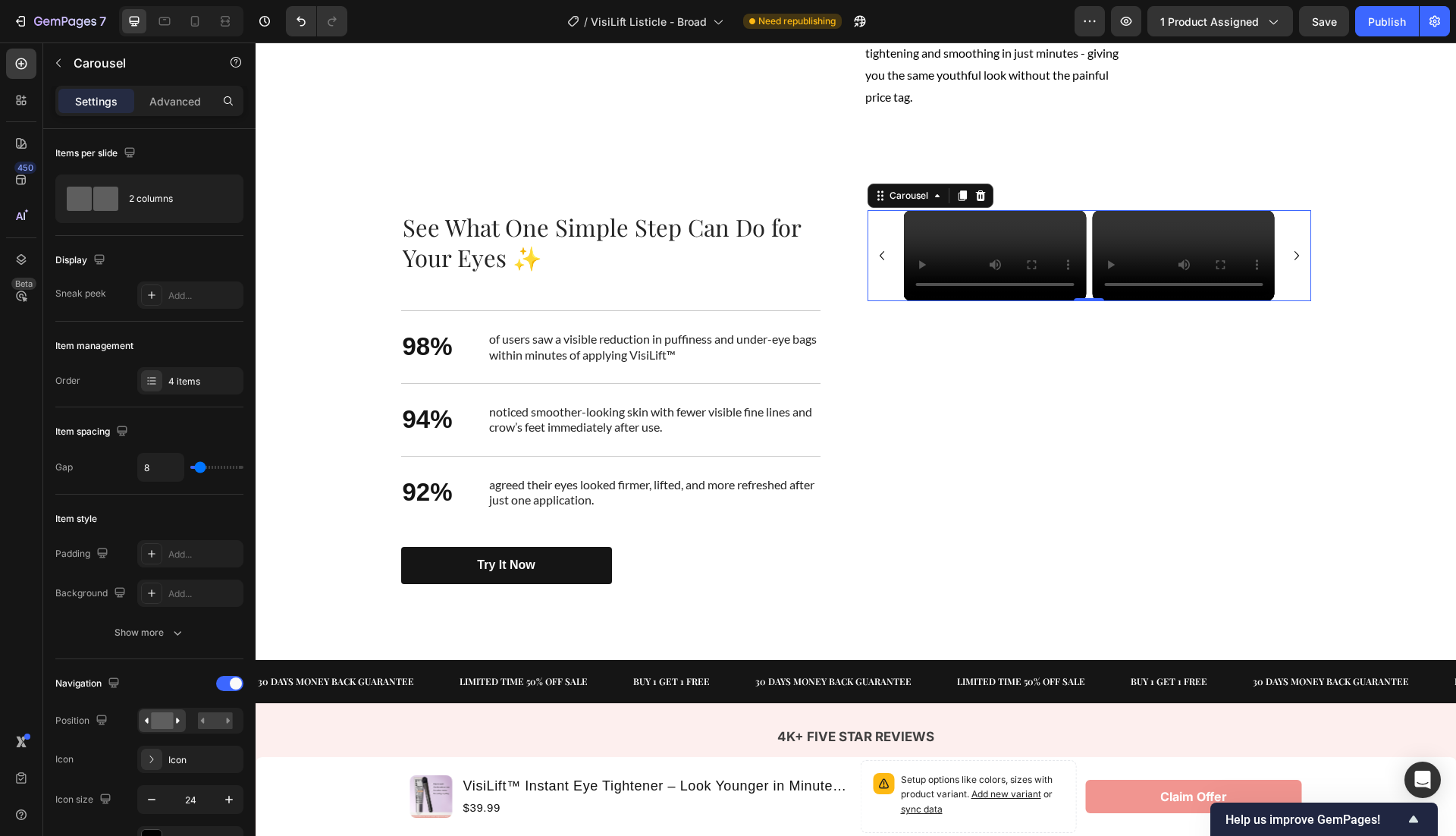
click at [1289, 265] on icon "Carousel Next Arrow" at bounding box center [1297, 256] width 18 height 18
click at [878, 265] on icon "Carousel Back Arrow" at bounding box center [882, 256] width 18 height 18
click at [1292, 265] on icon "Carousel Next Arrow" at bounding box center [1297, 256] width 18 height 18
click at [1164, 301] on video at bounding box center [1183, 256] width 182 height 91
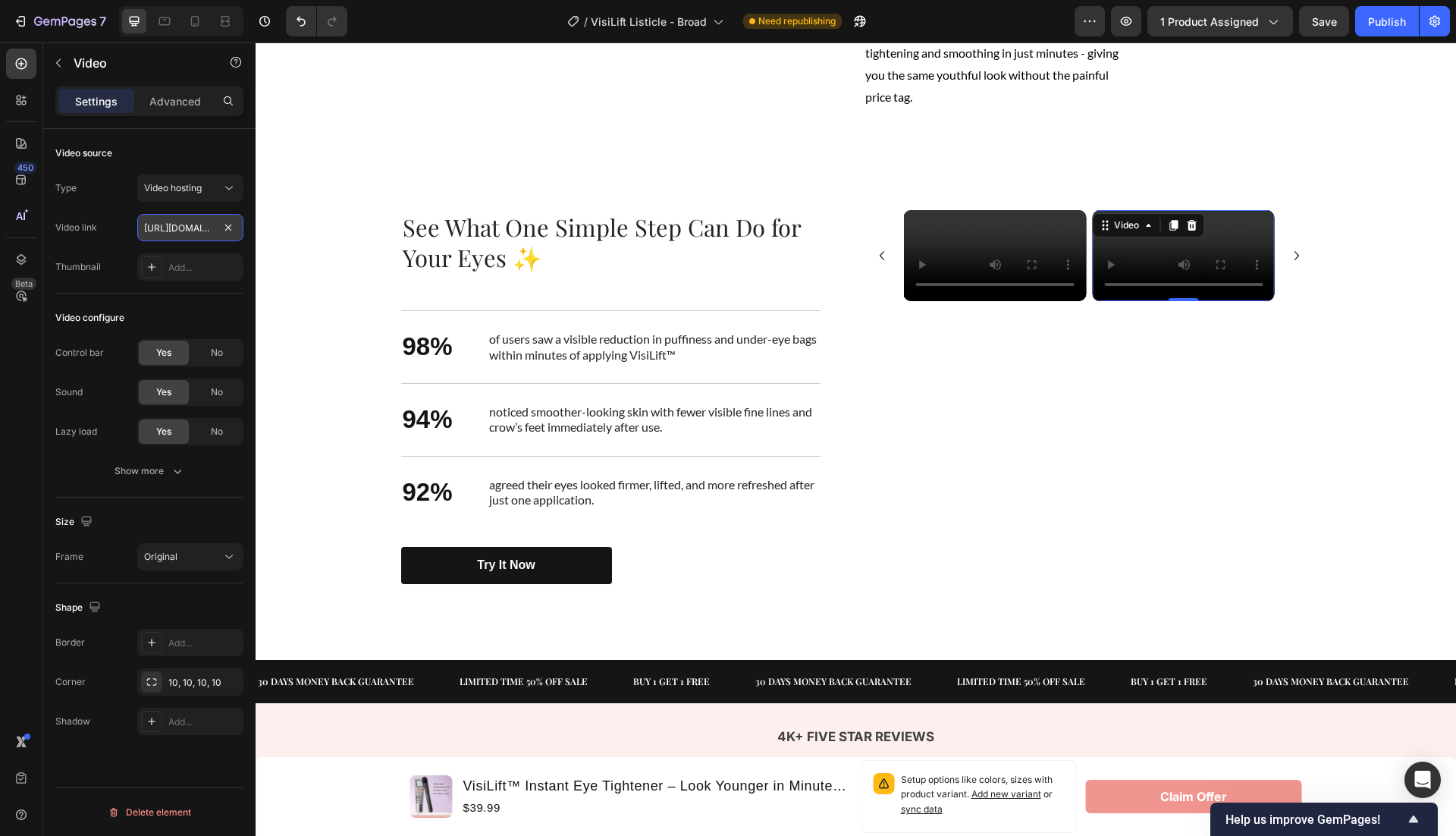
click at [180, 232] on input "https://cdn.shopify.com/videos/c/o/v/50e3174145d6430d8c4f80138846064c.mp4" at bounding box center [190, 227] width 106 height 27
type input "https://cdn.shopify.com/videos/c/o/v/a3e44a7301af4ef0ab5f440a5899a7f3.mp4"
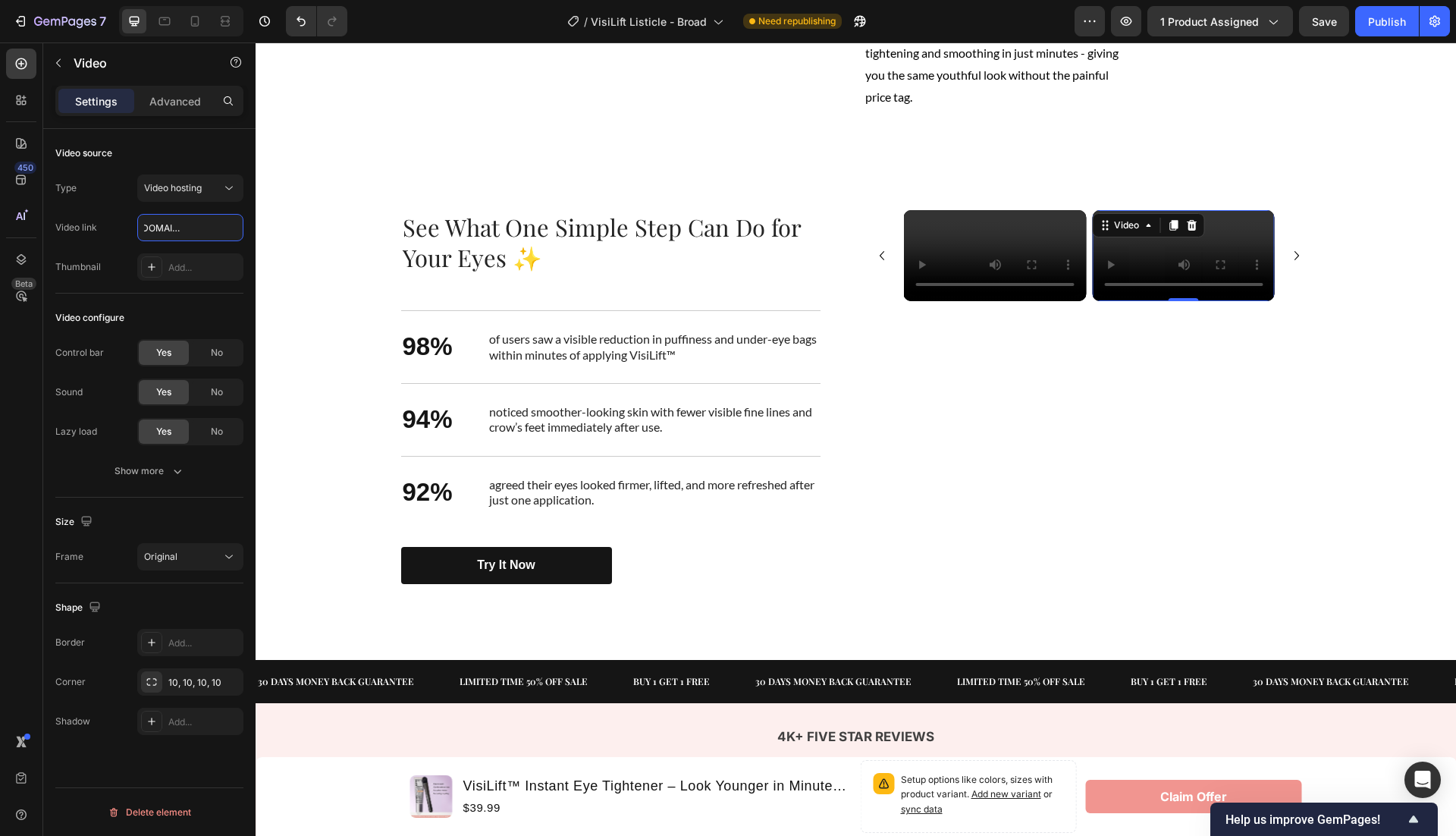
scroll to position [0, 0]
click at [1291, 265] on icon "Carousel Next Arrow" at bounding box center [1297, 256] width 18 height 18
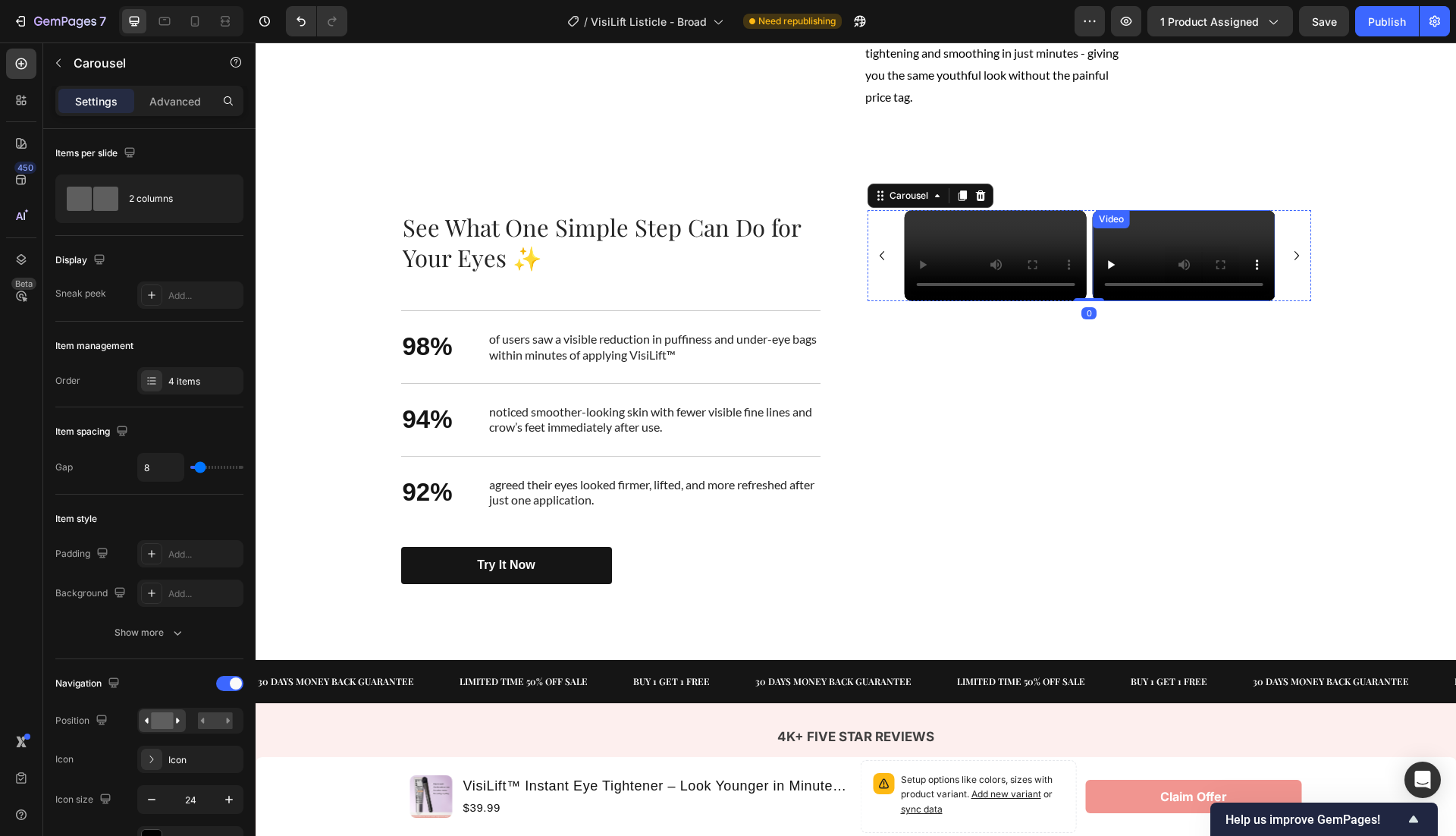
click at [1206, 301] on video at bounding box center [1184, 256] width 182 height 91
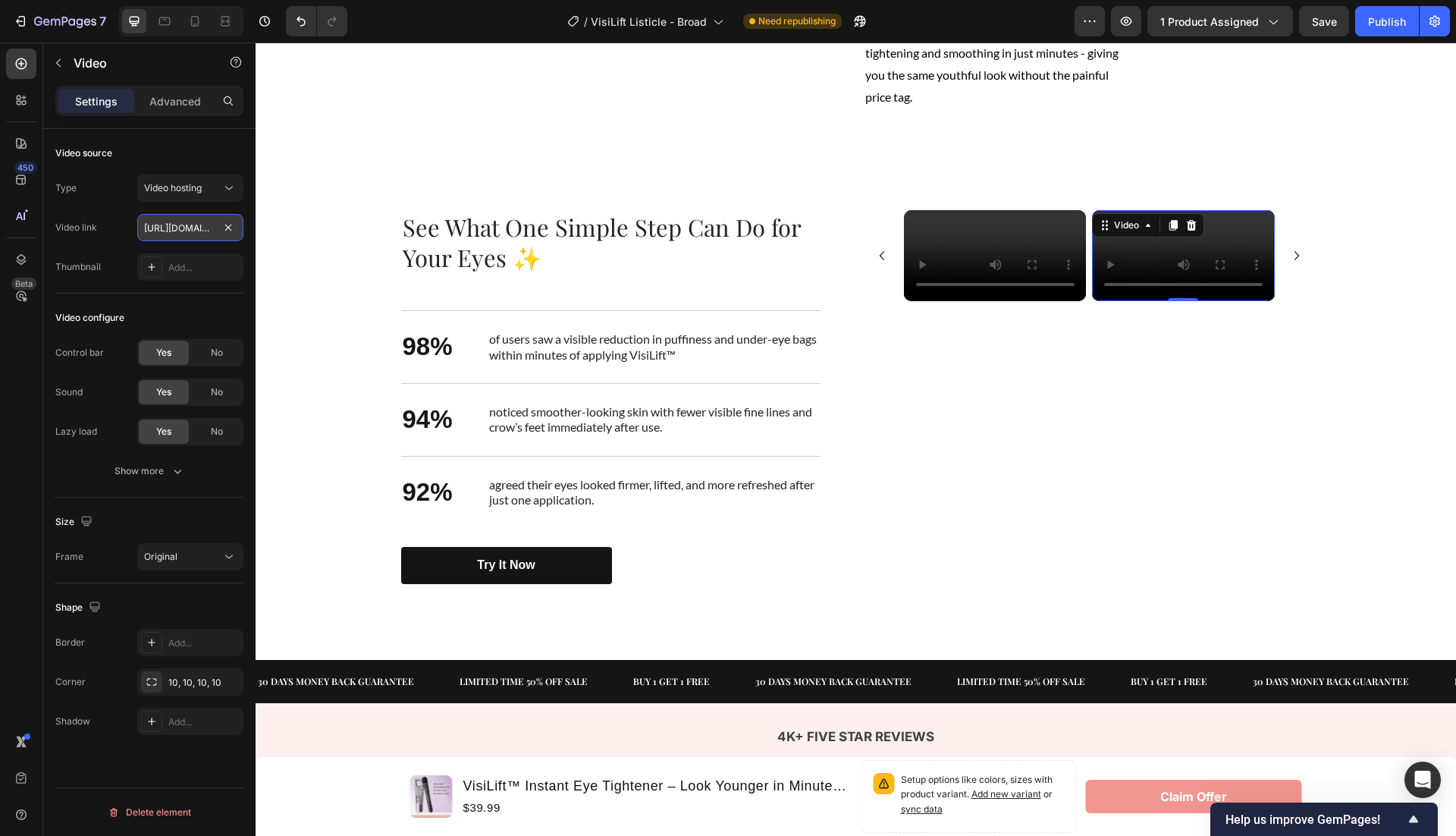
click at [168, 232] on input "https://cdn.shopify.com/videos/c/o/v/cb1f886351994c178ff61c941e13ca0a.mp4" at bounding box center [190, 227] width 106 height 27
paste input "5775041d6a37477091382bfc78b2c5f"
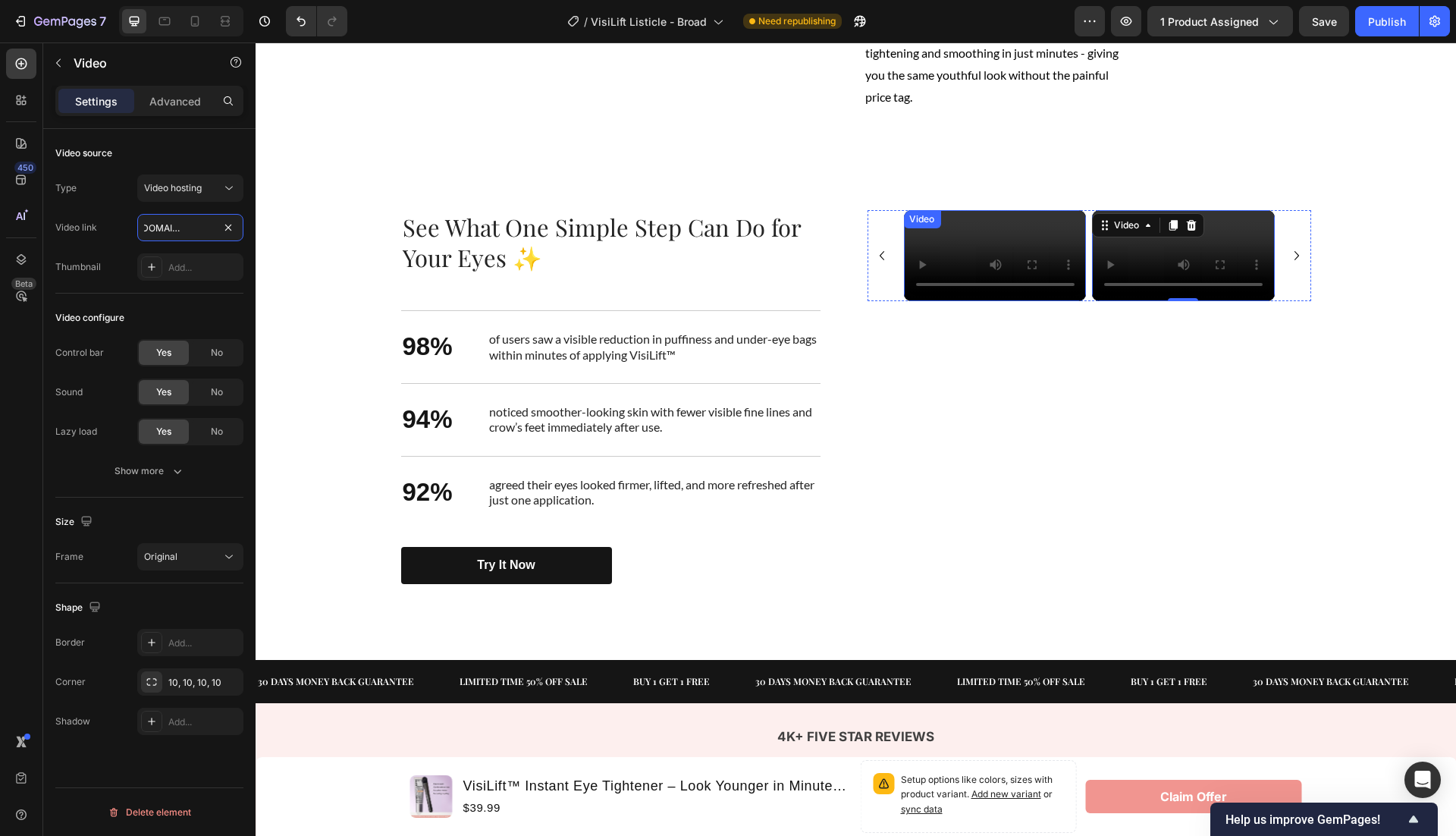
type input "https://cdn.shopify.com/videos/c/o/v/5775041d6a37477091382bfc78b2c5fa.mp4"
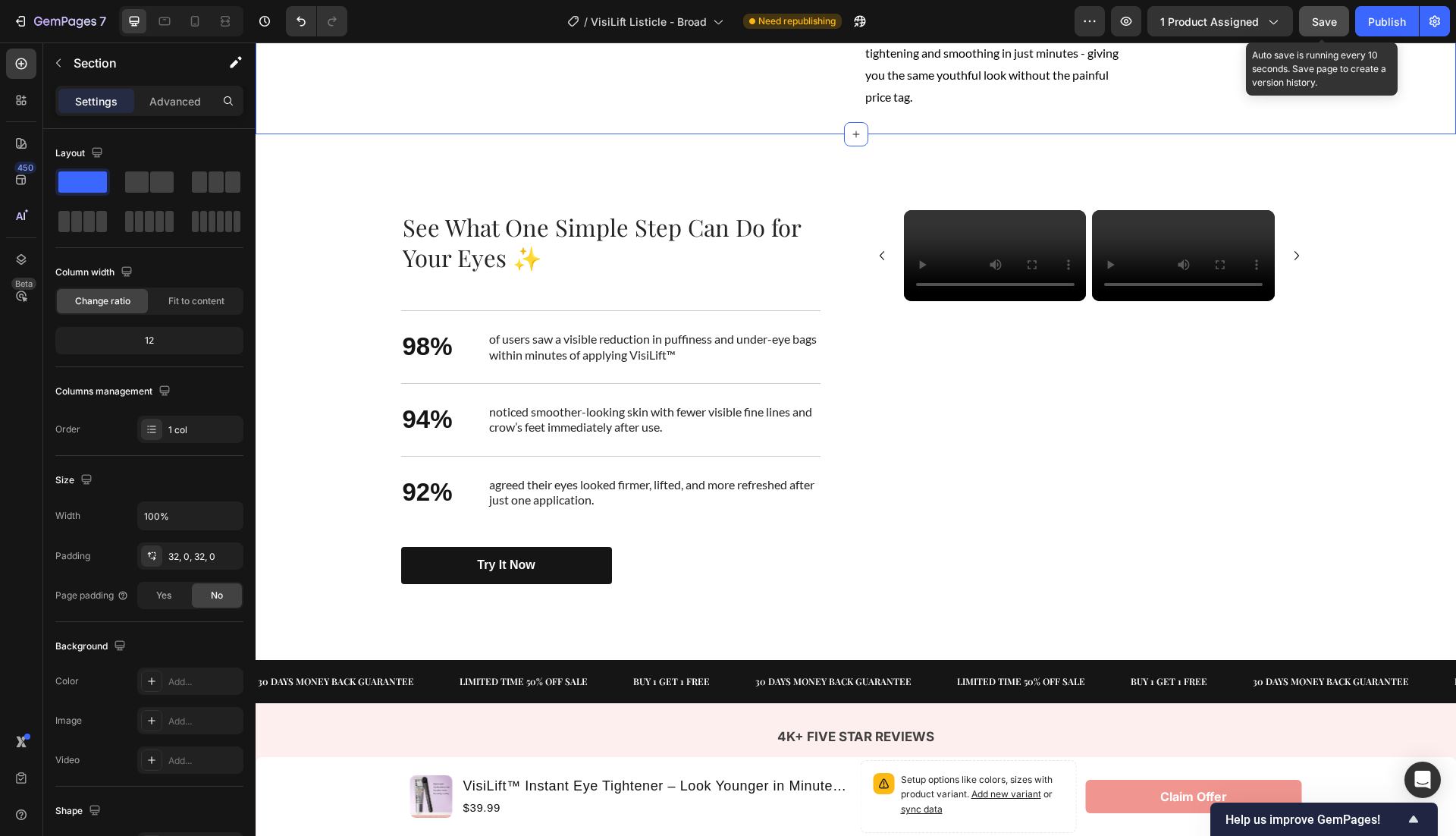
click at [1315, 25] on span "Save" at bounding box center [1325, 21] width 25 height 13
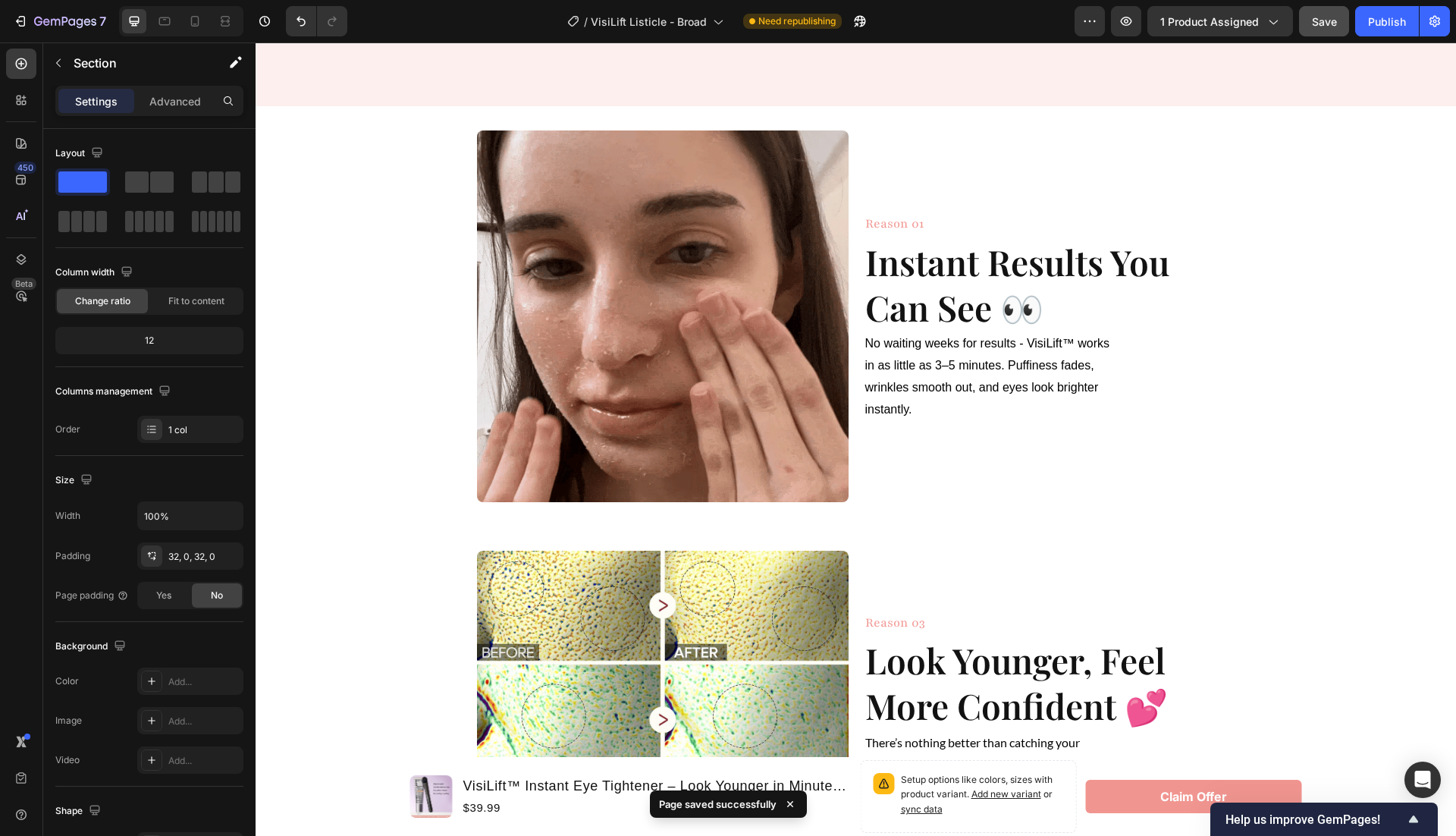
scroll to position [367, 0]
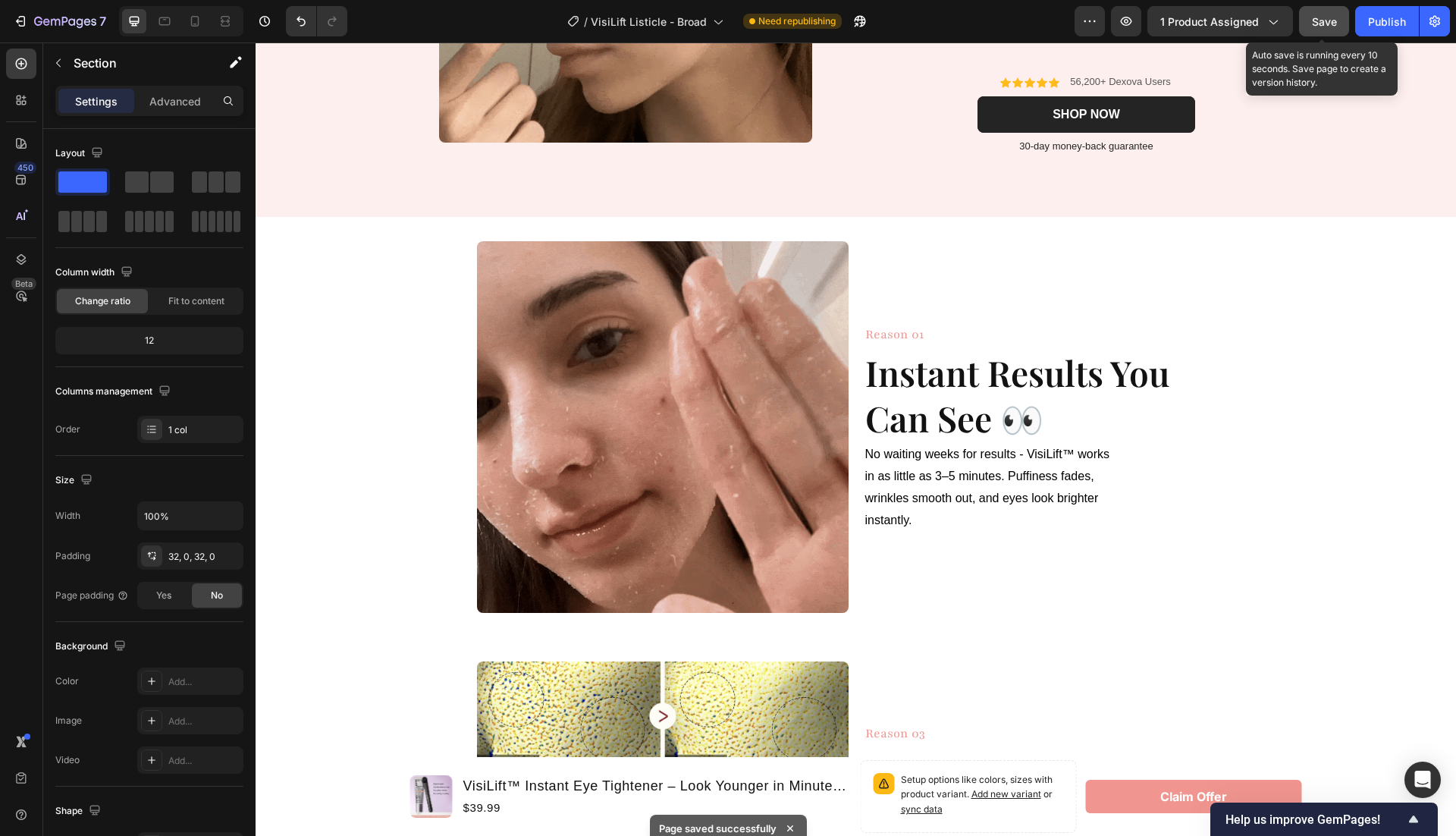
click at [1328, 21] on span "Save" at bounding box center [1325, 21] width 25 height 13
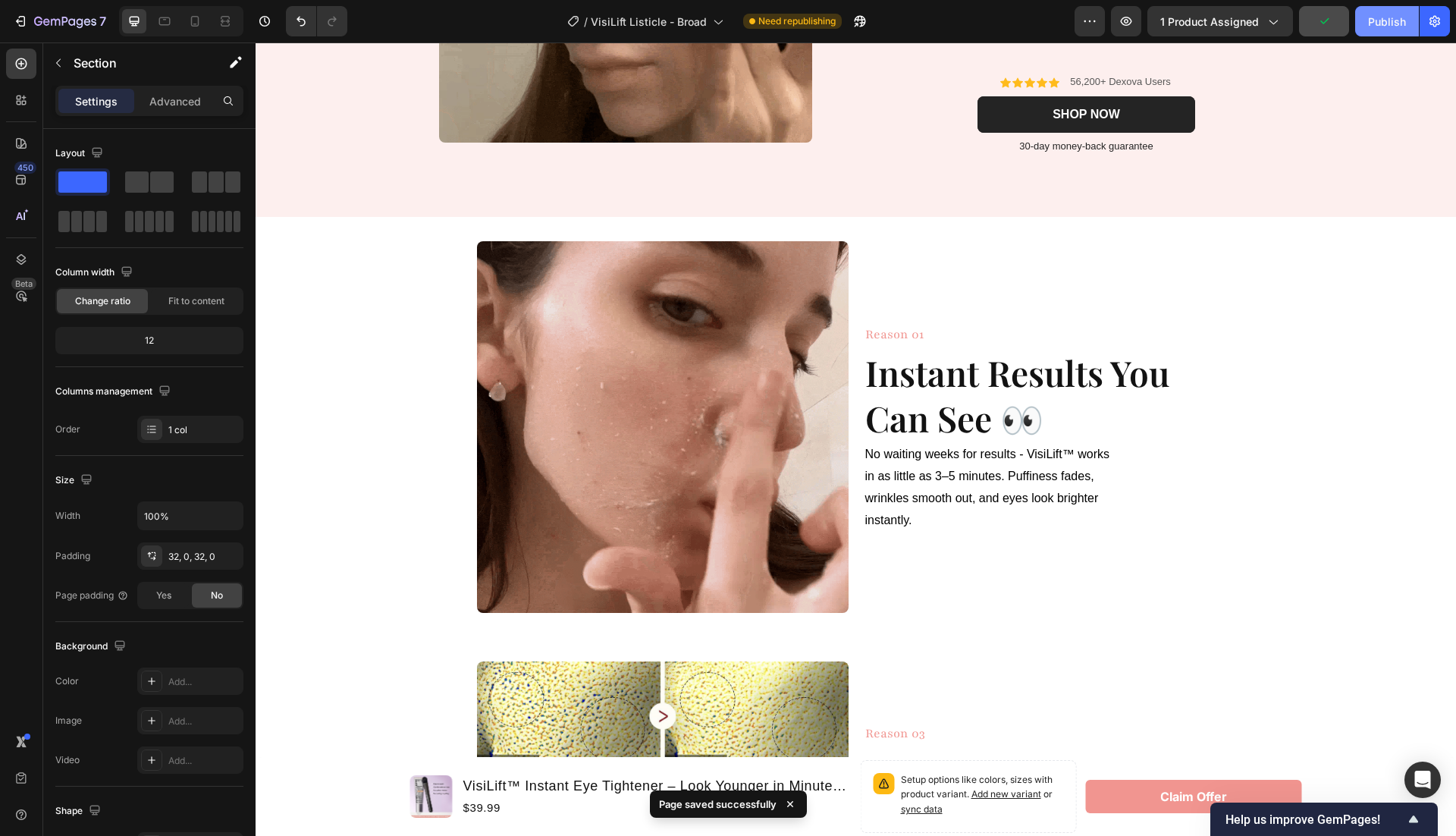
click at [1394, 11] on button "Publish" at bounding box center [1387, 21] width 64 height 30
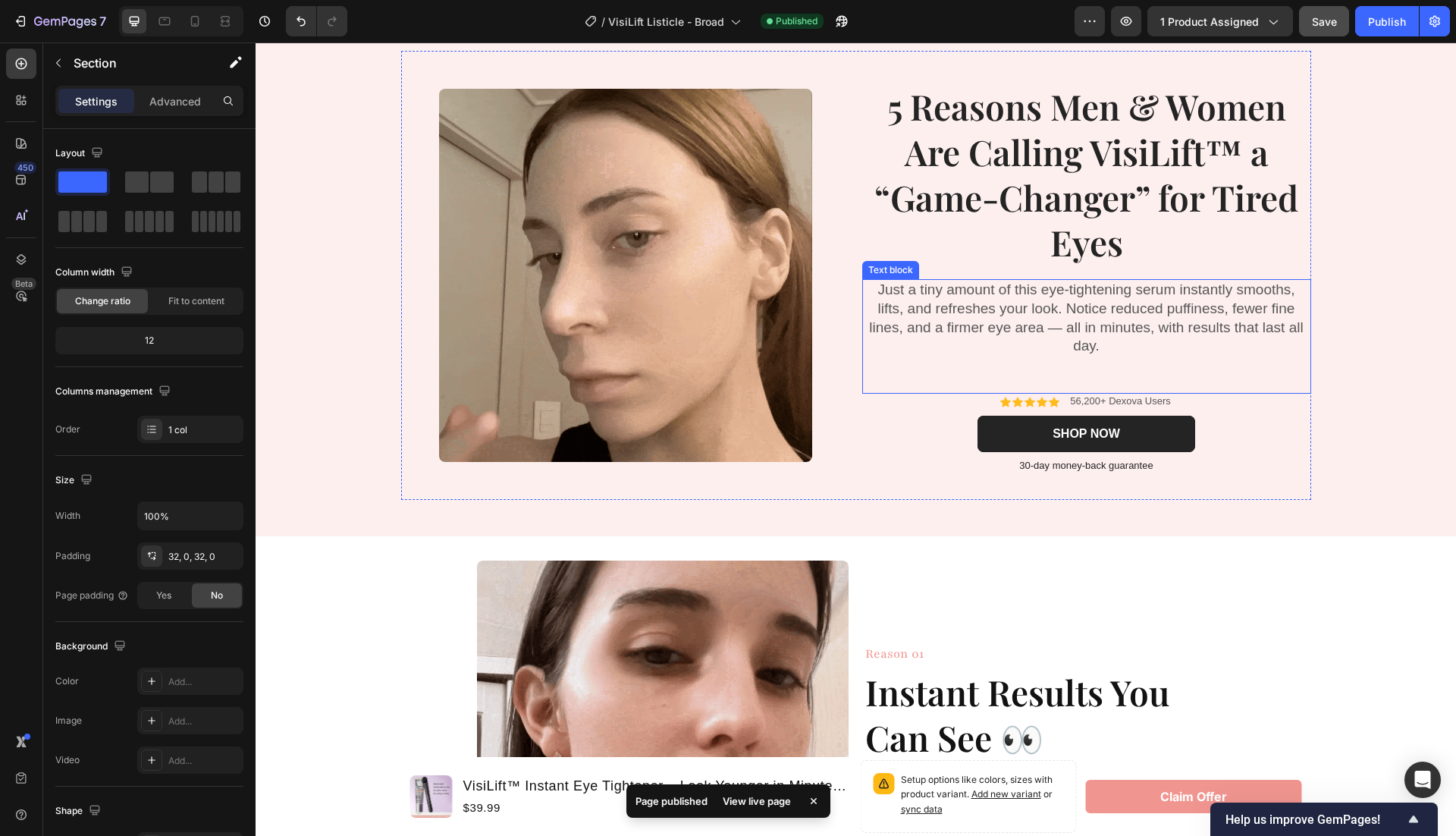
scroll to position [48, 0]
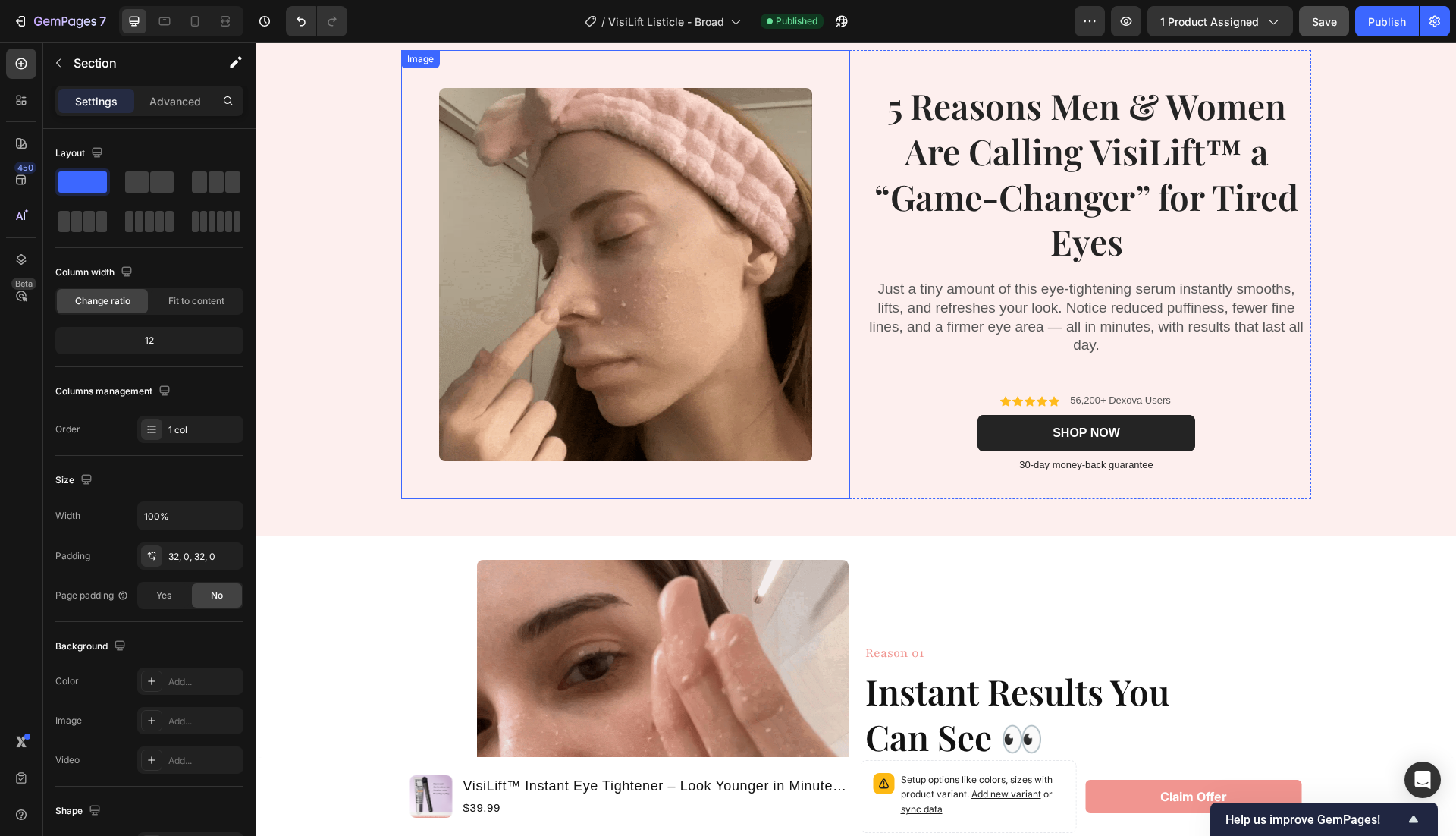
click at [741, 255] on img at bounding box center [625, 275] width 373 height 373
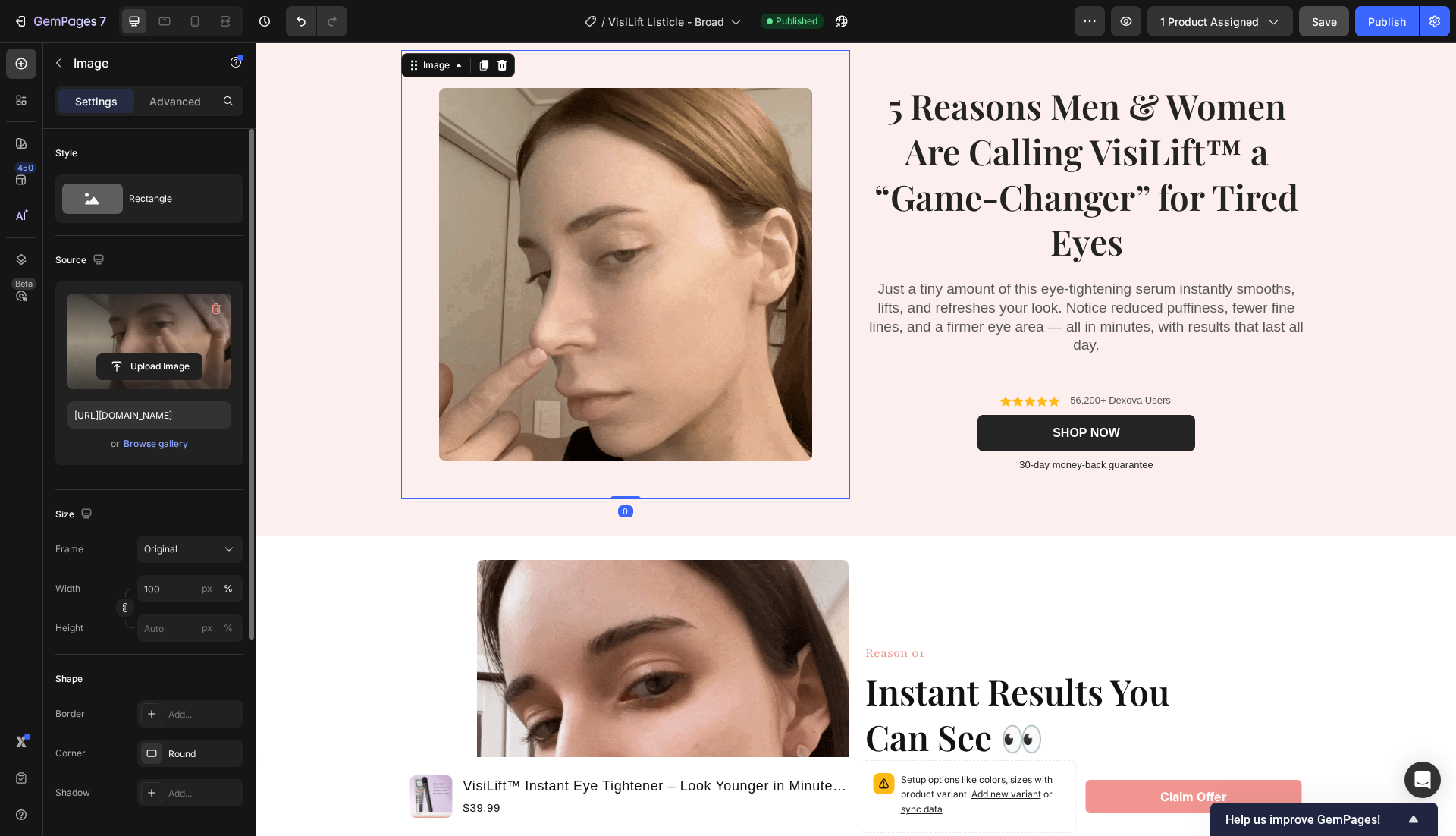
click at [154, 340] on label at bounding box center [149, 341] width 164 height 95
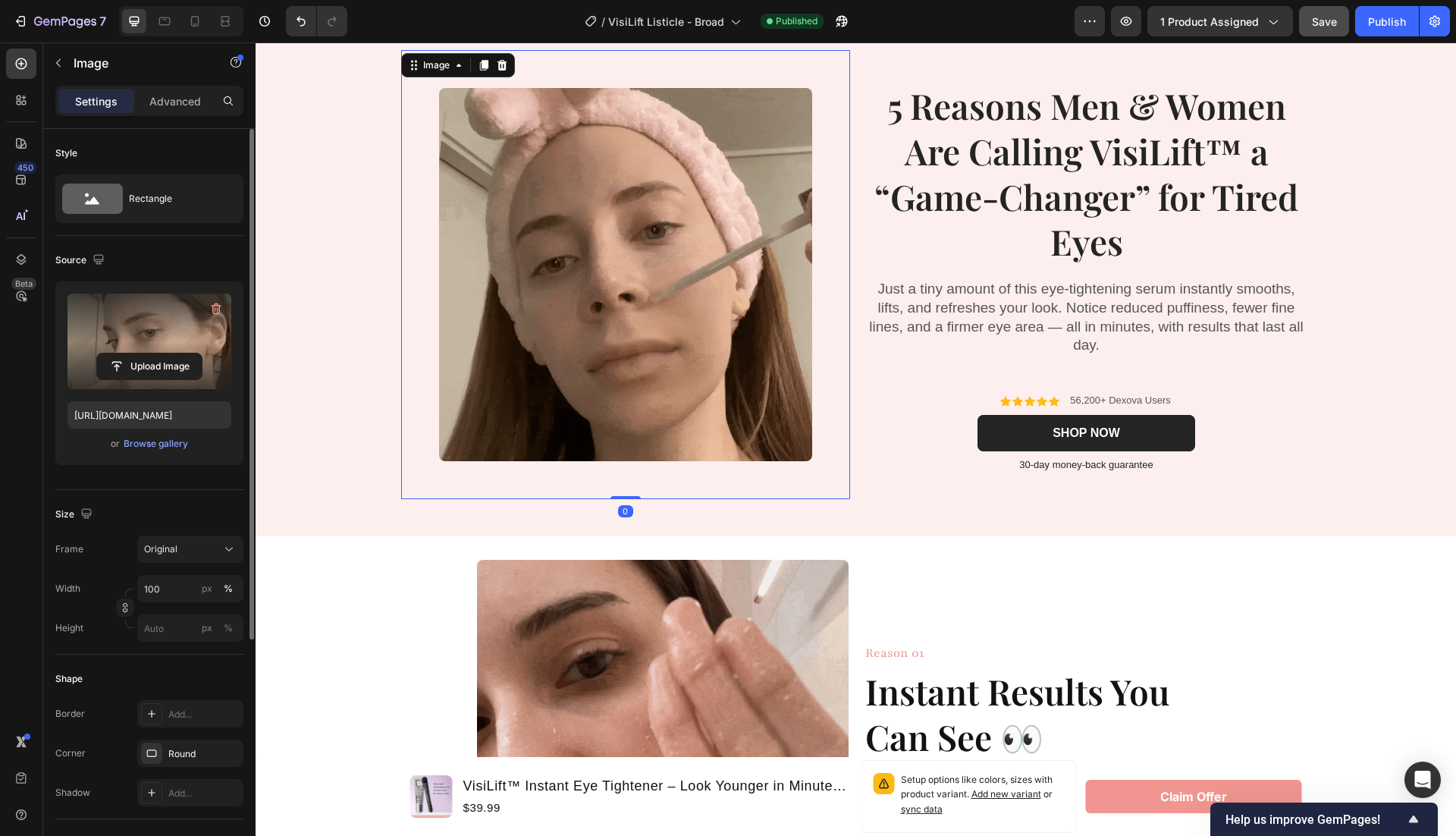
click at [154, 353] on input "file" at bounding box center [149, 366] width 104 height 25
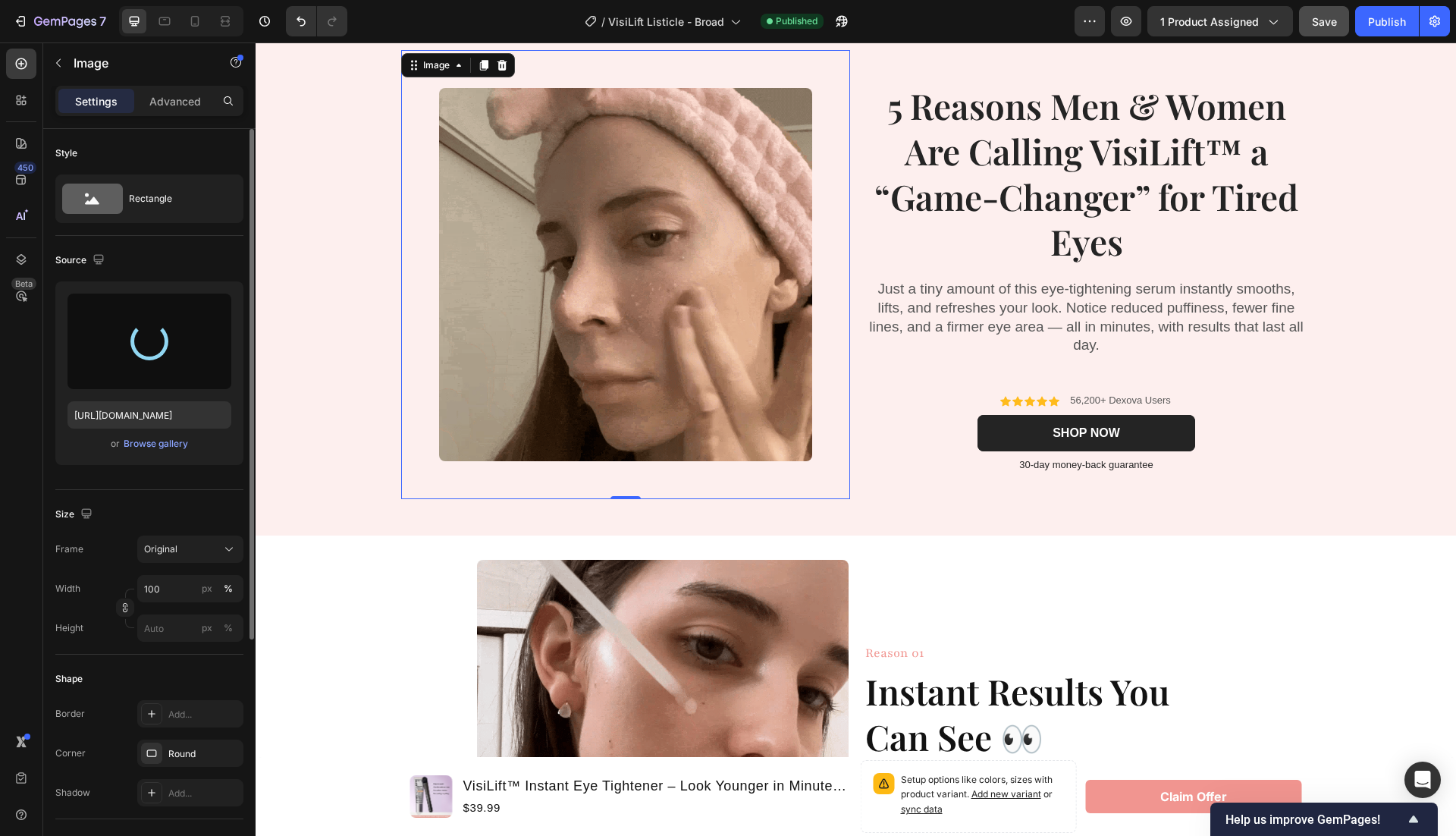
type input "https://cdn.shopify.com/s/files/1/0946/1497/8907/files/gempages_585300907361567…"
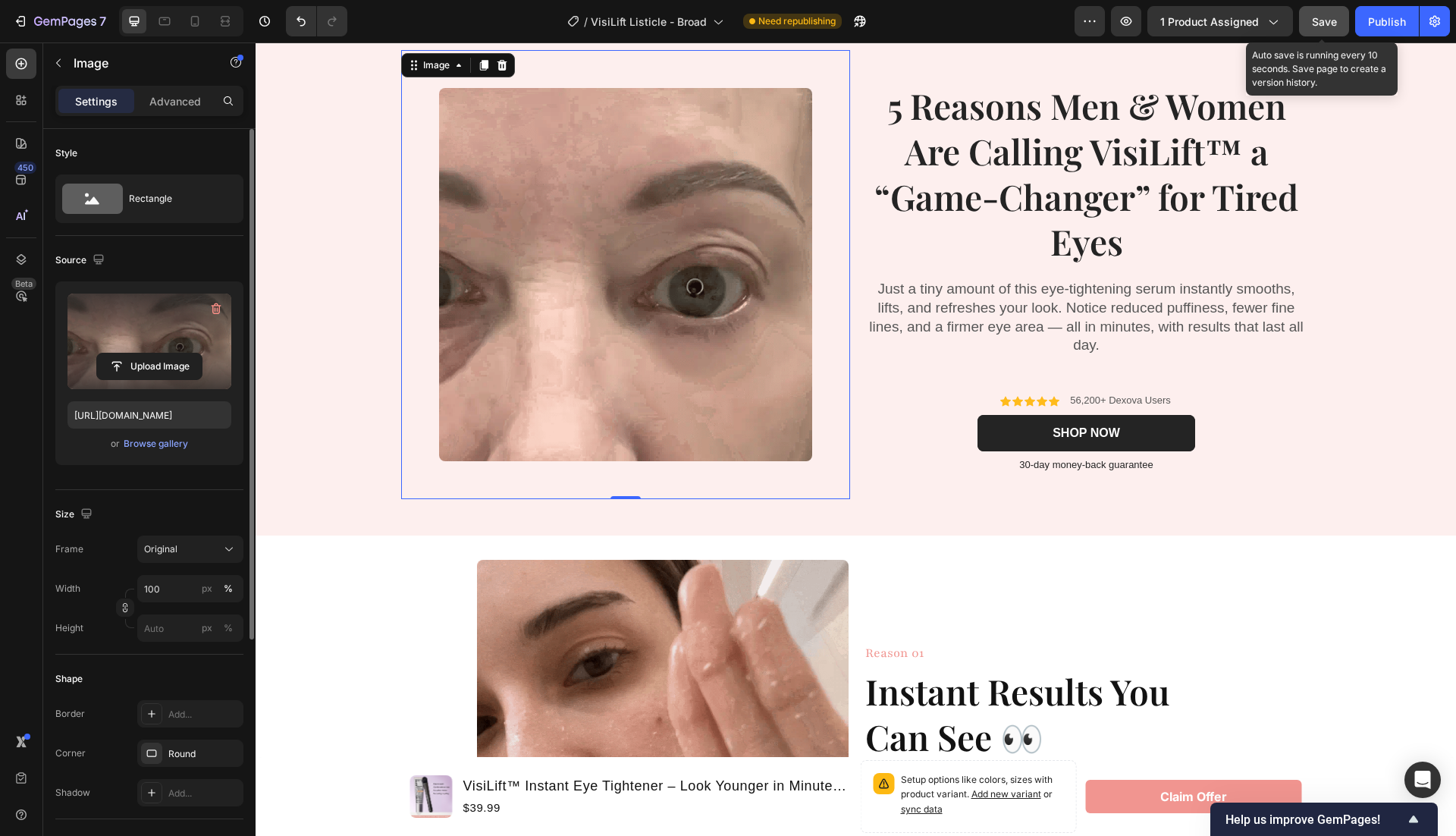
click at [1315, 30] on button "Save" at bounding box center [1324, 21] width 50 height 30
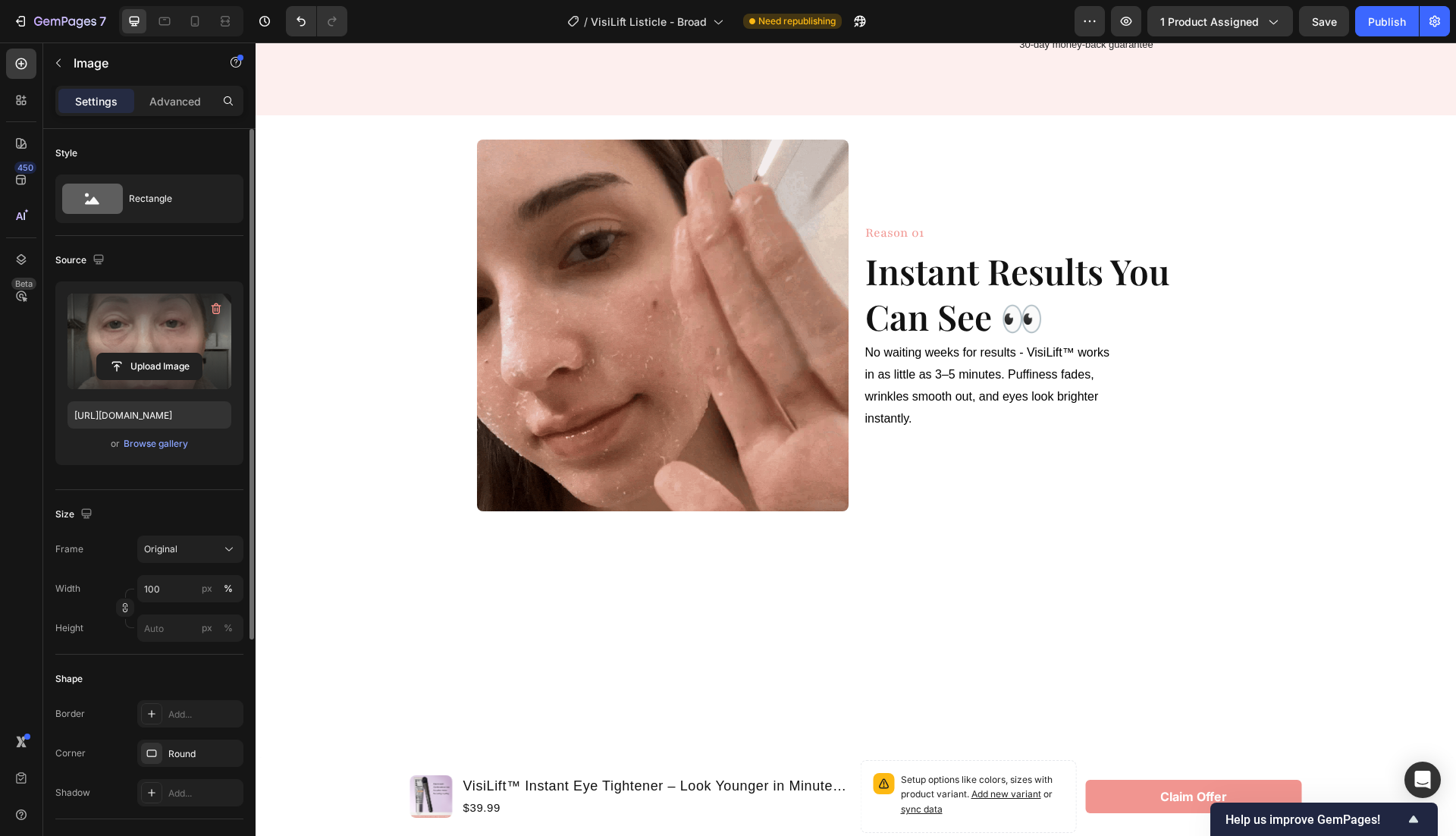
scroll to position [498, 0]
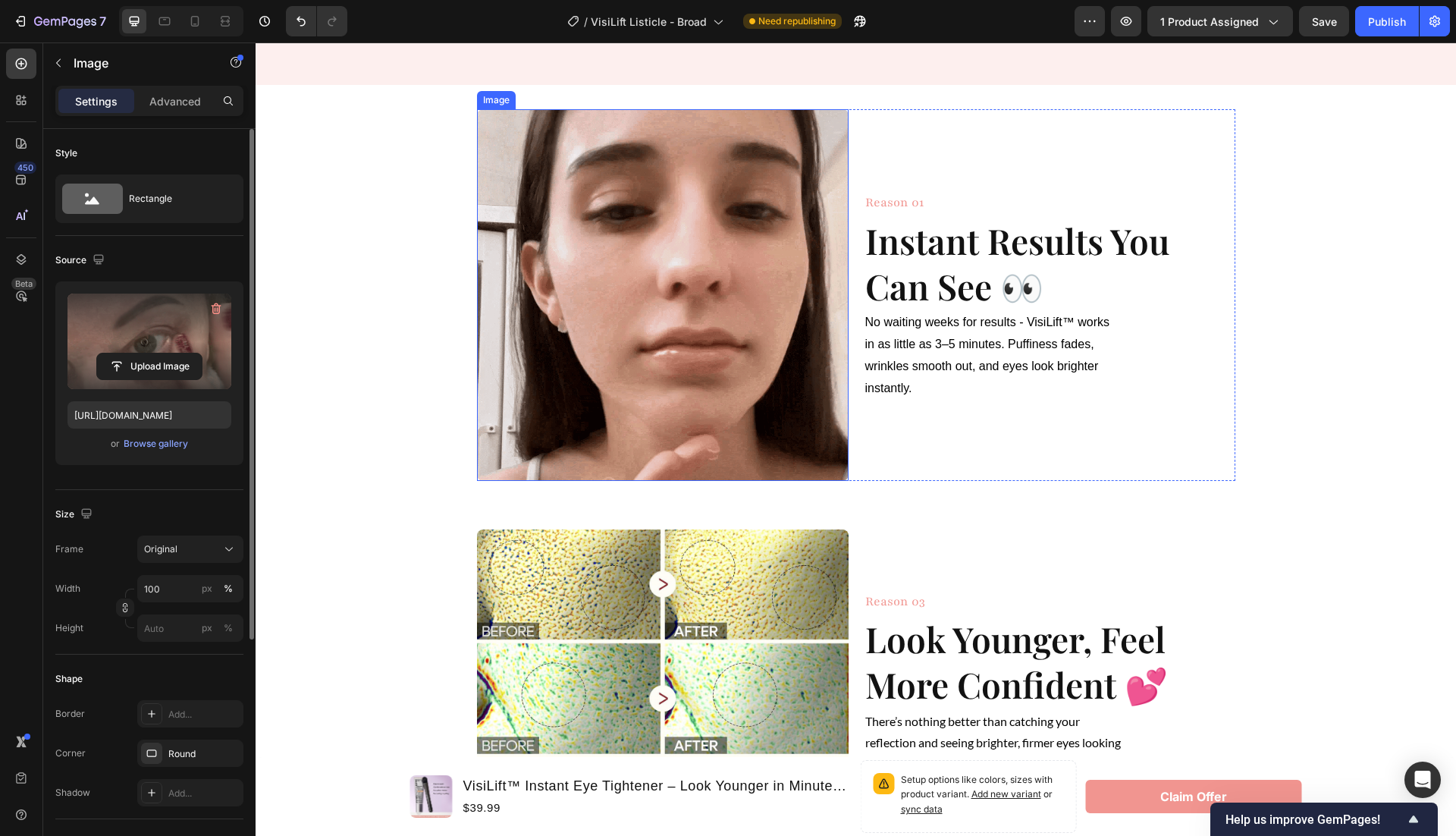
click at [741, 366] on img at bounding box center [663, 295] width 371 height 372
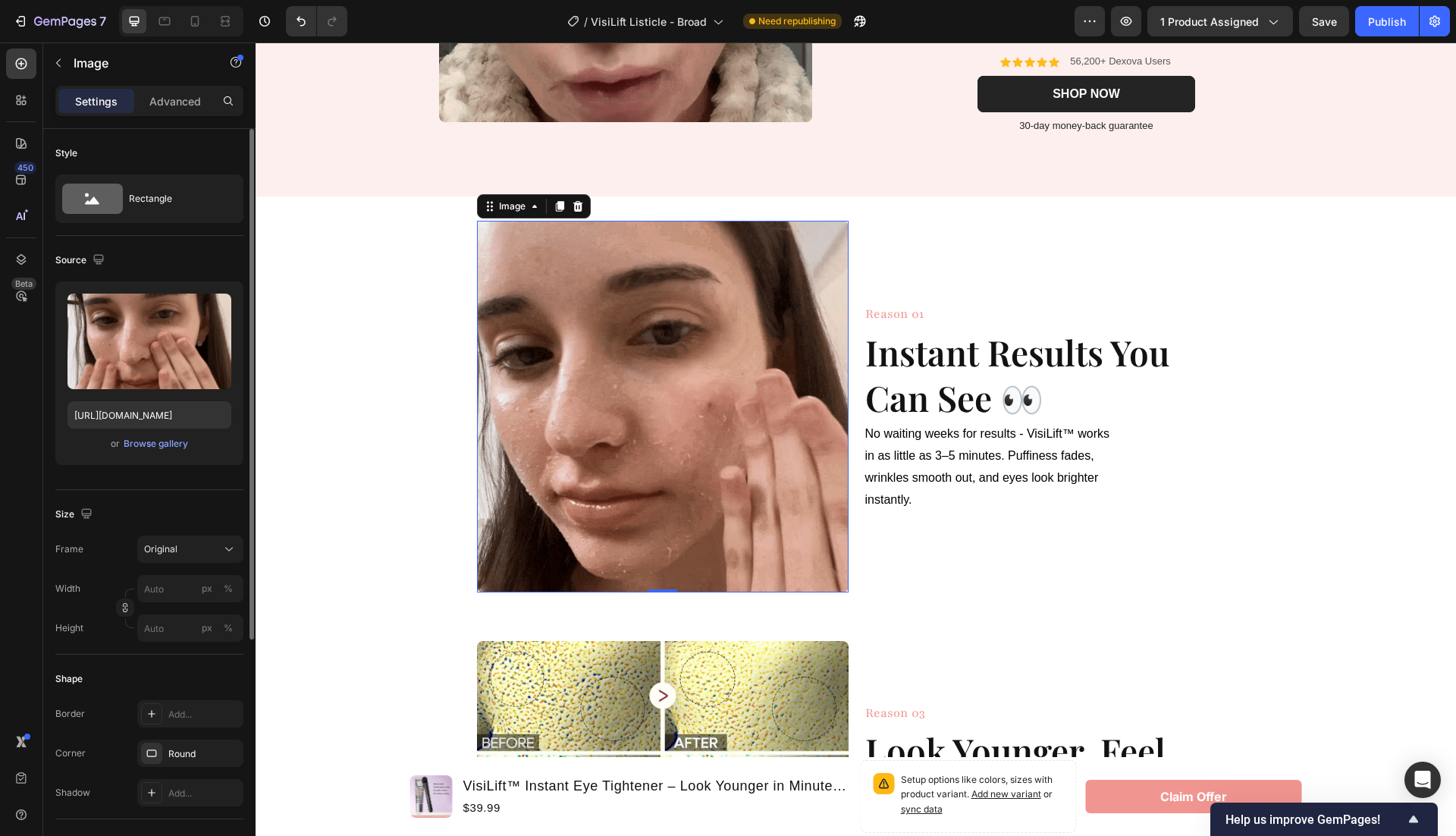
scroll to position [594, 0]
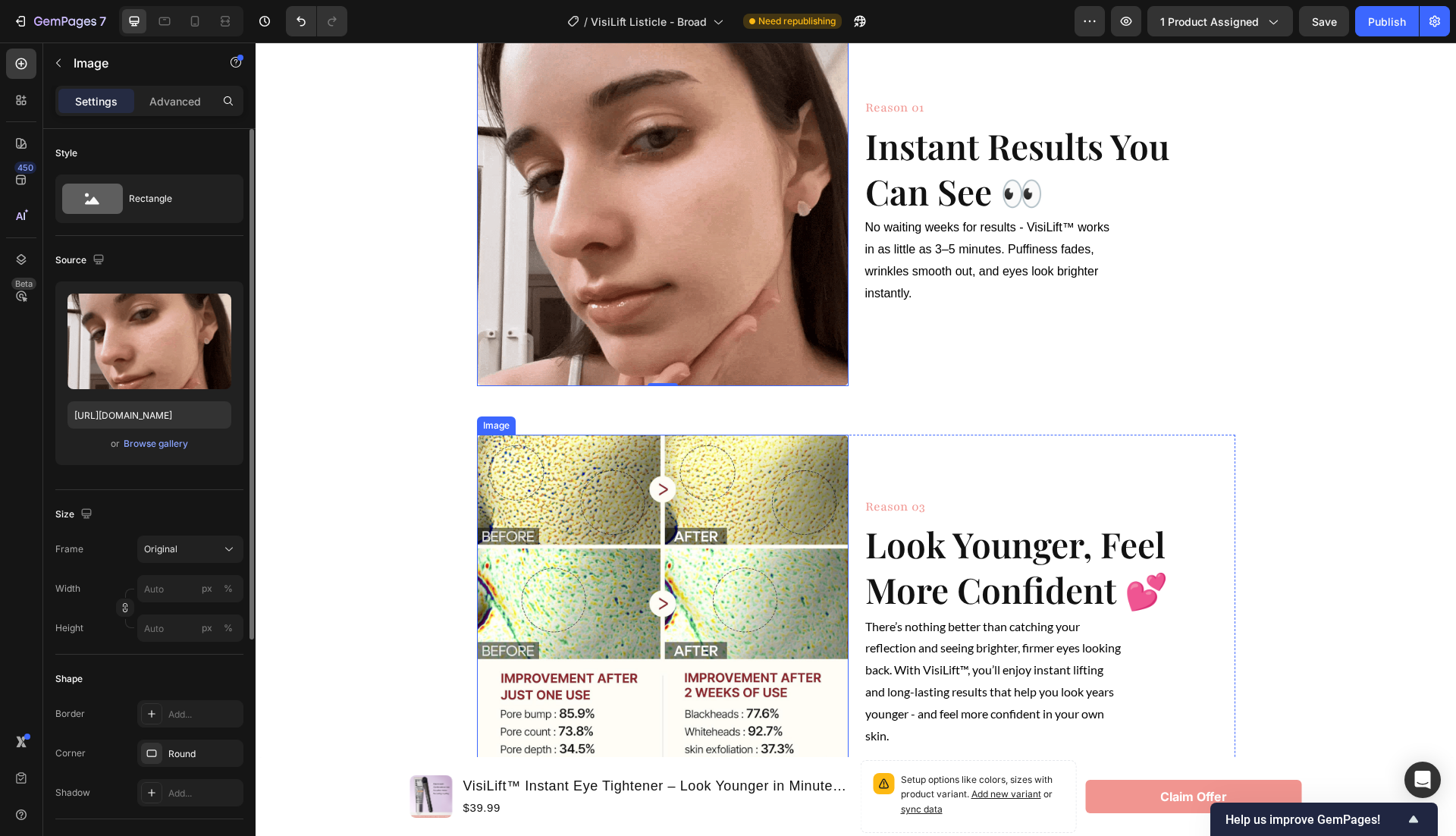
click at [681, 567] on img at bounding box center [663, 621] width 371 height 372
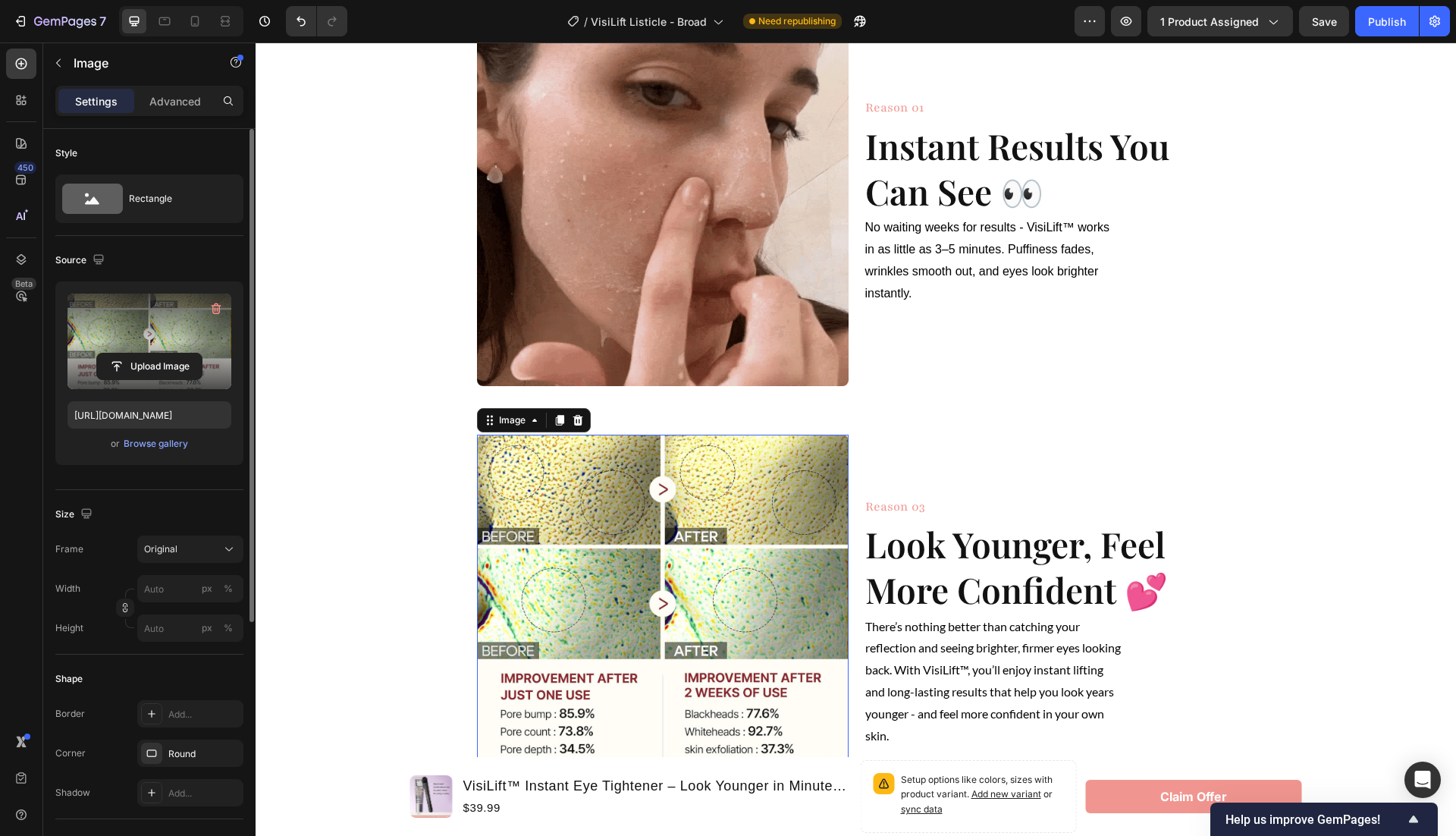
click at [145, 335] on label at bounding box center [149, 341] width 164 height 95
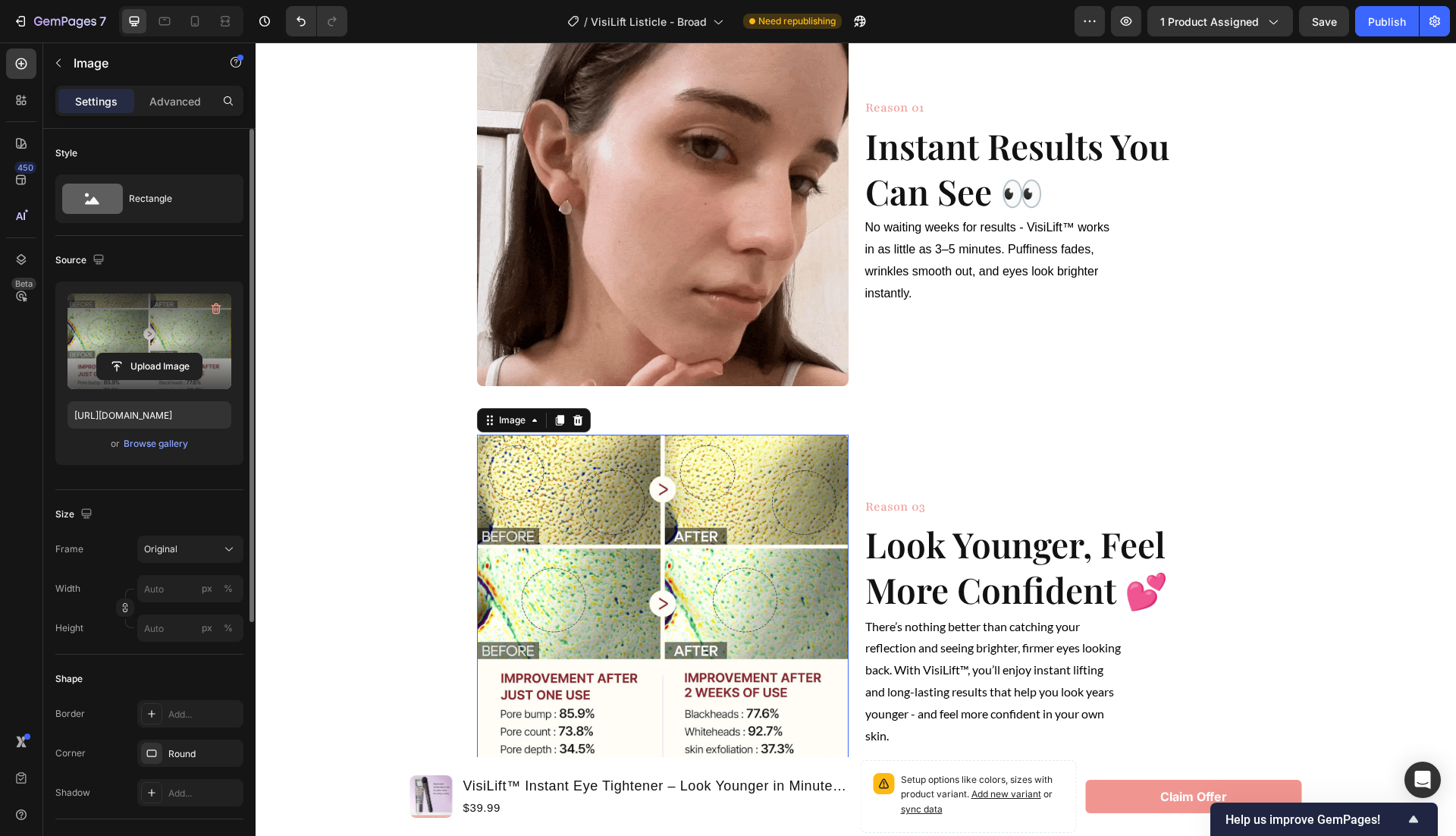
click at [145, 353] on input "file" at bounding box center [149, 366] width 104 height 25
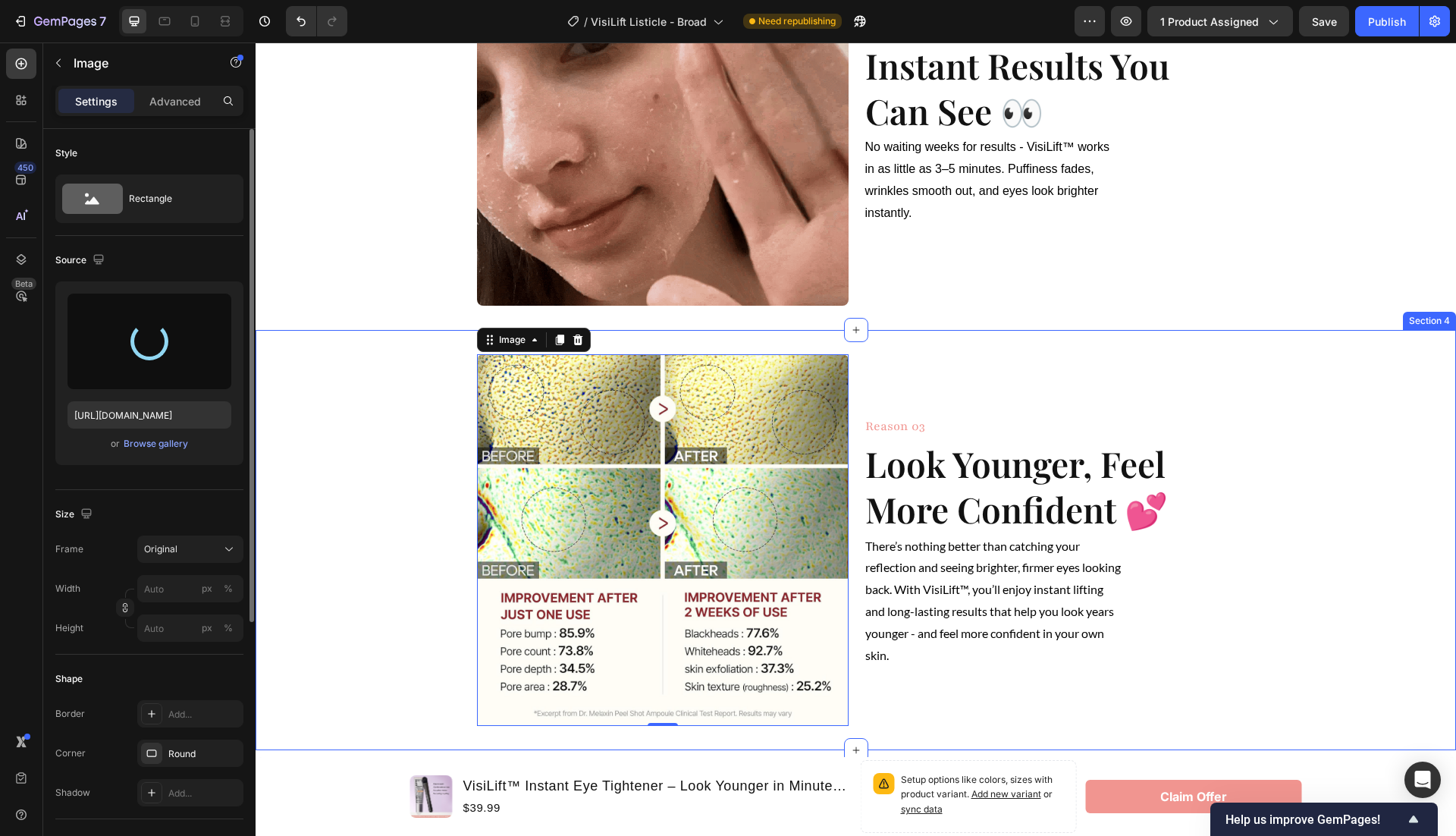
scroll to position [734, 0]
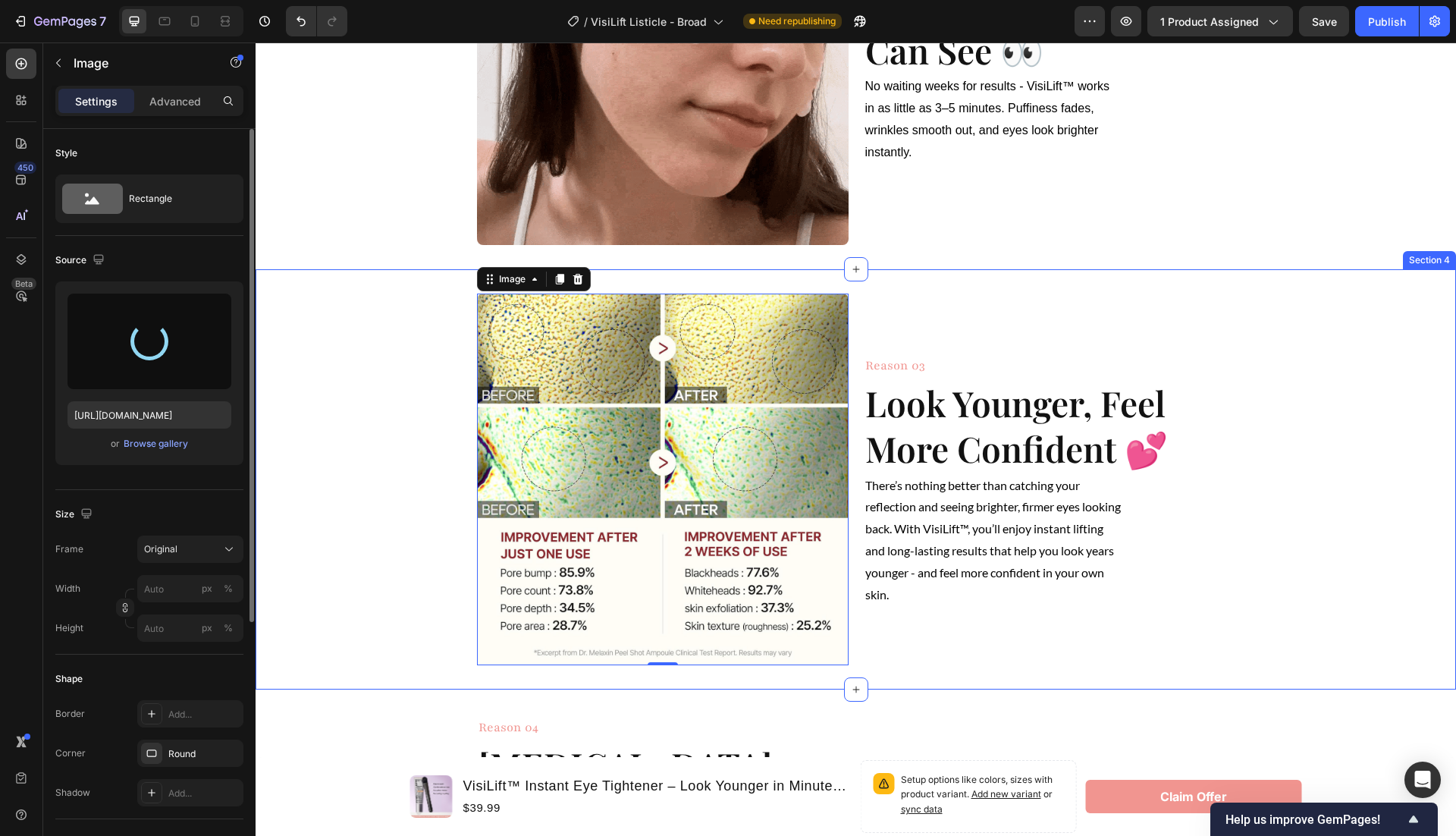
type input "https://cdn.shopify.com/s/files/1/0946/1497/8907/files/gempages_585300907361567…"
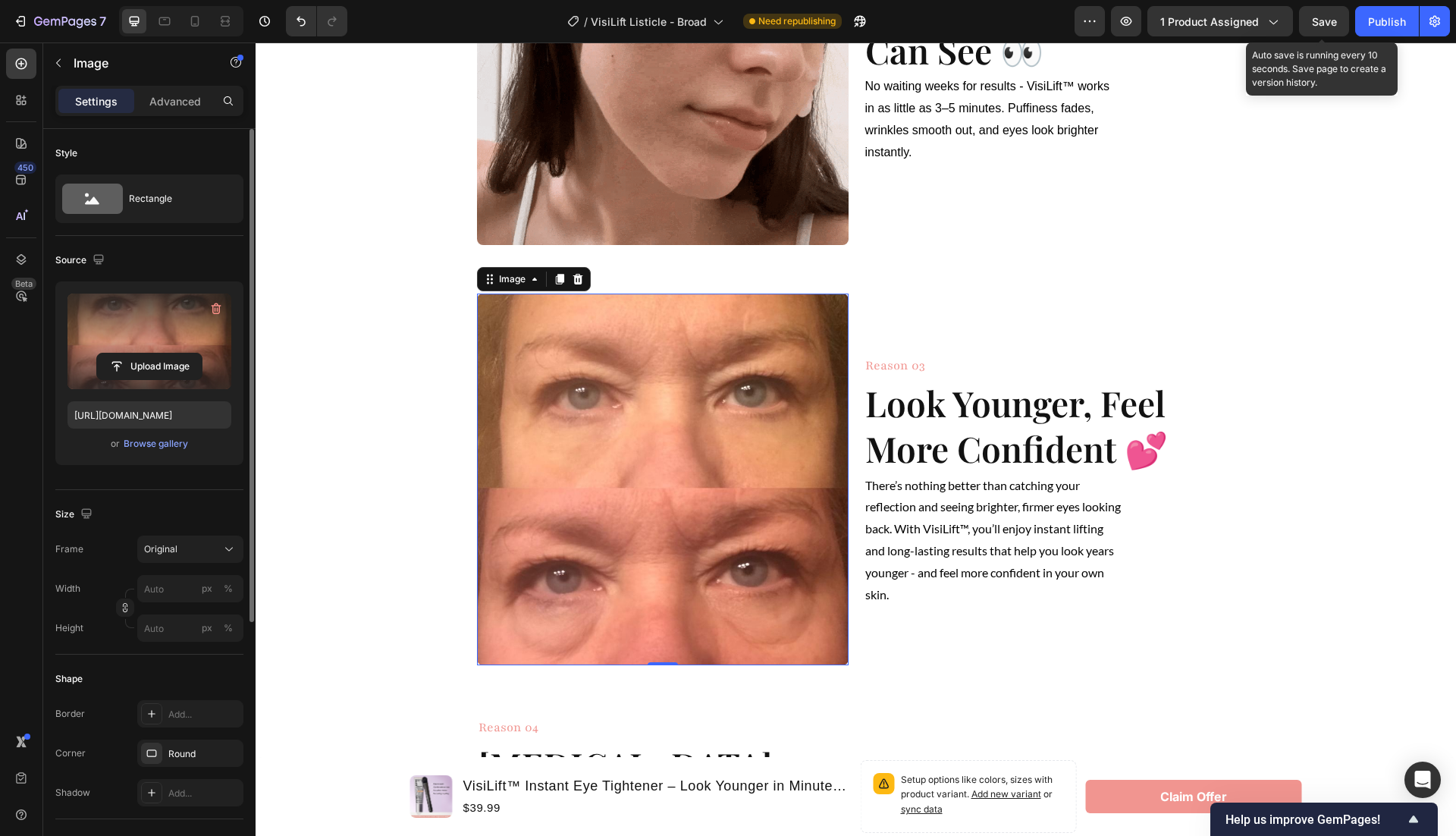
click at [1329, 15] on span "Save" at bounding box center [1325, 21] width 25 height 13
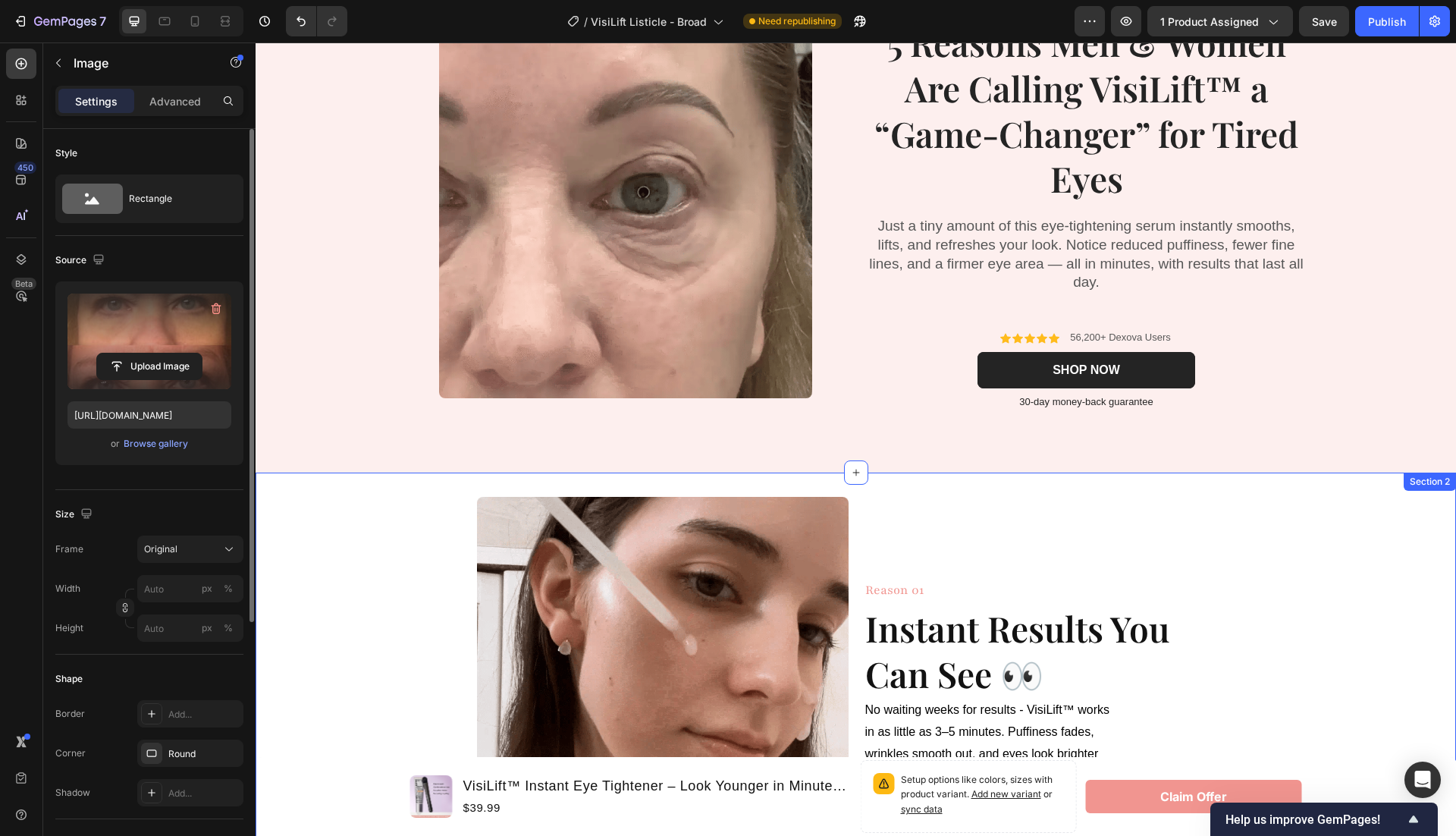
scroll to position [524, 0]
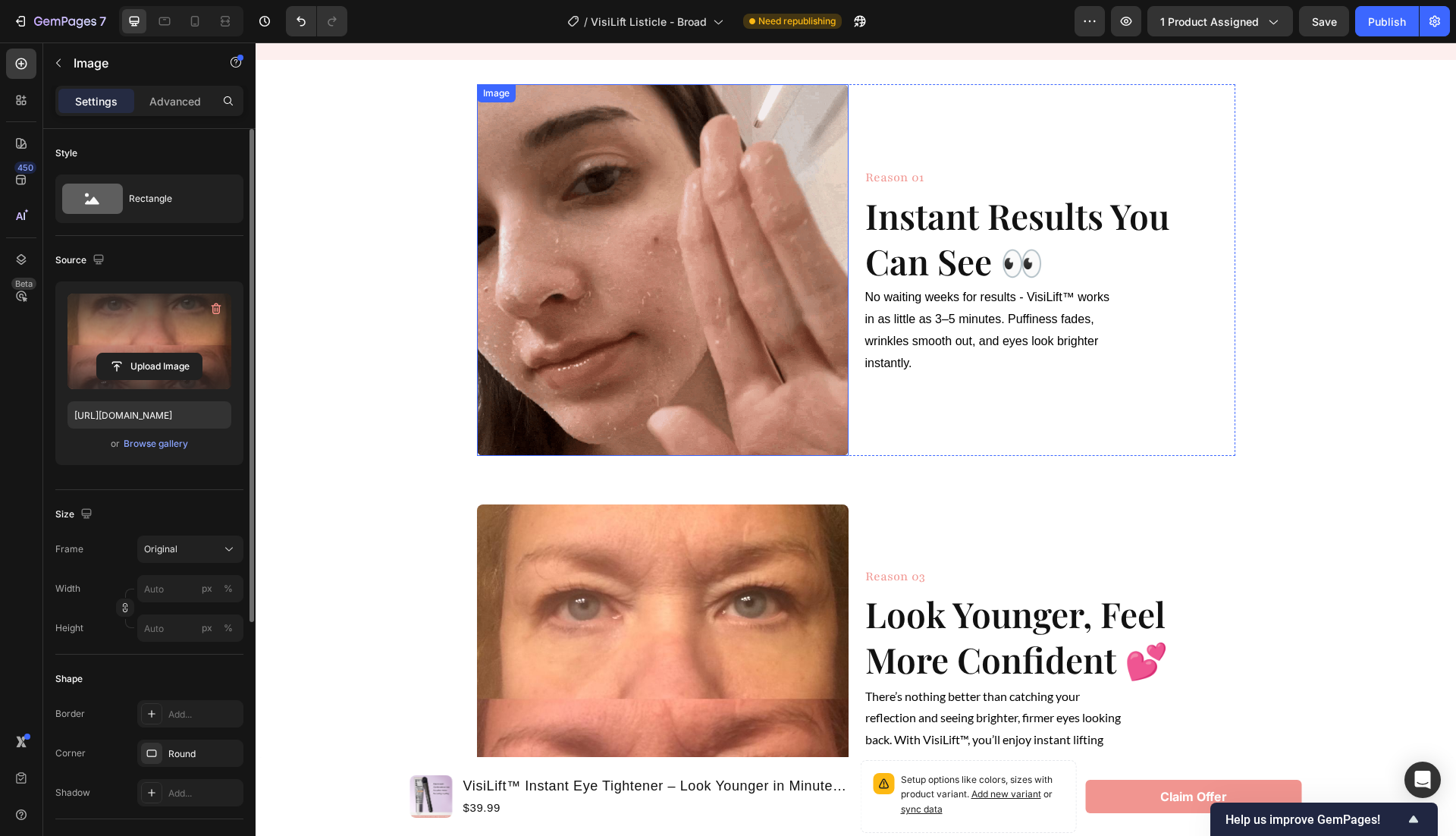
click at [638, 251] on img at bounding box center [663, 270] width 371 height 372
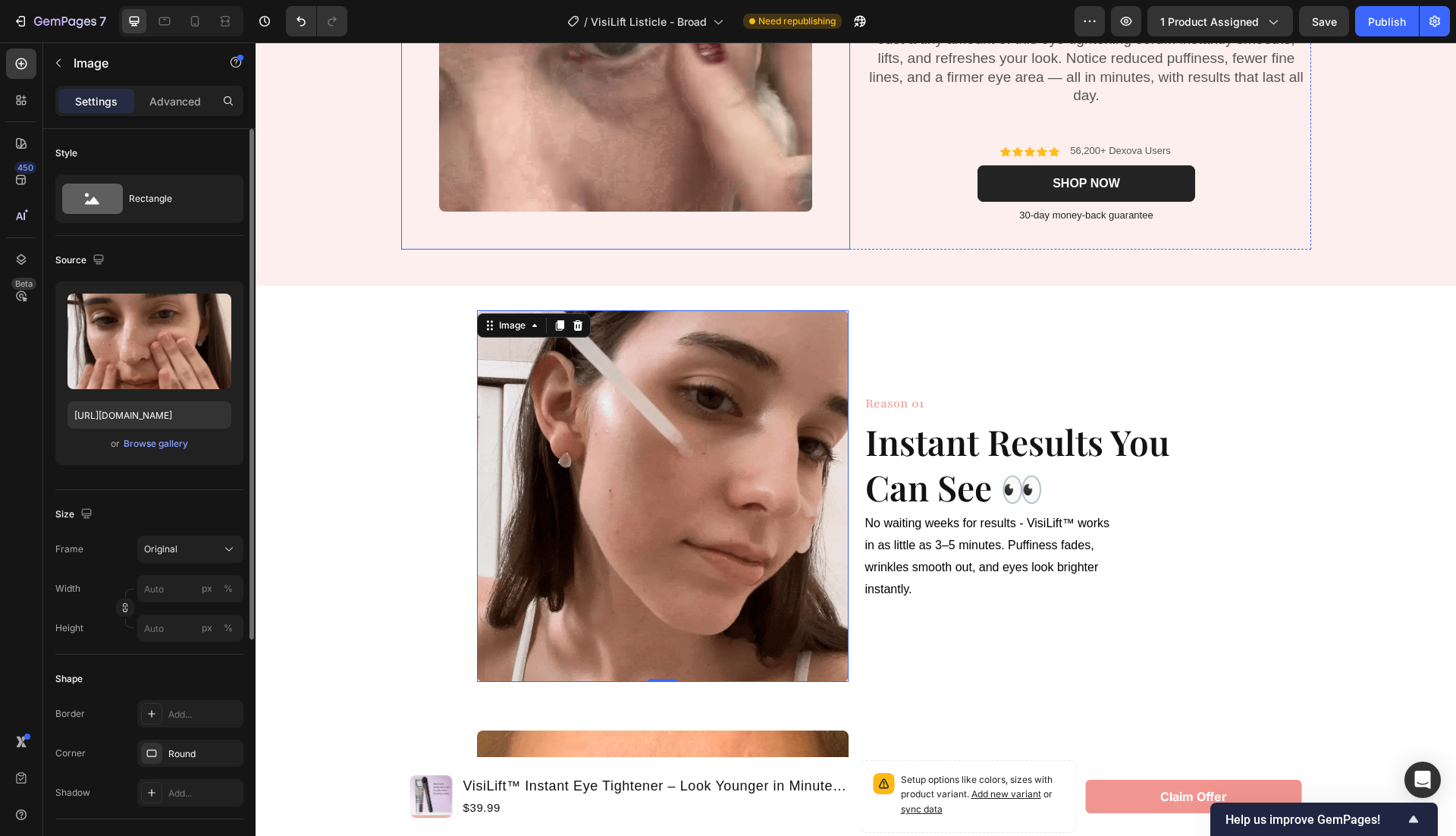
scroll to position [448, 0]
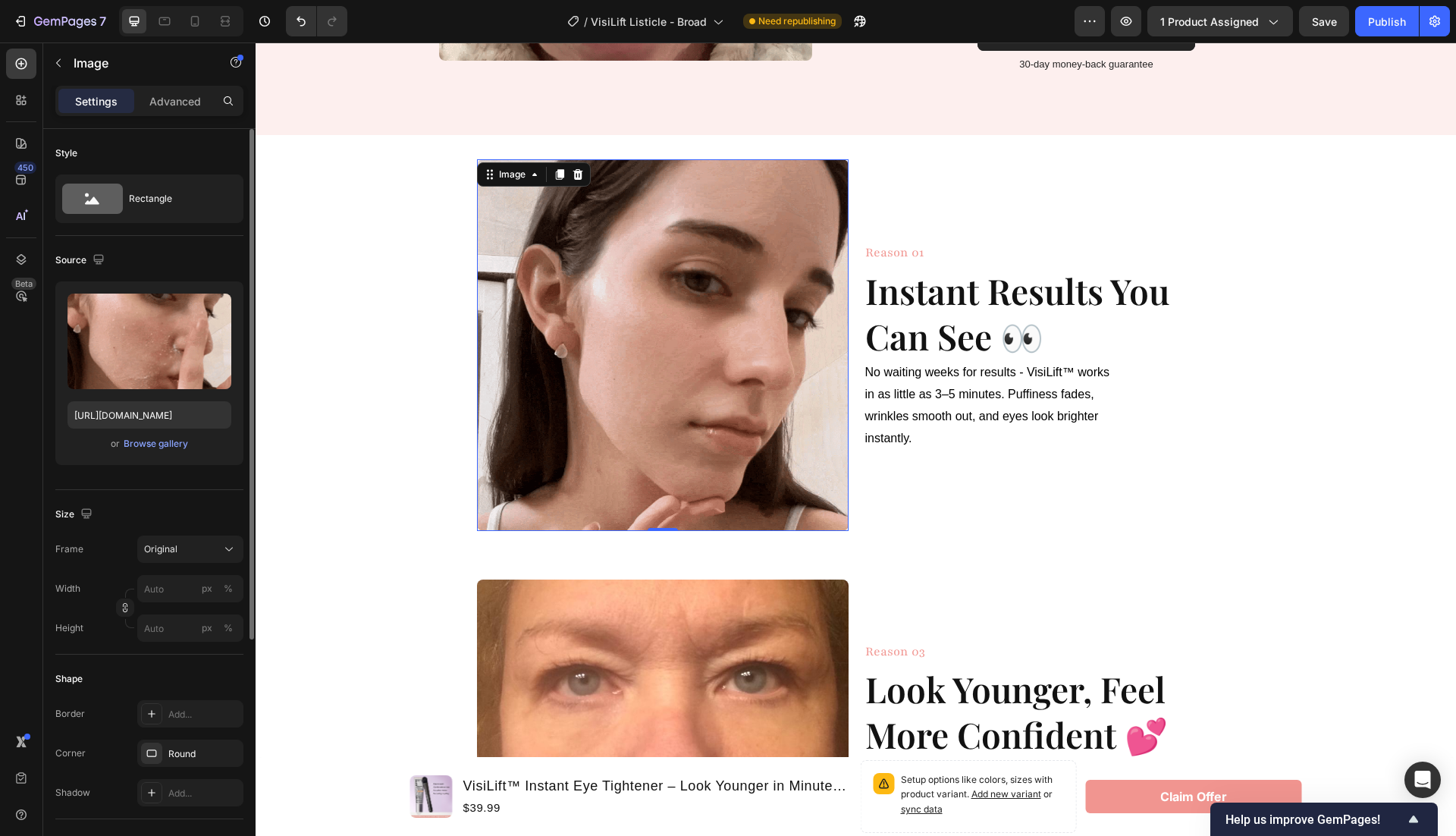
click at [673, 408] on img at bounding box center [663, 345] width 371 height 372
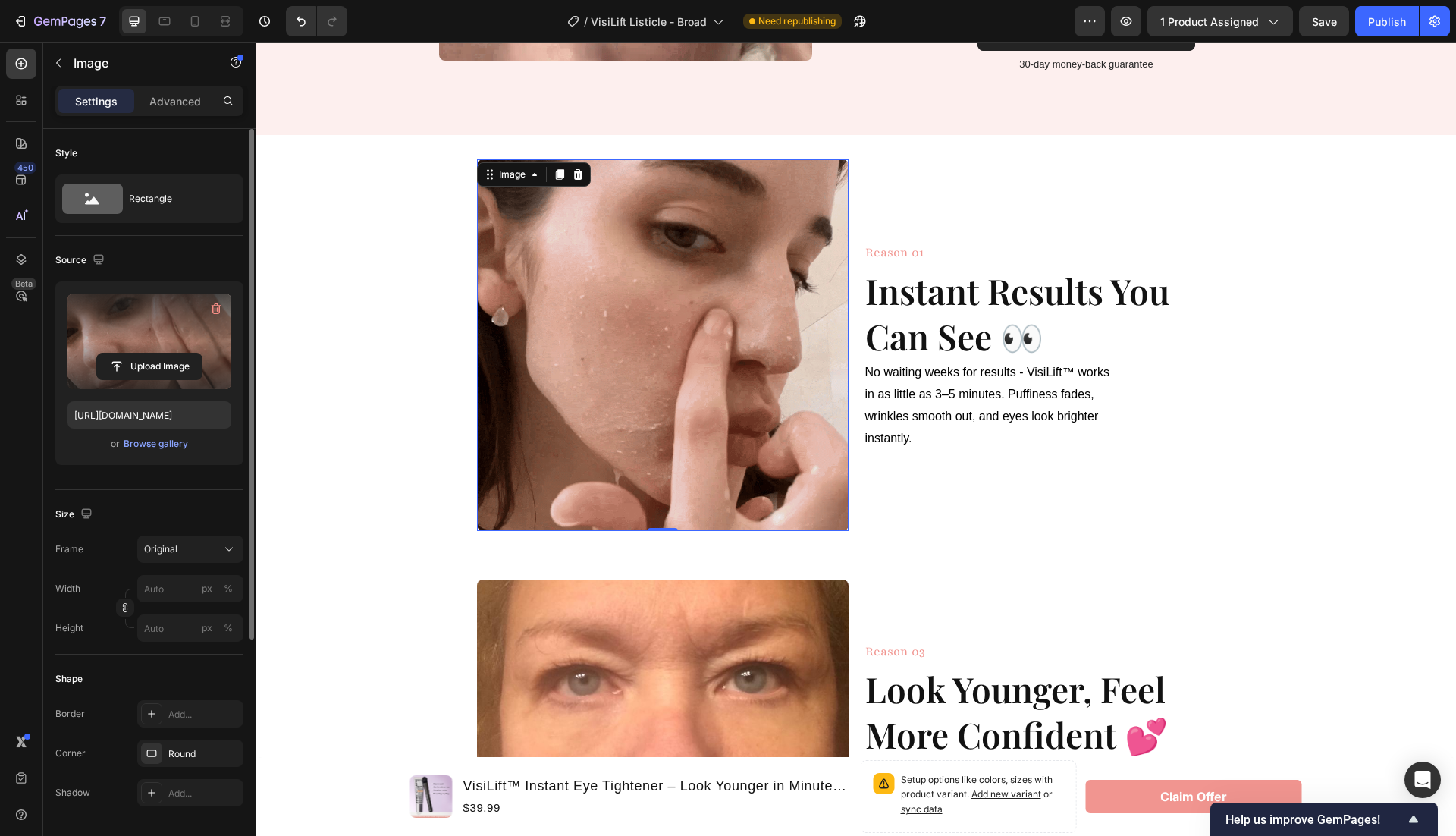
click at [174, 327] on label at bounding box center [149, 341] width 164 height 95
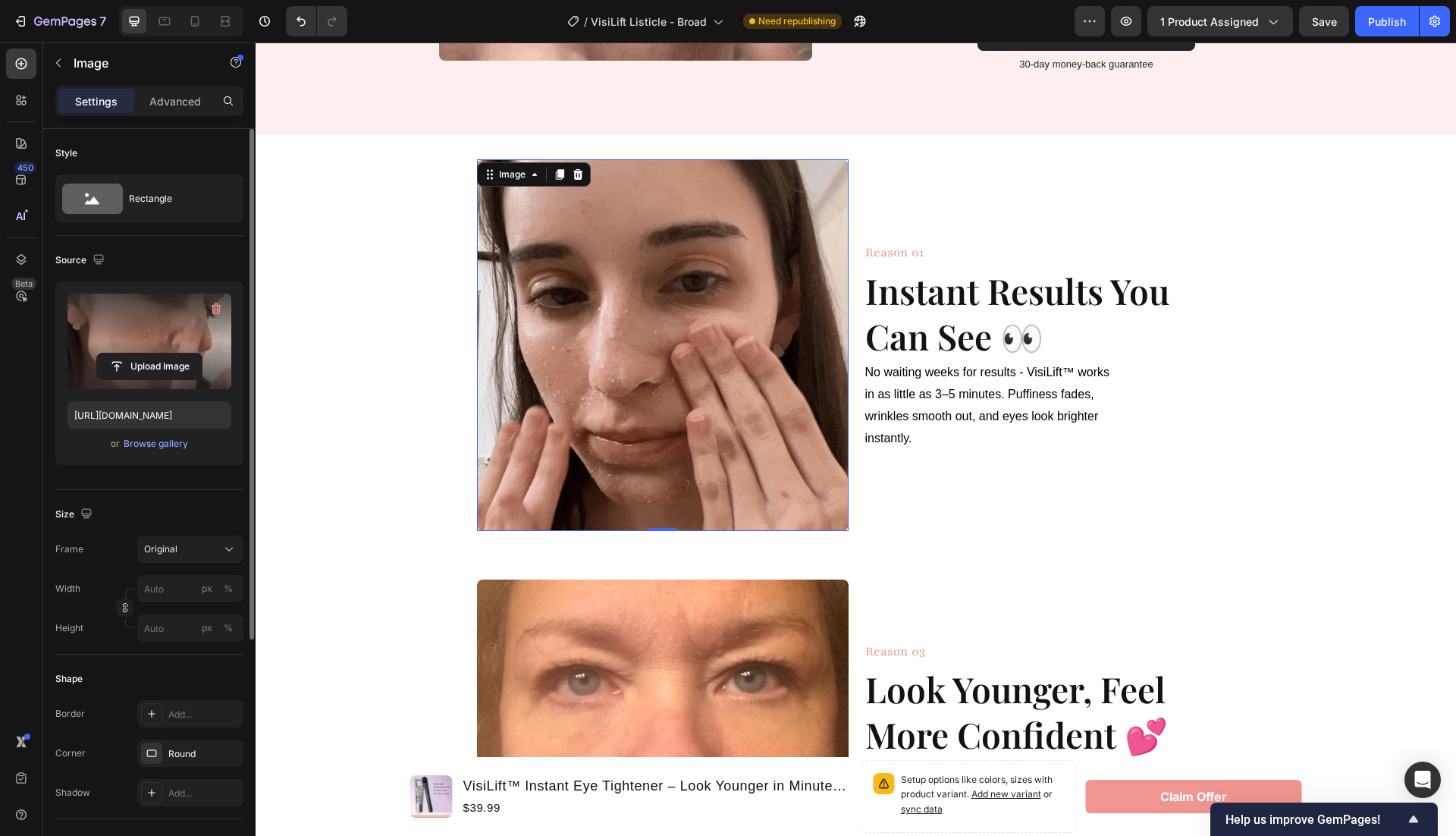
click at [174, 353] on input "file" at bounding box center [149, 366] width 104 height 25
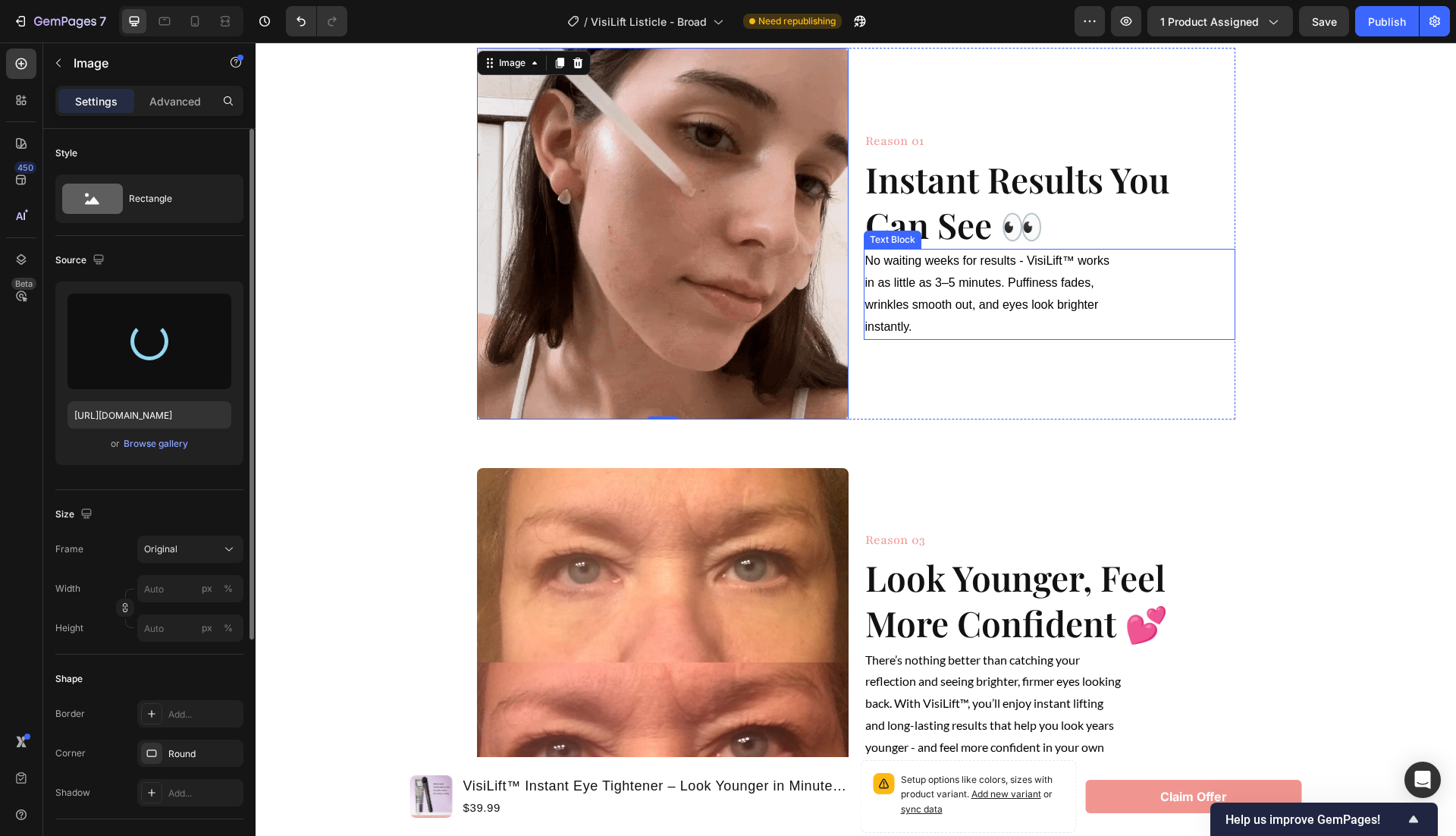
scroll to position [487, 0]
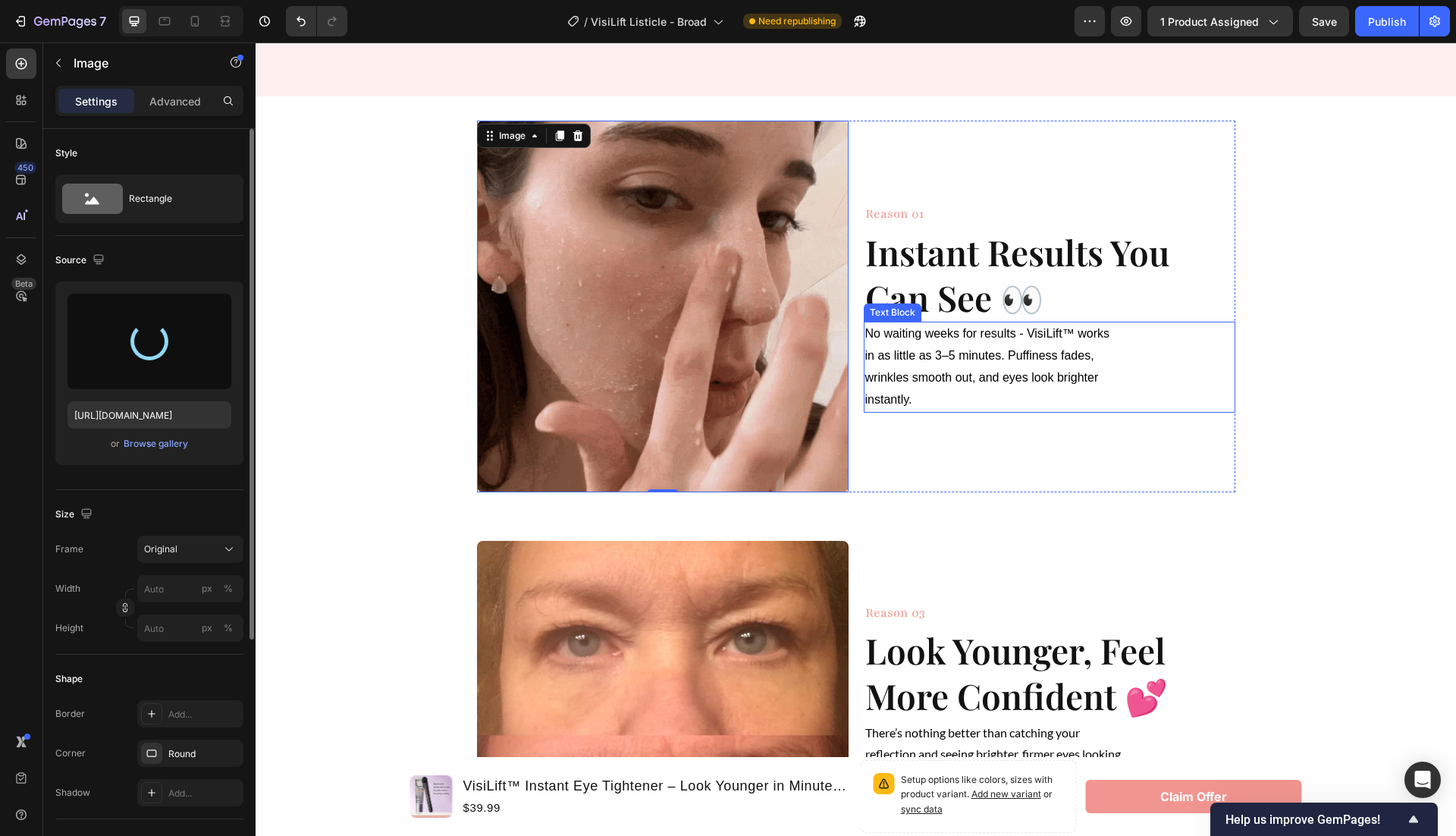
type input "https://cdn.shopify.com/s/files/1/0946/1497/8907/files/gempages_585300907361567…"
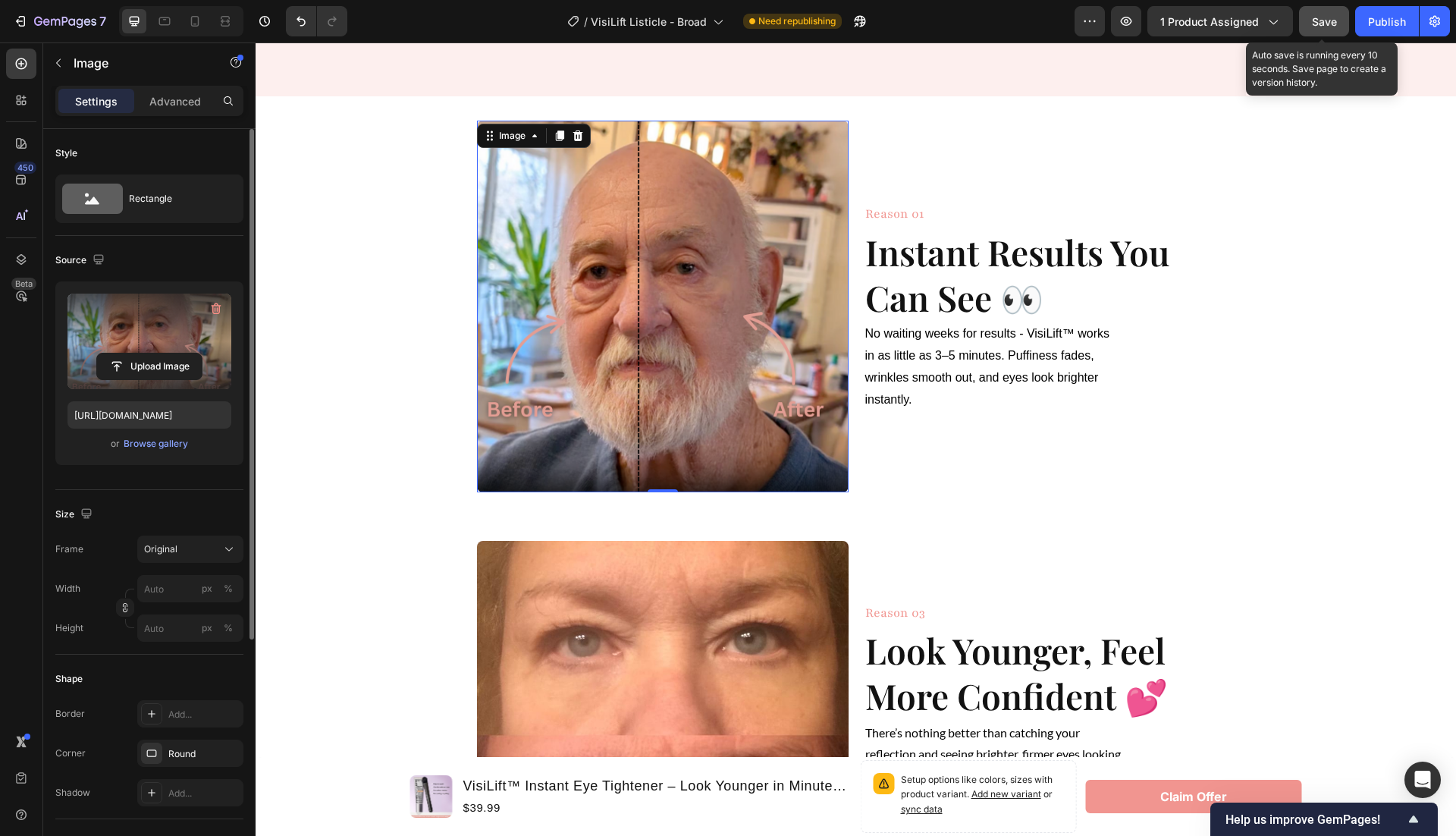
click at [1326, 30] on button "Save" at bounding box center [1324, 21] width 50 height 30
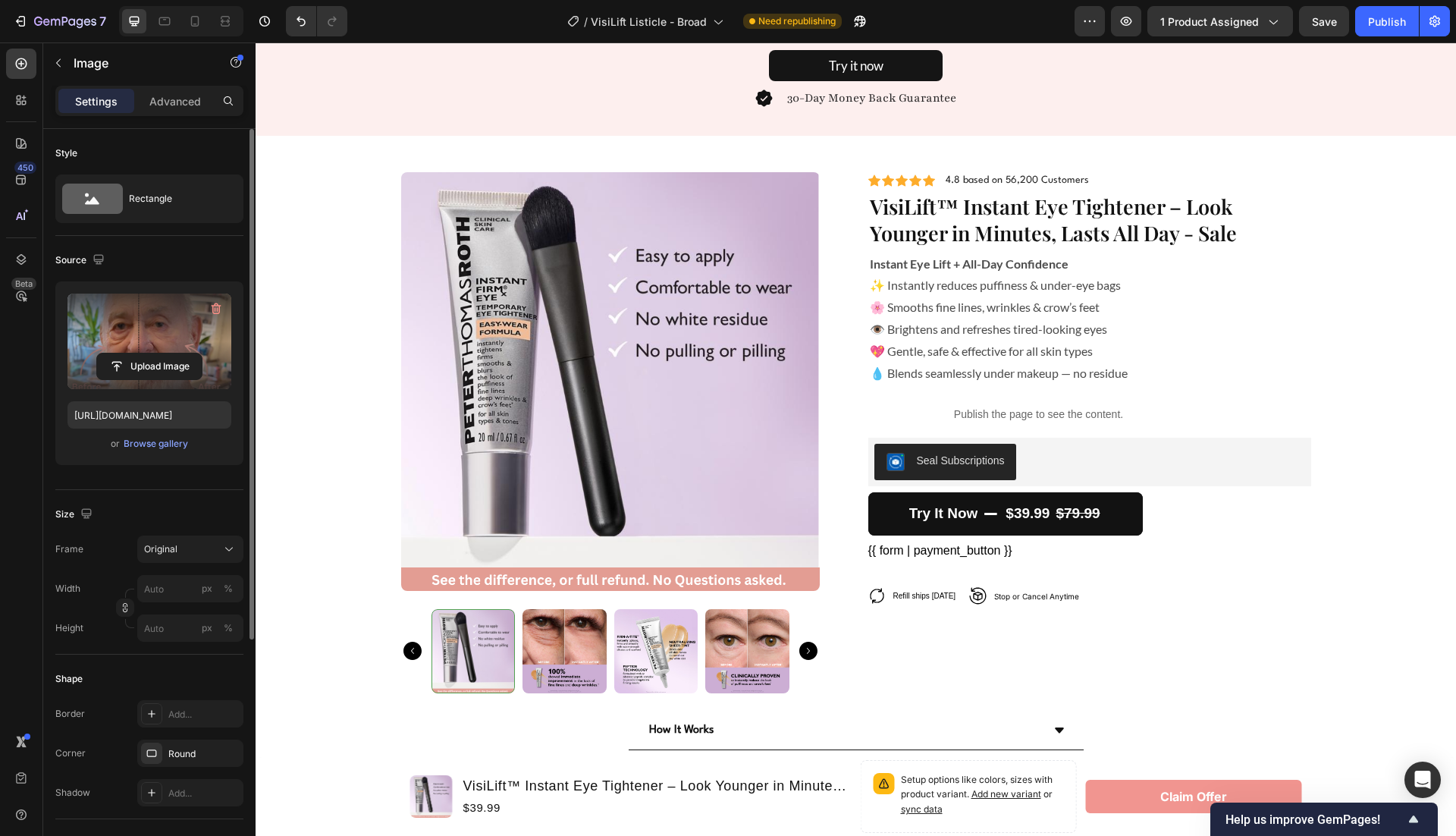
scroll to position [3405, 0]
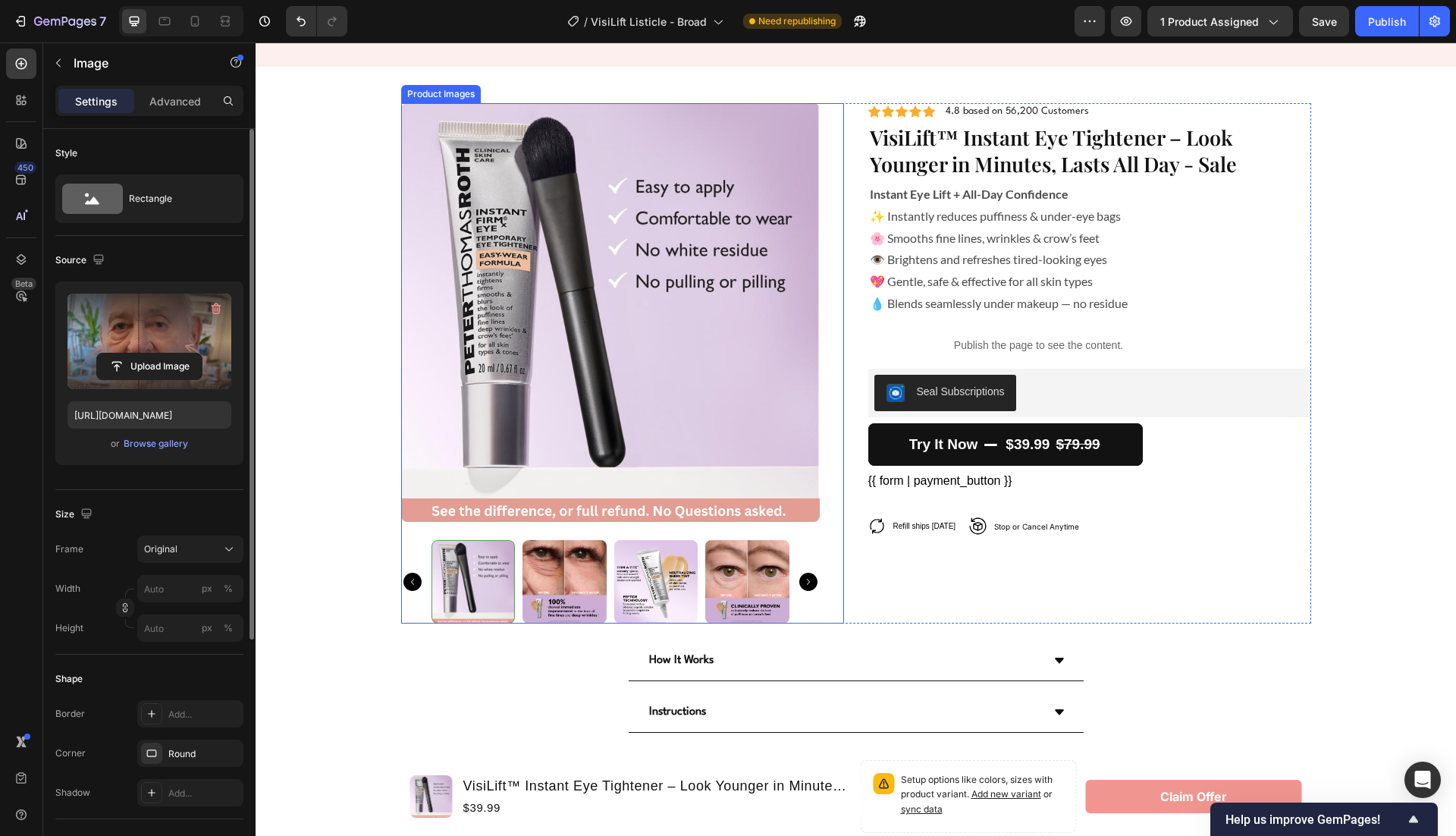
click at [666, 591] on img at bounding box center [657, 582] width 84 height 84
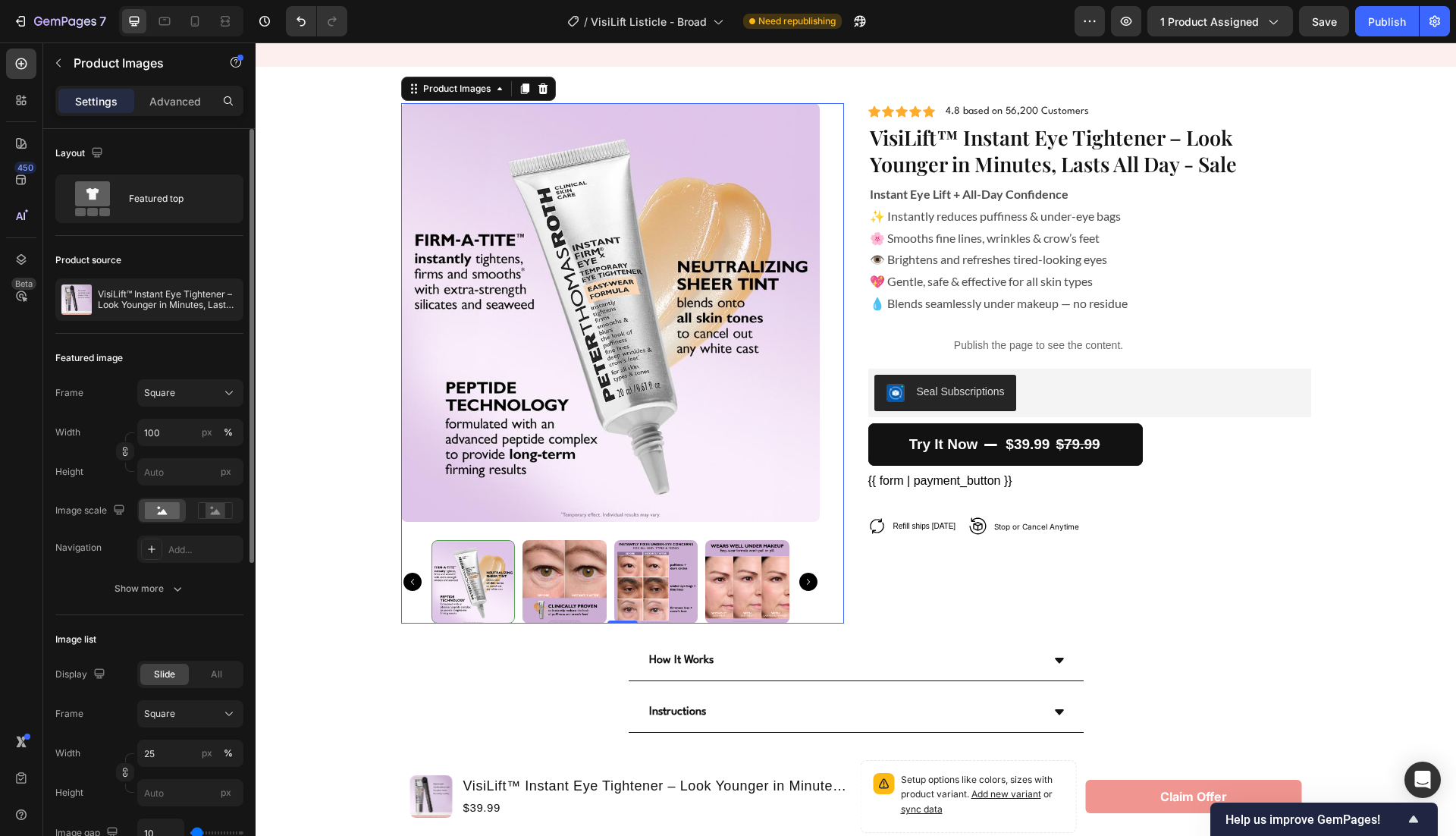
click at [587, 594] on img at bounding box center [564, 582] width 84 height 84
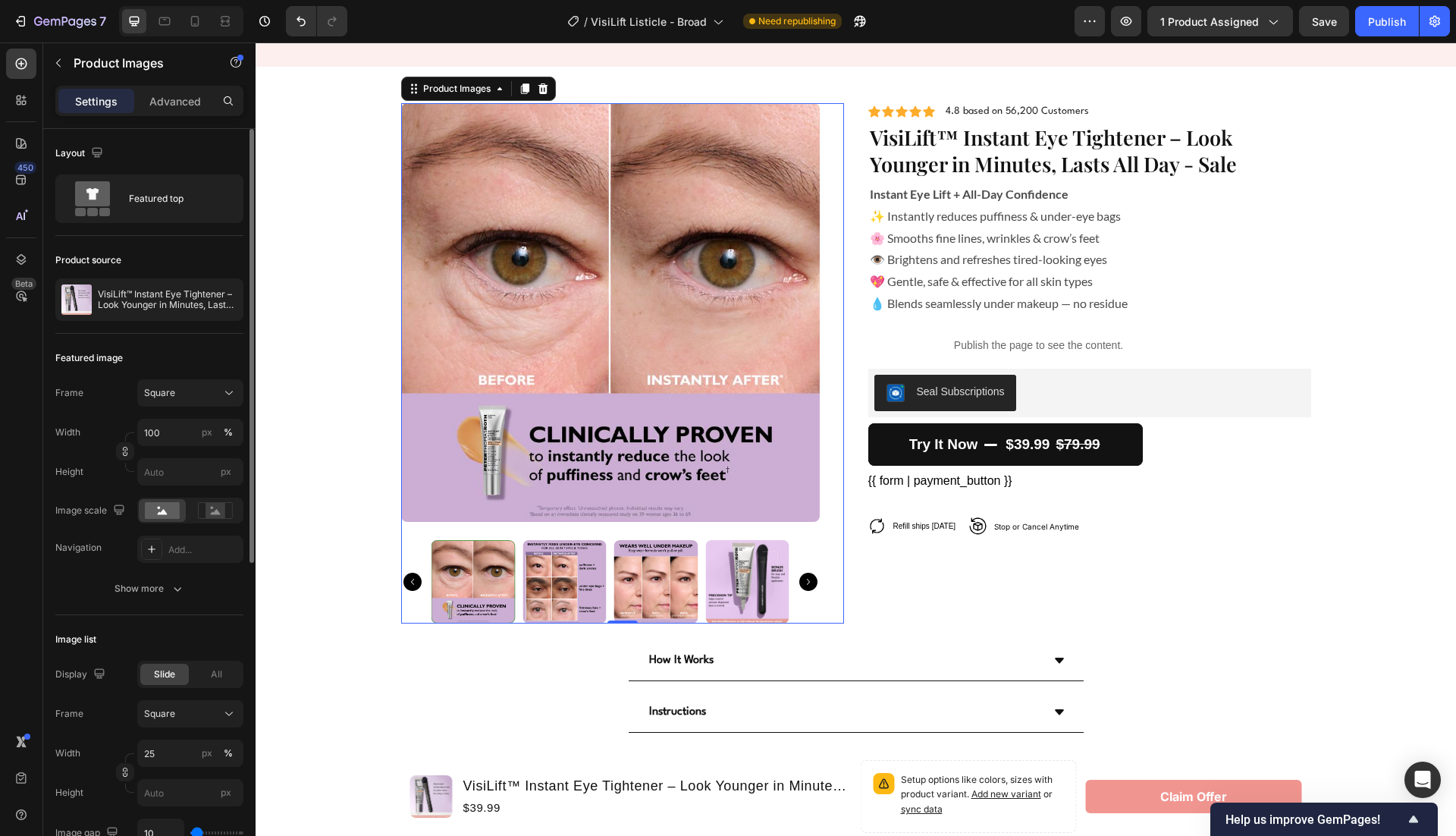
click at [634, 582] on img at bounding box center [656, 582] width 84 height 84
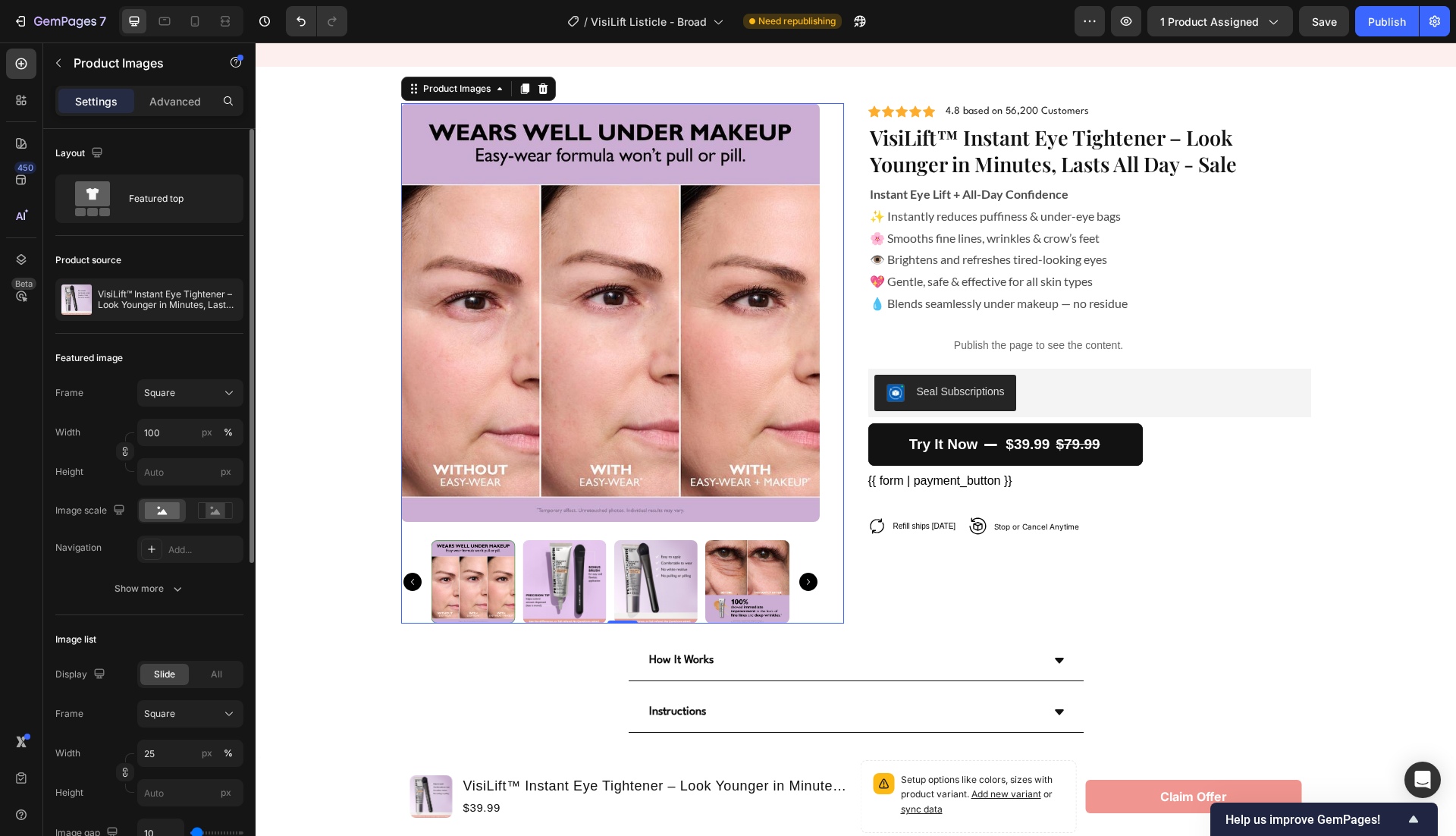
click at [634, 582] on img at bounding box center [657, 582] width 84 height 84
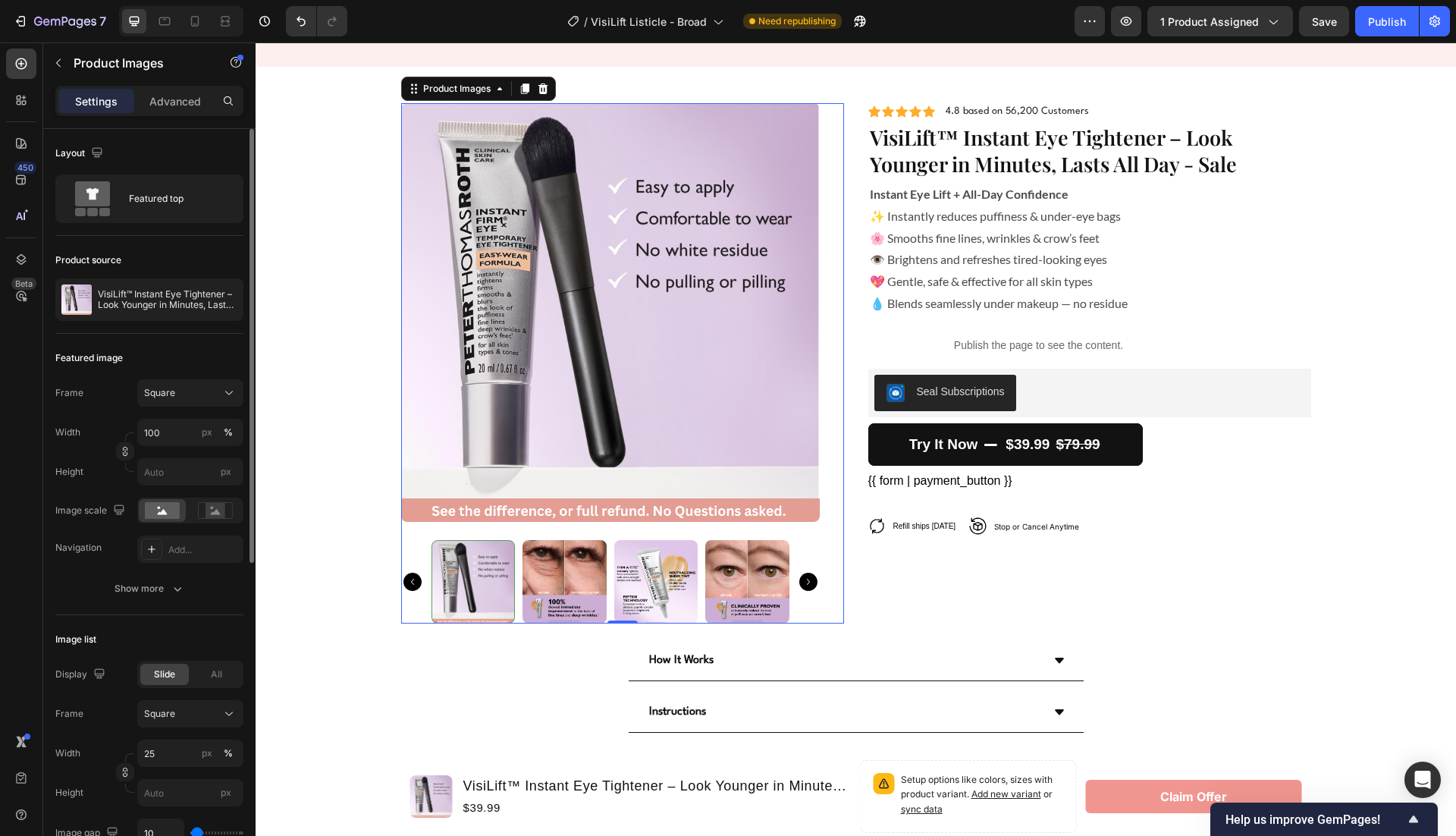
click at [566, 597] on img at bounding box center [564, 582] width 84 height 84
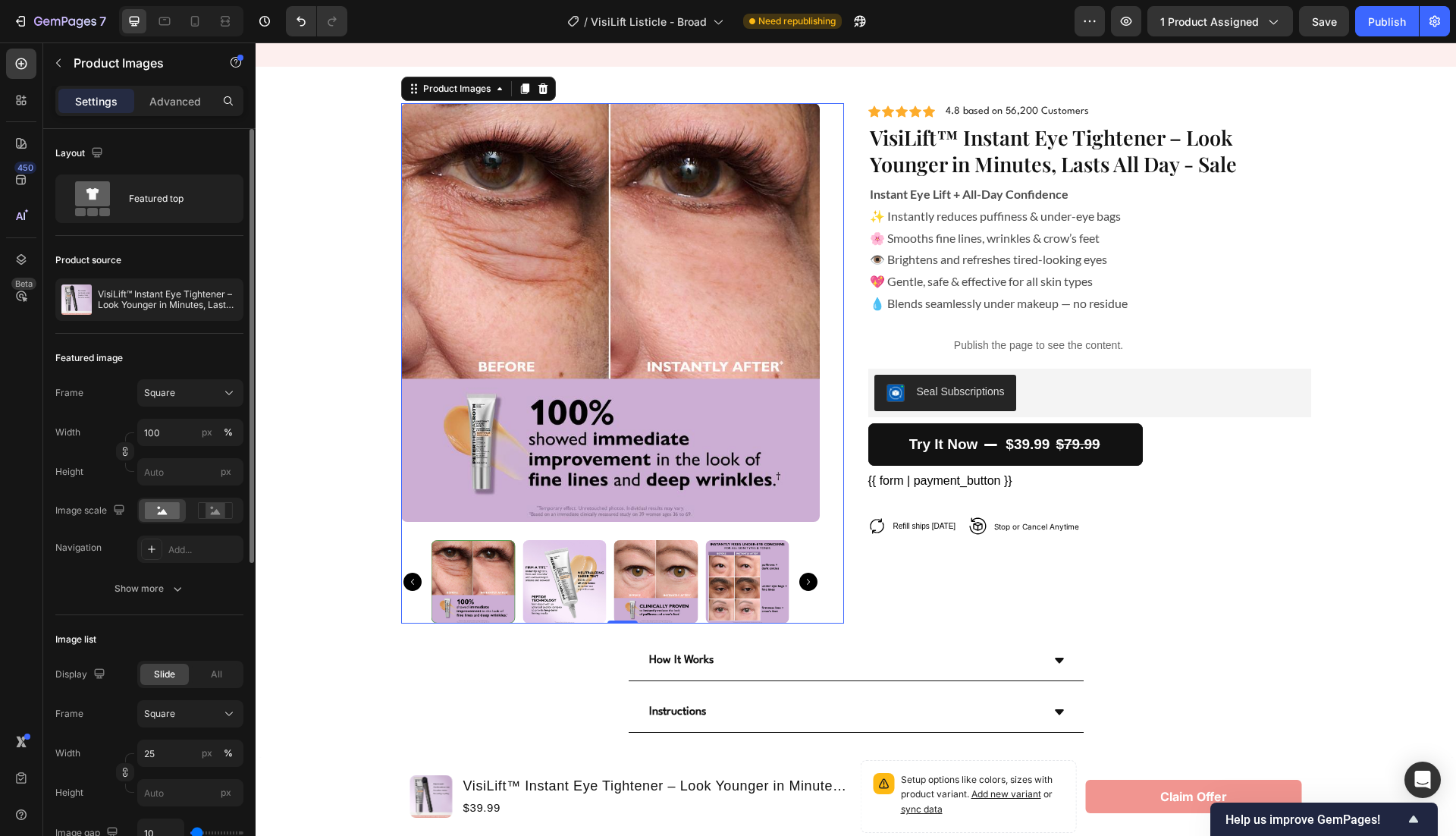
click at [645, 289] on img at bounding box center [609, 312] width 418 height 418
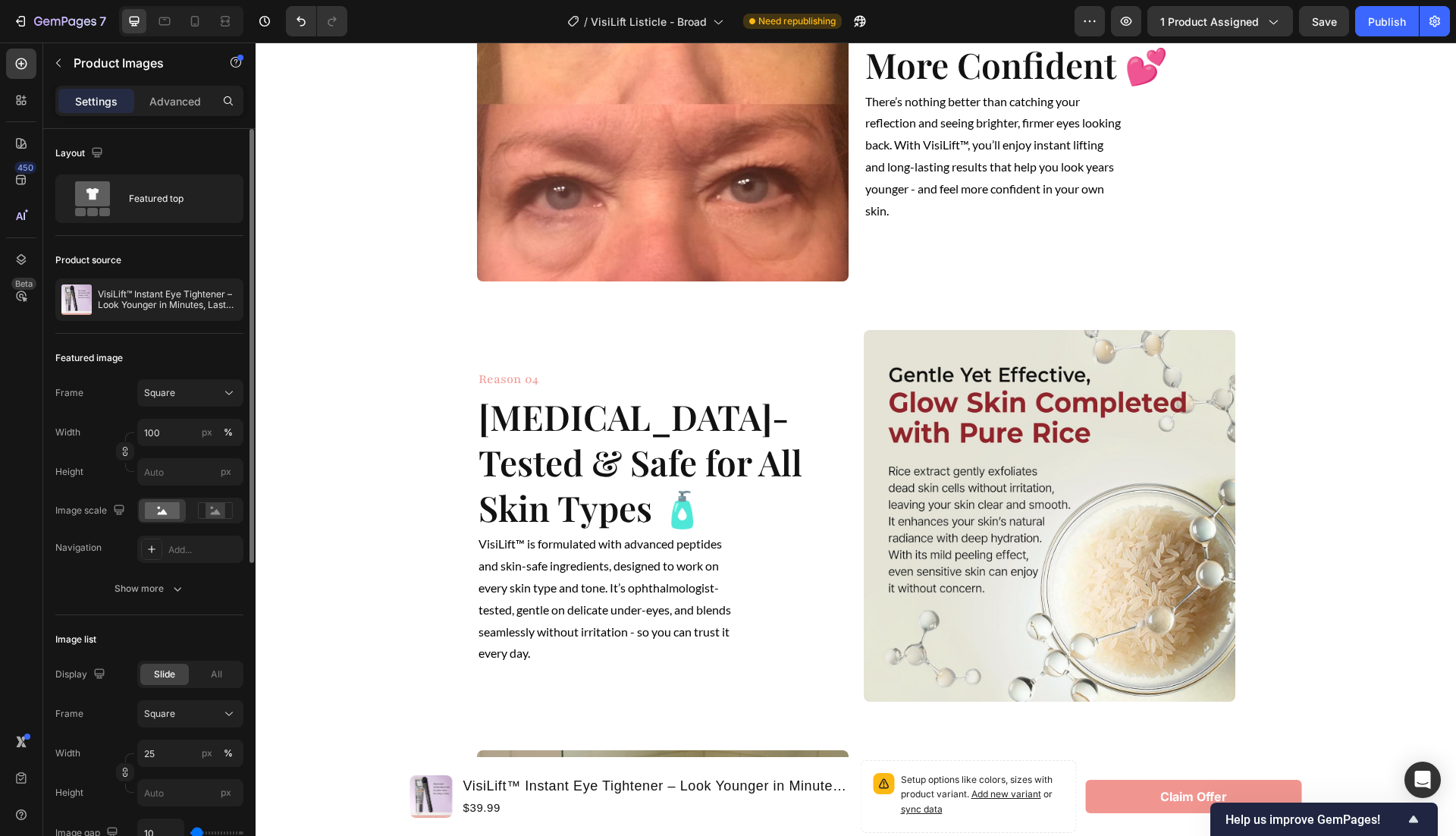
scroll to position [1336, 0]
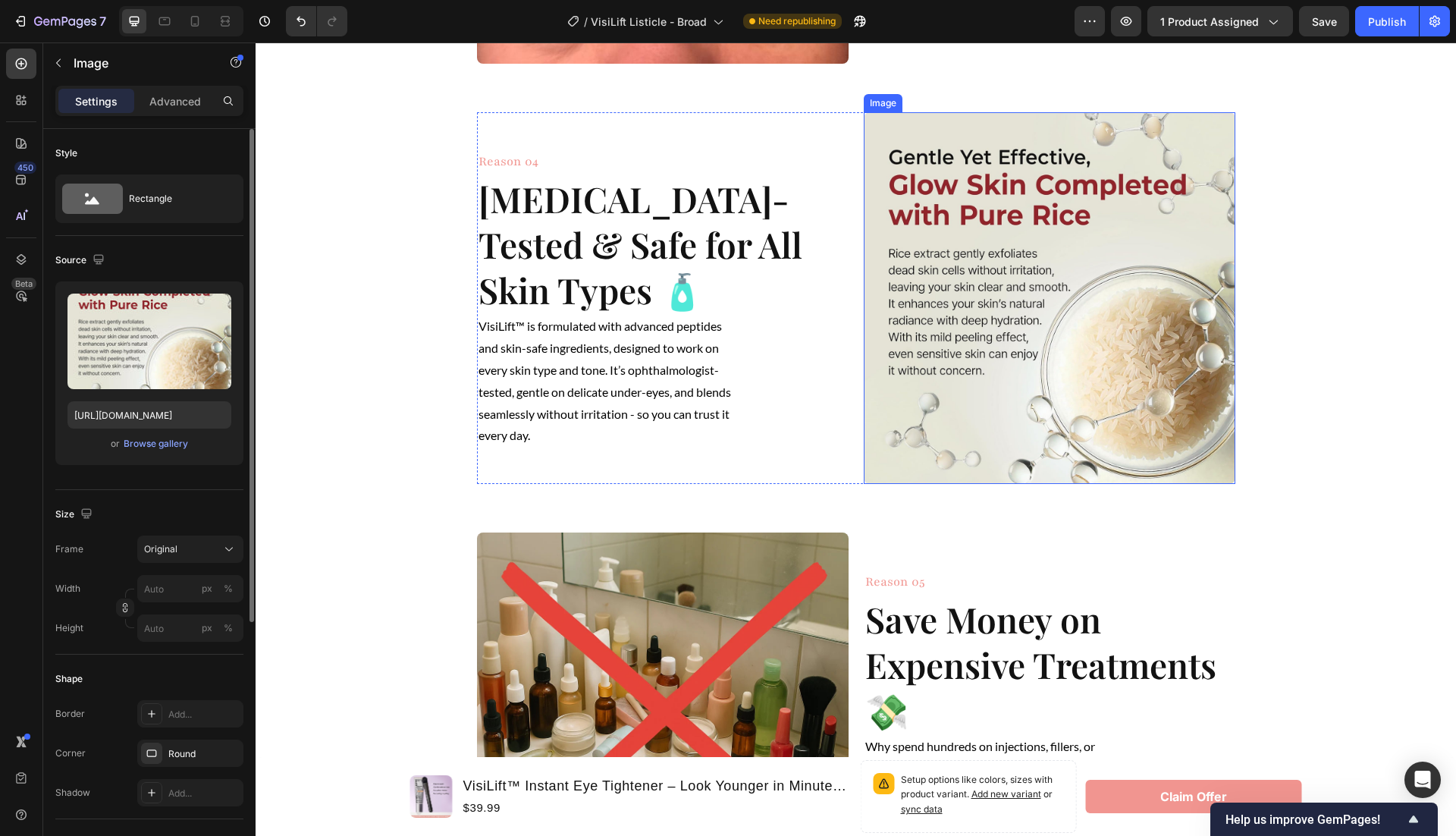
click at [981, 413] on img at bounding box center [1049, 298] width 371 height 372
click at [143, 407] on input "https://cdn.shopify.com/s/files/1/0946/1497/8907/files/811ihAB6eIL._SL1500.jpg?…" at bounding box center [149, 414] width 164 height 27
paste input "c60e3fee01944e8ea32b5417eb888c09_tplv-fhlh96nyum-resize-jpeg_800_800.jpg?v=1757…"
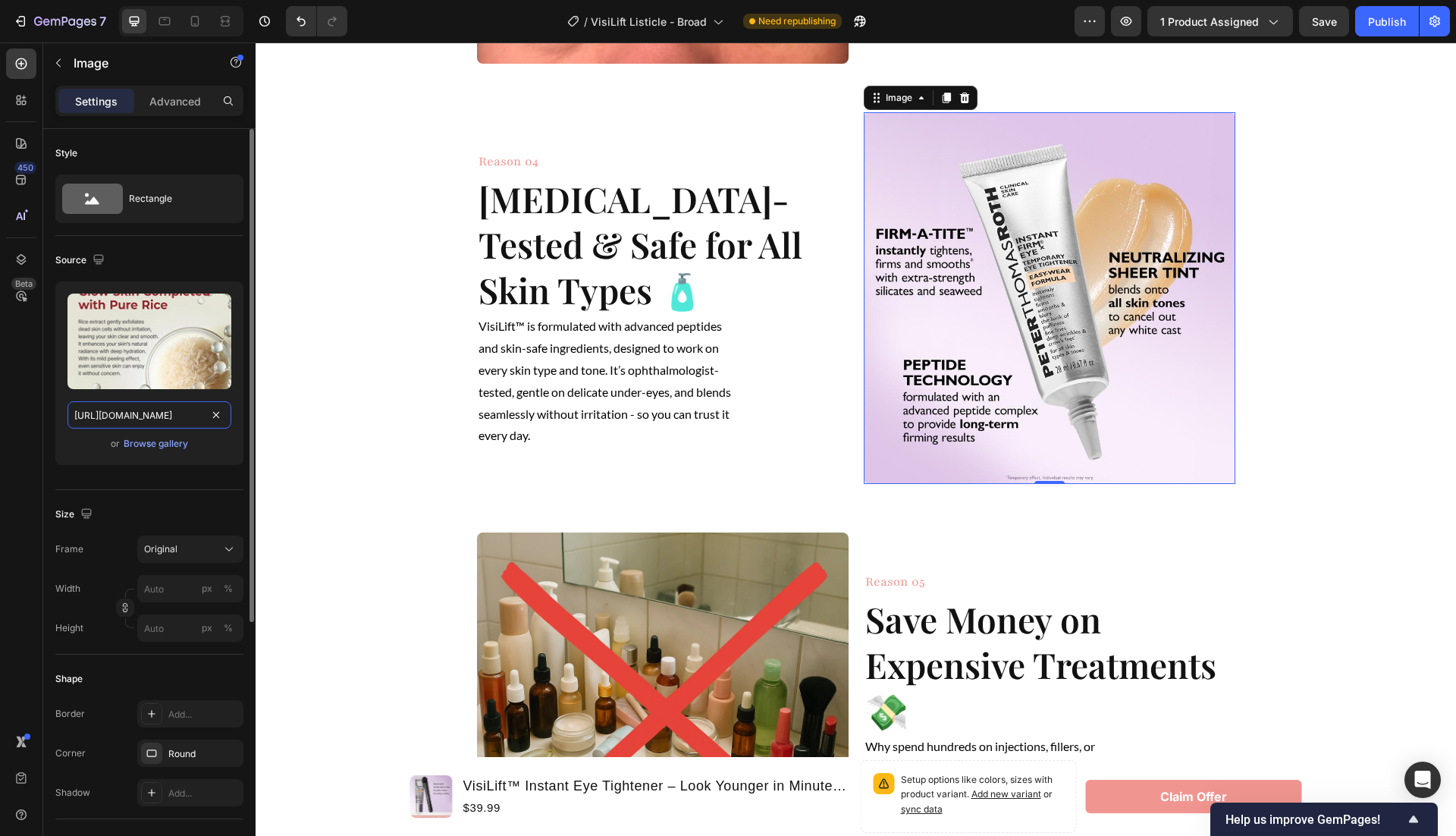
scroll to position [0, 534]
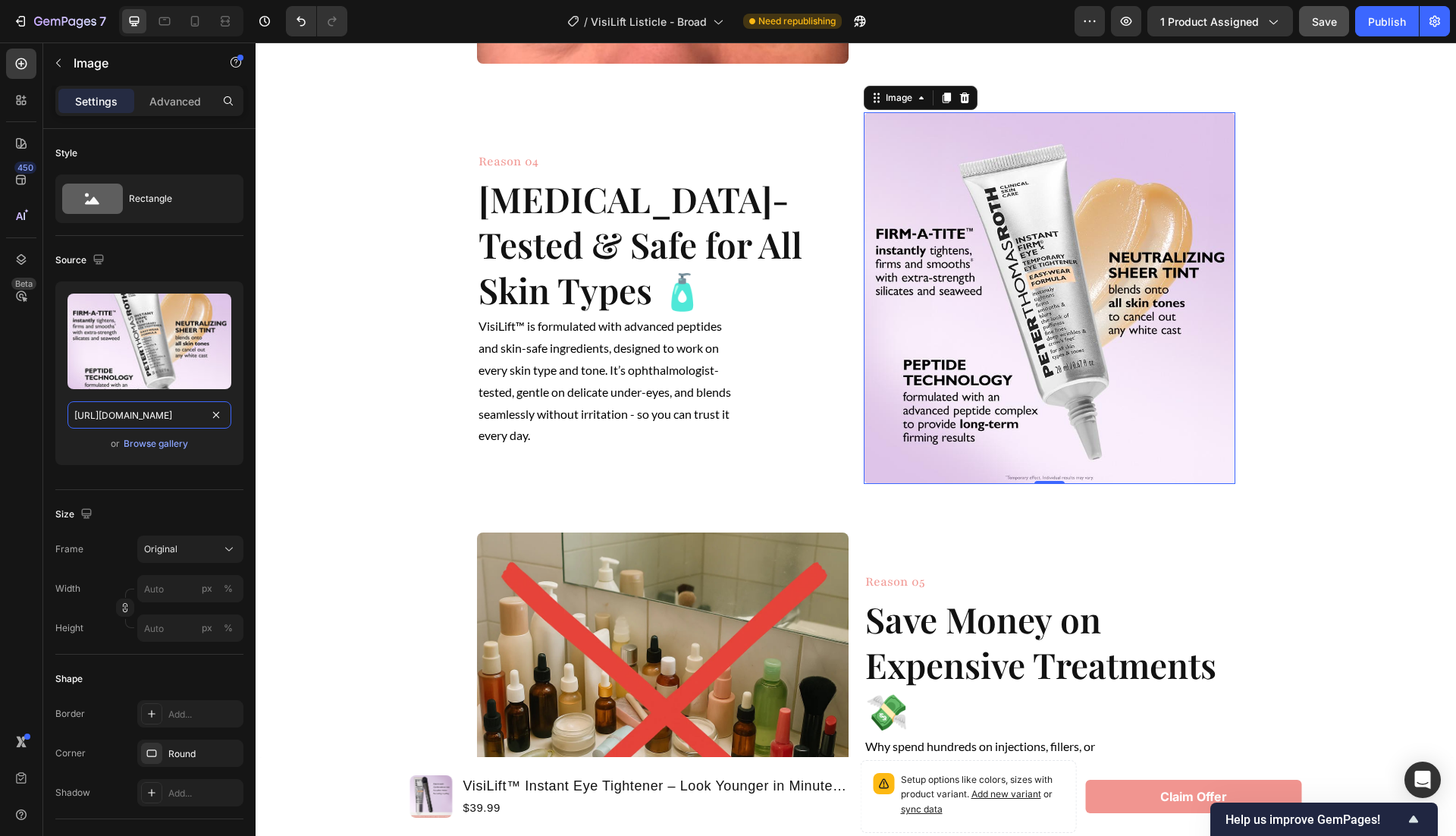
type input "https://cdn.shopify.com/s/files/1/0946/1497/8907/files/c60e3fee01944e8ea32b5417…"
click at [1308, 32] on button "Save" at bounding box center [1324, 21] width 50 height 30
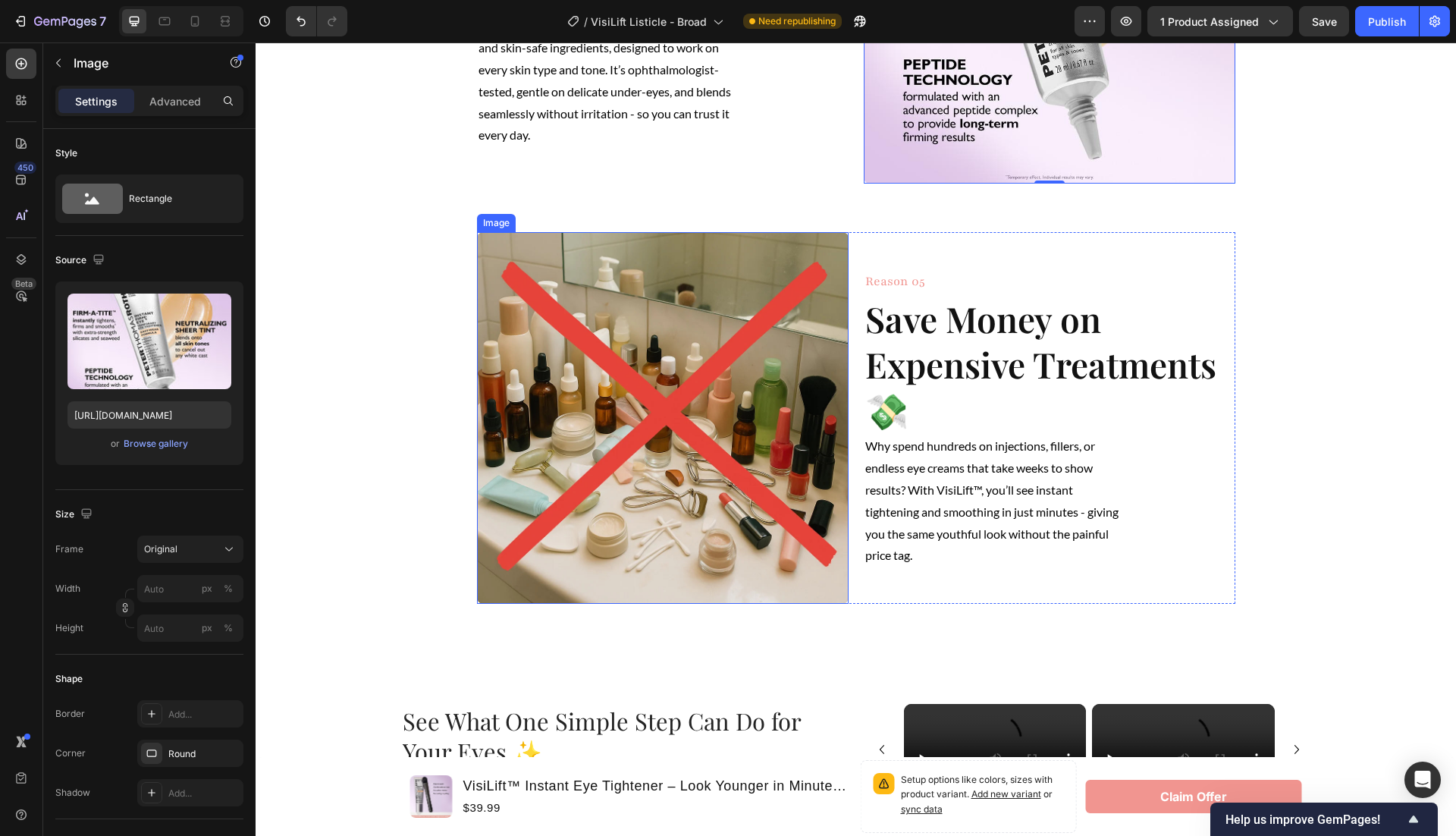
scroll to position [1656, 0]
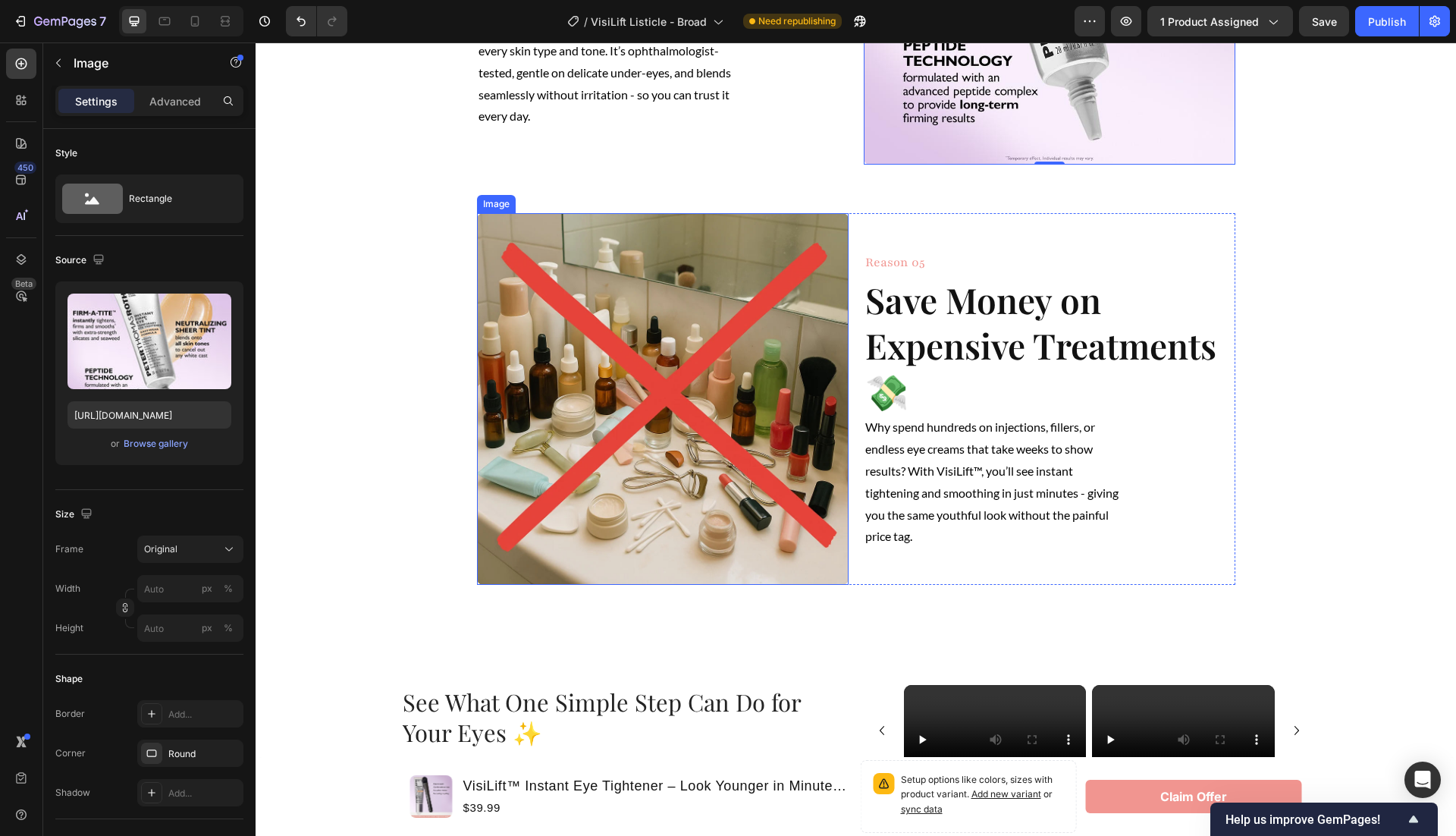
click at [718, 432] on img at bounding box center [663, 399] width 371 height 372
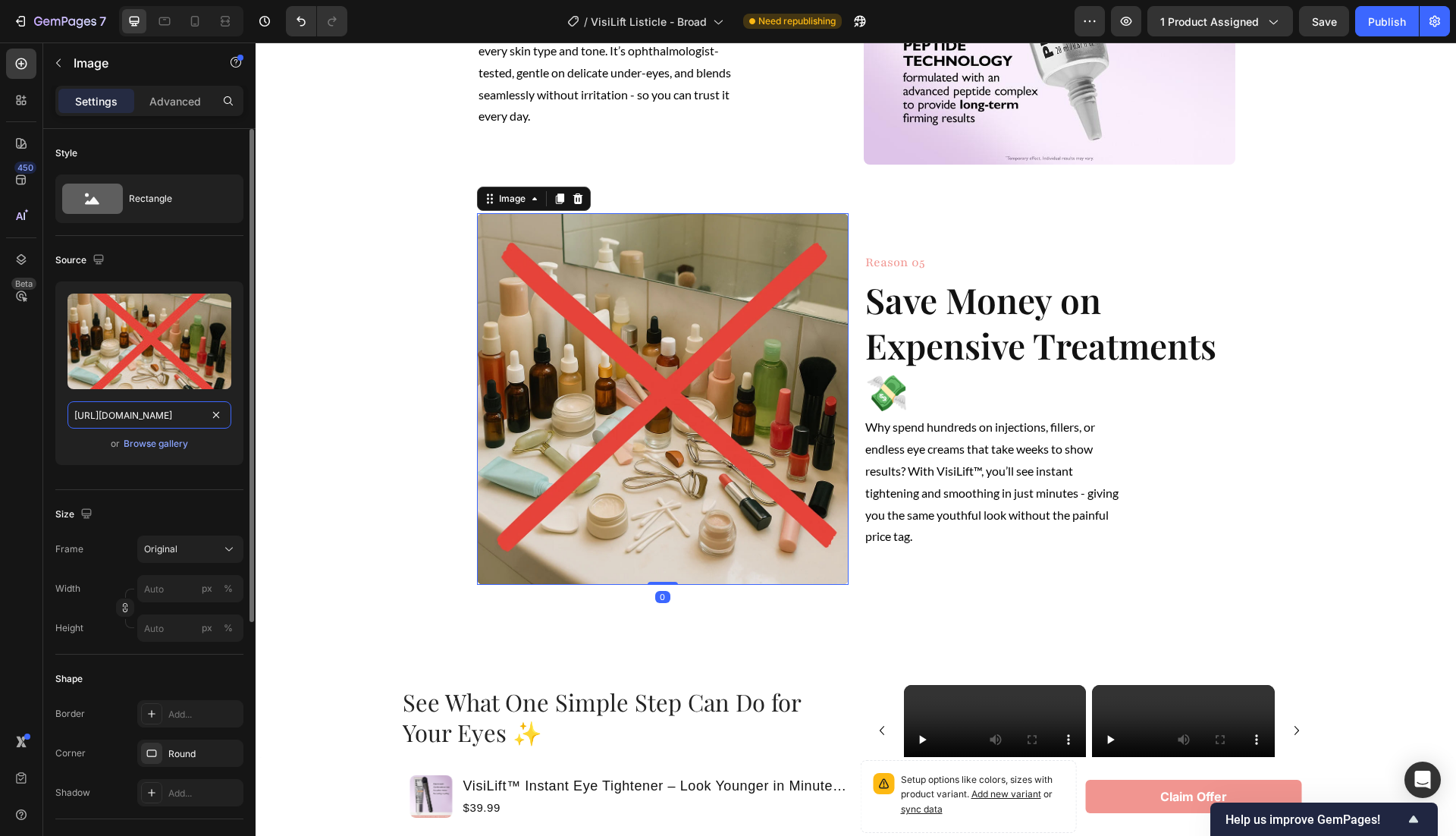
click at [151, 410] on input "https://cdn.shopify.com/s/files/1/0946/1497/8907/files/gempages_585300907361567…" at bounding box center [149, 414] width 164 height 27
paste input "8c5712b824f34364a0ae09afb4e27122_tplv-fhlh96nyum-resize-jpeg_800_800.jpg?v=1757…"
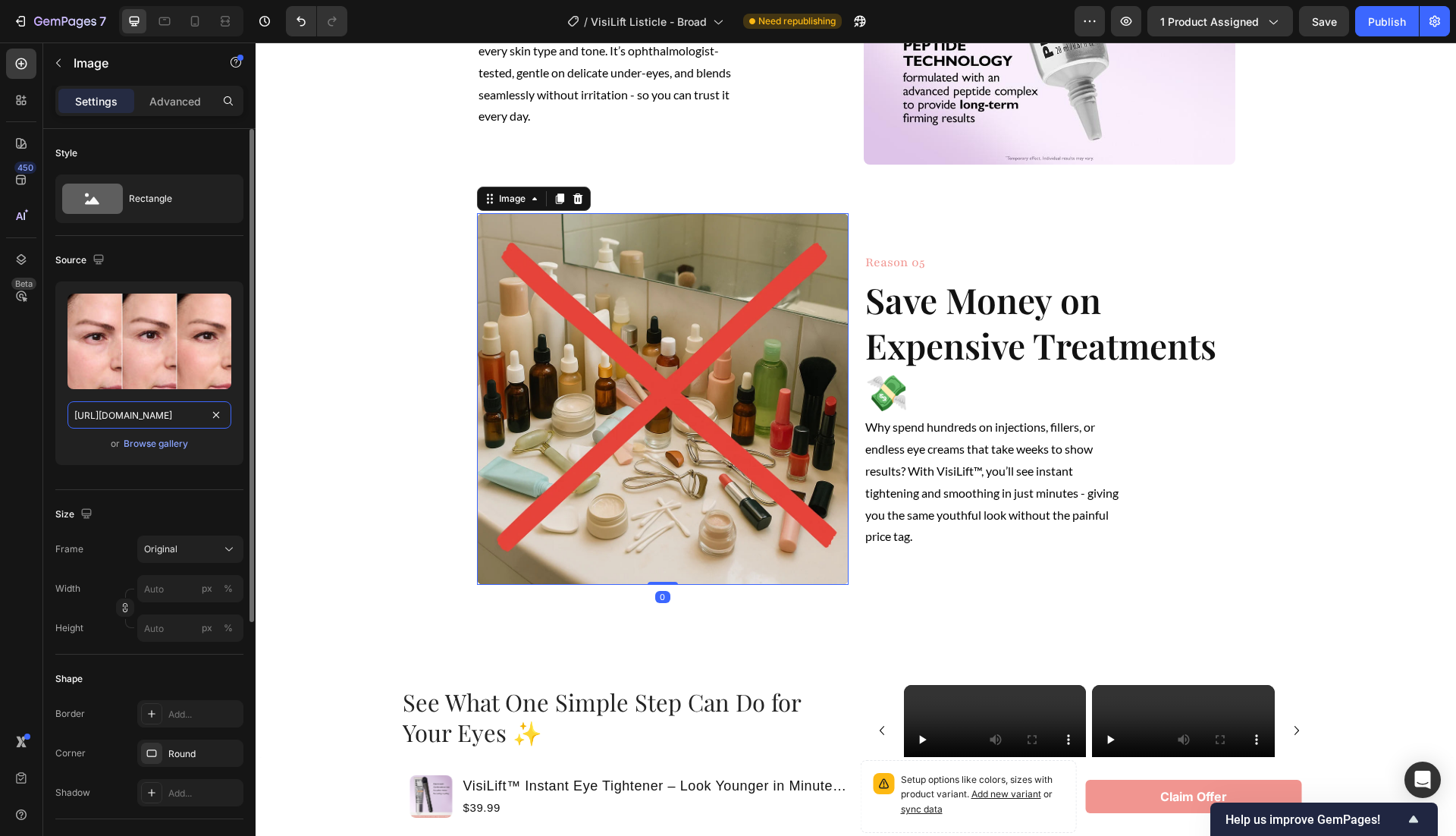
scroll to position [0, 533]
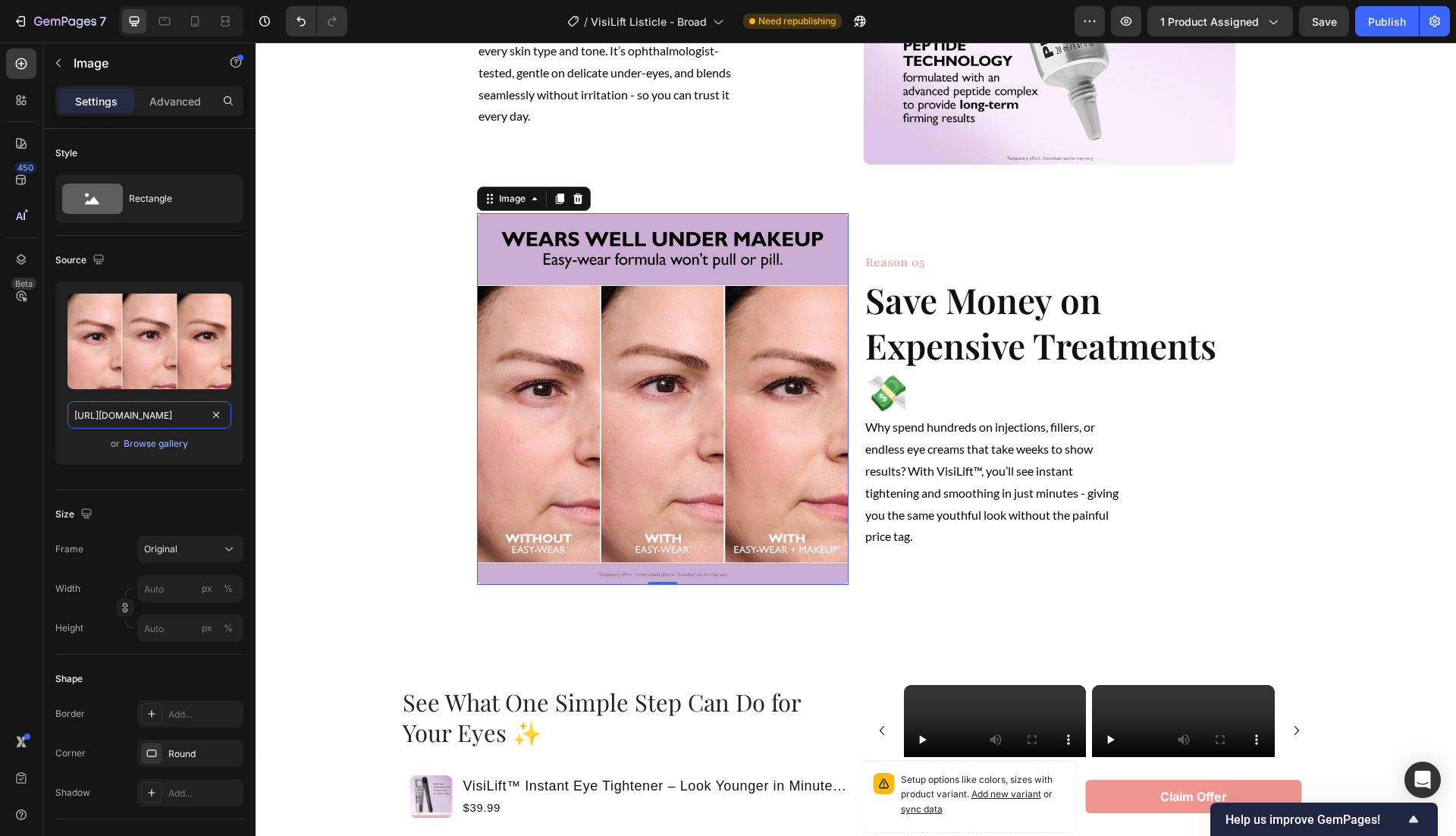
type input "https://cdn.shopify.com/s/files/1/0946/1497/8907/files/8c5712b824f34364a0ae09af…"
click at [25, 423] on div "450 Beta" at bounding box center [21, 387] width 30 height 678
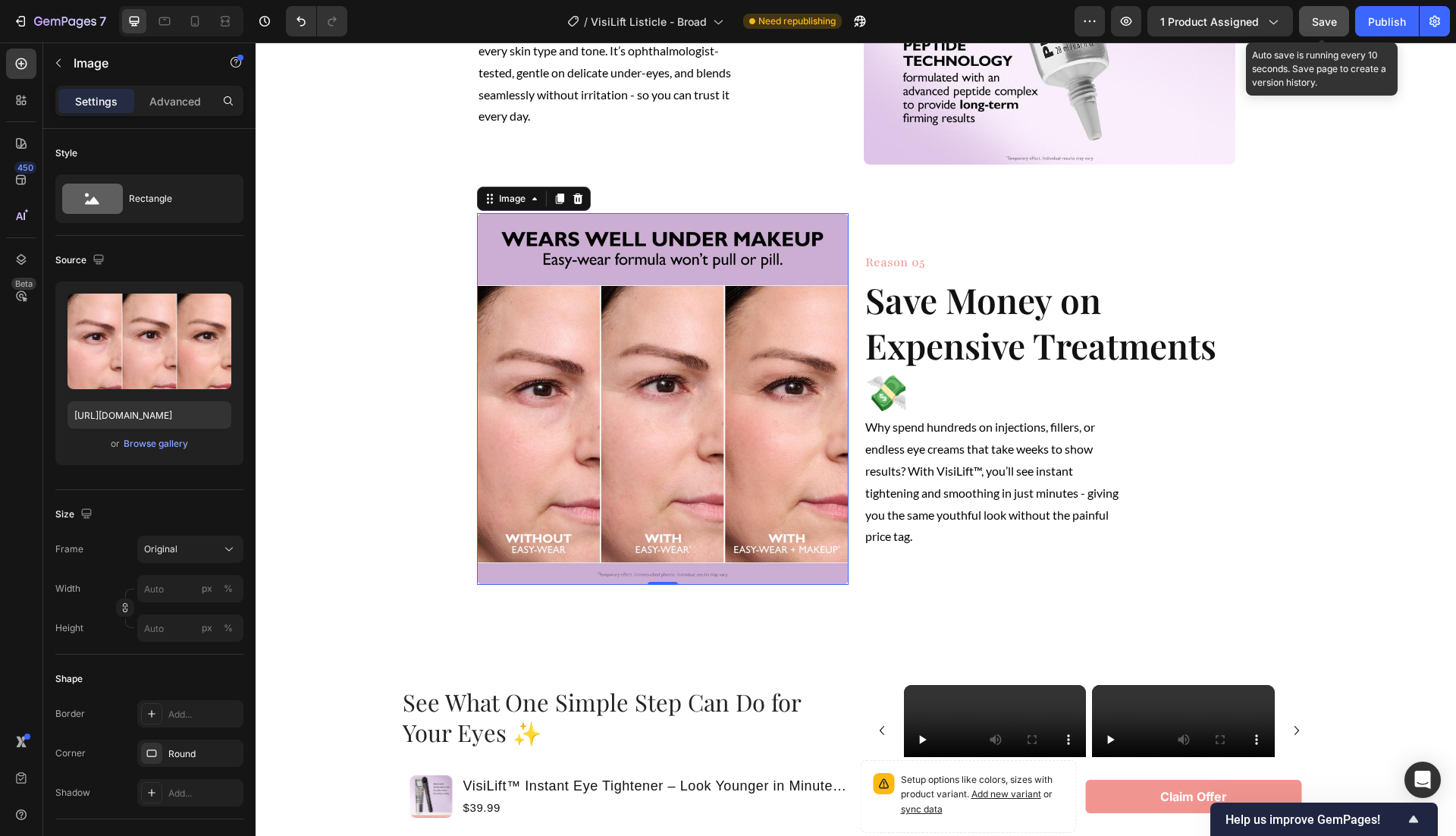
click at [1327, 8] on button "Save" at bounding box center [1324, 21] width 50 height 30
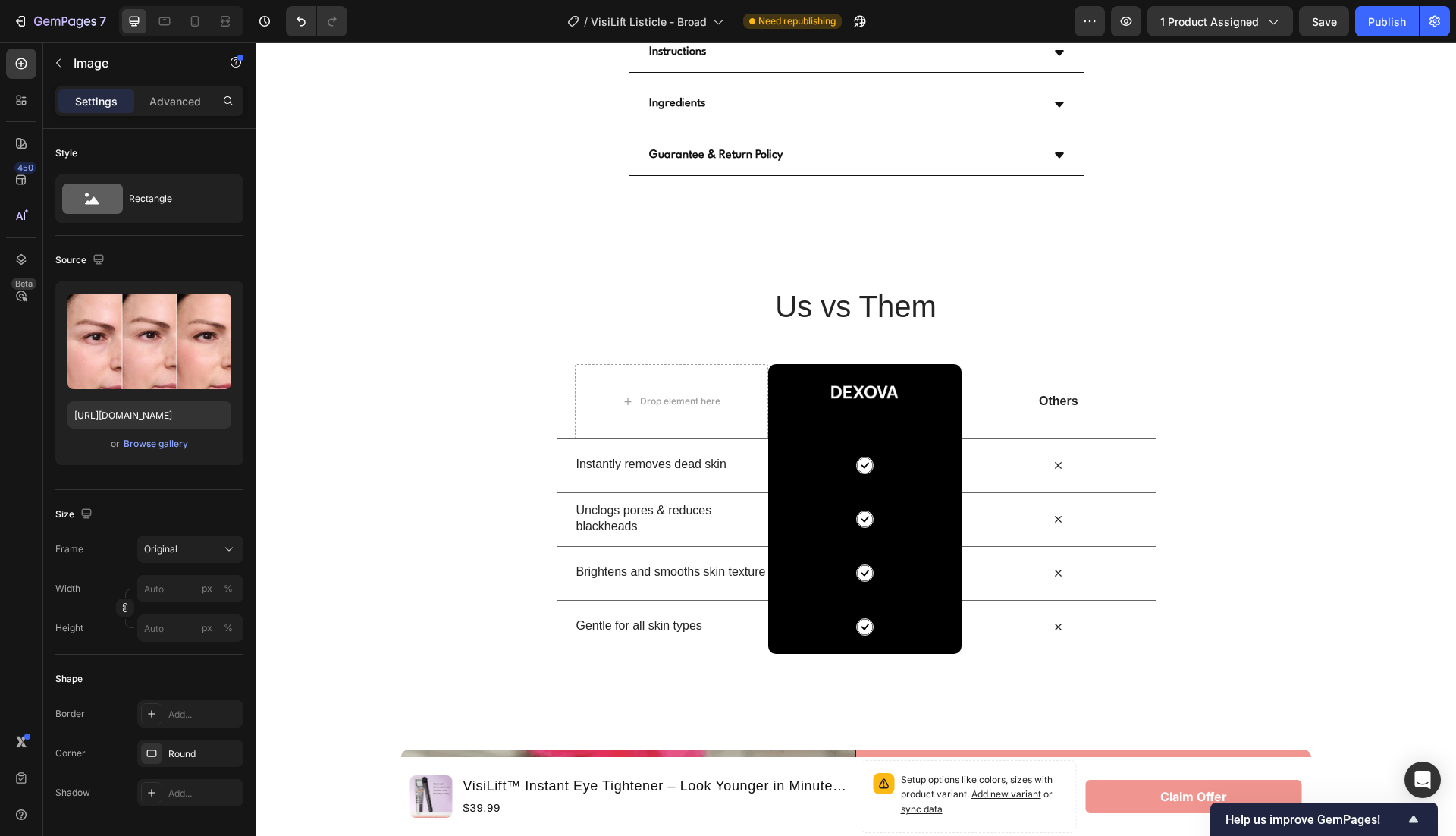
scroll to position [4059, 0]
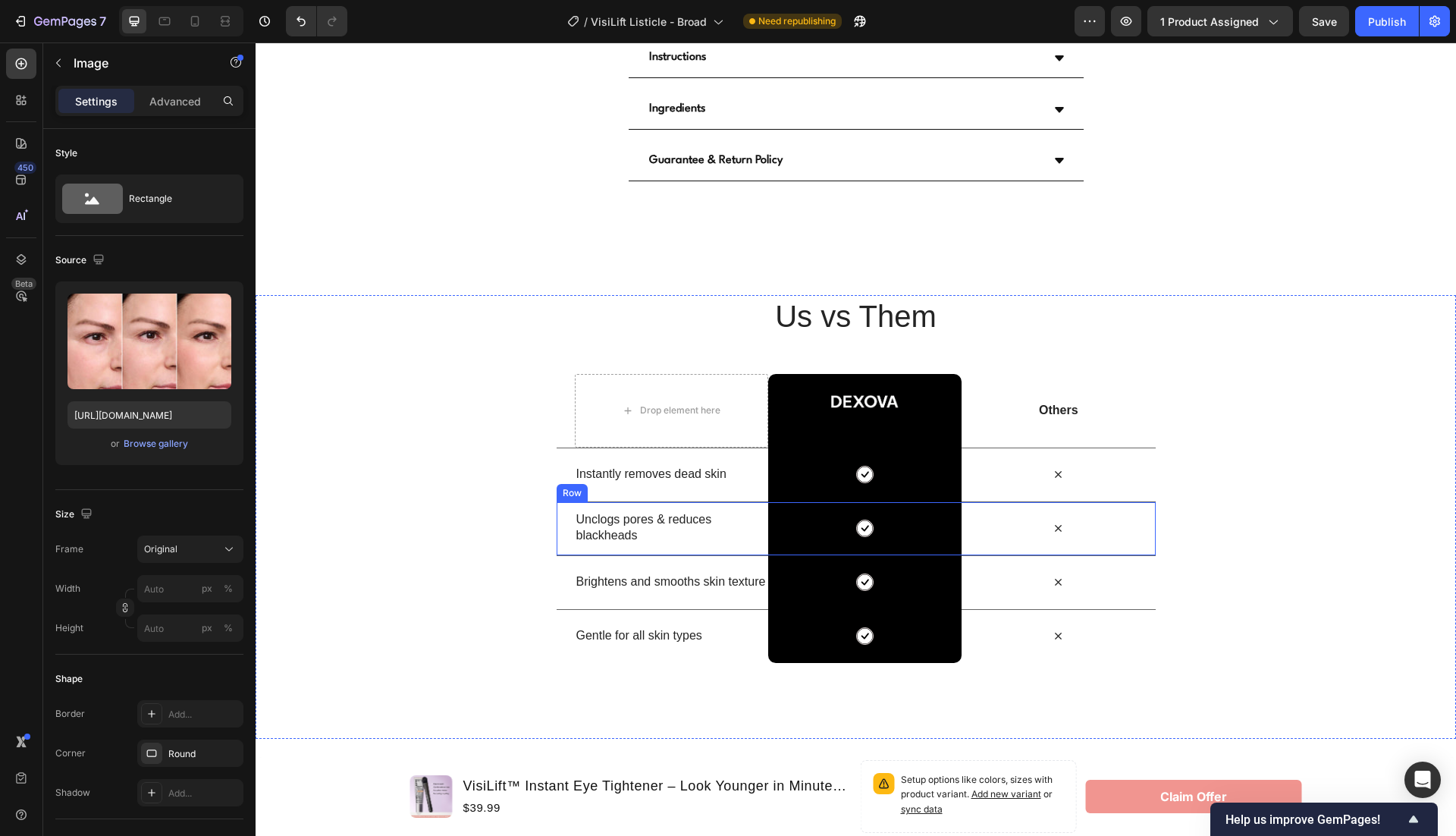
click at [675, 473] on p "Instantly removes dead skin" at bounding box center [671, 474] width 191 height 16
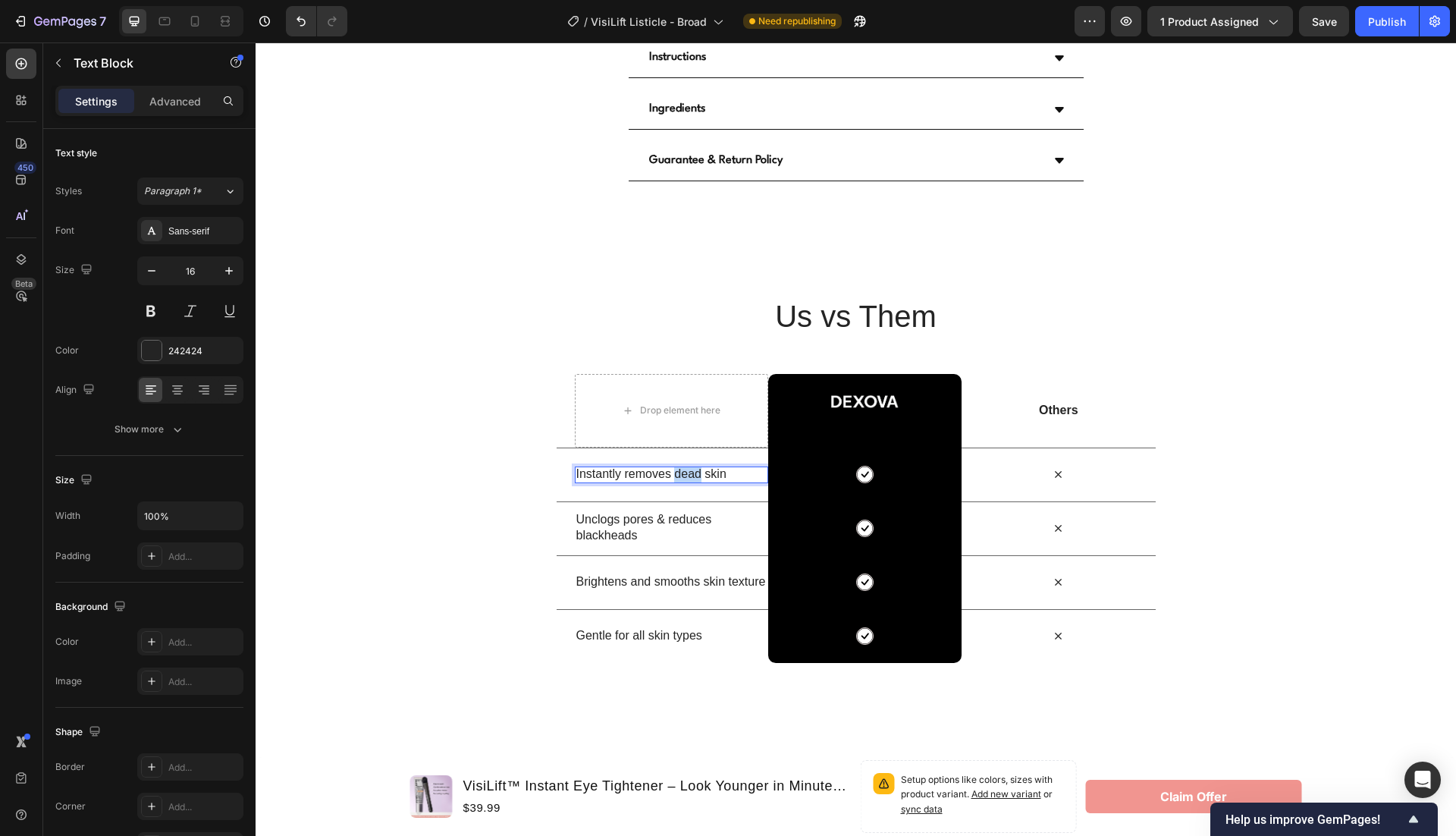
click at [675, 473] on p "Instantly removes dead skin" at bounding box center [671, 474] width 191 height 16
click at [611, 523] on p "Unclogs pores & reduces blackheads" at bounding box center [671, 528] width 191 height 32
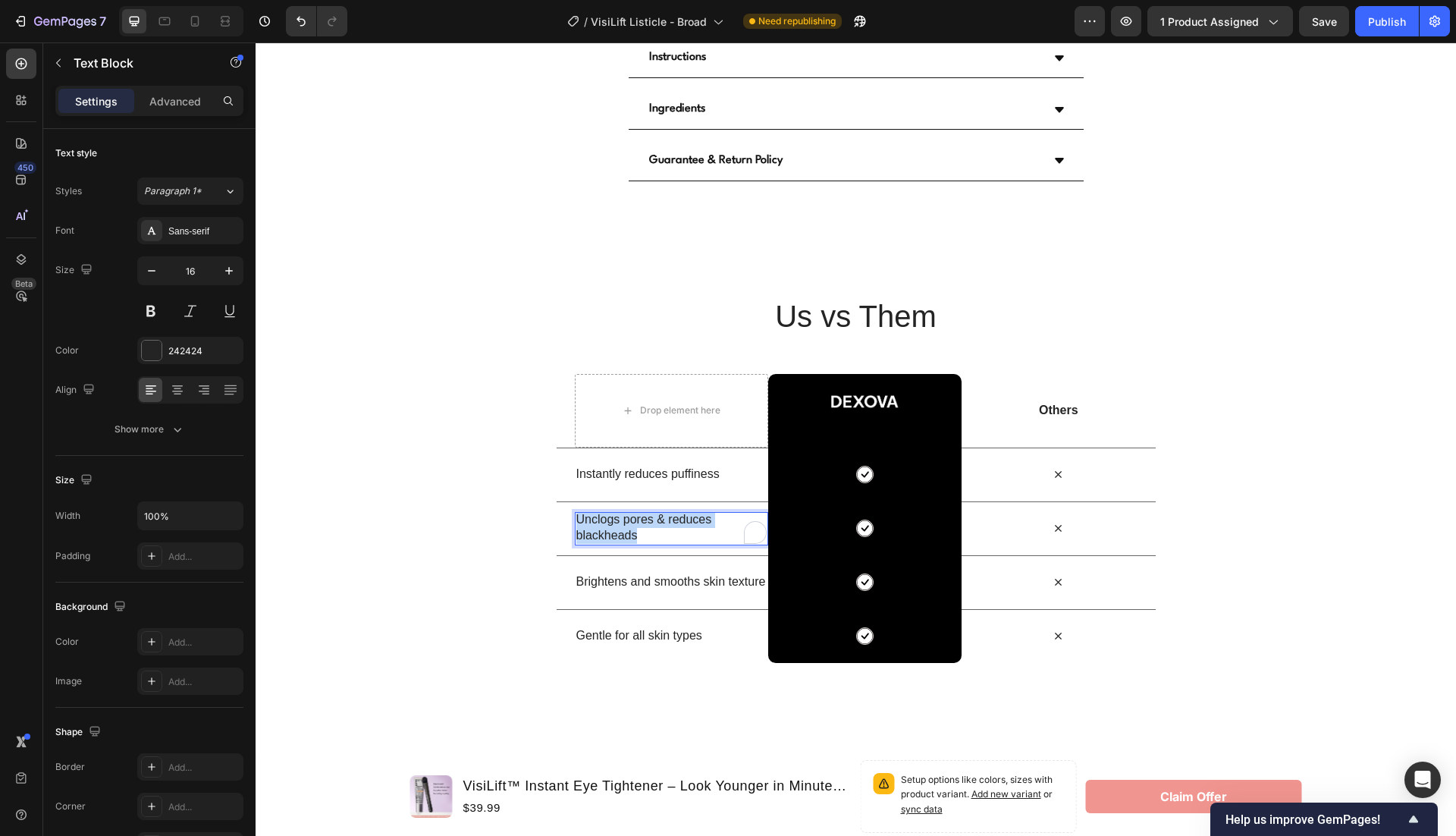
click at [611, 523] on p "Unclogs pores & reduces blackheads" at bounding box center [671, 528] width 191 height 32
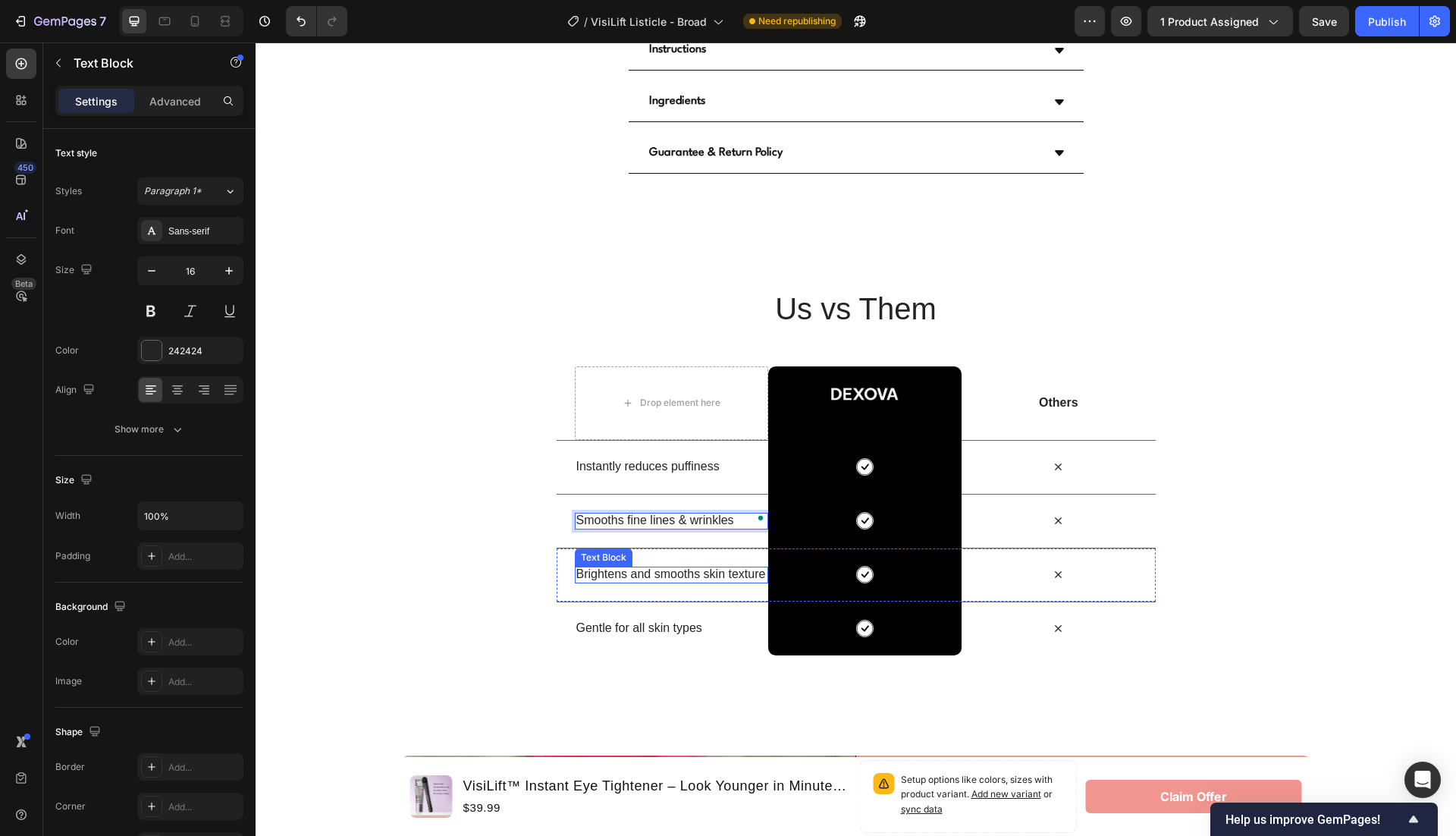
click at [704, 566] on p "Brightens and smooths skin texture" at bounding box center [671, 574] width 191 height 16
click at [646, 621] on p "Gentle for all skin types" at bounding box center [671, 628] width 191 height 16
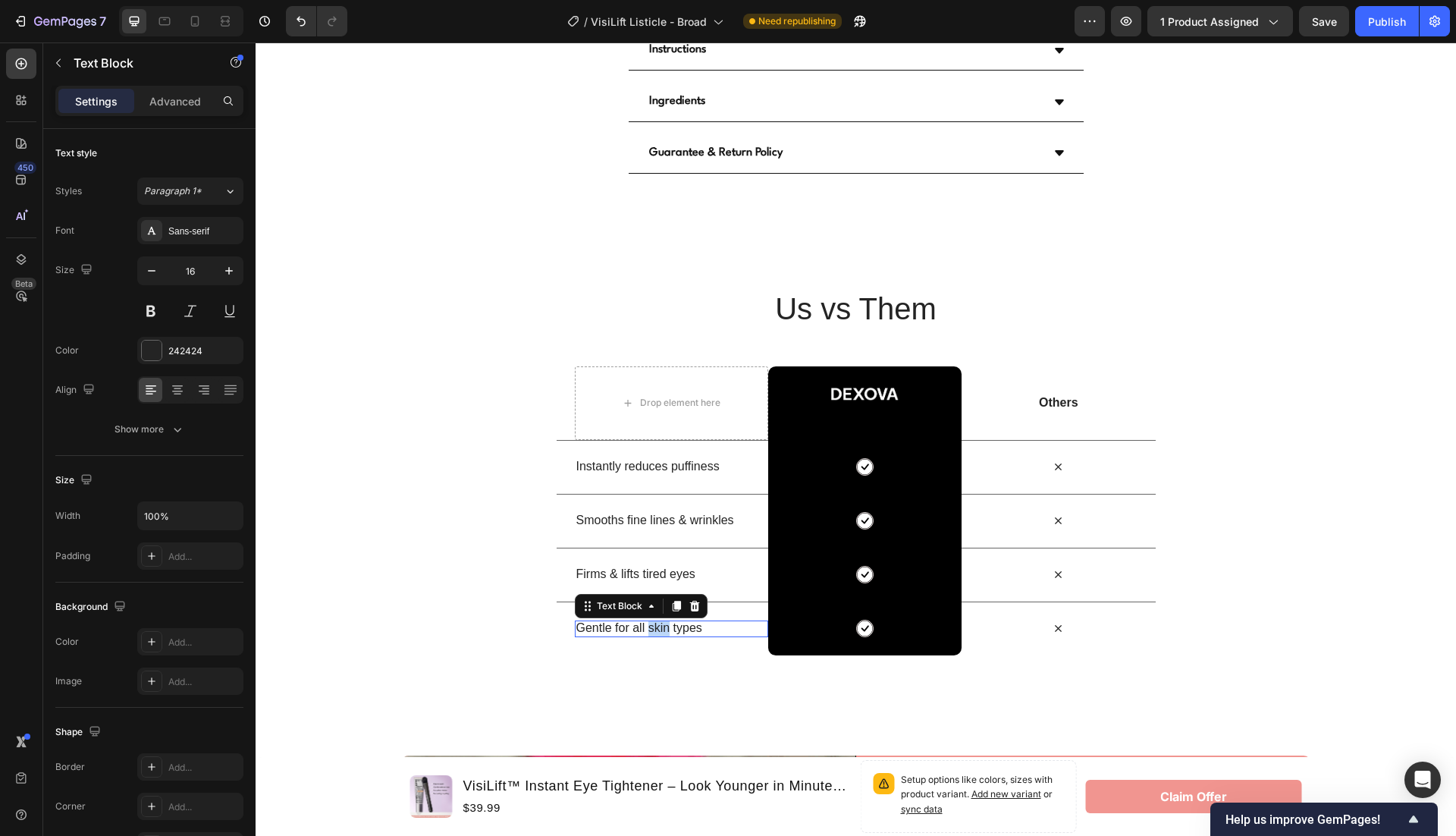
click at [646, 621] on p "Gentle for all skin types" at bounding box center [671, 628] width 191 height 16
click at [1327, 21] on span "Save" at bounding box center [1325, 21] width 25 height 13
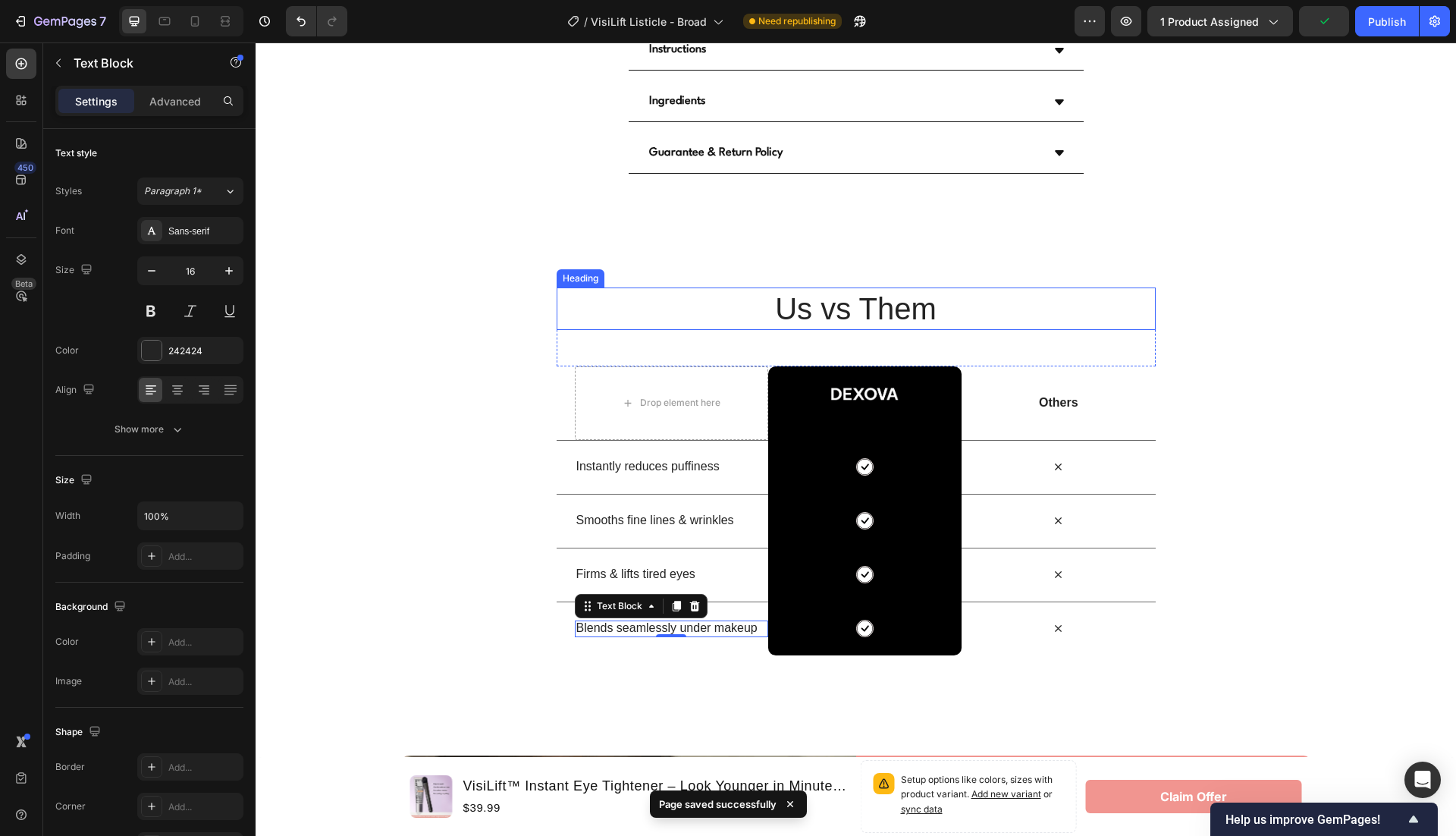
scroll to position [3943, 0]
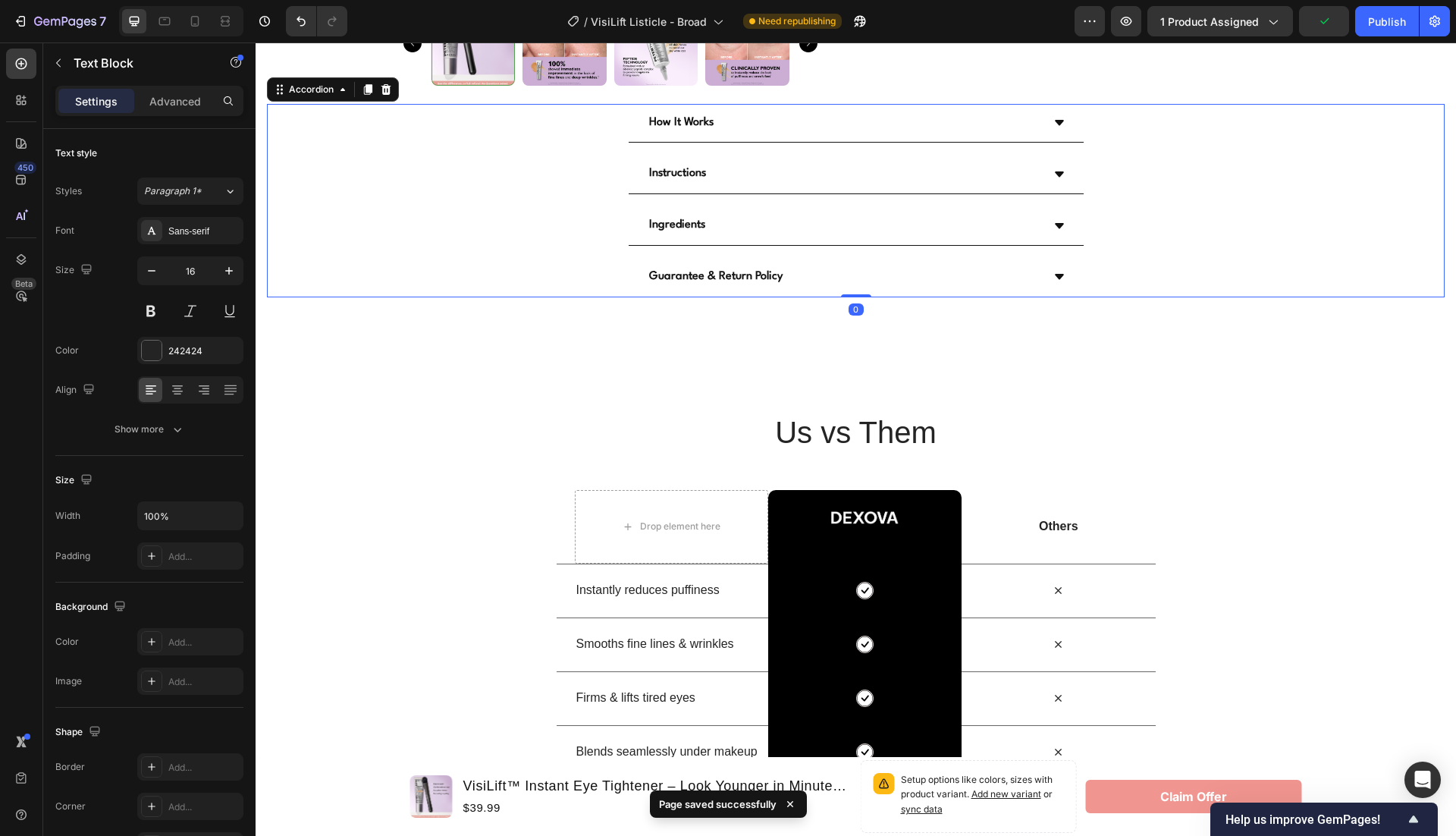
click at [1040, 284] on div "Guarantee & Return Policy" at bounding box center [856, 278] width 455 height 39
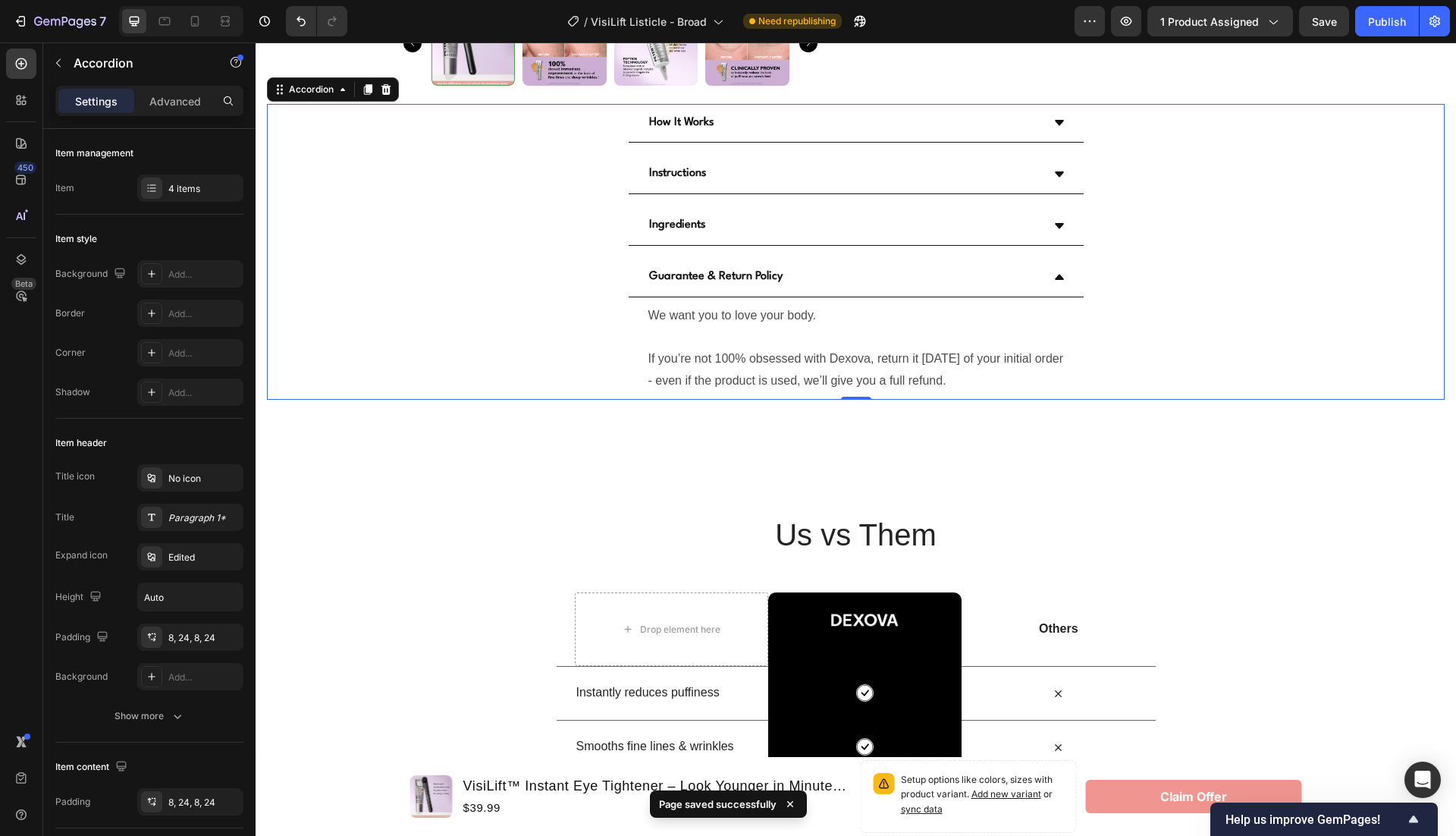
click at [1040, 284] on div "Guarantee & Return Policy" at bounding box center [856, 278] width 455 height 39
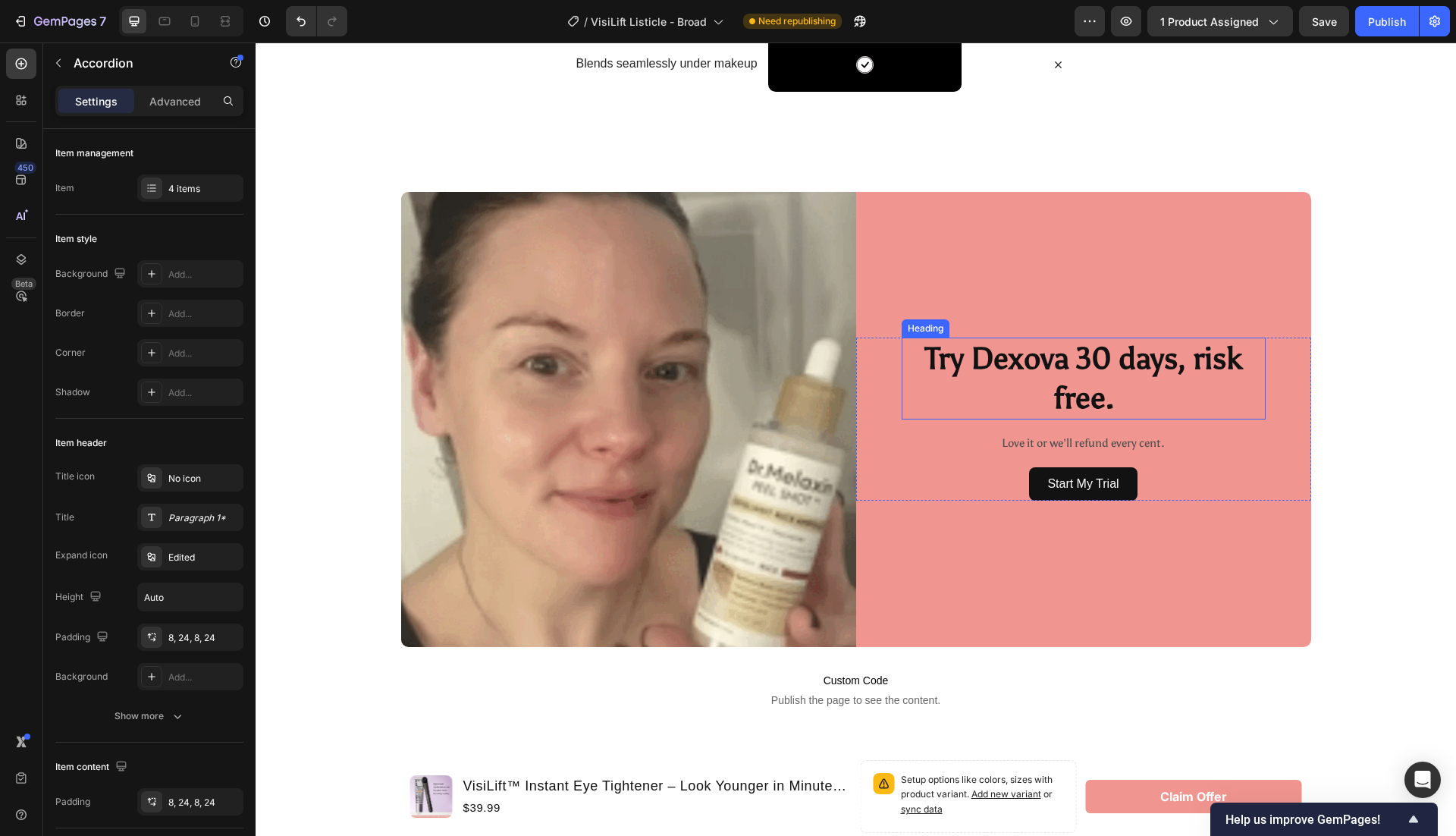
scroll to position [4643, 0]
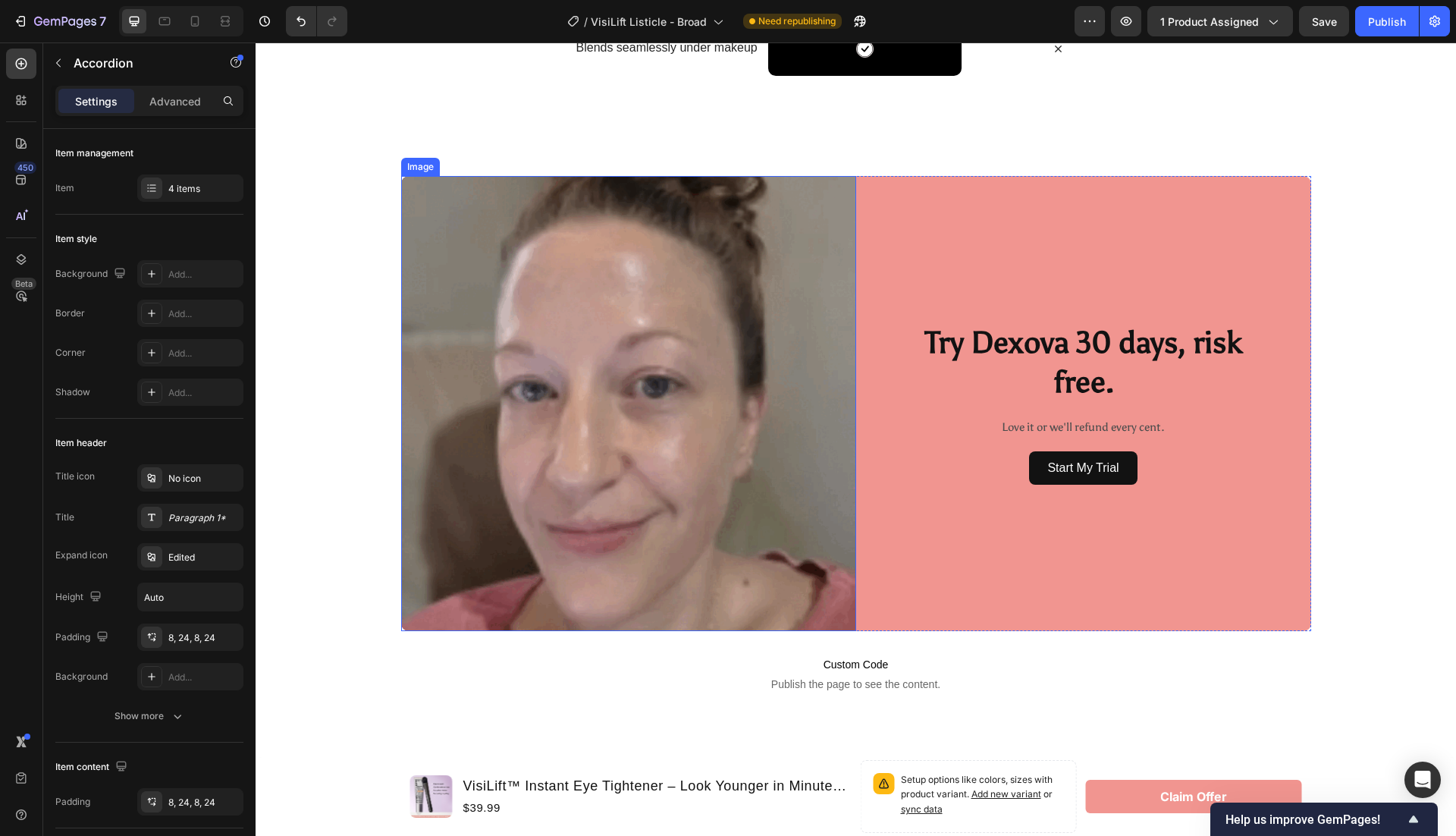
click at [668, 373] on img at bounding box center [629, 404] width 455 height 455
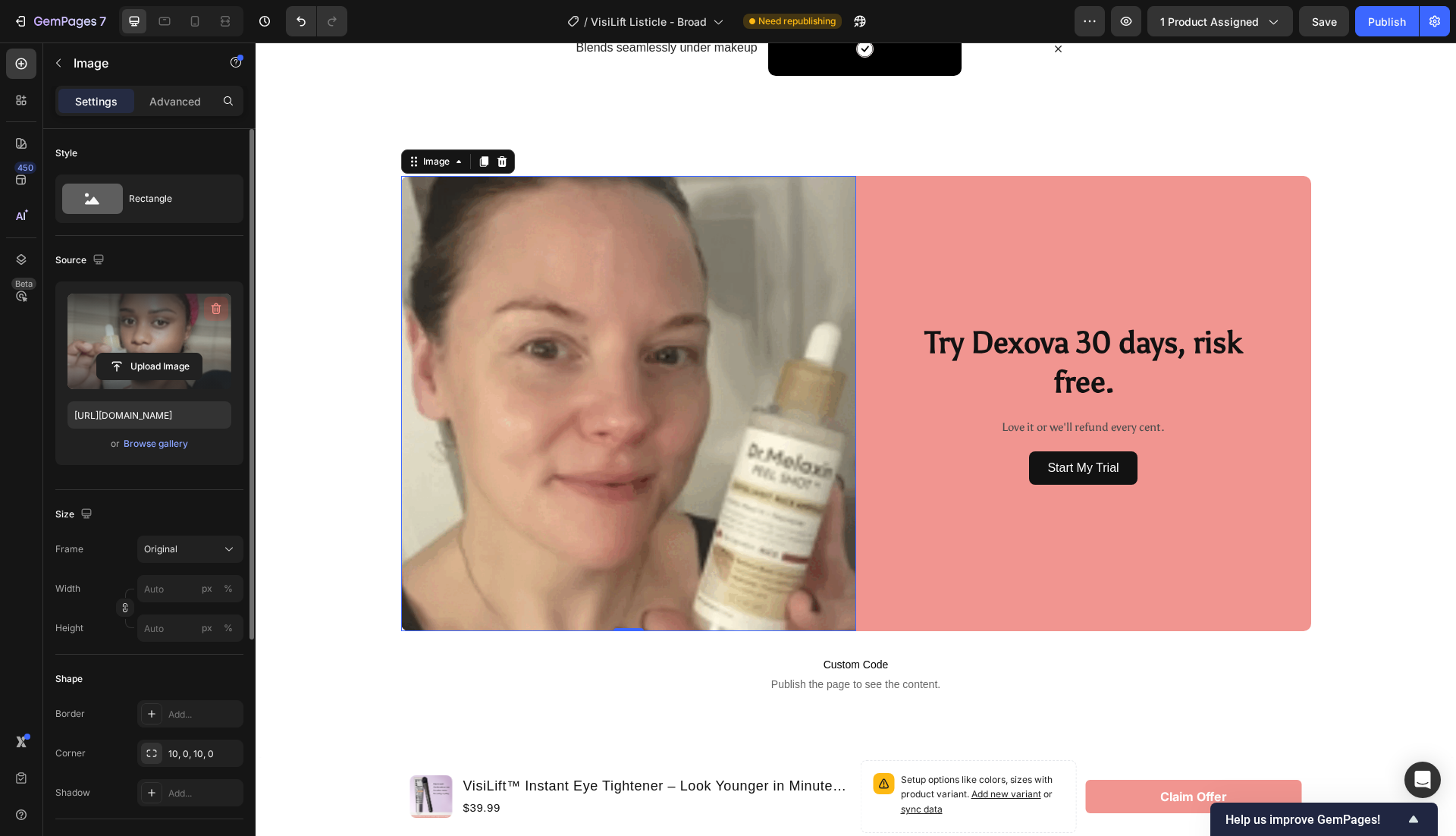
click at [215, 308] on icon "button" at bounding box center [216, 308] width 15 height 15
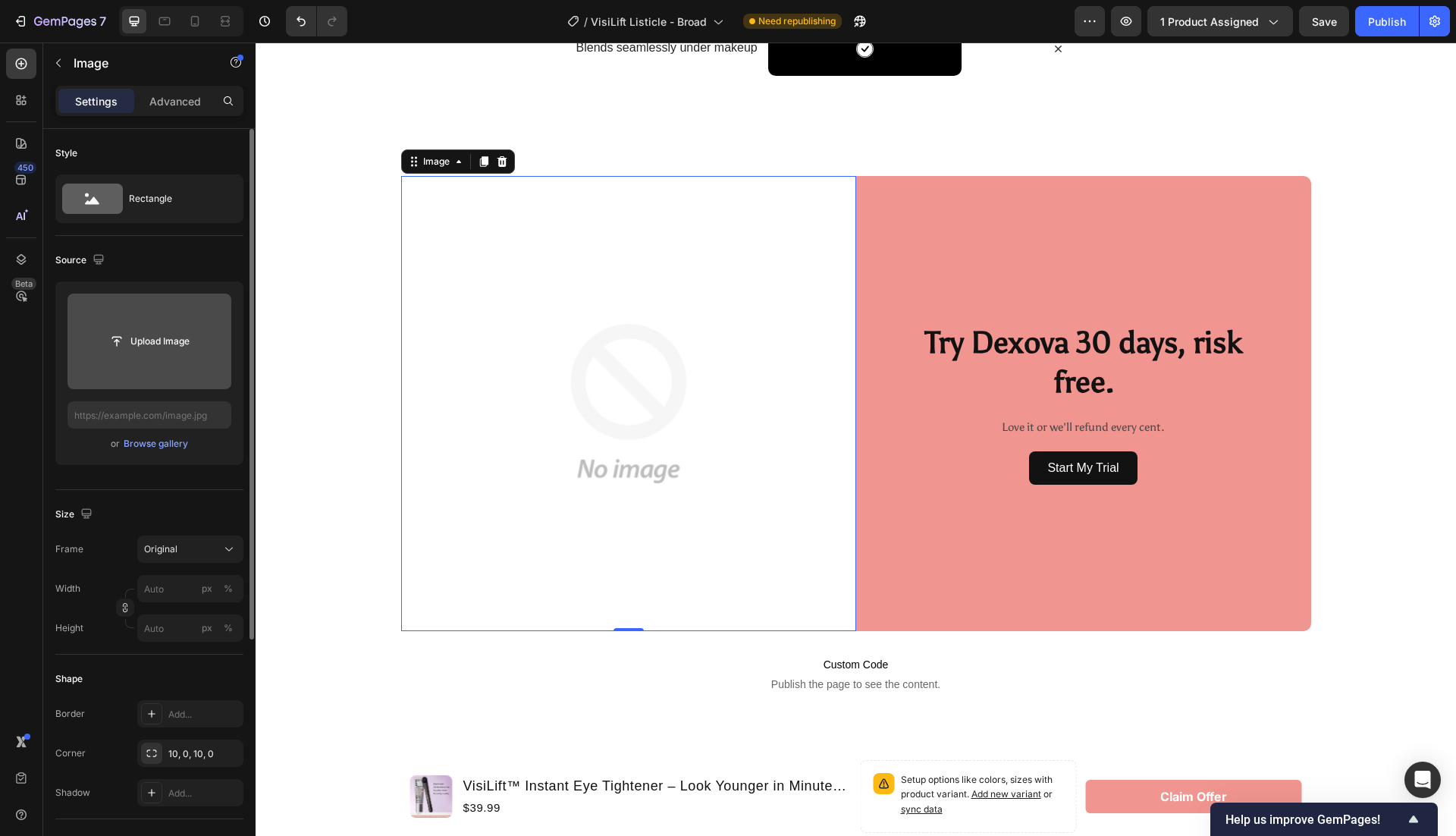
click at [163, 349] on input "file" at bounding box center [149, 341] width 104 height 25
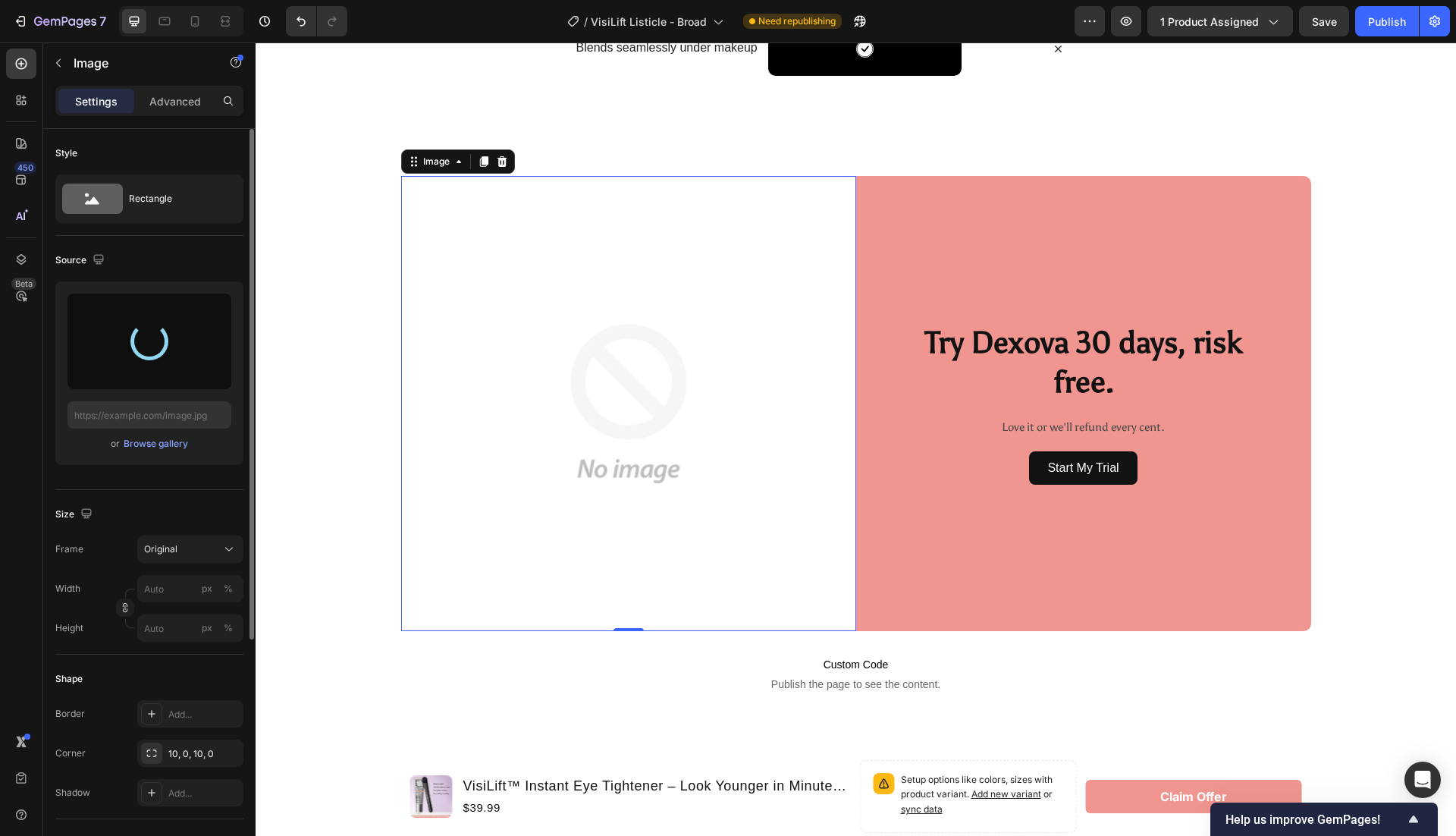
type input "[URL][DOMAIN_NAME]"
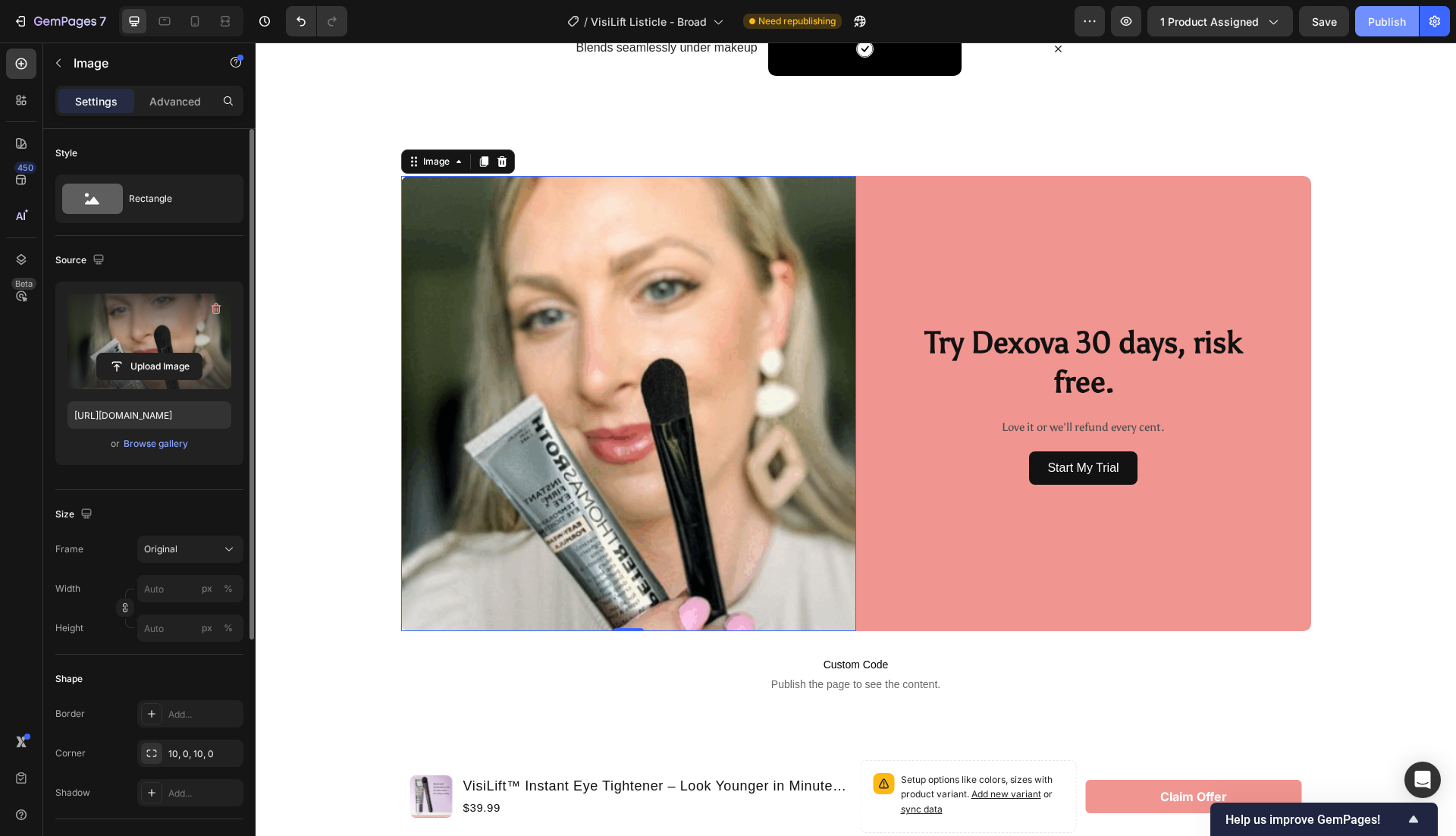
click at [1364, 25] on button "Publish" at bounding box center [1387, 21] width 64 height 30
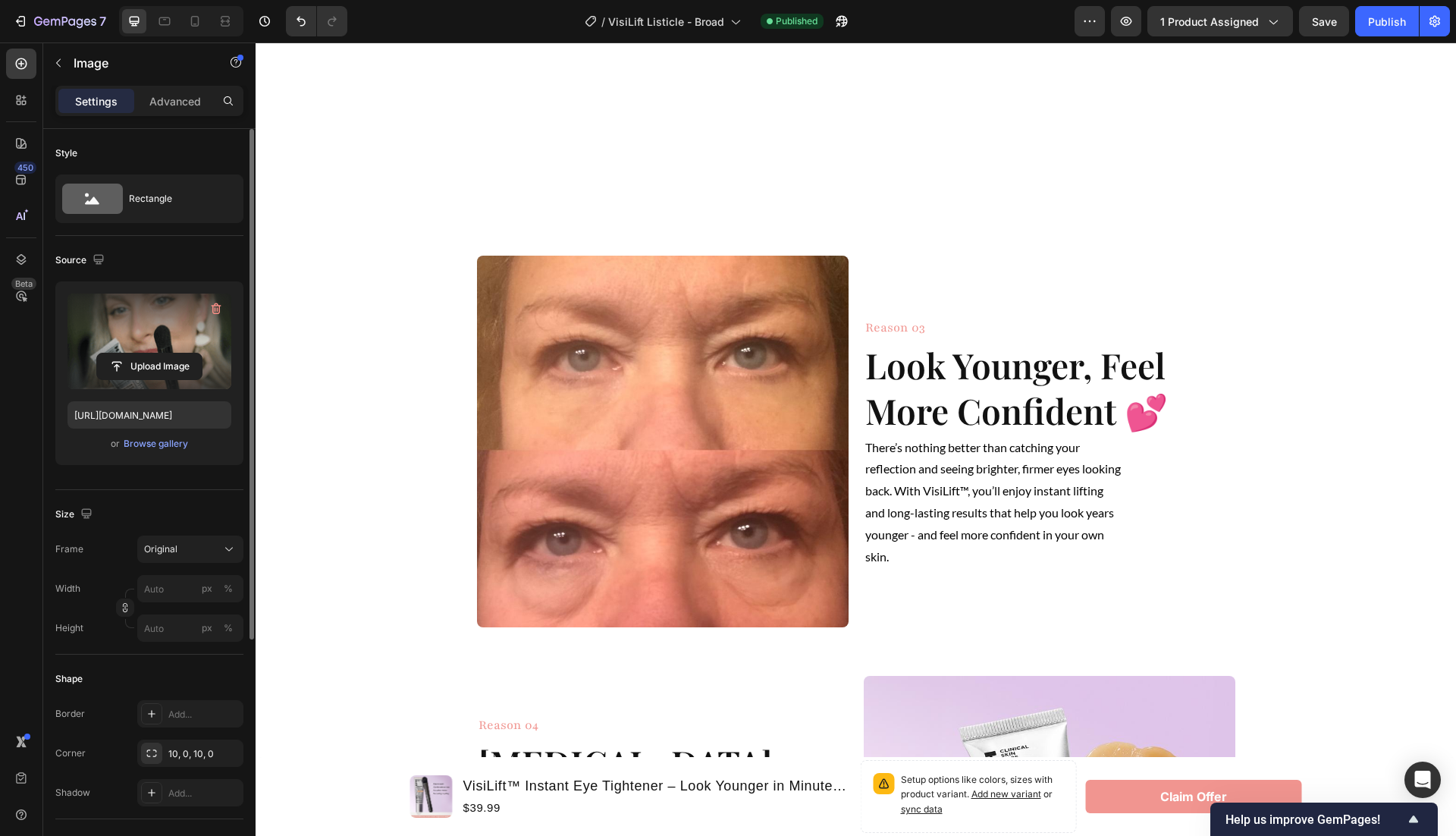
scroll to position [0, 0]
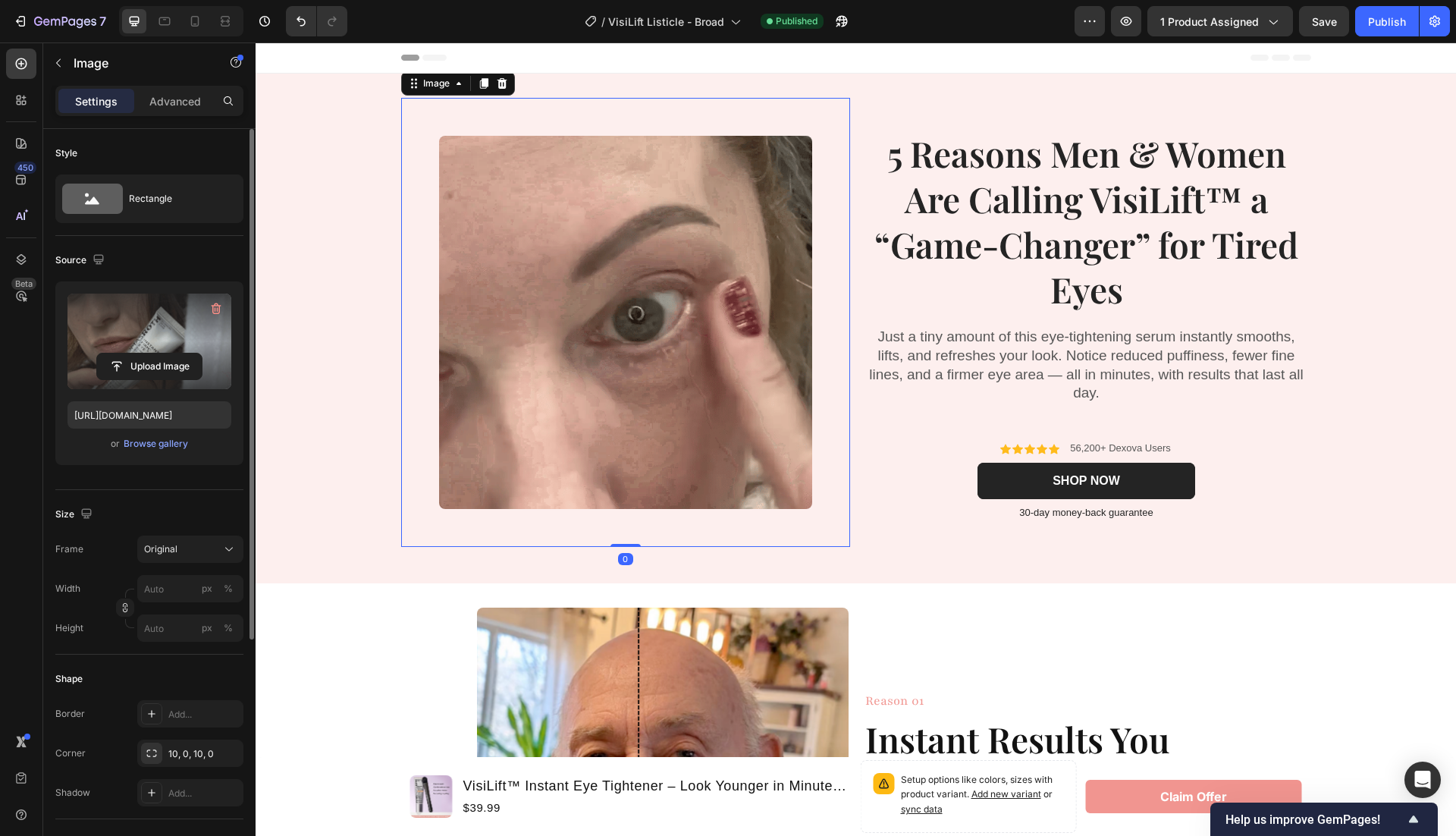
click at [709, 283] on img at bounding box center [625, 322] width 373 height 373
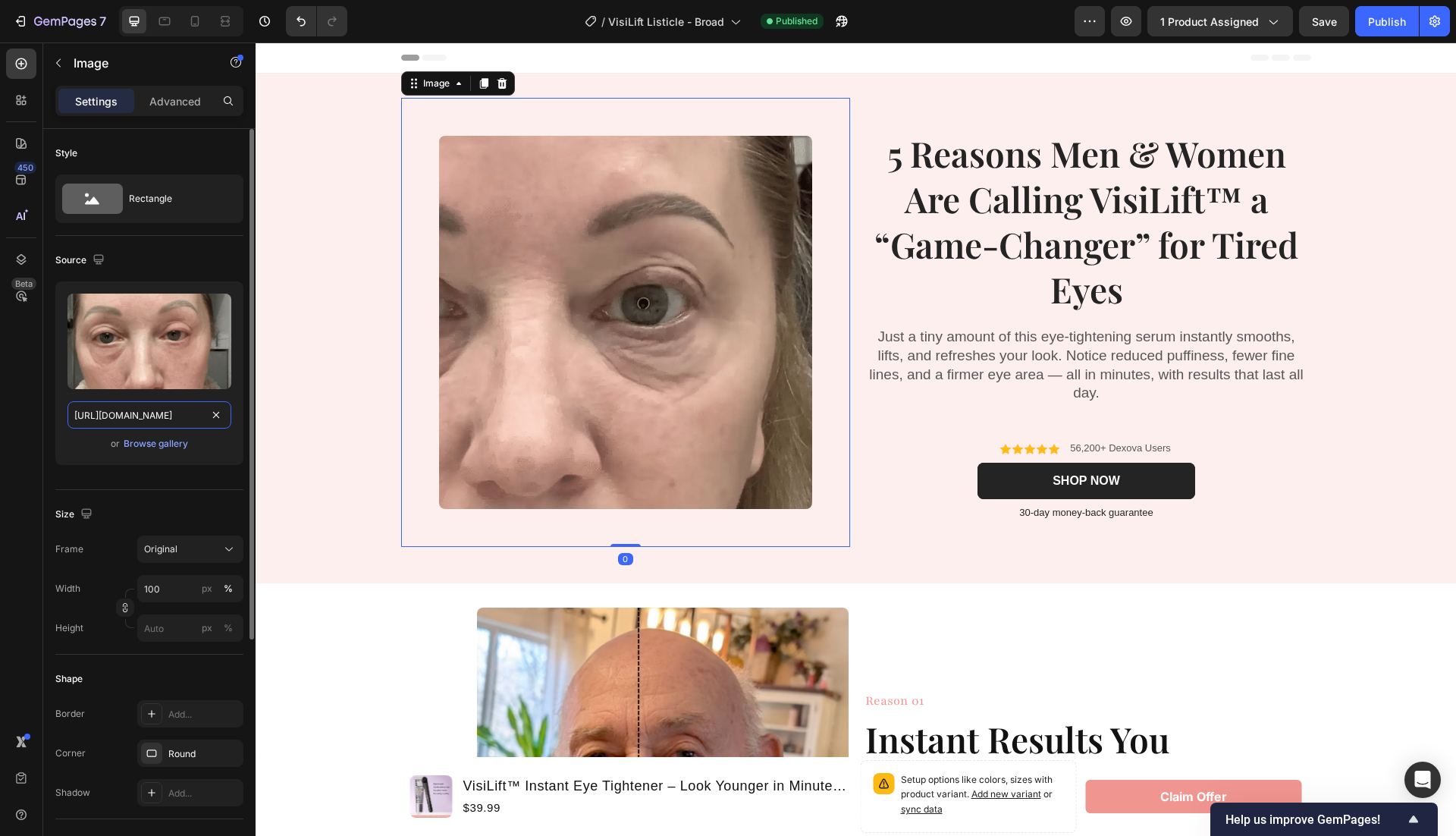
click at [192, 410] on input "https://cdn.shopify.com/s/files/1/0946/1497/8907/files/gempages_585300907361567…" at bounding box center [149, 414] width 164 height 27
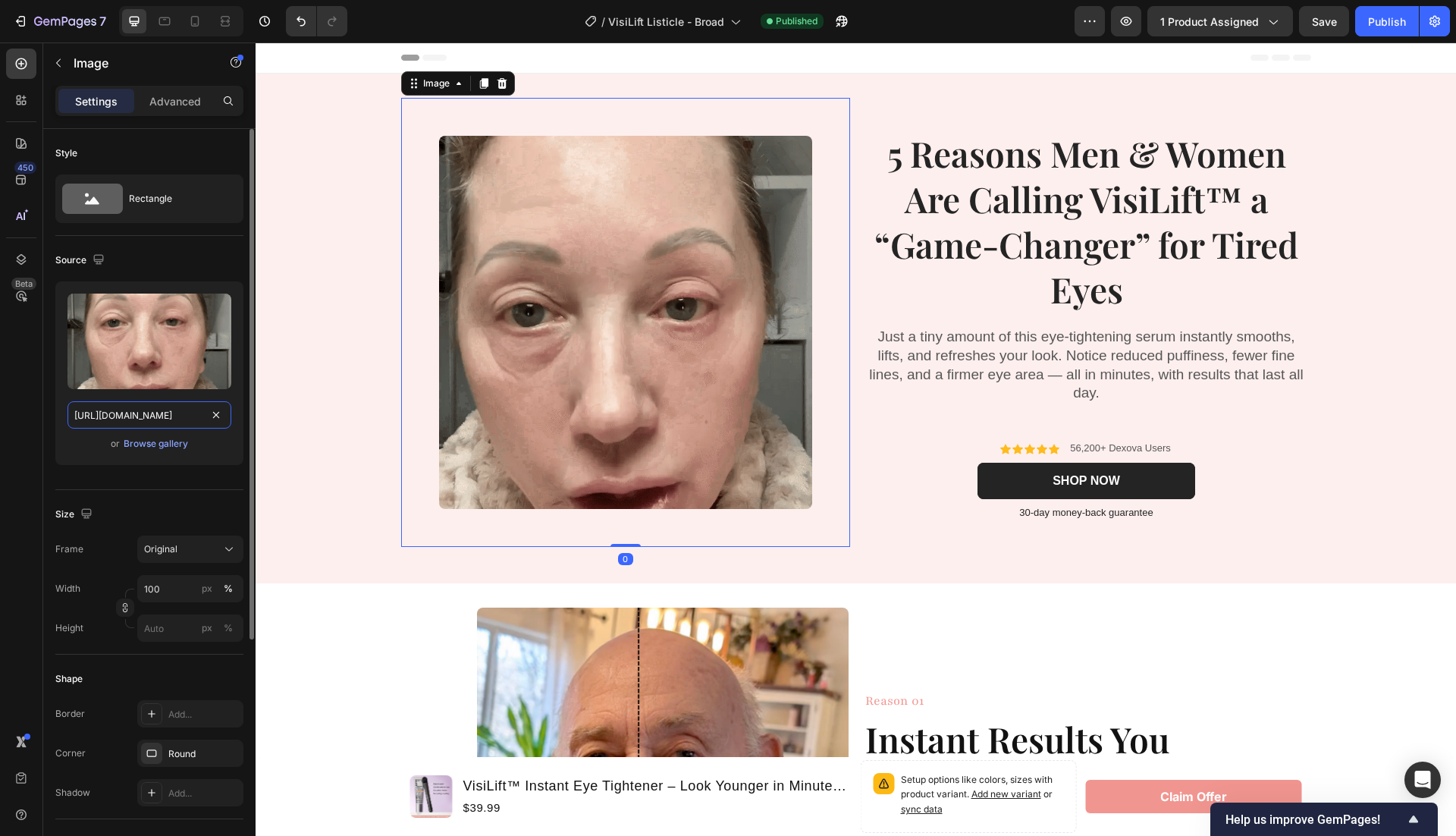
click at [192, 410] on input "https://cdn.shopify.com/s/files/1/0946/1497/8907/files/gempages_585300907361567…" at bounding box center [149, 414] width 164 height 27
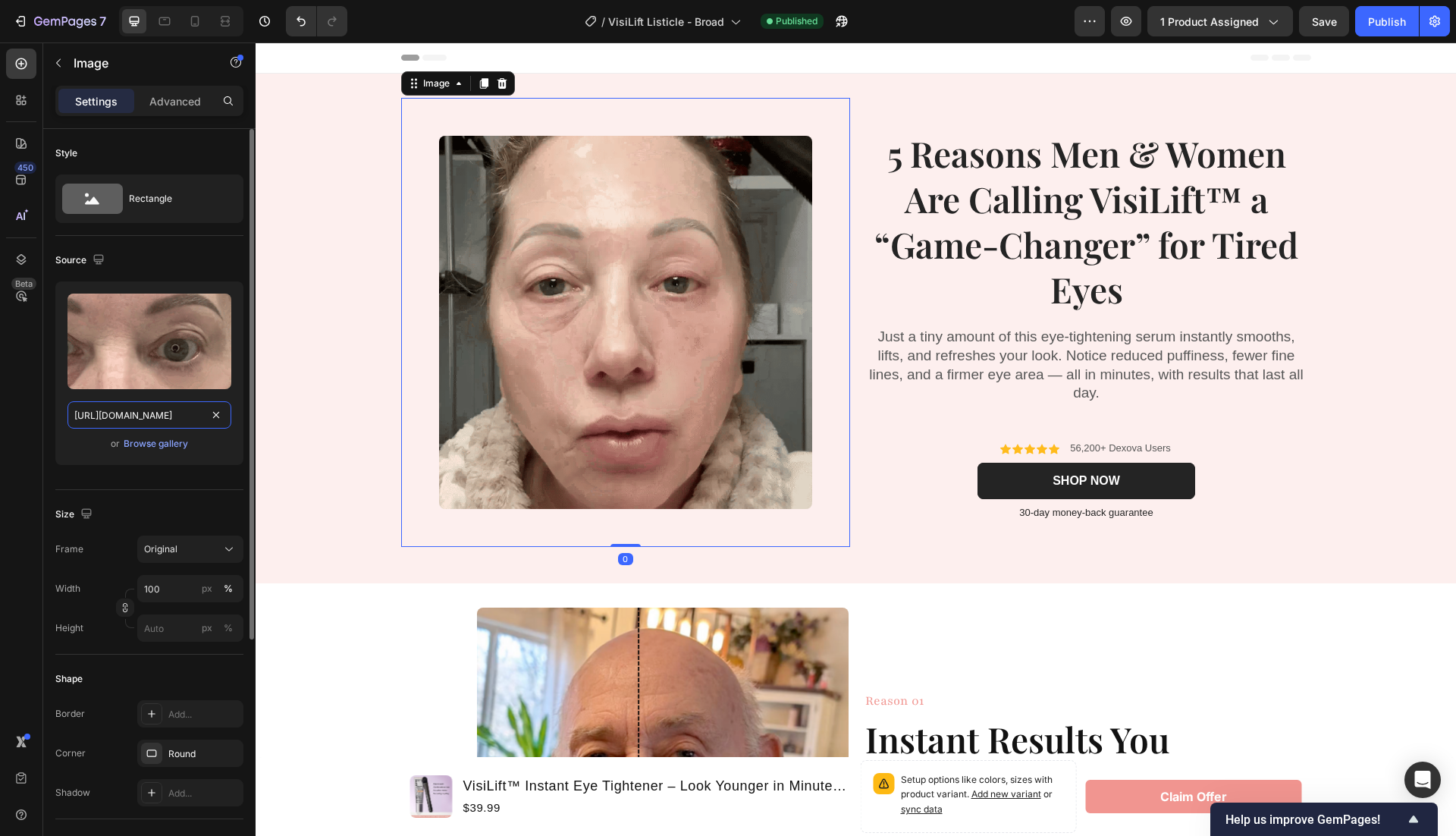
click at [192, 410] on input "https://cdn.shopify.com/s/files/1/0946/1497/8907/files/gempages_585300907361567…" at bounding box center [149, 414] width 164 height 27
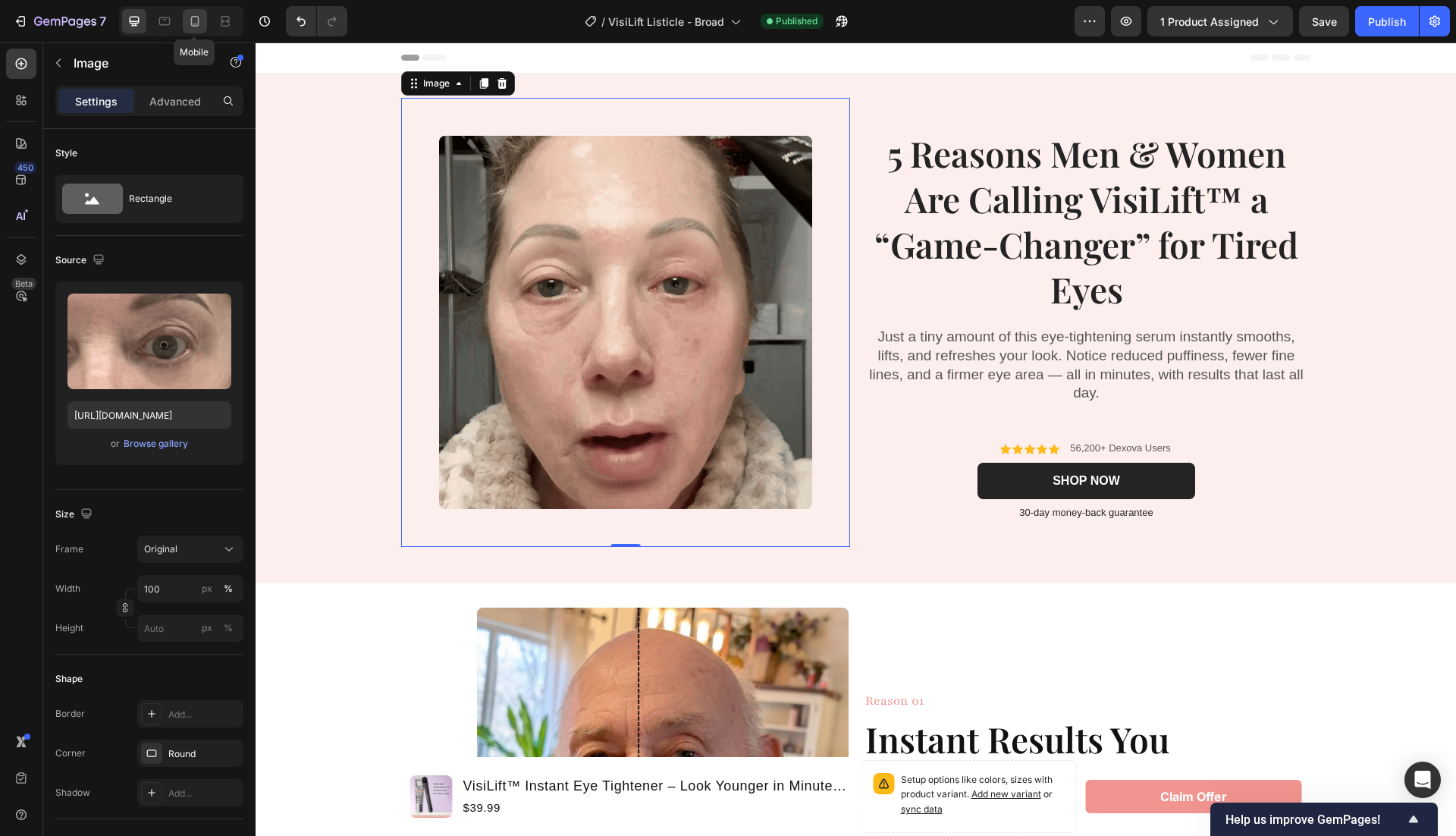
click at [188, 19] on icon at bounding box center [195, 21] width 15 height 15
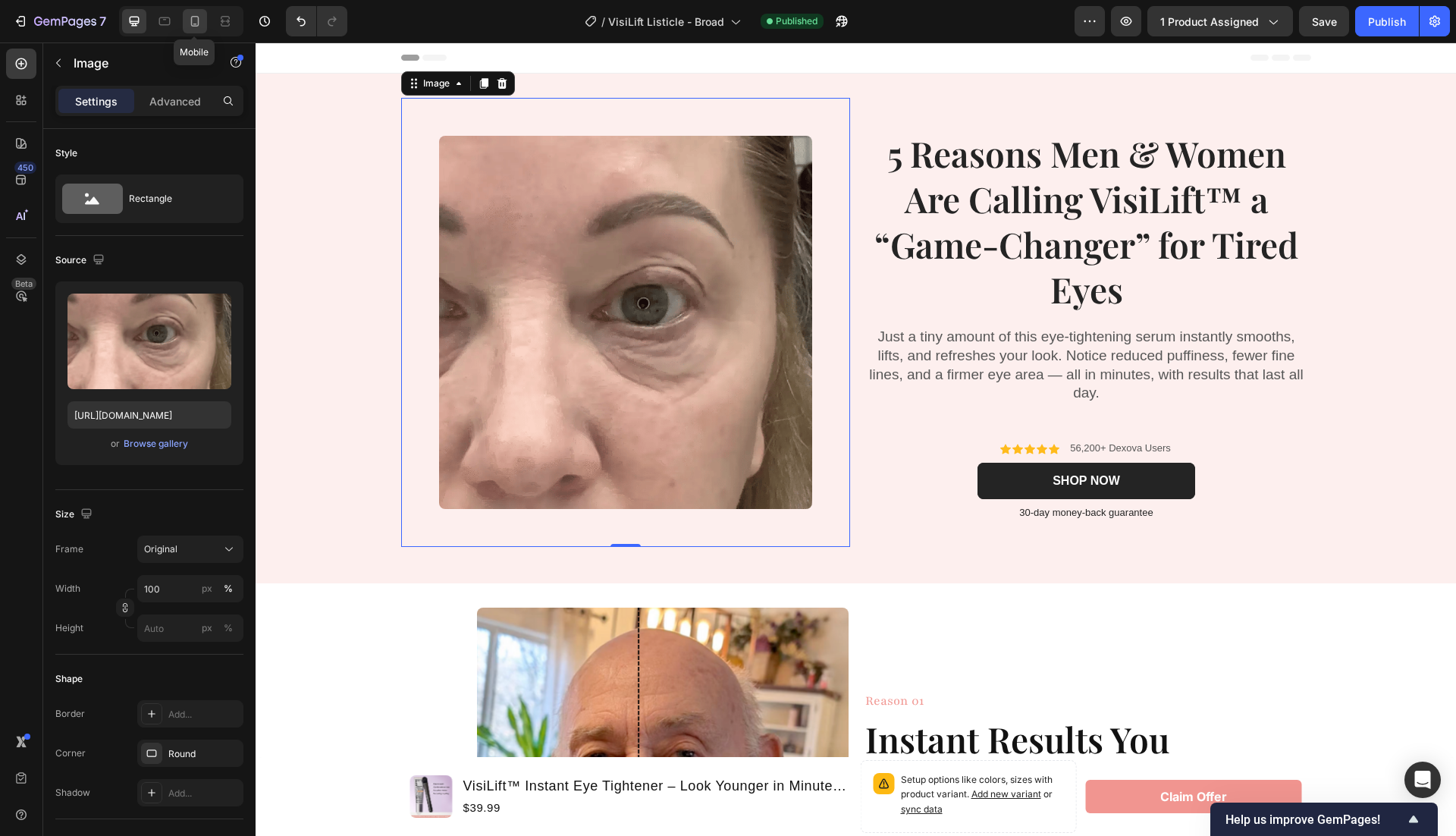
type input "https://cdn.shopify.com/s/files/1/0946/1497/8907/files/gempages_585300907361567…"
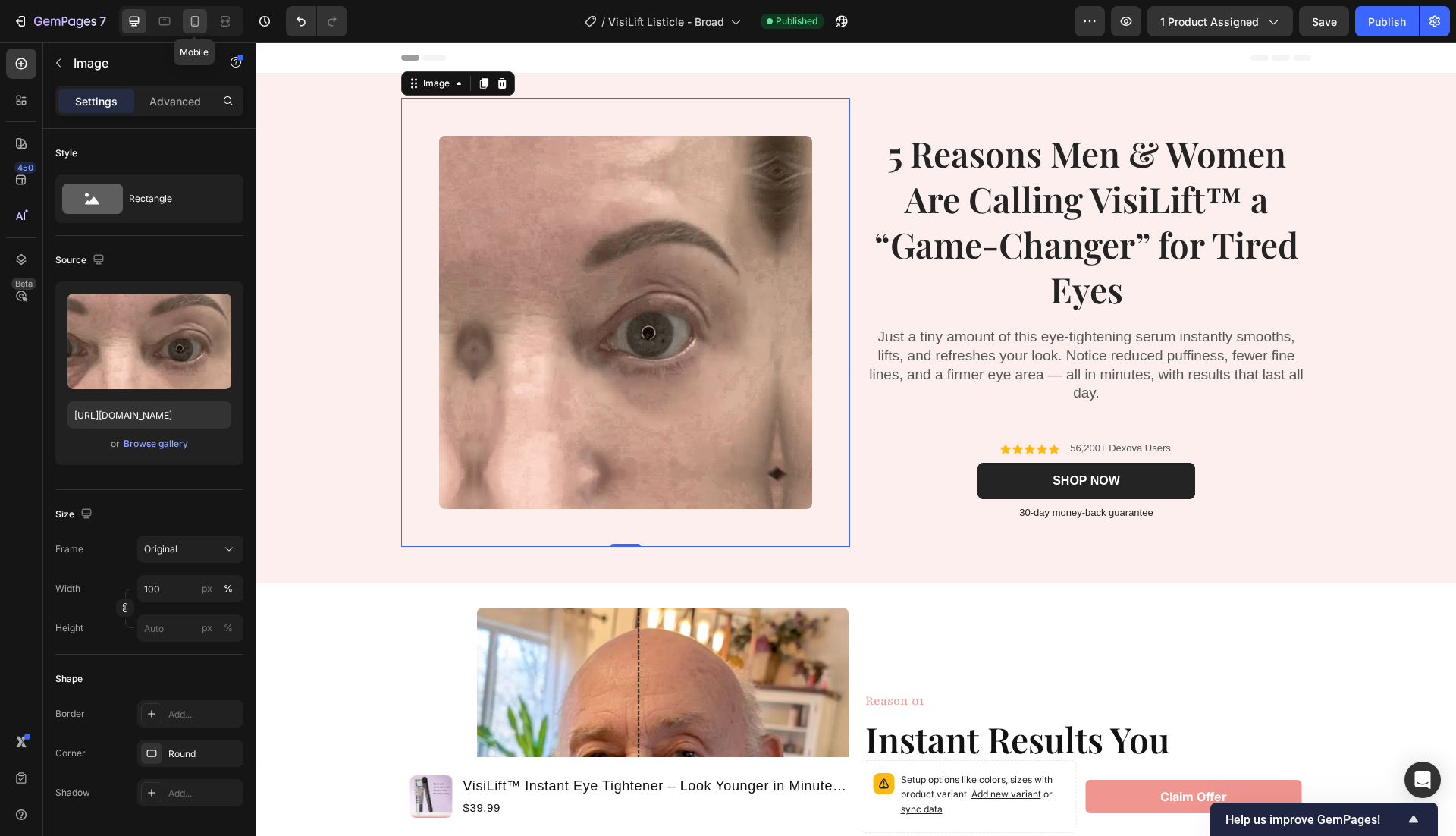
type input "250"
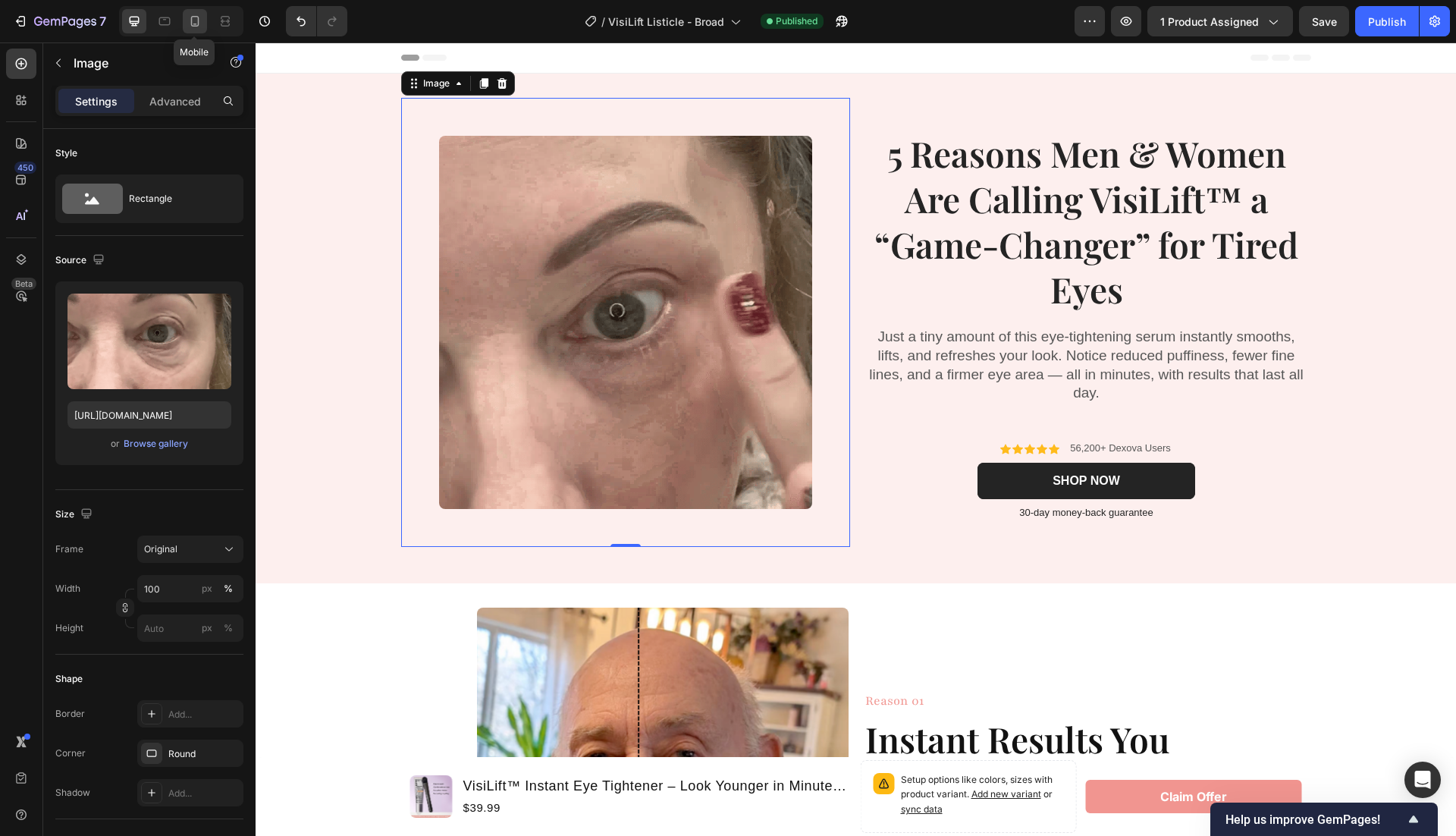
type input "250"
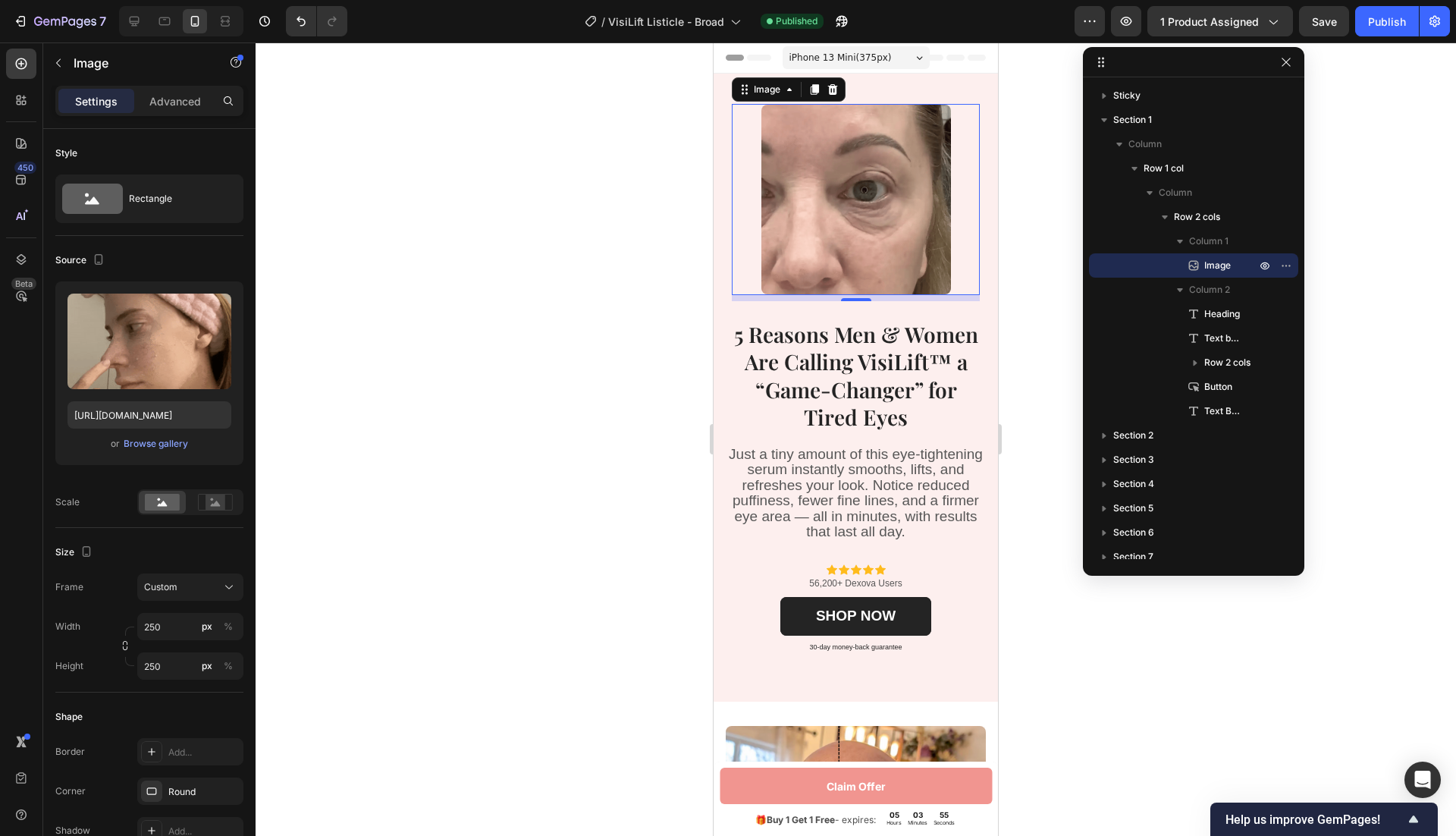
scroll to position [7, 0]
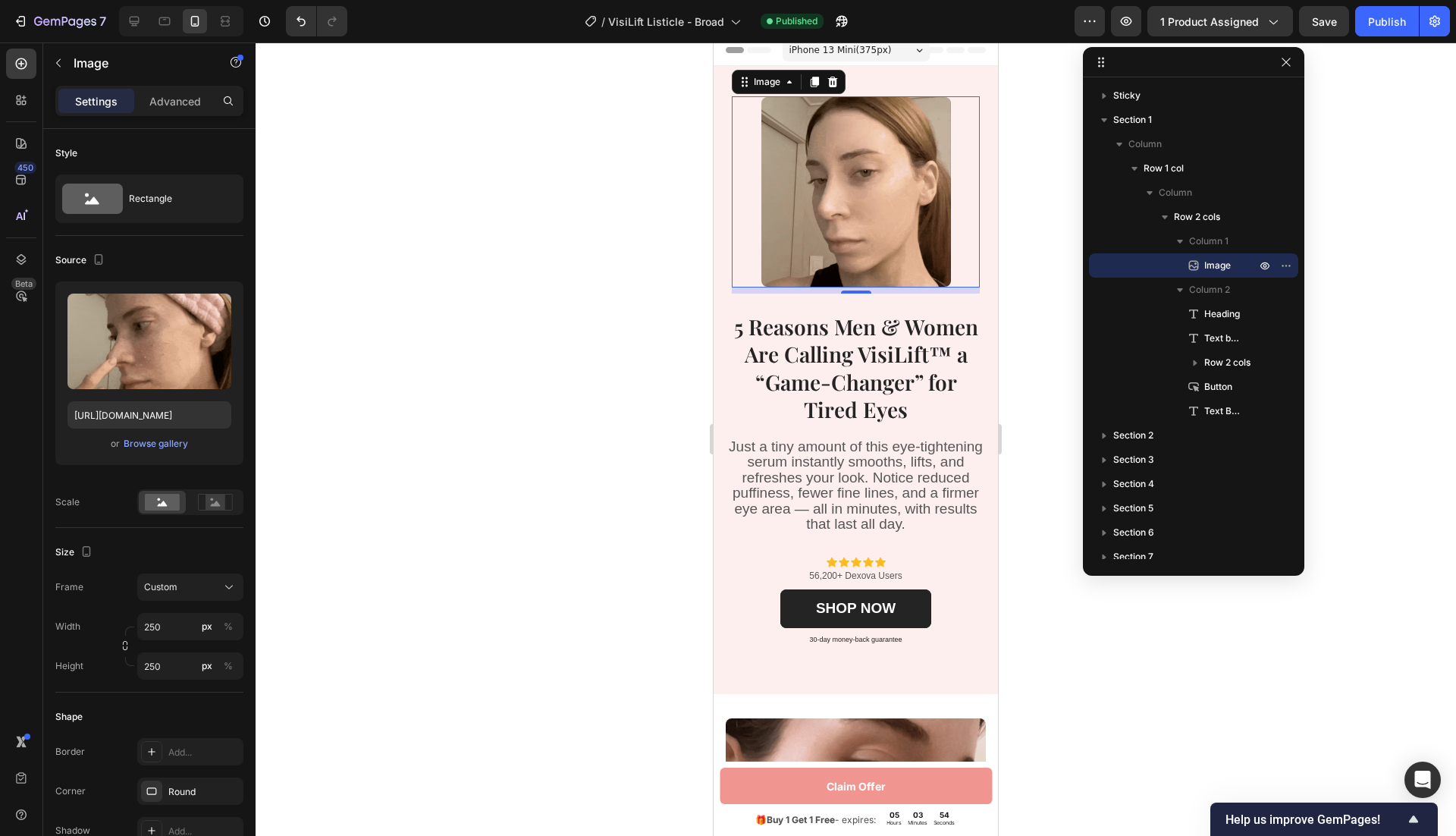
click at [936, 216] on img at bounding box center [856, 192] width 190 height 190
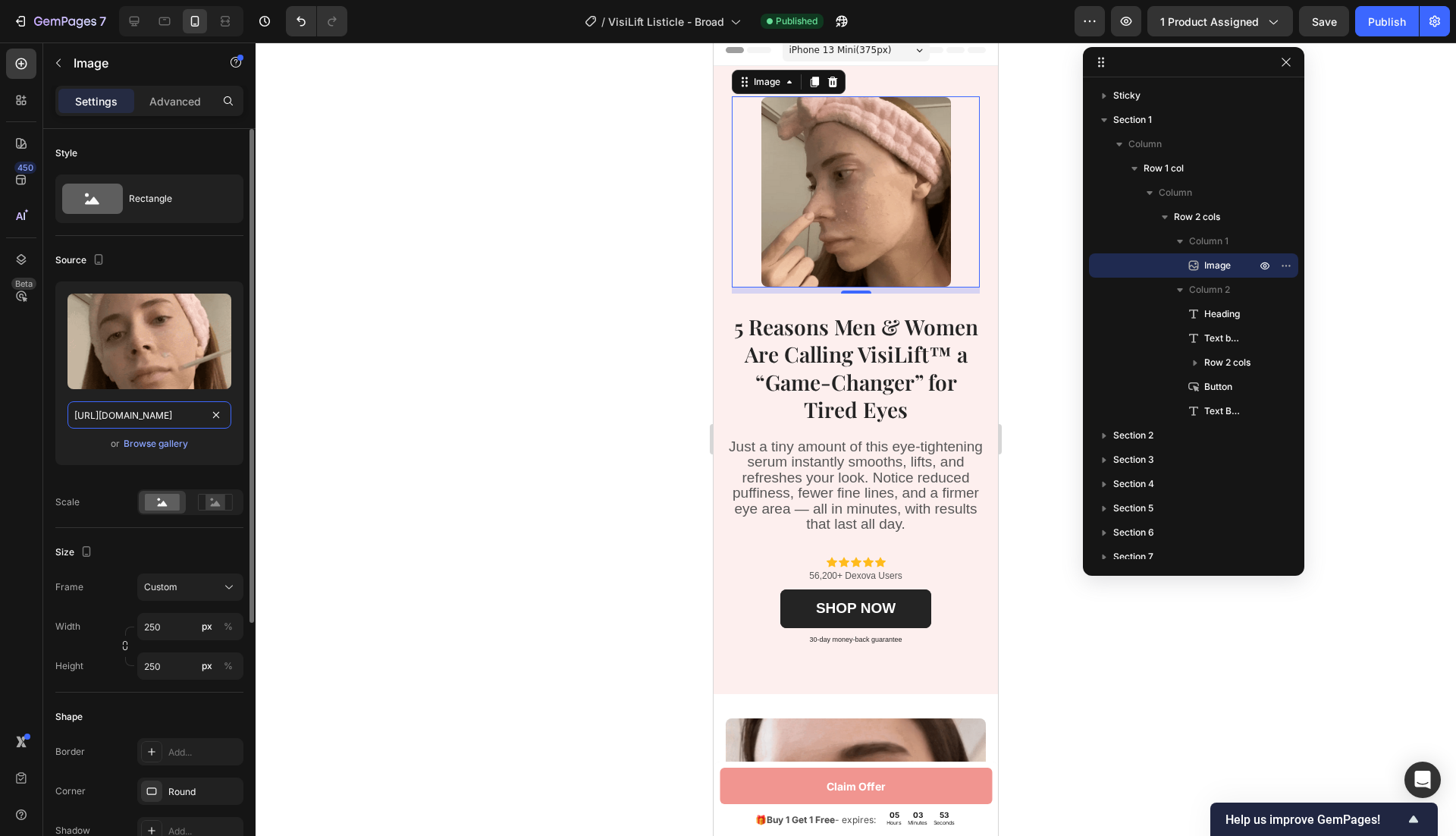
click at [173, 413] on input "https://cdn.shopify.com/s/files/1/0946/1497/8907/files/gempages_585300907361567…" at bounding box center [149, 414] width 164 height 27
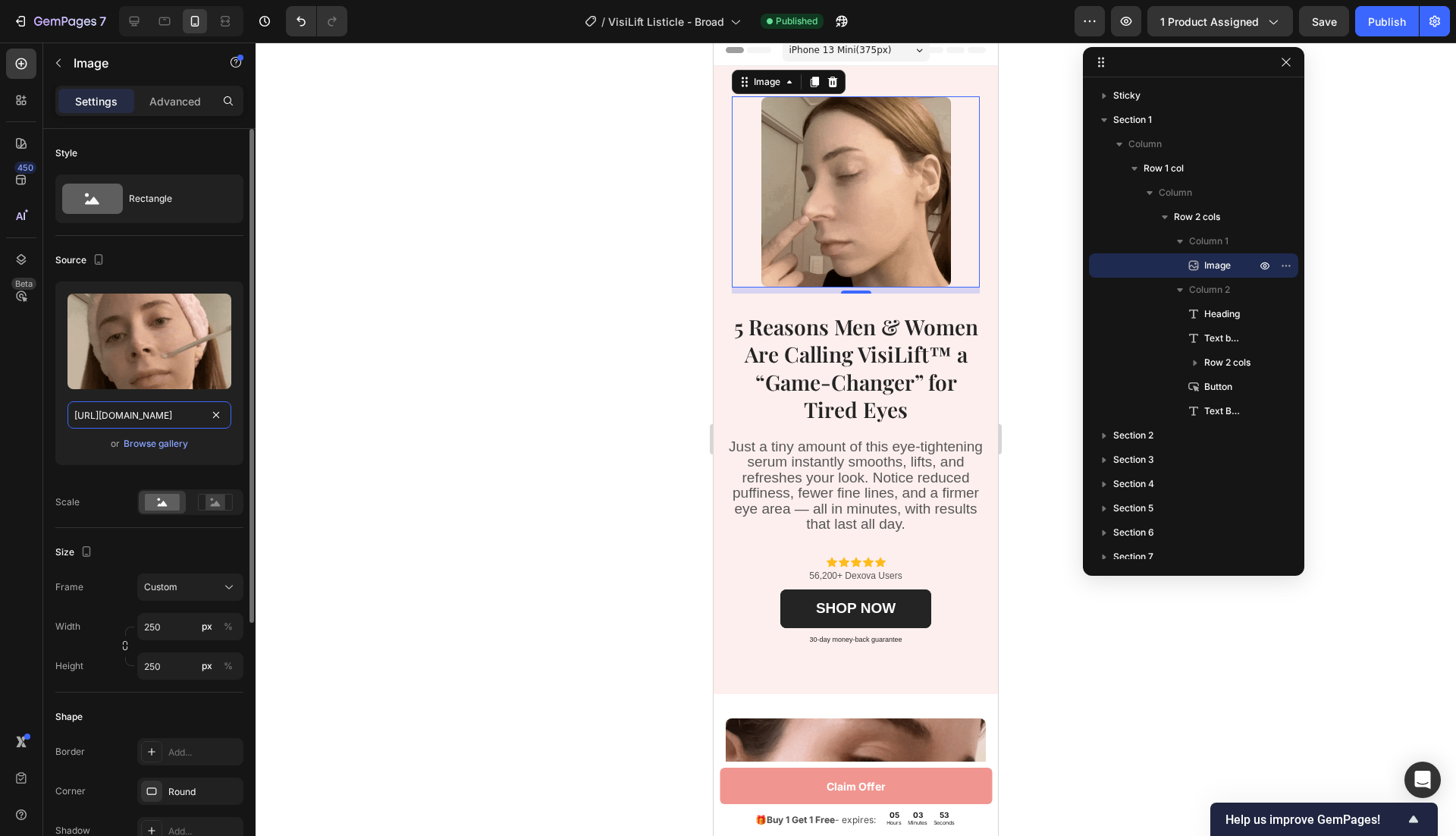
click at [173, 413] on input "https://cdn.shopify.com/s/files/1/0946/1497/8907/files/gempages_585300907361567…" at bounding box center [149, 414] width 164 height 27
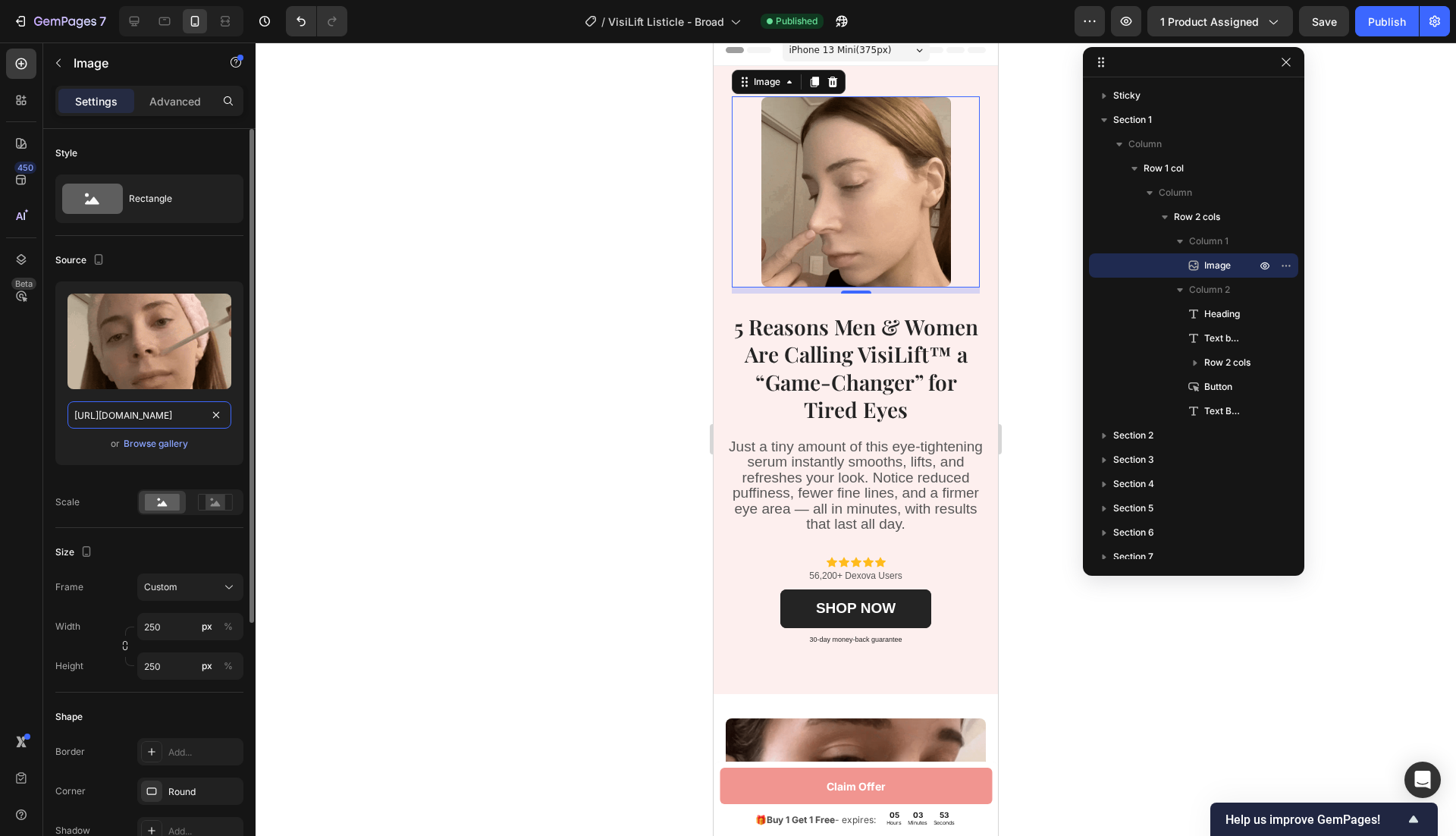
click at [173, 413] on input "https://cdn.shopify.com/s/files/1/0946/1497/8907/files/gempages_585300907361567…" at bounding box center [149, 414] width 164 height 27
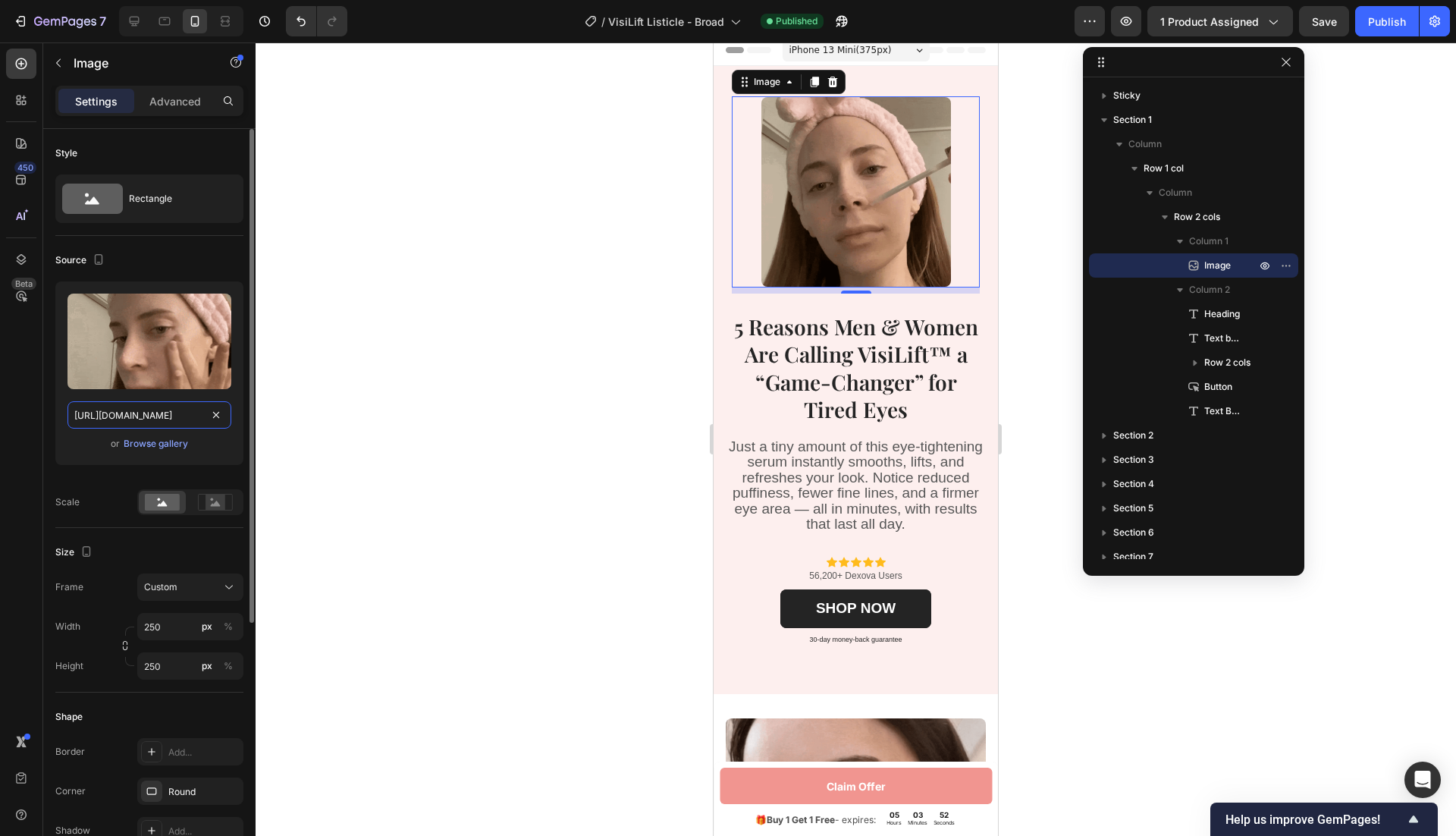
paste input "7de769f7-1ea9-41b2-9f6c-fc96bb90f3c8"
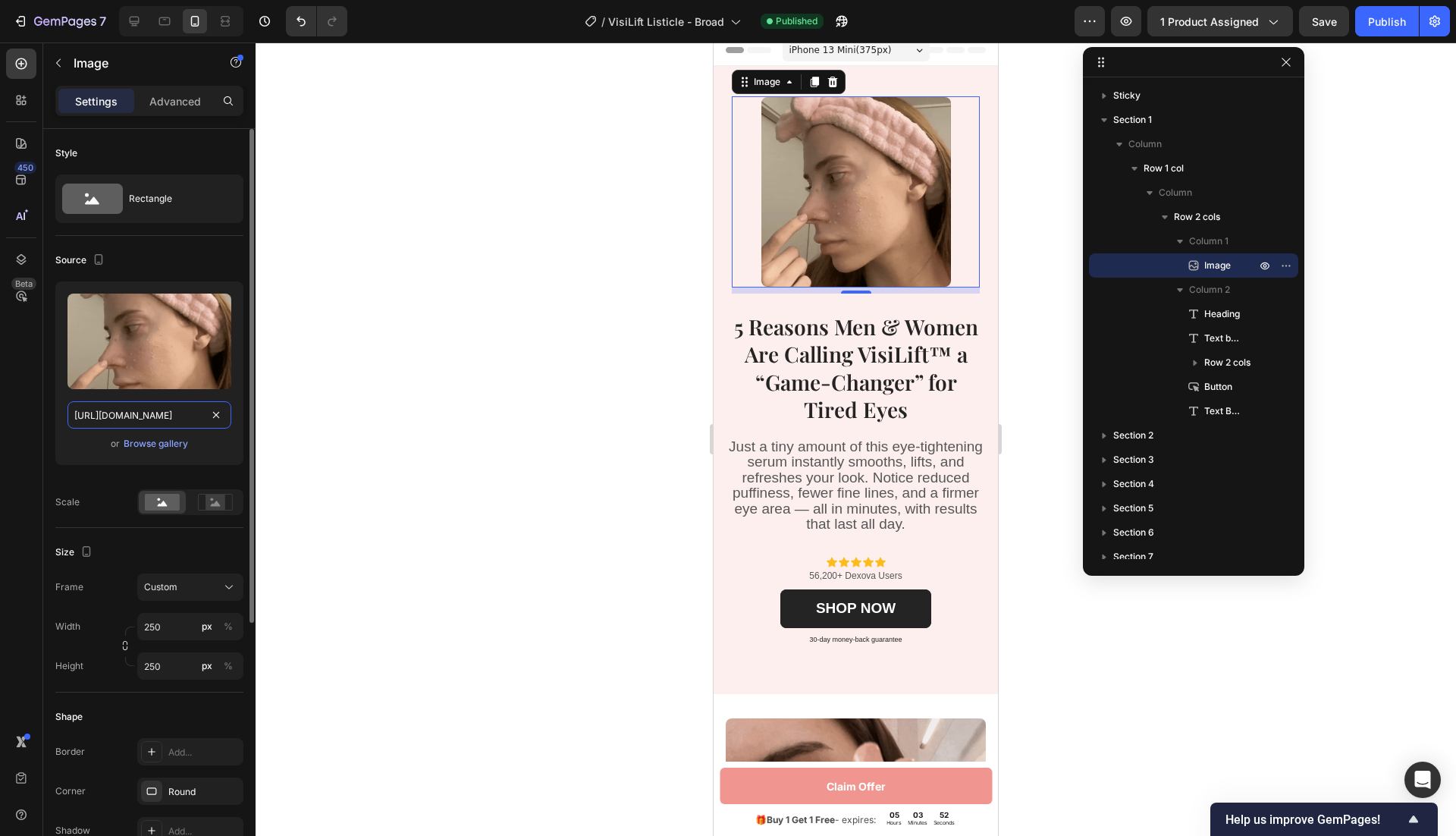
scroll to position [0, 468]
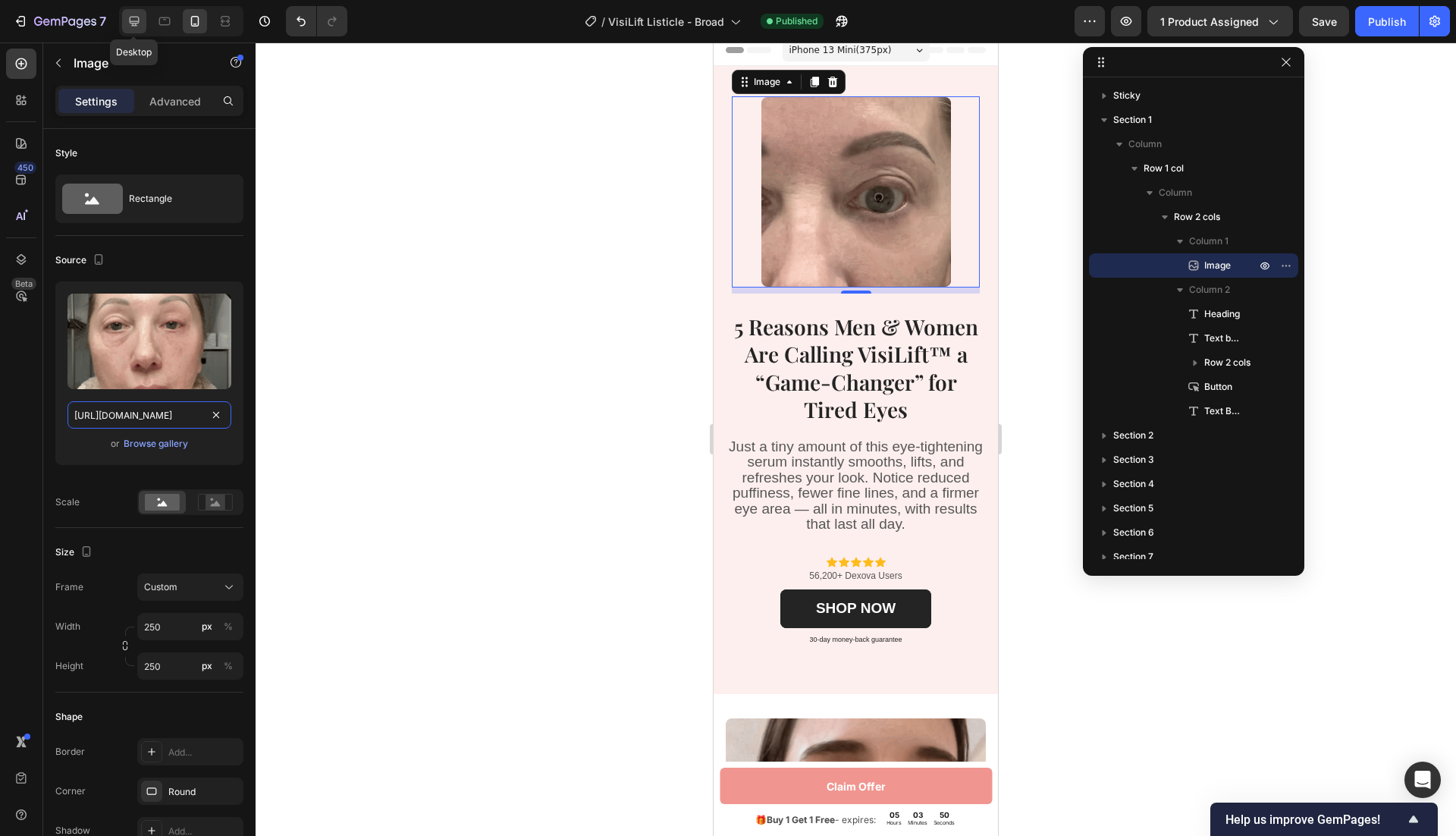
type input "https://cdn.shopify.com/s/files/1/0946/1497/8907/files/gempages_585300907361567…"
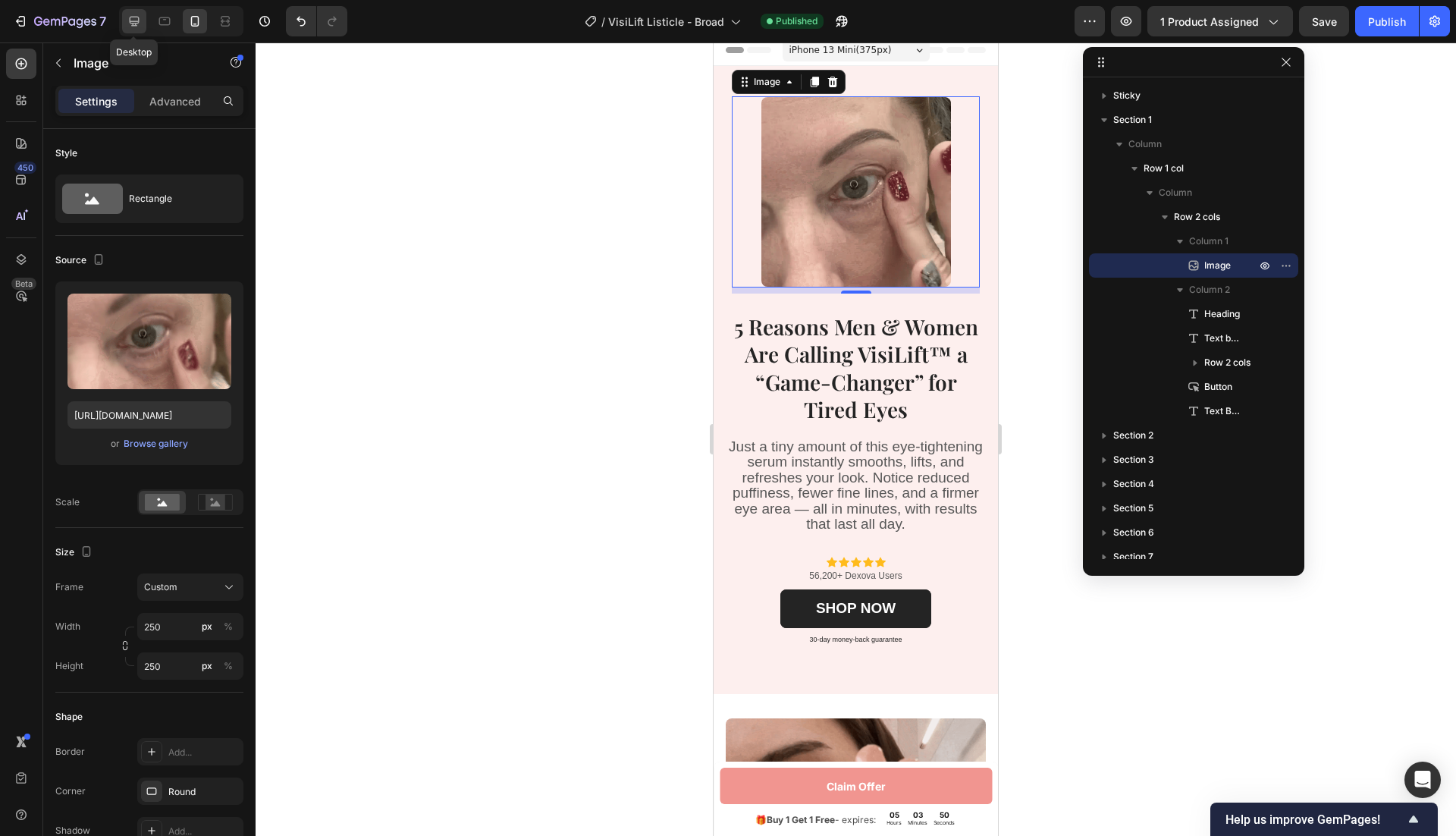
scroll to position [0, 0]
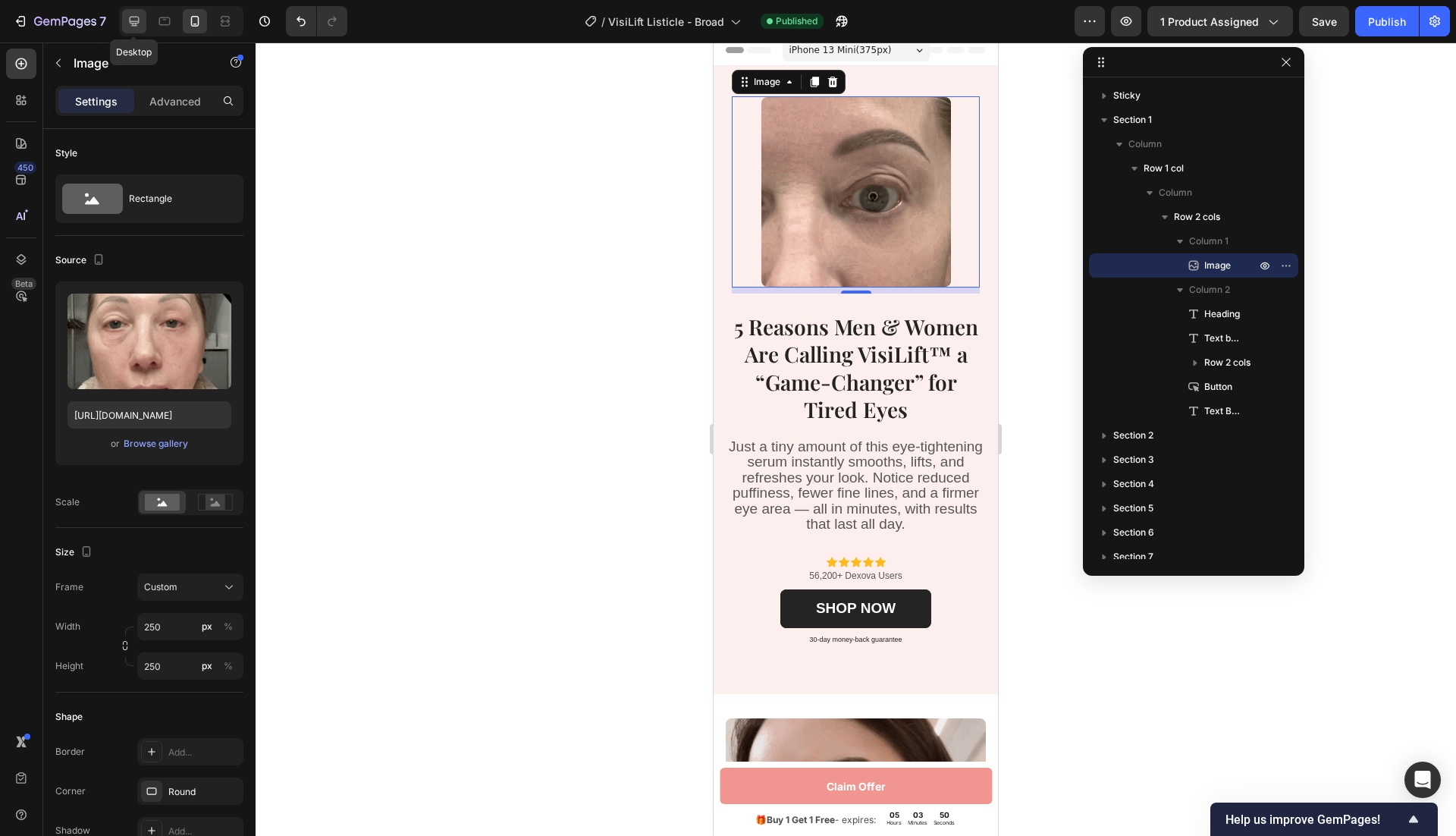
click at [137, 21] on icon at bounding box center [135, 21] width 10 height 10
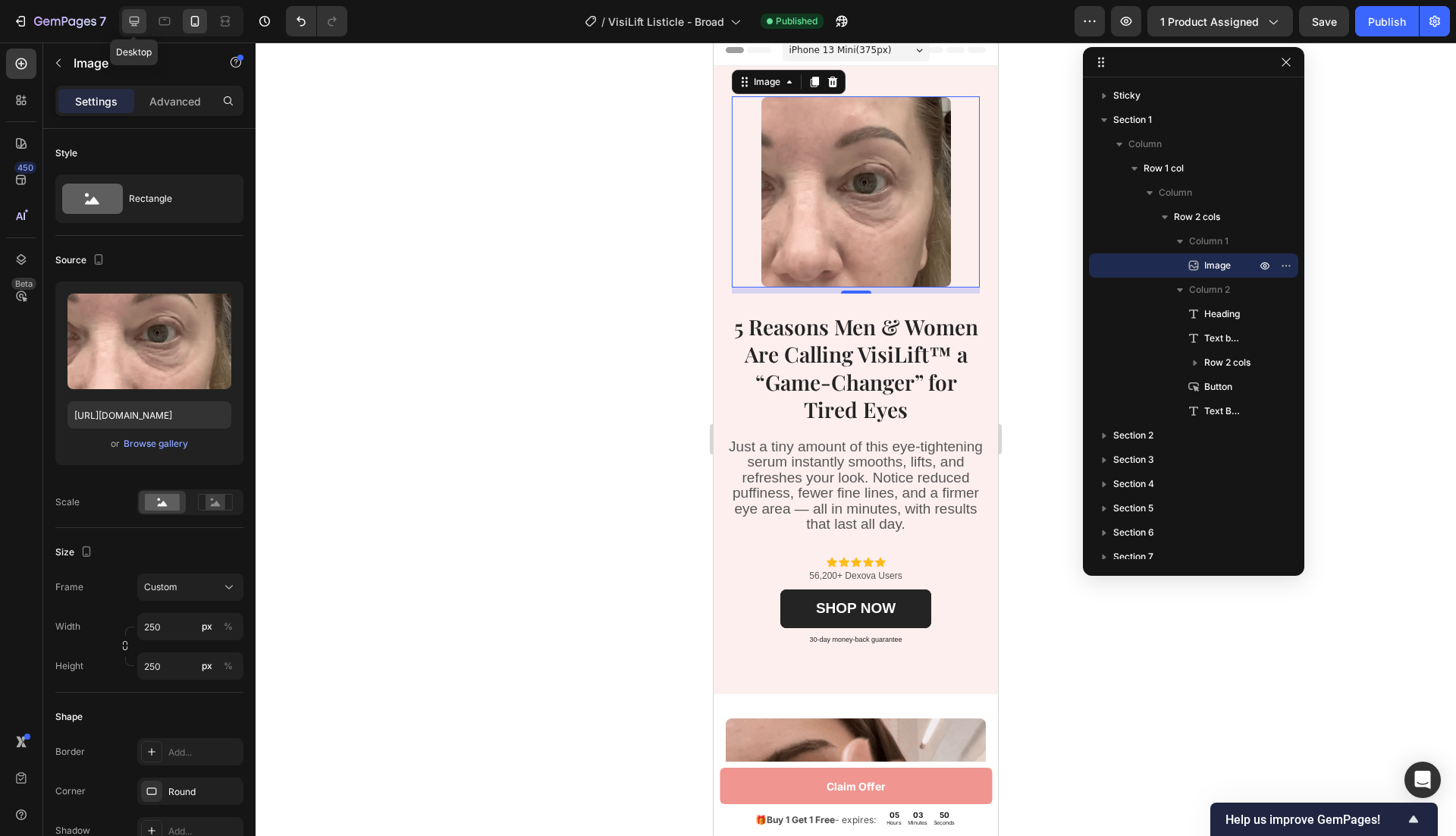
type input "100"
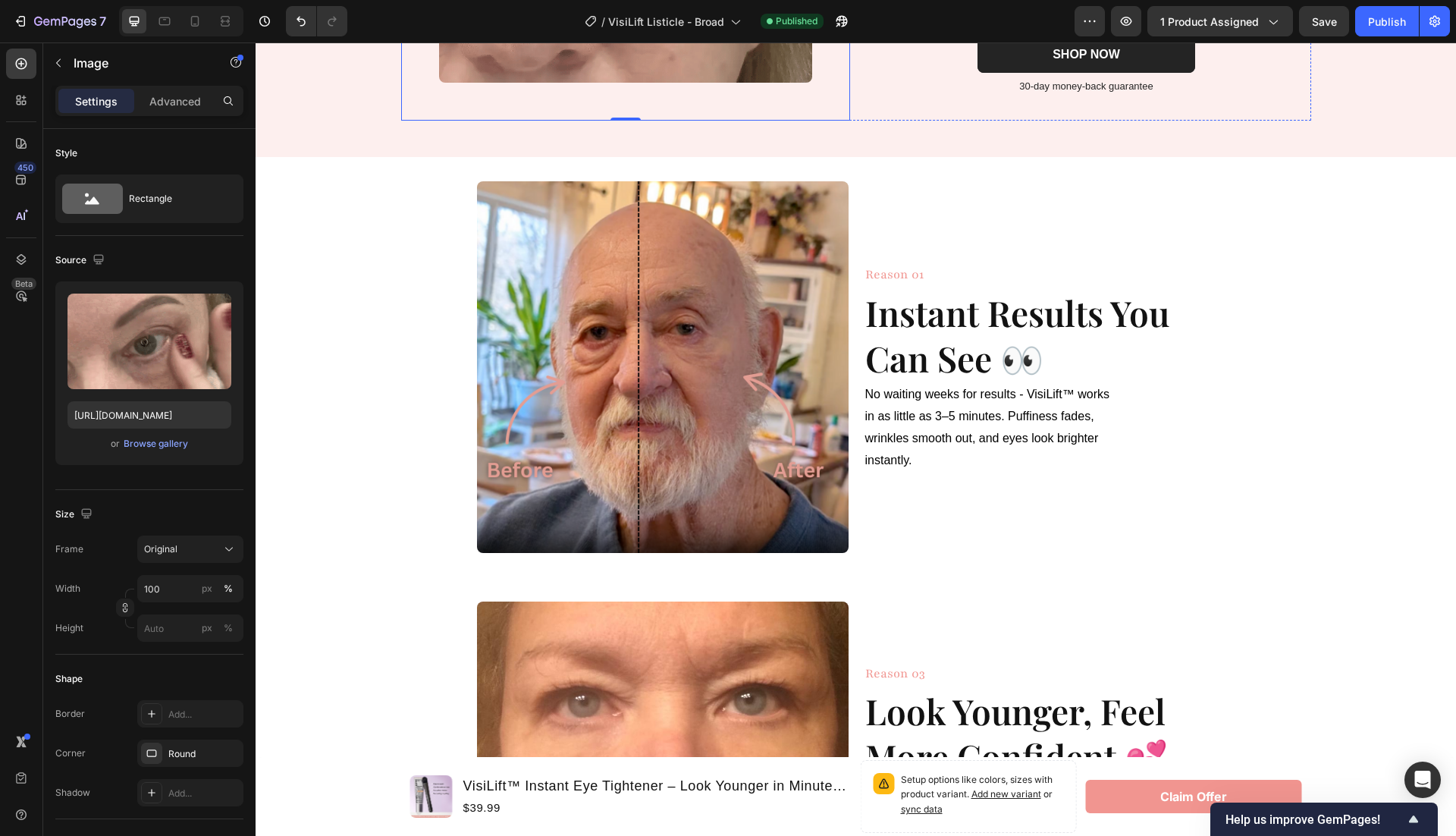
scroll to position [539, 0]
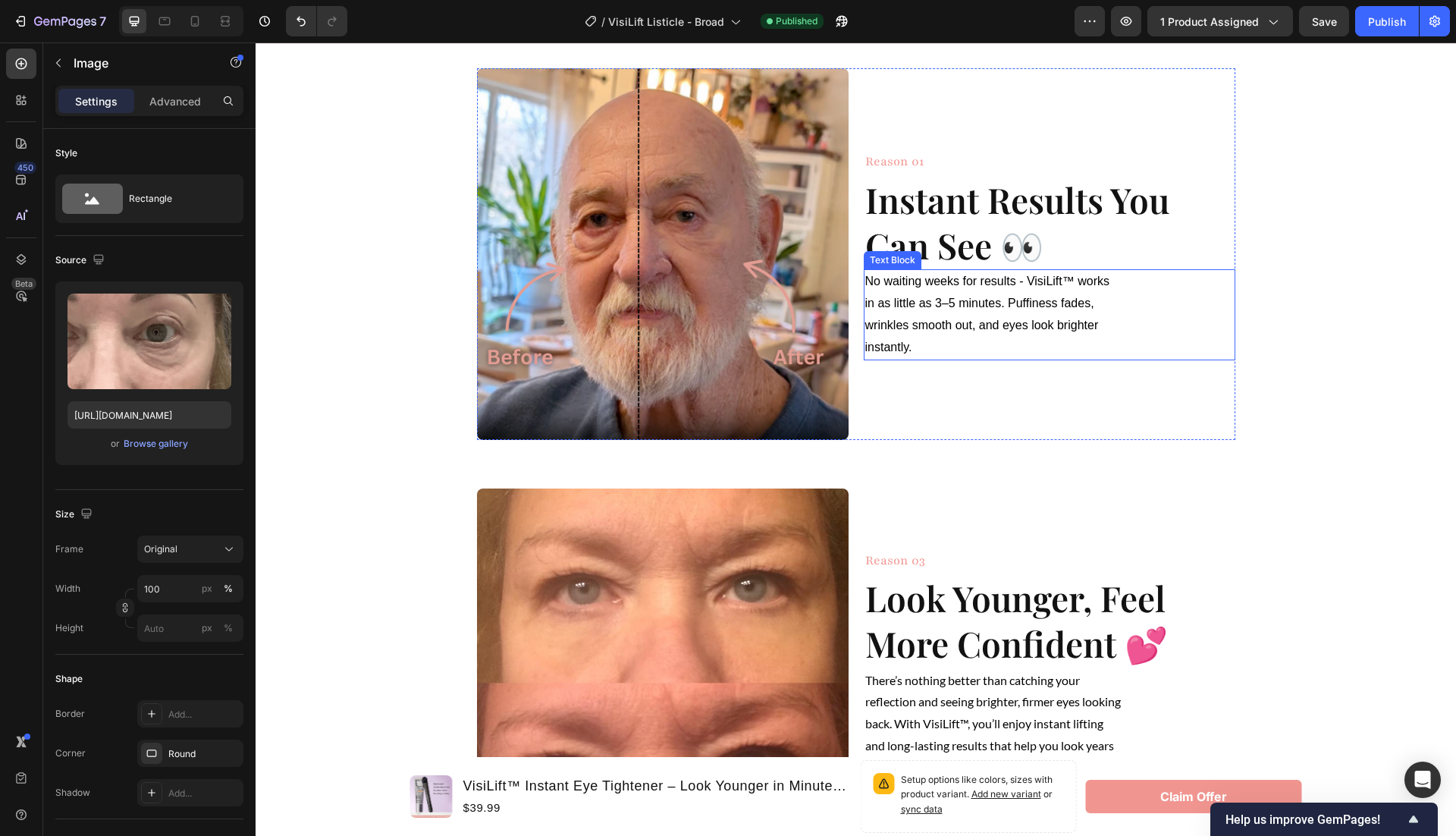
click at [675, 225] on img at bounding box center [663, 254] width 371 height 372
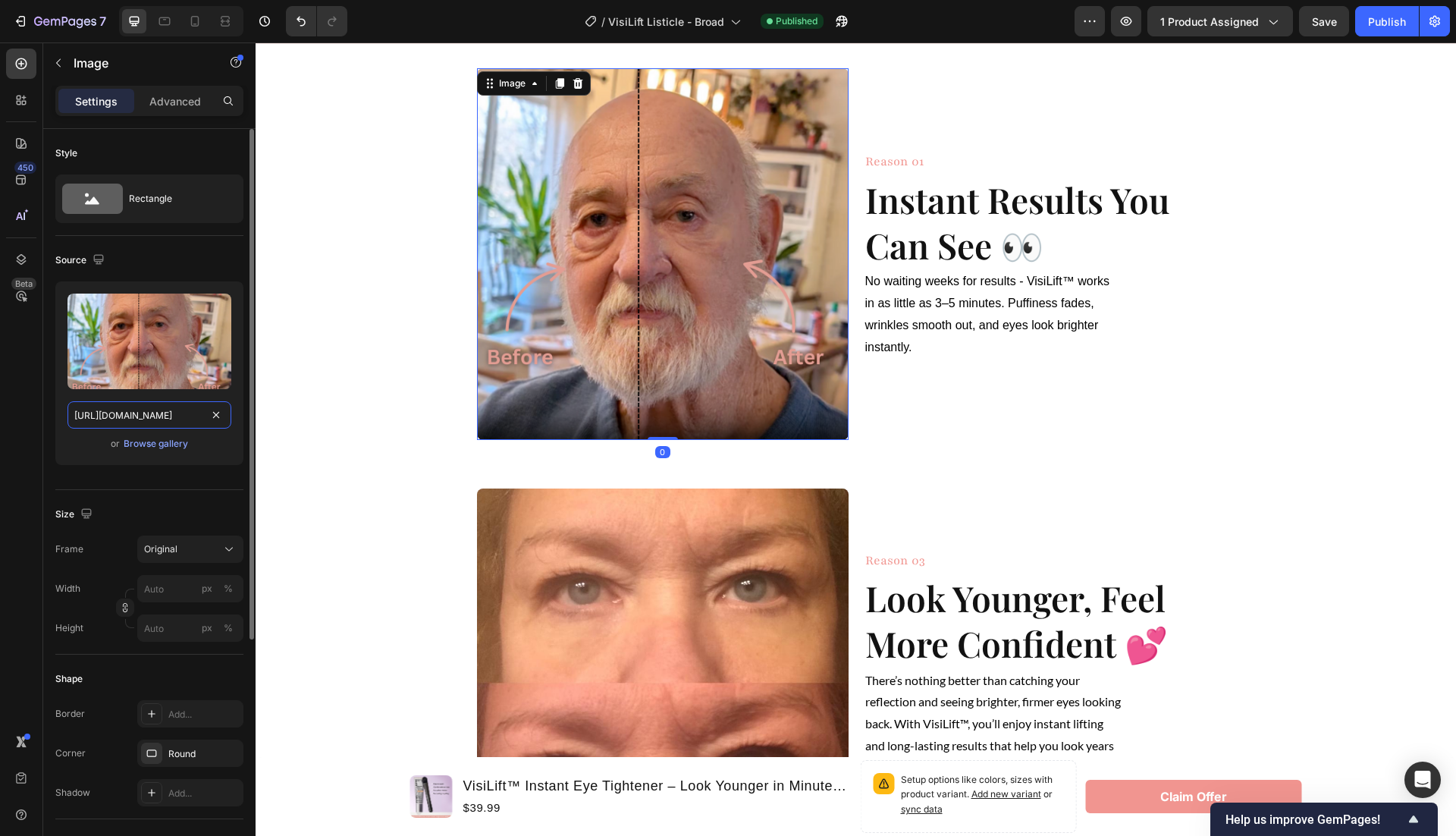
click at [163, 407] on input "https://cdn.shopify.com/s/files/1/0946/1497/8907/files/gempages_585300907361567…" at bounding box center [149, 414] width 164 height 27
click at [195, 22] on icon at bounding box center [195, 21] width 15 height 15
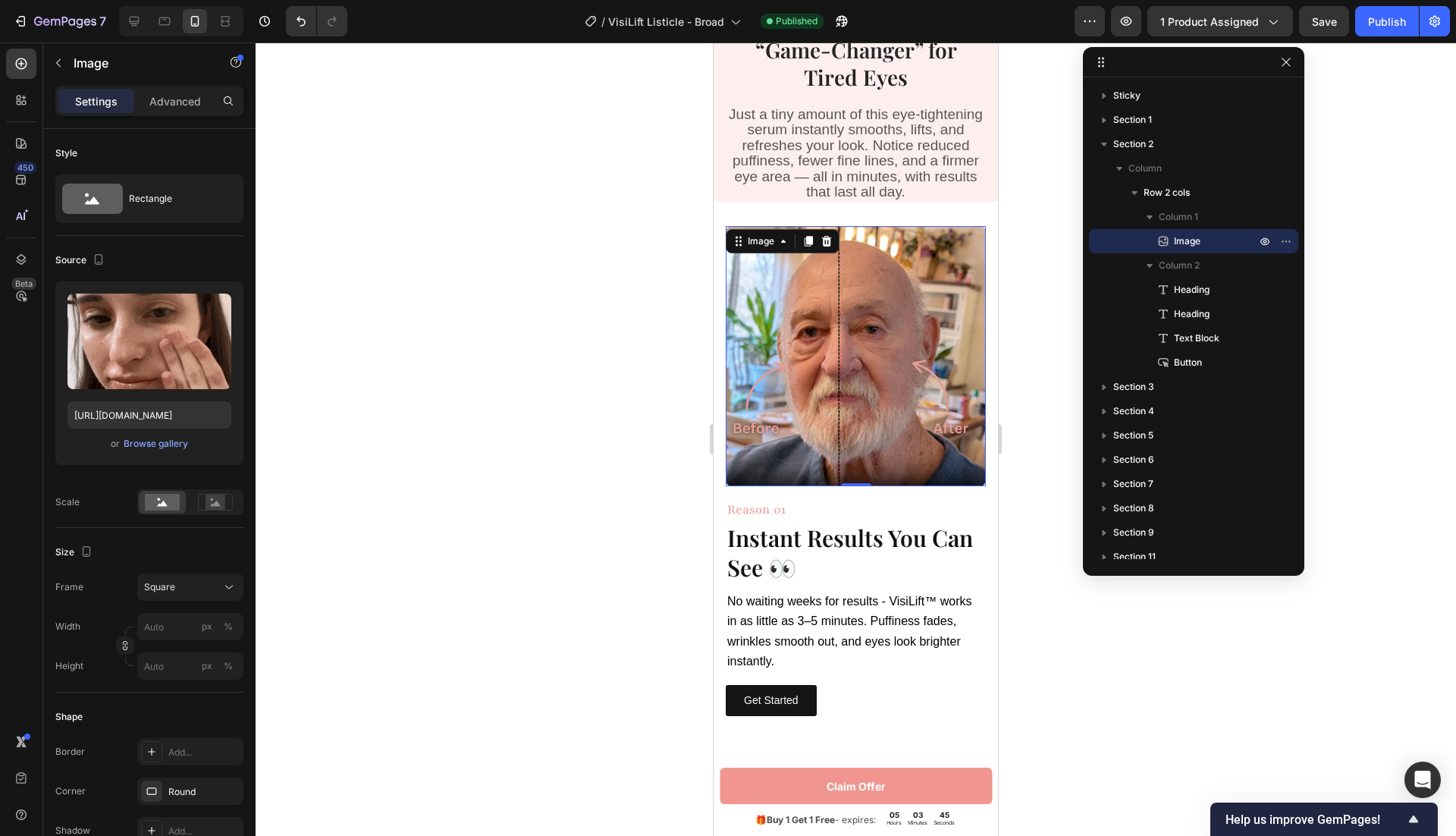
scroll to position [328, 0]
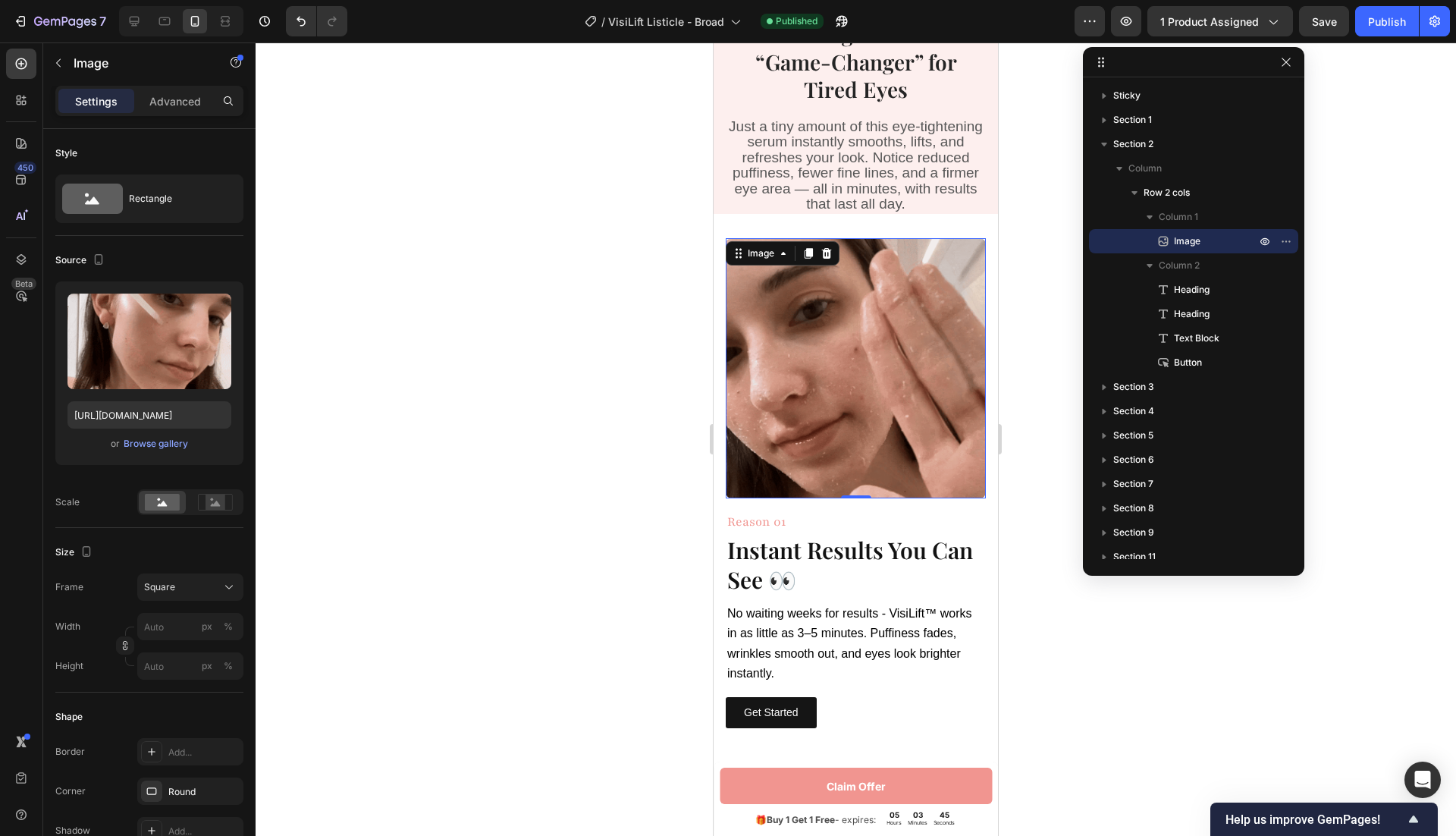
click at [843, 376] on img at bounding box center [855, 368] width 260 height 261
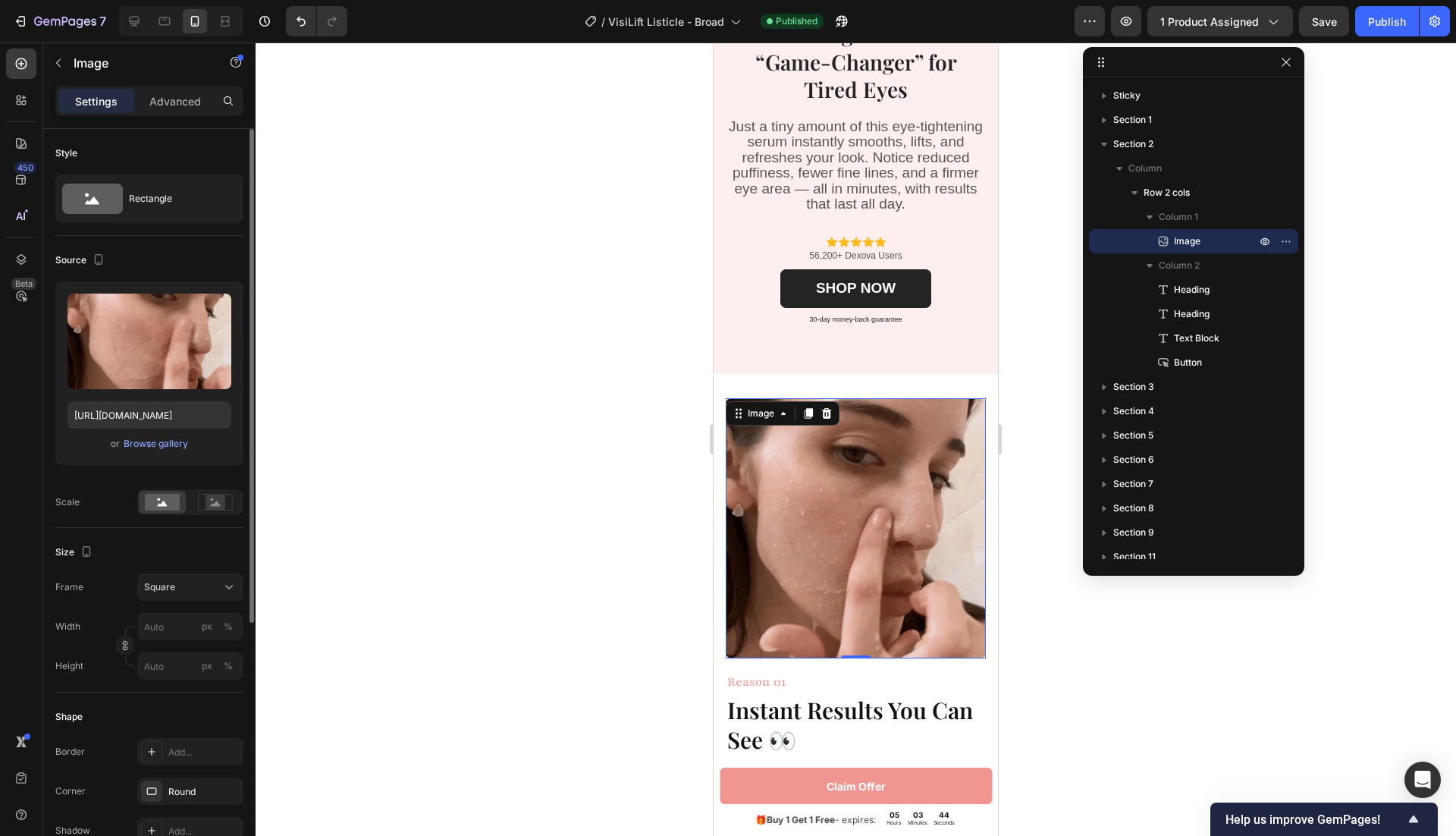
click at [119, 428] on div "Upload Image https://cdn.shopify.com/s/files/1/0946/1497/8907/files/gempages_58…" at bounding box center [149, 372] width 188 height 183
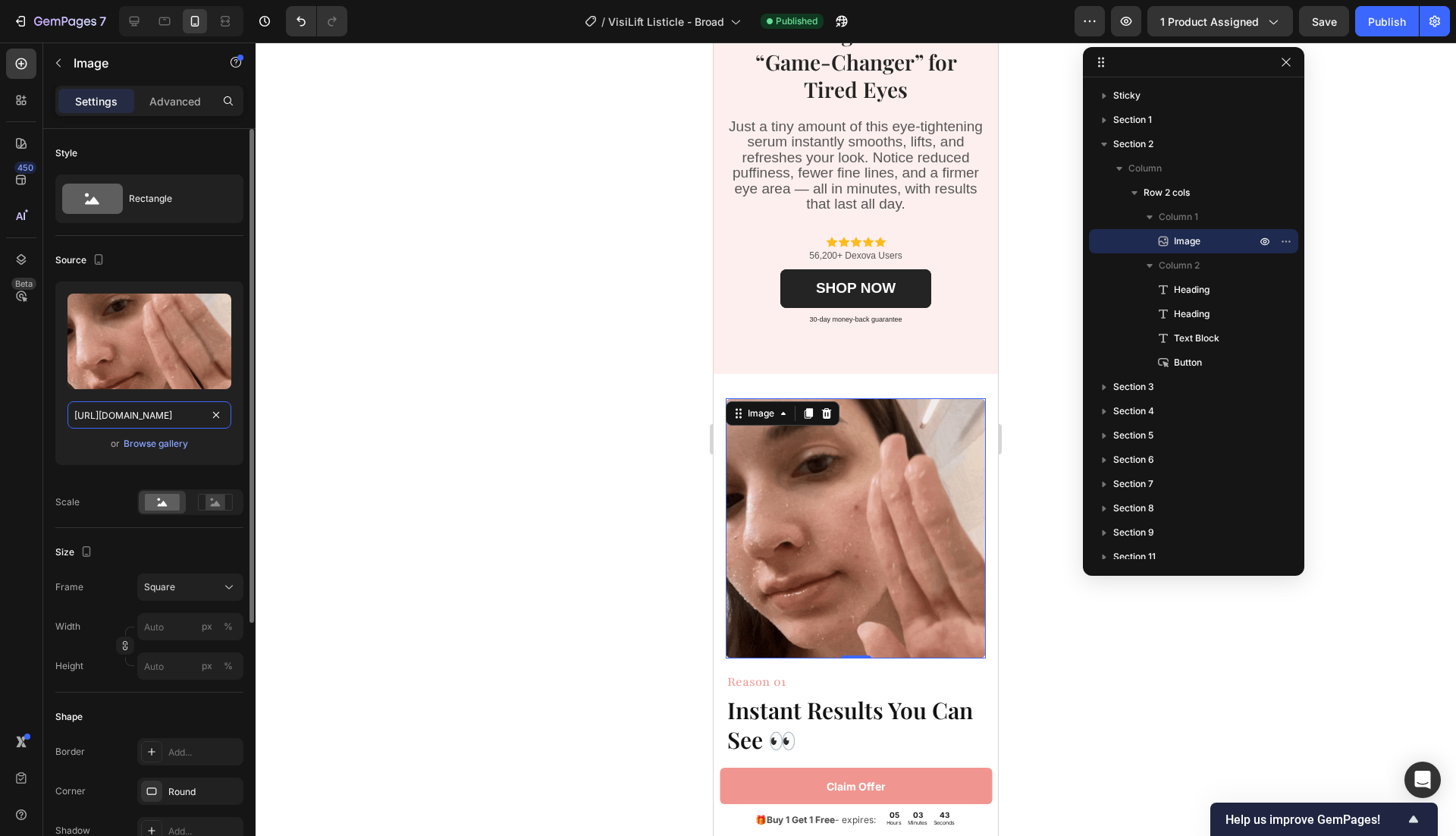
click at [123, 422] on input "https://cdn.shopify.com/s/files/1/0946/1497/8907/files/gempages_585300907361567…" at bounding box center [149, 414] width 164 height 27
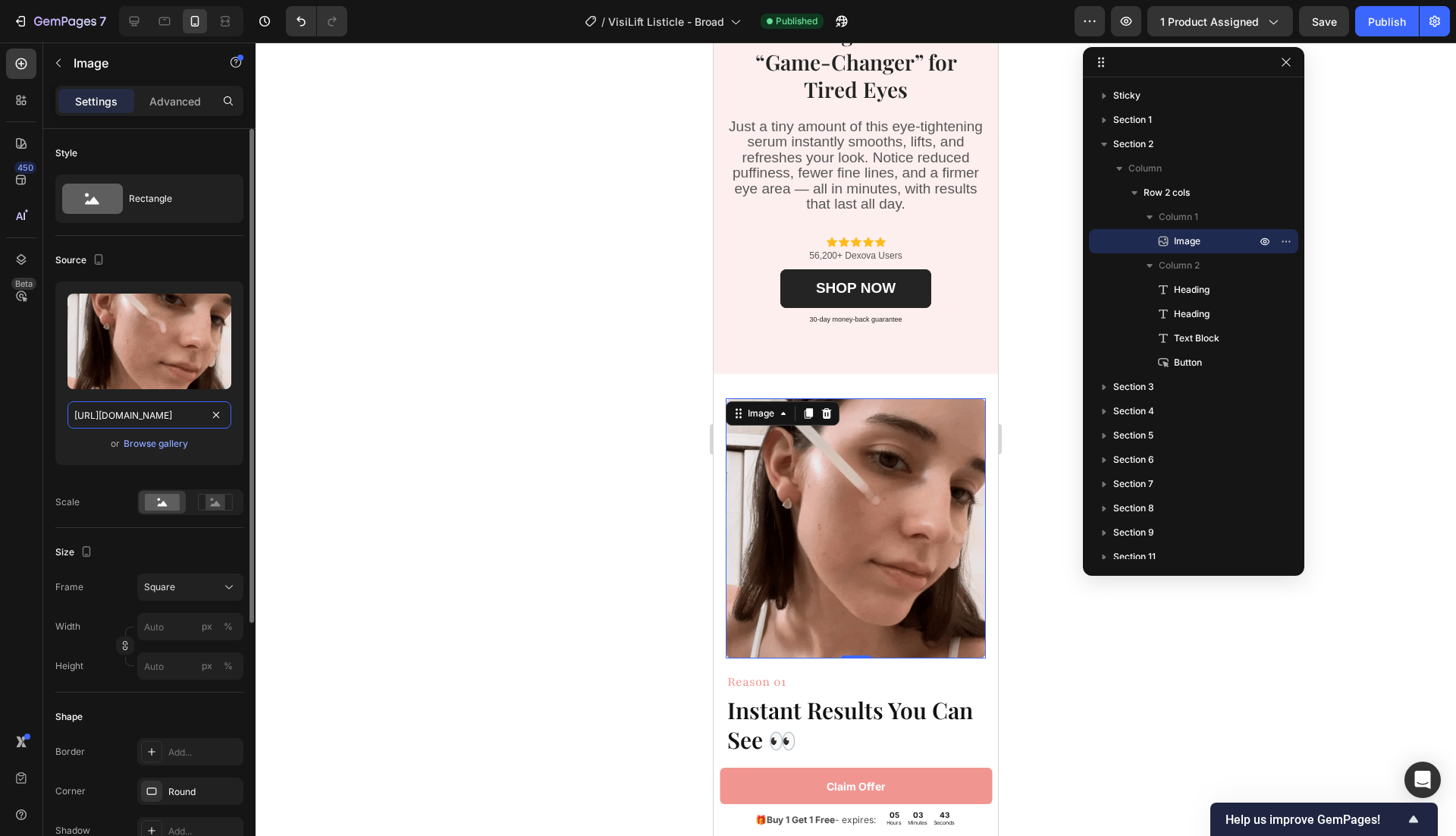
click at [123, 422] on input "https://cdn.shopify.com/s/files/1/0946/1497/8907/files/gempages_585300907361567…" at bounding box center [149, 414] width 164 height 27
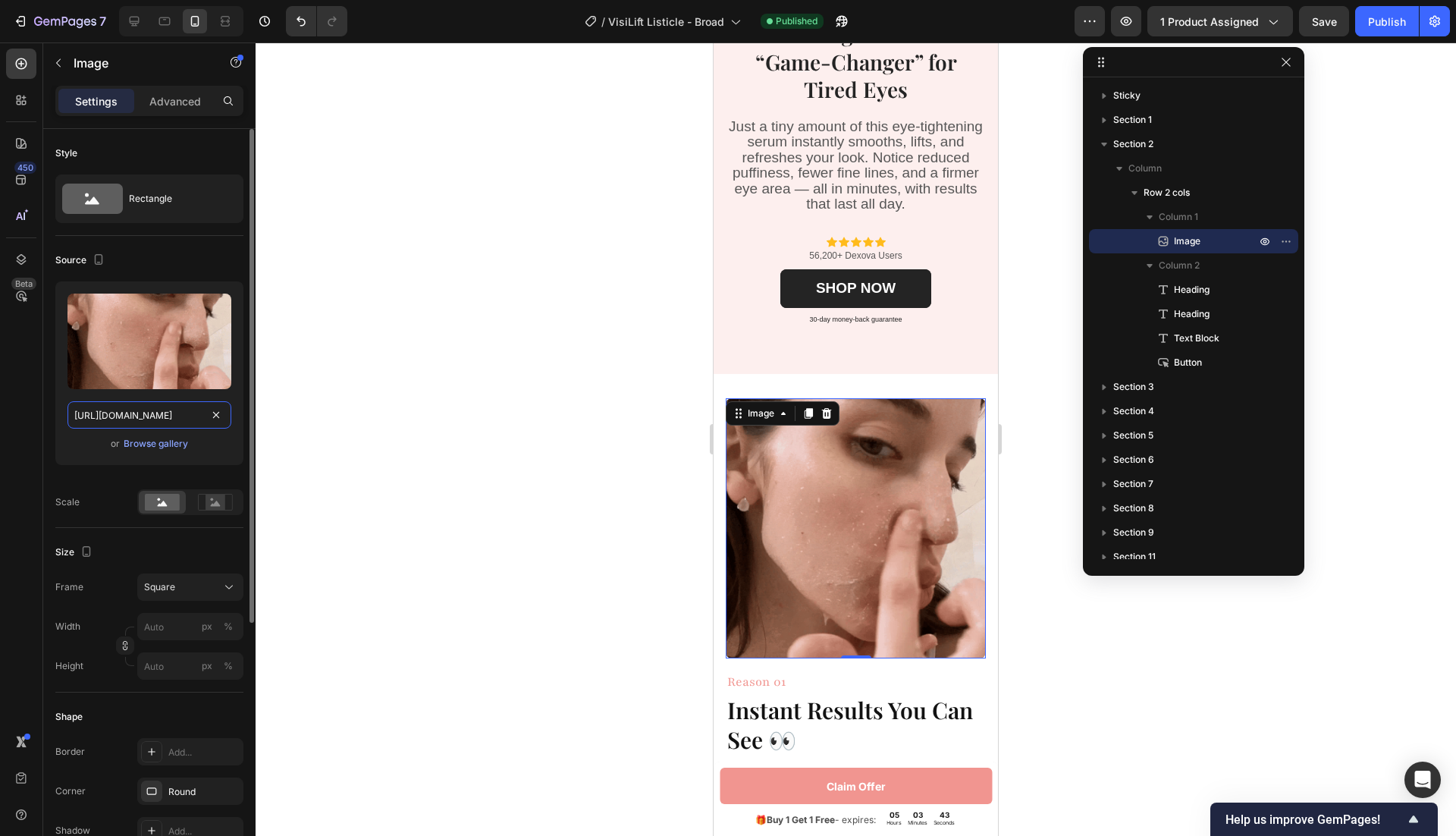
click at [123, 422] on input "https://cdn.shopify.com/s/files/1/0946/1497/8907/files/gempages_585300907361567…" at bounding box center [149, 414] width 164 height 27
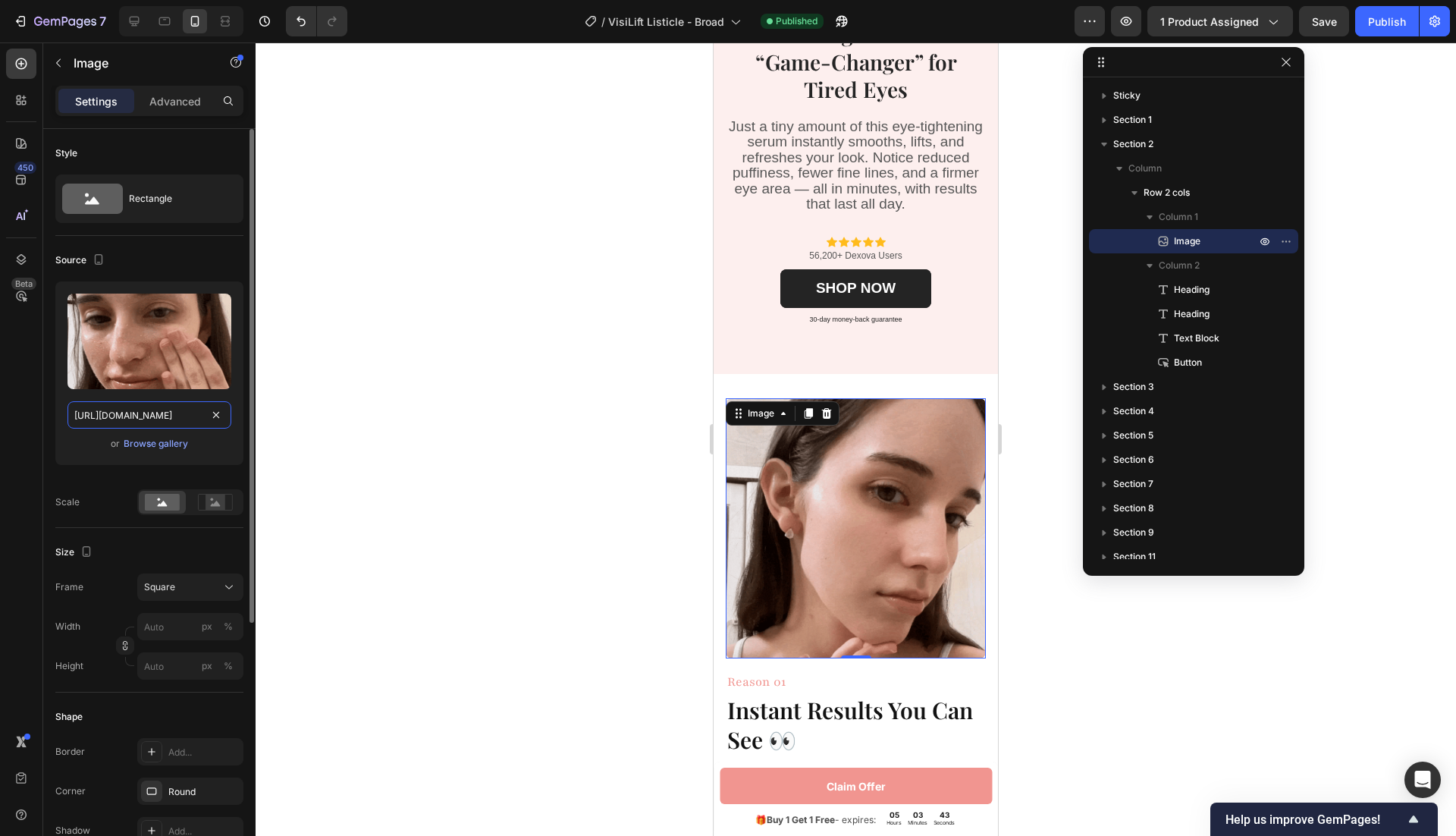
paste input "8183aa2e-7548-43f9-98e1-6bc080ec97ba.png"
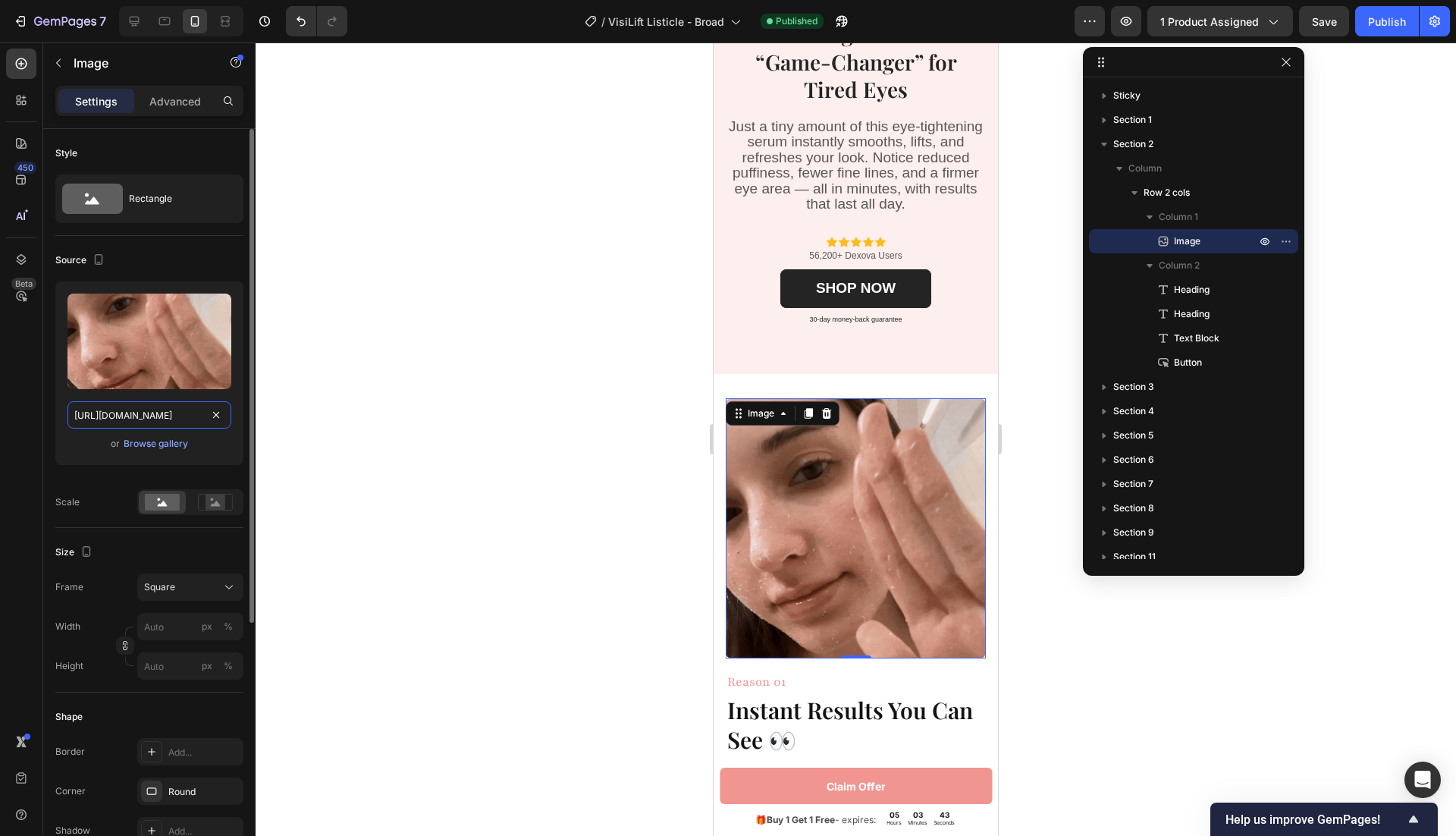
scroll to position [0, 468]
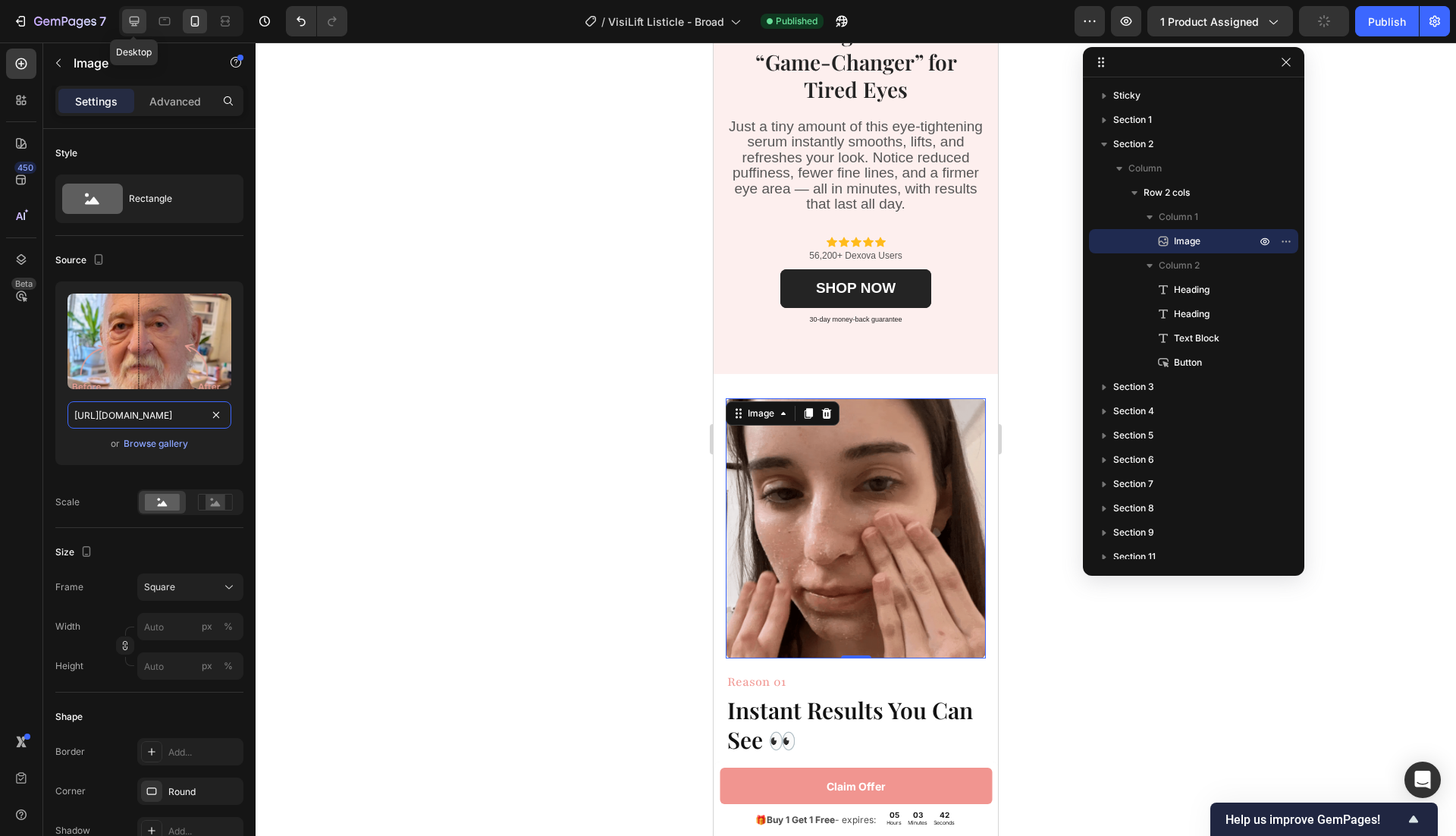
type input "https://cdn.shopify.com/s/files/1/0946/1497/8907/files/gempages_585300907361567…"
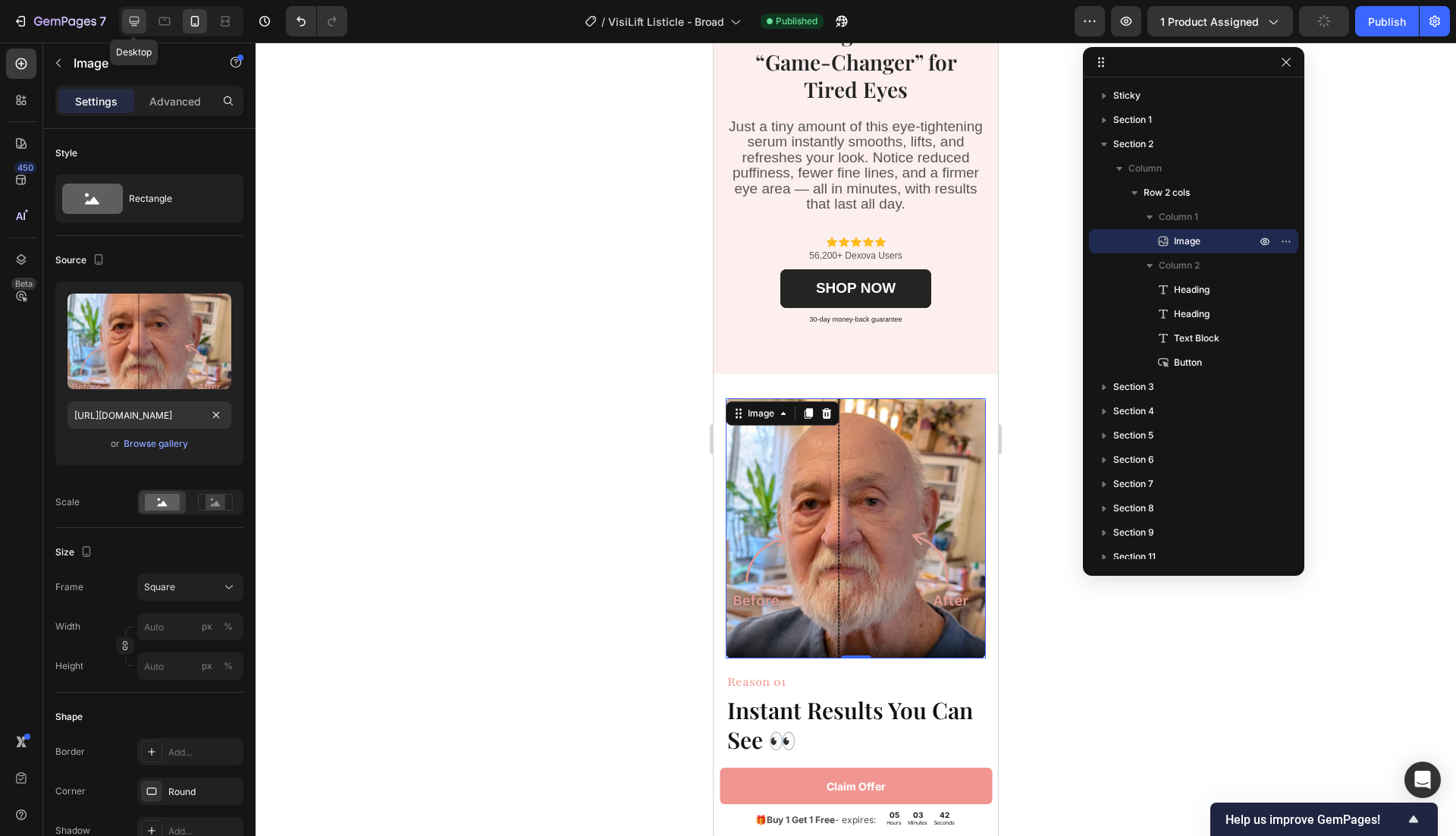
click at [134, 16] on icon at bounding box center [135, 21] width 10 height 10
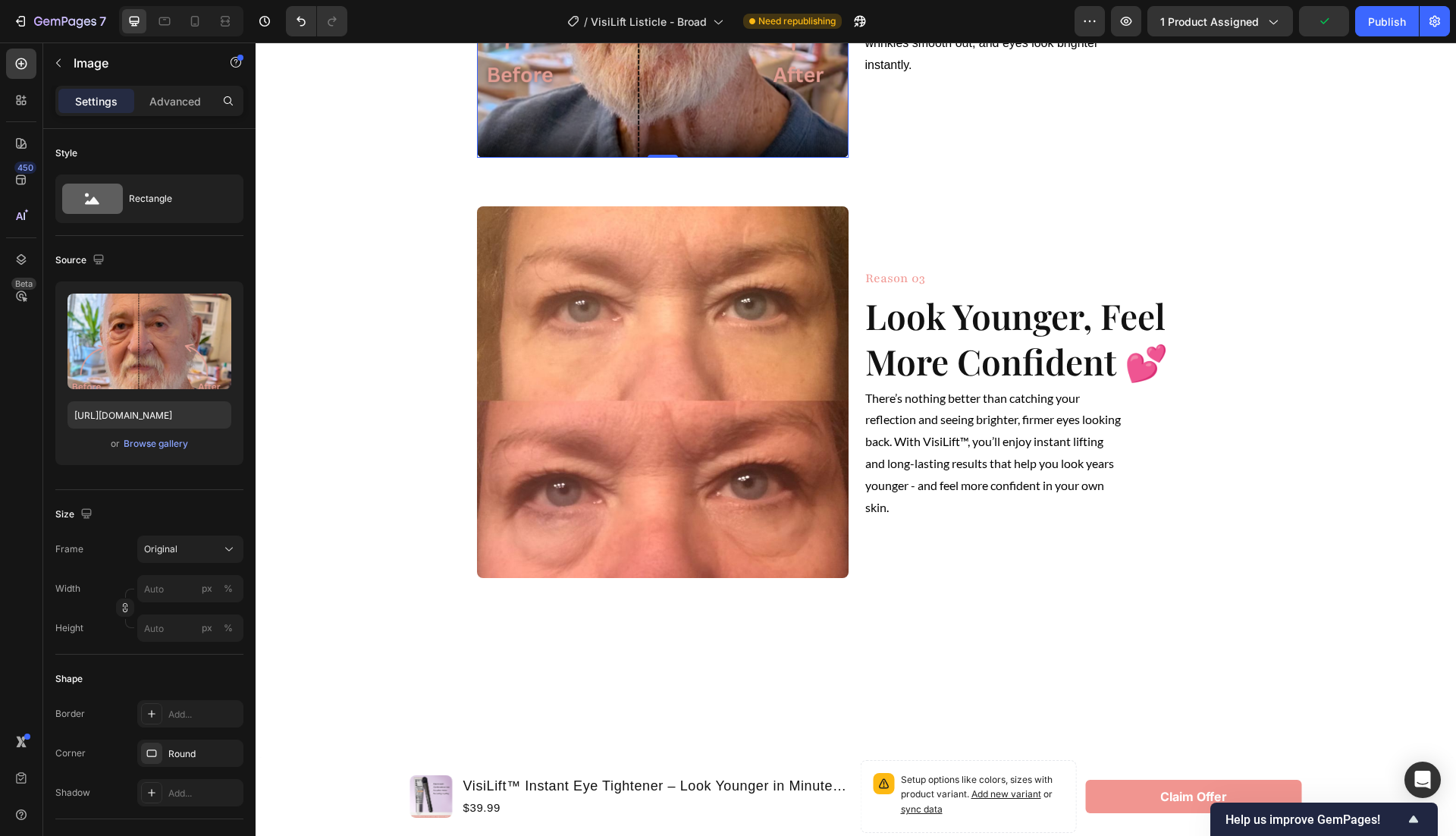
scroll to position [926, 0]
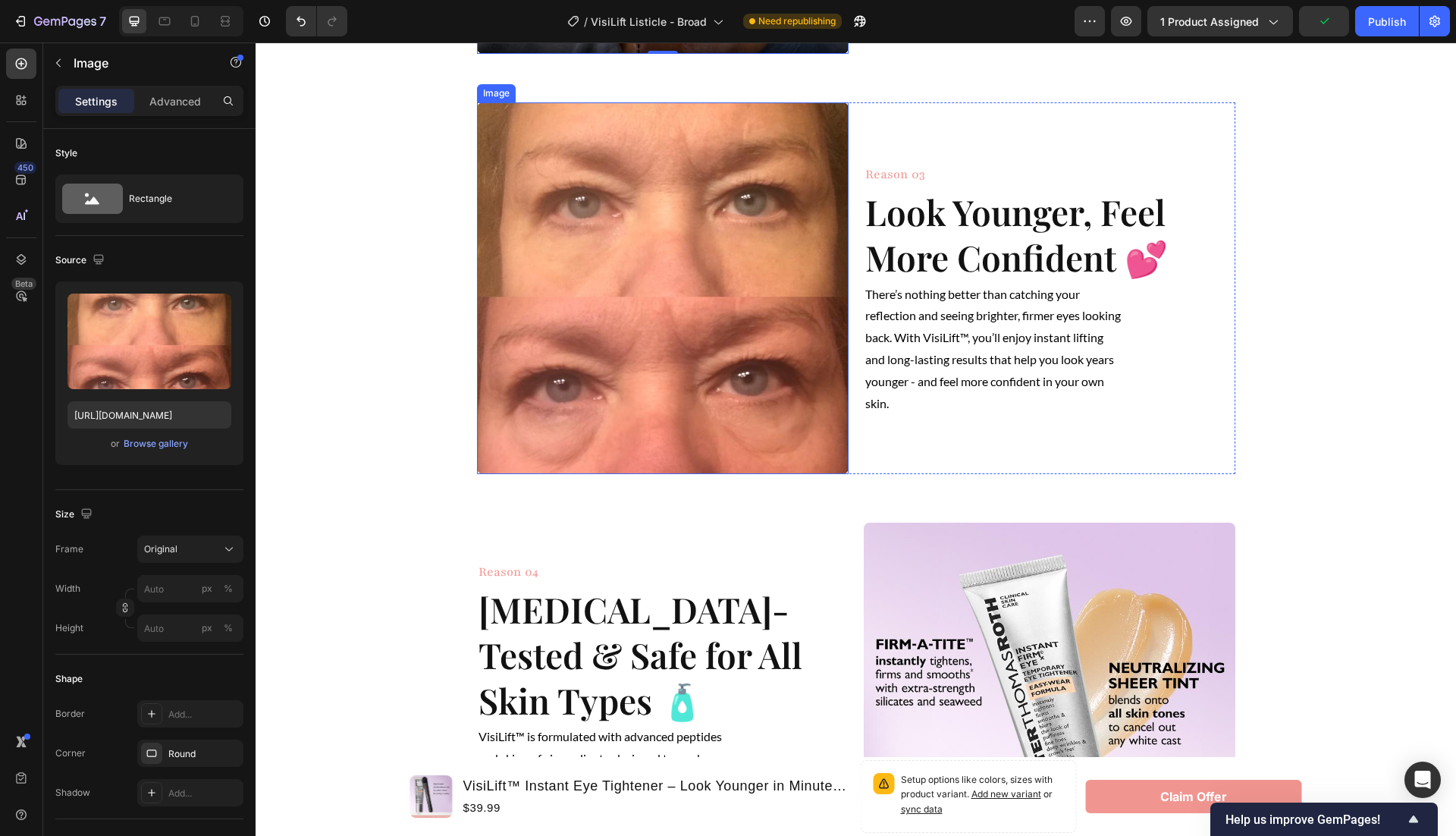
click at [738, 338] on img at bounding box center [663, 289] width 371 height 372
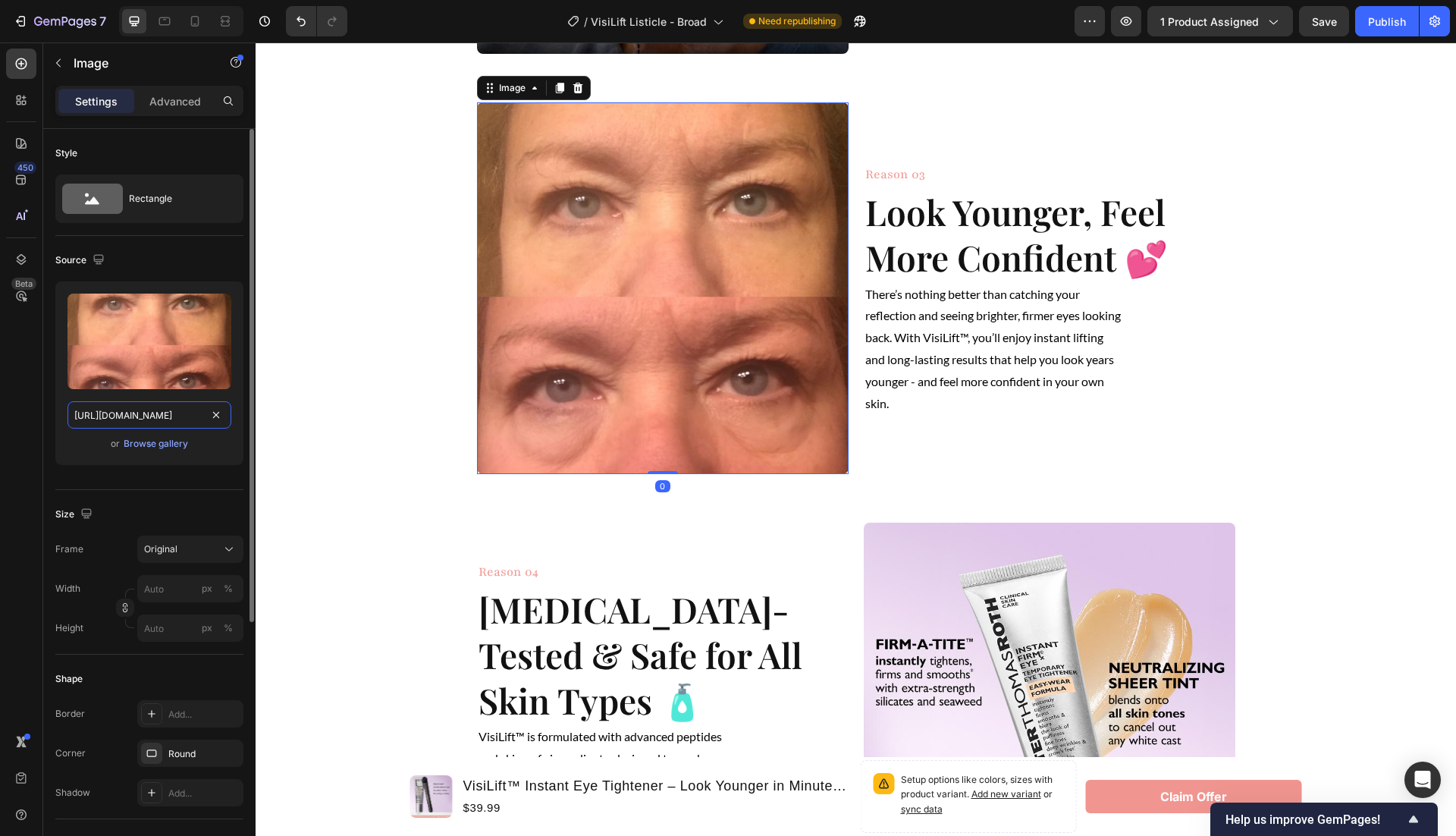
click at [171, 411] on input "https://cdn.shopify.com/s/files/1/0946/1497/8907/files/gempages_585300907361567…" at bounding box center [149, 414] width 164 height 27
click at [187, 20] on icon at bounding box center [195, 21] width 15 height 15
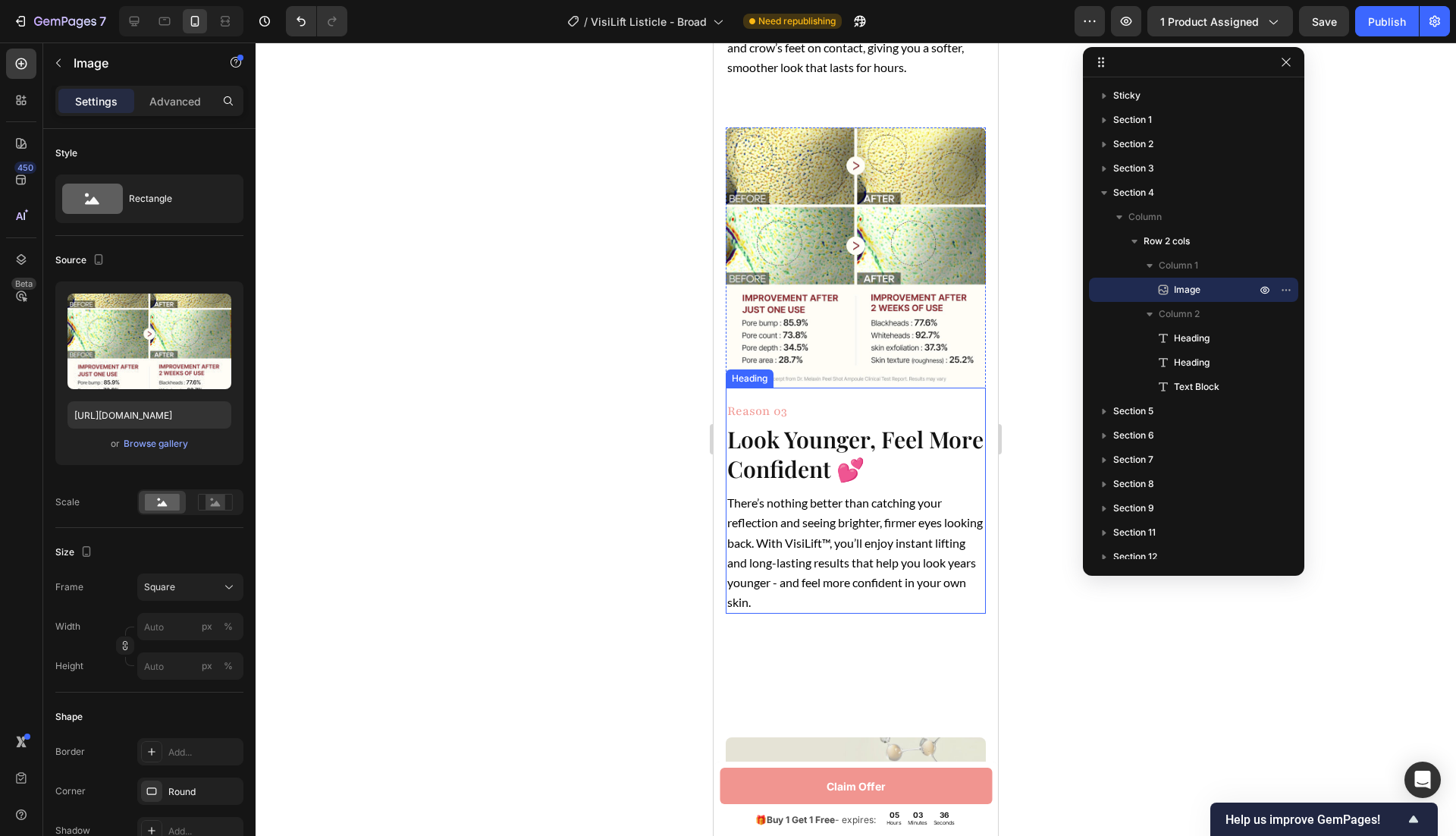
scroll to position [1527, 0]
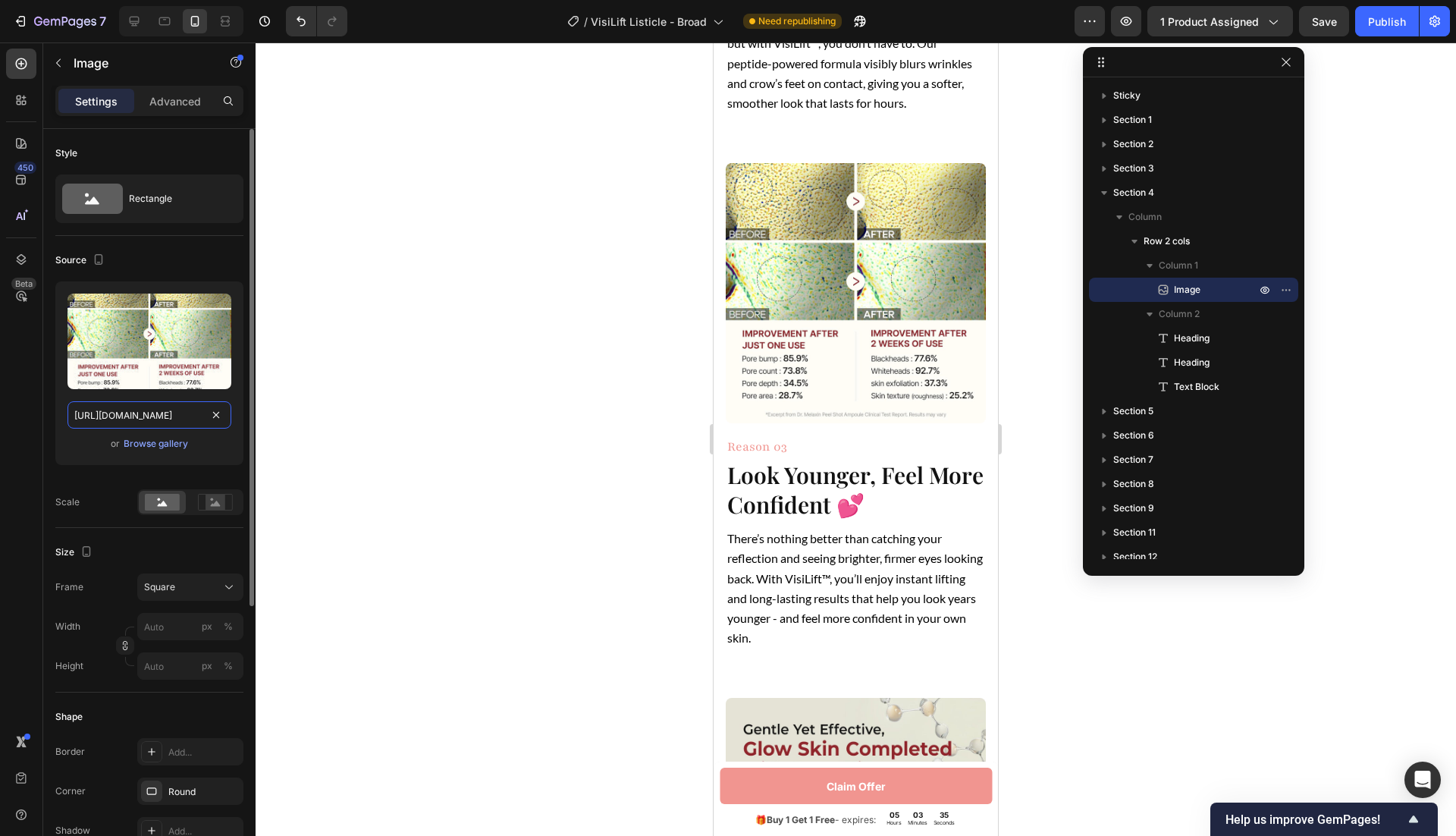
click at [170, 423] on input "https://cdn.shopify.com/s/files/1/0946/1497/8907/files/81QK_-140dL._SL1500.jpg?…" at bounding box center [149, 414] width 164 height 27
paste input "gempages_585300907361567389-6c7ebebf-974c-459f-bcfb-5ed2489516f9.jpg"
type input "https://cdn.shopify.com/s/files/1/0946/1497/8907/files/gempages_585300907361567…"
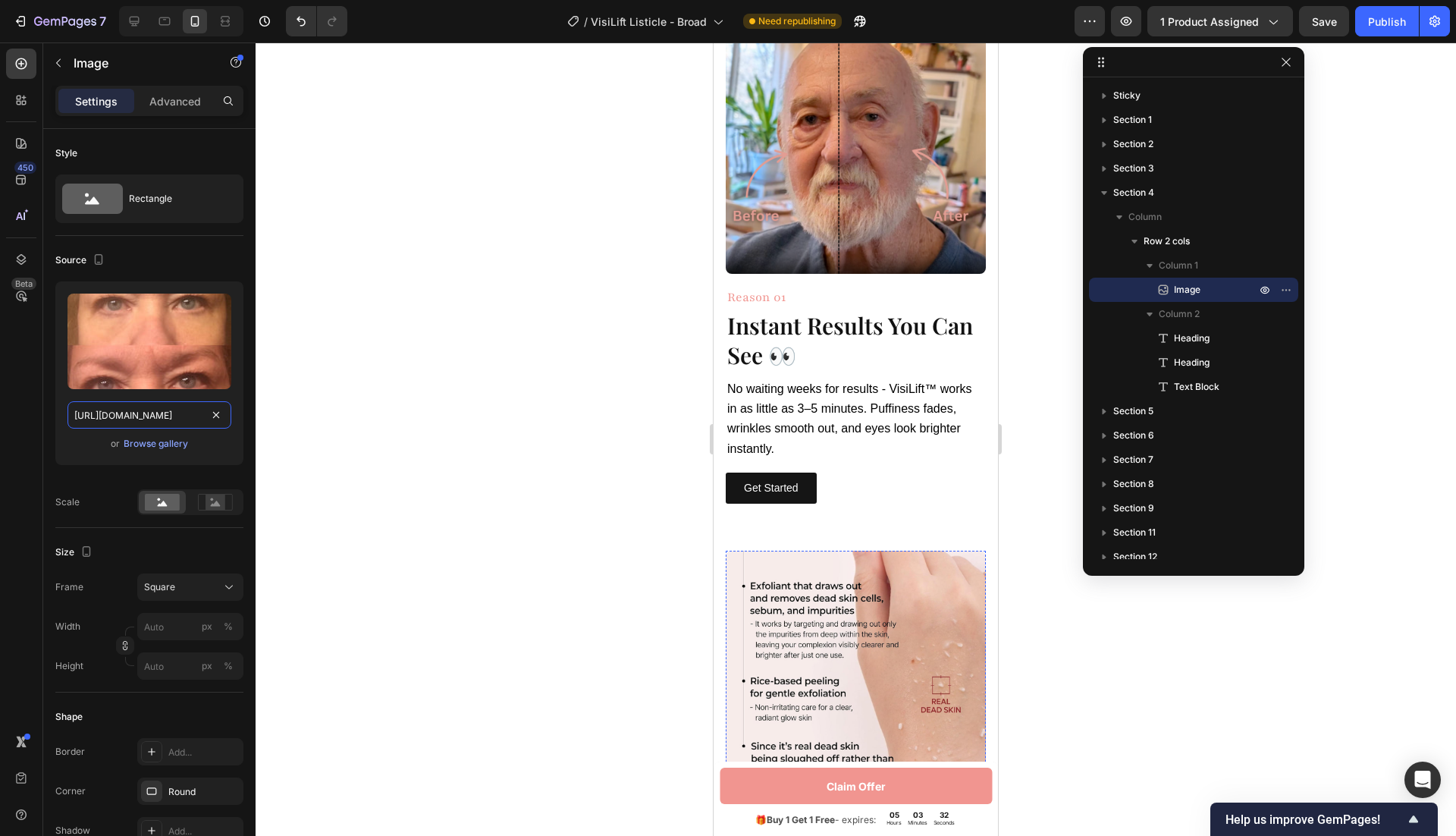
scroll to position [842, 0]
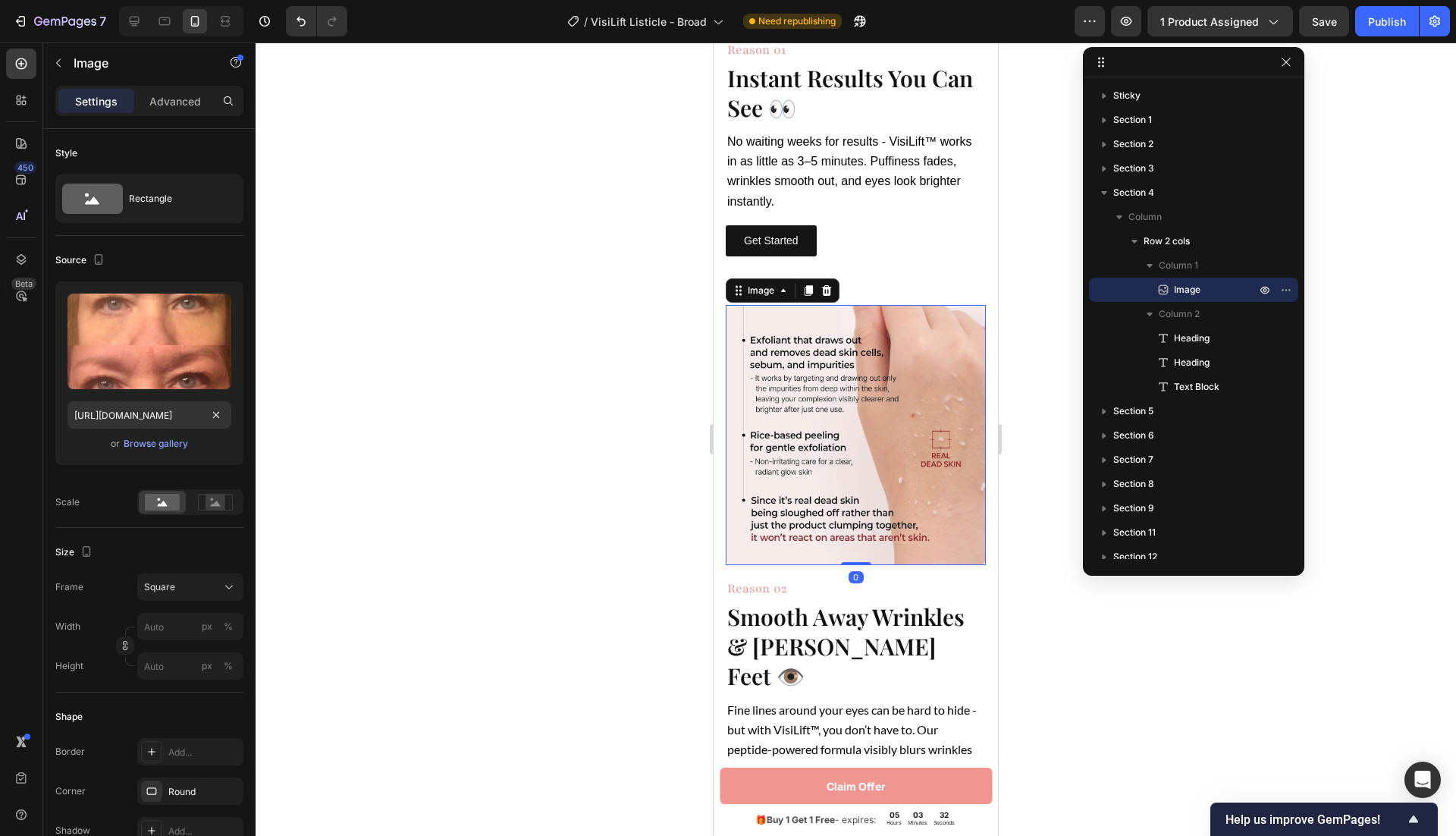
click at [813, 446] on img at bounding box center [855, 435] width 260 height 261
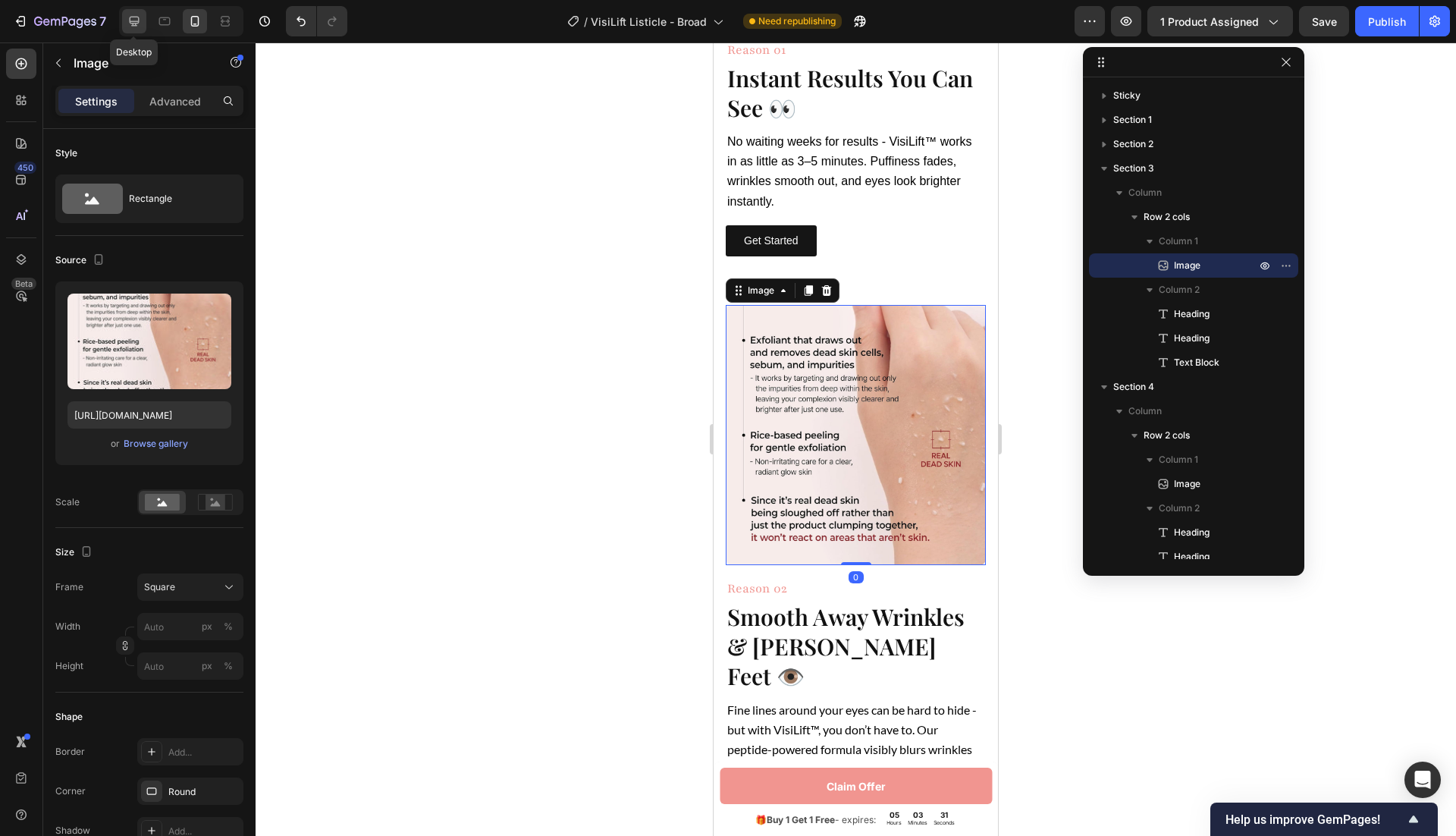
click at [133, 23] on icon at bounding box center [135, 21] width 10 height 10
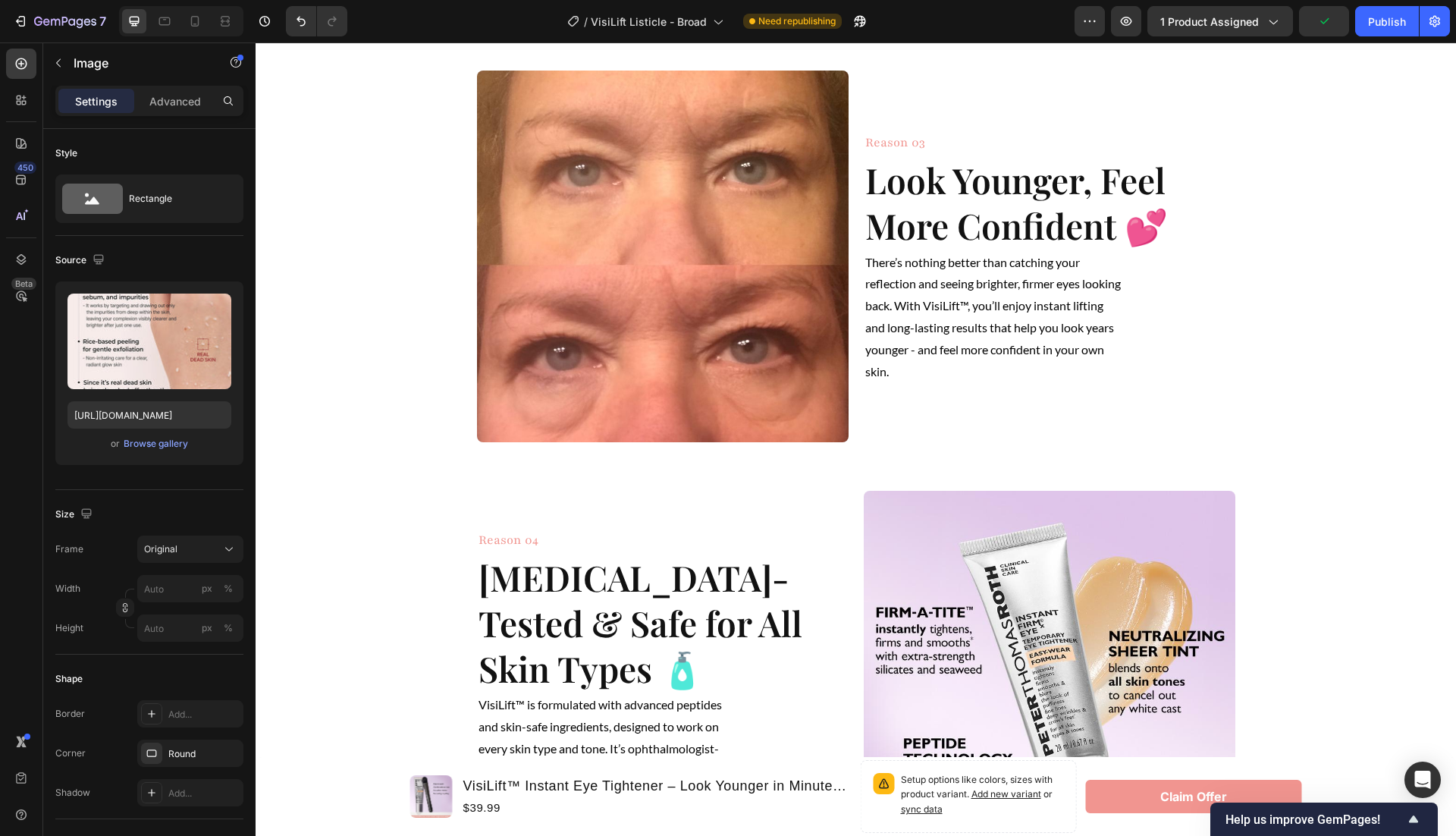
scroll to position [892, 0]
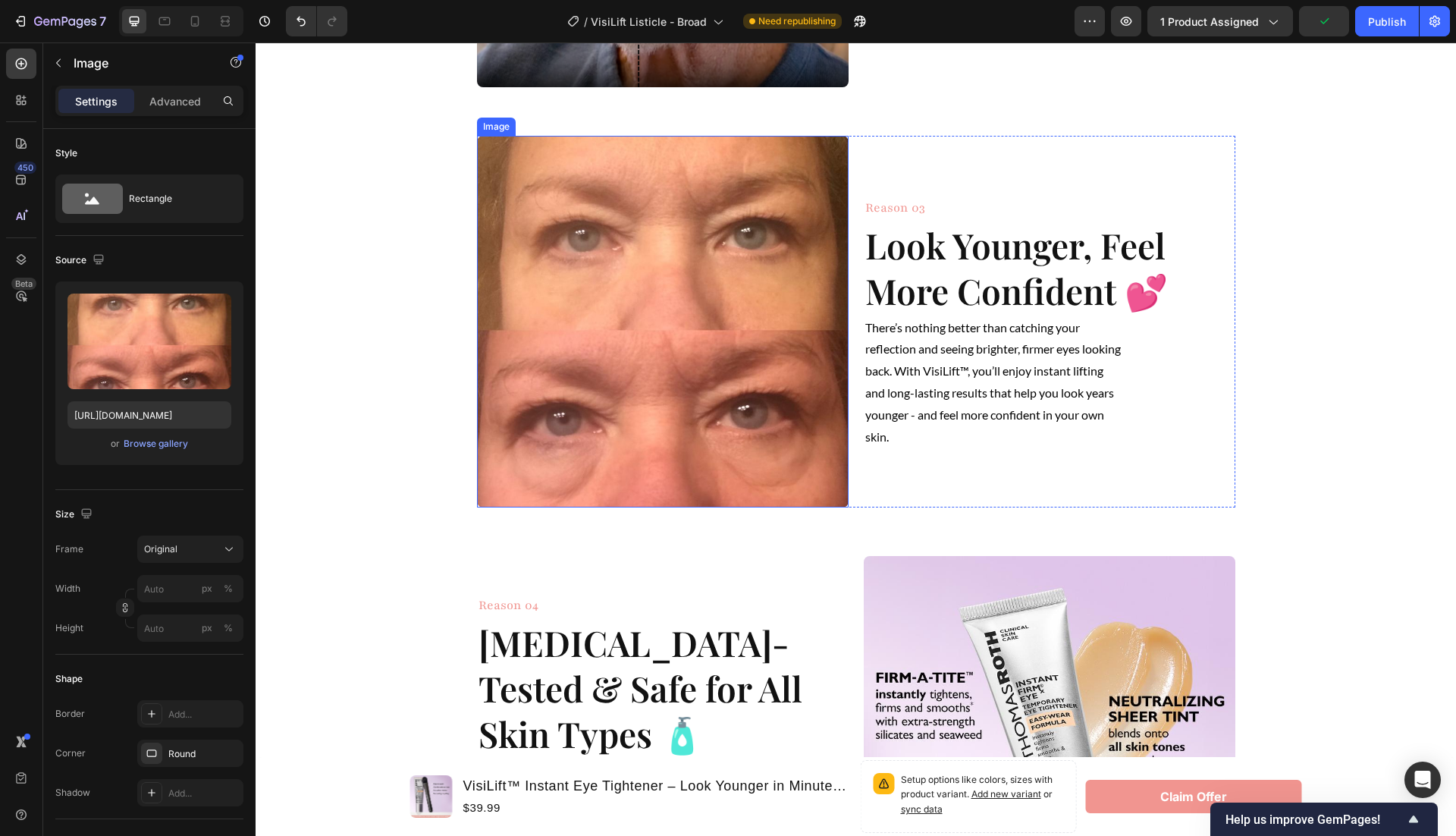
click at [707, 291] on img at bounding box center [663, 321] width 371 height 372
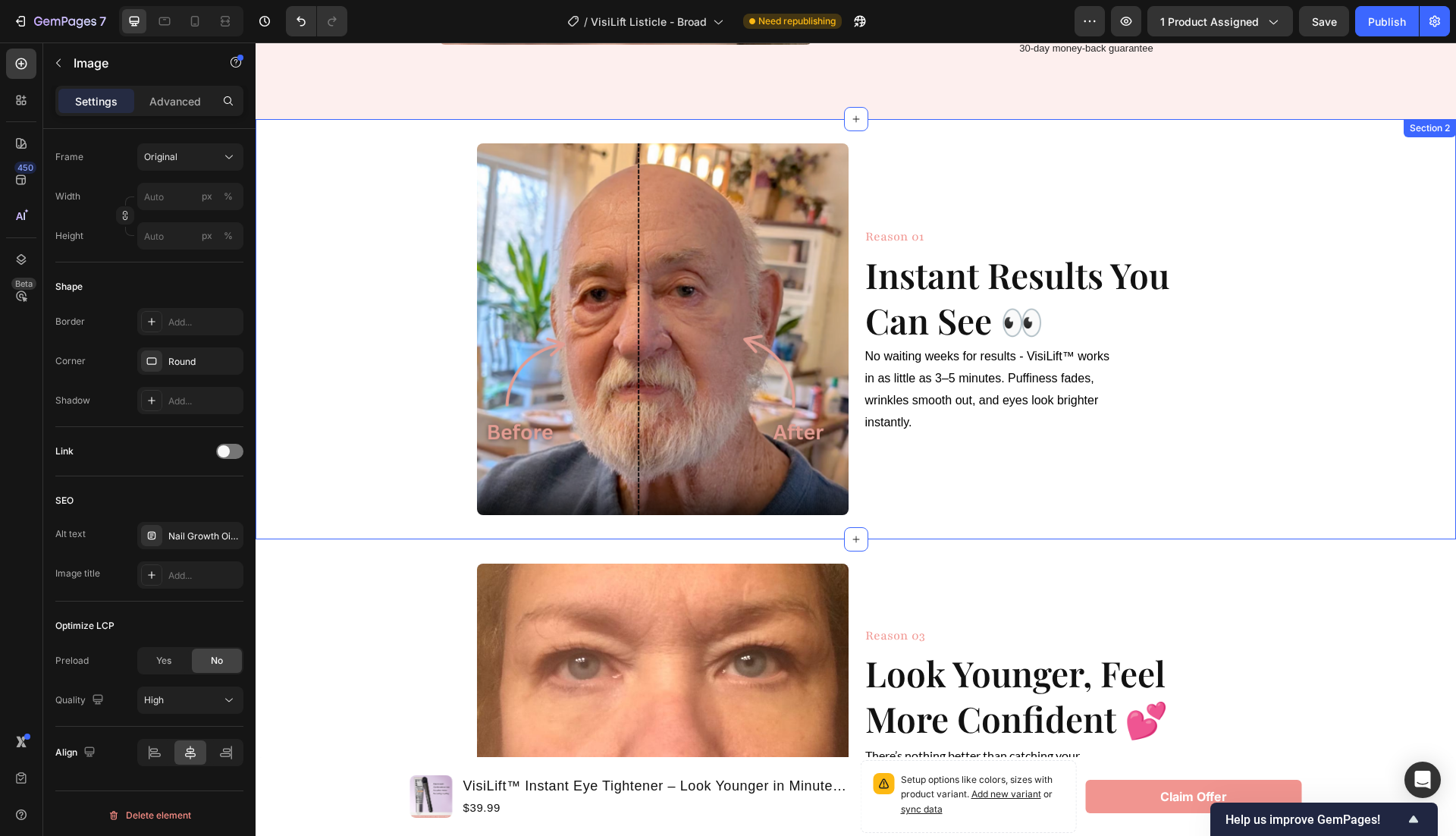
scroll to position [407, 0]
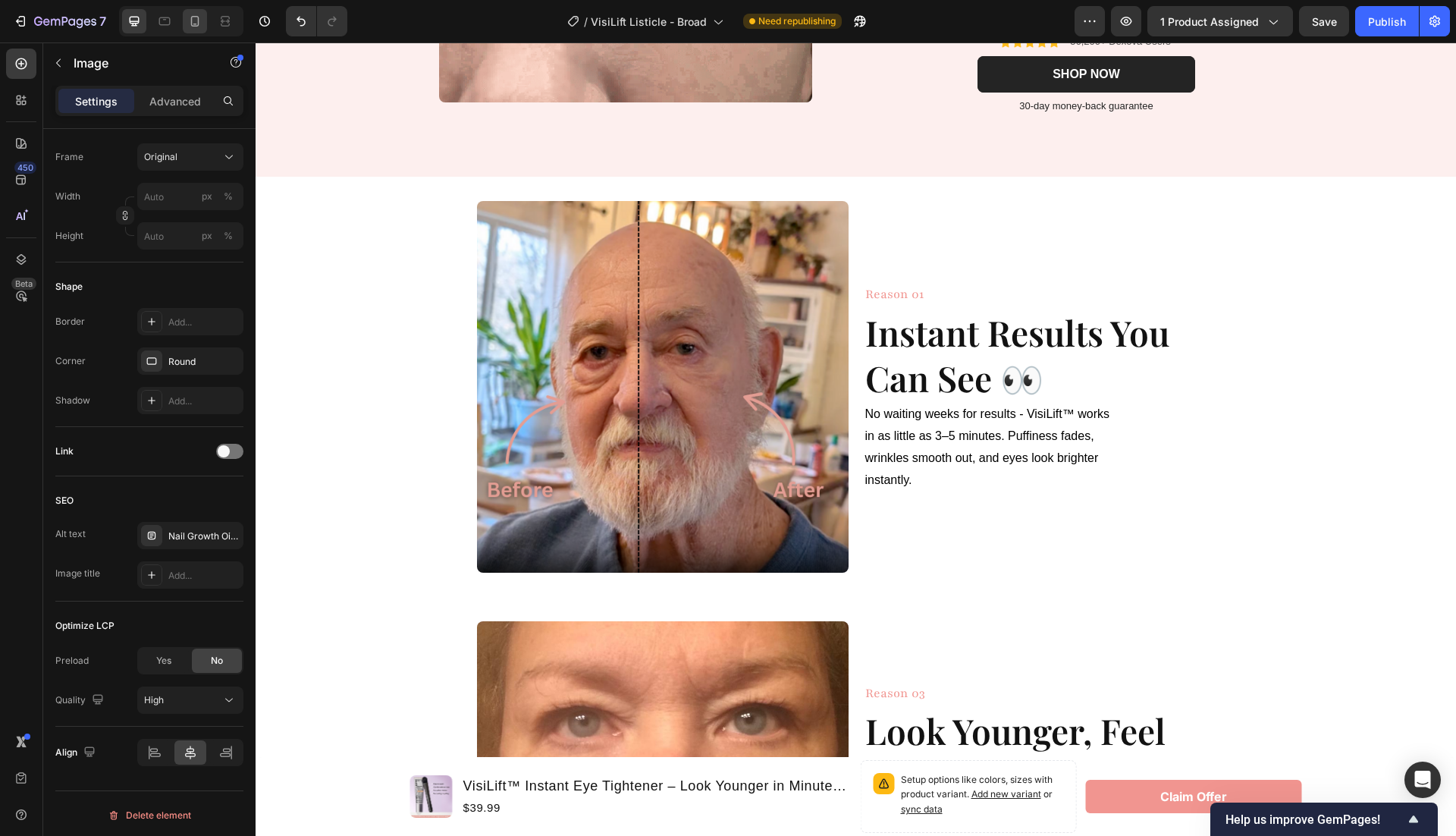
click at [199, 19] on icon at bounding box center [195, 21] width 15 height 15
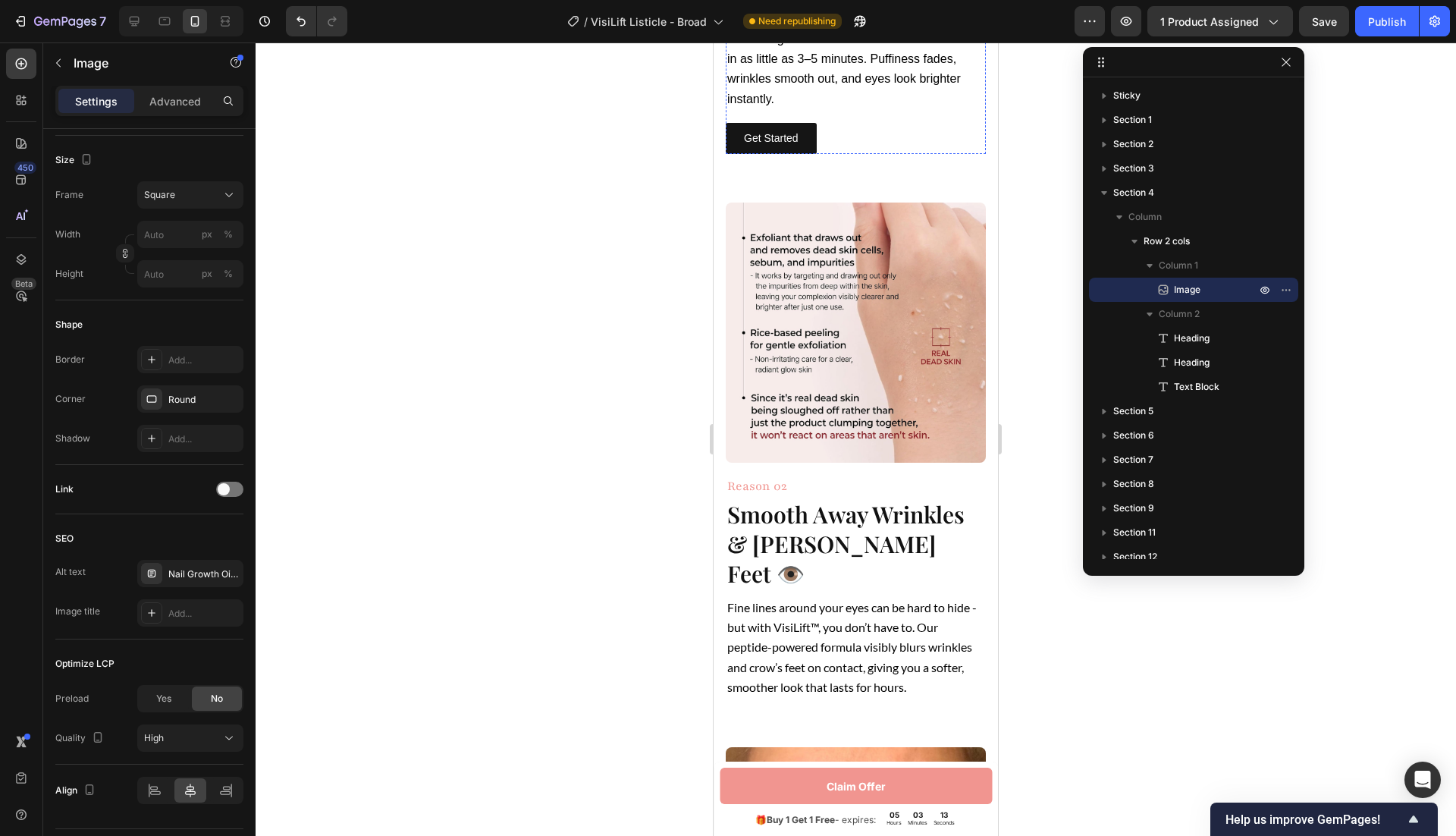
scroll to position [1115, 0]
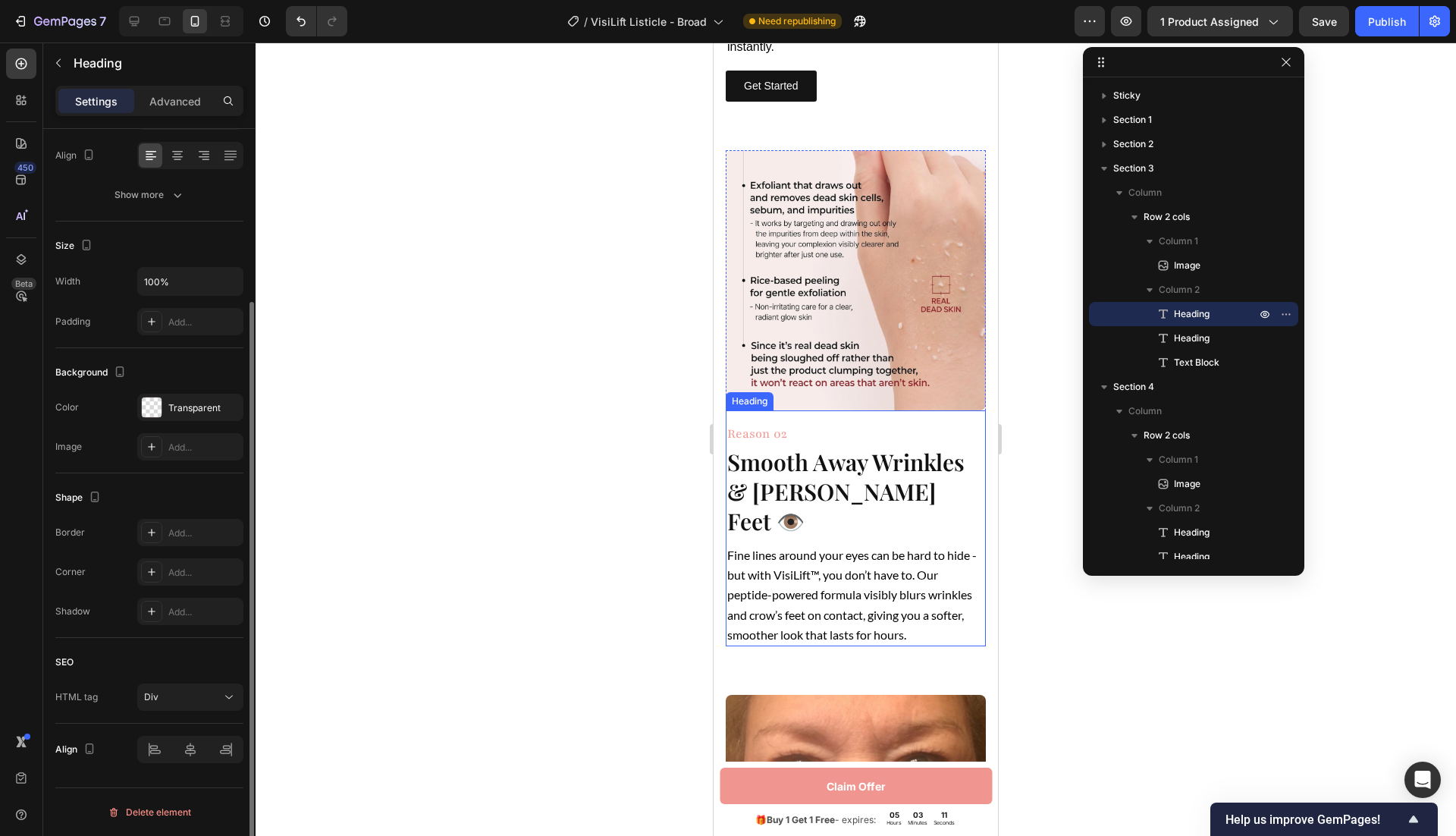
click at [865, 423] on div "Reason 02" at bounding box center [855, 434] width 260 height 24
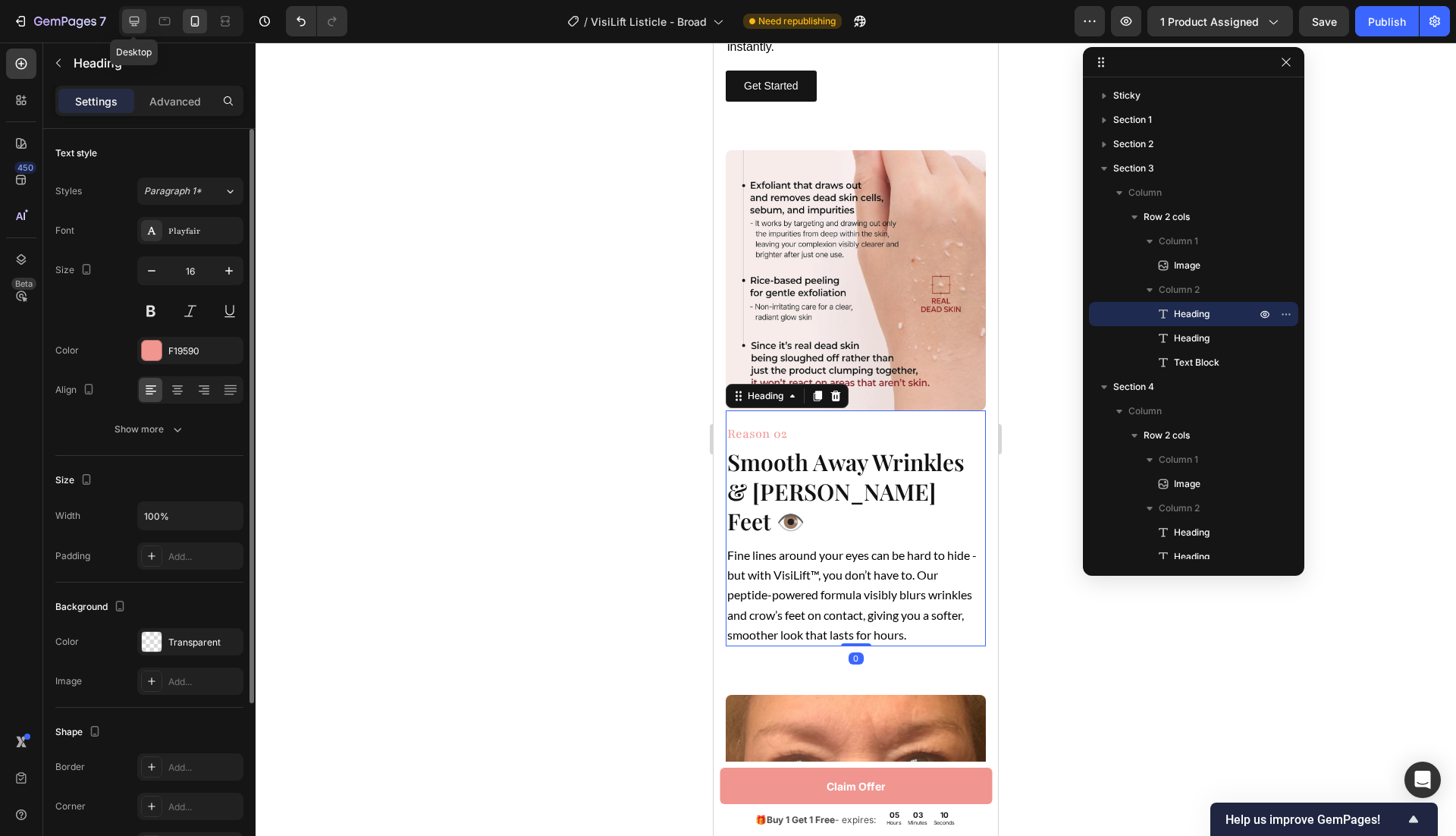
click at [133, 22] on icon at bounding box center [135, 21] width 10 height 10
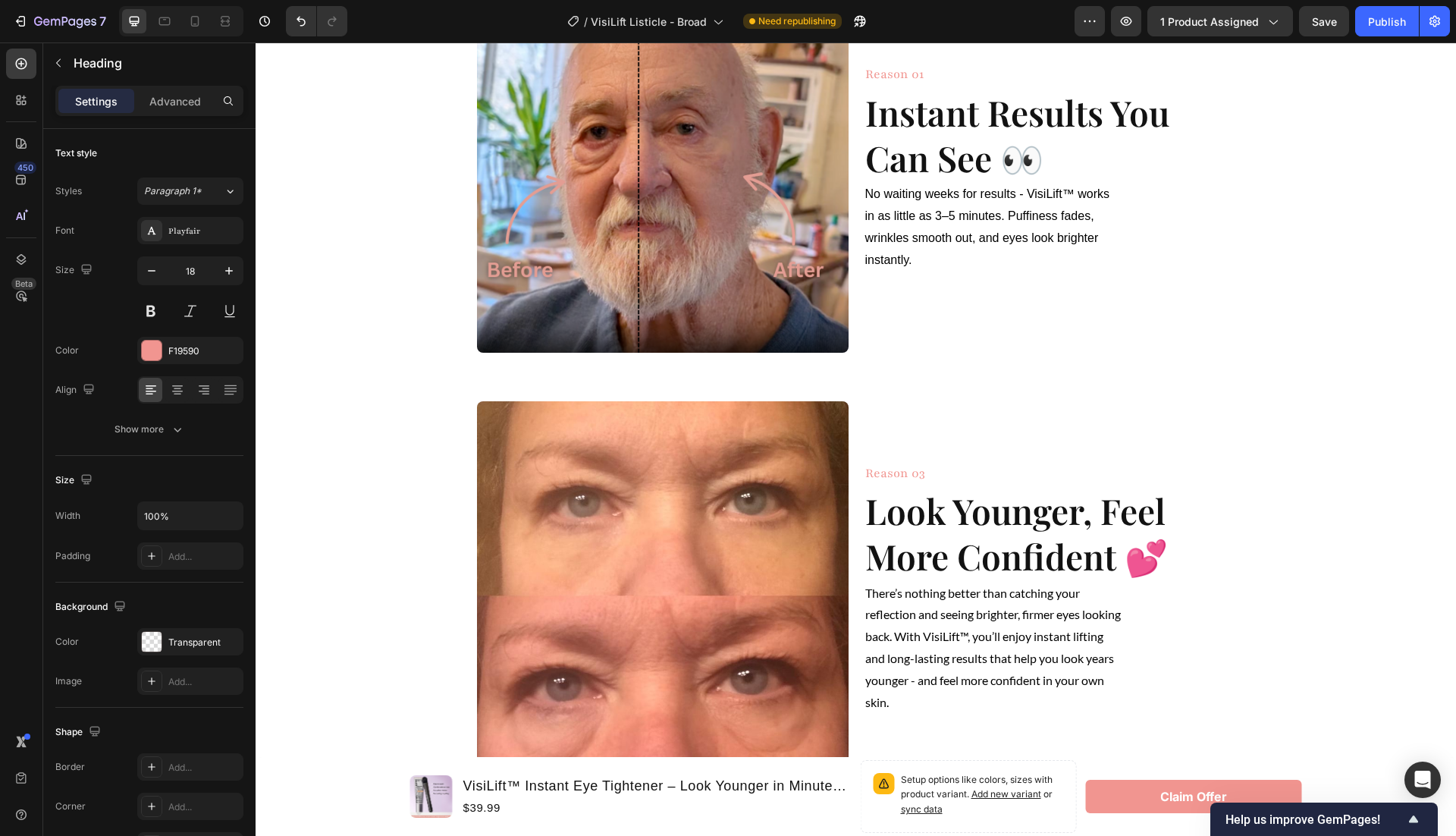
scroll to position [725, 0]
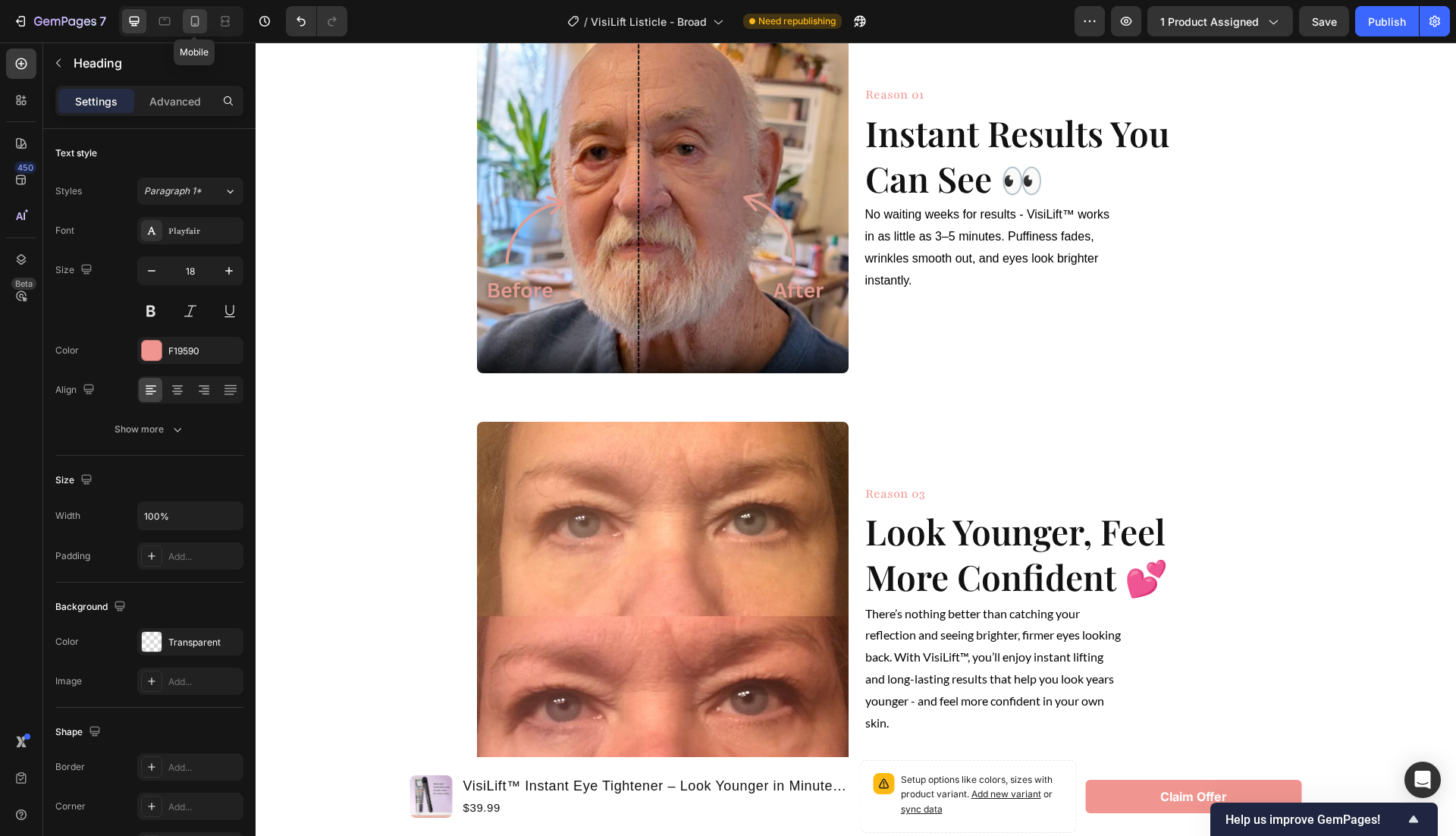
click at [196, 13] on div at bounding box center [195, 21] width 25 height 25
type input "16"
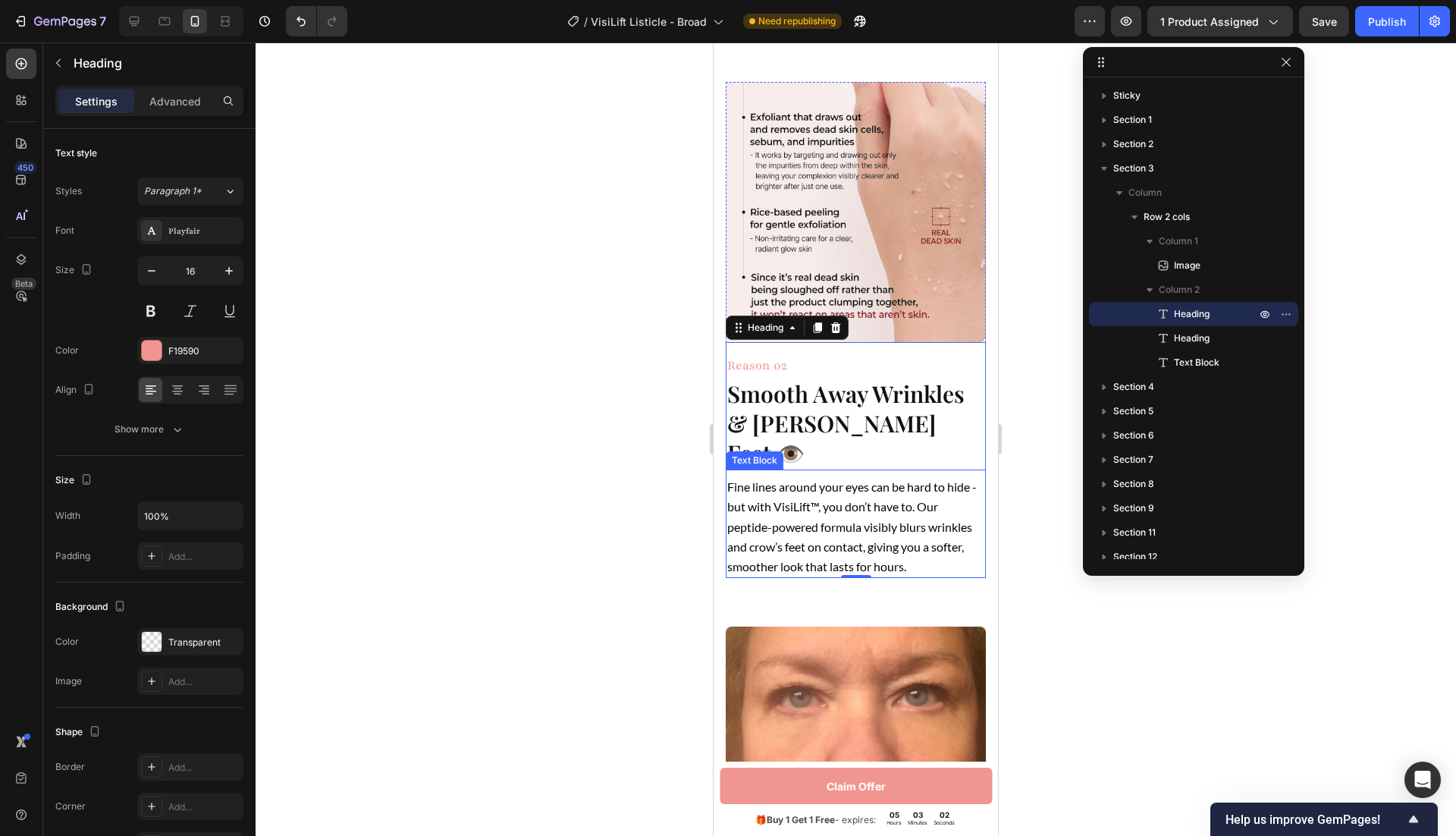
scroll to position [1036, 0]
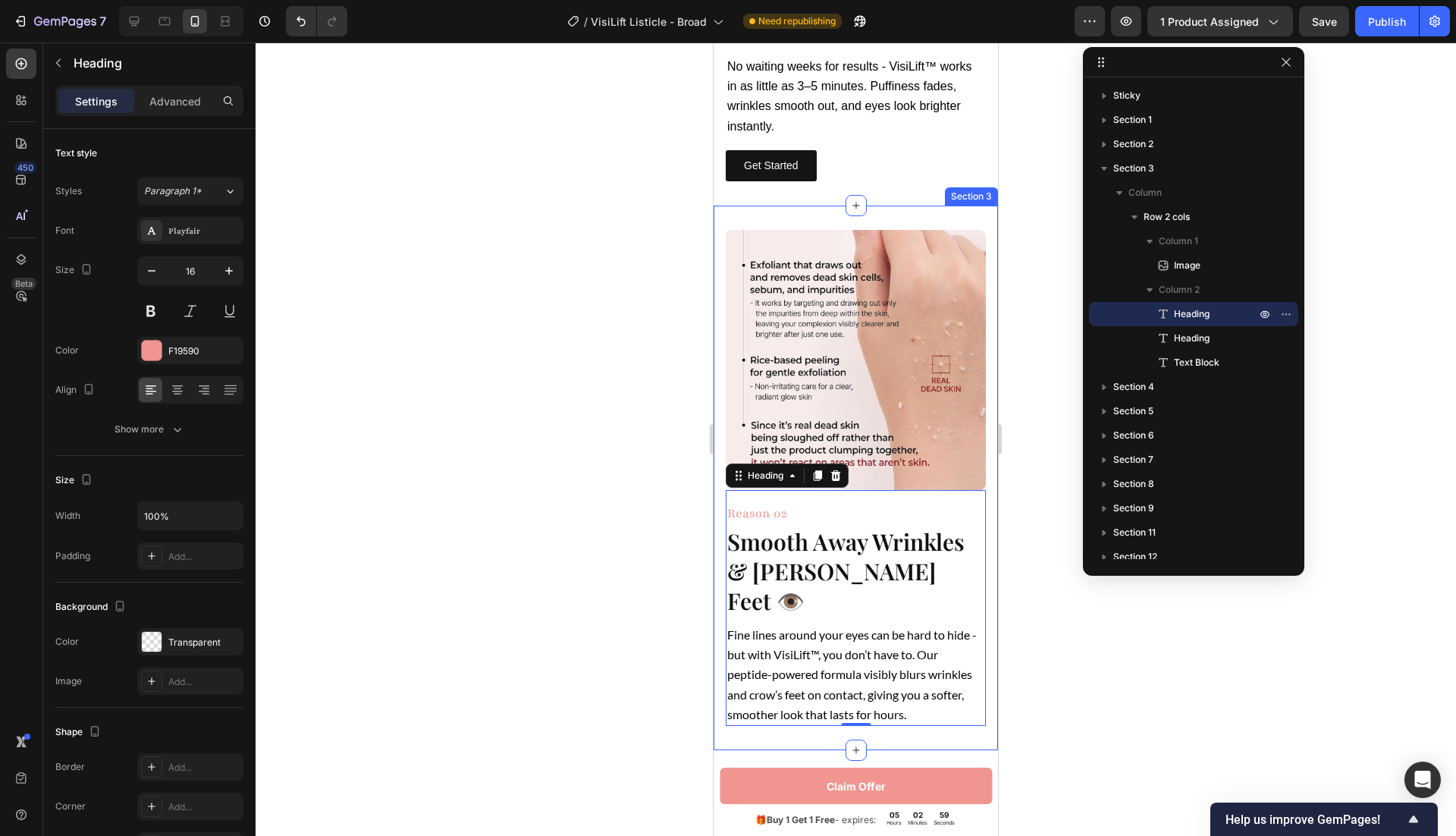
click at [719, 259] on div "Image Reason 02 Heading 0 Smooth Away Wrinkles & Crow’s Feet 👁️ Heading Fine li…" at bounding box center [856, 478] width 284 height 545
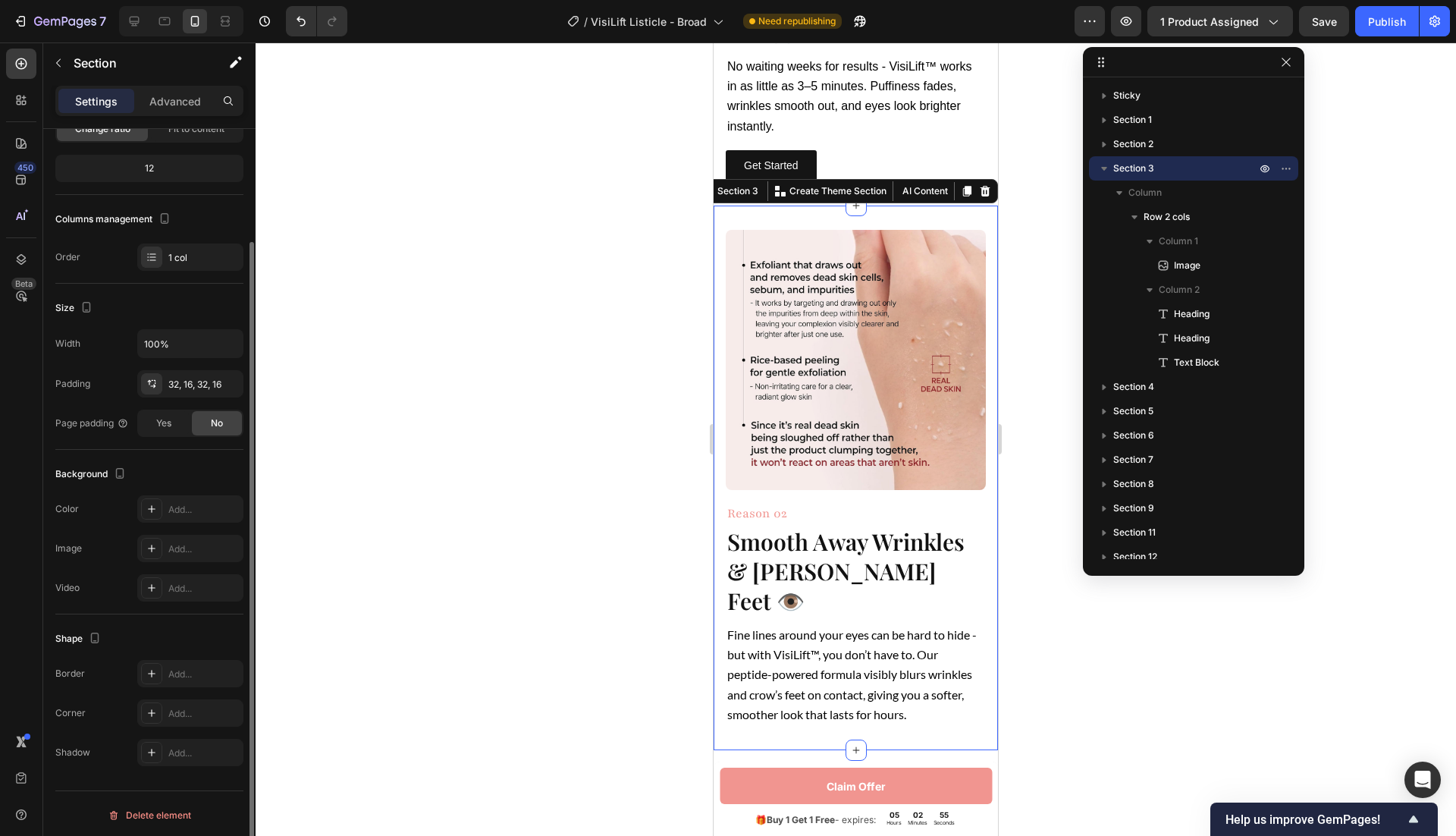
scroll to position [0, 0]
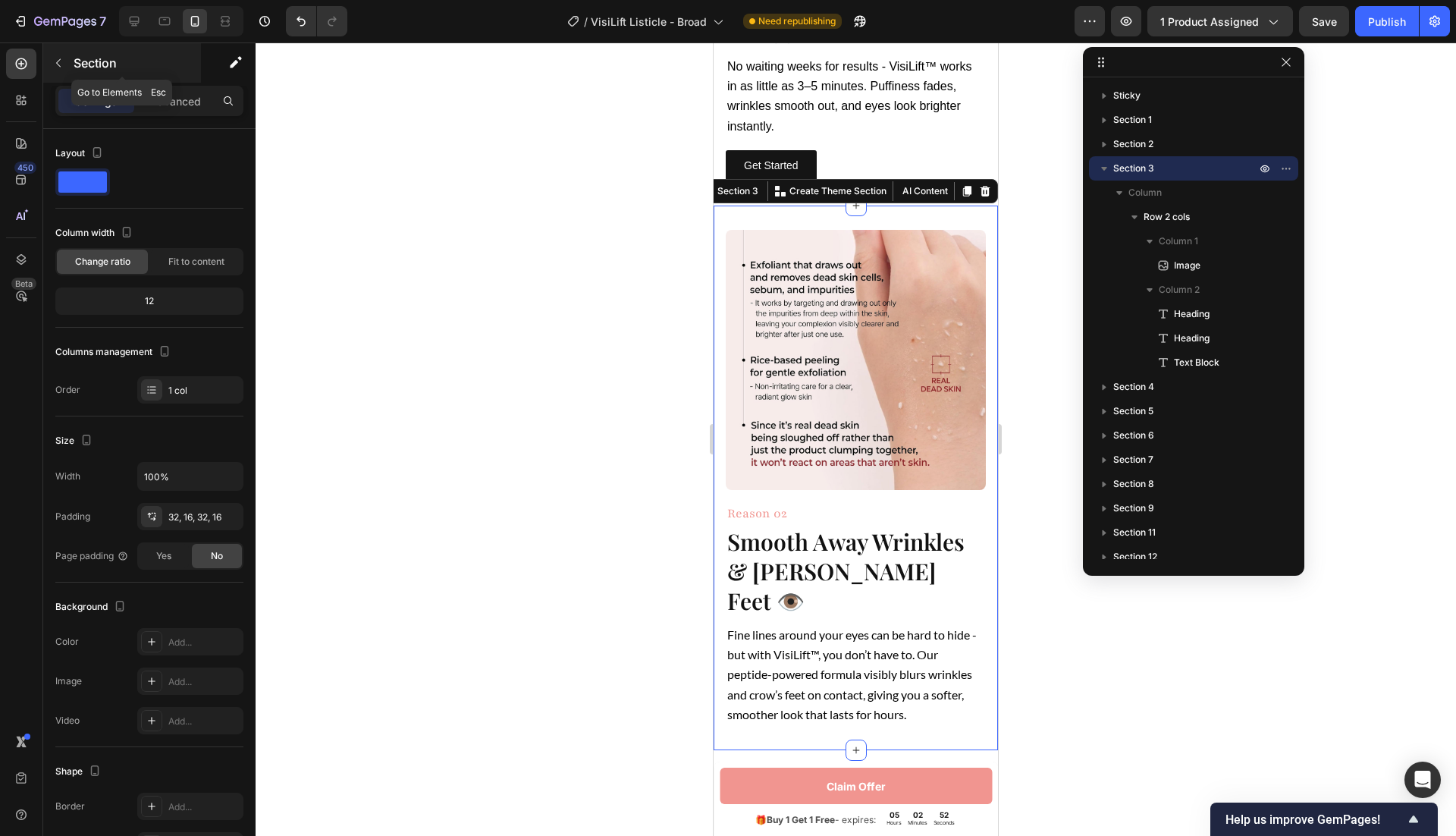
click at [59, 65] on icon "button" at bounding box center [58, 63] width 5 height 8
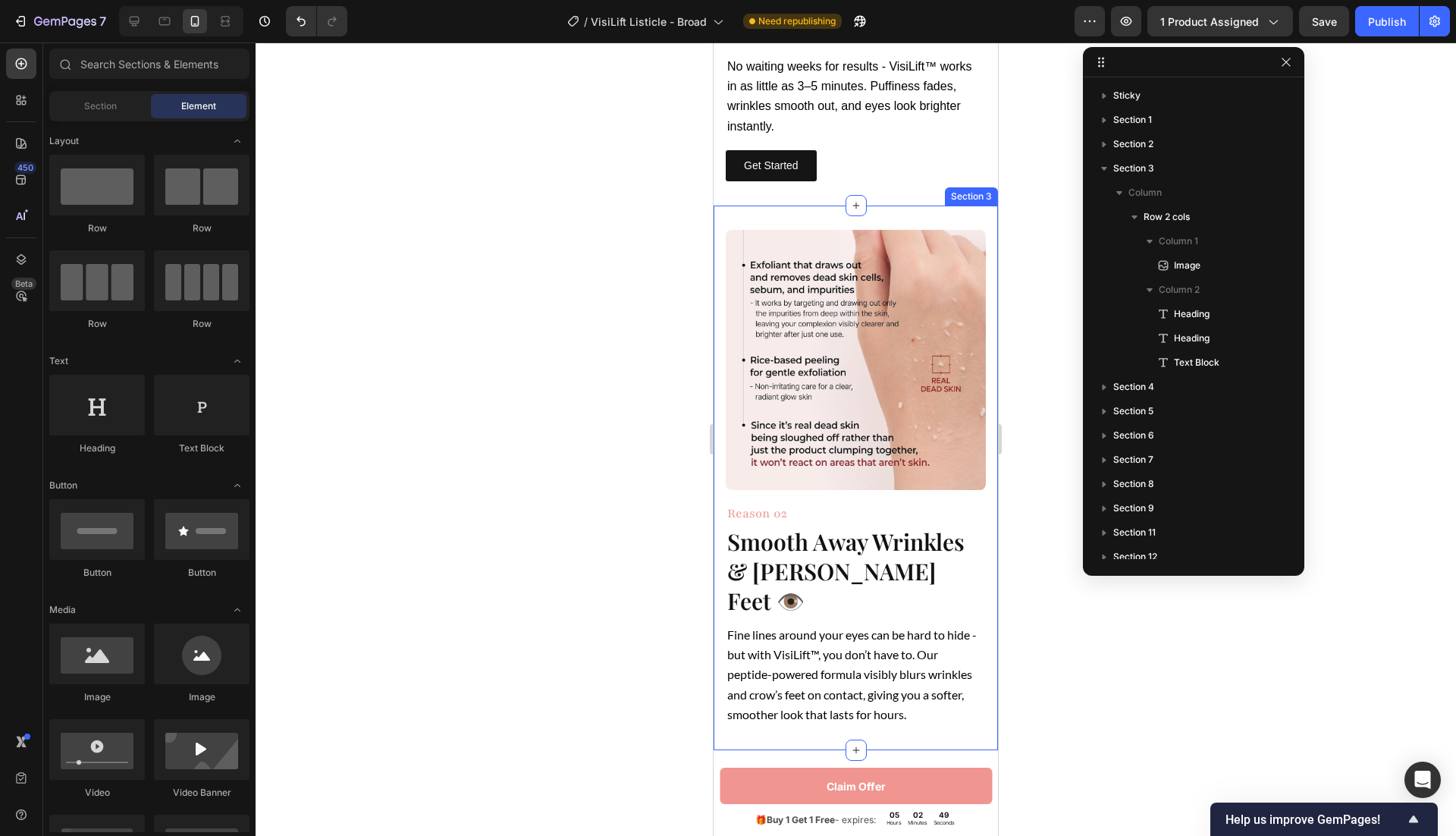
click at [734, 214] on div "Image Reason 02 Heading Smooth Away Wrinkles & Crow’s Feet 👁️ Heading Fine line…" at bounding box center [856, 478] width 284 height 545
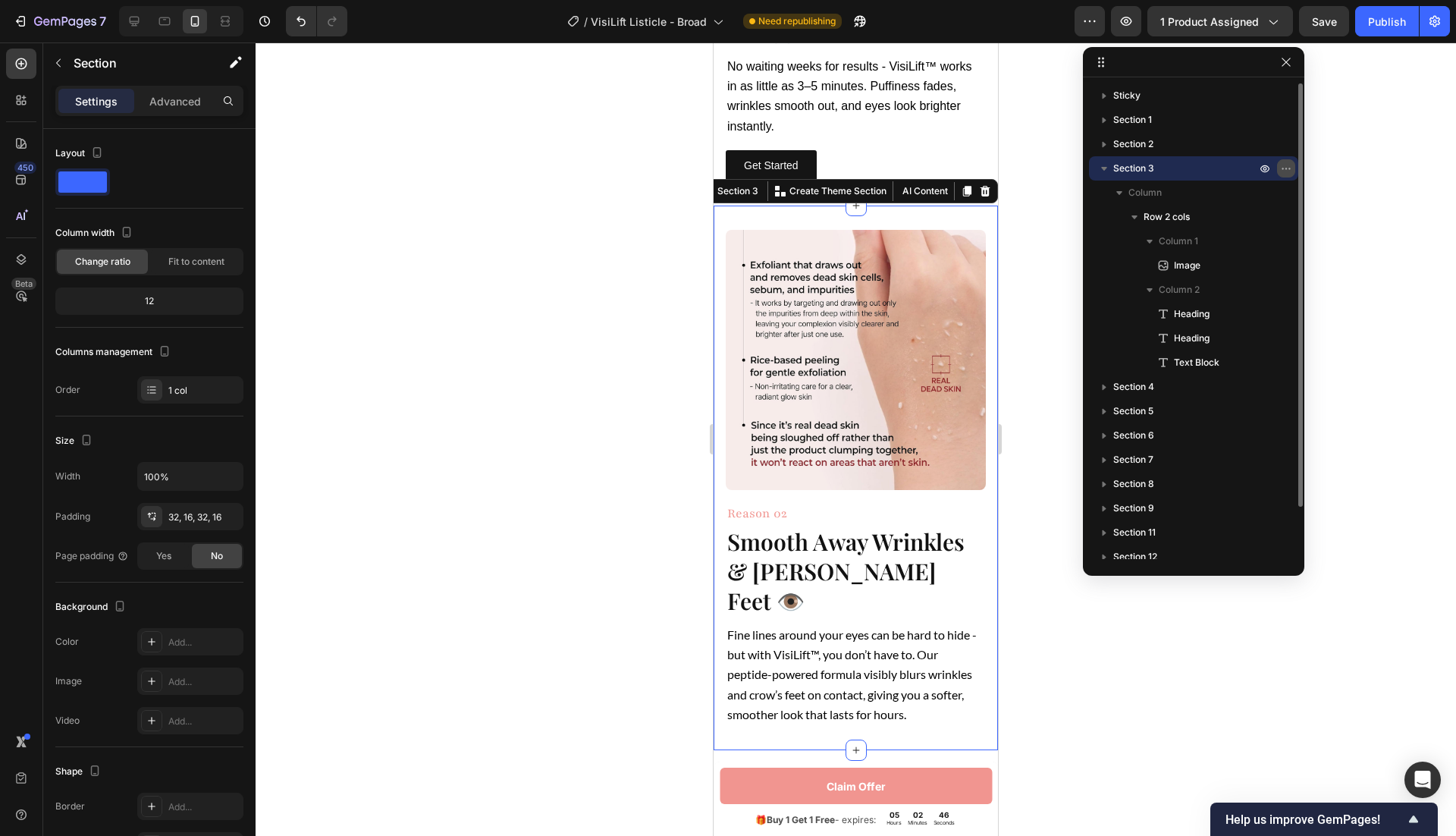
click at [1284, 169] on icon "button" at bounding box center [1286, 169] width 12 height 12
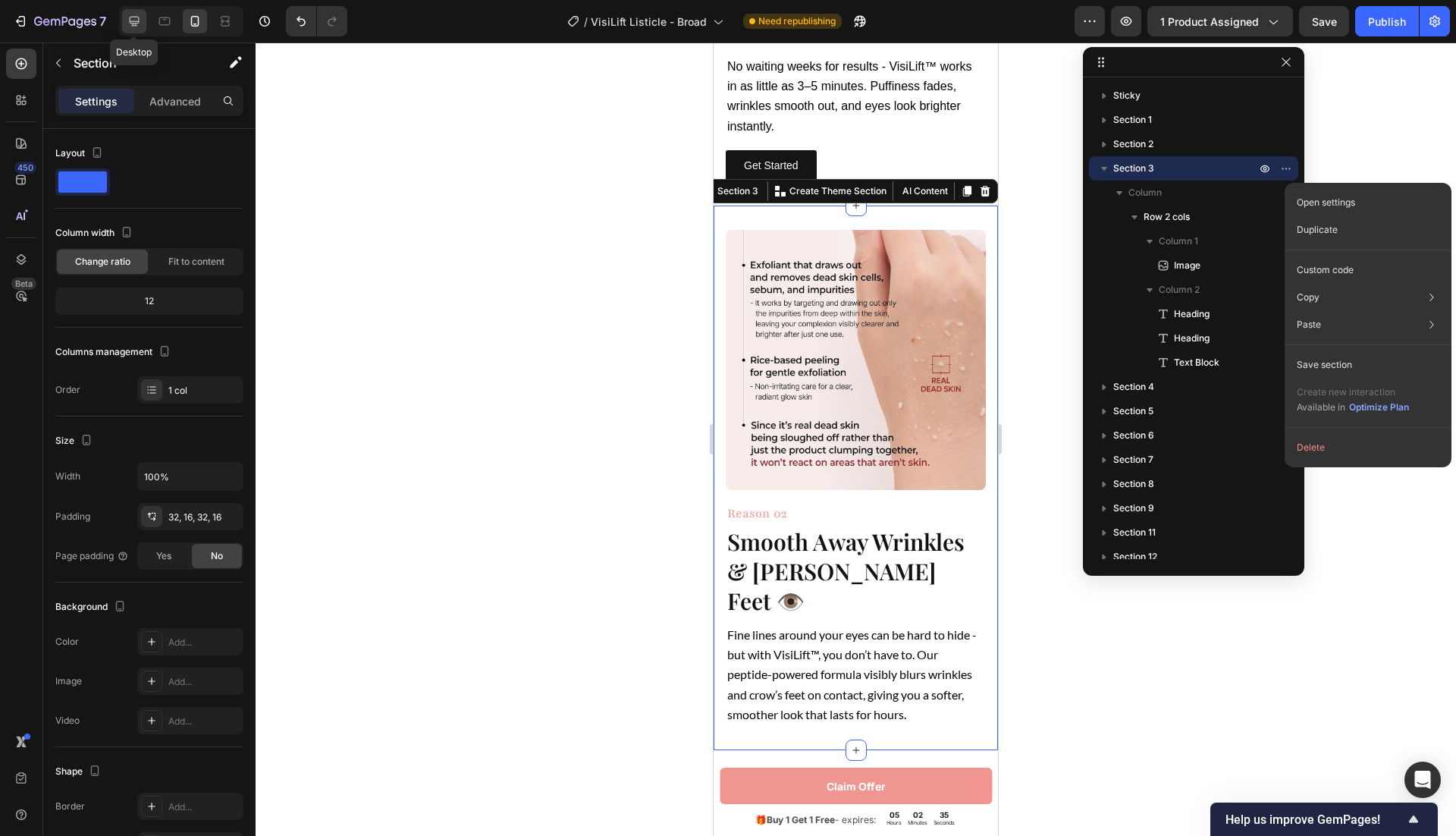
click at [136, 25] on icon at bounding box center [134, 21] width 15 height 15
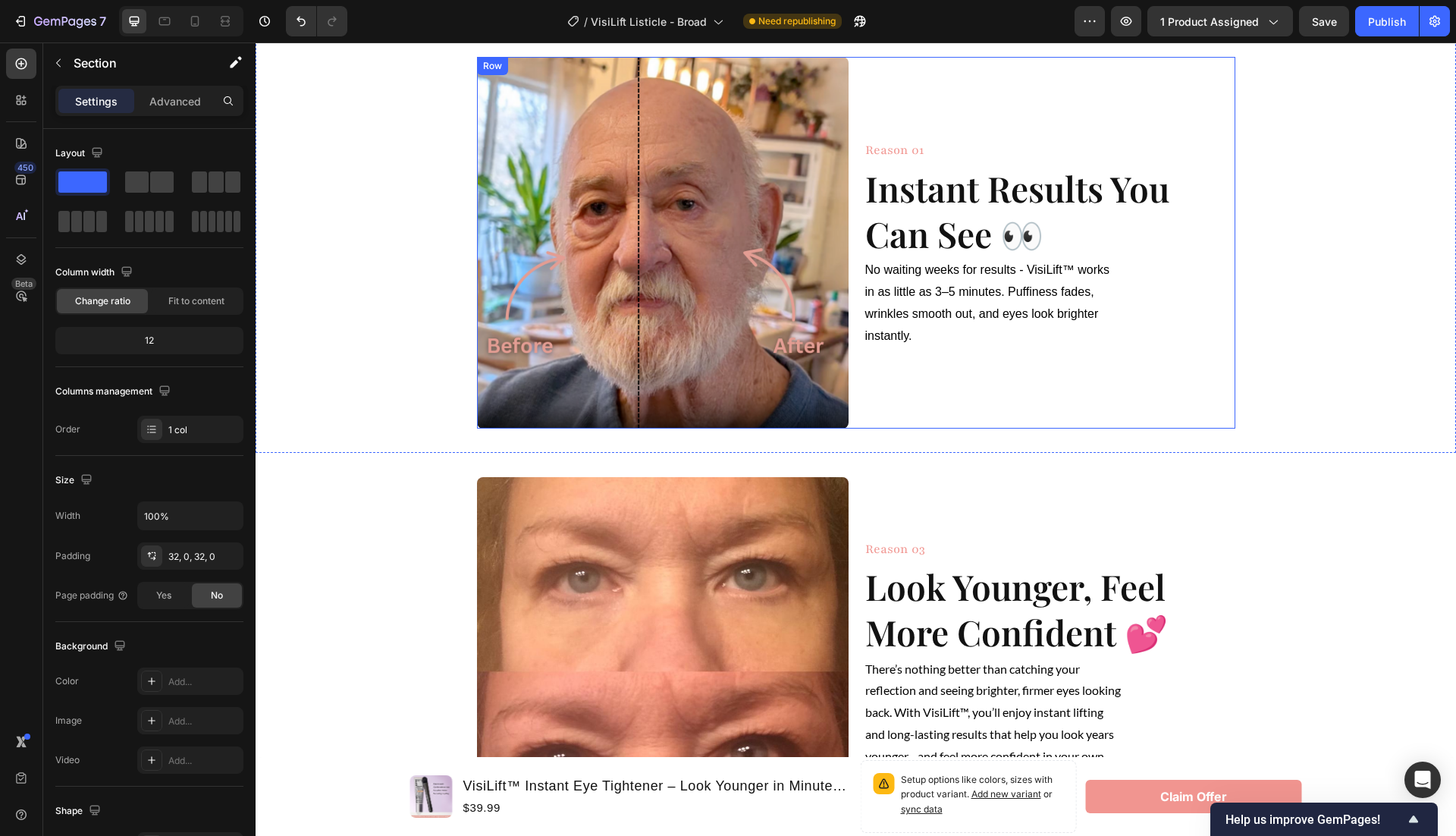
scroll to position [638, 0]
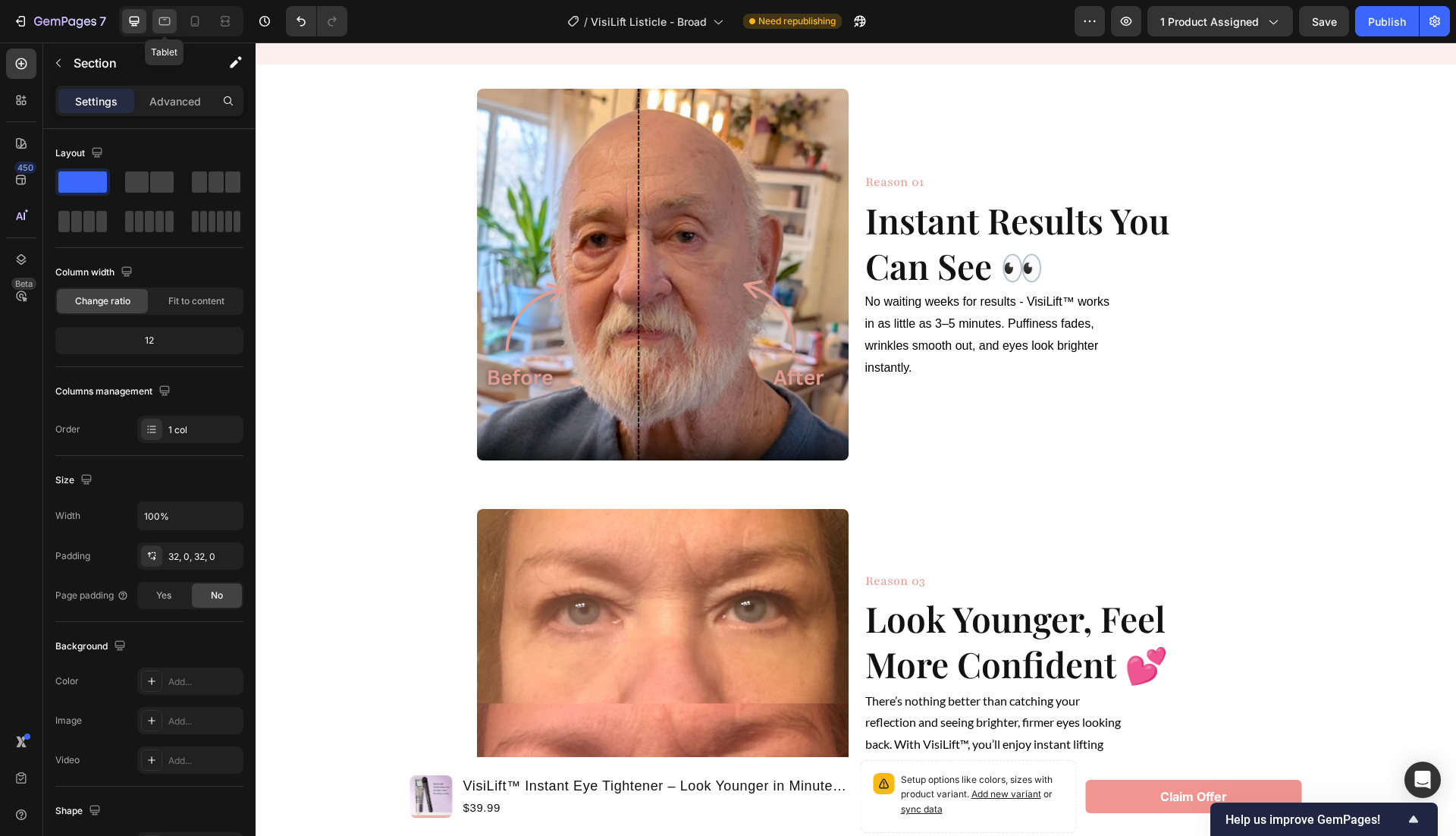
click at [167, 29] on div at bounding box center [165, 21] width 25 height 25
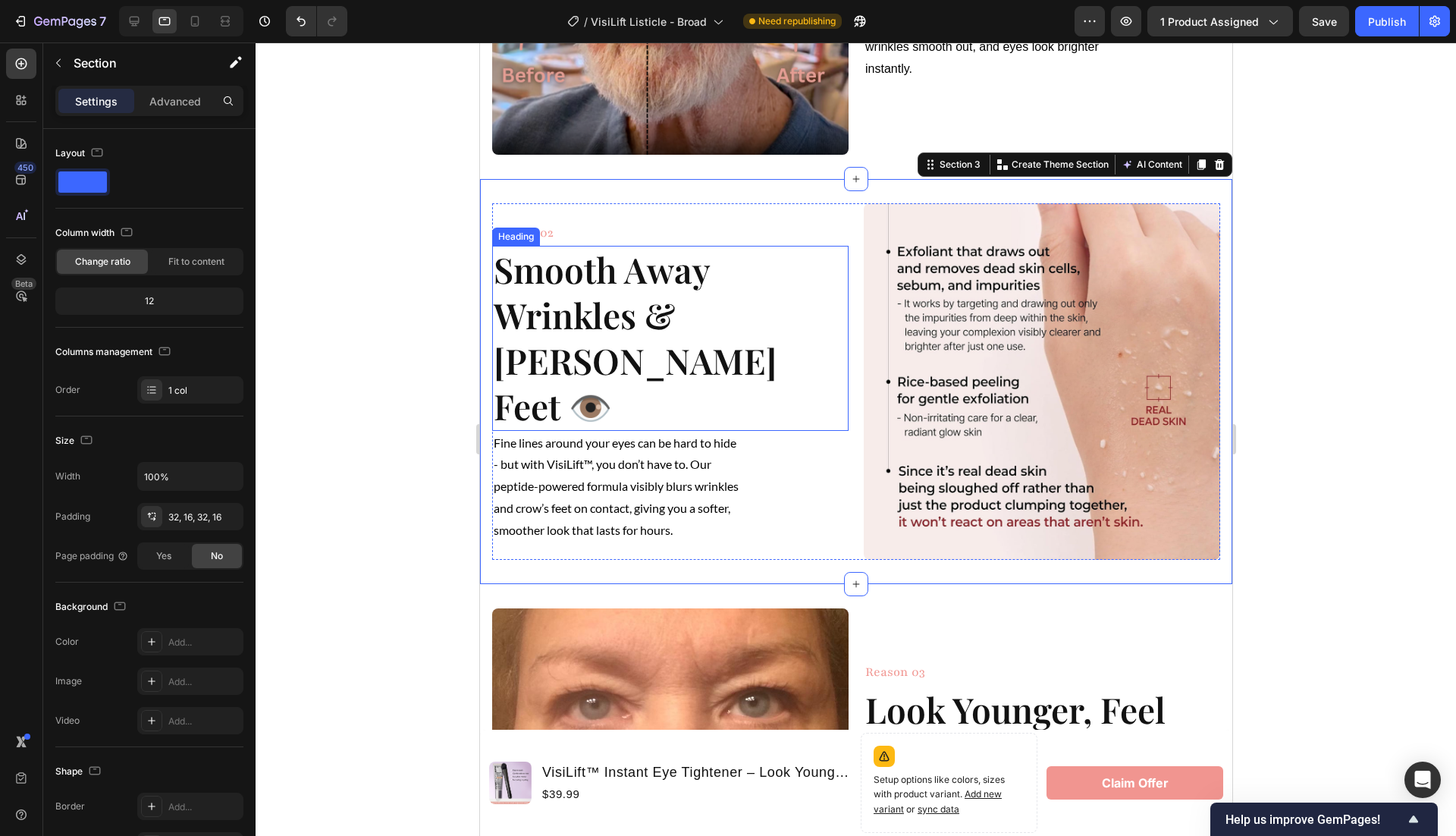
scroll to position [704, 0]
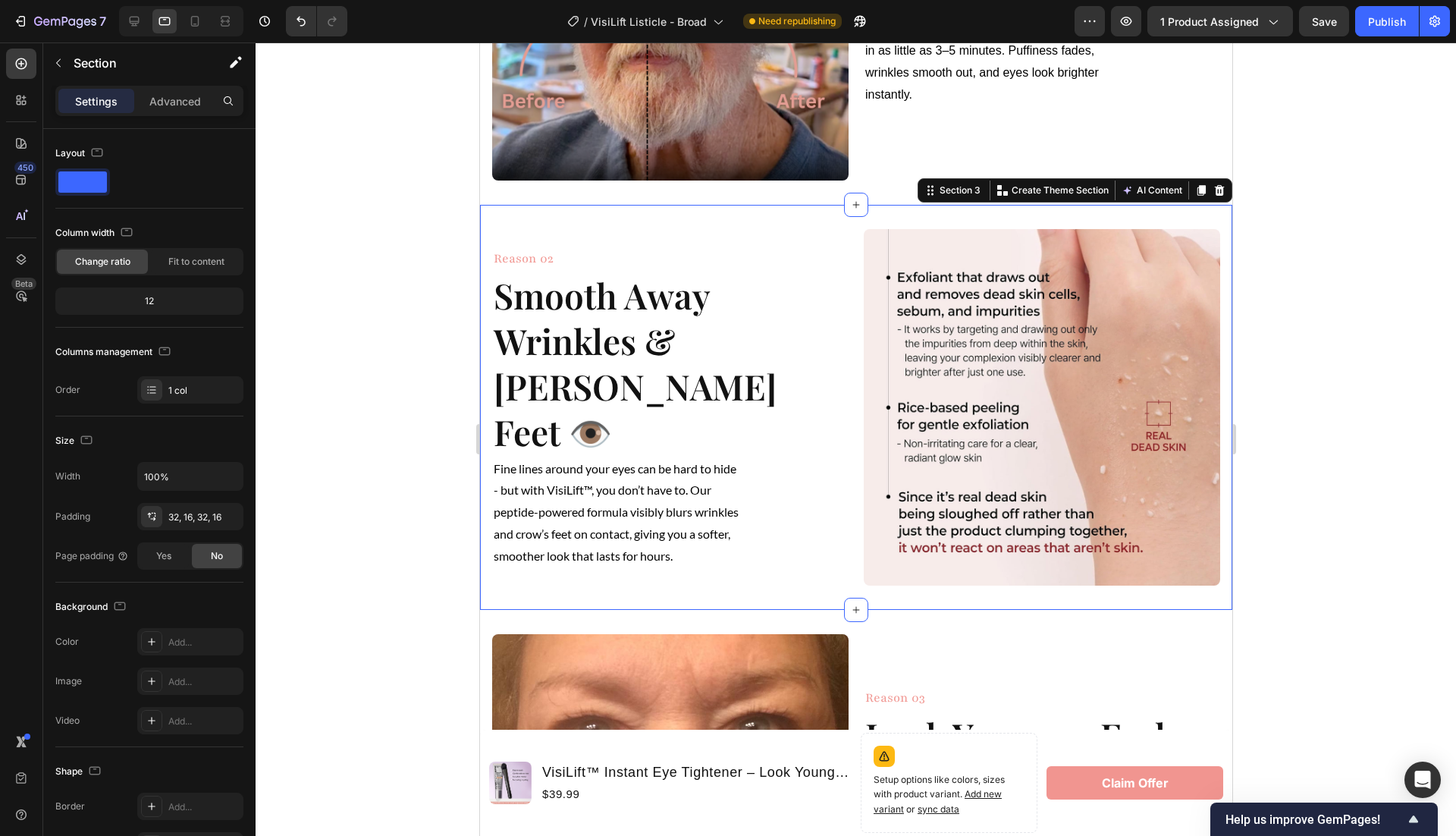
click at [675, 220] on div "Image Reason 02 Heading Smooth Away Wrinkles & Crow’s Feet 👁️ Heading Fine line…" at bounding box center [855, 407] width 753 height 405
click at [192, 104] on p "Advanced" at bounding box center [175, 101] width 52 height 16
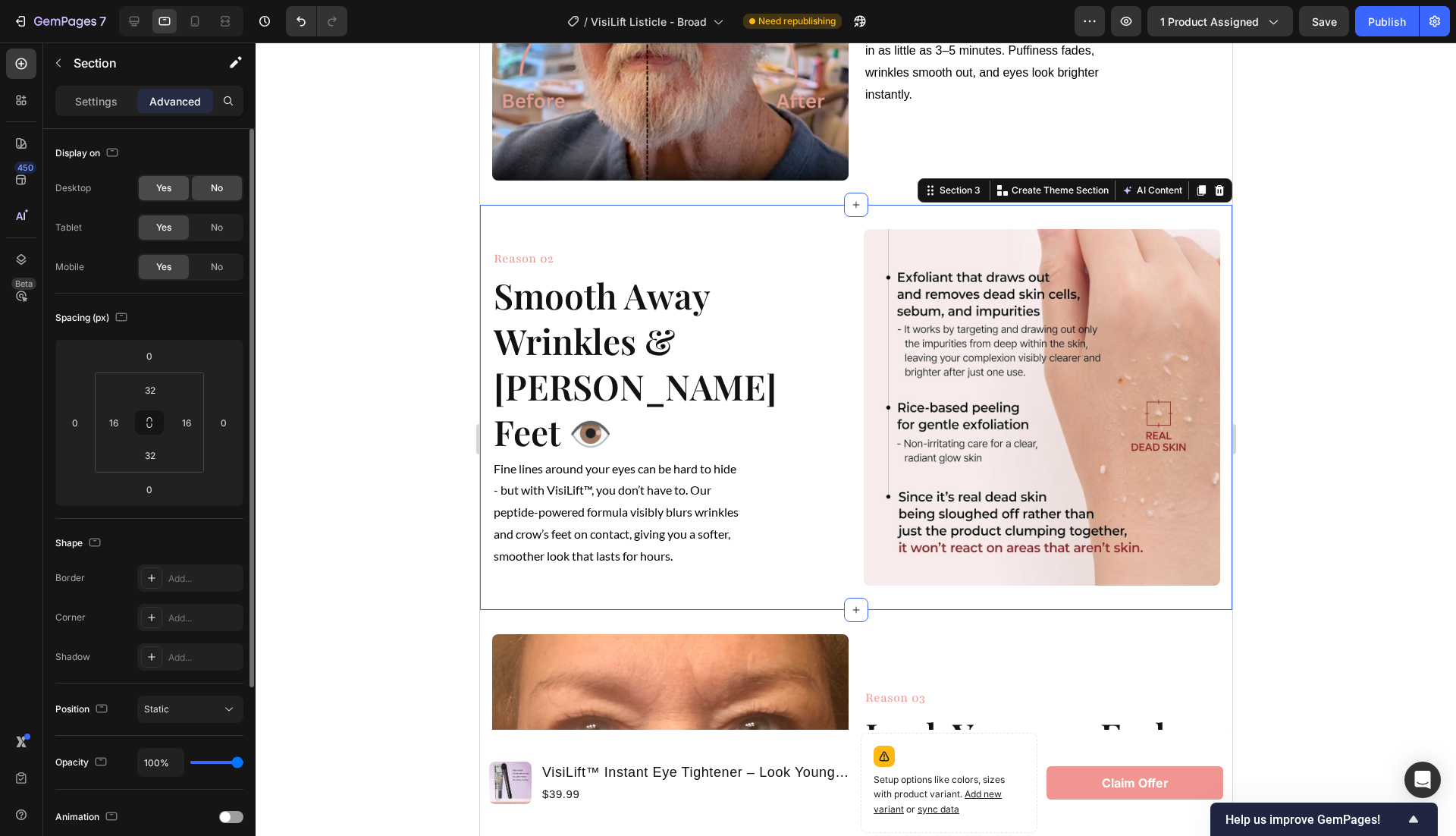
click at [167, 187] on span "Yes" at bounding box center [164, 188] width 15 height 14
click at [125, 21] on div at bounding box center [135, 21] width 25 height 25
type input "0"
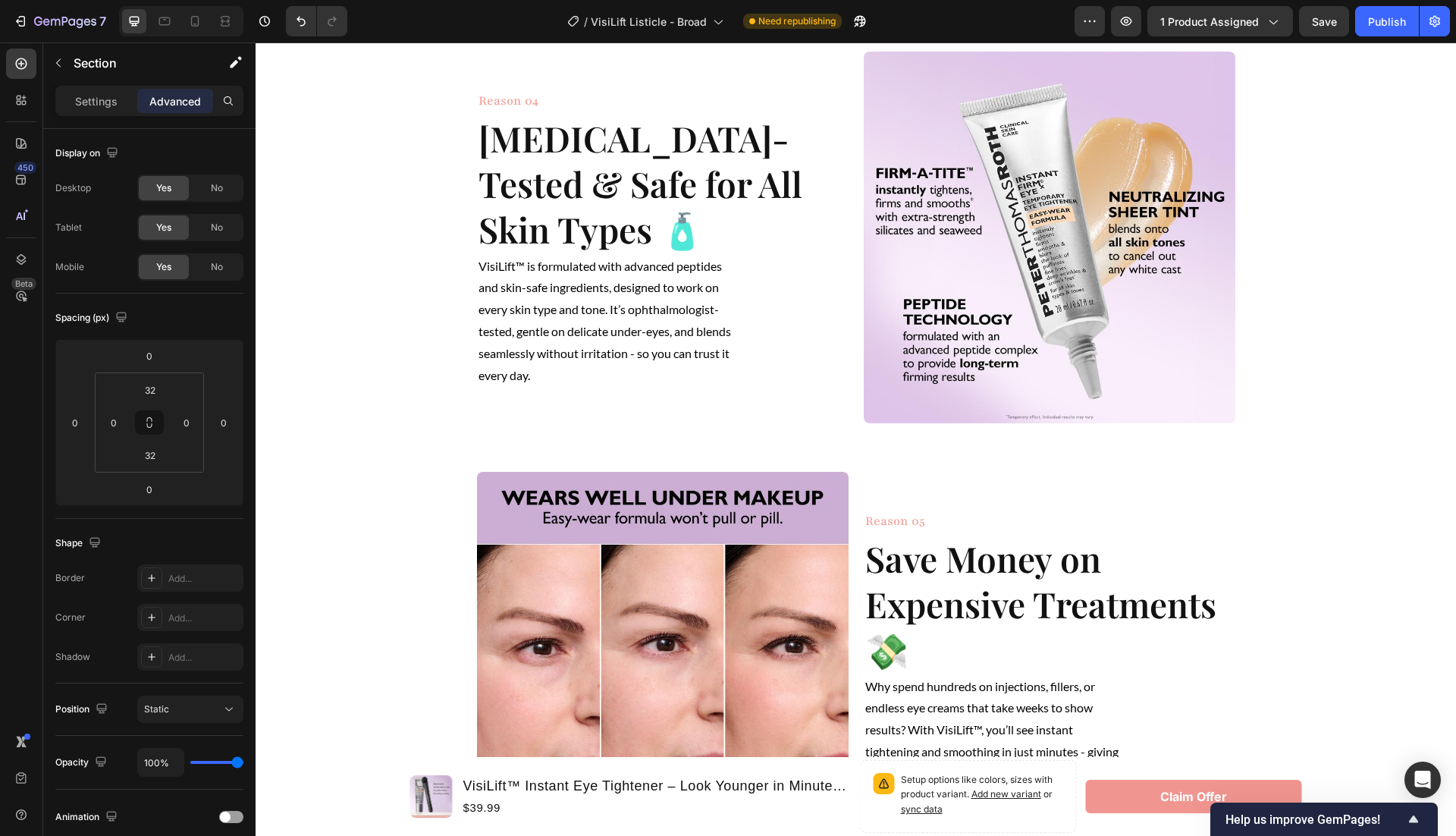
scroll to position [1480, 0]
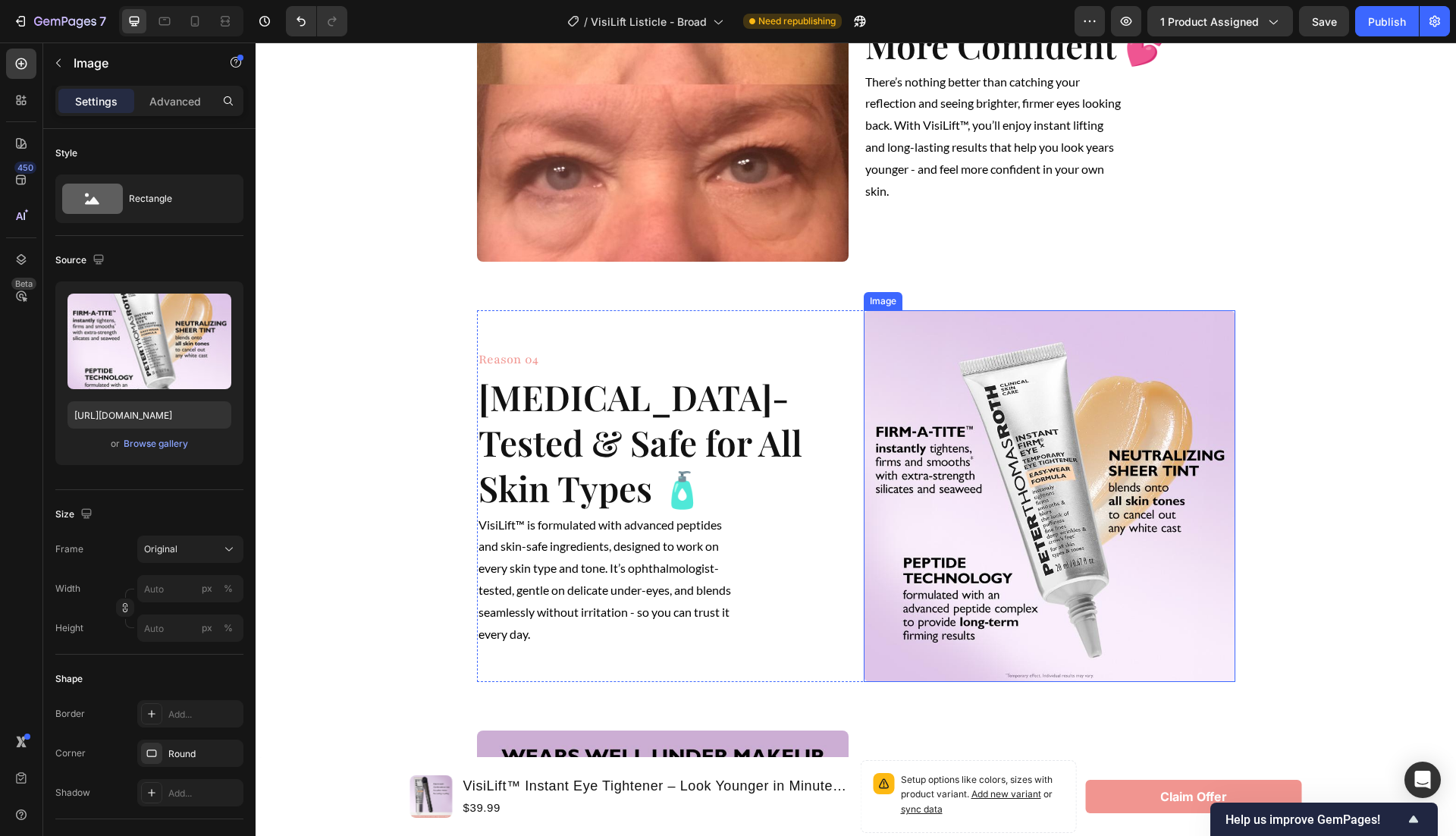
click at [949, 512] on img at bounding box center [1049, 496] width 371 height 372
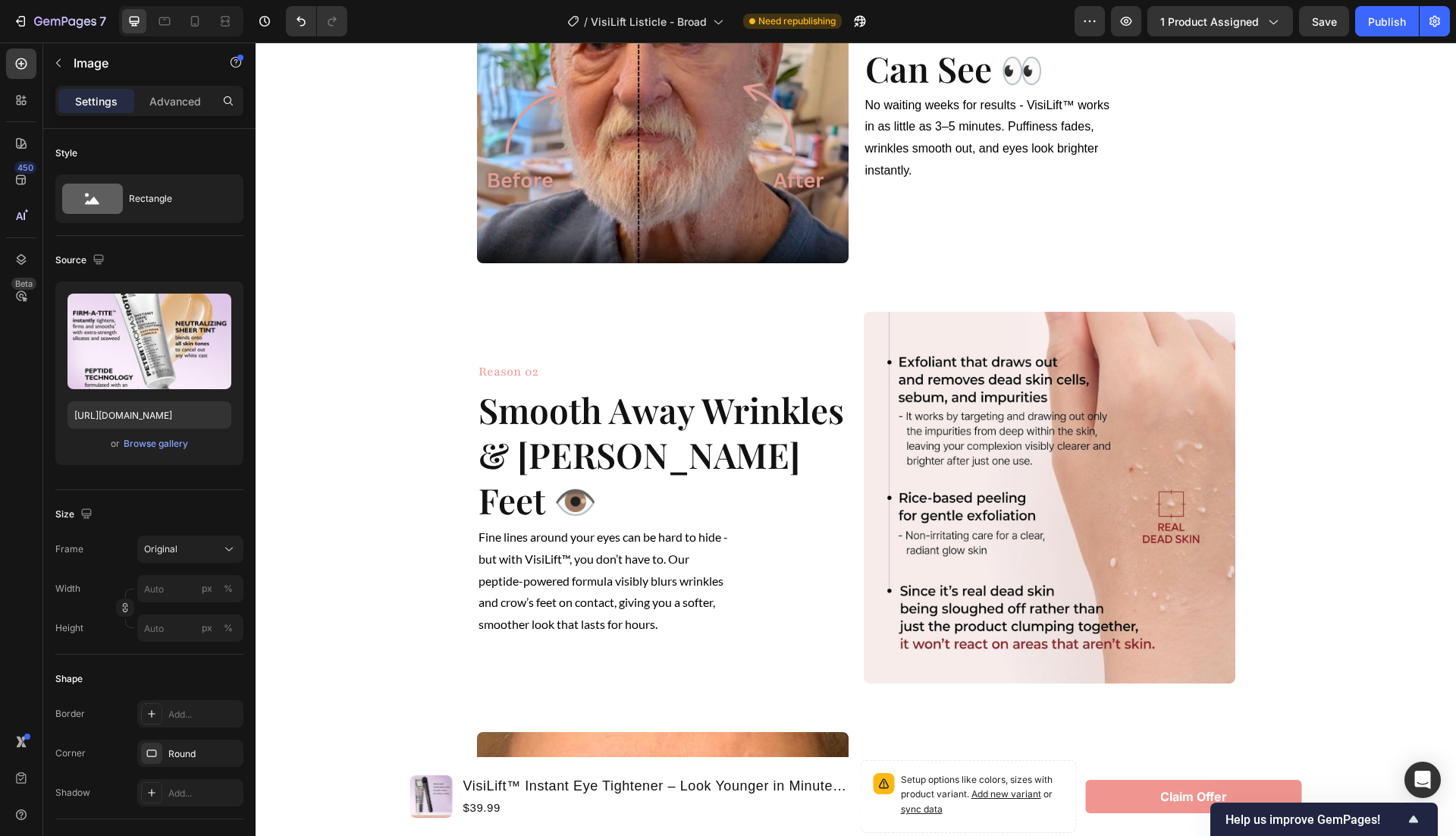
scroll to position [592, 0]
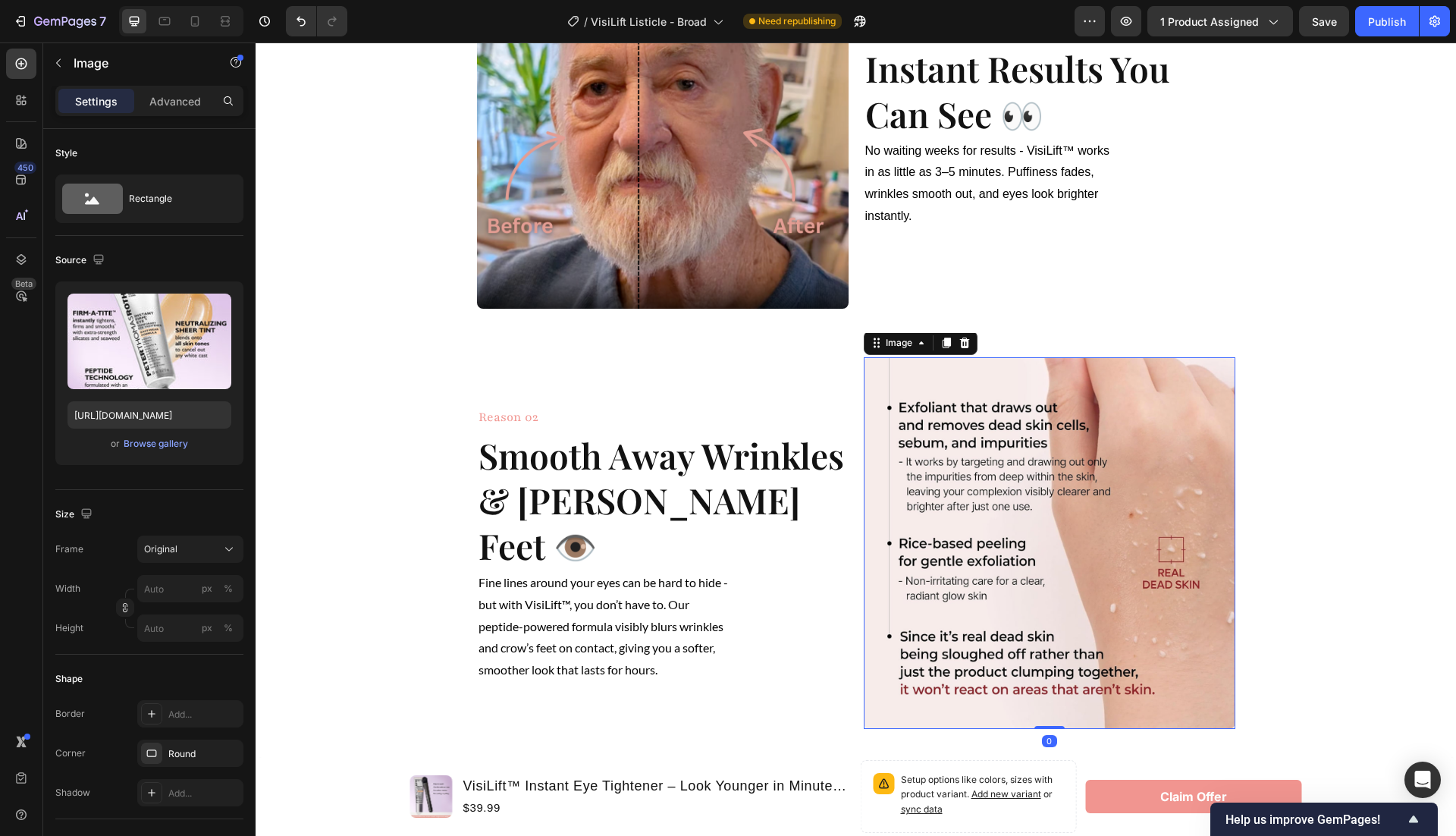
click at [997, 520] on img at bounding box center [1049, 543] width 371 height 372
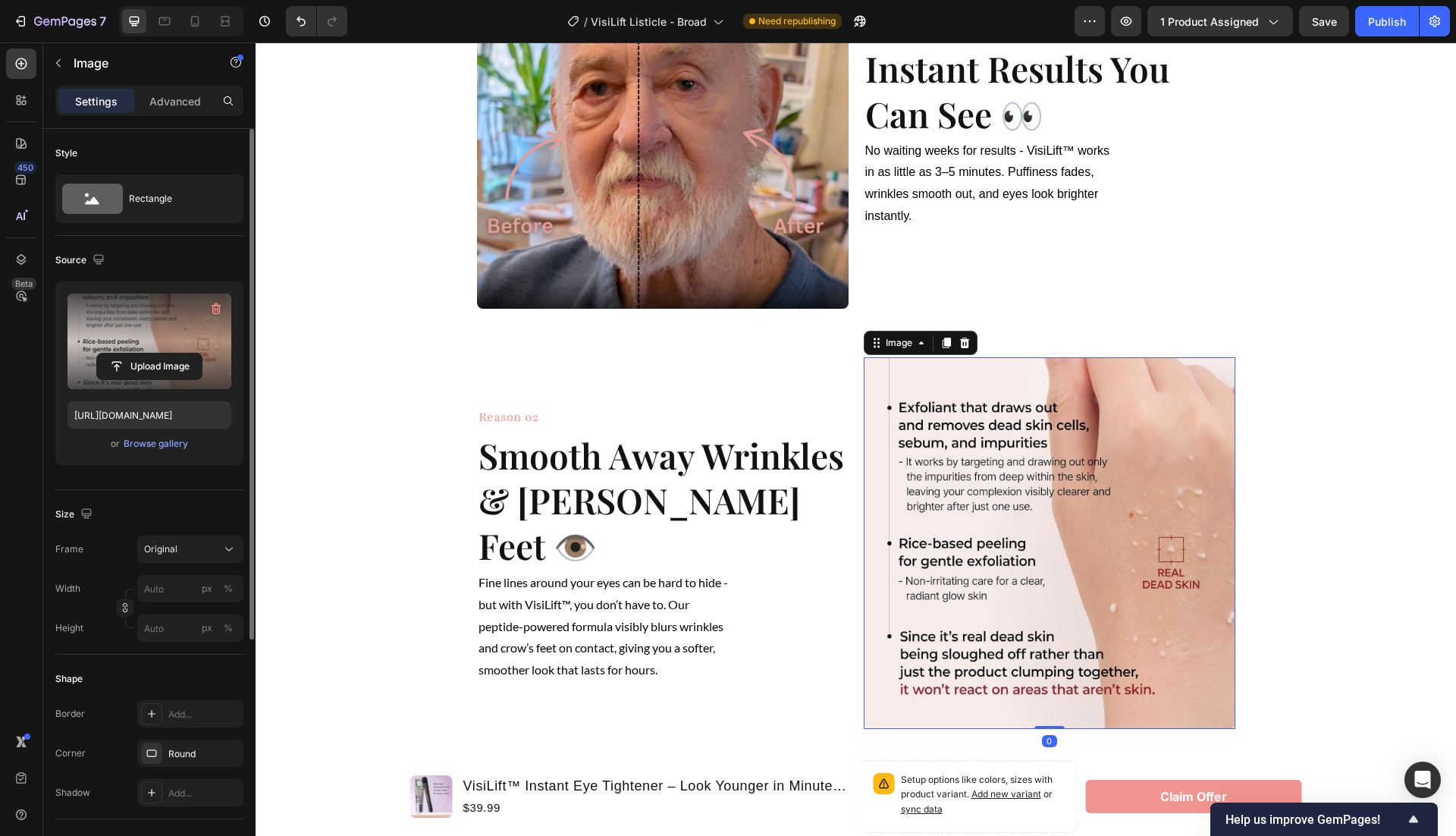
click at [163, 339] on label at bounding box center [149, 341] width 164 height 95
click at [163, 353] on input "file" at bounding box center [149, 366] width 104 height 25
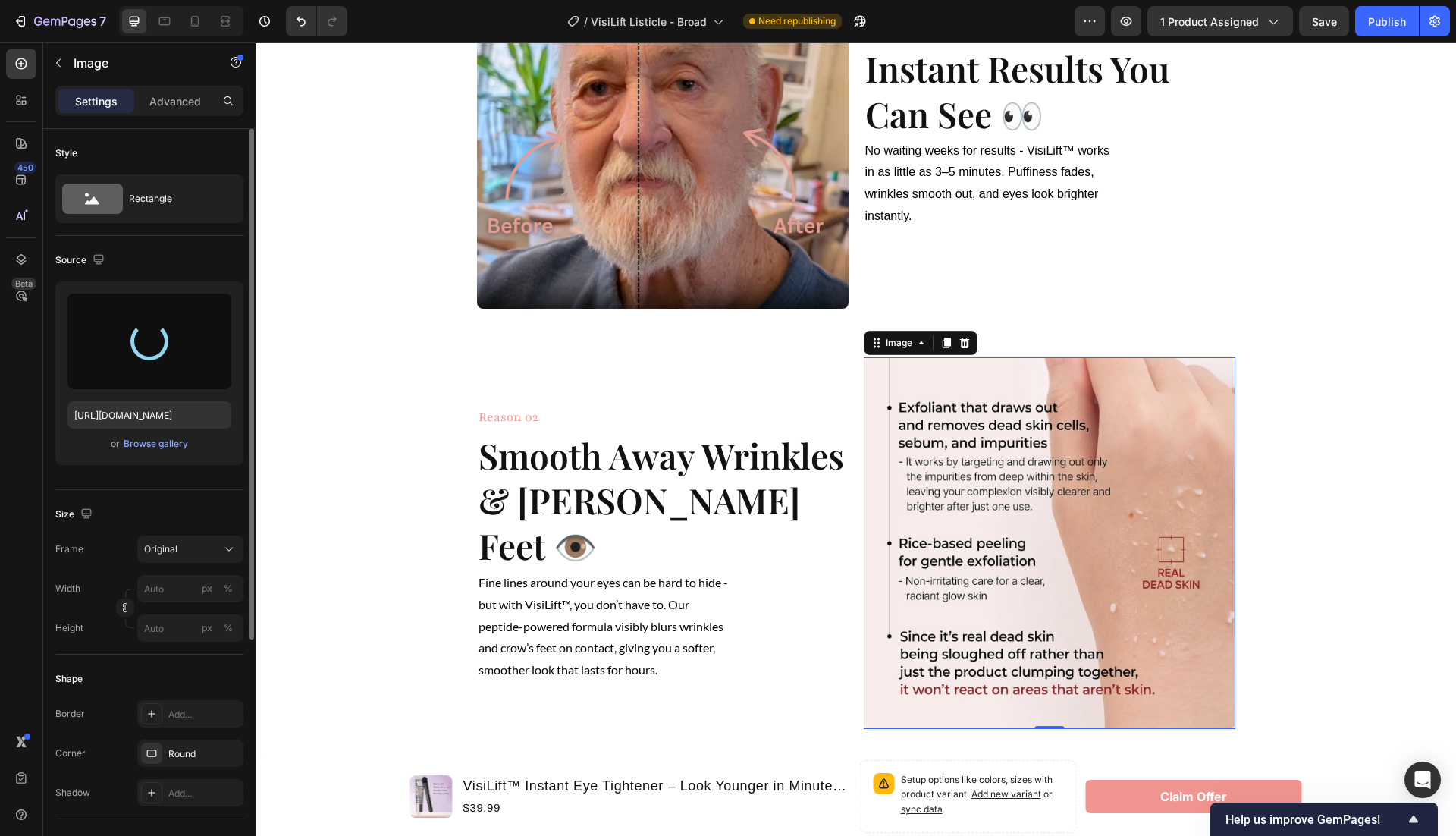
type input "https://cdn.shopify.com/s/files/1/0946/1497/8907/files/gempages_585300907361567…"
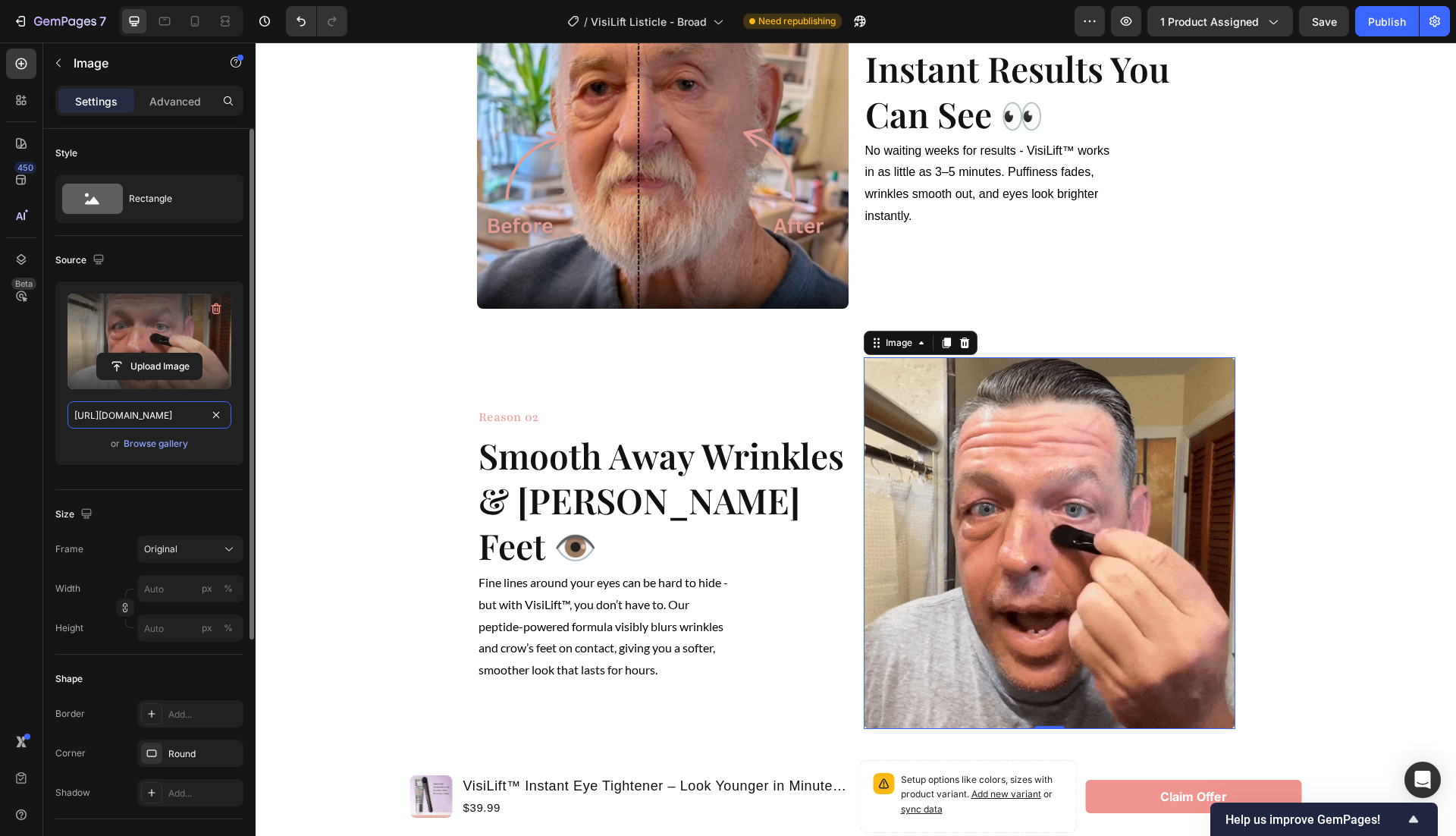
click at [156, 418] on input "https://cdn.shopify.com/s/files/1/0946/1497/8907/files/gempages_585300907361567…" at bounding box center [149, 414] width 164 height 27
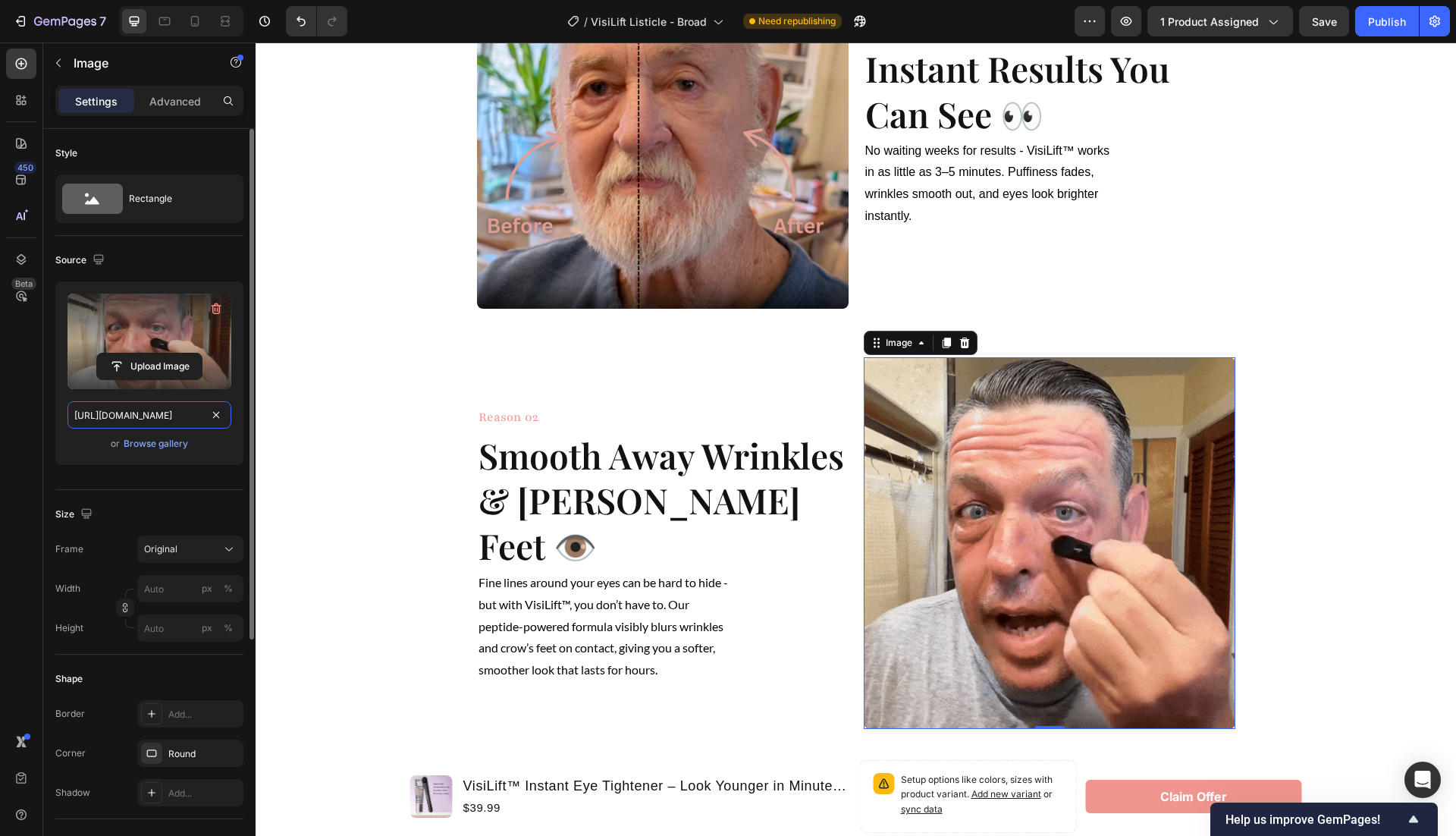
click at [156, 418] on input "https://cdn.shopify.com/s/files/1/0946/1497/8907/files/gempages_585300907361567…" at bounding box center [149, 414] width 164 height 27
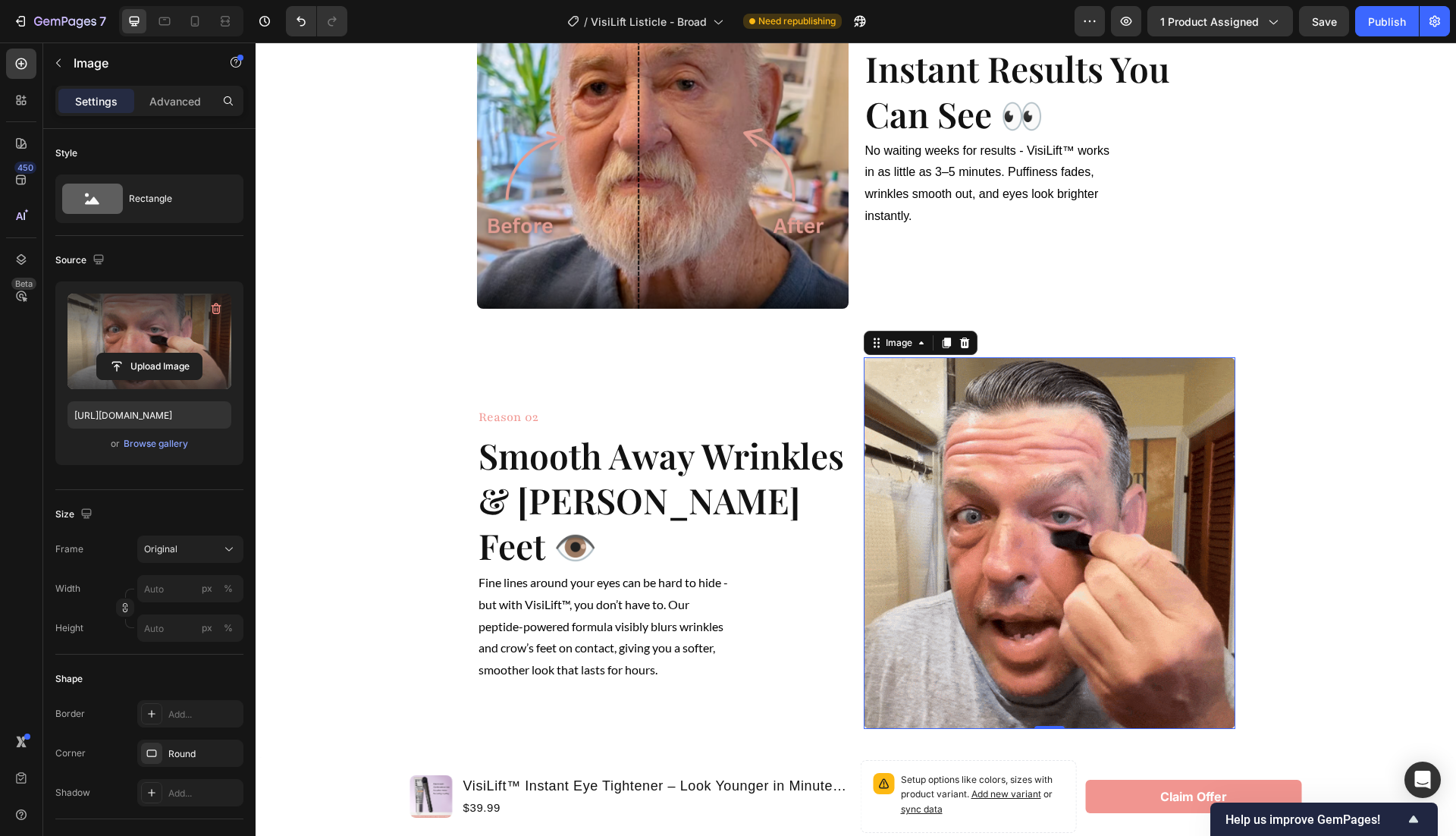
click at [944, 497] on img at bounding box center [1049, 543] width 371 height 372
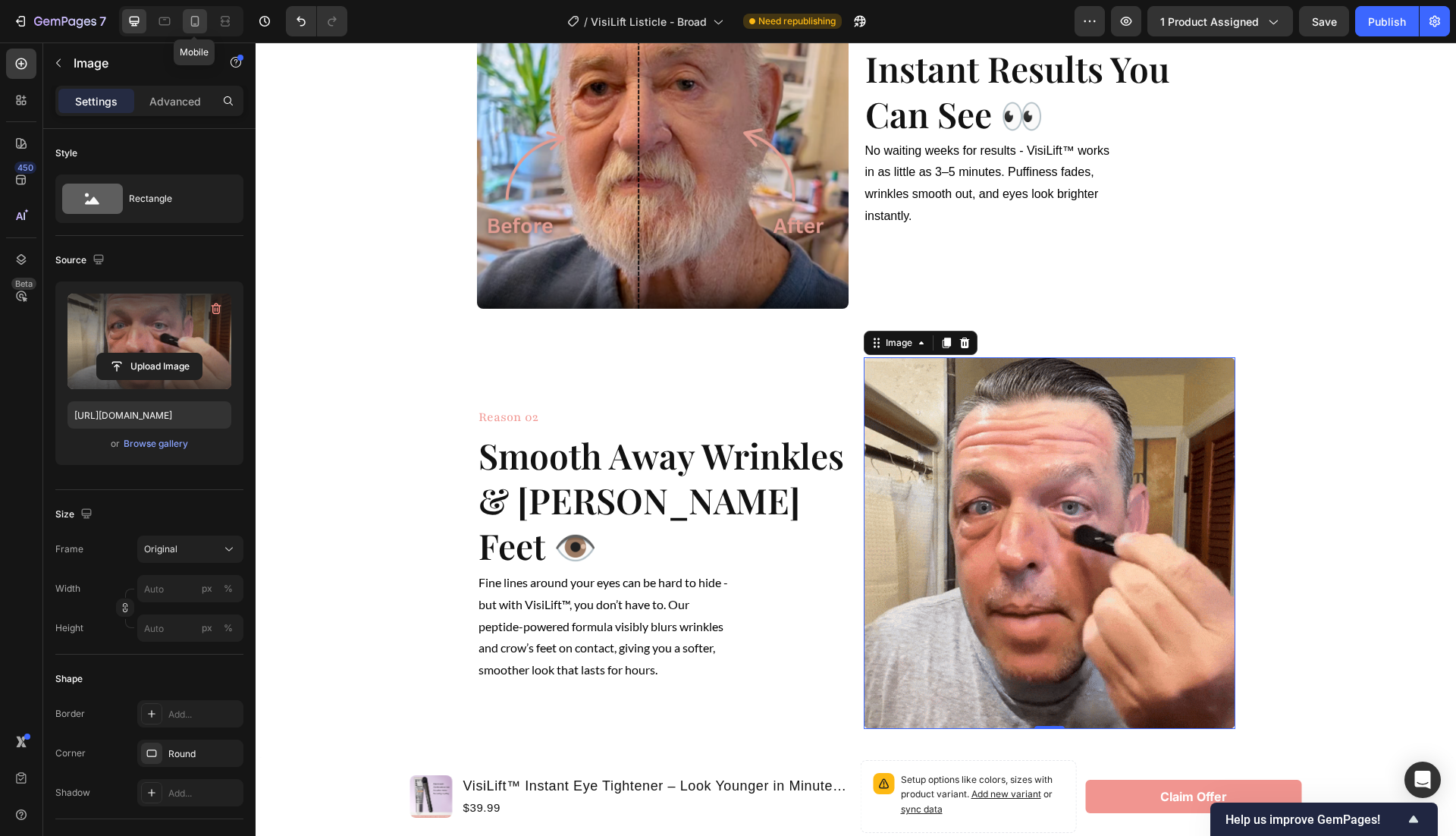
click at [188, 27] on icon at bounding box center [195, 21] width 15 height 15
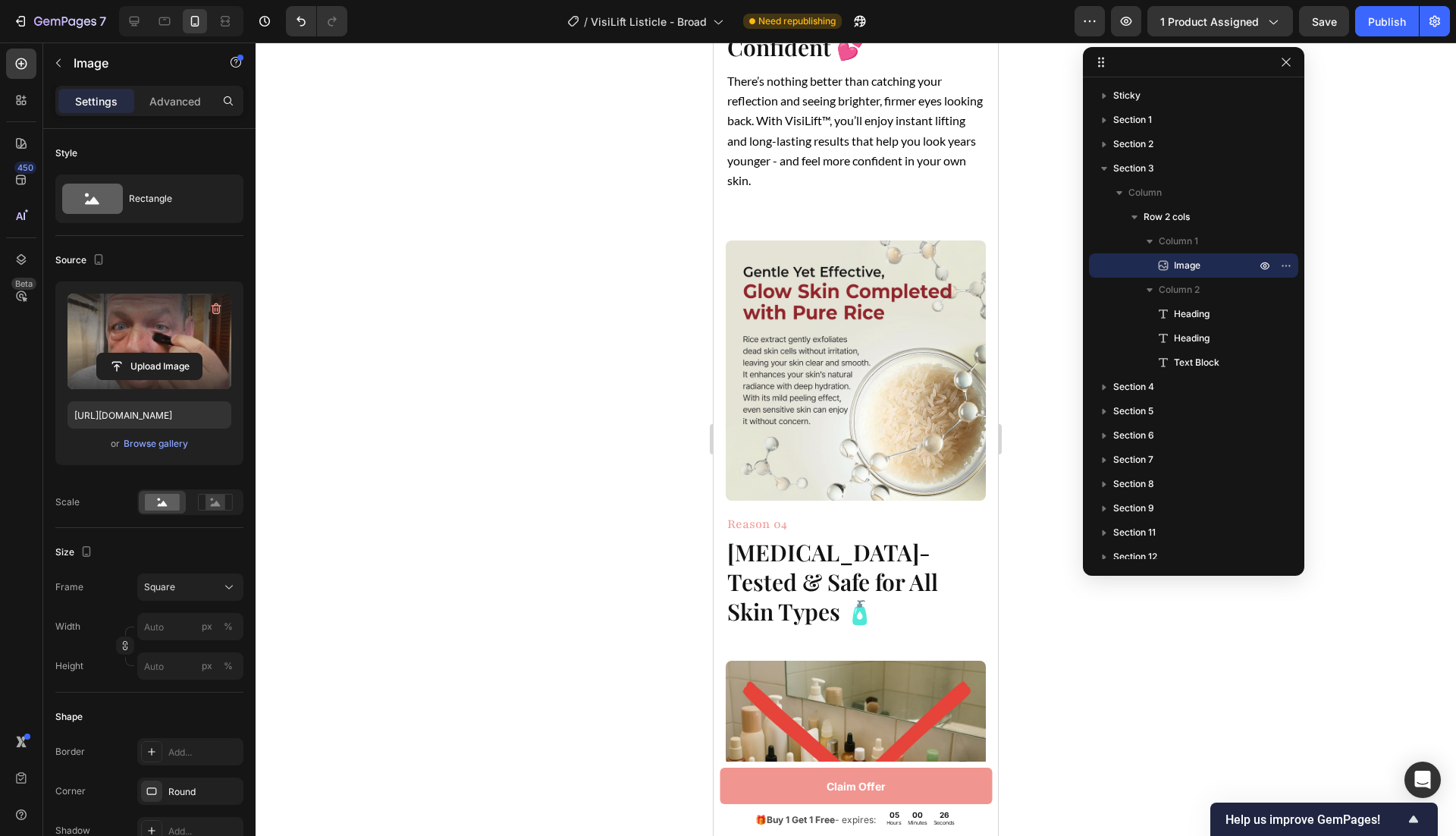
scroll to position [1925, 0]
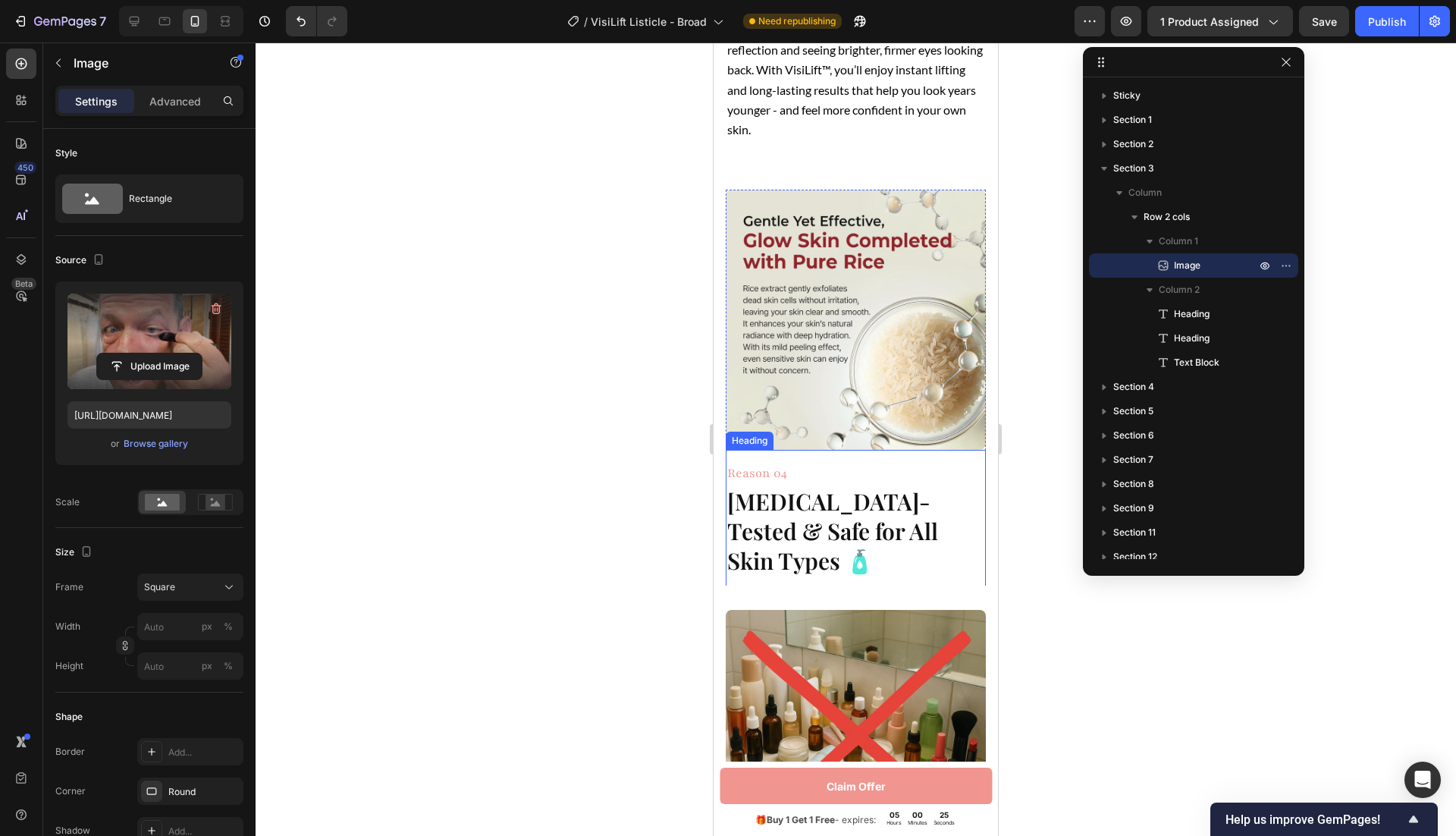
click at [874, 414] on img at bounding box center [855, 320] width 260 height 261
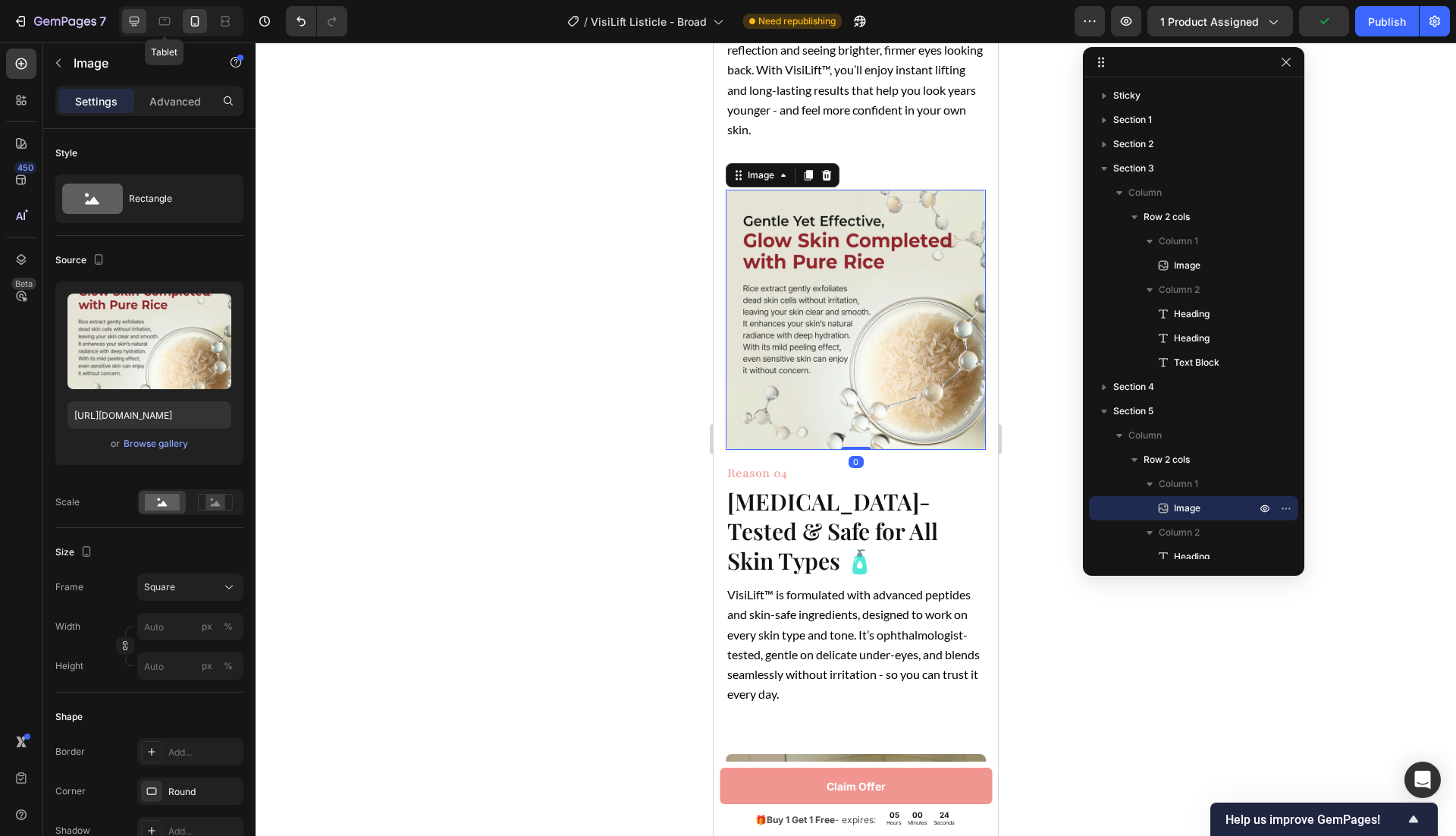
click at [137, 22] on icon at bounding box center [135, 21] width 10 height 10
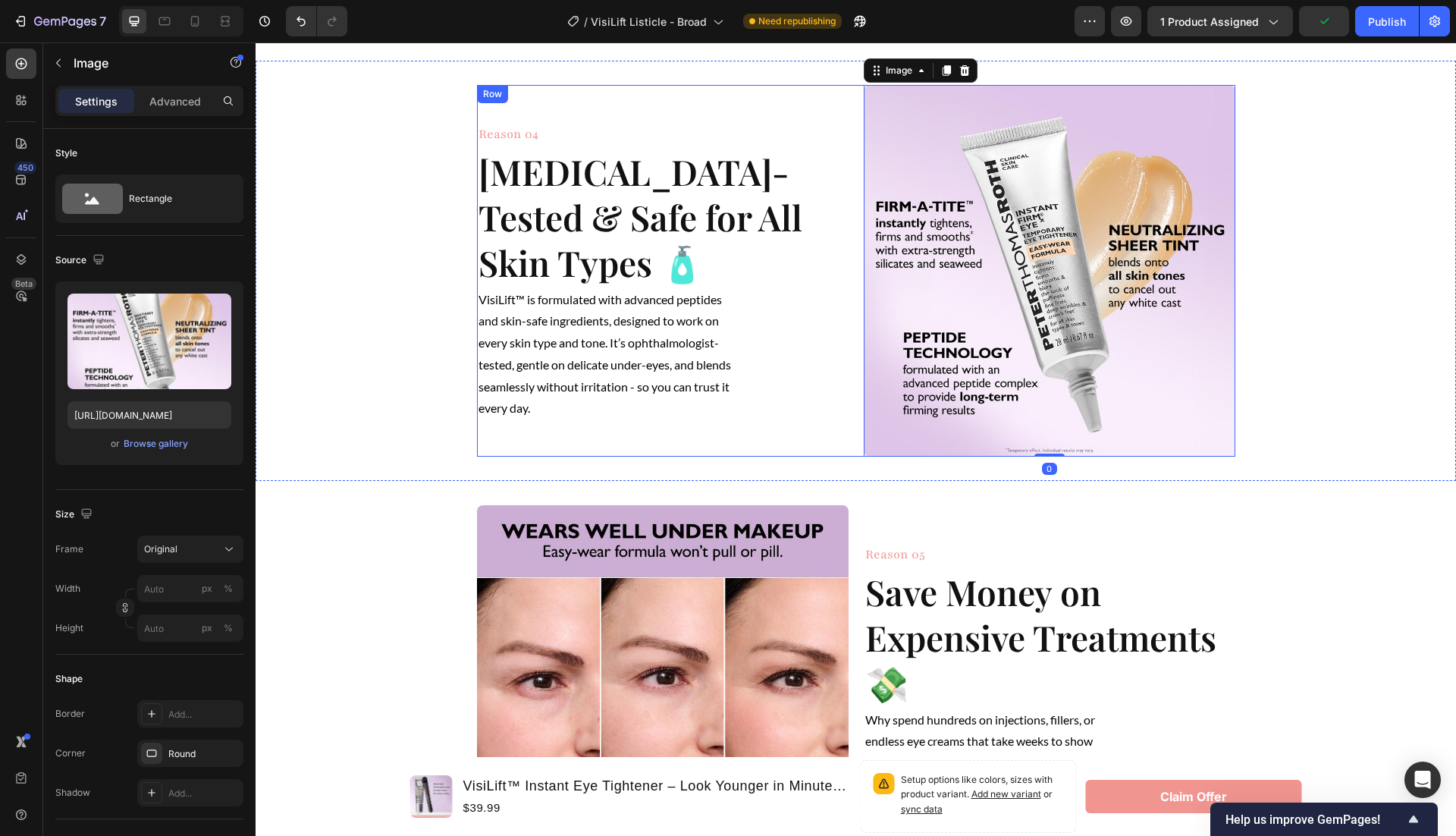
scroll to position [1904, 0]
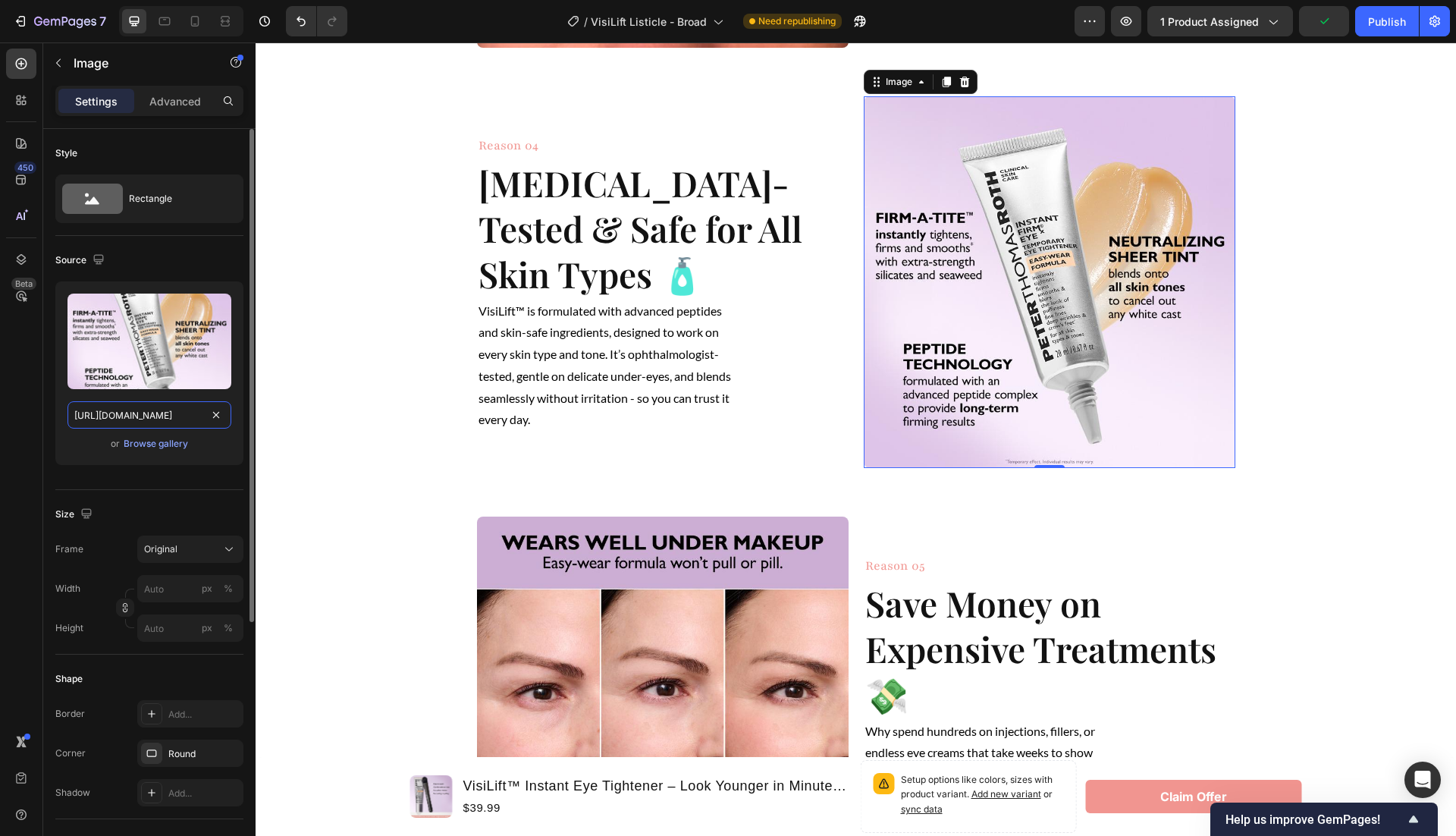
click at [123, 410] on input "https://cdn.shopify.com/s/files/1/0946/1497/8907/files/c60e3fee01944e8ea32b5417…" at bounding box center [149, 414] width 164 height 27
click at [198, 22] on icon at bounding box center [195, 21] width 15 height 15
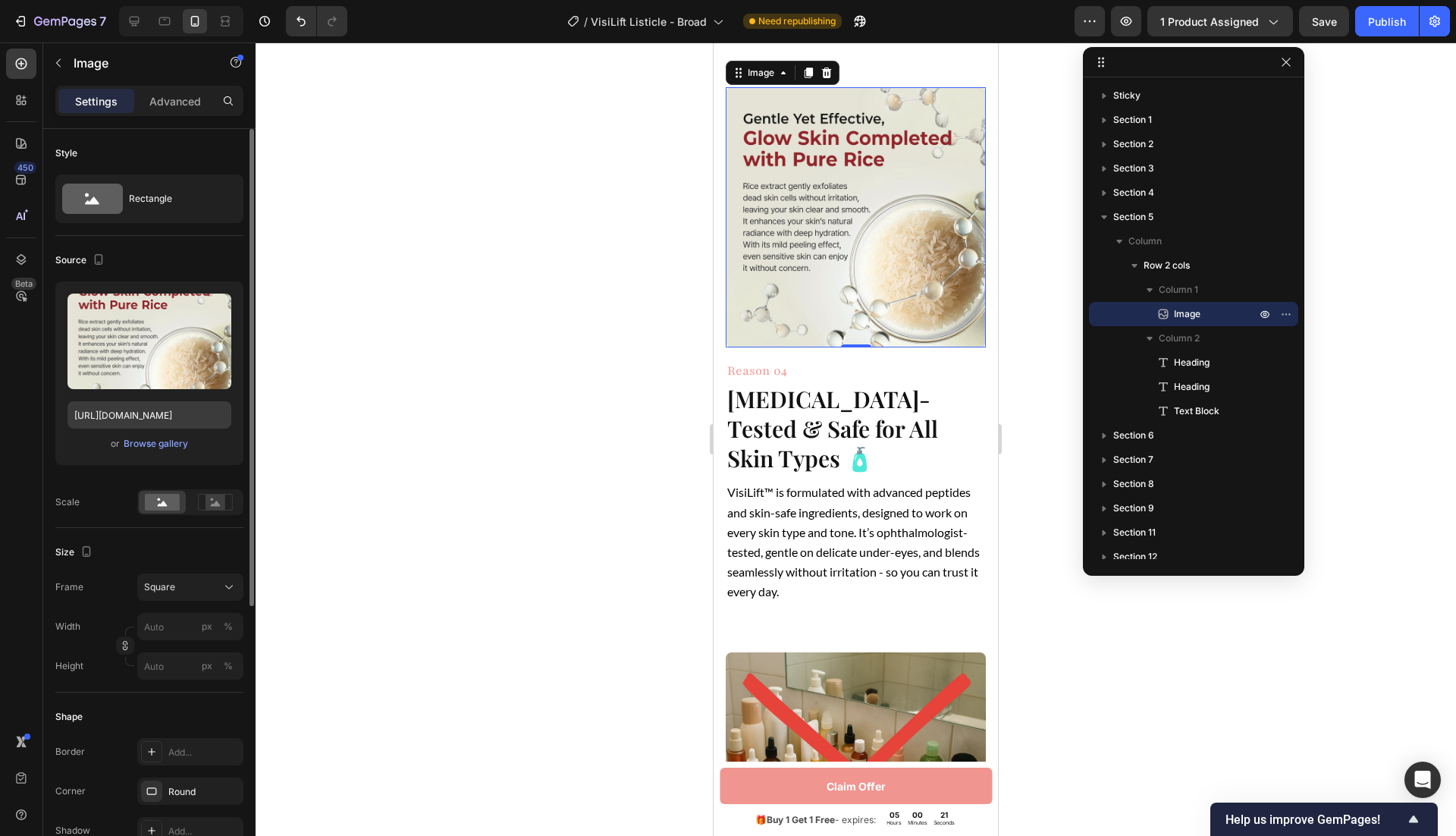
scroll to position [1848, 0]
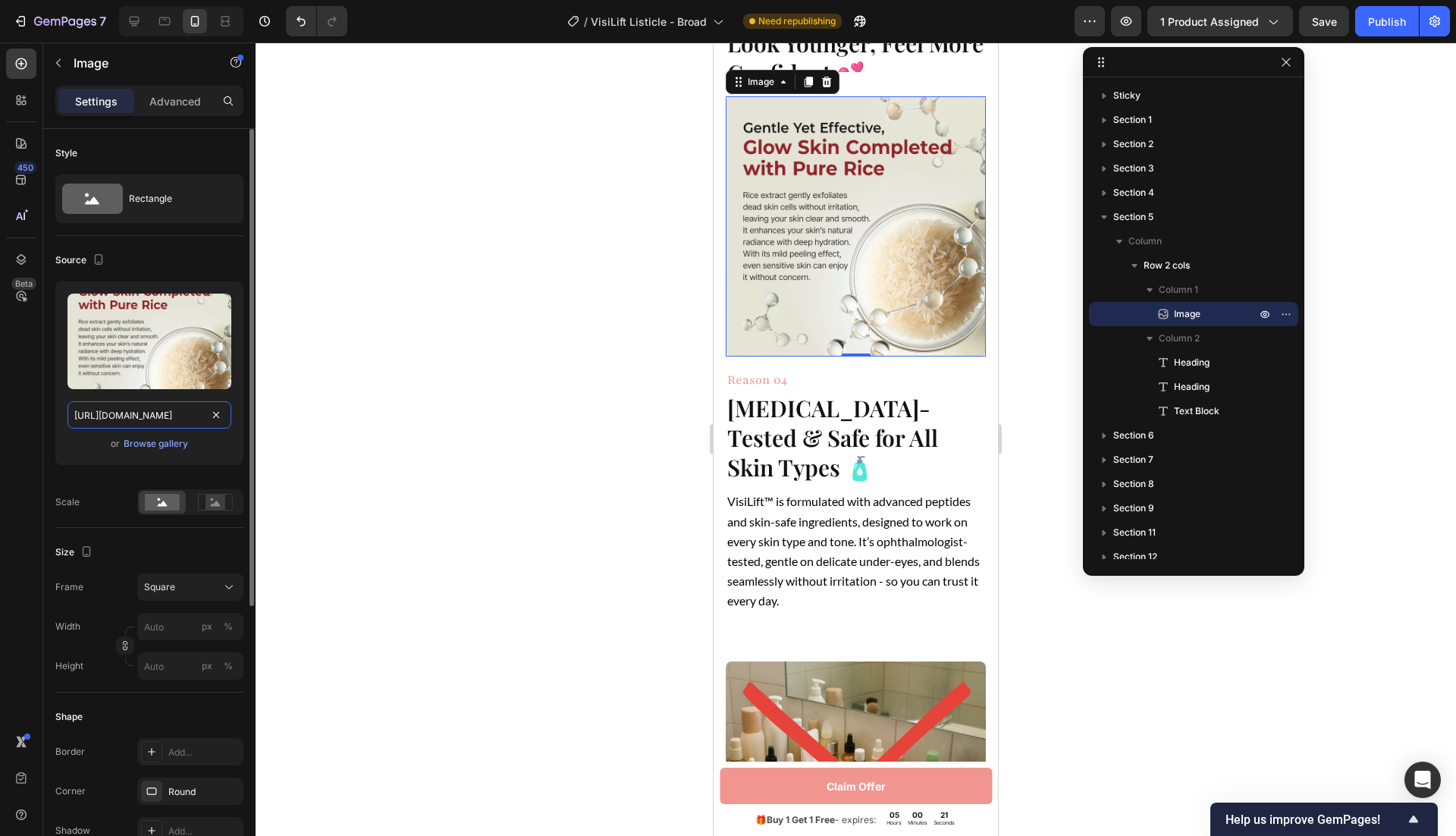
click at [139, 414] on input "https://cdn.shopify.com/s/files/1/0946/1497/8907/files/811ihAB6eIL._SL1500.jpg?…" at bounding box center [149, 414] width 164 height 27
paste input "c60e3fee01944e8ea32b5417eb888c09_tplv-fhlh96nyum-resize-jpeg_800_800.jpg?v=1757…"
type input "https://cdn.shopify.com/s/files/1/0946/1497/8907/files/c60e3fee01944e8ea32b5417…"
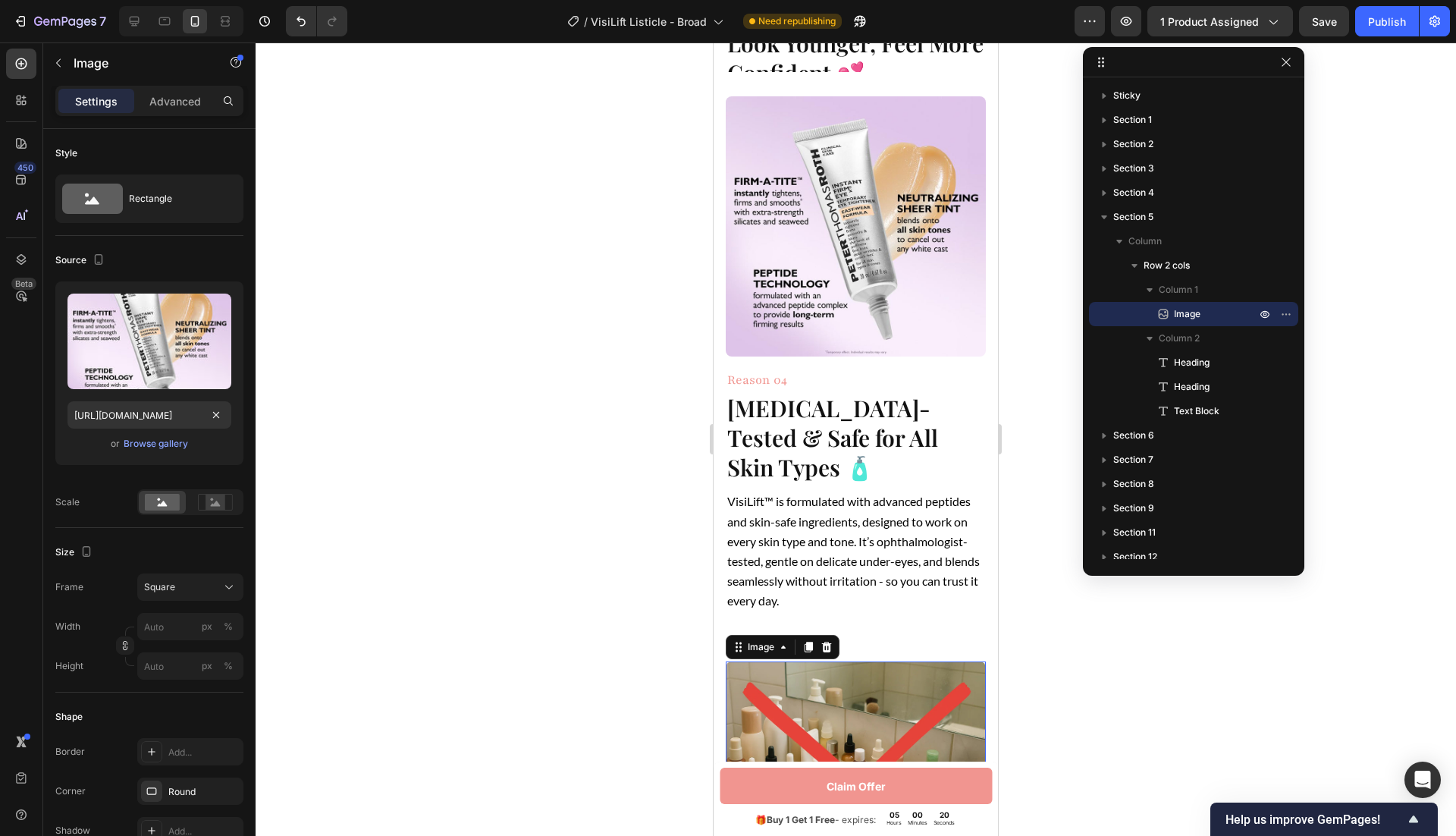
click at [782, 714] on img at bounding box center [855, 792] width 260 height 261
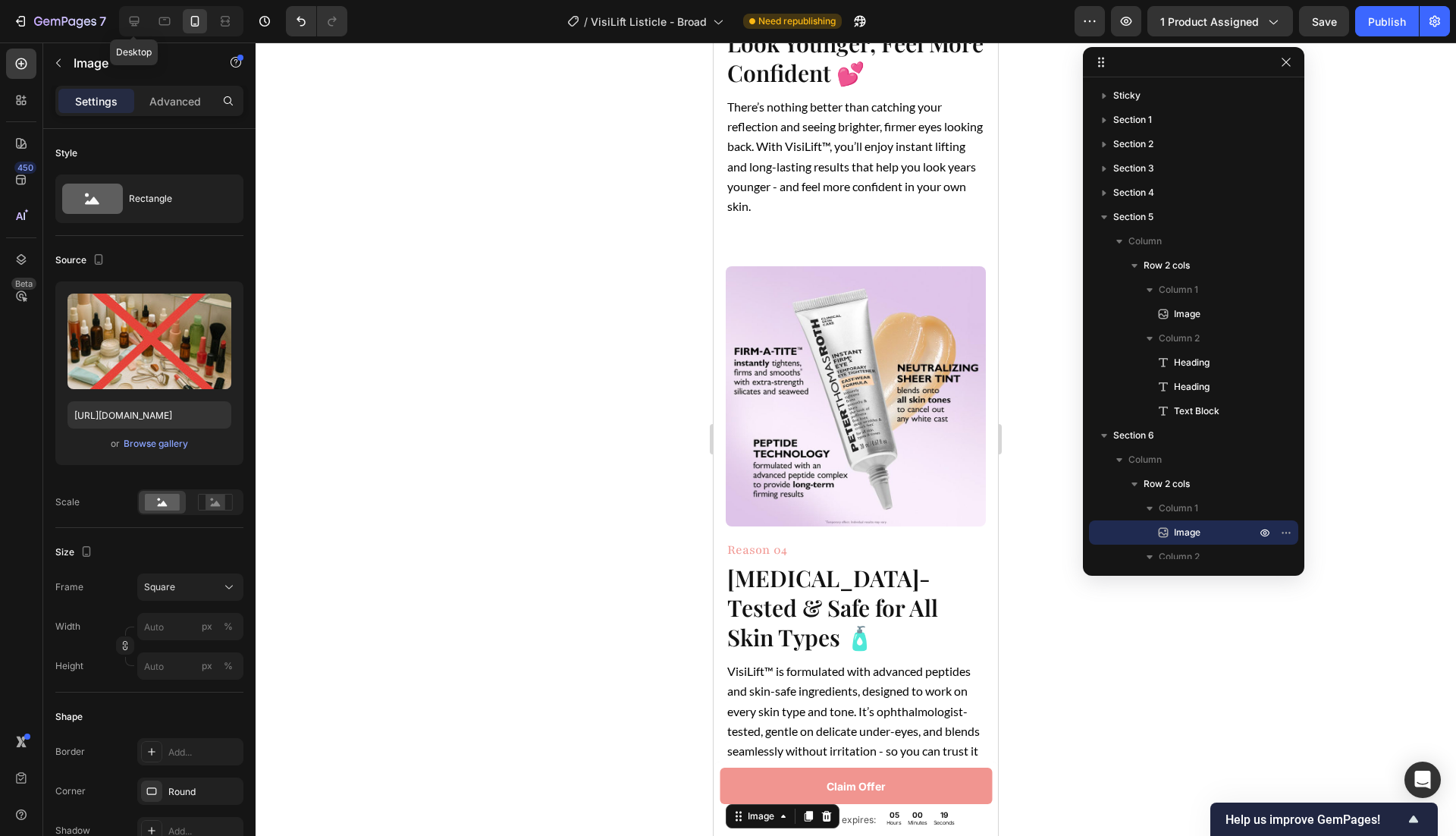
click at [149, 25] on div "Desktop" at bounding box center [181, 21] width 124 height 30
click at [145, 25] on div at bounding box center [181, 21] width 124 height 30
click at [141, 25] on icon at bounding box center [134, 21] width 15 height 15
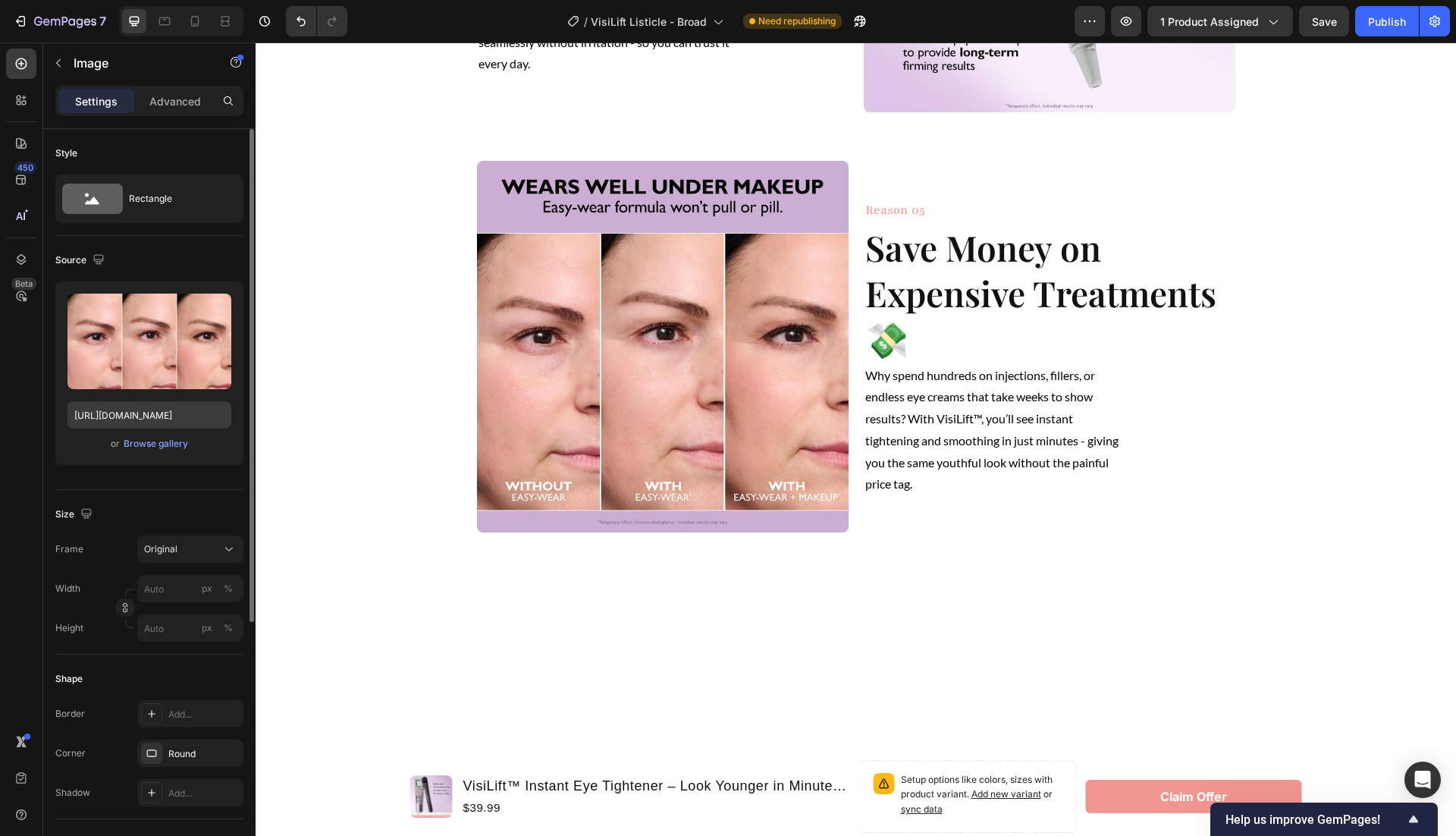
scroll to position [2324, 0]
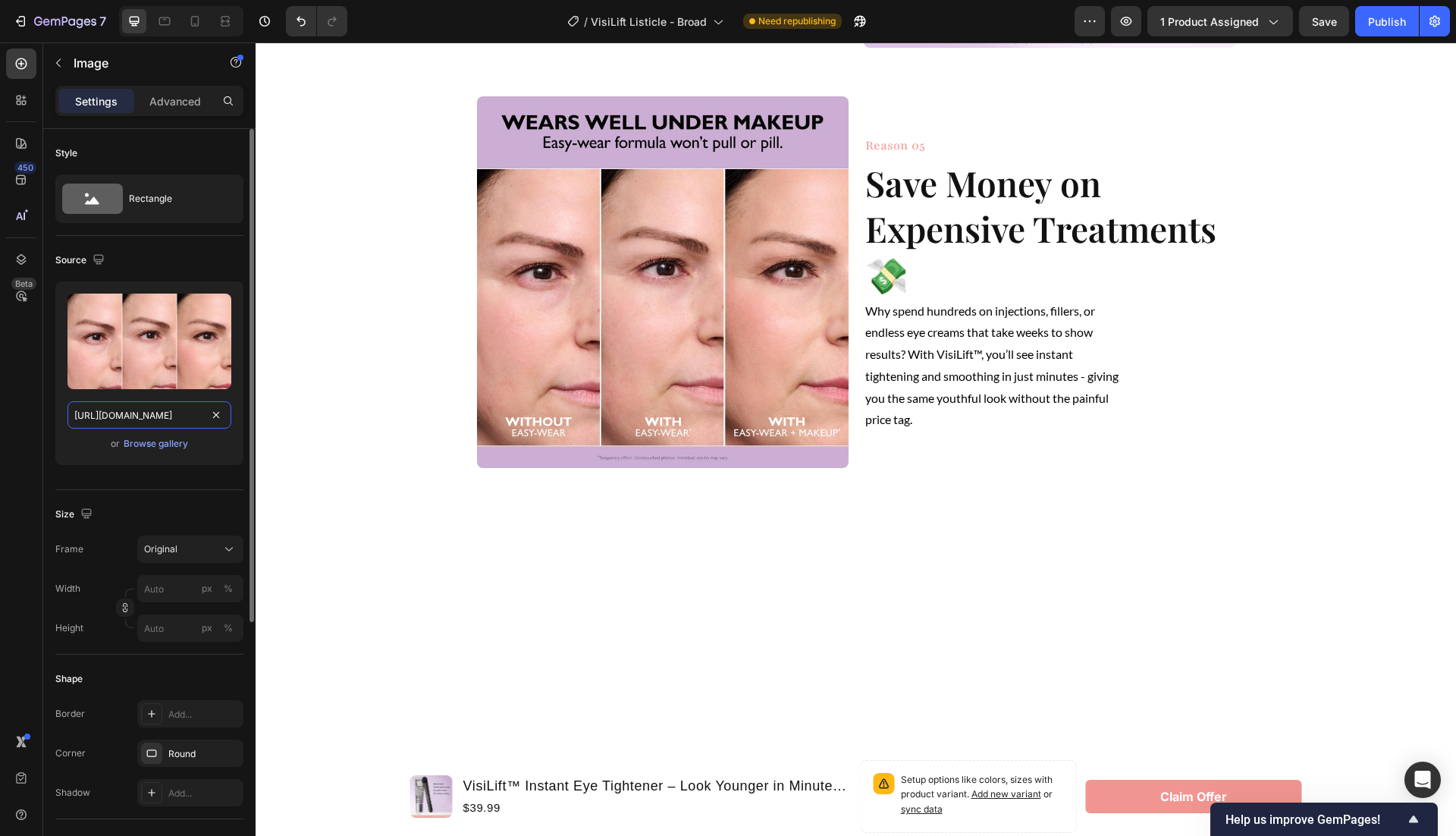
click at [166, 415] on input "https://cdn.shopify.com/s/files/1/0946/1497/8907/files/8c5712b824f34364a0ae09af…" at bounding box center [149, 414] width 164 height 27
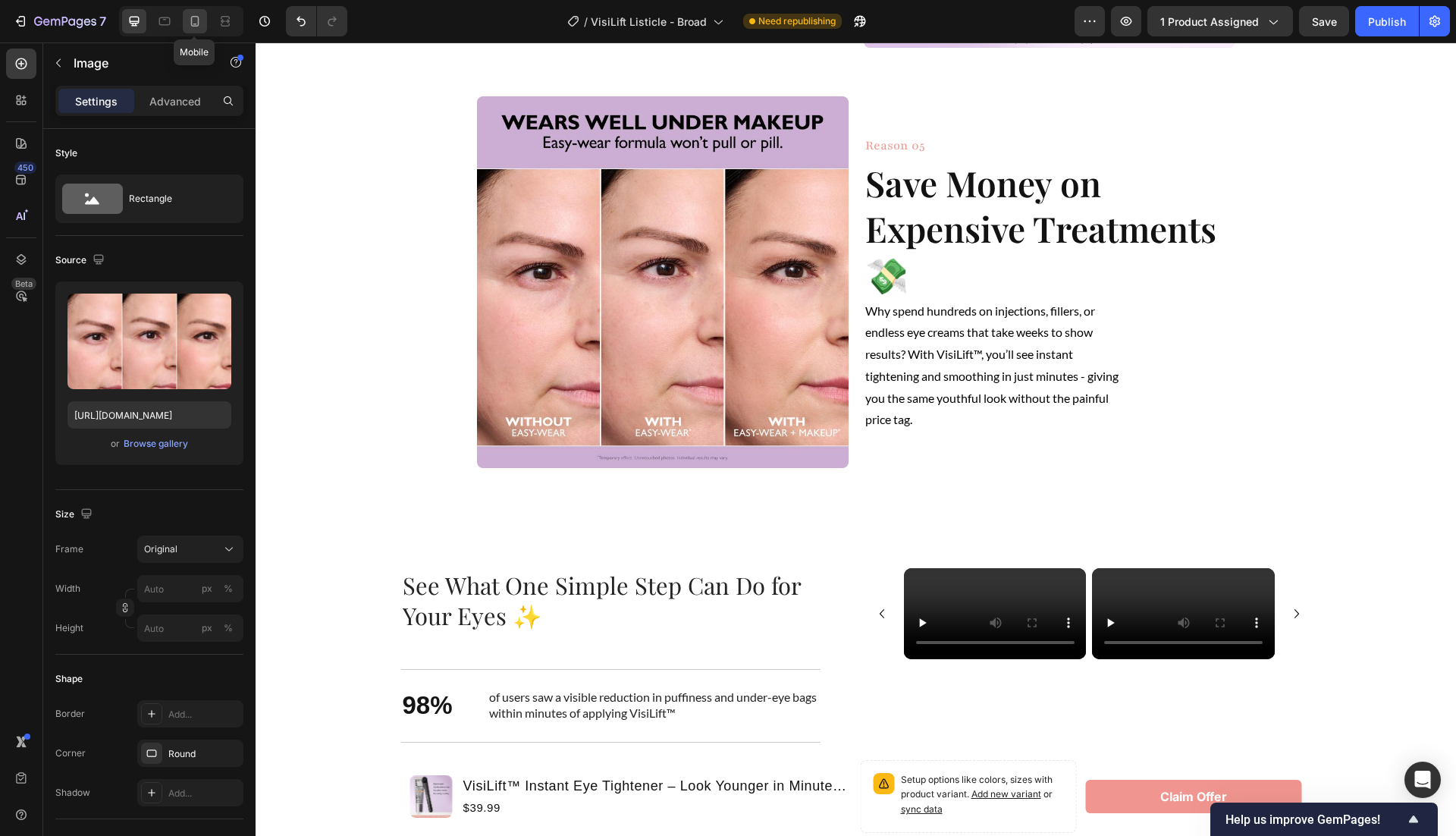
click at [192, 28] on icon at bounding box center [195, 21] width 15 height 15
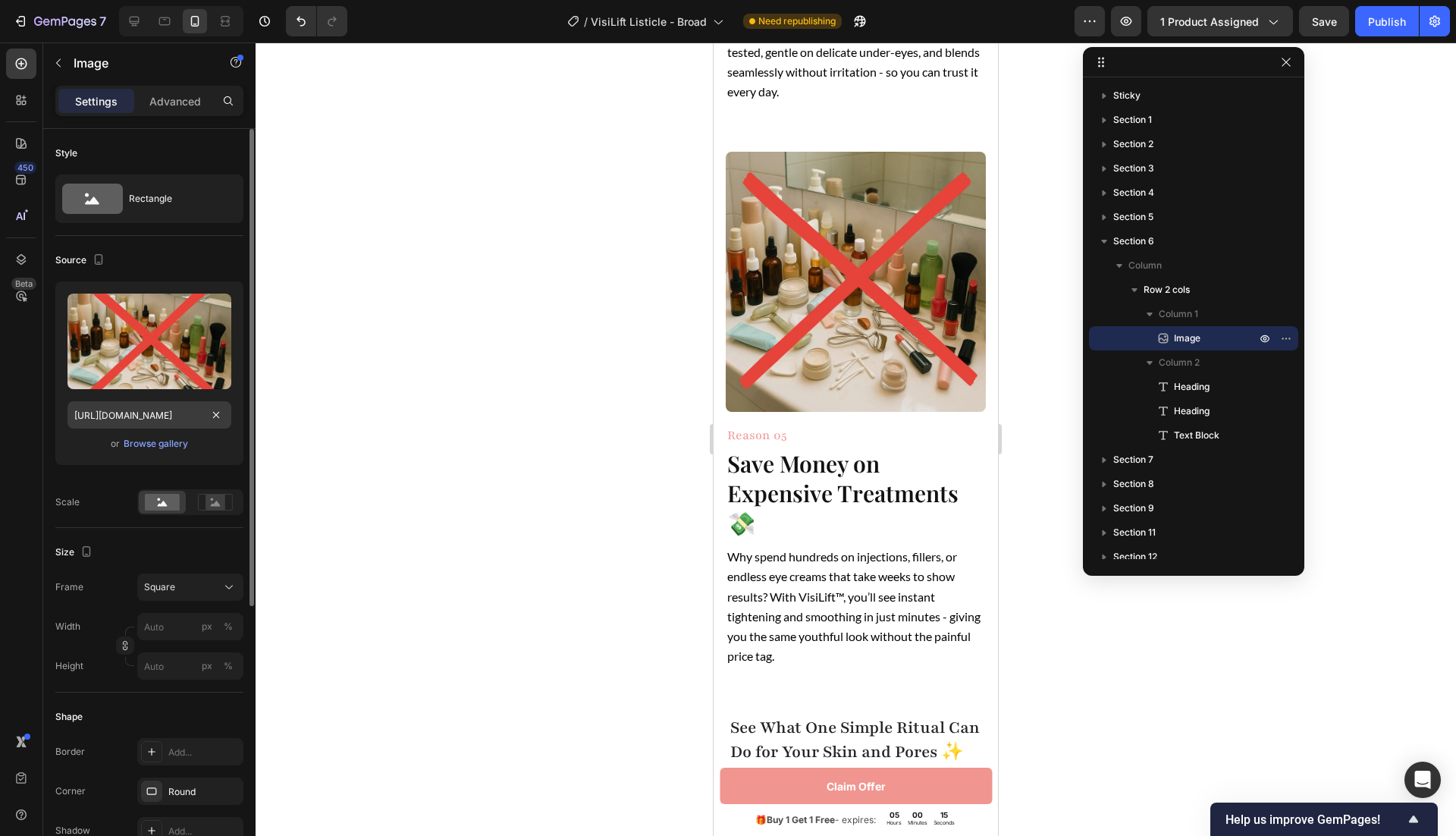
scroll to position [2467, 0]
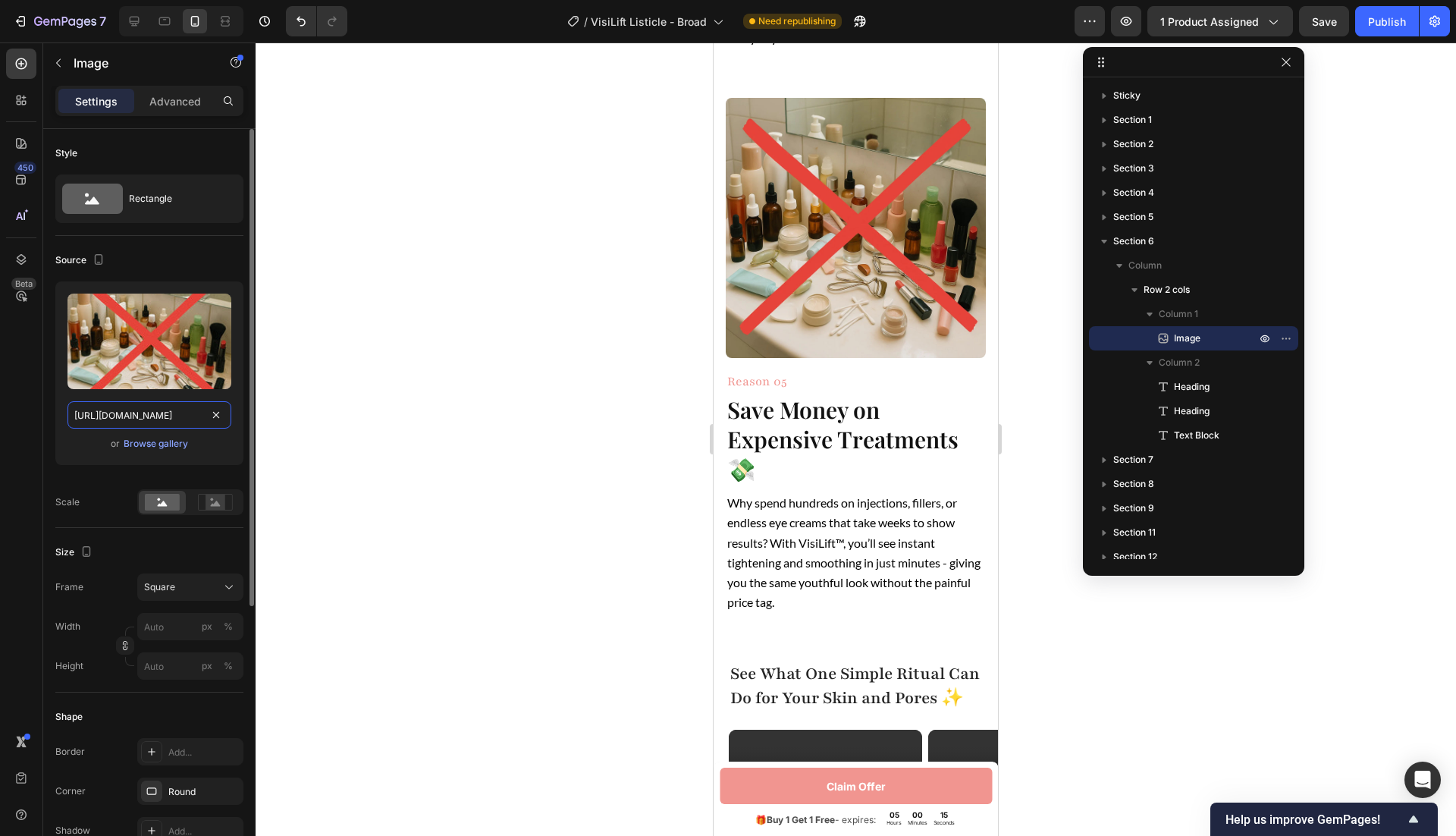
click at [141, 406] on input "https://cdn.shopify.com/s/files/1/0946/1497/8907/files/gempages_585300907361567…" at bounding box center [149, 414] width 164 height 27
paste input "8c5712b824f34364a0ae09afb4e27122_tplv-fhlh96nyum-resize-jpeg_800_800.jpg?v=1757…"
type input "https://cdn.shopify.com/s/files/1/0946/1497/8907/files/8c5712b824f34364a0ae09af…"
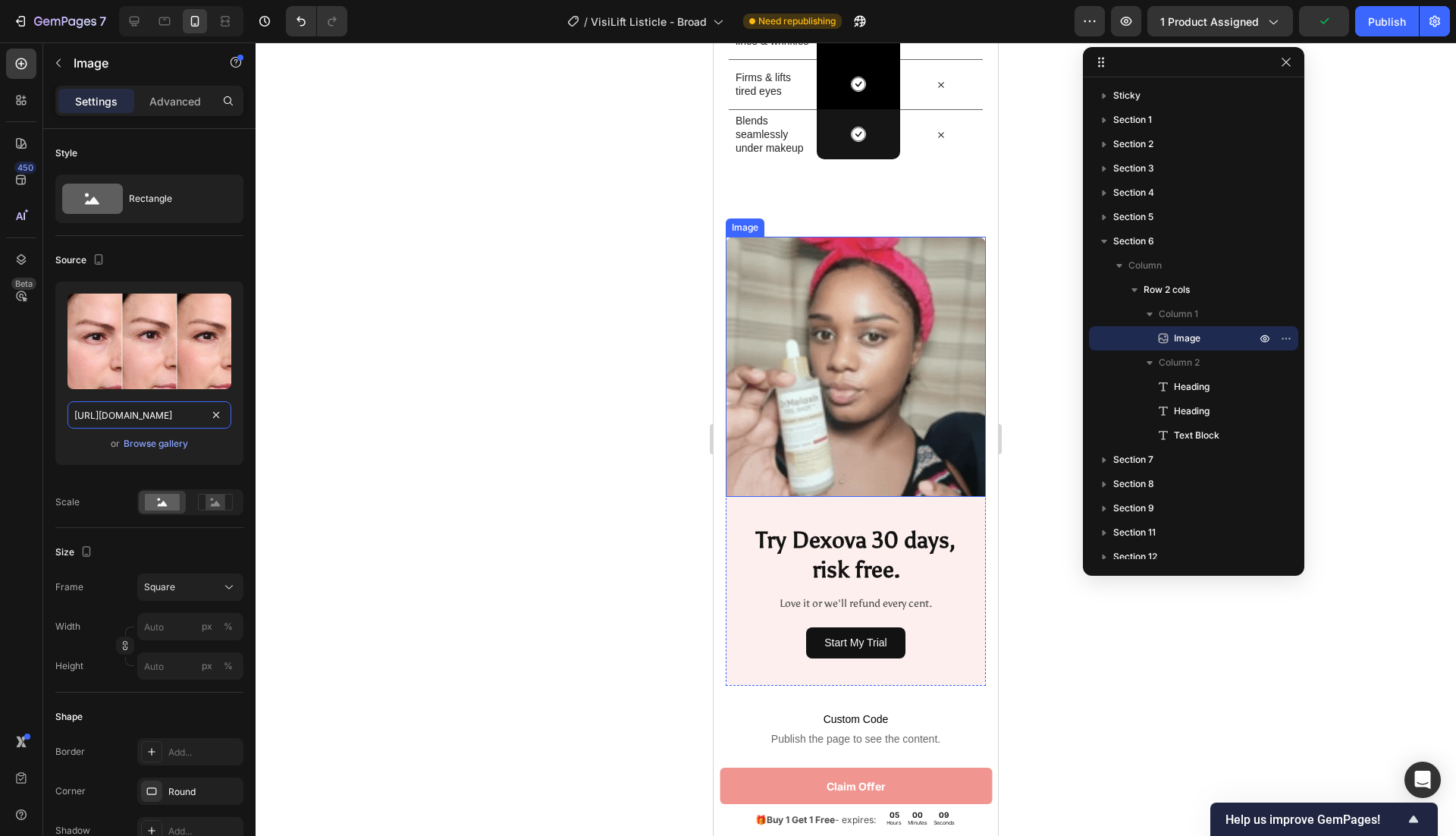
scroll to position [5730, 0]
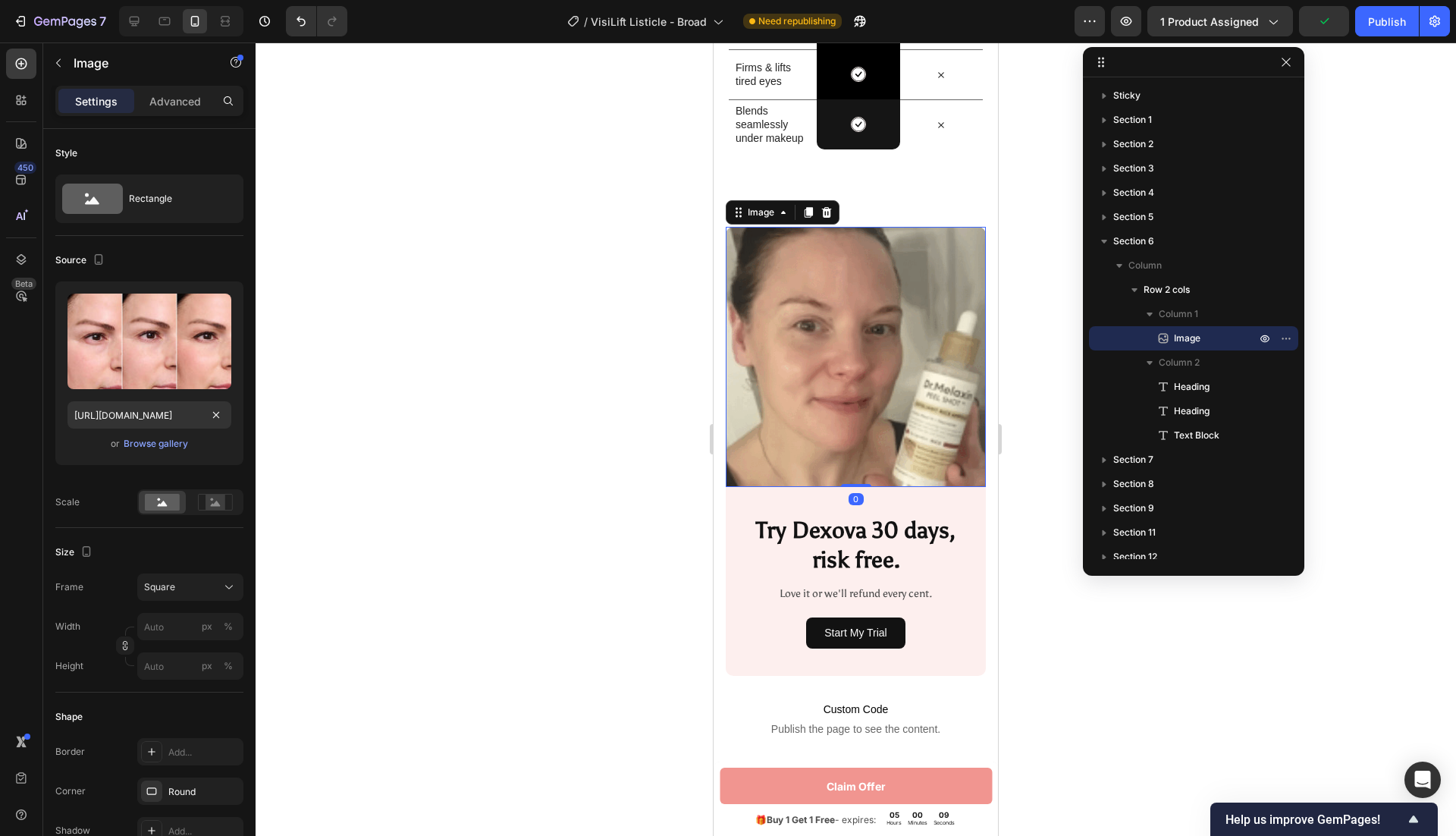
click at [866, 334] on img at bounding box center [855, 357] width 260 height 261
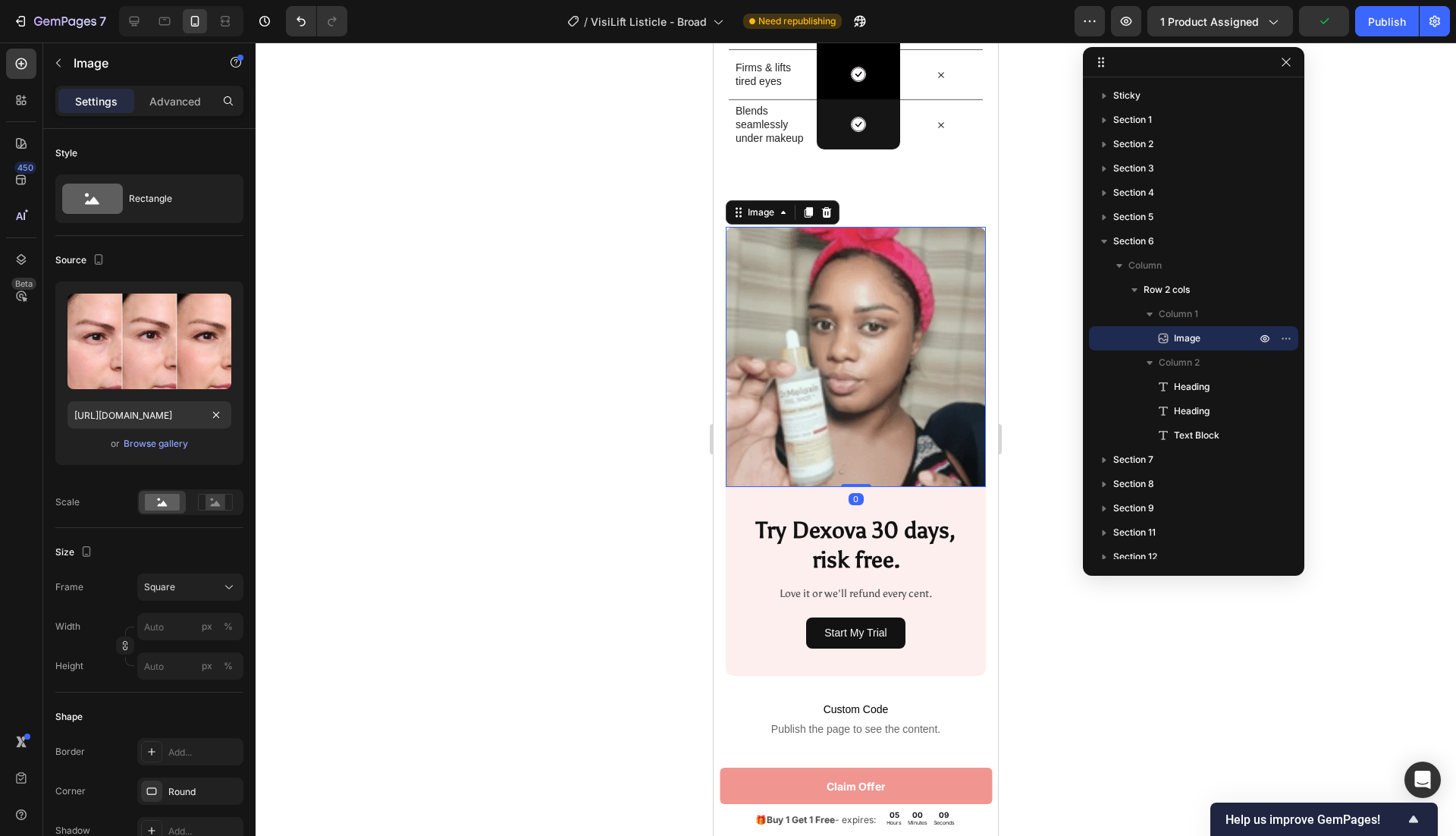
scroll to position [228, 0]
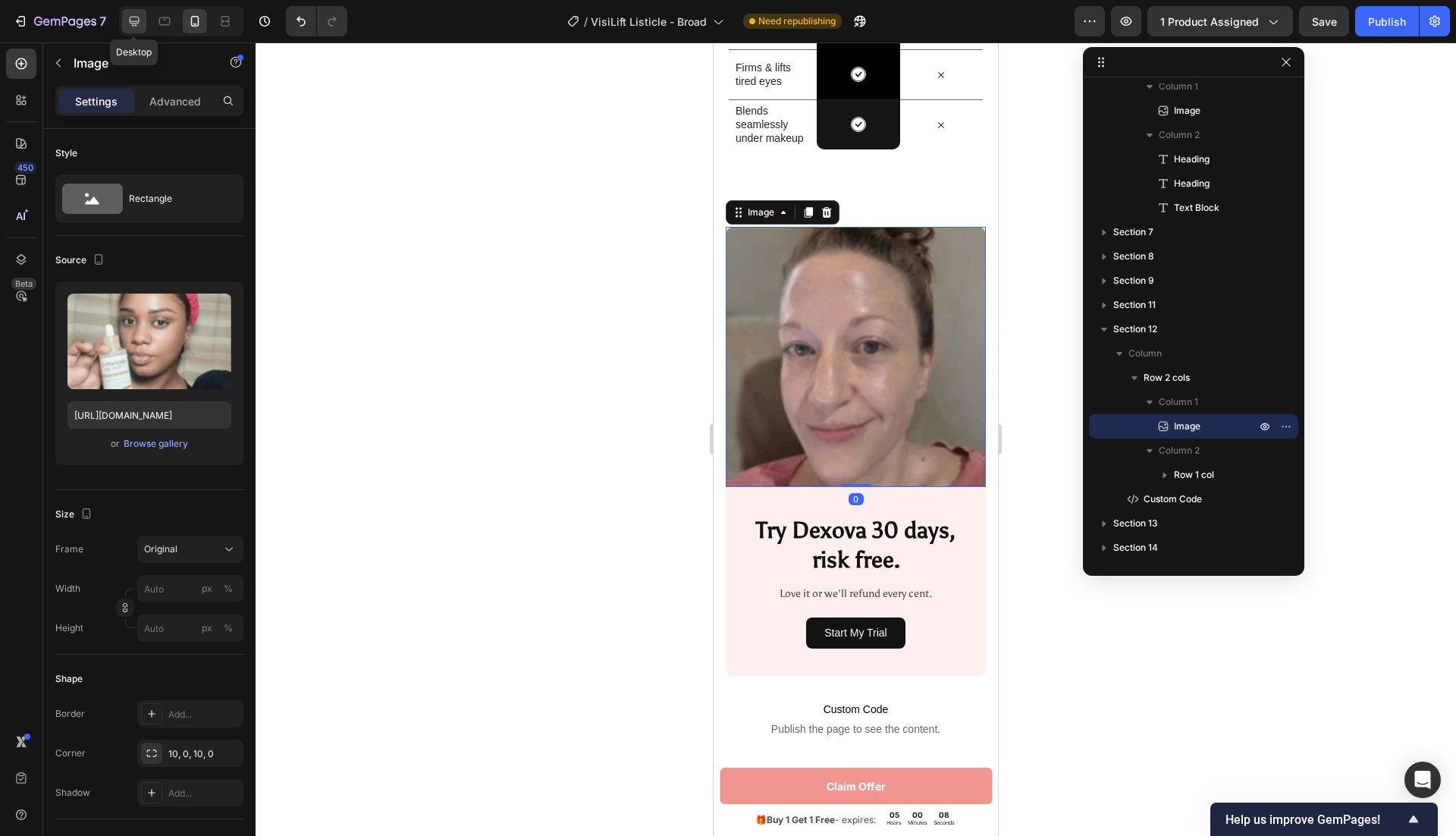
click at [137, 30] on div at bounding box center [135, 21] width 25 height 25
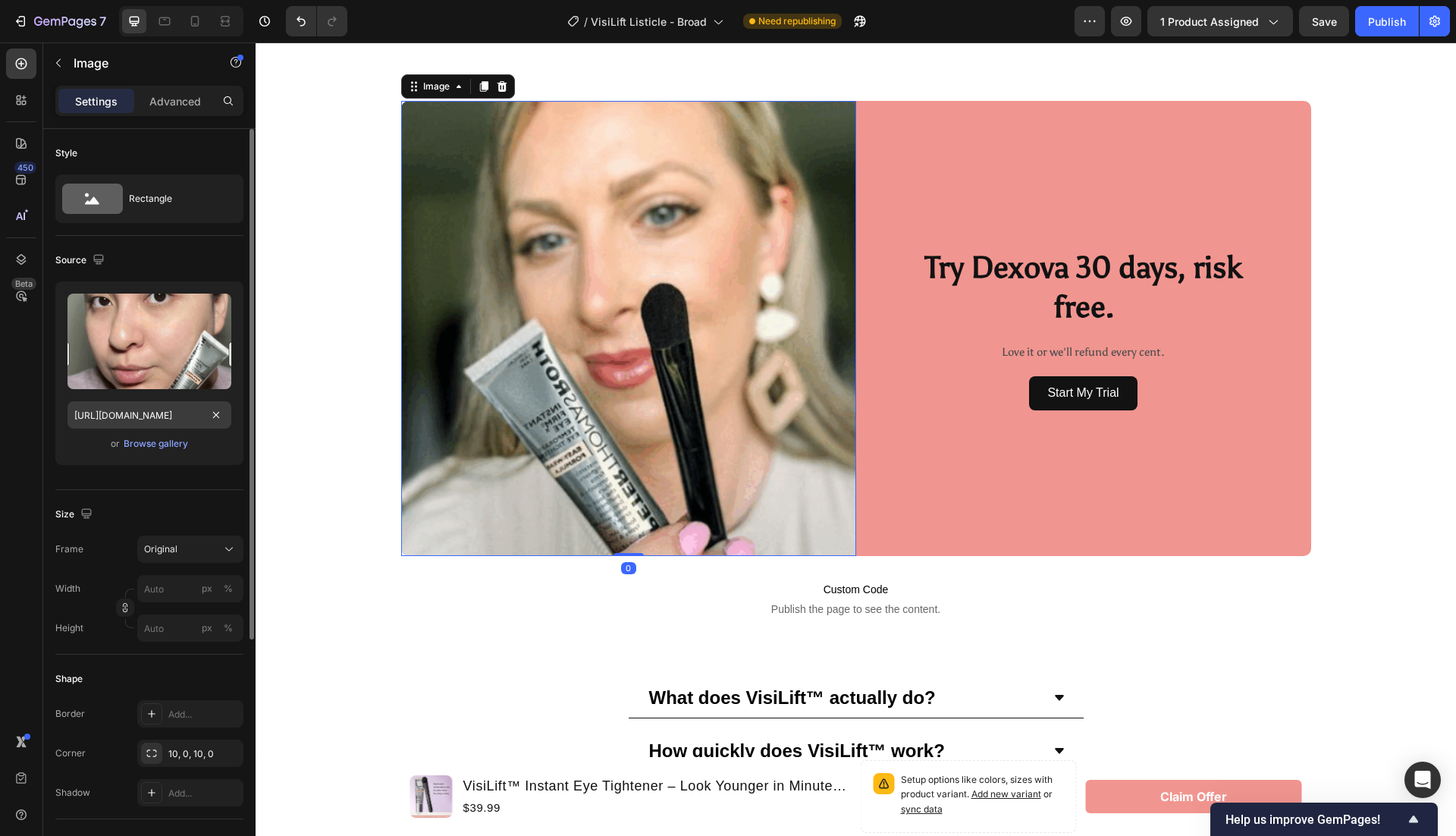
scroll to position [5919, 0]
click at [154, 411] on input "[URL][DOMAIN_NAME]" at bounding box center [149, 414] width 164 height 27
click at [186, 25] on div at bounding box center [195, 21] width 25 height 25
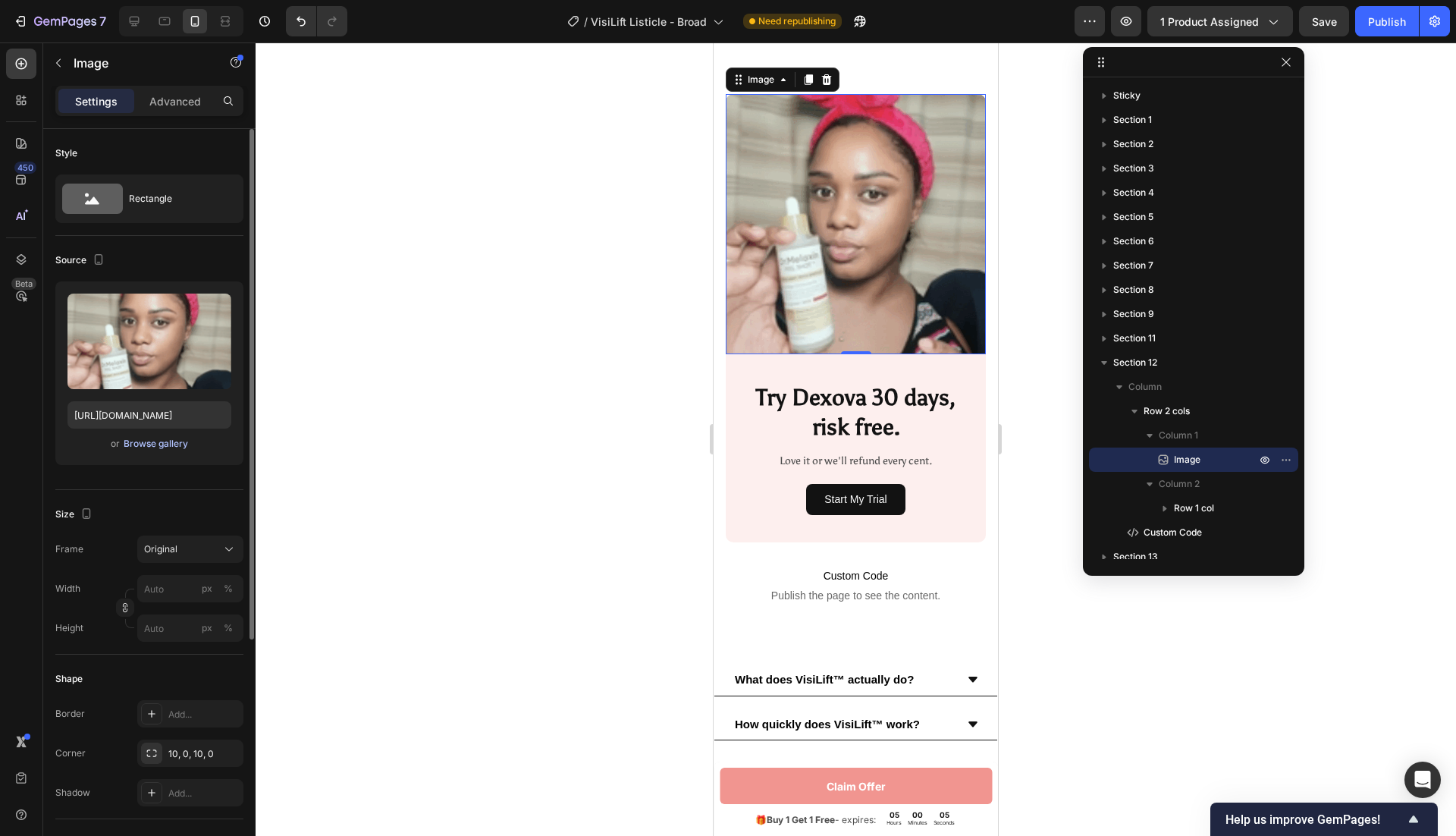
scroll to position [5857, 0]
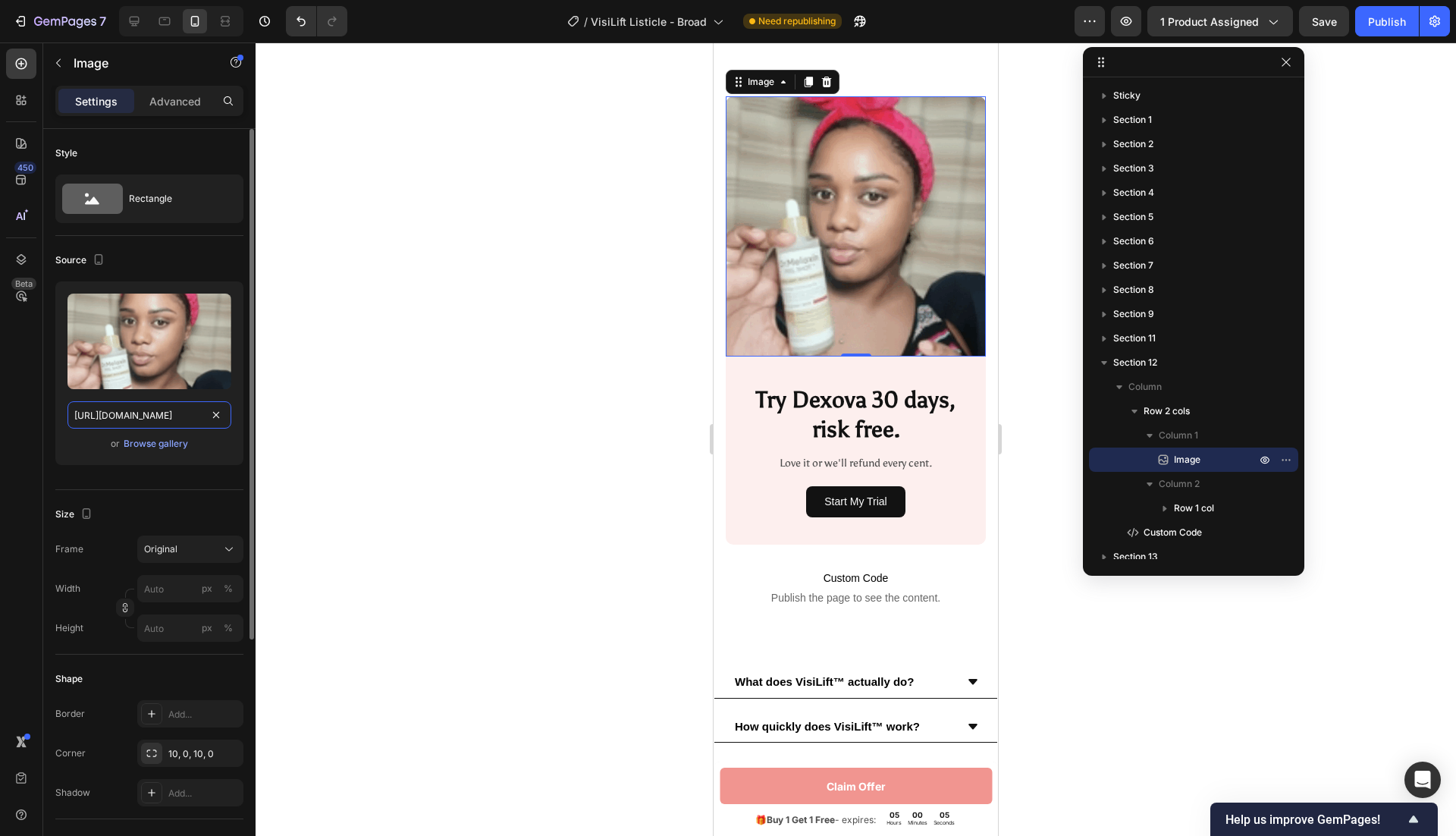
click at [158, 413] on input "https://cdn.shopify.com/s/files/1/0946/1497/8907/files/gempages_585300907361567…" at bounding box center [149, 414] width 164 height 27
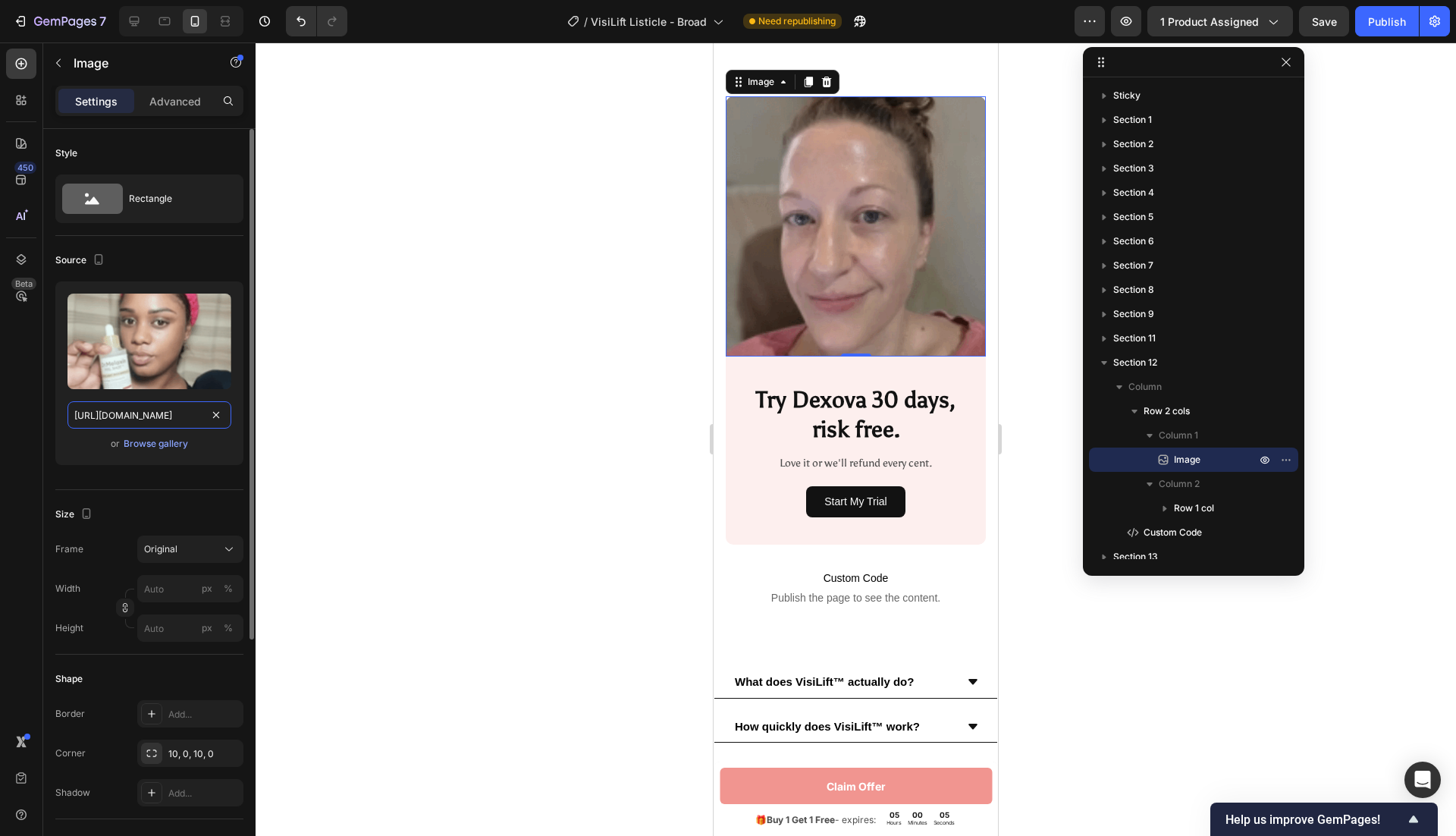
paste input "6d07c4a2-3f34-404d-a5a8-281eeae36a30"
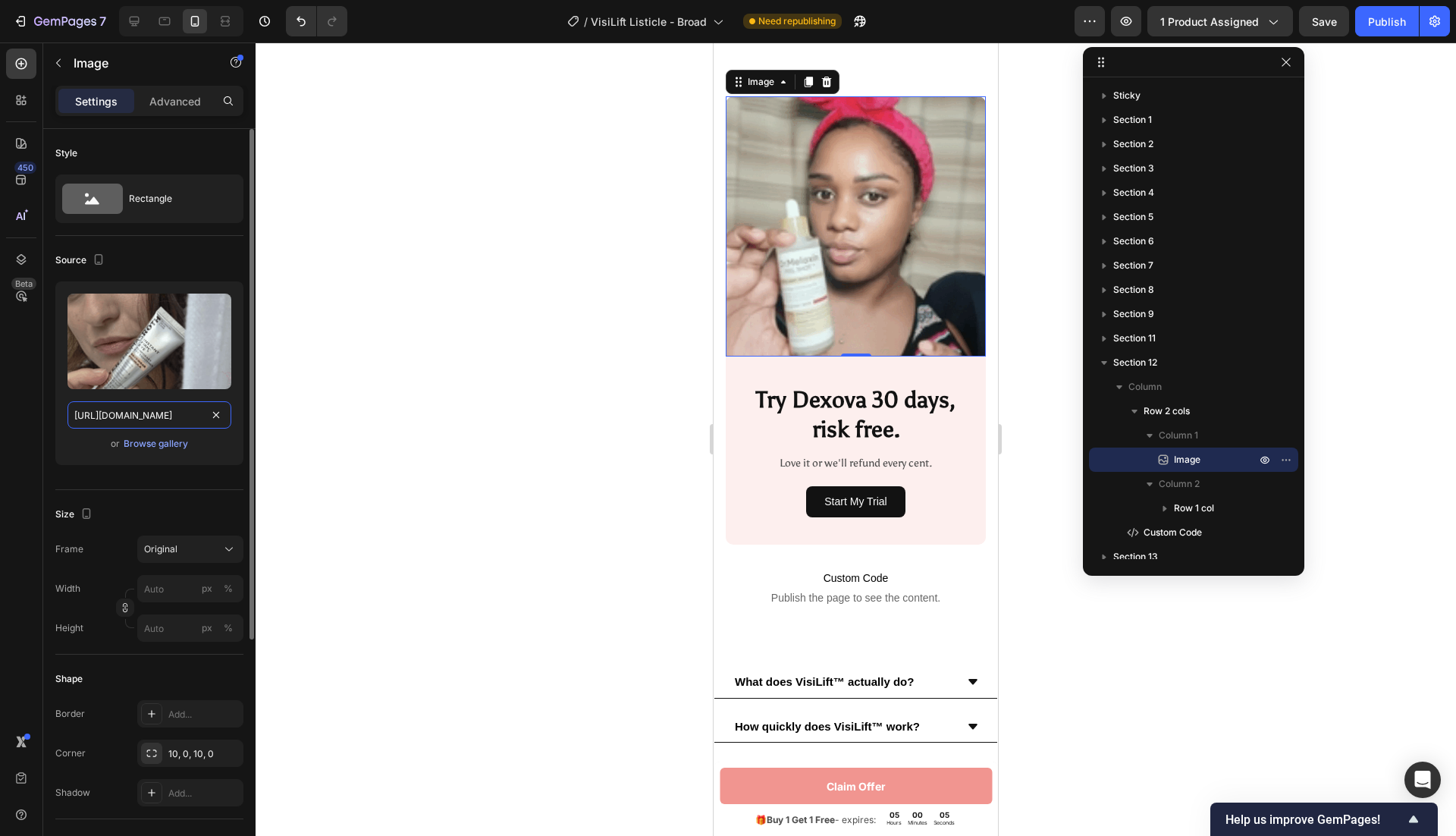
scroll to position [0, 463]
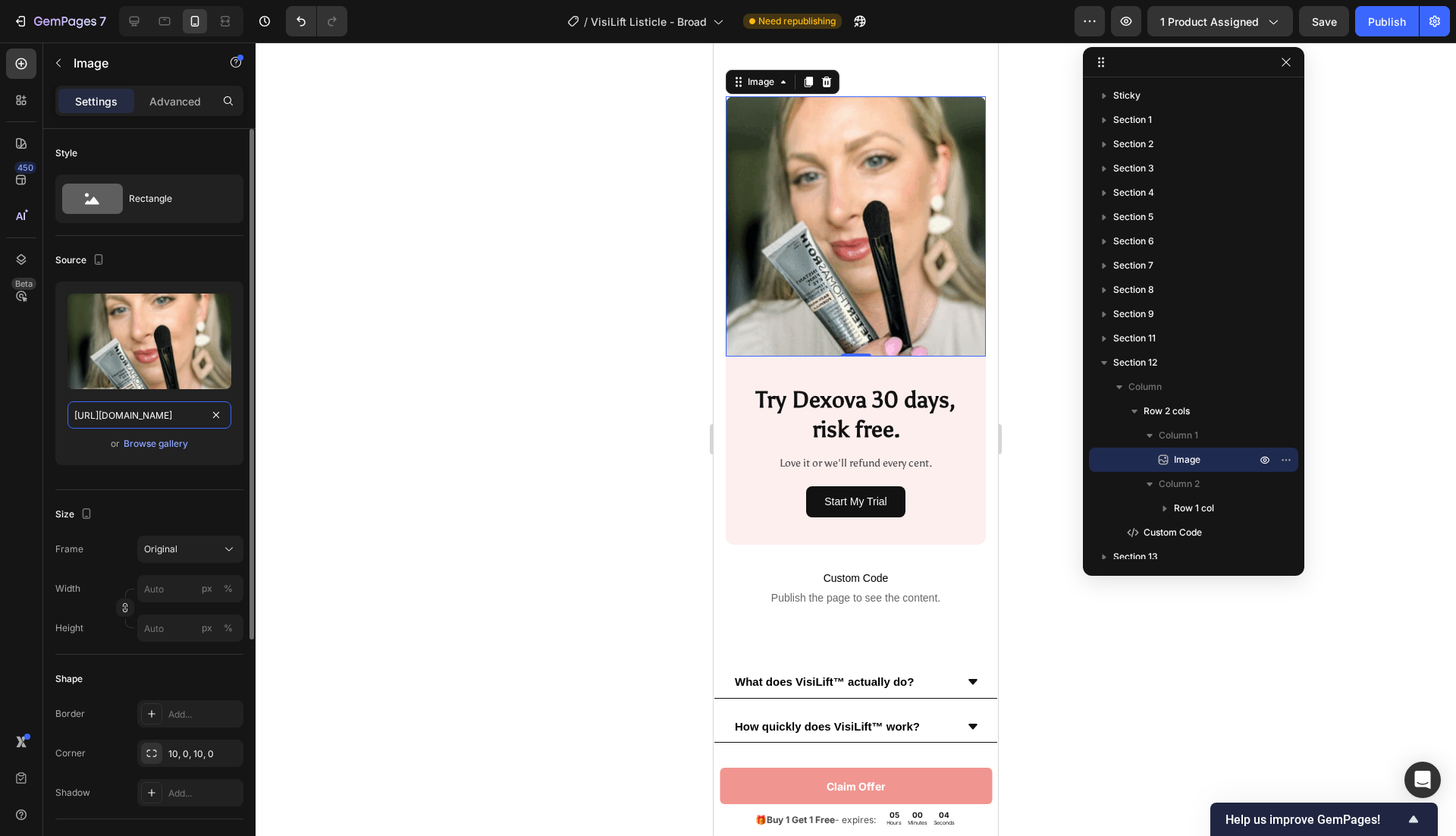
type input "[URL][DOMAIN_NAME]"
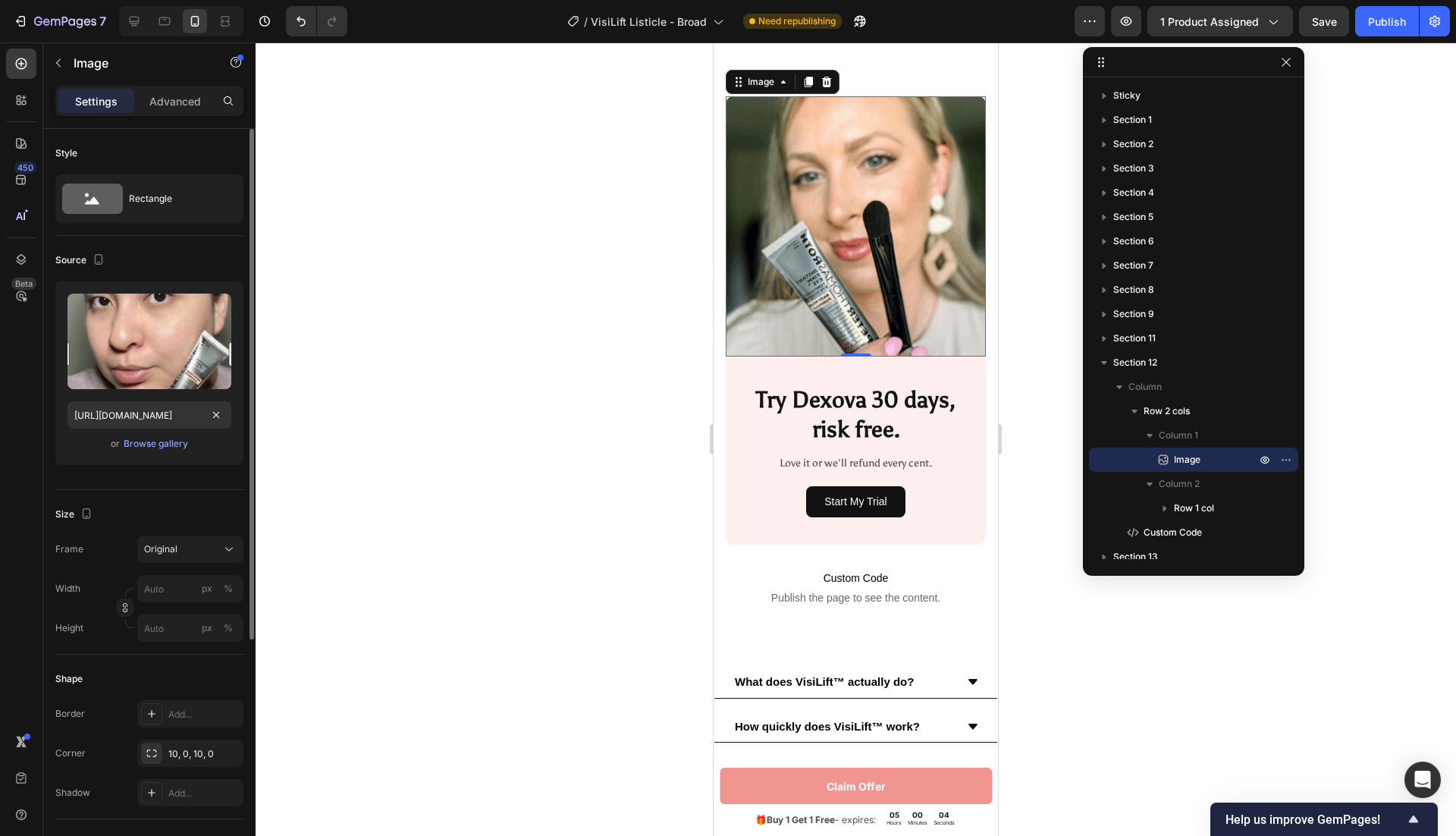
click at [97, 473] on div "Upload Image https://cdn.shopify.com/s/files/1/0946/1497/8907/files/gempages_58…" at bounding box center [149, 379] width 188 height 196
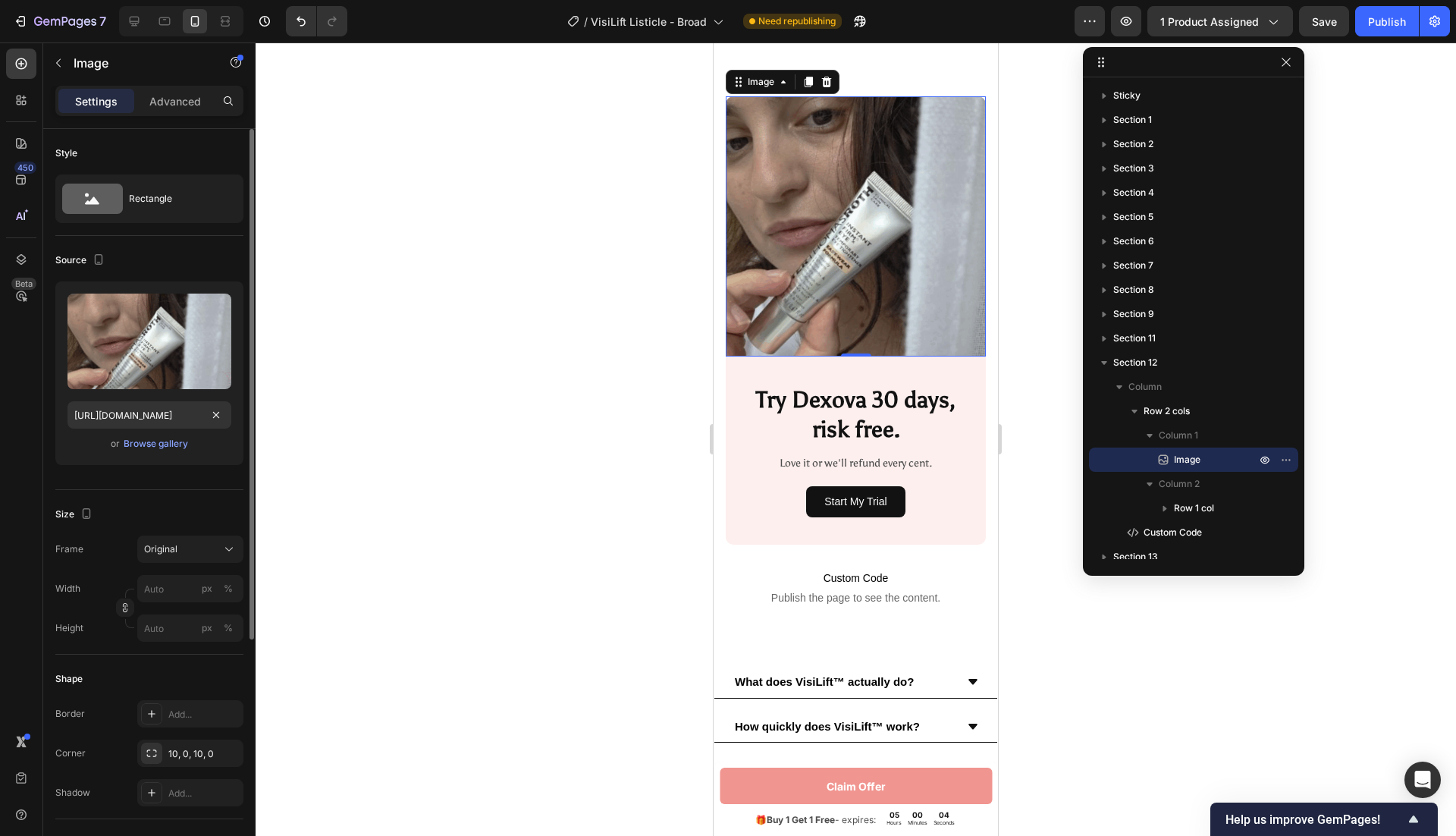
scroll to position [0, 0]
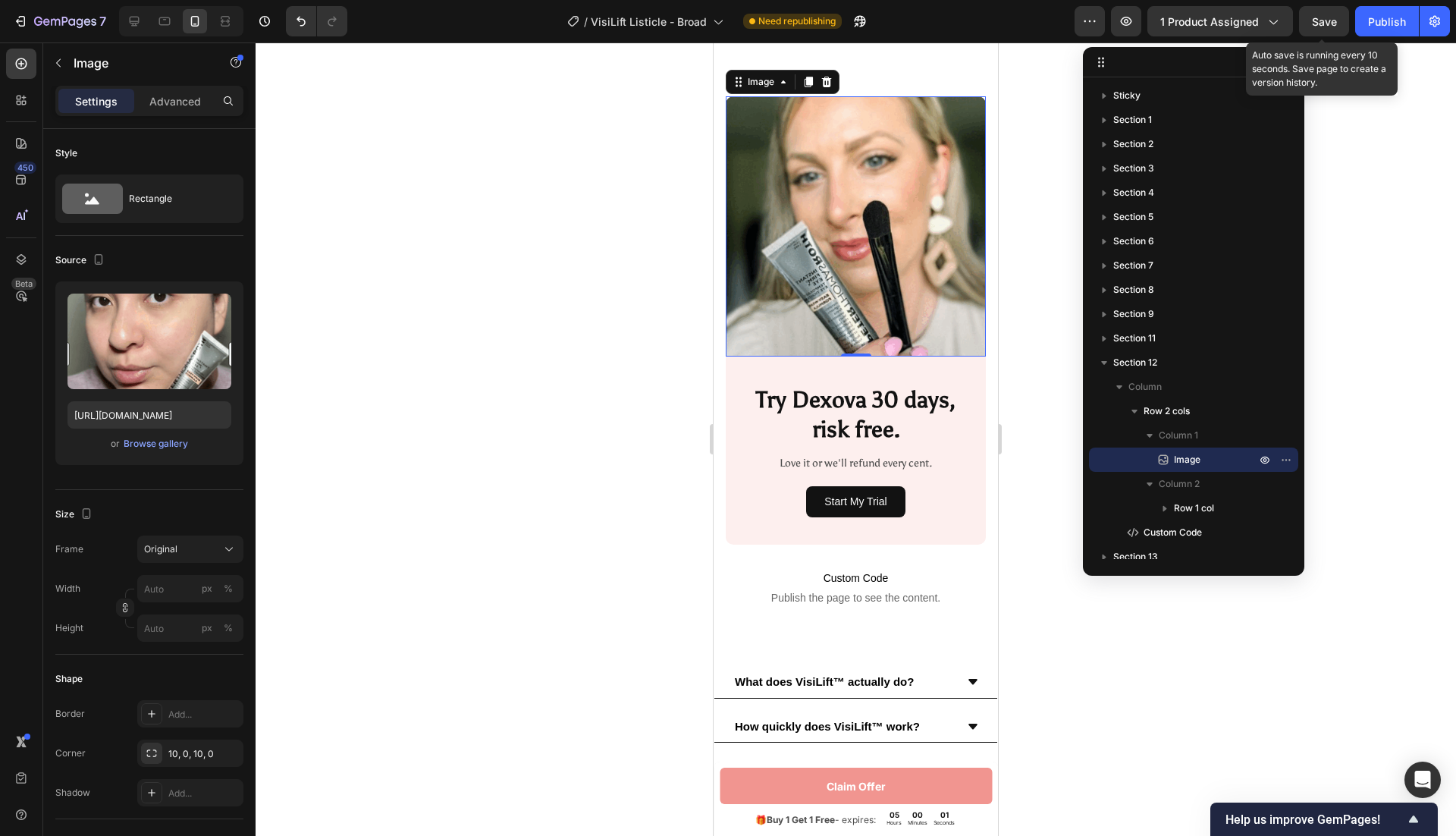
click at [1315, 27] on div "Save" at bounding box center [1325, 21] width 25 height 16
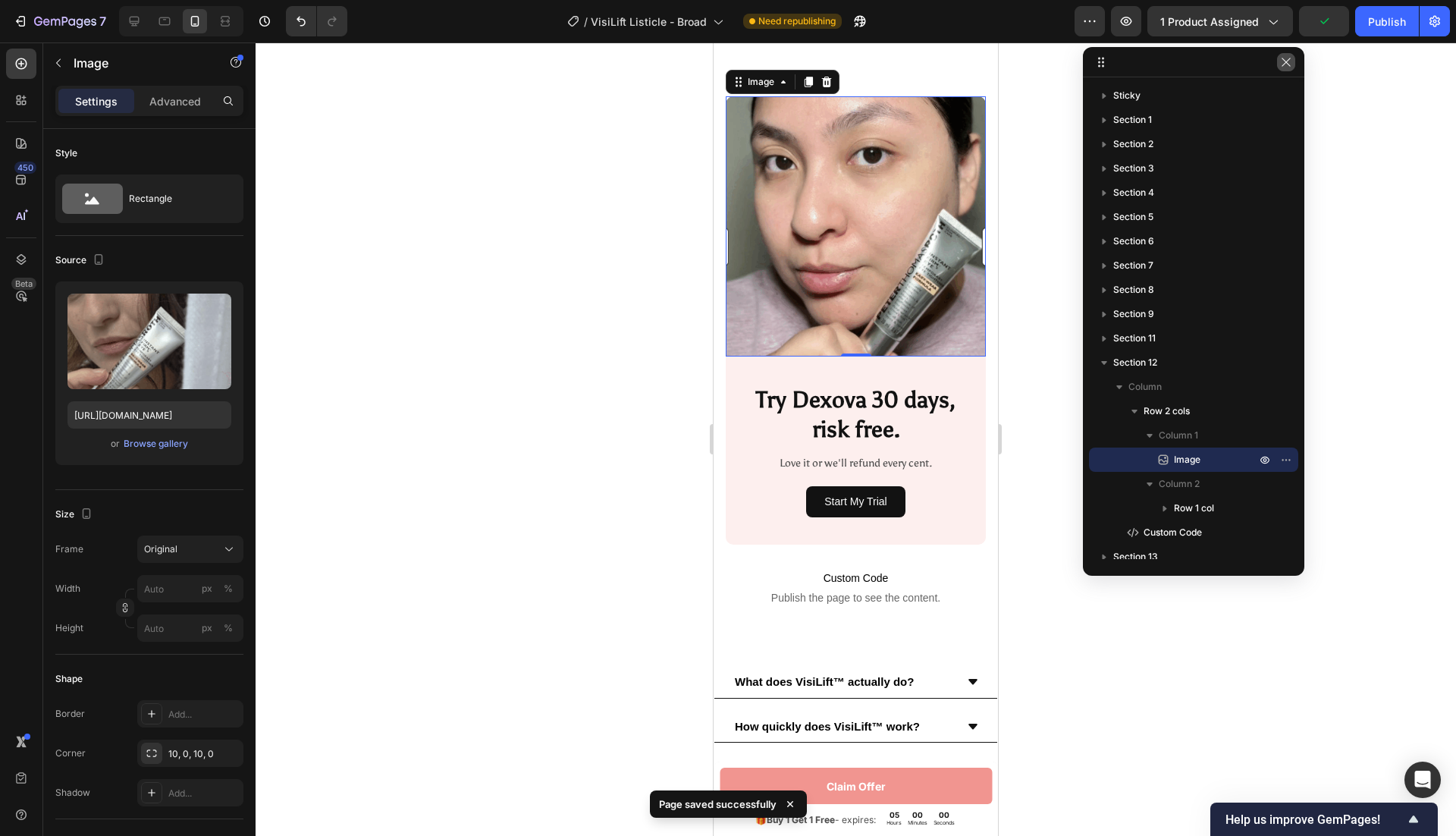
click at [1288, 68] on button "button" at bounding box center [1286, 62] width 18 height 18
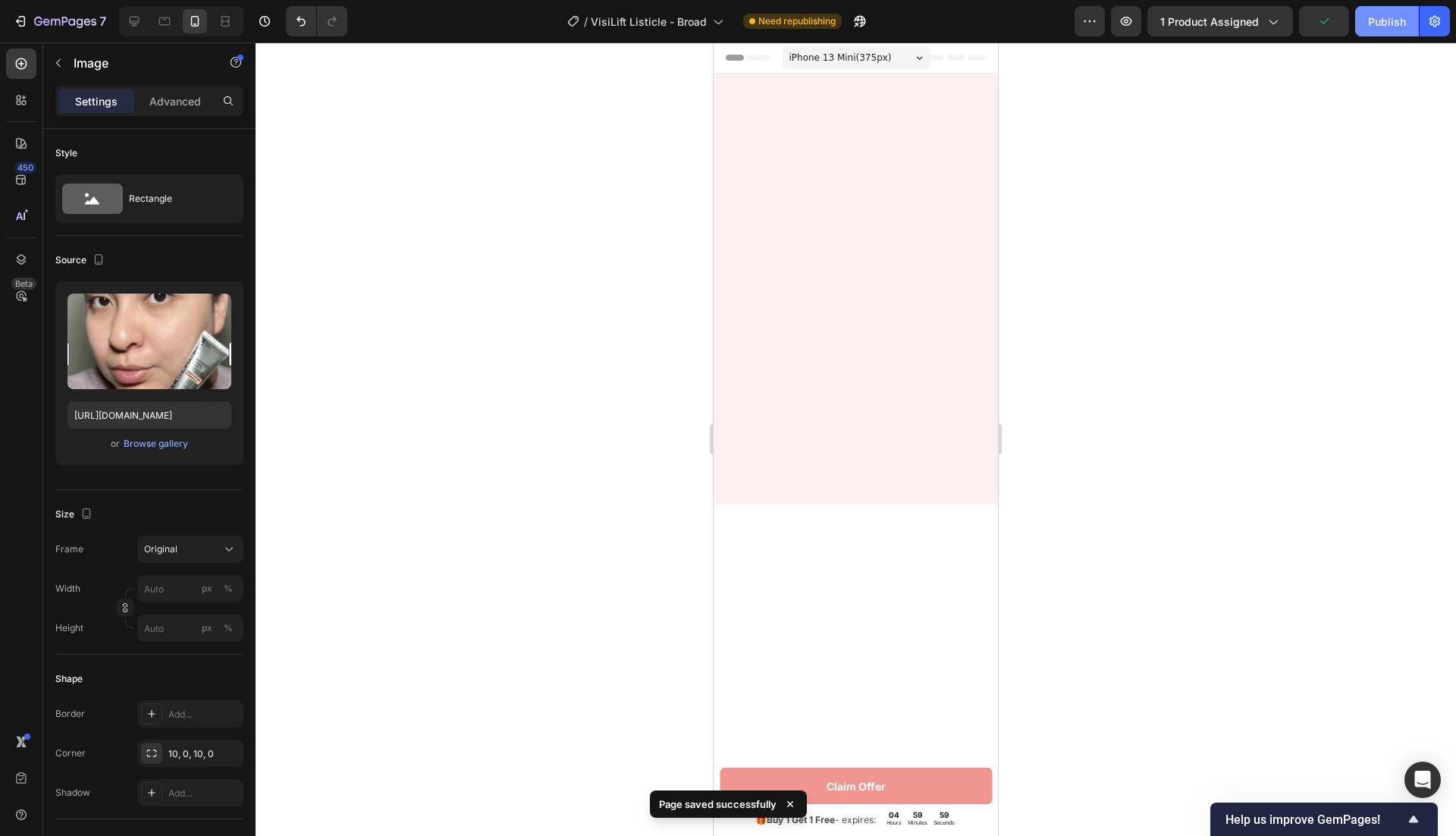
scroll to position [5857, 0]
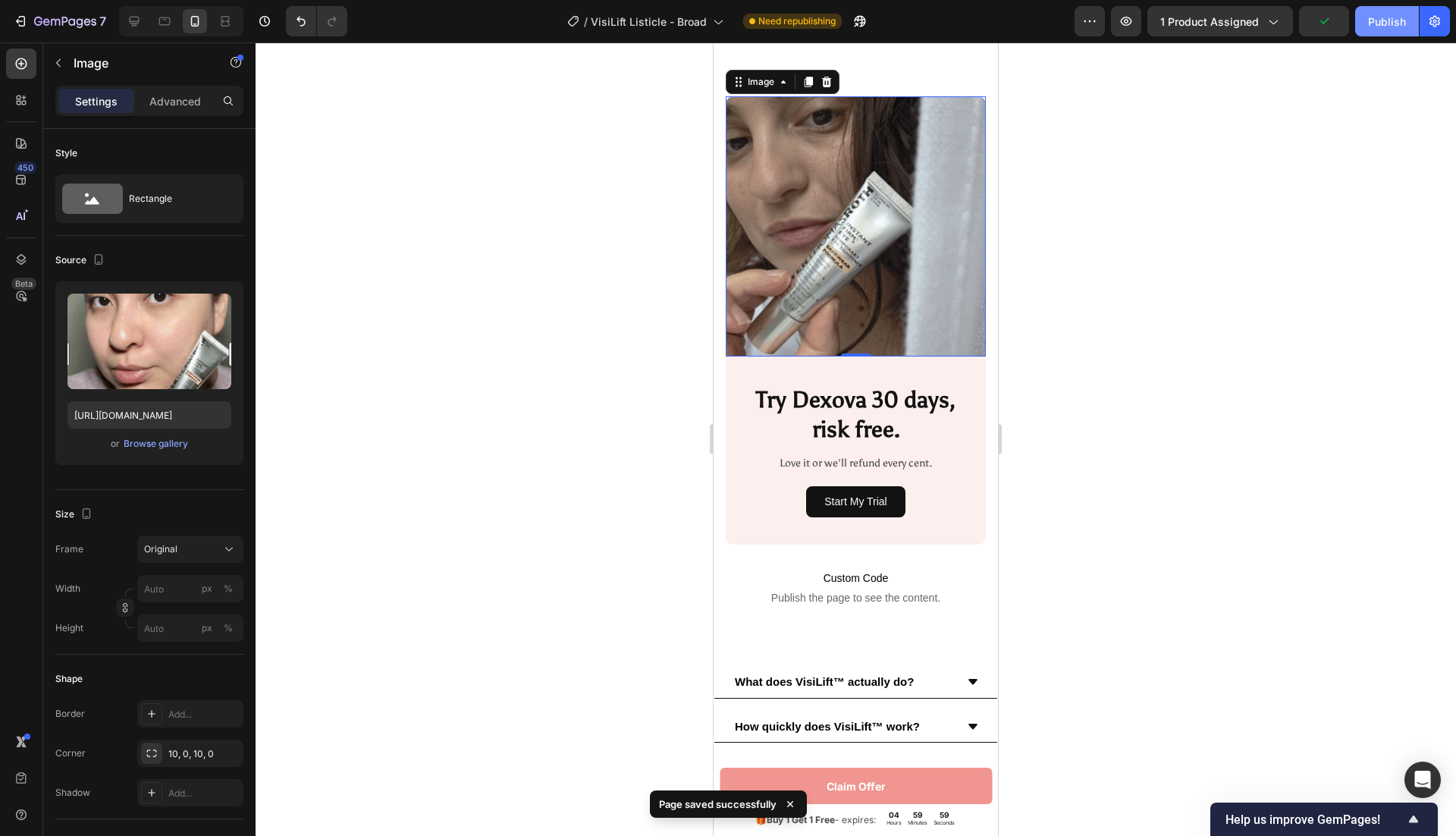
click at [1391, 25] on div "Publish" at bounding box center [1387, 21] width 38 height 16
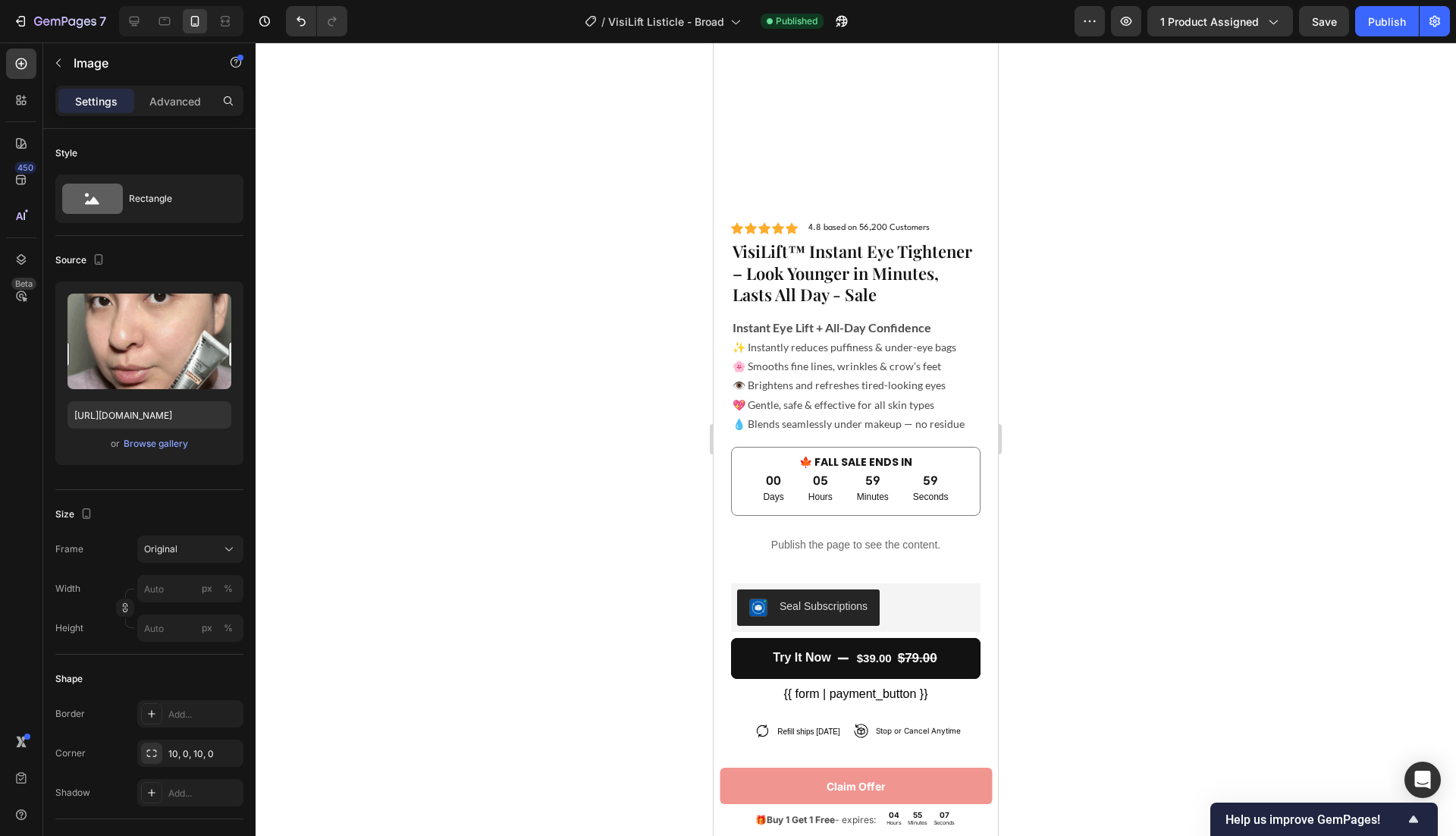
scroll to position [4905, 0]
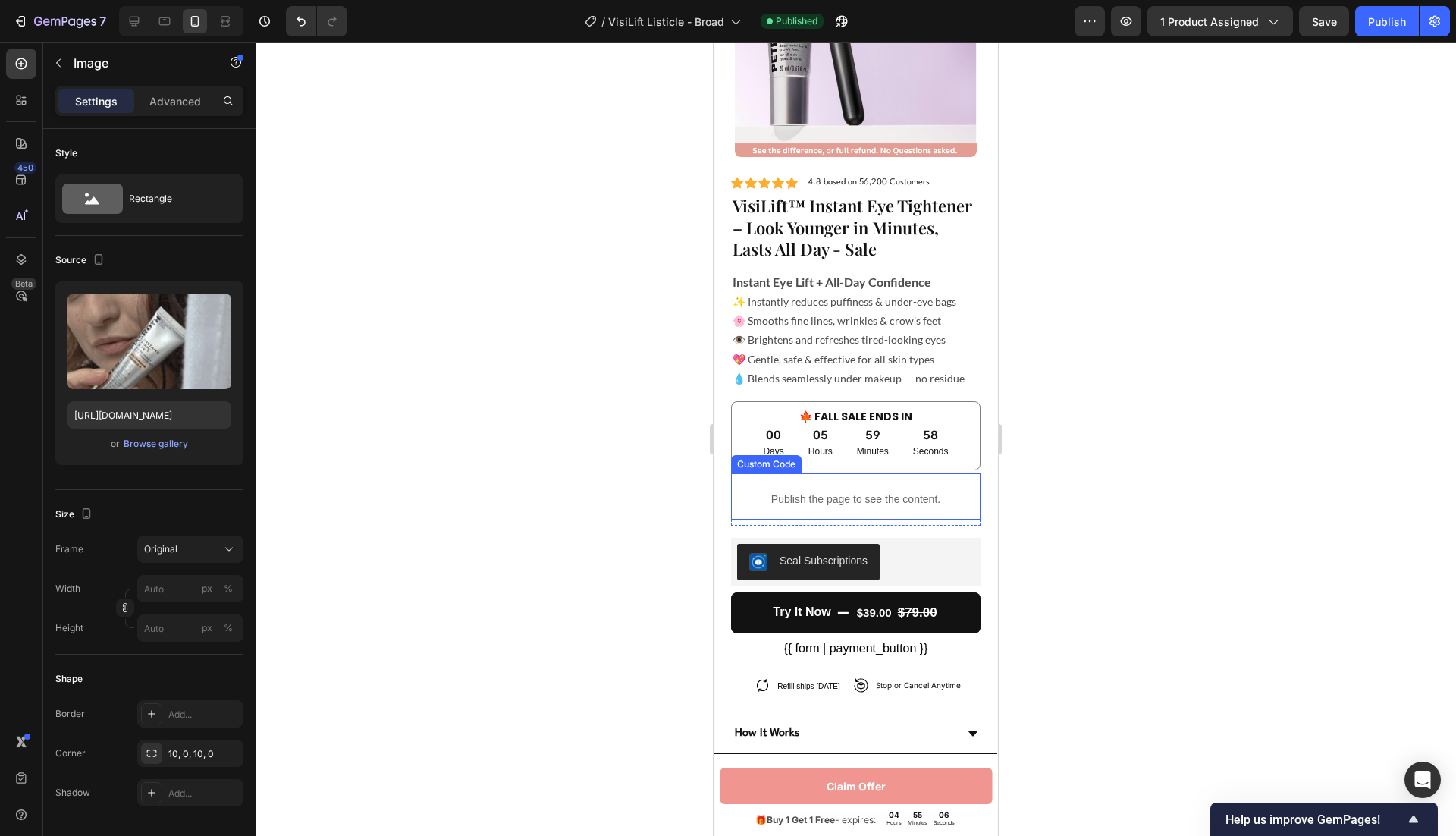
click at [877, 503] on p "Publish the page to see the content." at bounding box center [856, 499] width 250 height 16
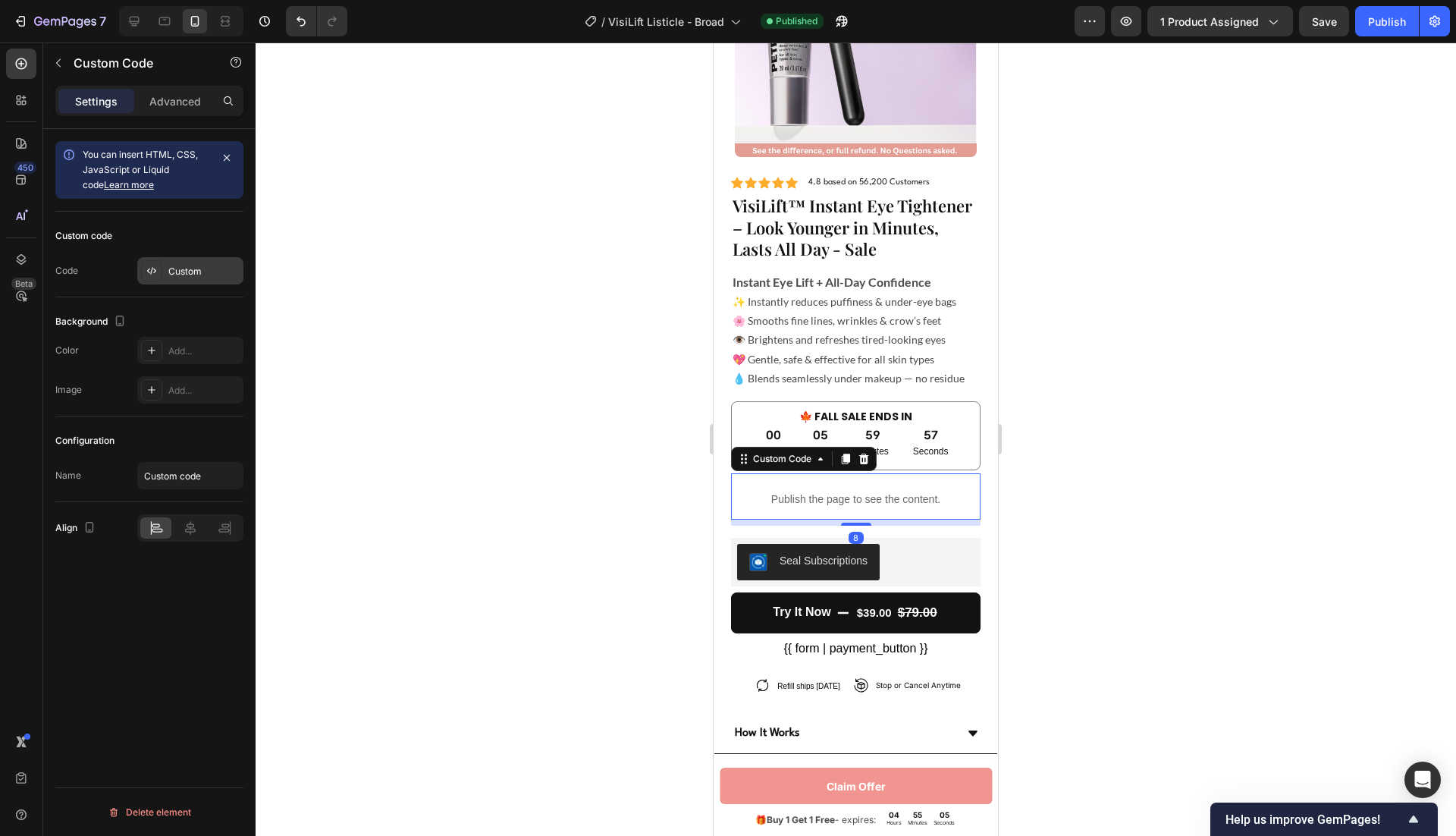
click at [178, 261] on div "Custom" at bounding box center [190, 270] width 106 height 27
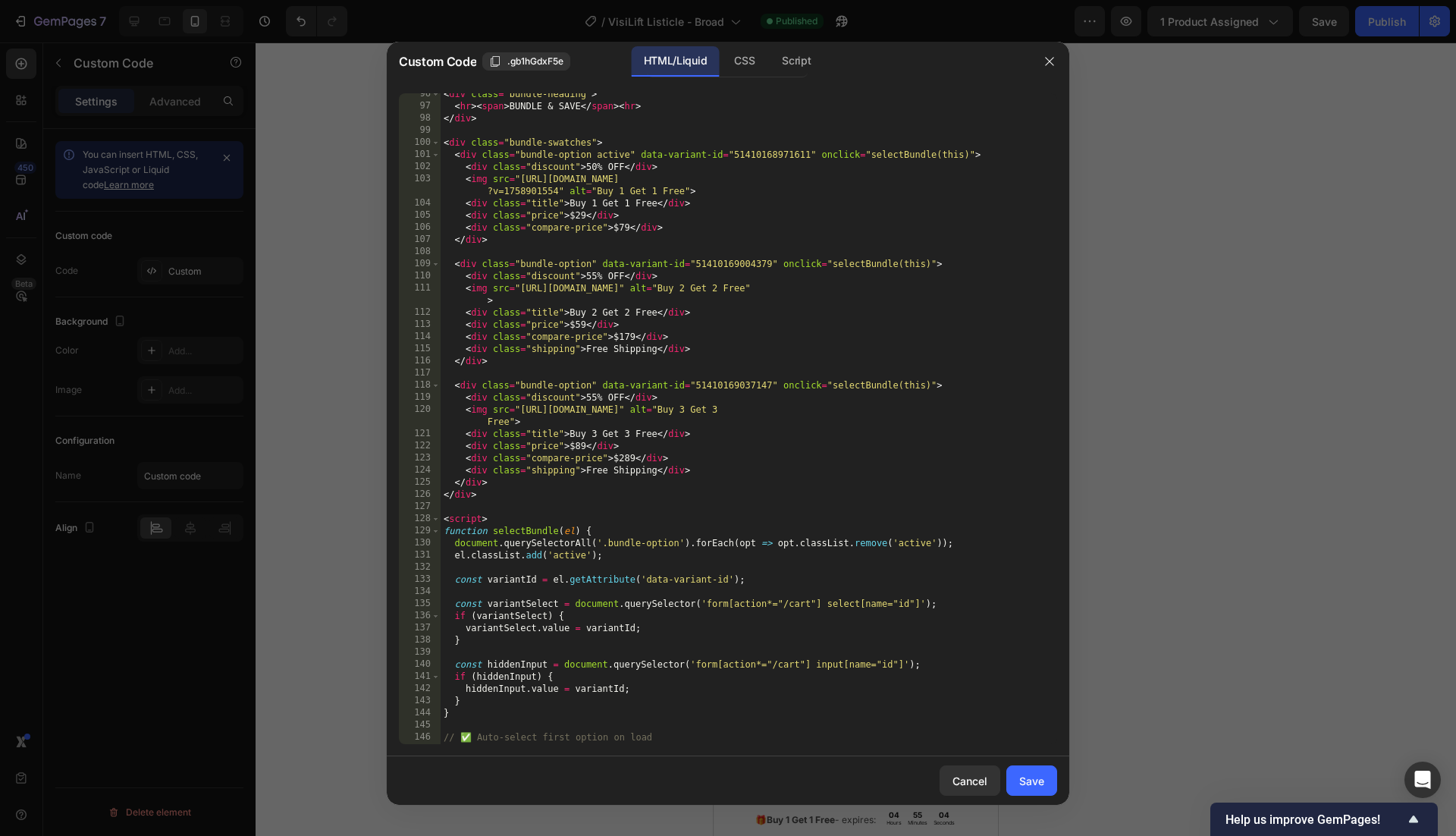
scroll to position [1032, 0]
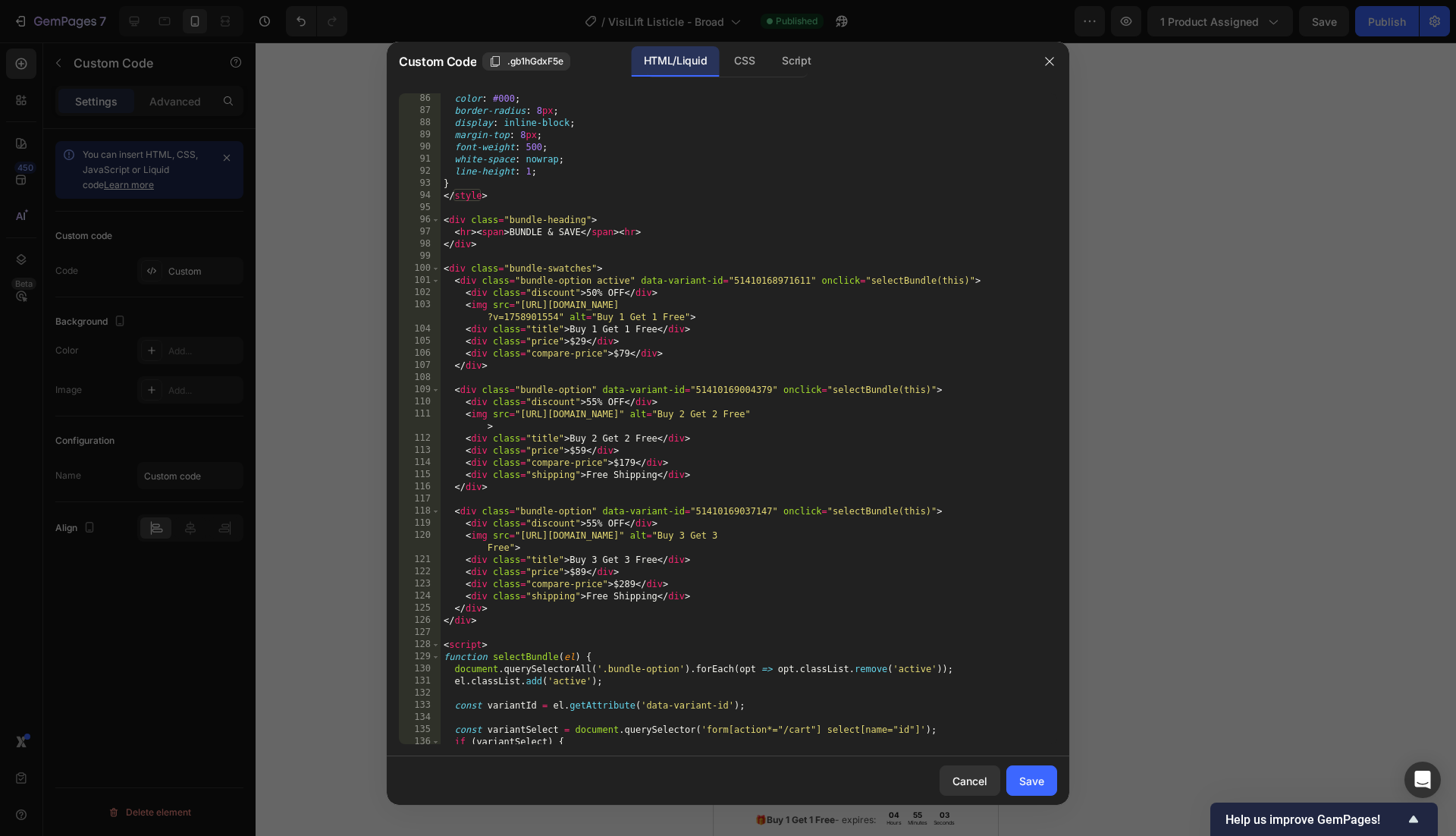
click at [576, 343] on div "color : #000 ; border-radius : 8 px ; display : inline-block ; margin-top : 8 p…" at bounding box center [749, 430] width 616 height 675
paste textarea "39.00"
click at [582, 449] on div "color : #000 ; border-radius : 8 px ; display : inline-block ; margin-top : 8 p…" at bounding box center [749, 430] width 616 height 675
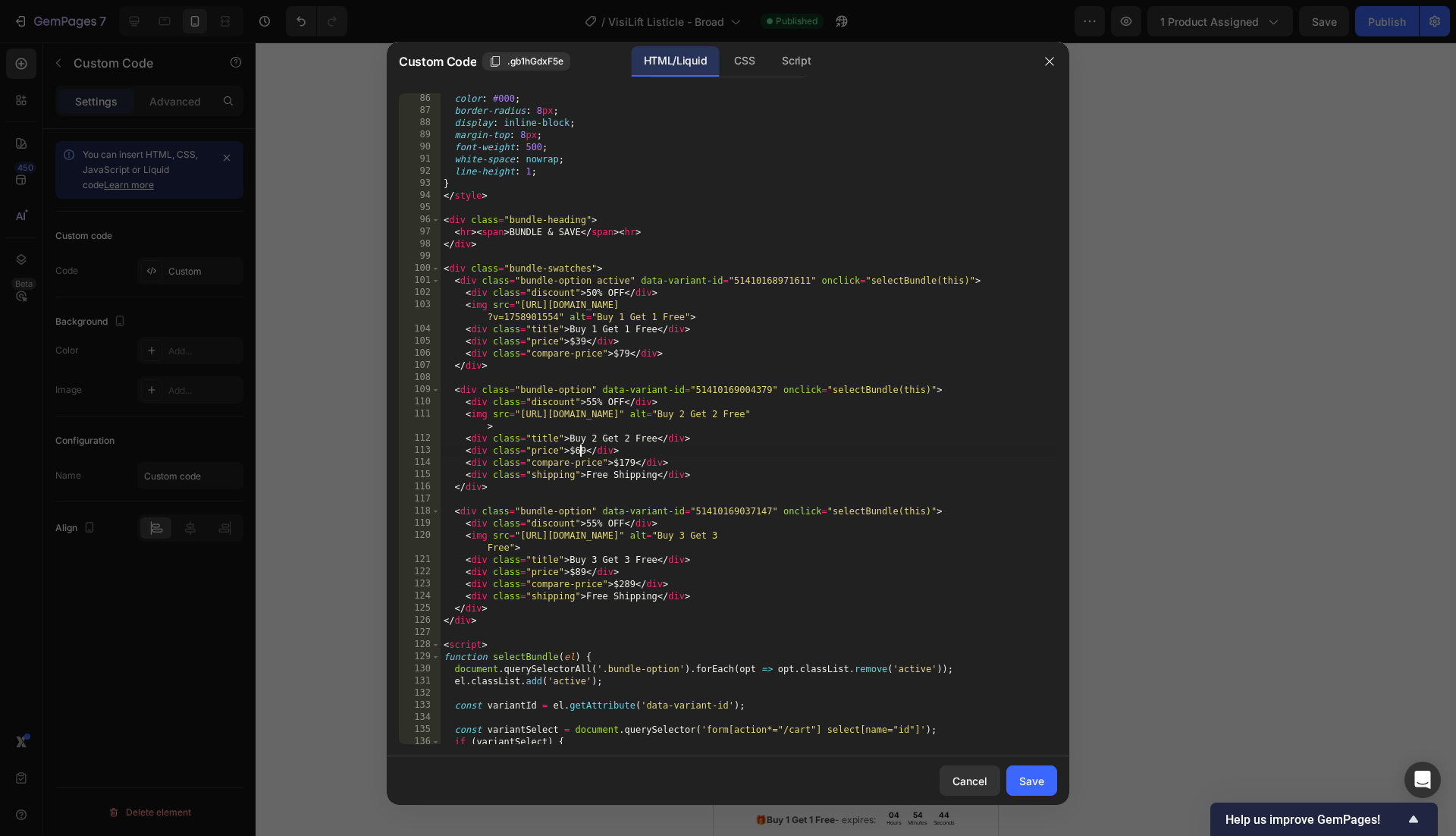
click at [582, 573] on div "color : #000 ; border-radius : 8 px ; display : inline-block ; margin-top : 8 p…" at bounding box center [749, 430] width 616 height 675
click at [870, 589] on div "color : #000 ; border-radius : 8 px ; display : inline-block ; margin-top : 8 p…" at bounding box center [749, 430] width 616 height 675
type textarea "<div class="compare-price">$289</div>"
click at [1038, 780] on div "Save" at bounding box center [1031, 780] width 25 height 16
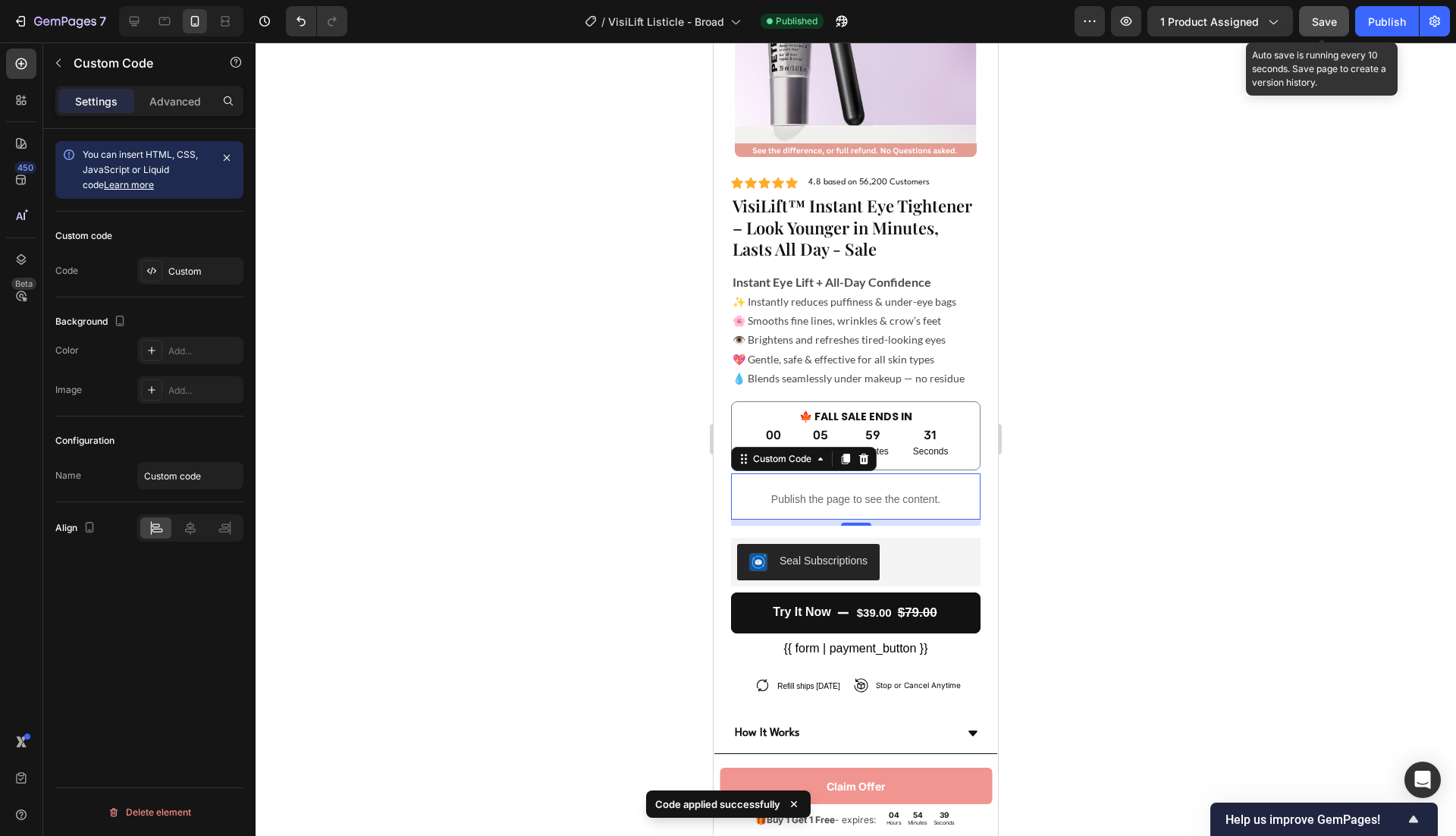
click at [1317, 22] on span "Save" at bounding box center [1325, 21] width 25 height 13
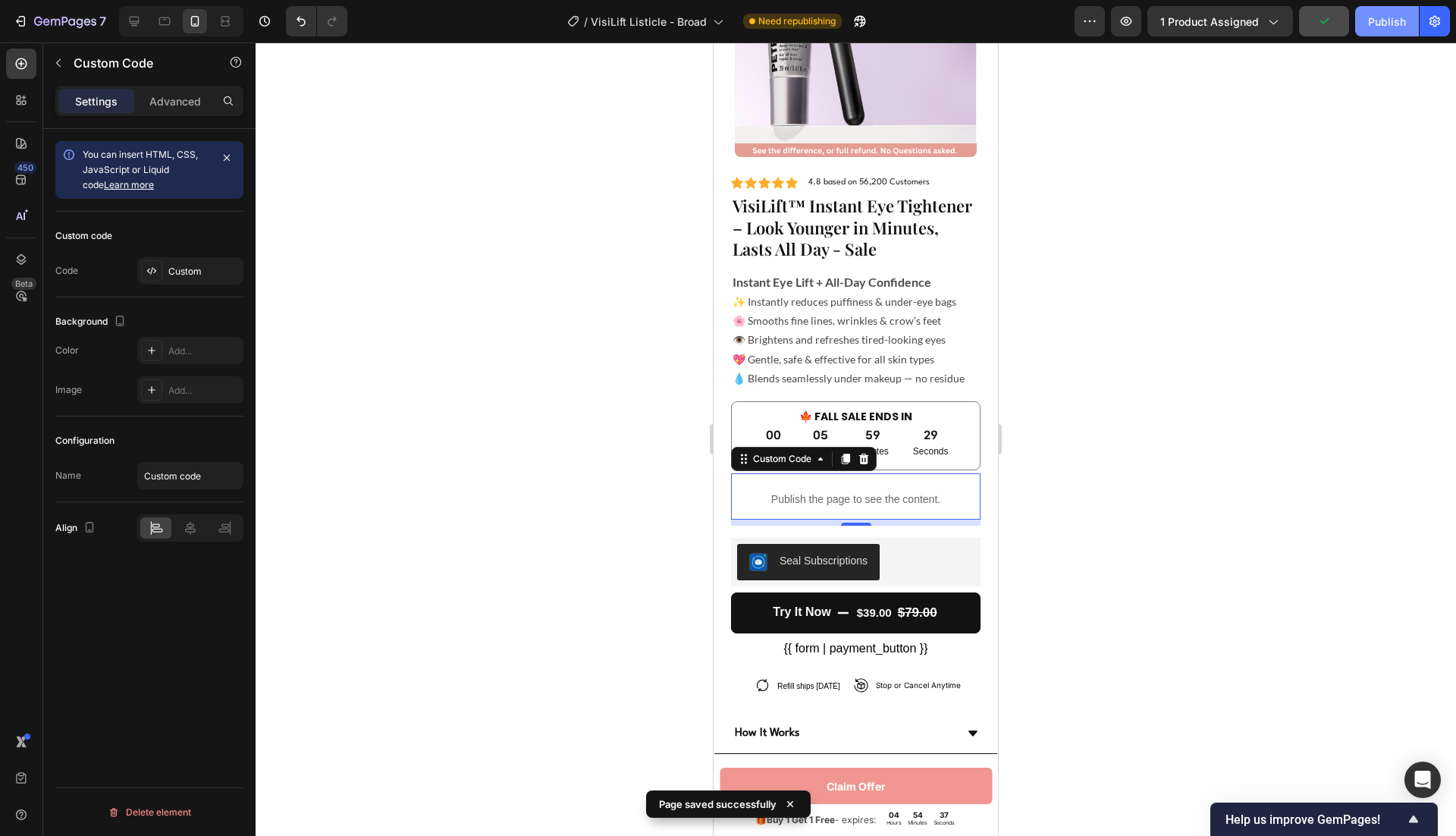
click at [1385, 30] on button "Publish" at bounding box center [1387, 21] width 64 height 30
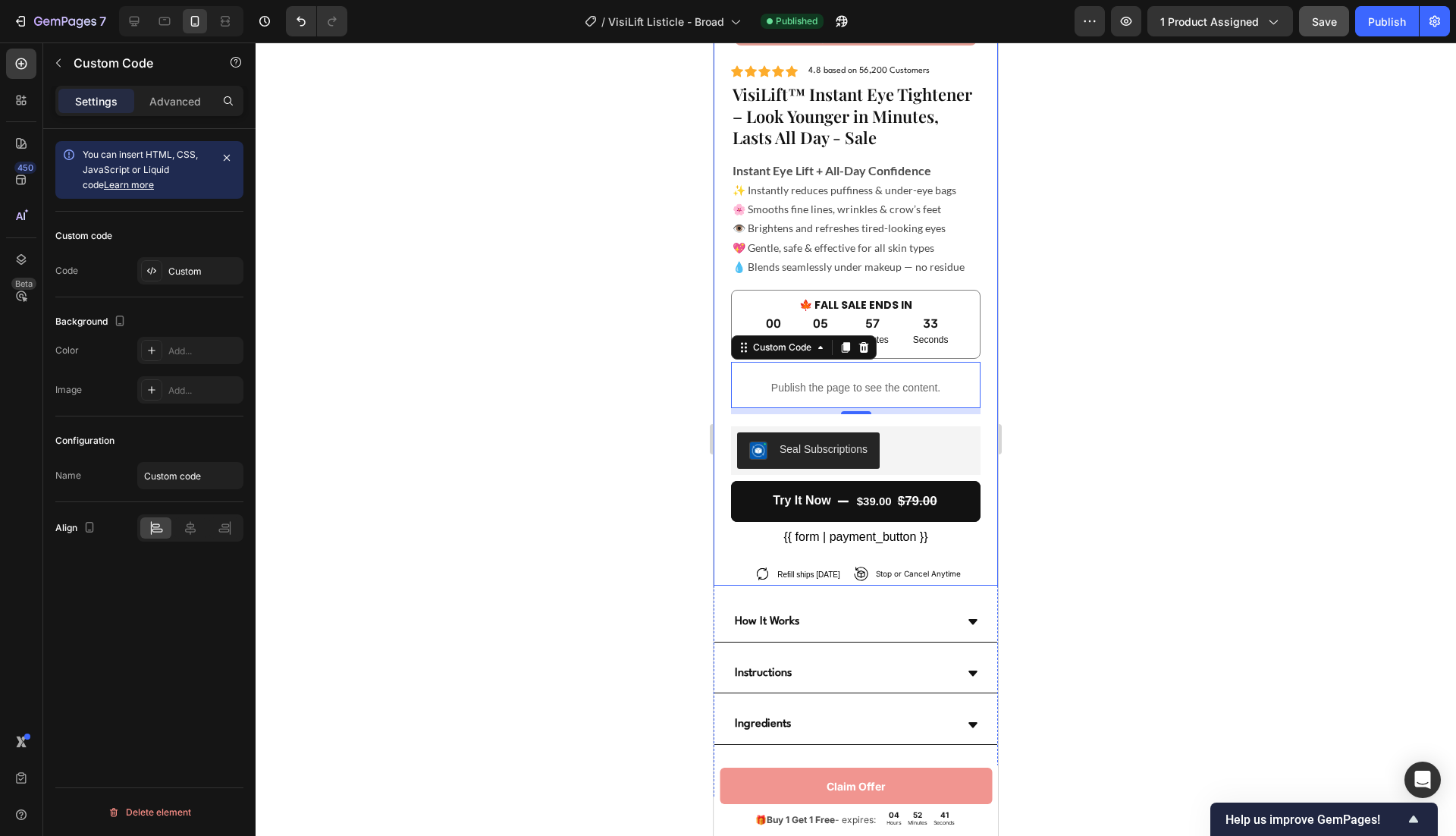
scroll to position [5015, 0]
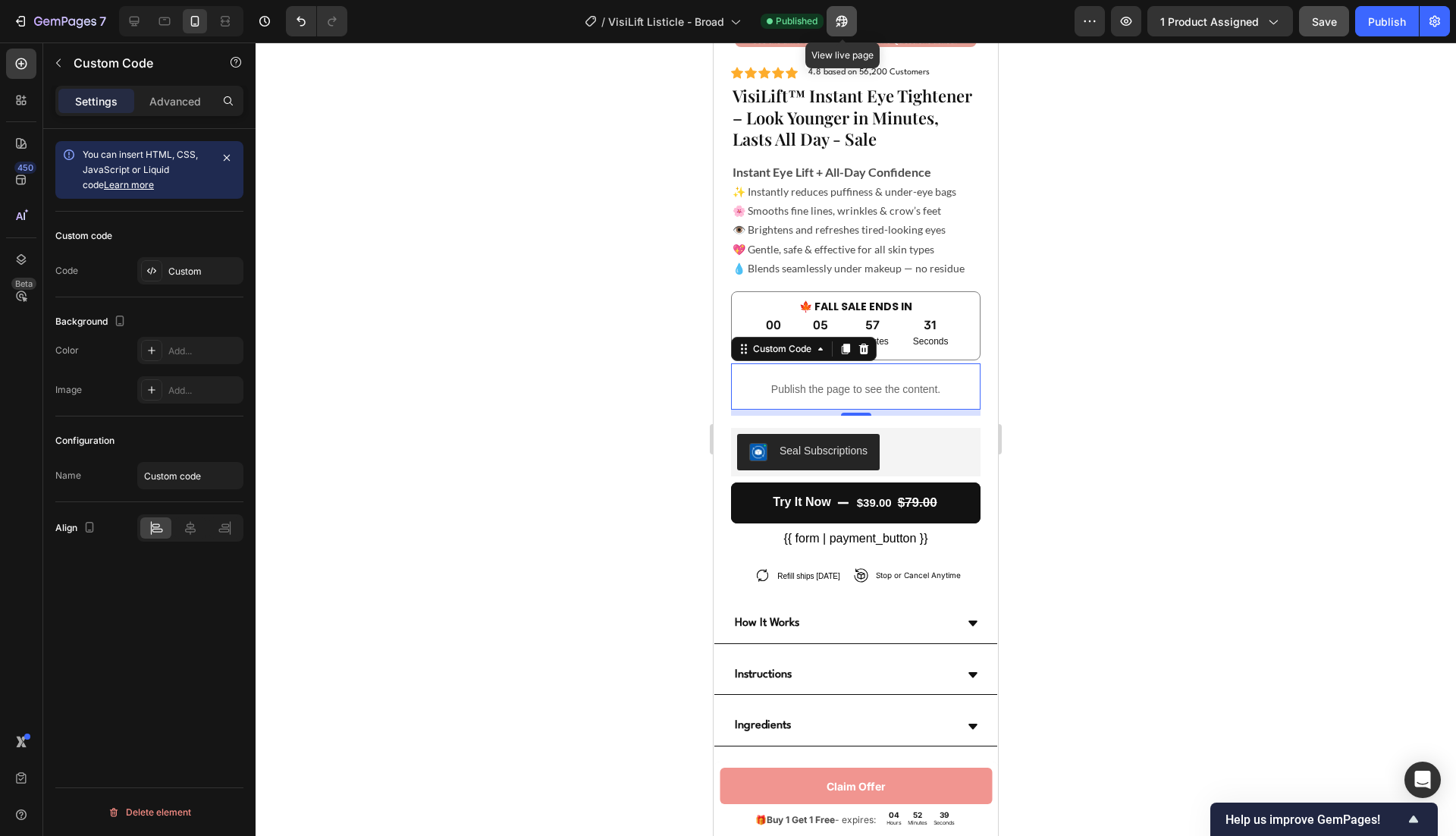
click at [849, 12] on button "button" at bounding box center [841, 21] width 30 height 30
